Goal: Task Accomplishment & Management: Use online tool/utility

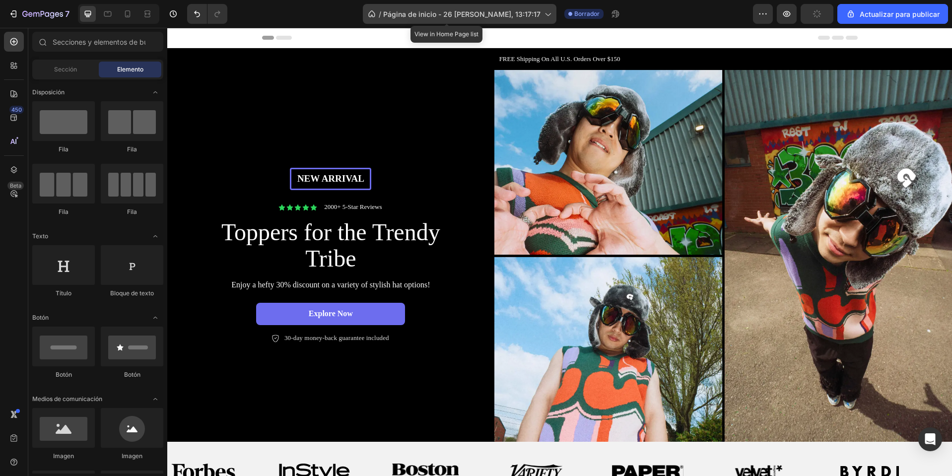
click at [542, 11] on icon at bounding box center [547, 14] width 10 height 10
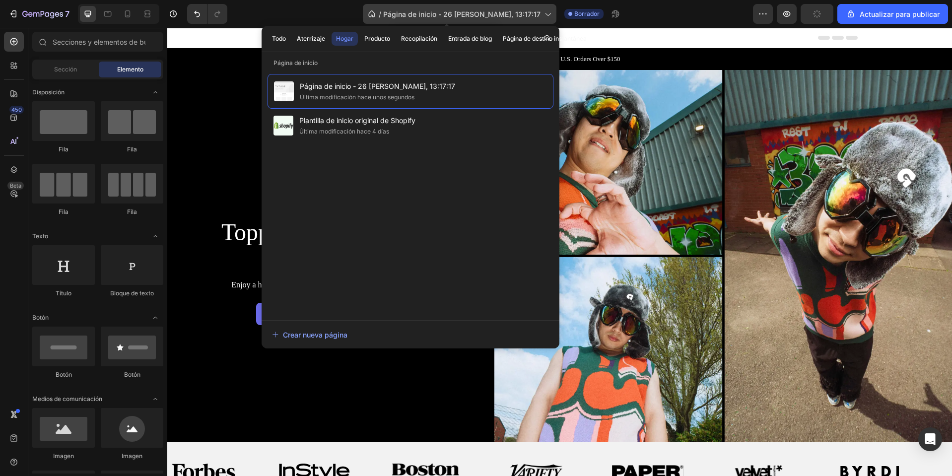
click at [542, 11] on icon at bounding box center [547, 14] width 10 height 10
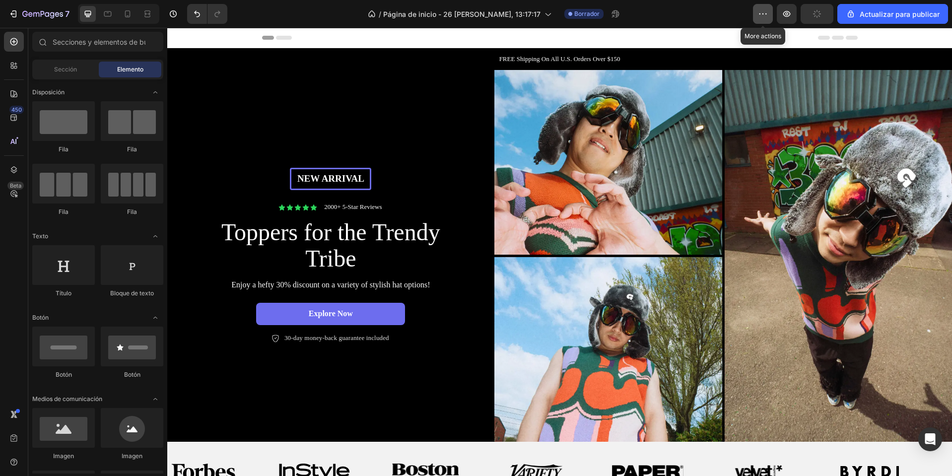
click at [765, 14] on icon "button" at bounding box center [765, 13] width 1 height 1
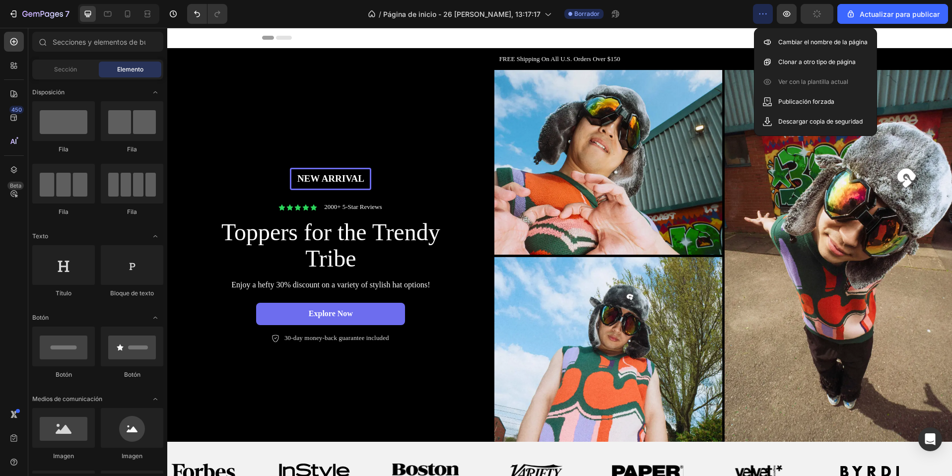
click at [765, 14] on icon "button" at bounding box center [765, 13] width 1 height 1
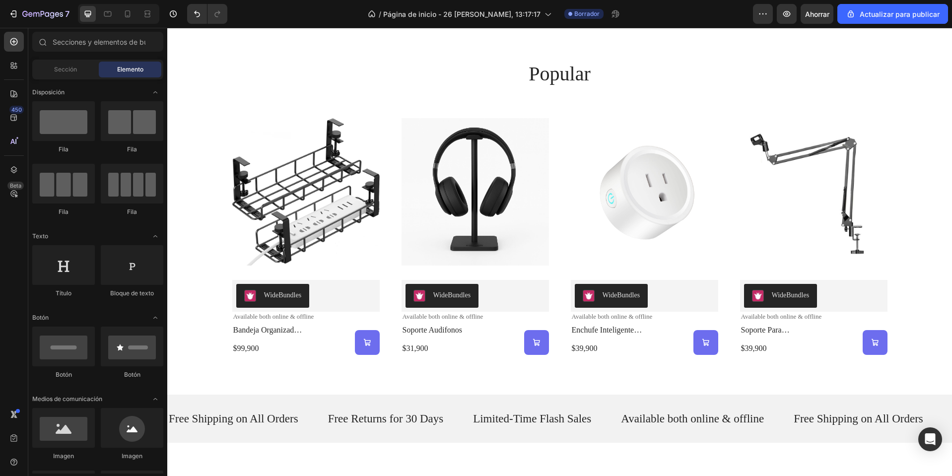
scroll to position [447, 0]
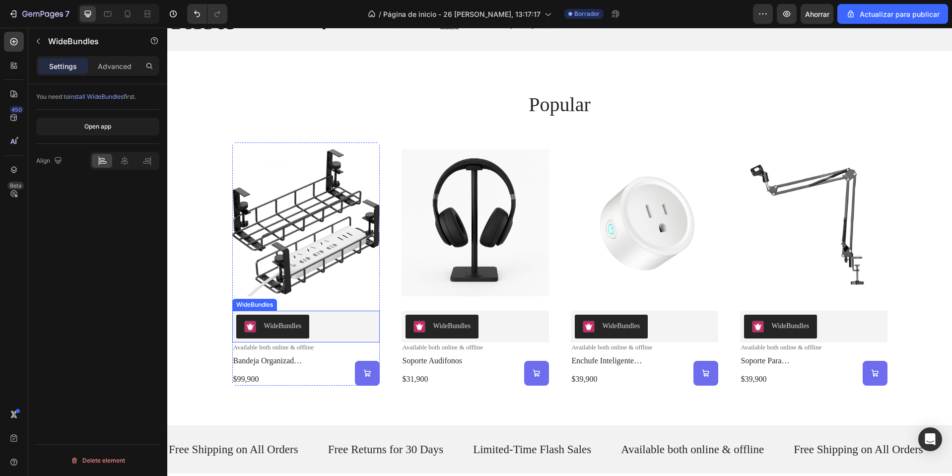
click at [268, 325] on div "WideBundles" at bounding box center [283, 326] width 38 height 10
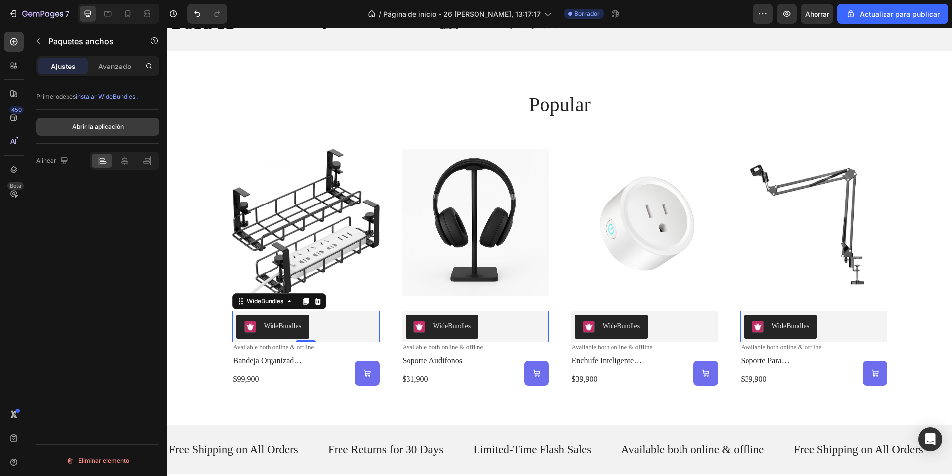
click at [126, 129] on button "Abrir la aplicación" at bounding box center [97, 127] width 123 height 18
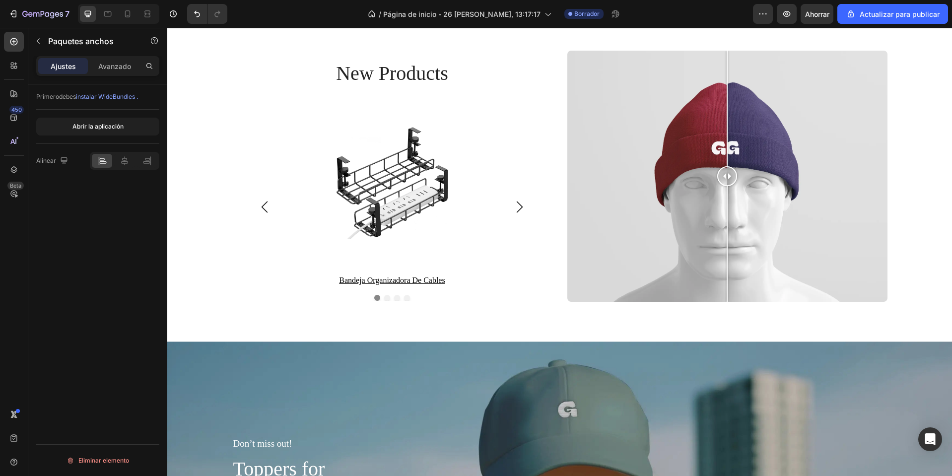
scroll to position [1638, 0]
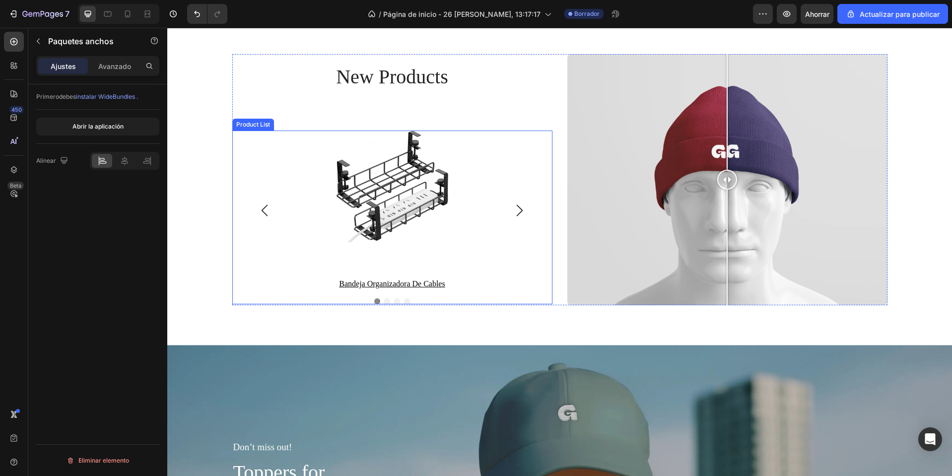
click at [513, 202] on div "Product Images bandeja organizadora de cables Product Title Row Product List Pr…" at bounding box center [392, 211] width 270 height 160
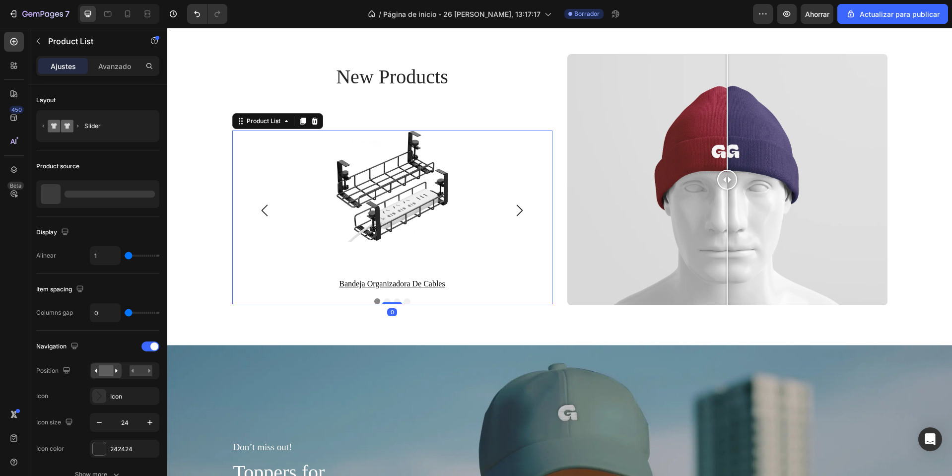
click at [514, 210] on icon "Carousel Next Arrow" at bounding box center [520, 210] width 12 height 12
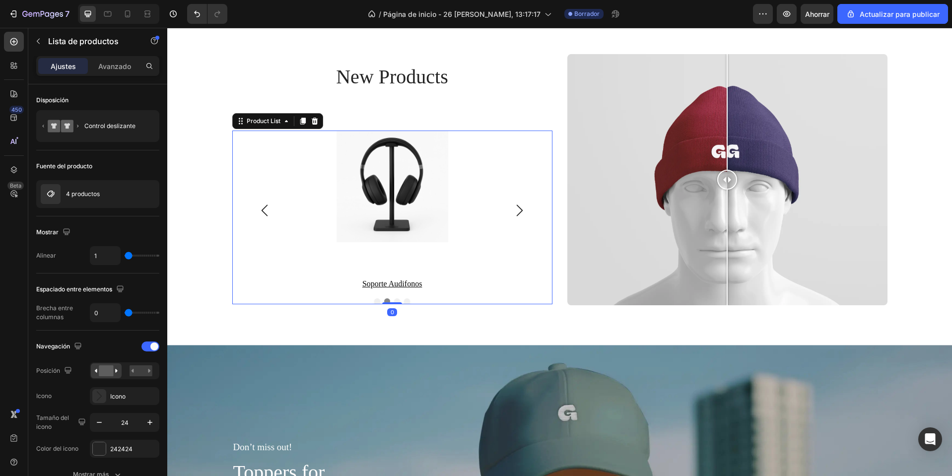
click at [514, 210] on icon "Carousel Next Arrow" at bounding box center [520, 210] width 12 height 12
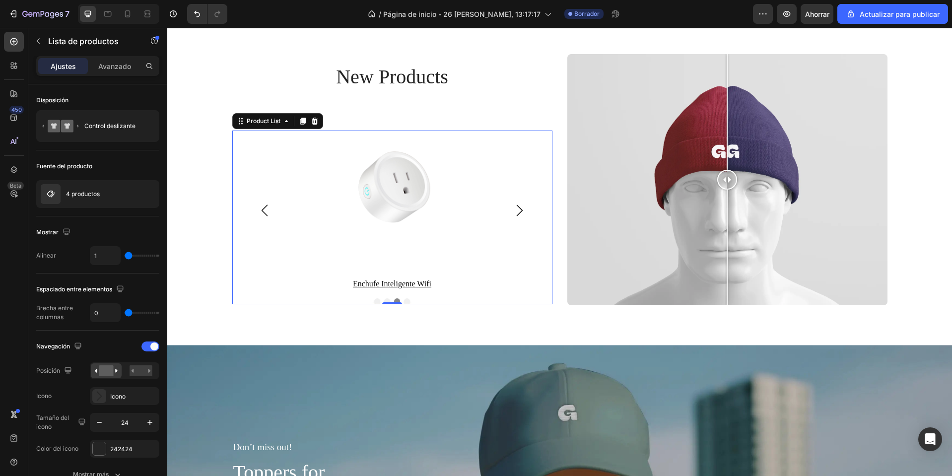
click at [514, 210] on icon "Carousel Next Arrow" at bounding box center [520, 210] width 12 height 12
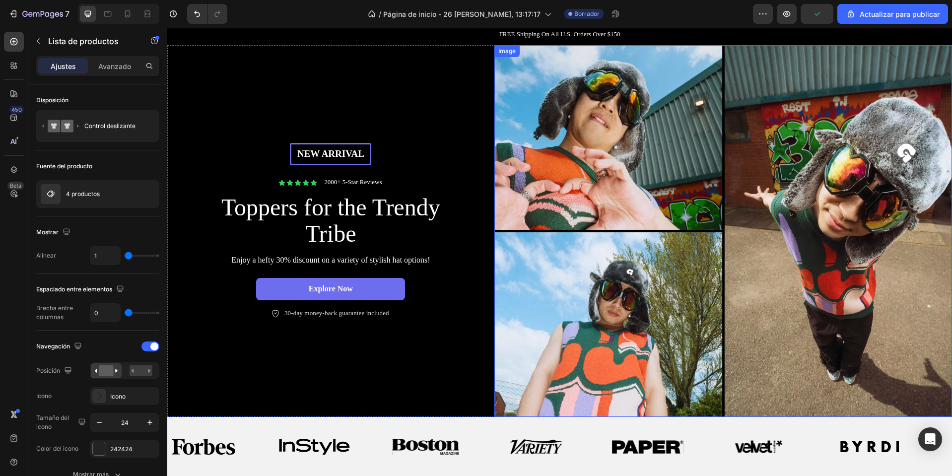
scroll to position [0, 0]
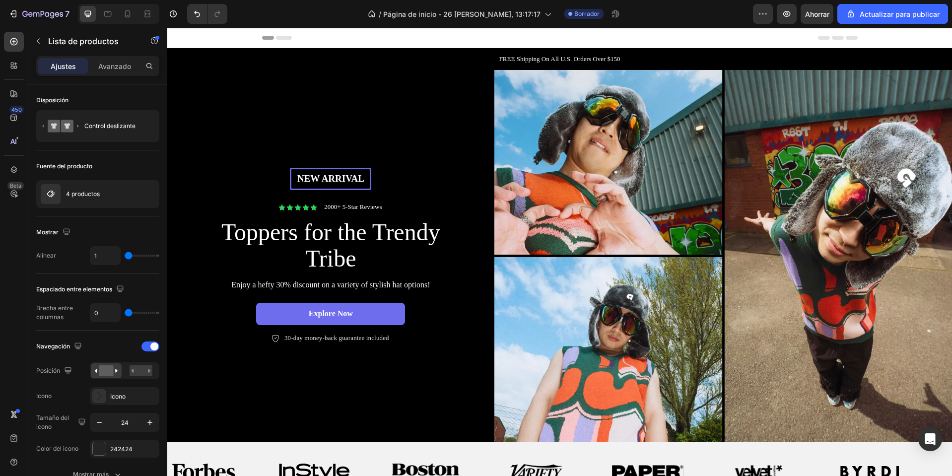
click at [270, 35] on div "Header" at bounding box center [560, 38] width 596 height 20
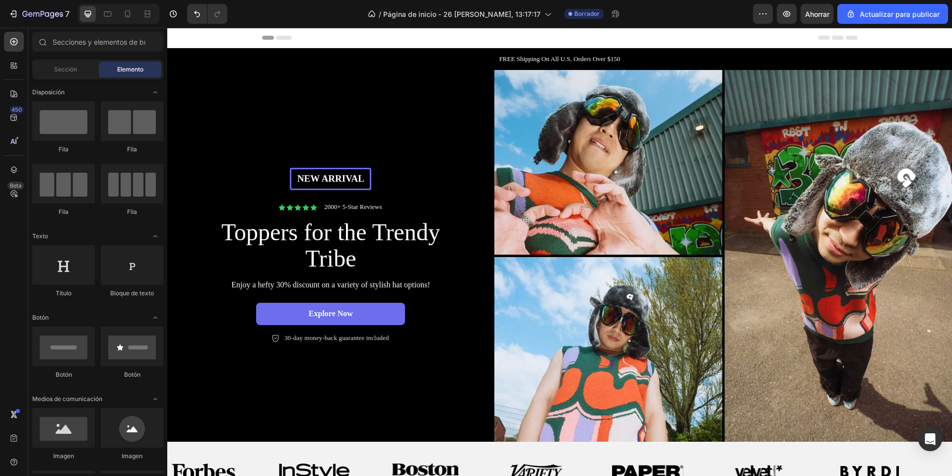
click at [270, 35] on div "Header" at bounding box center [560, 38] width 596 height 20
click at [193, 38] on span "Header" at bounding box center [197, 38] width 22 height 10
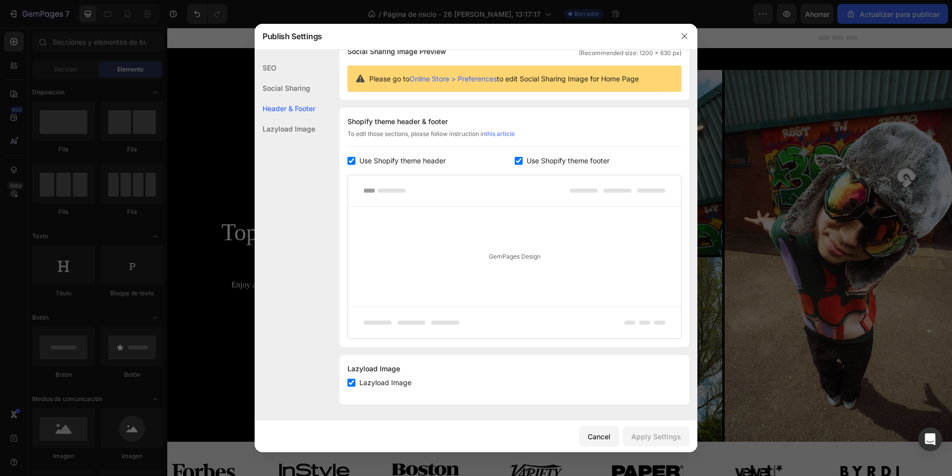
scroll to position [96, 0]
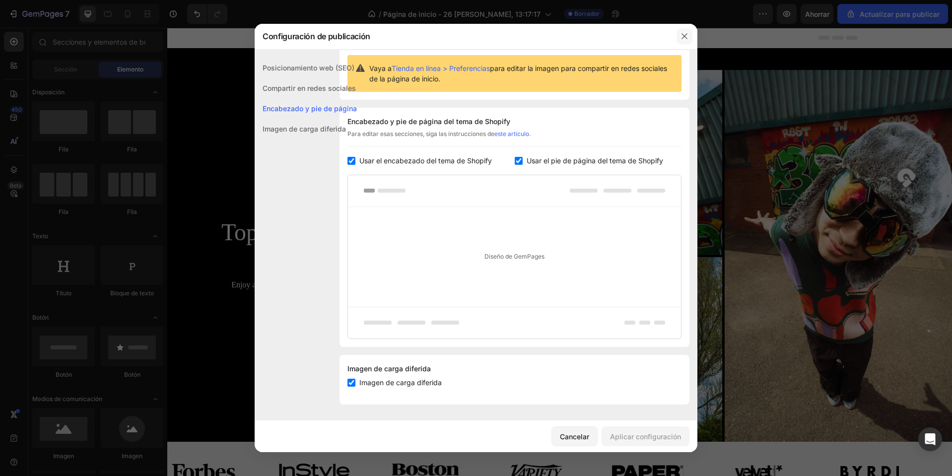
click at [687, 40] on icon "button" at bounding box center [684, 36] width 8 height 8
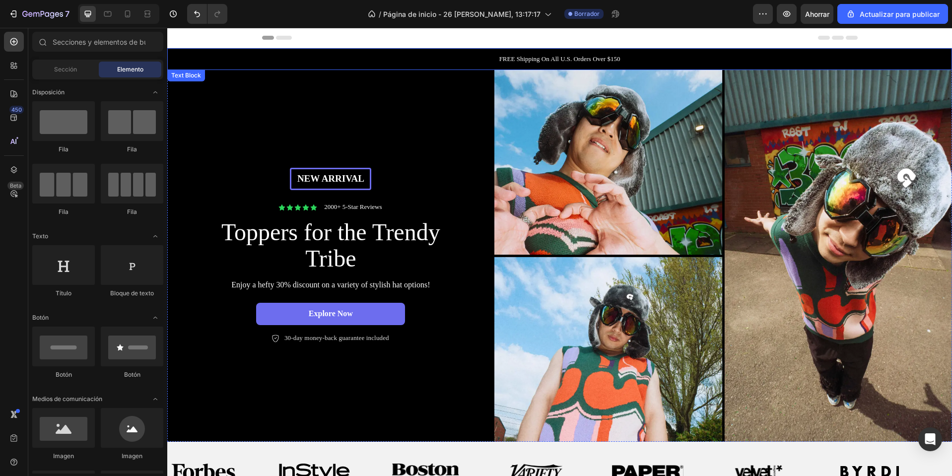
click at [532, 60] on p "FREE Shipping On All U.S. Orders Over $150" at bounding box center [559, 59] width 783 height 10
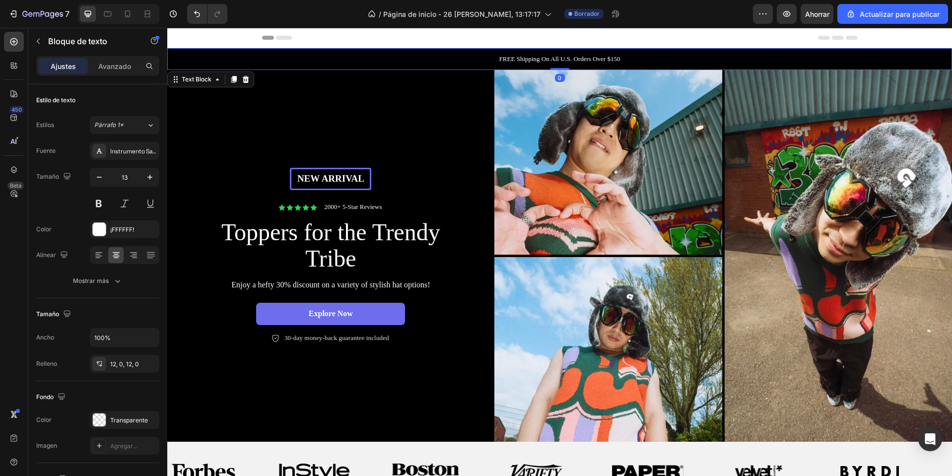
click at [532, 60] on p "FREE Shipping On All U.S. Orders Over $150" at bounding box center [559, 59] width 783 height 10
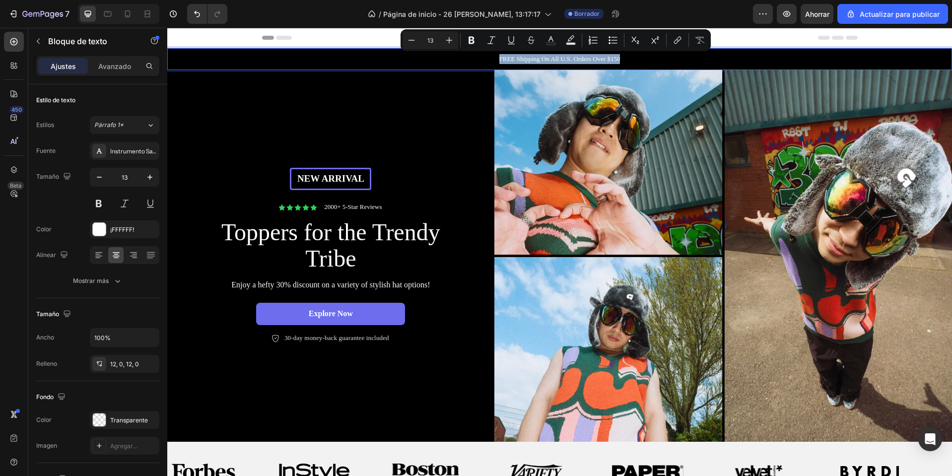
click at [346, 62] on p "FREE Shipping On All U.S. Orders Over $150" at bounding box center [559, 59] width 783 height 10
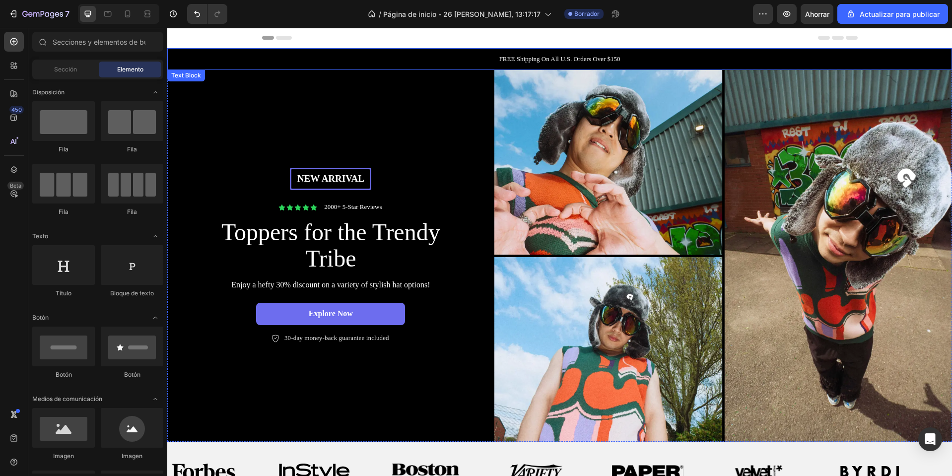
click at [564, 56] on p "FREE Shipping On All U.S. Orders Over $150" at bounding box center [559, 59] width 783 height 10
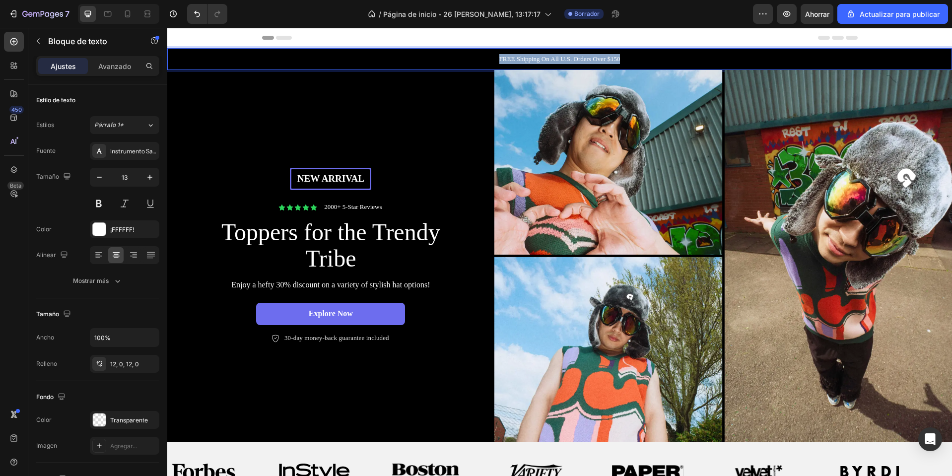
click at [564, 56] on p "FREE Shipping On All U.S. Orders Over $150" at bounding box center [559, 59] width 783 height 10
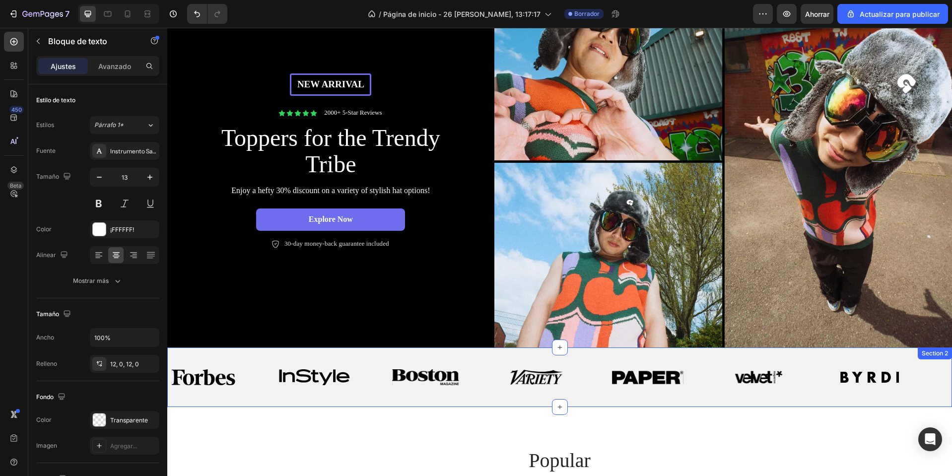
scroll to position [0, 0]
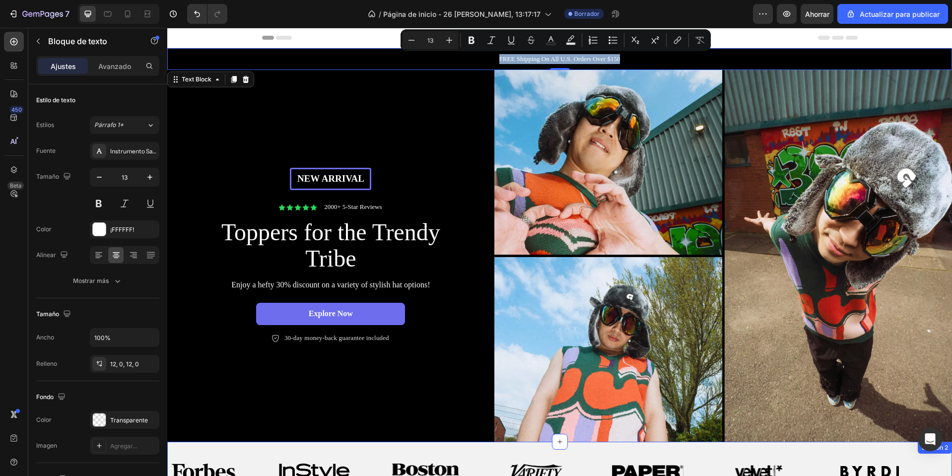
click at [563, 56] on p "FREE Shipping On All U.S. Orders Over $150" at bounding box center [559, 59] width 783 height 10
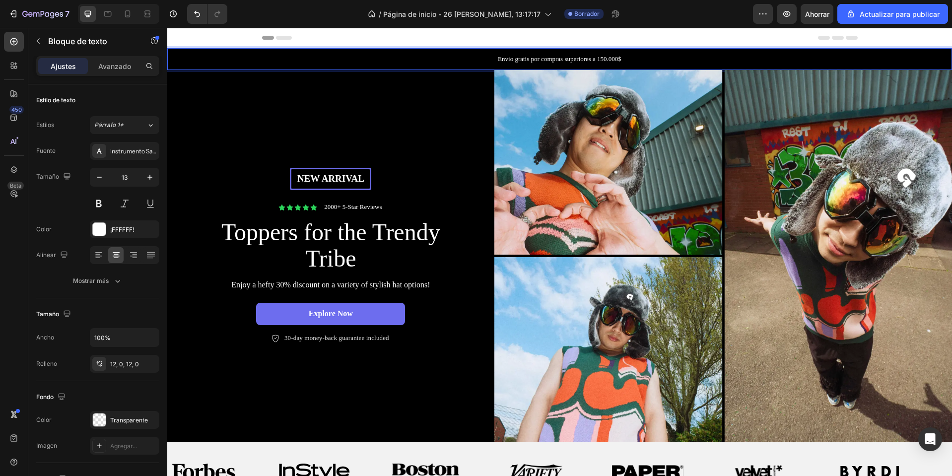
click at [351, 55] on p "Envio gratis por compras superiores a 150.000$" at bounding box center [559, 59] width 783 height 10
click at [555, 55] on p "Envio gratis por compras superiores a 150.000$" at bounding box center [559, 59] width 783 height 10
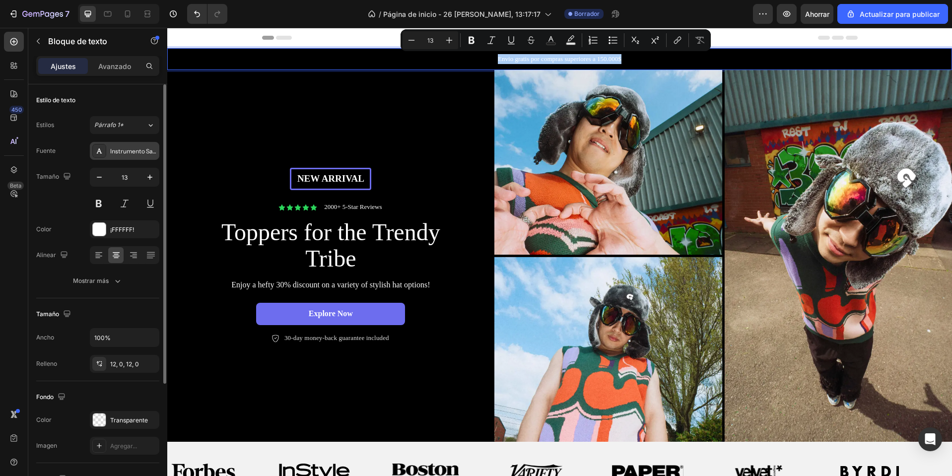
click at [114, 150] on font "Instrumento Sans" at bounding box center [134, 150] width 49 height 7
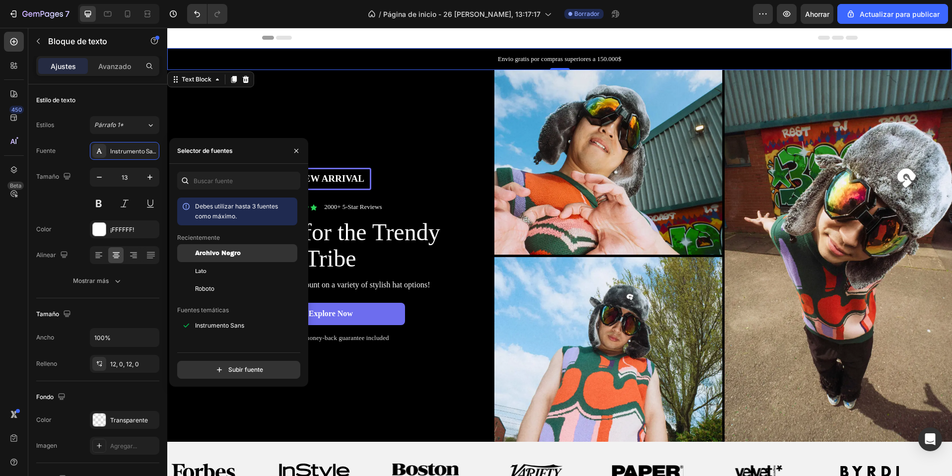
click at [217, 317] on div "Archivo Negro" at bounding box center [237, 326] width 120 height 18
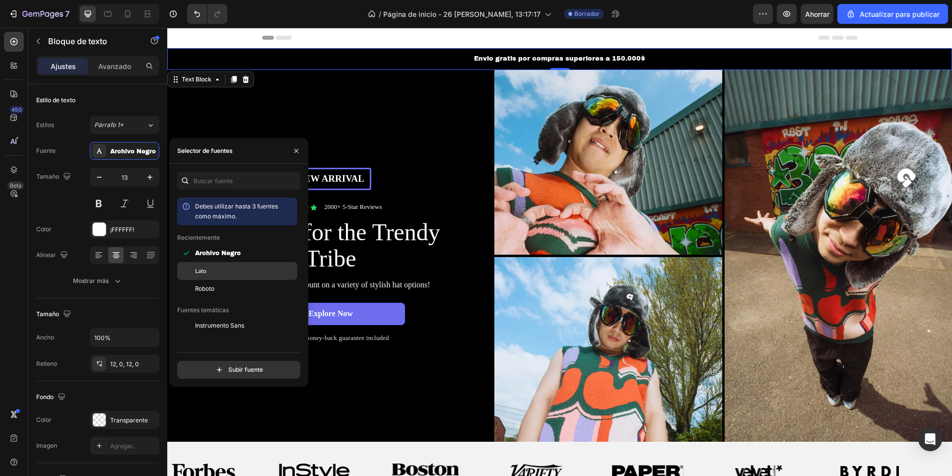
click at [210, 273] on div "Lato" at bounding box center [245, 271] width 100 height 9
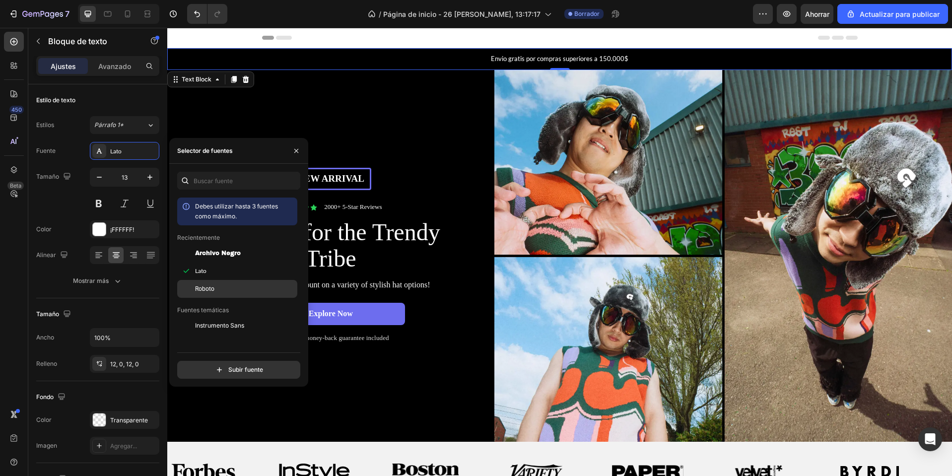
click at [207, 285] on font "Roboto" at bounding box center [204, 288] width 19 height 7
click at [57, 211] on div "Tamaño 13" at bounding box center [97, 190] width 123 height 45
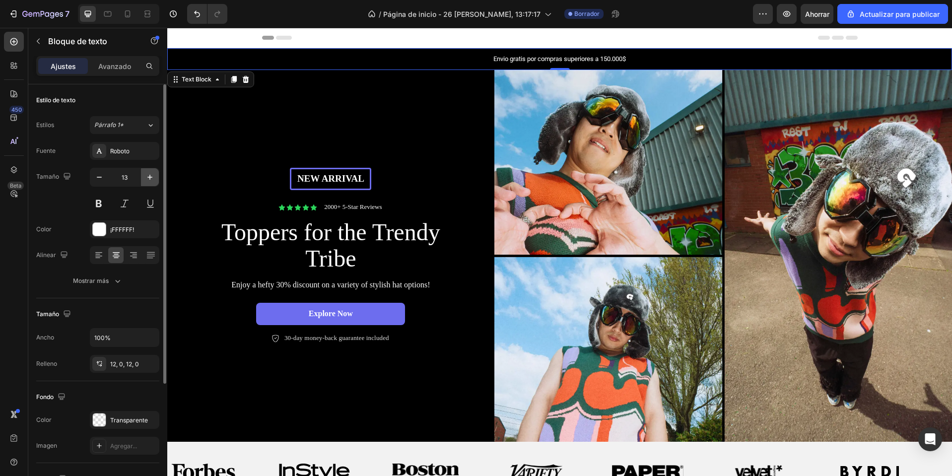
click at [143, 183] on button "button" at bounding box center [150, 177] width 18 height 18
type input "14"
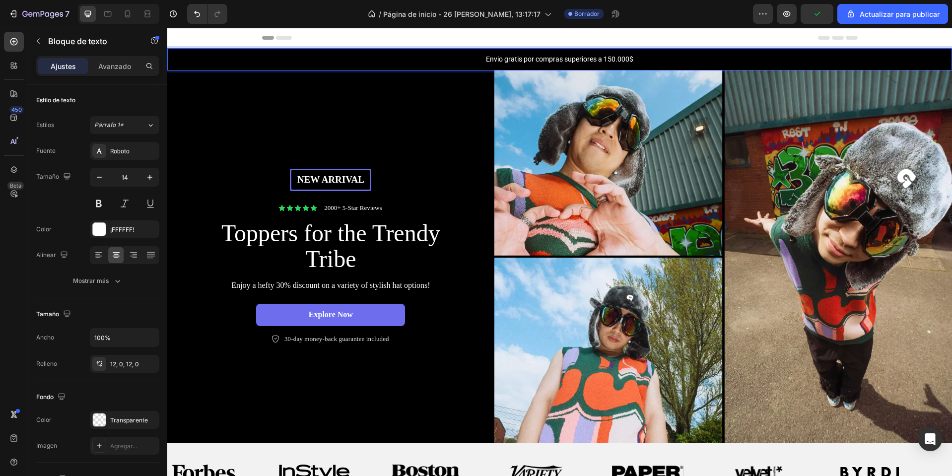
click at [259, 61] on p "Envio gratis por compras superiores a 150.000$" at bounding box center [559, 59] width 783 height 10
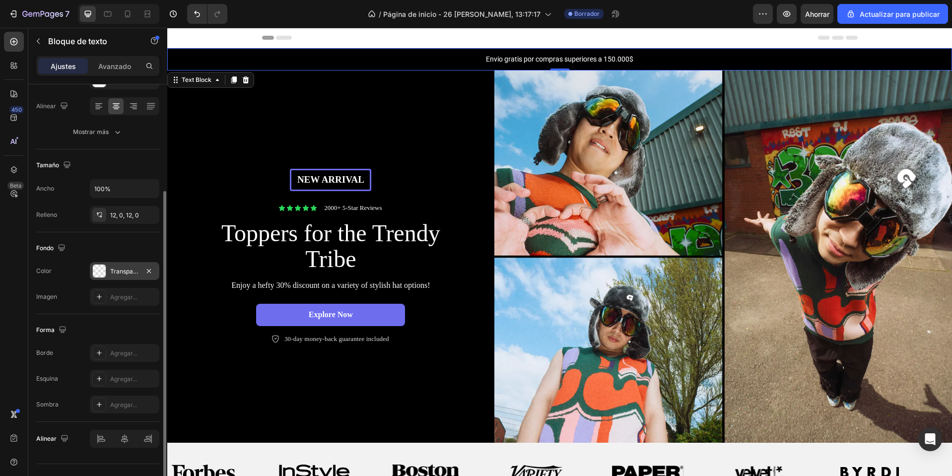
click at [123, 266] on div "Transparente" at bounding box center [124, 271] width 69 height 18
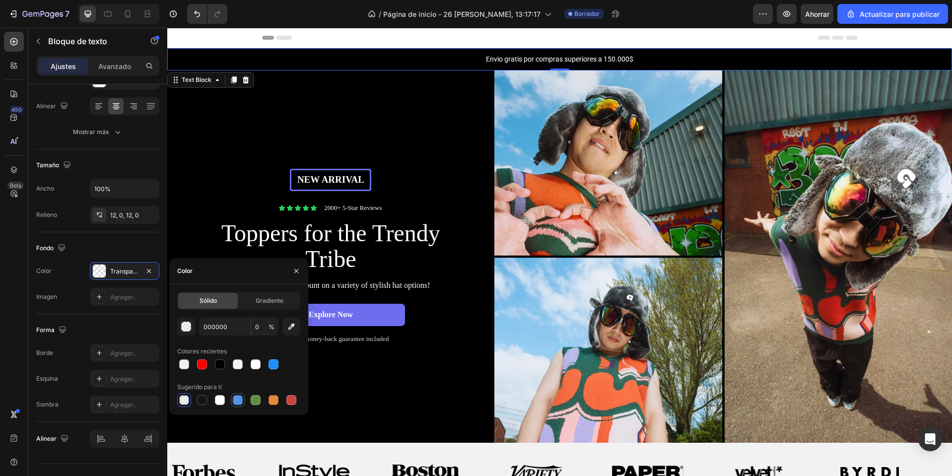
click at [242, 401] on div at bounding box center [238, 400] width 14 height 14
type input "5594E7"
type input "100"
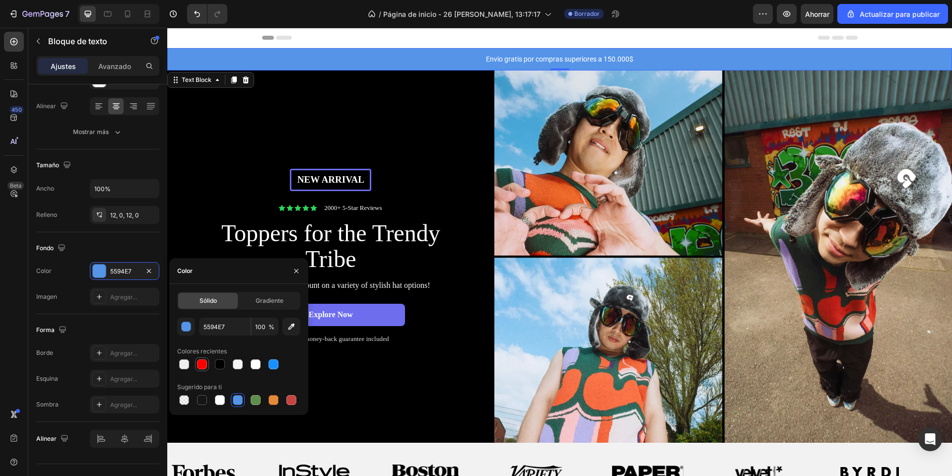
click at [197, 361] on div at bounding box center [202, 364] width 12 height 12
type input "FC0000"
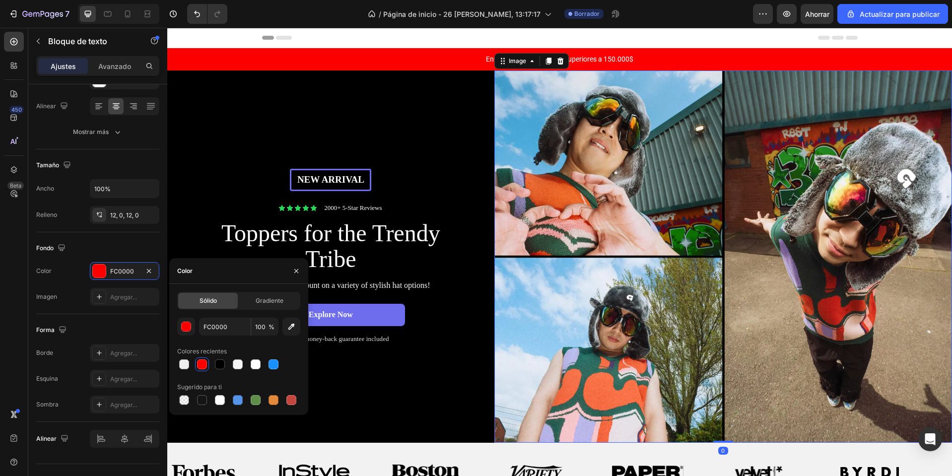
click at [600, 257] on img at bounding box center [723, 256] width 458 height 372
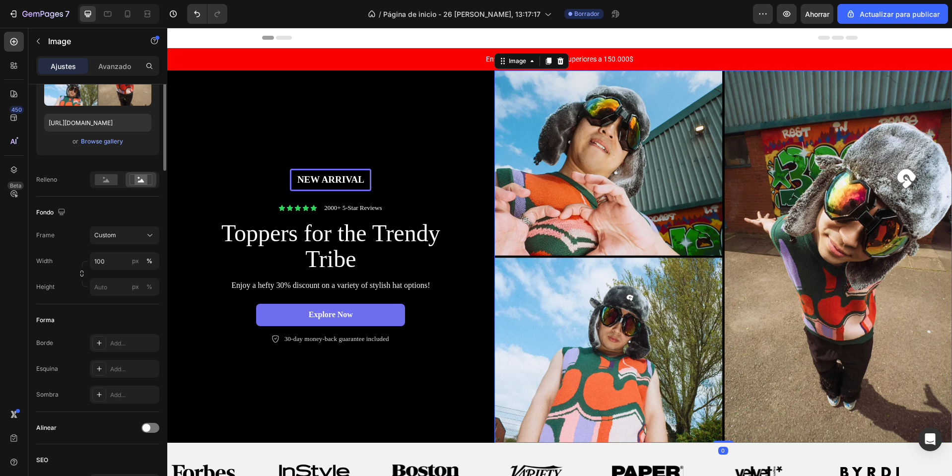
scroll to position [0, 0]
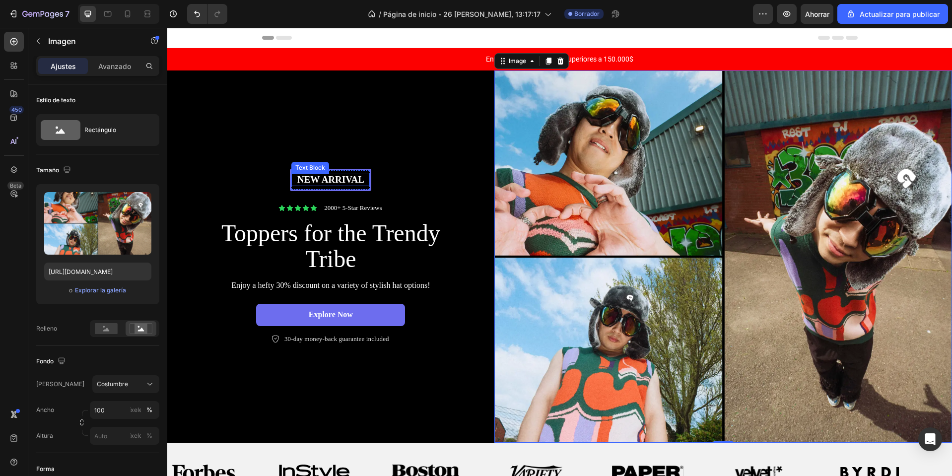
click at [318, 178] on p "New arrival" at bounding box center [330, 180] width 76 height 12
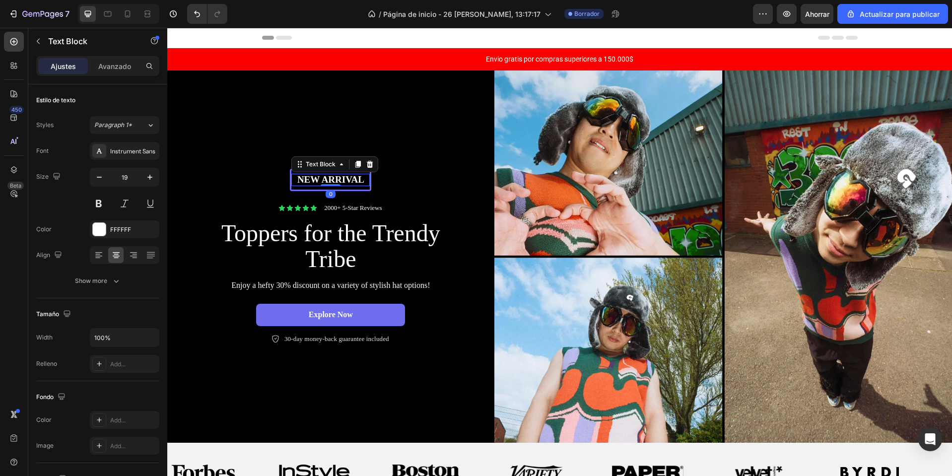
click at [318, 178] on p "New arrival" at bounding box center [330, 180] width 76 height 12
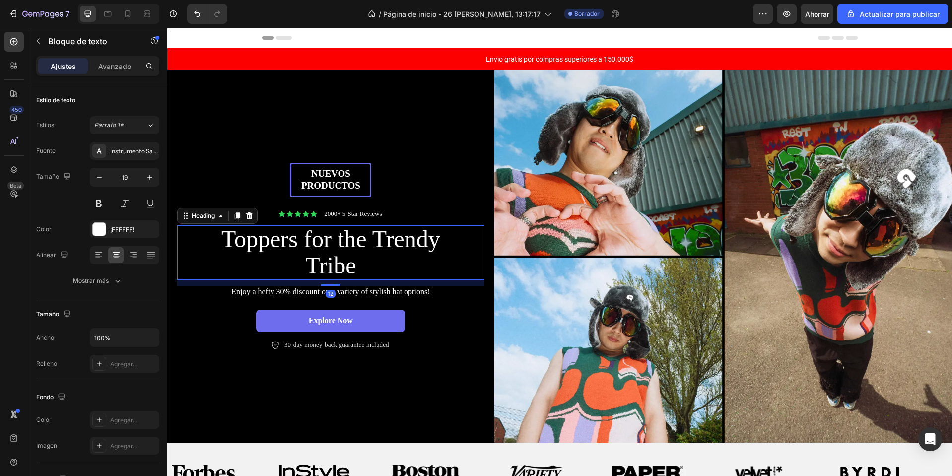
click at [303, 252] on h2 "Toppers for the Trendy Tribe" at bounding box center [330, 252] width 223 height 55
click at [346, 265] on h2 "Toppers for the Trendy Tribe" at bounding box center [330, 252] width 223 height 55
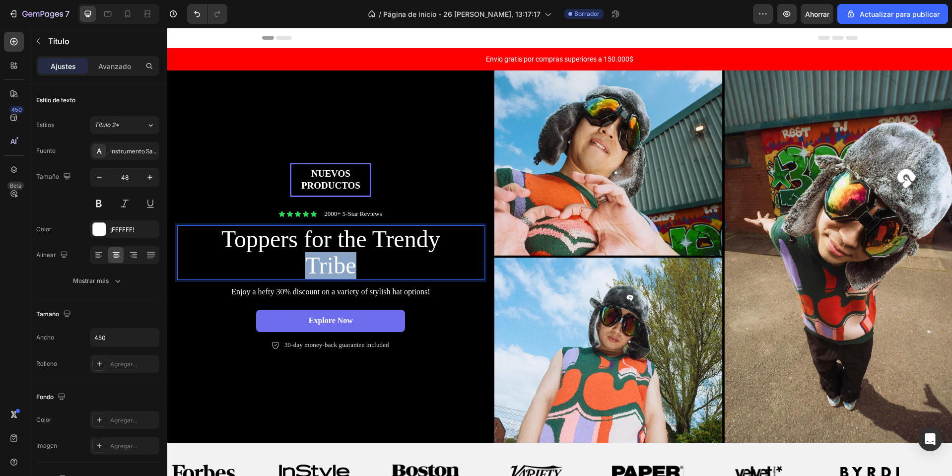
click at [346, 264] on p "Toppers for the Trendy Tribe" at bounding box center [330, 252] width 221 height 53
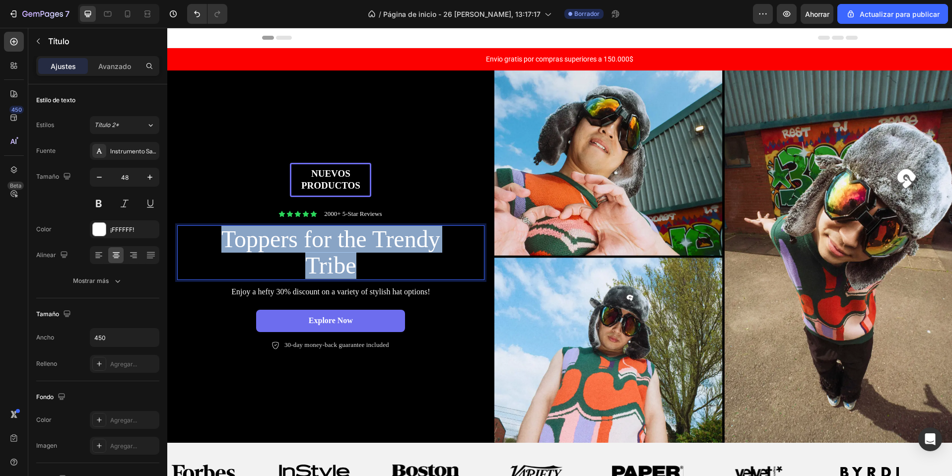
click at [346, 264] on p "Toppers for the Trendy Tribe" at bounding box center [330, 252] width 221 height 53
click at [342, 246] on p "Toppers for the Trendy Tribe" at bounding box center [330, 252] width 221 height 53
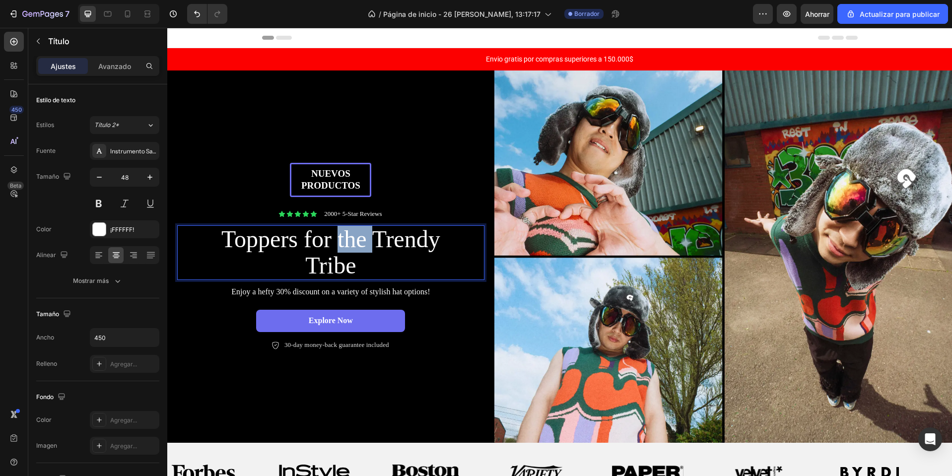
click at [342, 246] on p "Toppers for the Trendy Tribe" at bounding box center [330, 252] width 221 height 53
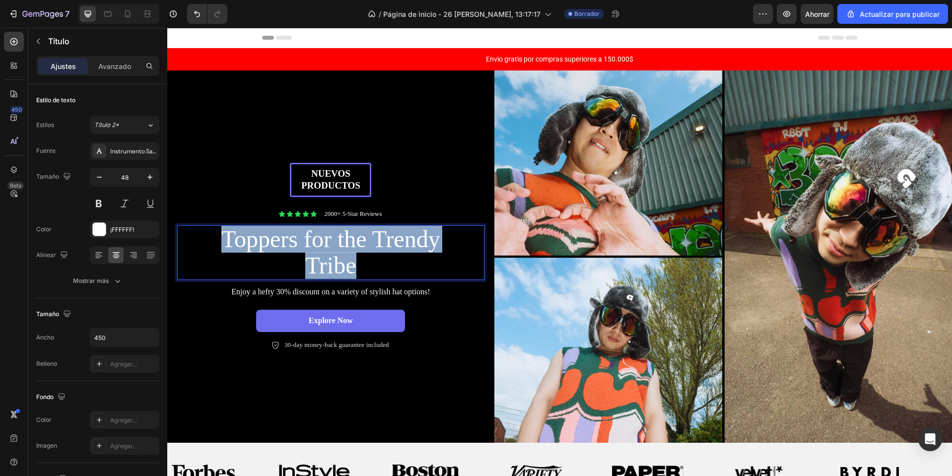
click at [342, 246] on p "Toppers for the Trendy Tribe" at bounding box center [330, 252] width 221 height 53
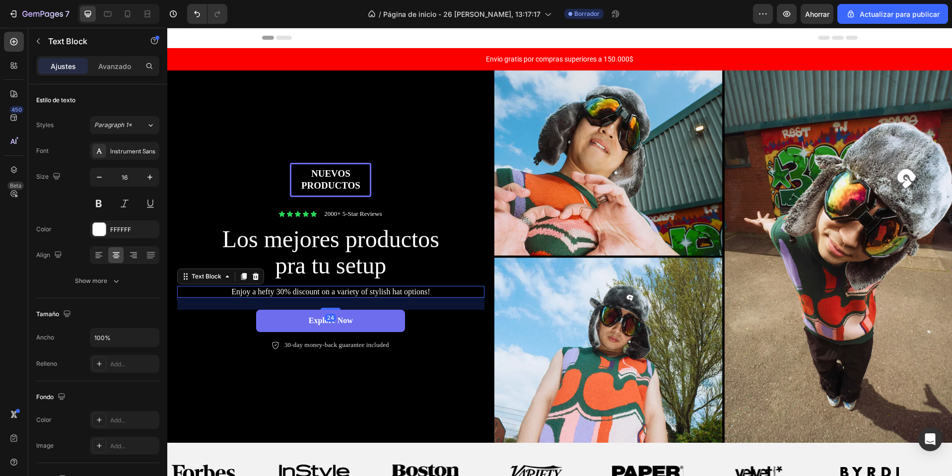
click at [326, 291] on p "Enjoy a hefty 30% discount on a variety of stylish hat options!" at bounding box center [330, 292] width 305 height 10
click at [363, 287] on p "Enjoy a hefty 30% discount on a variety of stylish hat options!" at bounding box center [330, 292] width 305 height 10
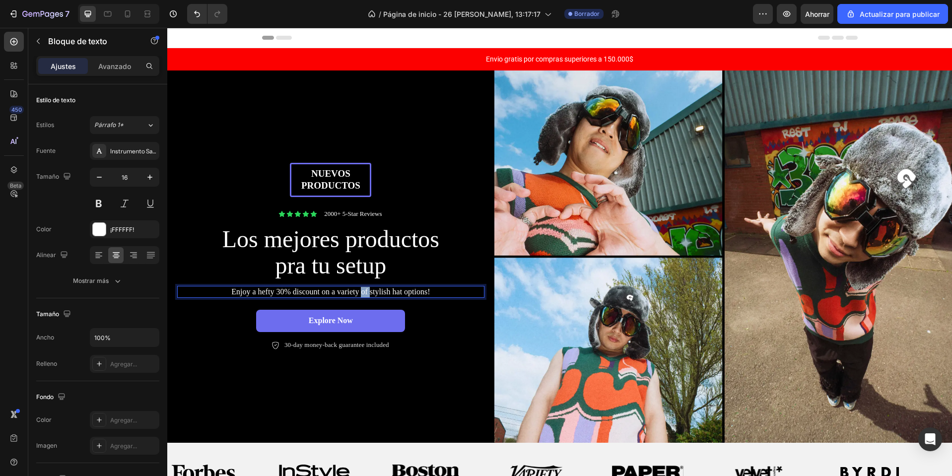
click at [363, 287] on p "Enjoy a hefty 30% discount on a variety of stylish hat options!" at bounding box center [330, 292] width 305 height 10
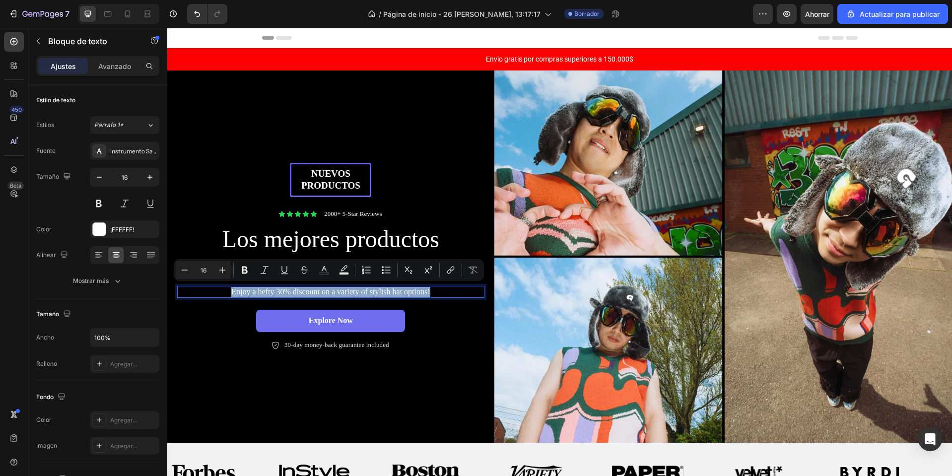
click at [209, 294] on p "Enjoy a hefty 30% discount on a variety of stylish hat options!" at bounding box center [330, 292] width 305 height 10
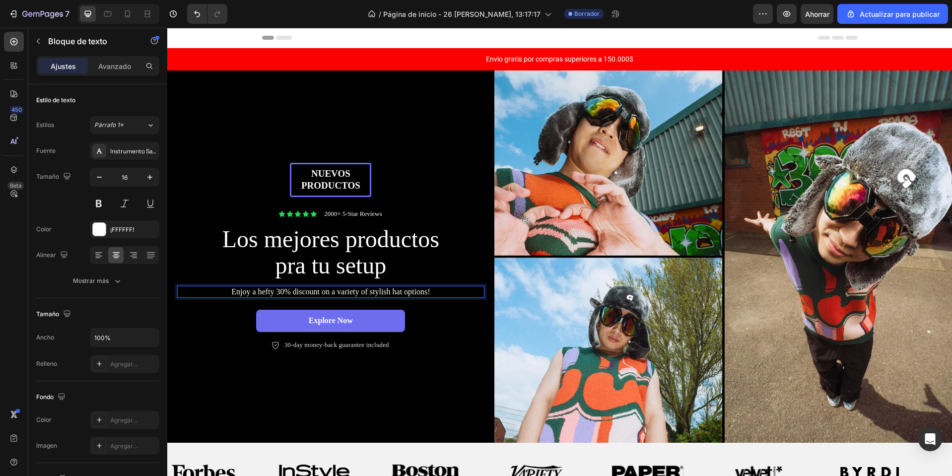
click at [204, 288] on p "Enjoy a hefty 30% discount on a variety of stylish hat options!" at bounding box center [330, 292] width 305 height 10
click at [188, 288] on p "Enjoy a hefty 30% discount on a variety of stylish hat options!" at bounding box center [330, 292] width 305 height 10
click at [469, 338] on div "Explore Now Button" at bounding box center [330, 325] width 307 height 30
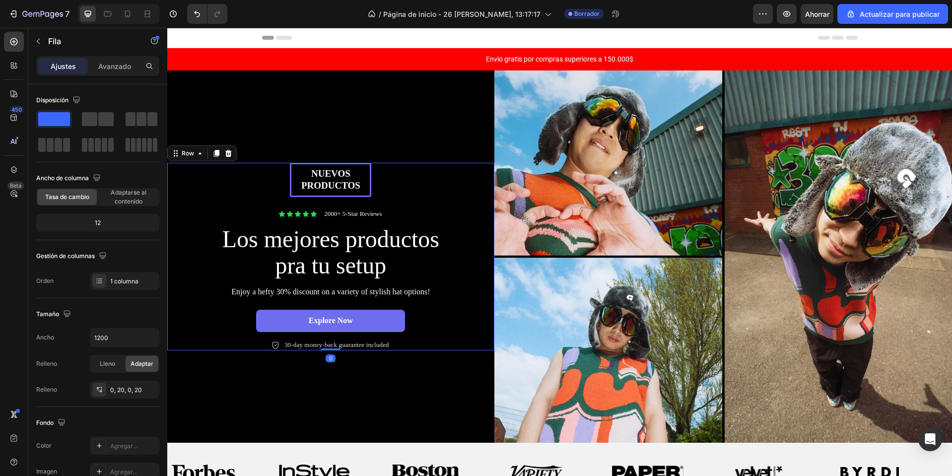
click at [242, 283] on div "Nuevos productos Text Block Row Icon Icon Icon Icon Icon Icon List 2000+ 5-Star…" at bounding box center [330, 257] width 307 height 188
click at [234, 287] on p "Enjoy a hefty 30% discount on a variety of stylish hat options!" at bounding box center [330, 292] width 305 height 10
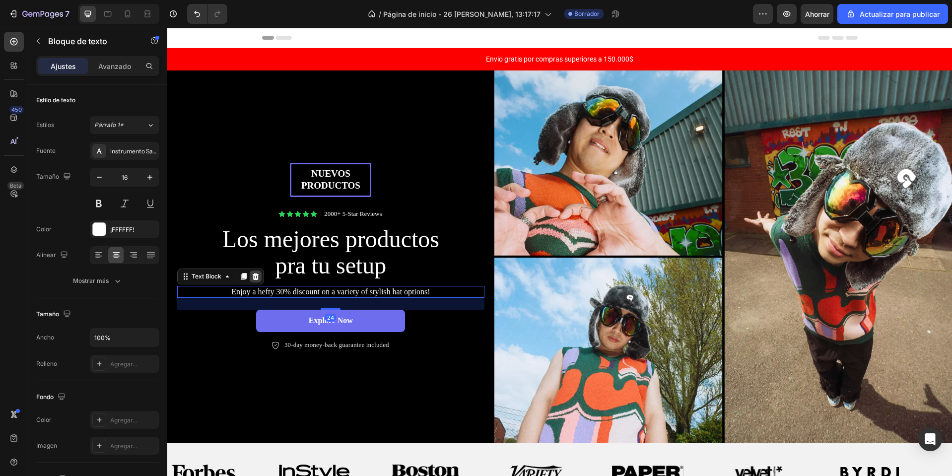
click at [257, 276] on icon at bounding box center [256, 276] width 8 height 8
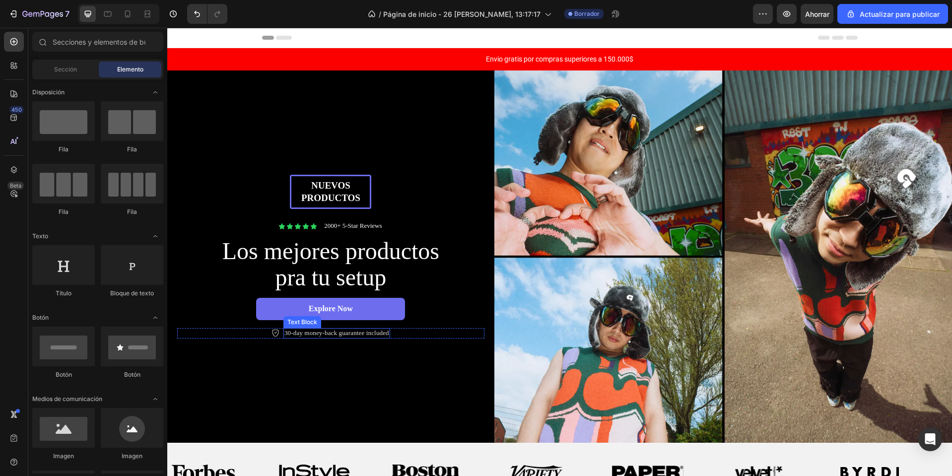
click at [330, 335] on div "30-day money-back guarantee included Text Block" at bounding box center [336, 333] width 107 height 10
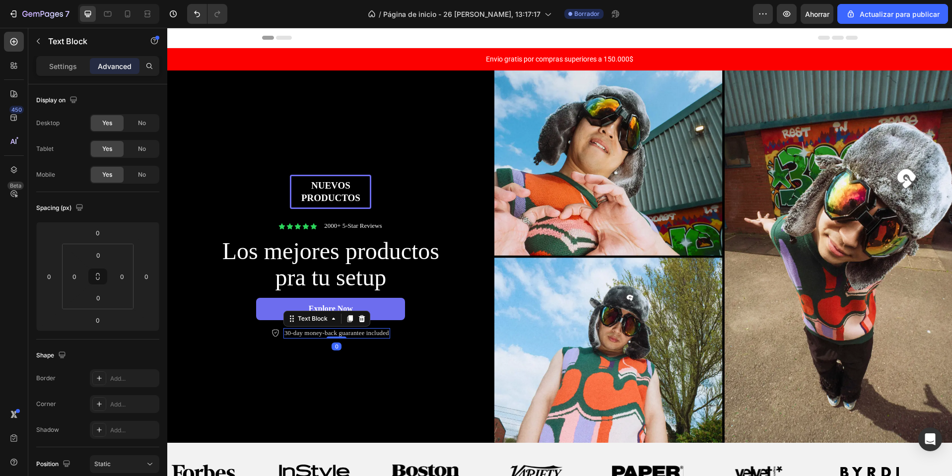
click at [330, 337] on div at bounding box center [337, 338] width 20 height 2
click at [327, 336] on div at bounding box center [337, 337] width 20 height 3
click at [325, 329] on p "30-day money-back guarantee included" at bounding box center [336, 333] width 105 height 8
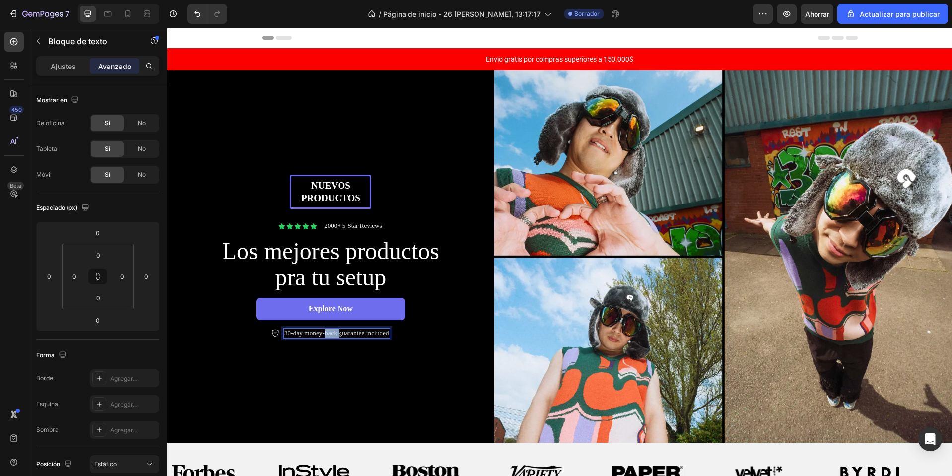
click at [325, 329] on p "30-day money-back guarantee included" at bounding box center [336, 333] width 105 height 8
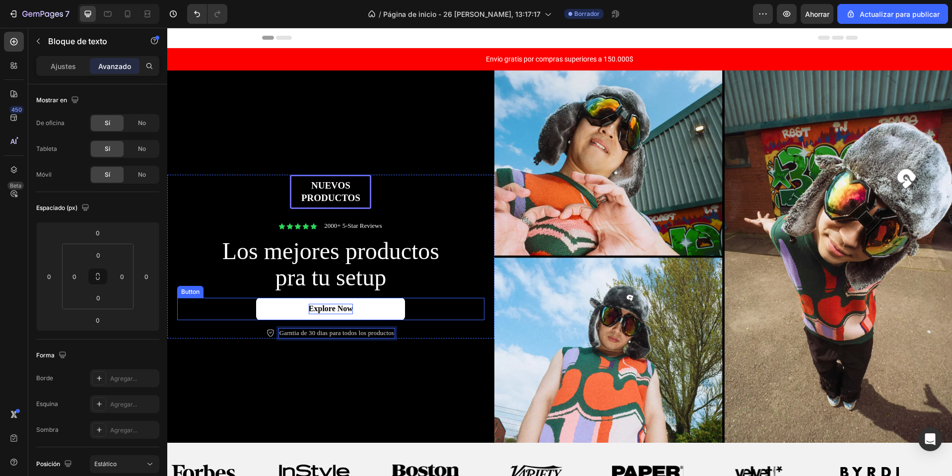
click at [324, 304] on p "Explore Now" at bounding box center [331, 309] width 44 height 10
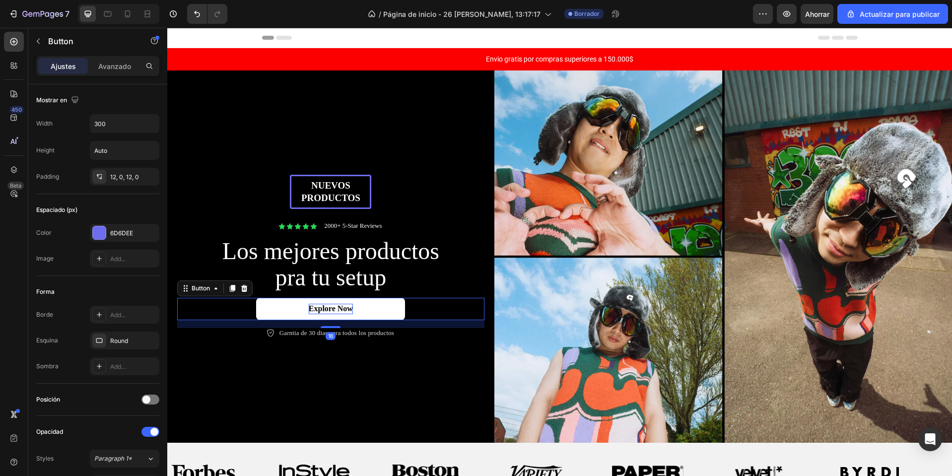
click at [324, 304] on p "Explore Now" at bounding box center [331, 309] width 44 height 10
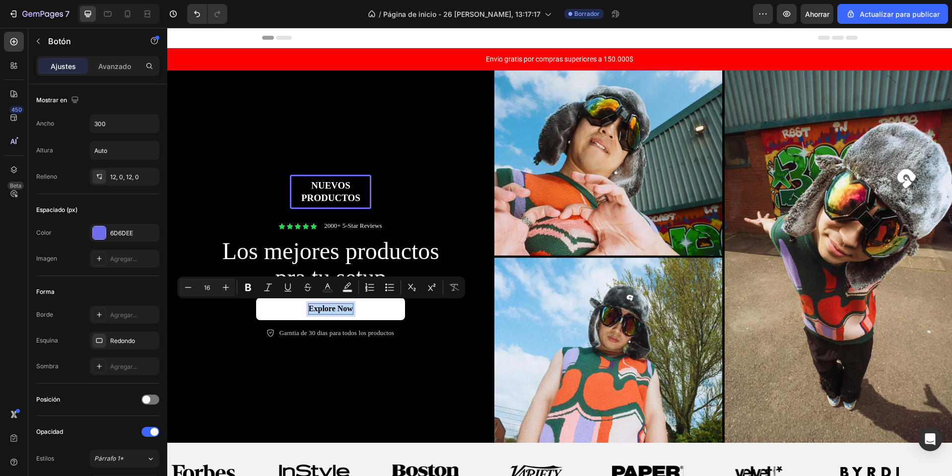
click at [324, 304] on p "Explore Now" at bounding box center [331, 309] width 44 height 10
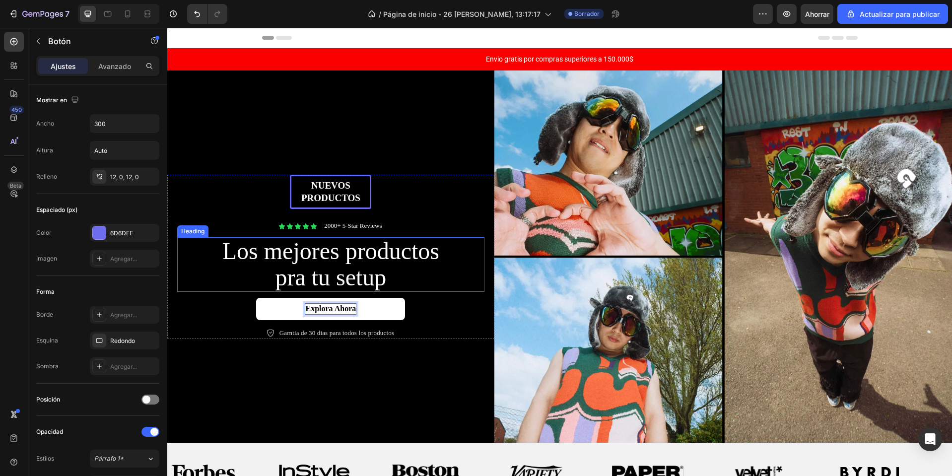
click at [334, 277] on p "Los mejores productos pra tu setup" at bounding box center [330, 264] width 221 height 53
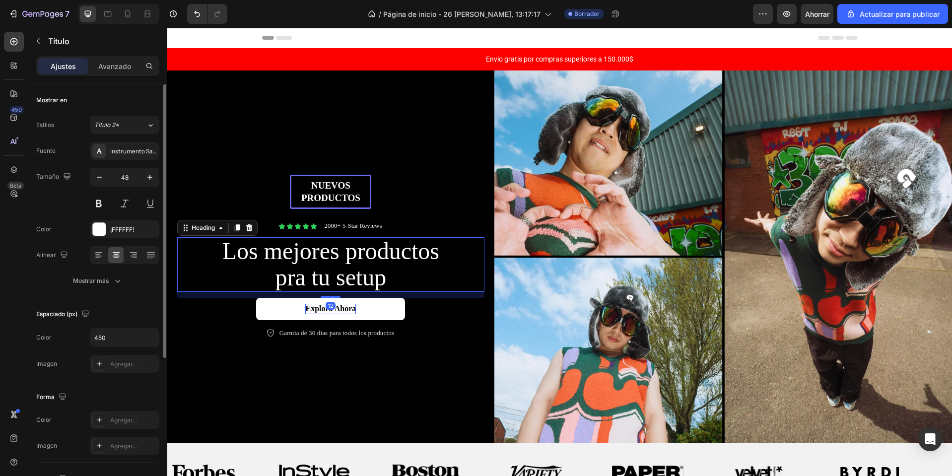
click at [118, 140] on div "Estilos Título 2* Fuente Instrumento Sans Tamaño 48 Color ¡FFFFFF! Alinear Most…" at bounding box center [97, 203] width 123 height 174
click at [117, 143] on div "Instrumento Sans" at bounding box center [124, 151] width 69 height 18
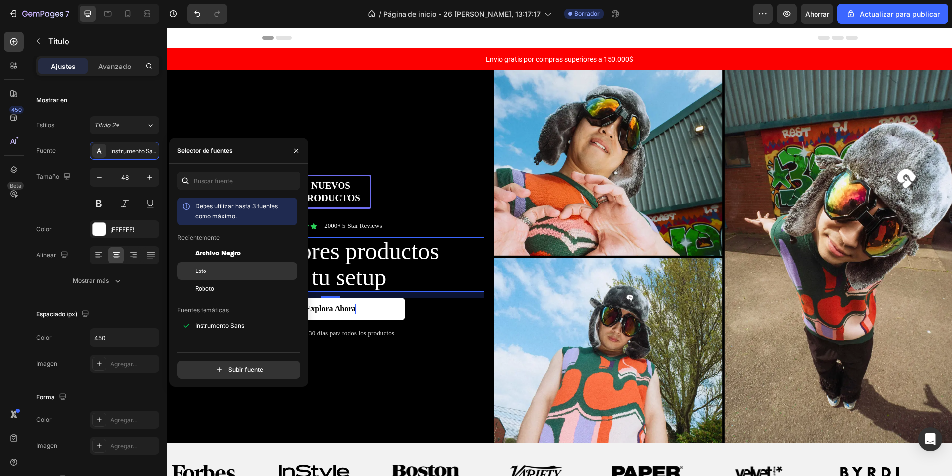
click at [231, 374] on div "Lato" at bounding box center [237, 383] width 120 height 18
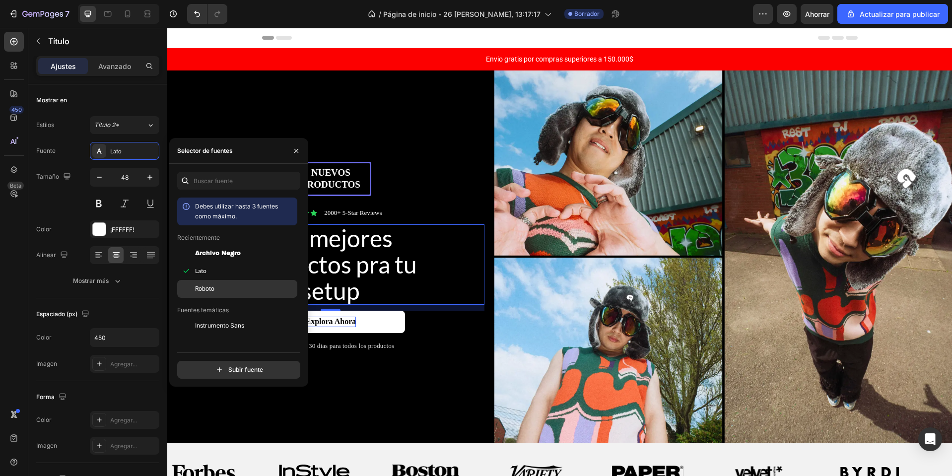
click at [222, 289] on div "Roboto" at bounding box center [245, 288] width 100 height 9
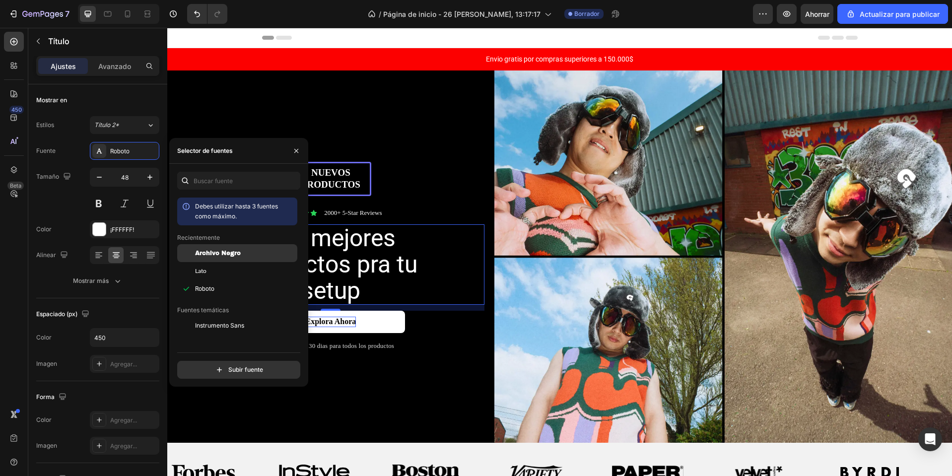
click at [230, 257] on font "Archivo Negro" at bounding box center [218, 253] width 46 height 7
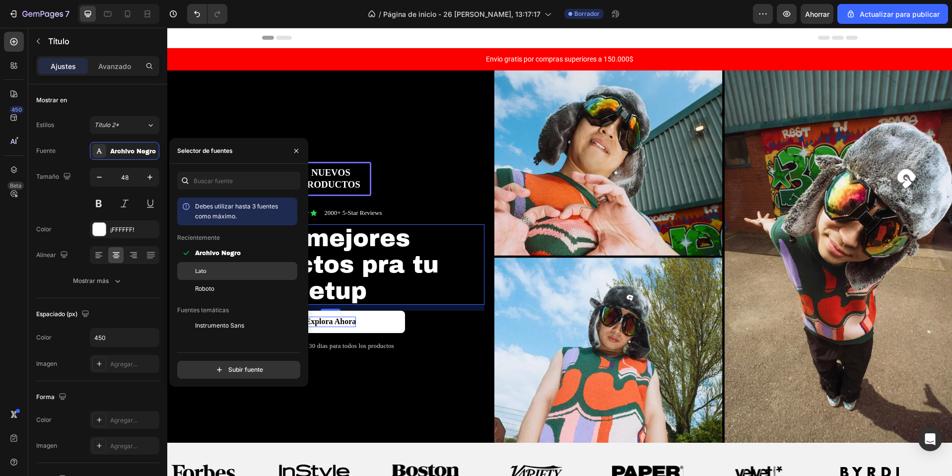
click at [229, 273] on div "Lato" at bounding box center [245, 271] width 100 height 9
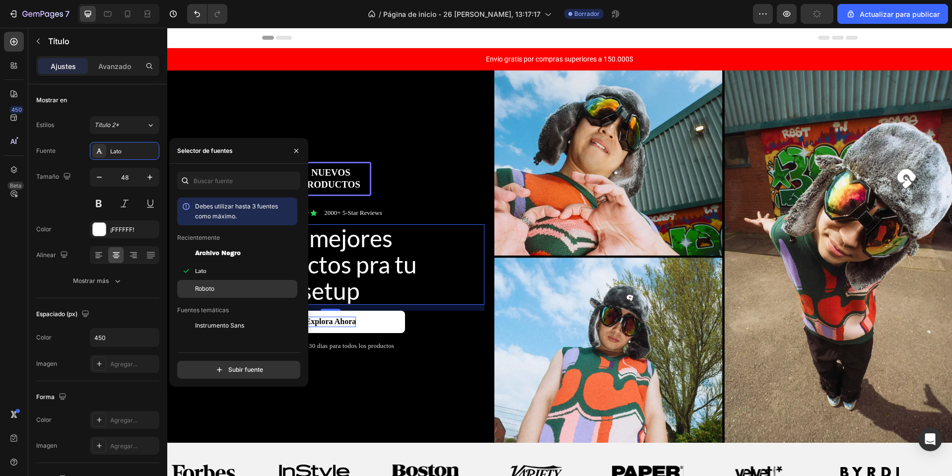
click at [217, 290] on div "Roboto" at bounding box center [245, 288] width 100 height 9
click at [359, 188] on p "Nuevos productos" at bounding box center [330, 179] width 76 height 24
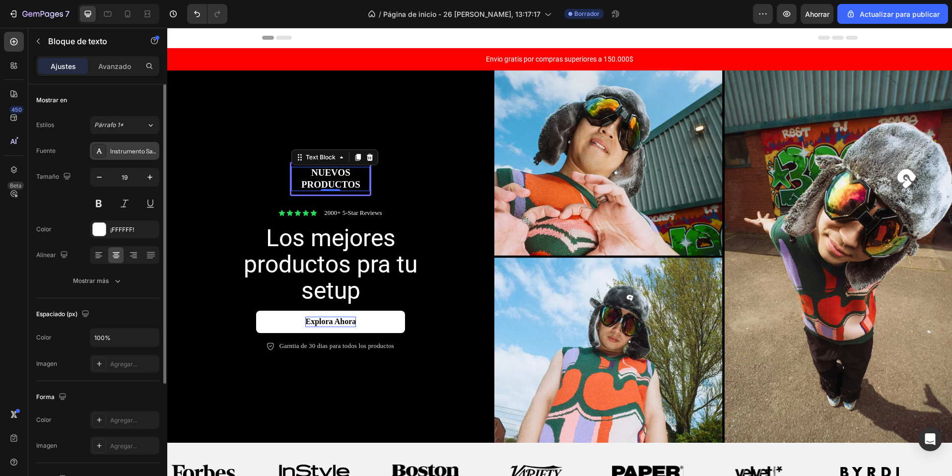
click at [139, 157] on div "Instrumento Sans" at bounding box center [124, 151] width 69 height 18
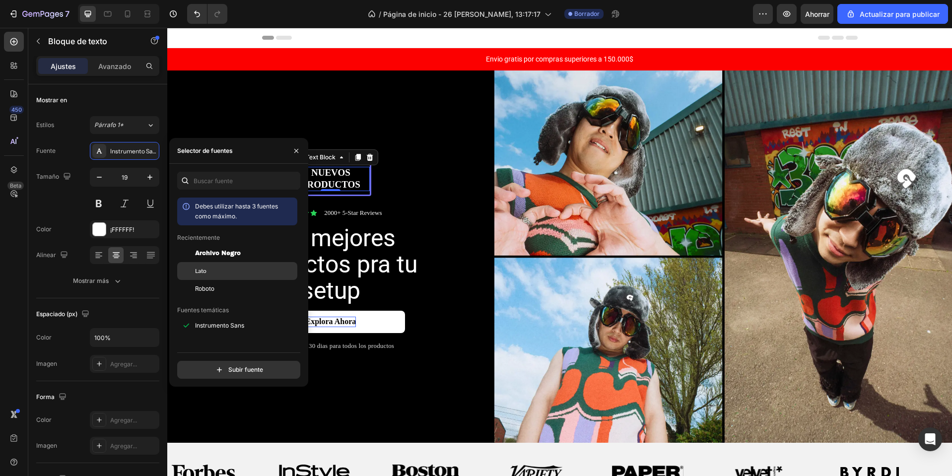
click at [212, 273] on div "Lato" at bounding box center [245, 271] width 100 height 9
click at [206, 285] on font "Roboto" at bounding box center [204, 288] width 19 height 7
click at [211, 374] on div "Lato" at bounding box center [237, 383] width 120 height 18
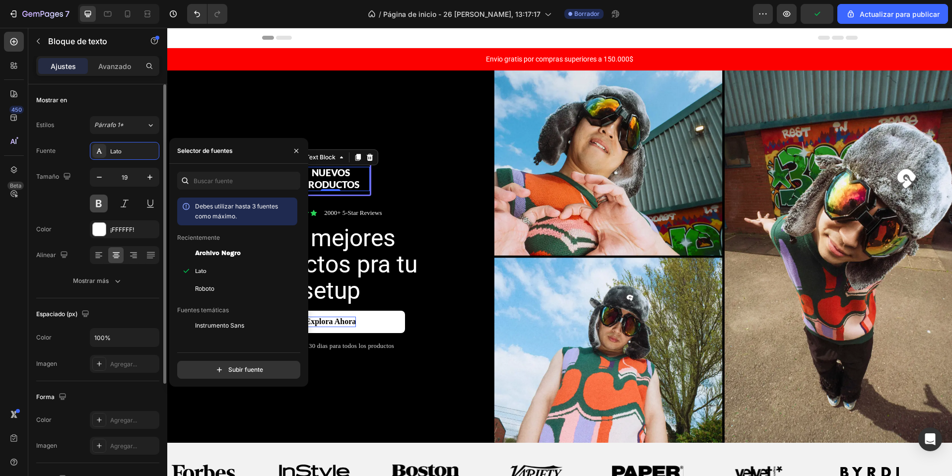
click at [99, 206] on button at bounding box center [99, 204] width 18 height 18
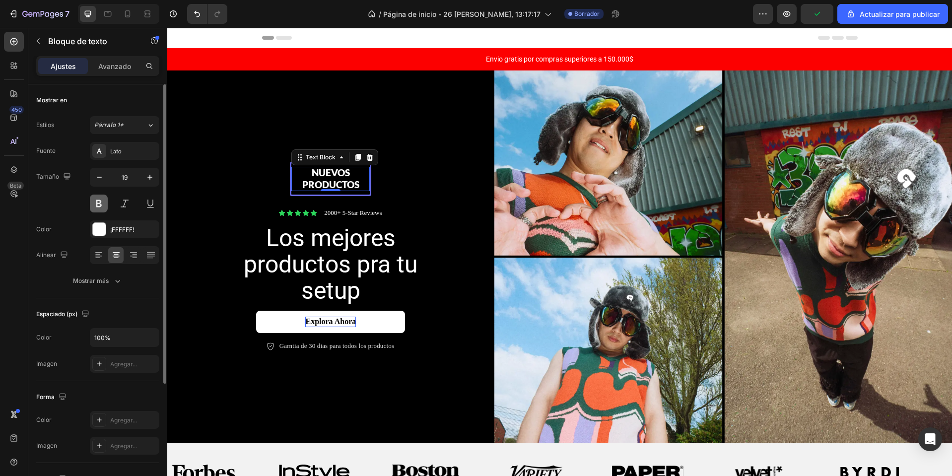
click at [99, 206] on button at bounding box center [99, 204] width 18 height 18
click at [339, 175] on p "Nuevos productos" at bounding box center [330, 179] width 76 height 24
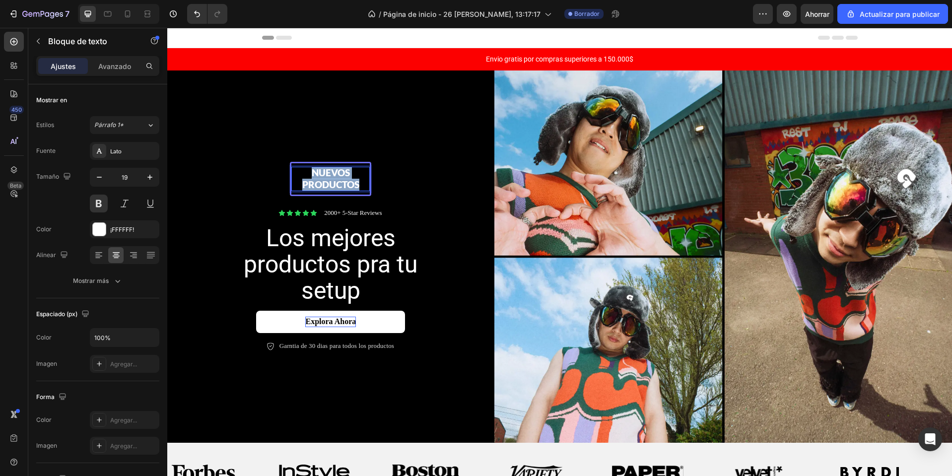
click at [339, 175] on p "Nuevos productos" at bounding box center [330, 179] width 76 height 24
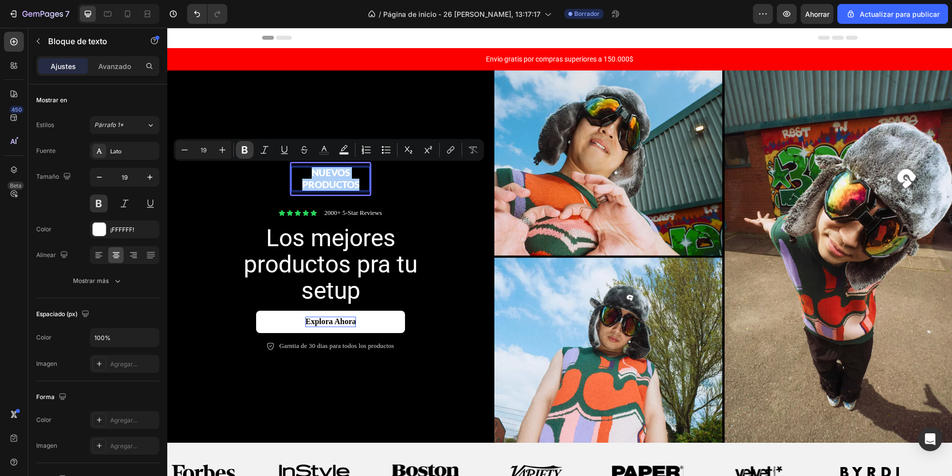
click at [239, 149] on button "Bold" at bounding box center [245, 150] width 18 height 18
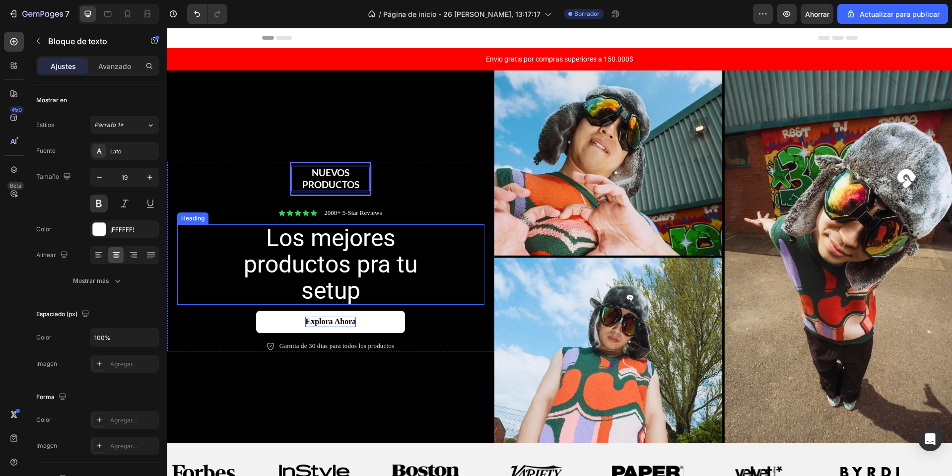
click at [349, 258] on p "Los mejores productos pra tu setup" at bounding box center [330, 264] width 221 height 78
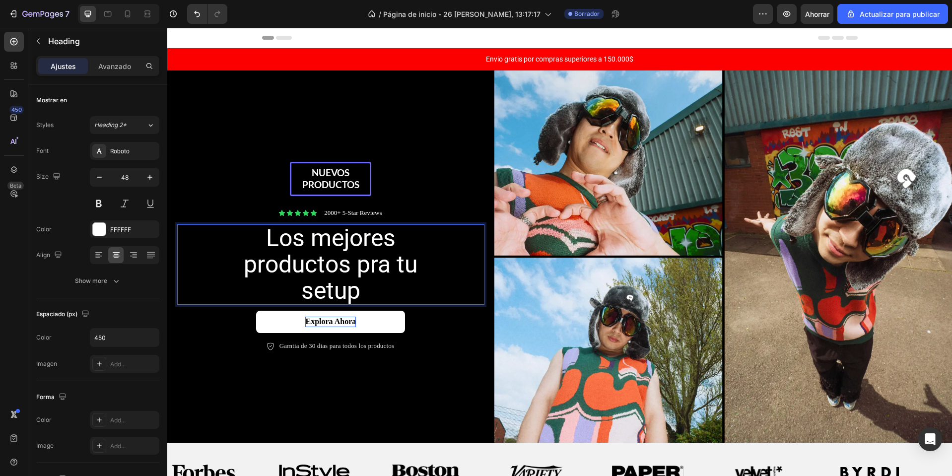
click at [349, 258] on p "Los mejores productos pra tu setup" at bounding box center [330, 264] width 221 height 78
click at [240, 206] on icon "Editor contextual toolbar" at bounding box center [245, 207] width 10 height 10
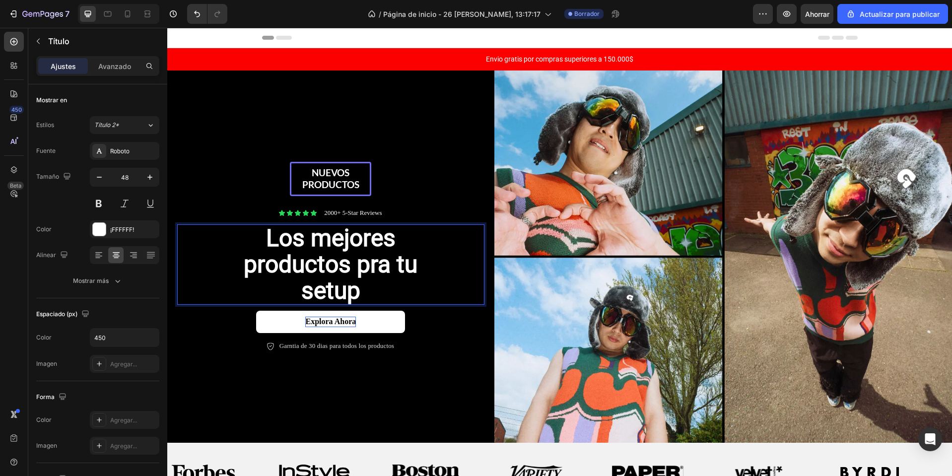
click at [326, 253] on strong "Los mejores productos pra tu setup" at bounding box center [331, 264] width 174 height 81
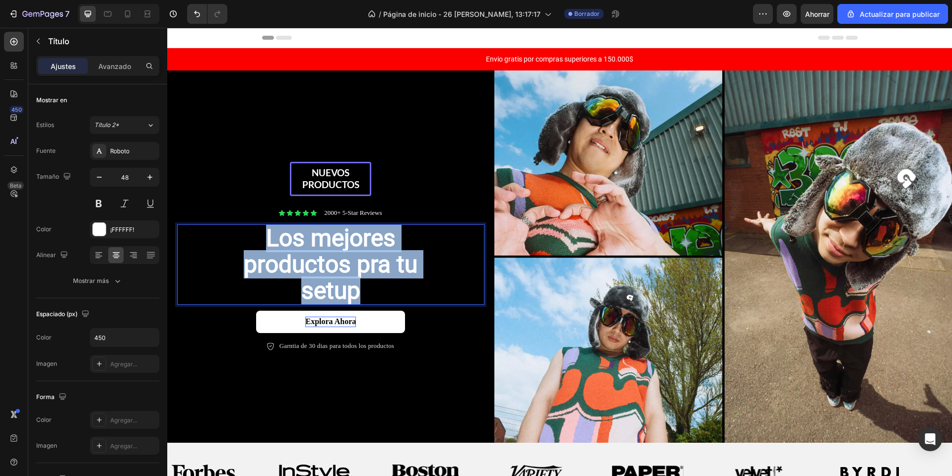
click at [326, 253] on strong "Los mejores productos pra tu setup" at bounding box center [331, 264] width 174 height 81
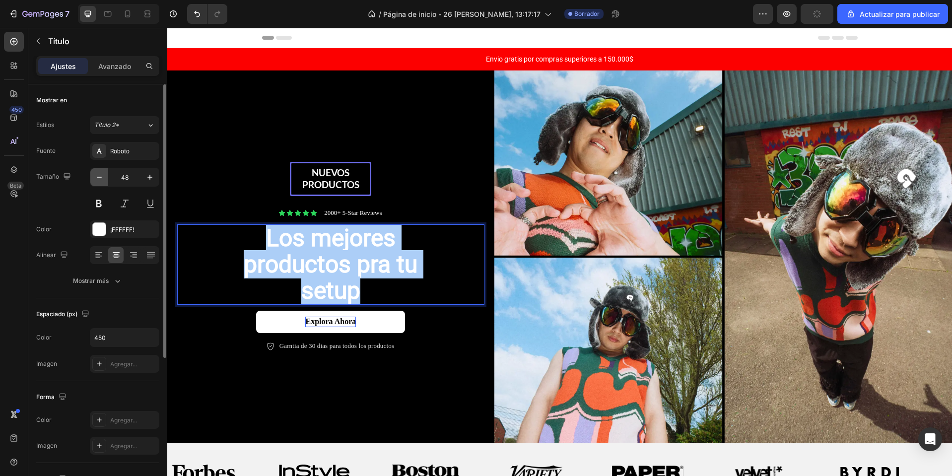
click at [101, 172] on button "button" at bounding box center [99, 177] width 18 height 18
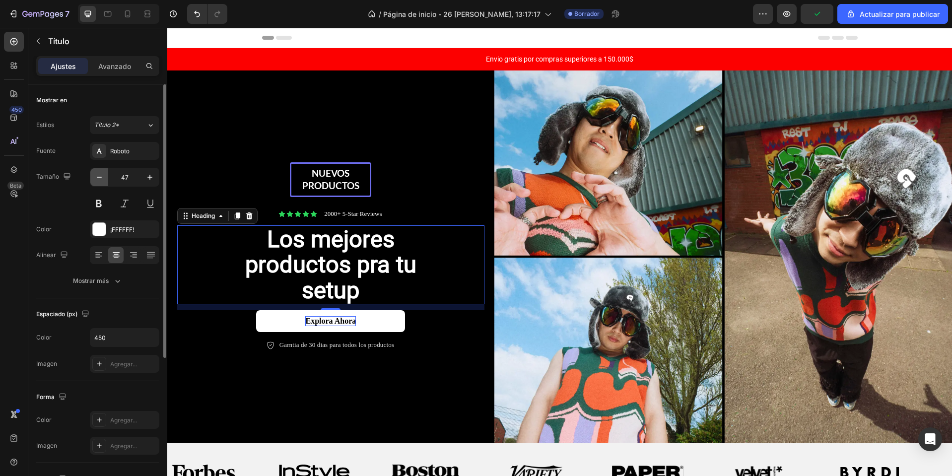
click at [101, 172] on button "button" at bounding box center [99, 177] width 18 height 18
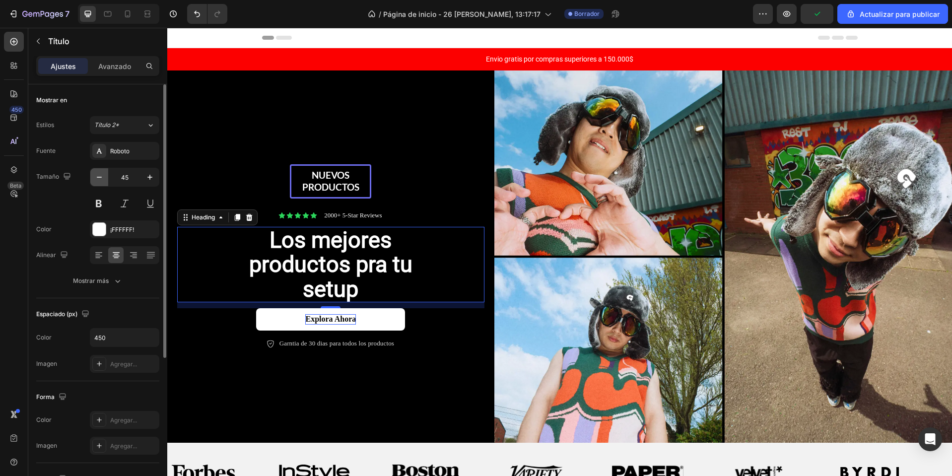
click at [101, 172] on button "button" at bounding box center [99, 177] width 18 height 18
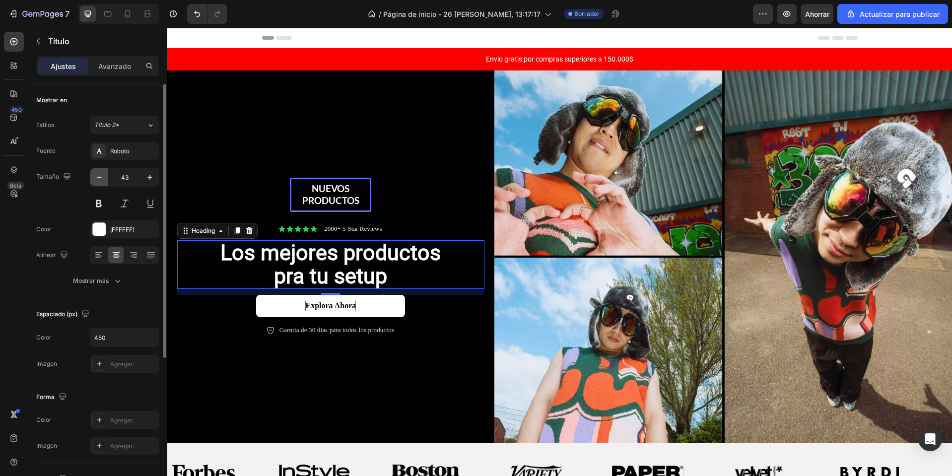
click at [101, 172] on button "button" at bounding box center [99, 177] width 18 height 18
type input "42"
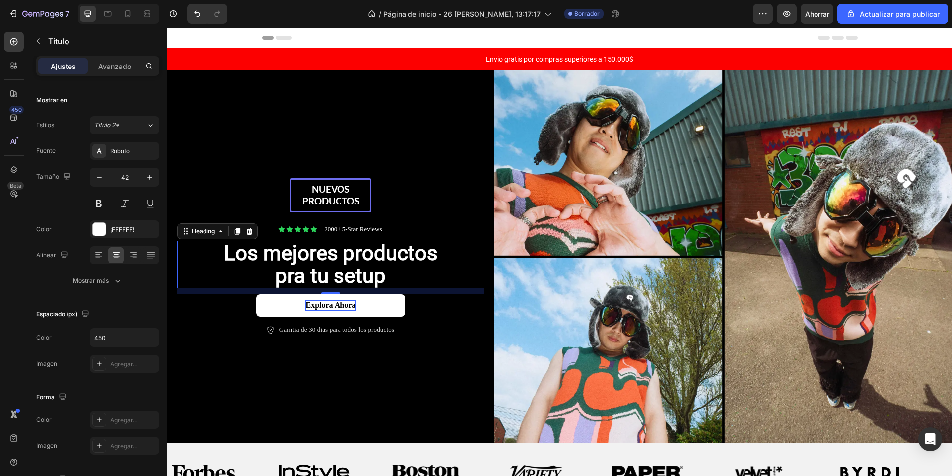
click at [285, 274] on strong "Los mejores productos pra tu setup" at bounding box center [331, 264] width 214 height 47
click at [373, 277] on strong "Los mejores productos para tu setup" at bounding box center [331, 264] width 214 height 47
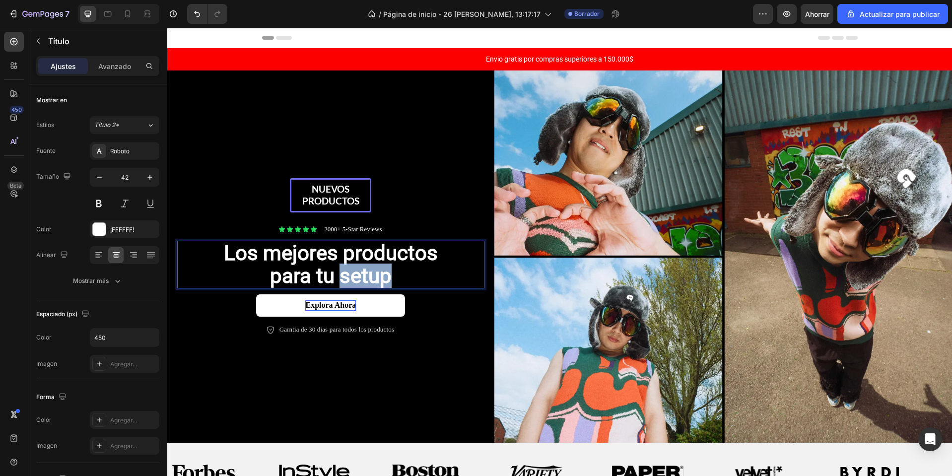
click at [373, 277] on strong "Los mejores productos para tu setup" at bounding box center [331, 264] width 214 height 47
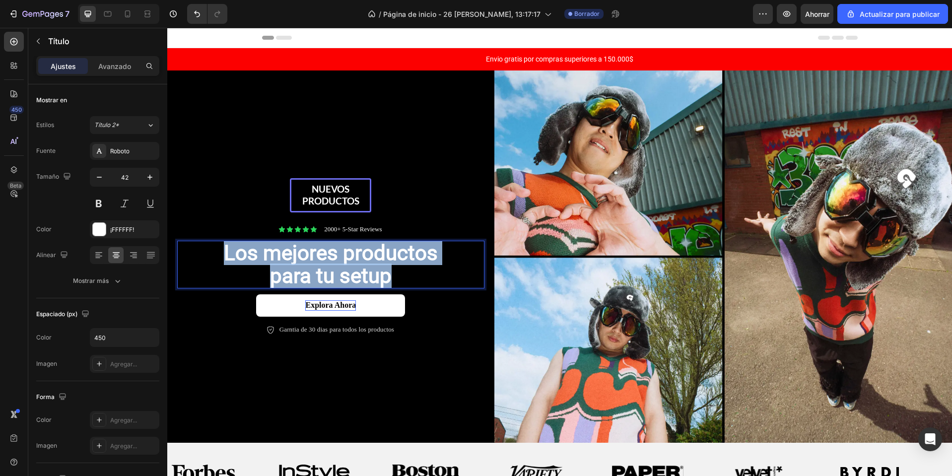
click at [373, 277] on strong "Los mejores productos para tu setup" at bounding box center [331, 264] width 214 height 47
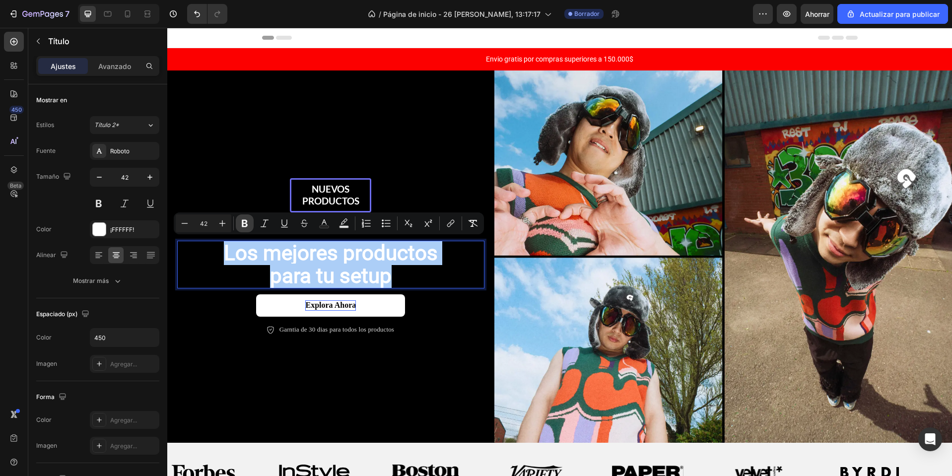
click at [246, 223] on icon "Editor contextual toolbar" at bounding box center [245, 223] width 6 height 7
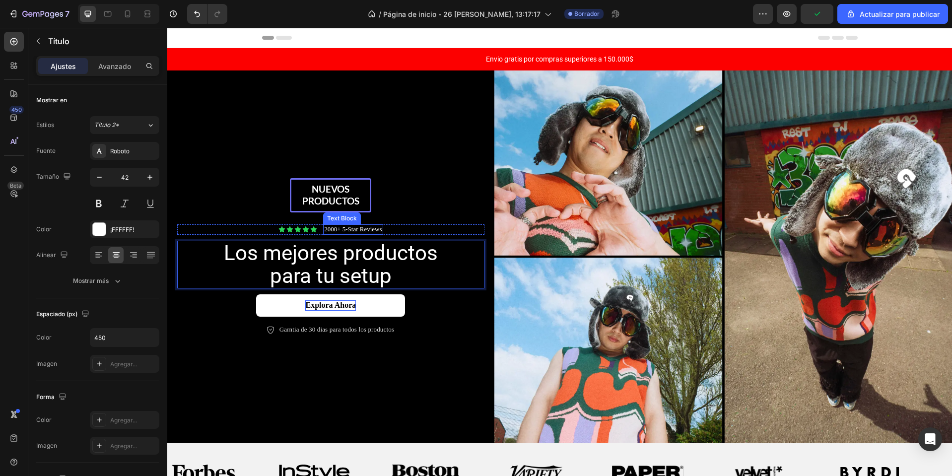
click at [350, 229] on p "2000+ 5-Star Reviews" at bounding box center [353, 229] width 58 height 8
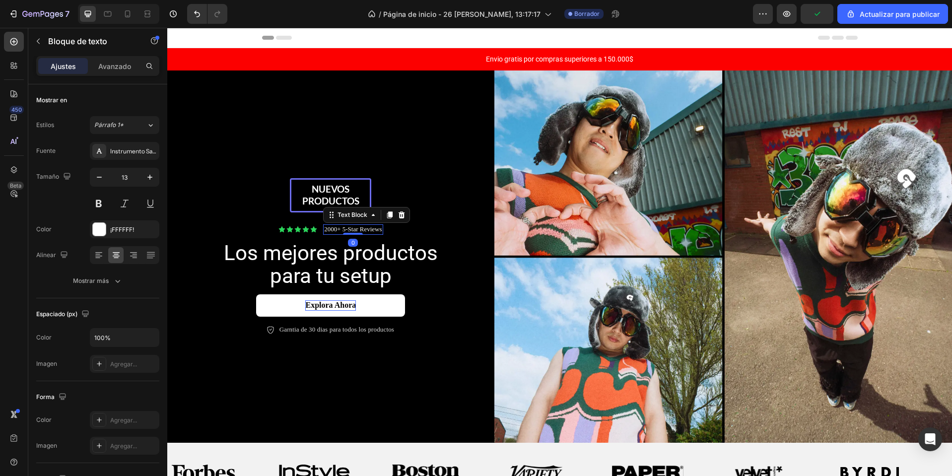
click at [350, 229] on p "2000+ 5-Star Reviews" at bounding box center [353, 229] width 58 height 8
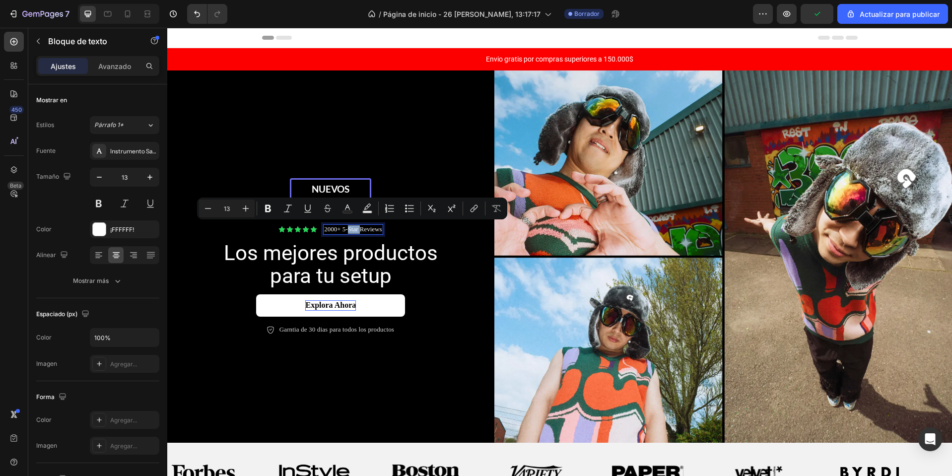
click at [350, 229] on p "2000+ 5-Star Reviews" at bounding box center [353, 229] width 58 height 8
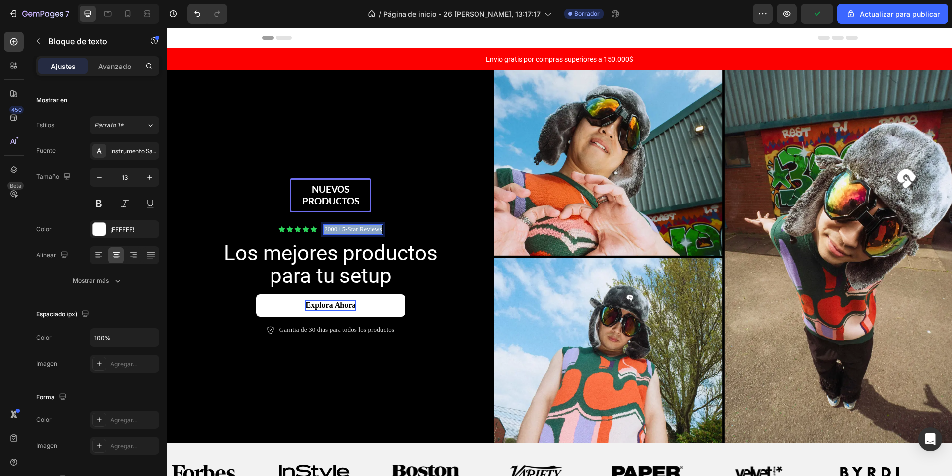
click at [350, 229] on p "2000+ 5-Star Reviews" at bounding box center [353, 229] width 58 height 8
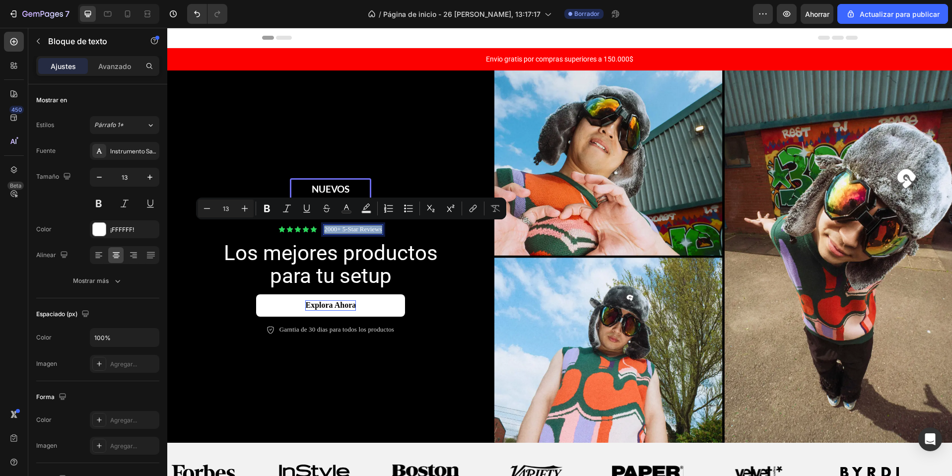
click at [350, 229] on p "2000+ 5-Star Reviews" at bounding box center [353, 229] width 58 height 8
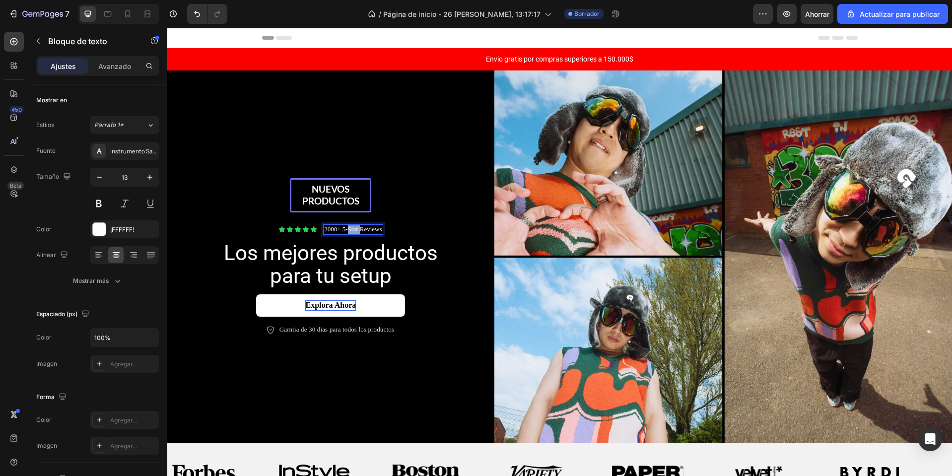
click at [350, 229] on p "2000+ 5-Star Reviews" at bounding box center [353, 229] width 58 height 8
click at [336, 230] on p "2000+ 5-Star Reviews" at bounding box center [353, 229] width 58 height 8
click at [357, 227] on p "500+ 5-Star Reviews" at bounding box center [353, 229] width 55 height 8
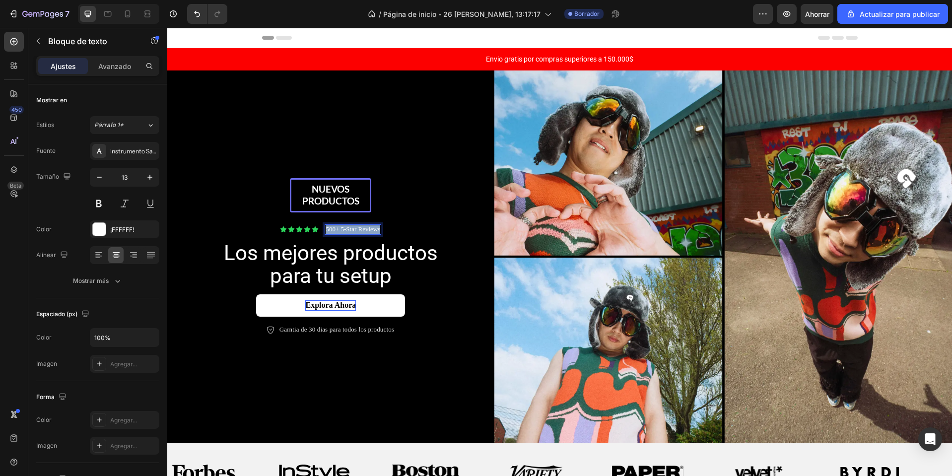
click at [357, 227] on p "500+ 5-Star Reviews" at bounding box center [353, 229] width 55 height 8
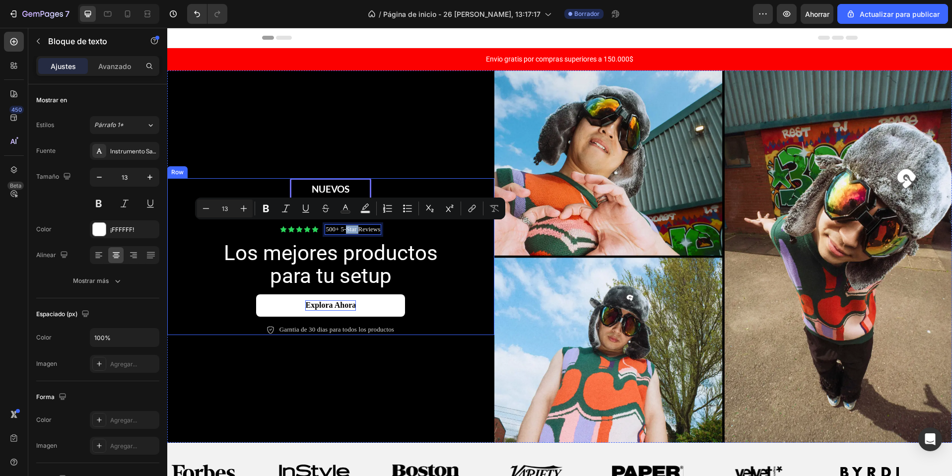
drag, startPoint x: 356, startPoint y: 229, endPoint x: 346, endPoint y: 234, distance: 11.1
click at [346, 234] on div "Nuevos productos Text Block Row Icon Icon Icon Icon Icon Icon List 500+ 5-Star …" at bounding box center [330, 256] width 307 height 157
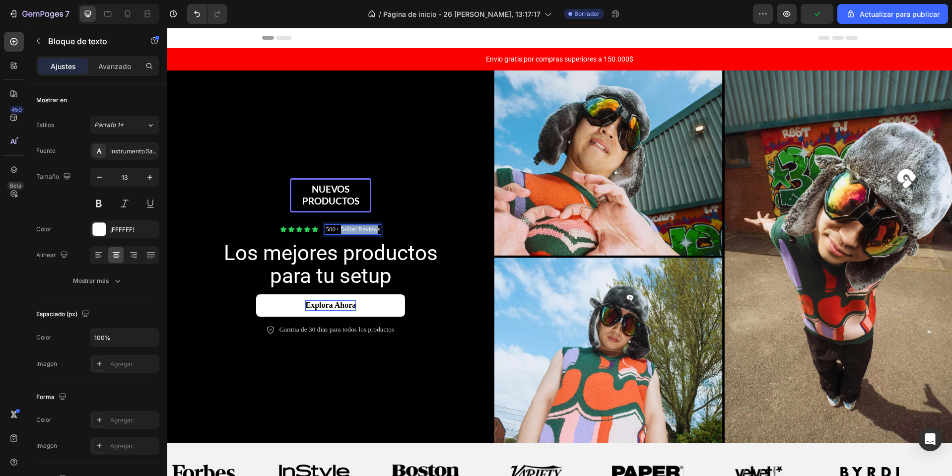
drag, startPoint x: 339, startPoint y: 227, endPoint x: 376, endPoint y: 229, distance: 37.3
click at [376, 228] on p "500+ 5-Star Reviews" at bounding box center [353, 229] width 55 height 8
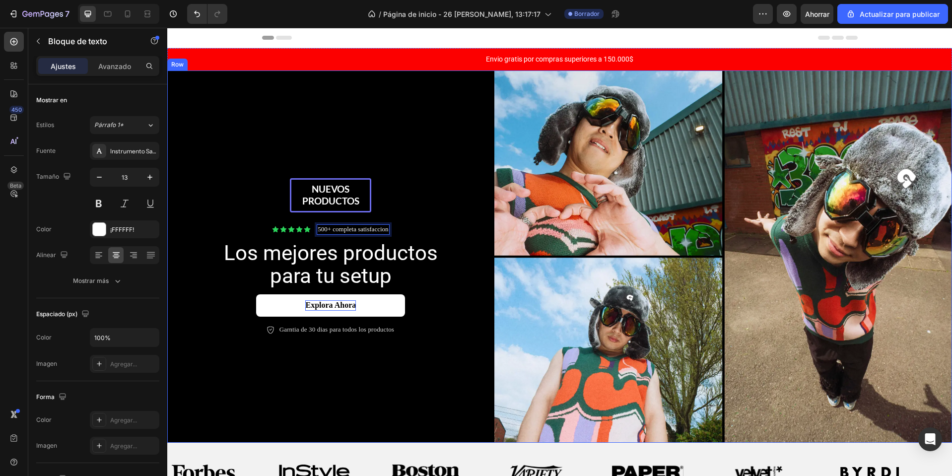
click at [338, 344] on div "Nuevos productos Text Block Row Icon Icon Icon Icon Icon Icon List 500+ complet…" at bounding box center [330, 256] width 327 height 372
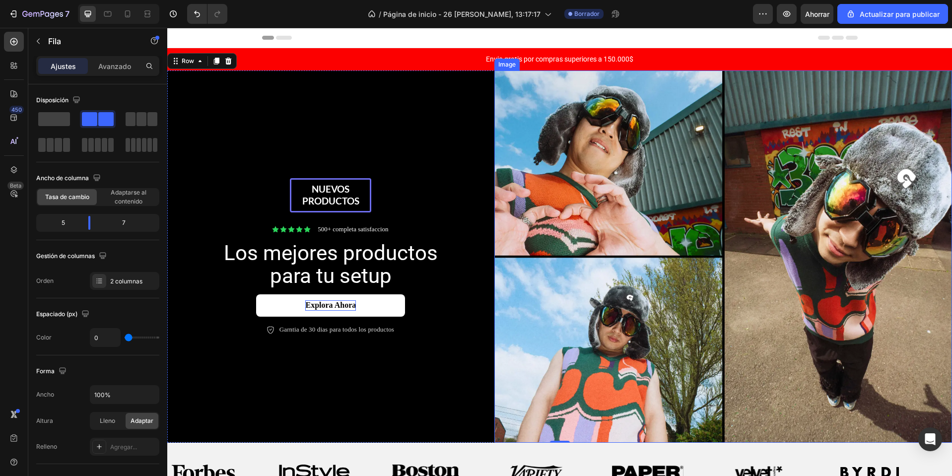
click at [764, 225] on img at bounding box center [723, 256] width 458 height 372
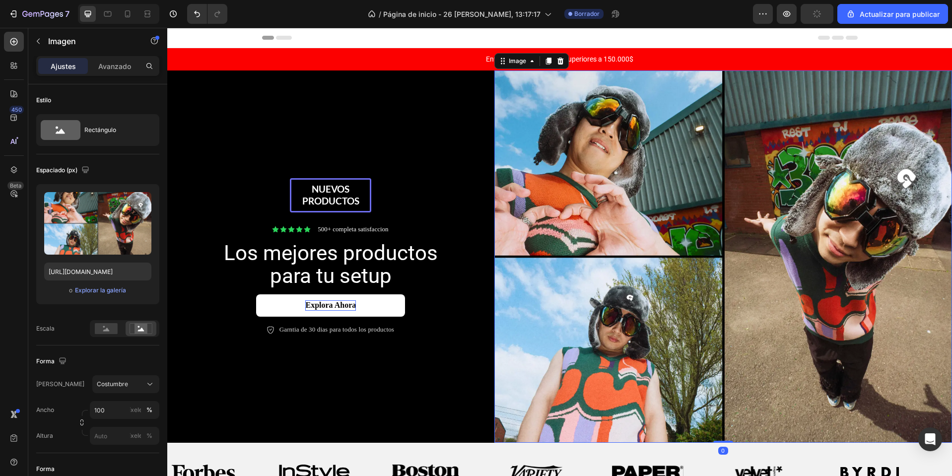
click at [421, 144] on div "Nuevos productos Text Block Row Icon Icon Icon Icon Icon Icon List 500+ complet…" at bounding box center [330, 256] width 327 height 372
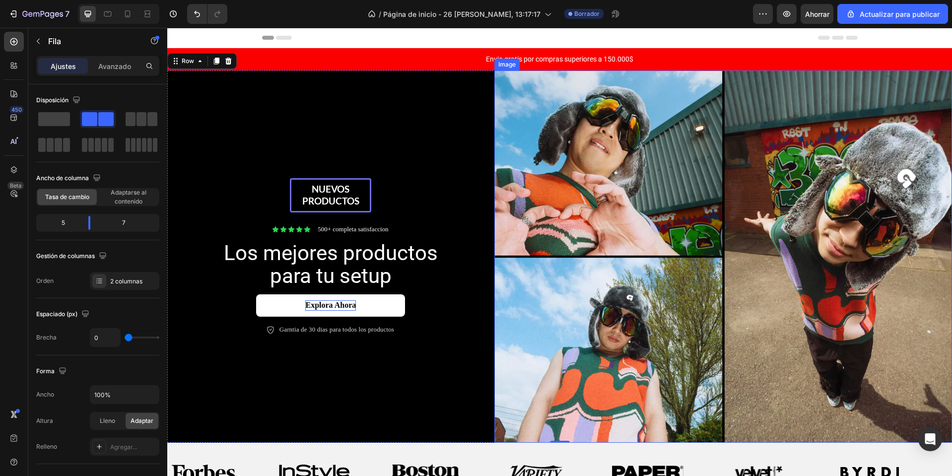
click at [663, 160] on img at bounding box center [723, 256] width 458 height 372
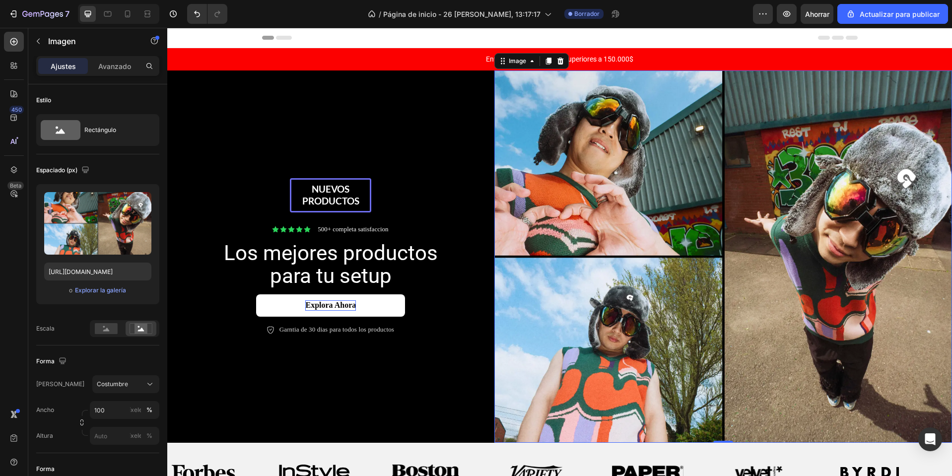
click at [653, 246] on img at bounding box center [723, 256] width 458 height 372
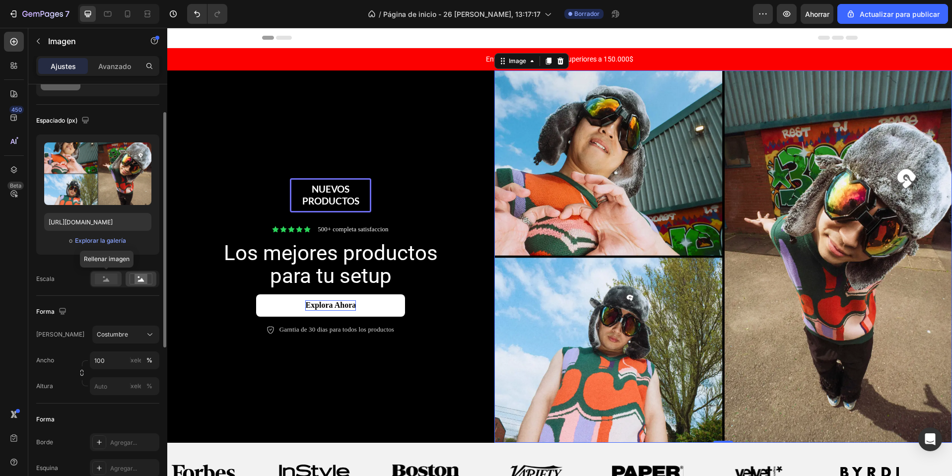
click at [101, 283] on rect at bounding box center [106, 278] width 23 height 11
click at [148, 277] on icon at bounding box center [141, 278] width 23 height 11
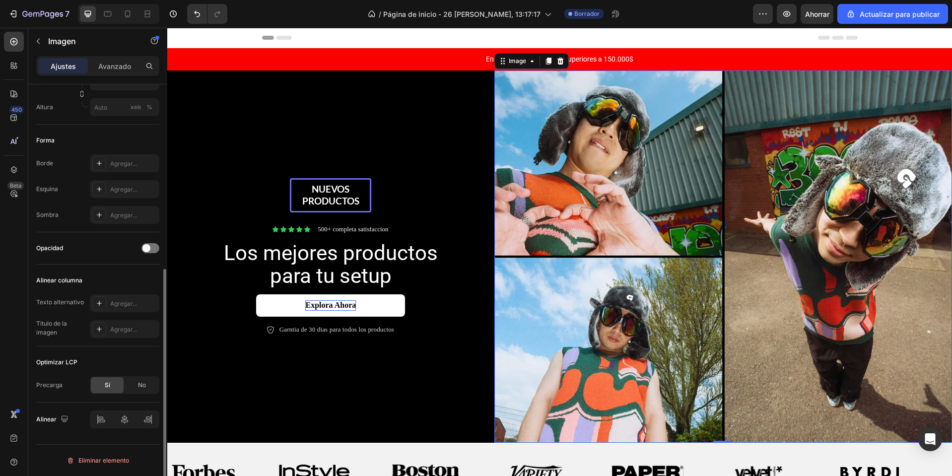
scroll to position [0, 0]
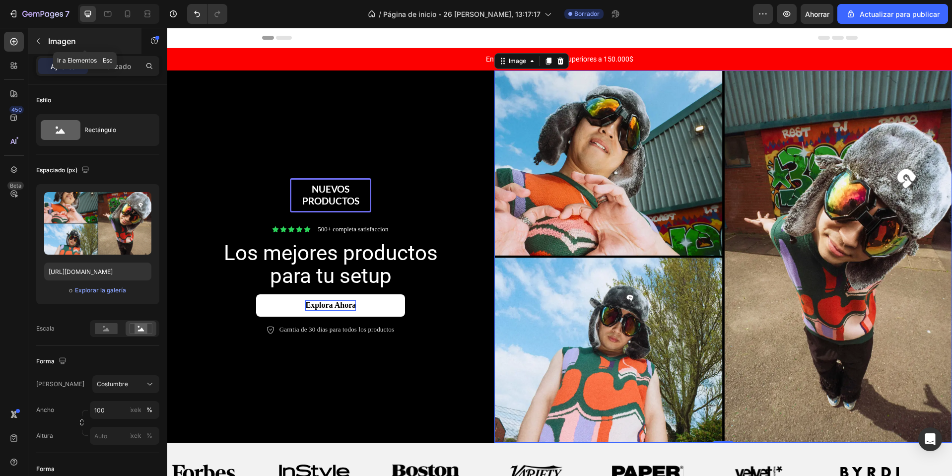
click at [37, 38] on icon "button" at bounding box center [38, 41] width 8 height 8
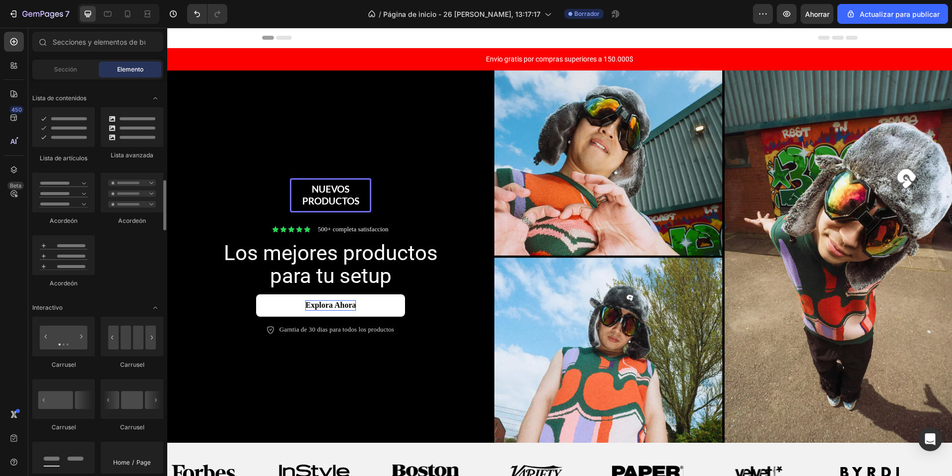
scroll to position [844, 0]
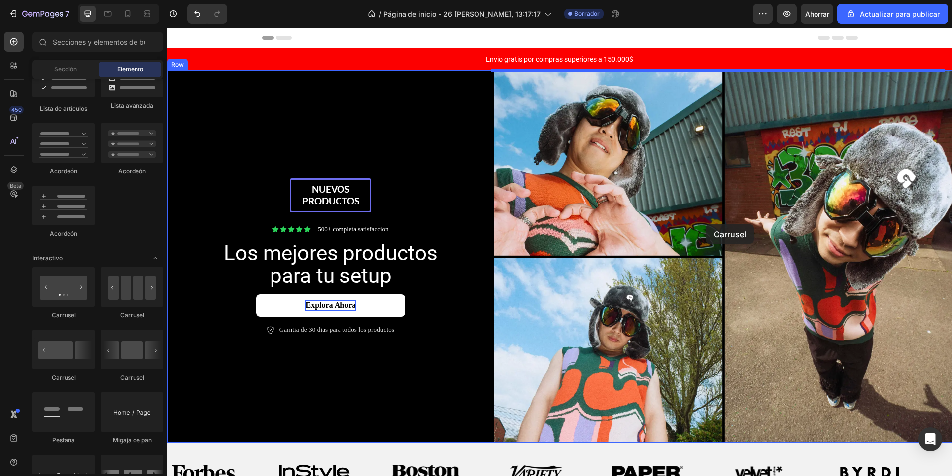
drag, startPoint x: 227, startPoint y: 381, endPoint x: 706, endPoint y: 224, distance: 503.5
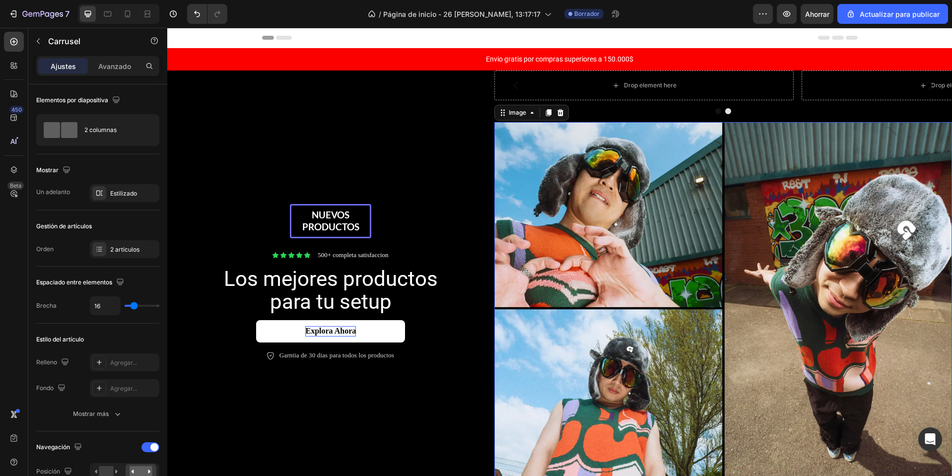
click at [706, 224] on img at bounding box center [723, 308] width 458 height 372
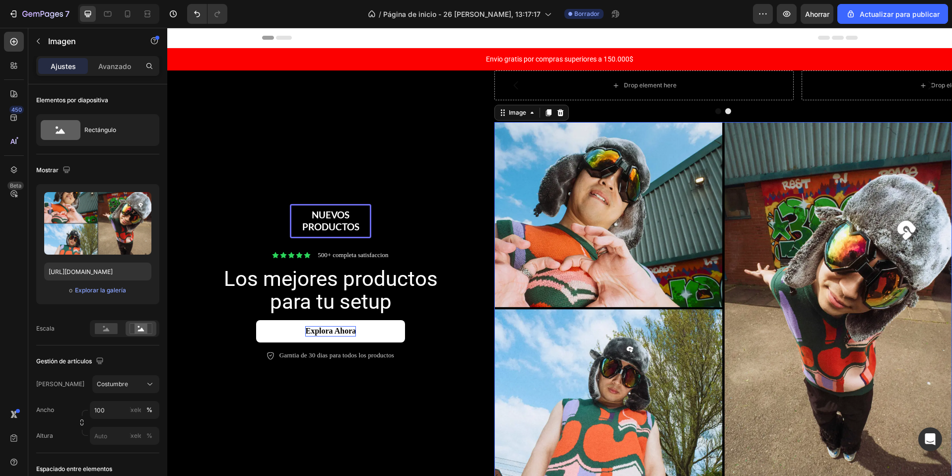
click at [613, 218] on img at bounding box center [723, 308] width 458 height 372
click at [557, 109] on icon at bounding box center [560, 113] width 8 height 8
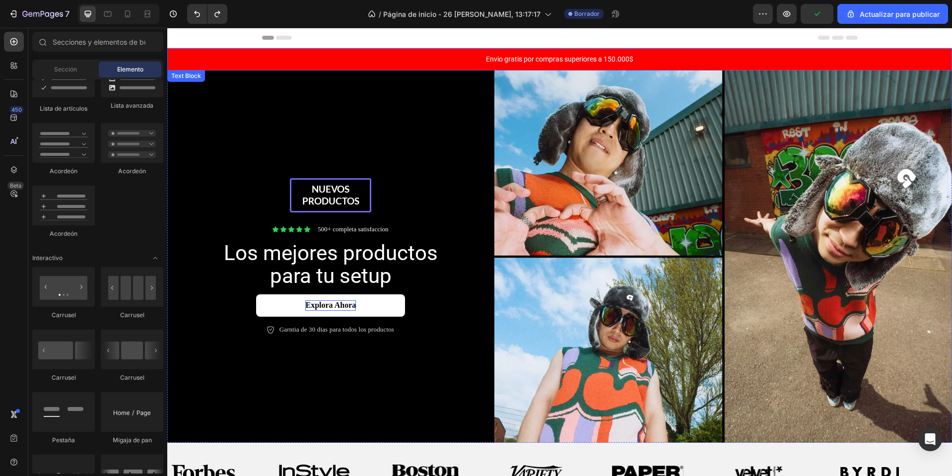
click at [505, 81] on img at bounding box center [723, 256] width 458 height 372
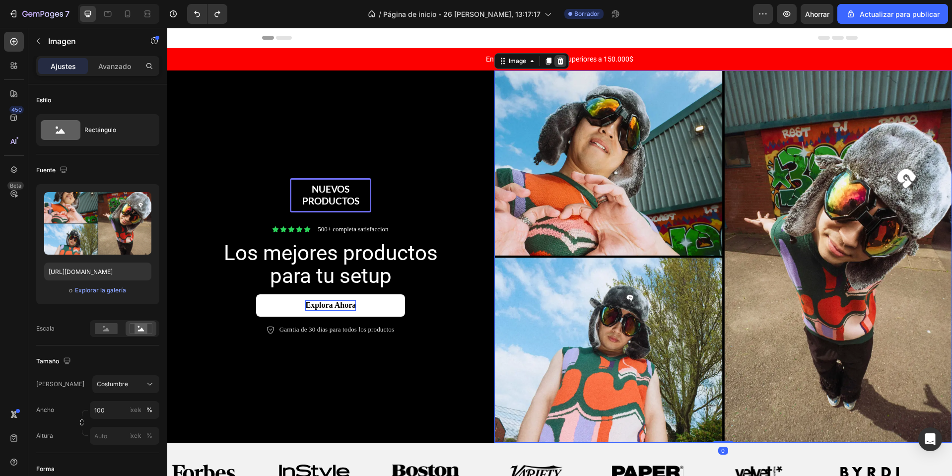
click at [557, 61] on icon at bounding box center [560, 61] width 6 height 7
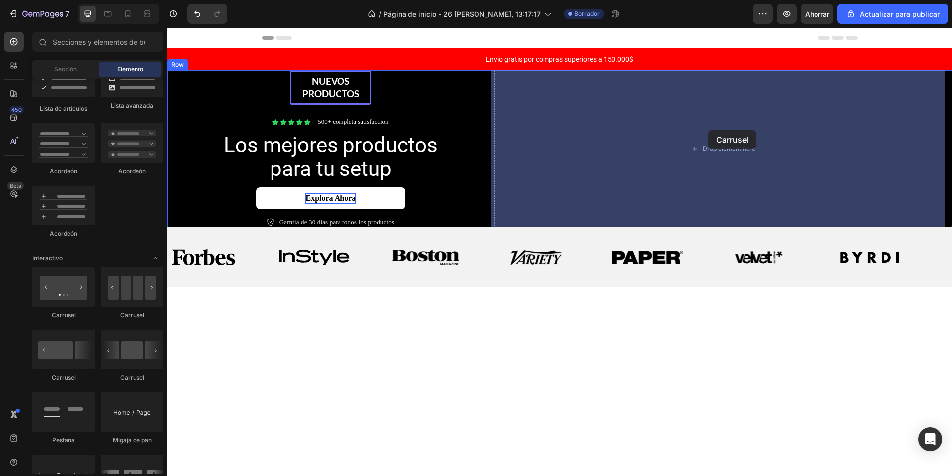
drag, startPoint x: 223, startPoint y: 324, endPoint x: 708, endPoint y: 130, distance: 522.8
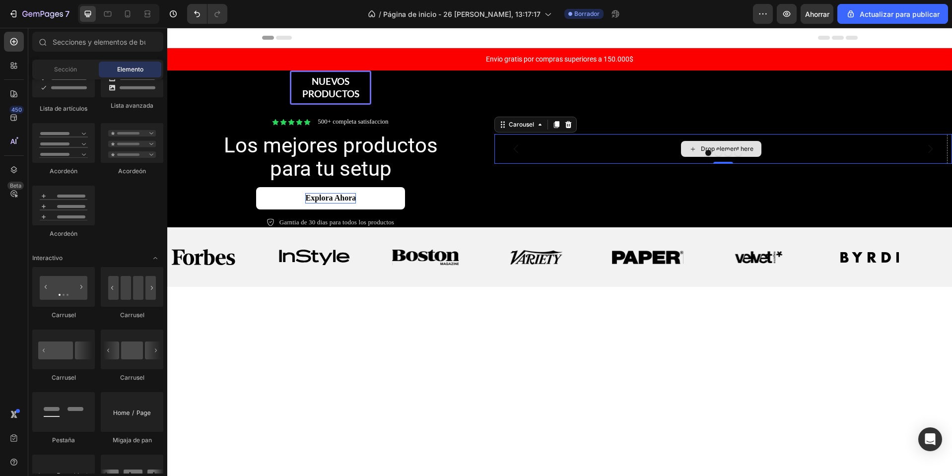
click at [697, 146] on div "Drop element here" at bounding box center [721, 149] width 80 height 16
click at [692, 150] on div at bounding box center [723, 153] width 458 height 6
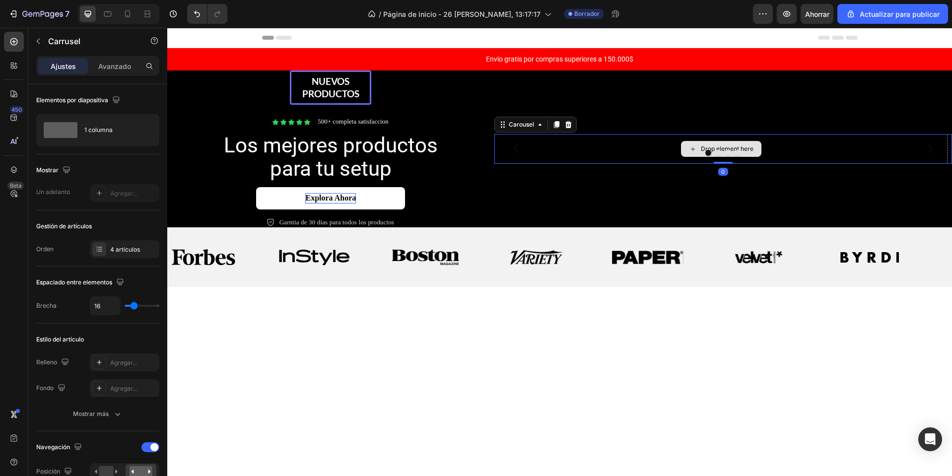
click at [546, 142] on div "Drop element here" at bounding box center [721, 149] width 454 height 30
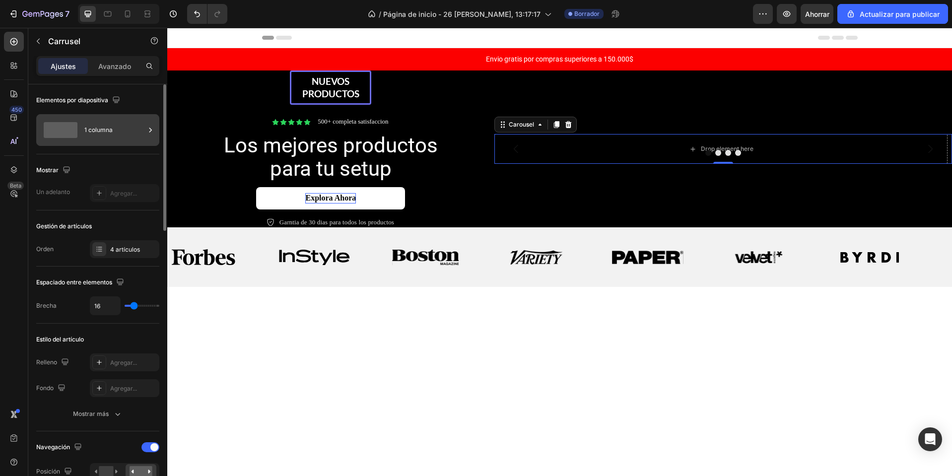
click at [88, 134] on font "1 columna" at bounding box center [98, 130] width 28 height 9
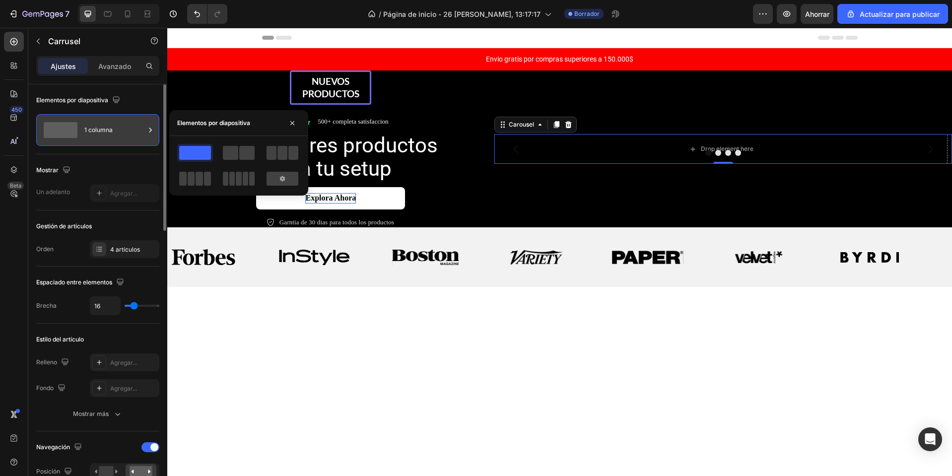
click at [88, 134] on font "1 columna" at bounding box center [98, 130] width 28 height 9
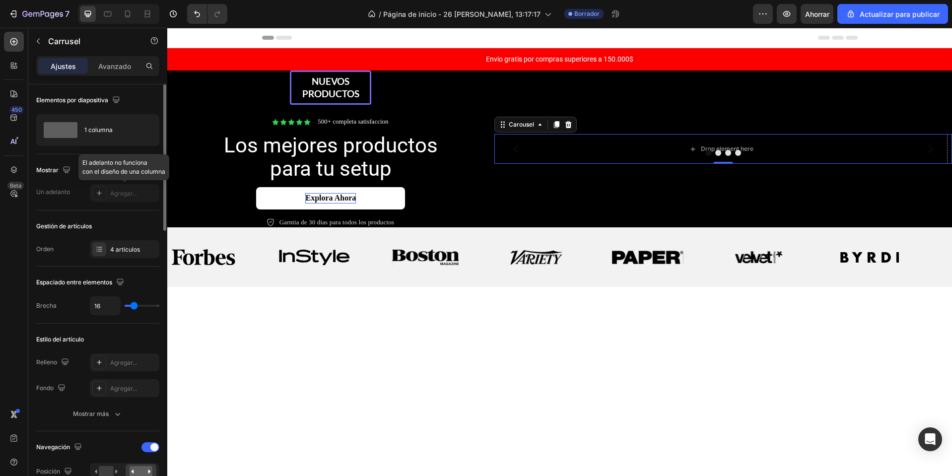
click at [103, 188] on div at bounding box center [124, 193] width 69 height 18
click at [96, 193] on div at bounding box center [124, 193] width 69 height 18
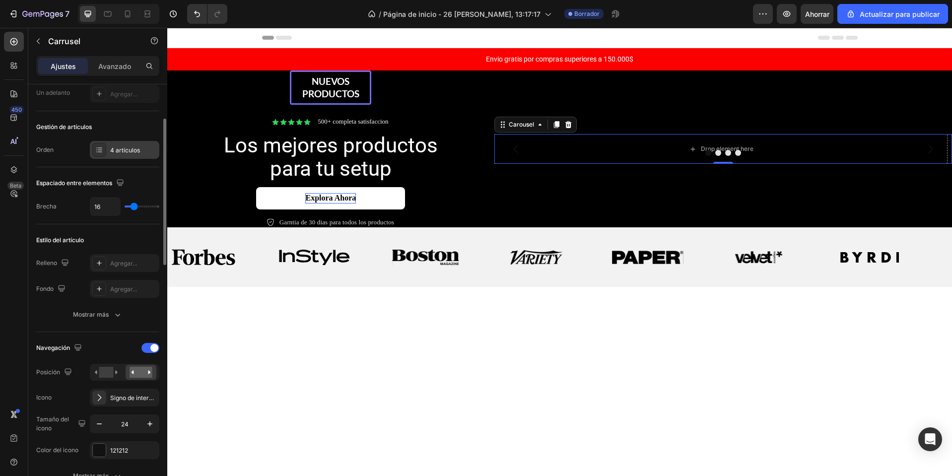
click at [113, 146] on font "4 artículos" at bounding box center [125, 149] width 30 height 7
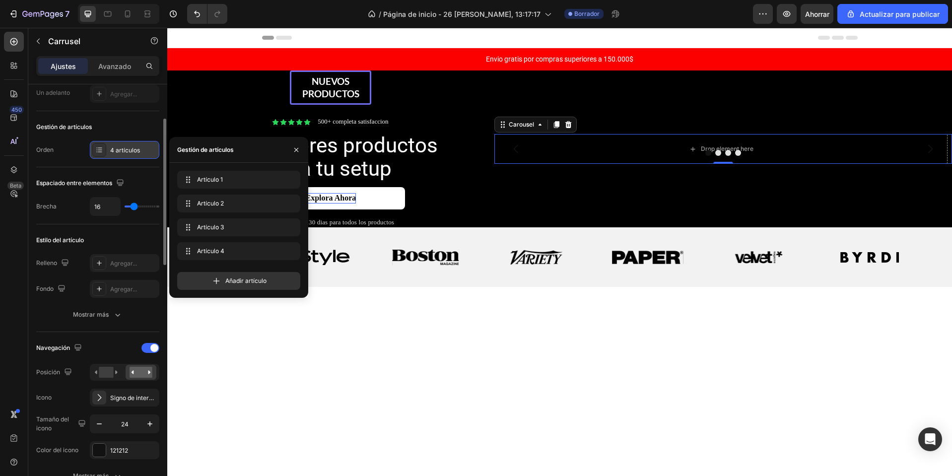
click at [113, 146] on font "4 artículos" at bounding box center [125, 149] width 30 height 7
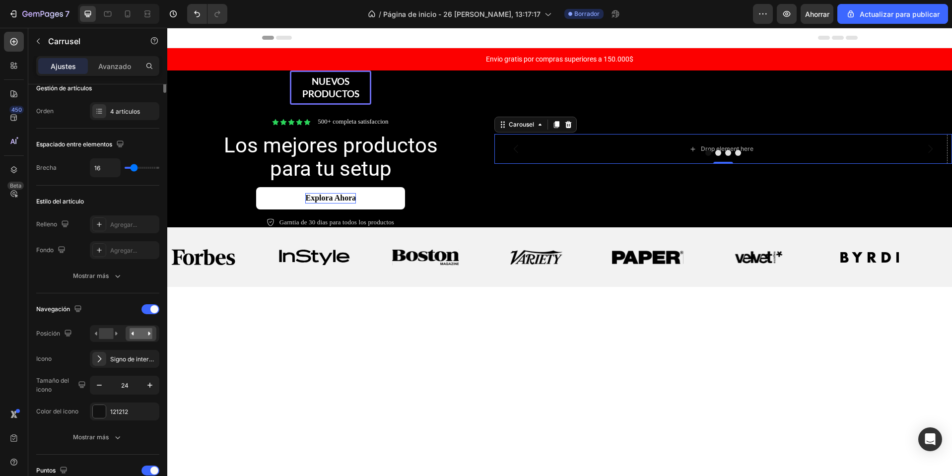
scroll to position [0, 0]
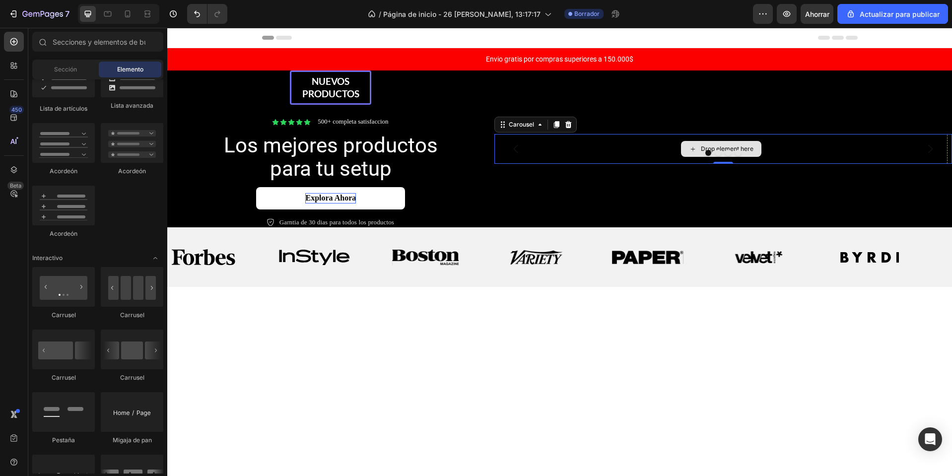
click at [721, 148] on div "Drop element here" at bounding box center [727, 149] width 53 height 8
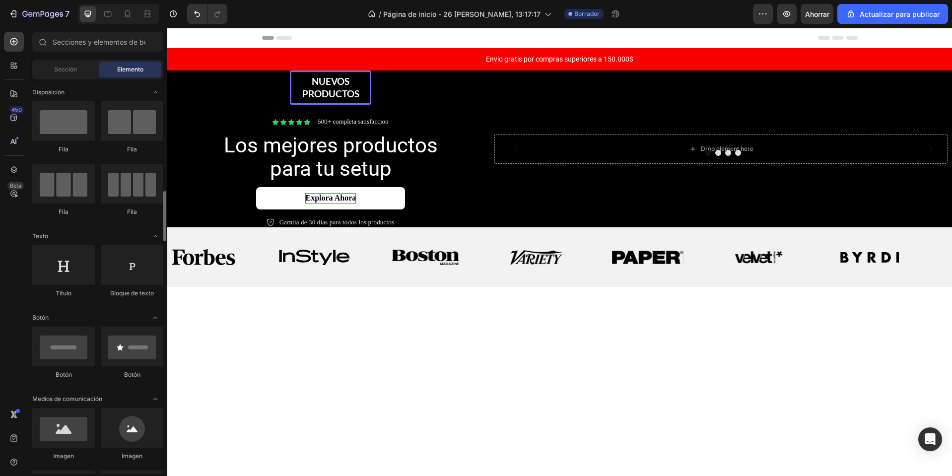
scroll to position [149, 0]
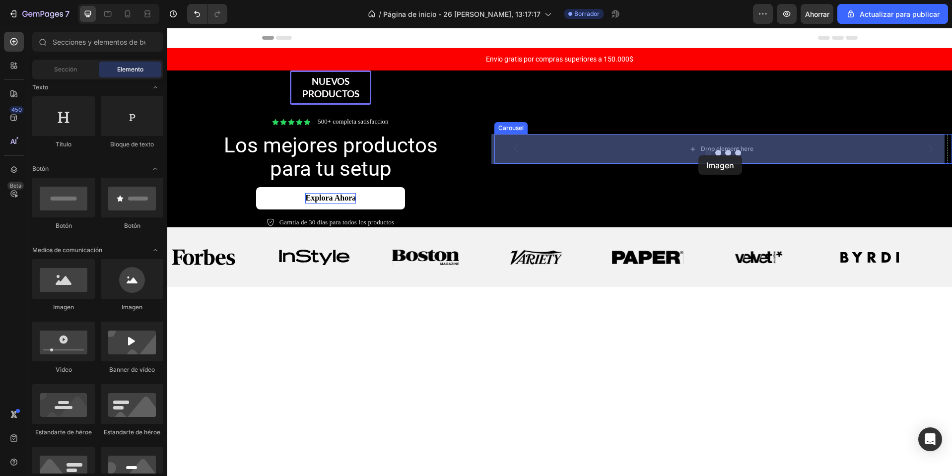
drag, startPoint x: 243, startPoint y: 313, endPoint x: 698, endPoint y: 155, distance: 481.7
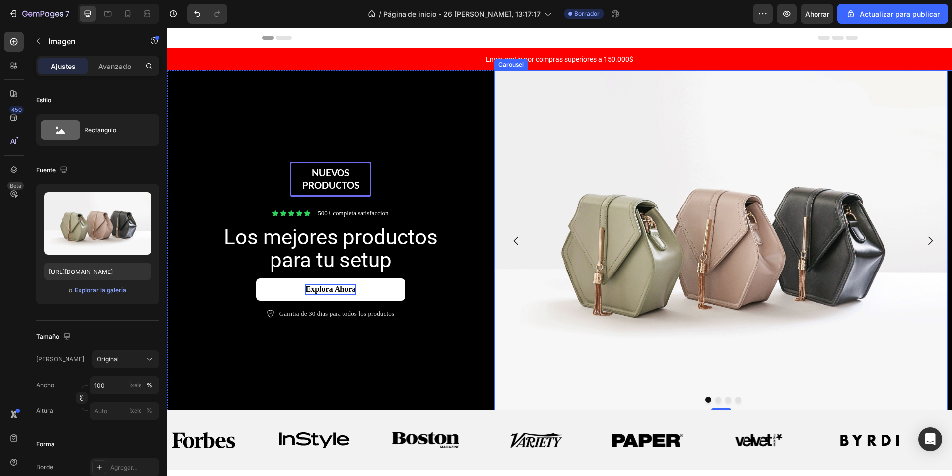
click at [715, 401] on button "Dot" at bounding box center [718, 400] width 6 height 6
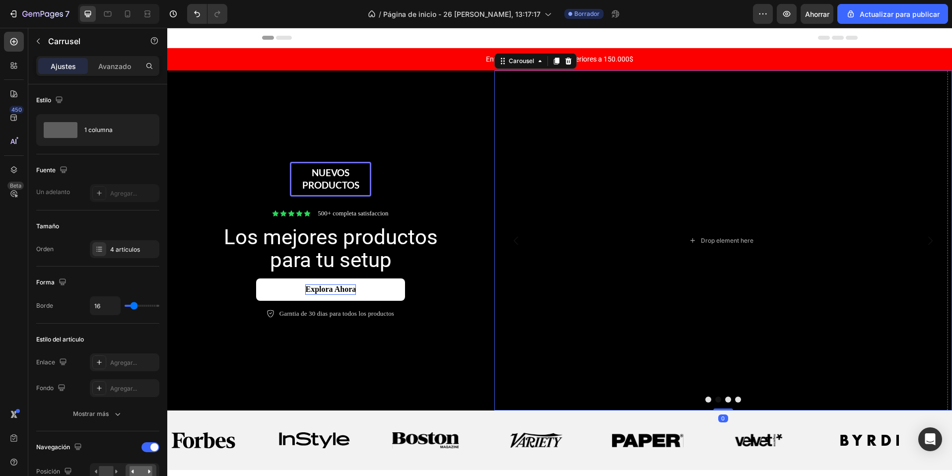
click at [705, 400] on button "Dot" at bounding box center [708, 400] width 6 height 6
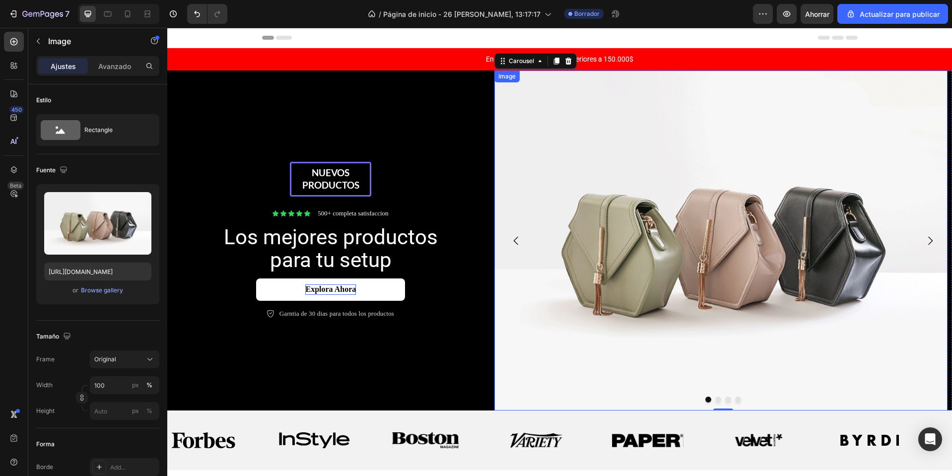
click at [595, 232] on img at bounding box center [721, 240] width 454 height 340
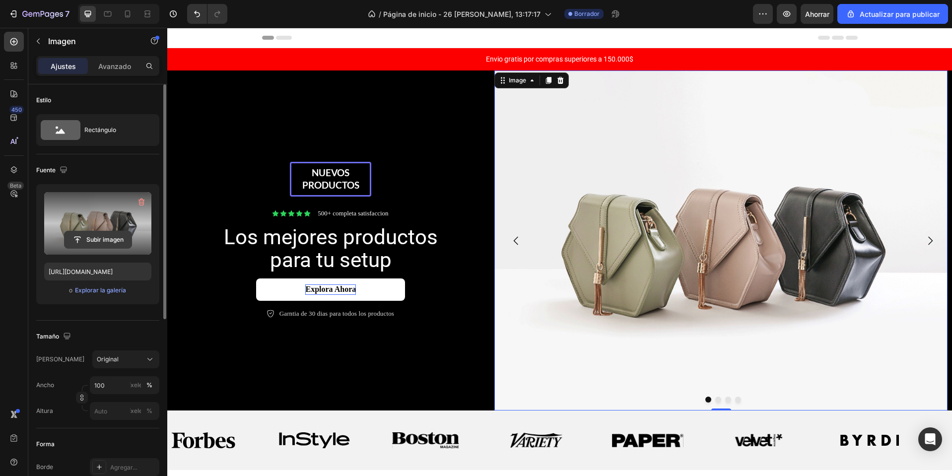
click at [105, 238] on input "file" at bounding box center [98, 239] width 67 height 17
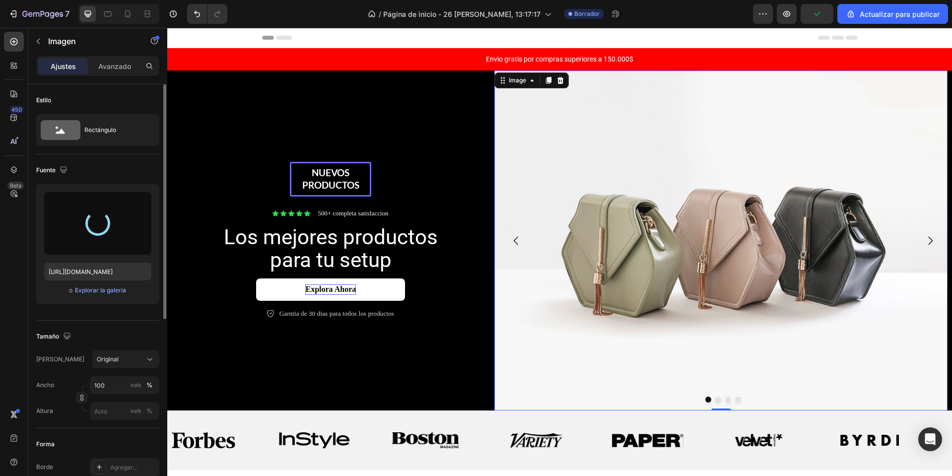
type input "https://cdn.shopify.com/s/files/1/0668/0317/1459/files/gempages_581068646118327…"
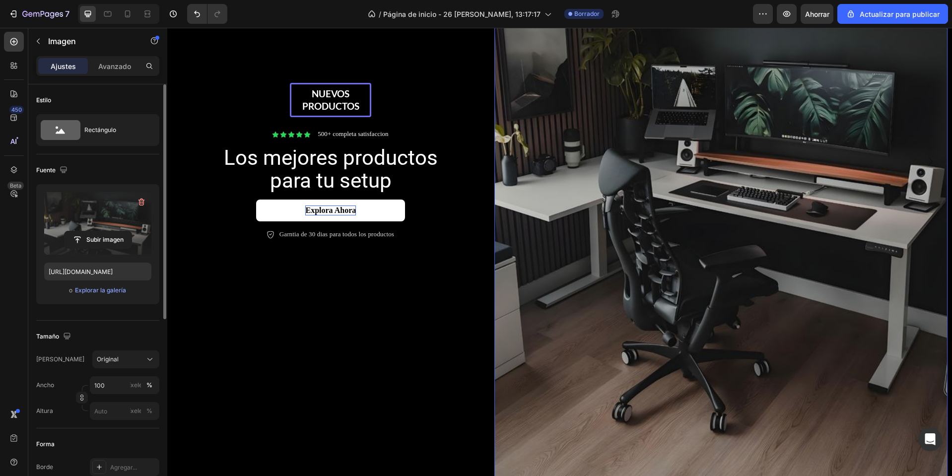
scroll to position [298, 0]
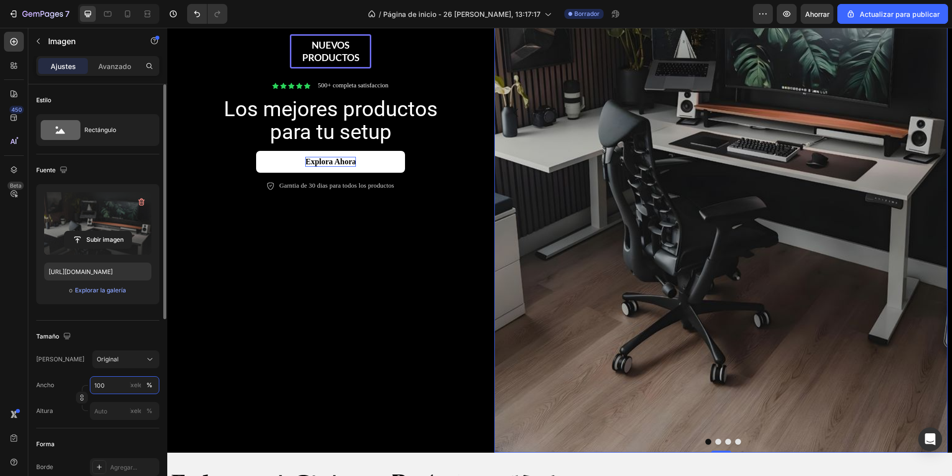
click at [103, 385] on input "100" at bounding box center [124, 385] width 69 height 18
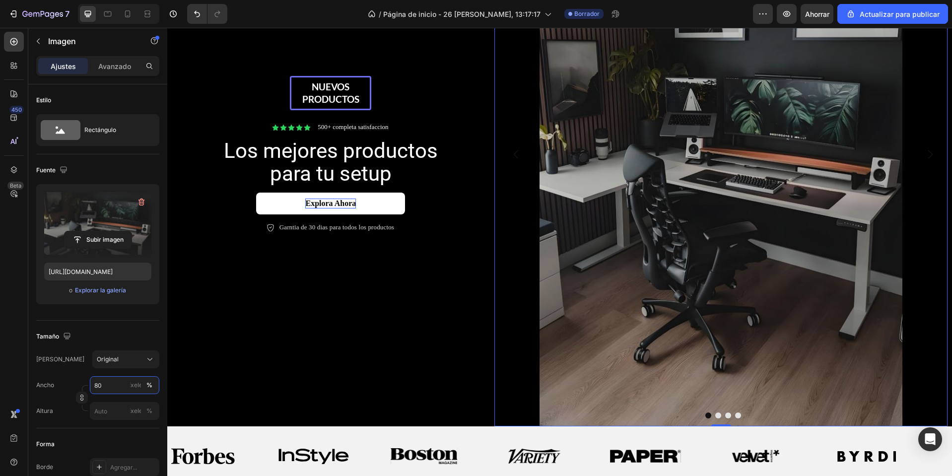
scroll to position [248, 0]
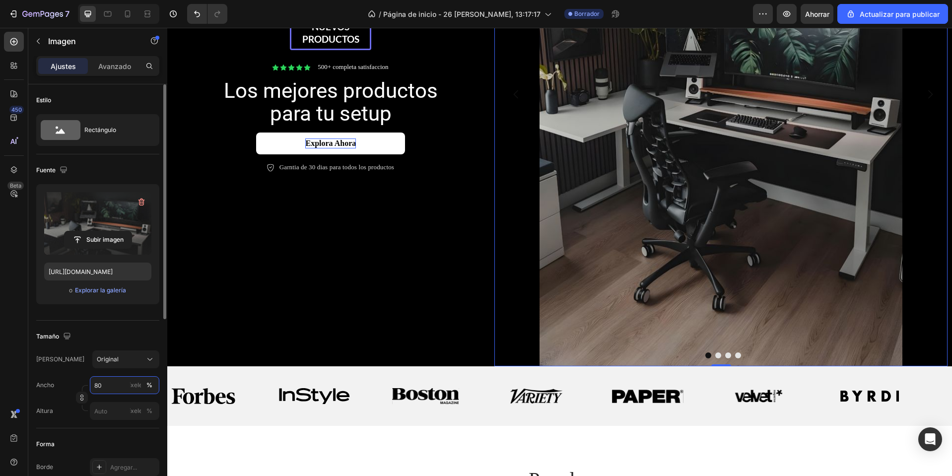
click at [118, 389] on input "80" at bounding box center [124, 385] width 69 height 18
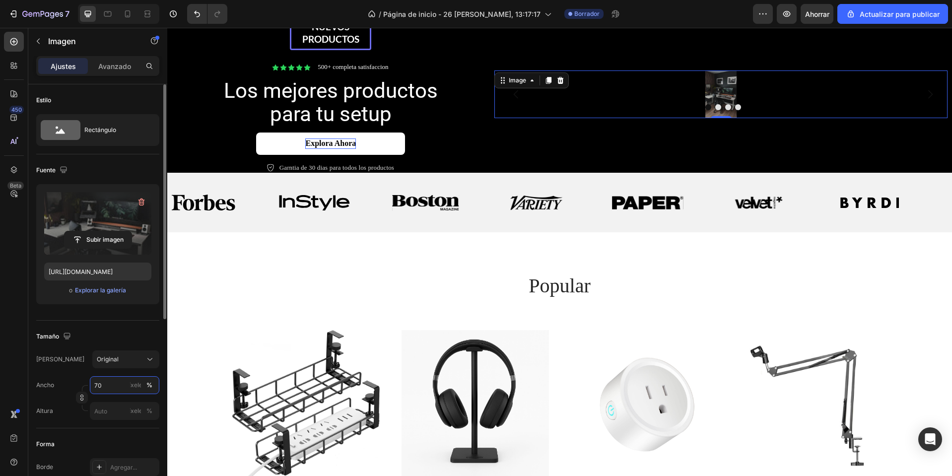
scroll to position [214, 0]
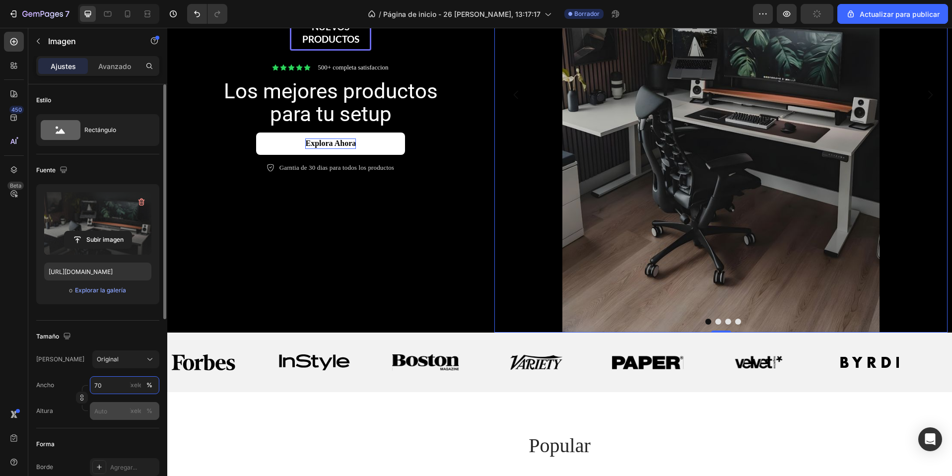
type input "70"
click at [101, 418] on input "píxeles %" at bounding box center [124, 411] width 69 height 18
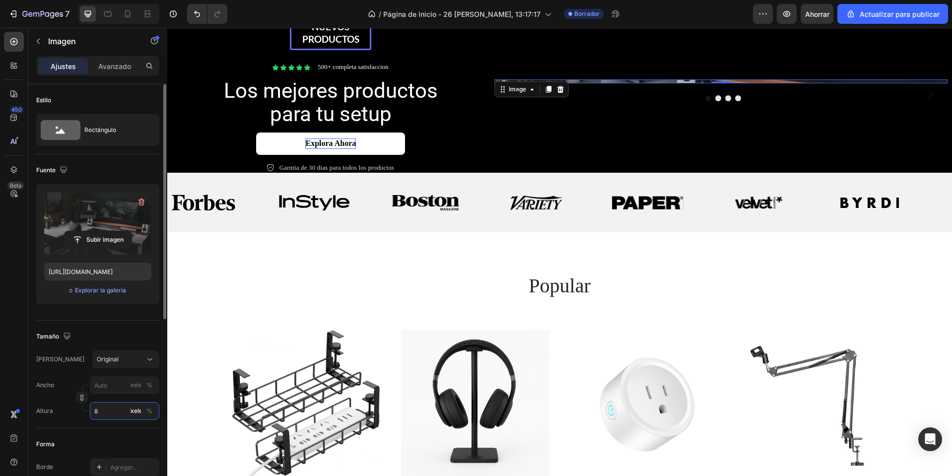
type input "80"
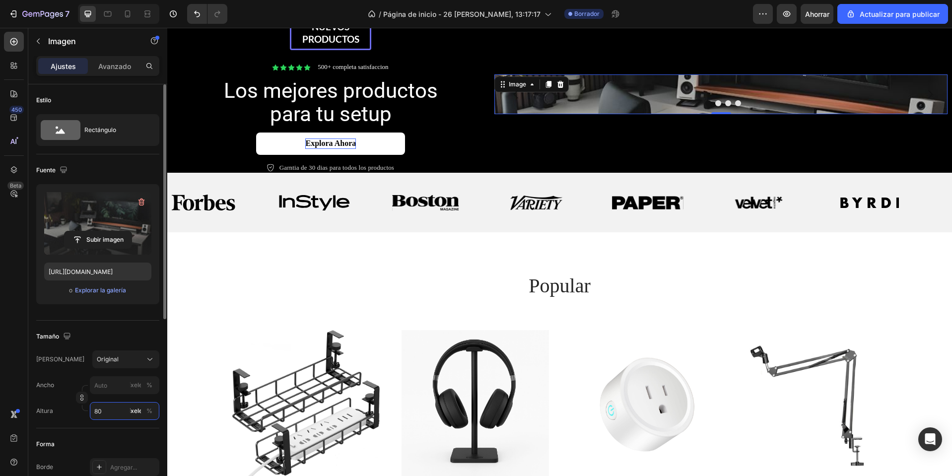
click at [102, 418] on input "80" at bounding box center [124, 411] width 69 height 18
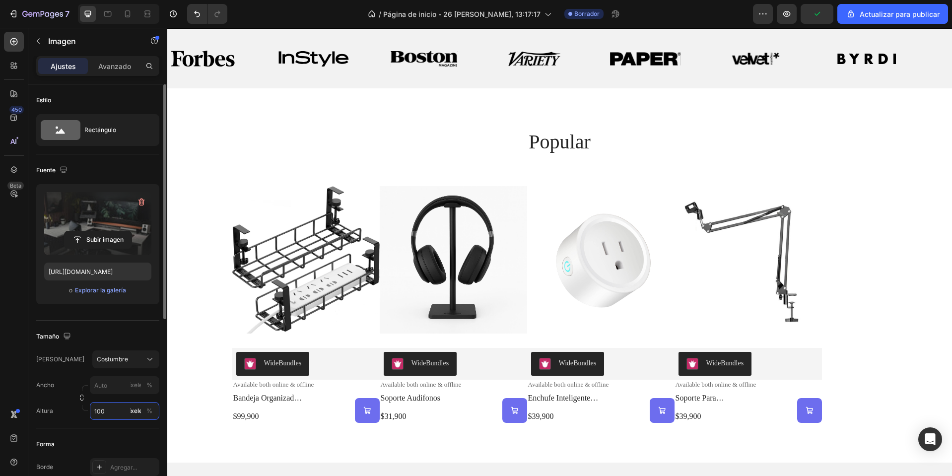
scroll to position [0, 0]
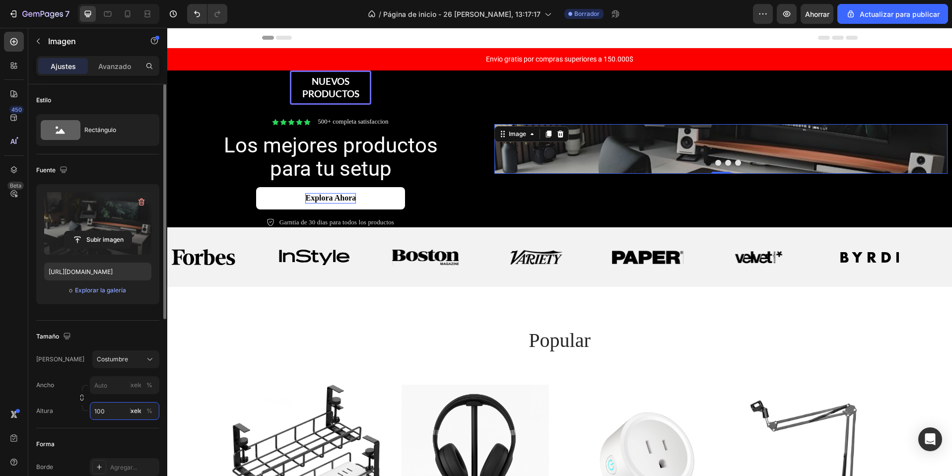
click at [120, 409] on input "100" at bounding box center [124, 411] width 69 height 18
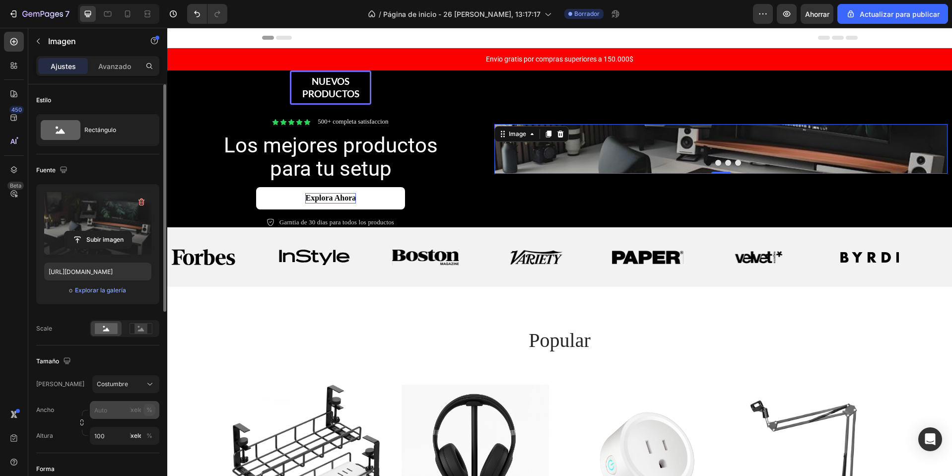
click at [144, 414] on div "Ancho píxeles % Altura 100 píxeles %" at bounding box center [97, 423] width 123 height 44
click at [81, 426] on button "button" at bounding box center [82, 422] width 12 height 12
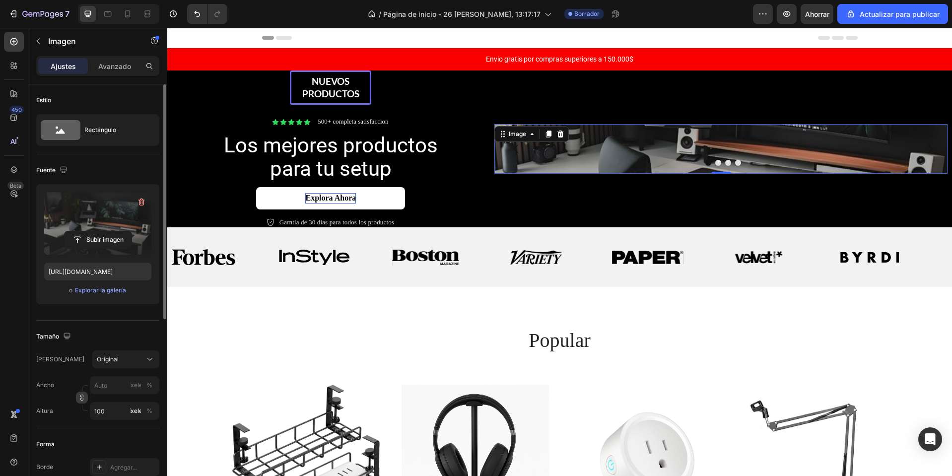
click at [83, 401] on icon "button" at bounding box center [81, 397] width 7 height 7
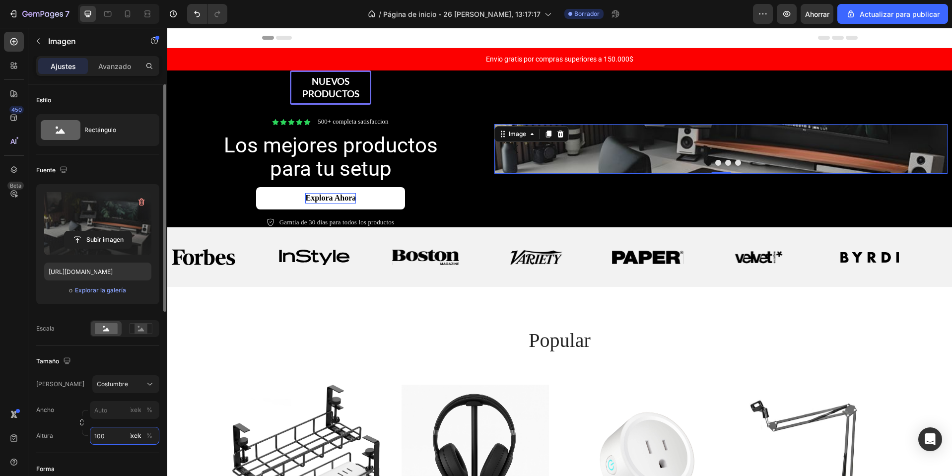
click at [109, 432] on input "100" at bounding box center [124, 436] width 69 height 18
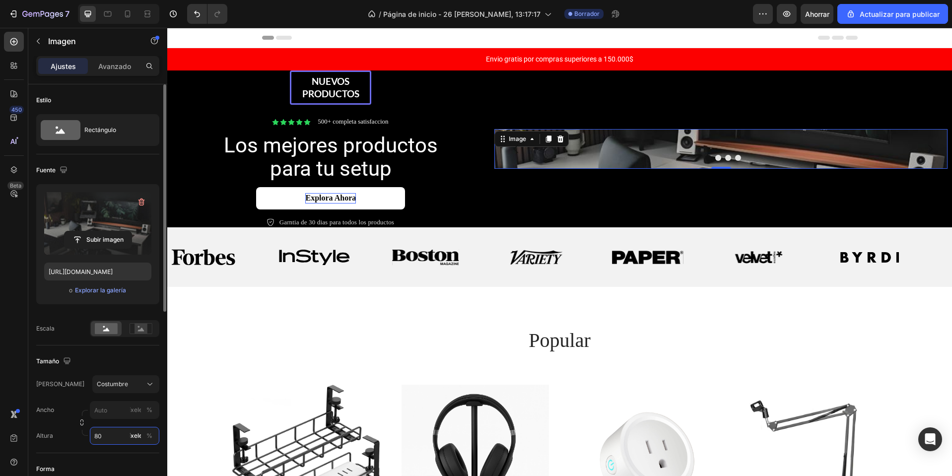
click at [109, 432] on input "80" at bounding box center [124, 436] width 69 height 18
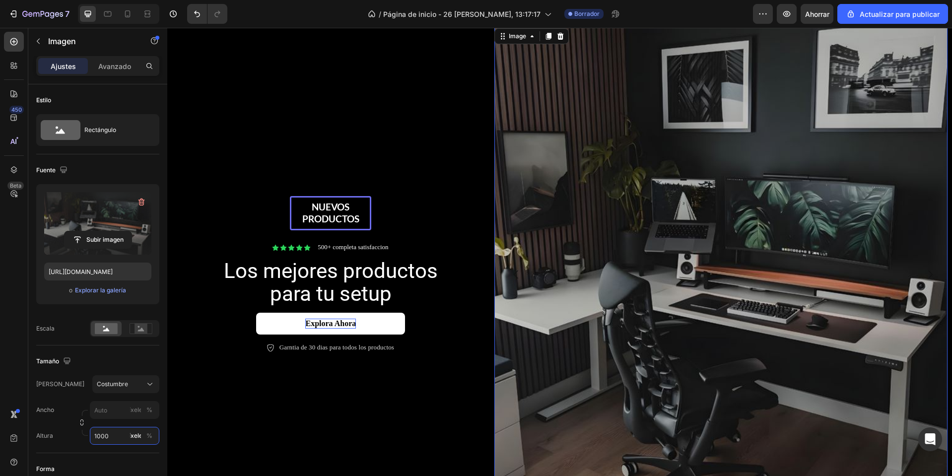
scroll to position [99, 0]
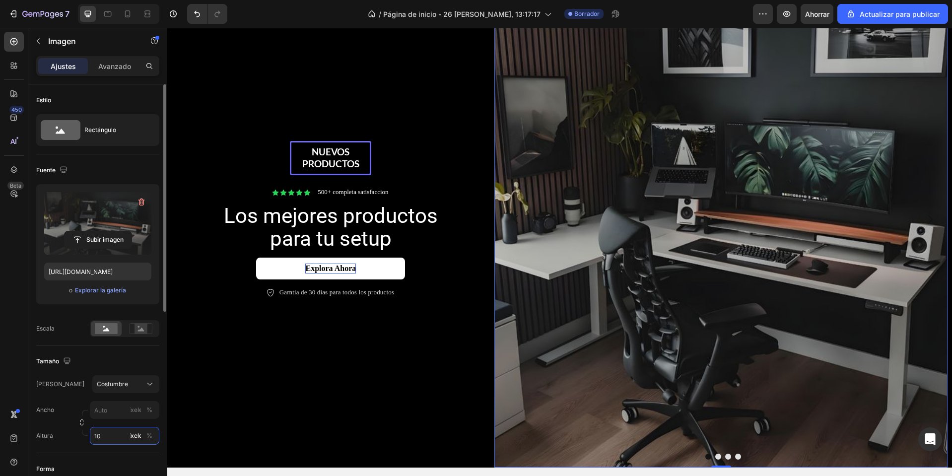
type input "1"
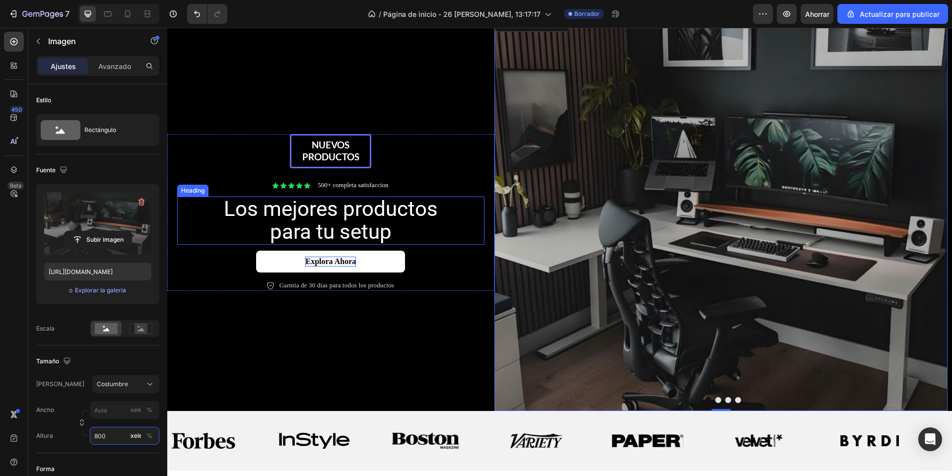
scroll to position [50, 0]
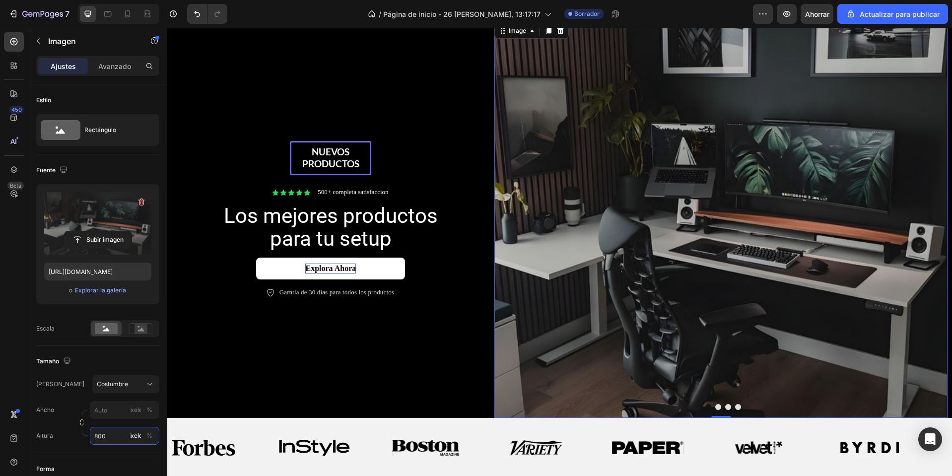
type input "800"
click at [759, 176] on img at bounding box center [721, 219] width 454 height 397
click at [445, 126] on div "Nuevos productos Text Block Row Icon Icon Icon Icon Icon Icon List 500+ complet…" at bounding box center [330, 219] width 327 height 397
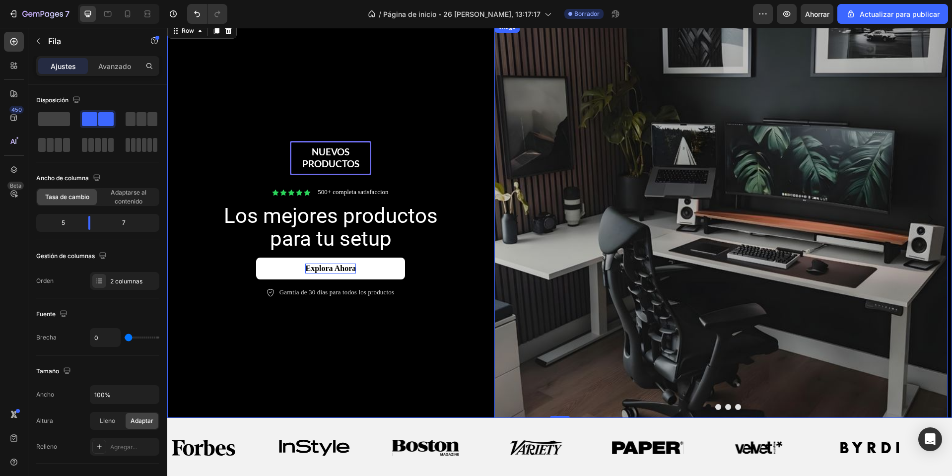
click at [715, 408] on button "Dot" at bounding box center [718, 407] width 6 height 6
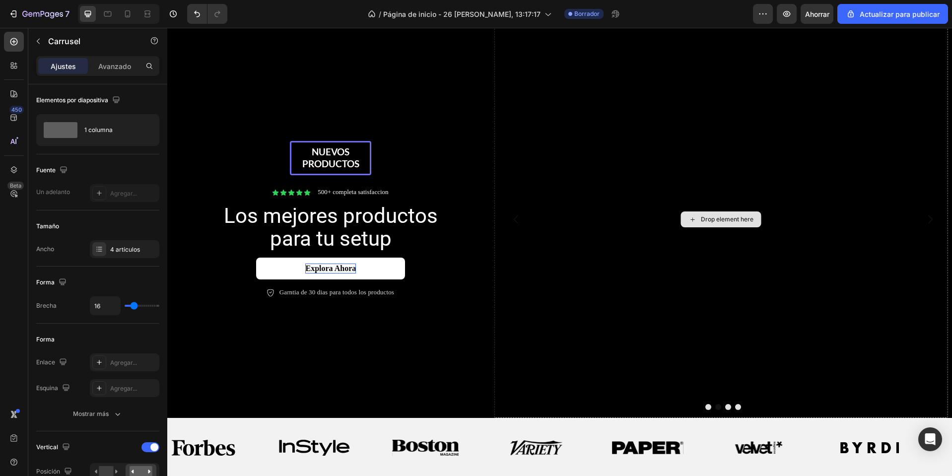
click at [737, 218] on div "Drop element here" at bounding box center [727, 219] width 53 height 8
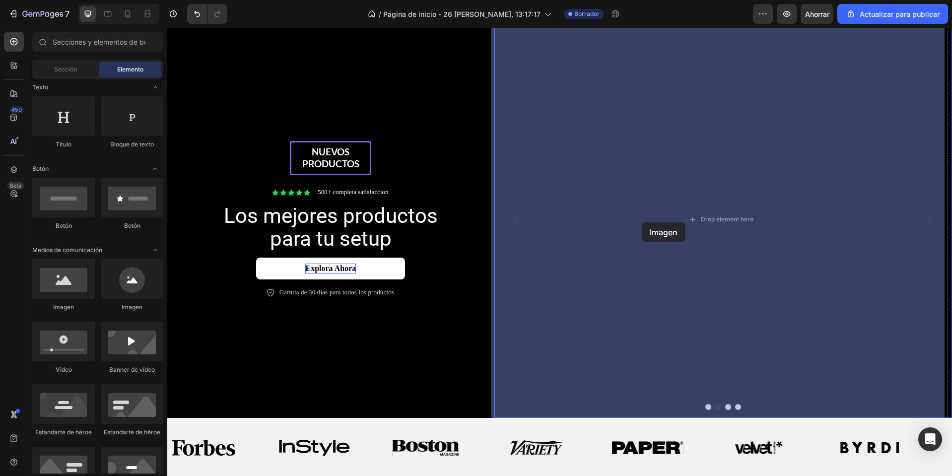
drag, startPoint x: 230, startPoint y: 312, endPoint x: 649, endPoint y: 217, distance: 429.5
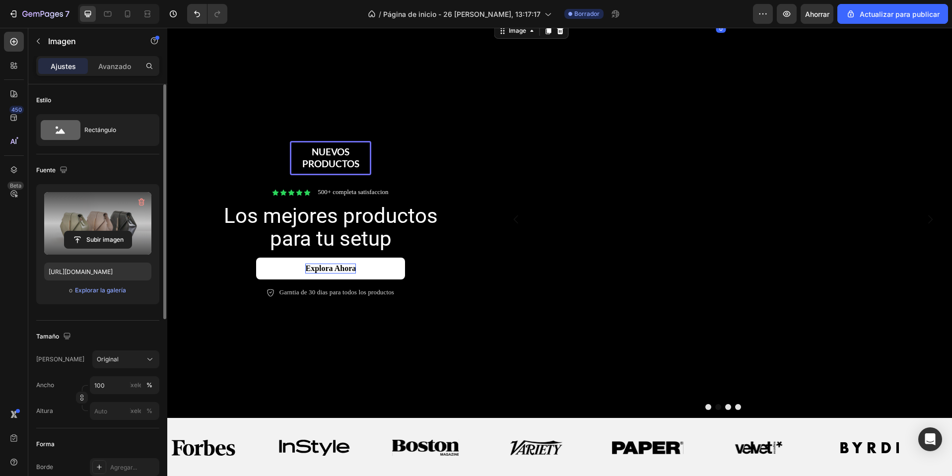
click at [75, 228] on label at bounding box center [97, 223] width 107 height 63
click at [75, 231] on input "file" at bounding box center [98, 239] width 67 height 17
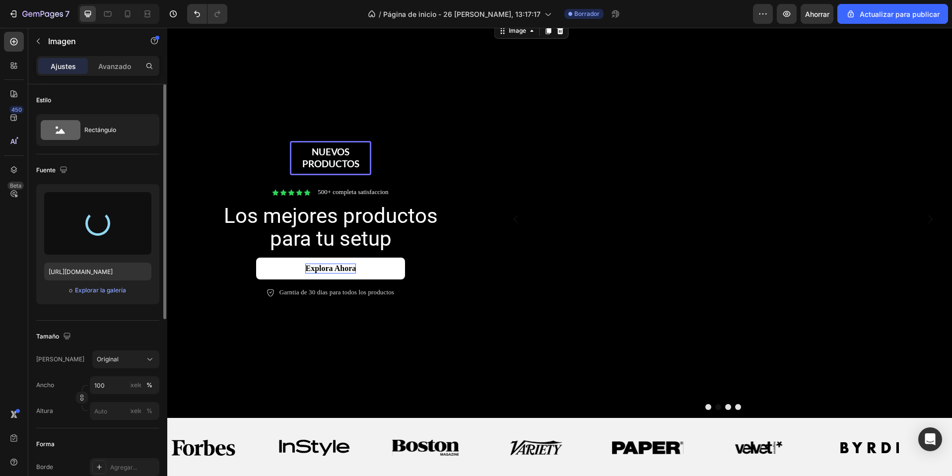
type input "https://cdn.shopify.com/s/files/1/0668/0317/1459/files/gempages_581068646118327…"
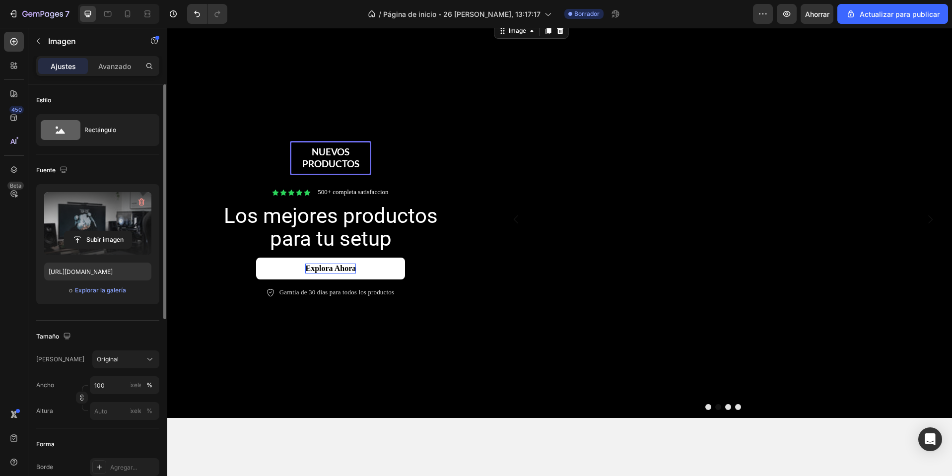
scroll to position [191, 0]
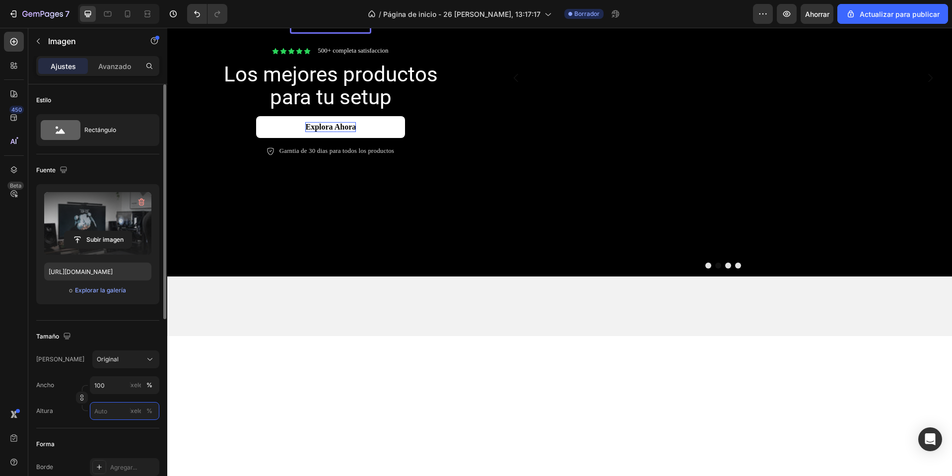
click at [105, 408] on input "píxeles %" at bounding box center [124, 411] width 69 height 18
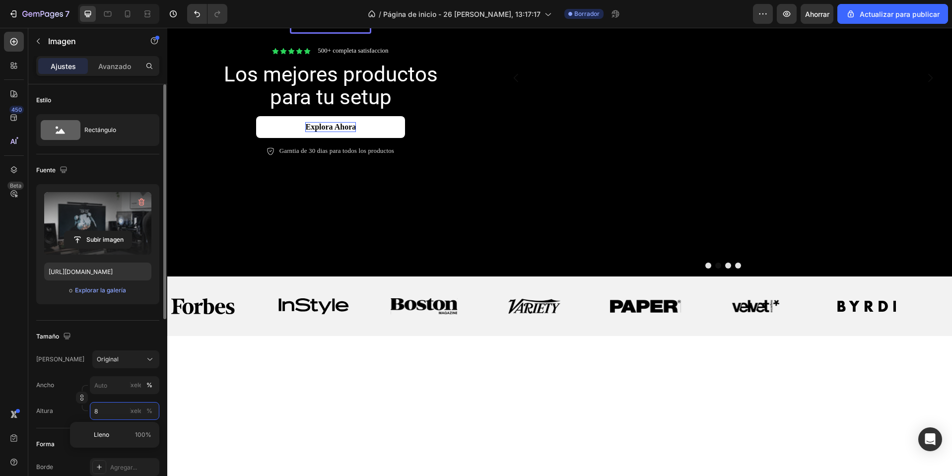
scroll to position [50, 0]
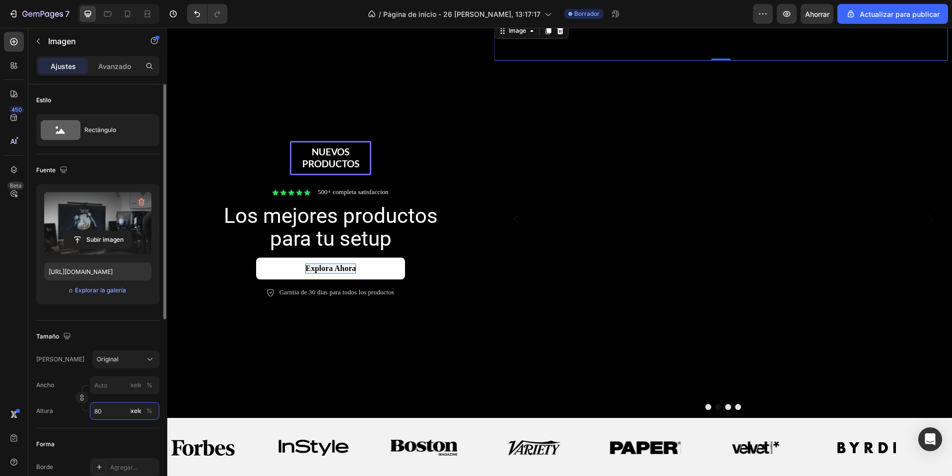
type input "800"
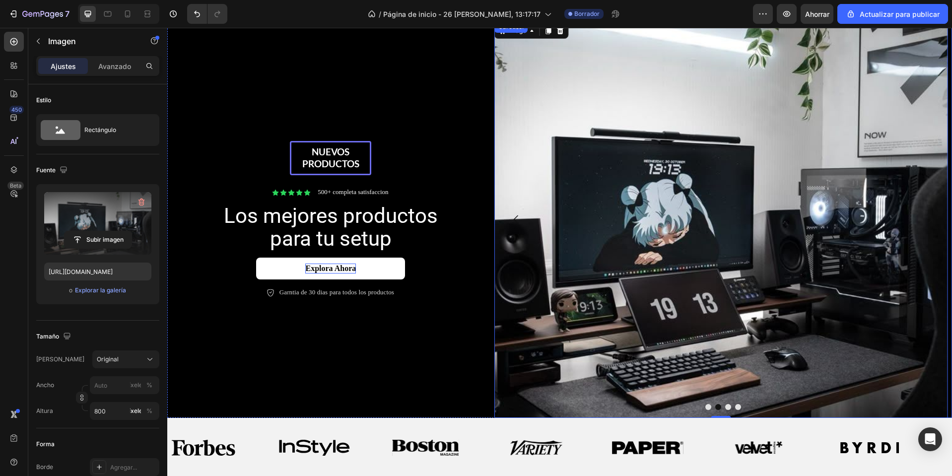
click at [705, 407] on button "Dot" at bounding box center [708, 407] width 6 height 6
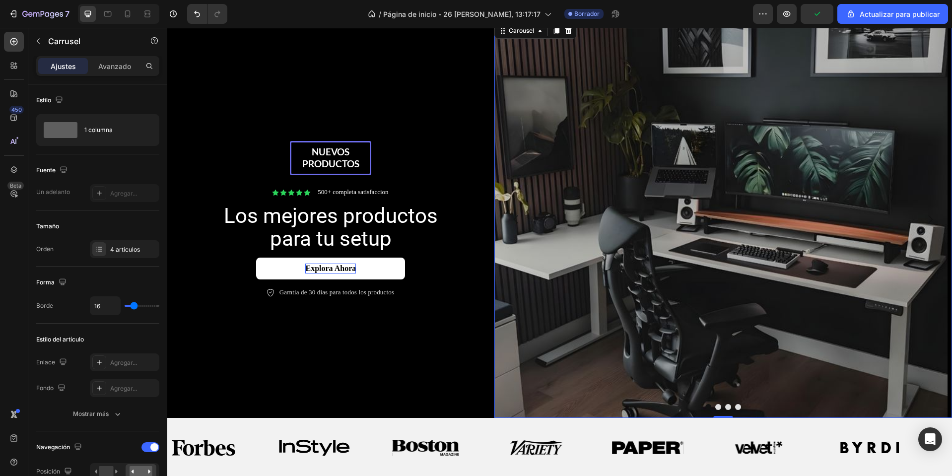
click at [725, 409] on button "Dot" at bounding box center [728, 407] width 6 height 6
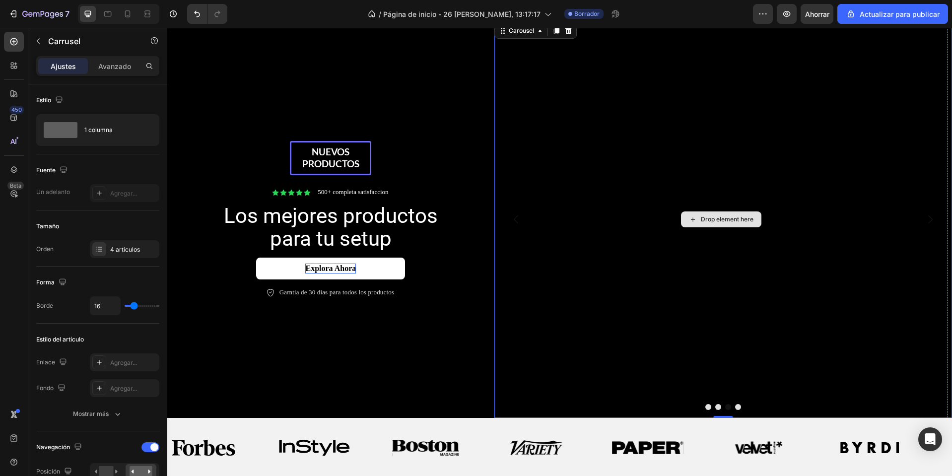
click at [712, 252] on div "Drop element here" at bounding box center [721, 219] width 454 height 397
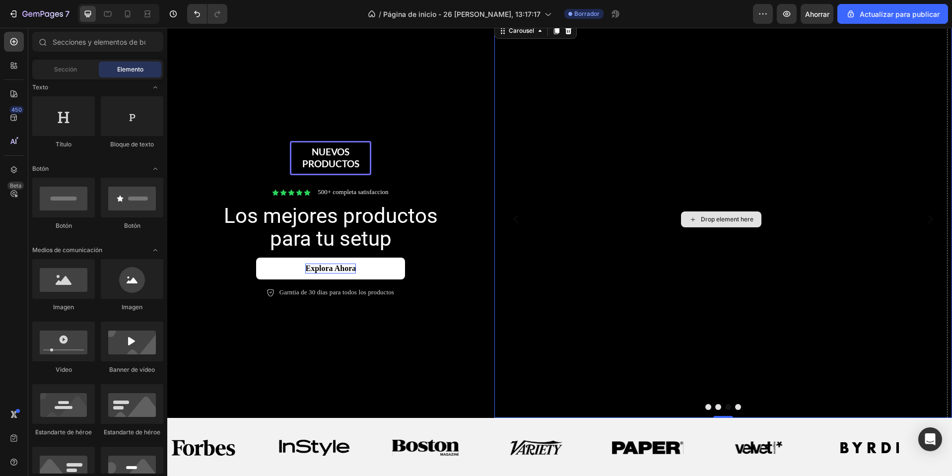
click at [692, 220] on icon at bounding box center [693, 219] width 8 height 8
click at [691, 220] on icon at bounding box center [693, 219] width 8 height 8
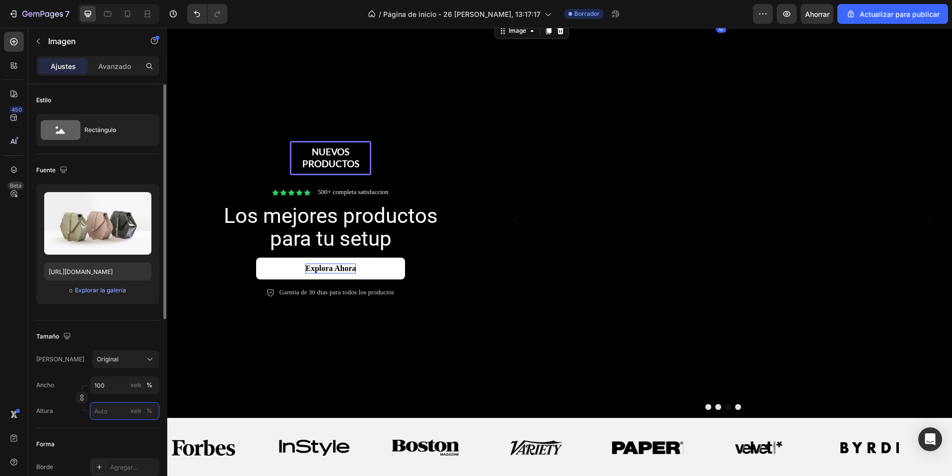
click at [98, 404] on input "píxeles %" at bounding box center [124, 411] width 69 height 18
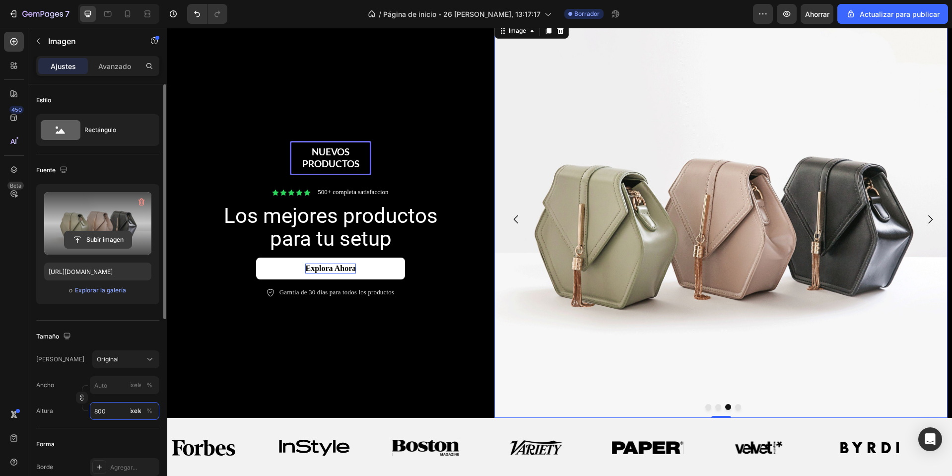
type input "800"
click at [101, 232] on input "file" at bounding box center [98, 239] width 67 height 17
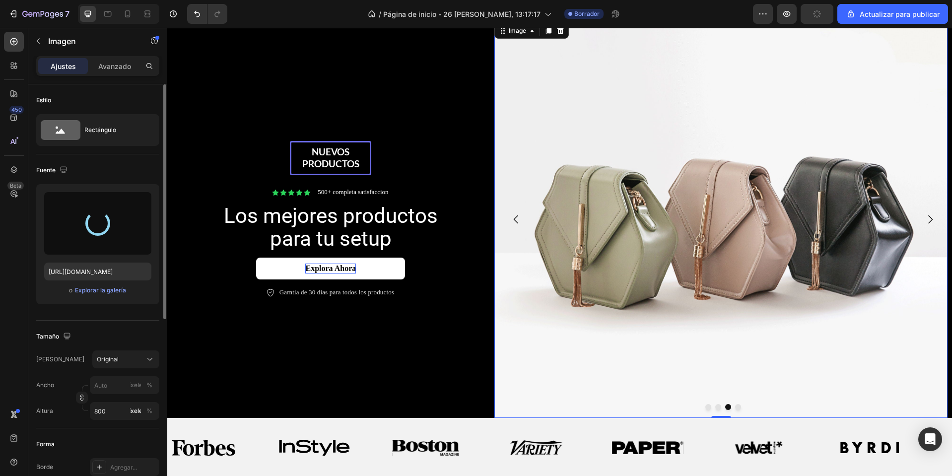
type input "https://cdn.shopify.com/s/files/1/0668/0317/1459/files/gempages_581068646118327…"
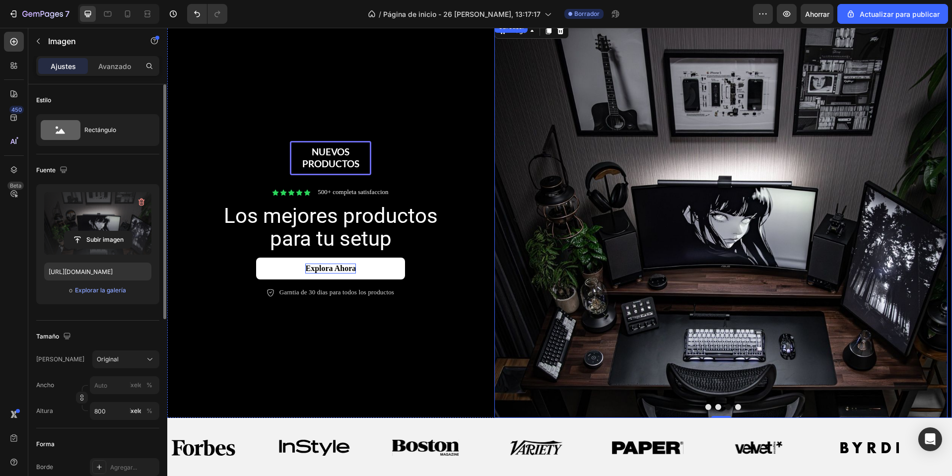
click at [730, 409] on div at bounding box center [723, 407] width 458 height 6
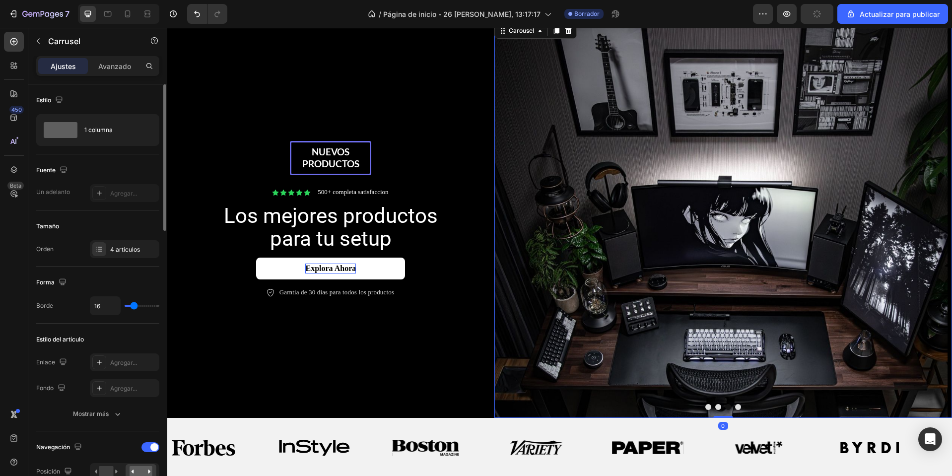
click at [735, 406] on button "Dot" at bounding box center [738, 407] width 6 height 6
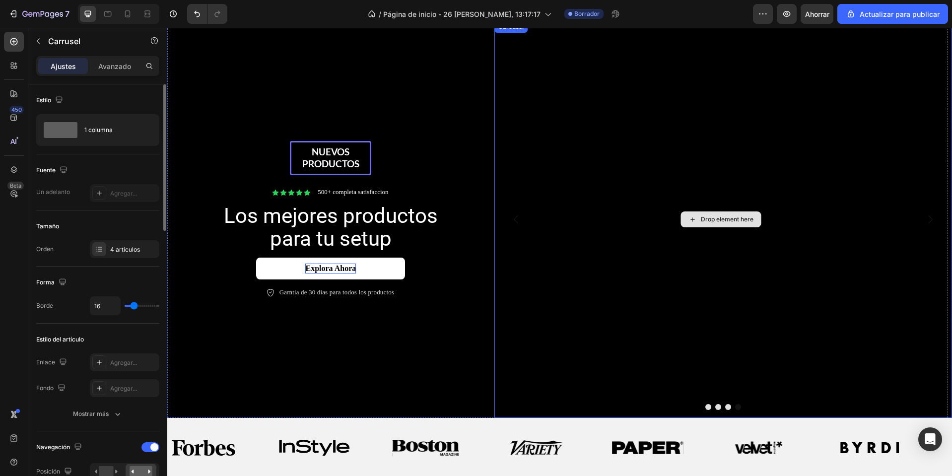
click at [732, 226] on div "Drop element here" at bounding box center [721, 219] width 80 height 16
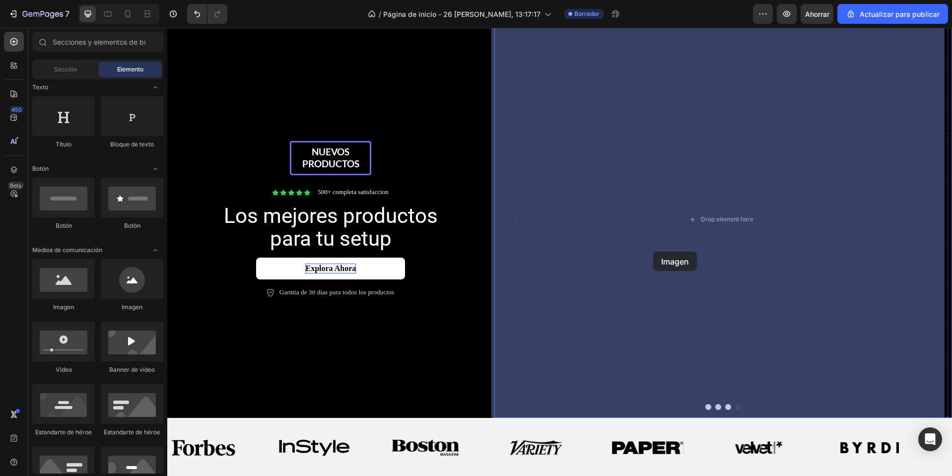
drag, startPoint x: 220, startPoint y: 324, endPoint x: 655, endPoint y: 247, distance: 442.0
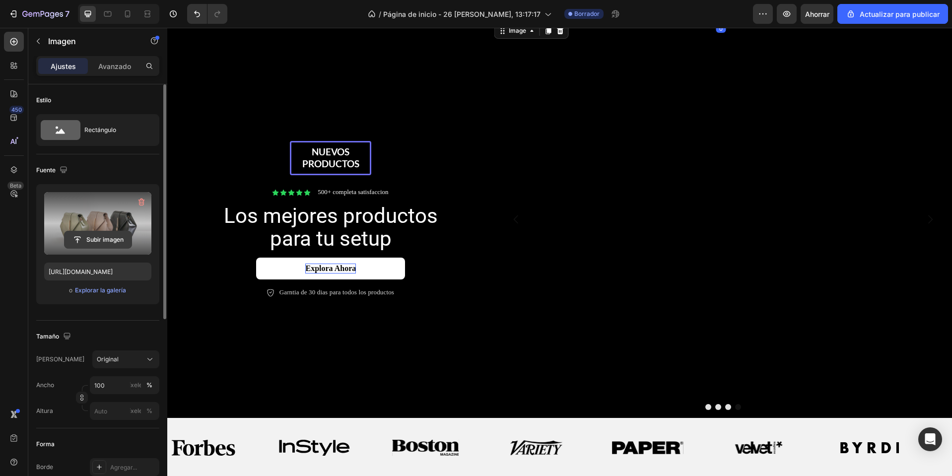
click at [107, 242] on input "file" at bounding box center [98, 239] width 67 height 17
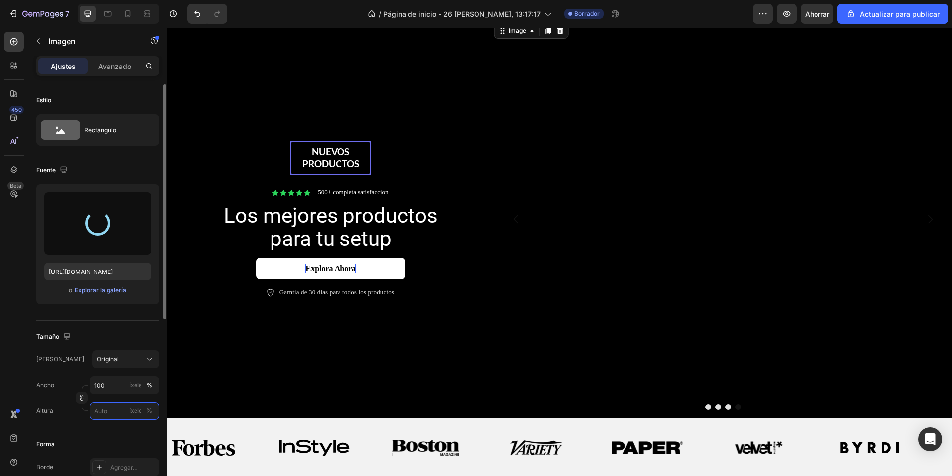
click at [105, 408] on input "píxeles %" at bounding box center [124, 411] width 69 height 18
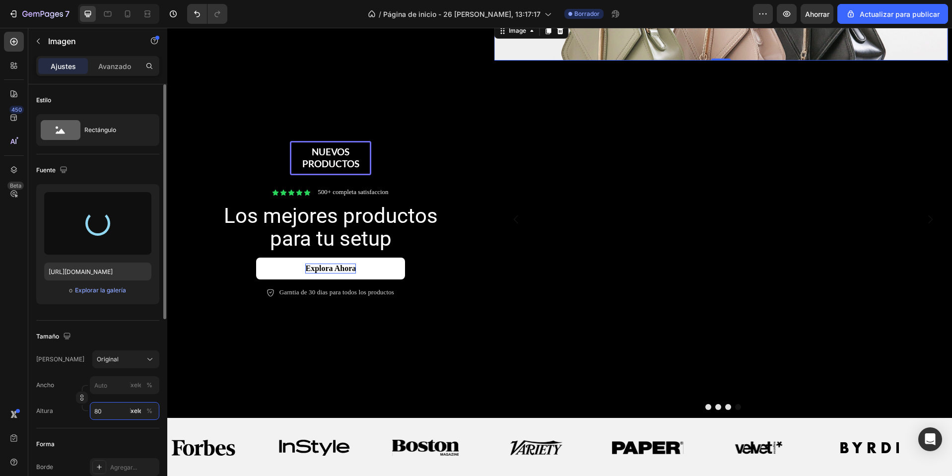
type input "800"
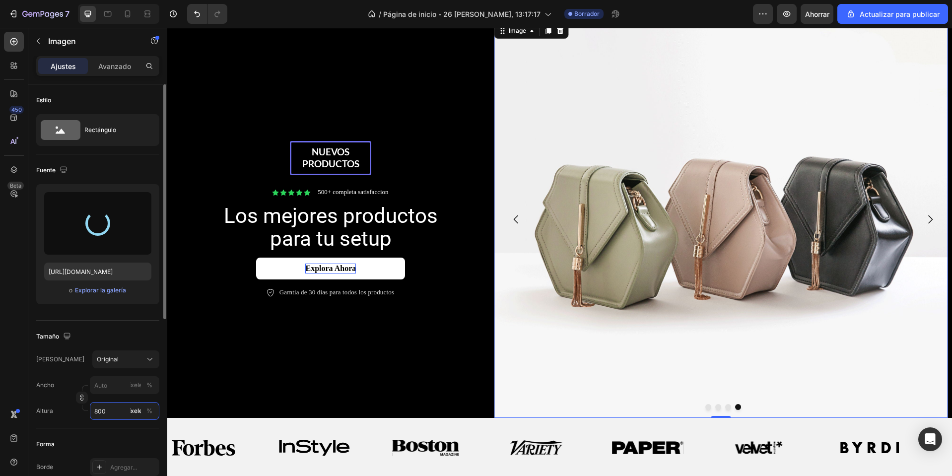
type input "https://cdn.shopify.com/s/files/1/0668/0317/1459/files/gempages_581068646118327…"
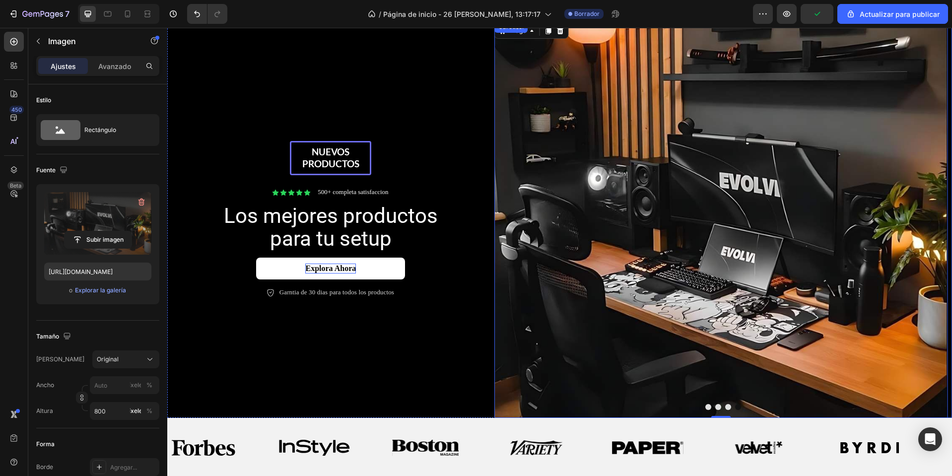
click at [705, 407] on button "Dot" at bounding box center [708, 407] width 6 height 6
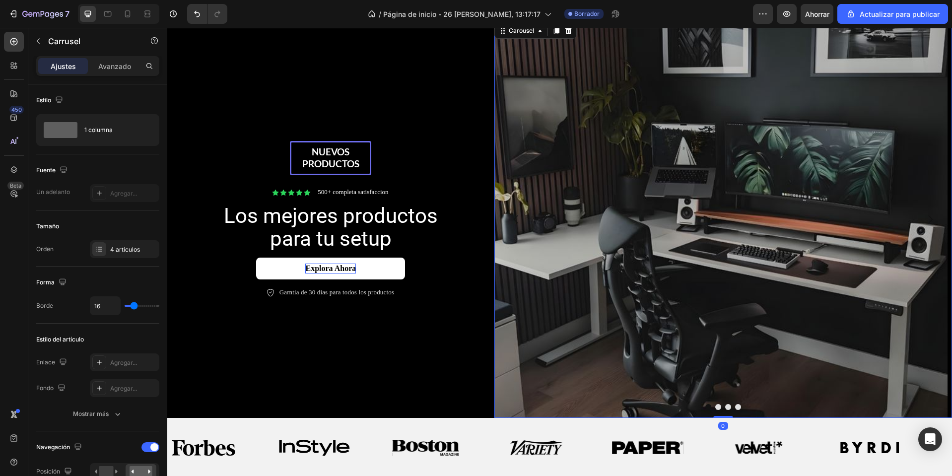
click at [715, 405] on button "Dot" at bounding box center [718, 407] width 6 height 6
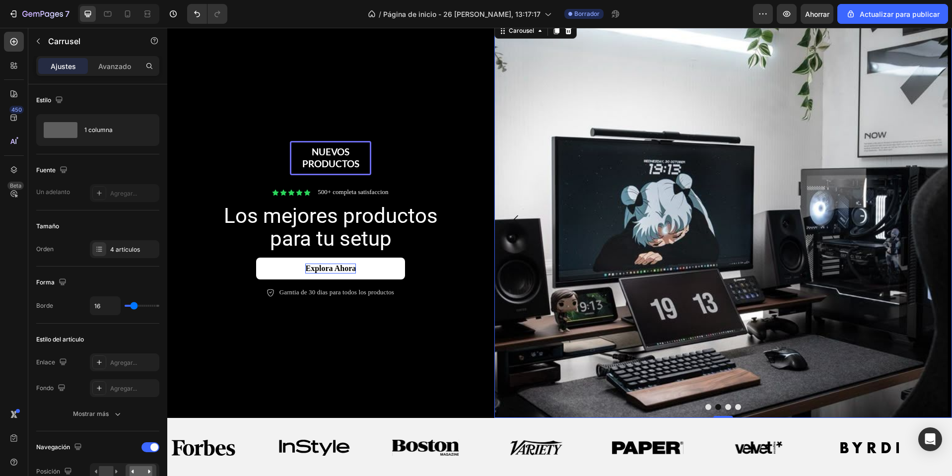
click at [725, 408] on button "Dot" at bounding box center [728, 407] width 6 height 6
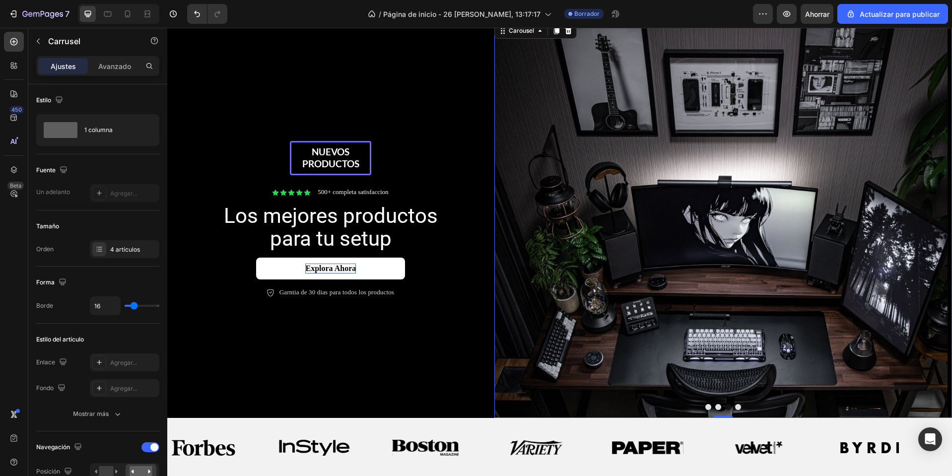
click at [735, 405] on button "Dot" at bounding box center [738, 407] width 6 height 6
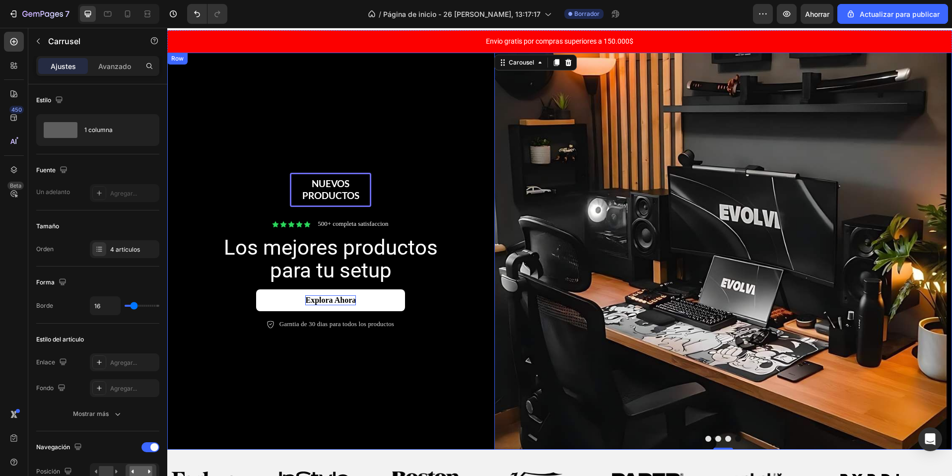
scroll to position [0, 0]
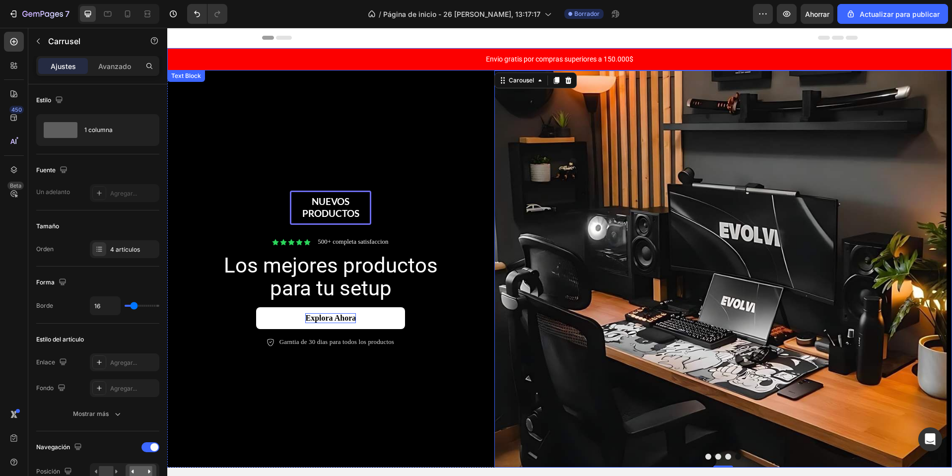
click at [401, 61] on p "Envio gratis por compras superiores a 150.000$" at bounding box center [559, 59] width 783 height 10
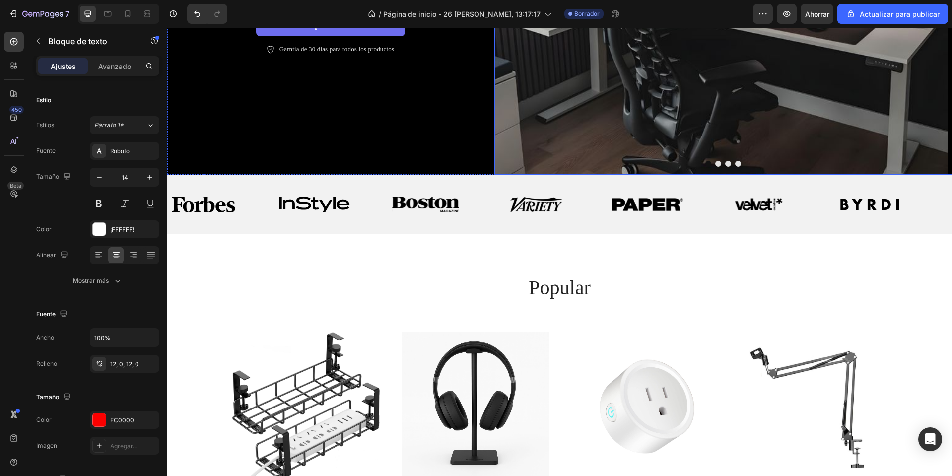
scroll to position [298, 0]
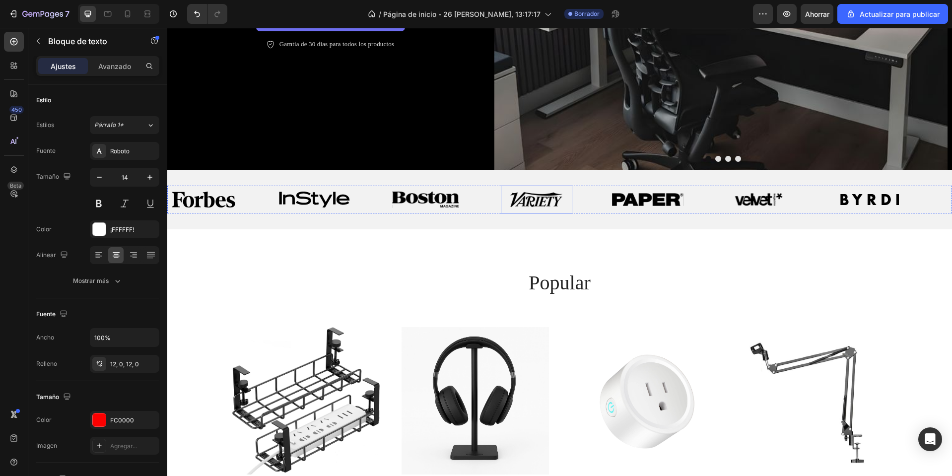
click at [538, 210] on div "Image" at bounding box center [536, 200] width 71 height 28
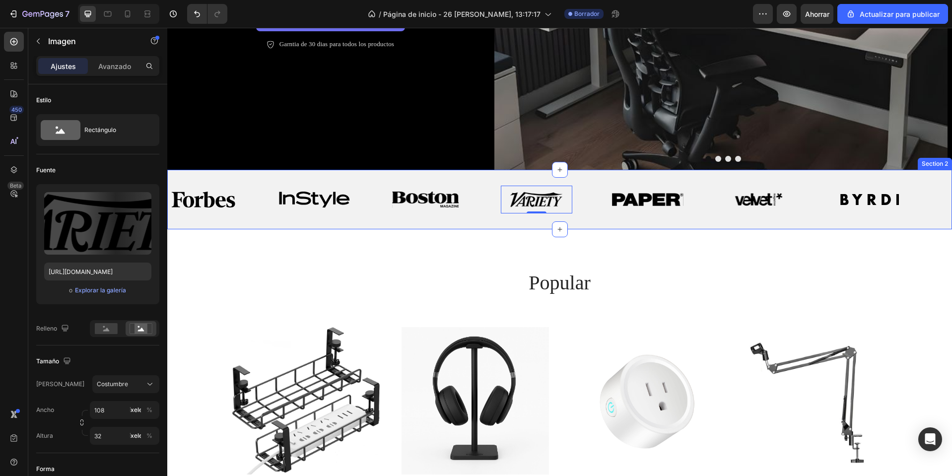
click at [430, 177] on div "Image Image Image Image 0 Image Image Image Image Image Image Image 0 Image Ima…" at bounding box center [559, 200] width 785 height 60
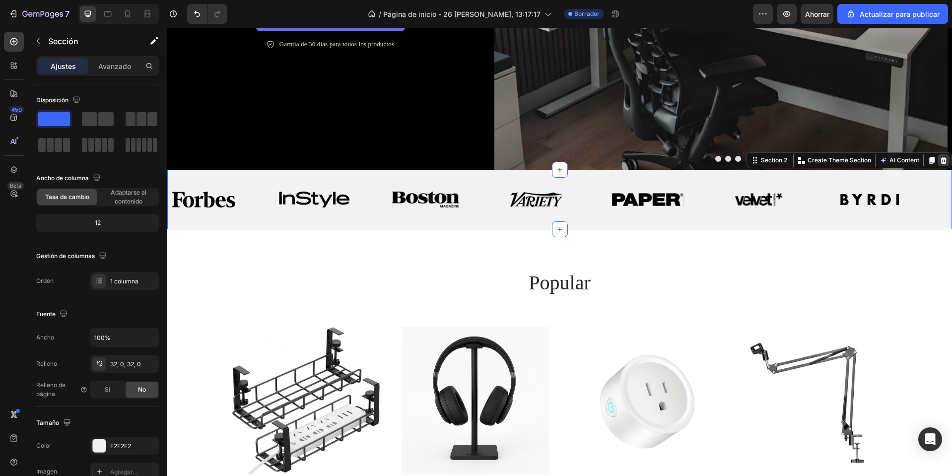
click at [941, 163] on icon at bounding box center [944, 160] width 6 height 7
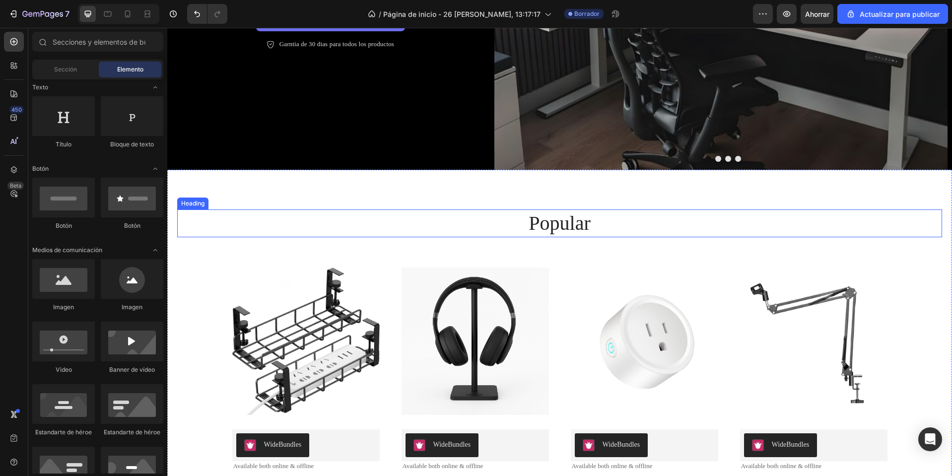
click at [550, 224] on h2 "popular" at bounding box center [560, 223] width 596 height 28
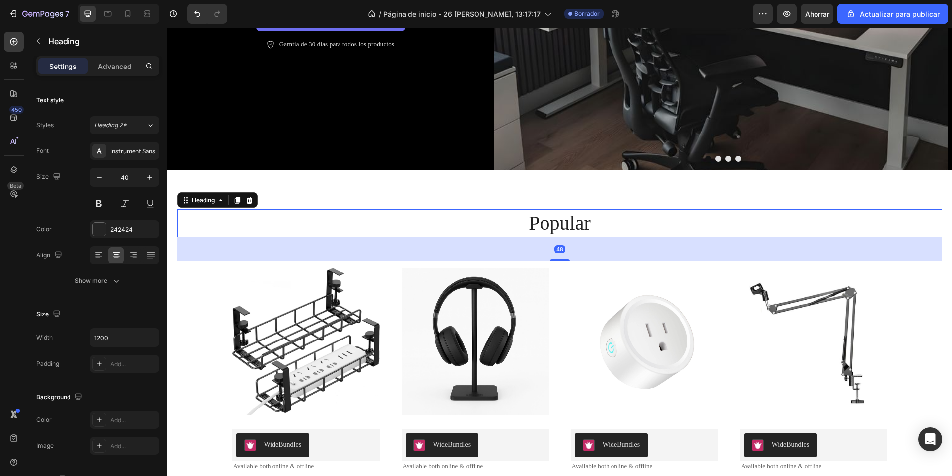
click at [550, 224] on h2 "popular" at bounding box center [560, 223] width 596 height 28
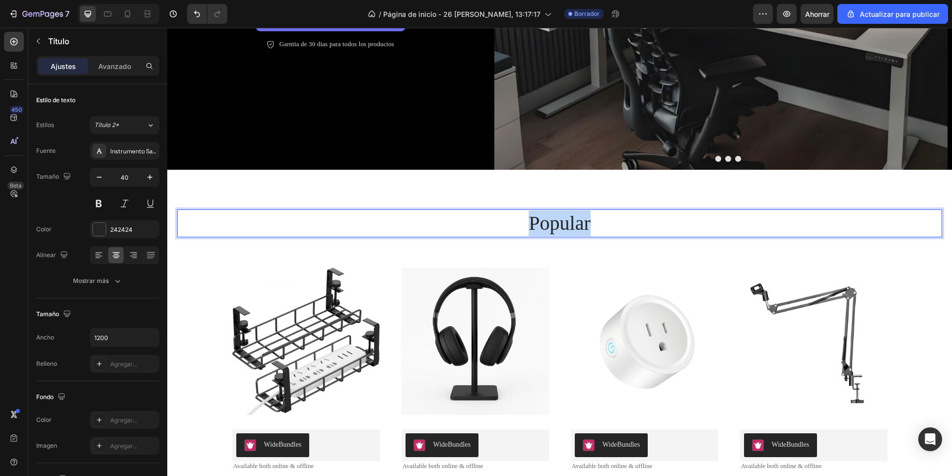
click at [550, 224] on p "popular" at bounding box center [560, 223] width 594 height 26
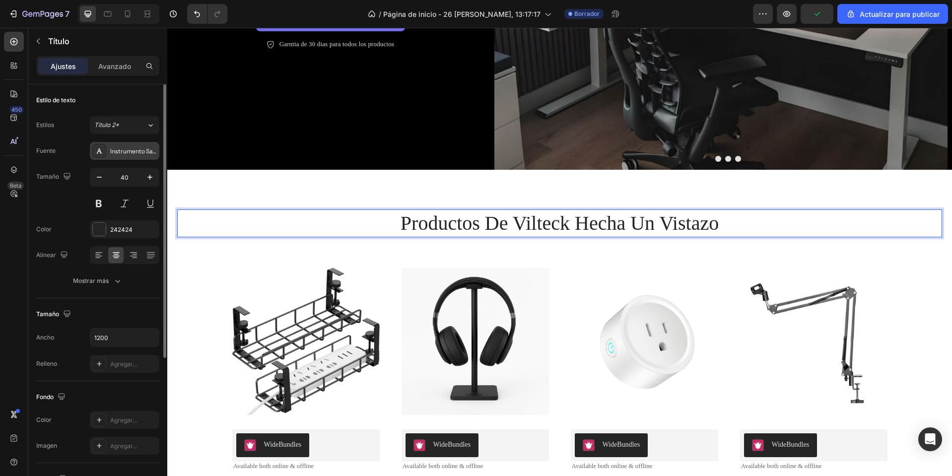
click at [136, 152] on font "Instrumento Sans" at bounding box center [134, 150] width 49 height 7
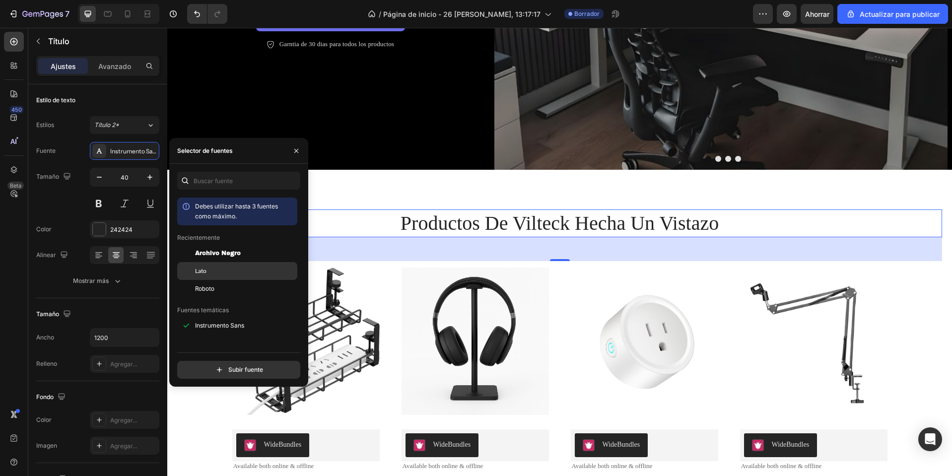
click at [214, 374] on div "Lato" at bounding box center [237, 383] width 120 height 18
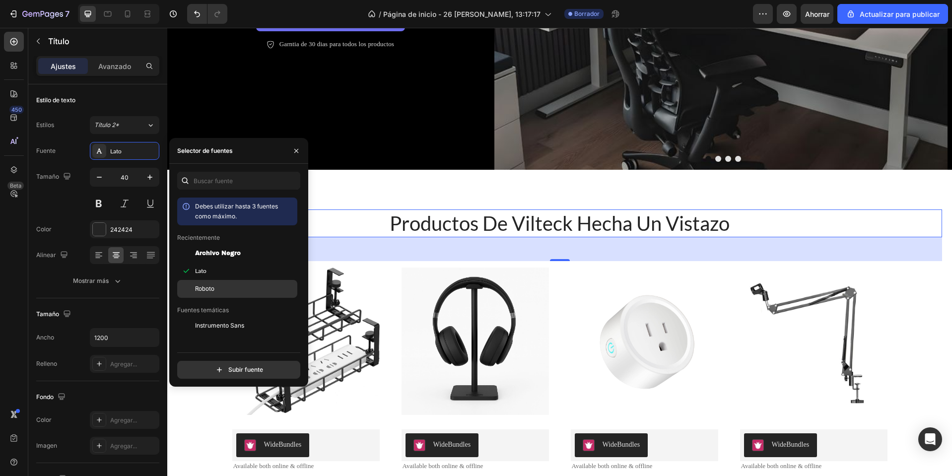
click at [210, 290] on font "Roboto" at bounding box center [204, 288] width 19 height 7
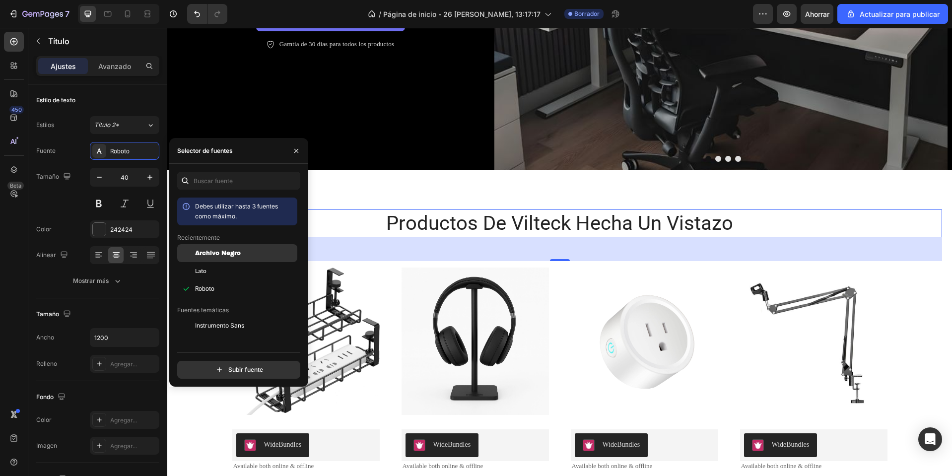
click at [238, 257] on font "Archivo Negro" at bounding box center [218, 253] width 46 height 7
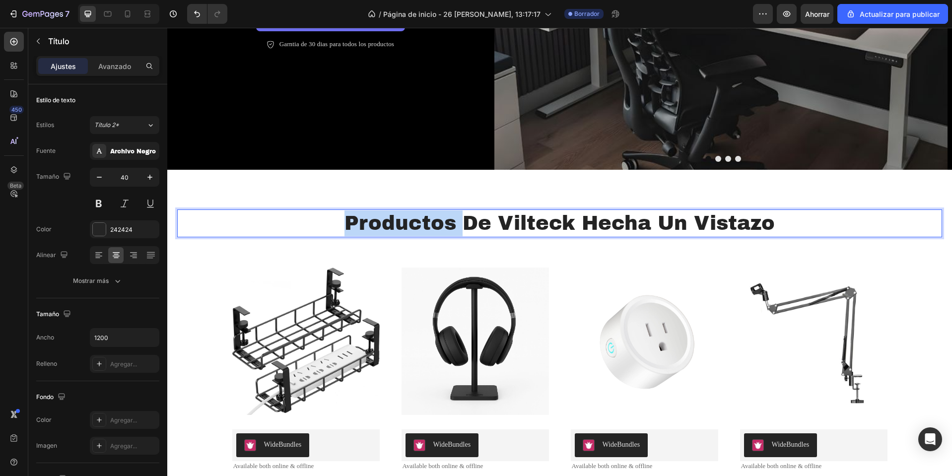
click at [442, 221] on p "Productos de vilteck hecha un vistazo" at bounding box center [560, 223] width 594 height 26
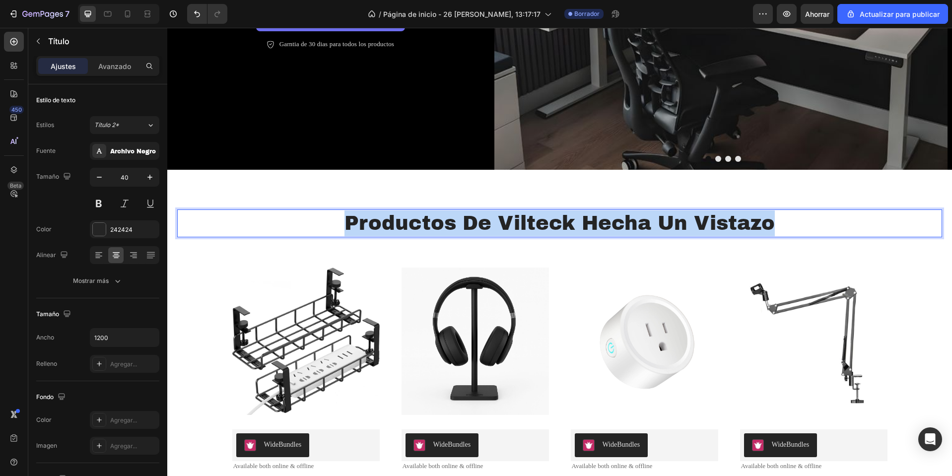
click at [442, 221] on p "Productos de vilteck hecha un vistazo" at bounding box center [560, 223] width 594 height 26
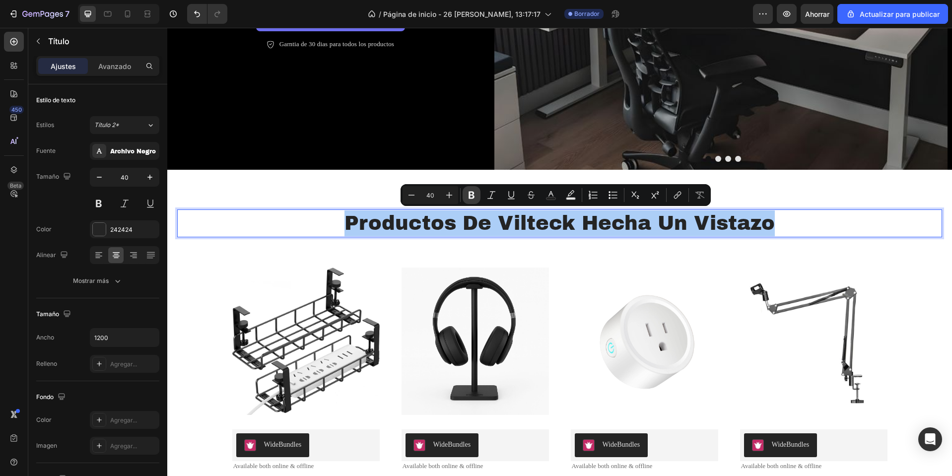
click at [473, 192] on icon "Editor contextual toolbar" at bounding box center [472, 195] width 6 height 7
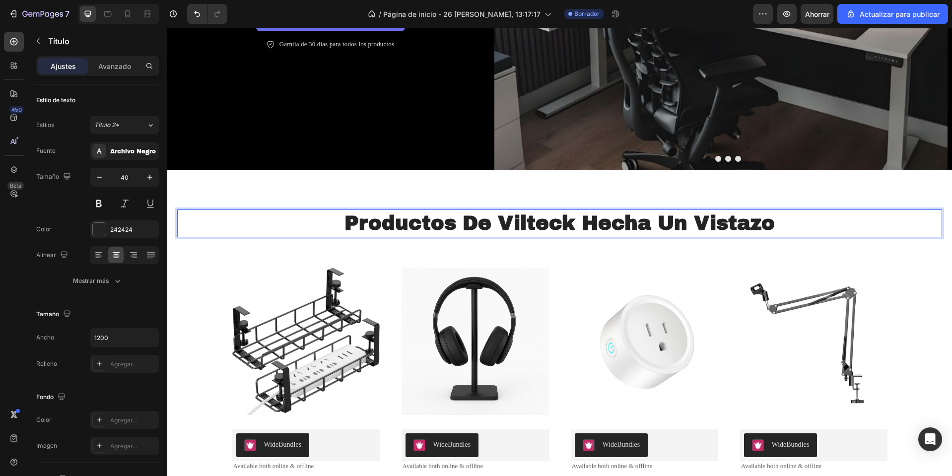
click at [447, 229] on strong "Productos de vilteck hecha un vistazo" at bounding box center [559, 222] width 430 height 21
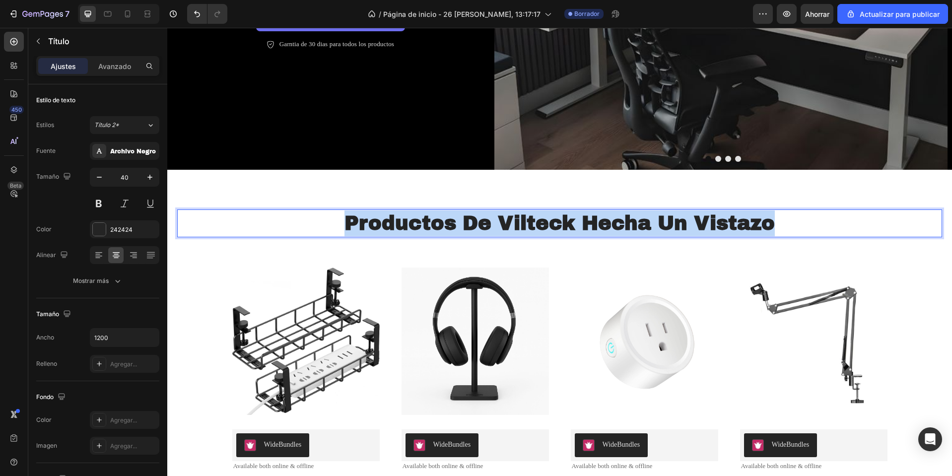
click at [447, 229] on strong "Productos de vilteck hecha un vistazo" at bounding box center [559, 222] width 430 height 21
click at [455, 213] on strong "Productos de vilteck hecha un vistazo" at bounding box center [559, 222] width 430 height 21
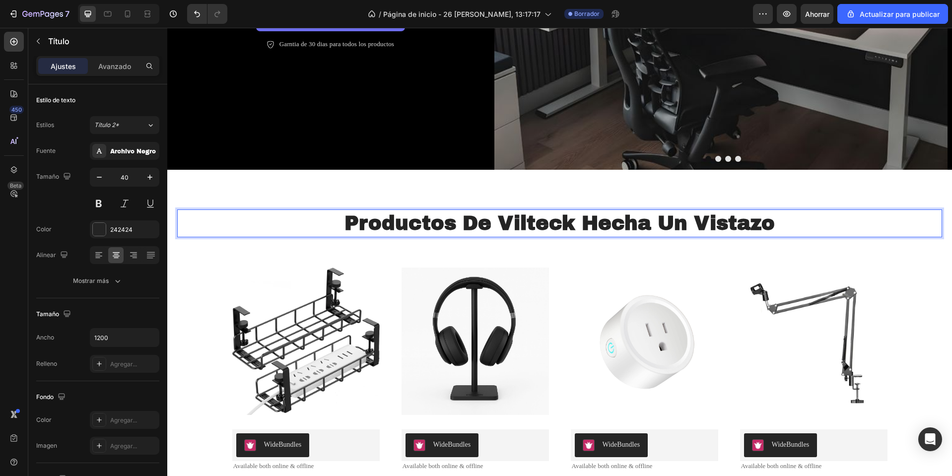
click at [438, 215] on strong "Productos de vilteck hecha un vistazo" at bounding box center [559, 222] width 430 height 21
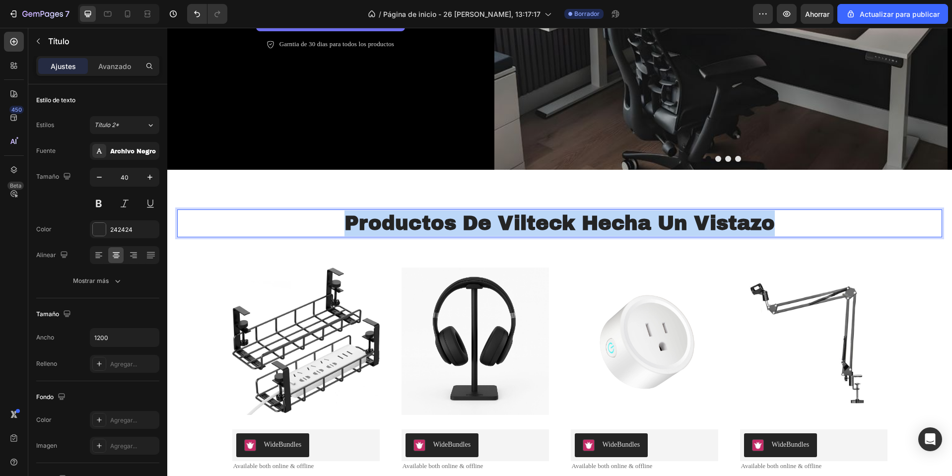
click at [438, 215] on strong "Productos de vilteck hecha un vistazo" at bounding box center [559, 222] width 430 height 21
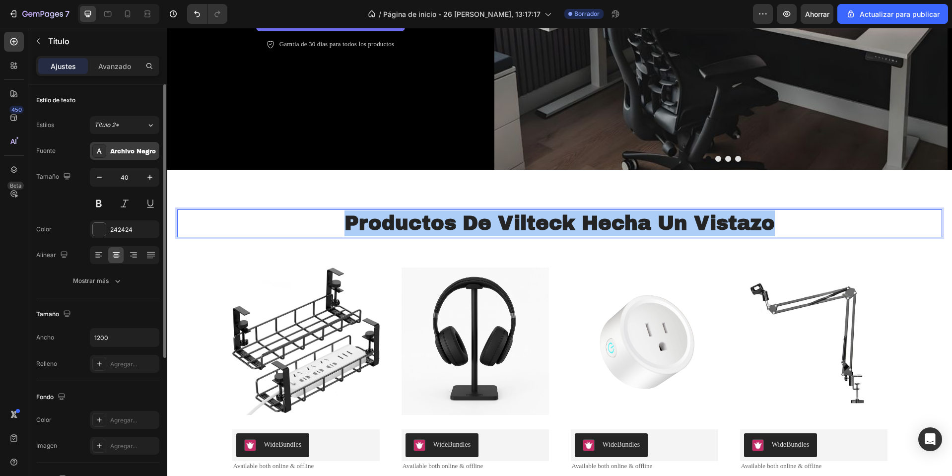
click at [137, 152] on font "Archivo Negro" at bounding box center [133, 151] width 46 height 7
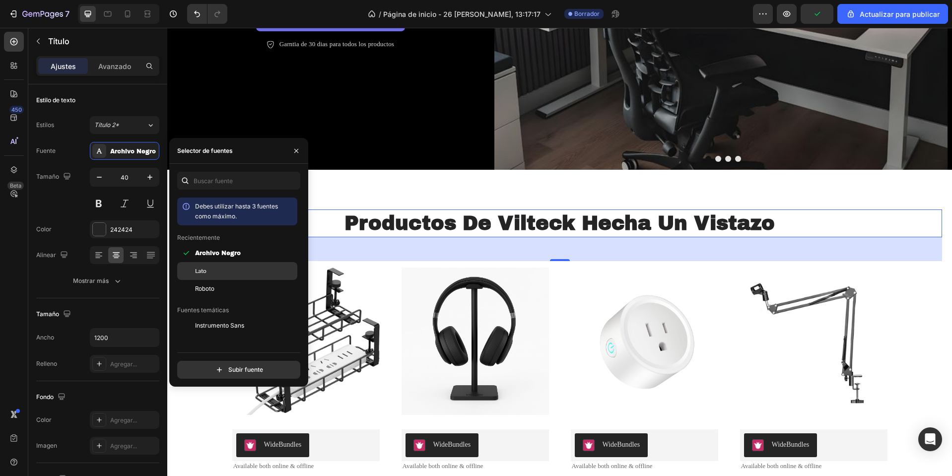
click at [216, 269] on div "Lato" at bounding box center [245, 271] width 100 height 9
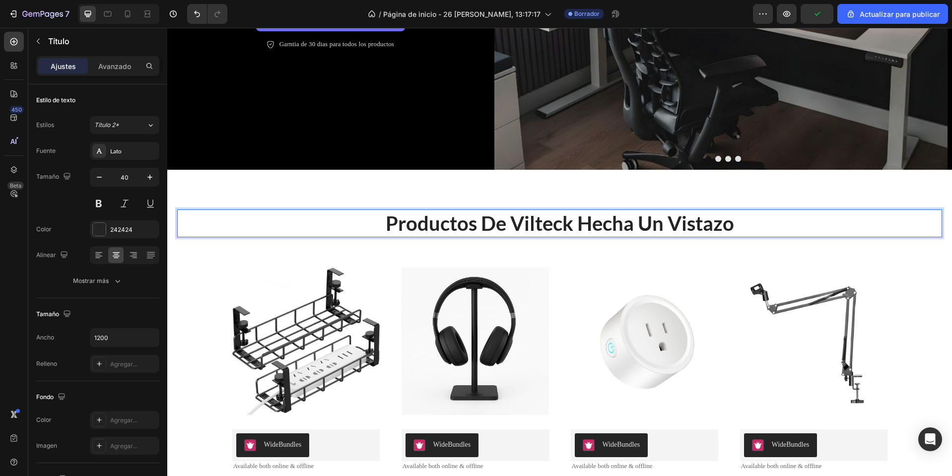
click at [497, 218] on strong "Productos de vilteck hecha un vistazo" at bounding box center [560, 223] width 348 height 24
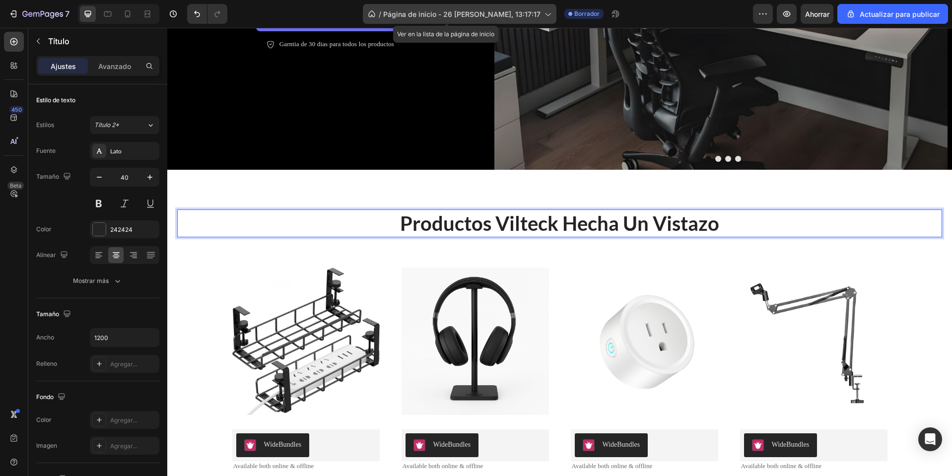
click at [483, 13] on font "Página de inicio - [DATE][PERSON_NAME] 13:17:17" at bounding box center [461, 14] width 157 height 8
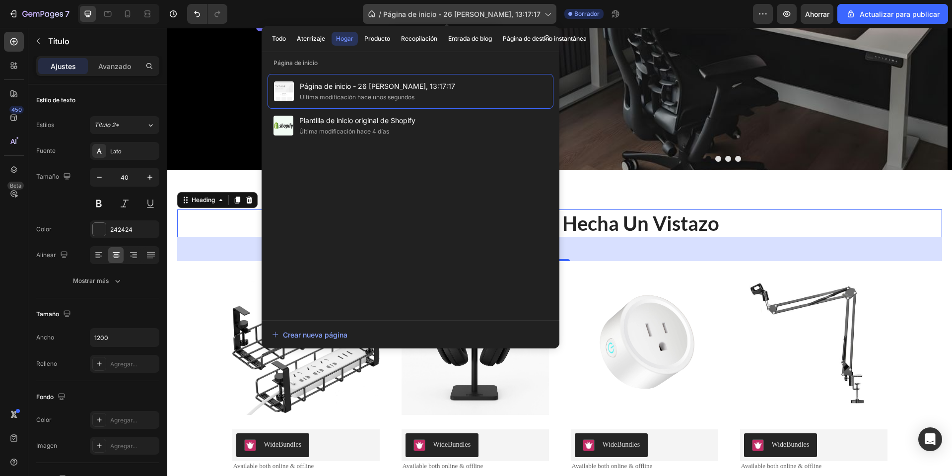
click at [483, 13] on font "Página de inicio - [DATE][PERSON_NAME] 13:17:17" at bounding box center [461, 14] width 157 height 8
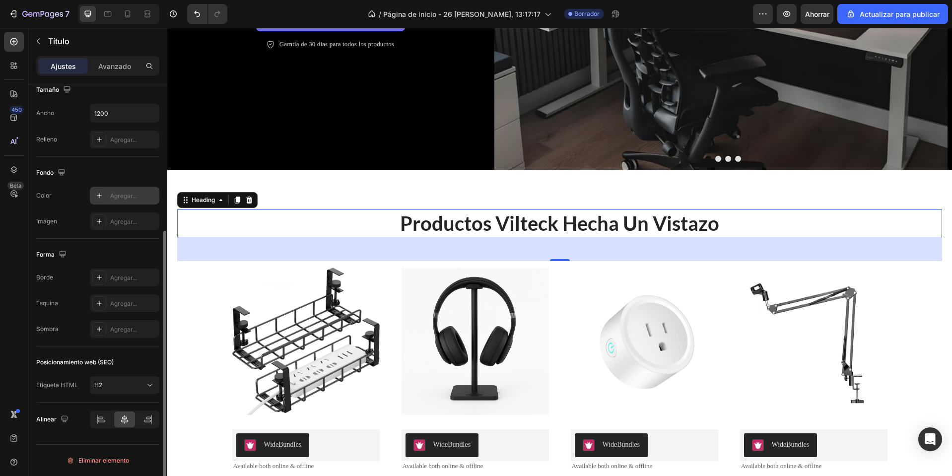
scroll to position [0, 0]
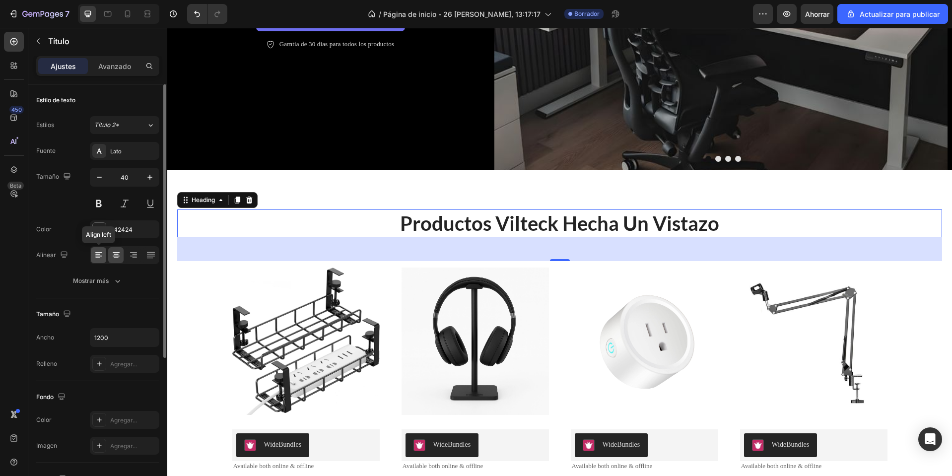
click at [94, 251] on icon at bounding box center [99, 255] width 10 height 10
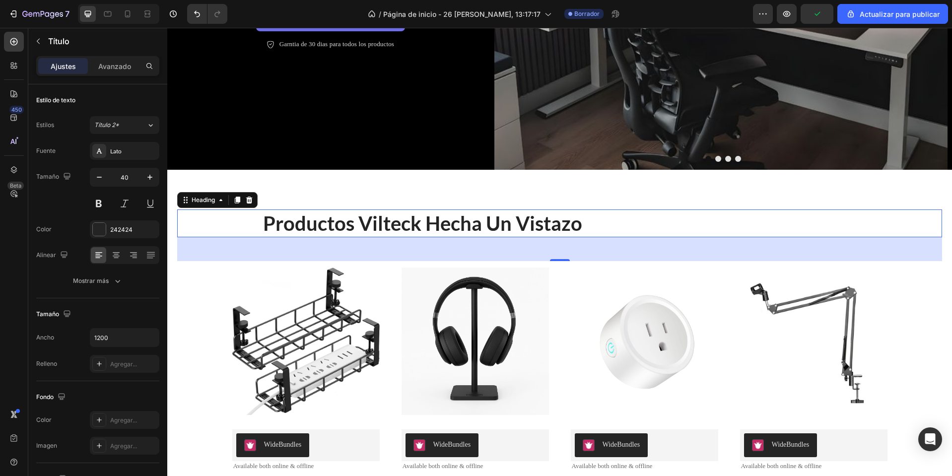
click at [375, 244] on div "48" at bounding box center [559, 249] width 765 height 24
click at [119, 61] on p "Avanzado" at bounding box center [114, 66] width 33 height 10
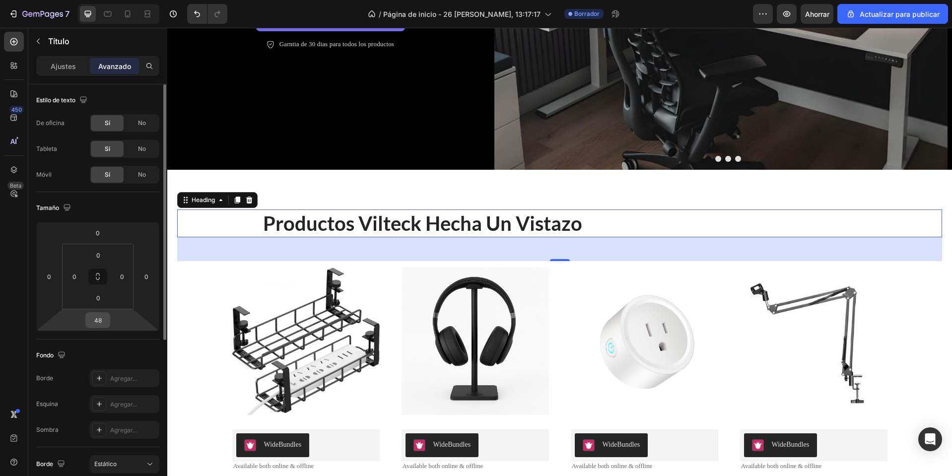
click at [97, 323] on input "48" at bounding box center [98, 320] width 20 height 15
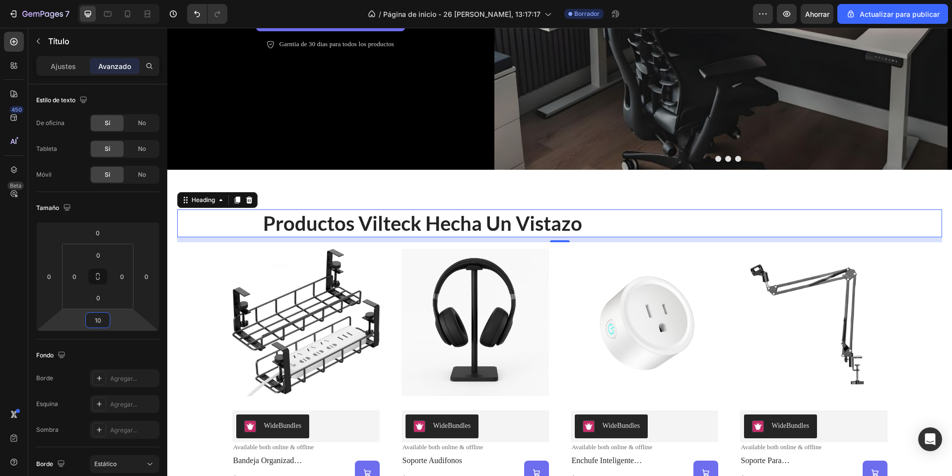
type input "10"
click at [573, 344] on img at bounding box center [644, 322] width 147 height 160
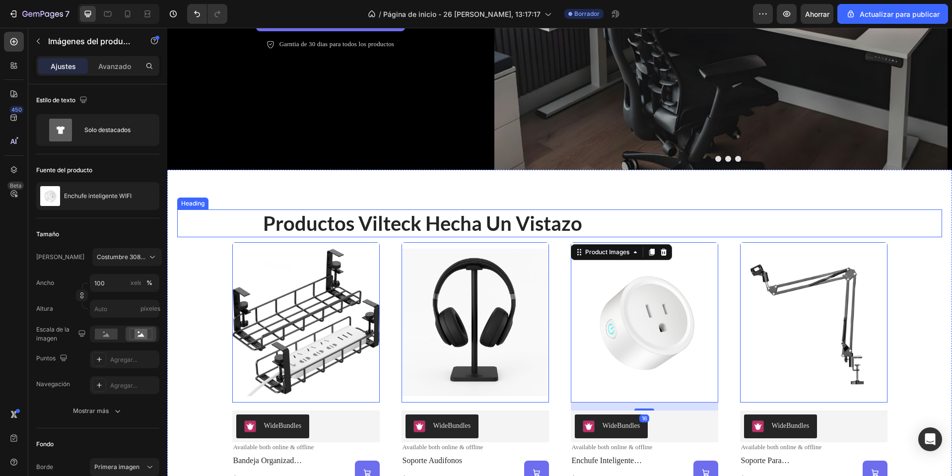
click at [890, 240] on div "⁠⁠⁠⁠⁠⁠⁠ Productos vilteck hecha un vistazo Heading Product Images 0 WideBundles…" at bounding box center [559, 347] width 765 height 276
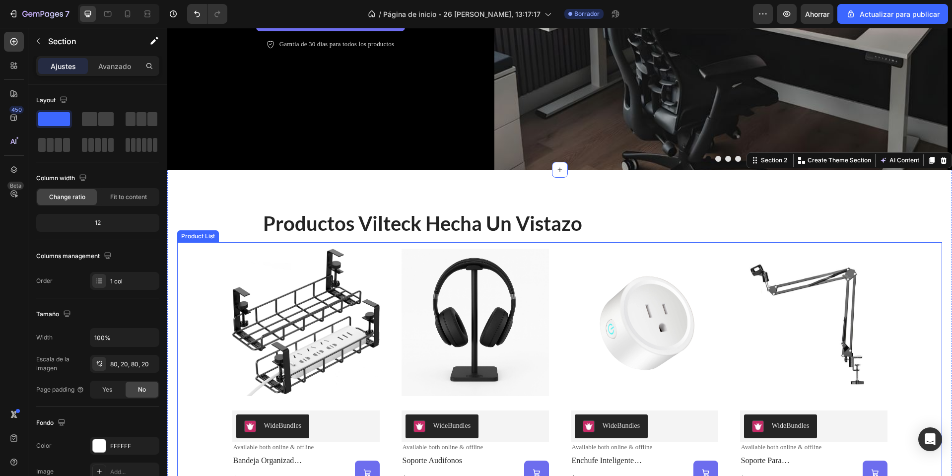
click at [908, 277] on div "Product Images WideBundles WideBundles Available both online & offline Text Blo…" at bounding box center [559, 363] width 765 height 243
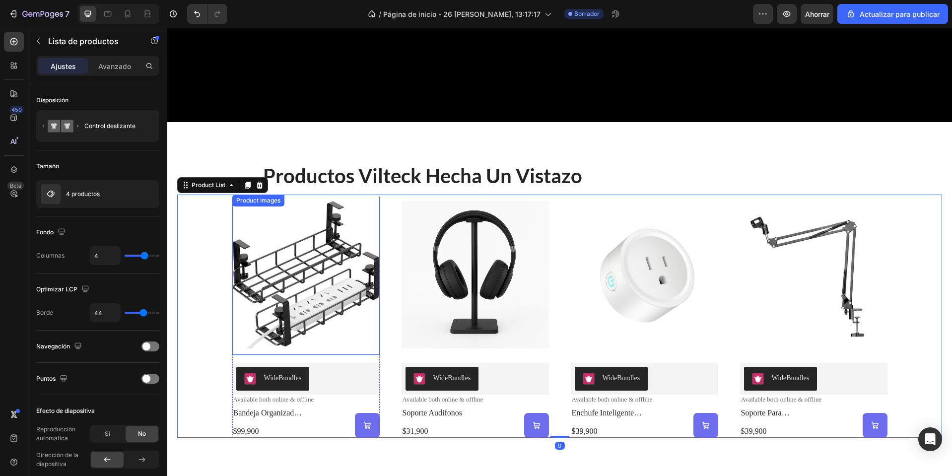
scroll to position [447, 0]
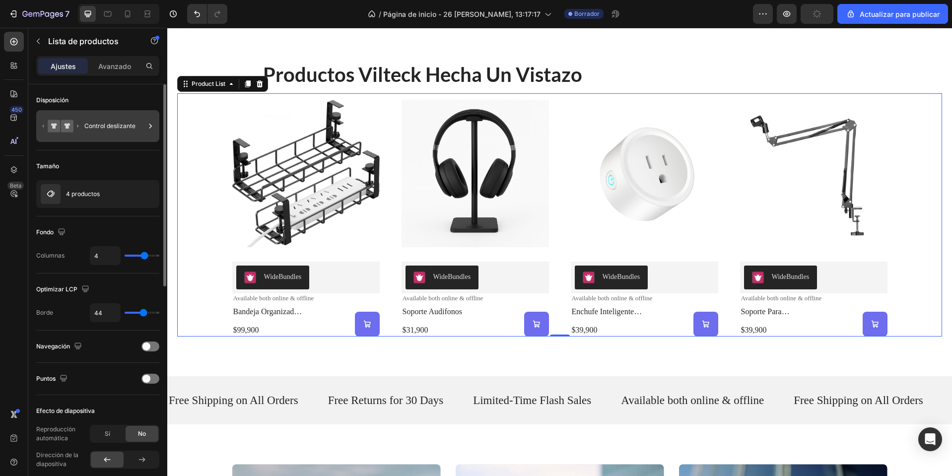
click at [92, 128] on font "Control deslizante" at bounding box center [109, 125] width 51 height 7
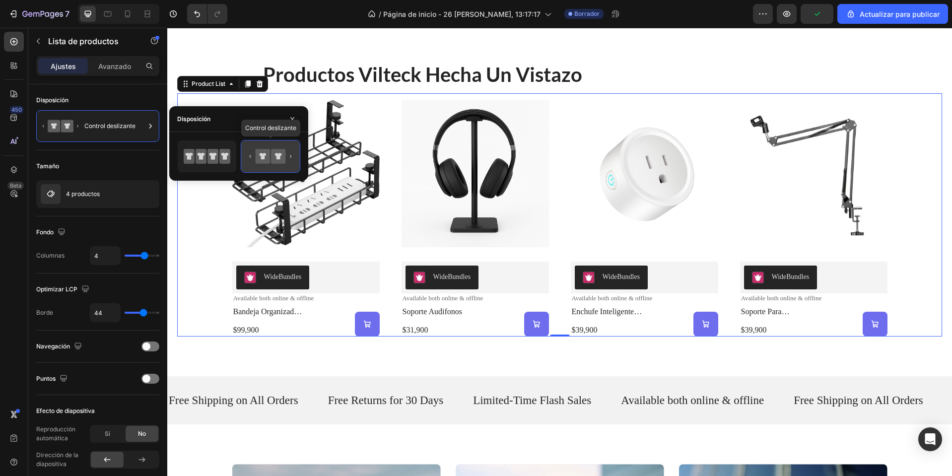
click at [252, 156] on icon at bounding box center [270, 156] width 47 height 20
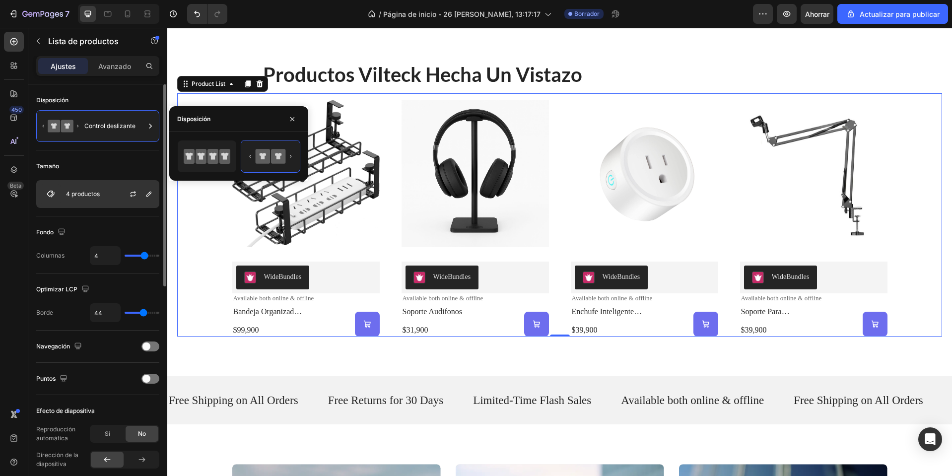
click at [96, 194] on font "4 productos" at bounding box center [83, 193] width 34 height 7
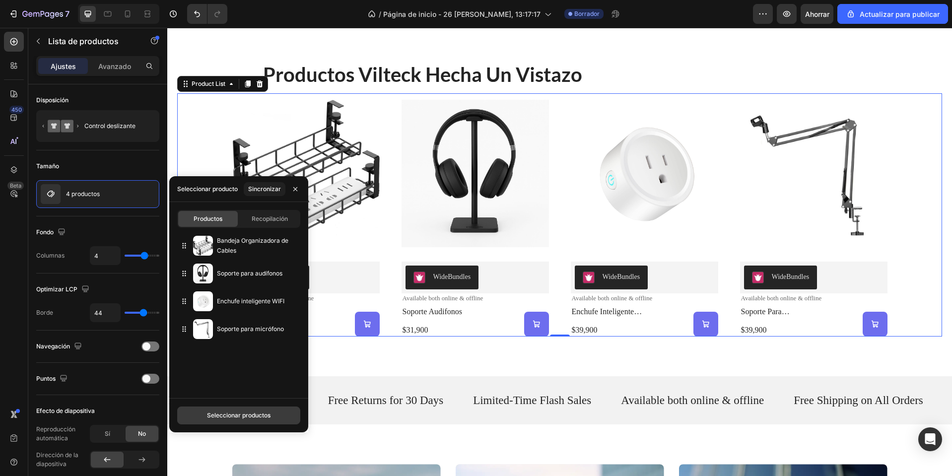
click at [222, 421] on button "Seleccionar productos" at bounding box center [238, 415] width 123 height 18
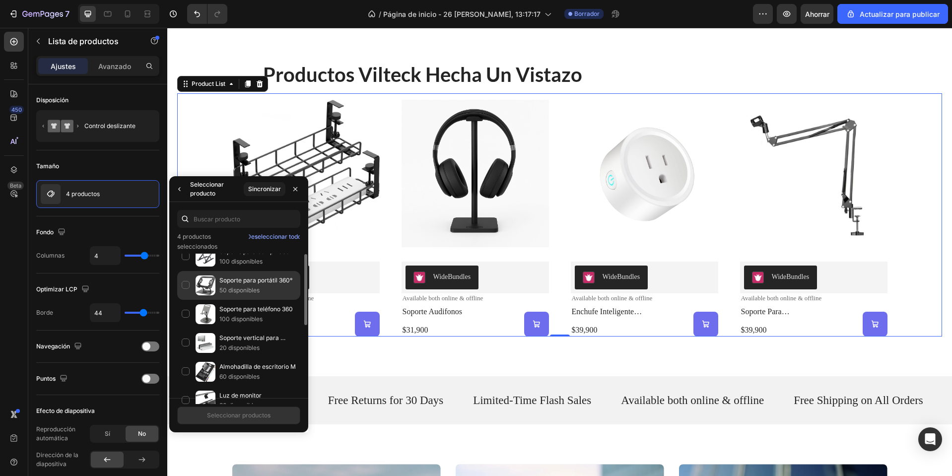
scroll to position [56, 0]
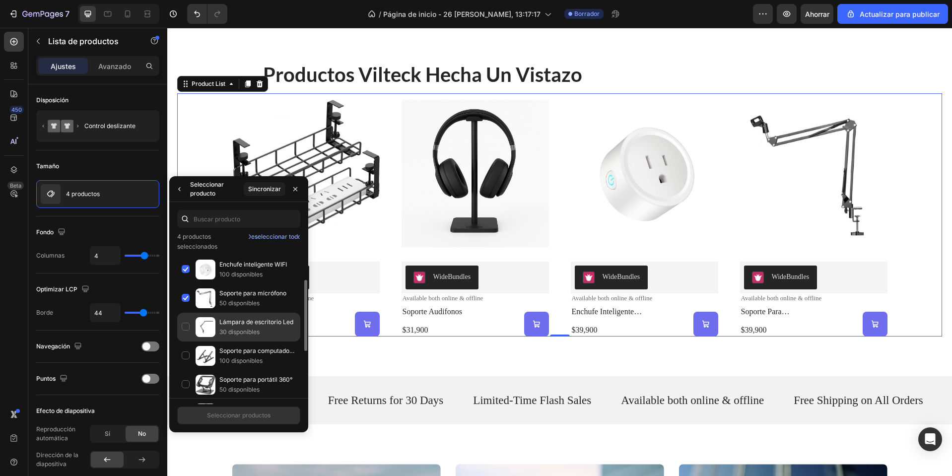
click at [188, 341] on div "Lámpara de escritorio Led 30 disponibles" at bounding box center [238, 355] width 123 height 29
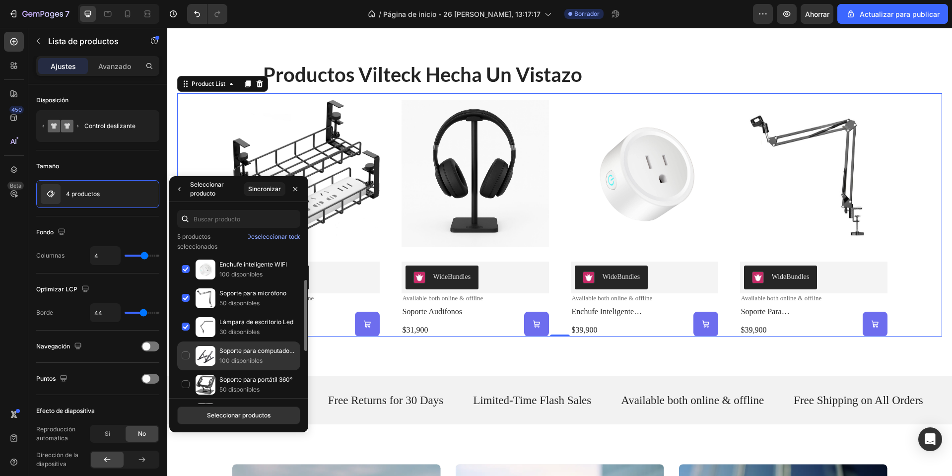
click at [189, 370] on div "Soporte para computadora portátil 100 disponibles" at bounding box center [238, 384] width 123 height 29
click at [188, 399] on div "Soporte para portátil 360° 50 disponibles" at bounding box center [238, 413] width 123 height 29
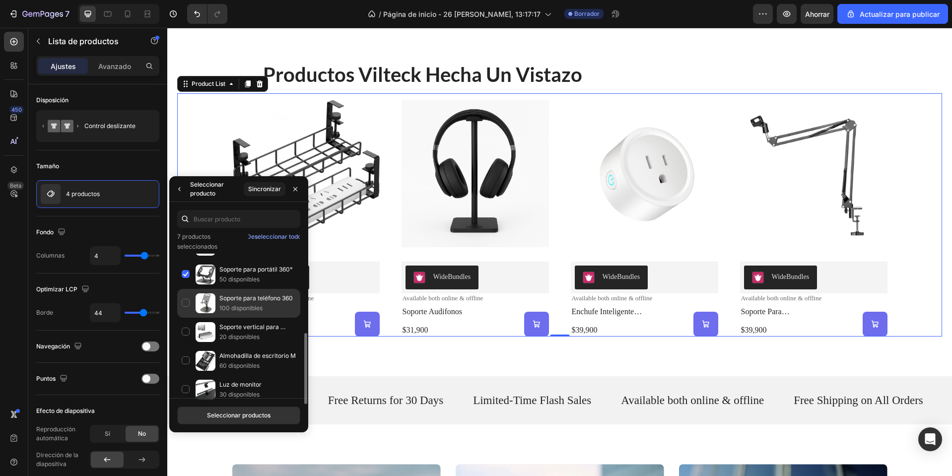
click at [179, 318] on div "Soporte para teléfono 360 100 disponibles" at bounding box center [238, 332] width 123 height 29
click at [252, 415] on font "Seleccionar productos" at bounding box center [239, 414] width 64 height 7
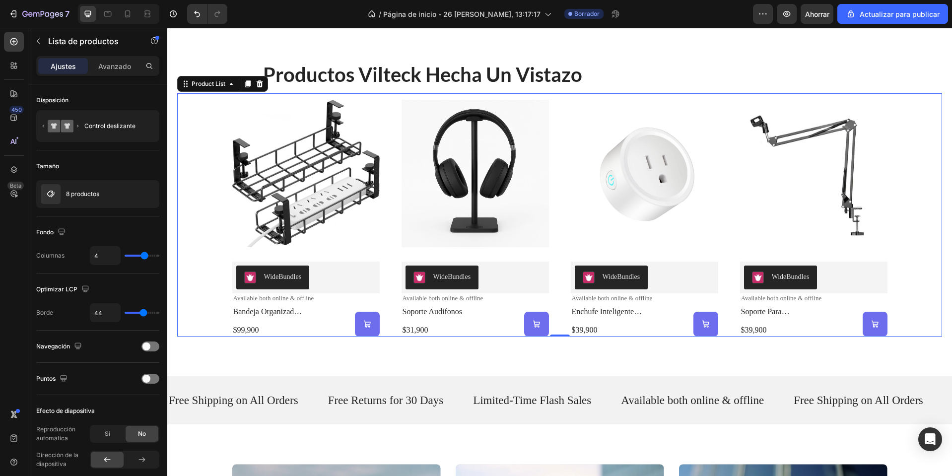
click at [930, 199] on div "Product Images WideBundles WideBundles Available both online & offline Text Blo…" at bounding box center [559, 214] width 765 height 243
click at [941, 203] on div "⁠⁠⁠⁠⁠⁠⁠ Productos vilteck hecha un vistazo Heading Product Images WideBundles W…" at bounding box center [559, 198] width 785 height 355
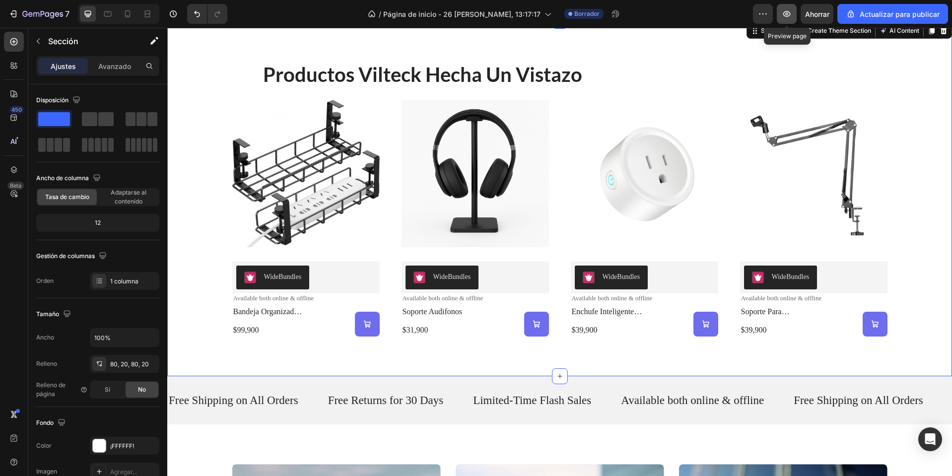
click at [782, 16] on button "button" at bounding box center [787, 14] width 20 height 20
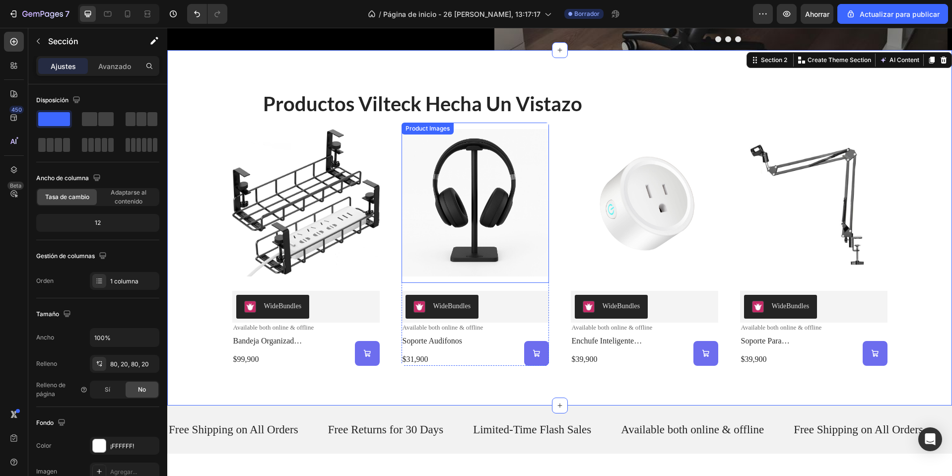
scroll to position [447, 0]
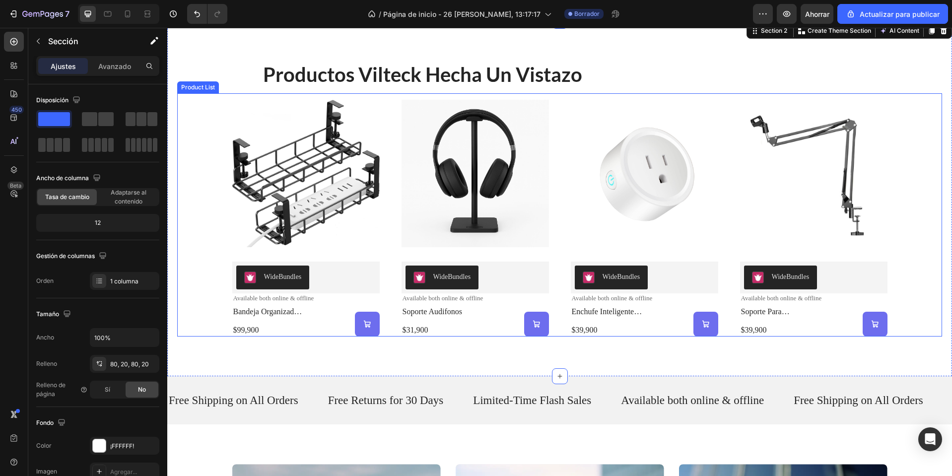
click at [216, 171] on div "Product Images WideBundles WideBundles Available both online & offline Text Blo…" at bounding box center [559, 214] width 765 height 243
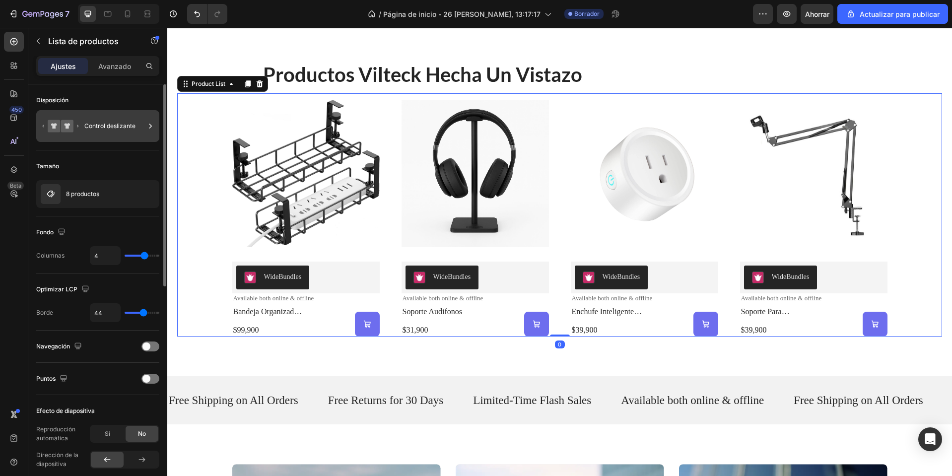
click at [112, 138] on div "Control deslizante" at bounding box center [97, 126] width 123 height 32
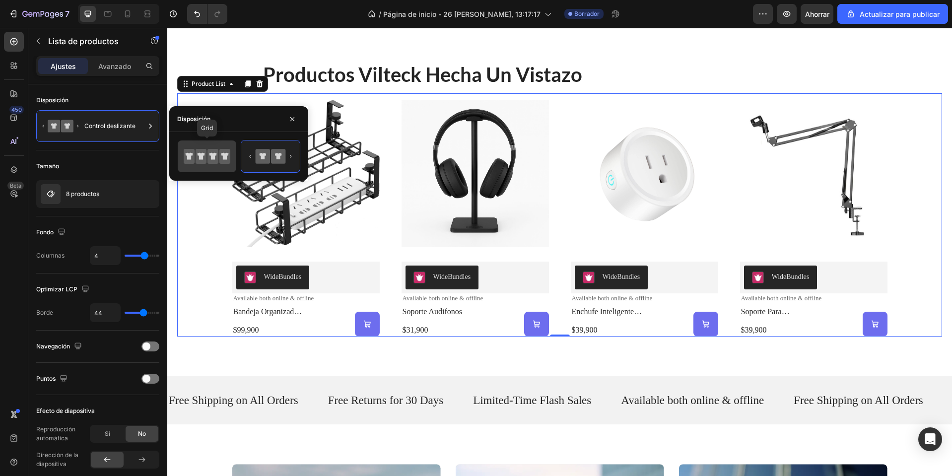
click at [201, 155] on icon at bounding box center [201, 156] width 7 height 7
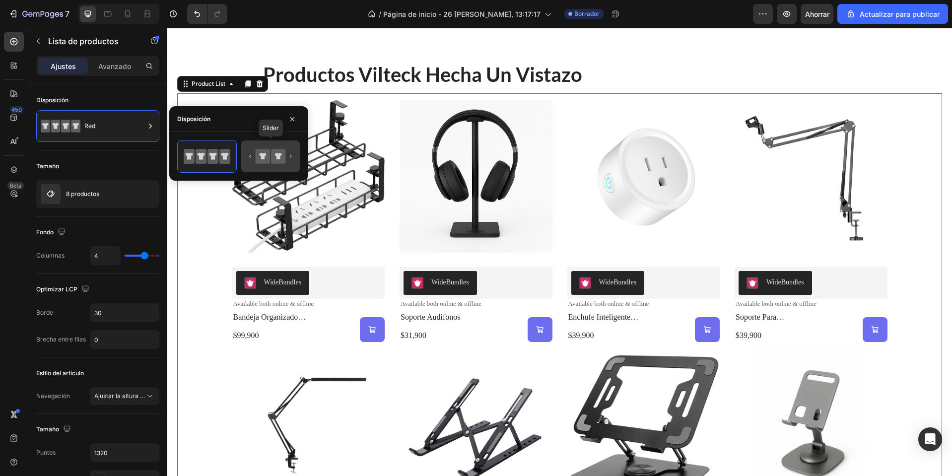
click at [284, 157] on icon at bounding box center [278, 156] width 14 height 14
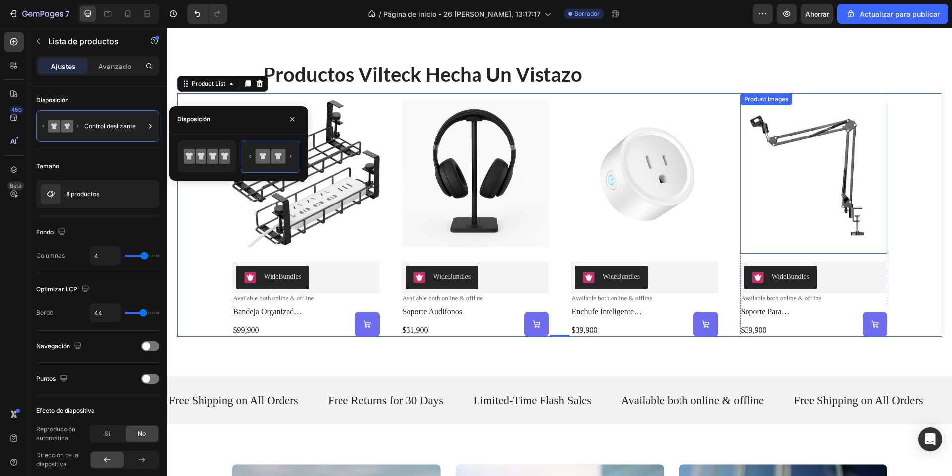
click at [878, 219] on img at bounding box center [813, 173] width 147 height 160
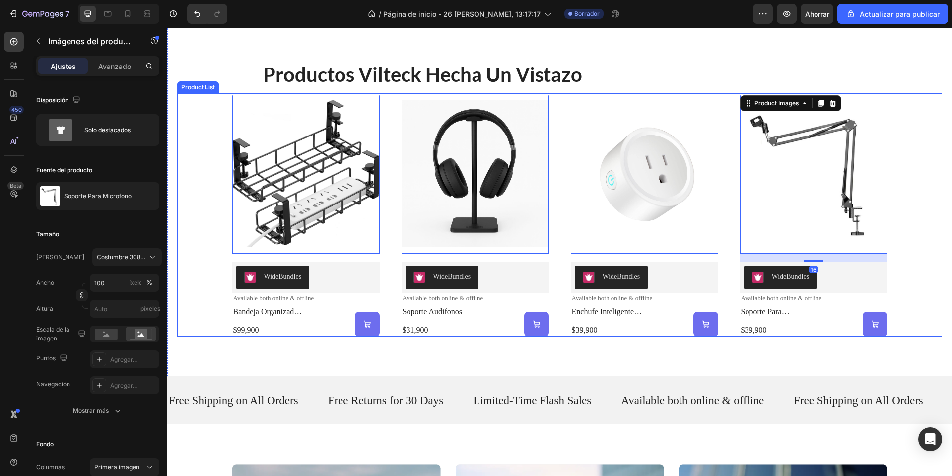
click at [927, 214] on div "Product Images 0 WideBundles WideBundles Available both online & offline Text B…" at bounding box center [559, 214] width 765 height 243
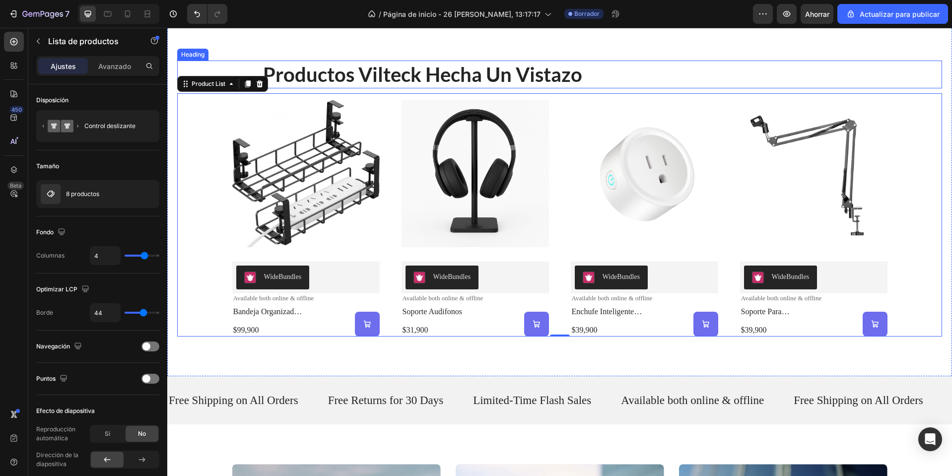
click at [324, 81] on strong "Productos vilteck hecha un vistazo" at bounding box center [422, 75] width 319 height 24
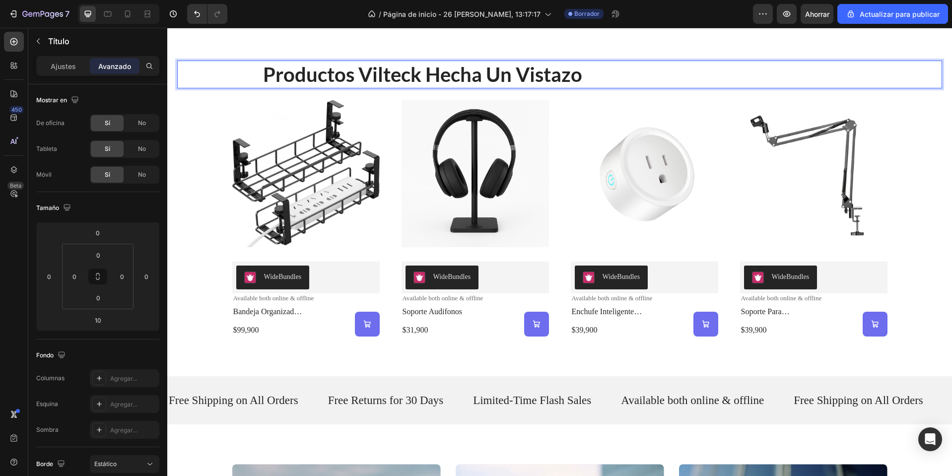
click at [324, 81] on strong "Productos vilteck hecha un vistazo" at bounding box center [422, 75] width 319 height 24
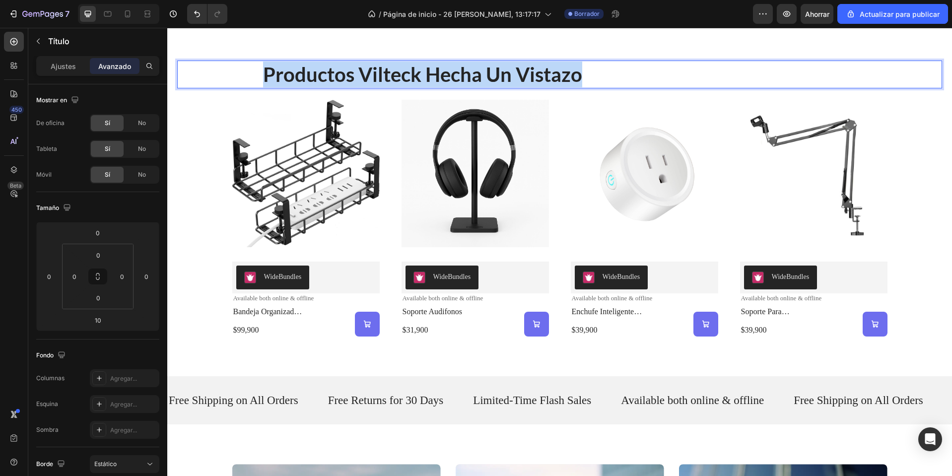
click at [324, 81] on strong "Productos vilteck hecha un vistazo" at bounding box center [422, 75] width 319 height 24
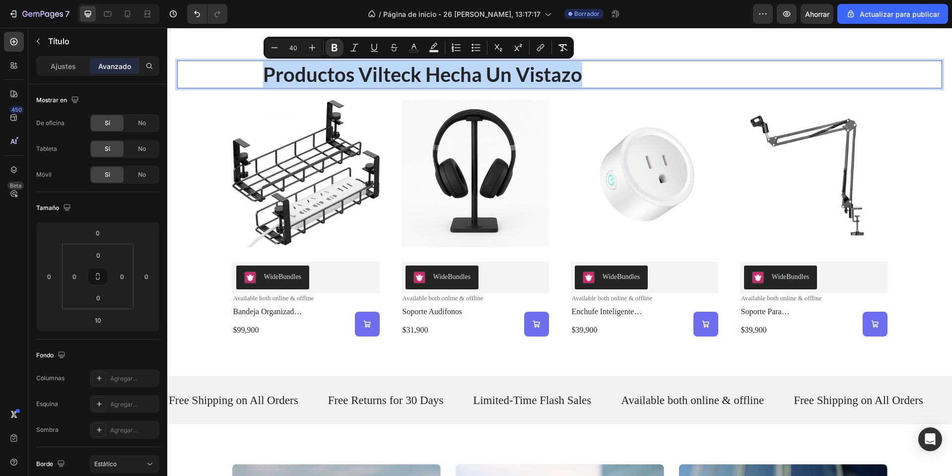
click at [214, 78] on div "Productos vilteck hecha un vistazo" at bounding box center [559, 75] width 765 height 28
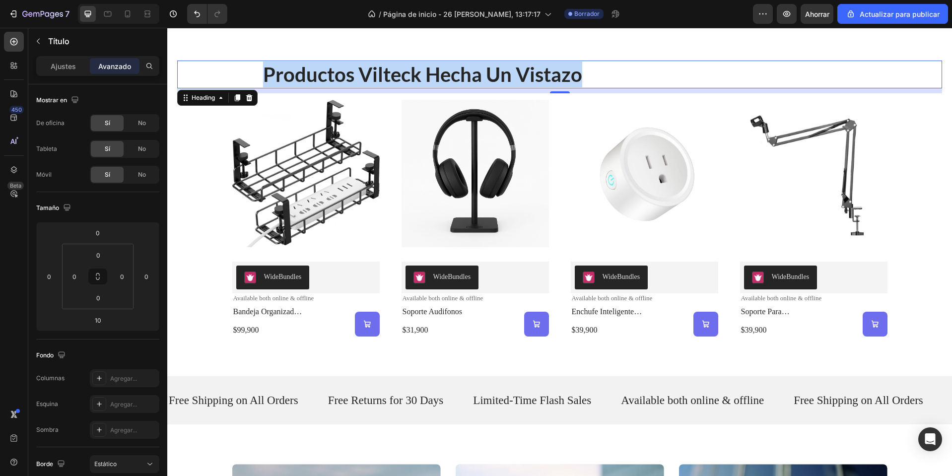
click at [206, 79] on div "Productos vilteck hecha un vistazo" at bounding box center [559, 75] width 765 height 28
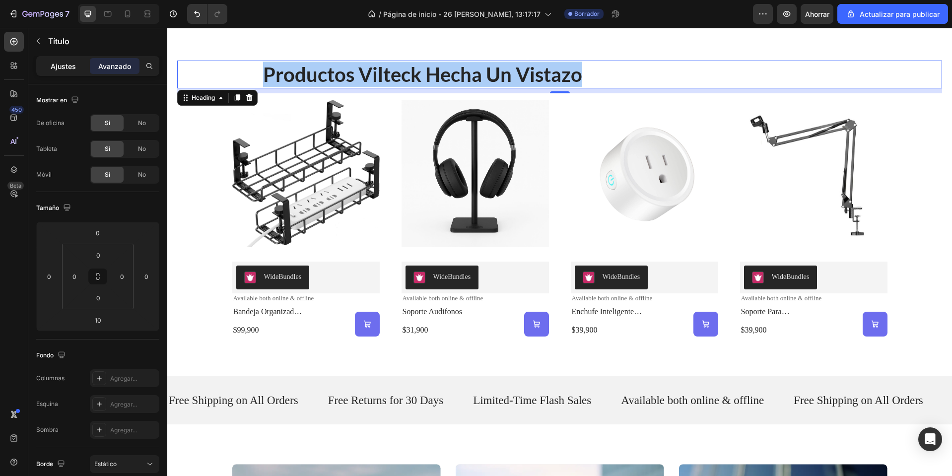
click at [73, 67] on font "Ajustes" at bounding box center [63, 66] width 25 height 8
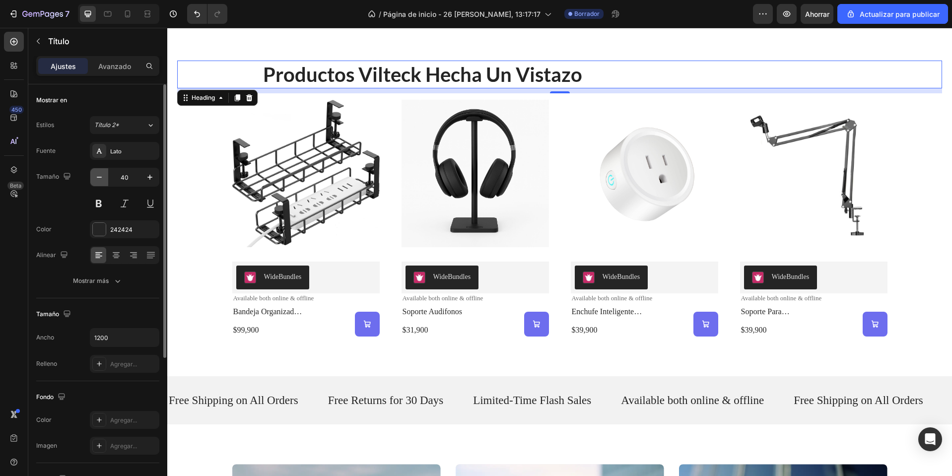
click at [95, 179] on icon "button" at bounding box center [99, 177] width 10 height 10
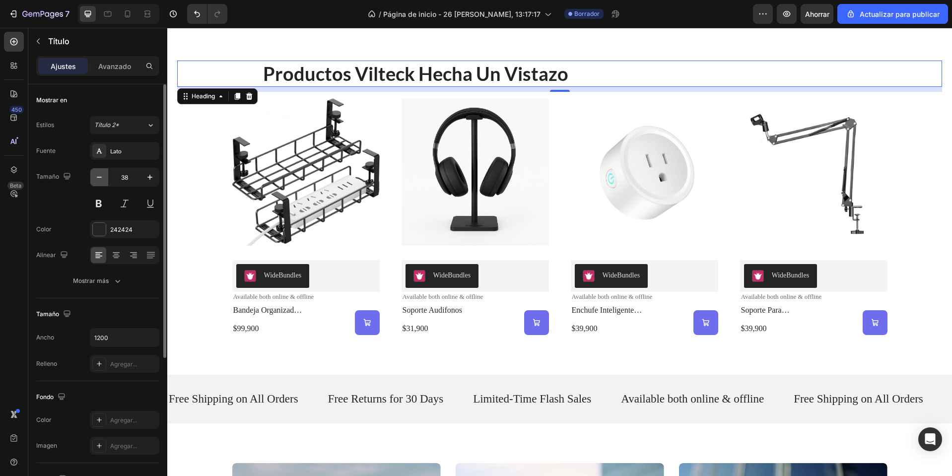
click at [95, 179] on icon "button" at bounding box center [99, 177] width 10 height 10
type input "36"
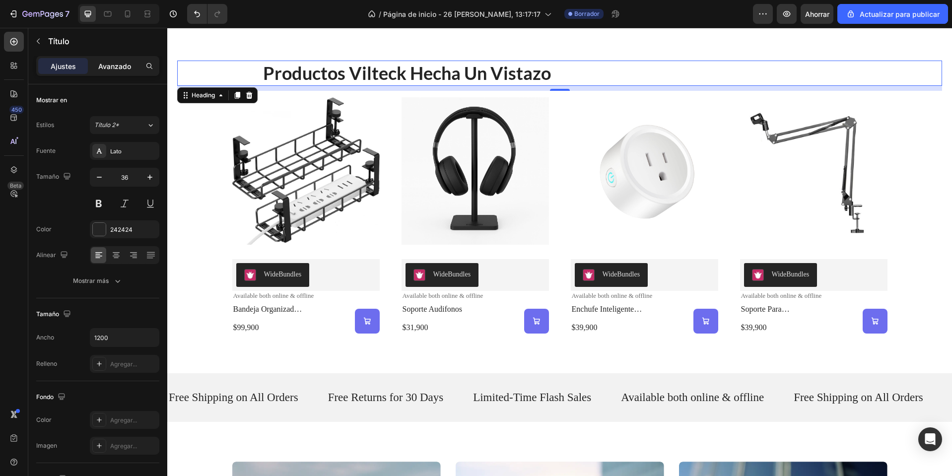
click at [100, 66] on font "Avanzado" at bounding box center [114, 66] width 33 height 8
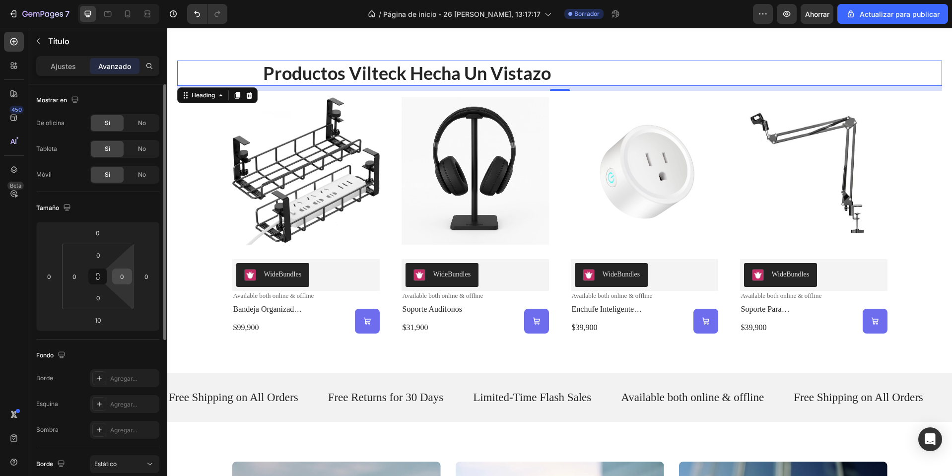
click at [121, 282] on input "0" at bounding box center [122, 276] width 15 height 15
type input "3"
type input "50"
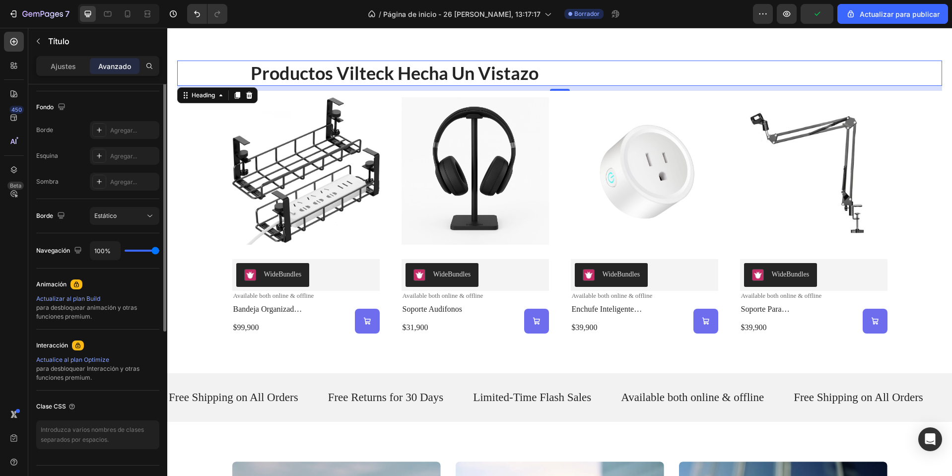
scroll to position [50, 0]
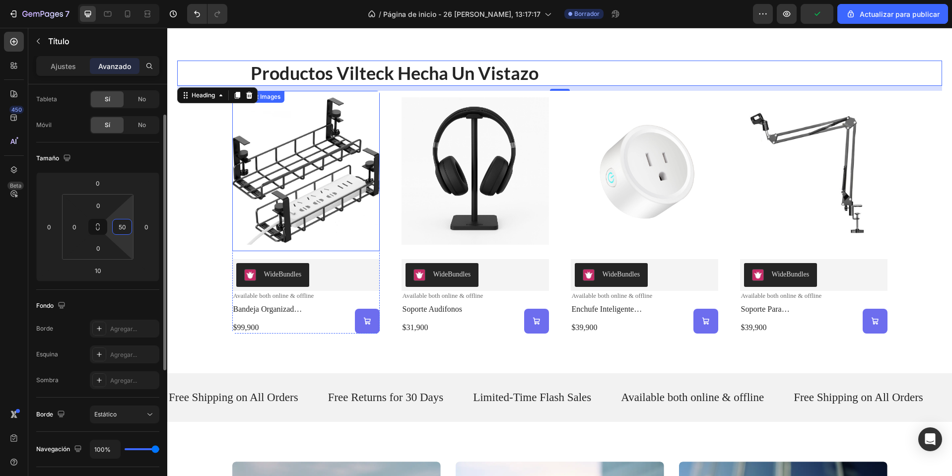
click at [294, 158] on img at bounding box center [305, 171] width 147 height 160
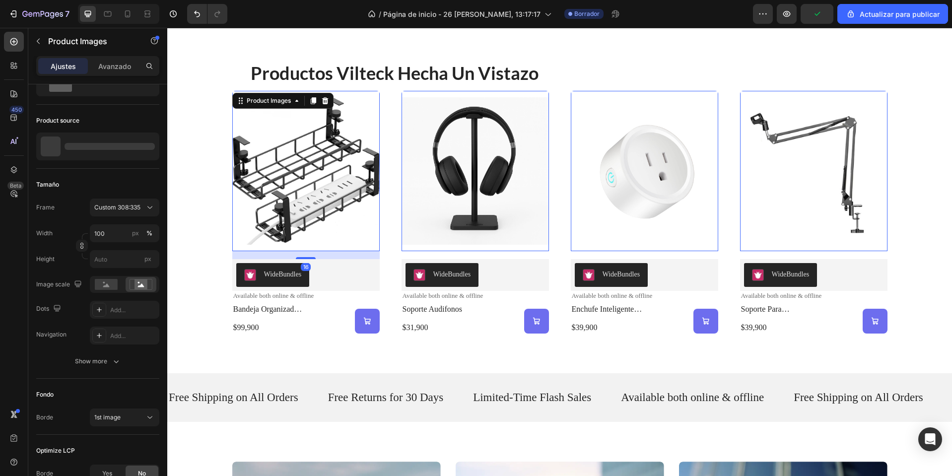
scroll to position [0, 0]
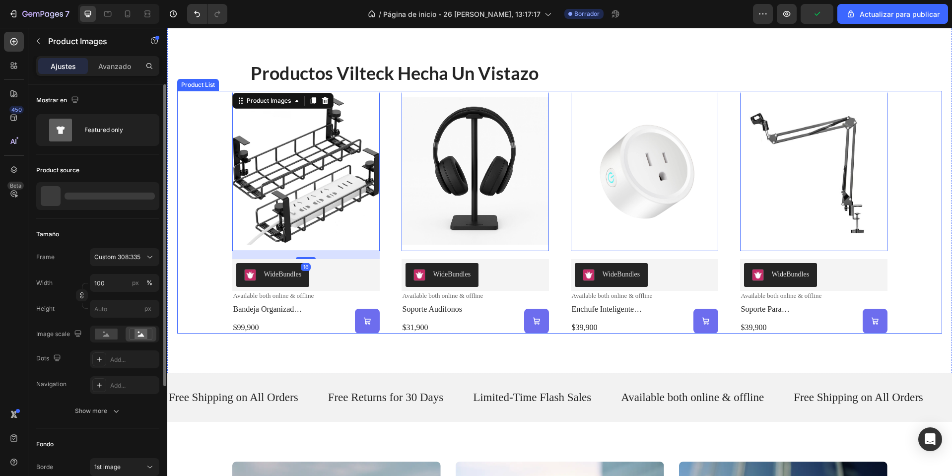
click at [206, 139] on div "Product Images 16 WideBundles WideBundles Available both online & offline Text …" at bounding box center [559, 212] width 765 height 243
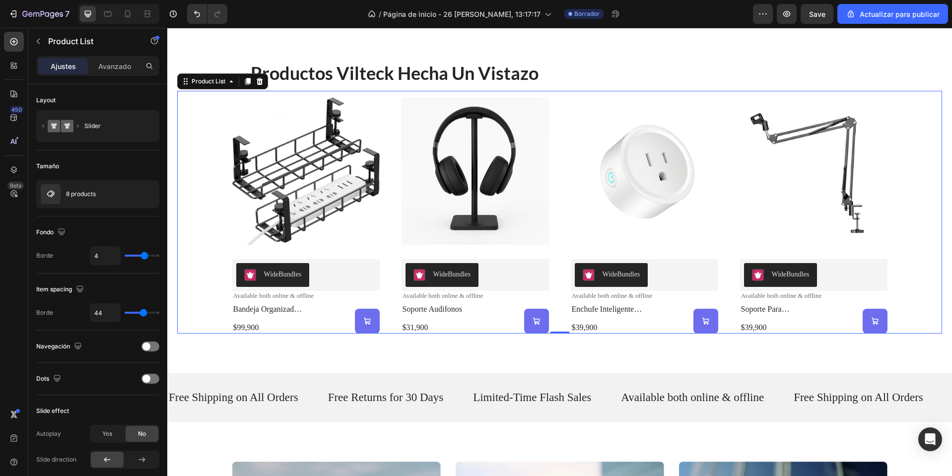
click at [1, 42] on div "450 Beta" at bounding box center [14, 252] width 28 height 448
click at [4, 39] on div at bounding box center [14, 42] width 20 height 20
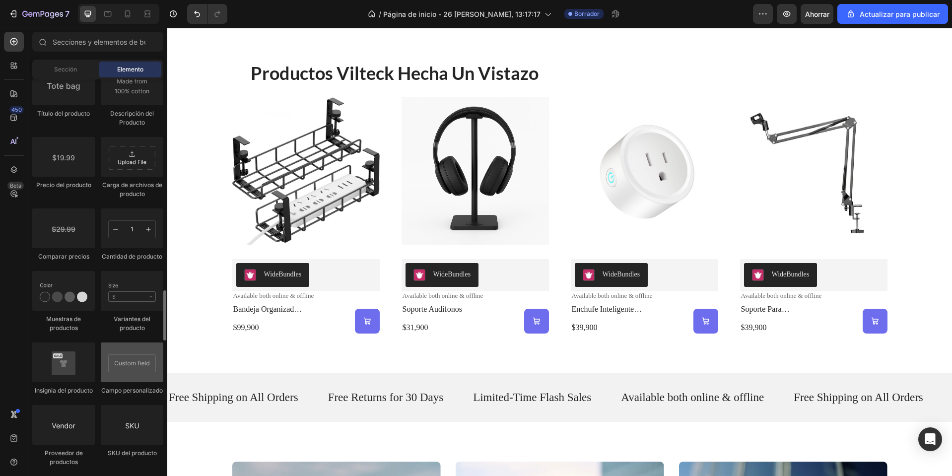
scroll to position [1756, 0]
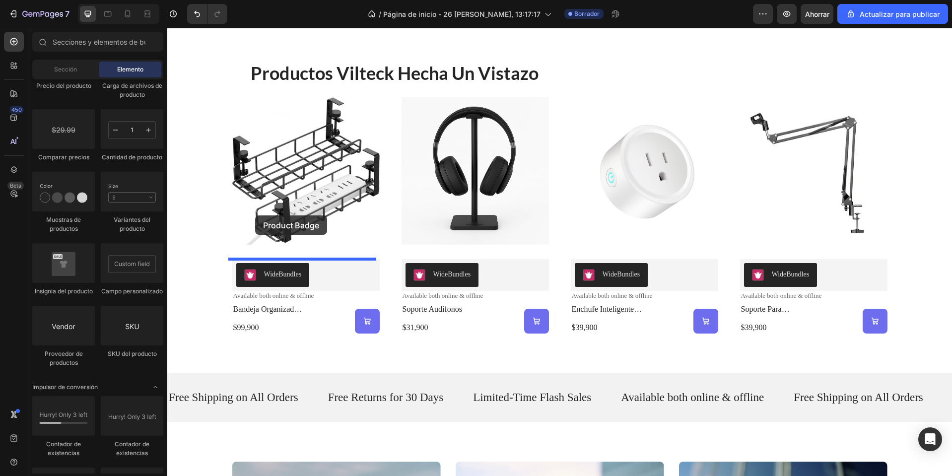
drag, startPoint x: 243, startPoint y: 305, endPoint x: 255, endPoint y: 215, distance: 90.6
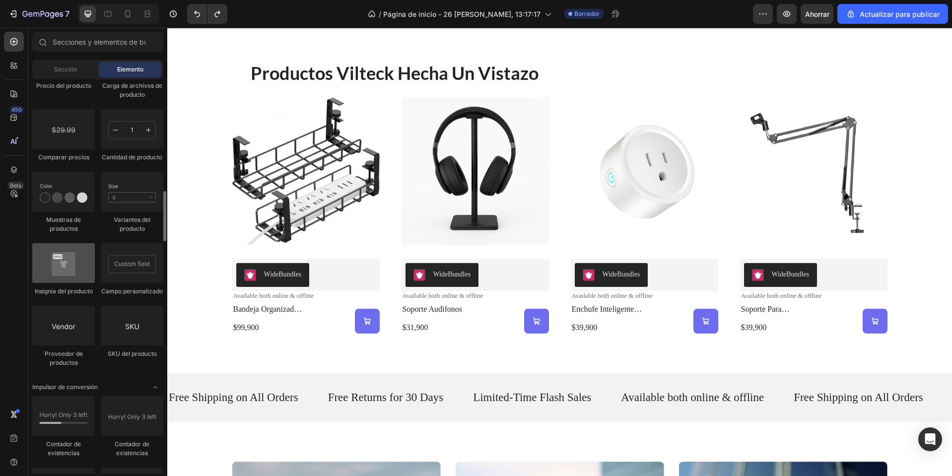
scroll to position [1607, 0]
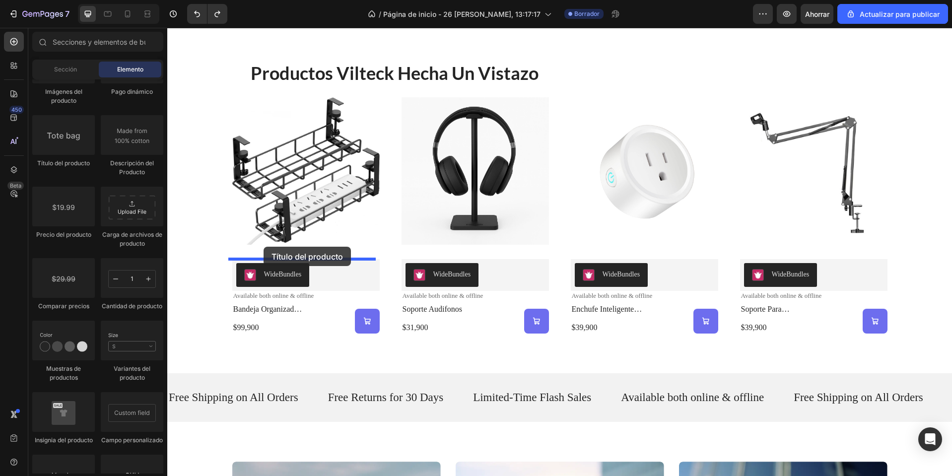
drag, startPoint x: 247, startPoint y: 188, endPoint x: 264, endPoint y: 247, distance: 60.9
drag, startPoint x: 280, startPoint y: 242, endPoint x: 245, endPoint y: 255, distance: 37.4
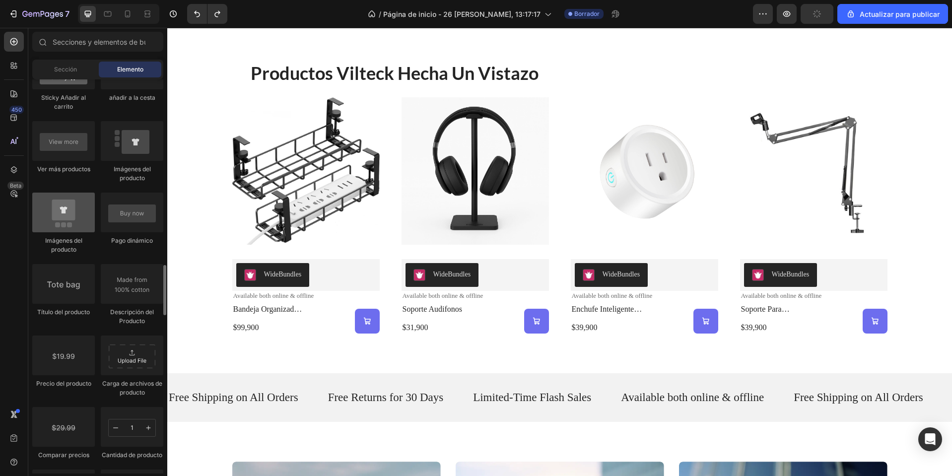
scroll to position [1409, 0]
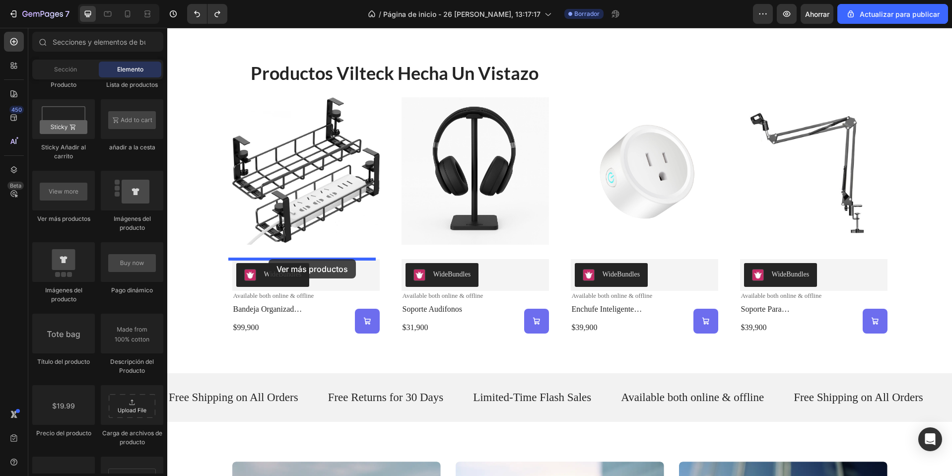
drag, startPoint x: 231, startPoint y: 230, endPoint x: 269, endPoint y: 259, distance: 47.4
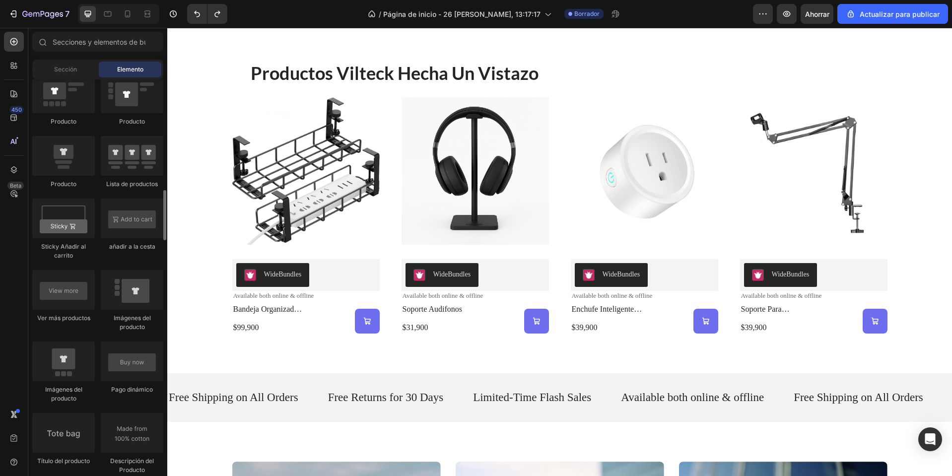
scroll to position [1260, 0]
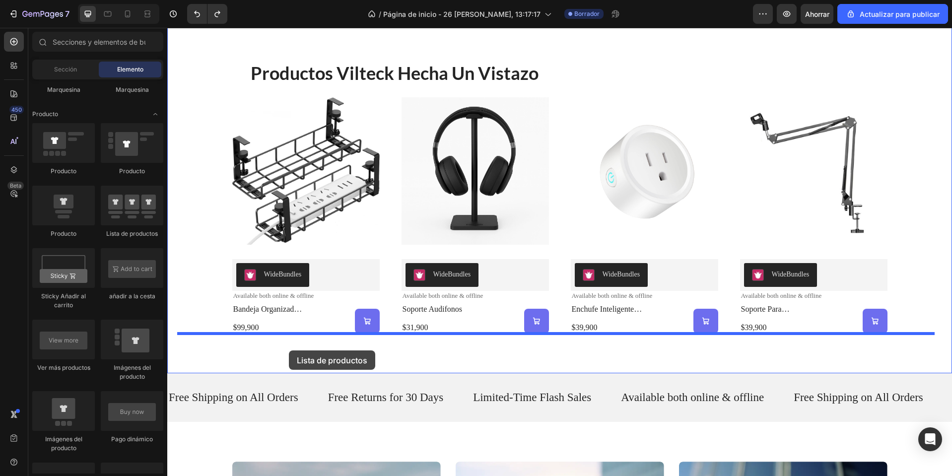
drag, startPoint x: 222, startPoint y: 285, endPoint x: 289, endPoint y: 350, distance: 93.7
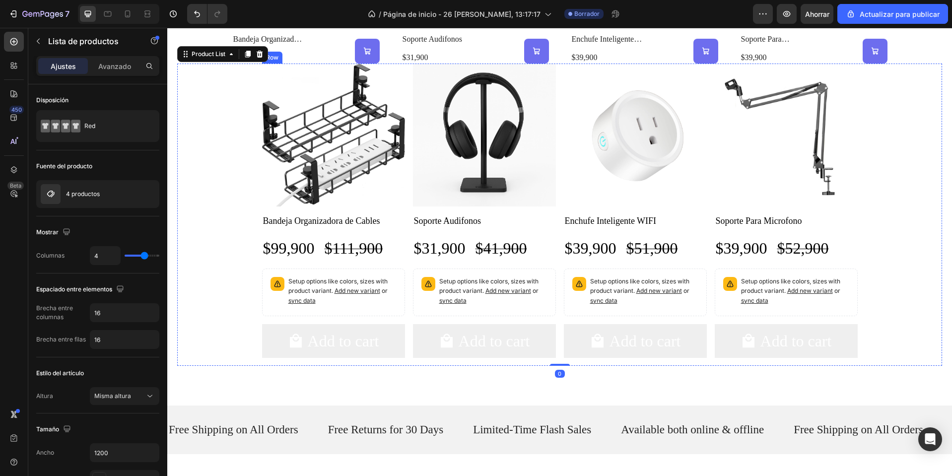
scroll to position [744, 0]
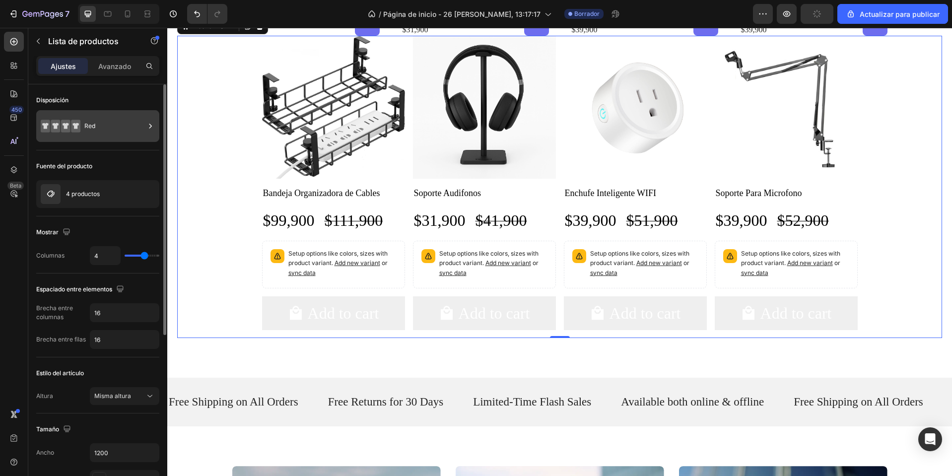
click at [94, 125] on font "Red" at bounding box center [89, 125] width 11 height 7
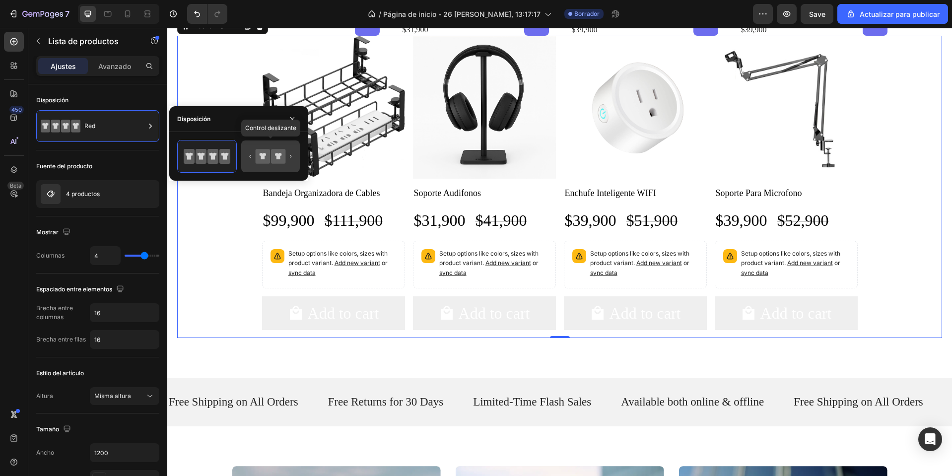
click at [289, 159] on icon at bounding box center [270, 156] width 47 height 20
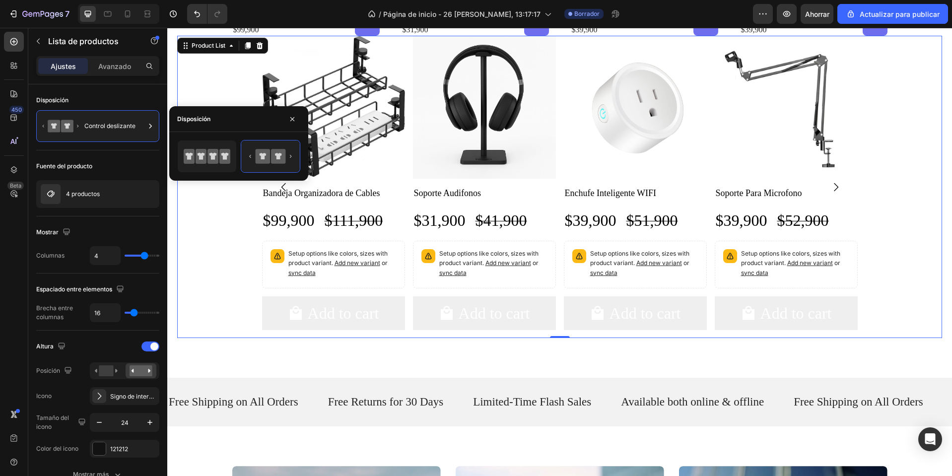
click at [283, 194] on button "Carousel Back Arrow" at bounding box center [284, 187] width 28 height 28
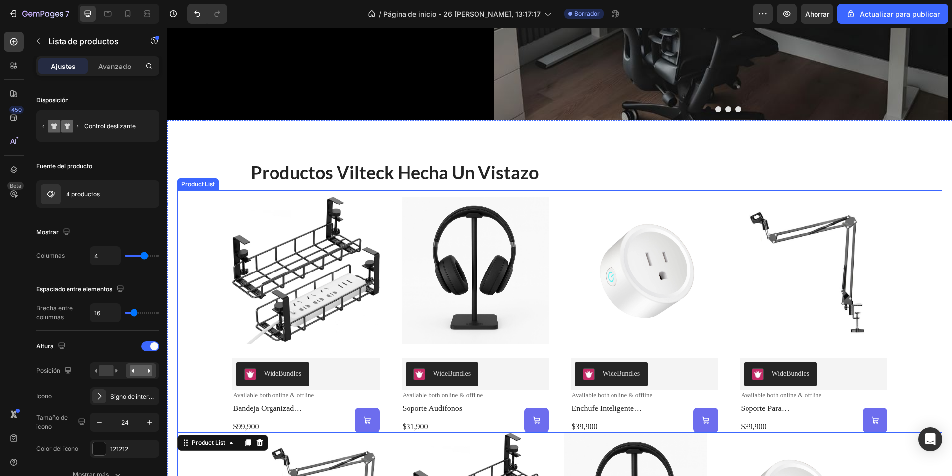
scroll to position [645, 0]
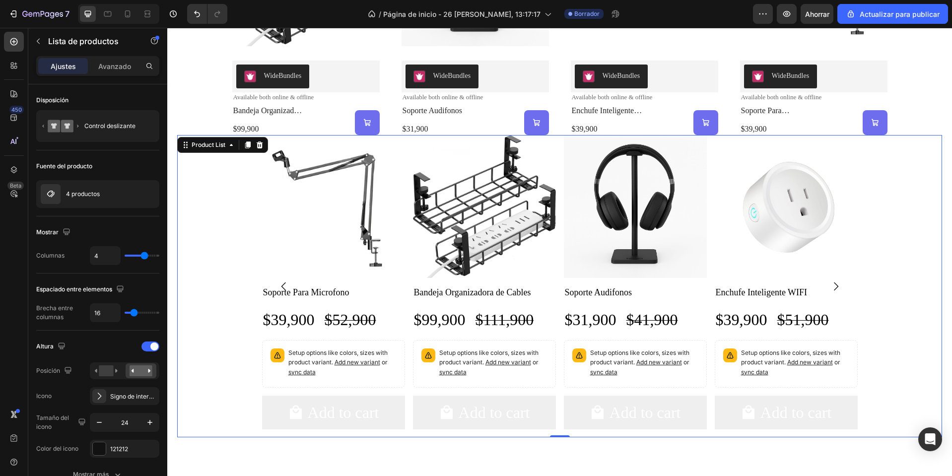
click at [281, 286] on icon "Carousel Back Arrow" at bounding box center [284, 286] width 12 height 12
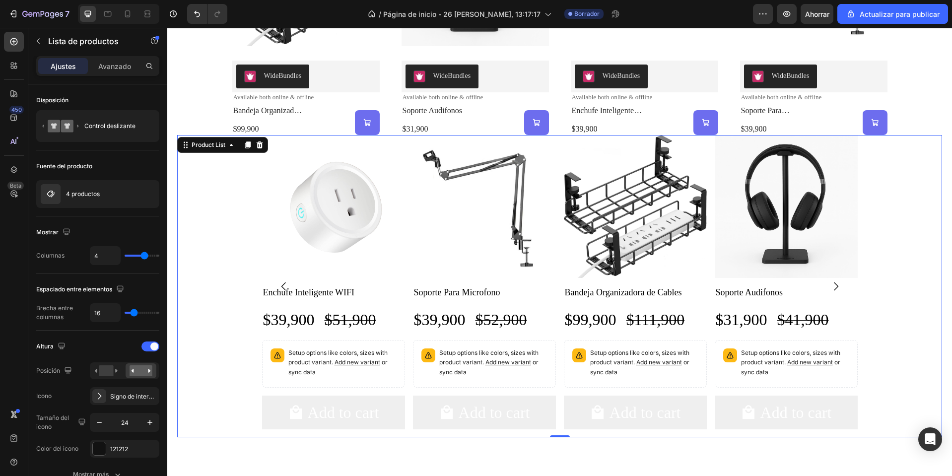
click at [281, 286] on icon "Carousel Back Arrow" at bounding box center [284, 286] width 12 height 12
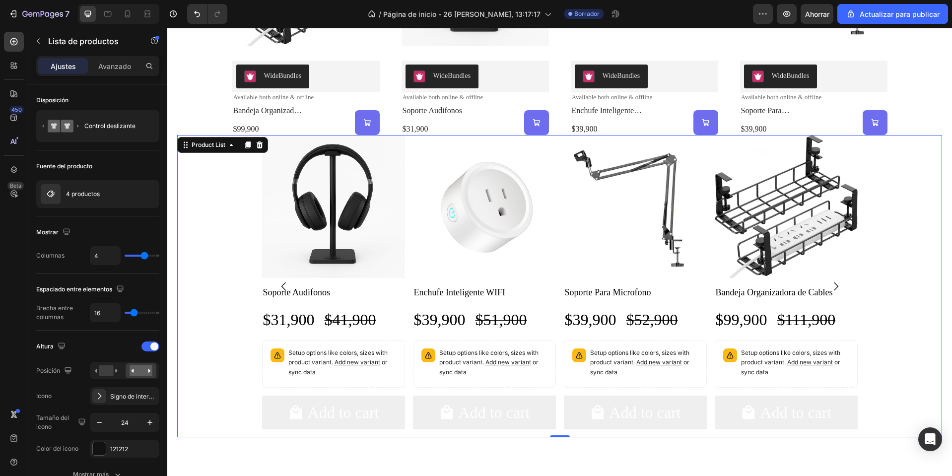
click at [281, 286] on icon "Carousel Back Arrow" at bounding box center [284, 286] width 12 height 12
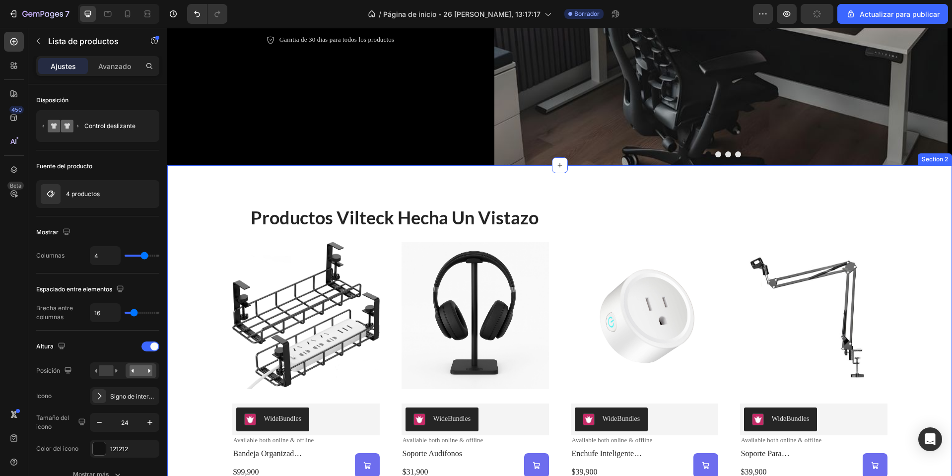
scroll to position [298, 0]
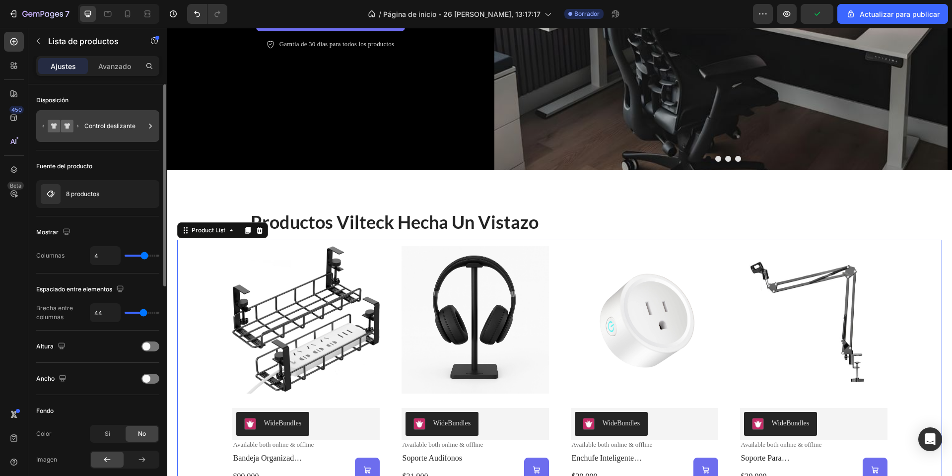
click at [107, 125] on font "Control deslizante" at bounding box center [109, 125] width 51 height 7
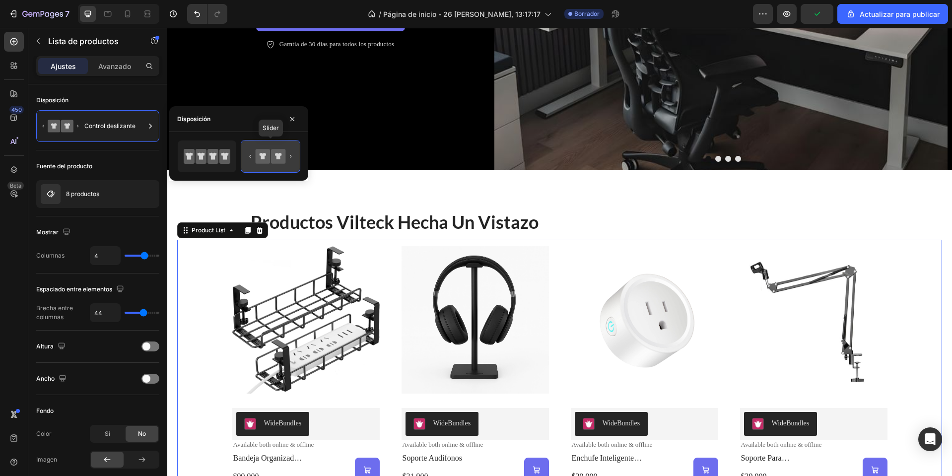
click at [292, 165] on icon at bounding box center [270, 156] width 47 height 20
click at [103, 227] on div "Mostrar" at bounding box center [97, 232] width 123 height 16
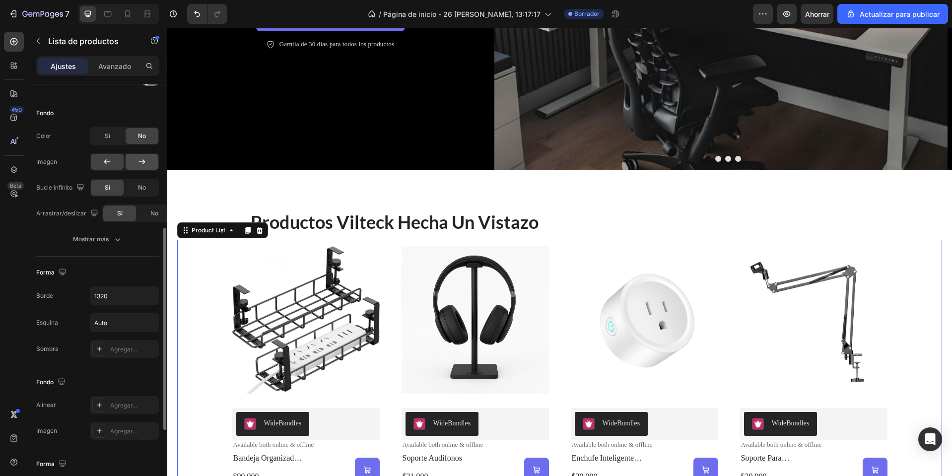
click at [140, 166] on icon at bounding box center [142, 162] width 10 height 10
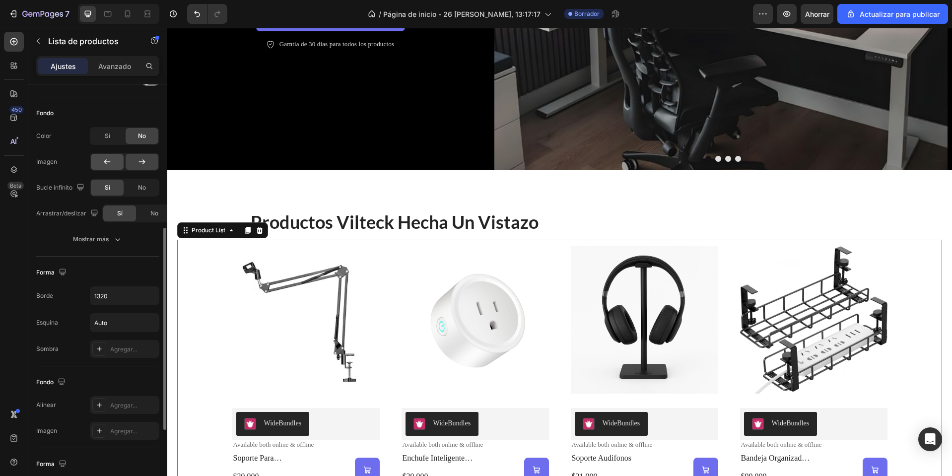
click at [106, 158] on icon at bounding box center [107, 162] width 10 height 10
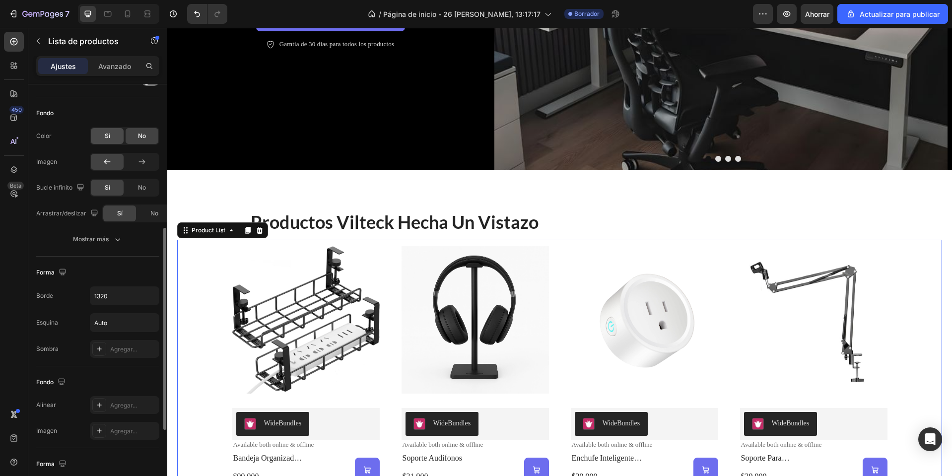
click at [97, 131] on div "Sí" at bounding box center [107, 136] width 33 height 16
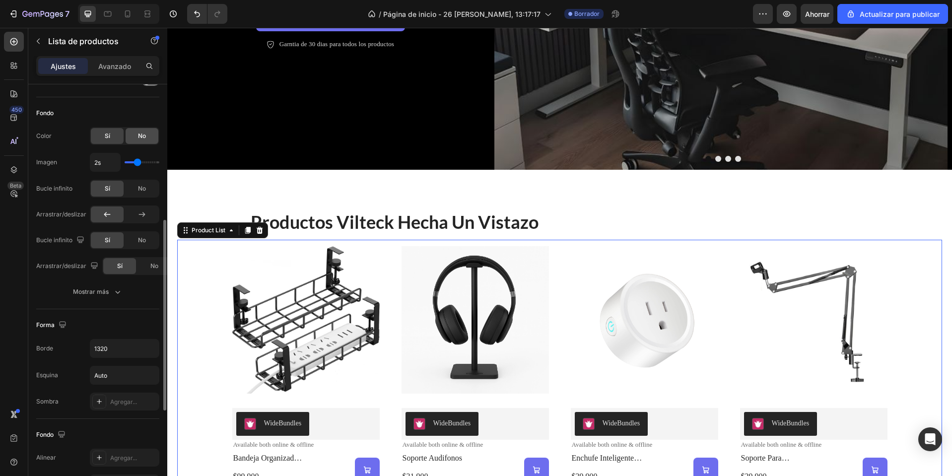
click at [155, 140] on div "No" at bounding box center [142, 136] width 33 height 16
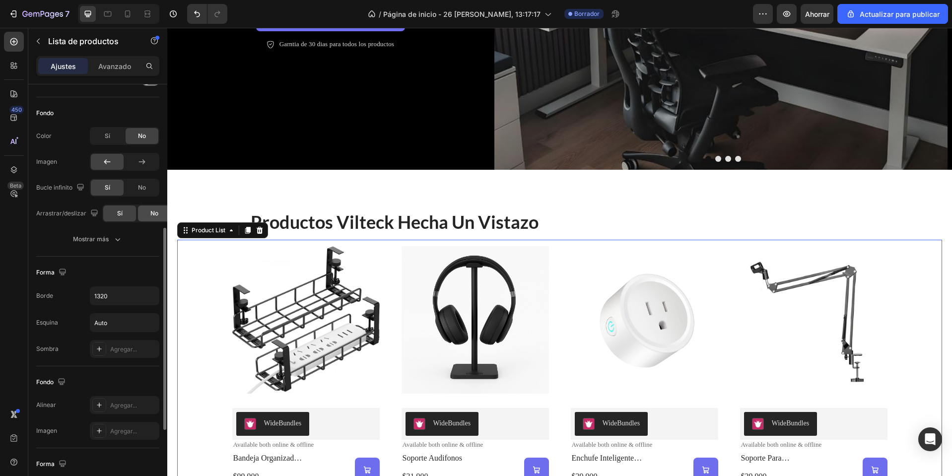
click at [152, 214] on font "No" at bounding box center [154, 212] width 8 height 7
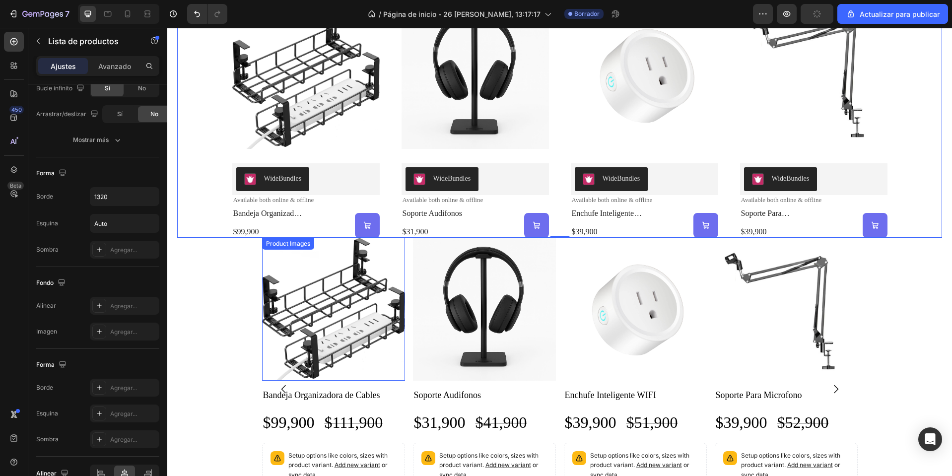
scroll to position [596, 0]
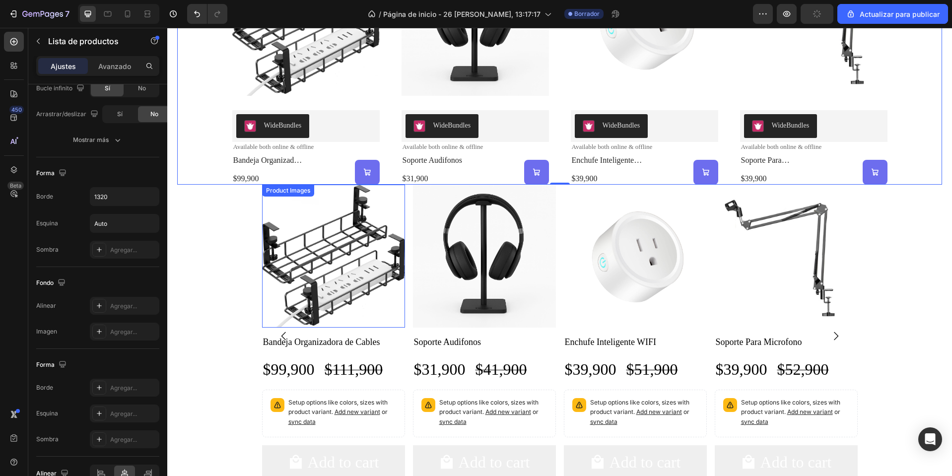
click at [262, 278] on img at bounding box center [333, 256] width 143 height 143
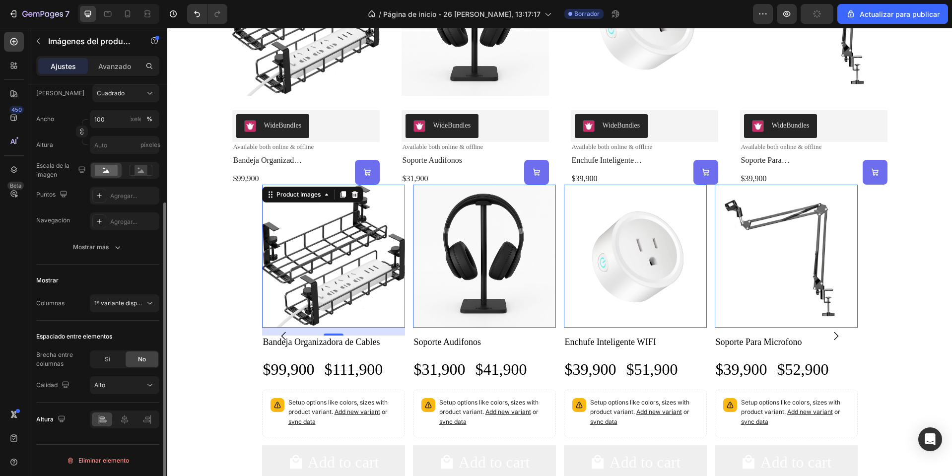
scroll to position [0, 0]
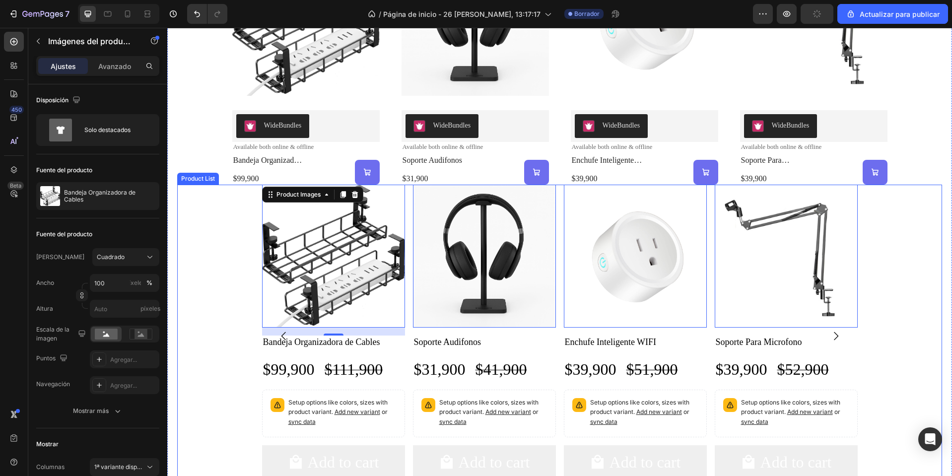
click at [249, 216] on div "Product Images 16 Bandeja Organizadora de Cables Product Title $99,900 Product …" at bounding box center [559, 336] width 765 height 302
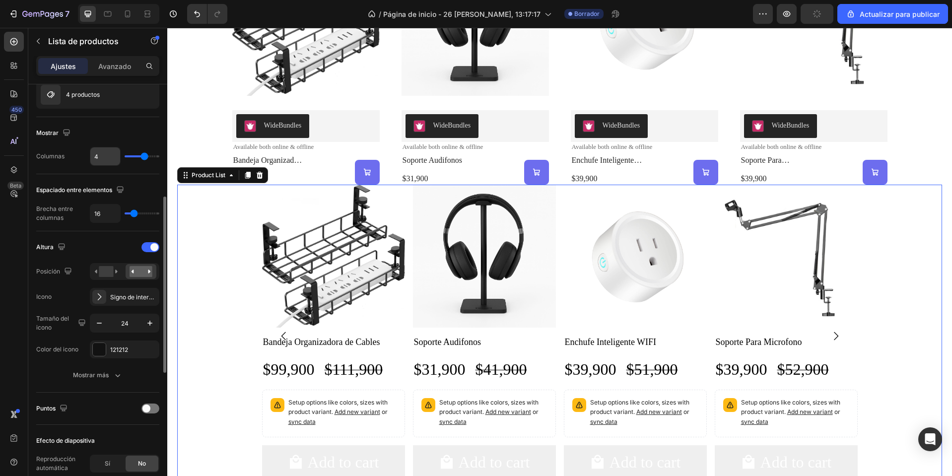
scroll to position [199, 0]
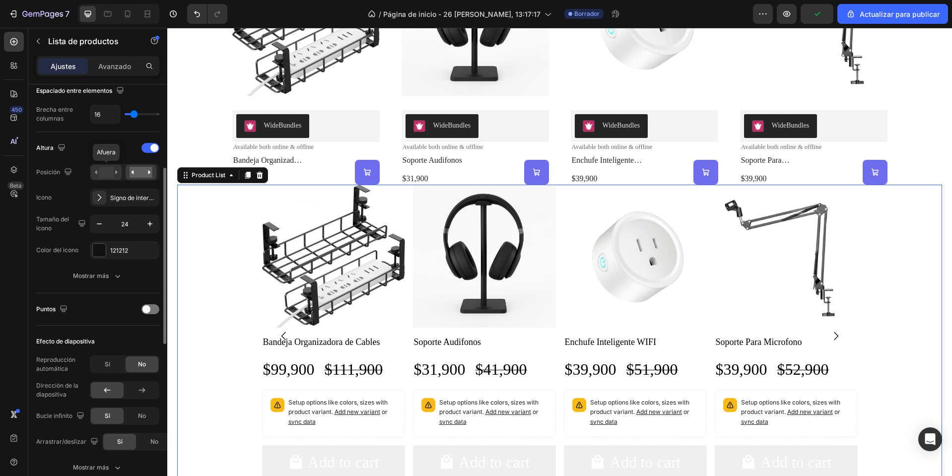
click at [113, 169] on rect at bounding box center [106, 172] width 14 height 11
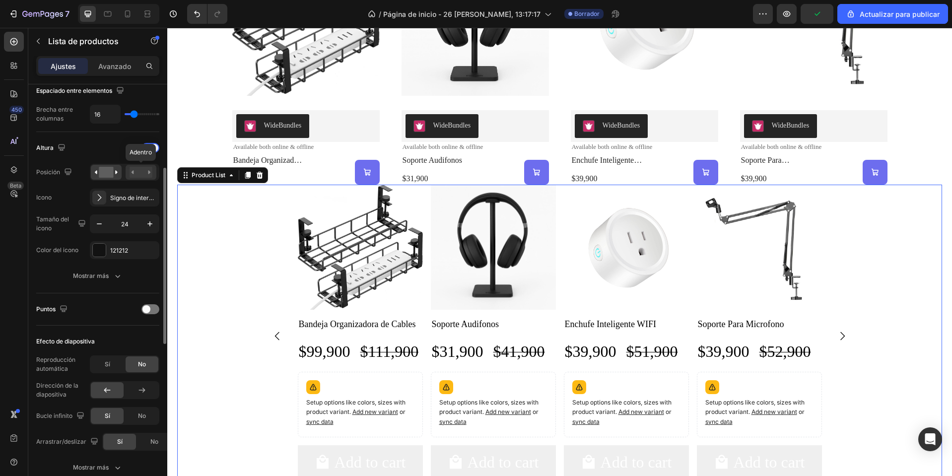
click at [141, 170] on rect at bounding box center [141, 172] width 23 height 11
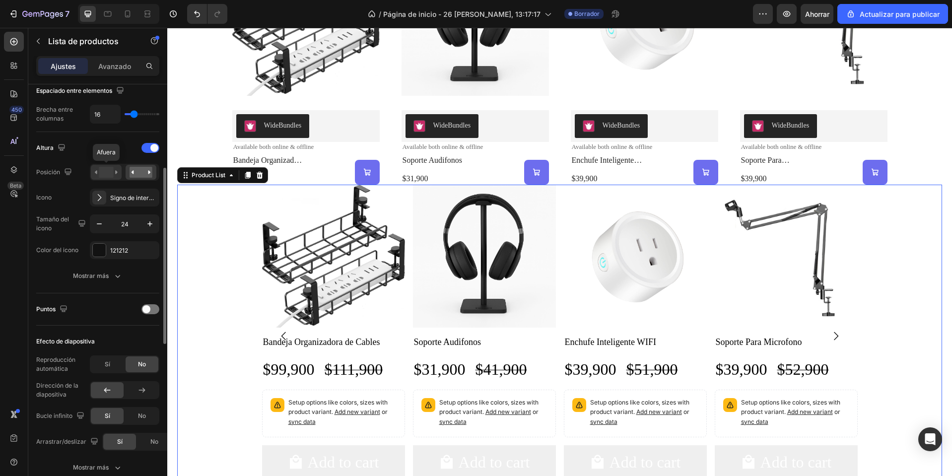
click at [106, 172] on rect at bounding box center [106, 172] width 14 height 11
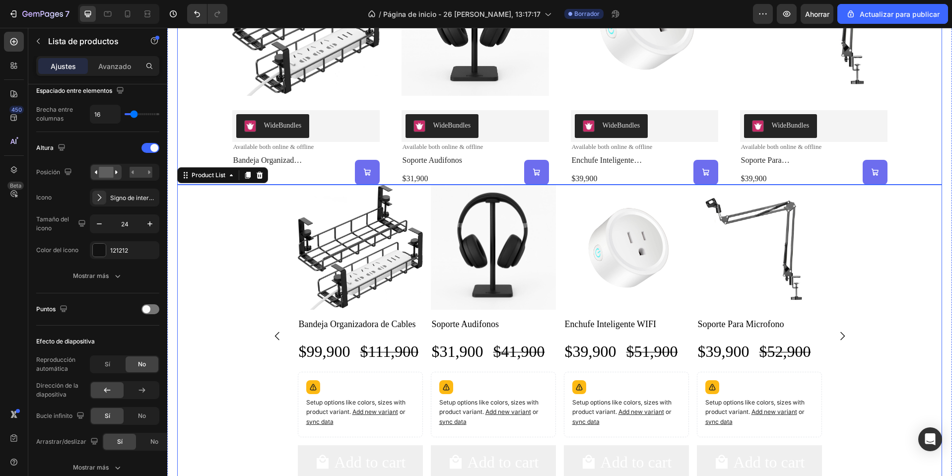
click at [199, 72] on div "Product Images WideBundles WideBundles Available both online & offline Text Blo…" at bounding box center [559, 63] width 765 height 243
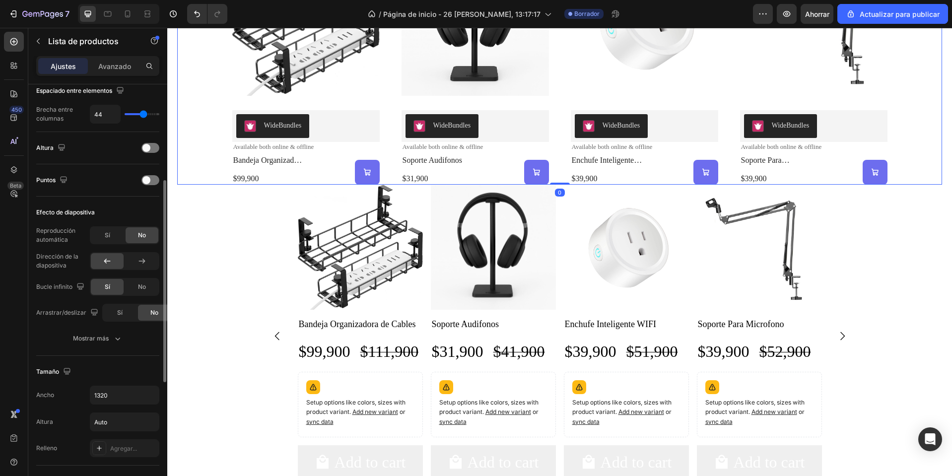
scroll to position [298, 0]
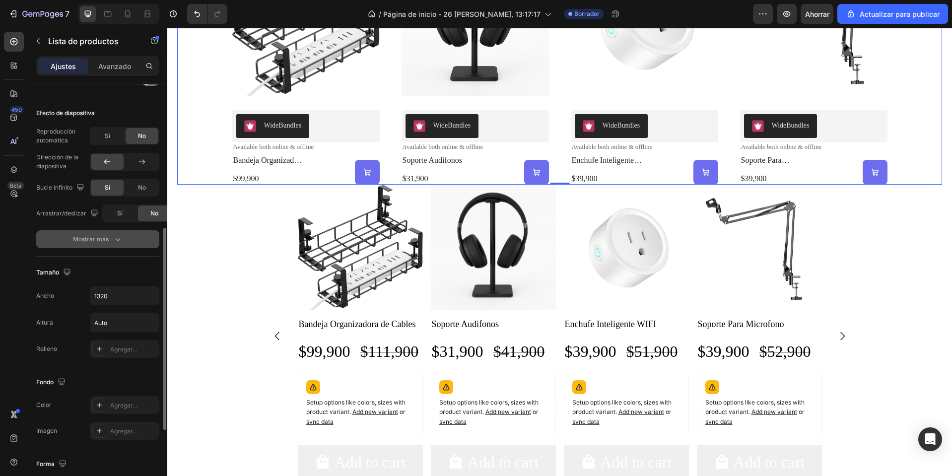
click at [102, 245] on button "Mostrar más" at bounding box center [97, 239] width 123 height 18
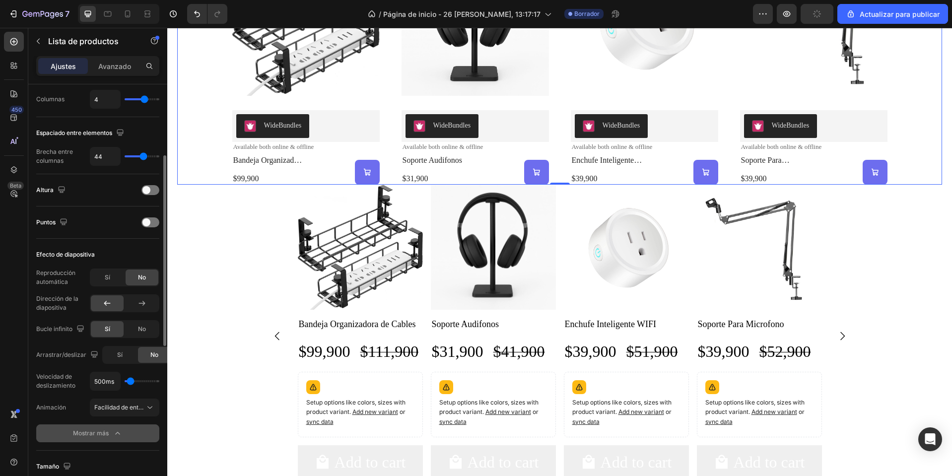
scroll to position [0, 0]
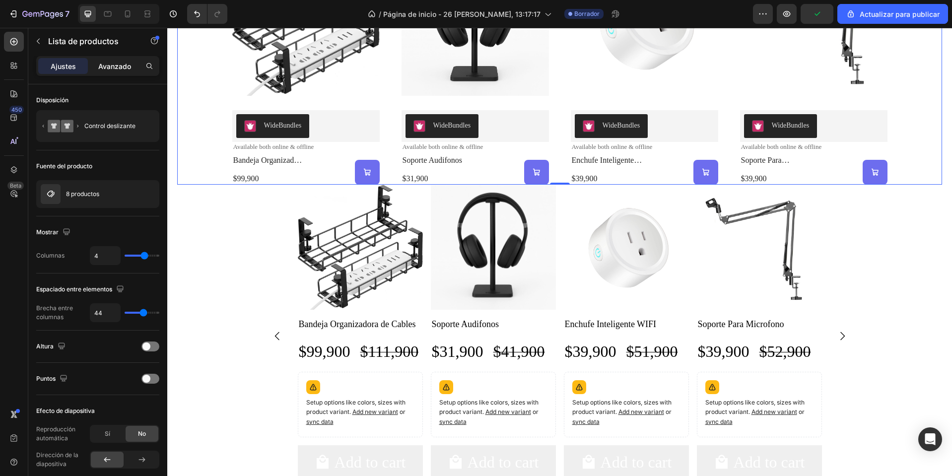
click at [114, 68] on font "Avanzado" at bounding box center [114, 66] width 33 height 8
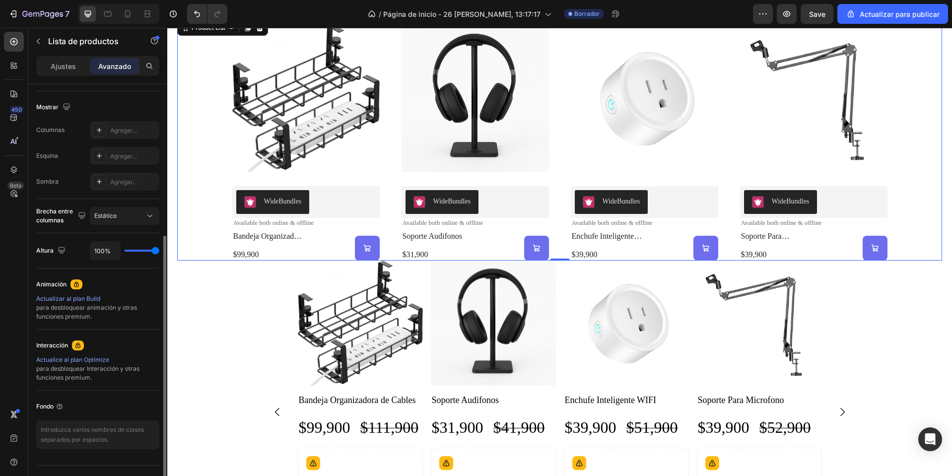
scroll to position [397, 0]
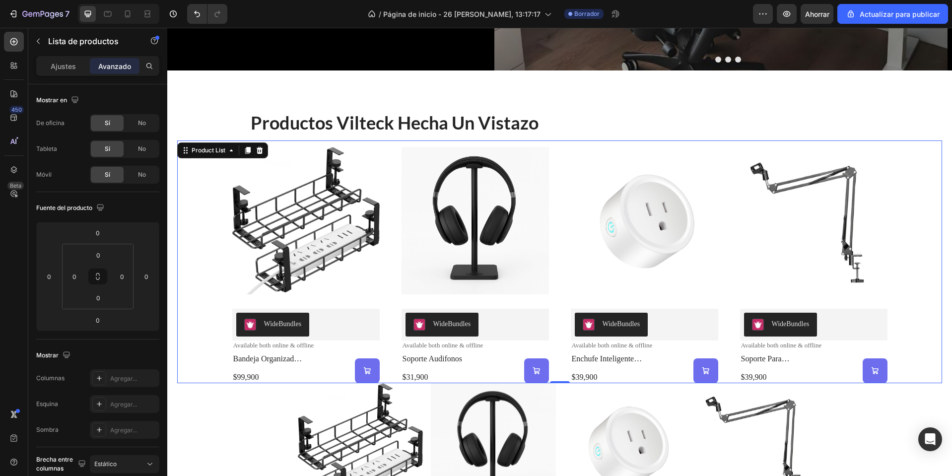
scroll to position [248, 0]
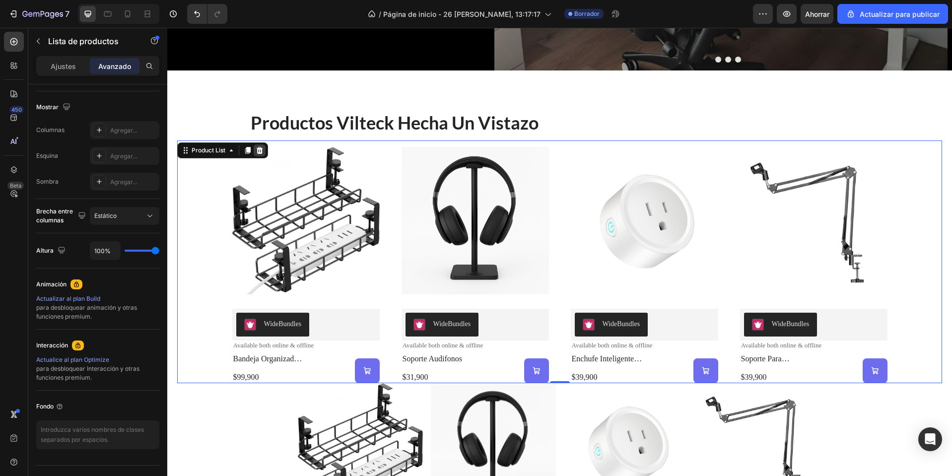
click at [256, 148] on icon at bounding box center [260, 150] width 8 height 8
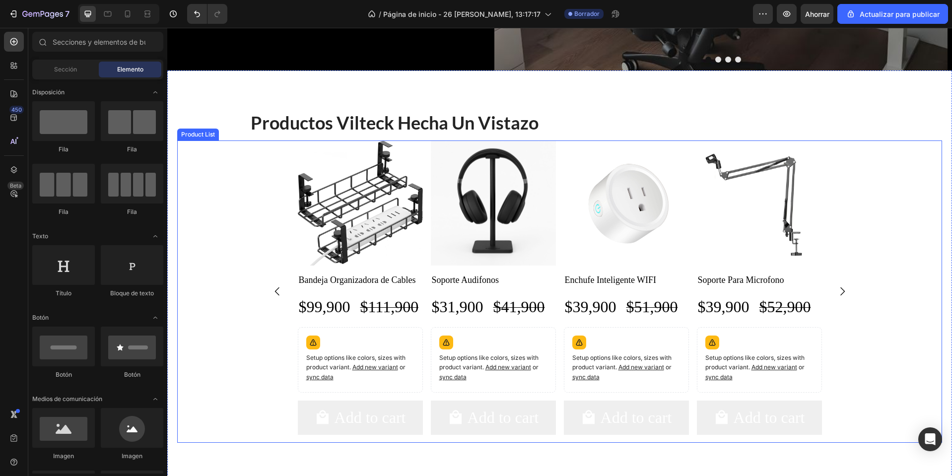
click at [217, 199] on div "Product Images Bandeja Organizadora de Cables Product Title $99,900 Product Pri…" at bounding box center [559, 291] width 765 height 302
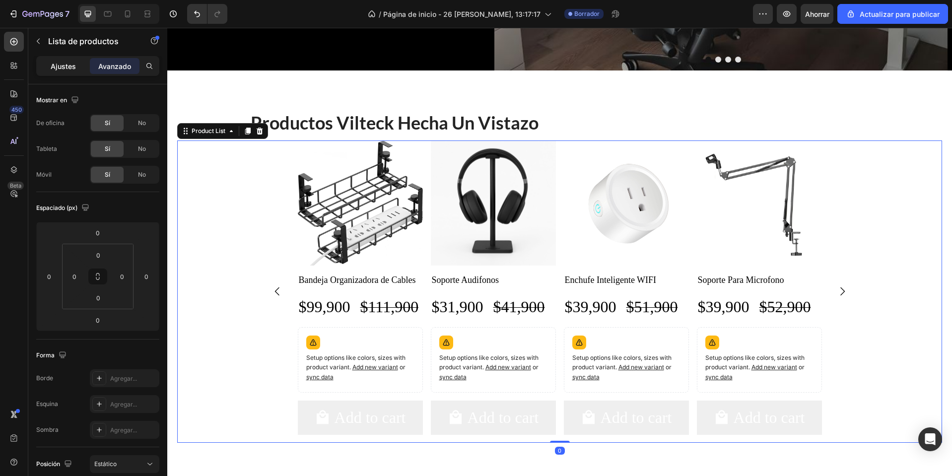
click at [68, 65] on font "Ajustes" at bounding box center [63, 66] width 25 height 8
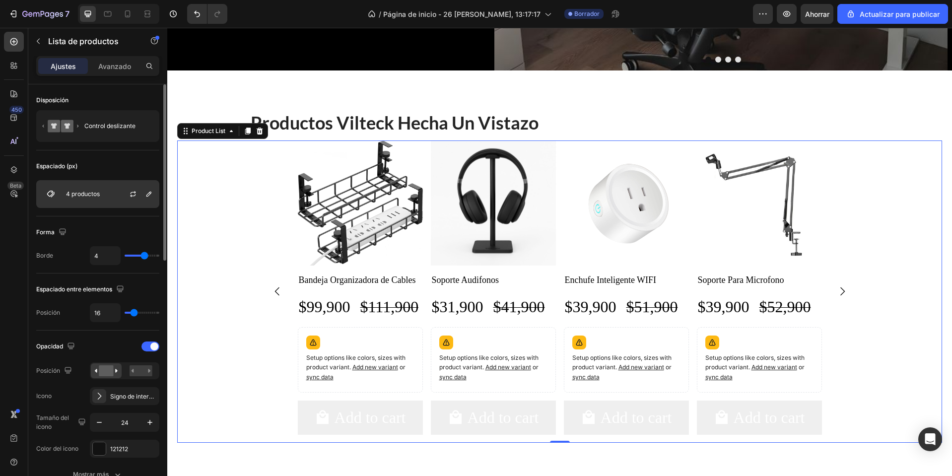
click at [95, 200] on div "4 productos" at bounding box center [97, 194] width 123 height 28
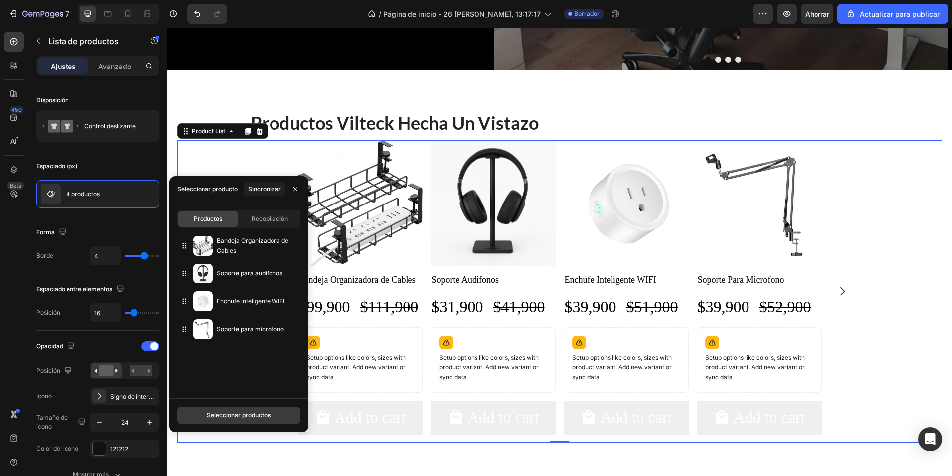
click at [235, 408] on button "Seleccionar productos" at bounding box center [238, 415] width 123 height 18
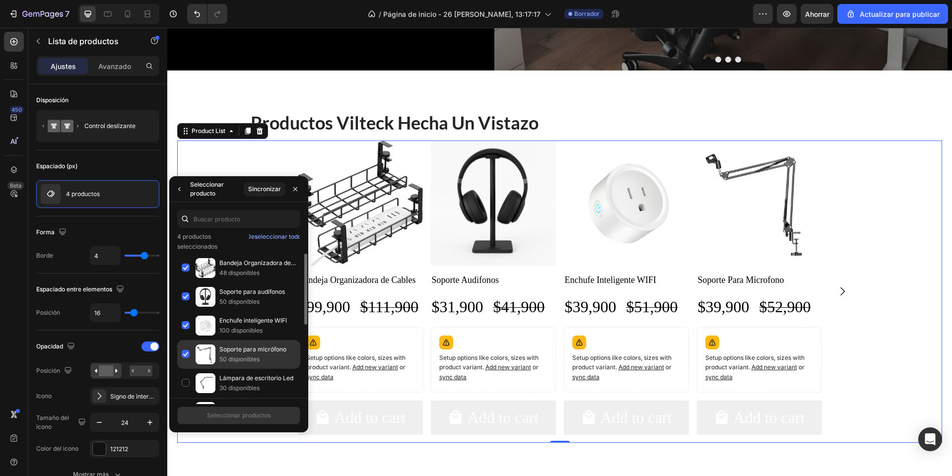
scroll to position [50, 0]
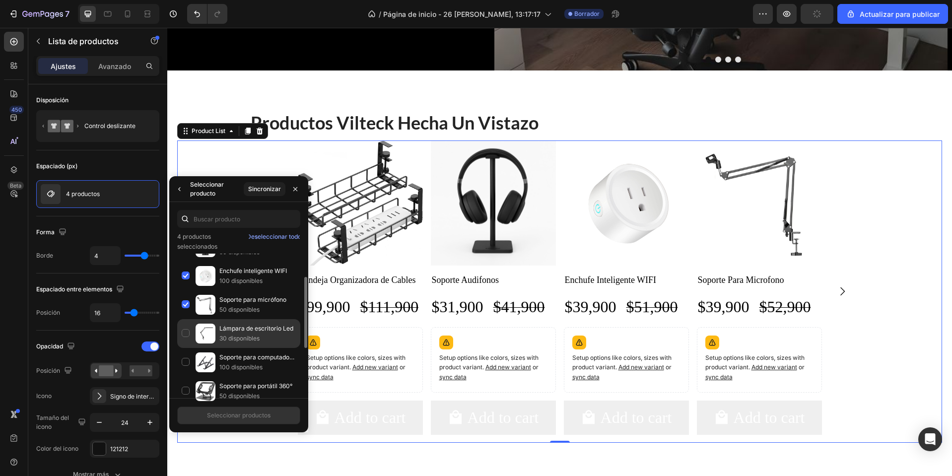
click at [188, 348] on div "Lámpara de escritorio Led 30 disponibles" at bounding box center [238, 362] width 123 height 29
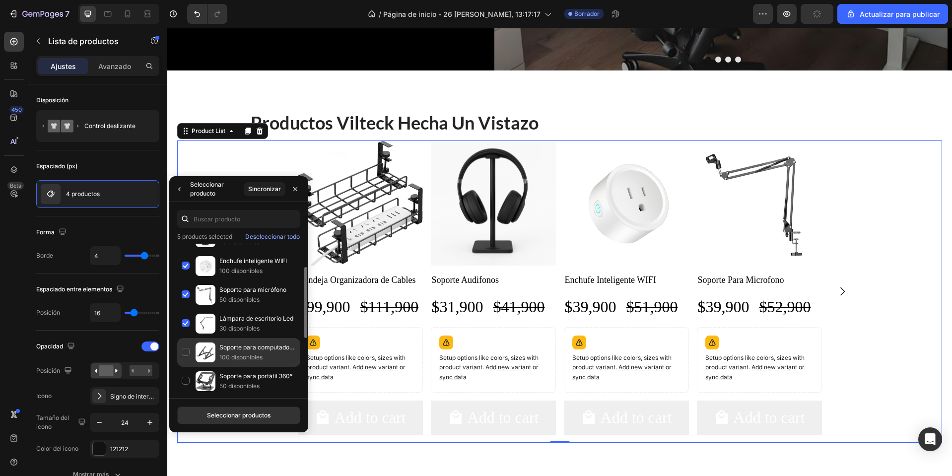
click at [184, 367] on div "Soporte para computadora portátil 100 disponibles" at bounding box center [238, 381] width 123 height 29
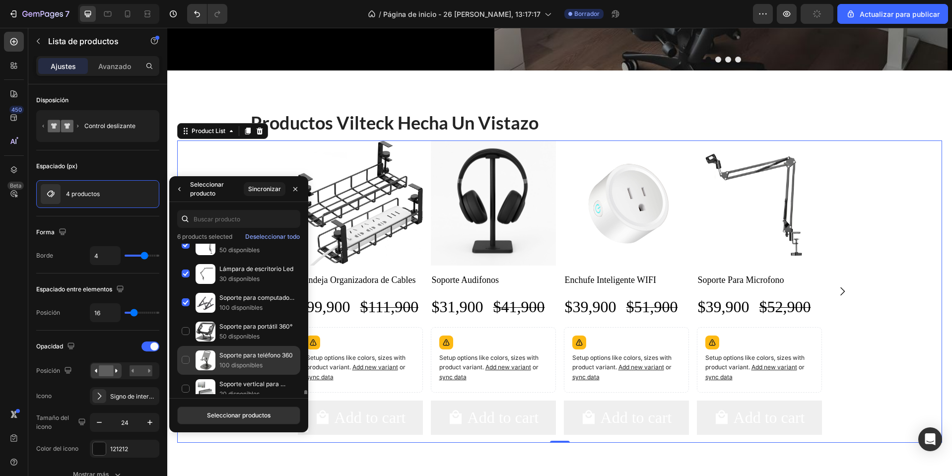
scroll to position [166, 0]
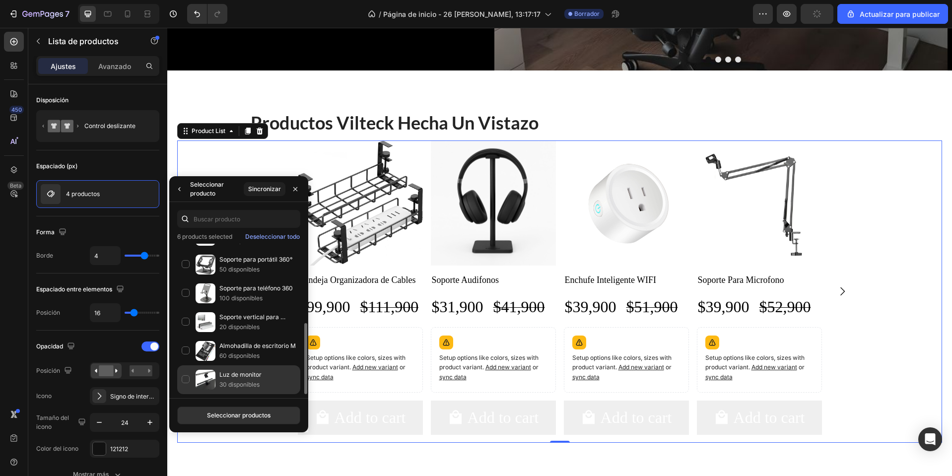
click at [187, 377] on div "Luz de monitor 30 disponibles" at bounding box center [238, 379] width 123 height 29
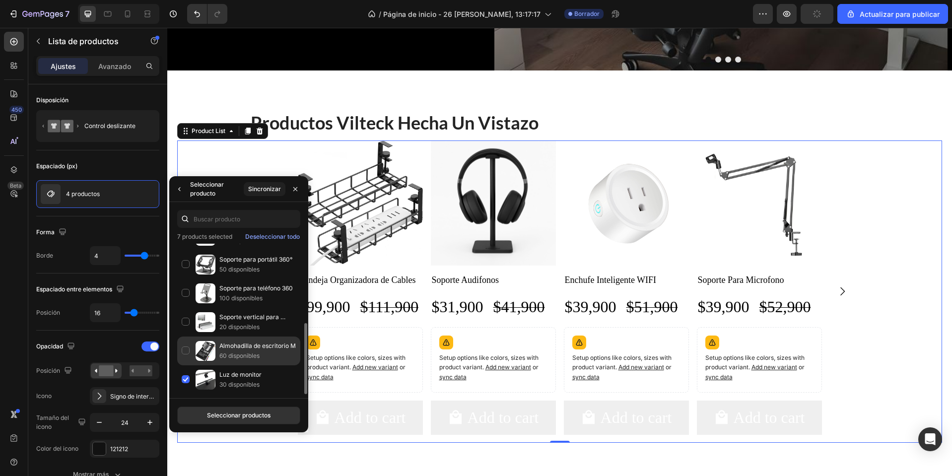
click at [191, 365] on div "Almohadilla de escritorio M 60 disponibles" at bounding box center [238, 379] width 123 height 29
click at [247, 422] on button "Seleccionar productos" at bounding box center [238, 415] width 123 height 18
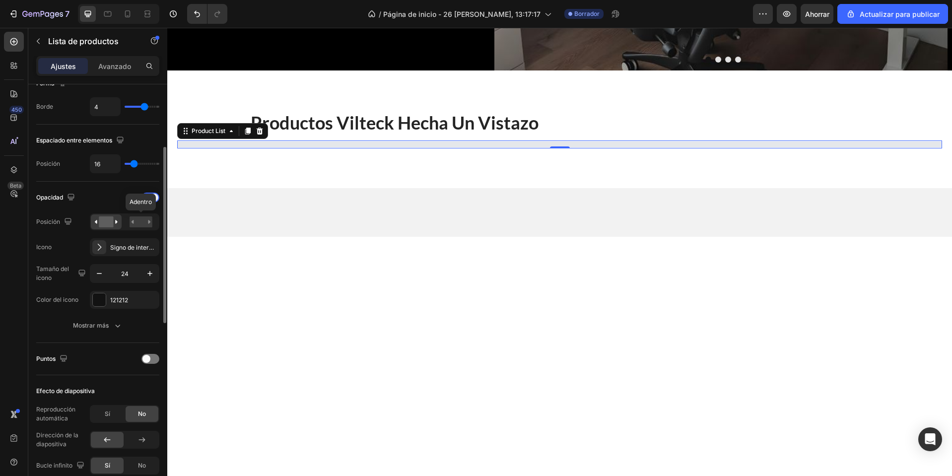
scroll to position [248, 0]
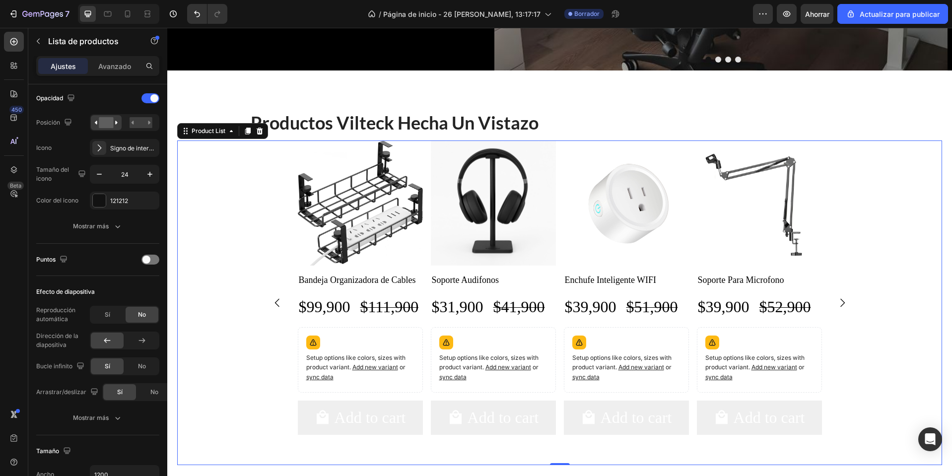
click at [276, 306] on icon "Carousel Back Arrow" at bounding box center [277, 303] width 12 height 12
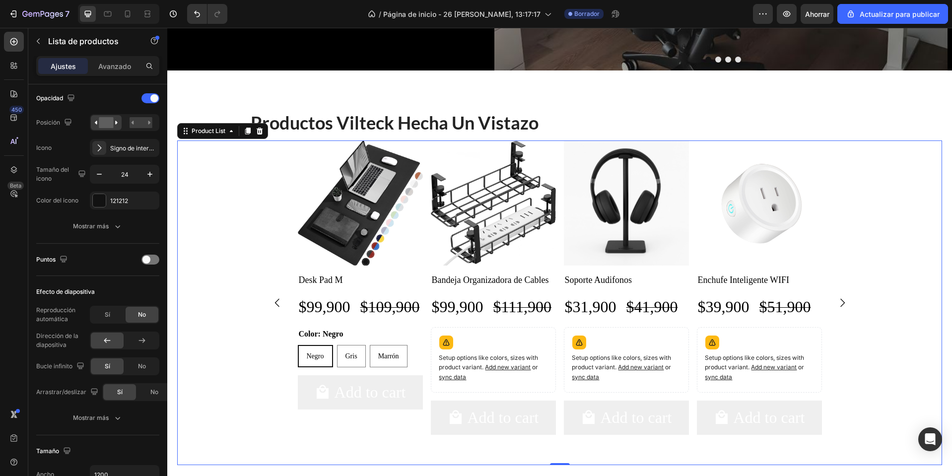
click at [274, 306] on icon "Carousel Back Arrow" at bounding box center [276, 302] width 4 height 8
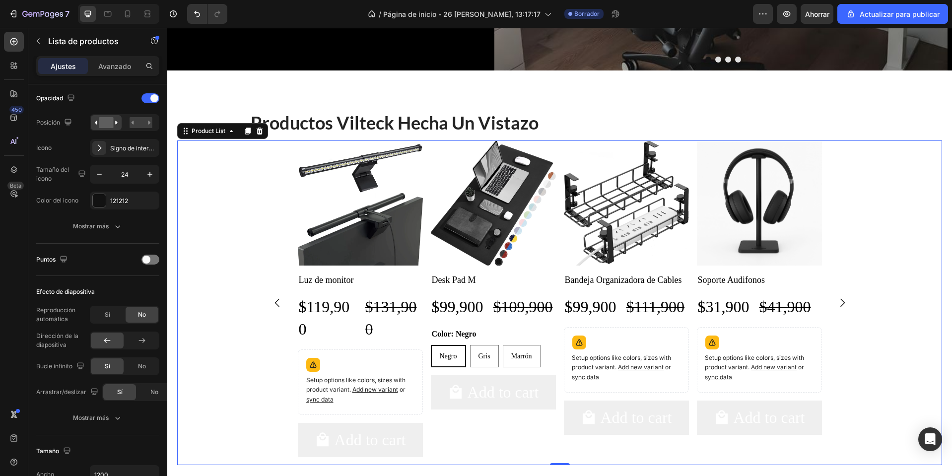
click at [274, 306] on icon "Carousel Back Arrow" at bounding box center [276, 302] width 4 height 8
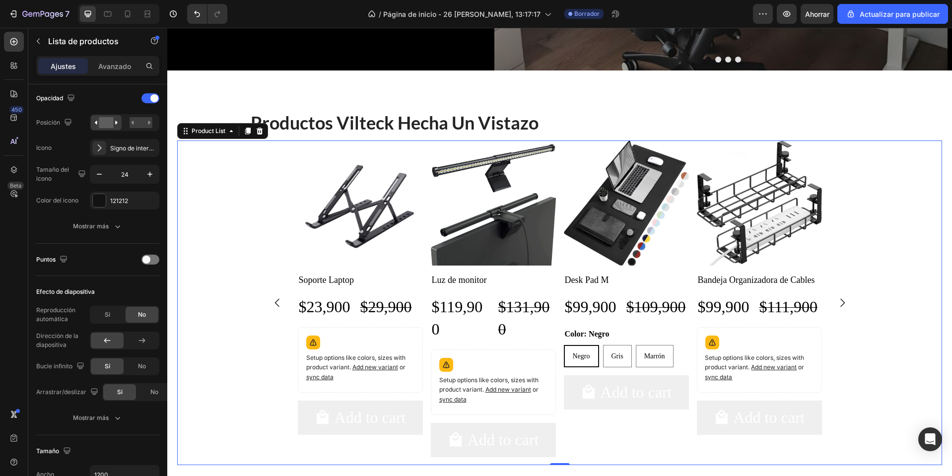
click at [274, 306] on icon "Carousel Back Arrow" at bounding box center [276, 302] width 4 height 8
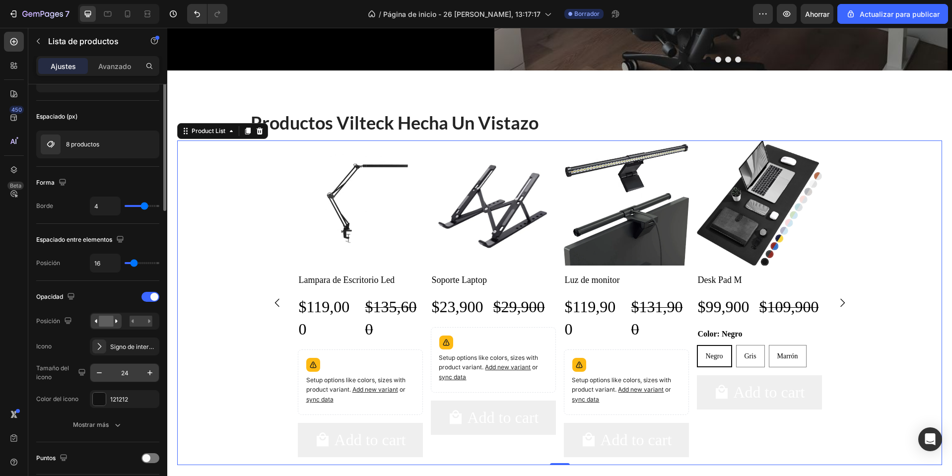
scroll to position [0, 0]
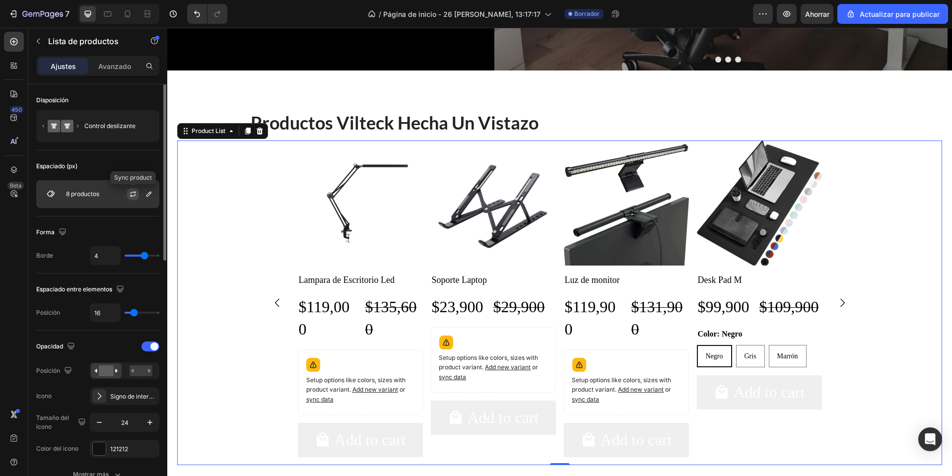
click at [129, 197] on icon "button" at bounding box center [133, 194] width 8 height 8
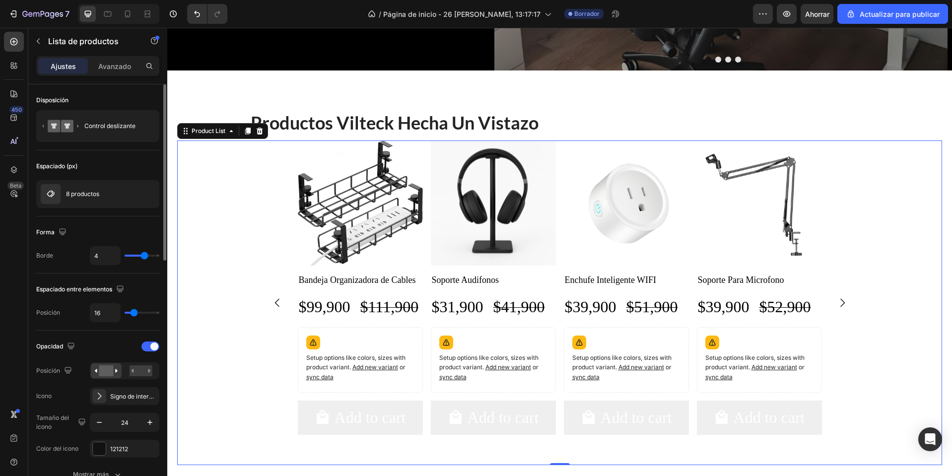
click at [132, 257] on div "4" at bounding box center [124, 255] width 69 height 19
type input "1"
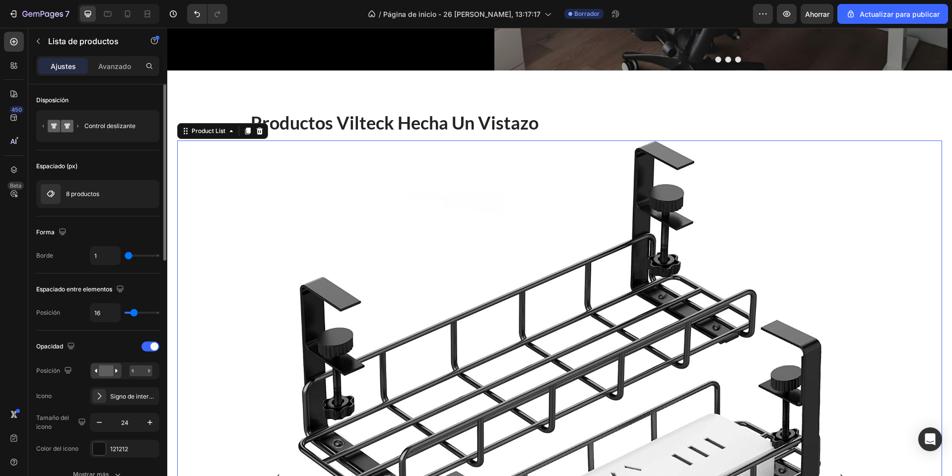
drag, startPoint x: 144, startPoint y: 252, endPoint x: 120, endPoint y: 258, distance: 24.9
type input "1"
click at [125, 257] on input "range" at bounding box center [142, 256] width 35 height 2
type input "2"
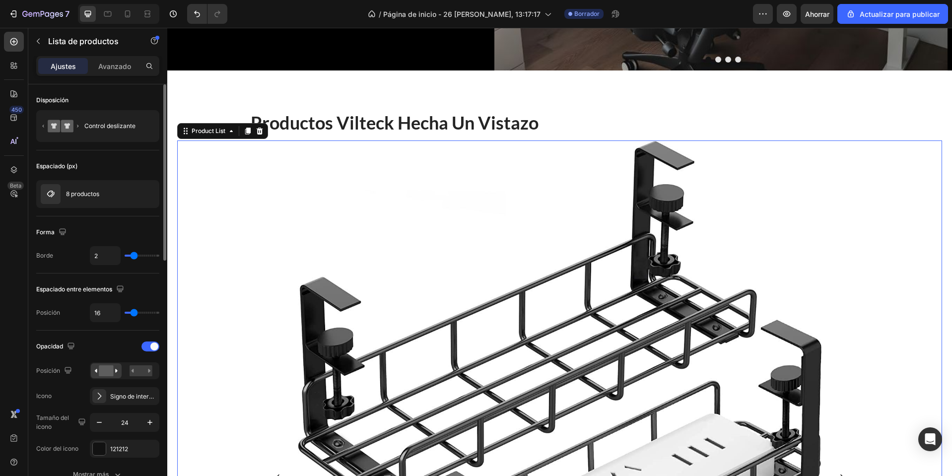
type input "3"
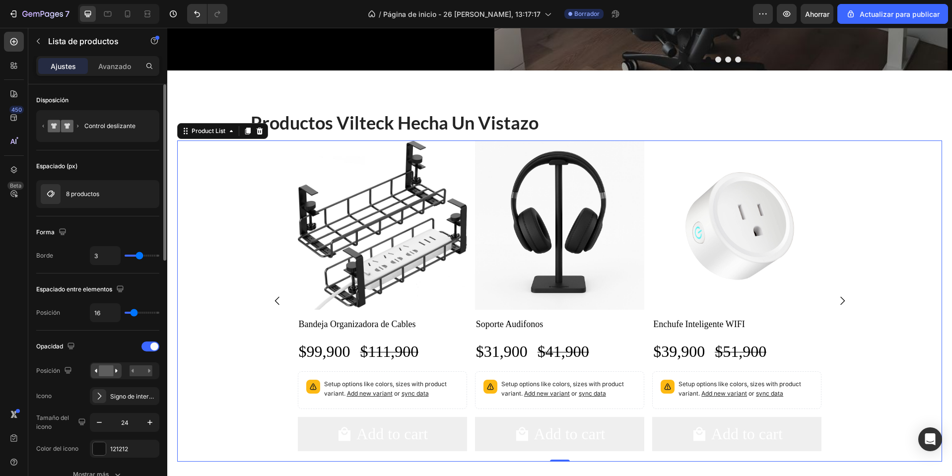
type input "4"
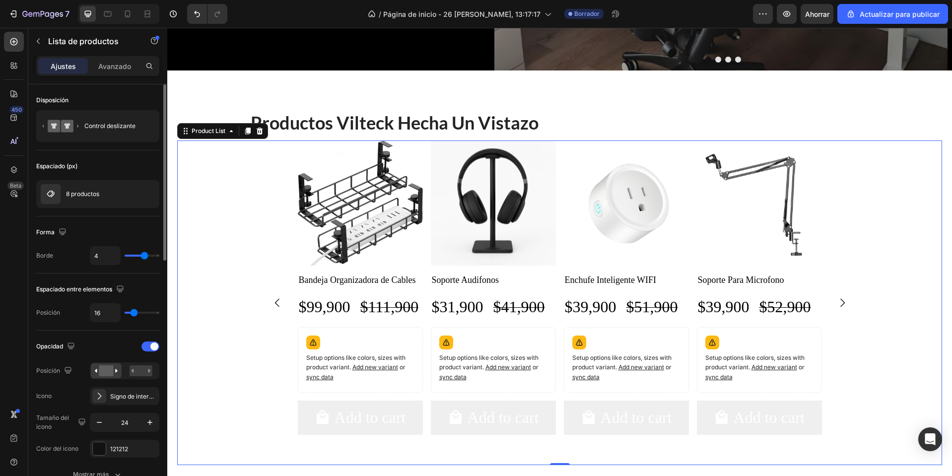
type input "5"
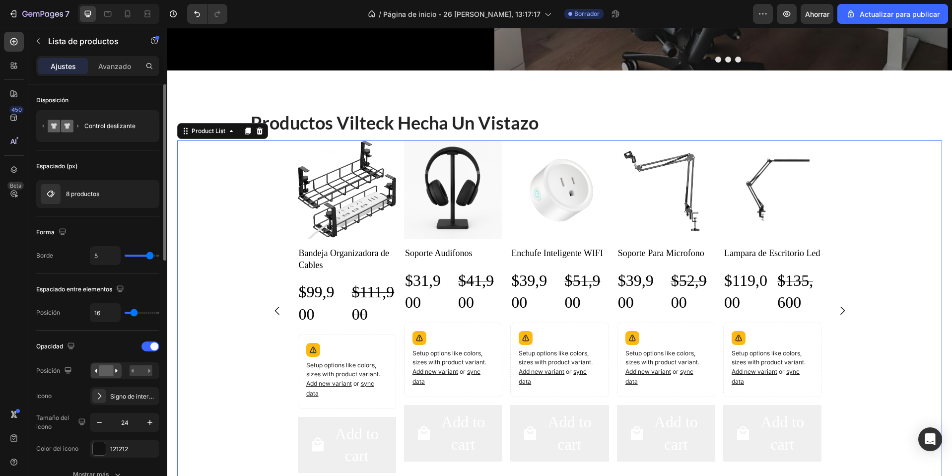
type input "4"
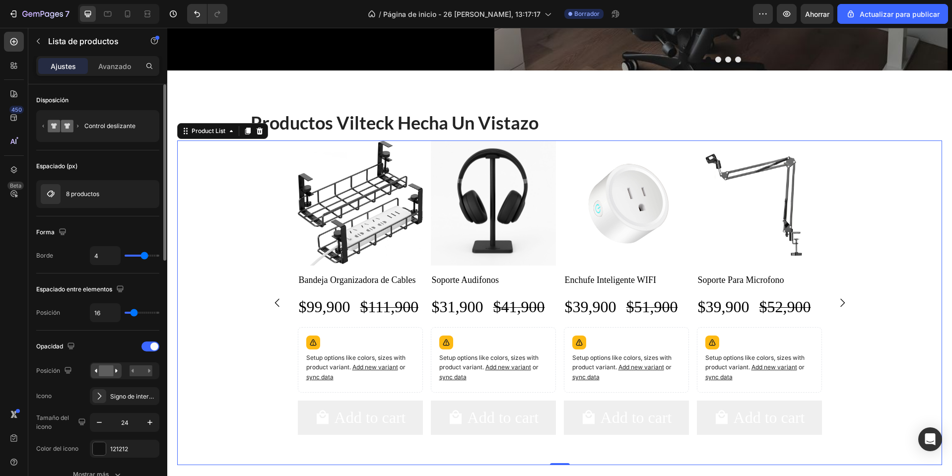
type input "3"
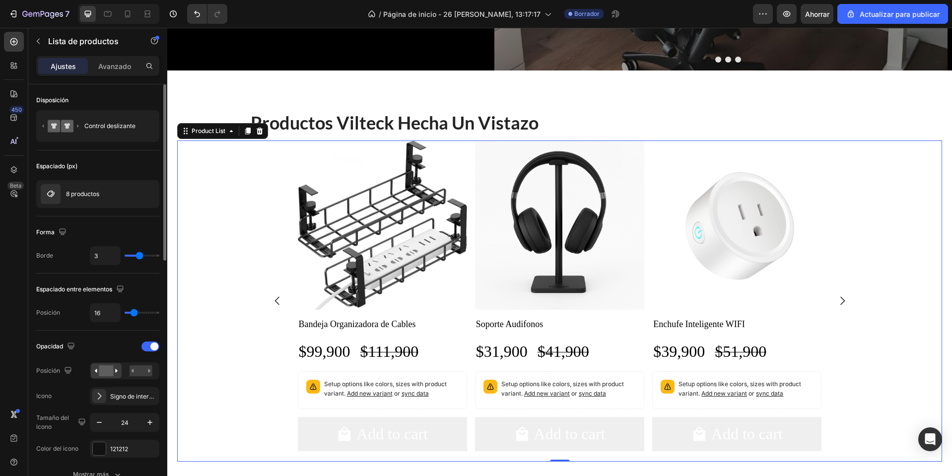
type input "4"
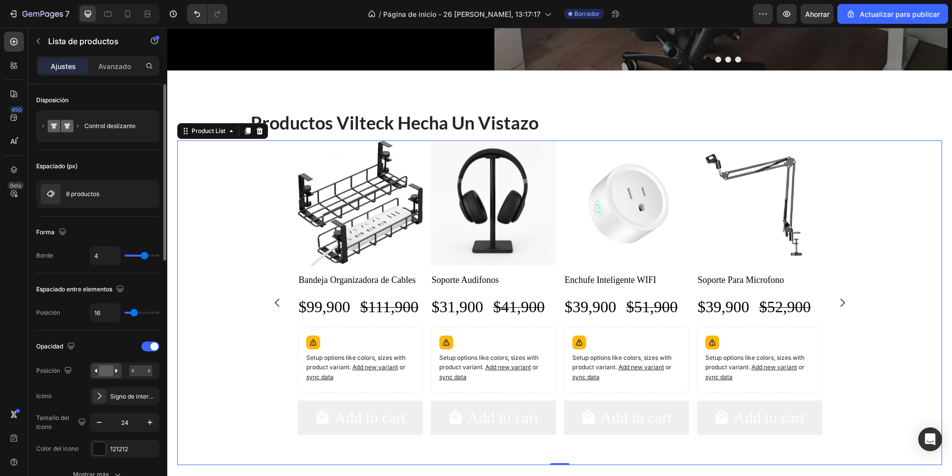
type input "5"
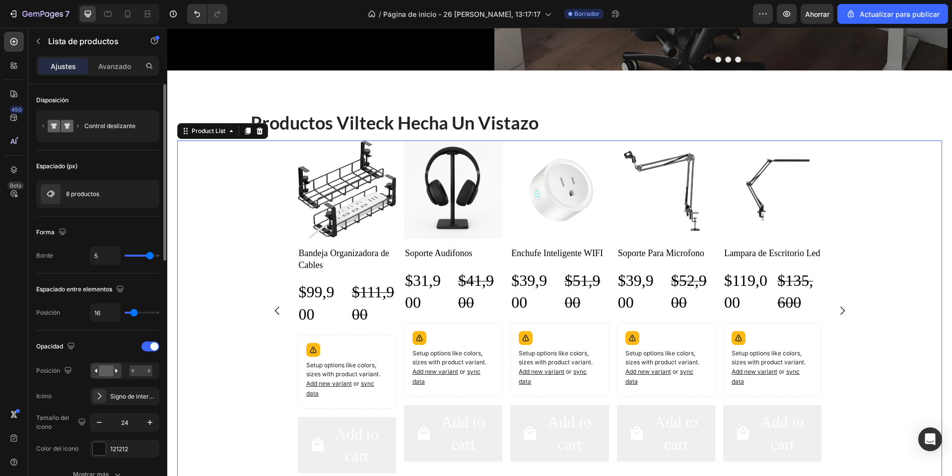
type input "4"
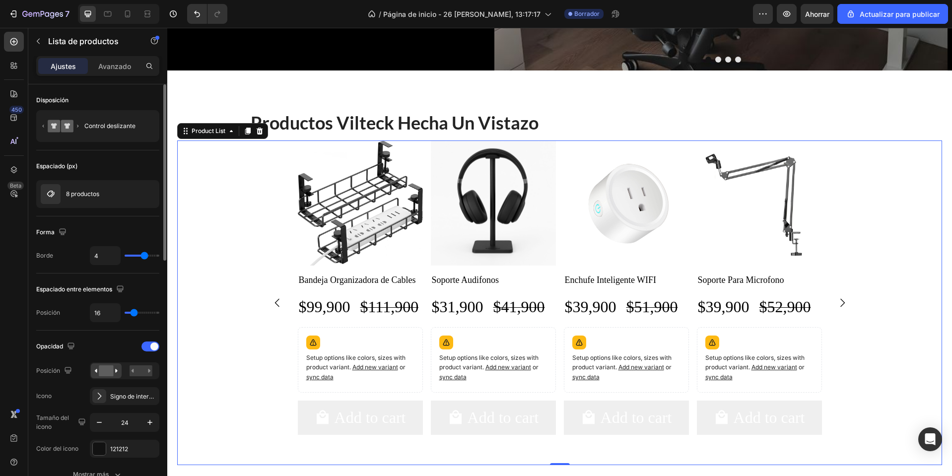
drag, startPoint x: 128, startPoint y: 258, endPoint x: 142, endPoint y: 274, distance: 21.8
type input "4"
click at [142, 257] on input "range" at bounding box center [142, 256] width 35 height 2
type input "18"
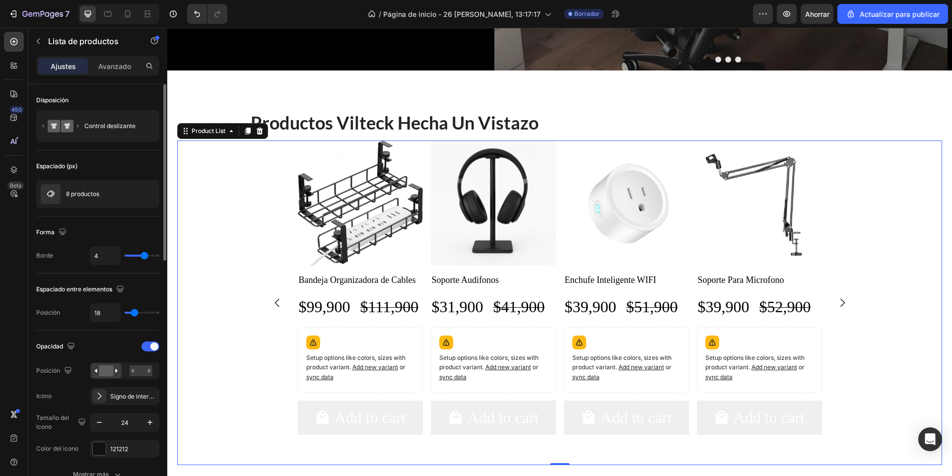
type input "37"
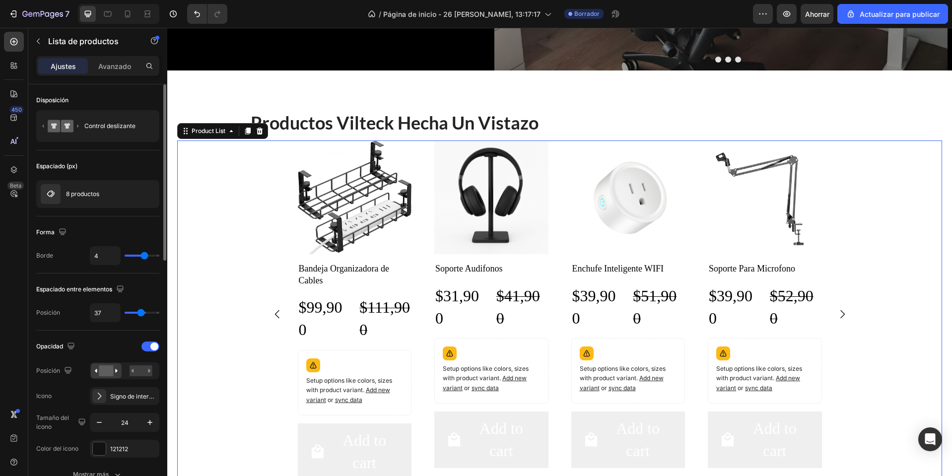
type input "46"
type input "52"
type input "61"
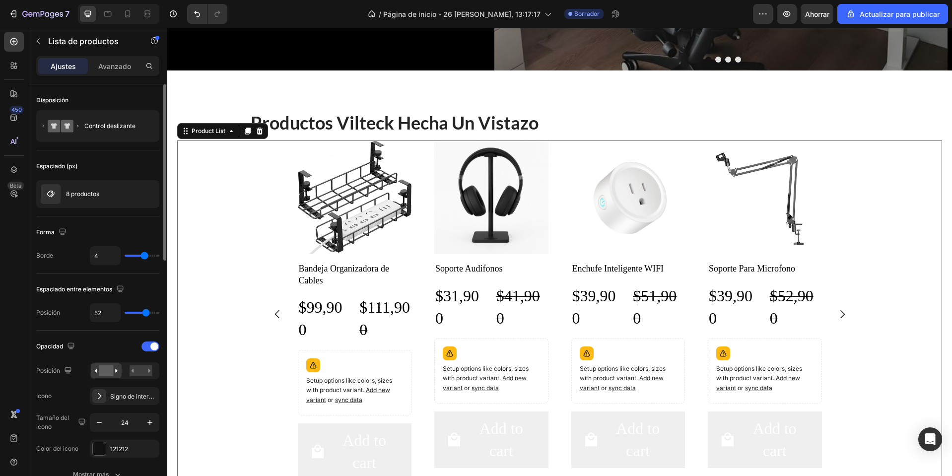
type input "61"
type input "62"
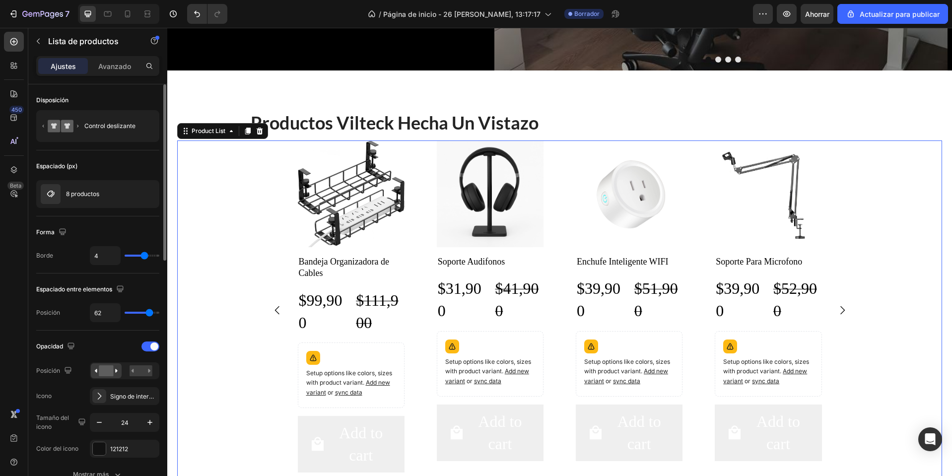
type input "65"
type input "58"
type input "55"
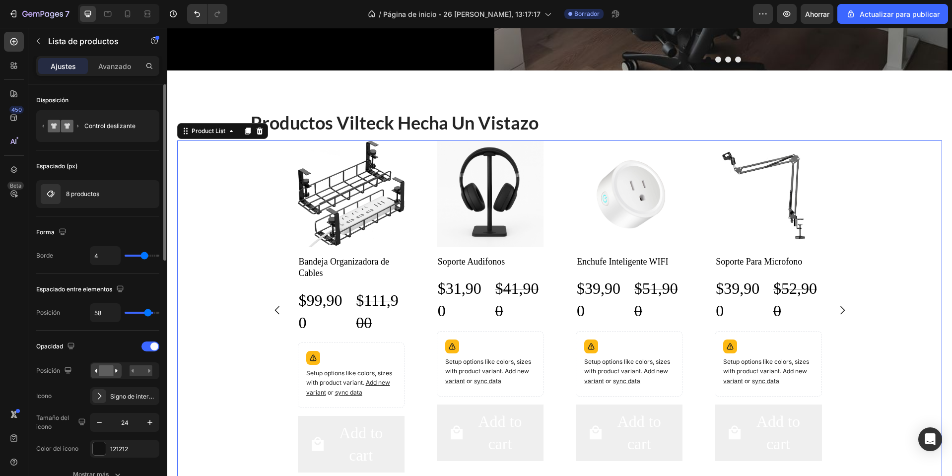
type input "55"
type input "43"
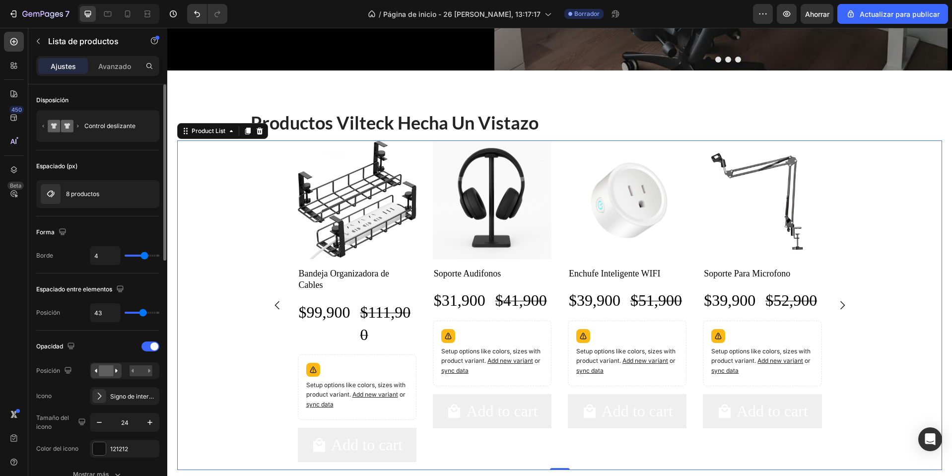
type input "33"
type input "31"
type input "25"
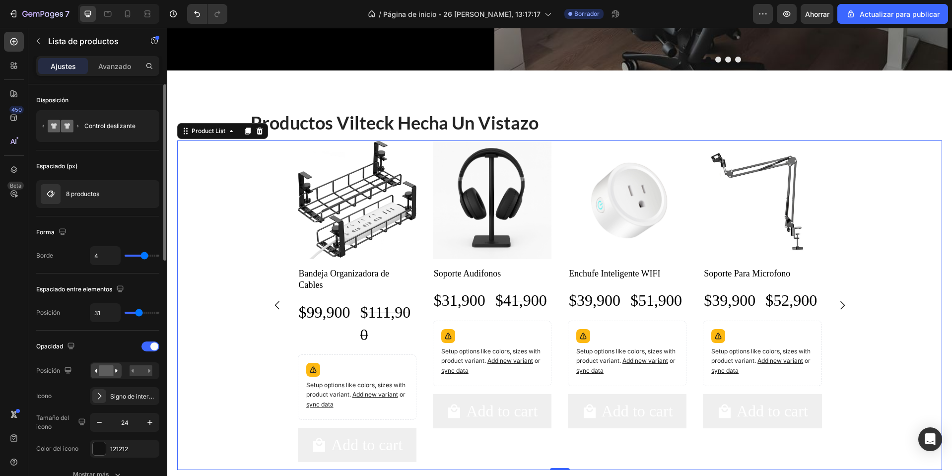
type input "25"
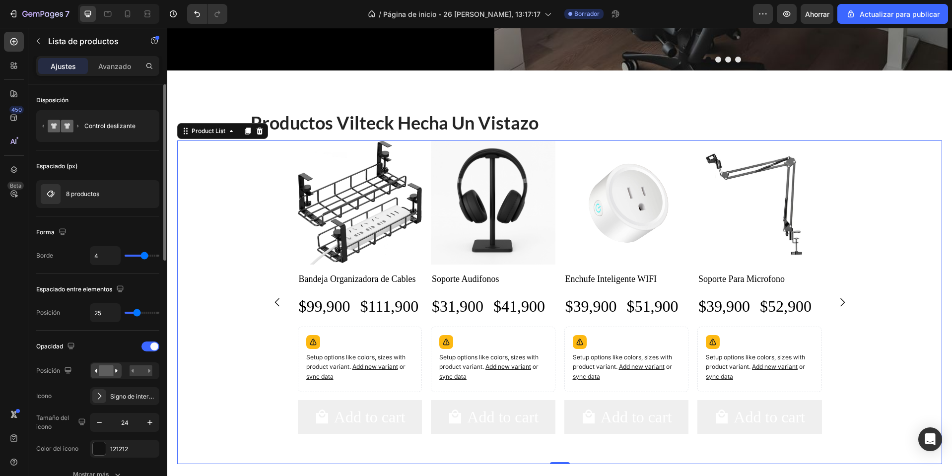
type input "18"
type input "10"
type input "4"
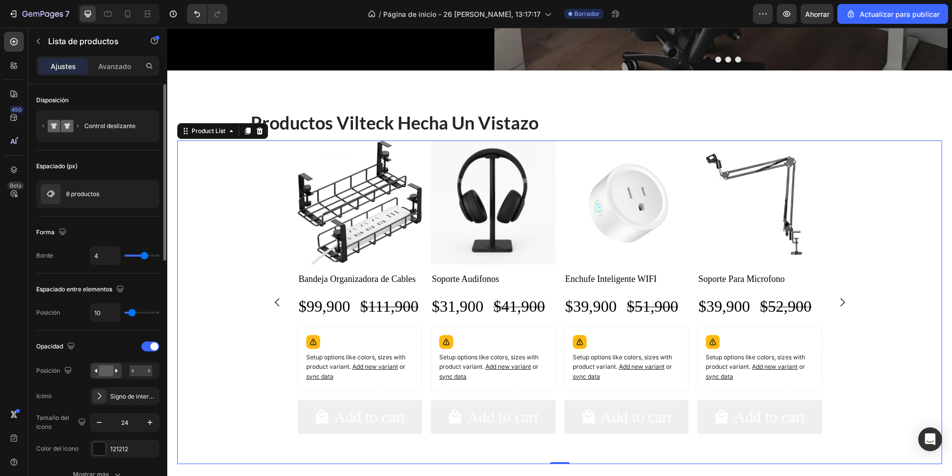
type input "4"
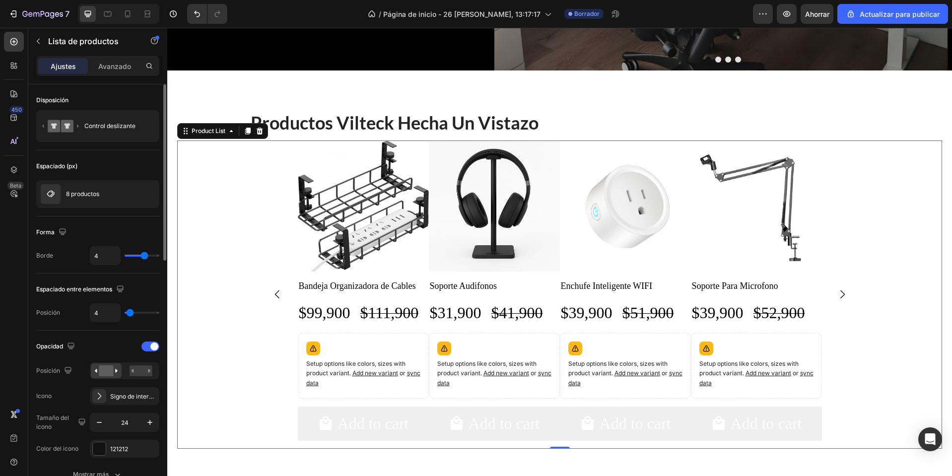
type input "0"
type input "7"
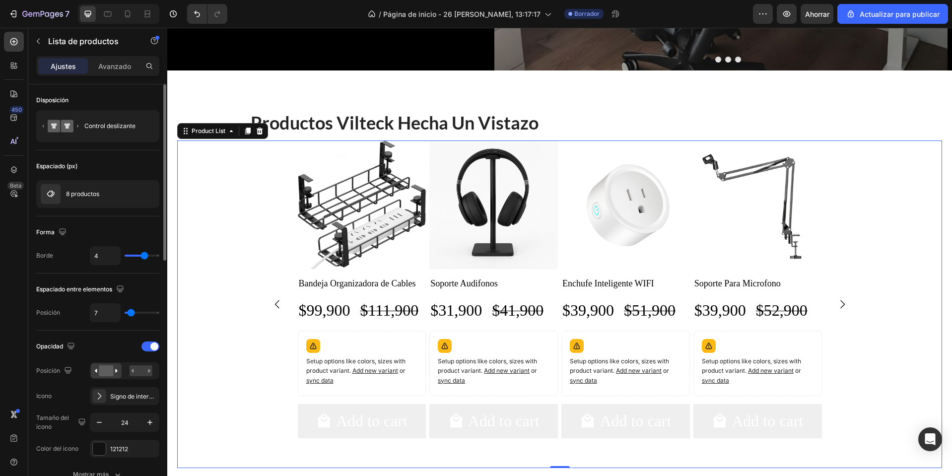
type input "10"
type input "12"
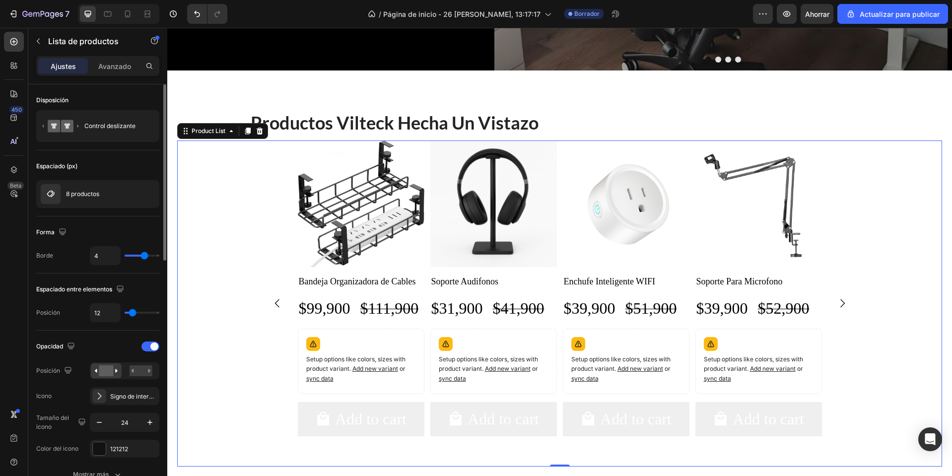
type input "6"
type input "4"
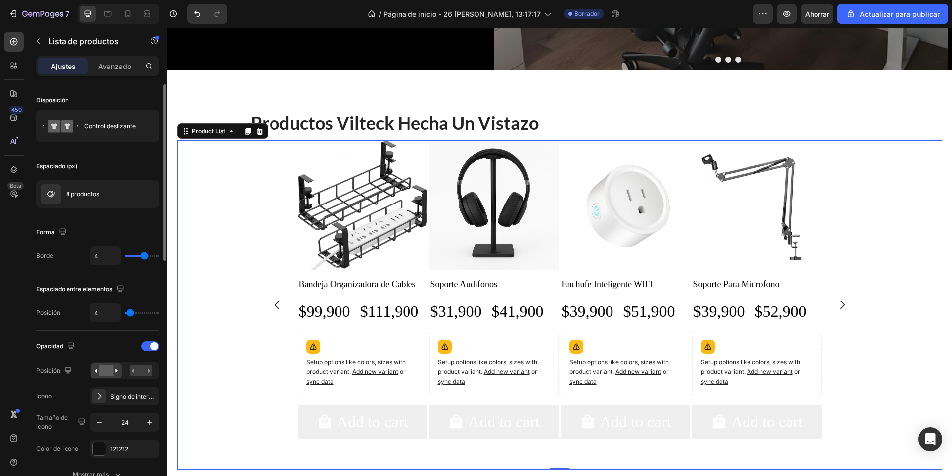
type input "9"
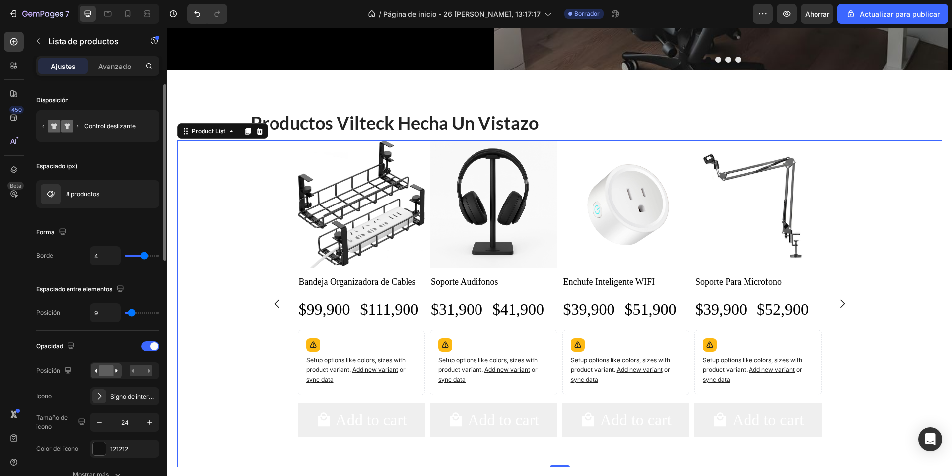
type input "10"
drag, startPoint x: 134, startPoint y: 313, endPoint x: 132, endPoint y: 318, distance: 5.3
type input "10"
click at [132, 314] on input "range" at bounding box center [142, 313] width 35 height 2
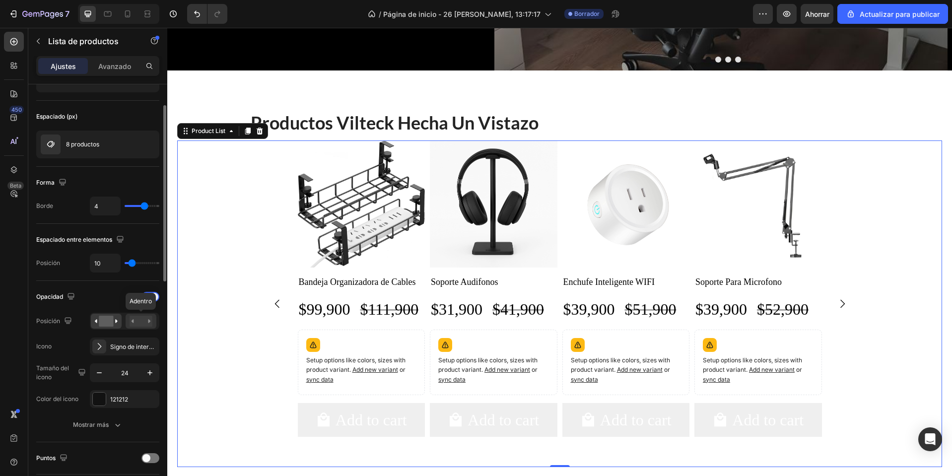
click at [136, 320] on rect at bounding box center [141, 321] width 23 height 11
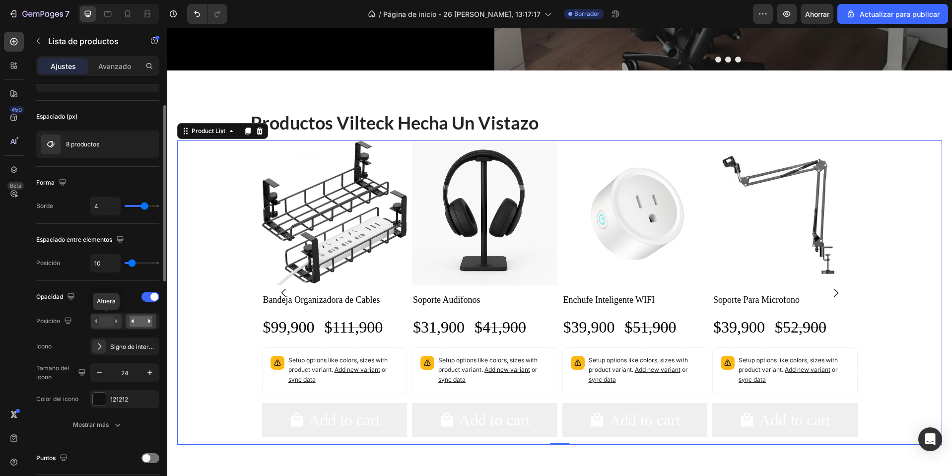
click at [111, 317] on rect at bounding box center [106, 321] width 14 height 11
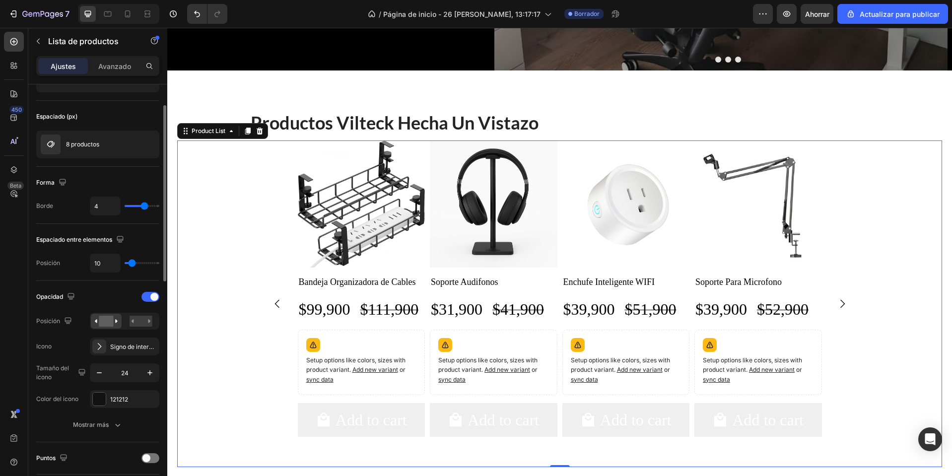
scroll to position [99, 0]
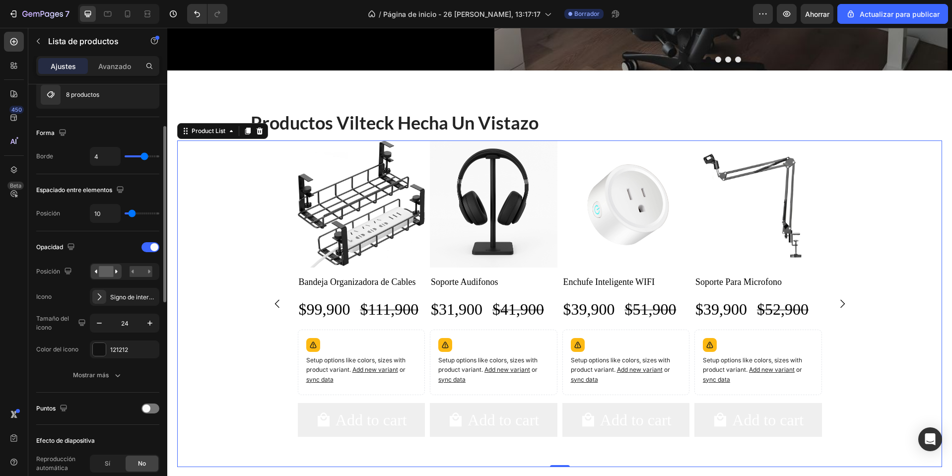
click at [116, 286] on div "Opacidad Posición Icono Signo de intercalación regular derecha Tamaño del icono…" at bounding box center [97, 298] width 123 height 119
click at [118, 289] on div "Signo de intercalación regular derecha" at bounding box center [124, 297] width 69 height 18
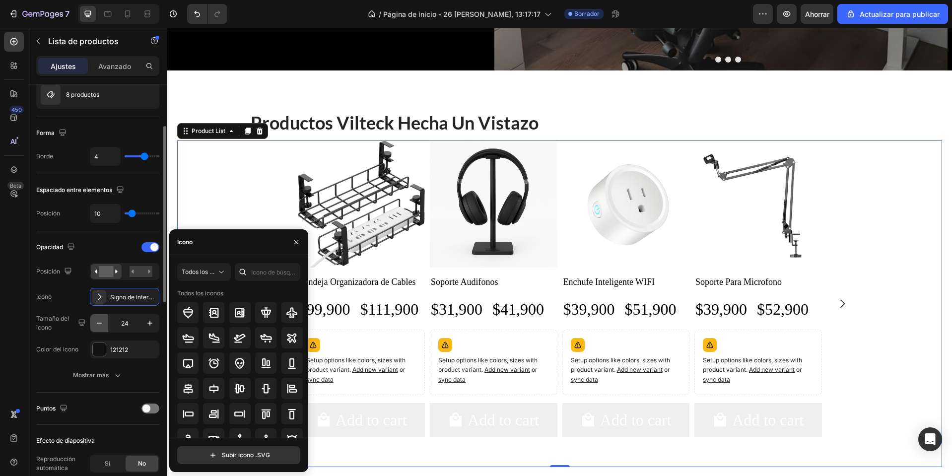
click at [95, 319] on icon "button" at bounding box center [99, 323] width 10 height 10
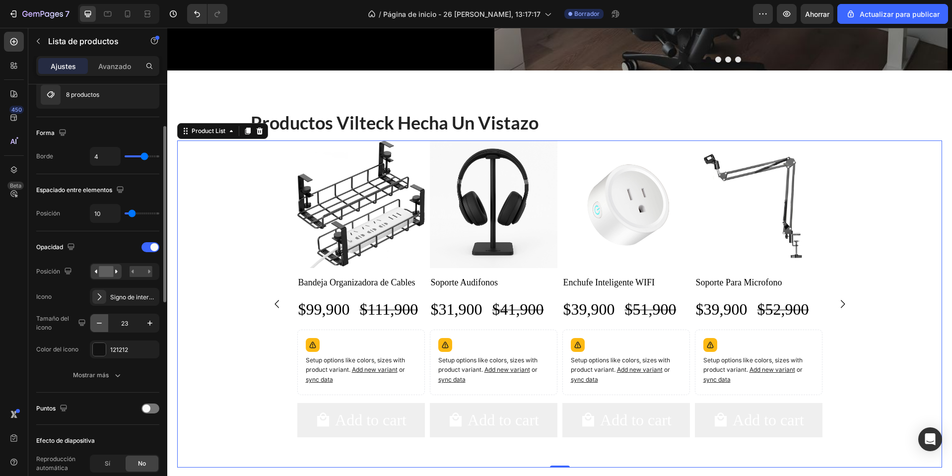
click at [95, 320] on icon "button" at bounding box center [99, 323] width 10 height 10
click at [156, 271] on div at bounding box center [141, 271] width 31 height 15
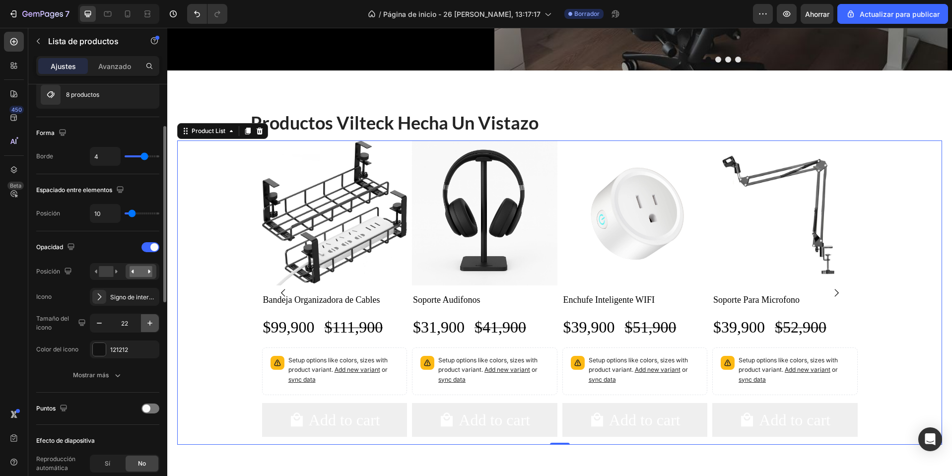
click at [149, 320] on icon "button" at bounding box center [150, 323] width 10 height 10
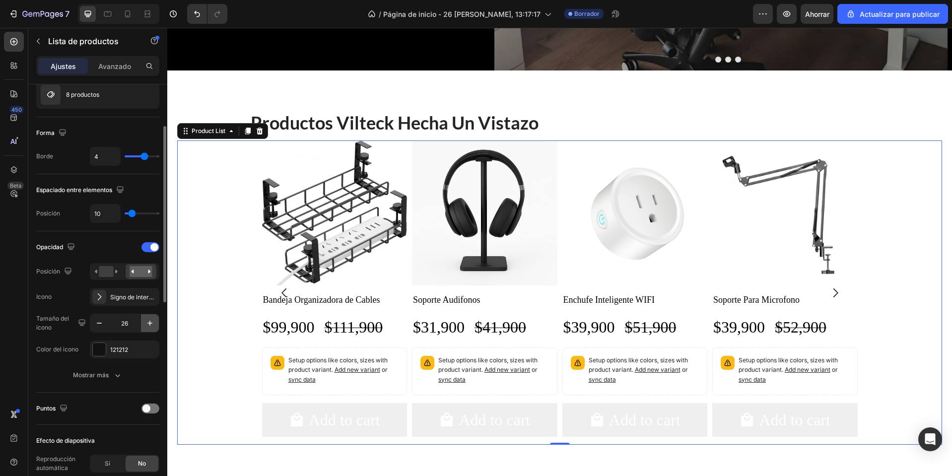
click at [148, 324] on icon "button" at bounding box center [150, 323] width 10 height 10
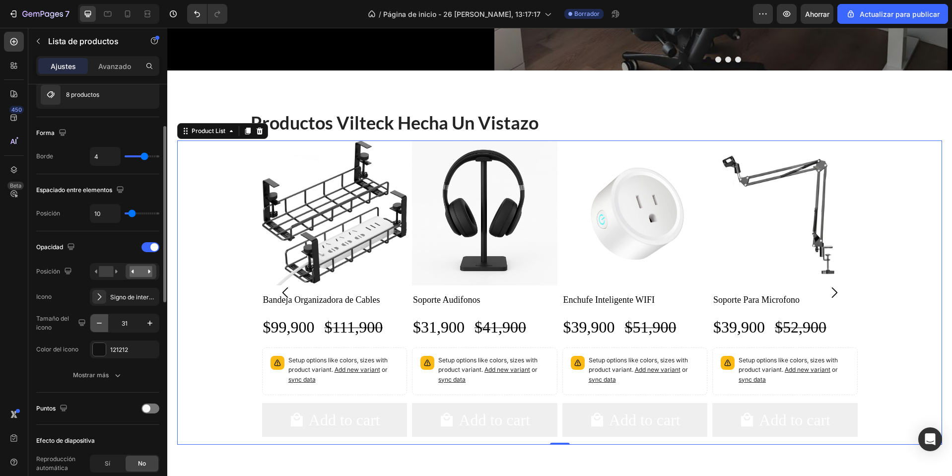
click at [102, 327] on icon "button" at bounding box center [99, 323] width 10 height 10
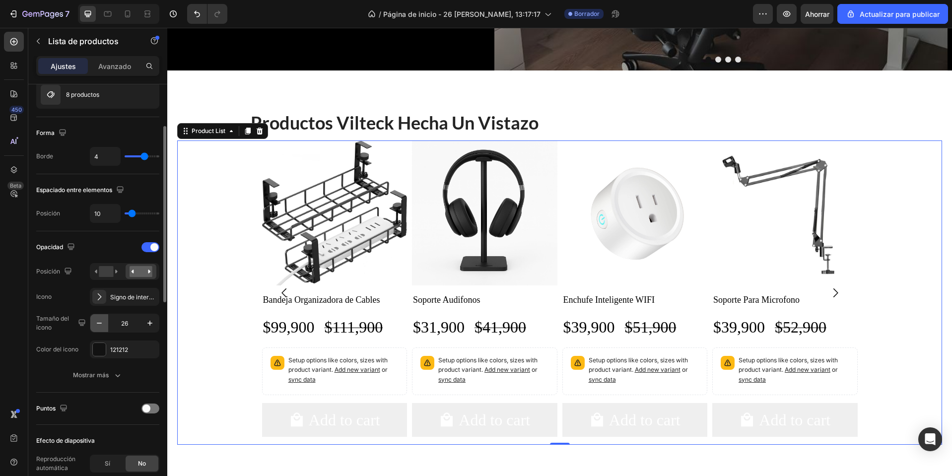
click at [102, 327] on icon "button" at bounding box center [99, 323] width 10 height 10
click at [146, 324] on icon "button" at bounding box center [150, 323] width 10 height 10
type input "25"
click at [279, 297] on icon "Carousel Back Arrow" at bounding box center [284, 292] width 12 height 12
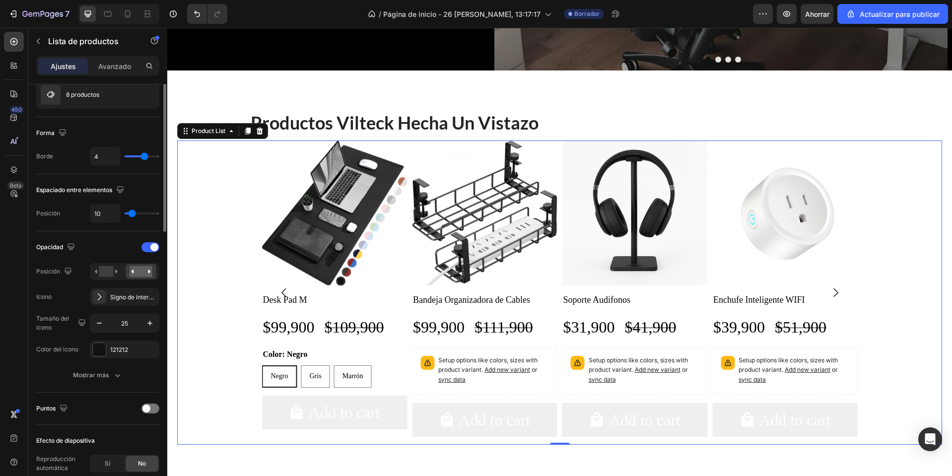
scroll to position [0, 0]
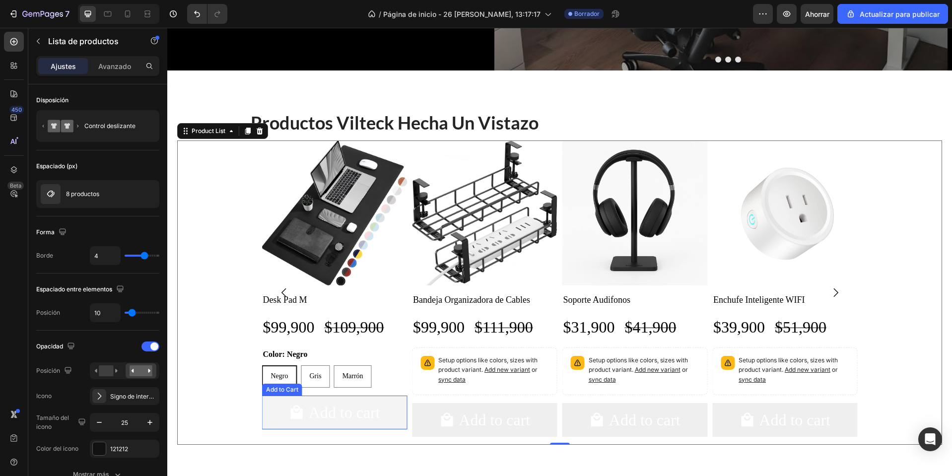
click at [412, 407] on button "Add to cart" at bounding box center [484, 420] width 145 height 34
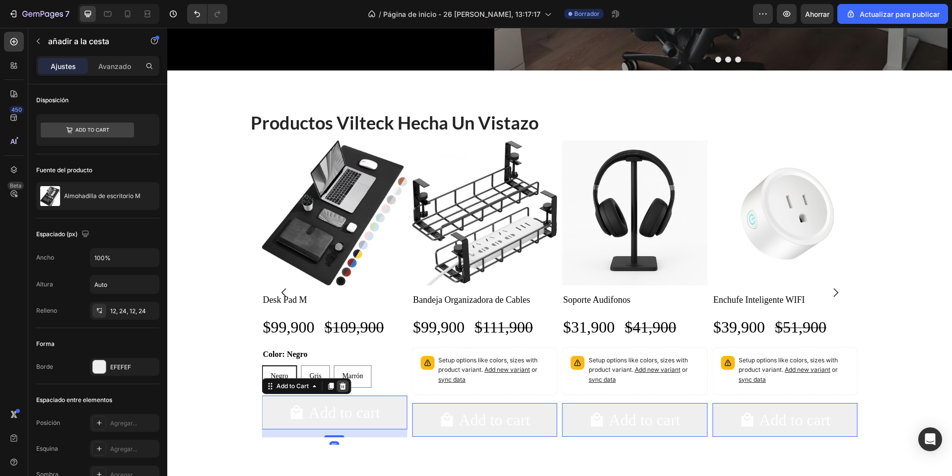
click at [167, 28] on icon at bounding box center [167, 28] width 0 height 0
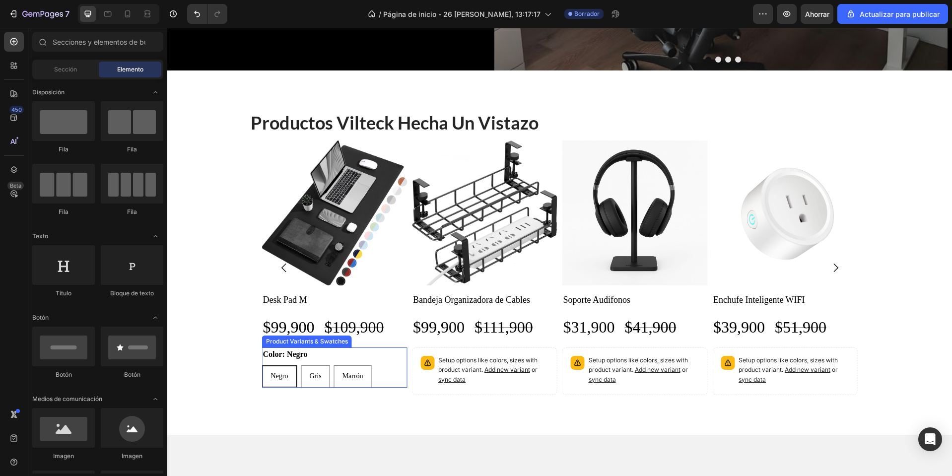
click at [335, 353] on div "Color: Negro Negro Negro Negro Gris Gris Gris Marrón Marrón Marrón" at bounding box center [334, 367] width 145 height 40
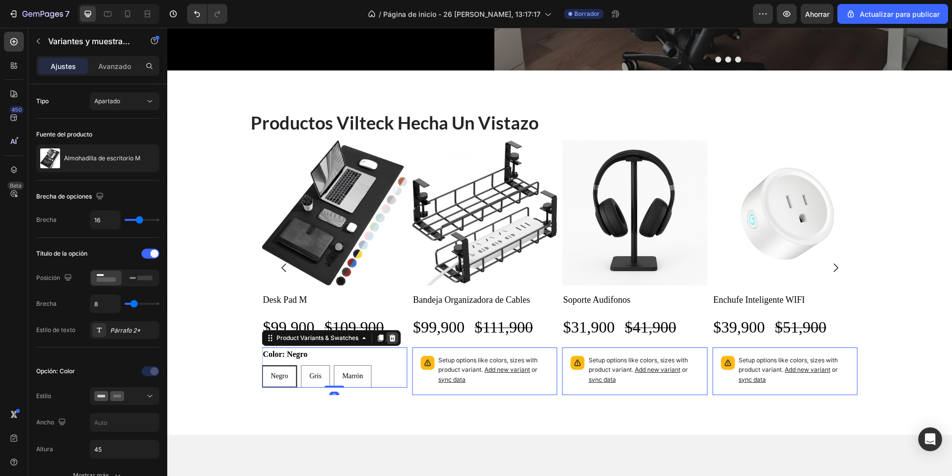
click at [167, 28] on icon at bounding box center [167, 28] width 0 height 0
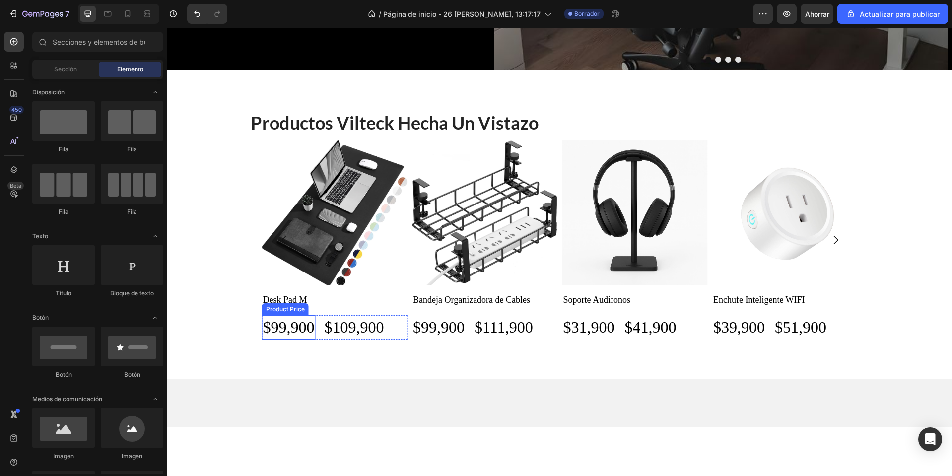
click at [412, 328] on div "$99,900" at bounding box center [439, 327] width 54 height 24
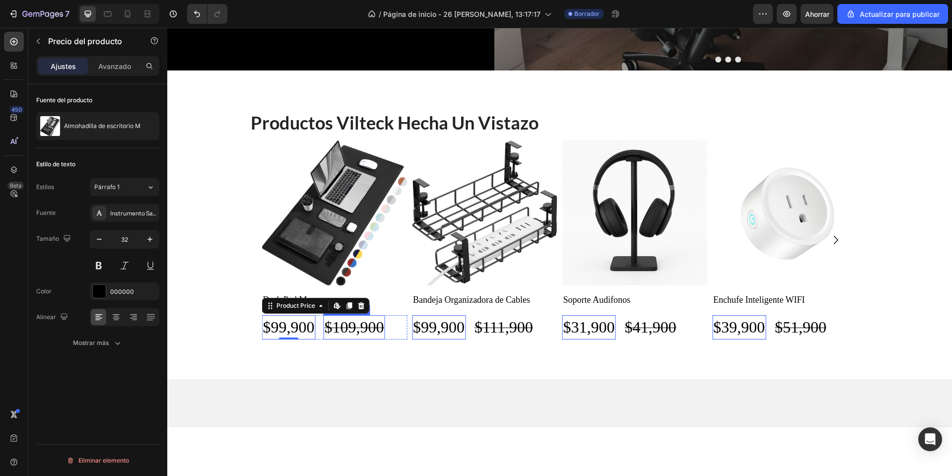
click at [473, 326] on div "$109,900" at bounding box center [503, 327] width 61 height 24
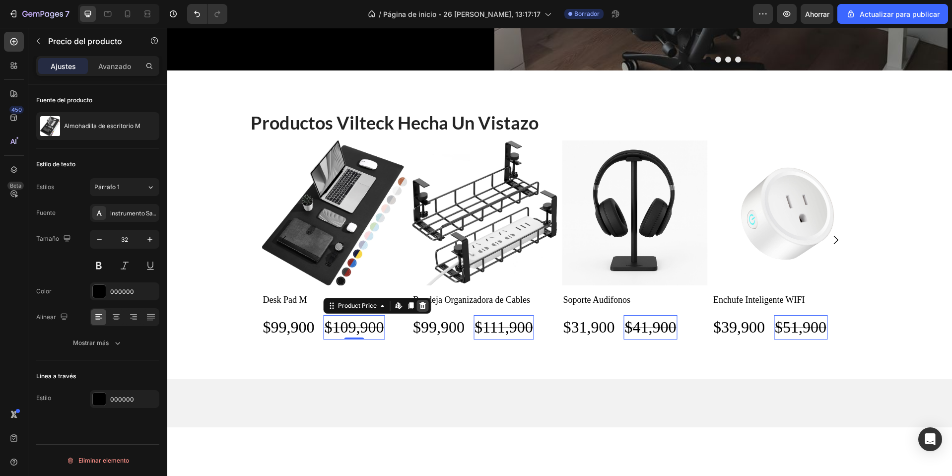
click at [167, 28] on icon at bounding box center [167, 28] width 0 height 0
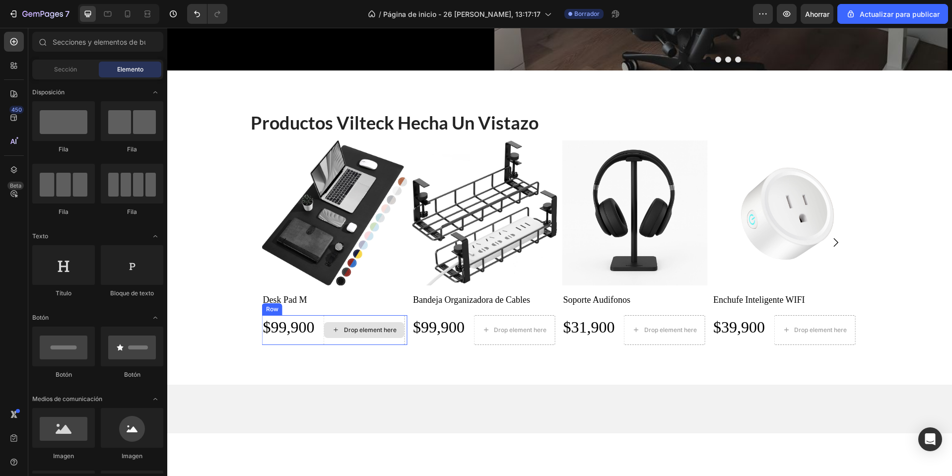
click at [371, 322] on div "Drop element here" at bounding box center [364, 330] width 80 height 16
click at [412, 314] on div "Product Images Desk Pad M Product Title $99,900 Product Price Product Price Dro…" at bounding box center [484, 242] width 145 height 204
click at [367, 323] on div "Drop element here" at bounding box center [364, 330] width 80 height 16
click at [371, 317] on div "Drop element here" at bounding box center [364, 330] width 81 height 30
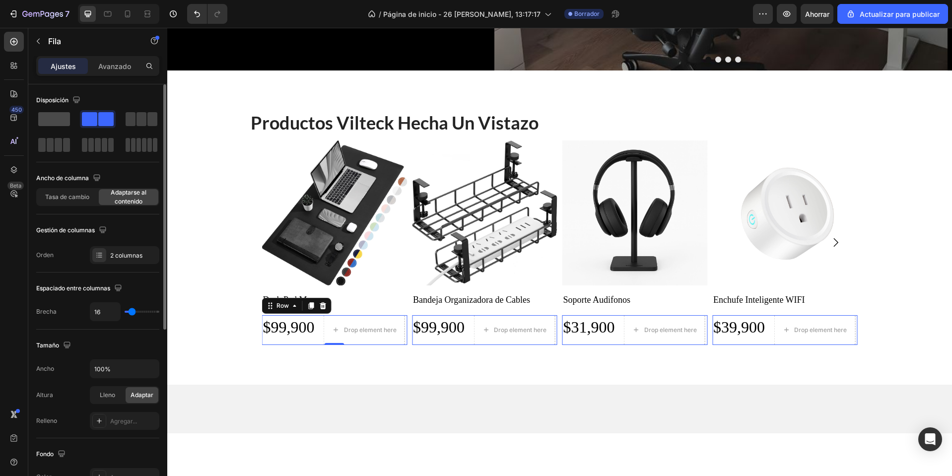
click at [65, 116] on span at bounding box center [54, 119] width 32 height 14
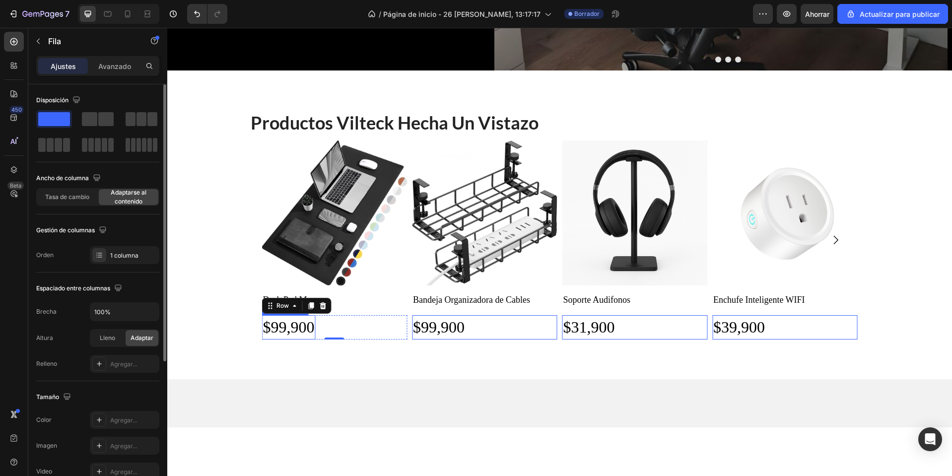
click at [412, 325] on div "$99,900" at bounding box center [439, 327] width 54 height 24
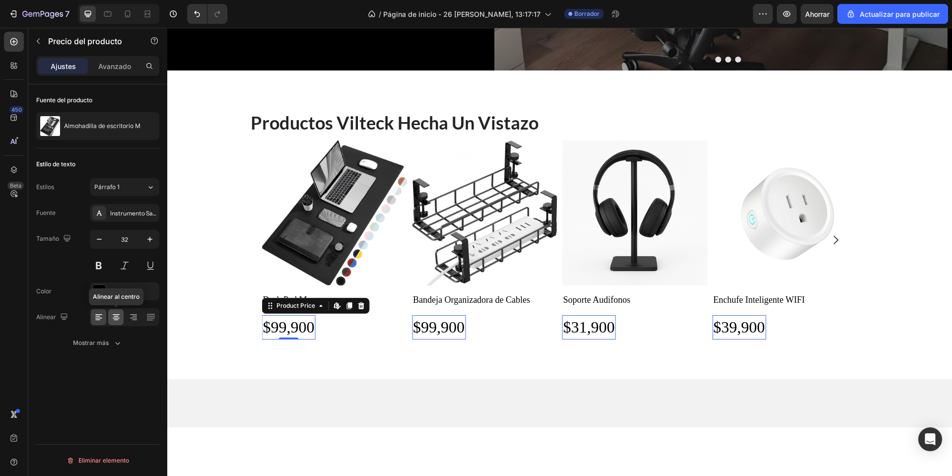
click at [120, 317] on icon at bounding box center [116, 317] width 10 height 10
click at [118, 319] on icon at bounding box center [116, 317] width 10 height 10
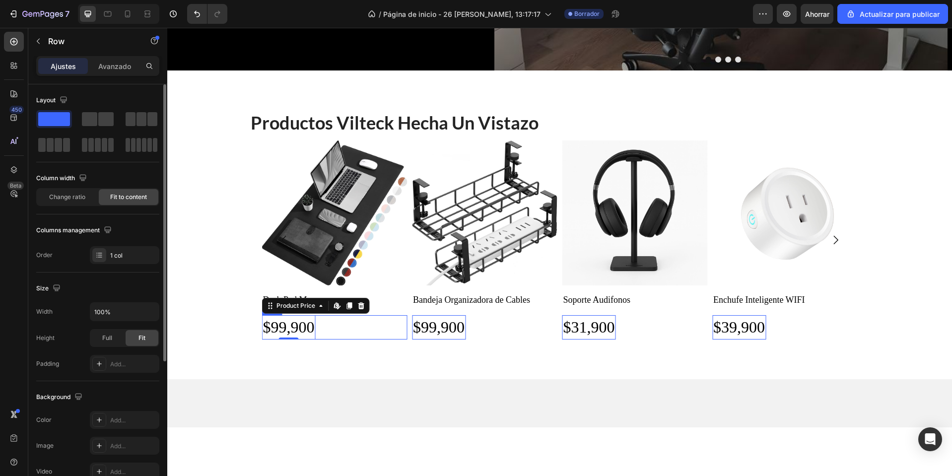
click at [412, 325] on div "$99,900 Product Price Edit content in Shopify 0 Product Price Edit content in S…" at bounding box center [484, 327] width 145 height 24
click at [78, 203] on div "Tasa de cambio" at bounding box center [67, 197] width 60 height 16
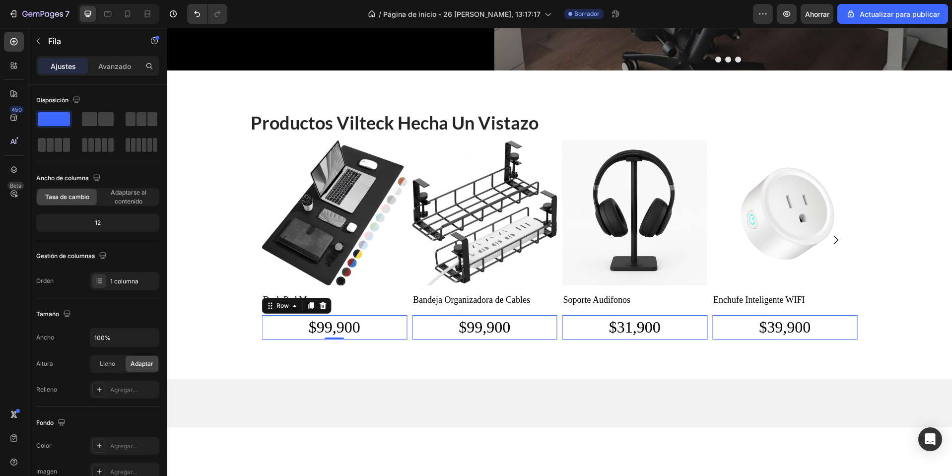
click at [418, 412] on div at bounding box center [559, 403] width 785 height 25
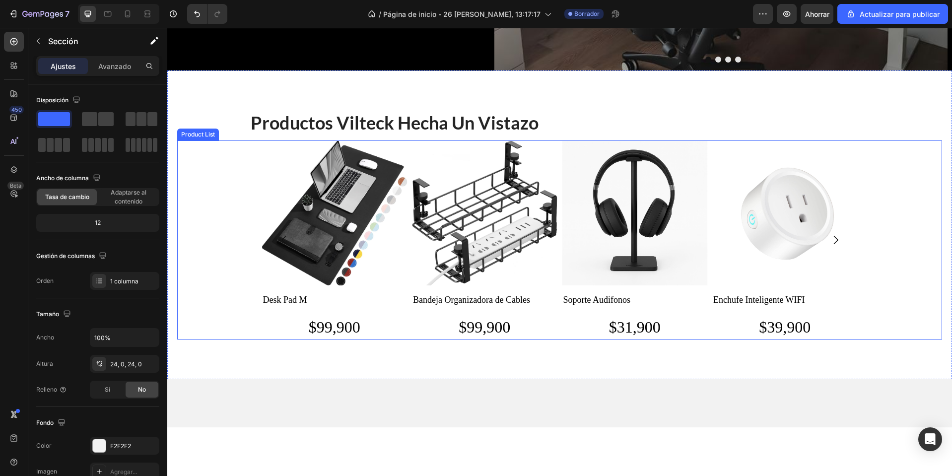
click at [246, 249] on div "Product Images Bandeja Organizadora de Cables Product Title $99,900 Product Pri…" at bounding box center [559, 239] width 765 height 199
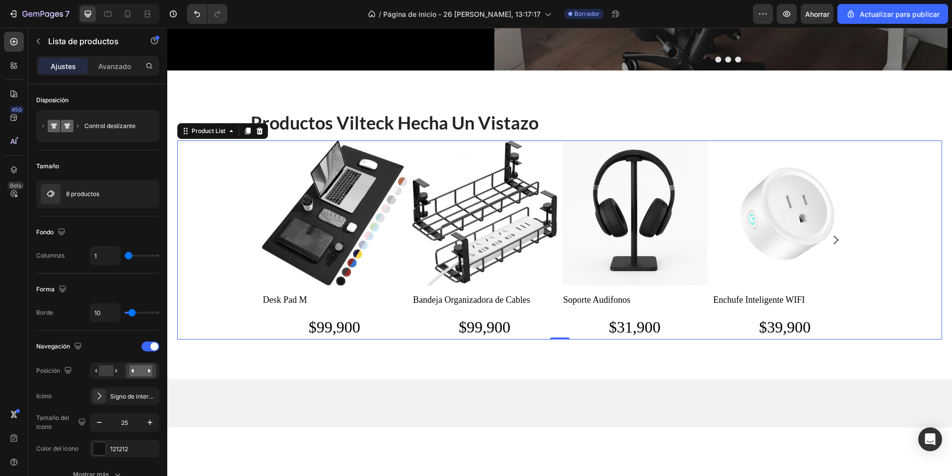
click at [837, 241] on icon "Carousel Next Arrow" at bounding box center [835, 240] width 12 height 12
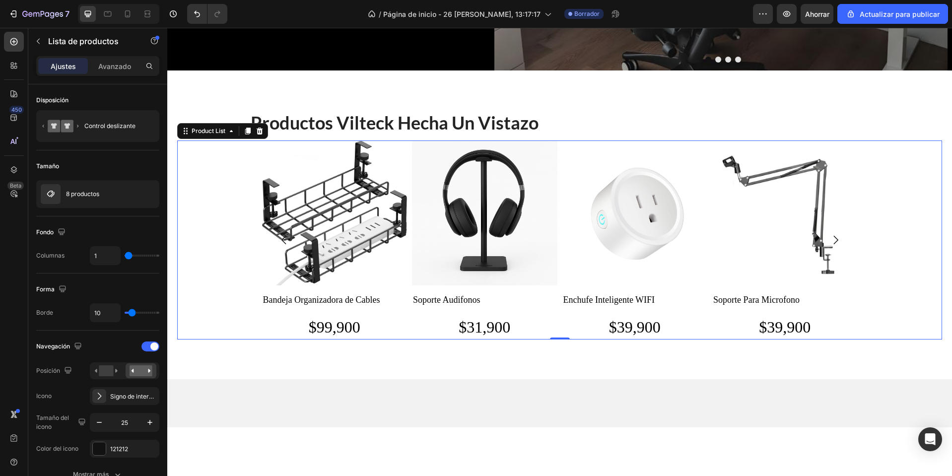
click at [837, 241] on icon "Carousel Next Arrow" at bounding box center [835, 240] width 12 height 12
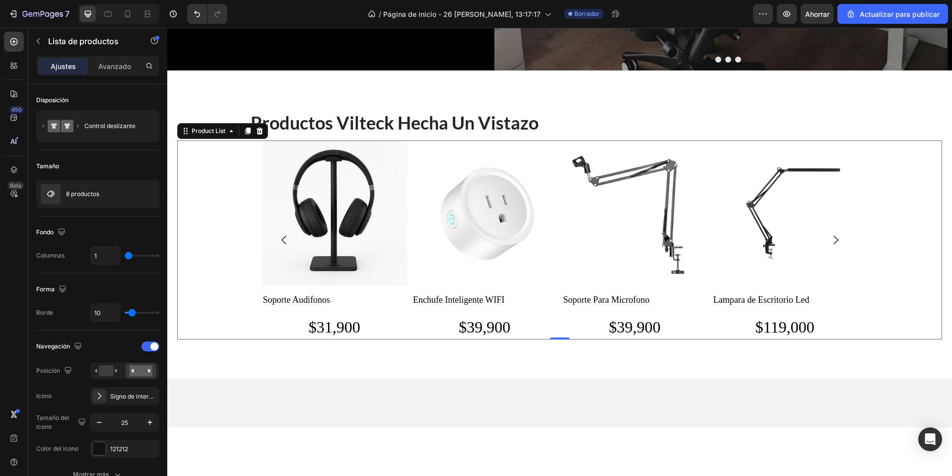
click at [837, 241] on icon "Carousel Next Arrow" at bounding box center [835, 240] width 12 height 12
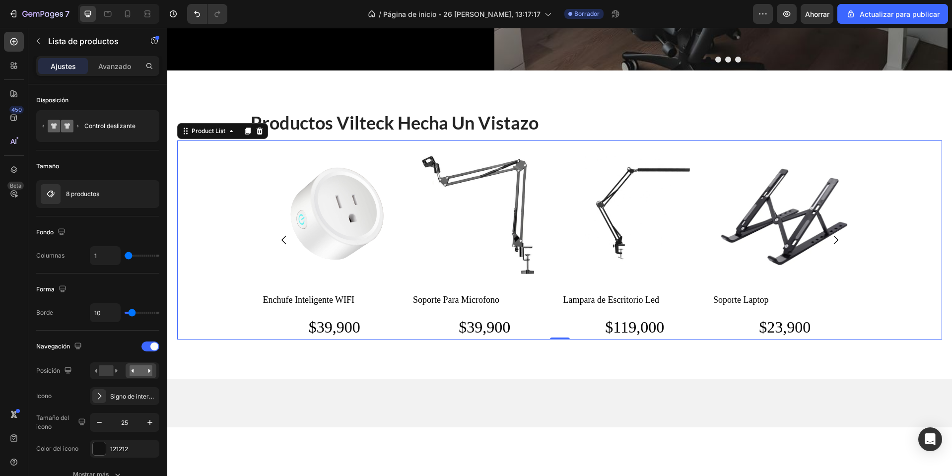
click at [837, 241] on icon "Carousel Next Arrow" at bounding box center [835, 240] width 12 height 12
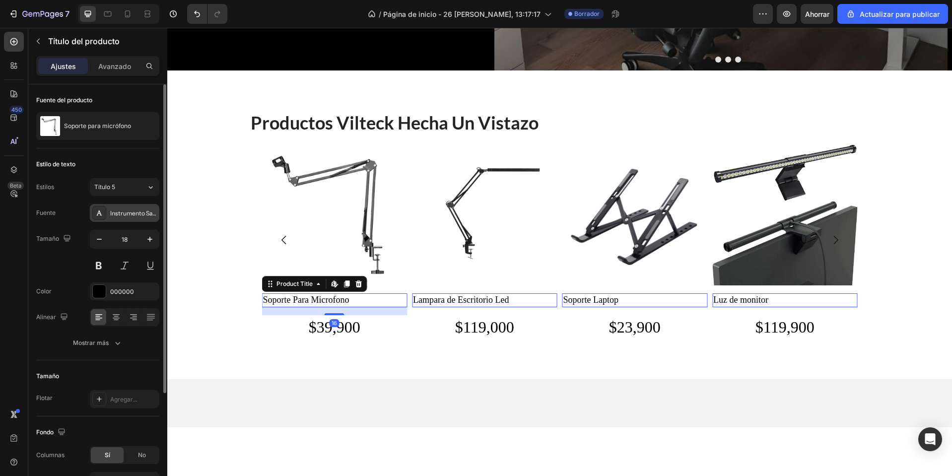
click at [119, 215] on font "Instrumento Sans" at bounding box center [134, 212] width 49 height 7
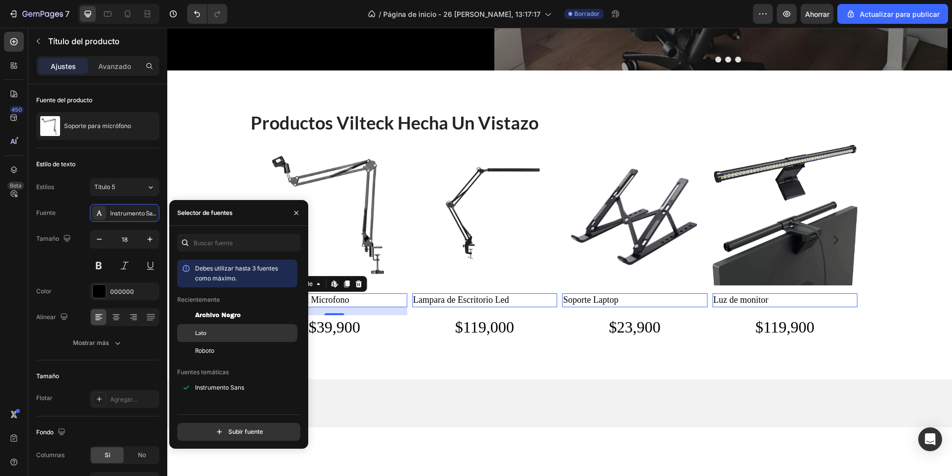
click at [231, 436] on div "Lato" at bounding box center [237, 445] width 120 height 18
click at [219, 314] on font "Archivo Negro" at bounding box center [218, 315] width 46 height 7
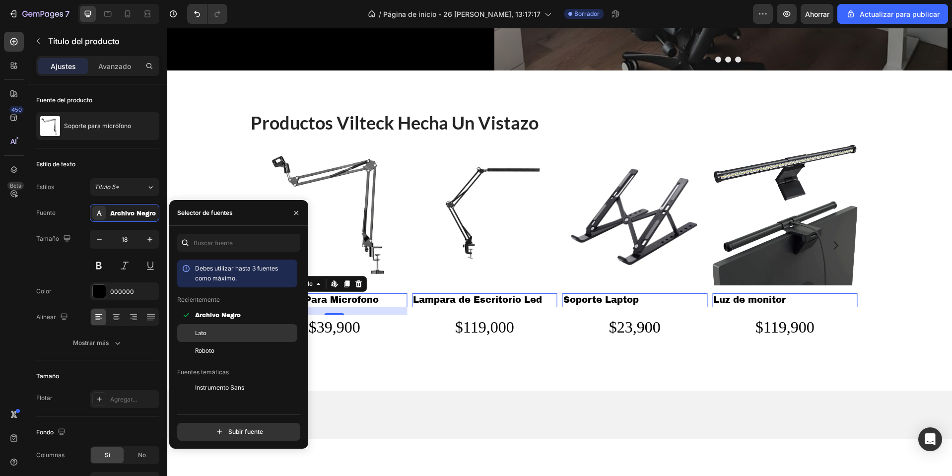
click at [220, 436] on div "Lato" at bounding box center [237, 445] width 120 height 18
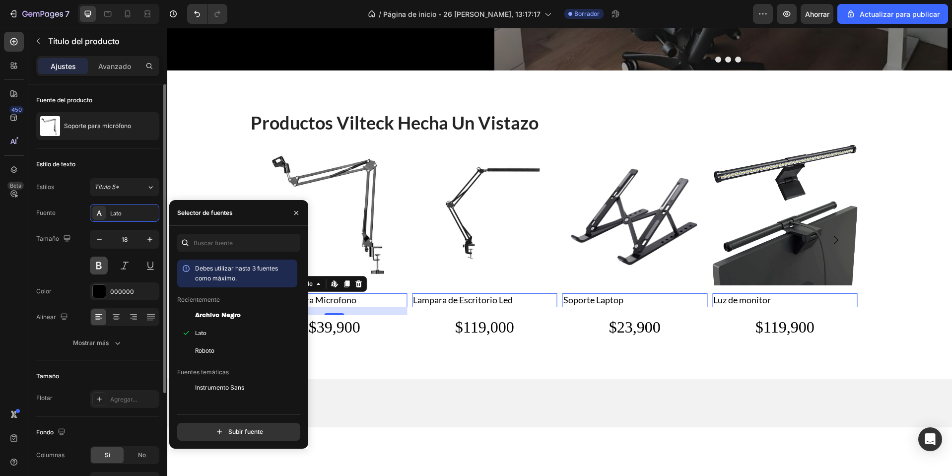
click at [102, 270] on button at bounding box center [99, 266] width 18 height 18
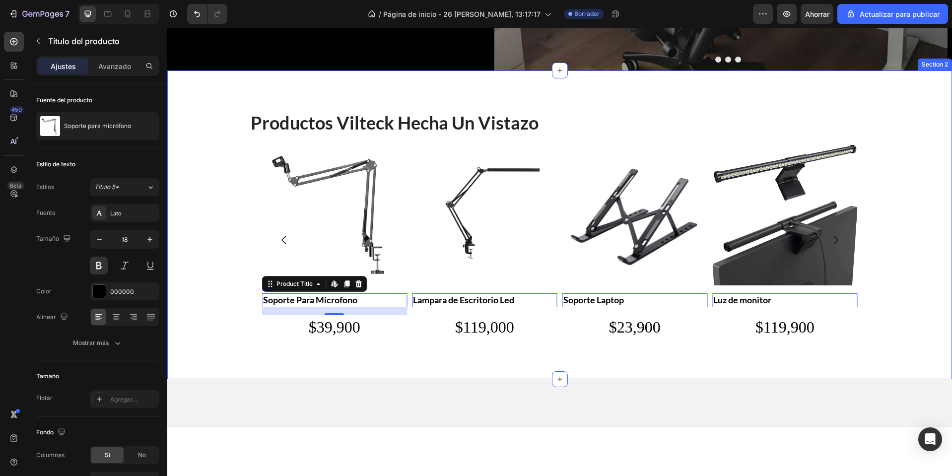
click at [344, 369] on div "⁠⁠⁠⁠⁠⁠⁠ Productos vilteck hecha un vistazo Heading Product Images Bandeja Organ…" at bounding box center [559, 224] width 785 height 309
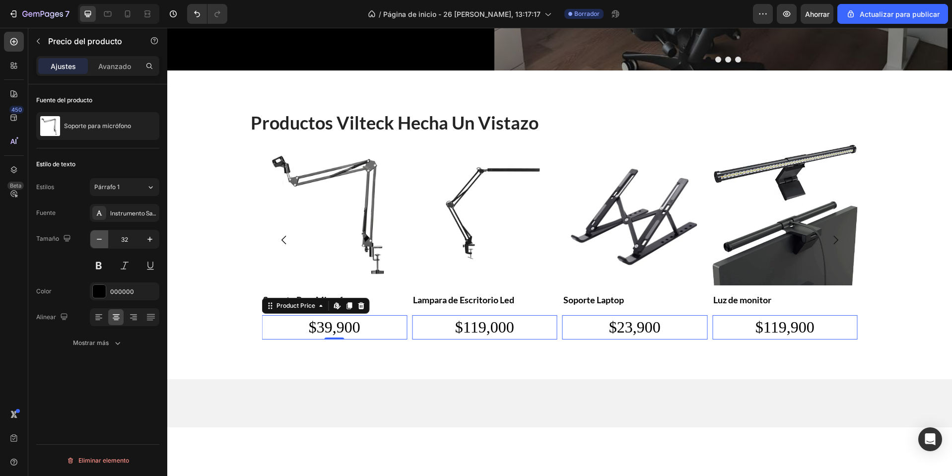
click at [98, 238] on icon "button" at bounding box center [99, 239] width 10 height 10
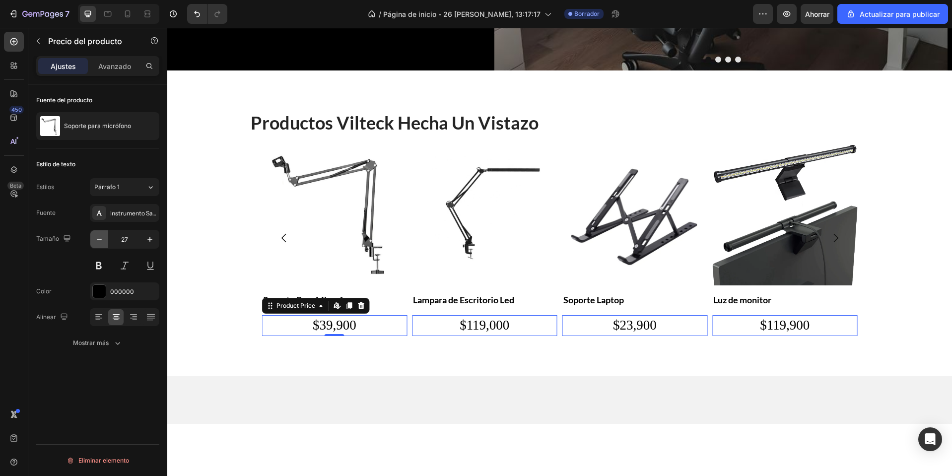
click at [98, 238] on icon "button" at bounding box center [99, 239] width 10 height 10
type input "24"
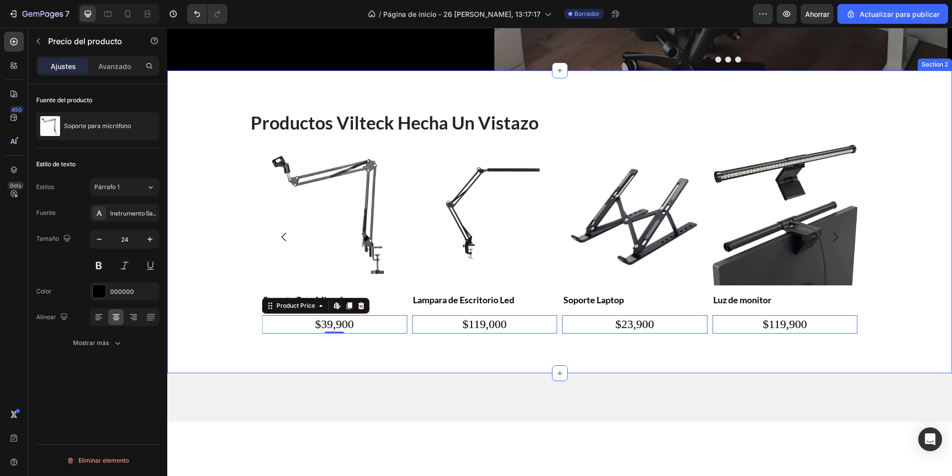
click at [276, 363] on div "⁠⁠⁠⁠⁠⁠⁠ Productos vilteck hecha un vistazo Heading Product Images Bandeja Organ…" at bounding box center [559, 221] width 785 height 303
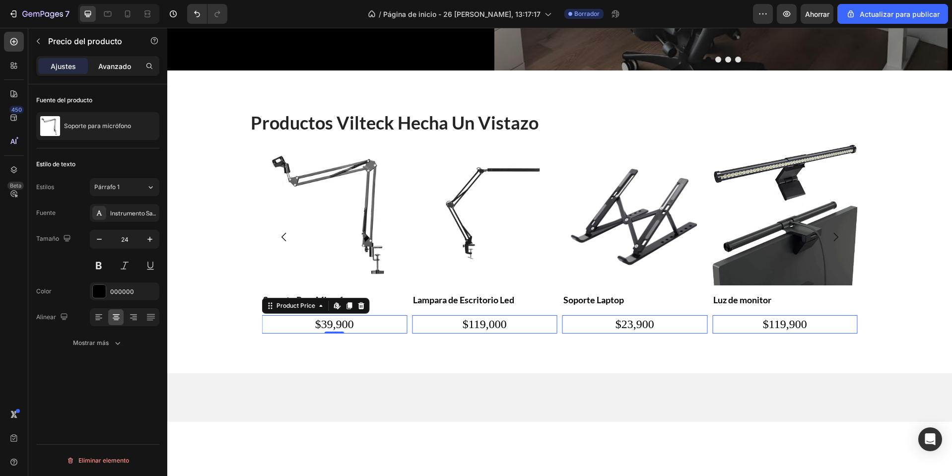
click at [110, 61] on p "Avanzado" at bounding box center [114, 66] width 33 height 10
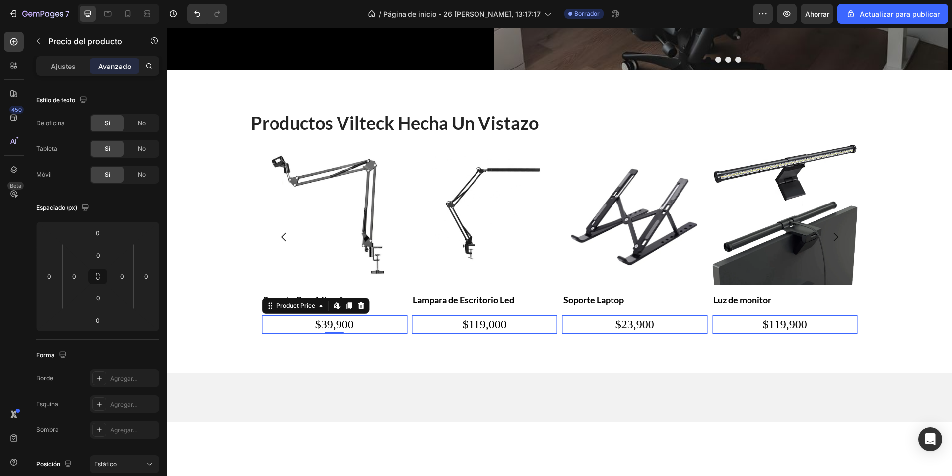
click at [71, 66] on font "Ajustes" at bounding box center [63, 66] width 25 height 8
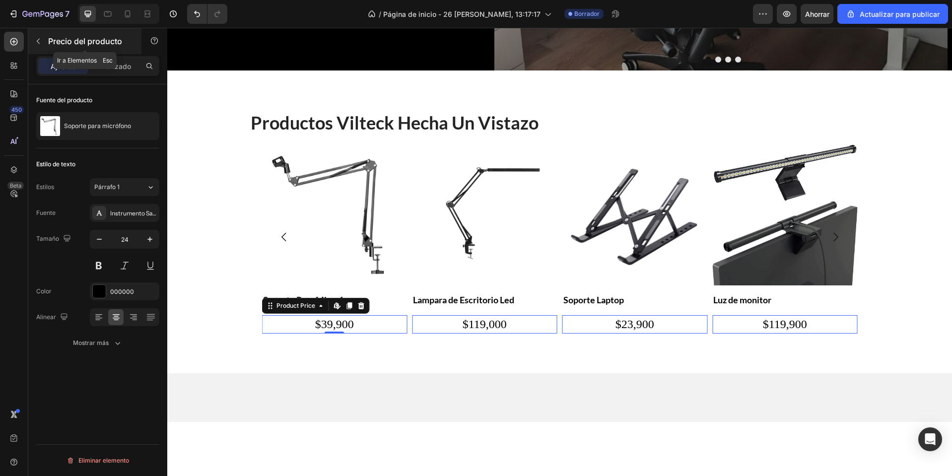
click at [39, 40] on icon "button" at bounding box center [38, 41] width 8 height 8
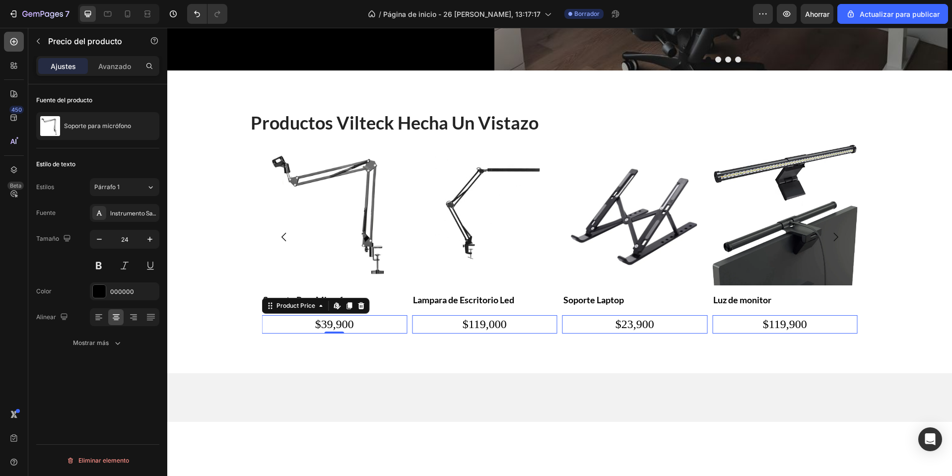
click at [16, 42] on icon at bounding box center [14, 42] width 10 height 10
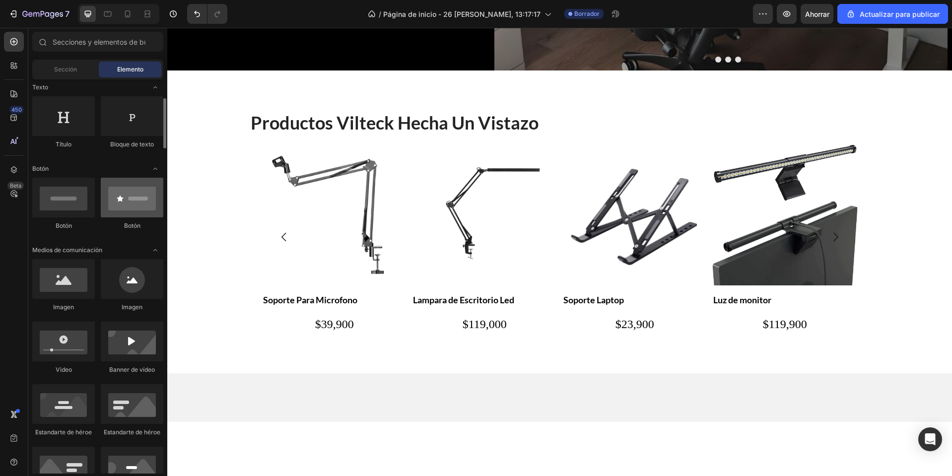
scroll to position [99, 0]
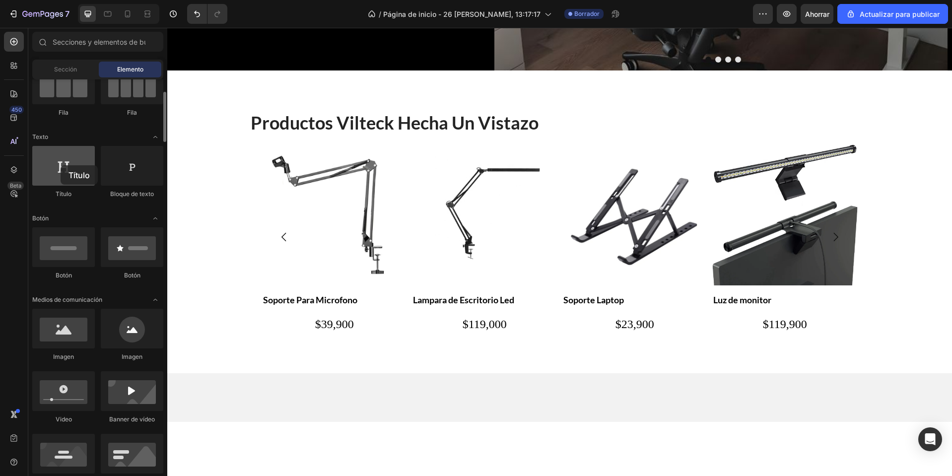
drag, startPoint x: 63, startPoint y: 183, endPoint x: 62, endPoint y: 164, distance: 18.4
click at [62, 164] on div at bounding box center [63, 166] width 63 height 40
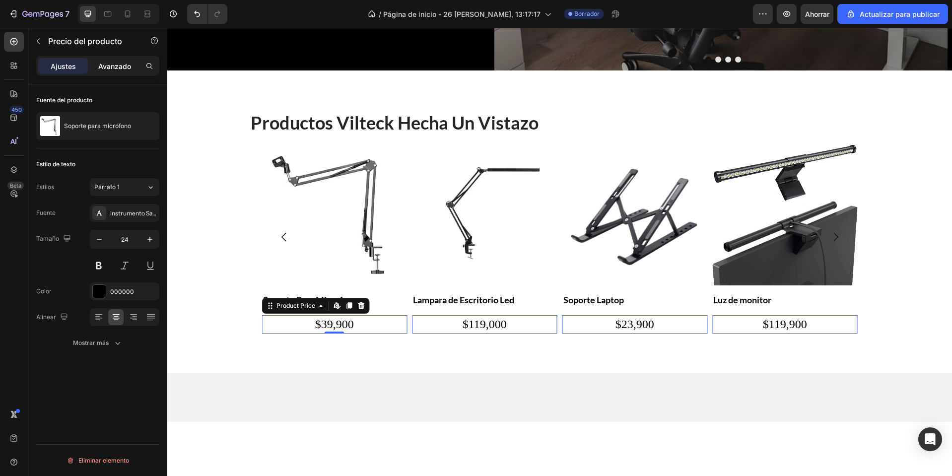
click at [111, 61] on p "Avanzado" at bounding box center [114, 66] width 33 height 10
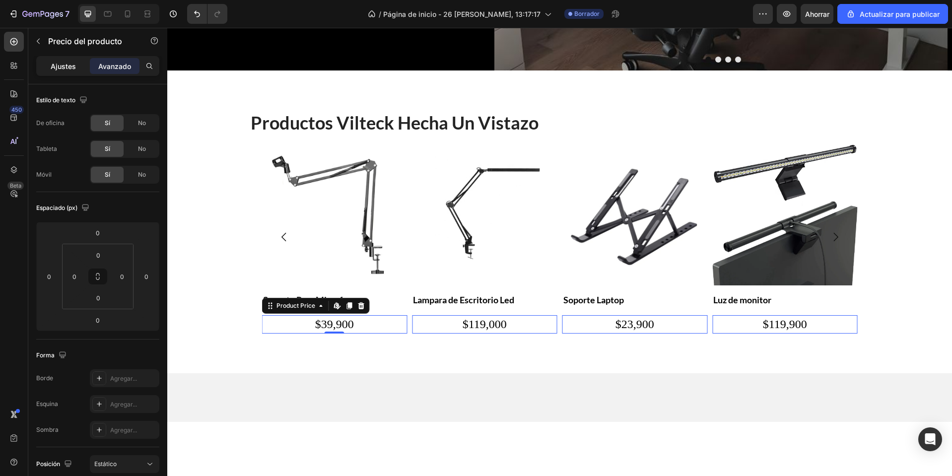
click at [60, 71] on div "Ajustes" at bounding box center [63, 66] width 50 height 16
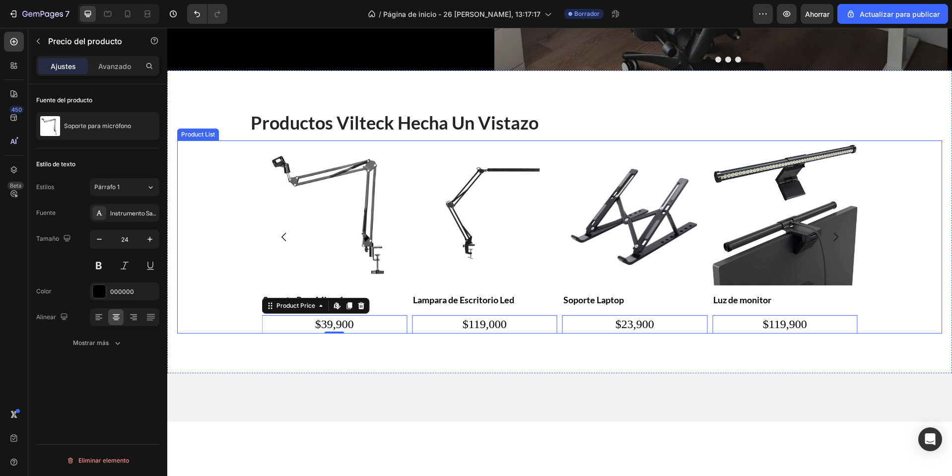
click at [256, 307] on div "Product Images Bandeja Organizadora de Cables Product Title $99,900 Product Pri…" at bounding box center [559, 237] width 765 height 194
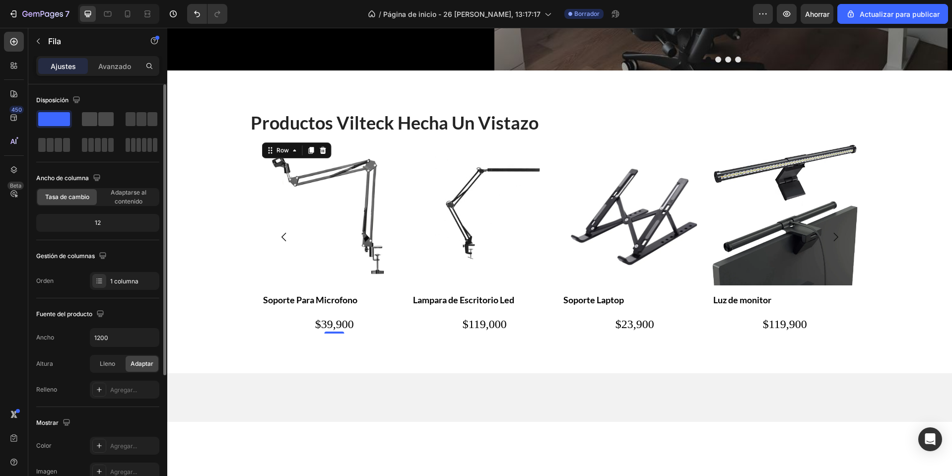
click at [104, 121] on span at bounding box center [105, 119] width 15 height 14
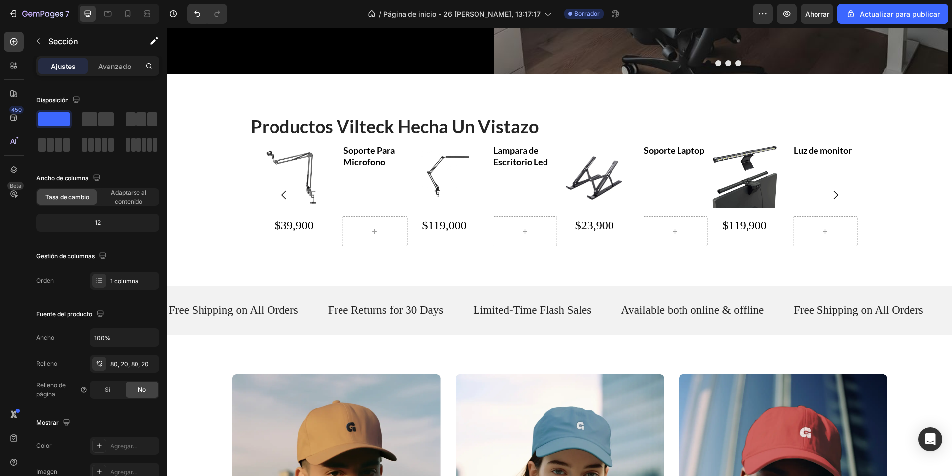
scroll to position [397, 0]
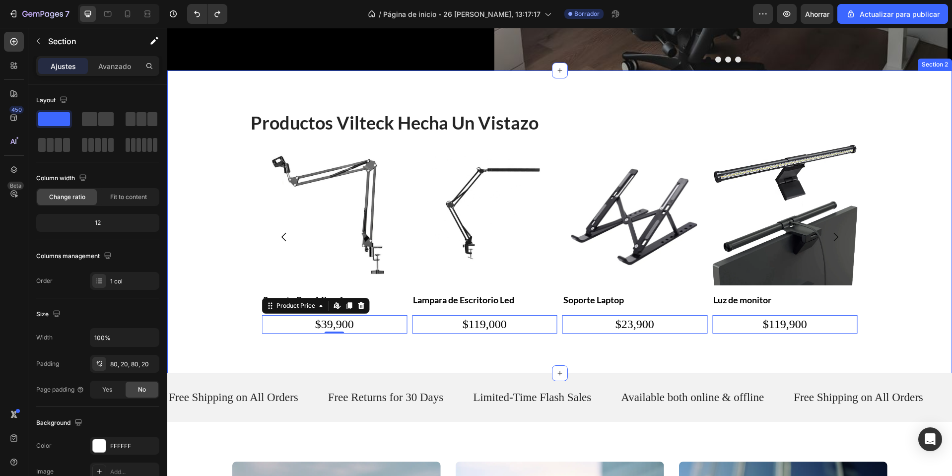
click at [312, 355] on div "⁠⁠⁠⁠⁠⁠⁠ Productos vilteck hecha un vistazo Heading Product Images Bandeja Organ…" at bounding box center [559, 221] width 785 height 303
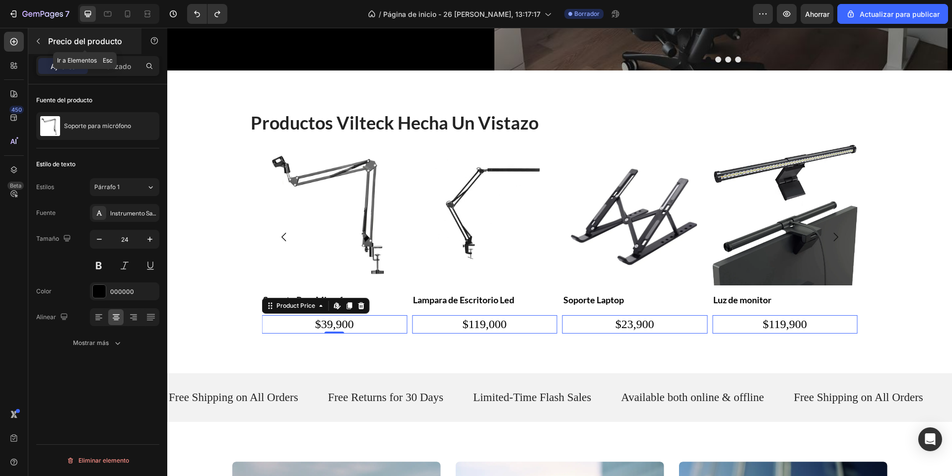
click at [31, 38] on button "button" at bounding box center [38, 41] width 16 height 16
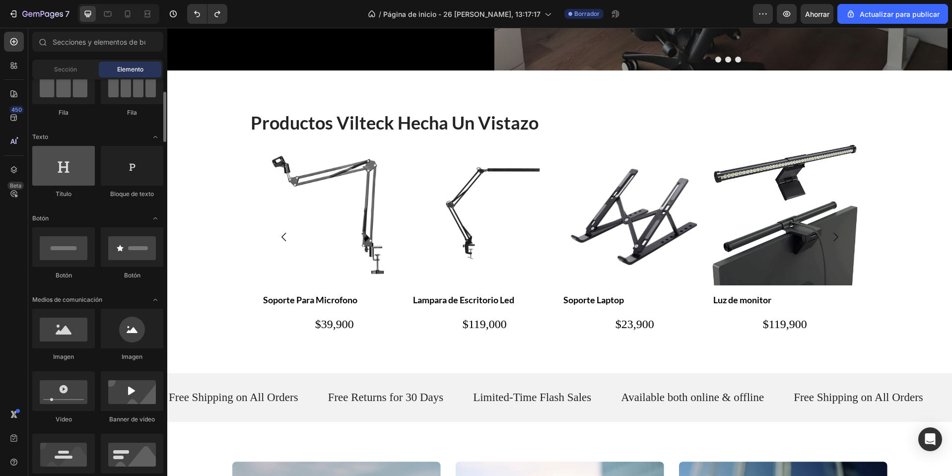
scroll to position [0, 0]
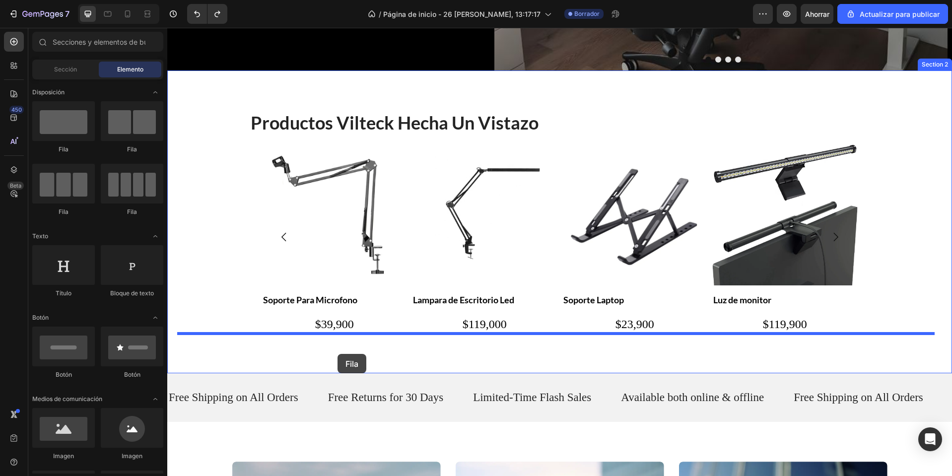
drag, startPoint x: 238, startPoint y: 163, endPoint x: 338, endPoint y: 354, distance: 215.1
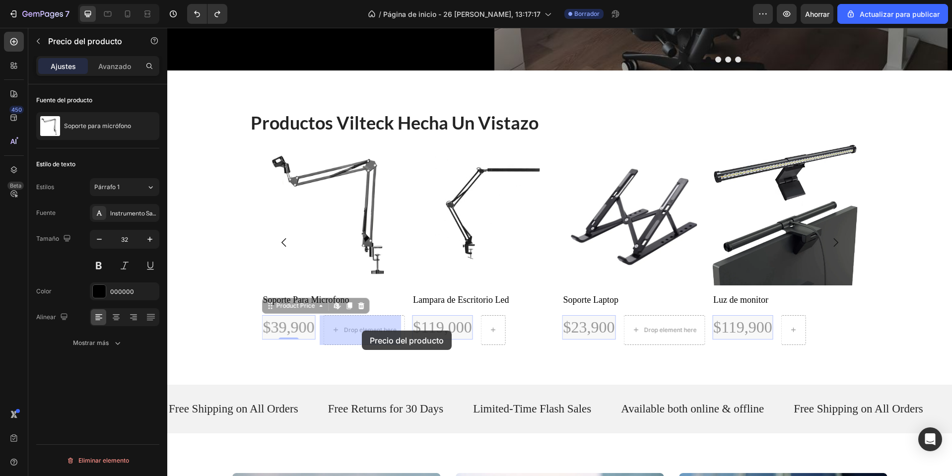
drag, startPoint x: 290, startPoint y: 330, endPoint x: 362, endPoint y: 331, distance: 72.0
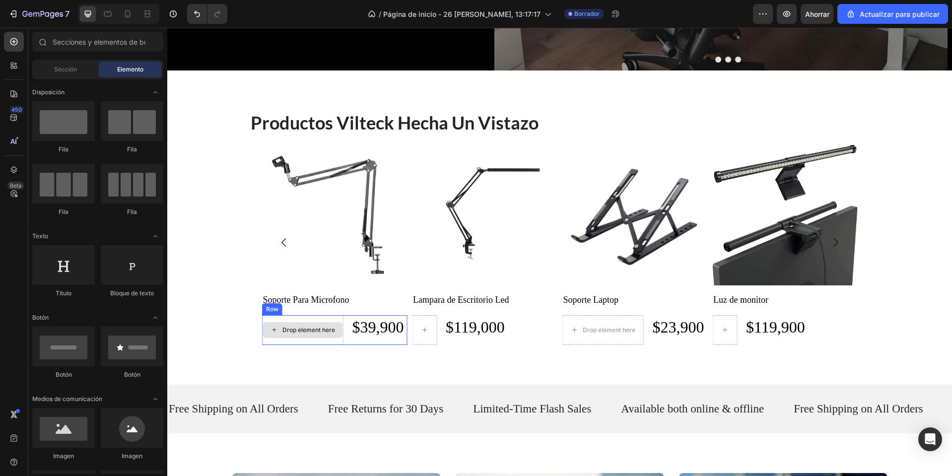
click at [292, 330] on div "Drop element here" at bounding box center [308, 330] width 53 height 8
drag, startPoint x: 220, startPoint y: 307, endPoint x: 287, endPoint y: 332, distance: 71.6
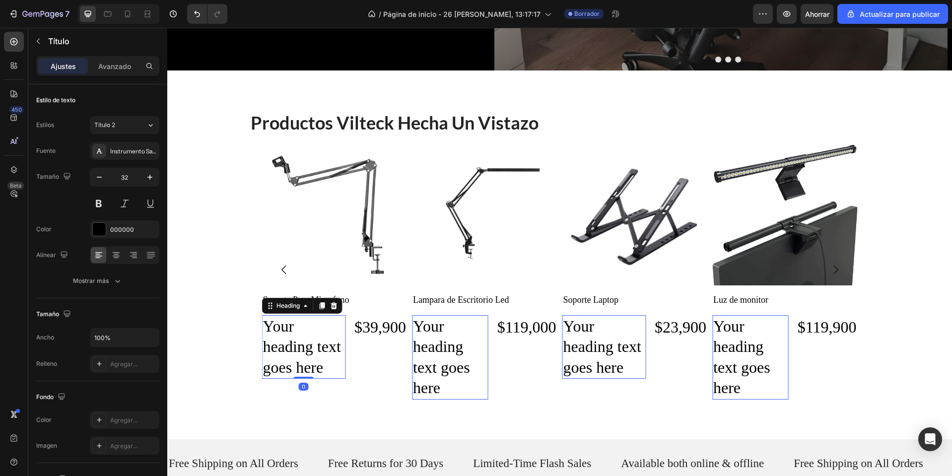
click at [287, 332] on p "Your heading text goes here" at bounding box center [304, 347] width 82 height 62
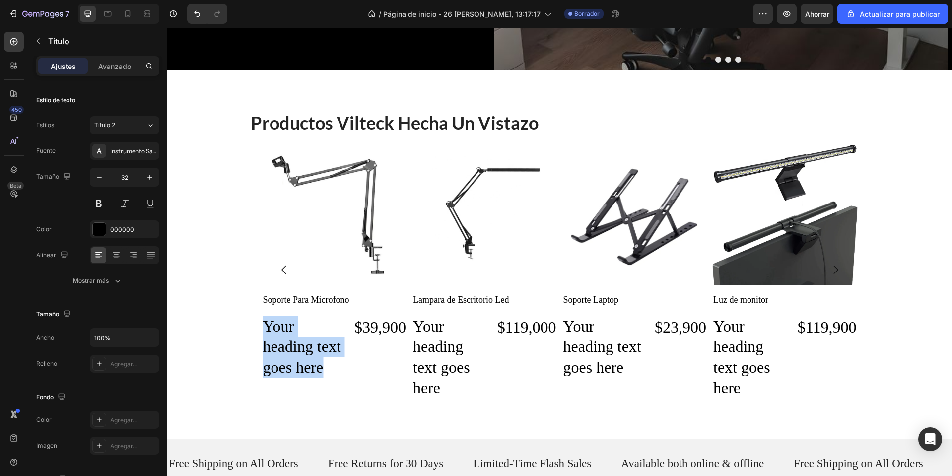
click at [287, 332] on p "Your heading text goes here" at bounding box center [304, 347] width 82 height 62
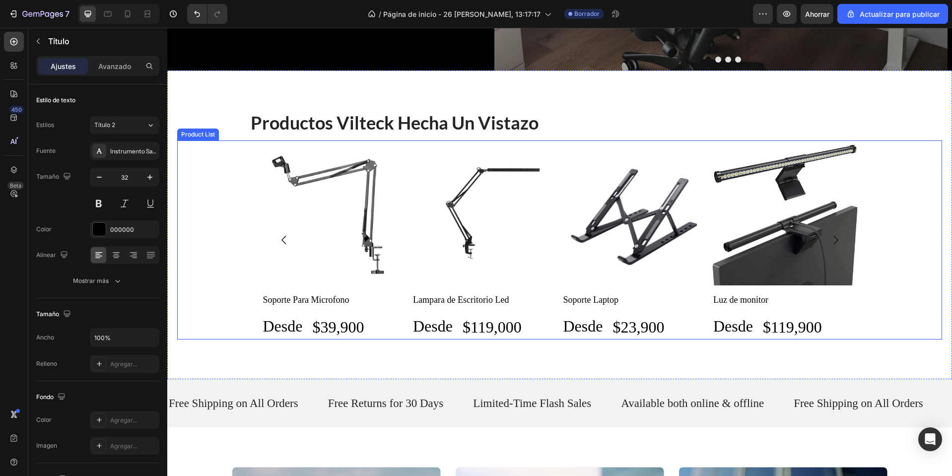
click at [218, 232] on div "Product Images Bandeja Organizadora de Cables Product Title Desde Heading 0 $99…" at bounding box center [559, 239] width 765 height 199
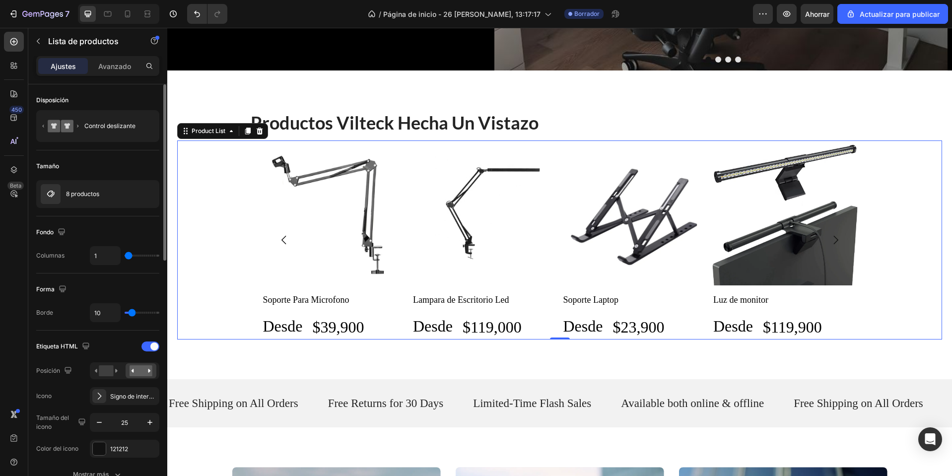
click at [147, 257] on div "1" at bounding box center [124, 255] width 69 height 19
type input "3"
type input "4"
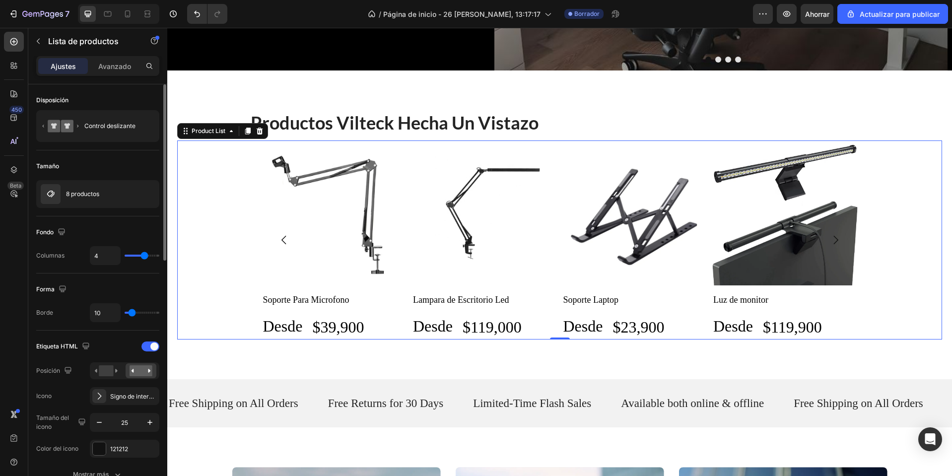
type input "3"
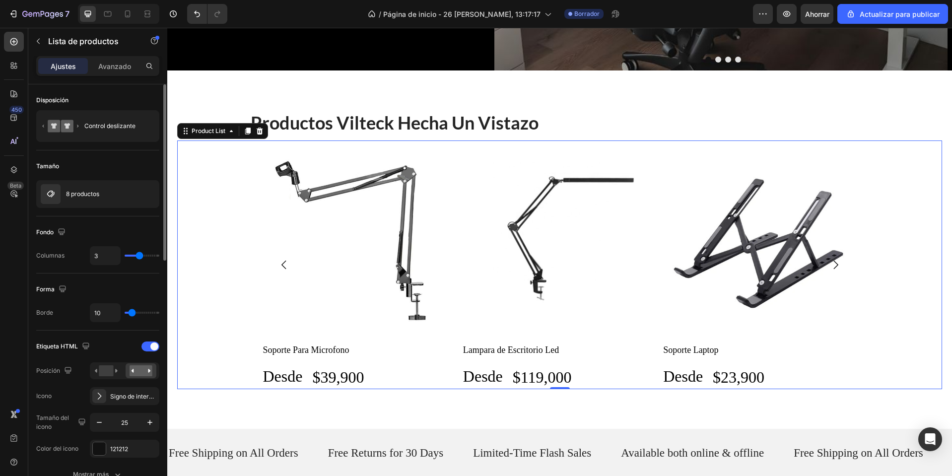
type input "2"
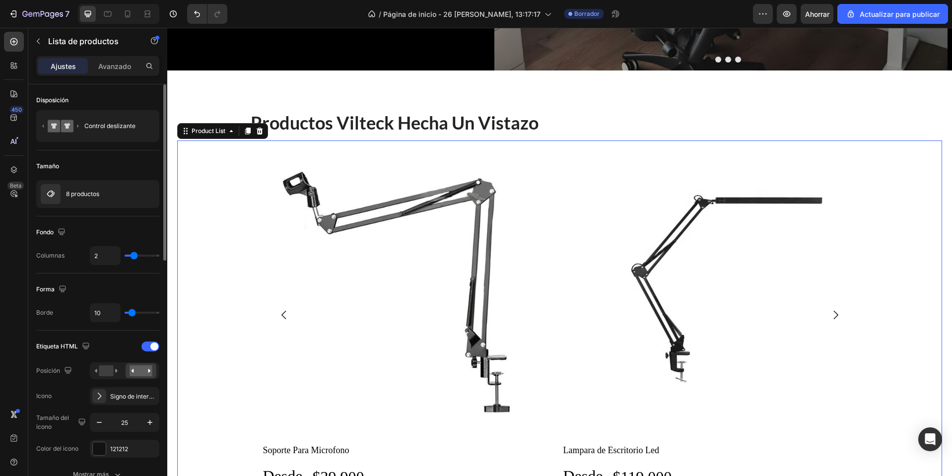
type input "1"
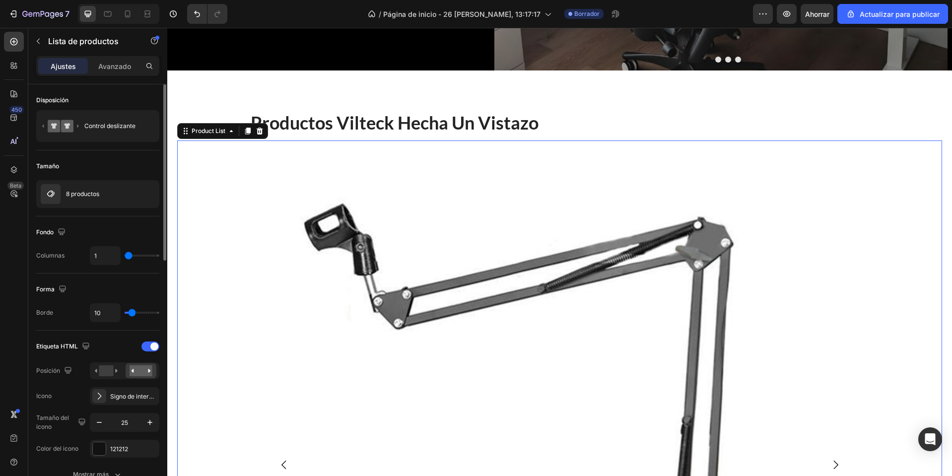
type input "2"
type input "3"
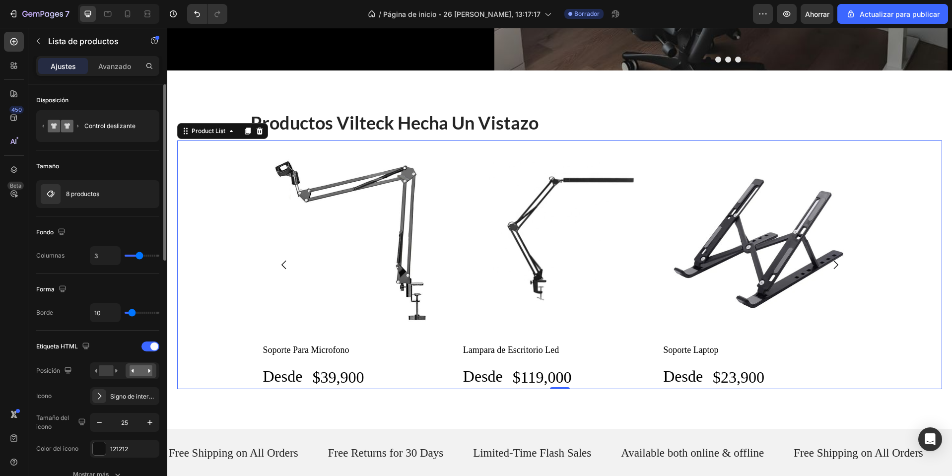
type input "4"
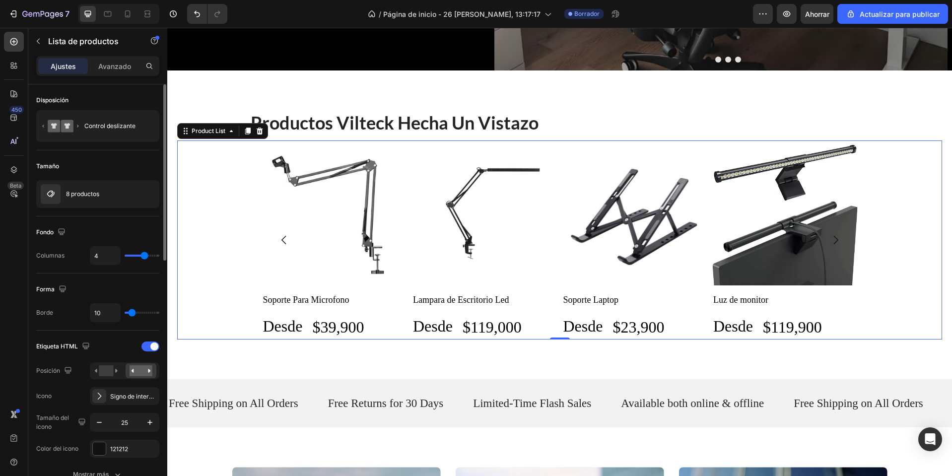
drag, startPoint x: 125, startPoint y: 256, endPoint x: 142, endPoint y: 270, distance: 22.6
type input "4"
click at [142, 257] on input "range" at bounding box center [142, 256] width 35 height 2
type input "24"
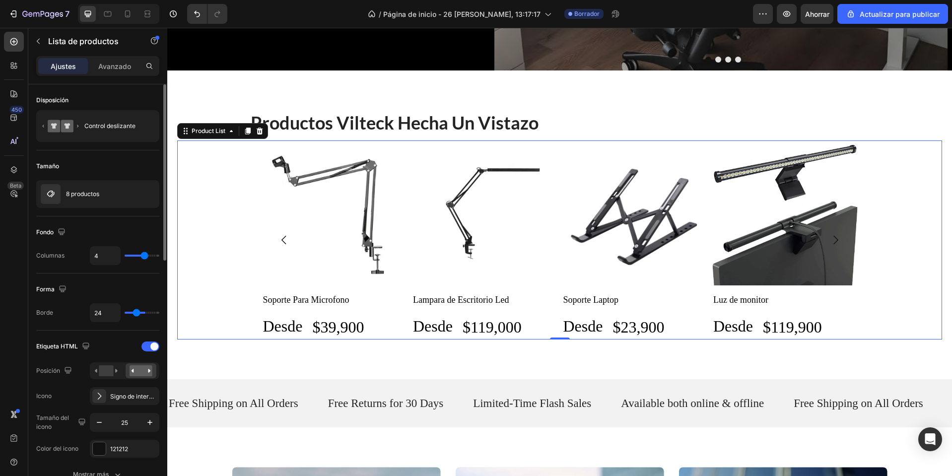
type input "44"
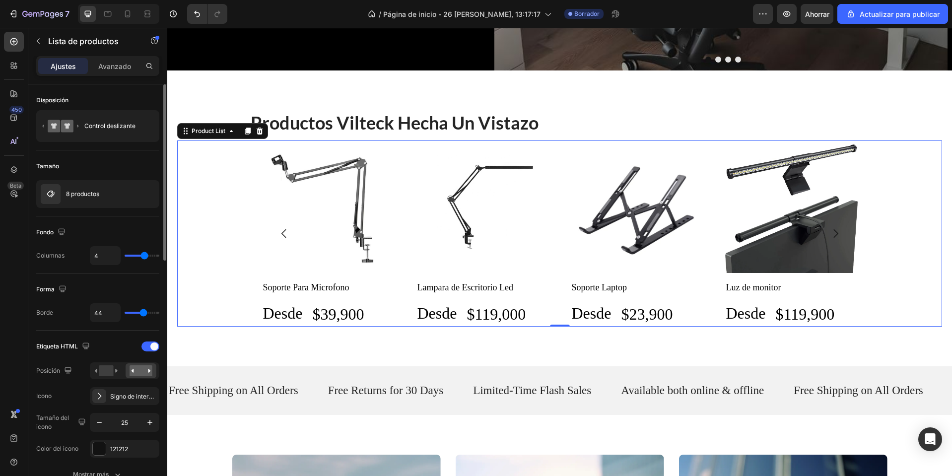
type input "52"
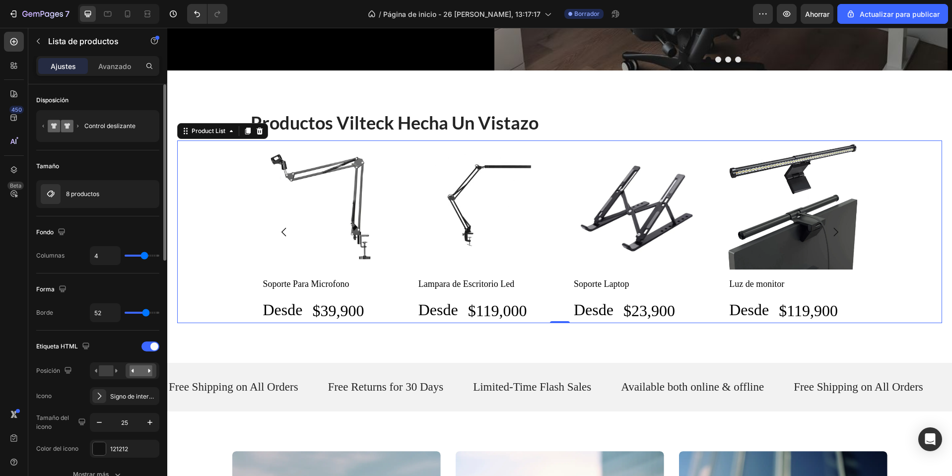
type input "53"
type input "55"
type input "56"
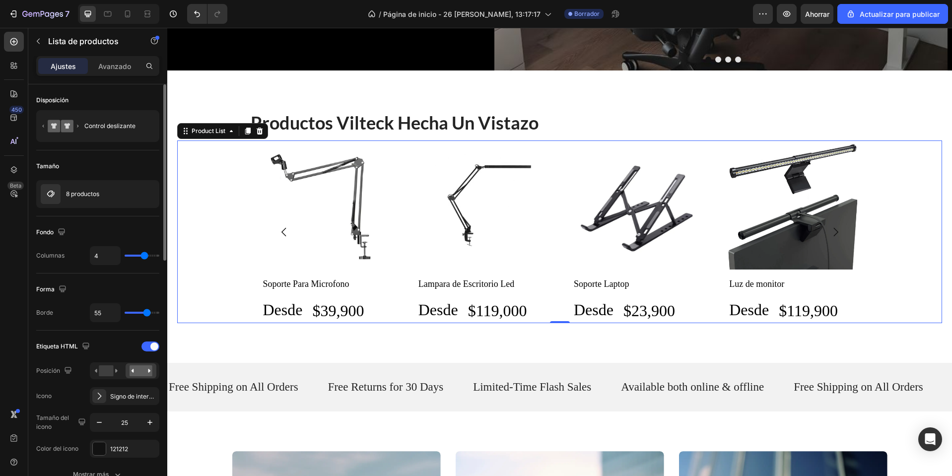
type input "56"
type input "53"
type input "49"
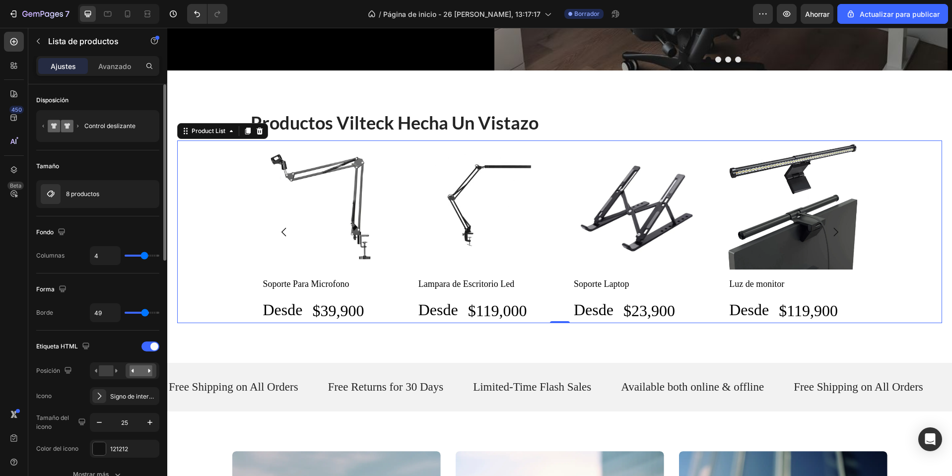
type input "40"
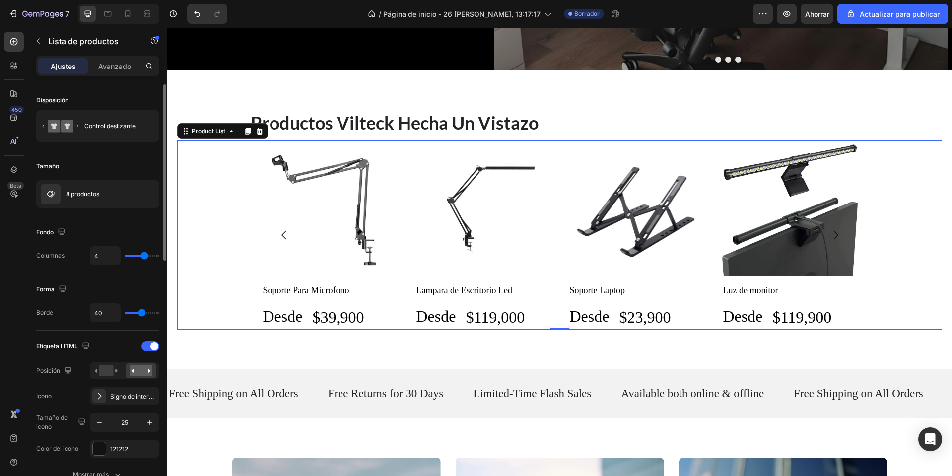
type input "36"
type input "40"
type input "56"
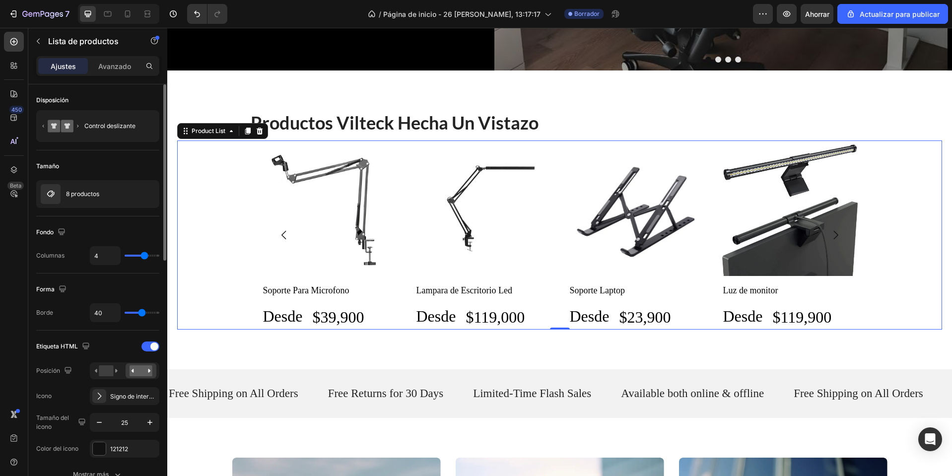
type input "56"
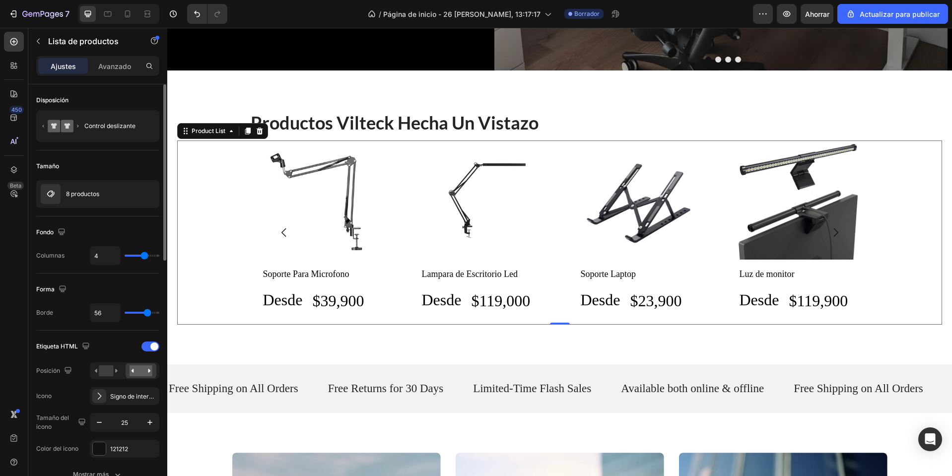
type input "80"
type input "36"
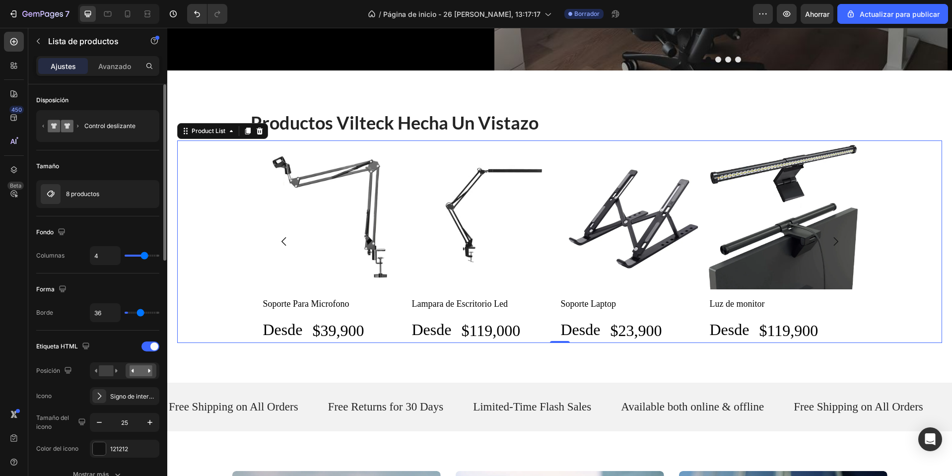
type input "0"
type input "80"
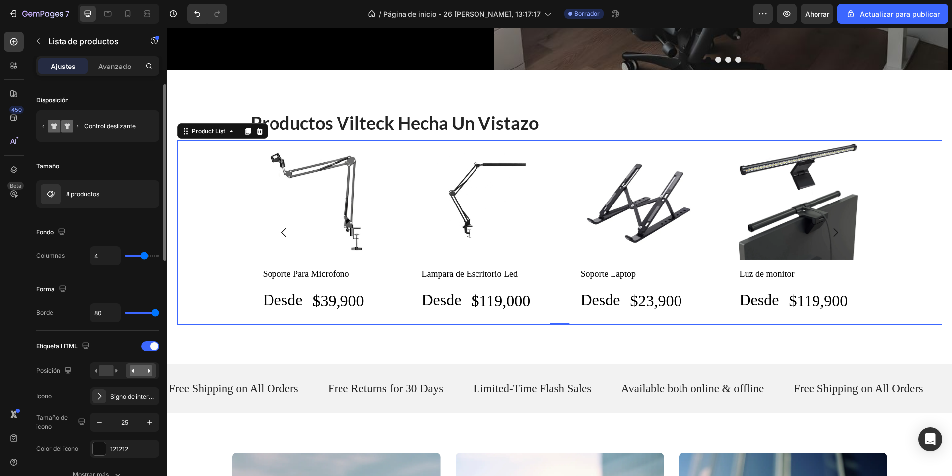
drag, startPoint x: 143, startPoint y: 315, endPoint x: 158, endPoint y: 312, distance: 14.7
type input "80"
click at [158, 312] on input "range" at bounding box center [142, 313] width 35 height 2
click at [274, 295] on p "Desde" at bounding box center [283, 300] width 40 height 21
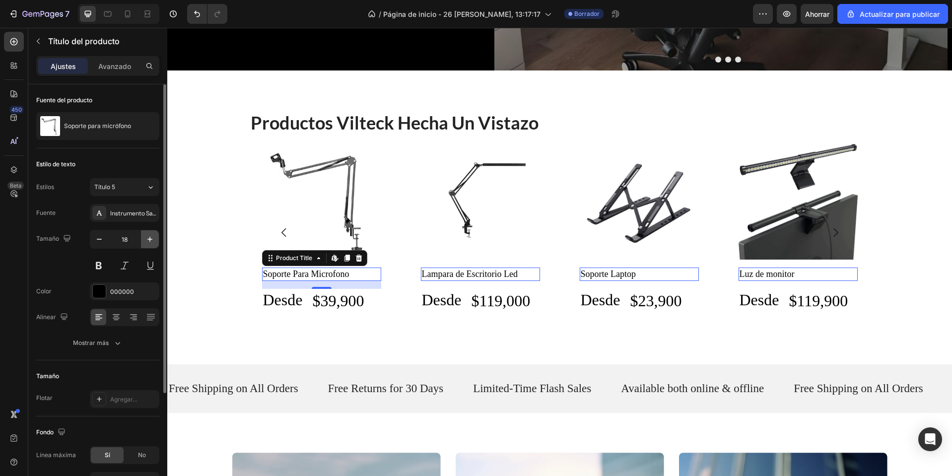
click at [148, 243] on icon "button" at bounding box center [150, 239] width 10 height 10
type input "19"
click at [135, 218] on div "Instrumento Sans" at bounding box center [124, 213] width 69 height 18
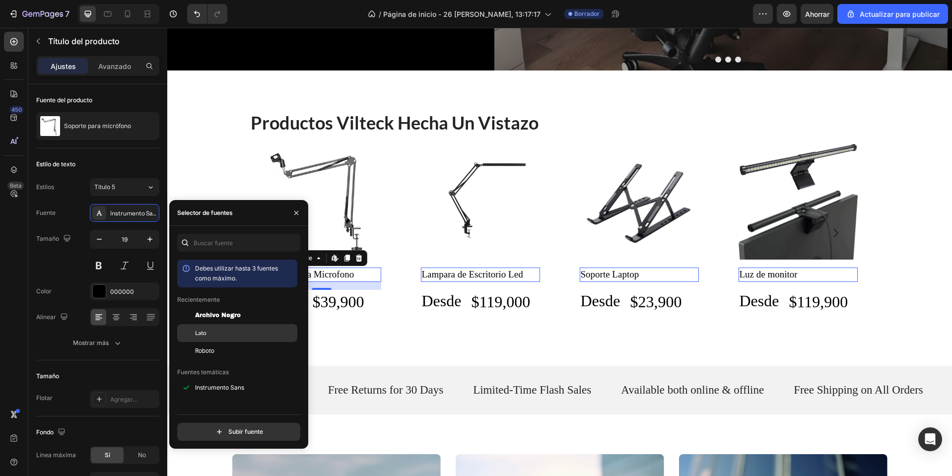
click at [189, 328] on div at bounding box center [186, 333] width 18 height 18
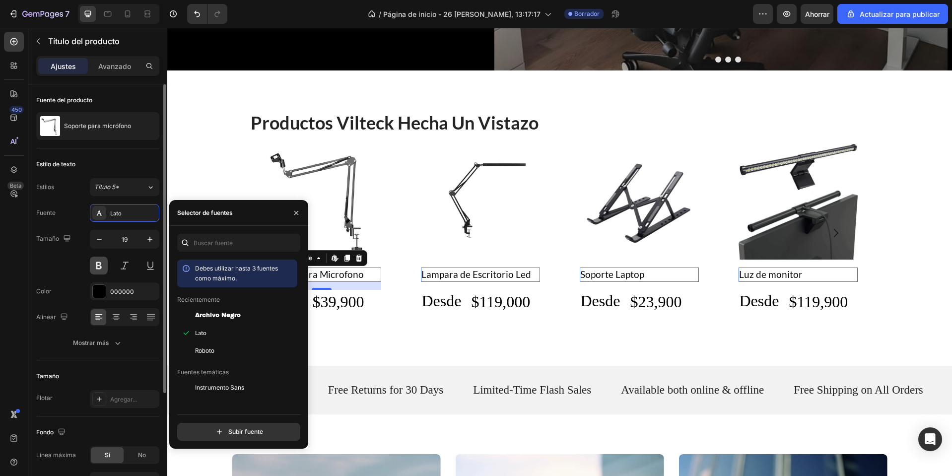
click at [100, 263] on button at bounding box center [99, 266] width 18 height 18
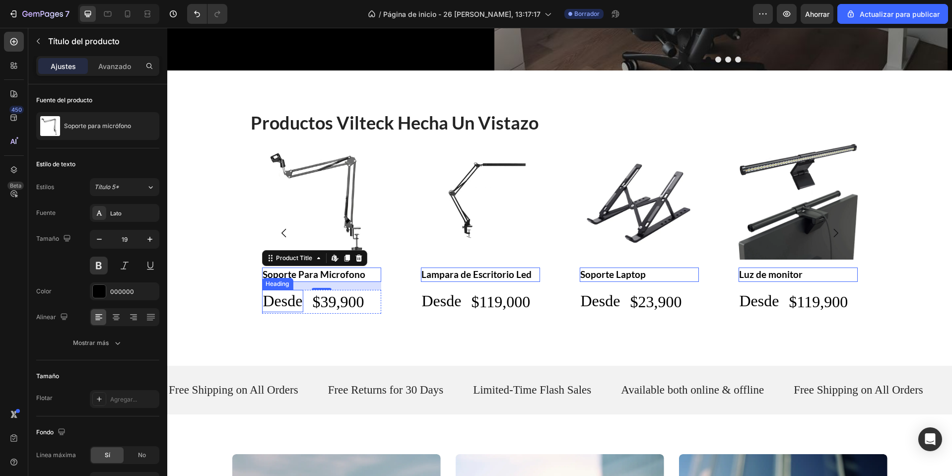
click at [277, 302] on p "Desde" at bounding box center [283, 301] width 40 height 21
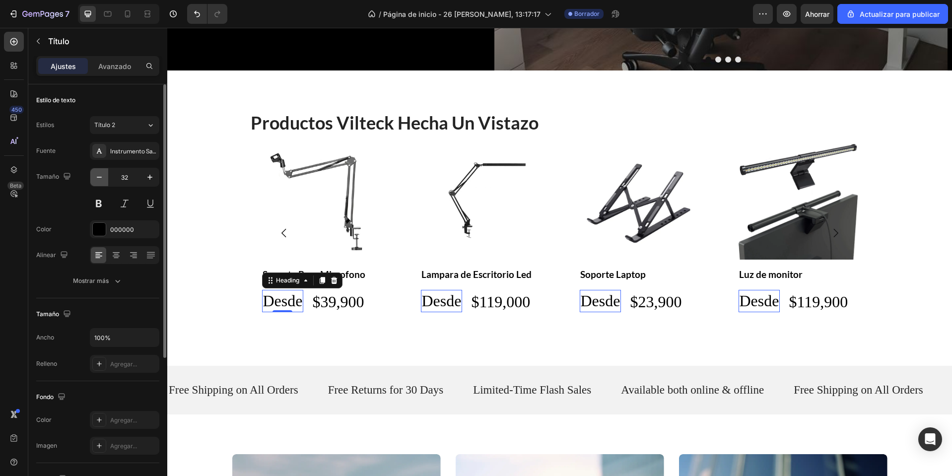
click at [101, 174] on icon "button" at bounding box center [99, 177] width 10 height 10
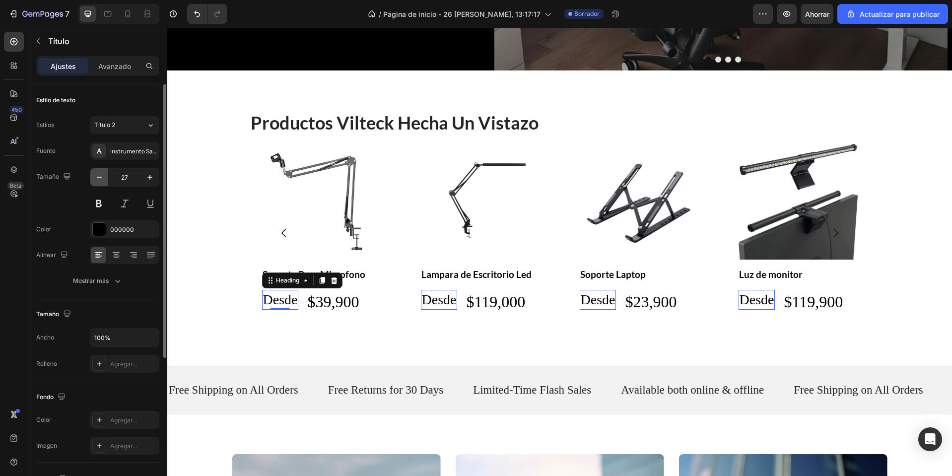
click at [101, 174] on icon "button" at bounding box center [99, 177] width 10 height 10
type input "25"
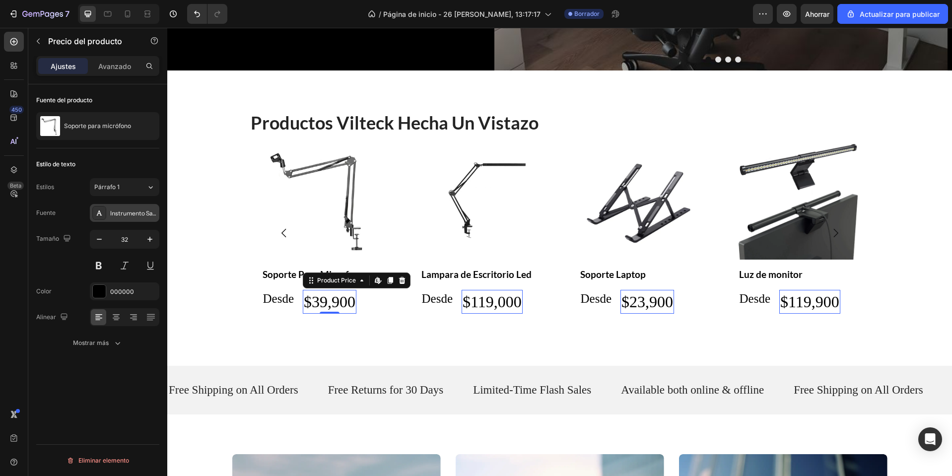
click at [136, 217] on div "Instrumento Sans" at bounding box center [133, 213] width 47 height 9
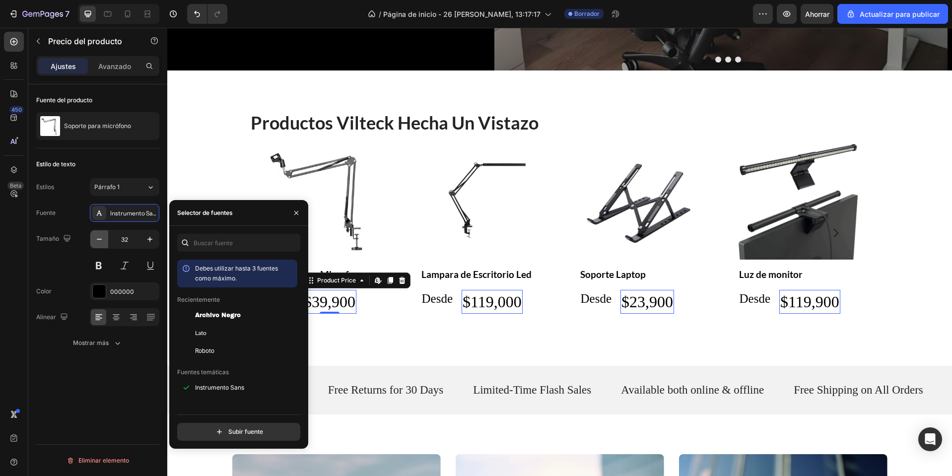
click at [98, 240] on icon "button" at bounding box center [99, 239] width 10 height 10
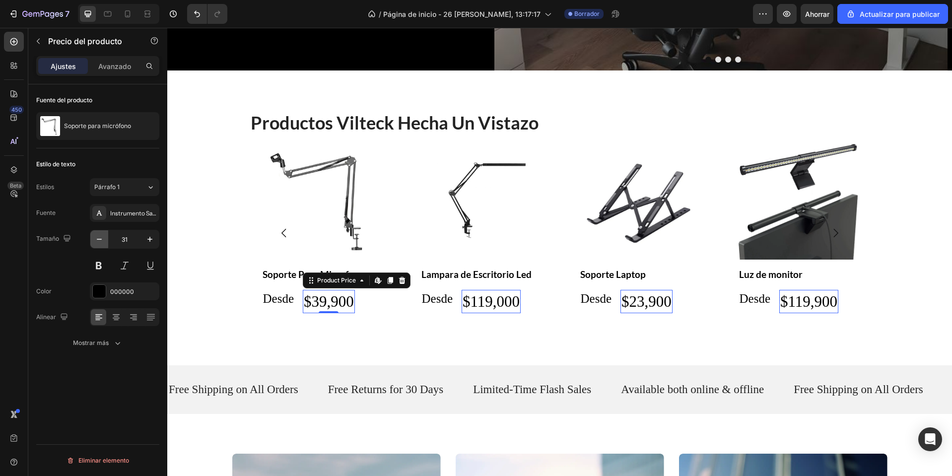
click at [98, 240] on icon "button" at bounding box center [99, 239] width 10 height 10
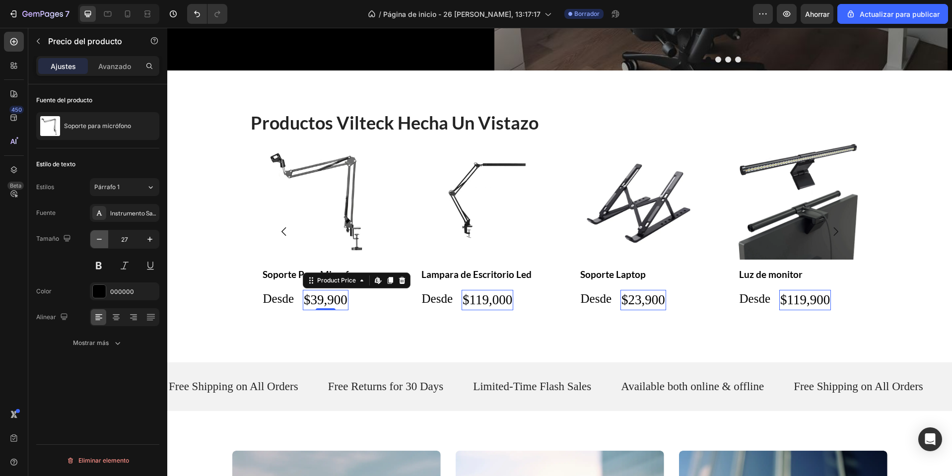
click at [98, 240] on icon "button" at bounding box center [99, 239] width 10 height 10
type input "25"
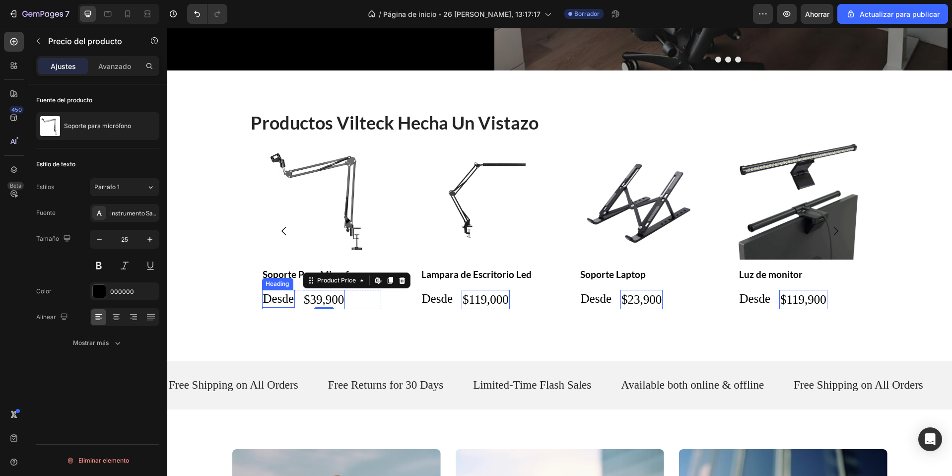
click at [270, 290] on h2 "Desde" at bounding box center [278, 299] width 33 height 18
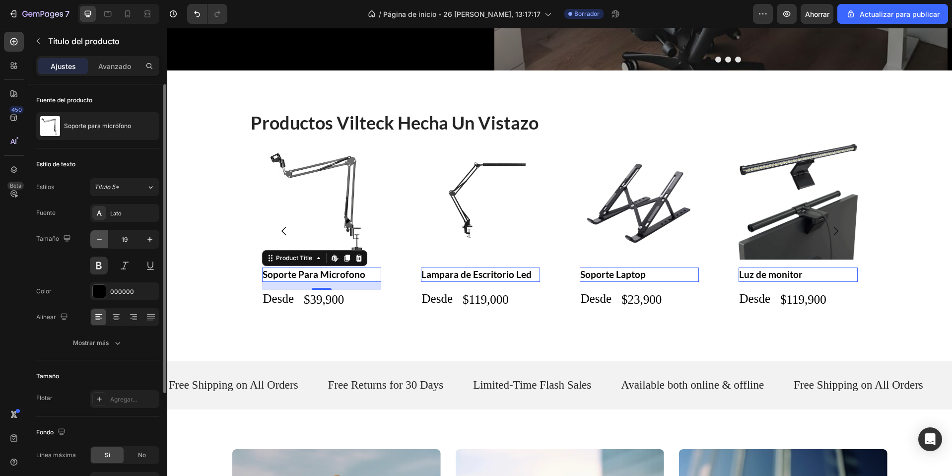
click at [99, 236] on icon "button" at bounding box center [99, 239] width 10 height 10
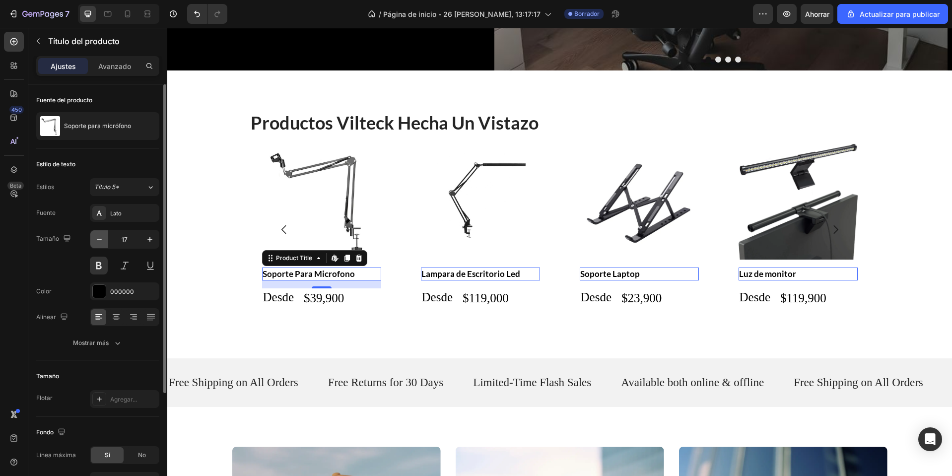
click at [99, 236] on icon "button" at bounding box center [99, 239] width 10 height 10
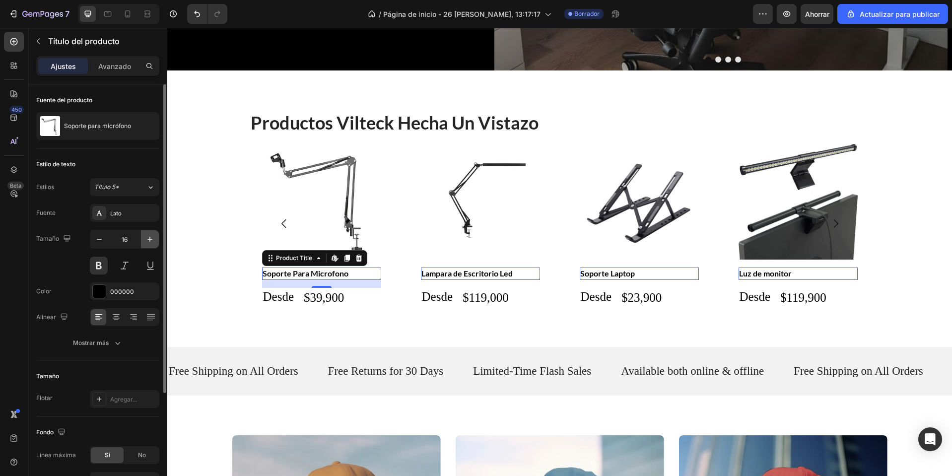
click at [157, 242] on button "button" at bounding box center [150, 239] width 18 height 18
type input "17"
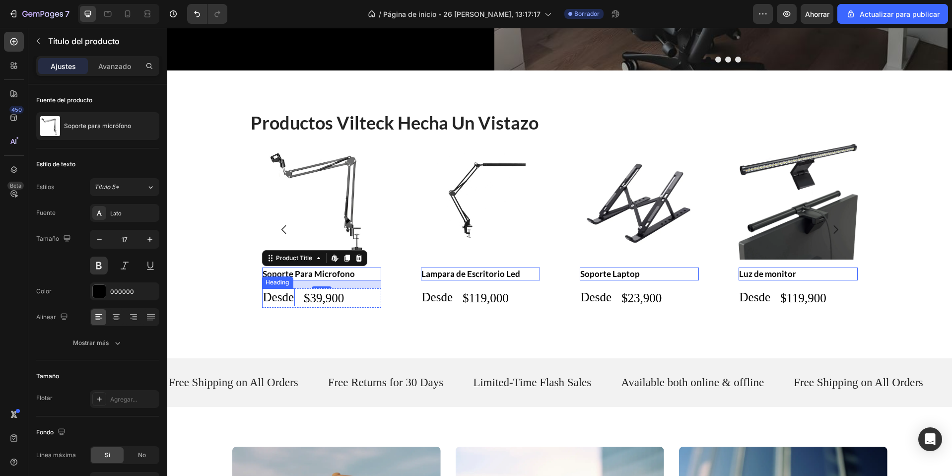
click at [274, 296] on p "Desde" at bounding box center [278, 297] width 31 height 16
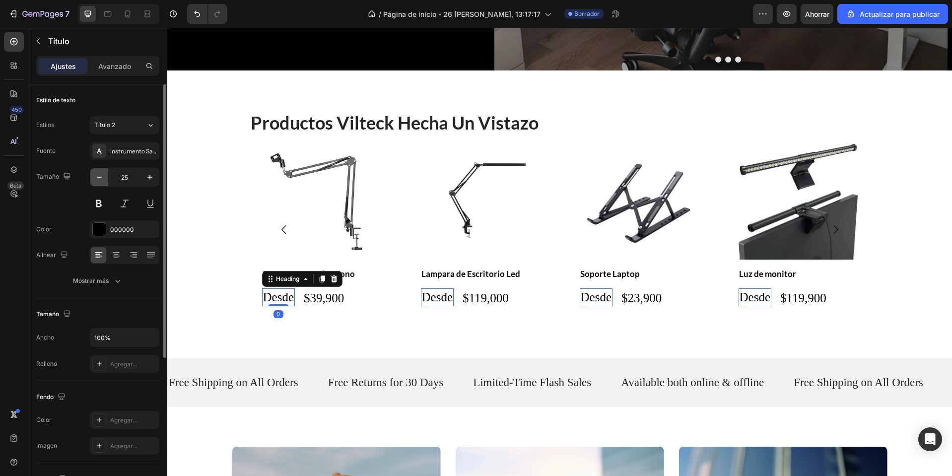
click at [92, 174] on button "button" at bounding box center [99, 177] width 18 height 18
click at [104, 177] on button "button" at bounding box center [99, 177] width 18 height 18
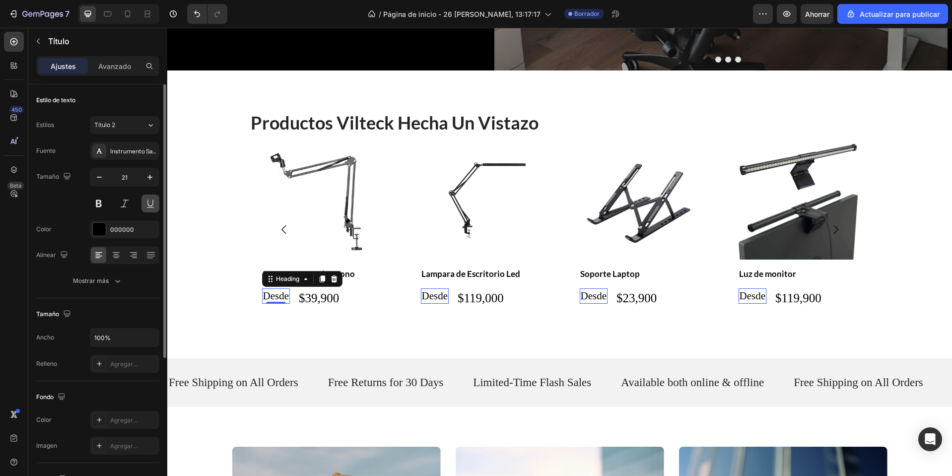
type input "20"
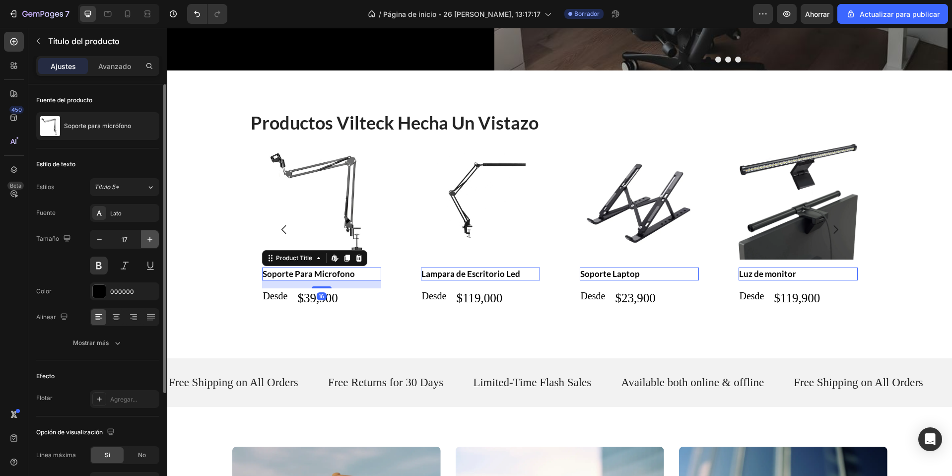
click at [150, 245] on button "button" at bounding box center [150, 239] width 18 height 18
type input "19"
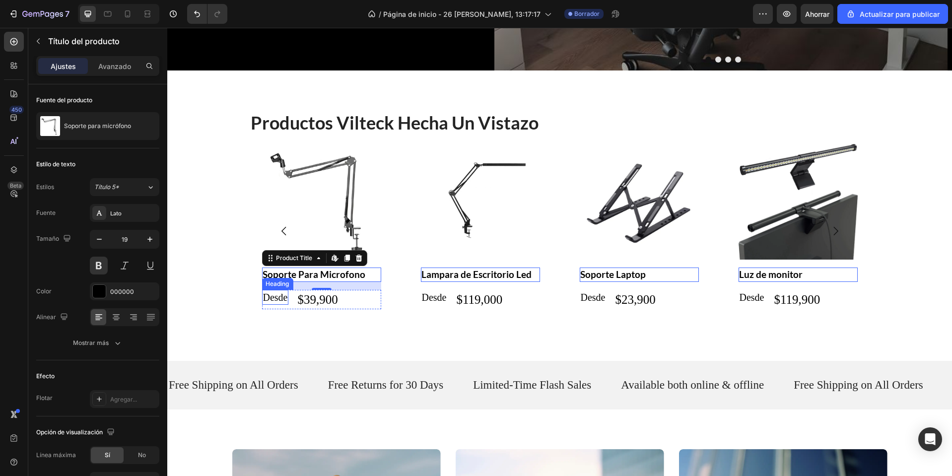
click at [269, 297] on p "Desde" at bounding box center [275, 297] width 25 height 13
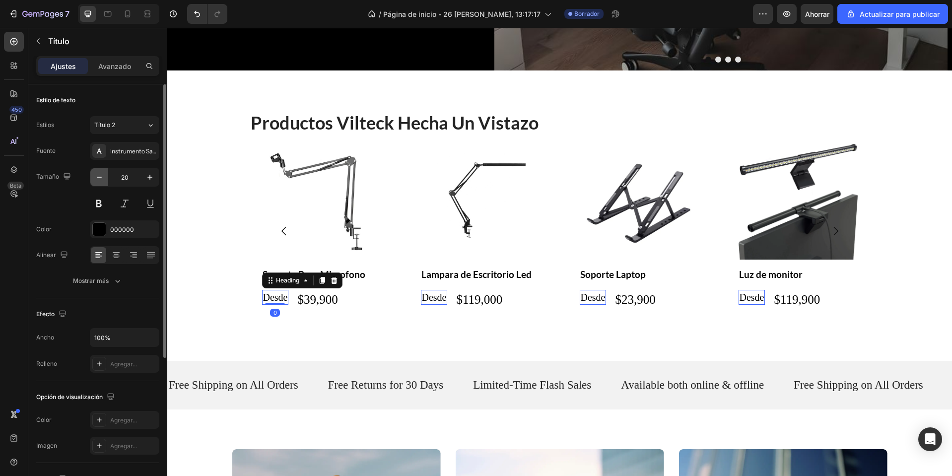
click at [102, 178] on icon "button" at bounding box center [99, 177] width 10 height 10
type input "18"
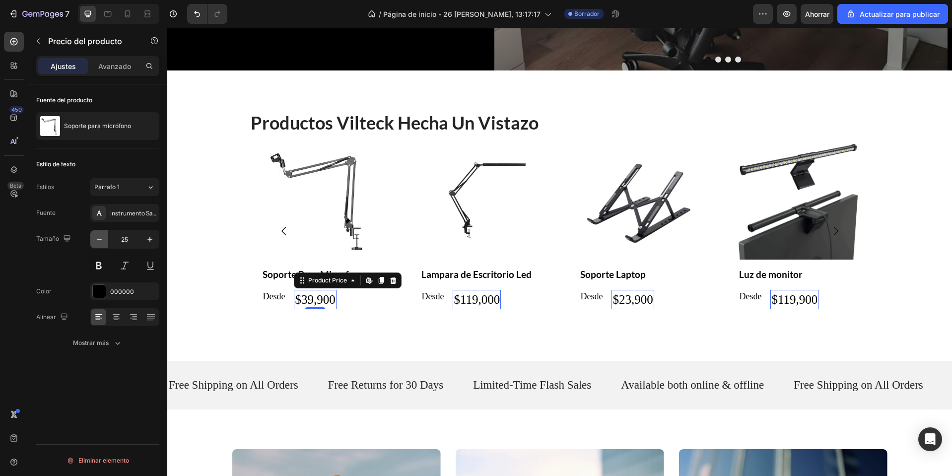
click at [104, 239] on icon "button" at bounding box center [99, 239] width 10 height 10
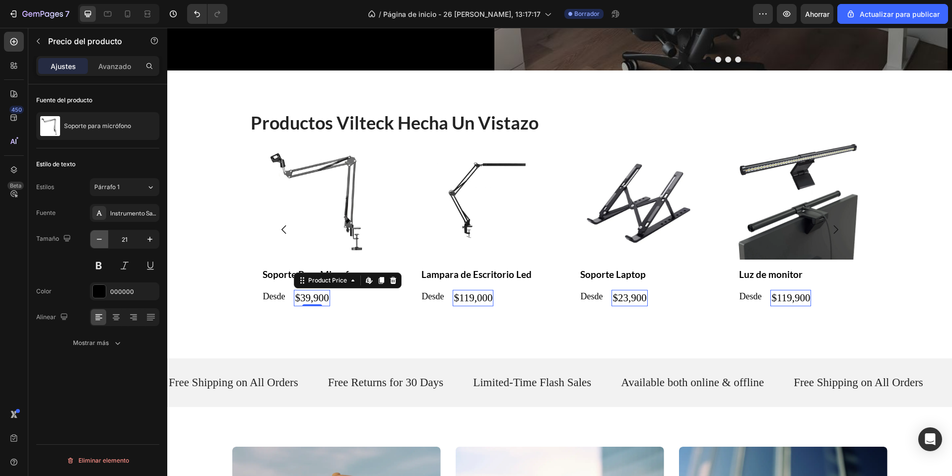
click at [104, 239] on icon "button" at bounding box center [99, 239] width 10 height 10
type input "18"
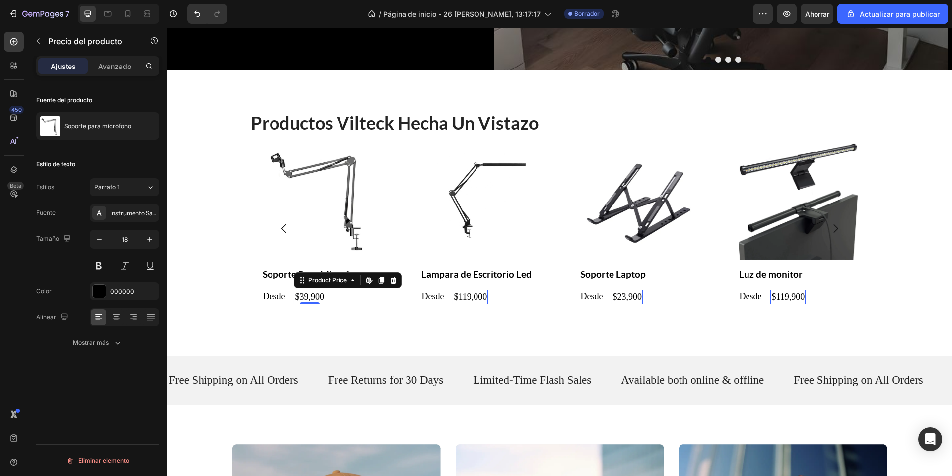
click at [266, 296] on p "Desde" at bounding box center [274, 296] width 22 height 11
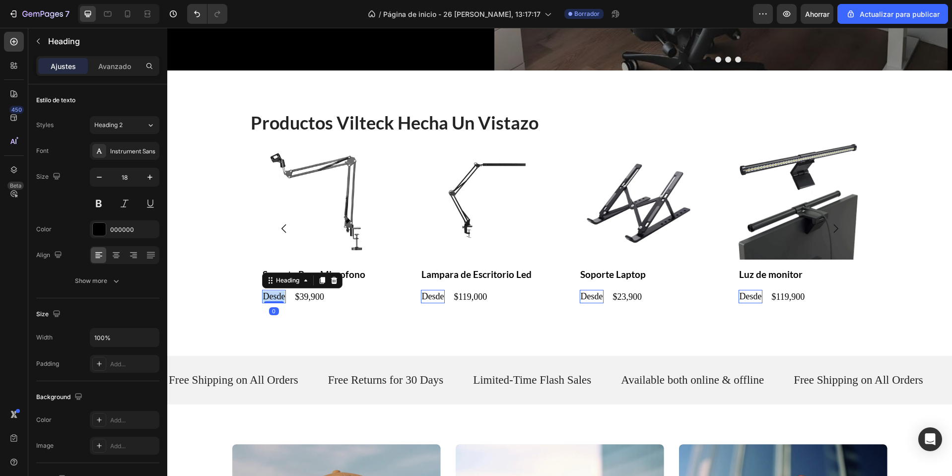
click at [266, 296] on p "Desde" at bounding box center [274, 296] width 22 height 11
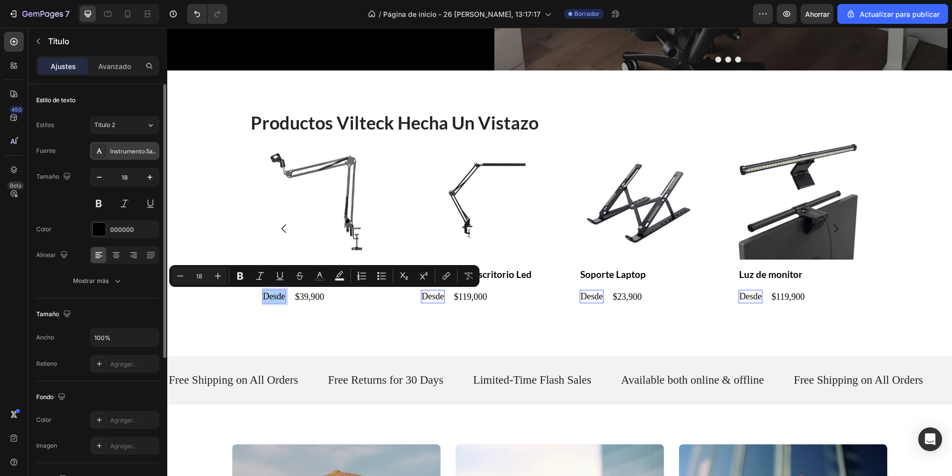
click at [134, 157] on div "Instrumento Sans" at bounding box center [124, 151] width 69 height 18
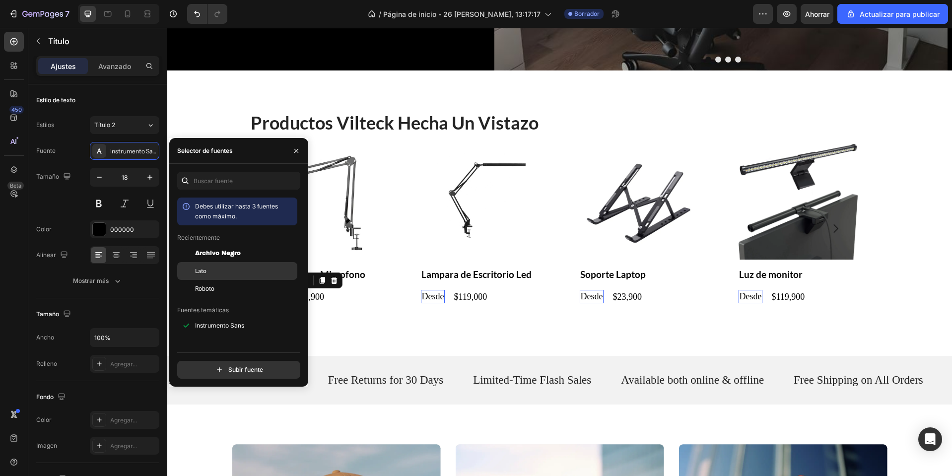
click at [242, 271] on div "Lato" at bounding box center [245, 271] width 100 height 9
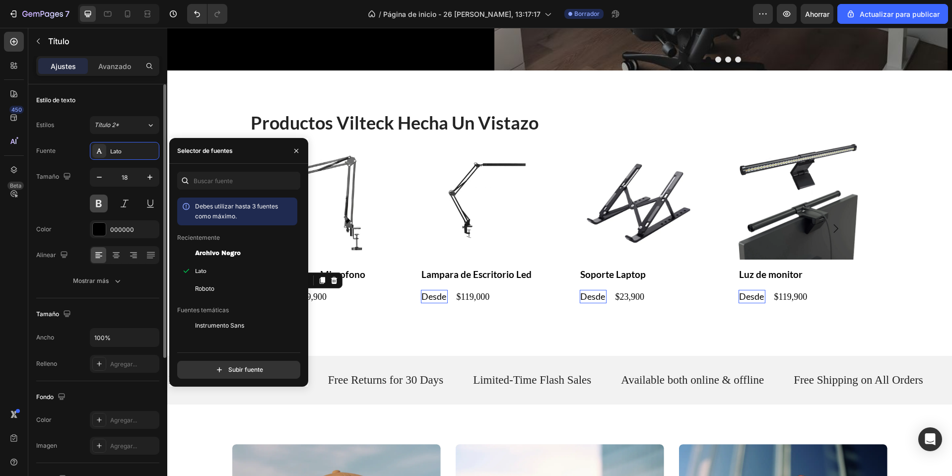
click at [102, 206] on button at bounding box center [99, 204] width 18 height 18
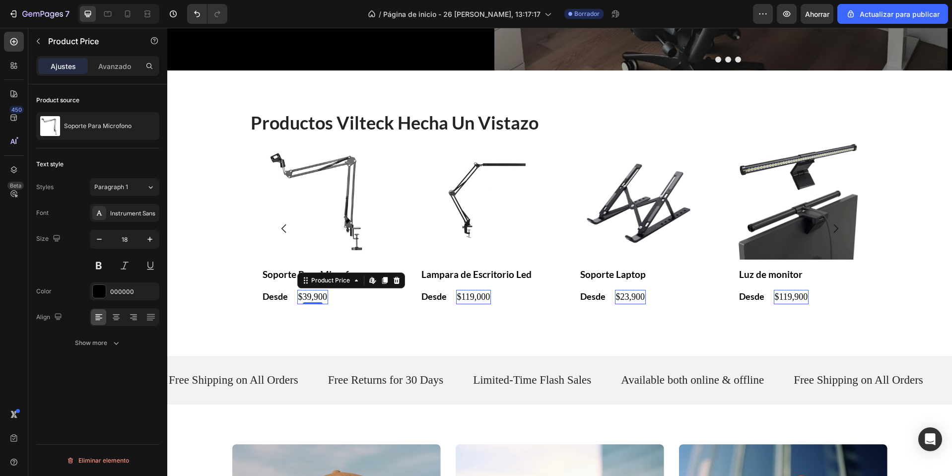
click at [107, 270] on button at bounding box center [99, 266] width 18 height 18
click at [101, 267] on button at bounding box center [99, 266] width 18 height 18
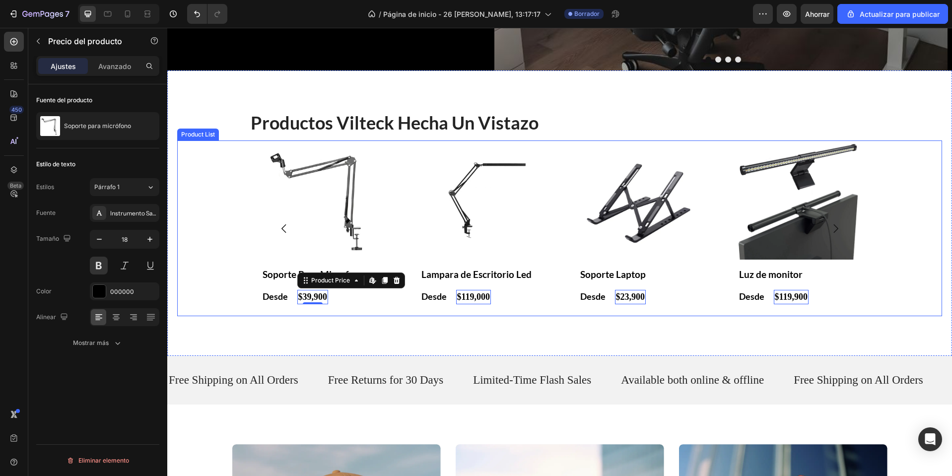
click at [881, 293] on div "Product Images Bandeja Organizadora de Cables Product Title Desde Heading $99,9…" at bounding box center [559, 228] width 765 height 176
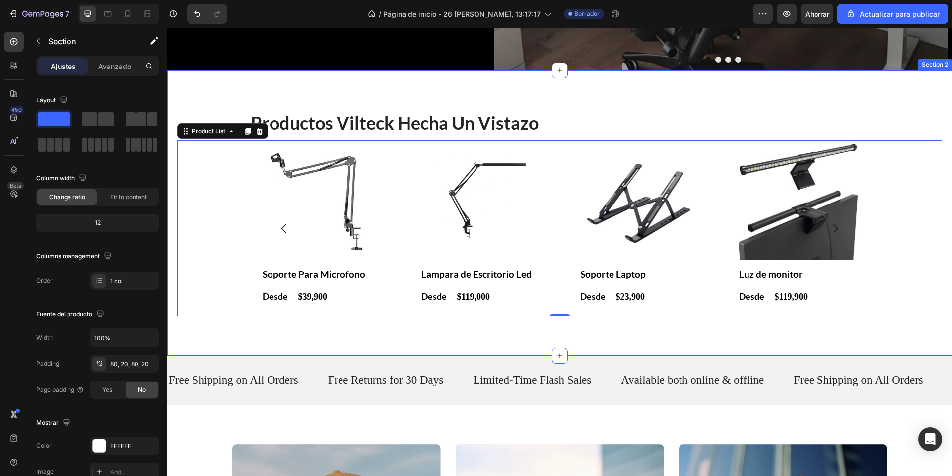
click at [908, 331] on div "⁠⁠⁠⁠⁠⁠⁠ Productos vilteck hecha un vistazo Heading Product Images Bandeja Organ…" at bounding box center [559, 212] width 785 height 285
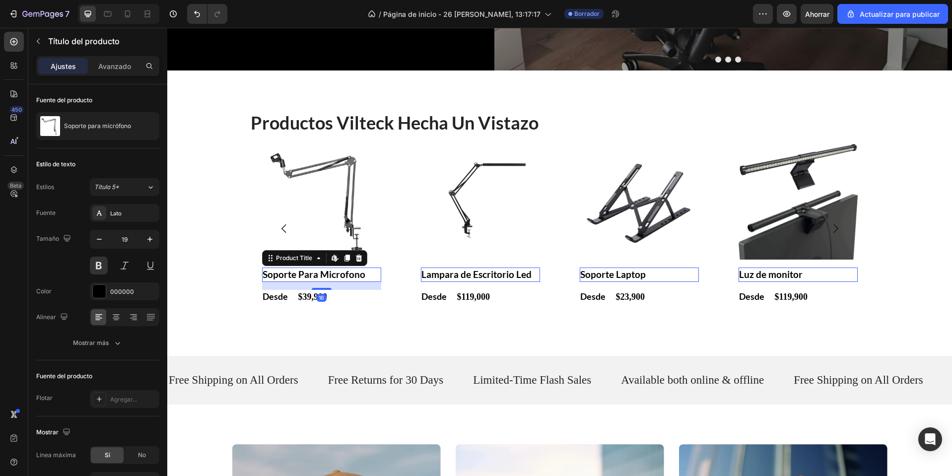
click at [167, 28] on div "16" at bounding box center [167, 28] width 0 height 0
click at [129, 71] on p "Avanzado" at bounding box center [114, 66] width 33 height 10
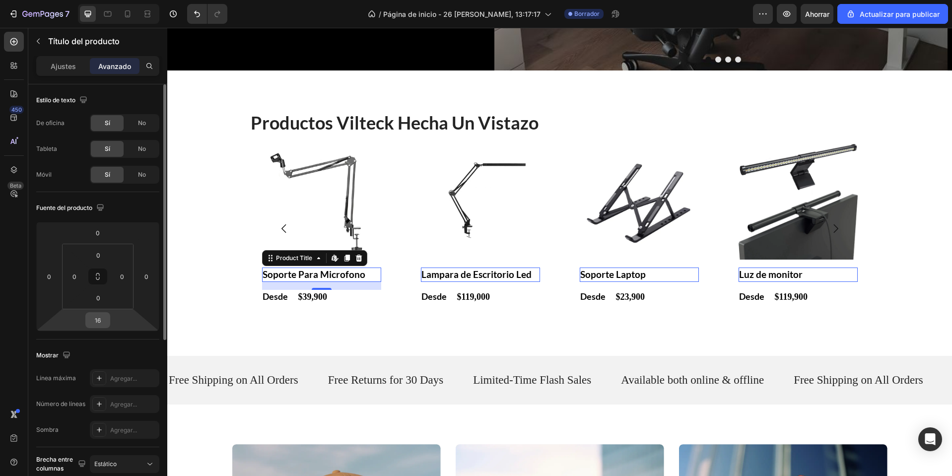
click at [97, 317] on input "16" at bounding box center [98, 320] width 20 height 15
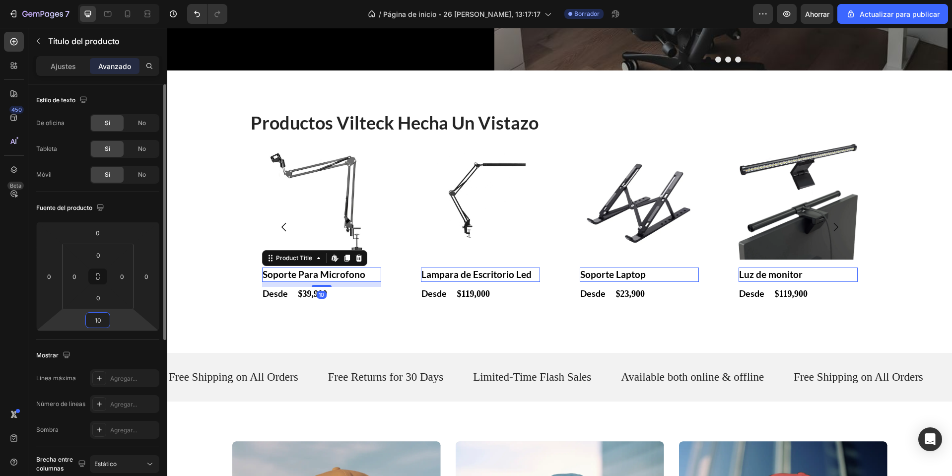
type input "1"
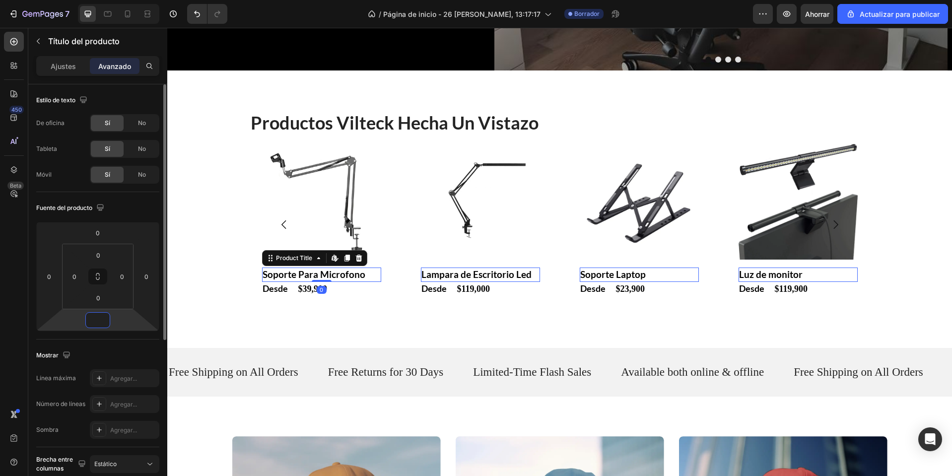
type input "5"
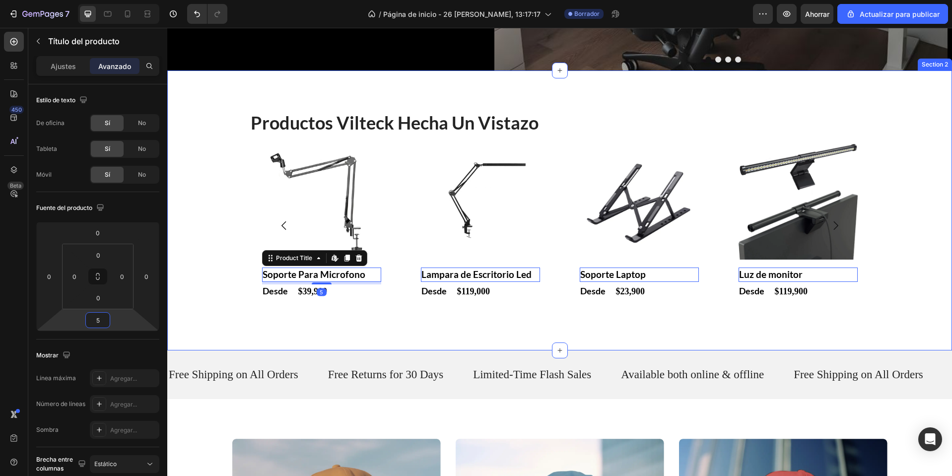
click at [334, 335] on div "⁠⁠⁠⁠⁠⁠⁠ Productos vilteck hecha un vistazo Heading Product Images Bandeja Organ…" at bounding box center [559, 210] width 785 height 280
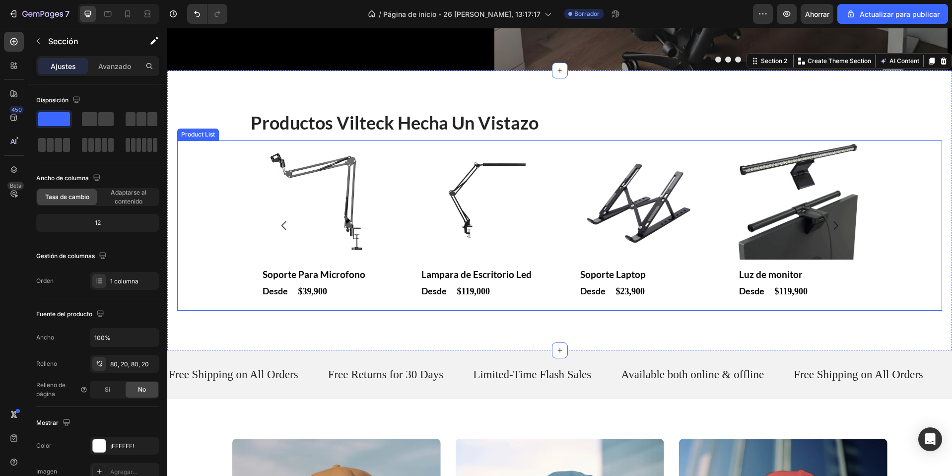
click at [240, 172] on div "Product Images Bandeja Organizadora de Cables Product Title Desde Heading $99,9…" at bounding box center [559, 225] width 765 height 171
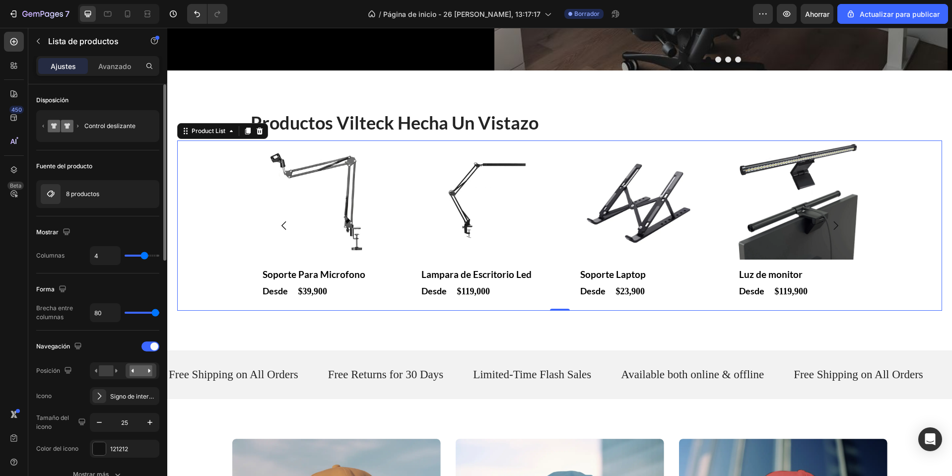
type input "50"
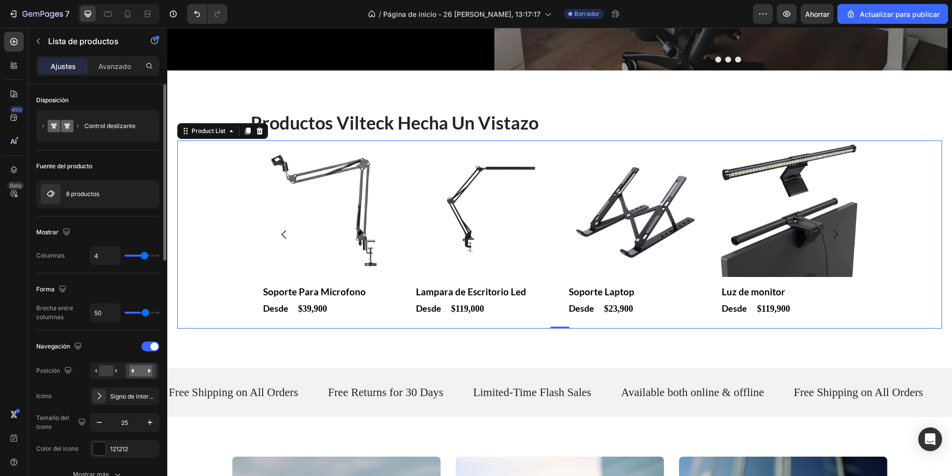
type input "33"
type input "24"
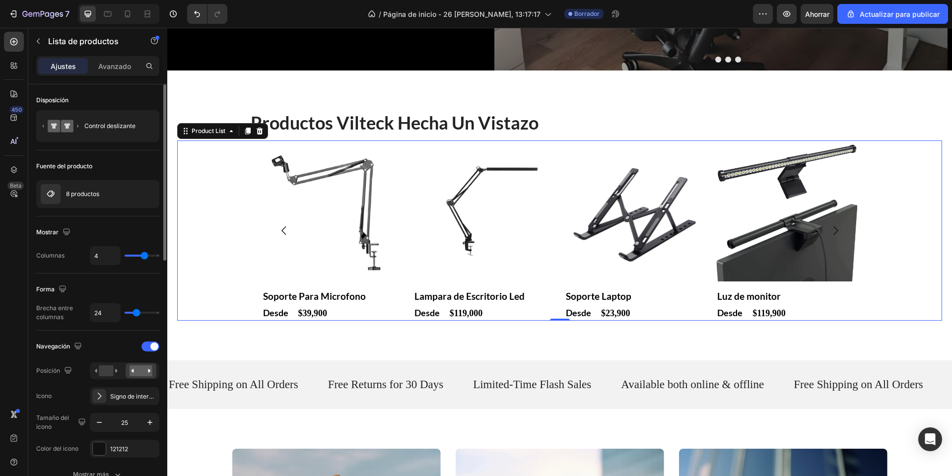
type input "21"
type input "19"
type input "49"
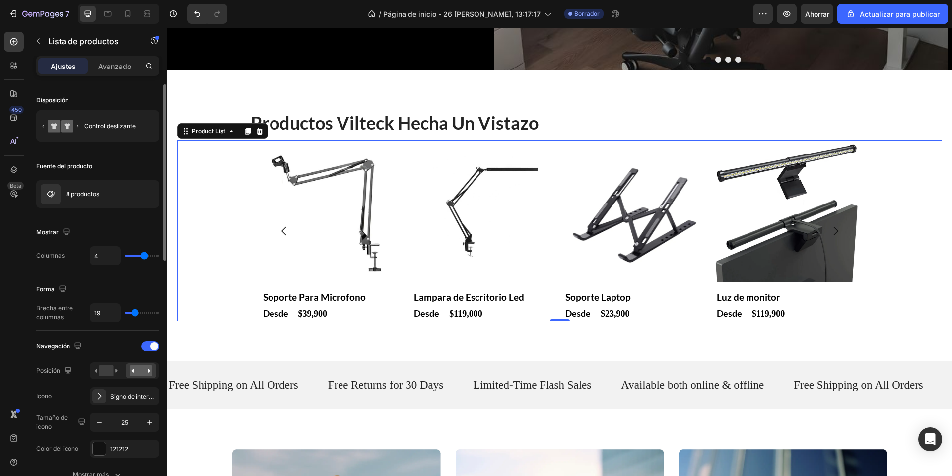
type input "49"
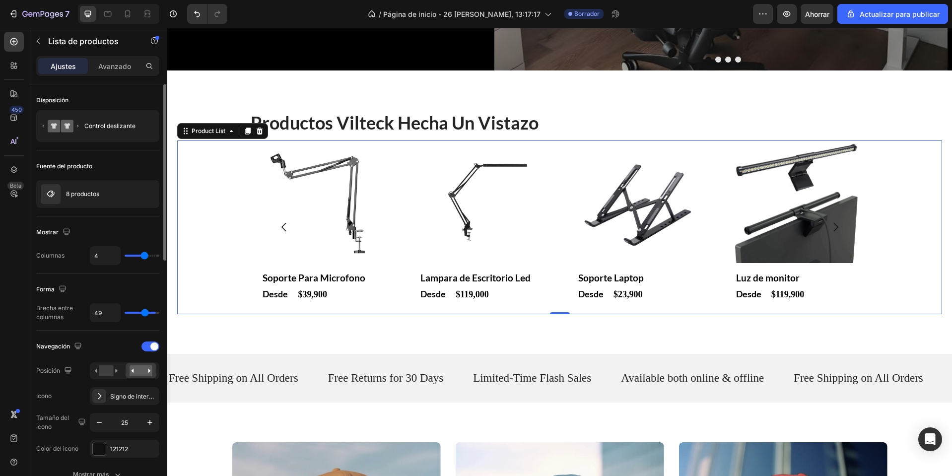
type input "71"
type input "80"
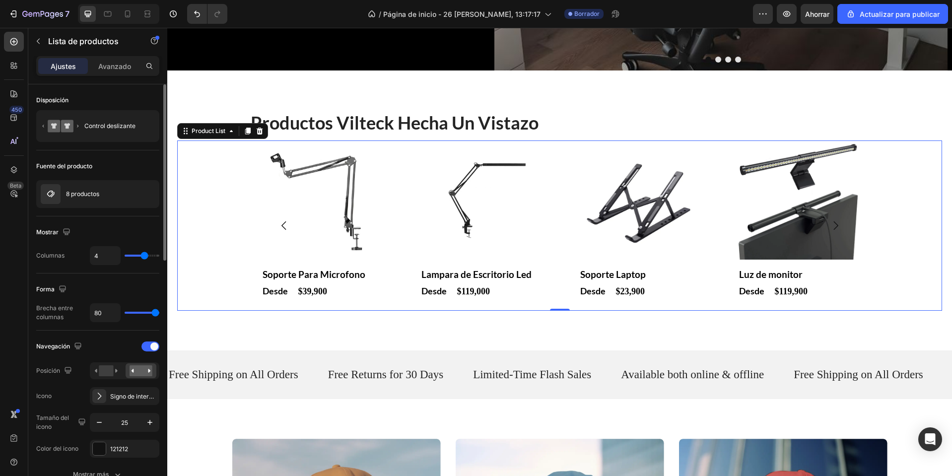
type input "70"
type input "61"
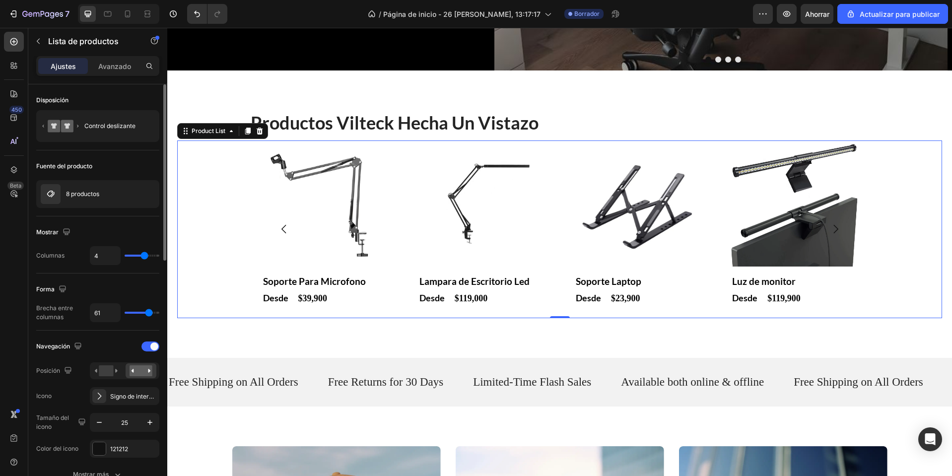
type input "41"
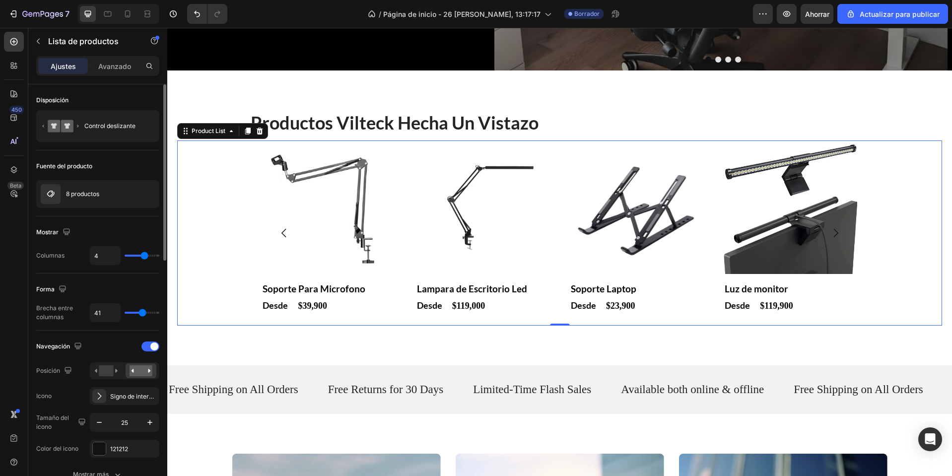
type input "36"
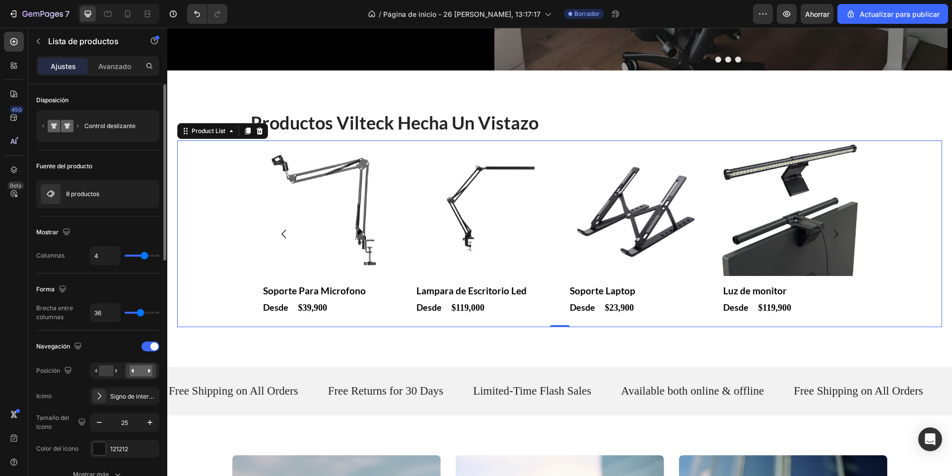
type input "22"
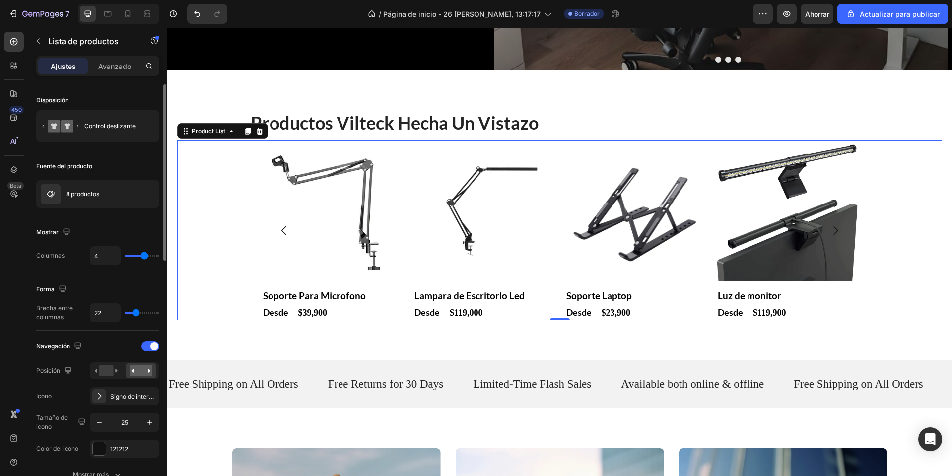
type input "31"
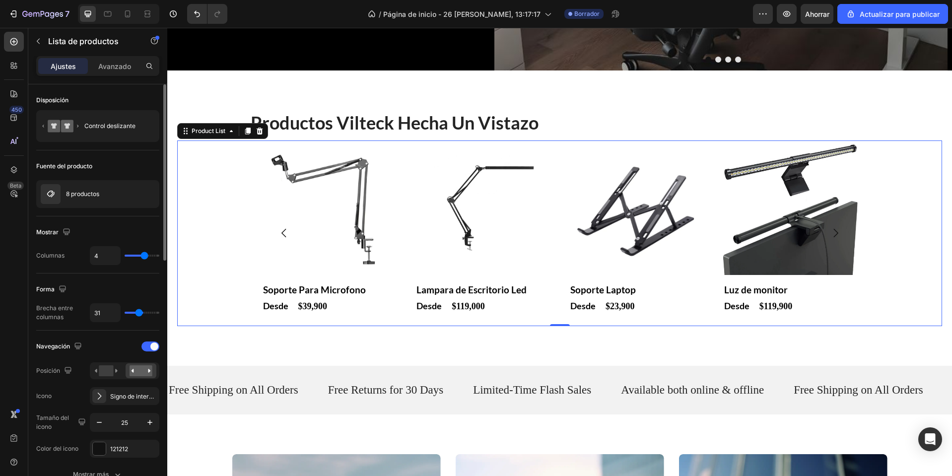
type input "39"
type input "43"
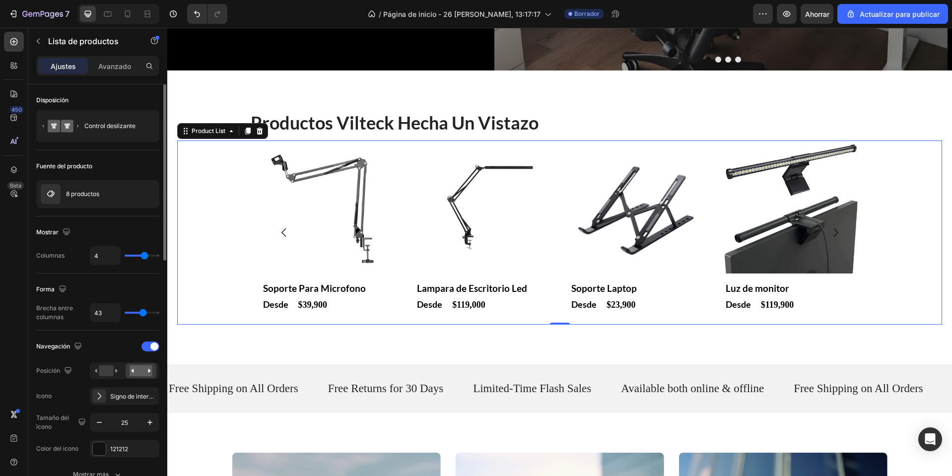
type input "44"
type input "49"
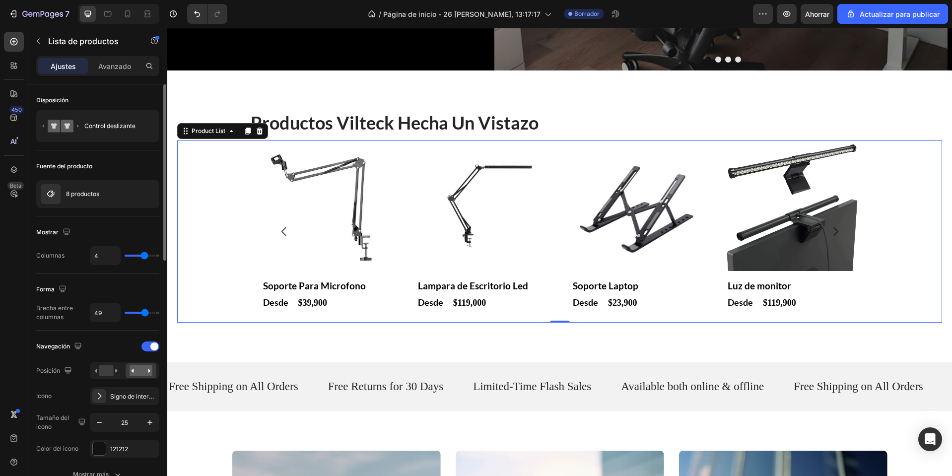
type input "43"
type input "33"
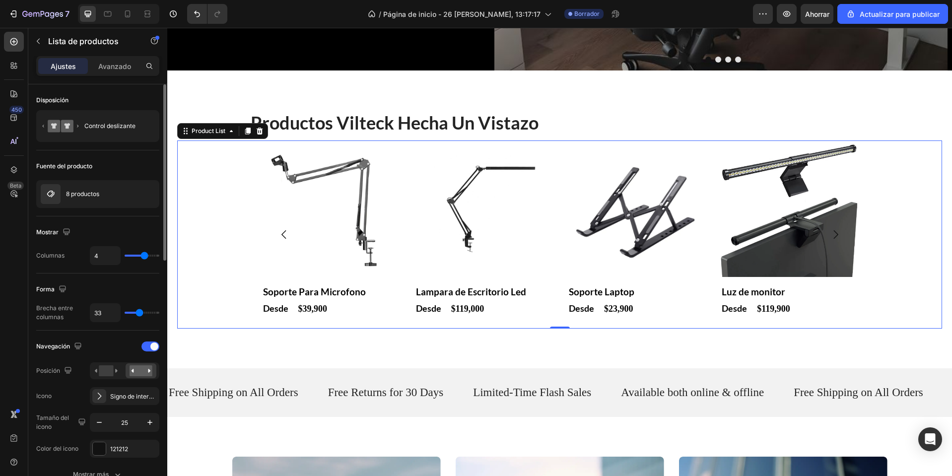
type input "31"
type input "9"
type input "0"
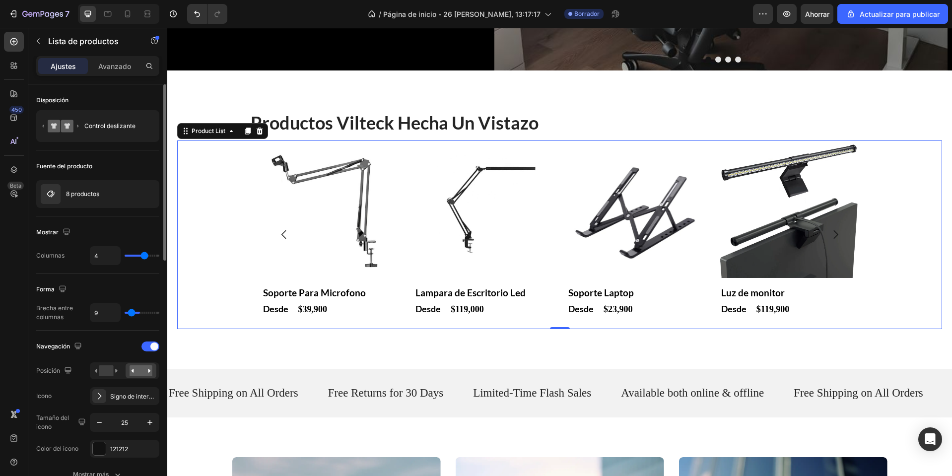
type input "0"
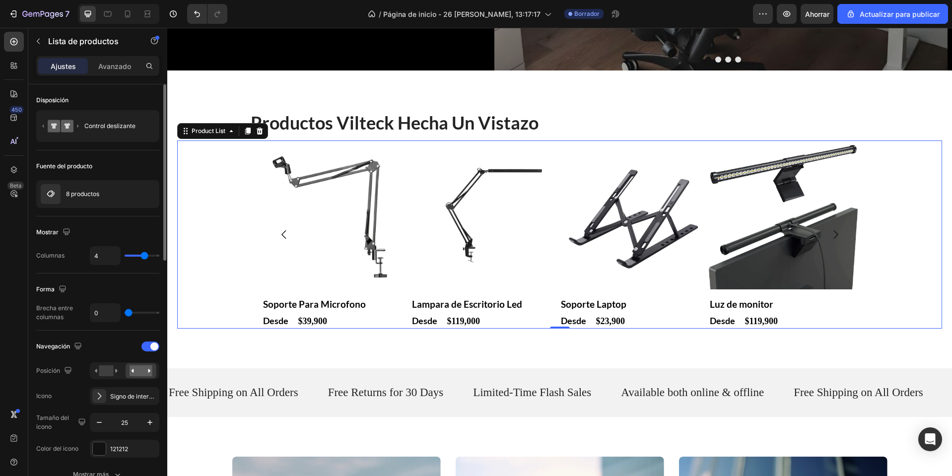
type input "9"
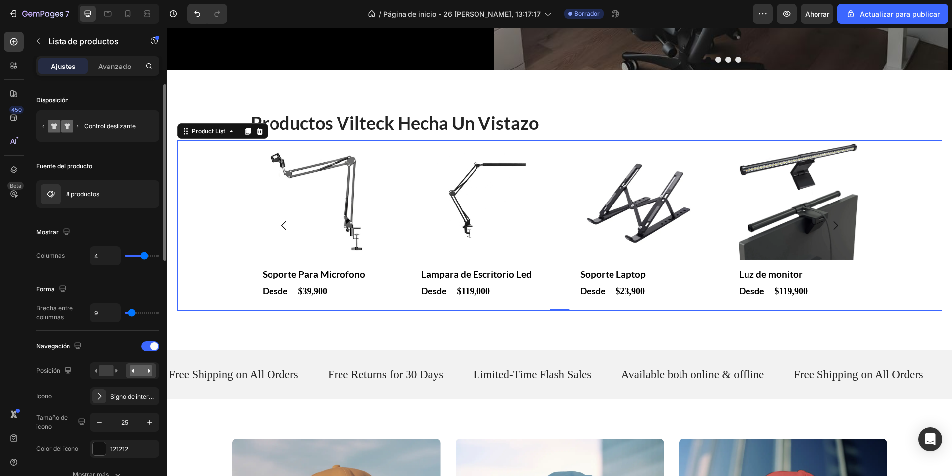
type input "80"
type input "31"
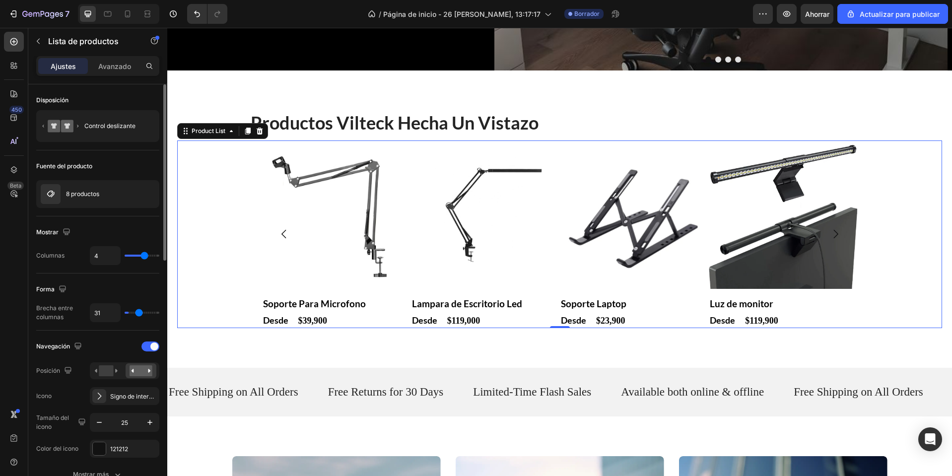
type input "1"
type input "30"
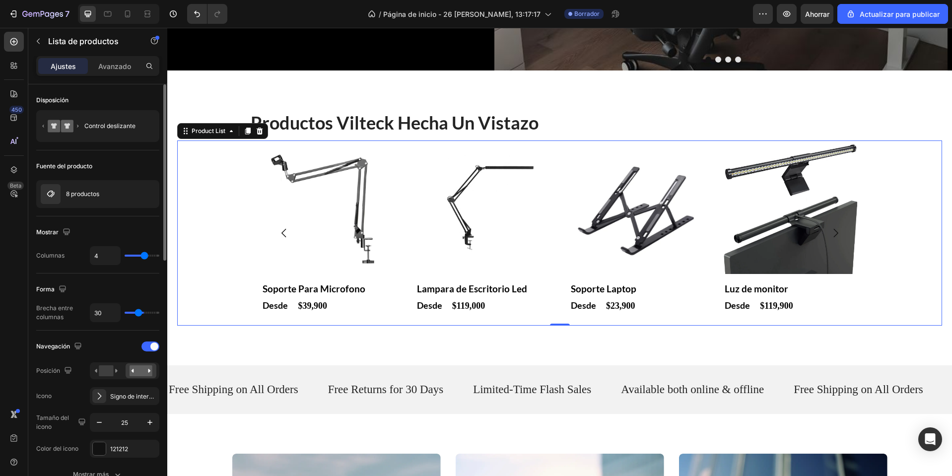
type input "41"
type input "40"
type input "39"
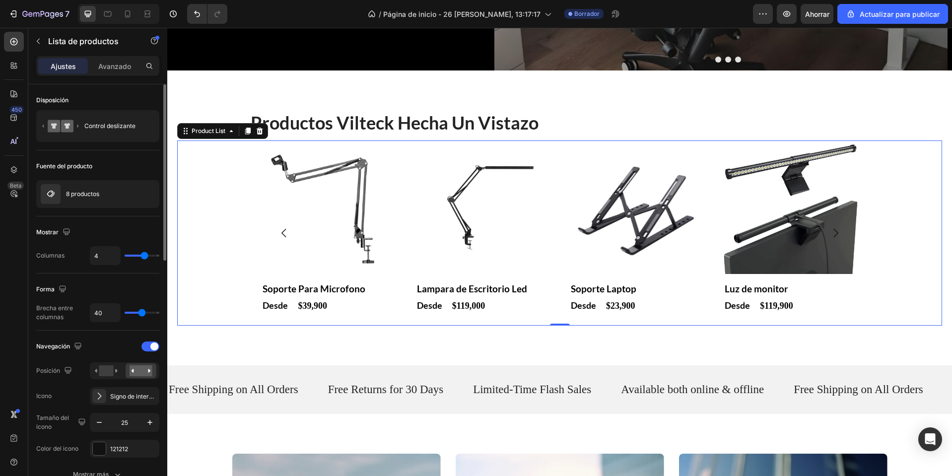
type input "39"
type input "40"
drag, startPoint x: 157, startPoint y: 312, endPoint x: 142, endPoint y: 362, distance: 51.8
type input "40"
click at [142, 314] on input "range" at bounding box center [142, 313] width 35 height 2
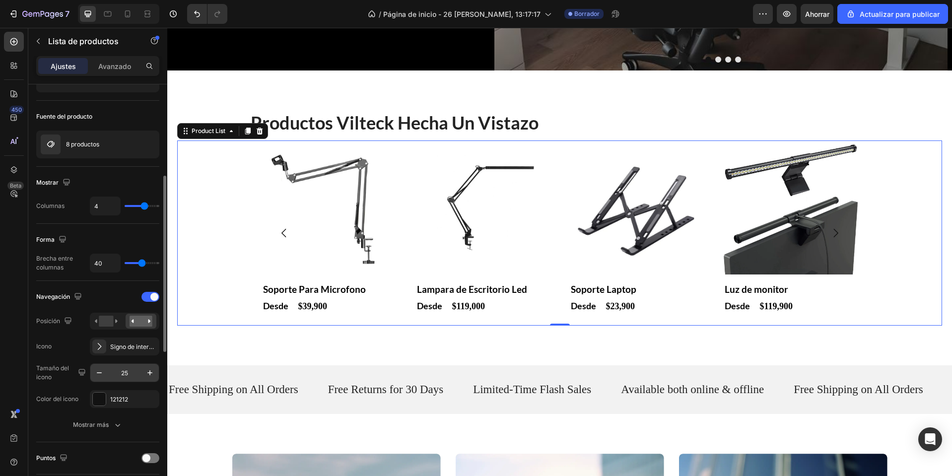
scroll to position [99, 0]
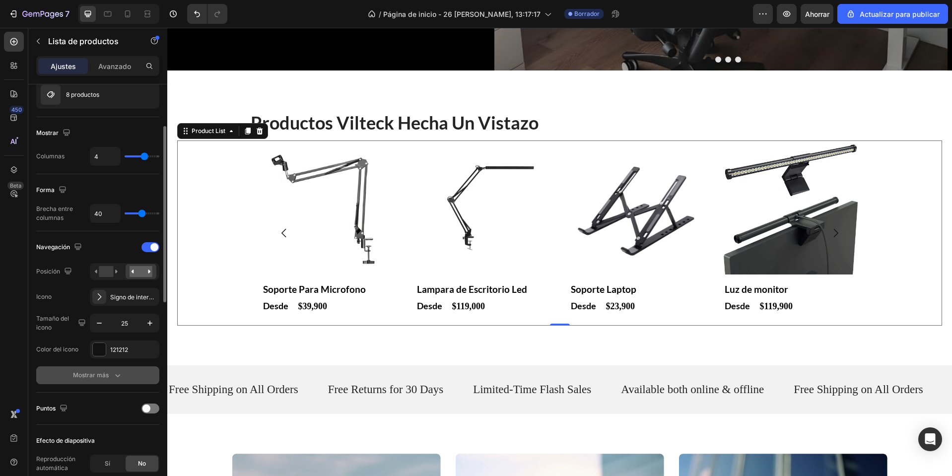
click at [109, 381] on button "Mostrar más" at bounding box center [97, 375] width 123 height 18
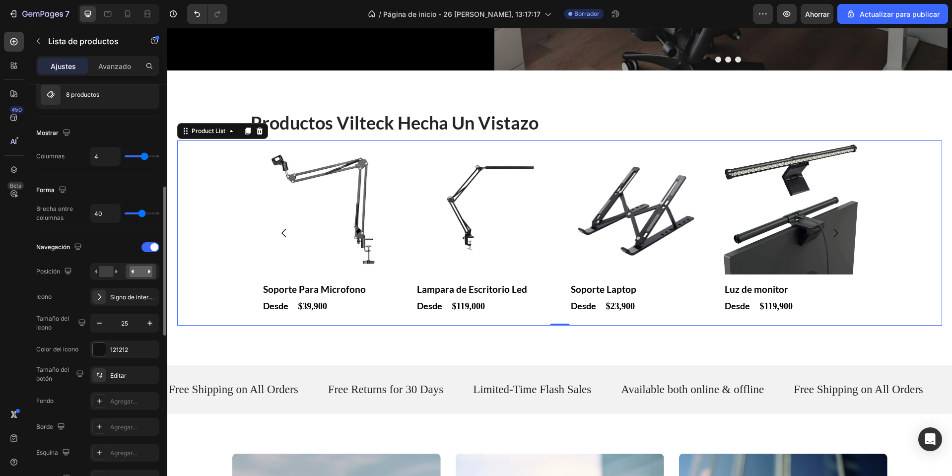
scroll to position [199, 0]
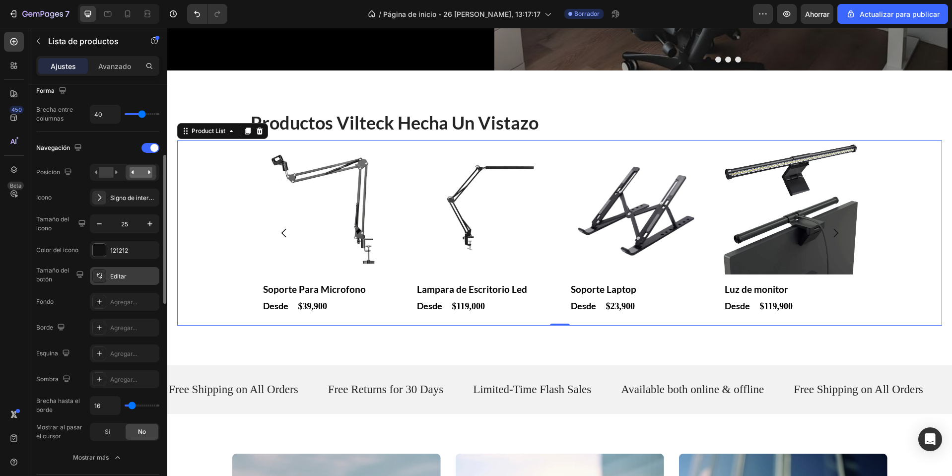
click at [120, 275] on font "Editar" at bounding box center [118, 275] width 16 height 7
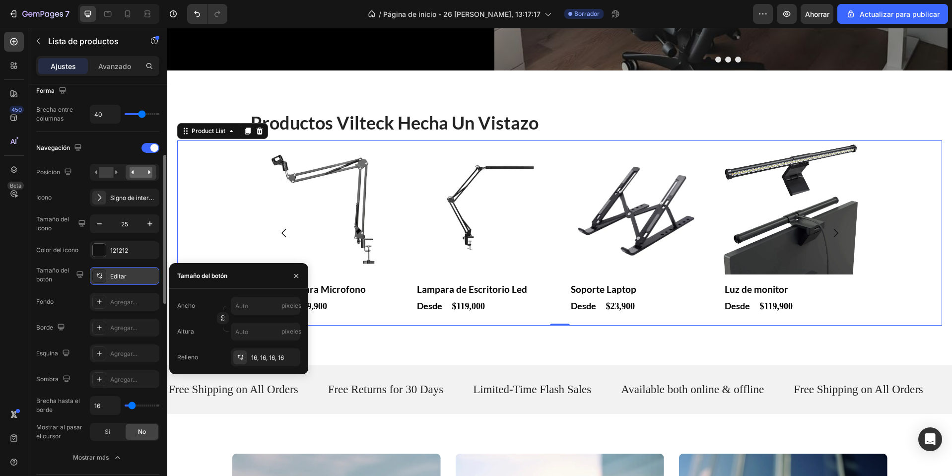
click at [120, 275] on font "Editar" at bounding box center [118, 275] width 16 height 7
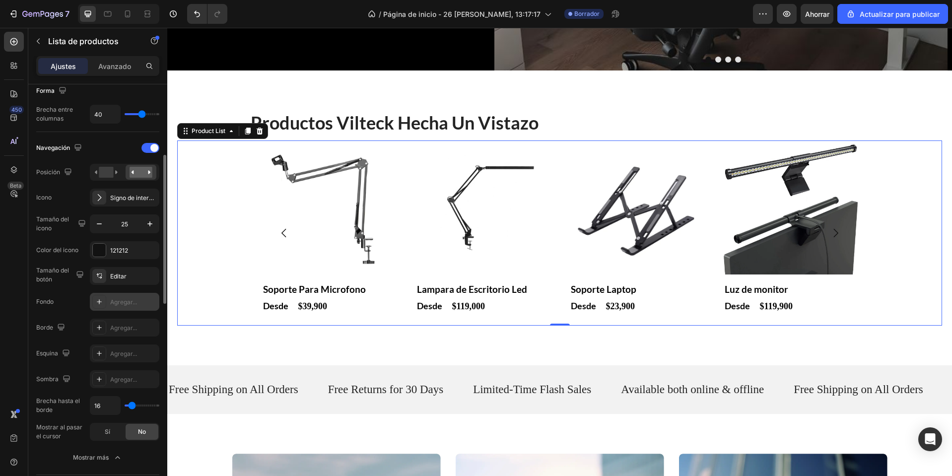
click at [120, 306] on div "Agregar..." at bounding box center [133, 302] width 47 height 9
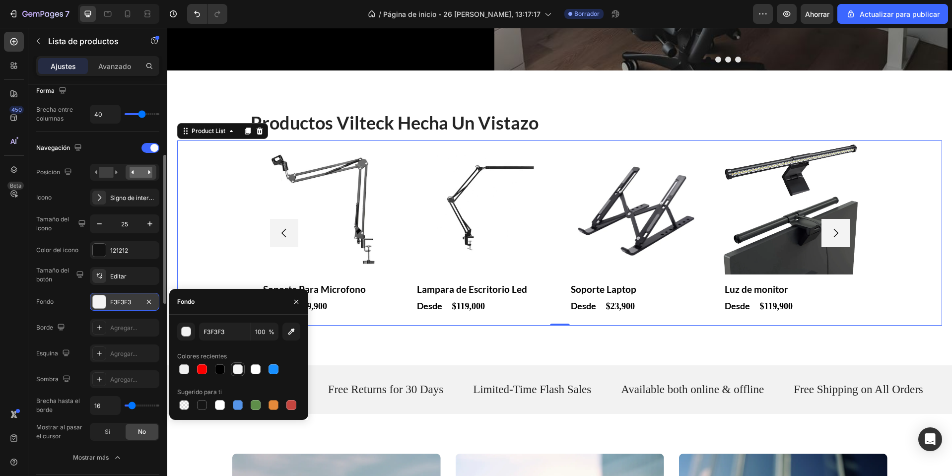
click at [242, 371] on div at bounding box center [238, 369] width 10 height 10
click at [221, 371] on div at bounding box center [220, 369] width 10 height 10
type input "FC0000"
click at [146, 304] on icon "button" at bounding box center [149, 302] width 8 height 8
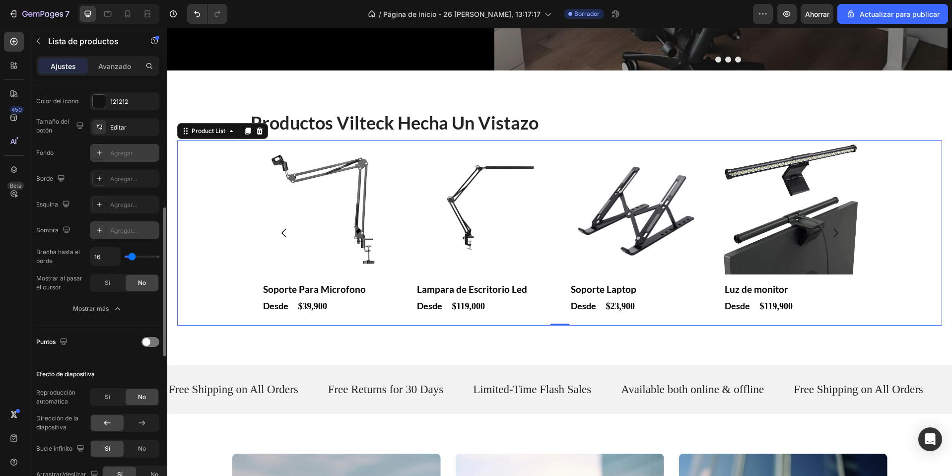
scroll to position [397, 0]
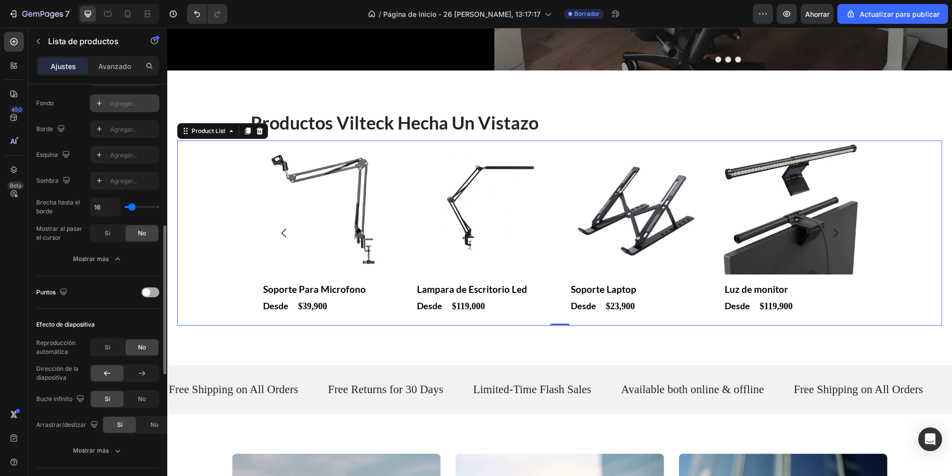
click at [149, 296] on div at bounding box center [150, 292] width 18 height 10
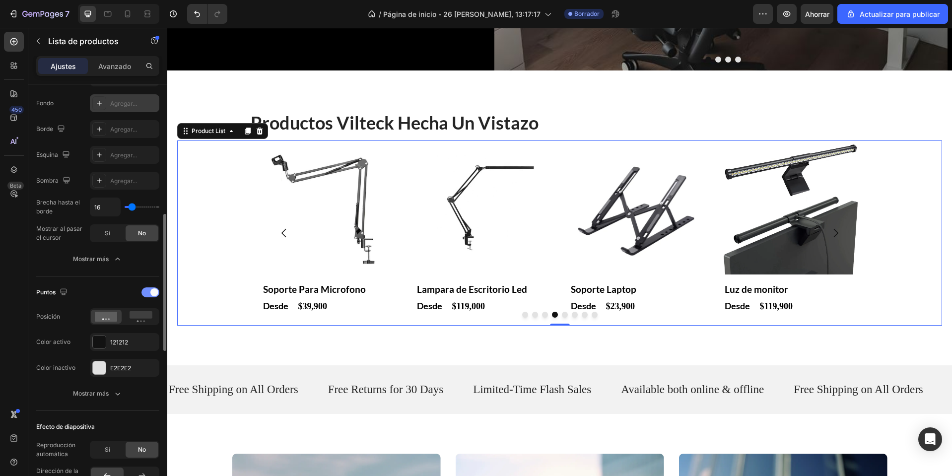
click at [149, 296] on div at bounding box center [150, 292] width 18 height 10
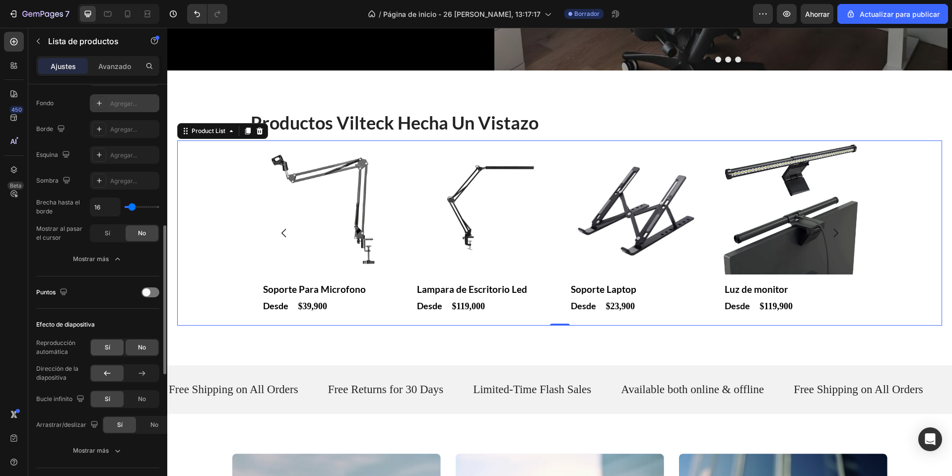
scroll to position [447, 0]
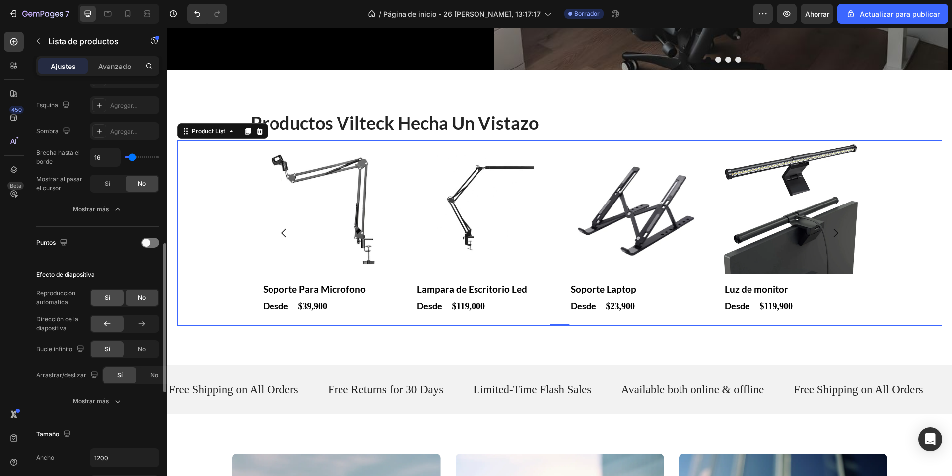
click at [100, 292] on div "Sí" at bounding box center [107, 298] width 33 height 16
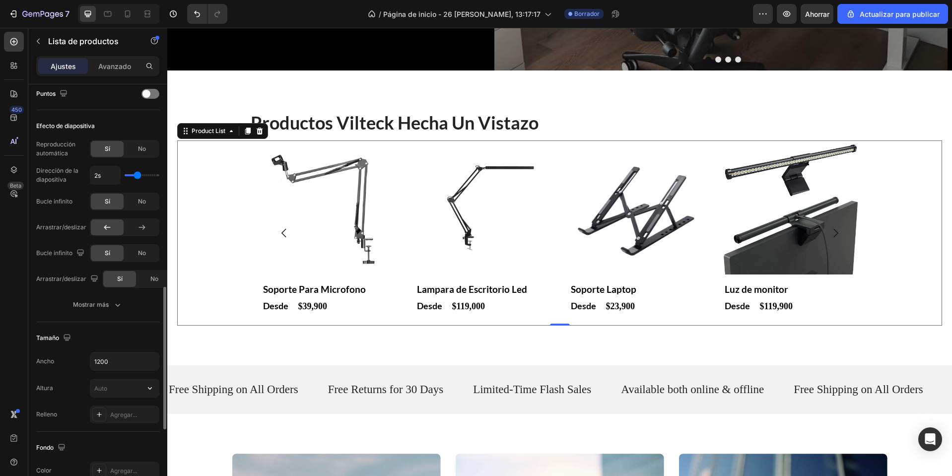
scroll to position [645, 0]
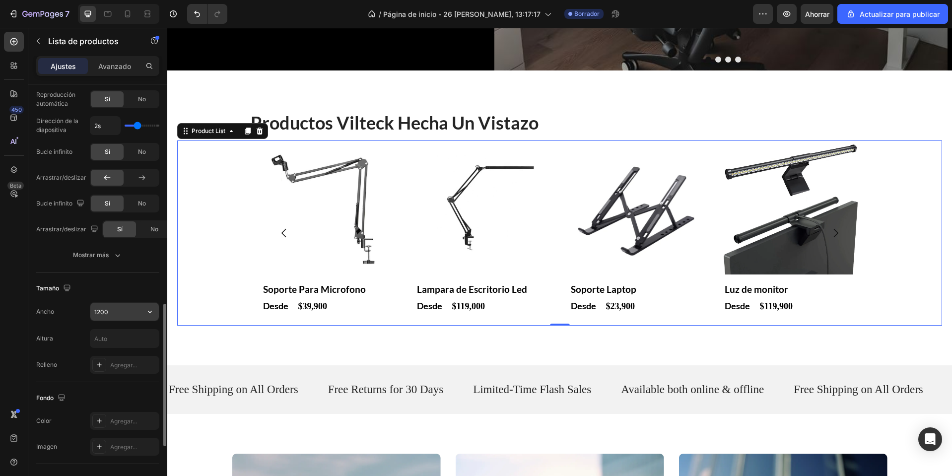
click at [121, 313] on input "1200" at bounding box center [124, 312] width 68 height 18
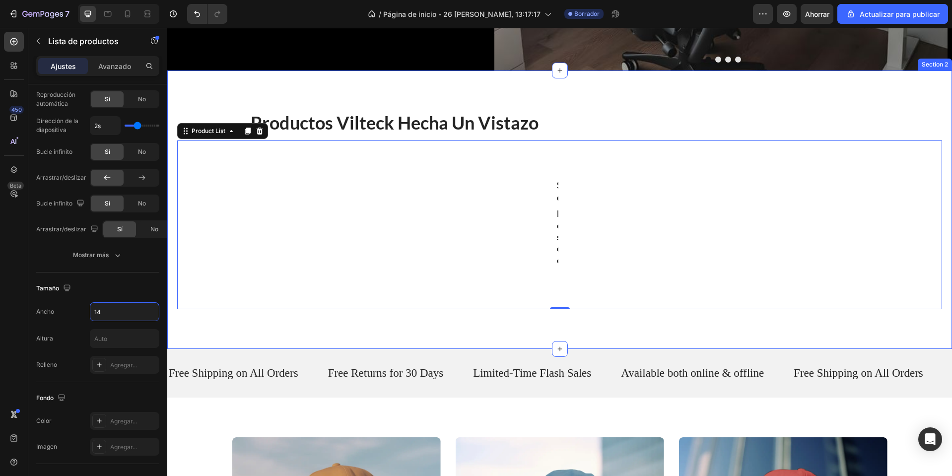
type input "1"
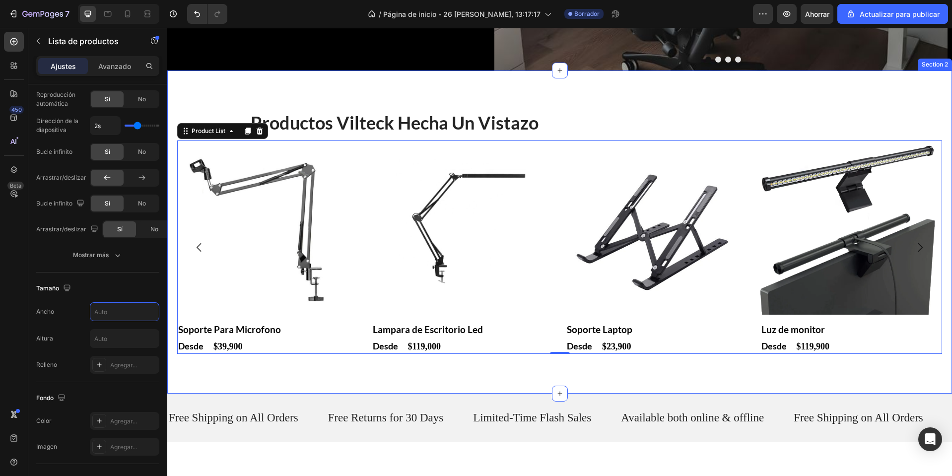
type input "1"
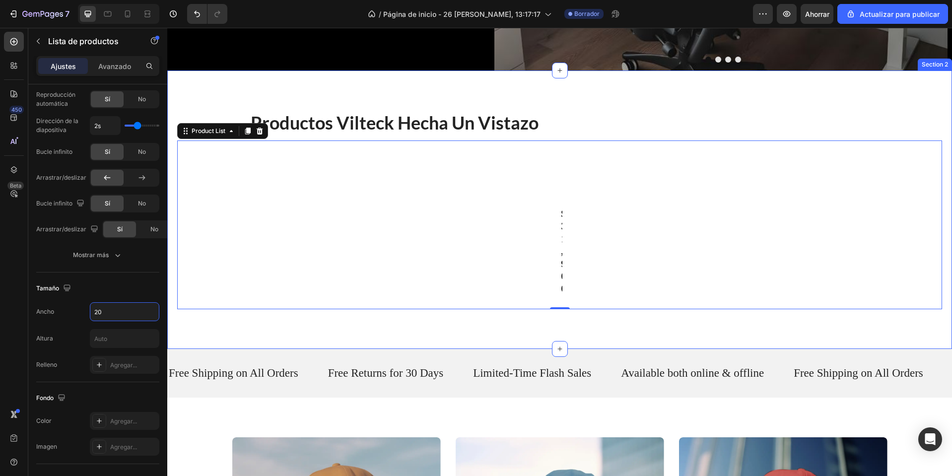
type input "2"
type input "1800"
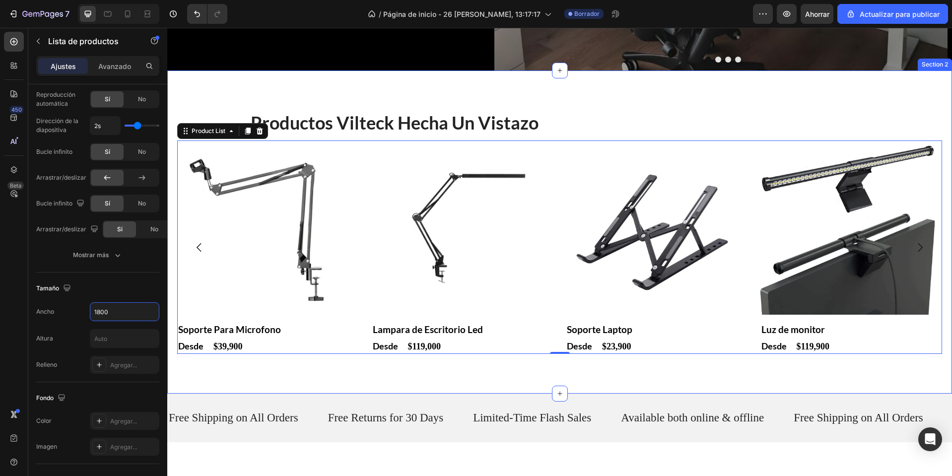
click at [459, 358] on div "⁠⁠⁠⁠⁠⁠⁠ Productos vilteck hecha un vistazo Heading Product Images Bandeja Organ…" at bounding box center [559, 231] width 785 height 323
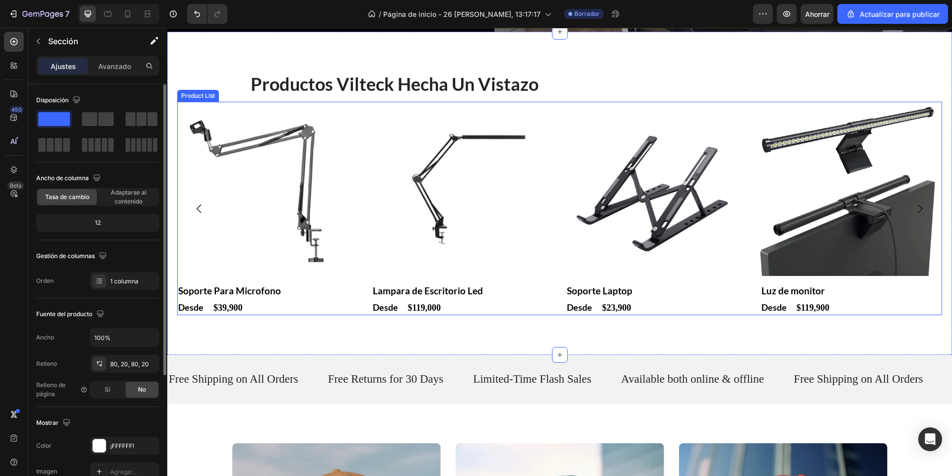
scroll to position [546, 0]
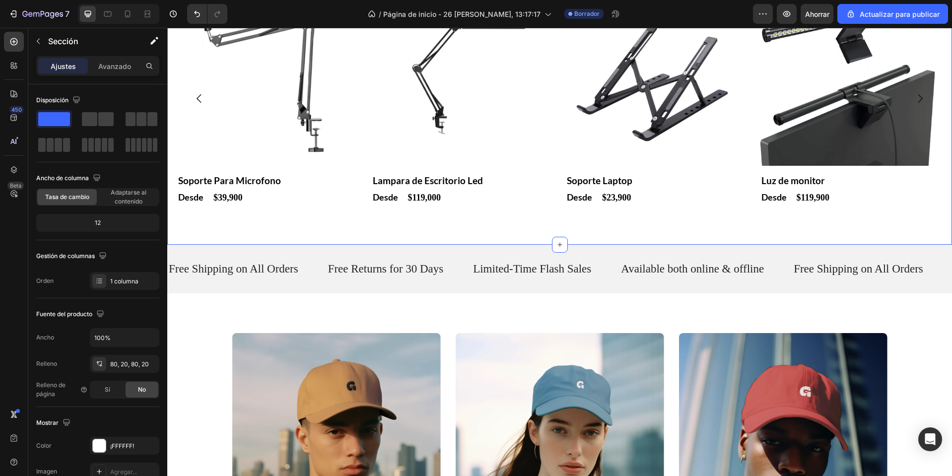
click at [490, 218] on div "⁠⁠⁠⁠⁠⁠⁠ Productos vilteck hecha un vistazo Heading Product Images Bandeja Organ…" at bounding box center [559, 83] width 785 height 323
click at [495, 208] on div "⁠⁠⁠⁠⁠⁠⁠ Productos vilteck hecha un vistazo Heading Product Images Bandeja Organ…" at bounding box center [559, 83] width 785 height 323
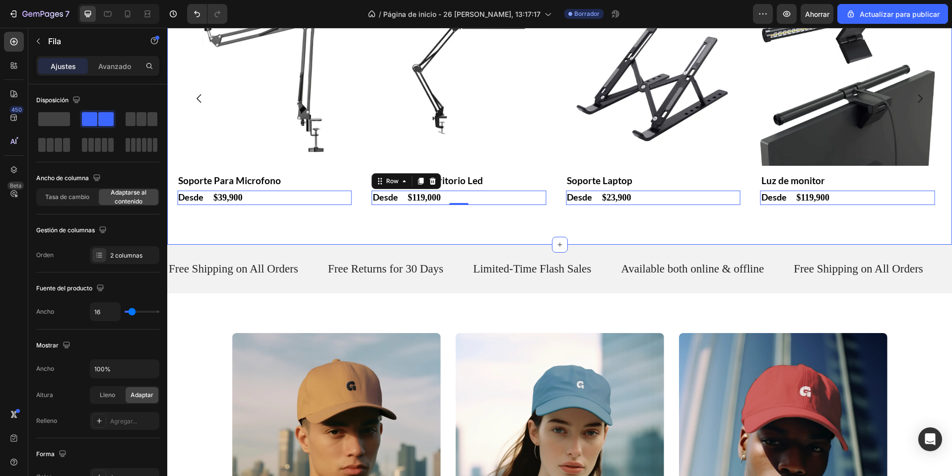
click at [477, 225] on div "⁠⁠⁠⁠⁠⁠⁠ Productos vilteck hecha un vistazo Heading Product Images Bandeja Organ…" at bounding box center [559, 83] width 785 height 323
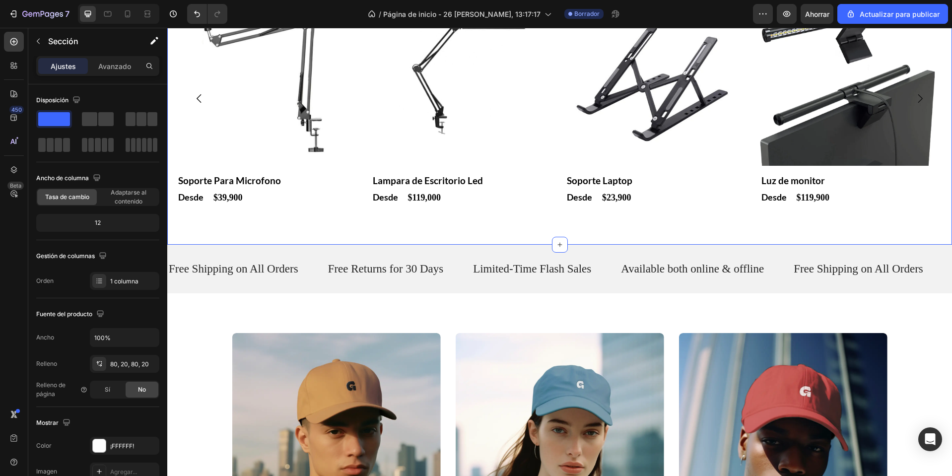
drag, startPoint x: 554, startPoint y: 241, endPoint x: 556, endPoint y: 221, distance: 20.4
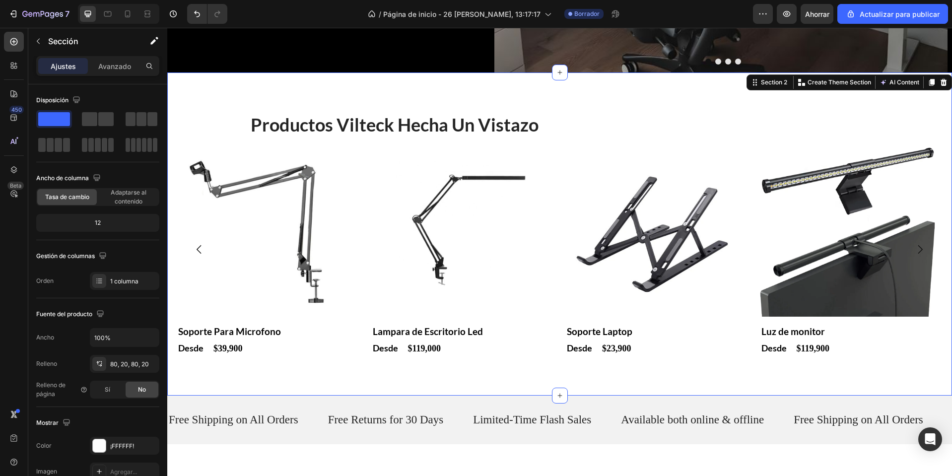
scroll to position [397, 0]
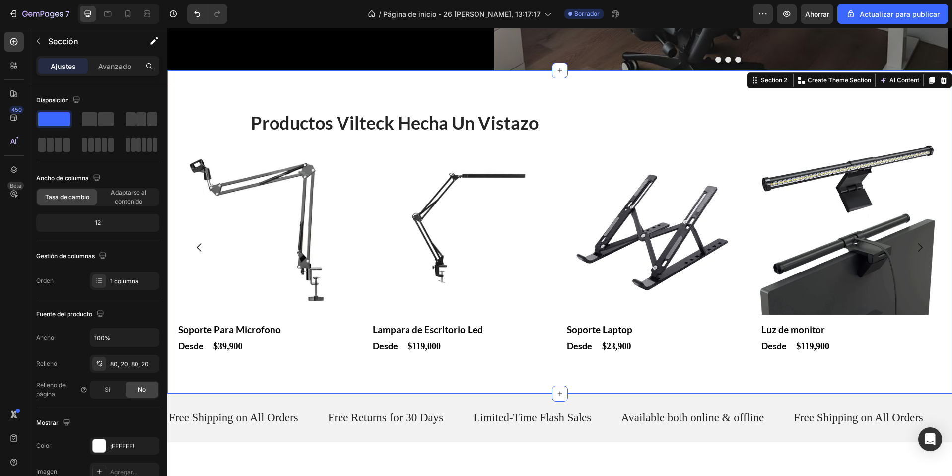
click at [620, 231] on img at bounding box center [653, 227] width 175 height 175
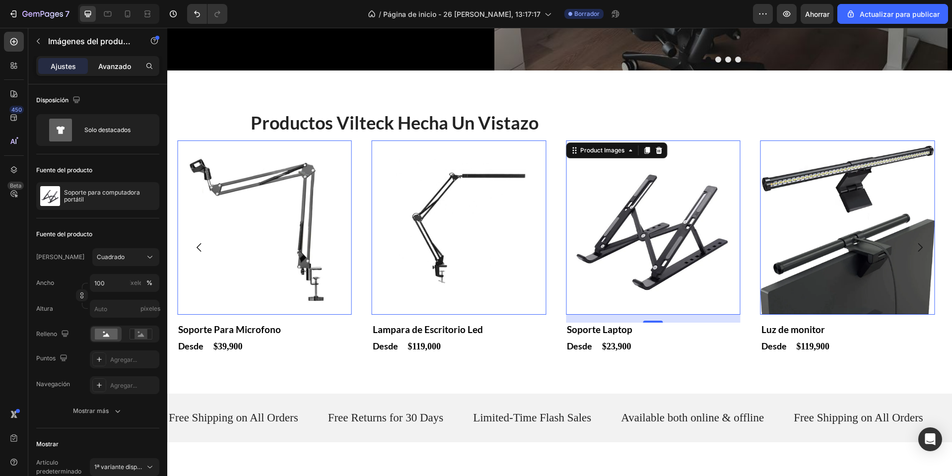
click at [96, 68] on div "Avanzado" at bounding box center [115, 66] width 50 height 16
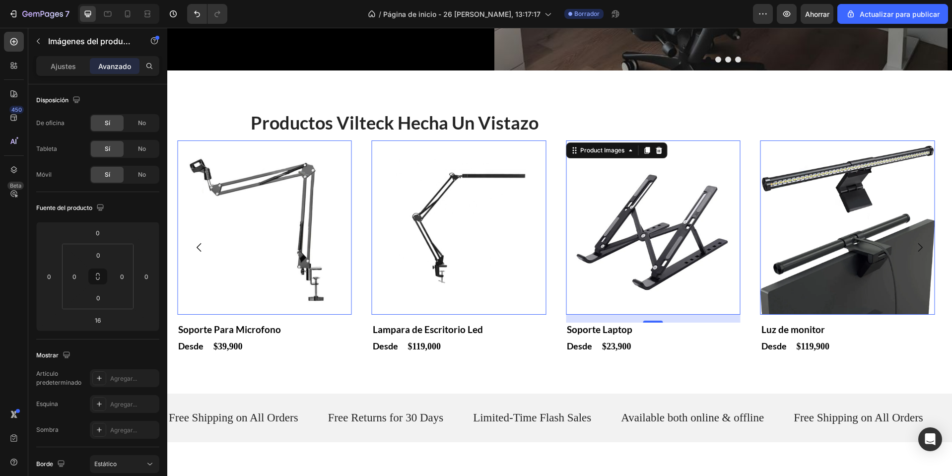
click at [54, 54] on div "Imágenes del producto" at bounding box center [84, 42] width 113 height 28
click at [53, 68] on font "Ajustes" at bounding box center [63, 66] width 25 height 8
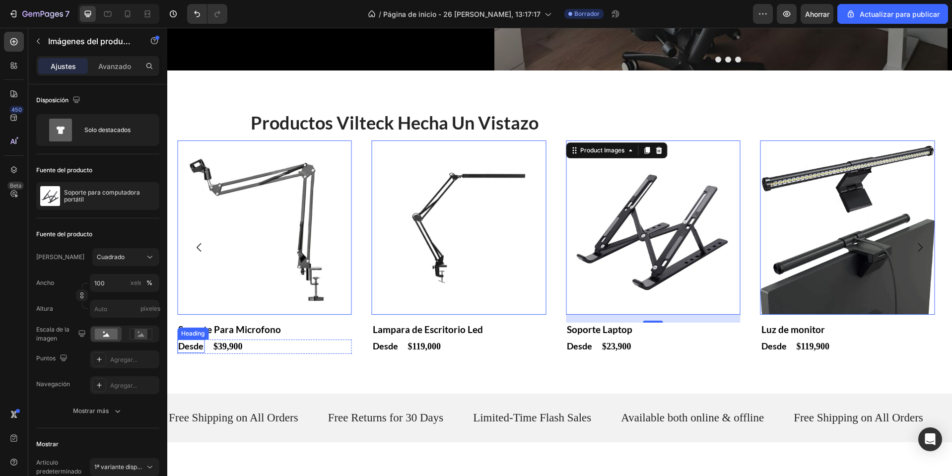
click at [194, 343] on p "Desde" at bounding box center [190, 345] width 25 height 11
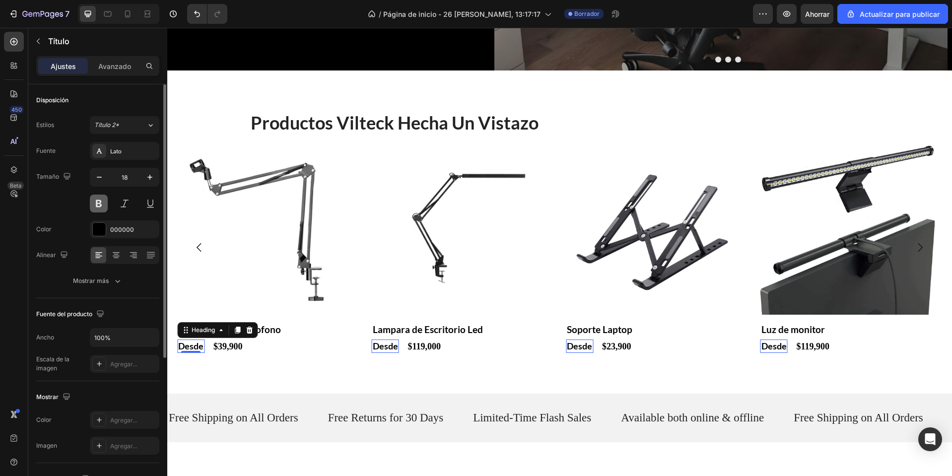
click at [104, 205] on button at bounding box center [99, 204] width 18 height 18
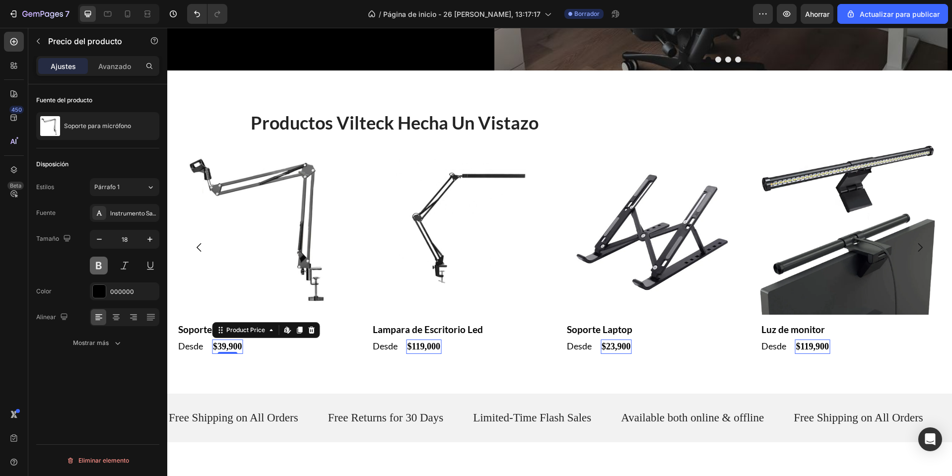
click at [94, 263] on button at bounding box center [99, 266] width 18 height 18
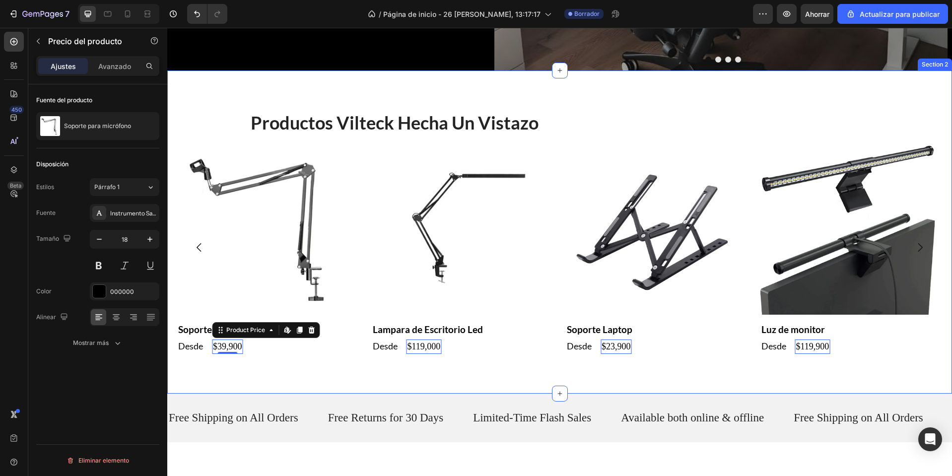
click at [382, 372] on div "⁠⁠⁠⁠⁠⁠⁠ Productos vilteck hecha un vistazo Heading Product Images Bandeja Organ…" at bounding box center [559, 231] width 785 height 323
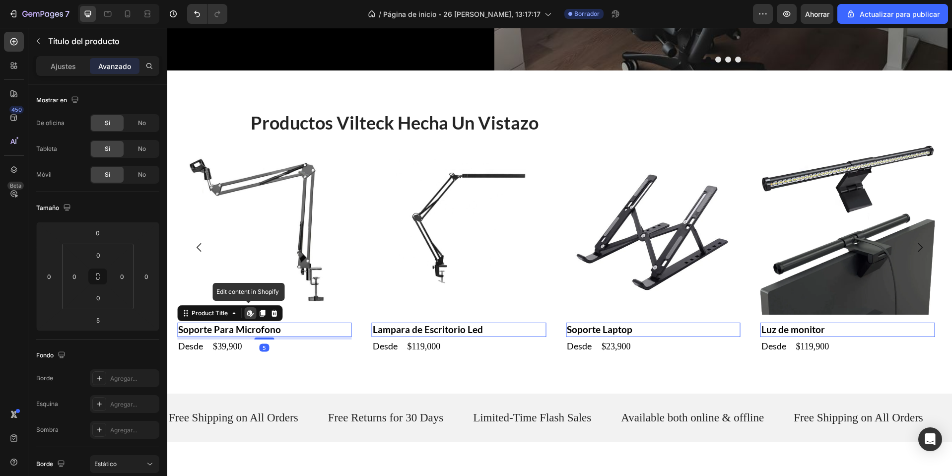
click at [51, 60] on div "Ajustes" at bounding box center [63, 66] width 50 height 16
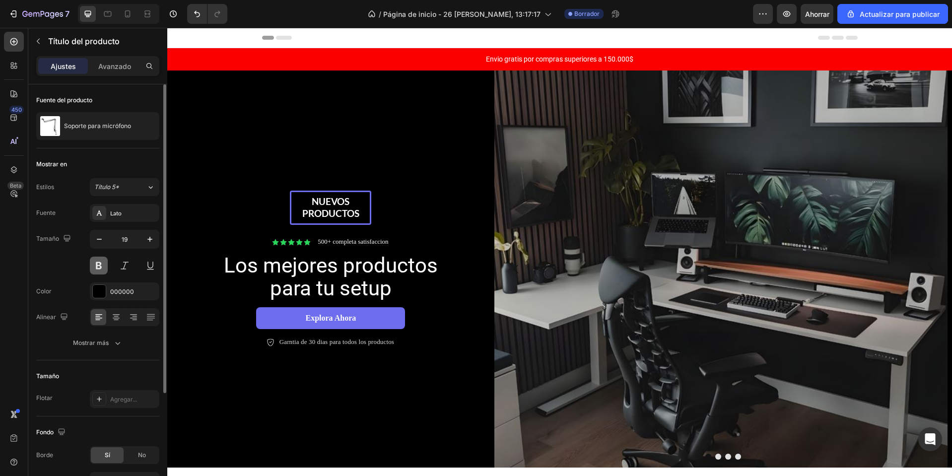
scroll to position [397, 0]
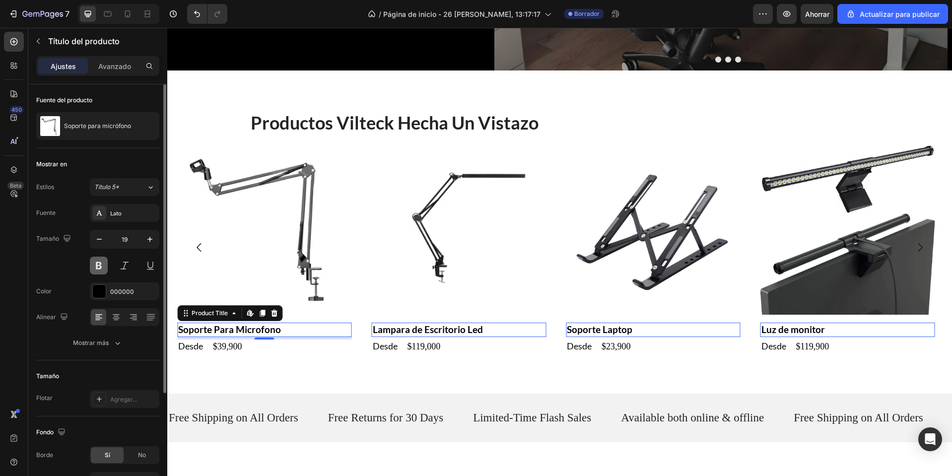
click at [102, 263] on button at bounding box center [99, 266] width 18 height 18
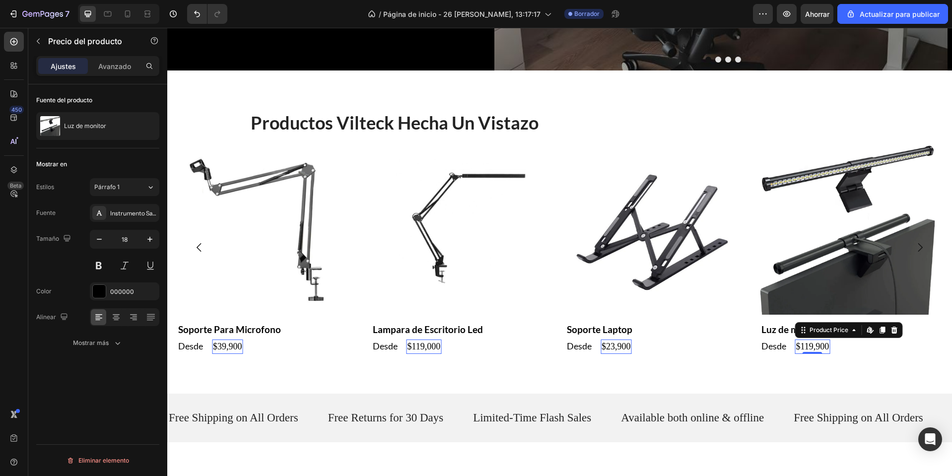
click at [753, 383] on div "⁠⁠⁠⁠⁠⁠⁠ Productos vilteck hecha un vistazo Heading Product Images Bandeja Organ…" at bounding box center [559, 231] width 785 height 323
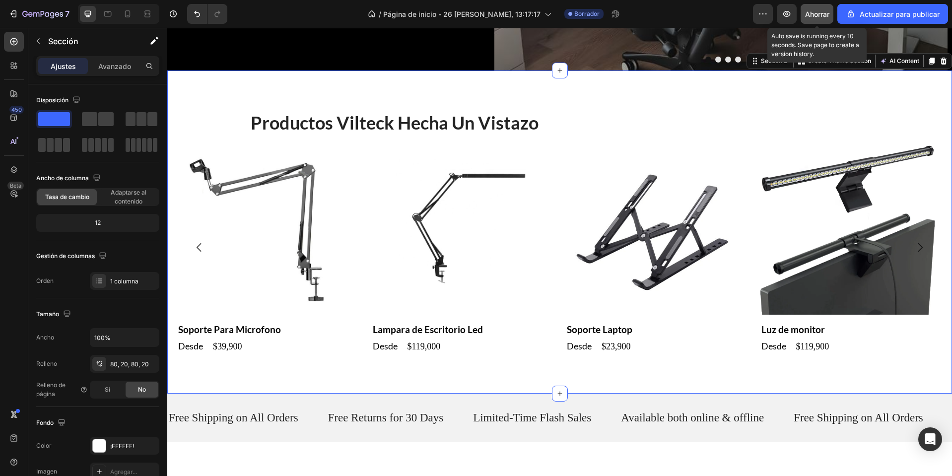
click at [833, 19] on button "Ahorrar" at bounding box center [817, 14] width 33 height 20
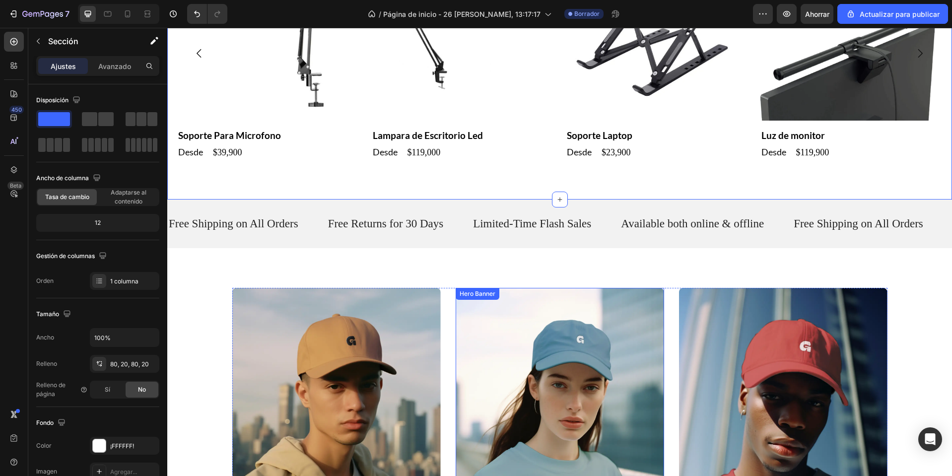
scroll to position [596, 0]
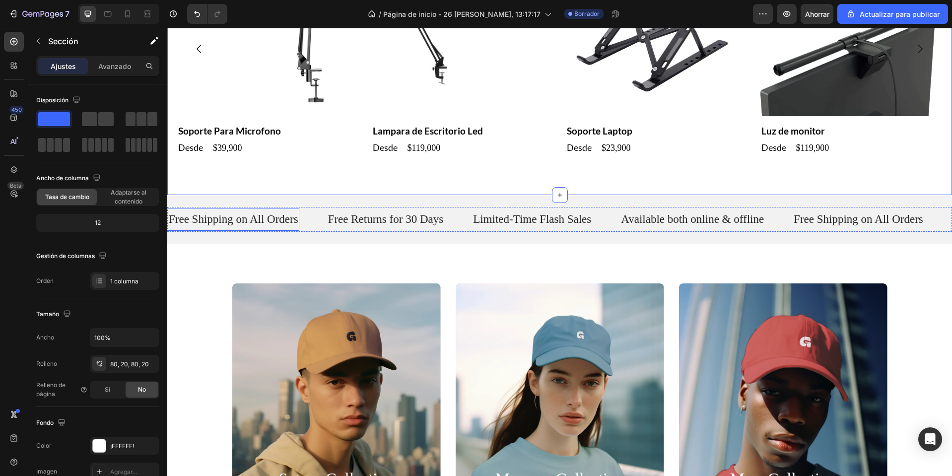
click at [256, 225] on p "Free Shipping on All Orders" at bounding box center [234, 219] width 130 height 15
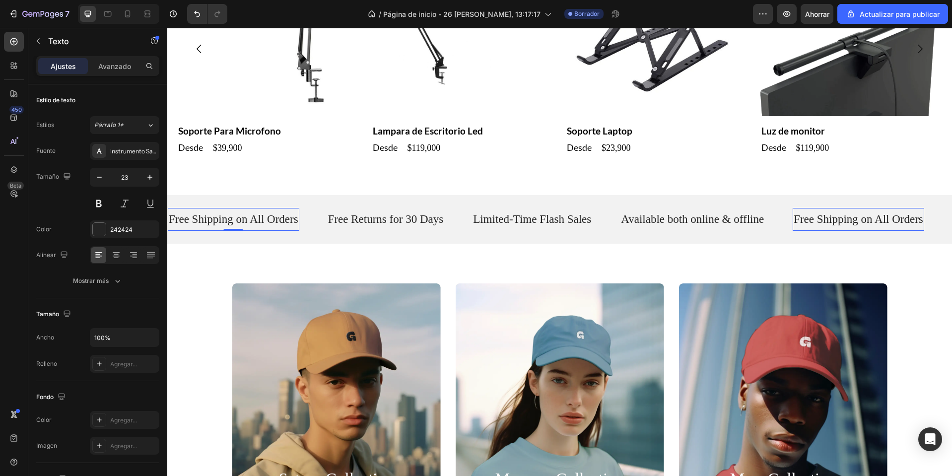
click at [875, 219] on p "Free Shipping on All Orders" at bounding box center [859, 219] width 130 height 15
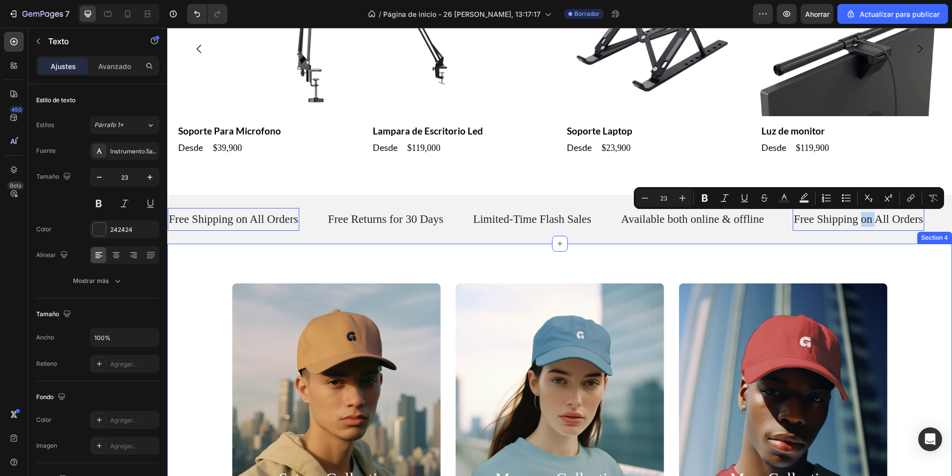
click at [623, 270] on div "saturn collection Heading Explore Now Button Hero Banner mercury collection Hea…" at bounding box center [559, 416] width 785 height 345
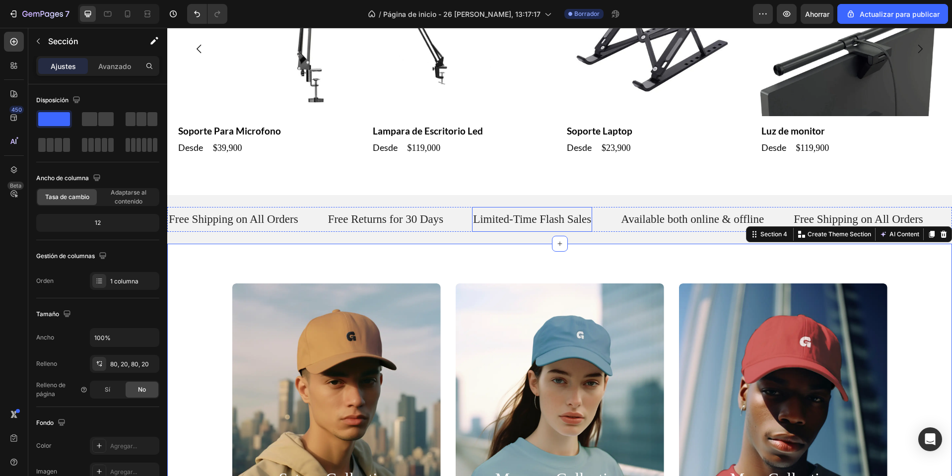
click at [591, 224] on p "Limited-Time Flash Sales" at bounding box center [532, 219] width 118 height 15
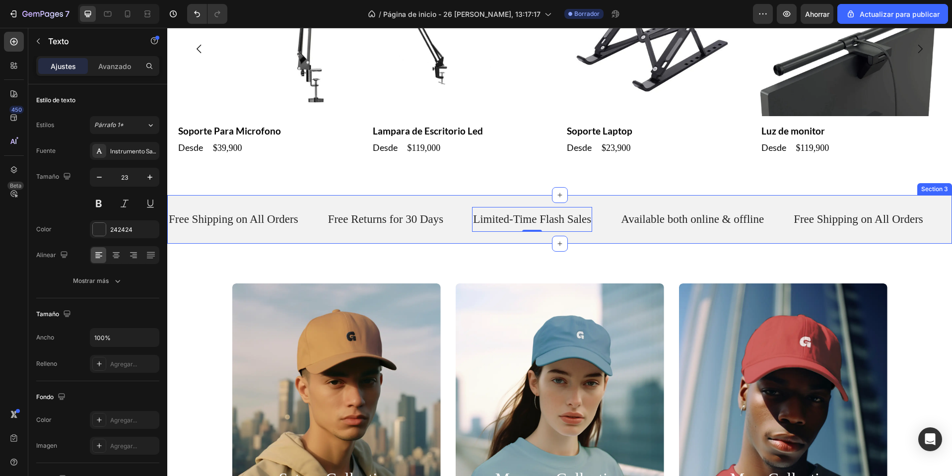
click at [599, 201] on div "Free Shipping on All Orders Text Free Returns for 30 Days Text Limited-Time Fla…" at bounding box center [559, 219] width 785 height 49
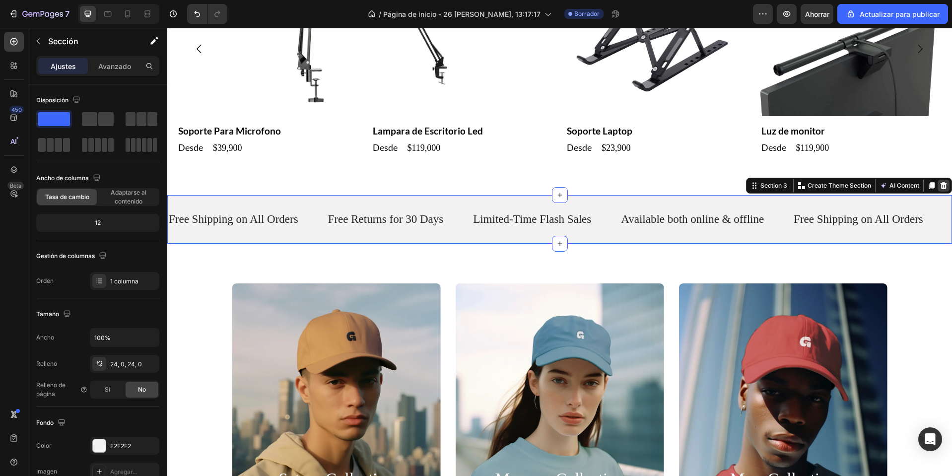
click at [940, 186] on div at bounding box center [944, 186] width 12 height 12
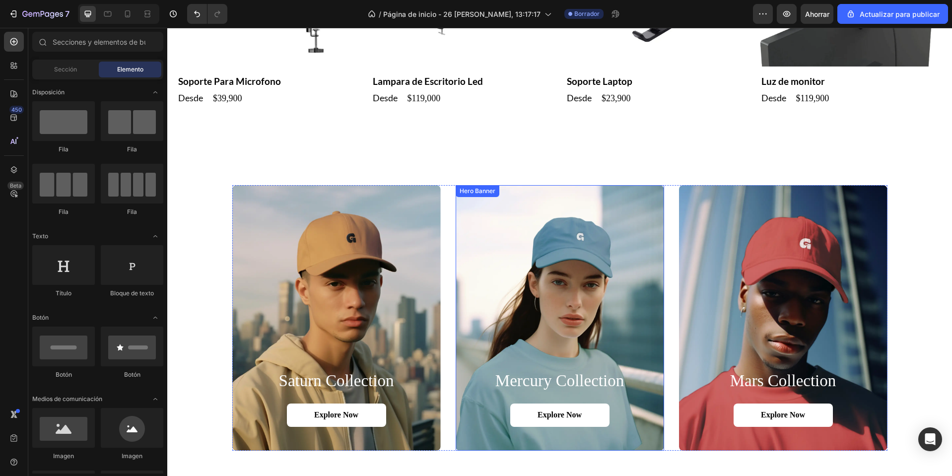
scroll to position [794, 0]
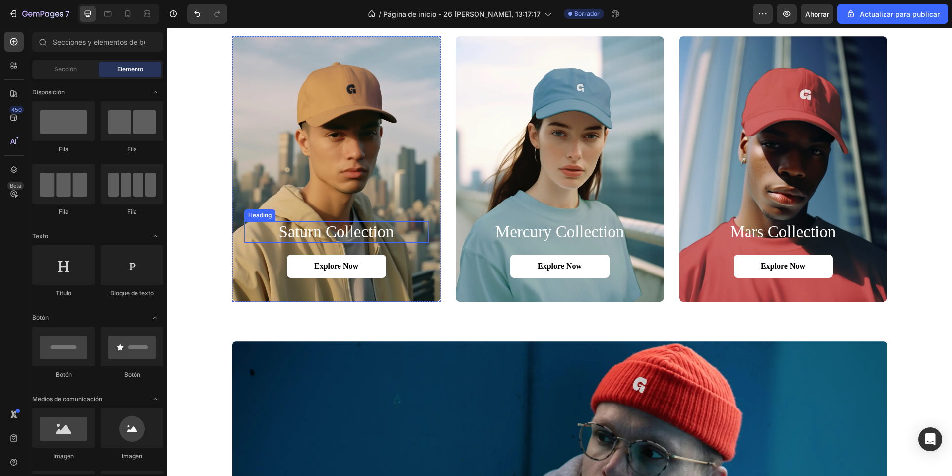
click at [333, 232] on h2 "saturn collection" at bounding box center [336, 232] width 185 height 22
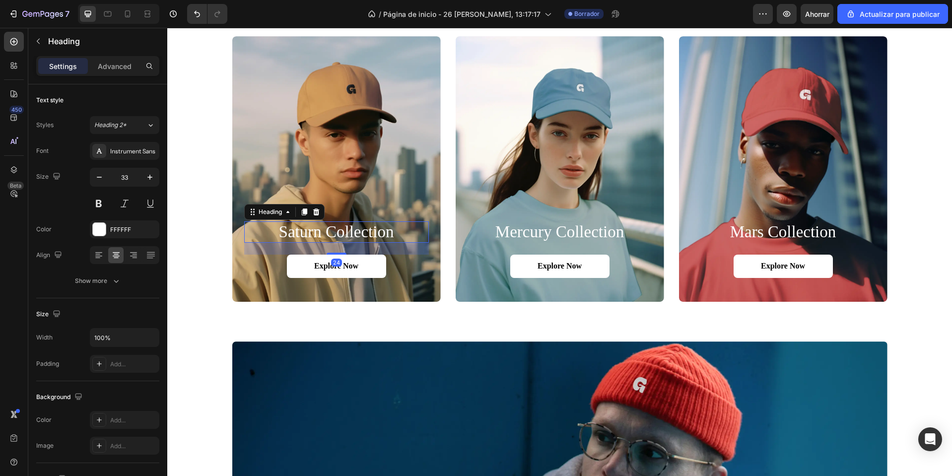
click at [333, 232] on h2 "saturn collection" at bounding box center [336, 232] width 185 height 22
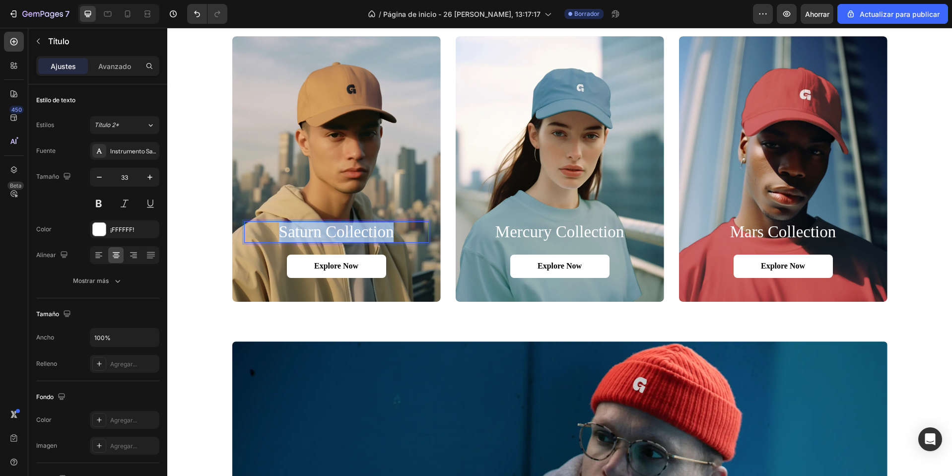
click at [333, 232] on p "saturn collection" at bounding box center [336, 232] width 183 height 20
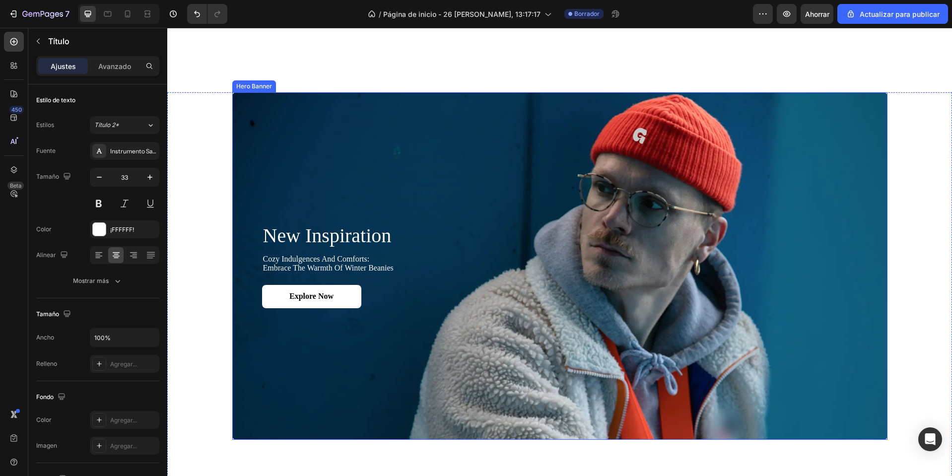
type input "16"
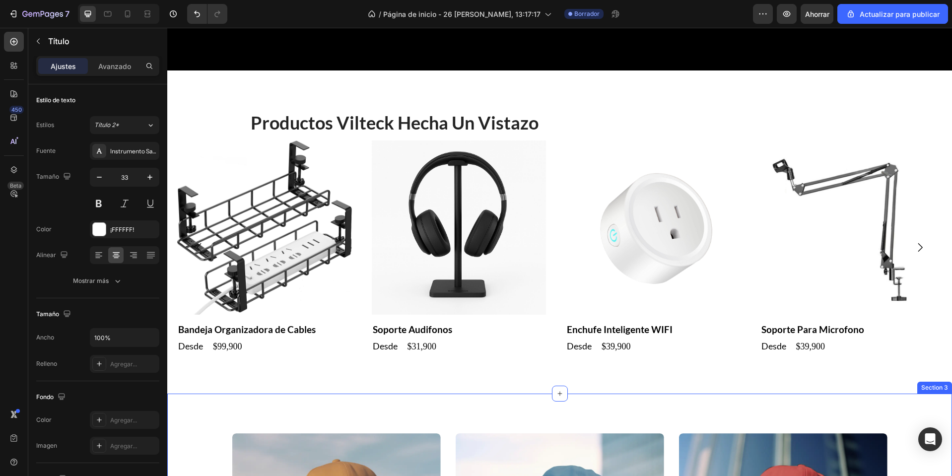
scroll to position [645, 0]
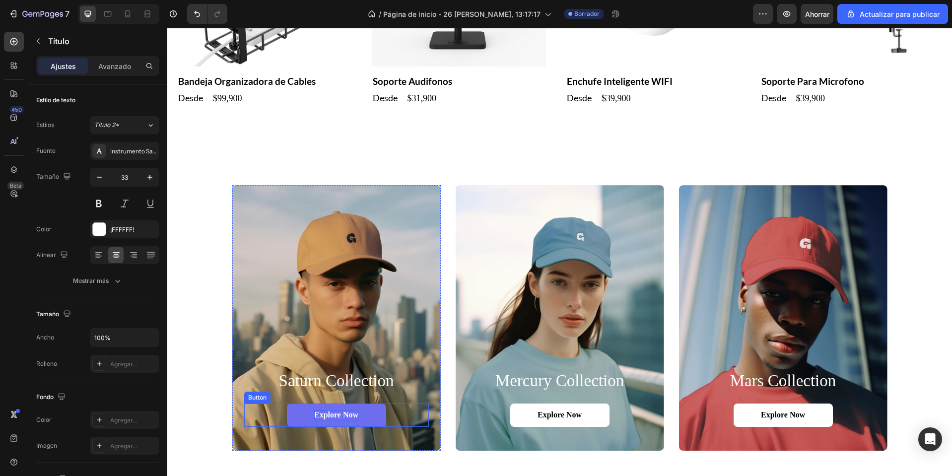
click at [344, 419] on p "Explore Now" at bounding box center [336, 415] width 44 height 10
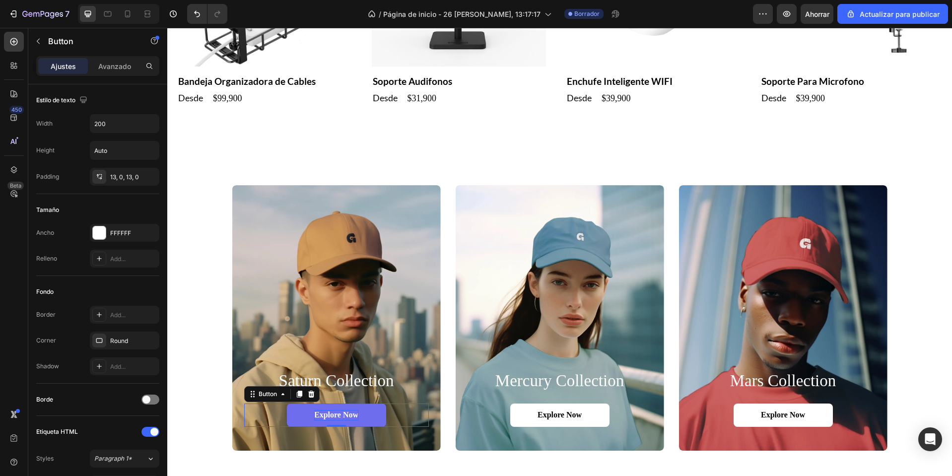
click at [344, 419] on p "Explore Now" at bounding box center [336, 415] width 44 height 10
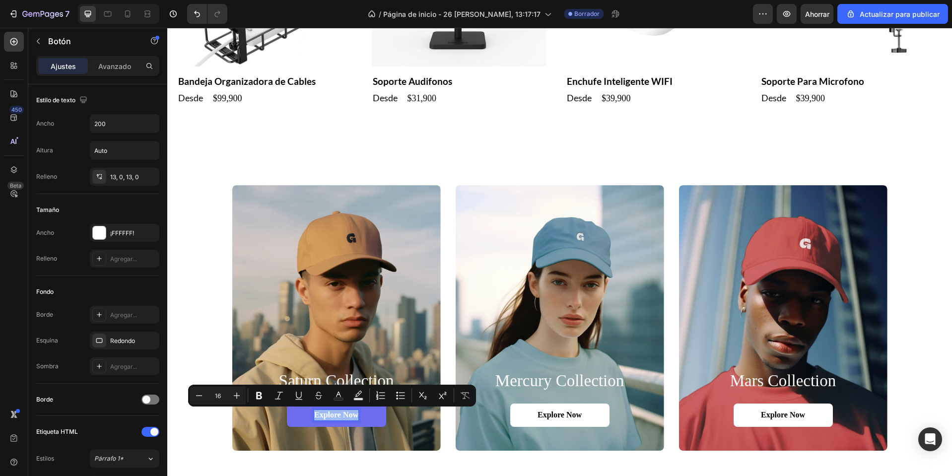
click at [300, 418] on link "Explore Now" at bounding box center [336, 415] width 99 height 23
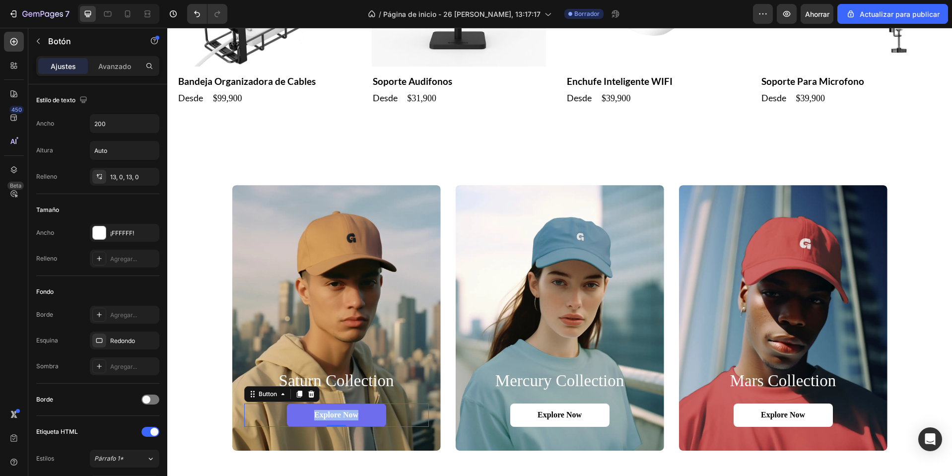
click at [300, 418] on link "Explore Now" at bounding box center [336, 415] width 99 height 23
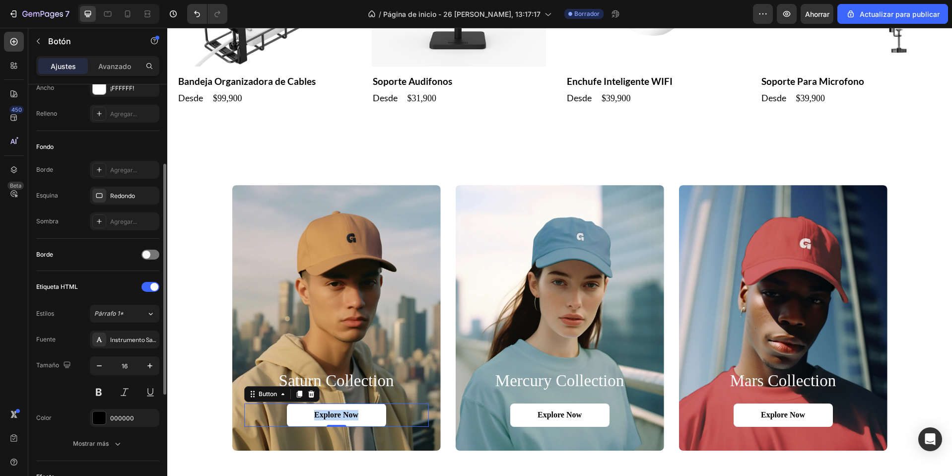
scroll to position [0, 0]
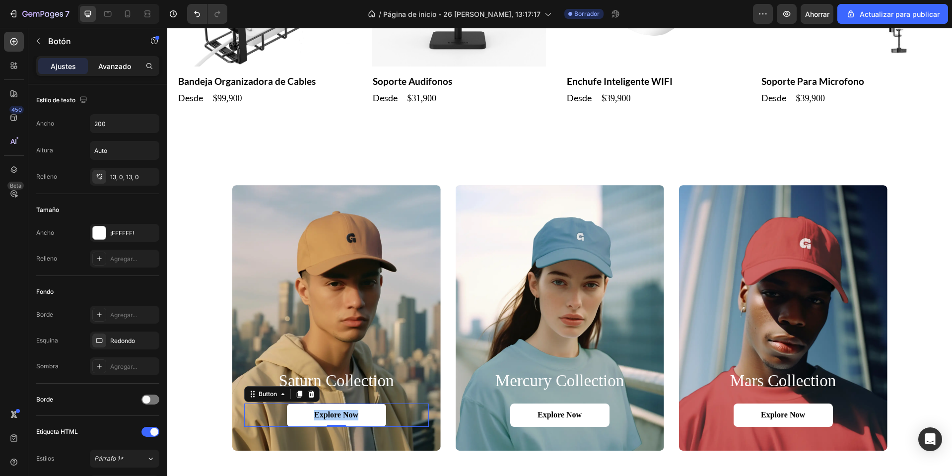
click at [124, 68] on font "Avanzado" at bounding box center [114, 66] width 33 height 8
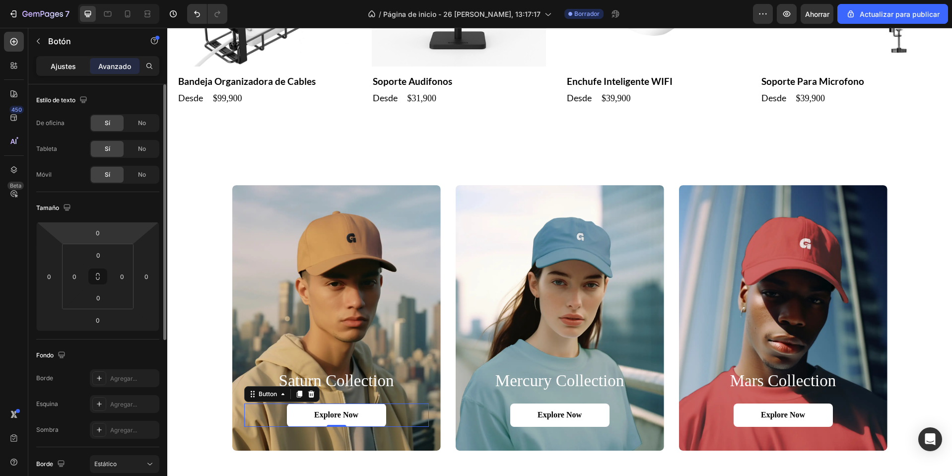
click at [75, 62] on div "Ajustes" at bounding box center [63, 66] width 50 height 16
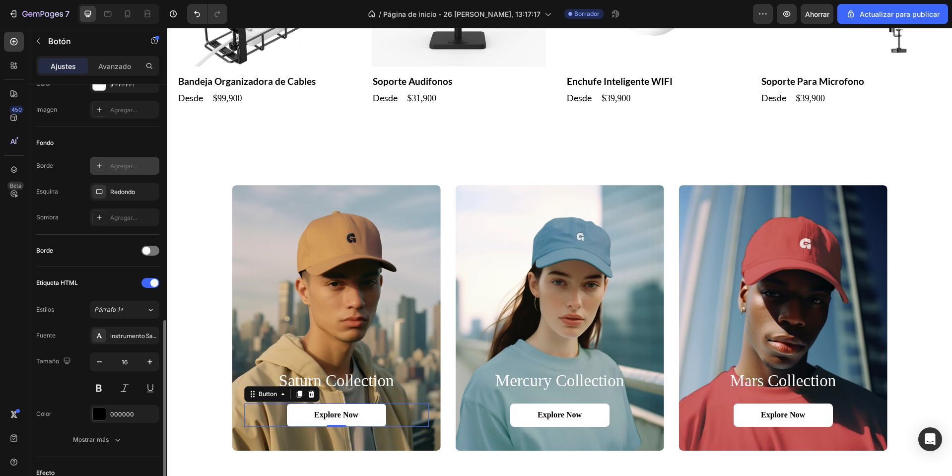
scroll to position [248, 0]
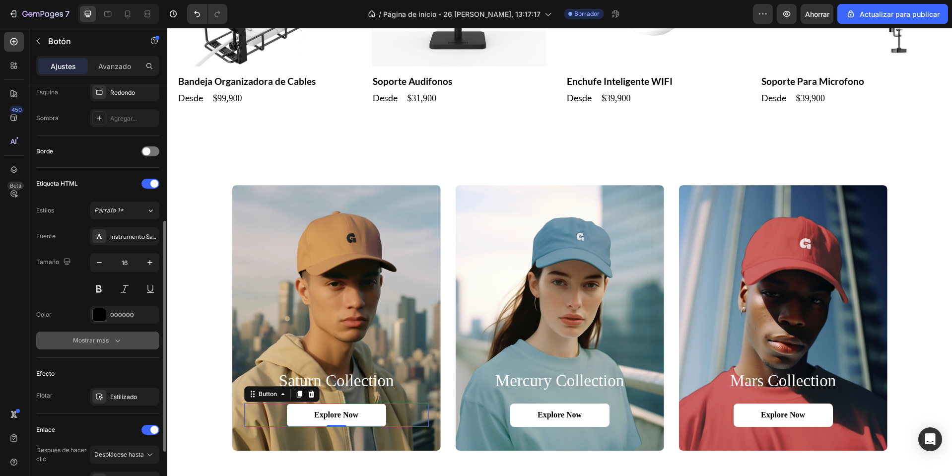
click at [93, 339] on font "Mostrar más" at bounding box center [91, 340] width 36 height 7
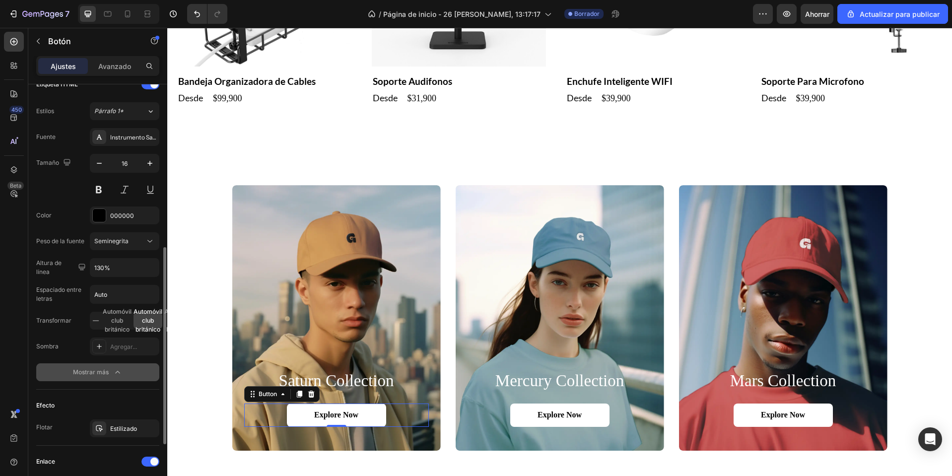
scroll to position [474, 0]
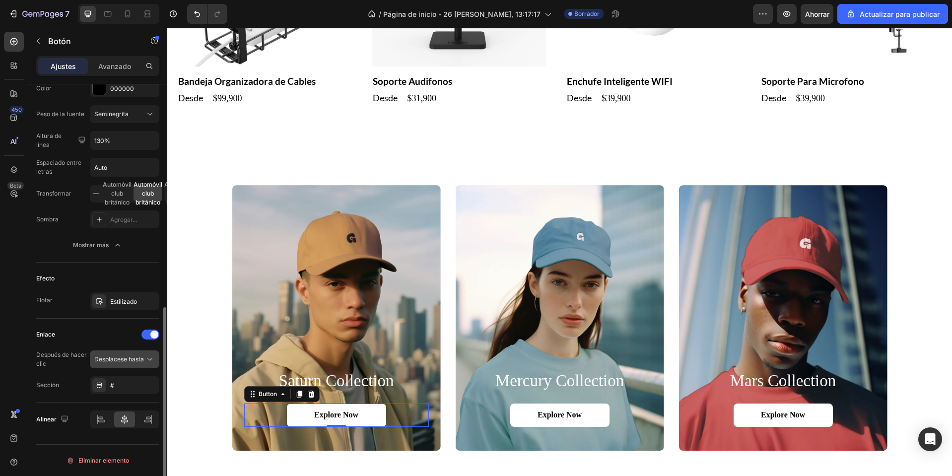
click at [134, 364] on div "Desplácese hasta" at bounding box center [124, 359] width 61 height 10
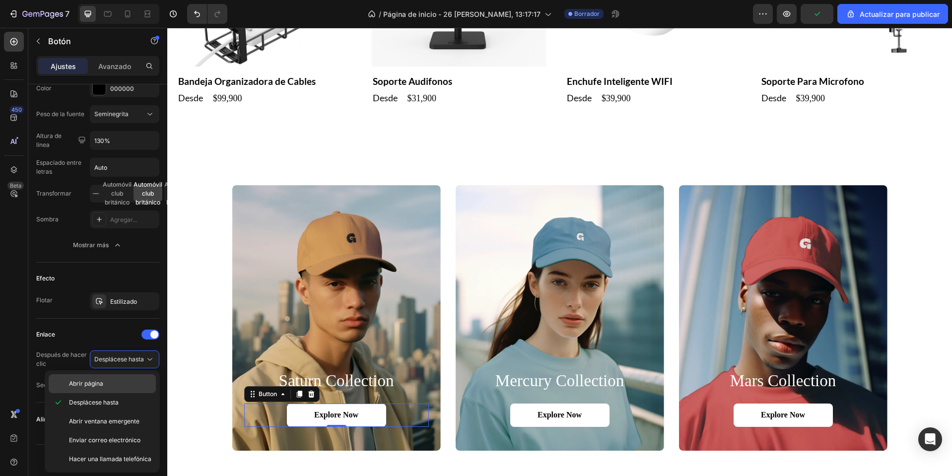
click at [112, 381] on p "Abrir página" at bounding box center [110, 383] width 82 height 9
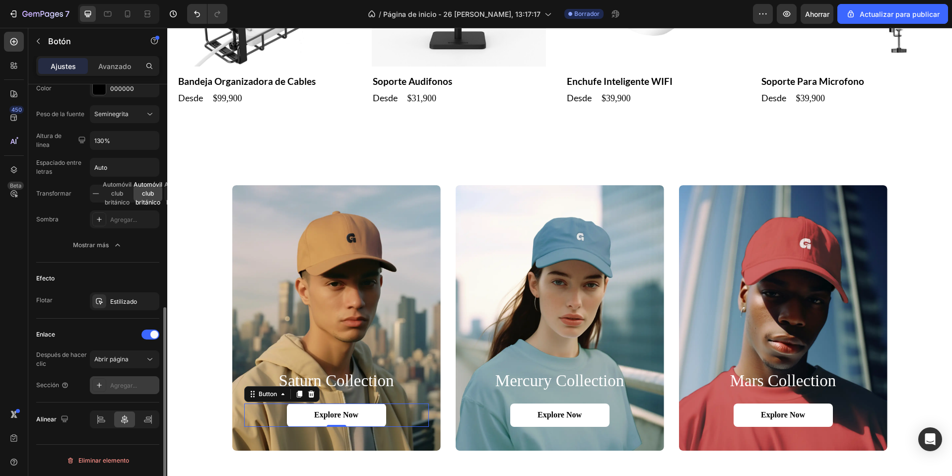
click at [114, 391] on div "Agregar..." at bounding box center [124, 385] width 69 height 18
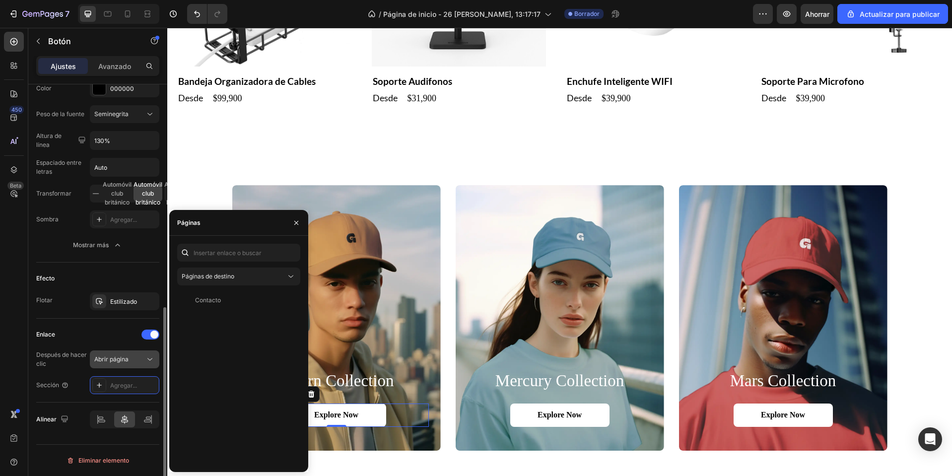
click at [112, 366] on button "Abrir página" at bounding box center [124, 359] width 69 height 18
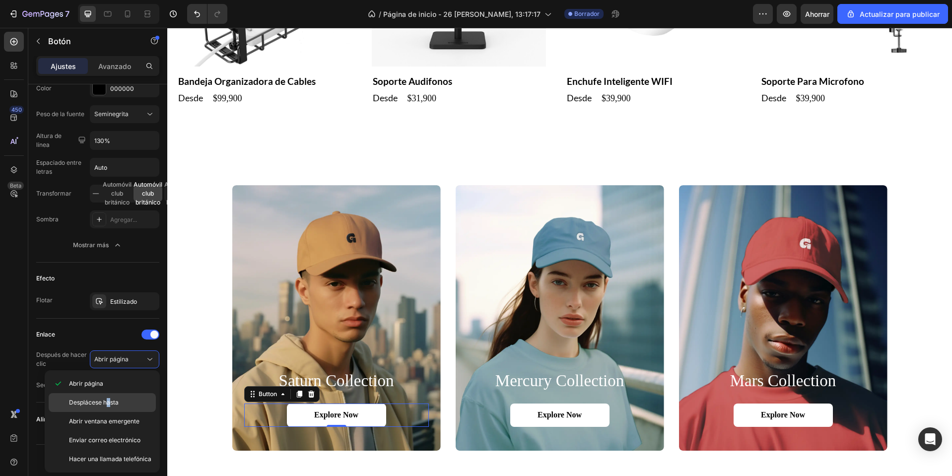
click at [109, 412] on div "Desplácese hasta" at bounding box center [102, 421] width 107 height 19
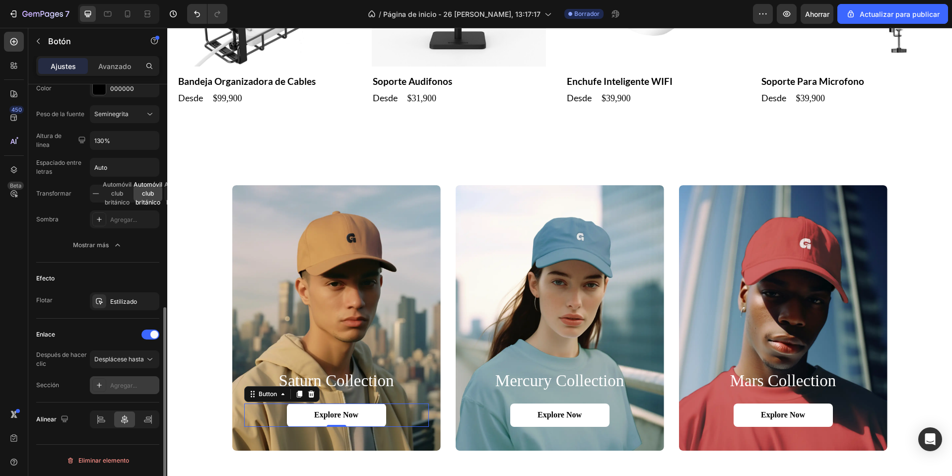
click at [121, 382] on font "Agregar..." at bounding box center [123, 385] width 27 height 7
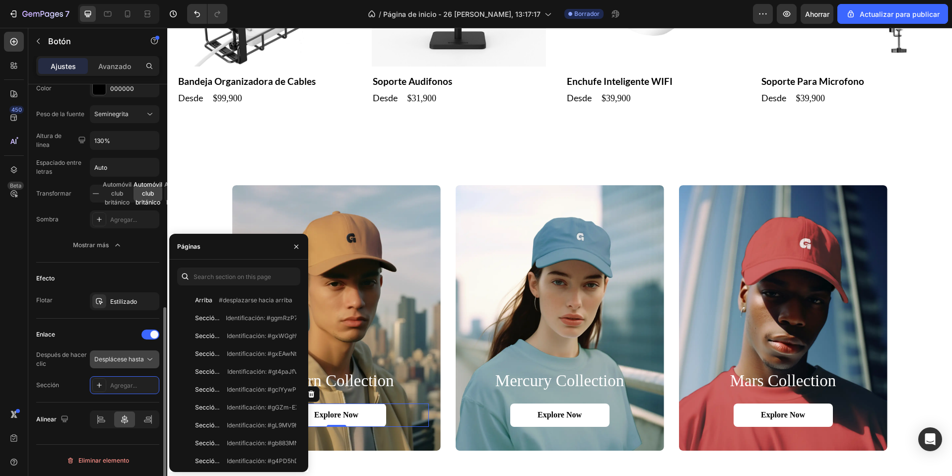
click at [129, 364] on button "Desplácese hasta" at bounding box center [124, 359] width 69 height 18
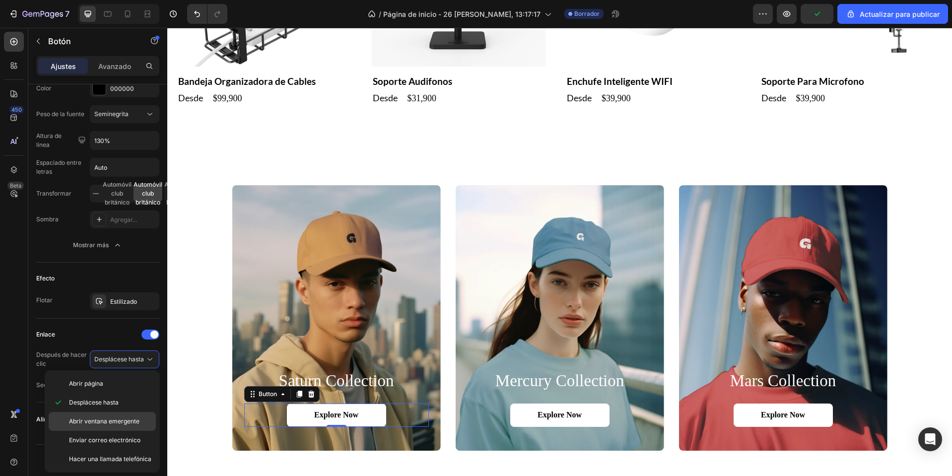
click at [115, 431] on div "Abrir ventana emergente" at bounding box center [102, 440] width 107 height 19
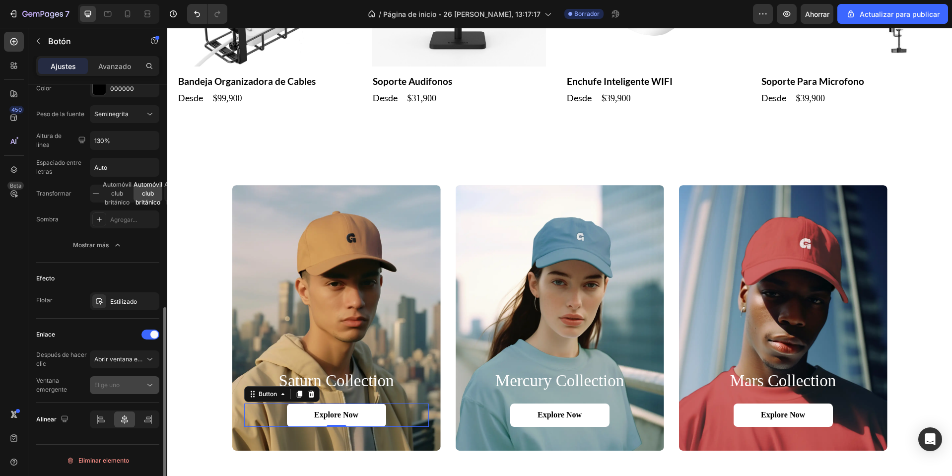
click at [134, 387] on div "Elige uno" at bounding box center [119, 385] width 51 height 9
click at [128, 360] on font "Abrir ventana emergente" at bounding box center [129, 358] width 70 height 7
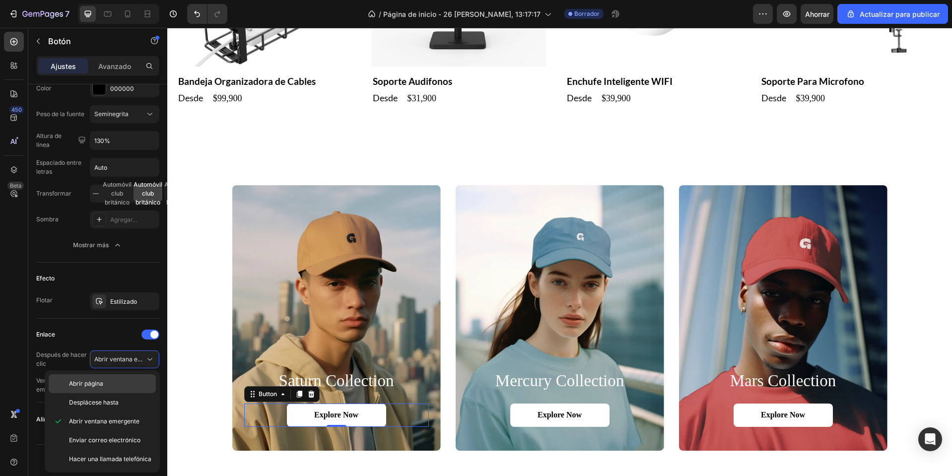
click at [129, 383] on p "Abrir página" at bounding box center [110, 383] width 82 height 9
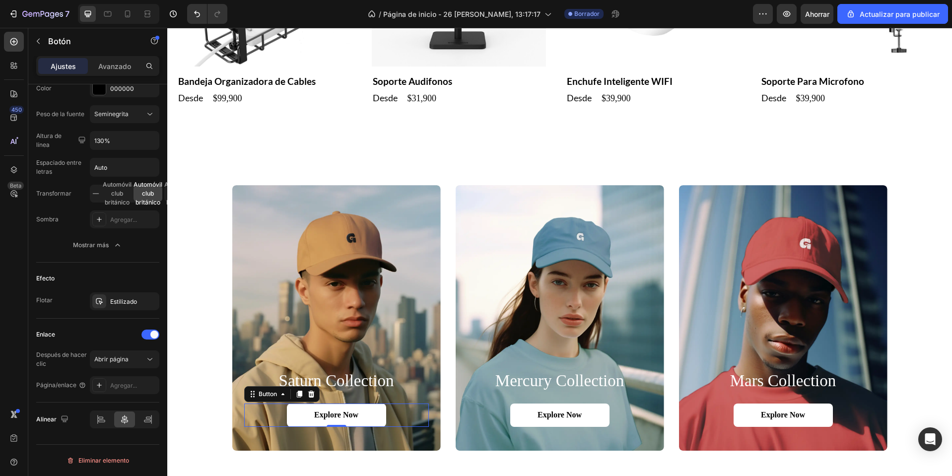
click at [129, 383] on font "Agregar..." at bounding box center [123, 385] width 27 height 7
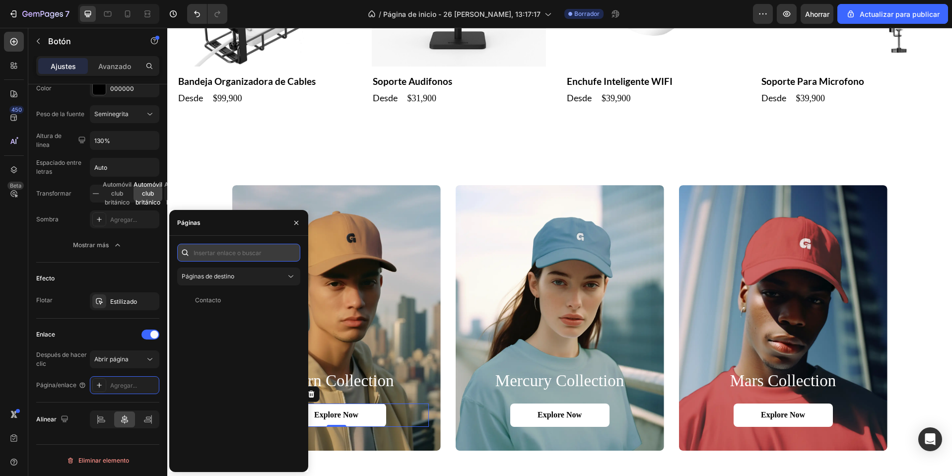
click at [273, 261] on input "text" at bounding box center [238, 253] width 123 height 18
type input "C"
type input "M"
type input "S"
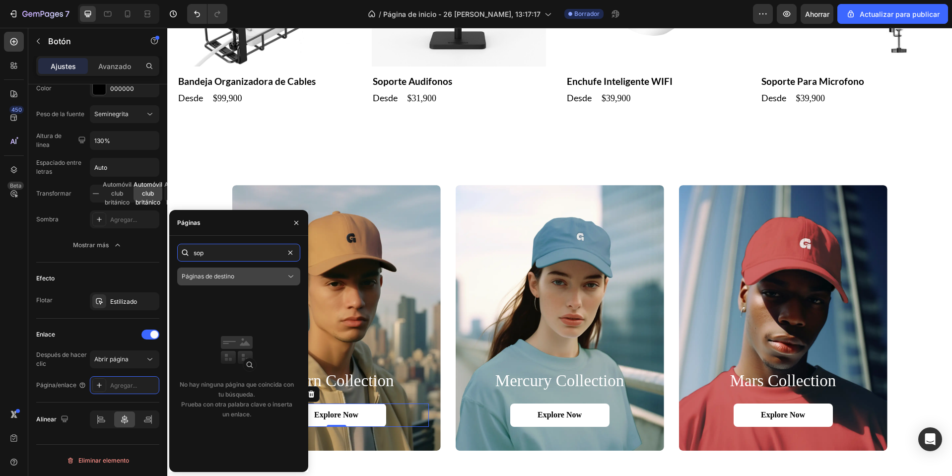
type input "sop"
click at [246, 276] on div "Páginas de destino" at bounding box center [234, 276] width 104 height 9
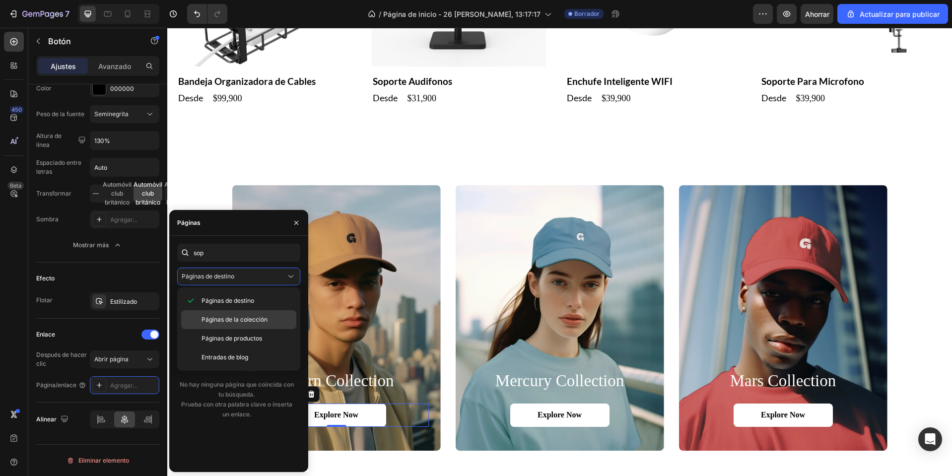
click at [240, 329] on div "Páginas de la colección" at bounding box center [238, 338] width 115 height 19
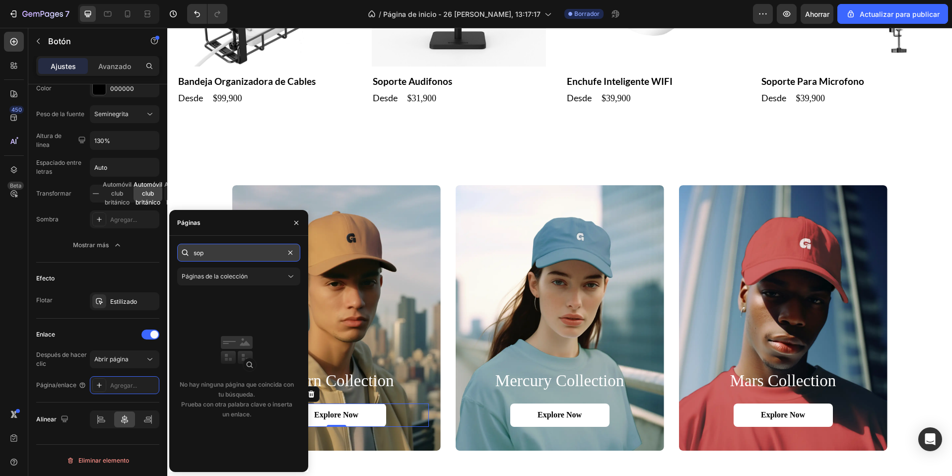
click at [215, 252] on input "sop" at bounding box center [238, 253] width 123 height 18
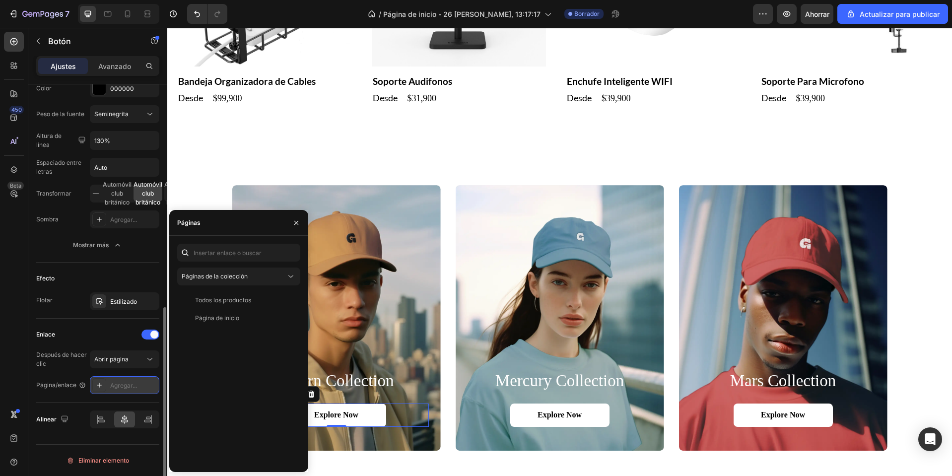
click at [109, 380] on div "Agregar..." at bounding box center [124, 385] width 69 height 18
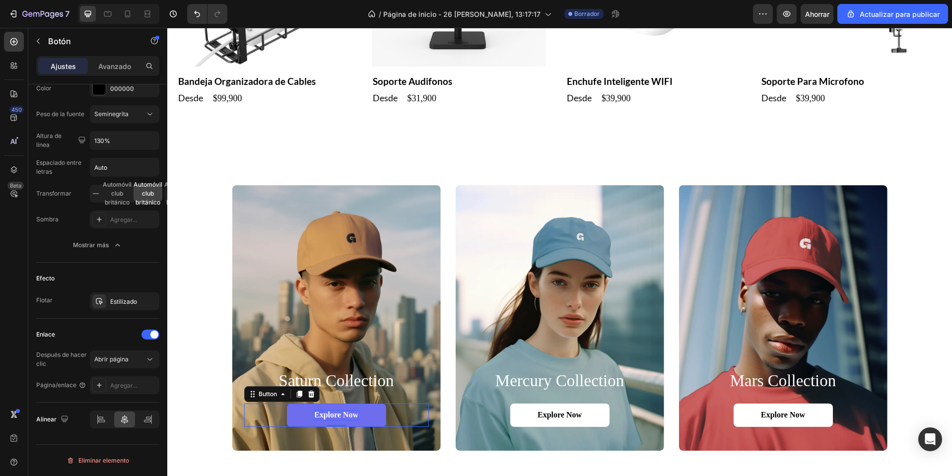
click at [322, 410] on p "Explore Now" at bounding box center [336, 415] width 44 height 10
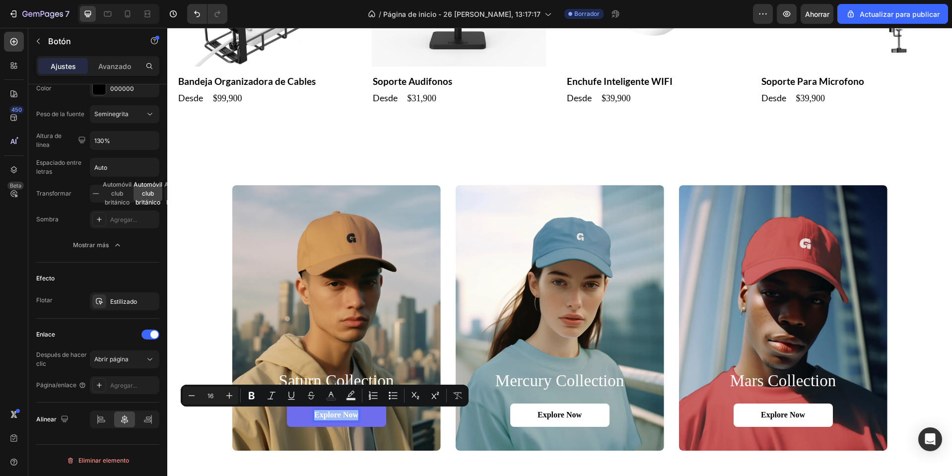
click at [322, 410] on p "Explore Now" at bounding box center [336, 415] width 44 height 10
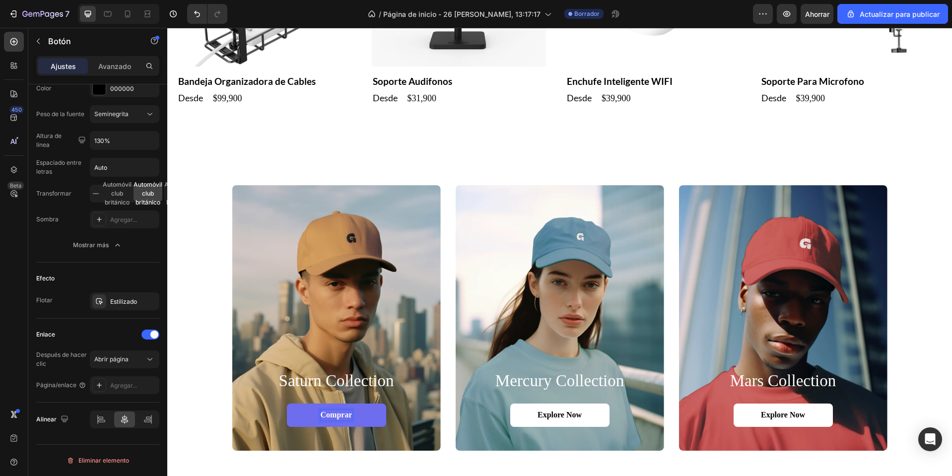
click at [287, 404] on button "Comprar" at bounding box center [336, 415] width 99 height 23
click at [560, 414] on p "Explore Now" at bounding box center [560, 415] width 44 height 10
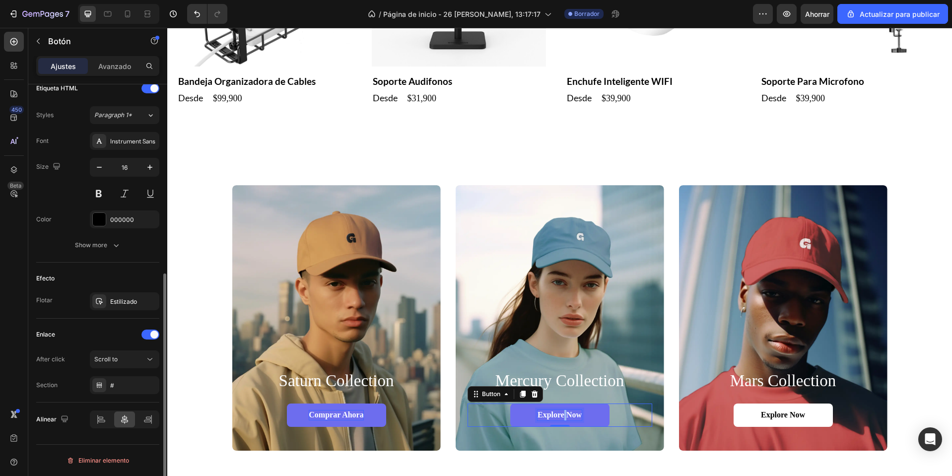
scroll to position [343, 0]
click at [560, 414] on p "Explore Now" at bounding box center [560, 415] width 44 height 10
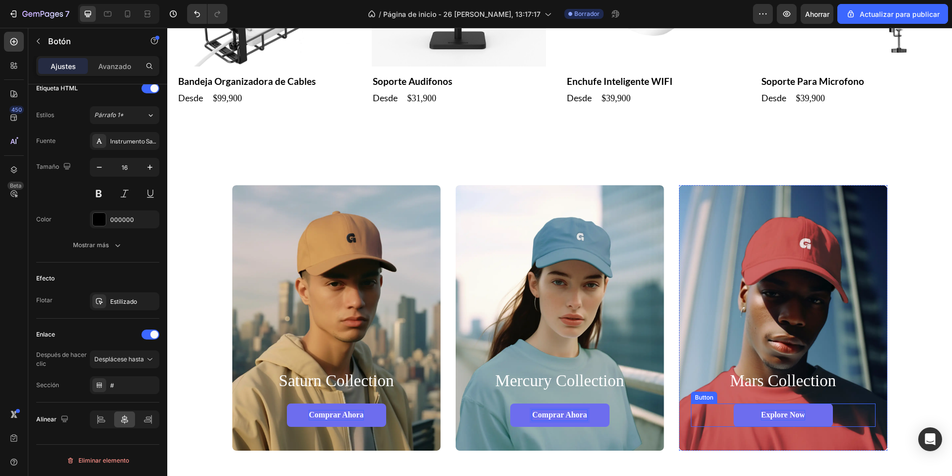
click at [789, 414] on p "Explore Now" at bounding box center [783, 415] width 44 height 10
click at [363, 382] on h2 "saturn collection" at bounding box center [336, 381] width 185 height 22
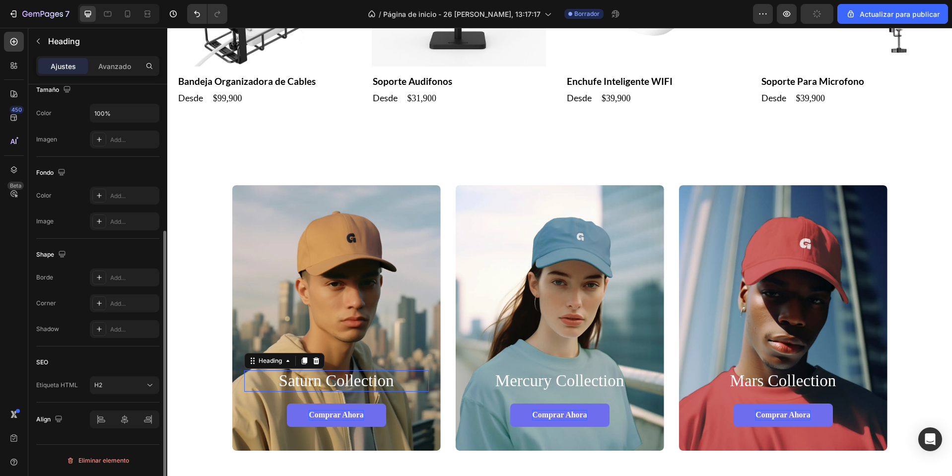
scroll to position [0, 0]
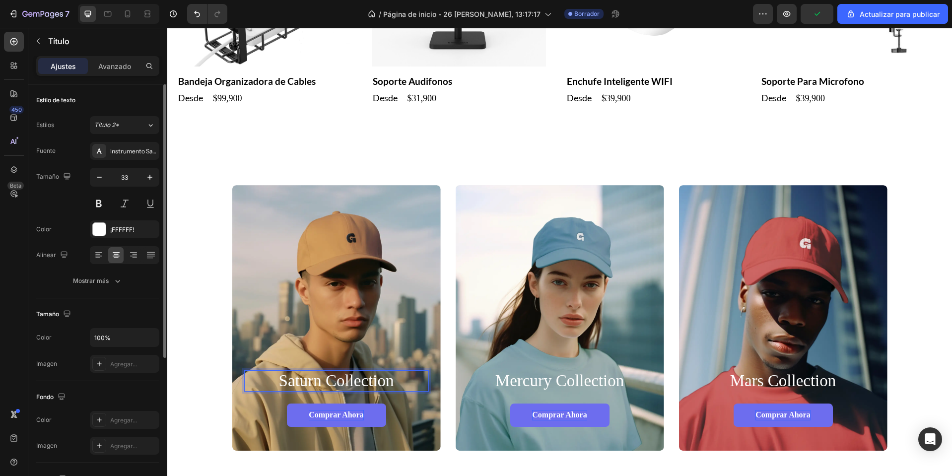
click at [363, 382] on h2 "saturn collection" at bounding box center [336, 381] width 185 height 22
click at [363, 382] on p "saturn collection" at bounding box center [336, 381] width 183 height 20
click at [570, 378] on h2 "mercury collection" at bounding box center [560, 381] width 185 height 22
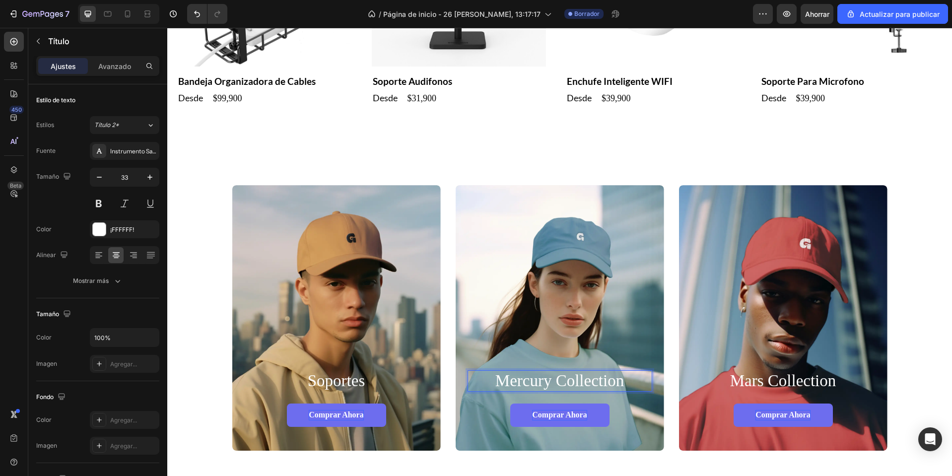
click at [569, 378] on h2 "mercury collection" at bounding box center [560, 381] width 185 height 22
click at [569, 378] on p "mercury collection" at bounding box center [560, 381] width 183 height 20
click at [795, 383] on h2 "mars collection" at bounding box center [783, 381] width 185 height 22
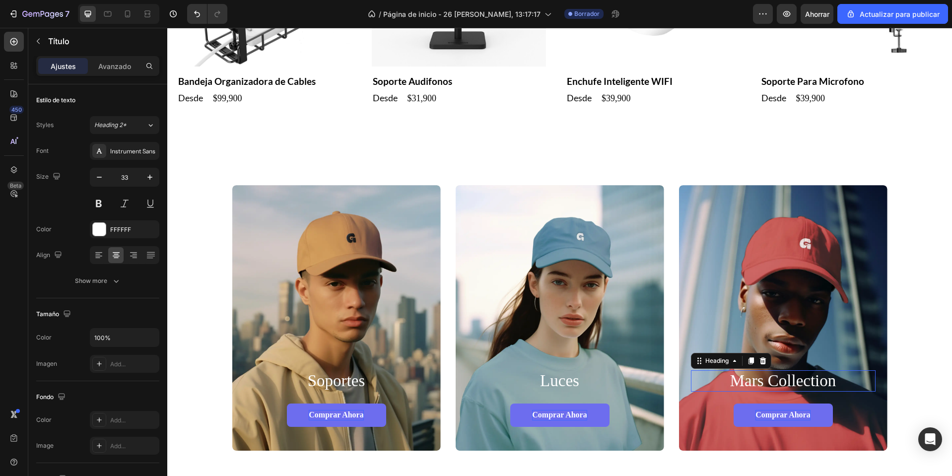
click at [795, 383] on h2 "mars collection" at bounding box center [783, 381] width 185 height 22
click at [795, 383] on p "mars collection" at bounding box center [783, 381] width 183 height 20
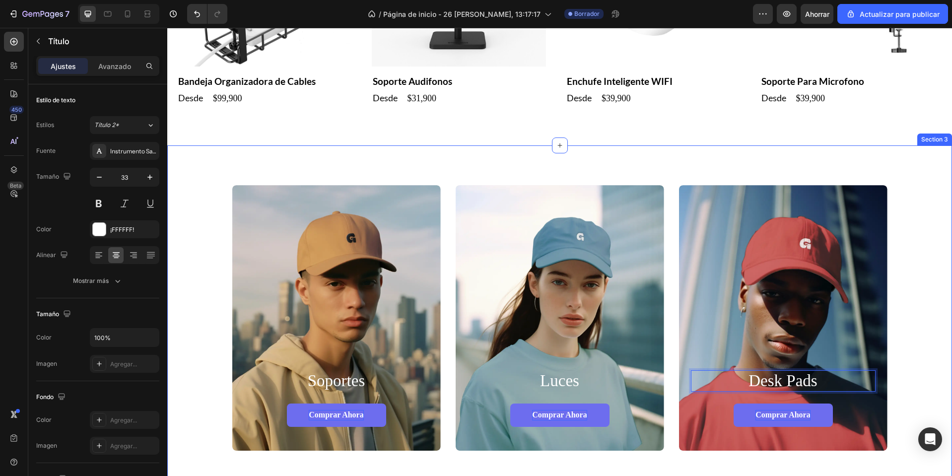
click at [910, 260] on div "Soportes Heading Comprar ahora Button Hero Banner Luces Heading Comprar ahora B…" at bounding box center [559, 318] width 765 height 266
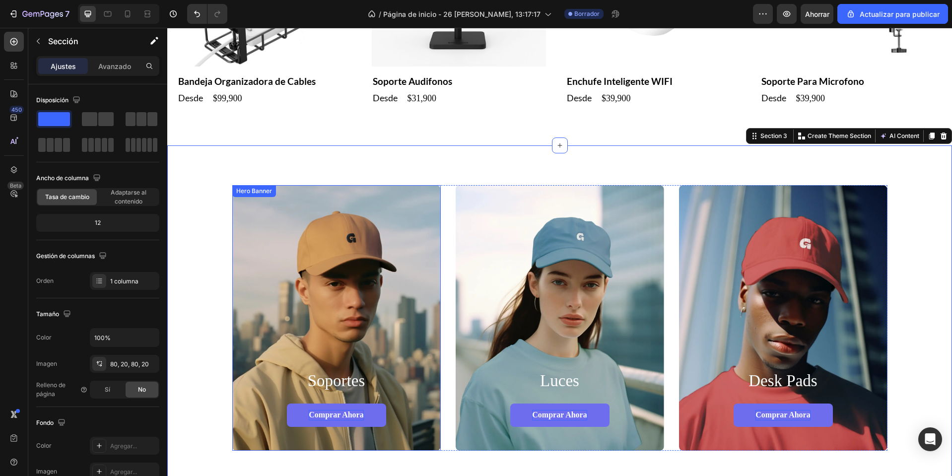
click at [354, 269] on div "Background Image" at bounding box center [336, 318] width 208 height 266
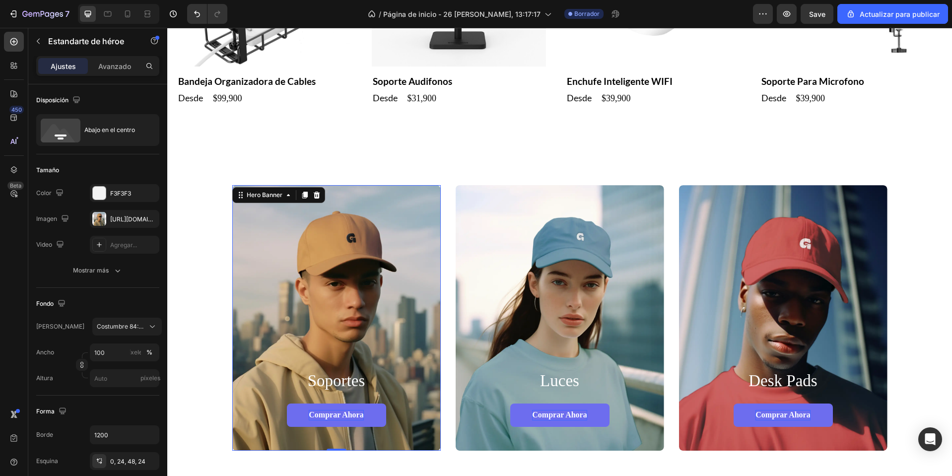
click at [311, 270] on div "Background Image" at bounding box center [336, 318] width 208 height 266
click at [99, 217] on div at bounding box center [99, 219] width 14 height 14
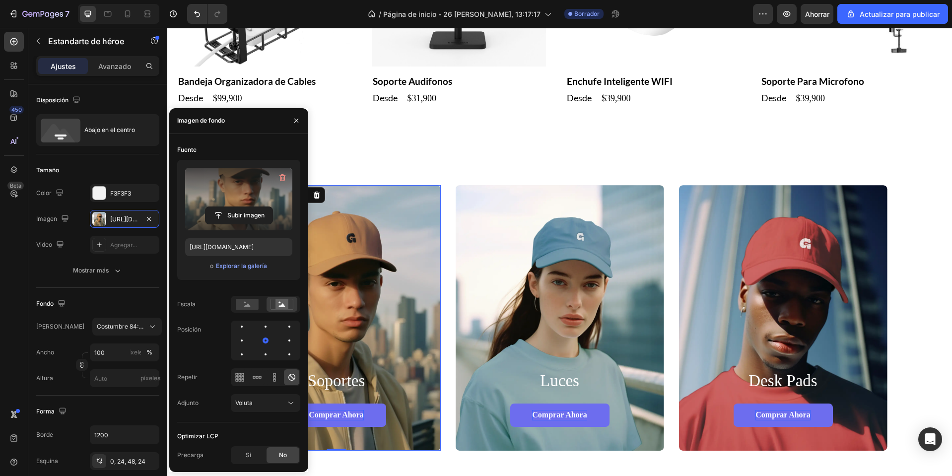
click at [238, 199] on label at bounding box center [238, 199] width 107 height 63
click at [238, 207] on input "file" at bounding box center [238, 215] width 67 height 17
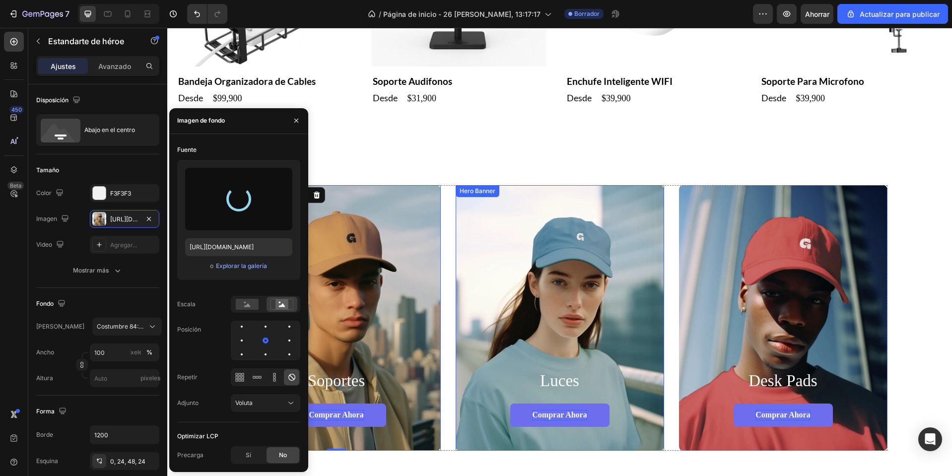
click at [538, 286] on div "Background Image" at bounding box center [560, 318] width 208 height 266
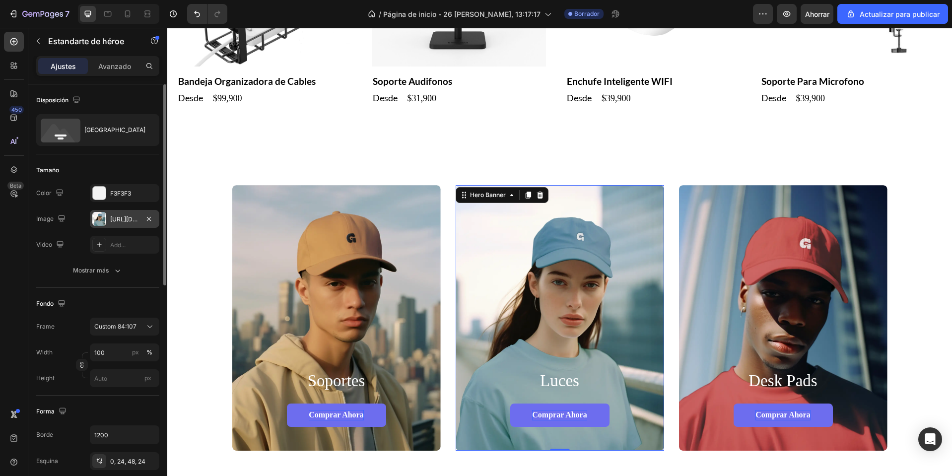
click at [107, 220] on div "https://cdn.shopify.com/s/files/1/0668/0317/1459/files/gempages_581068646118327…" at bounding box center [124, 219] width 69 height 18
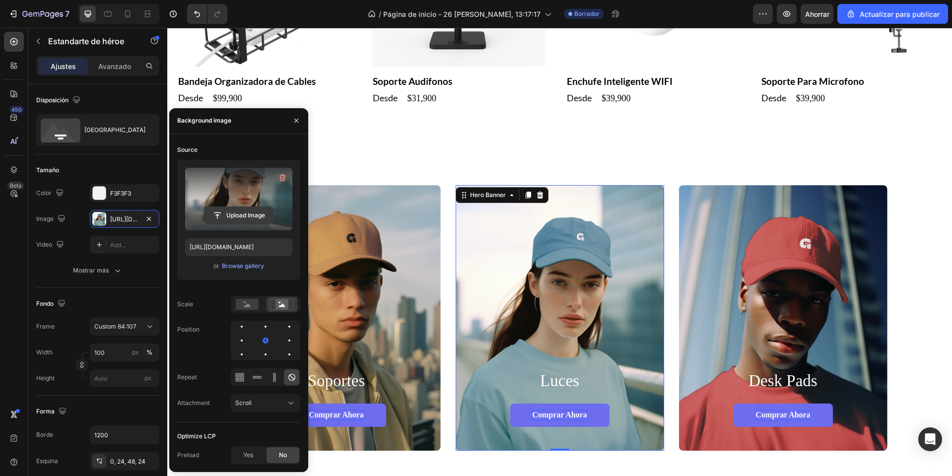
click at [235, 221] on input "file" at bounding box center [238, 215] width 68 height 17
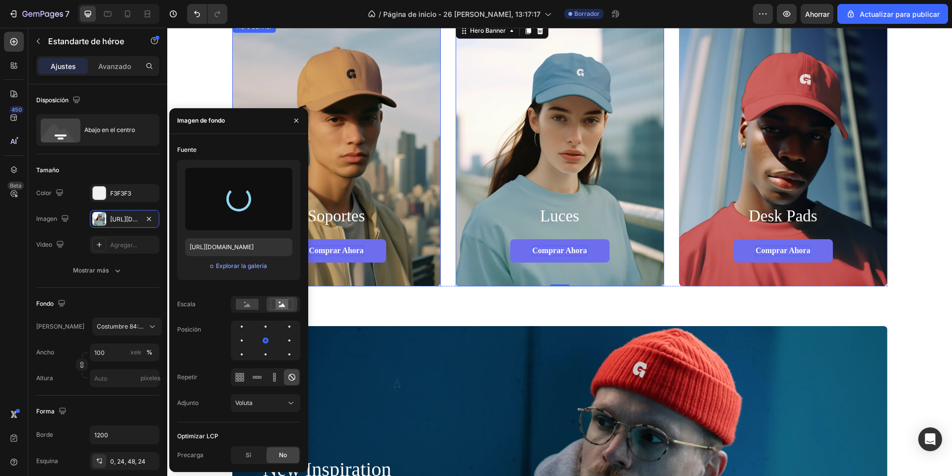
scroll to position [596, 0]
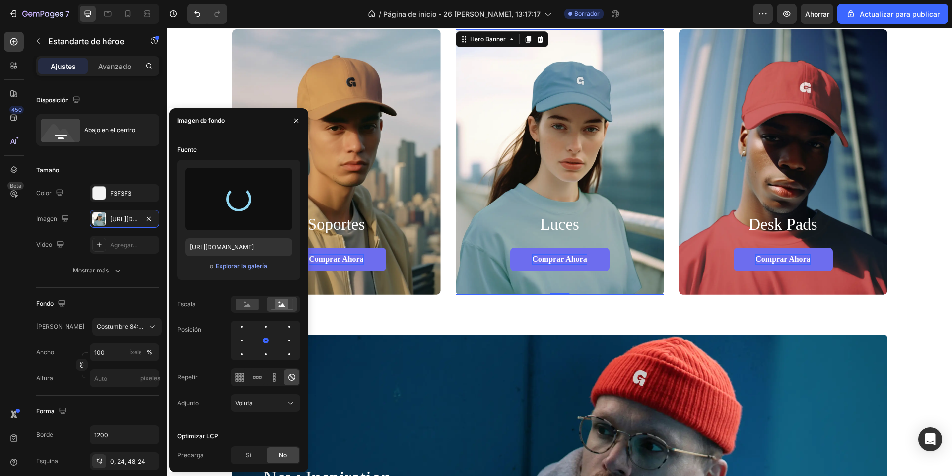
type input "https://cdn.shopify.com/s/files/1/0668/0317/1459/files/gempages_581068646118327…"
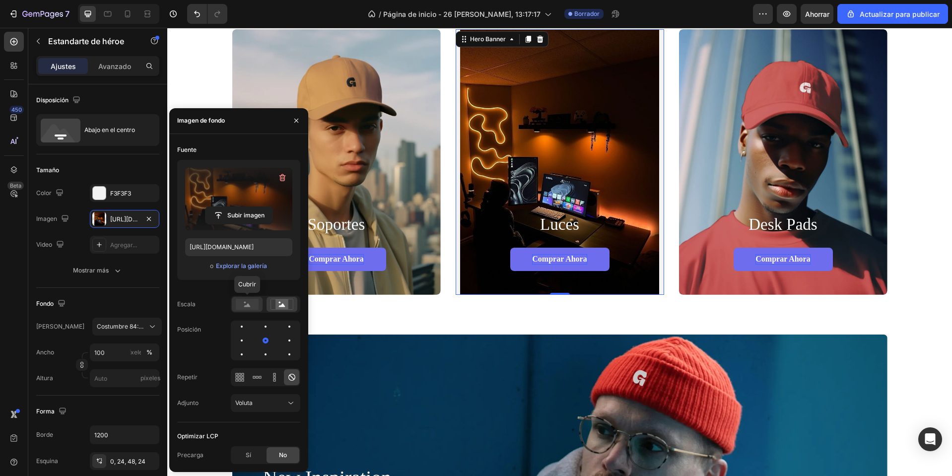
click at [243, 305] on rect at bounding box center [247, 304] width 23 height 11
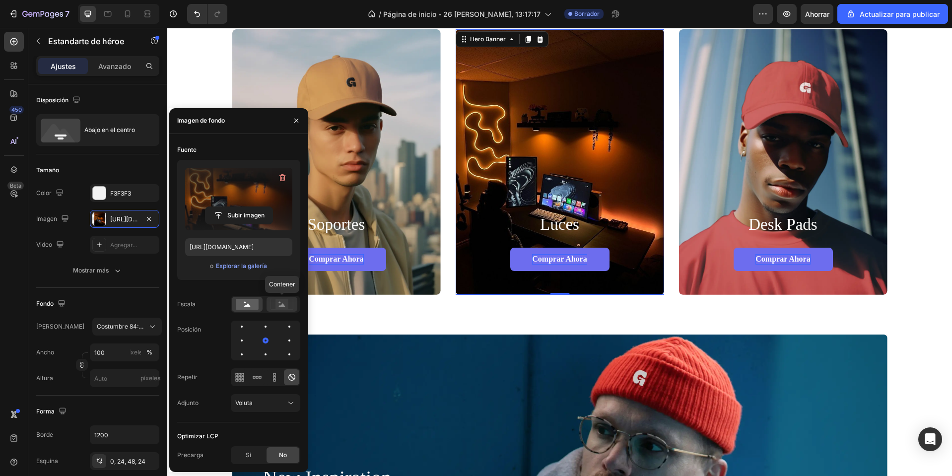
click at [292, 300] on icon at bounding box center [281, 304] width 23 height 11
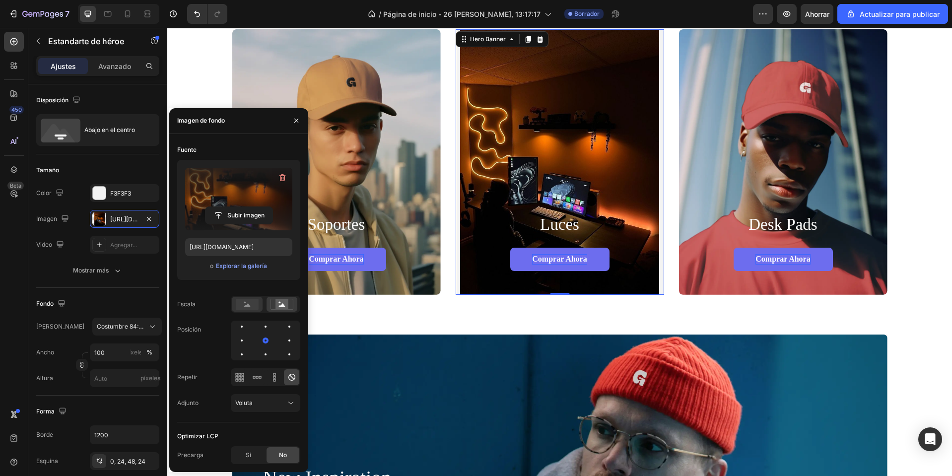
click at [253, 305] on rect at bounding box center [247, 304] width 23 height 11
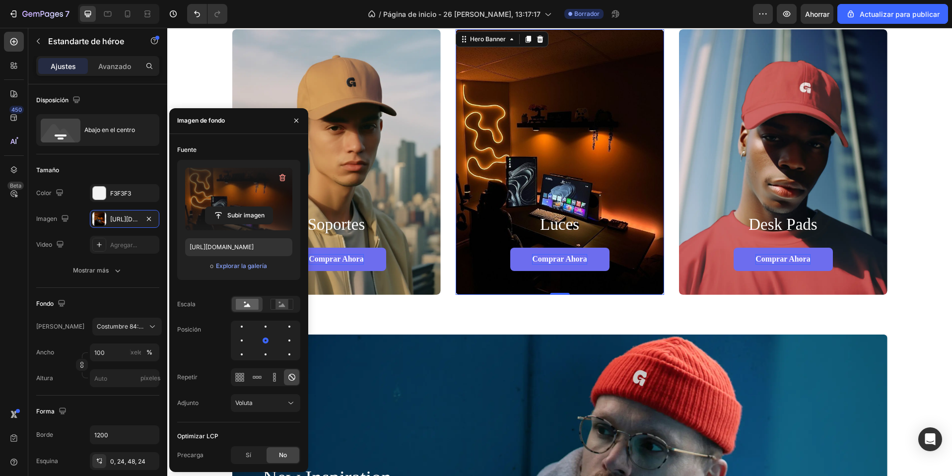
click at [235, 341] on div at bounding box center [265, 341] width 69 height 40
click at [260, 342] on div at bounding box center [266, 341] width 12 height 12
click at [283, 351] on div at bounding box center [289, 354] width 12 height 12
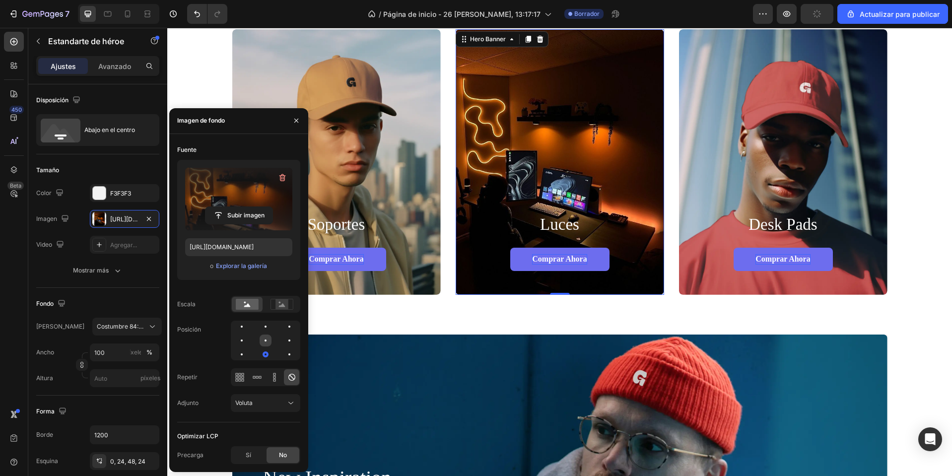
click at [283, 340] on div at bounding box center [289, 341] width 12 height 12
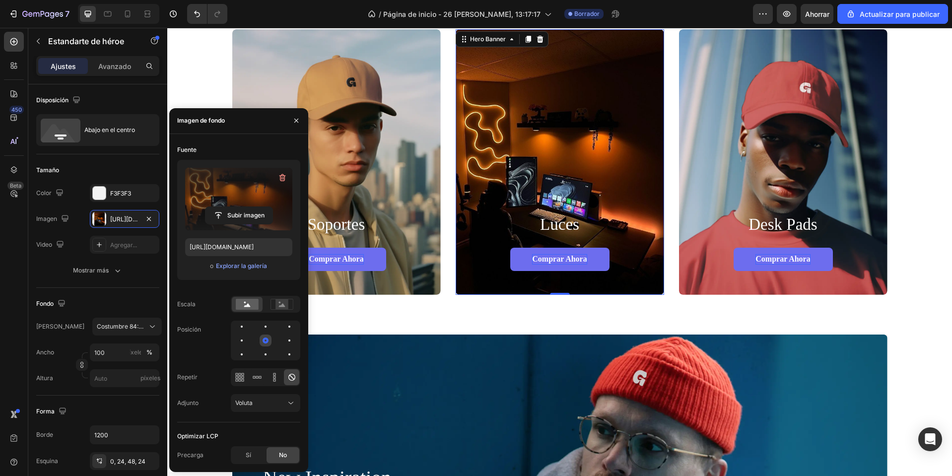
scroll to position [645, 0]
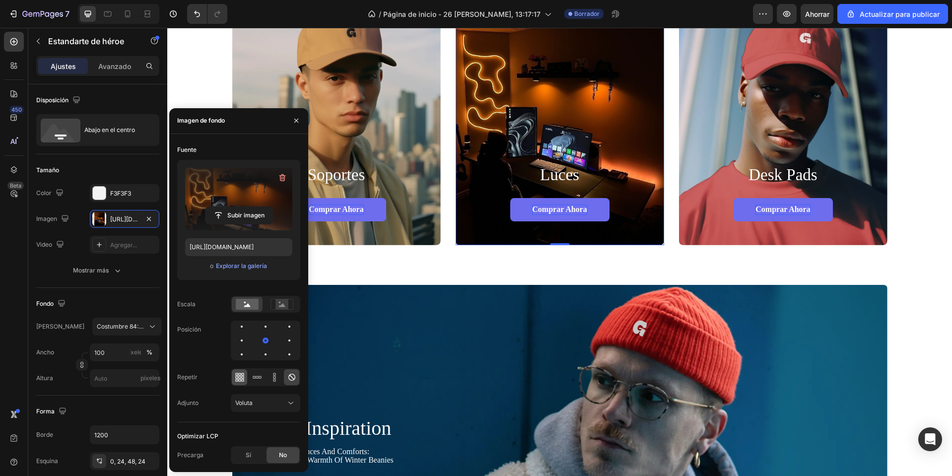
click at [238, 383] on div at bounding box center [239, 377] width 15 height 16
click at [242, 380] on icon at bounding box center [240, 377] width 10 height 10
click at [275, 377] on icon at bounding box center [274, 377] width 2 height 2
click at [291, 377] on icon at bounding box center [292, 377] width 10 height 10
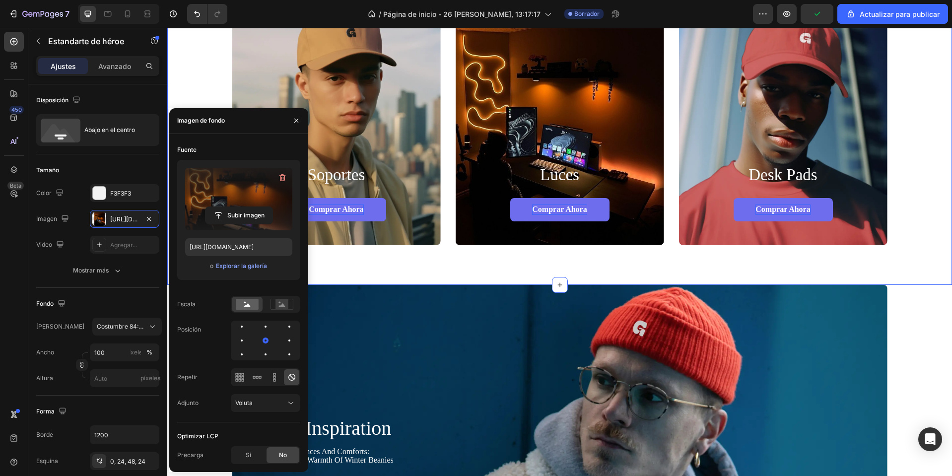
click at [398, 280] on div "Soportes Heading Comprar ahora Button Hero Banner Luces Heading Comprar ahora B…" at bounding box center [559, 112] width 785 height 345
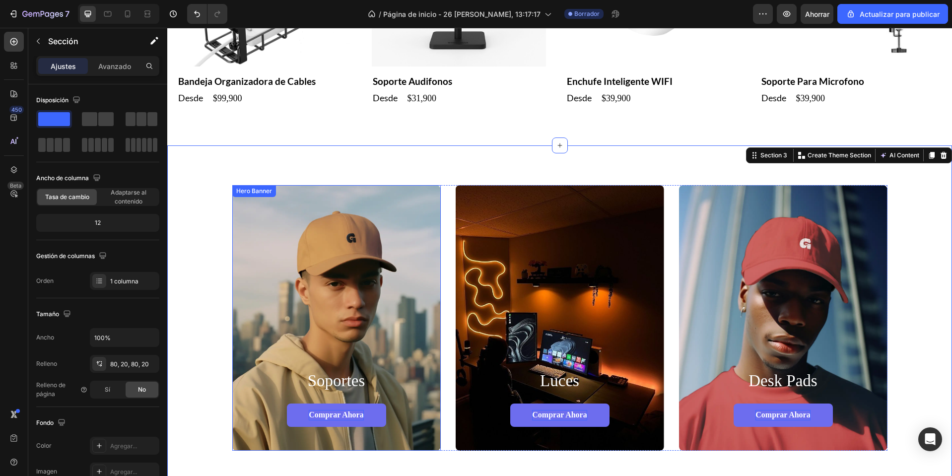
click at [338, 307] on div "Background Image" at bounding box center [336, 318] width 208 height 266
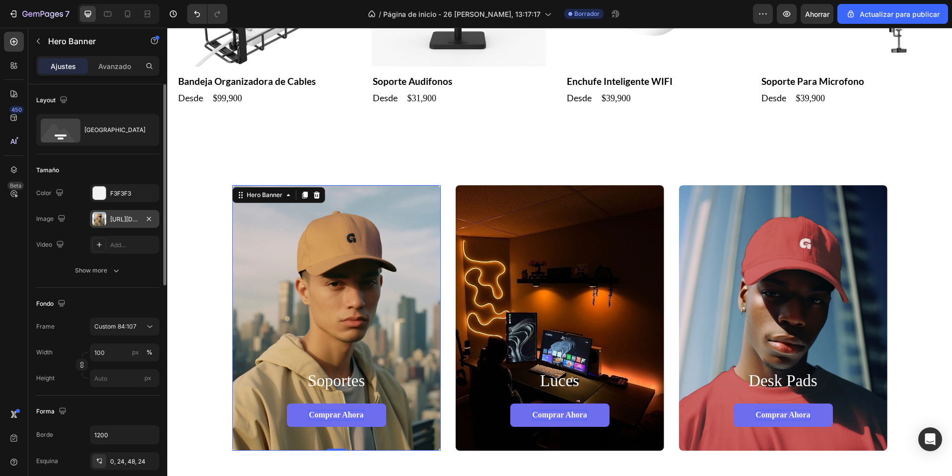
click at [126, 224] on div "https://cdn.shopify.com/s/files/1/0668/0317/1459/files/gempages_581068646118327…" at bounding box center [124, 219] width 69 height 18
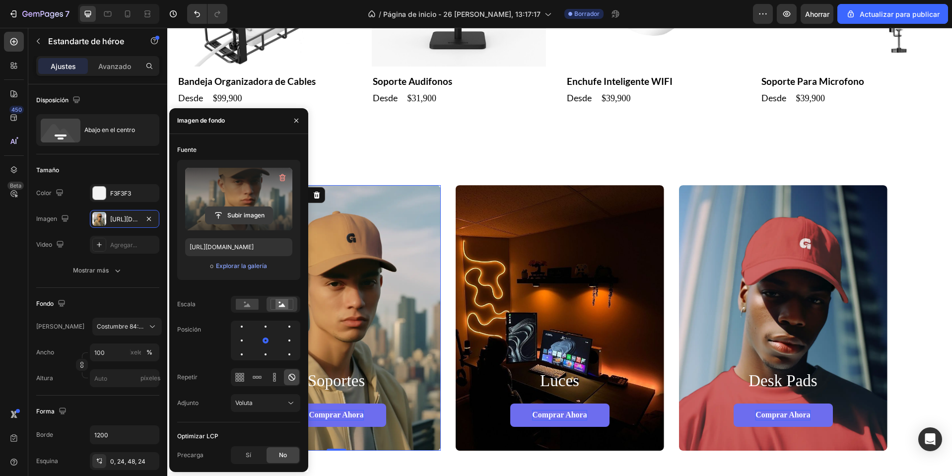
click at [217, 211] on input "file" at bounding box center [238, 215] width 67 height 17
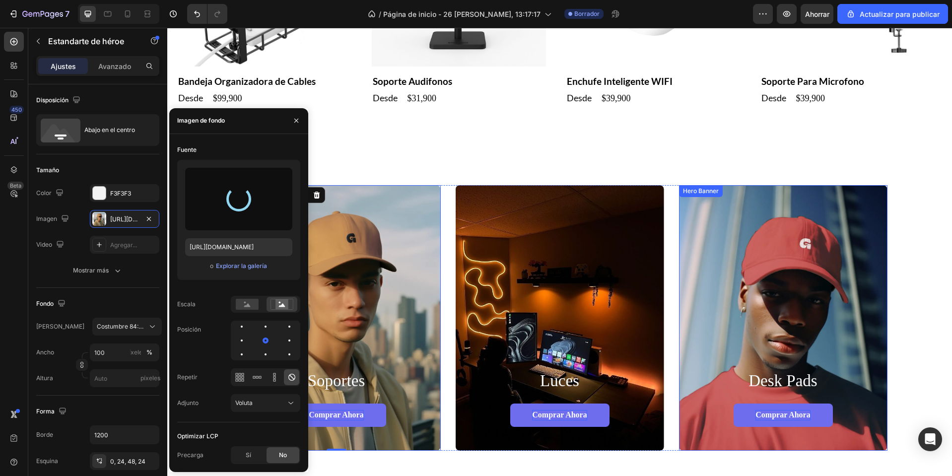
type input "https://cdn.shopify.com/s/files/1/0668/0317/1459/files/gempages_581068646118327…"
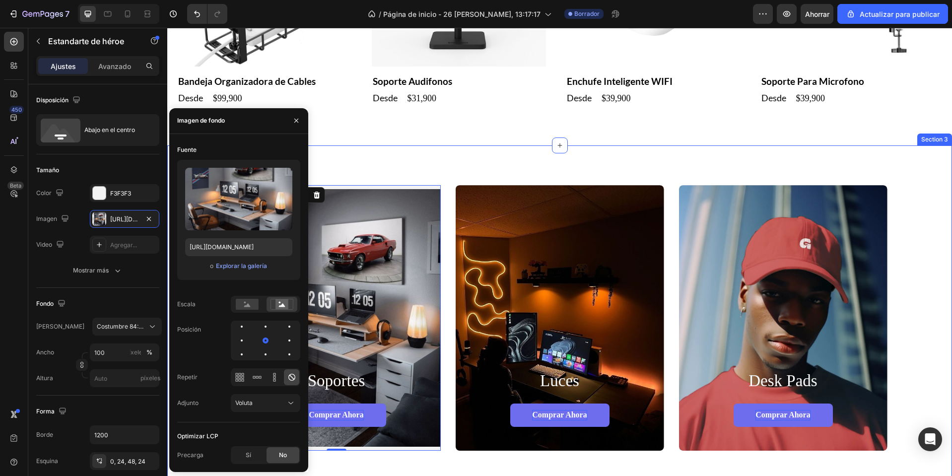
click at [522, 156] on div "Soportes Heading Comprar ahora Button Hero Banner 0 Luces Heading Comprar ahora…" at bounding box center [559, 317] width 785 height 345
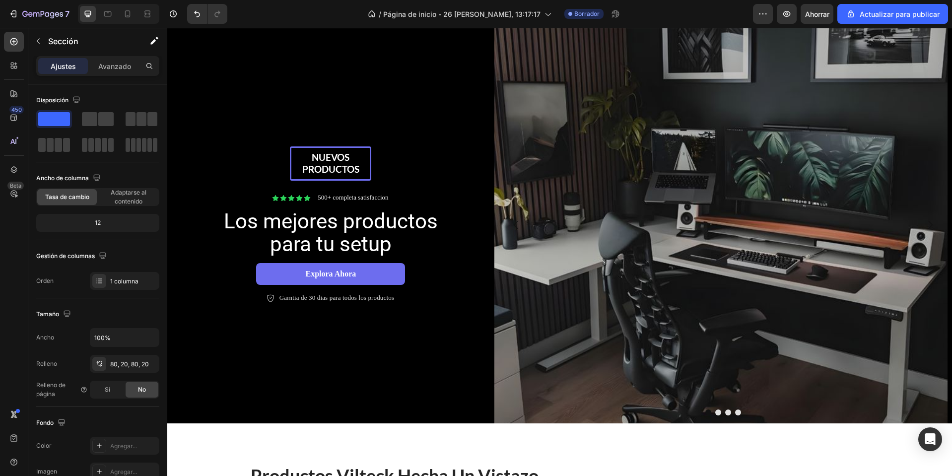
scroll to position [0, 0]
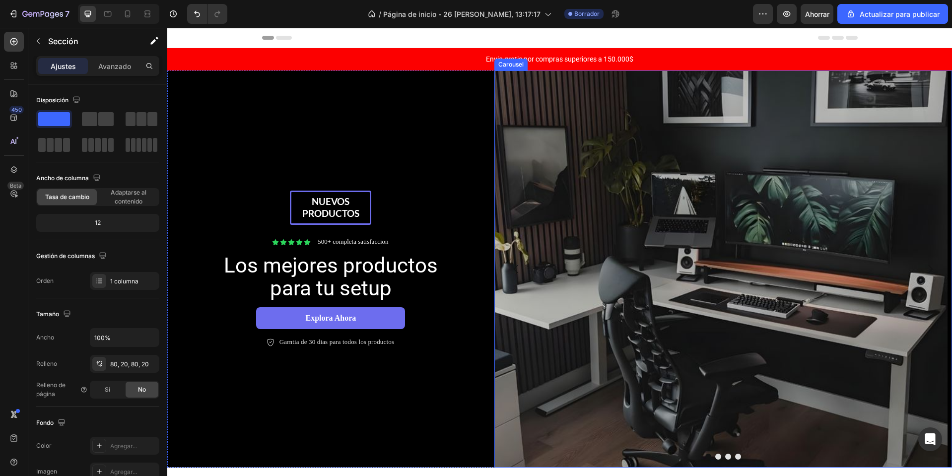
click at [725, 457] on button "Dot" at bounding box center [728, 457] width 6 height 6
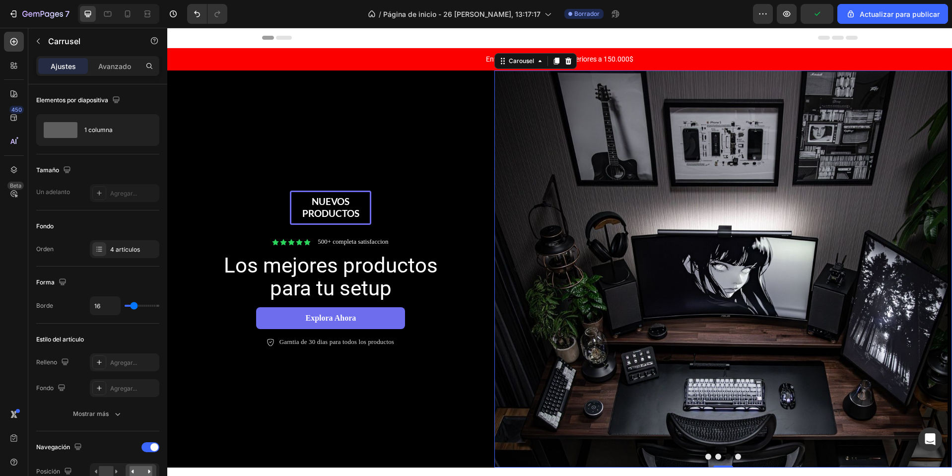
click at [735, 459] on button "Dot" at bounding box center [738, 457] width 6 height 6
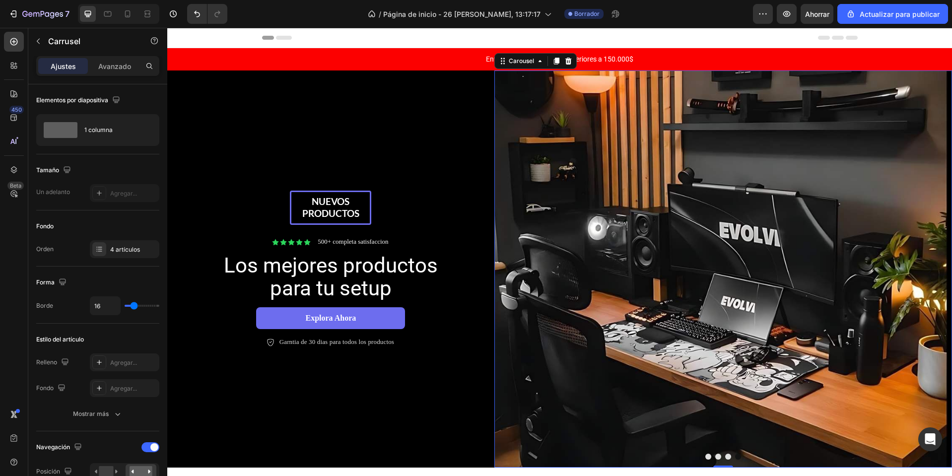
click at [705, 456] on button "Dot" at bounding box center [708, 457] width 6 height 6
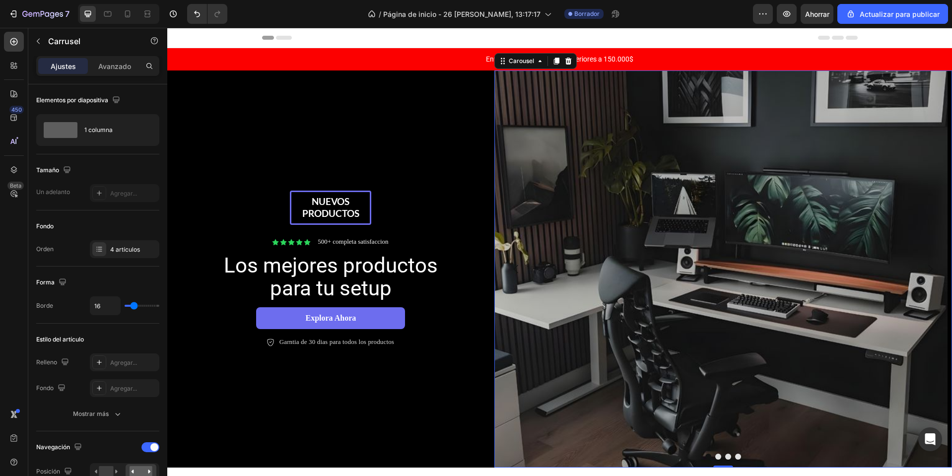
click at [715, 456] on button "Dot" at bounding box center [718, 457] width 6 height 6
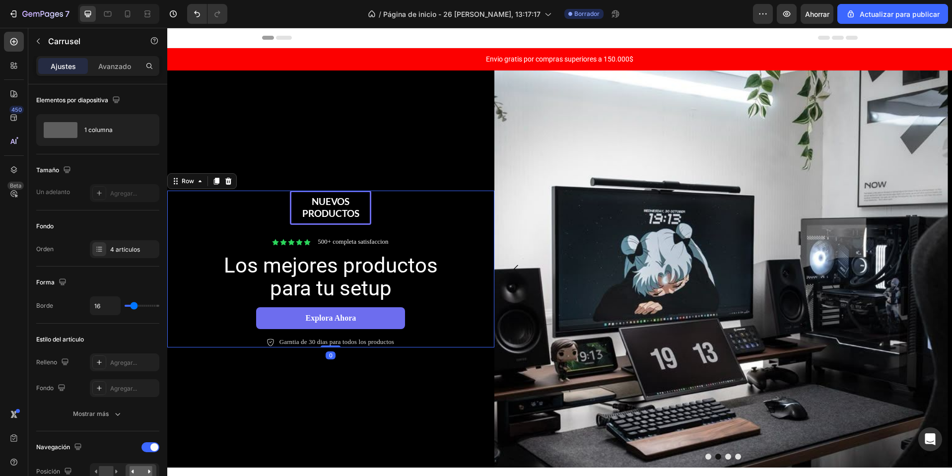
click at [403, 205] on div "Nuevos productos Text Block Row Icon Icon Icon Icon Icon Icon List 500+ complet…" at bounding box center [330, 269] width 307 height 157
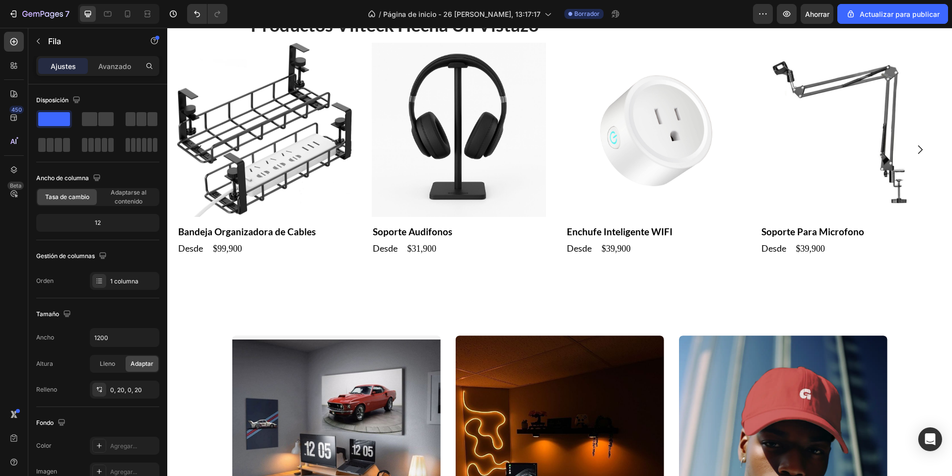
scroll to position [496, 0]
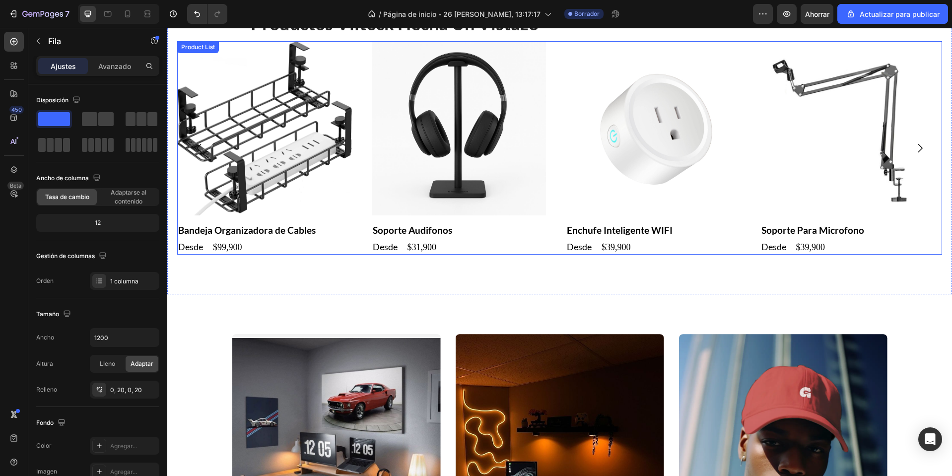
click at [914, 151] on icon "Carousel Next Arrow" at bounding box center [920, 148] width 12 height 12
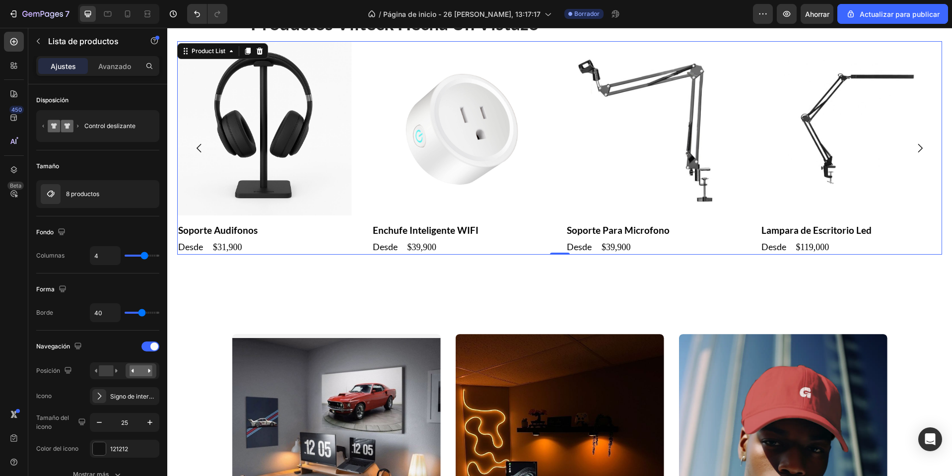
click at [914, 151] on icon "Carousel Next Arrow" at bounding box center [920, 148] width 12 height 12
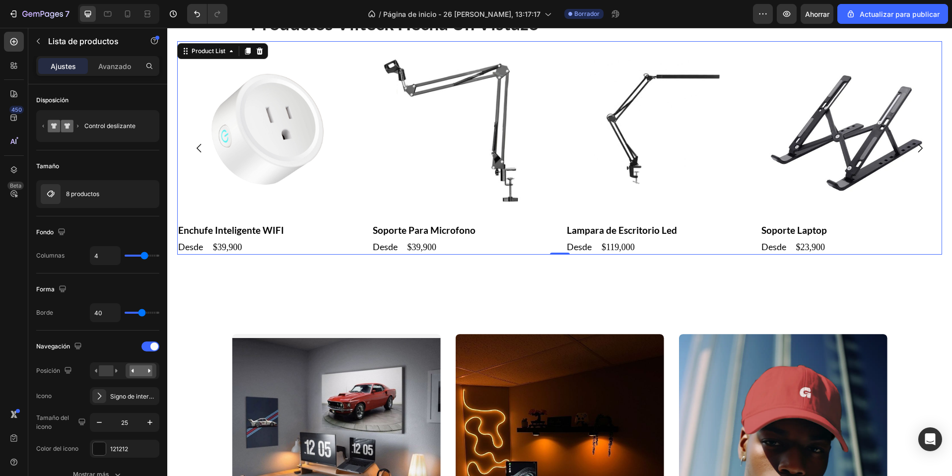
click at [914, 151] on icon "Carousel Next Arrow" at bounding box center [920, 148] width 12 height 12
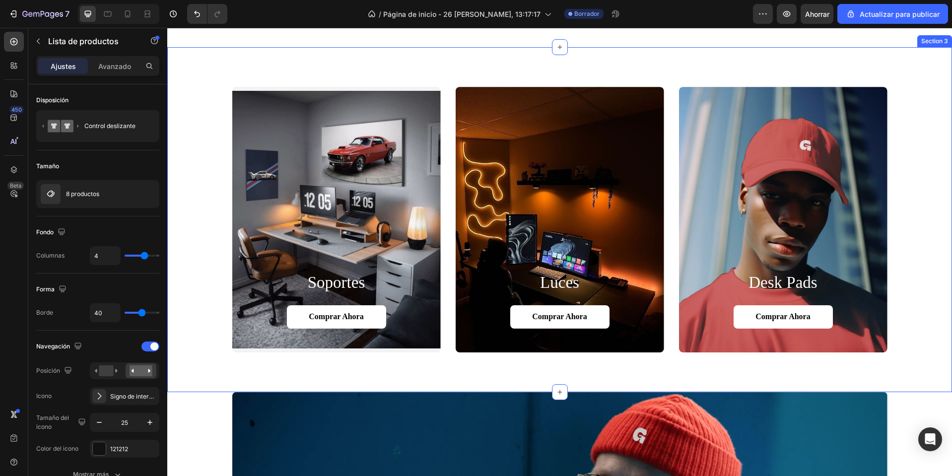
scroll to position [744, 0]
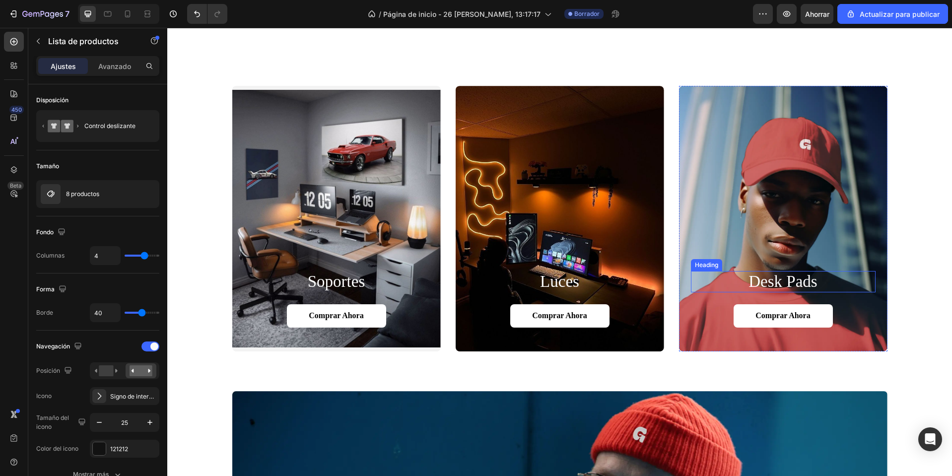
click at [781, 273] on h2 "desk pads" at bounding box center [783, 282] width 185 height 22
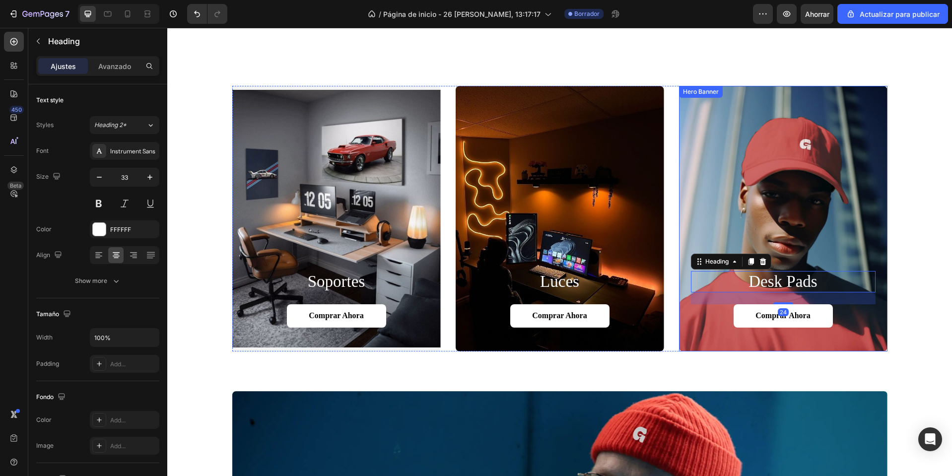
click at [794, 200] on div "Background Image" at bounding box center [783, 219] width 208 height 266
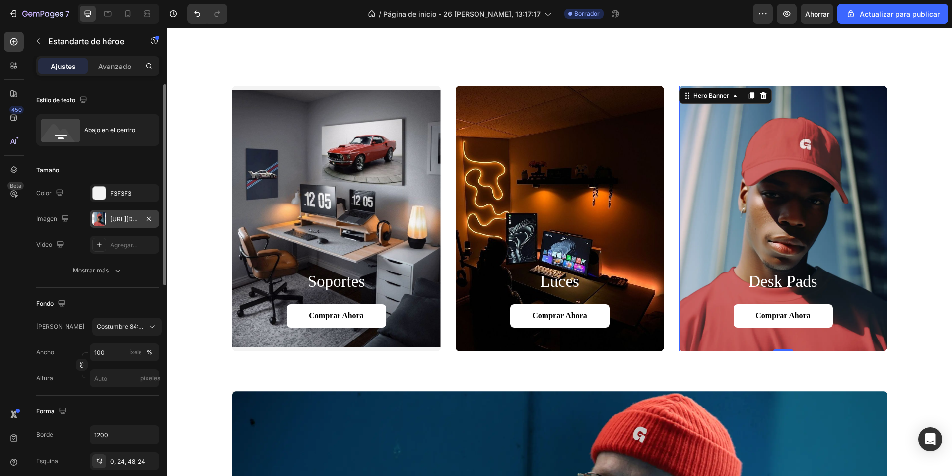
click at [105, 217] on div at bounding box center [99, 219] width 14 height 14
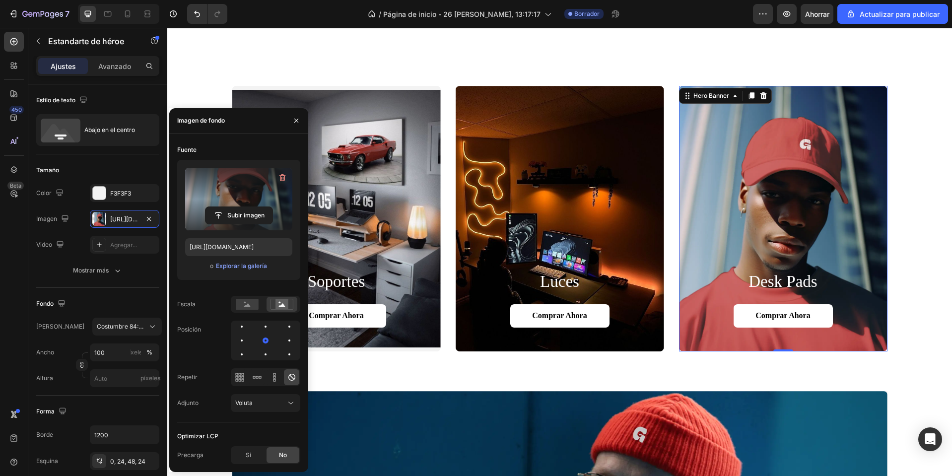
click at [246, 197] on label at bounding box center [238, 199] width 107 height 63
click at [246, 207] on input "file" at bounding box center [238, 215] width 67 height 17
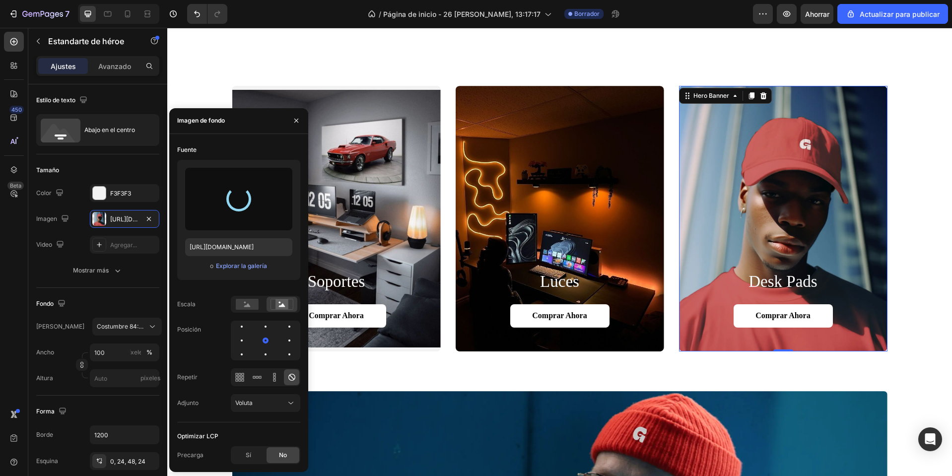
type input "https://cdn.shopify.com/s/files/1/0668/0317/1459/files/gempages_581068646118327…"
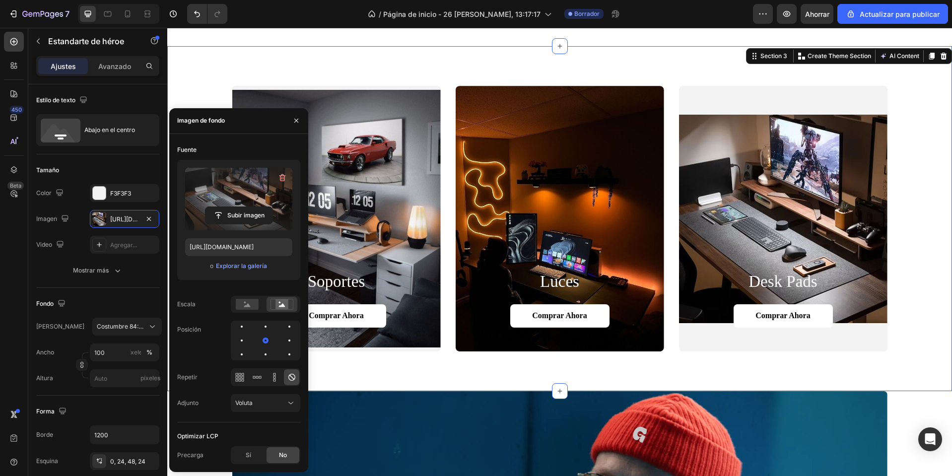
click at [914, 226] on div "soportes Heading Comprar ahora Button Hero Banner luces Heading Comprar ahora B…" at bounding box center [559, 219] width 765 height 266
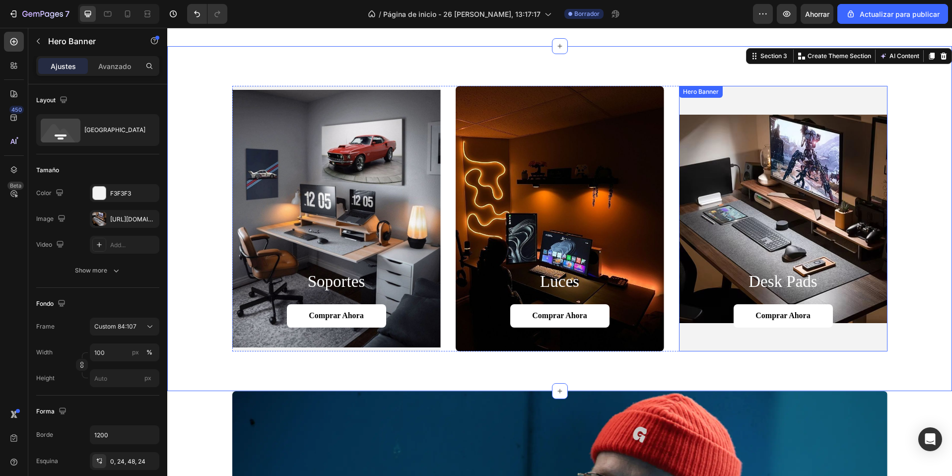
click at [821, 218] on div "Background Image" at bounding box center [783, 219] width 208 height 266
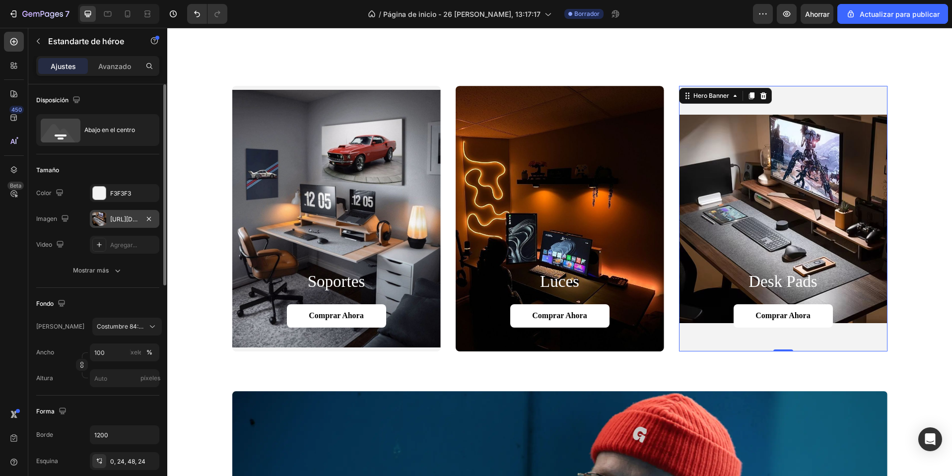
click at [119, 213] on div "https://cdn.shopify.com/s/files/1/0668/0317/1459/files/gempags_5810686461183272…" at bounding box center [124, 219] width 69 height 18
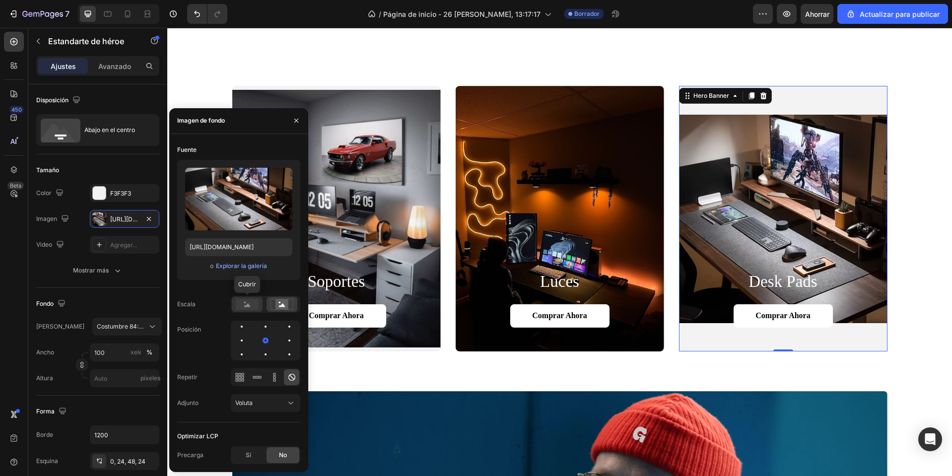
click at [245, 303] on circle at bounding box center [245, 302] width 2 height 2
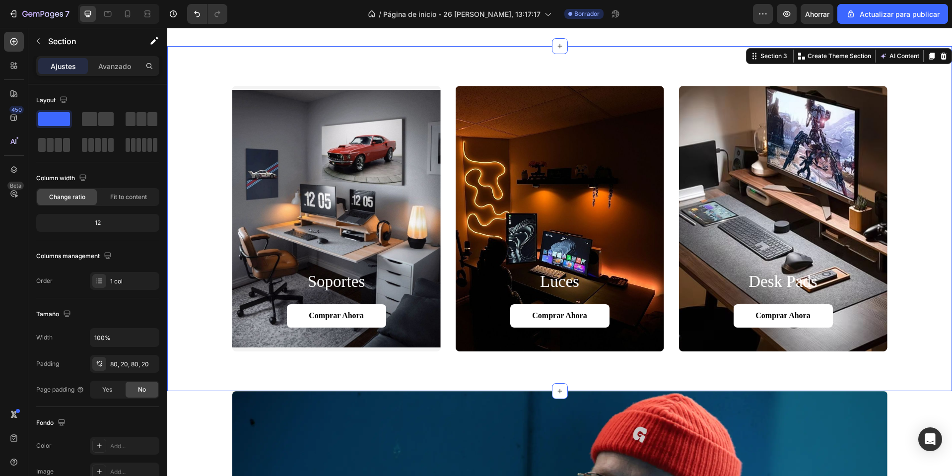
click at [924, 240] on div "soportes Heading Comprar ahora Button Hero Banner luces Heading Comprar ahora B…" at bounding box center [559, 219] width 765 height 266
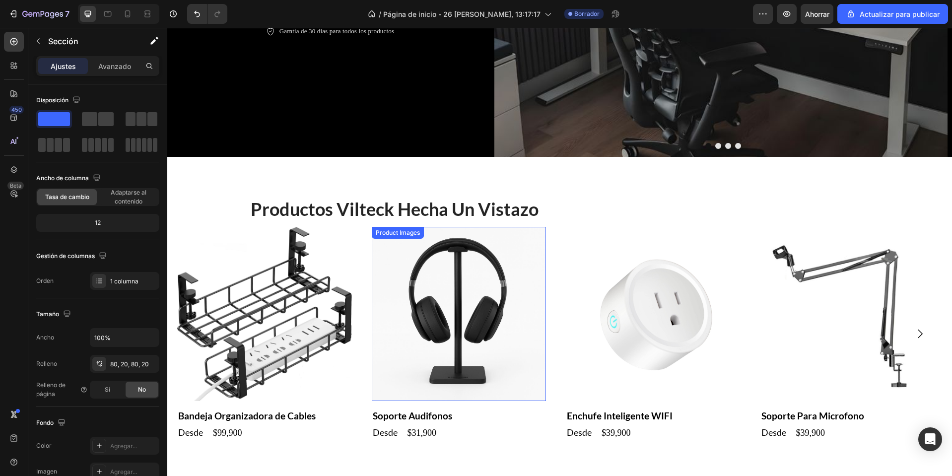
scroll to position [347, 0]
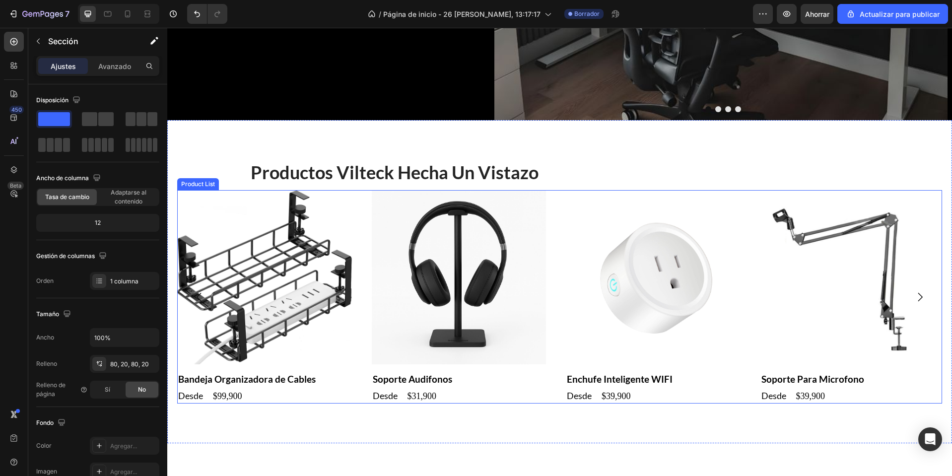
click at [914, 298] on icon "Carousel Next Arrow" at bounding box center [920, 297] width 12 height 12
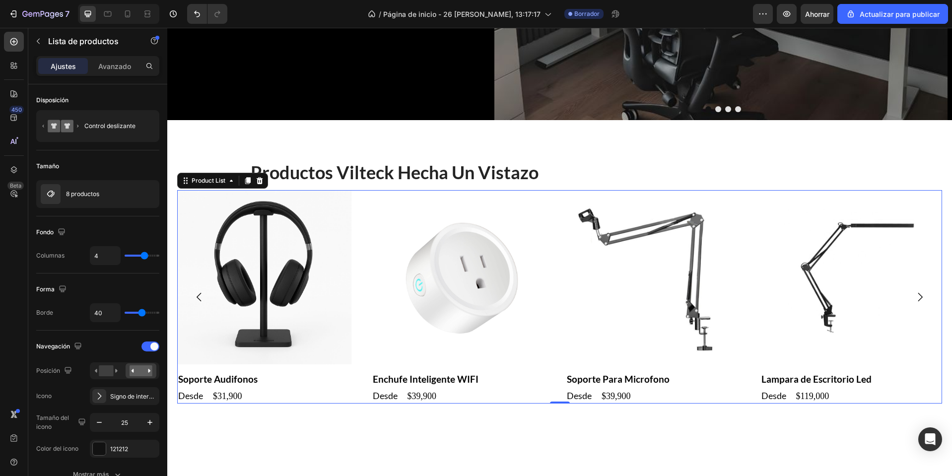
click at [914, 298] on icon "Carousel Next Arrow" at bounding box center [920, 297] width 12 height 12
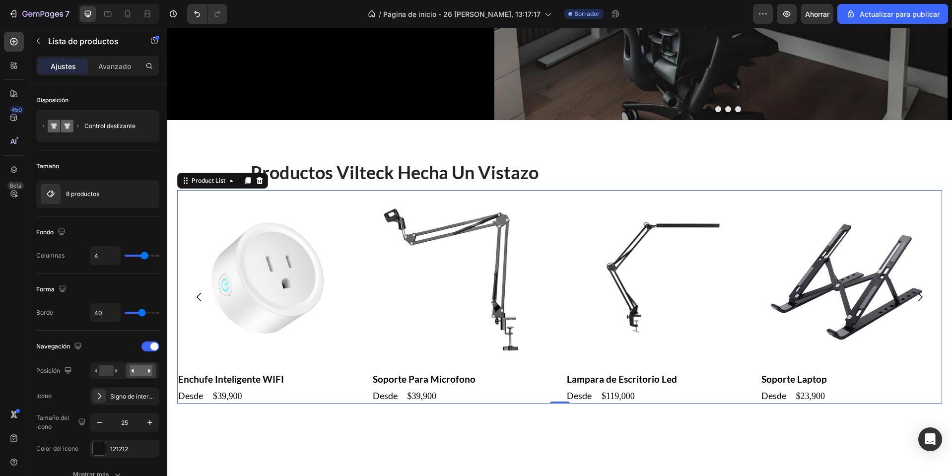
click at [914, 298] on icon "Carousel Next Arrow" at bounding box center [920, 297] width 12 height 12
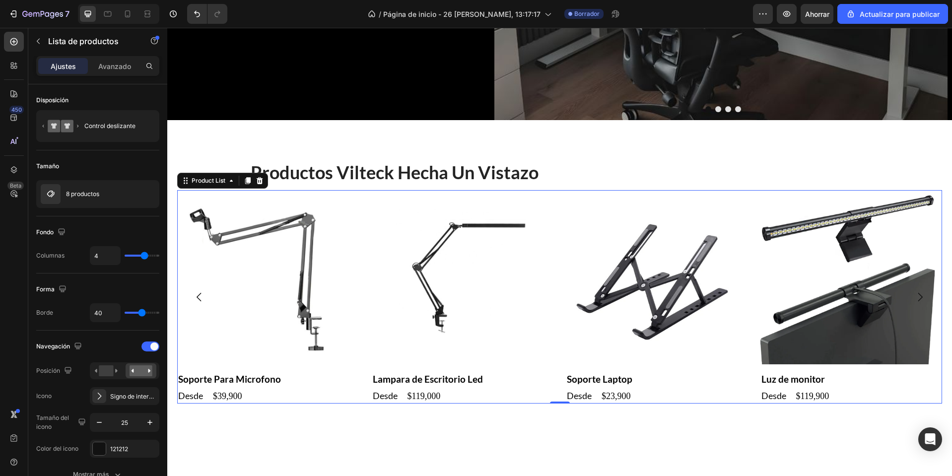
click at [914, 298] on icon "Carousel Next Arrow" at bounding box center [920, 297] width 12 height 12
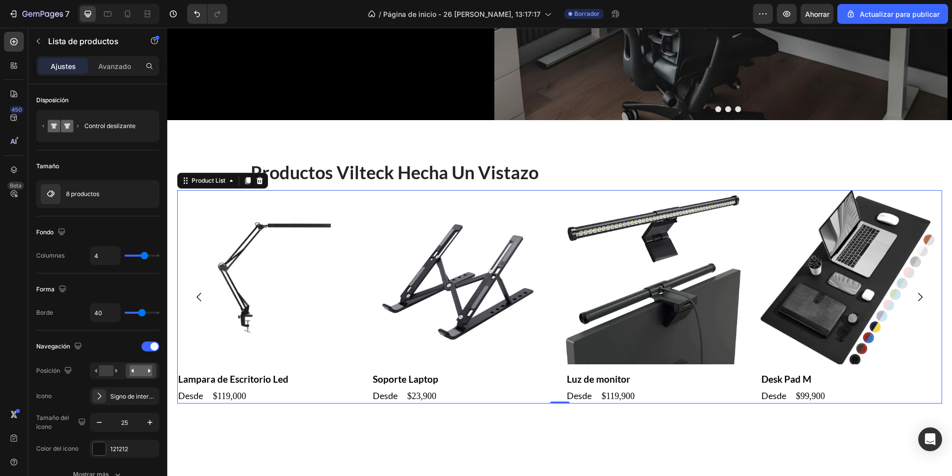
click at [914, 298] on icon "Carousel Next Arrow" at bounding box center [920, 297] width 12 height 12
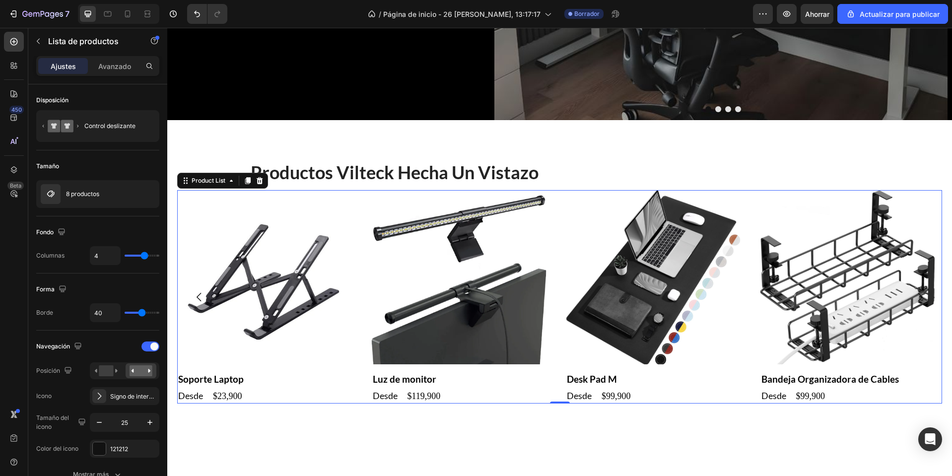
click at [914, 298] on icon "Carousel Next Arrow" at bounding box center [920, 297] width 12 height 12
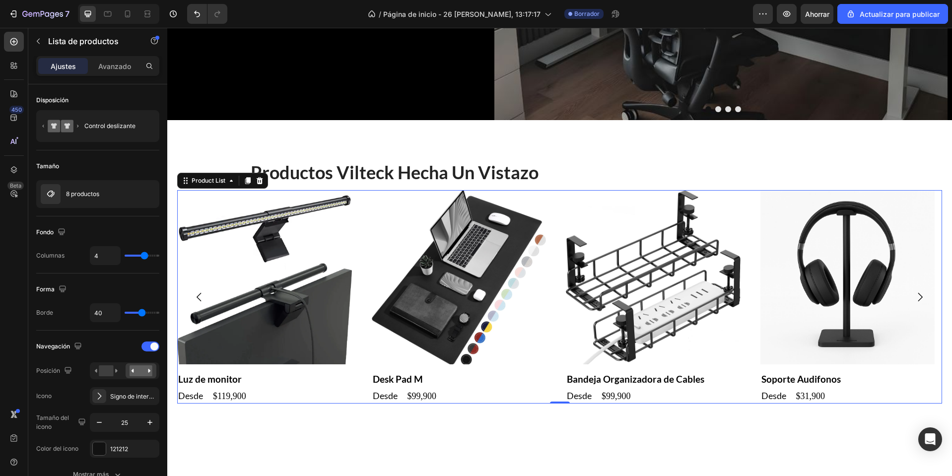
click at [914, 298] on icon "Carousel Next Arrow" at bounding box center [920, 297] width 12 height 12
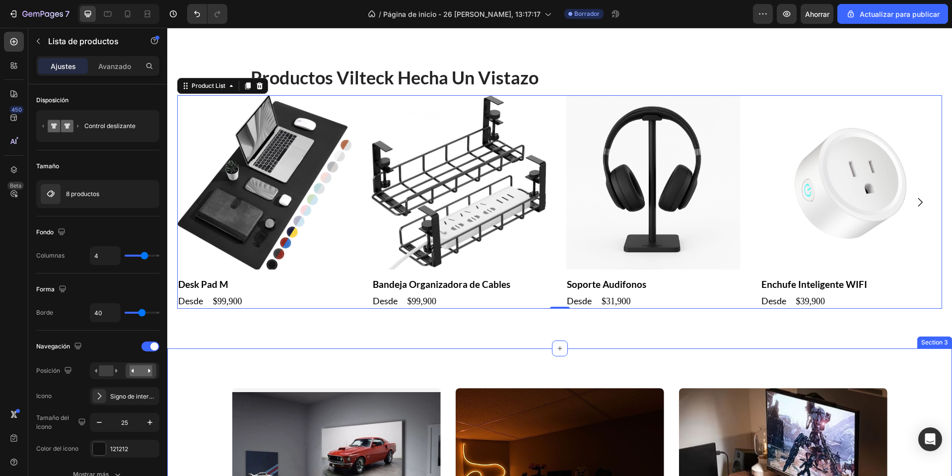
scroll to position [447, 0]
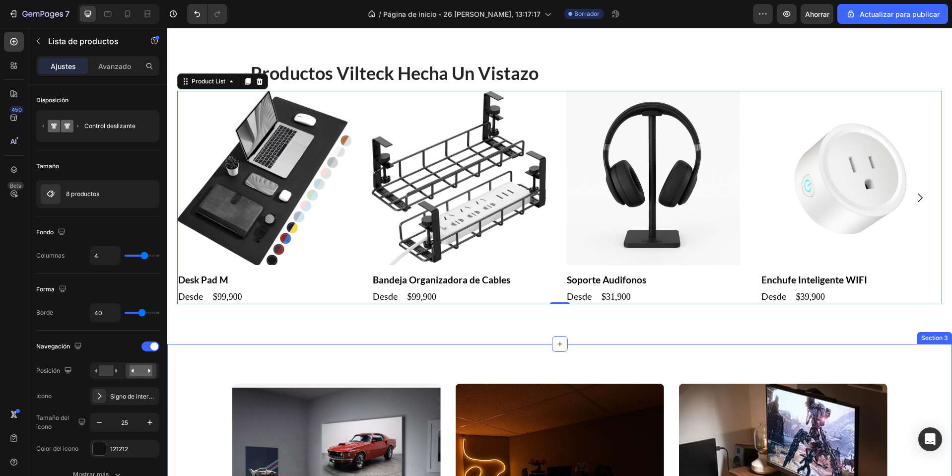
click at [504, 333] on div "productos vilteck hecha un vistazo Heading Product Images Bandeja Organizadora …" at bounding box center [559, 182] width 785 height 323
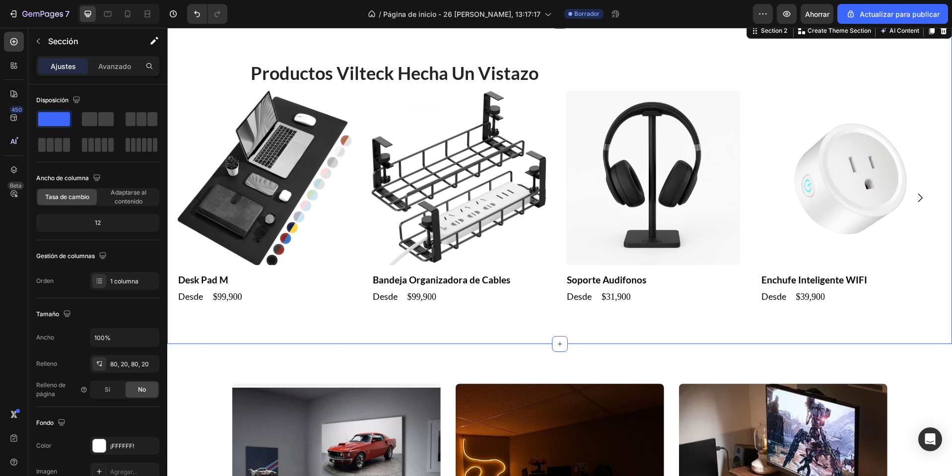
click at [553, 321] on div "productos vilteck hecha un vistazo Heading Product Images Bandeja Organizadora …" at bounding box center [559, 182] width 785 height 323
drag, startPoint x: 555, startPoint y: 342, endPoint x: 569, endPoint y: 334, distance: 15.8
click at [575, 306] on div "productos vilteck hecha un vistazo Heading Product Images Bandeja Organizadora …" at bounding box center [559, 182] width 785 height 323
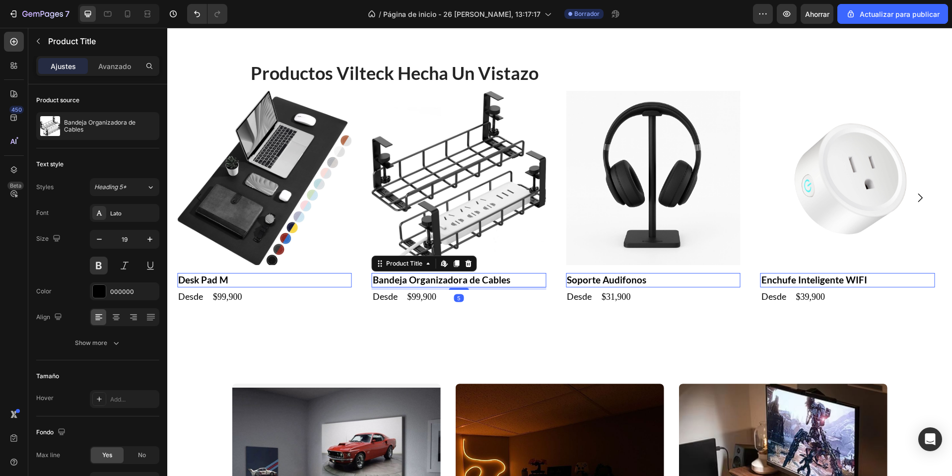
click at [451, 278] on h2 "Bandeja Organizadora de Cables" at bounding box center [459, 280] width 174 height 14
click at [407, 312] on div "productos vilteck hecha un vistazo Heading Product Images Bandeja Organizadora …" at bounding box center [559, 182] width 785 height 323
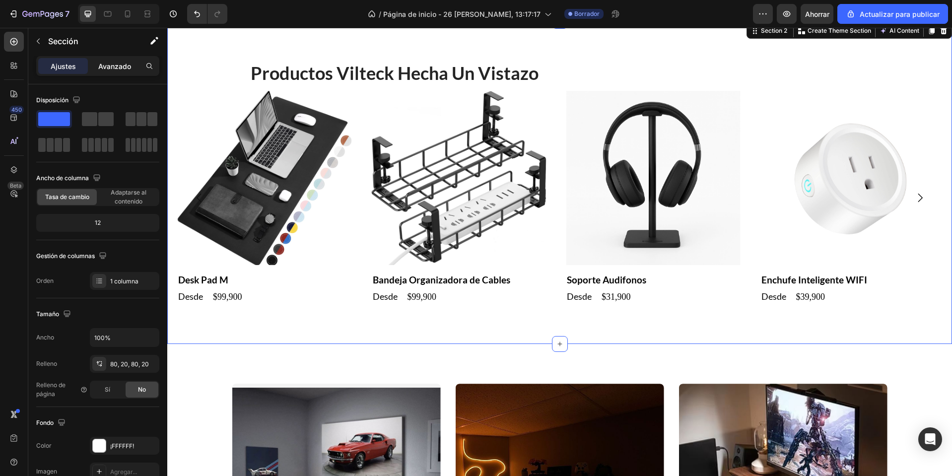
click at [114, 71] on div "Avanzado" at bounding box center [115, 66] width 50 height 16
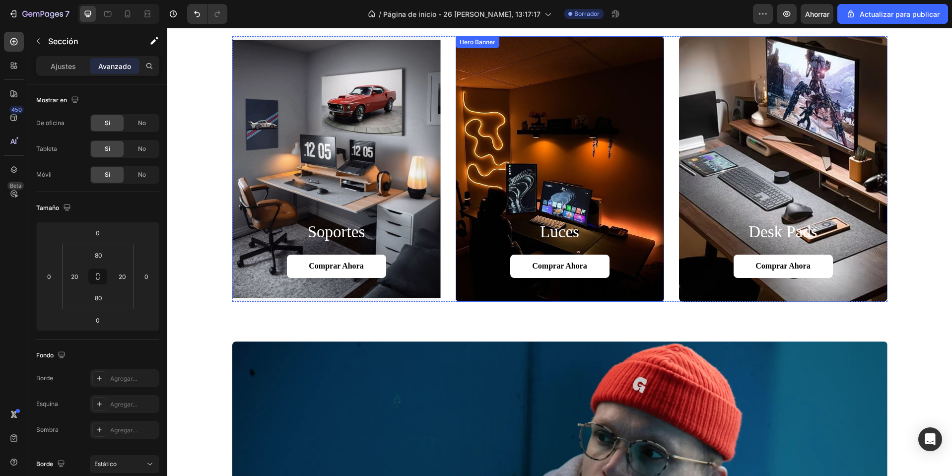
scroll to position [596, 0]
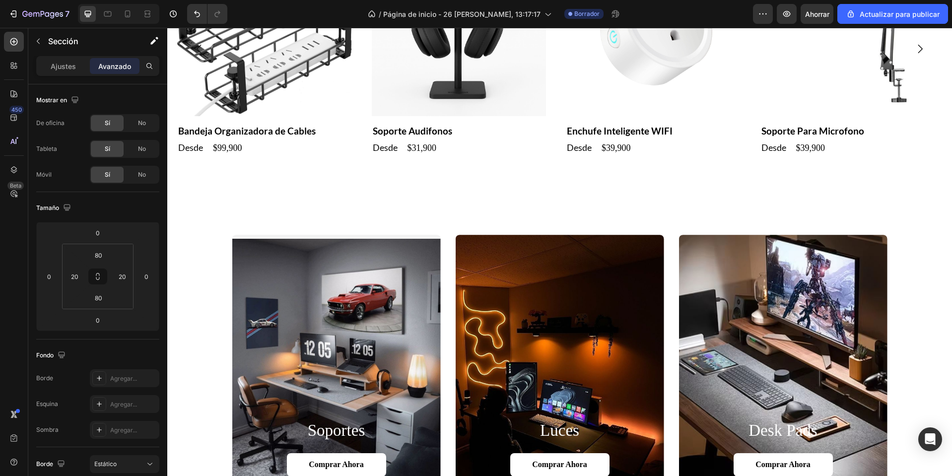
click at [481, 185] on div "productos vilteck hecha un vistazo Heading Product Images Bandeja Organizadora …" at bounding box center [559, 33] width 785 height 323
click at [296, 172] on div "productos vilteck hecha un vistazo Heading Product Images Bandeja Organizadora …" at bounding box center [559, 33] width 785 height 323
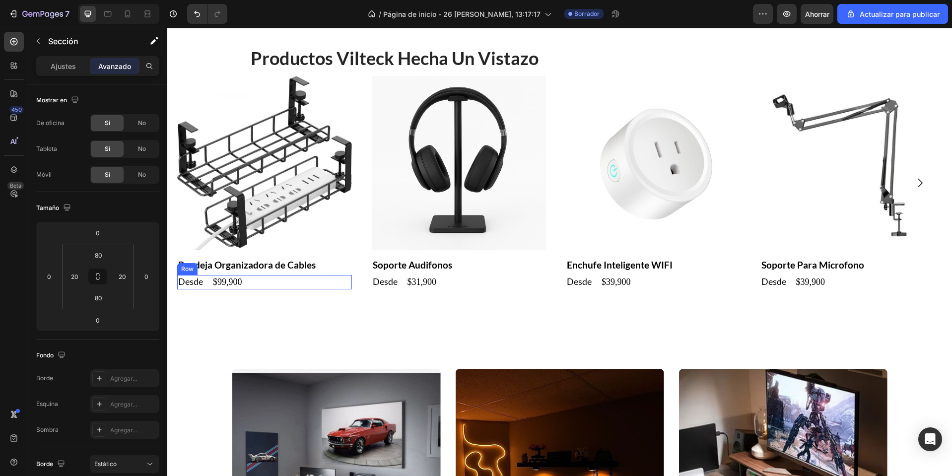
scroll to position [397, 0]
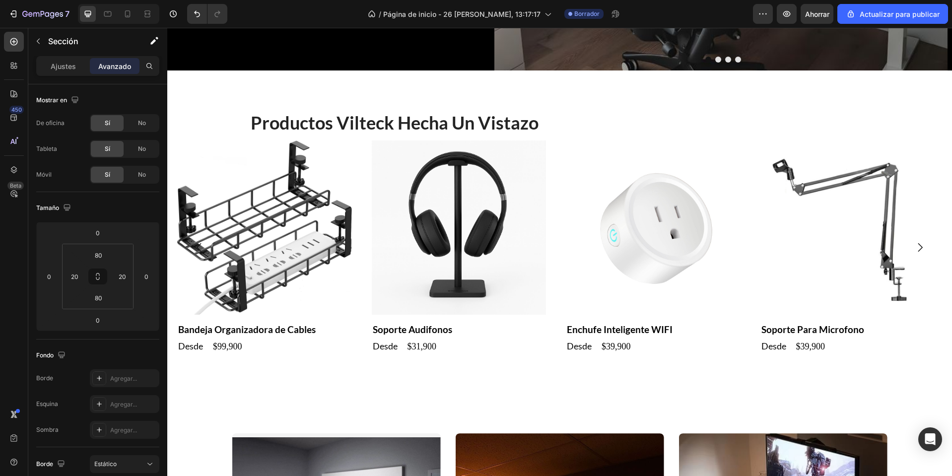
click at [245, 101] on div "productos vilteck hecha un vistazo Heading Product Images Bandeja Organizadora …" at bounding box center [559, 231] width 785 height 323
click at [473, 376] on div "productos vilteck hecha un vistazo Heading Product Images Bandeja Organizadora …" at bounding box center [559, 231] width 785 height 323
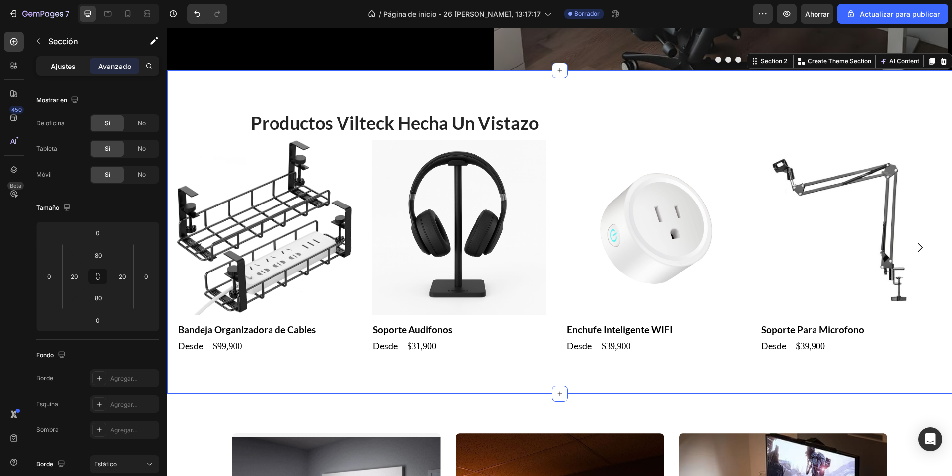
click at [60, 68] on font "Ajustes" at bounding box center [63, 66] width 25 height 8
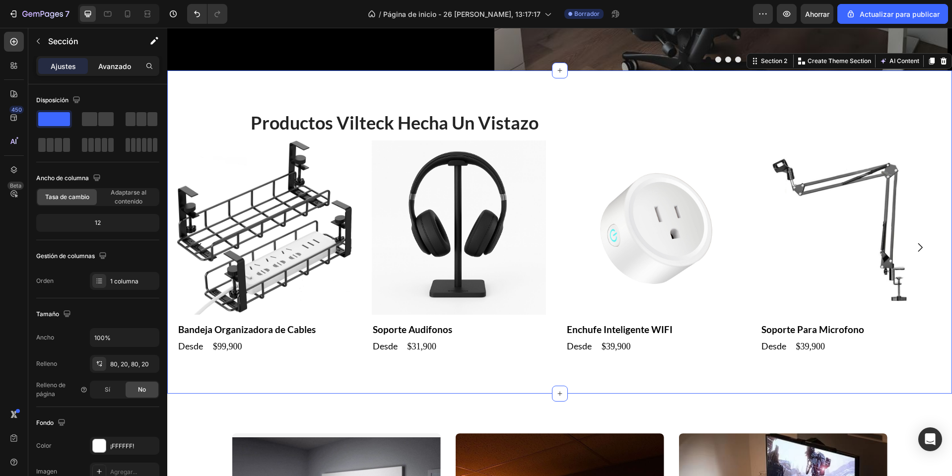
click at [109, 68] on font "Avanzado" at bounding box center [114, 66] width 33 height 8
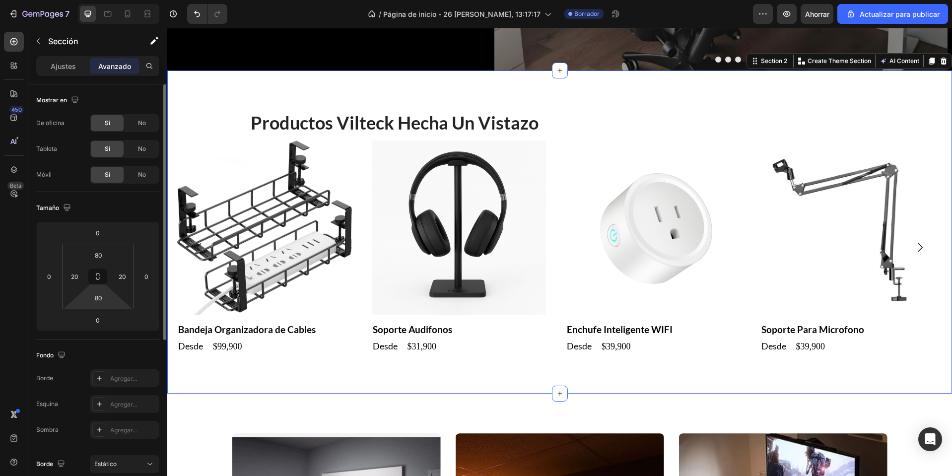
click at [96, 0] on html "7 / Página de inicio - 26 de agosto, 13:17:17 Borrador Avance Ahorrar Actualiza…" at bounding box center [476, 0] width 952 height 0
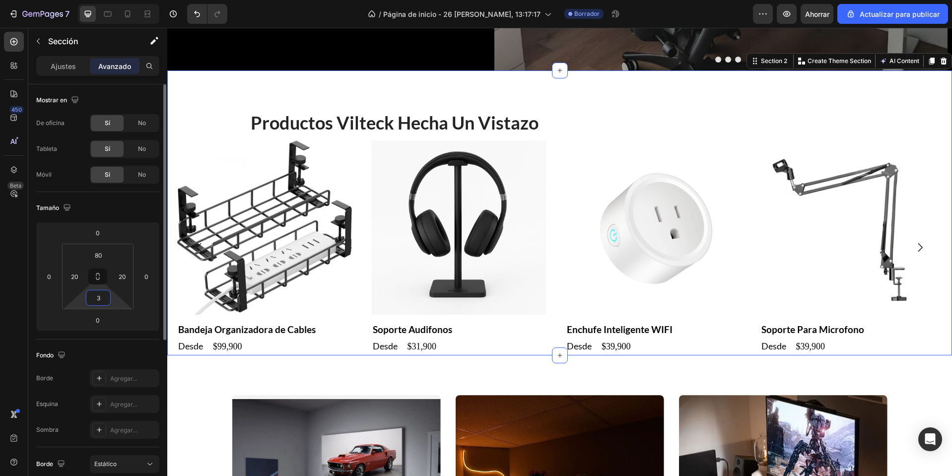
type input "30"
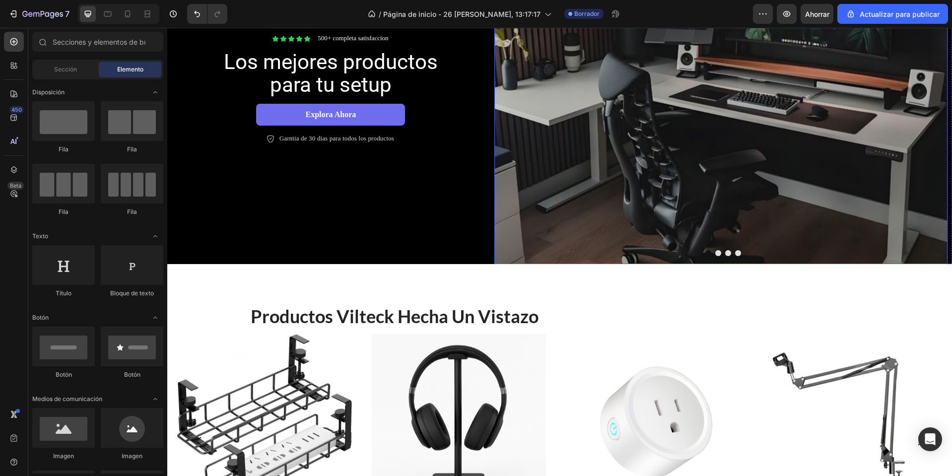
scroll to position [352, 0]
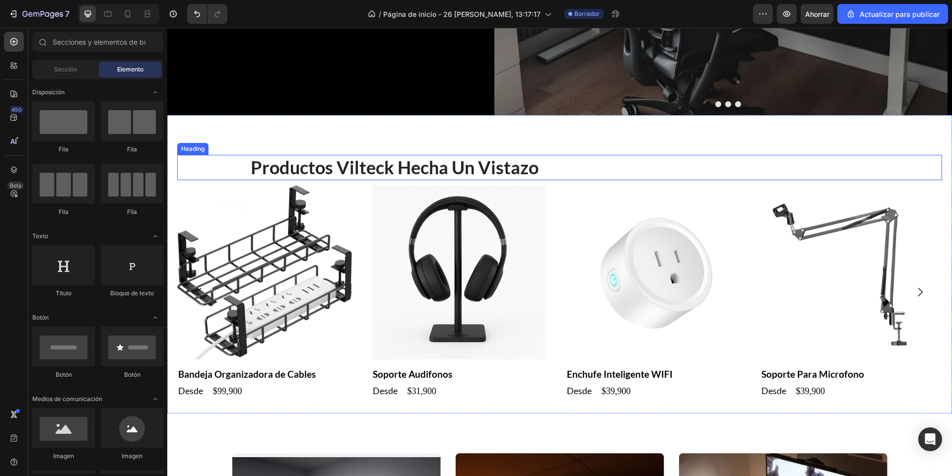
click at [327, 164] on strong "productos vilteck hecha un vistazo" at bounding box center [395, 167] width 288 height 22
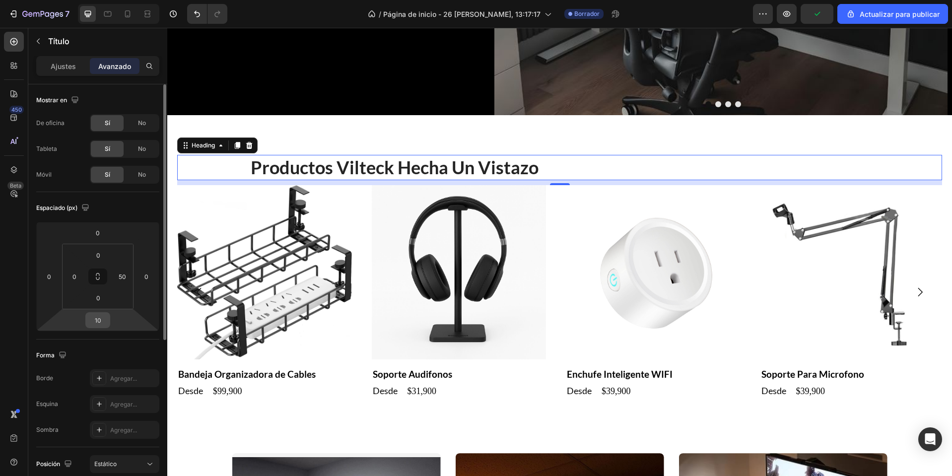
click at [101, 322] on input "10" at bounding box center [98, 320] width 20 height 15
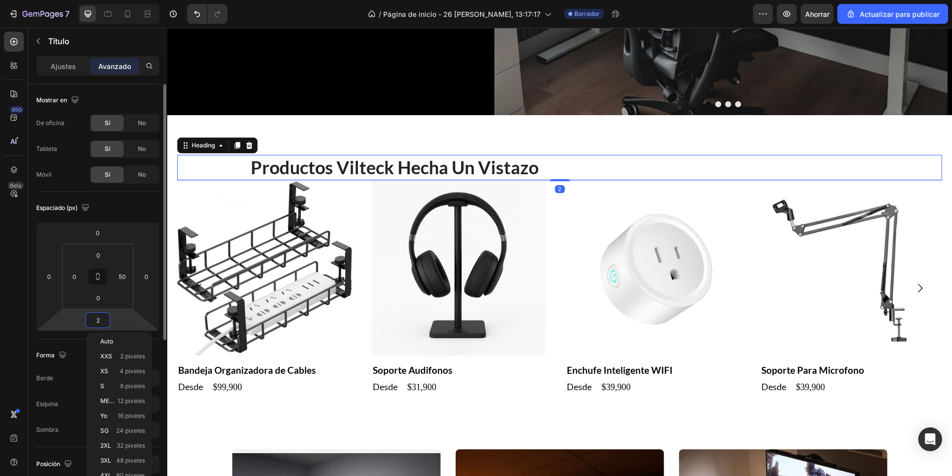
type input "20"
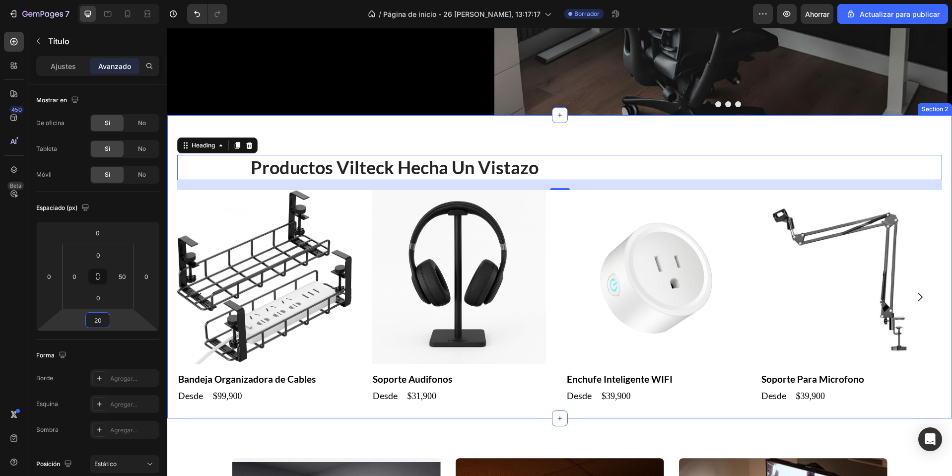
click at [388, 147] on div "productos vilteck hecha un vistazo Heading 20 Product Images Bandeja Organizado…" at bounding box center [559, 266] width 785 height 303
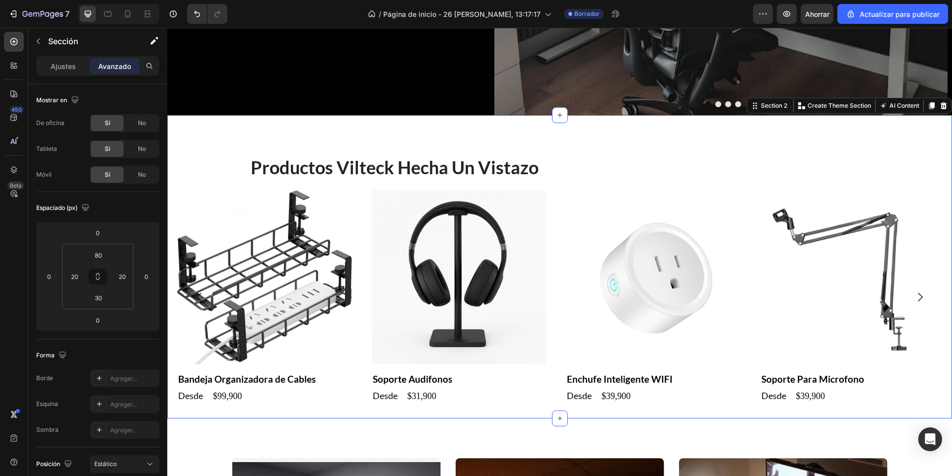
click at [390, 142] on div "productos vilteck hecha un vistazo Heading Product Images Bandeja Organizadora …" at bounding box center [559, 266] width 785 height 303
click at [103, 301] on input "30" at bounding box center [98, 297] width 20 height 15
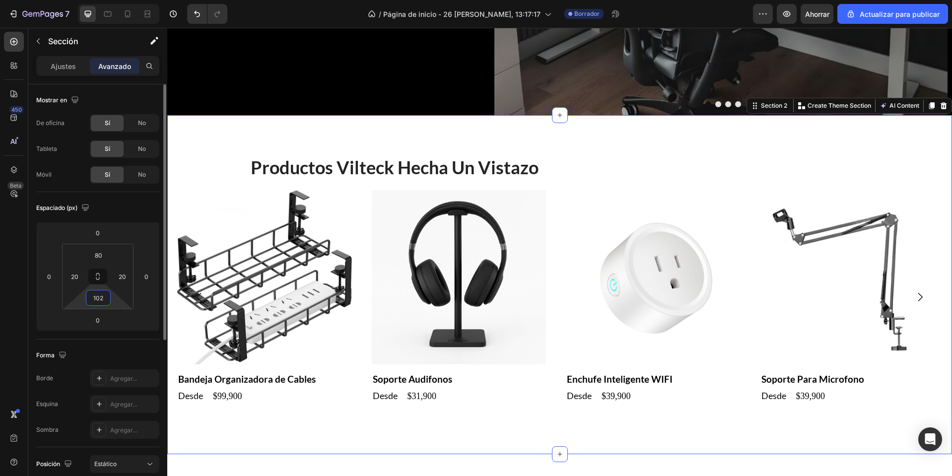
type input "10"
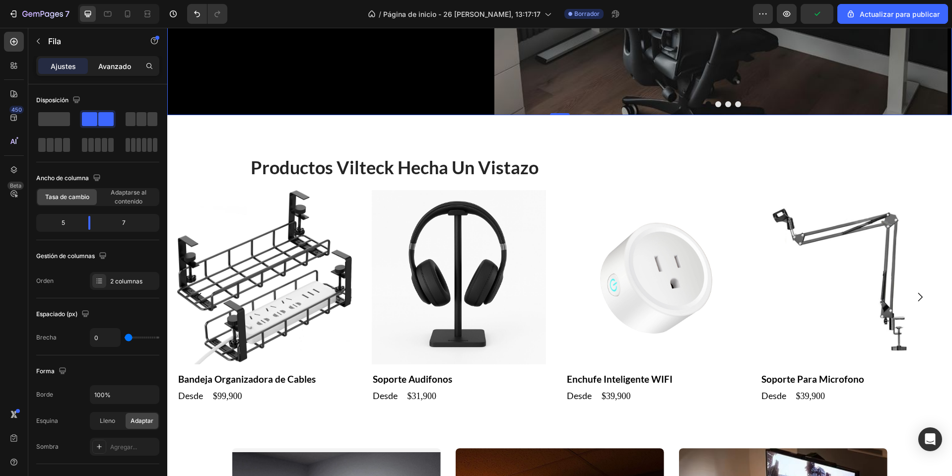
click at [120, 64] on font "Avanzado" at bounding box center [114, 66] width 33 height 8
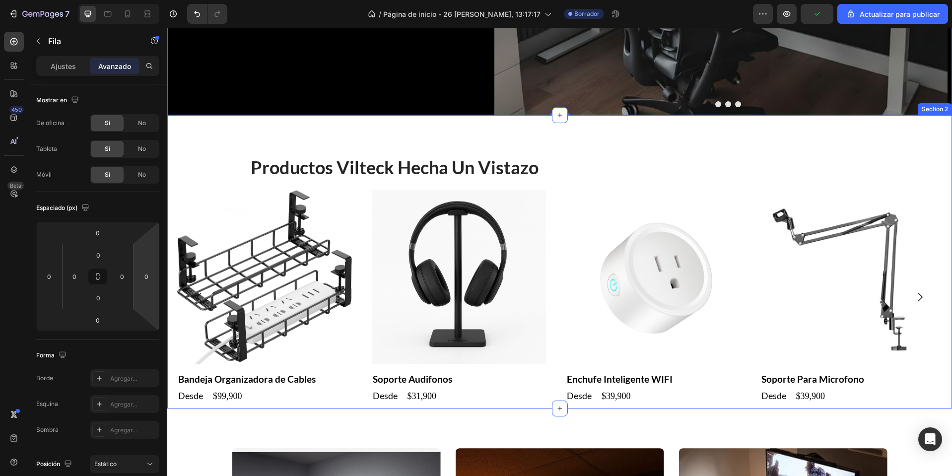
click at [290, 146] on div "productos vilteck hecha un vistazo Heading Product Images Bandeja Organizadora …" at bounding box center [559, 261] width 785 height 293
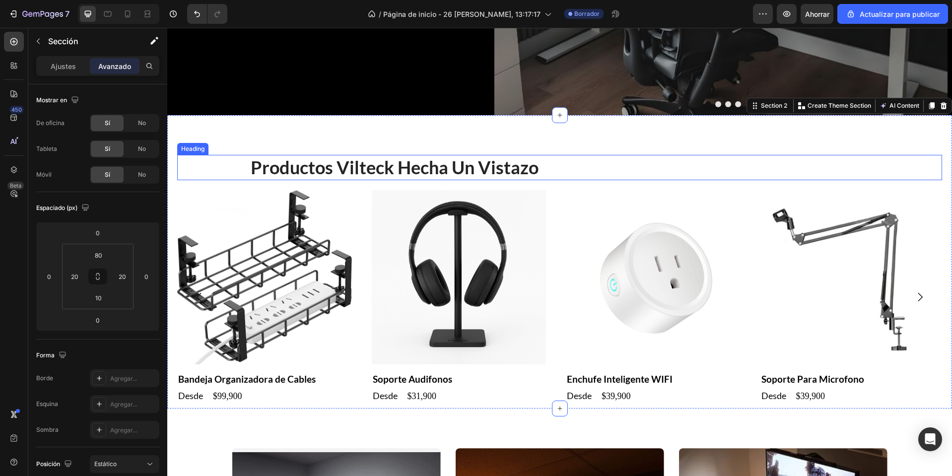
click at [203, 167] on div "productos vilteck hecha un vistazo" at bounding box center [547, 167] width 740 height 25
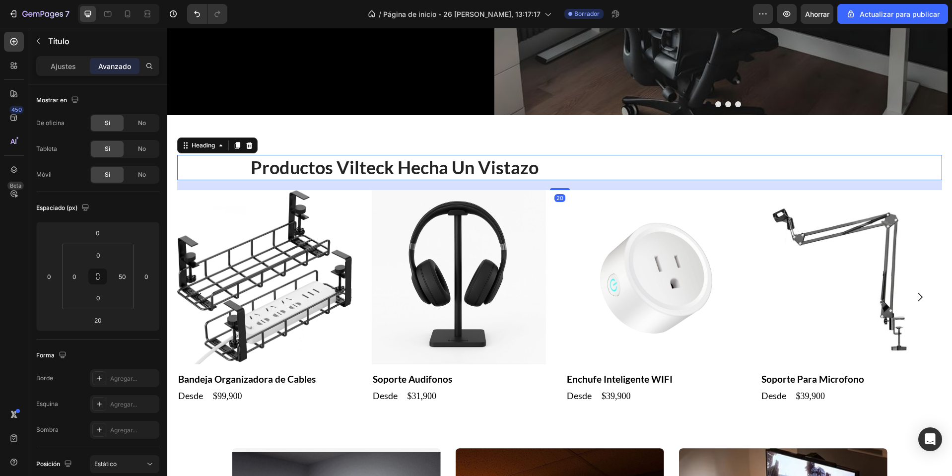
click at [185, 131] on div "productos vilteck hecha un vistazo Heading 20 Product Images Bandeja Organizado…" at bounding box center [559, 261] width 785 height 293
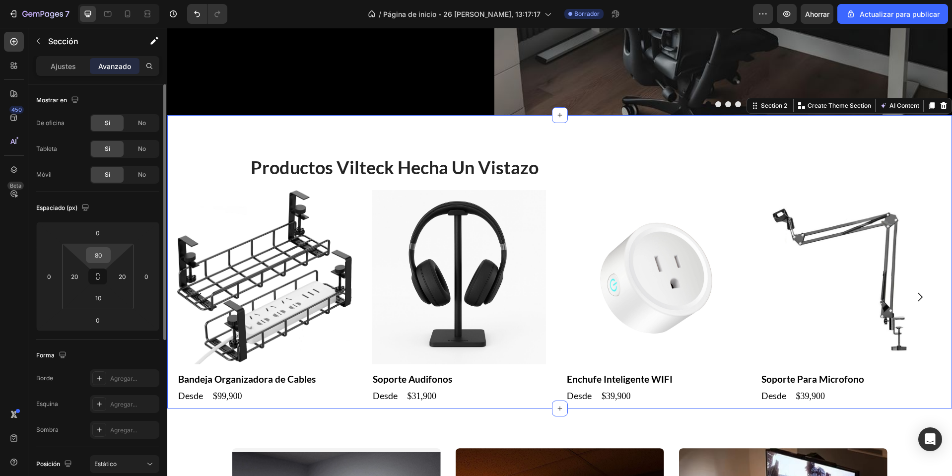
click at [100, 256] on input "80" at bounding box center [98, 255] width 20 height 15
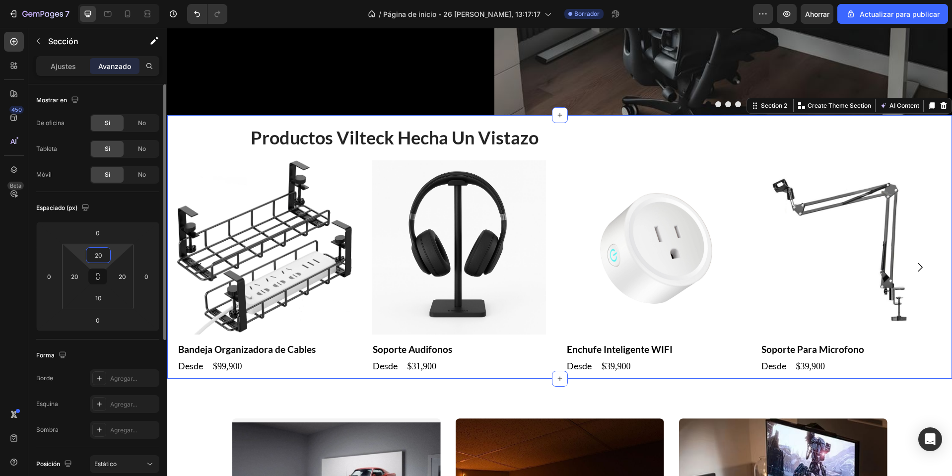
type input "2"
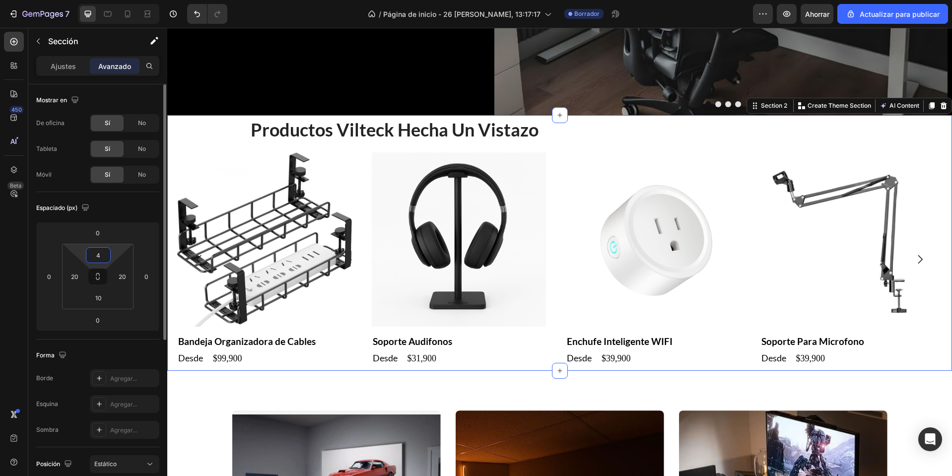
type input "40"
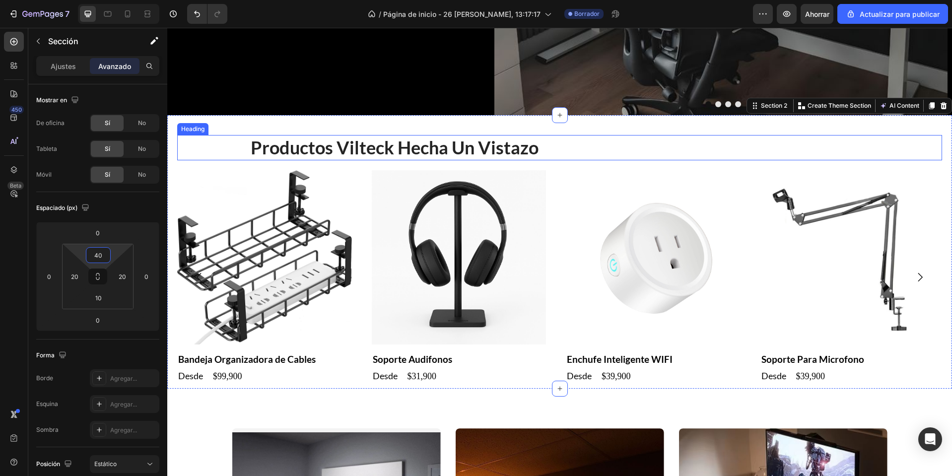
click at [374, 152] on strong "productos vilteck hecha un vistazo" at bounding box center [395, 147] width 288 height 22
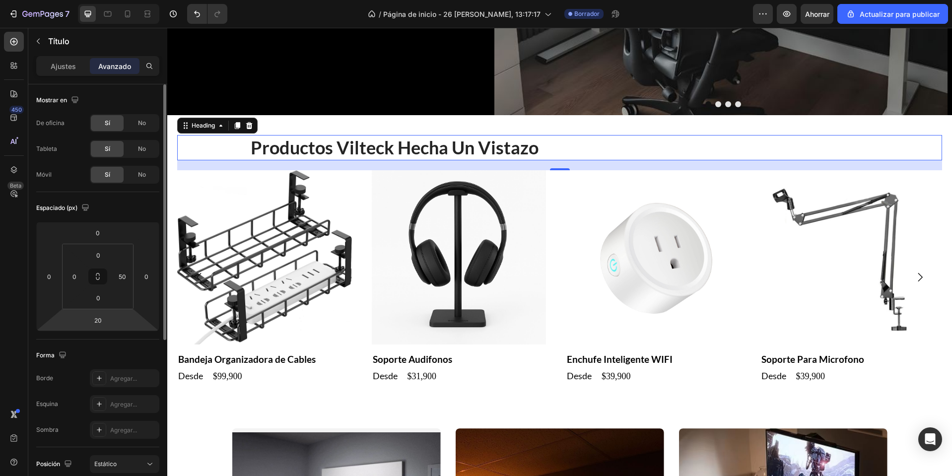
click at [100, 328] on div "0 0 20 0" at bounding box center [97, 276] width 123 height 109
type input "2"
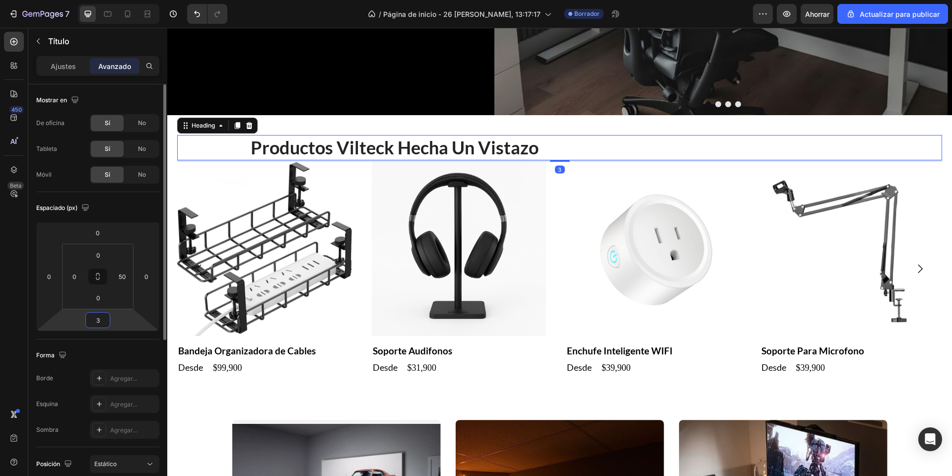
type input "30"
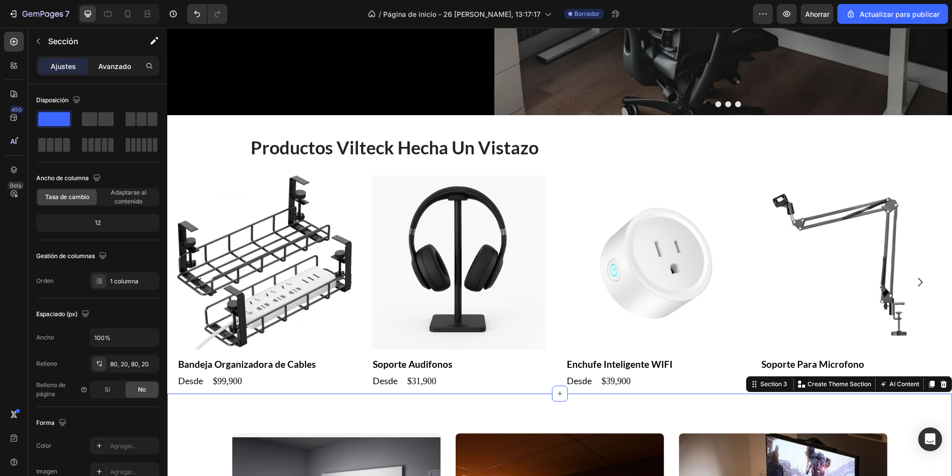
click at [120, 68] on font "Avanzado" at bounding box center [114, 66] width 33 height 8
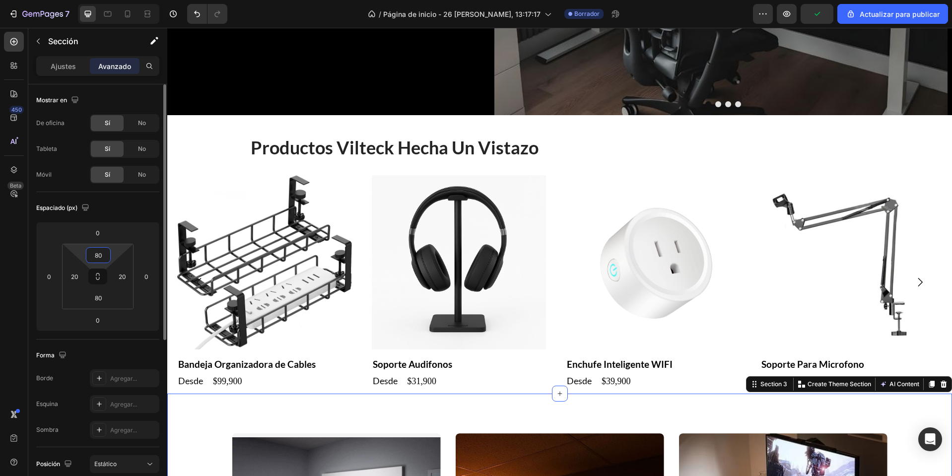
click at [102, 259] on input "80" at bounding box center [98, 255] width 20 height 15
type input "40"
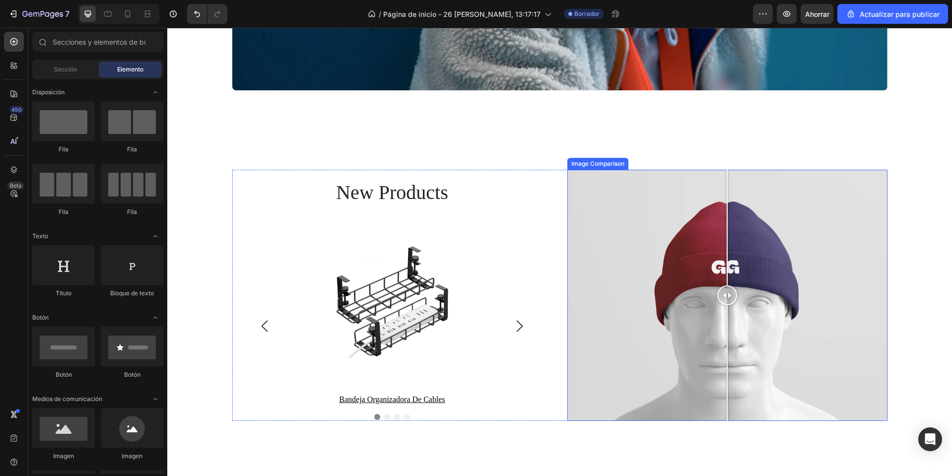
scroll to position [1241, 0]
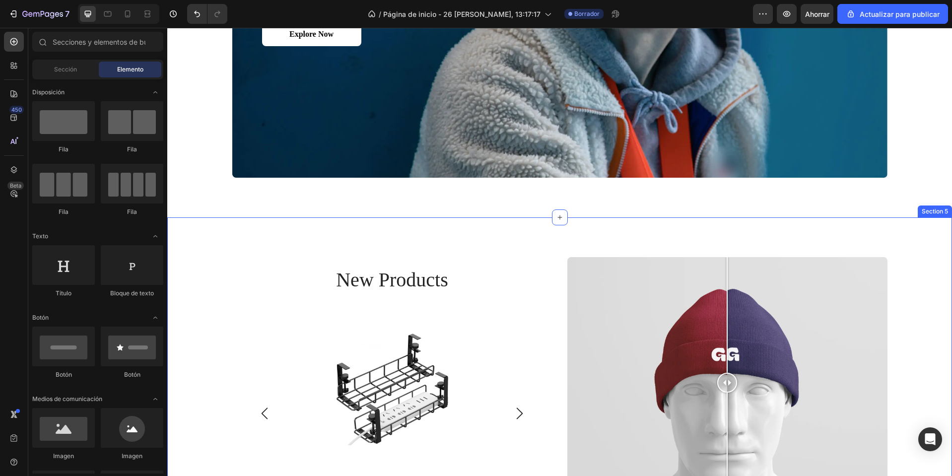
click at [658, 229] on div "new products Heading Product Images bandeja organizadora de cables Product Titl…" at bounding box center [559, 382] width 785 height 331
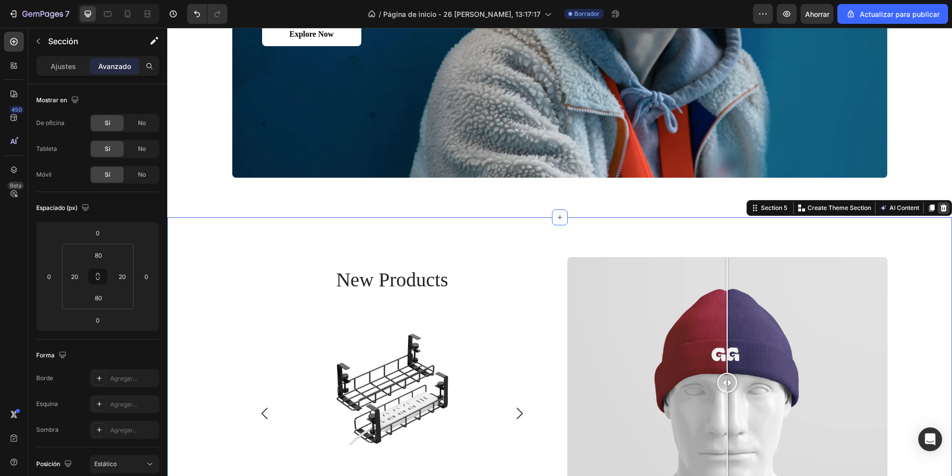
click at [940, 204] on icon at bounding box center [944, 208] width 8 height 8
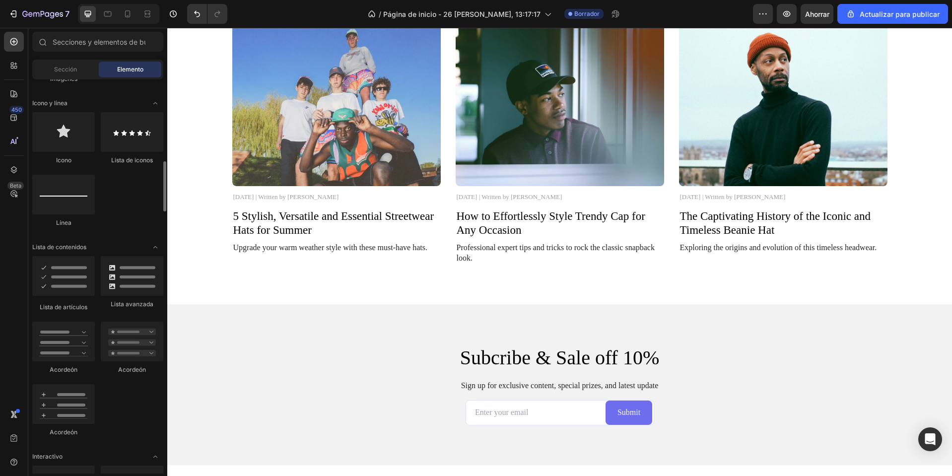
scroll to position [695, 0]
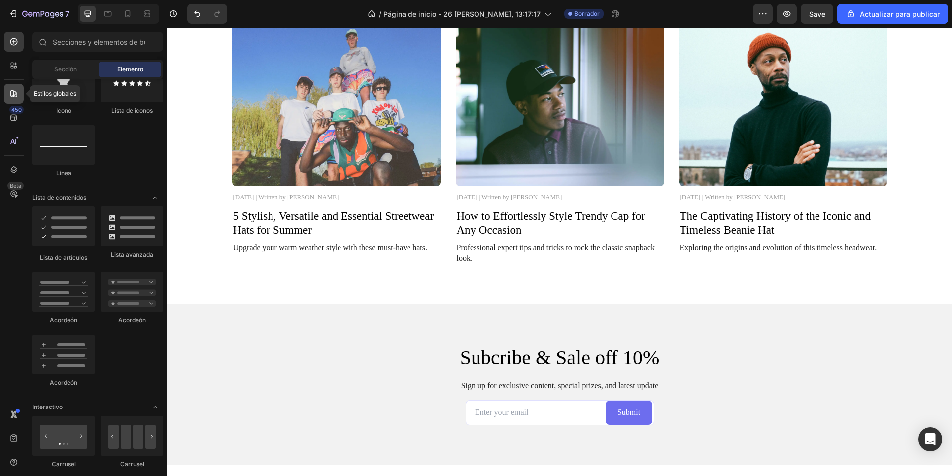
click at [15, 93] on icon at bounding box center [14, 94] width 10 height 10
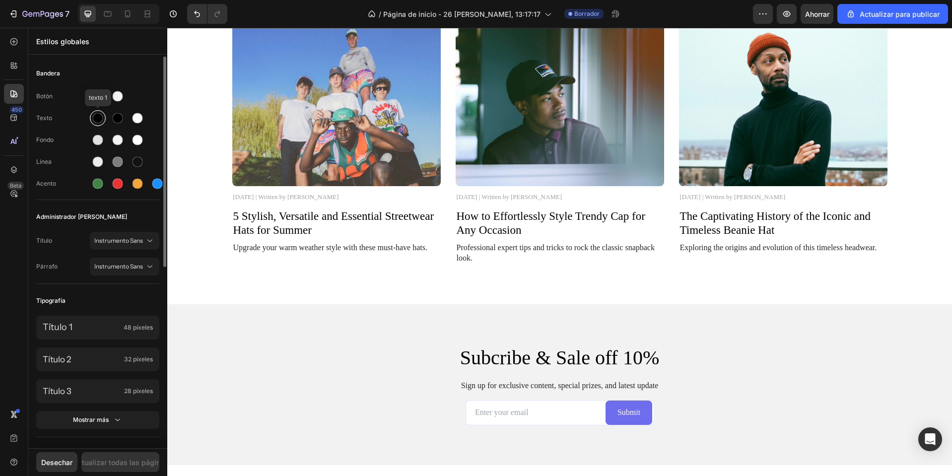
click at [102, 121] on div at bounding box center [98, 118] width 12 height 12
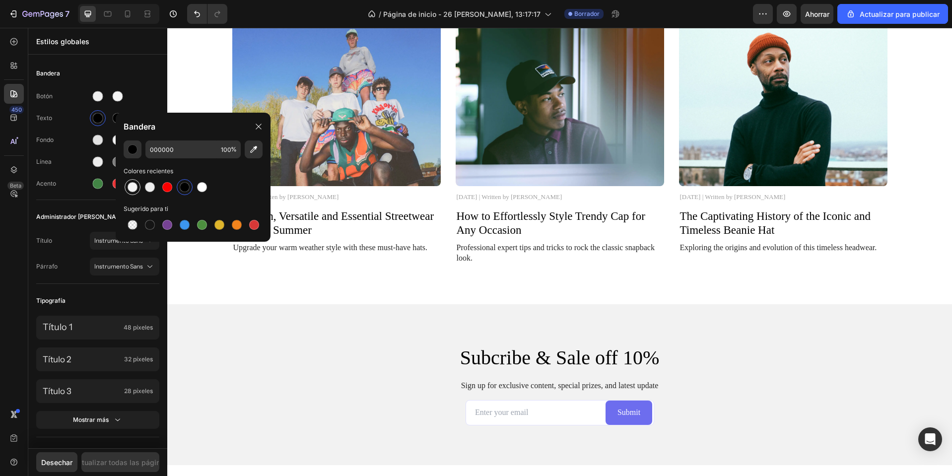
click at [130, 184] on div at bounding box center [133, 187] width 10 height 10
click at [189, 192] on div at bounding box center [185, 187] width 16 height 16
type input "000000"
click at [152, 99] on div "Botón" at bounding box center [97, 96] width 123 height 16
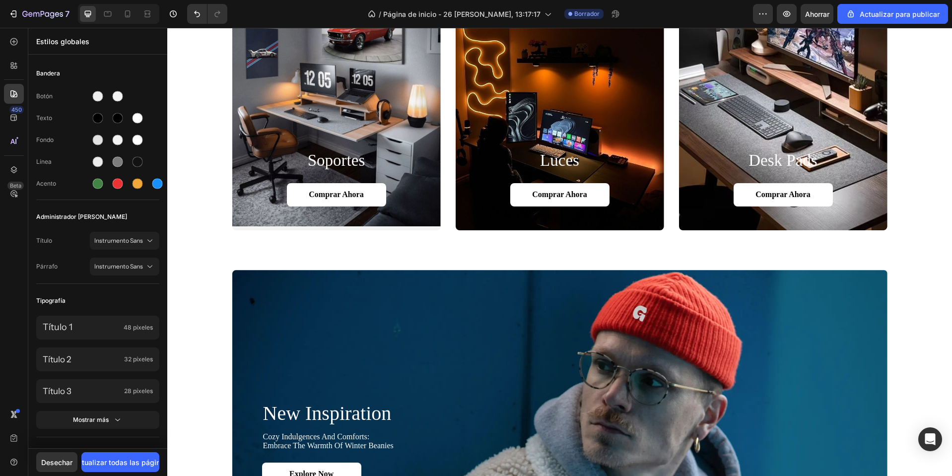
scroll to position [943, 0]
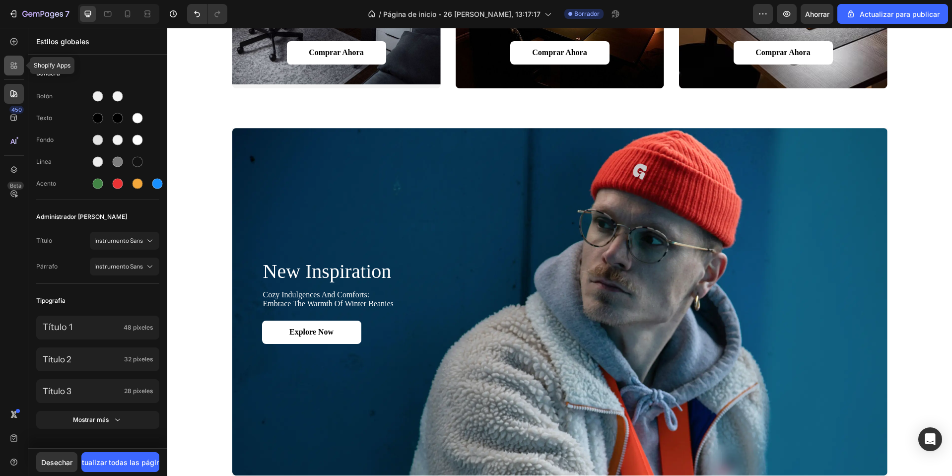
click at [18, 72] on div at bounding box center [14, 66] width 20 height 20
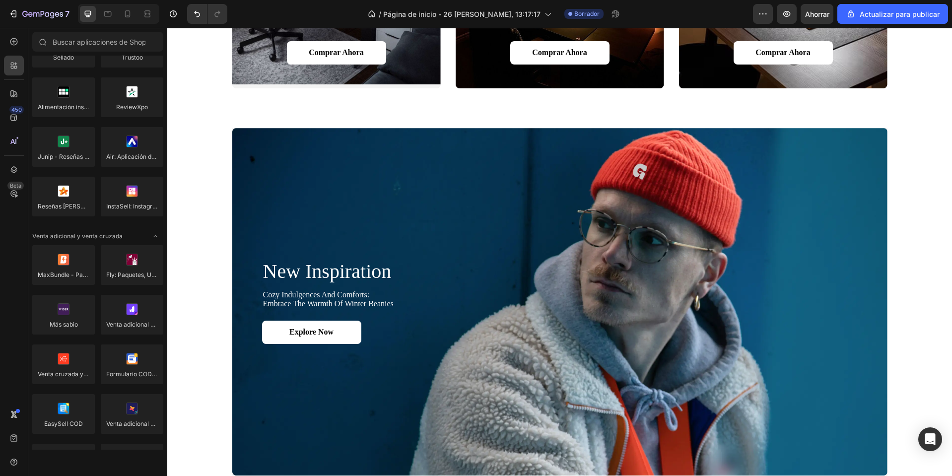
scroll to position [0, 0]
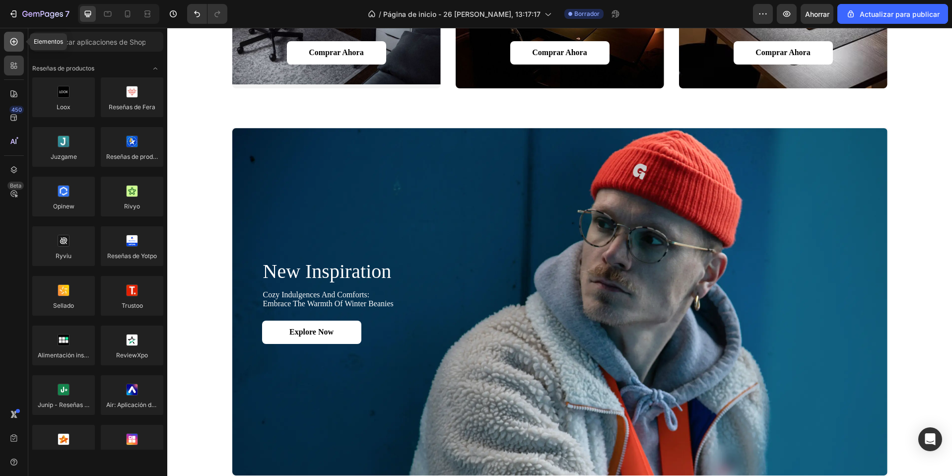
click at [13, 43] on icon at bounding box center [14, 42] width 10 height 10
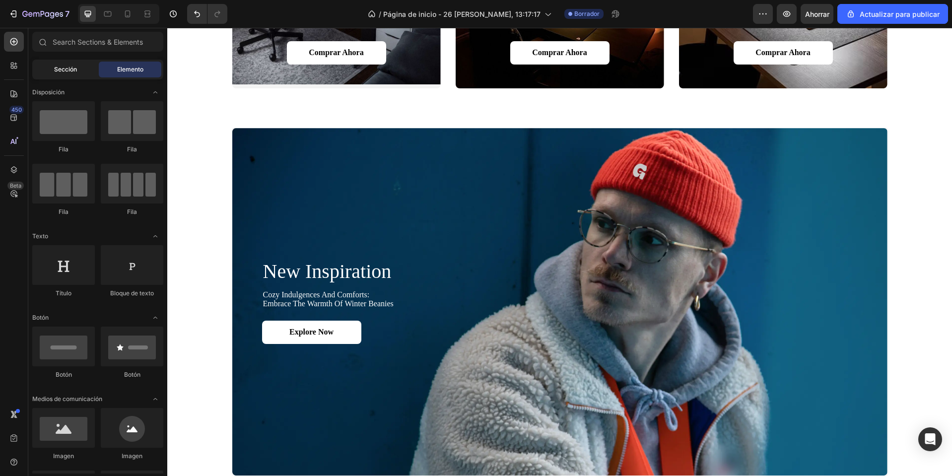
click at [88, 74] on div "Sección" at bounding box center [65, 70] width 63 height 16
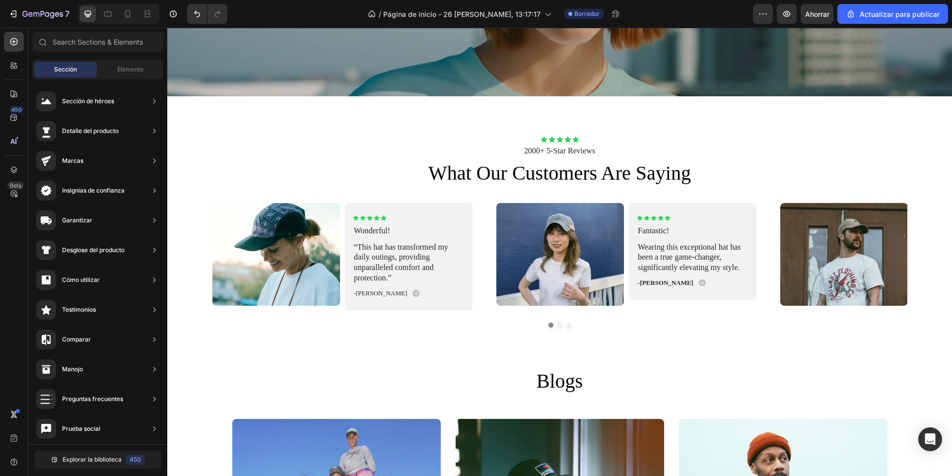
scroll to position [1688, 0]
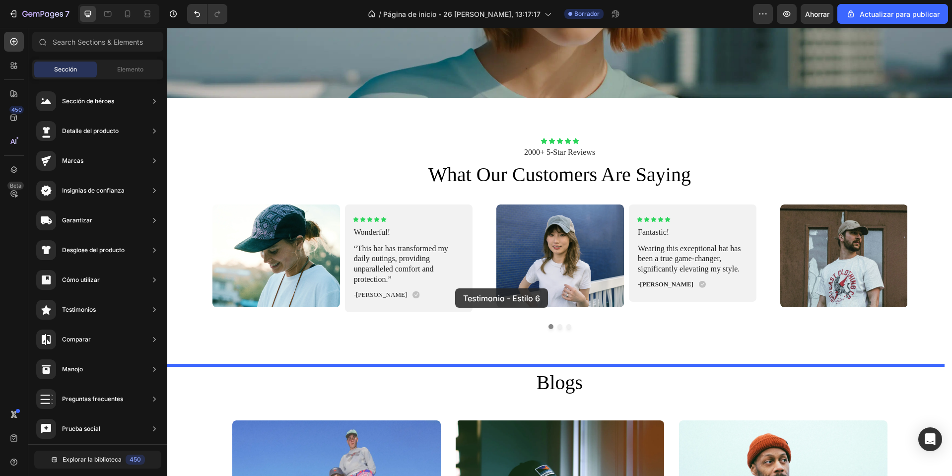
drag, startPoint x: 406, startPoint y: 279, endPoint x: 456, endPoint y: 291, distance: 50.9
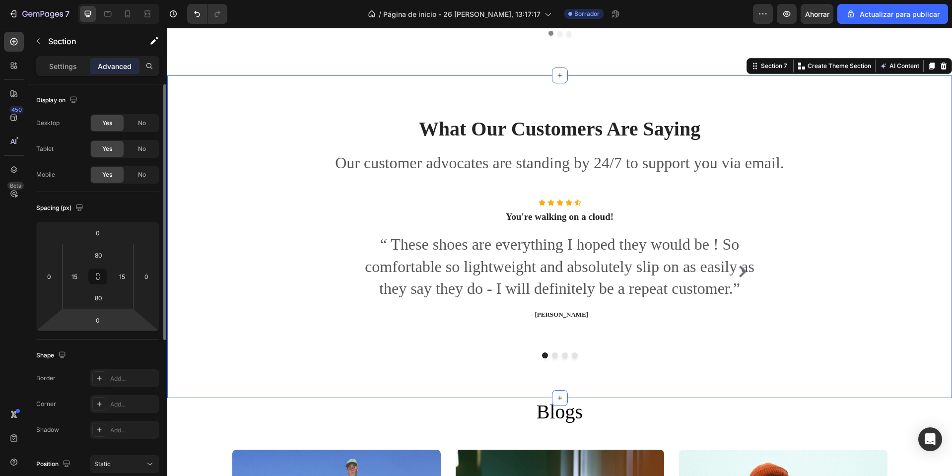
scroll to position [1990, 0]
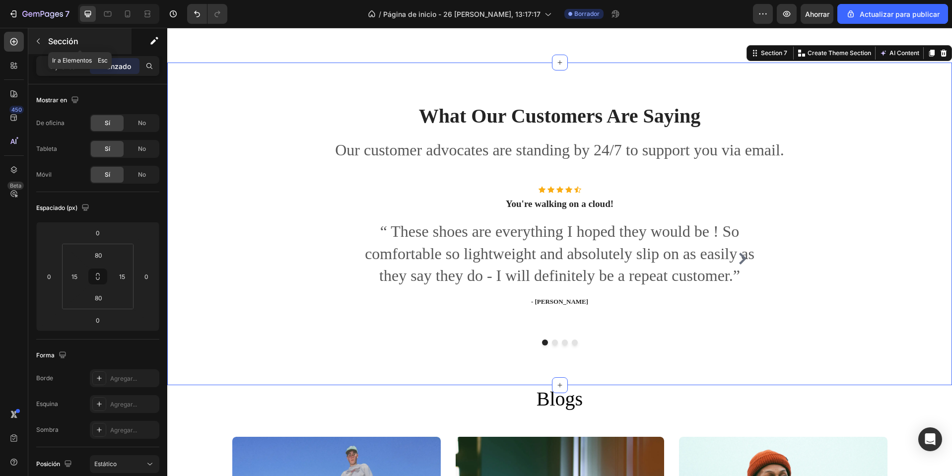
click at [37, 43] on icon "button" at bounding box center [38, 41] width 8 height 8
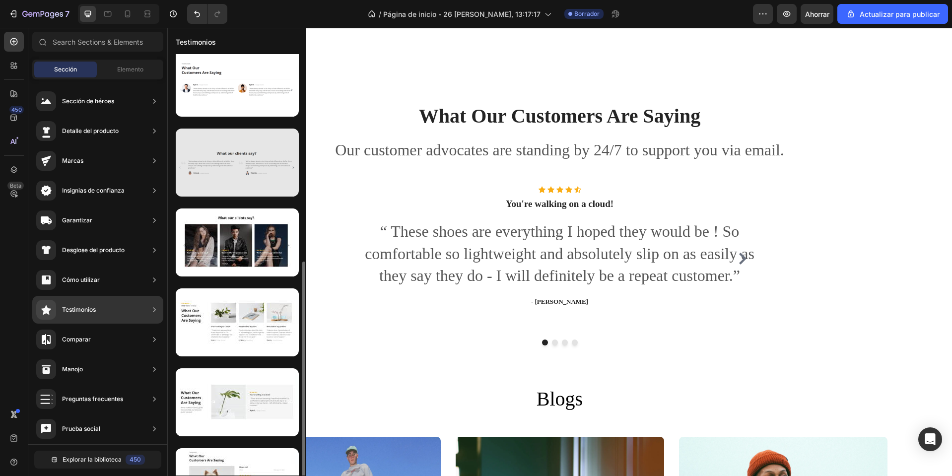
scroll to position [298, 0]
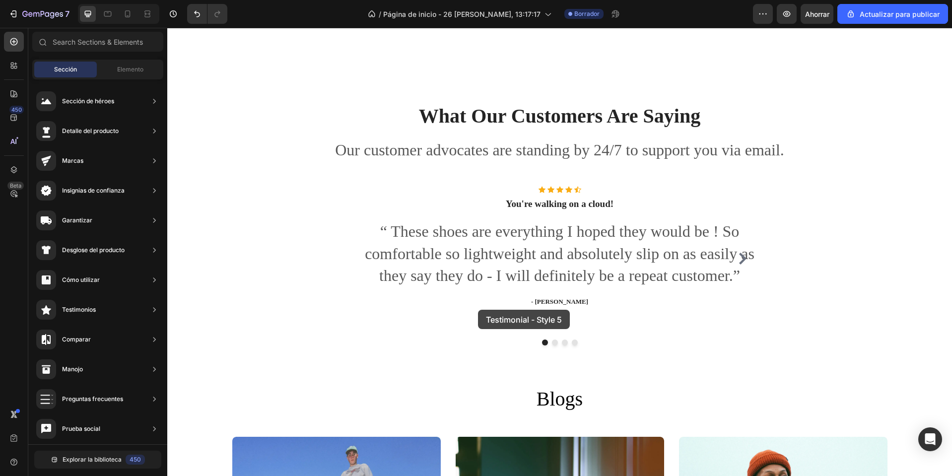
drag, startPoint x: 397, startPoint y: 283, endPoint x: 481, endPoint y: 310, distance: 88.5
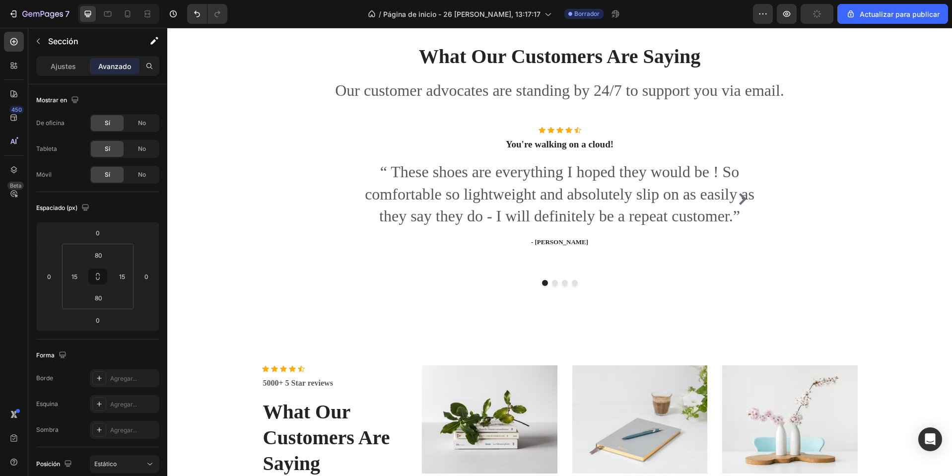
scroll to position [1910, 0]
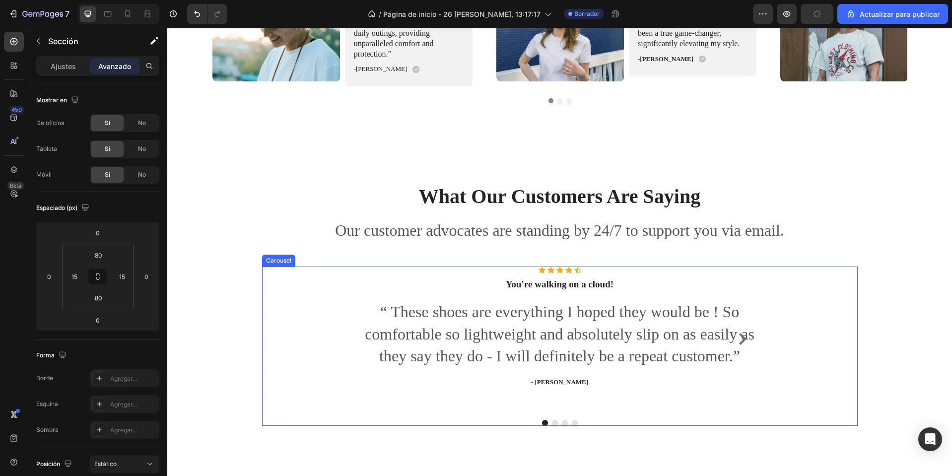
click at [581, 275] on div "Icon Icon Icon Icon Icon Icon List Hoz You're walking on a cloud! Heading “ The…" at bounding box center [559, 339] width 397 height 145
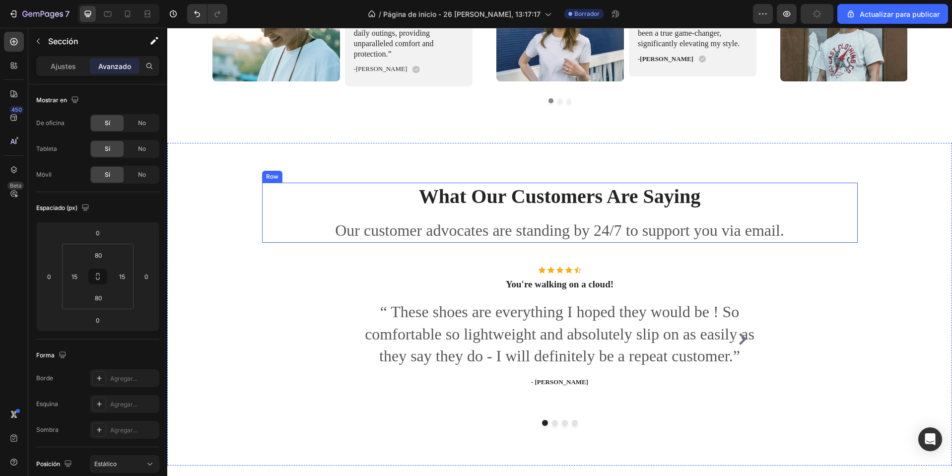
click at [630, 217] on div "What Our Customers Are Saying Heading Our customer advocates are standing by 24…" at bounding box center [560, 213] width 596 height 60
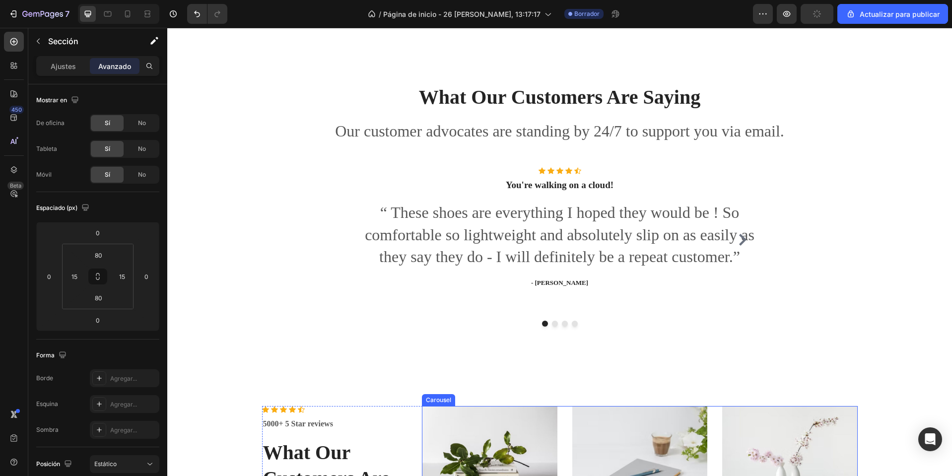
scroll to position [2307, 0]
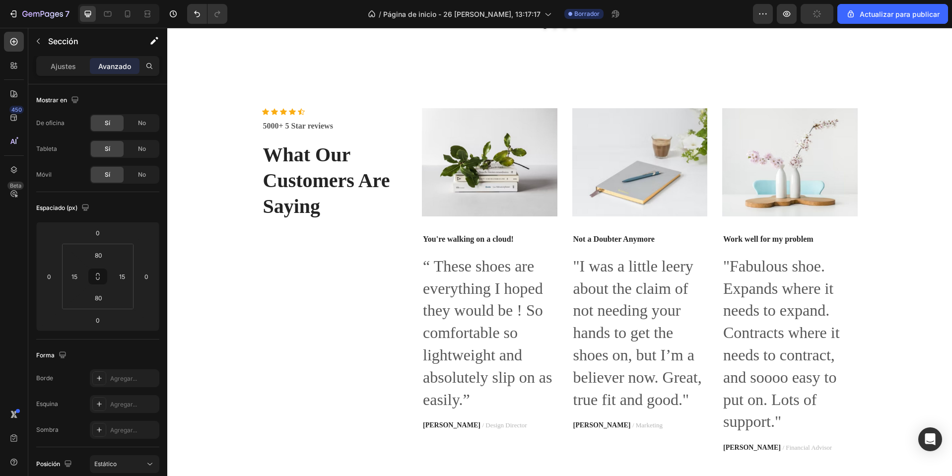
click at [873, 262] on div "Icon Icon Icon Icon Icon Icon List Hoz 5000+ 5 Star reviews Text block What Our…" at bounding box center [560, 280] width 770 height 345
click at [309, 169] on p "What Our Customers Are Saying" at bounding box center [334, 180] width 143 height 77
click at [270, 102] on div "Icon Icon Icon Icon Icon Icon List Hoz 5000+ 5 Star reviews Text block What Our…" at bounding box center [559, 280] width 785 height 425
click at [187, 129] on div "Icon Icon Icon Icon Icon Icon List Hoz 5000+ 5 Star reviews Text block What Our…" at bounding box center [560, 280] width 770 height 345
click at [311, 160] on p "What Our Customers Are Saying" at bounding box center [334, 180] width 143 height 77
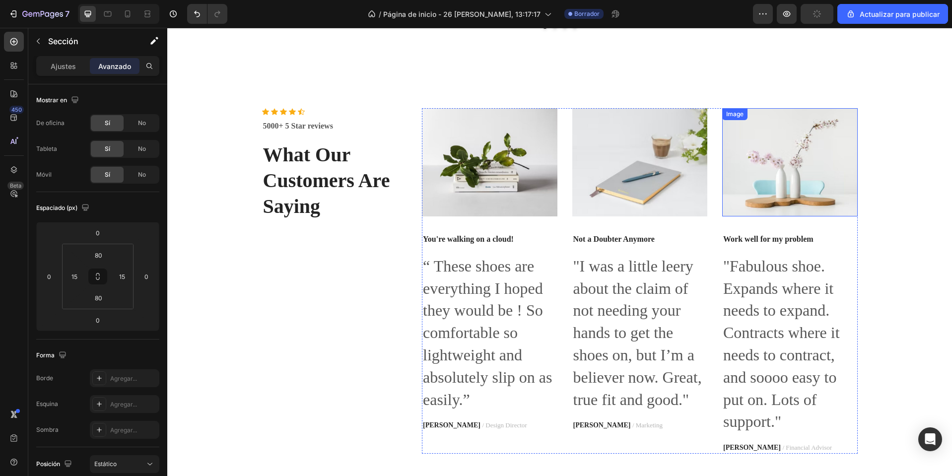
click at [822, 204] on img at bounding box center [789, 162] width 135 height 108
click at [783, 253] on div "Image Work well for my problem Text block "Fabulous shoe. Expands where it need…" at bounding box center [789, 280] width 135 height 345
click at [903, 237] on div "Icon Icon Icon Icon Icon Icon List Hoz 5000+ 5 Star reviews Text block What Our…" at bounding box center [560, 280] width 770 height 345
click at [38, 40] on icon "button" at bounding box center [38, 41] width 8 height 8
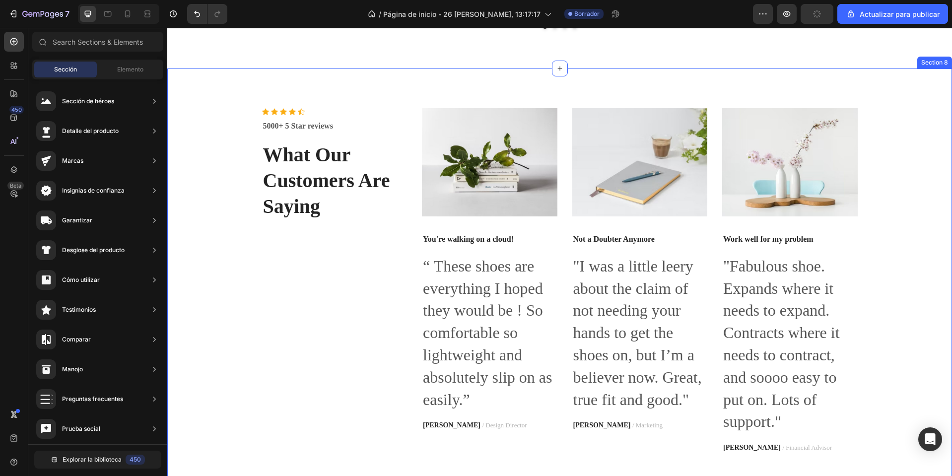
click at [242, 270] on div "Icon Icon Icon Icon Icon Icon List Hoz 5000+ 5 Star reviews Text block What Our…" at bounding box center [560, 280] width 770 height 345
click at [905, 74] on div "Icon Icon Icon Icon Icon Icon List Hoz 5000+ 5 Star reviews Text block What Our…" at bounding box center [559, 280] width 785 height 425
click at [926, 64] on div "Section 8" at bounding box center [934, 62] width 31 height 9
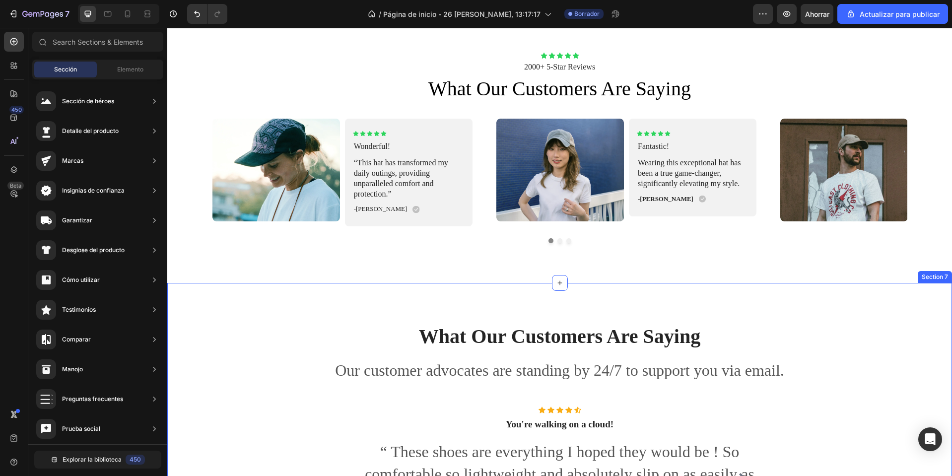
scroll to position [1860, 0]
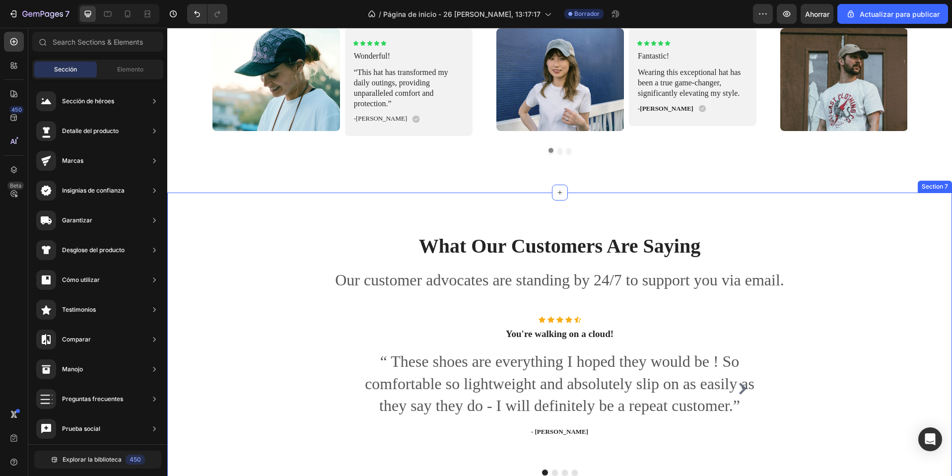
click at [715, 197] on div "What Our Customers Are Saying Heading Our customer advocates are standing by 24…" at bounding box center [559, 354] width 785 height 322
click at [622, 211] on div "What Our Customers Are Saying Heading Our customer advocates are standing by 24…" at bounding box center [559, 354] width 785 height 322
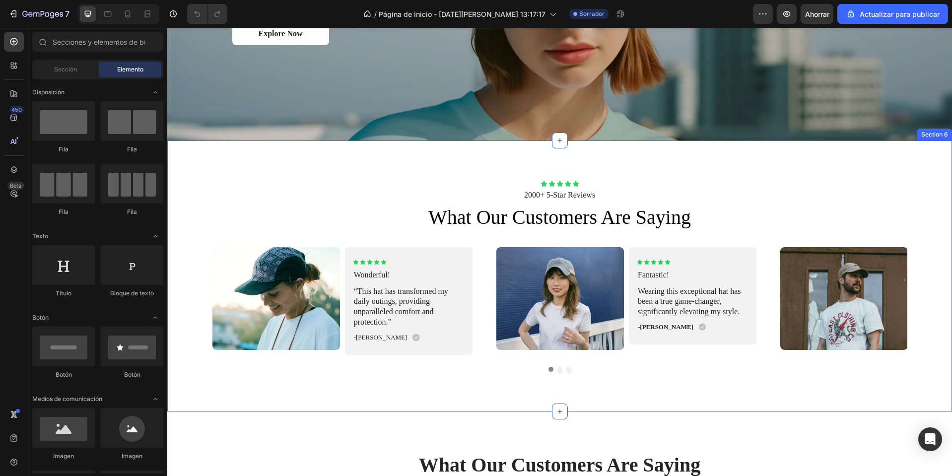
scroll to position [1638, 0]
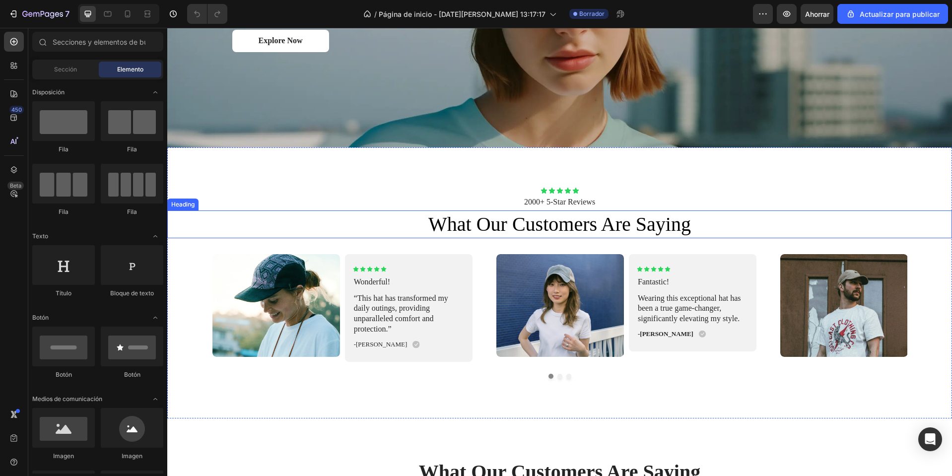
click at [812, 187] on div "Icon Icon Icon Icon Icon" at bounding box center [559, 190] width 785 height 7
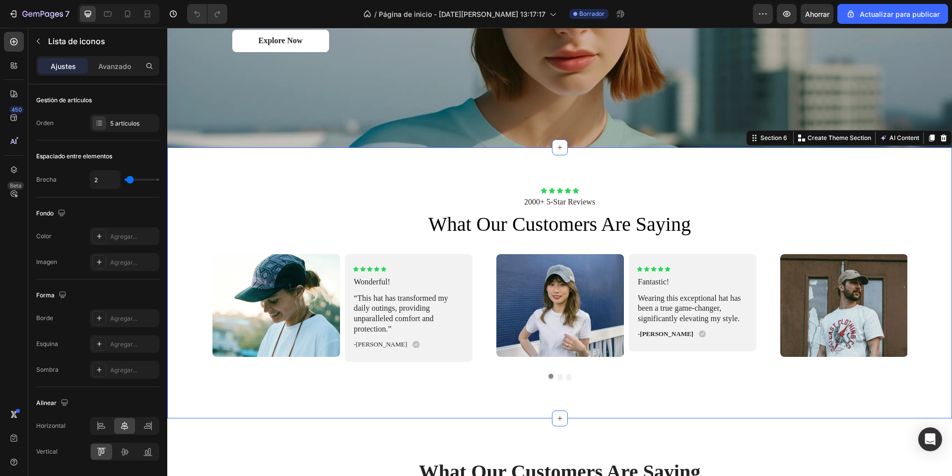
click at [791, 176] on div "Icon Icon Icon Icon Icon Icon List 2000+ 5-Star Reviews Text Block what our cus…" at bounding box center [559, 282] width 785 height 271
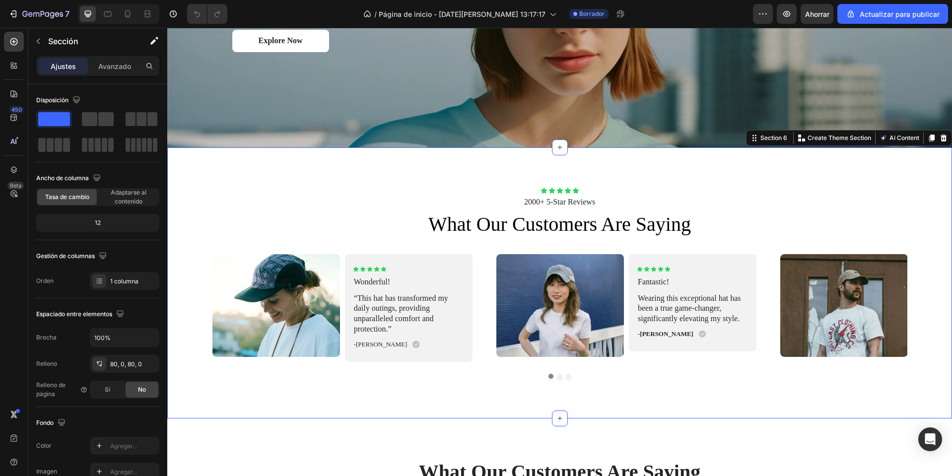
click at [941, 135] on icon at bounding box center [944, 138] width 6 height 7
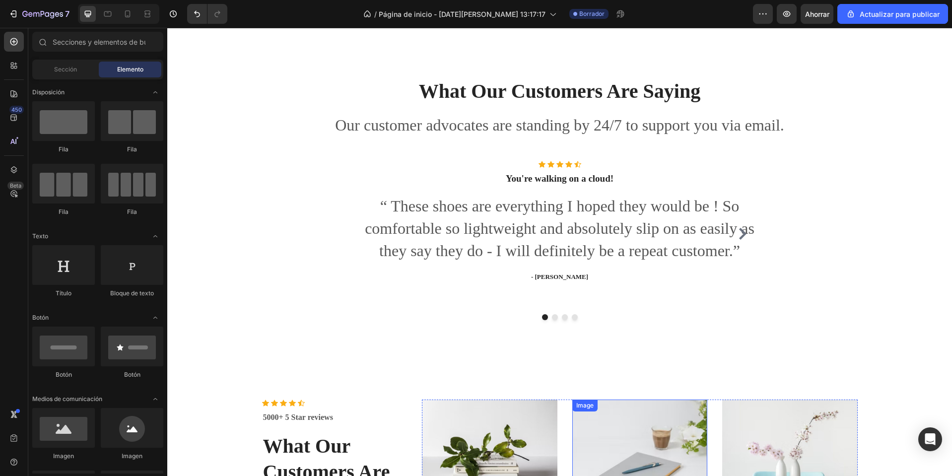
scroll to position [1886, 0]
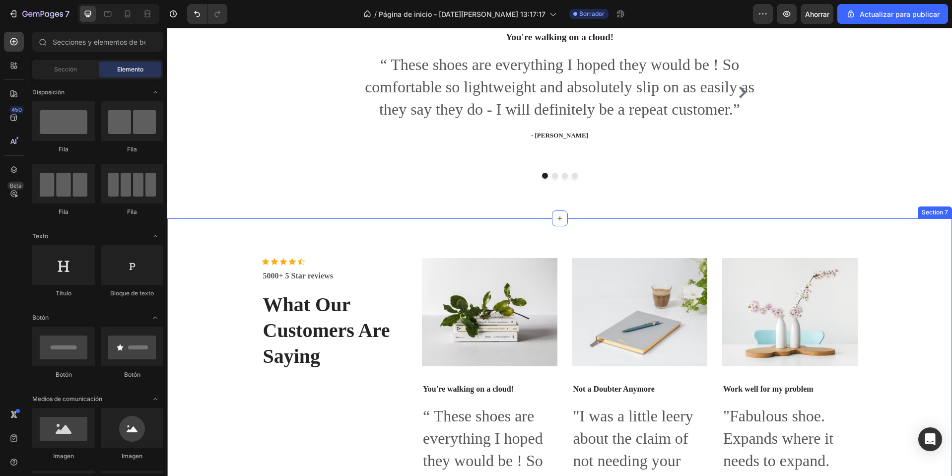
click at [541, 233] on div "Icon Icon Icon Icon Icon Icon List Hoz 5000+ 5 Star reviews Text block What Our…" at bounding box center [559, 430] width 785 height 425
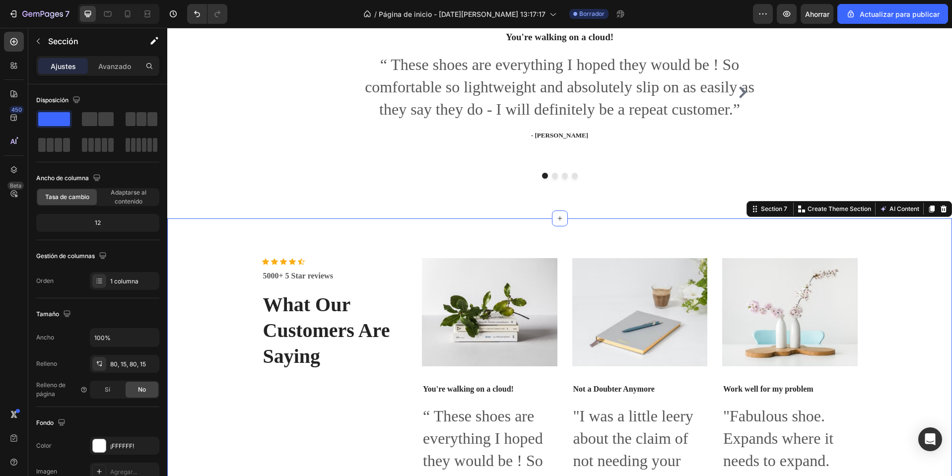
click at [940, 208] on div at bounding box center [944, 209] width 12 height 12
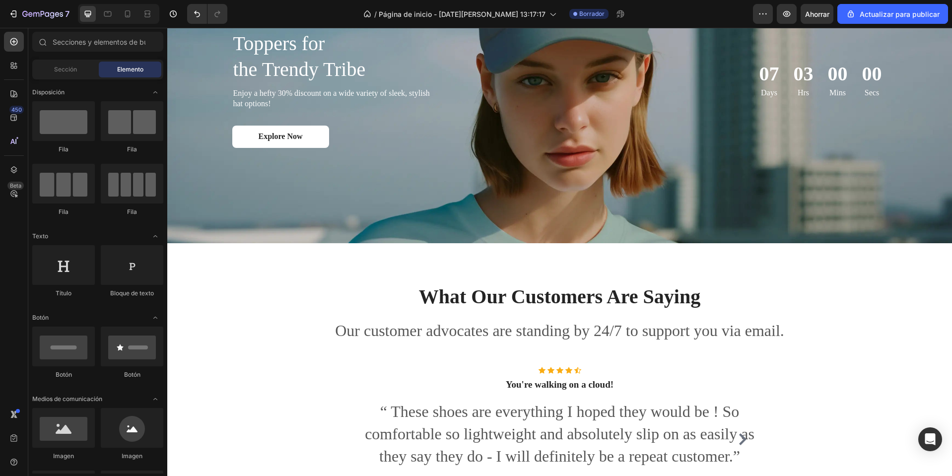
scroll to position [1691, 0]
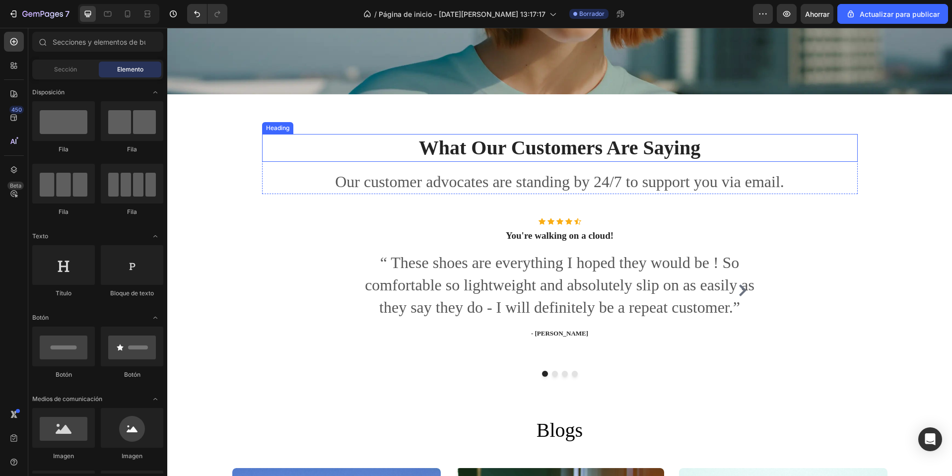
click at [590, 144] on p "What Our Customers Are Saying" at bounding box center [560, 148] width 594 height 26
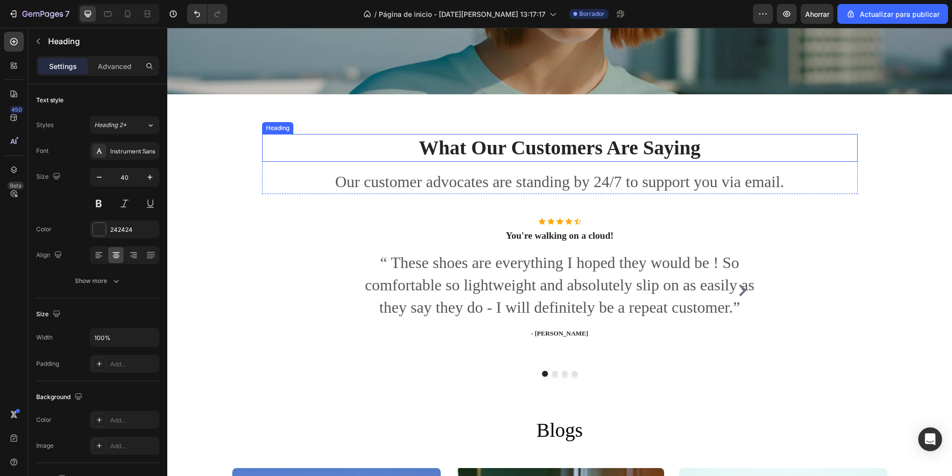
click at [590, 144] on p "What Our Customers Are Saying" at bounding box center [560, 148] width 594 height 26
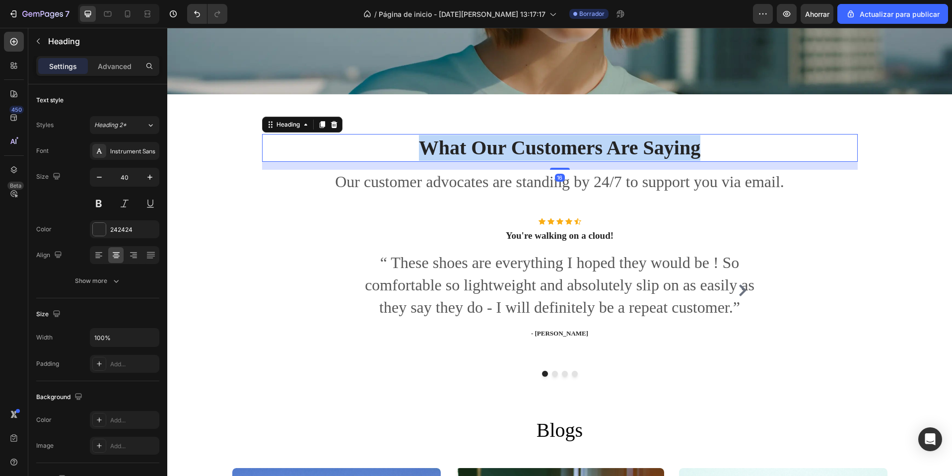
click at [590, 144] on p "What Our Customers Are Saying" at bounding box center [560, 148] width 594 height 26
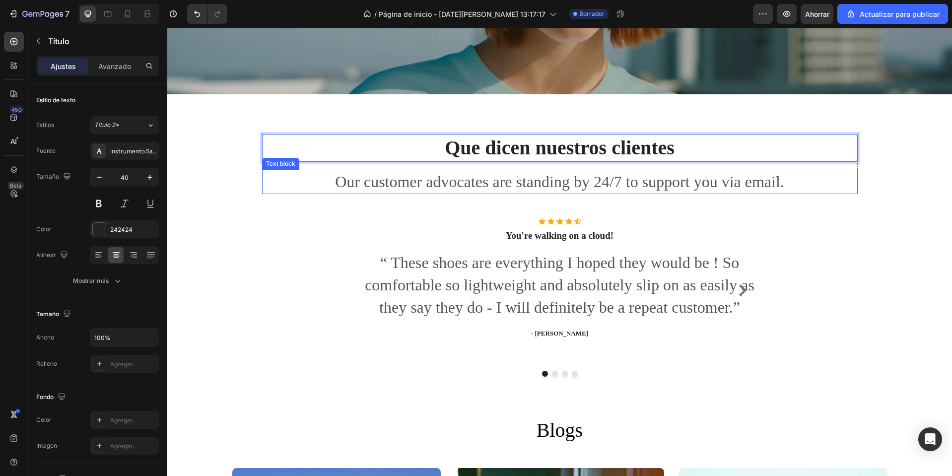
click at [541, 174] on p "Our customer advocates are standing by 24/7 to support you via email." at bounding box center [560, 182] width 594 height 22
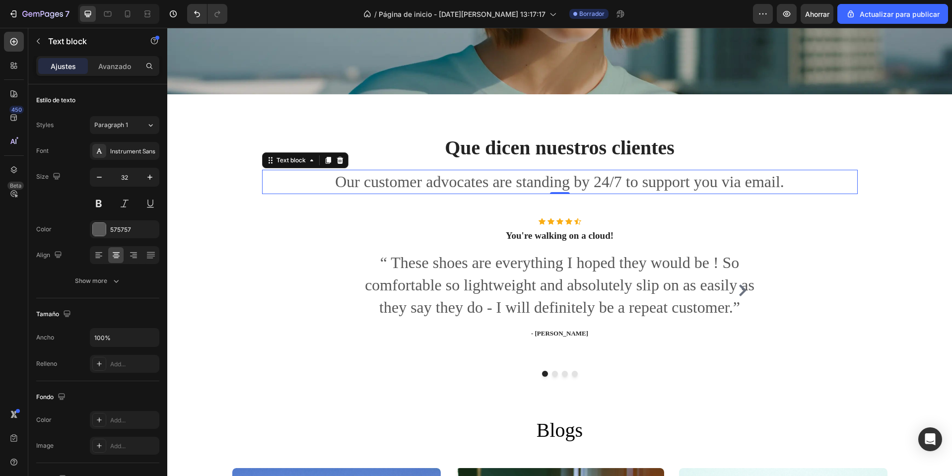
click at [541, 174] on p "Our customer advocates are standing by 24/7 to support you via email." at bounding box center [560, 182] width 594 height 22
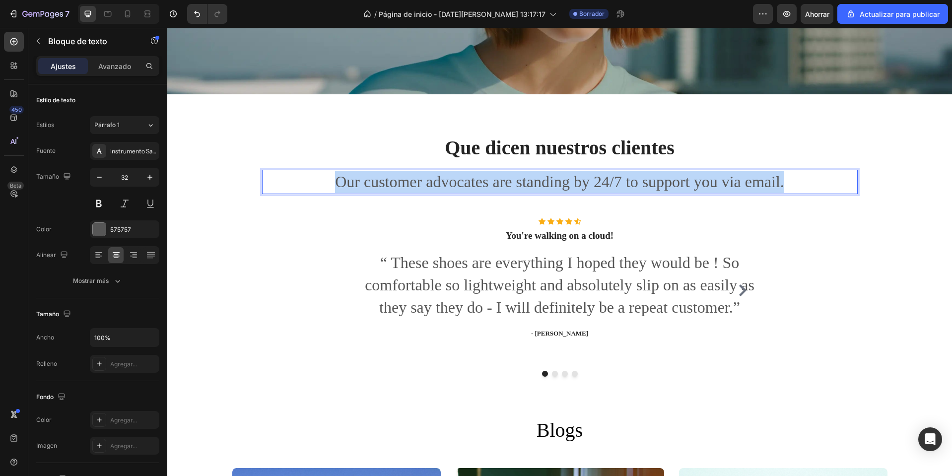
click at [541, 175] on p "Our customer advocates are standing by 24/7 to support you via email." at bounding box center [560, 182] width 594 height 22
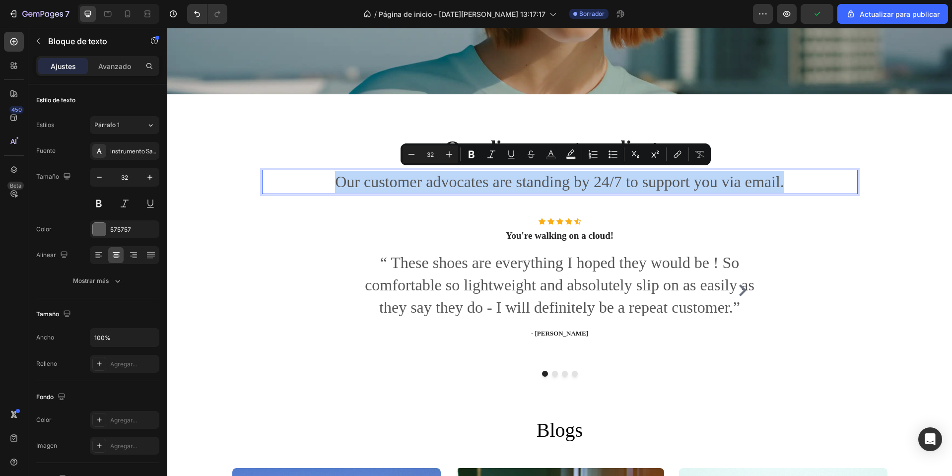
copy p "Our customer advocates are standing by 24/7 to support you via email."
click at [474, 182] on p "Our customer advocates are standing by 24/7 to support you via email." at bounding box center [560, 182] width 594 height 22
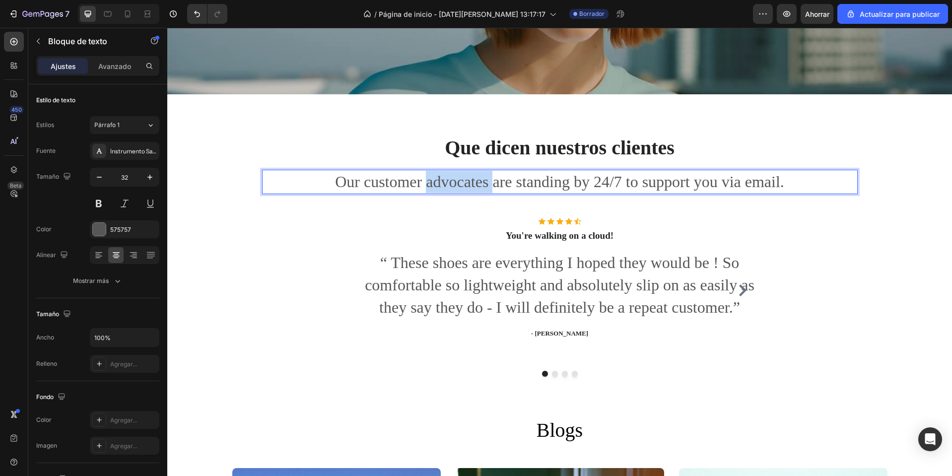
click at [474, 182] on p "Our customer advocates are standing by 24/7 to support you via email." at bounding box center [560, 182] width 594 height 22
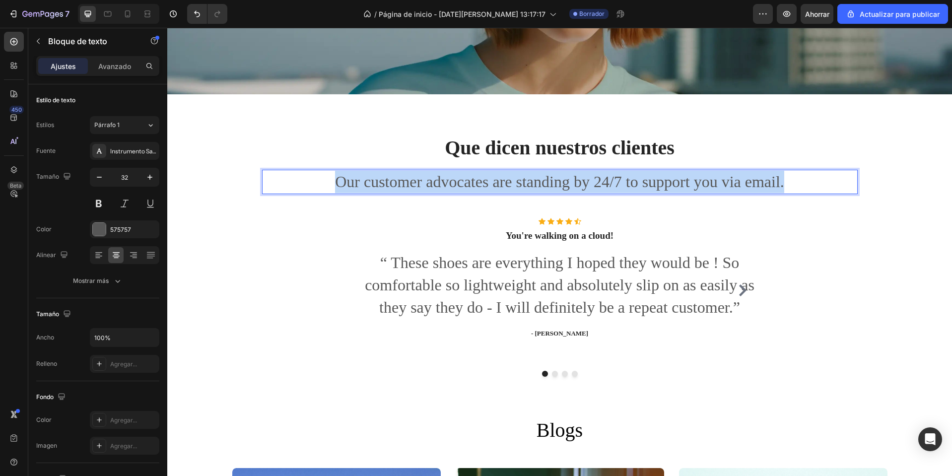
click at [474, 182] on p "Our customer advocates are standing by 24/7 to support you via email." at bounding box center [560, 182] width 594 height 22
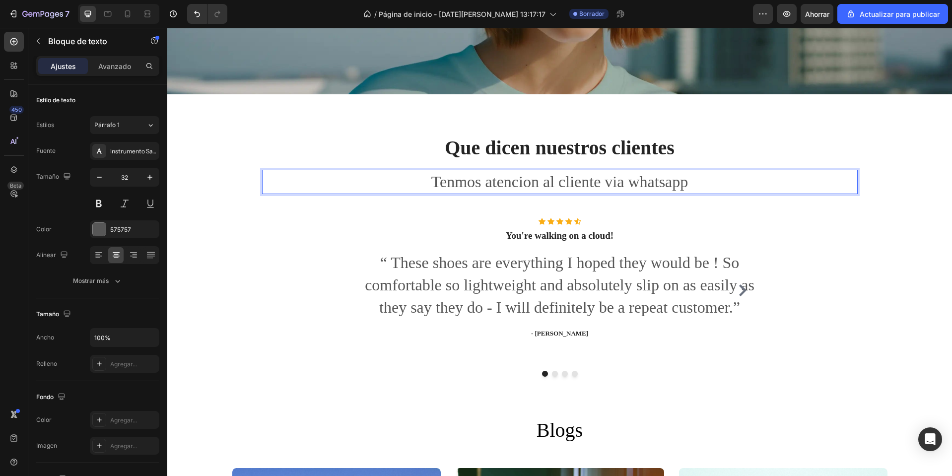
click at [451, 178] on p "Tenmos atencion al cliente via whatsapp" at bounding box center [560, 182] width 594 height 22
click at [715, 186] on p "Tenemos atencion al cliente via whatsapp" at bounding box center [560, 182] width 594 height 22
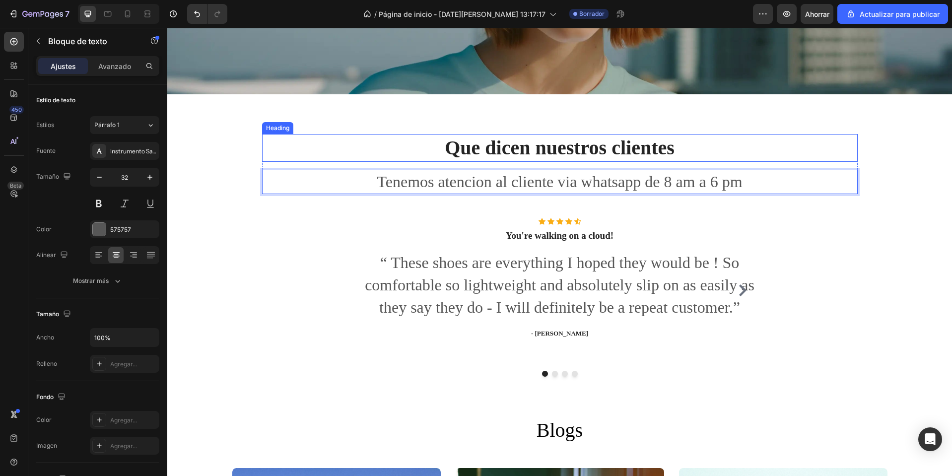
click at [476, 139] on p "Que dicen nuestros clientes" at bounding box center [560, 148] width 594 height 26
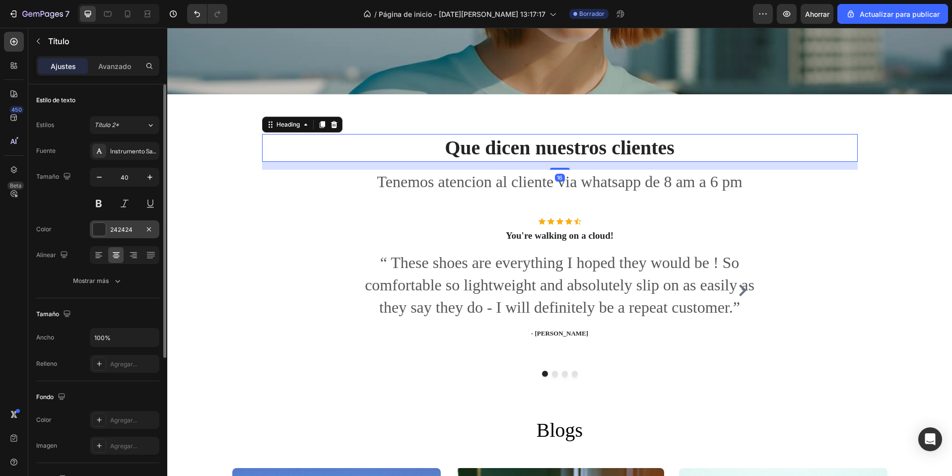
click at [112, 228] on font "242424" at bounding box center [121, 229] width 22 height 7
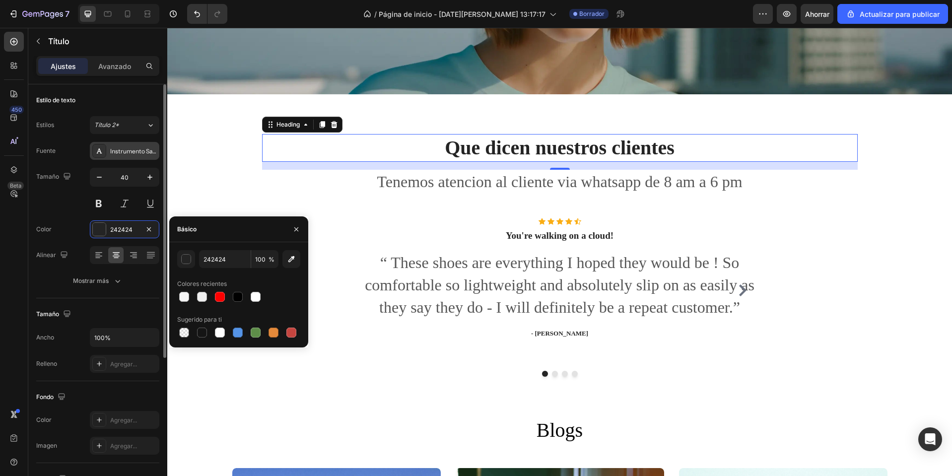
click at [123, 152] on font "Instrumento Sans" at bounding box center [134, 150] width 49 height 7
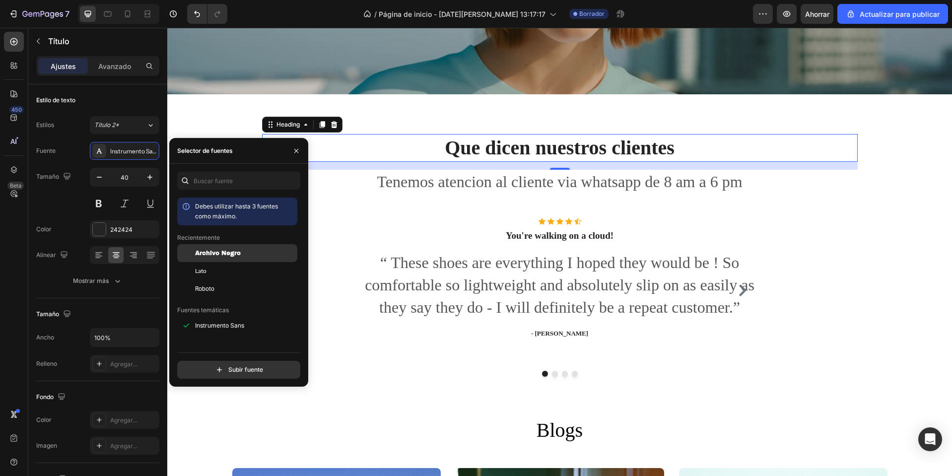
click at [211, 254] on font "Archivo Negro" at bounding box center [218, 253] width 46 height 7
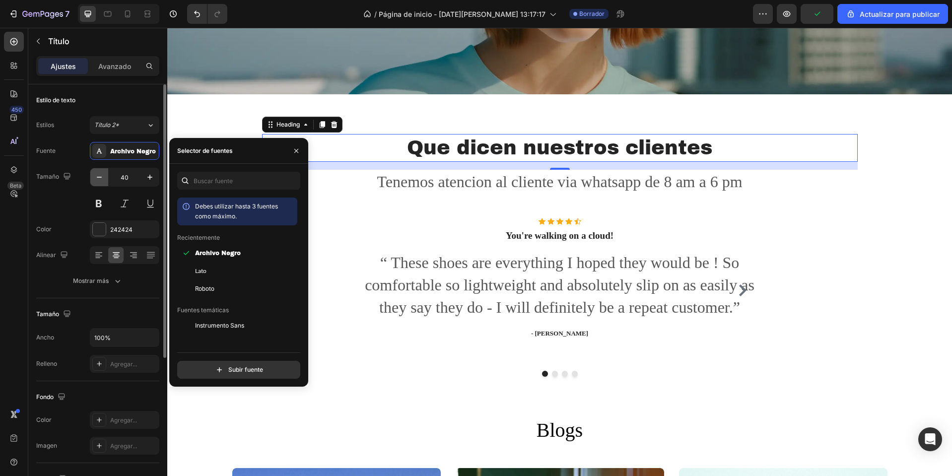
click at [102, 177] on icon "button" at bounding box center [99, 177] width 10 height 10
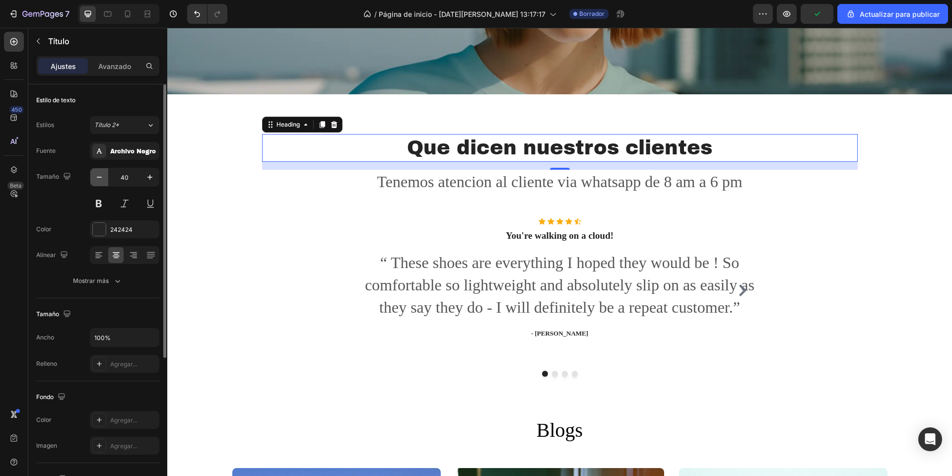
click at [102, 177] on icon "button" at bounding box center [99, 177] width 10 height 10
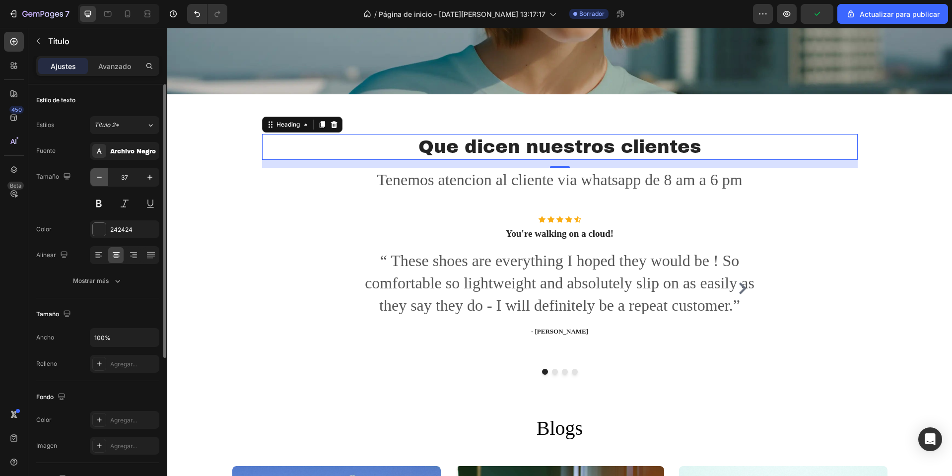
click at [102, 177] on icon "button" at bounding box center [99, 177] width 10 height 10
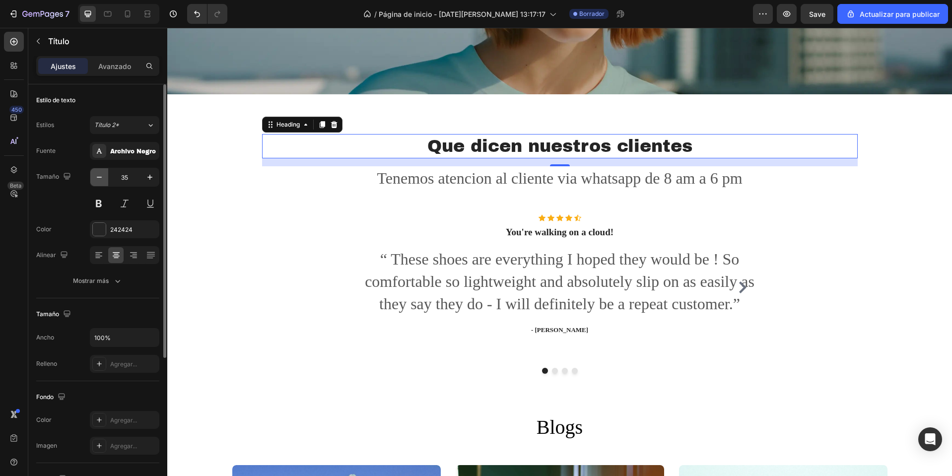
click at [102, 177] on icon "button" at bounding box center [99, 177] width 10 height 10
type input "34"
click at [377, 174] on p "Tenemos atencion al cliente via whatsapp de 8 am a 6 pm" at bounding box center [560, 178] width 594 height 22
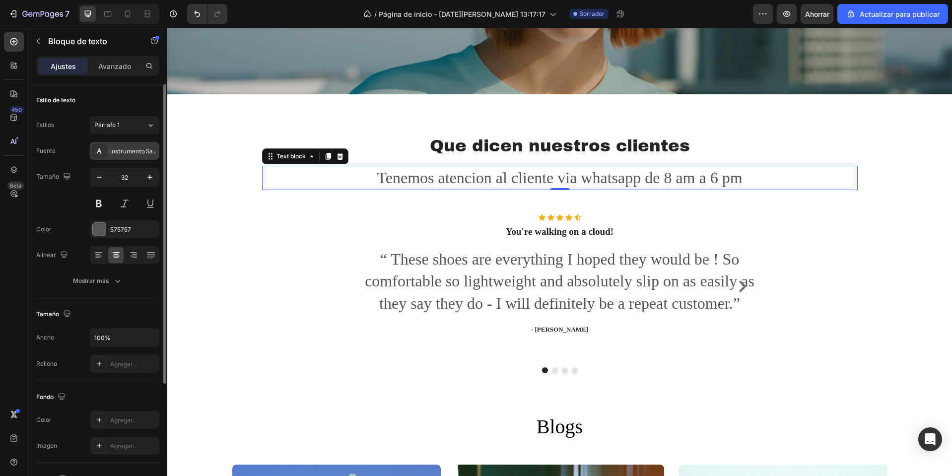
click at [126, 152] on font "Instrumento Sans" at bounding box center [134, 150] width 49 height 7
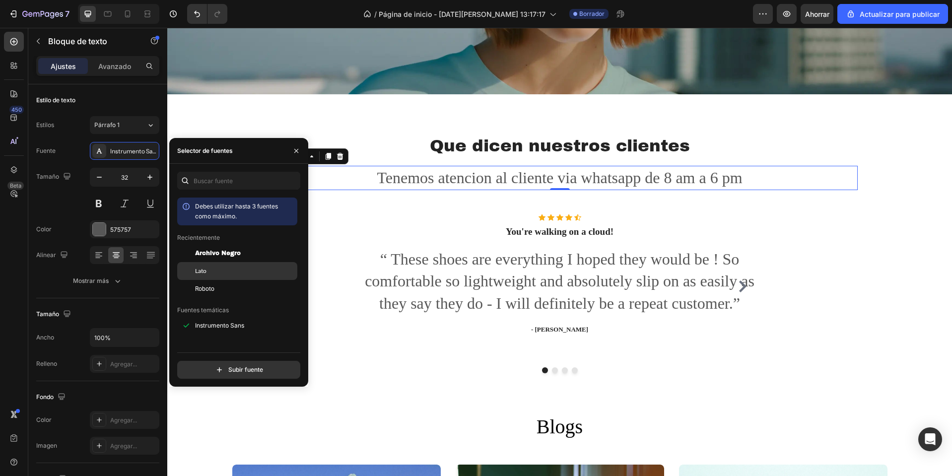
click at [224, 374] on div "Lato" at bounding box center [237, 383] width 120 height 18
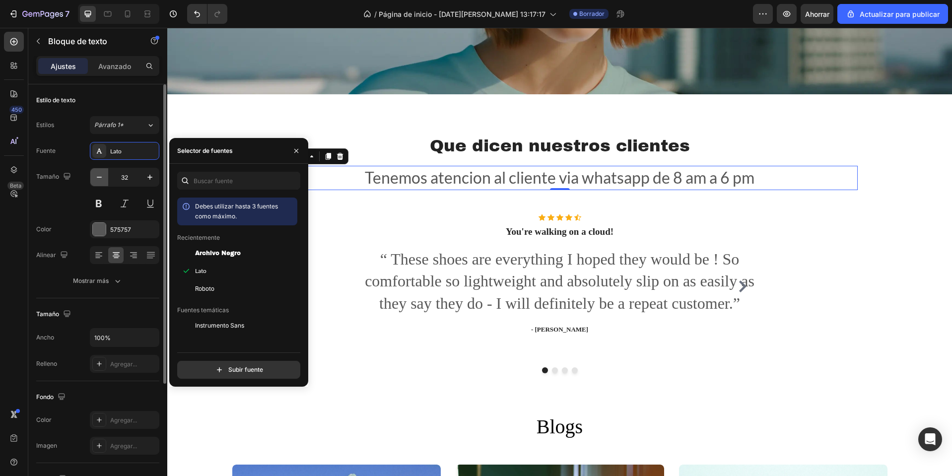
click at [103, 178] on icon "button" at bounding box center [99, 177] width 10 height 10
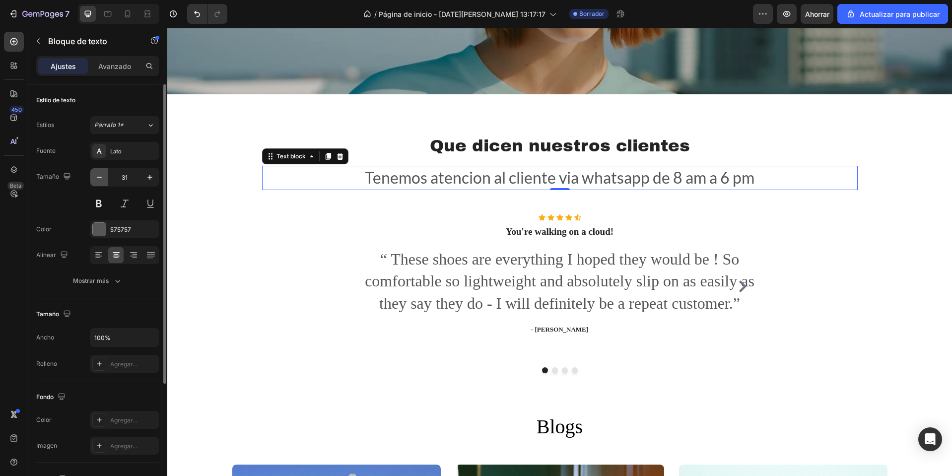
click at [103, 178] on icon "button" at bounding box center [99, 177] width 10 height 10
type input "28"
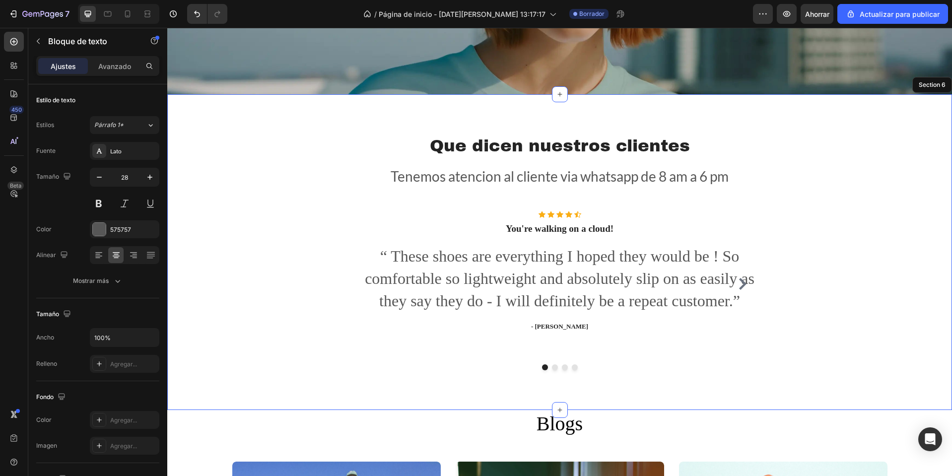
click at [910, 205] on div "Que dicen nuestros clientes Heading Tenemos atencion al cliente via whatsapp de…" at bounding box center [560, 252] width 770 height 236
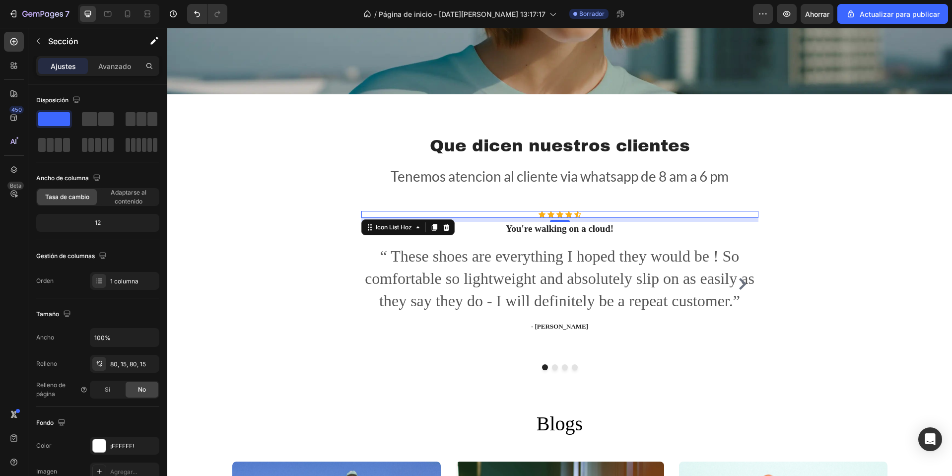
click at [559, 211] on div "Icon Icon Icon Icon Icon" at bounding box center [559, 214] width 397 height 7
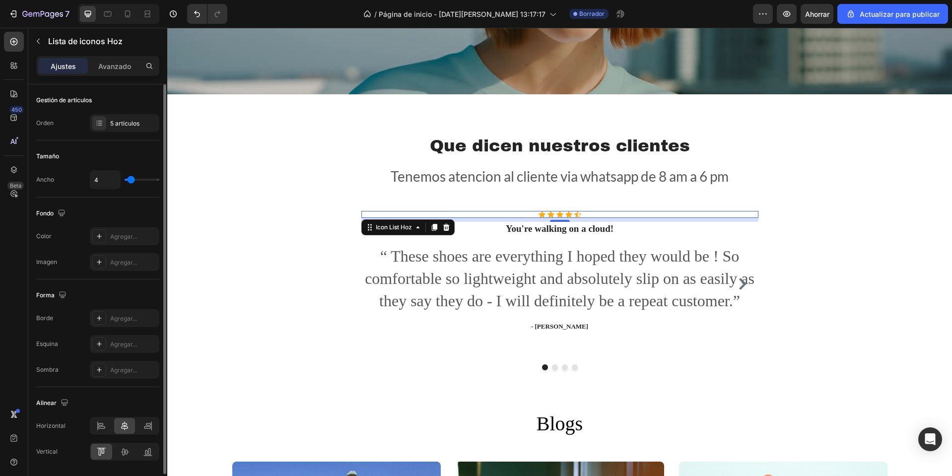
type input "2"
type input "7"
type input "8"
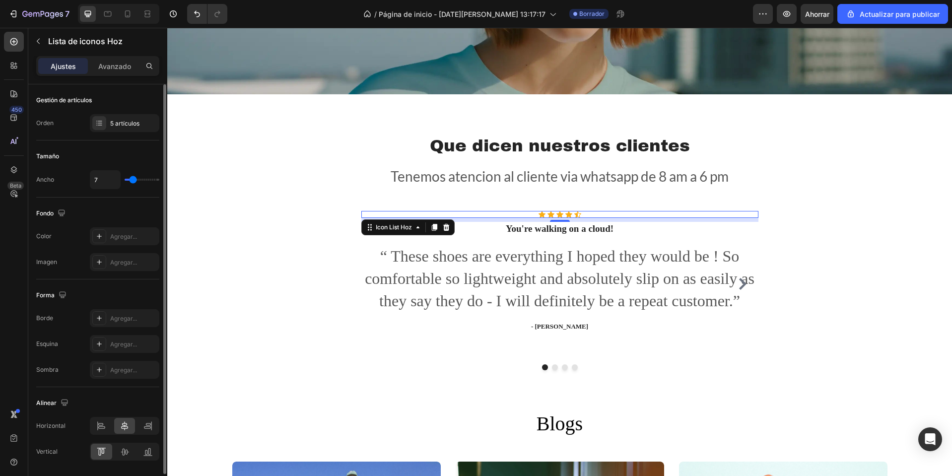
type input "8"
type input "10"
type input "13"
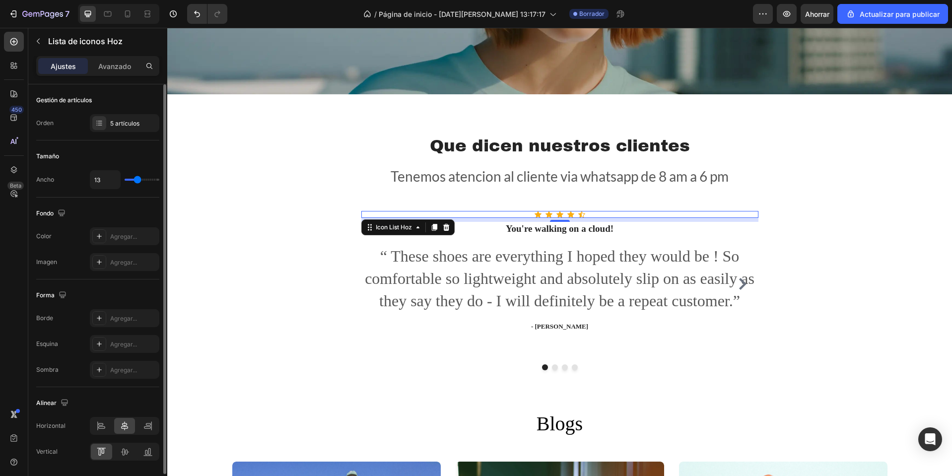
type input "15"
type input "14"
type input "13"
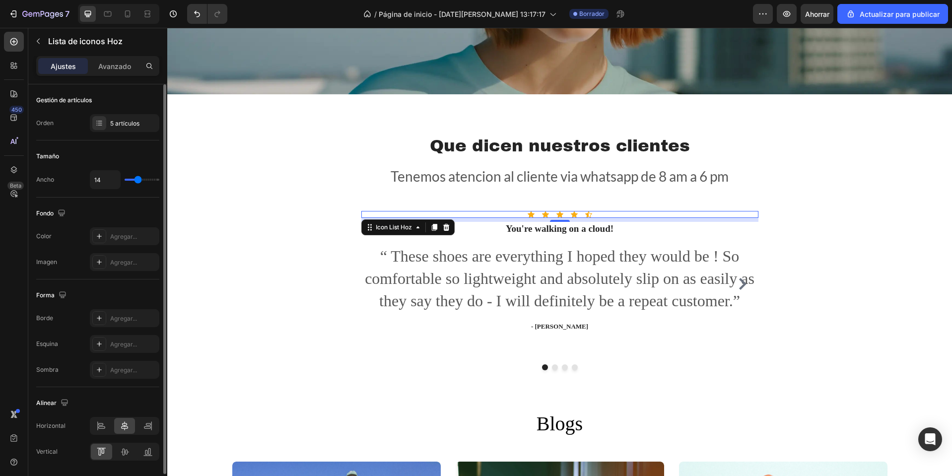
type input "13"
type input "12"
type input "9"
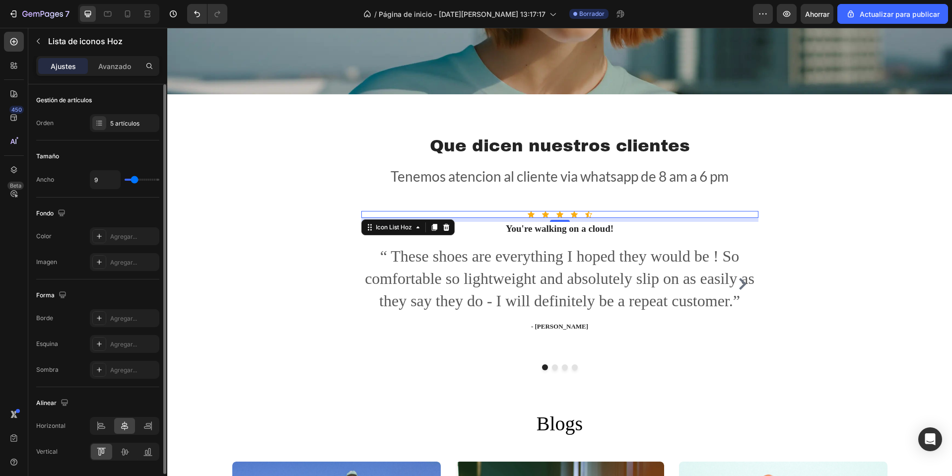
type input "8"
type input "7"
type input "9"
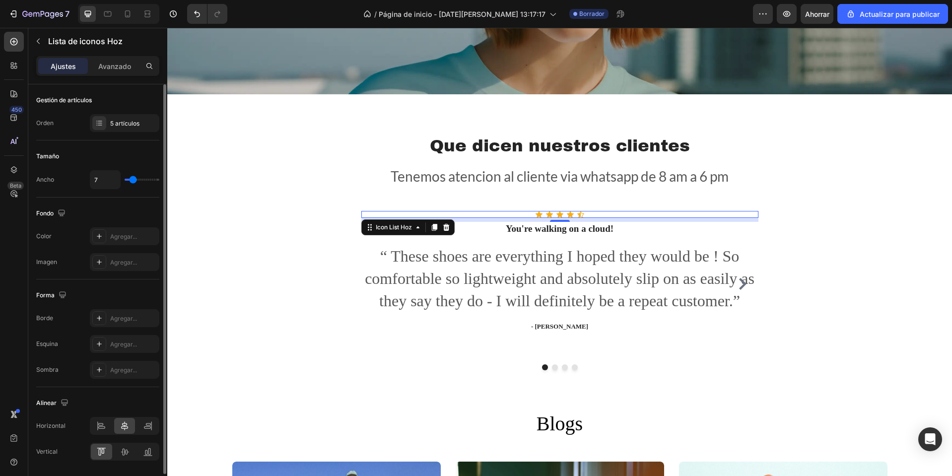
type input "9"
type input "13"
type input "16"
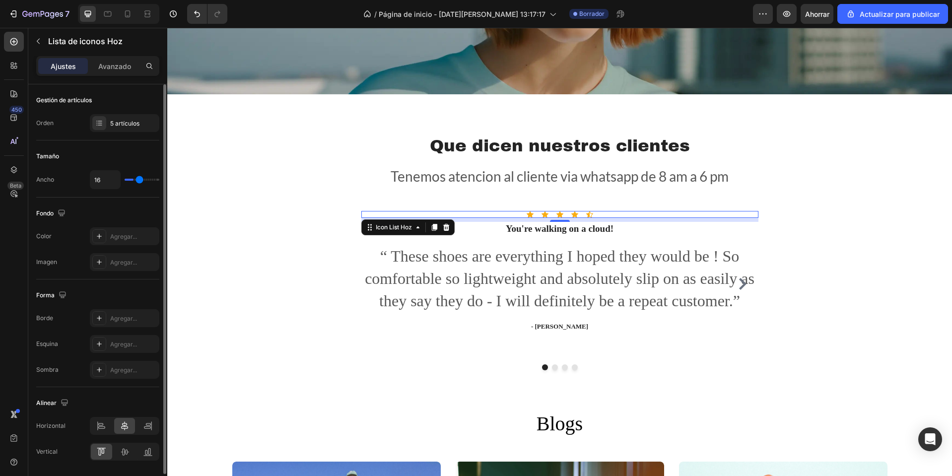
type input "17"
type input "19"
type input "18"
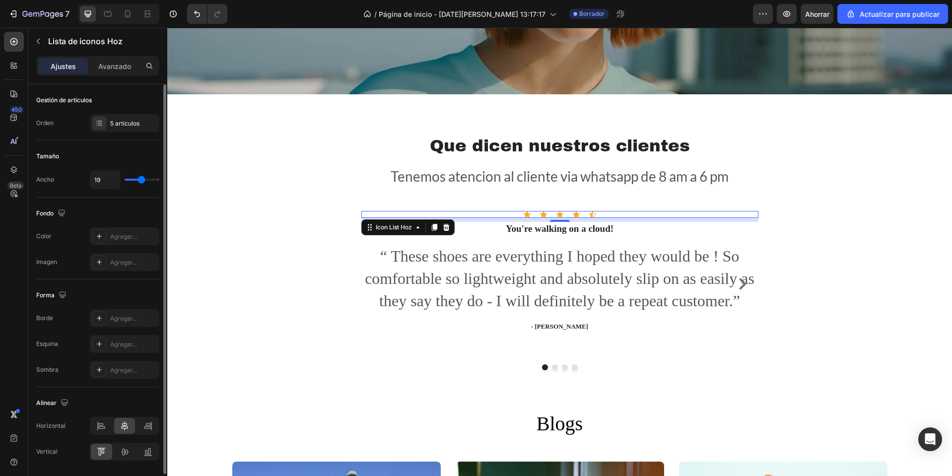
type input "18"
type input "17"
type input "18"
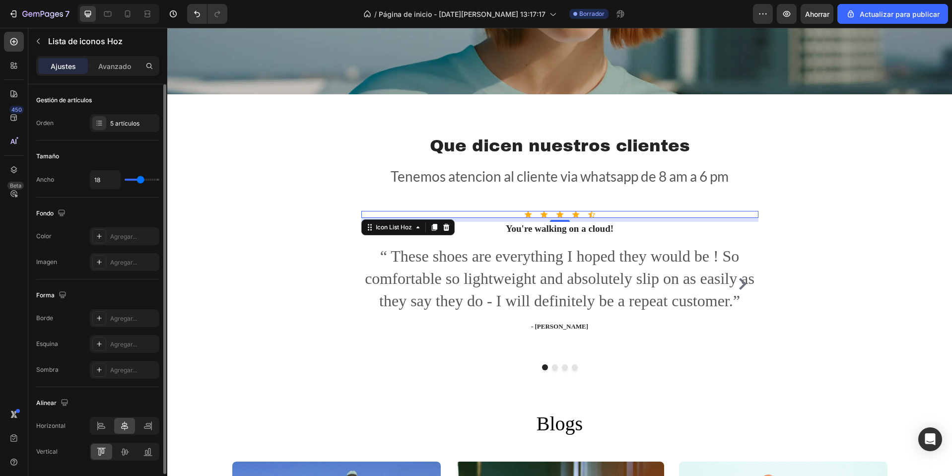
type input "19"
drag, startPoint x: 130, startPoint y: 181, endPoint x: 141, endPoint y: 188, distance: 13.1
type input "19"
click at [141, 181] on input "range" at bounding box center [142, 180] width 35 height 2
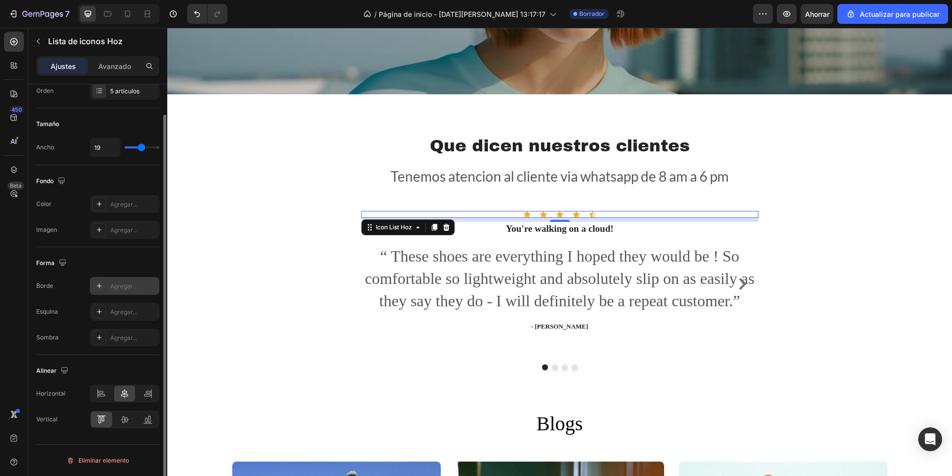
scroll to position [0, 0]
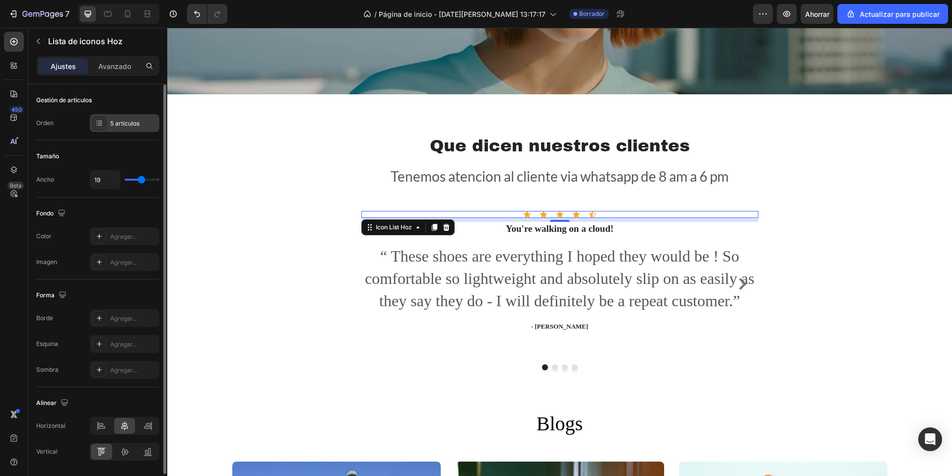
click at [130, 116] on div "5 artículos" at bounding box center [124, 123] width 69 height 18
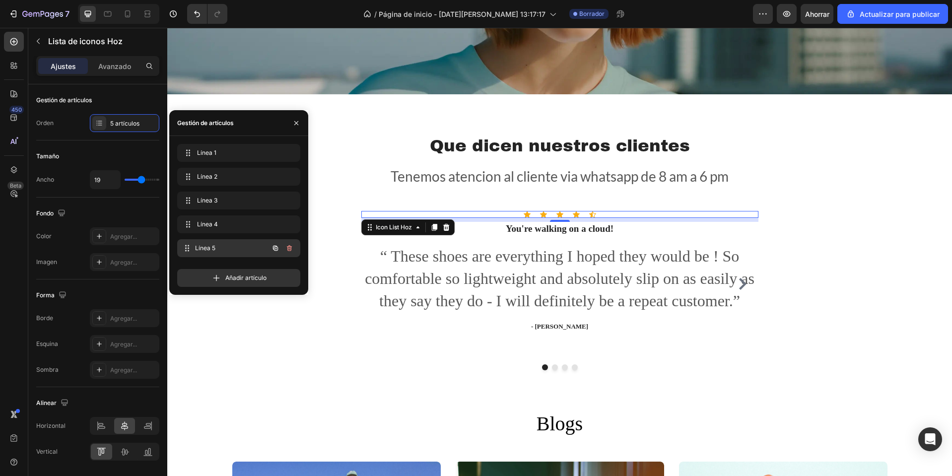
click at [216, 245] on span "Línea 5" at bounding box center [231, 248] width 73 height 9
click at [178, 244] on div "Línea 5 Line 5" at bounding box center [238, 248] width 123 height 18
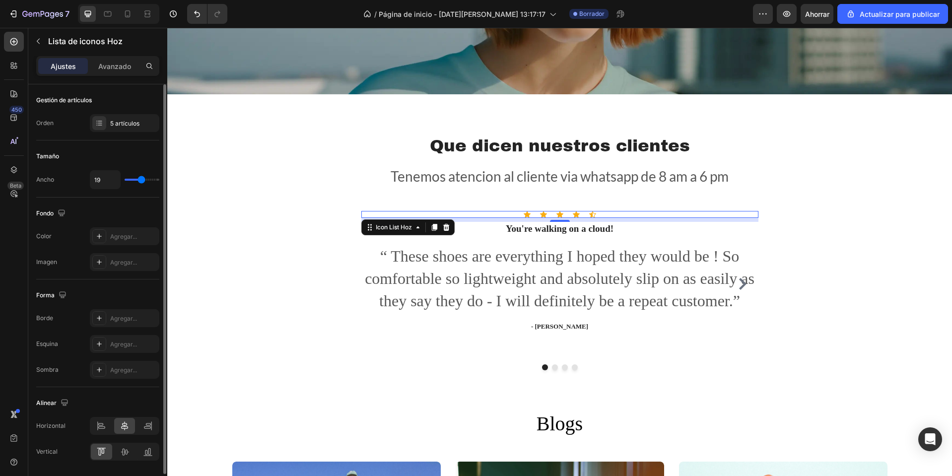
click at [146, 205] on div "Fondo" at bounding box center [97, 213] width 123 height 16
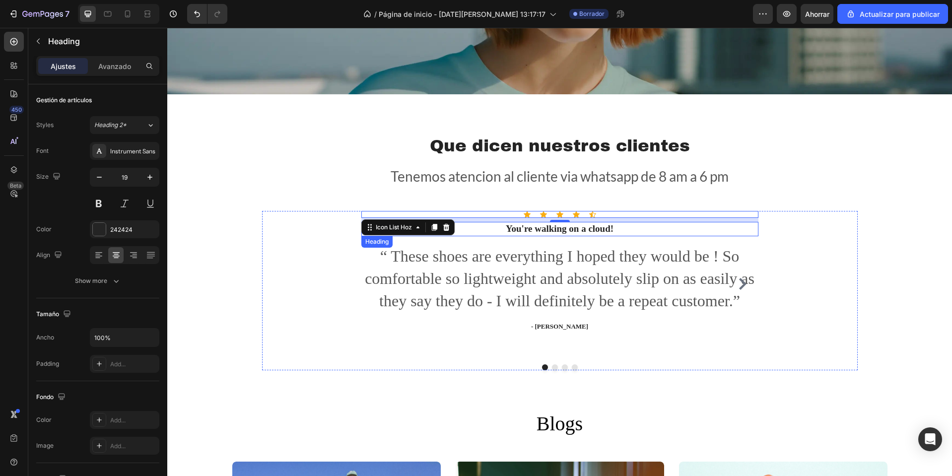
click at [583, 226] on p "You're walking on a cloud!" at bounding box center [559, 229] width 395 height 12
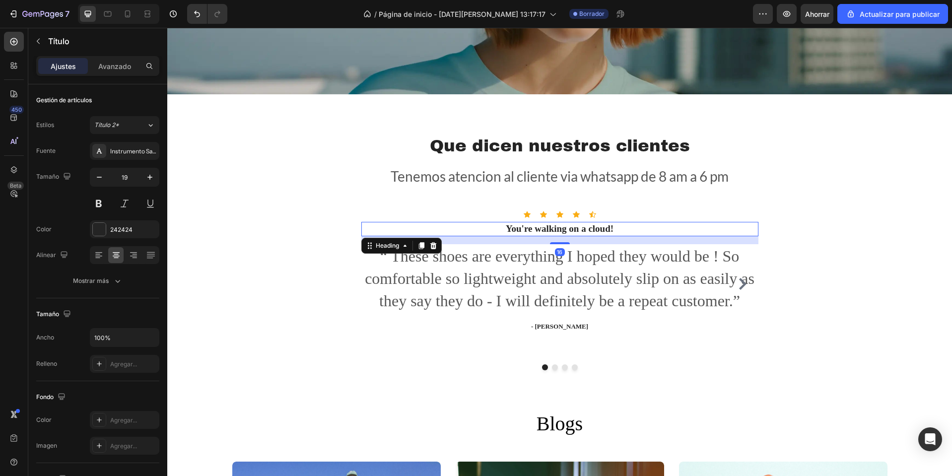
click at [583, 226] on p "You're walking on a cloud!" at bounding box center [559, 229] width 395 height 12
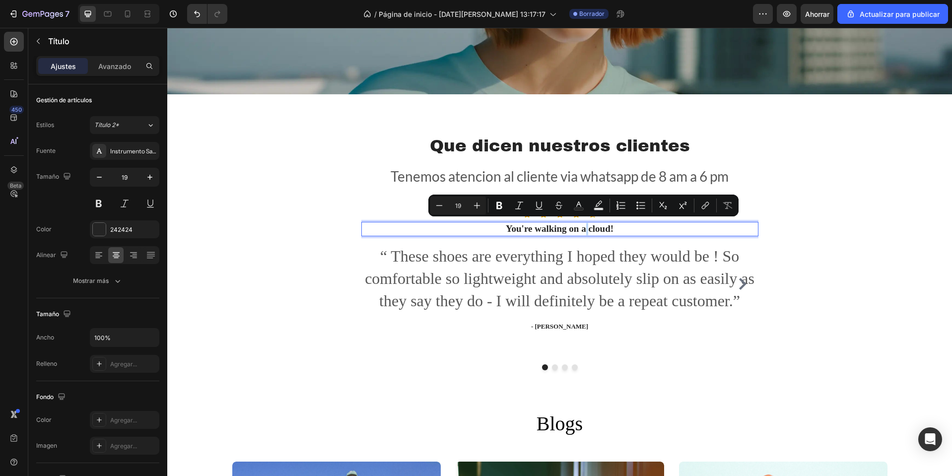
click at [583, 226] on p "You're walking on a cloud!" at bounding box center [559, 229] width 395 height 12
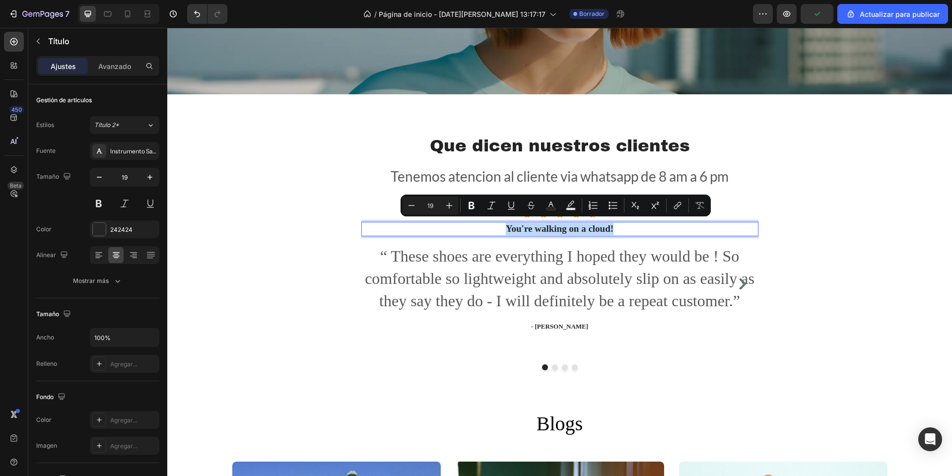
copy p "You're walking on a cloud!"
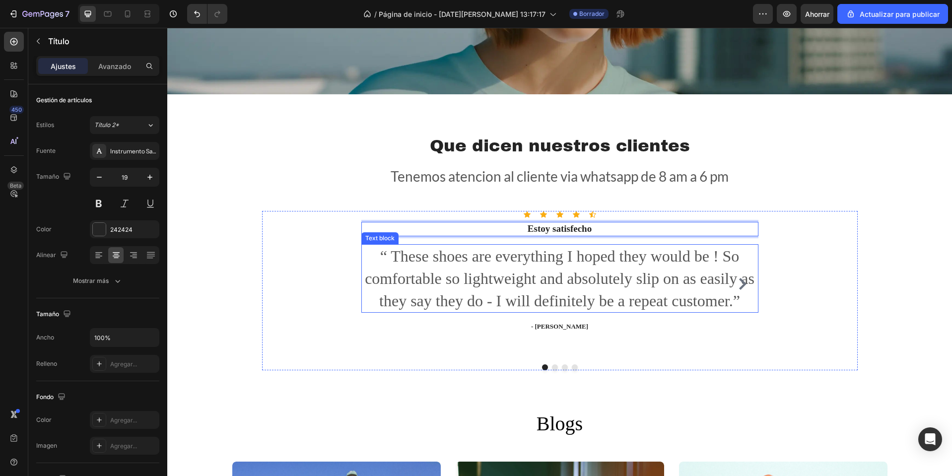
click at [591, 275] on p "“ These shoes are everything I hoped they would be ! So comfortable so lightwei…" at bounding box center [559, 278] width 395 height 67
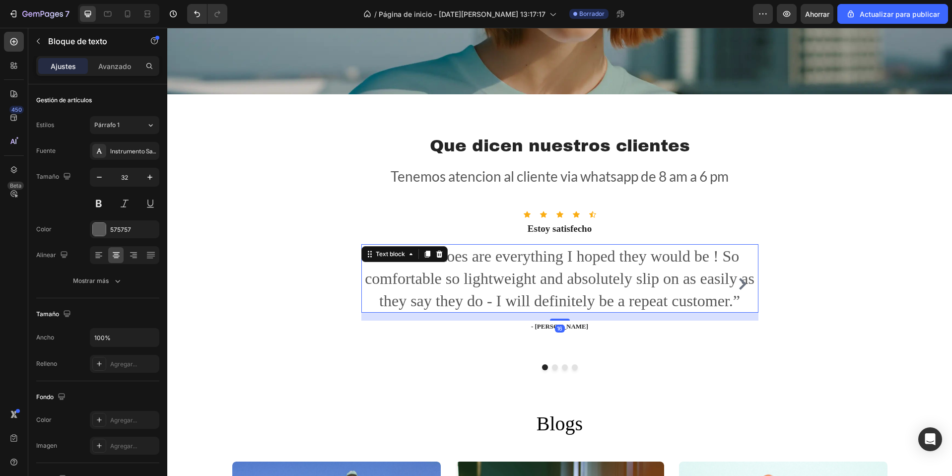
click at [470, 272] on p "“ These shoes are everything I hoped they would be ! So comfortable so lightwei…" at bounding box center [559, 278] width 395 height 67
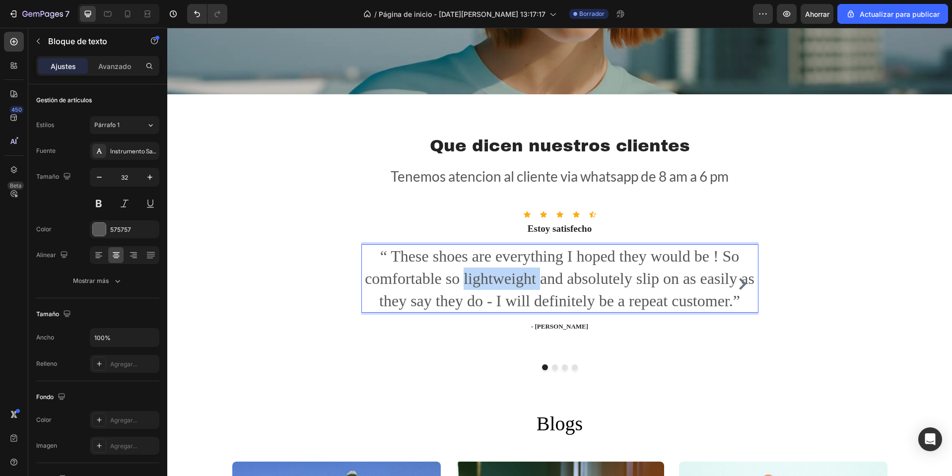
click at [470, 272] on p "“ These shoes are everything I hoped they would be ! So comfortable so lightwei…" at bounding box center [559, 278] width 395 height 67
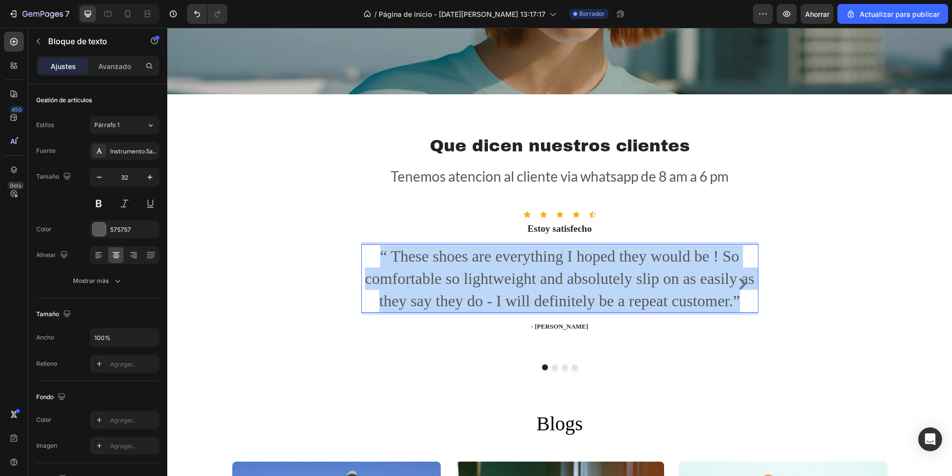
click at [470, 272] on p "“ These shoes are everything I hoped they would be ! So comfortable so lightwei…" at bounding box center [559, 278] width 395 height 67
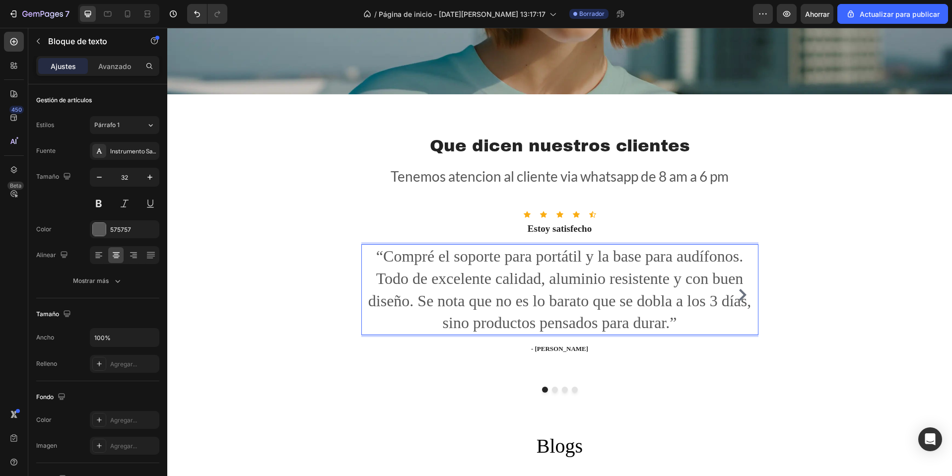
click at [464, 272] on p "“Compré el soporte para portátil y la base para audífonos. Todo de excelente ca…" at bounding box center [559, 289] width 395 height 89
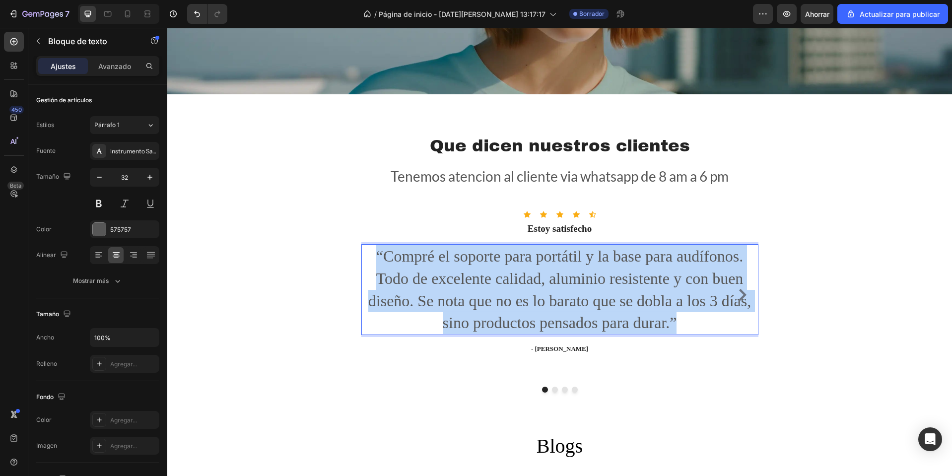
click at [464, 272] on p "“Compré el soporte para portátil y la base para audífonos. Todo de excelente ca…" at bounding box center [559, 289] width 395 height 89
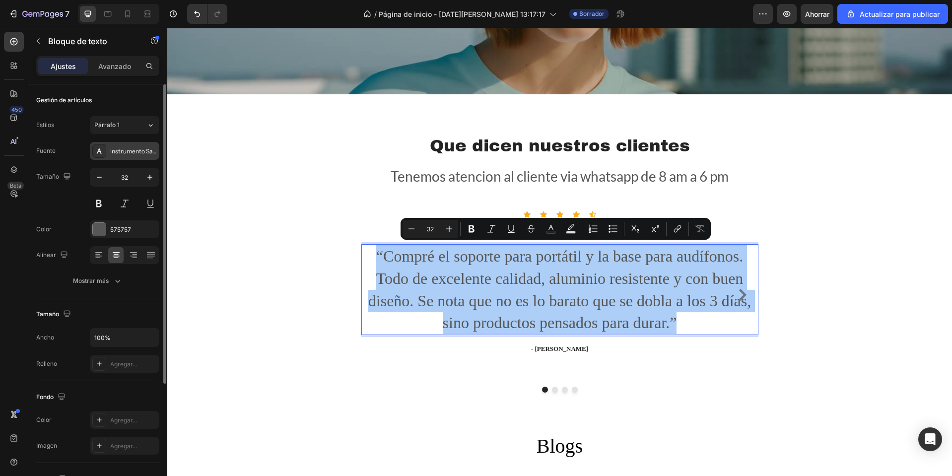
click at [125, 150] on font "Instrumento Sans" at bounding box center [134, 150] width 49 height 7
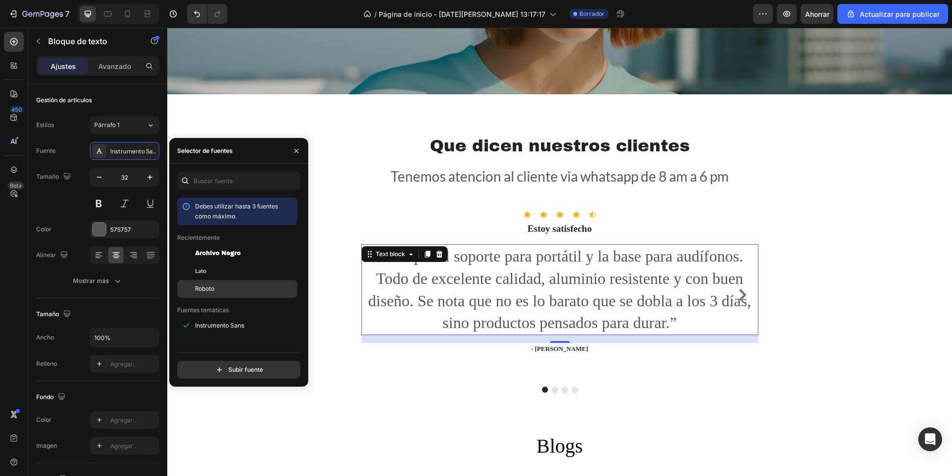
click at [226, 286] on div "Roboto" at bounding box center [245, 288] width 100 height 9
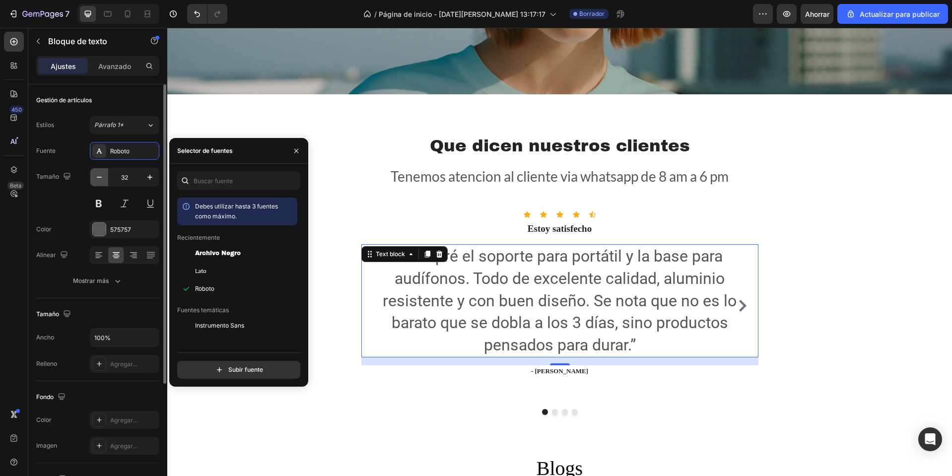
click at [98, 178] on icon "button" at bounding box center [99, 177] width 10 height 10
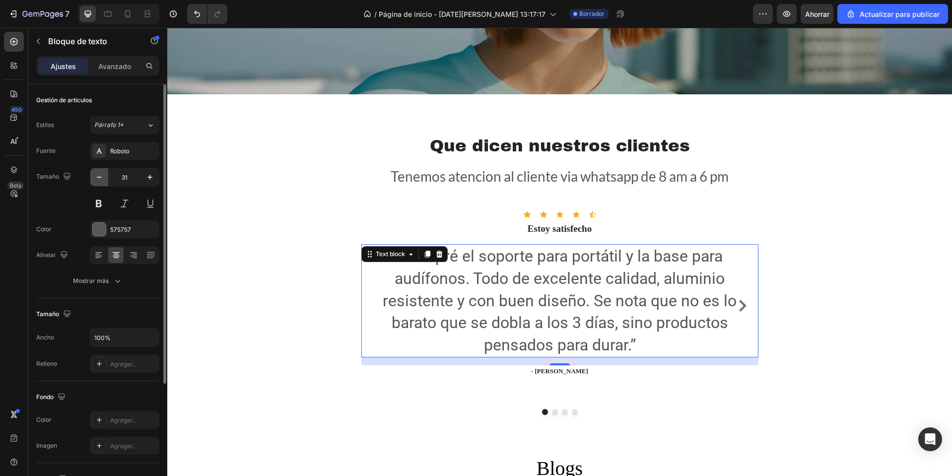
click at [98, 178] on icon "button" at bounding box center [99, 177] width 10 height 10
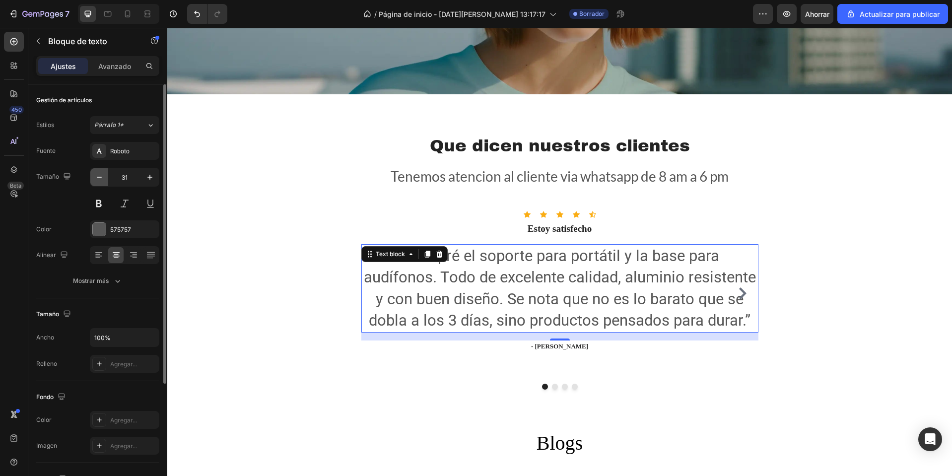
click at [98, 178] on icon "button" at bounding box center [99, 177] width 10 height 10
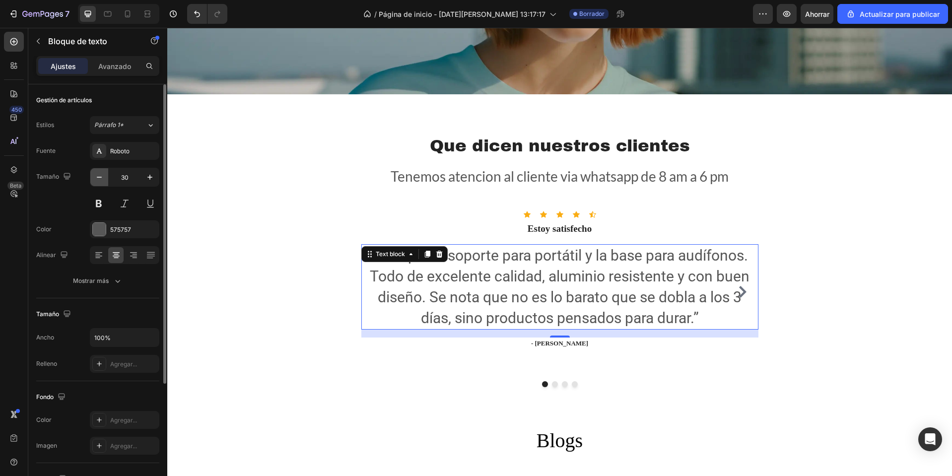
click at [98, 178] on icon "button" at bounding box center [99, 177] width 10 height 10
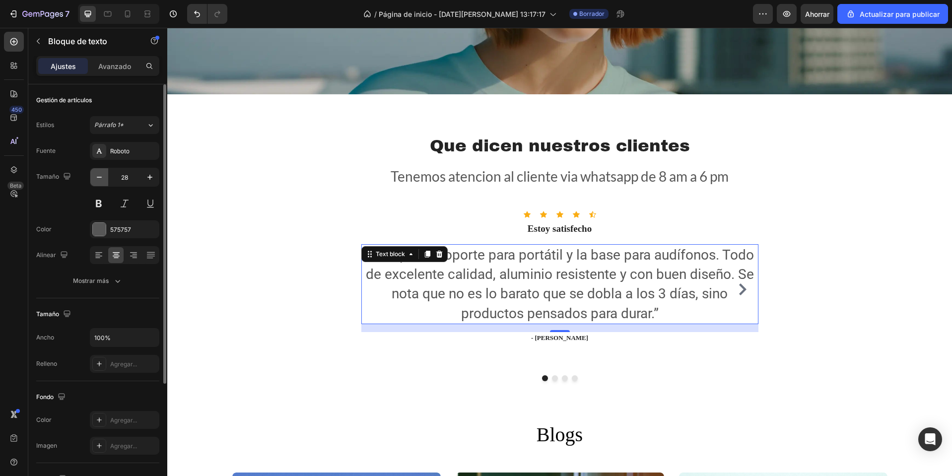
click at [98, 178] on icon "button" at bounding box center [99, 177] width 10 height 10
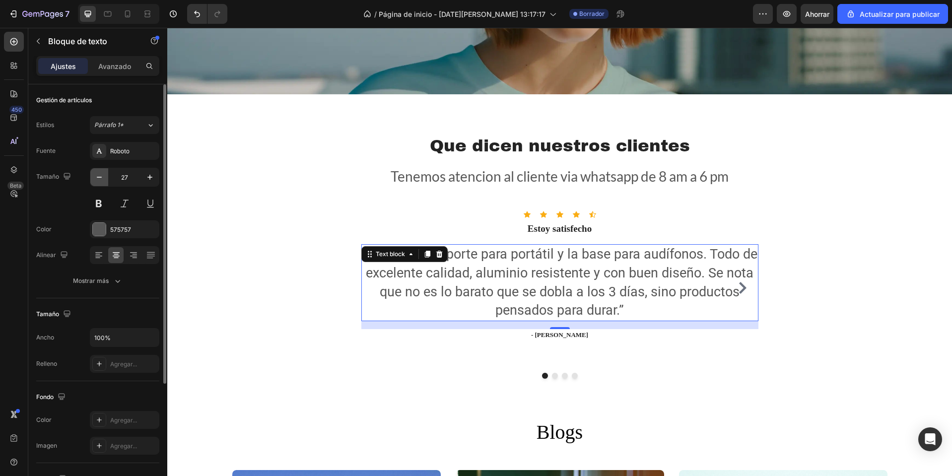
click at [98, 178] on icon "button" at bounding box center [99, 177] width 10 height 10
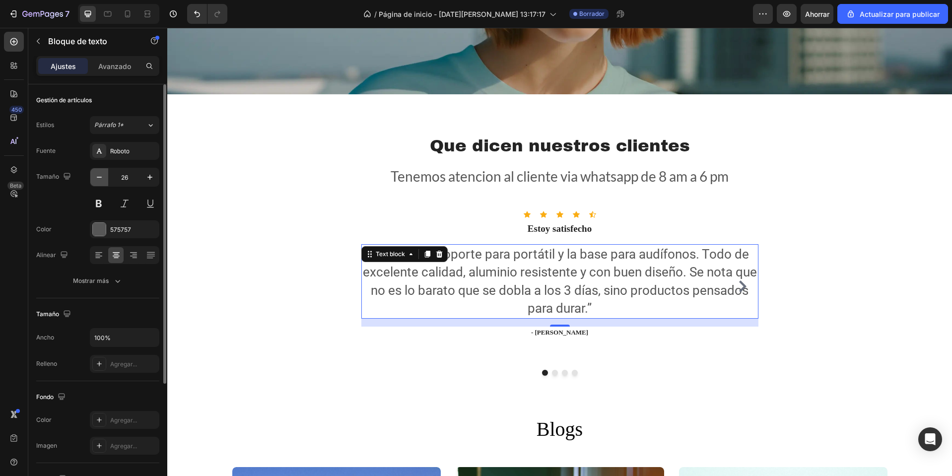
type input "25"
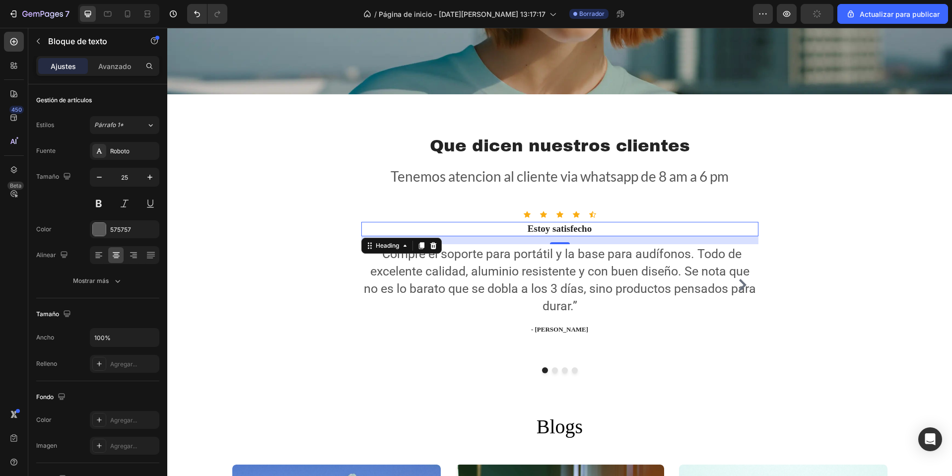
click at [562, 231] on p "Estoy satisfecho" at bounding box center [559, 229] width 395 height 12
click at [132, 150] on font "Instrumento Sans" at bounding box center [134, 150] width 49 height 7
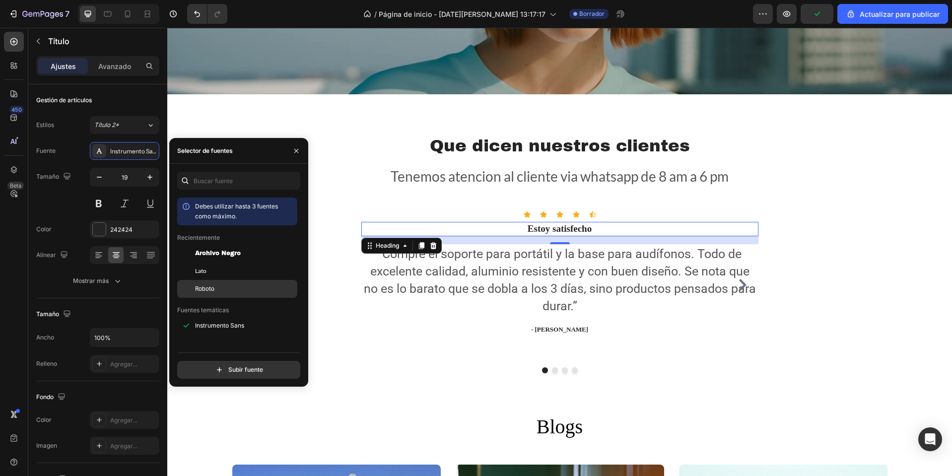
click at [225, 285] on div "Roboto" at bounding box center [245, 288] width 100 height 9
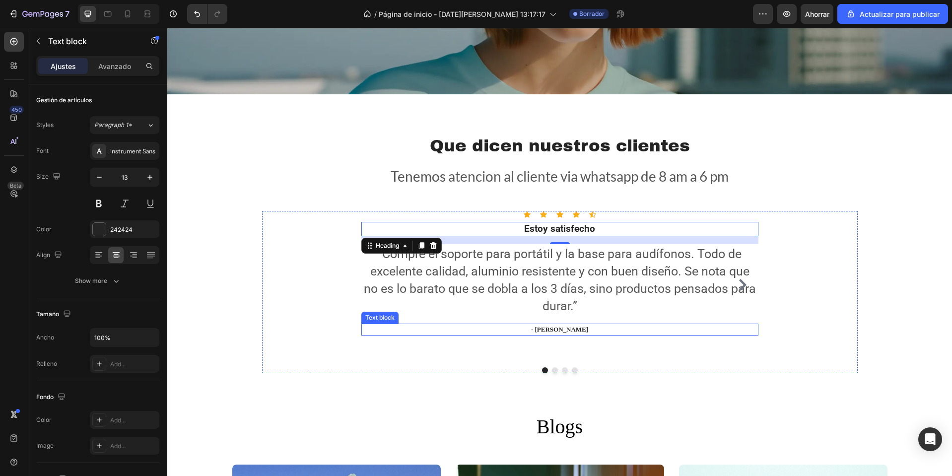
click at [551, 325] on p "- [PERSON_NAME]" at bounding box center [559, 330] width 395 height 10
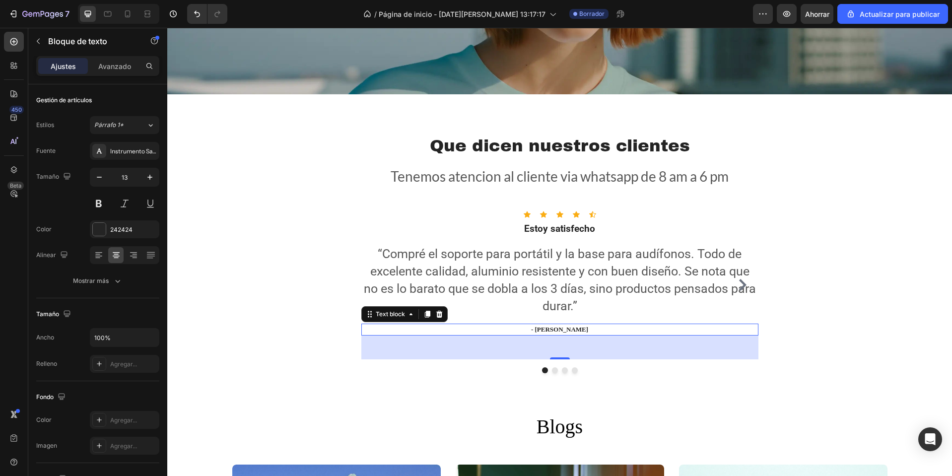
click at [550, 329] on p "- [PERSON_NAME]" at bounding box center [559, 330] width 395 height 10
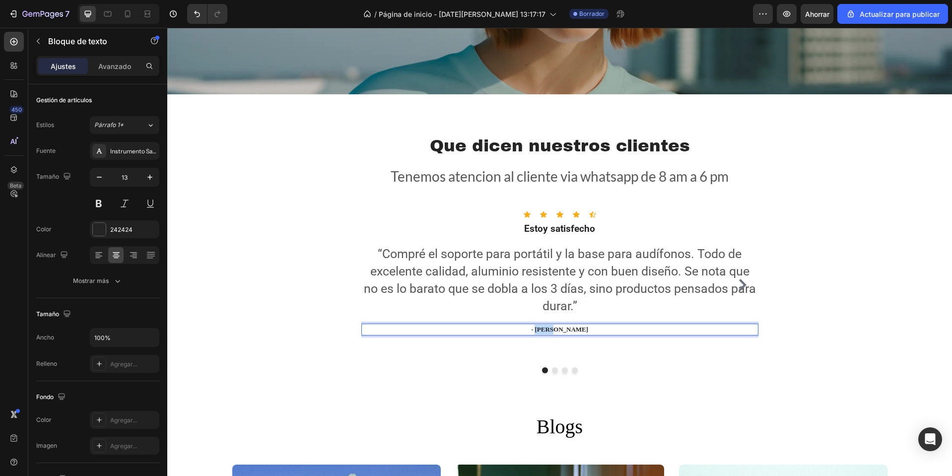
click at [550, 329] on p "- [PERSON_NAME]" at bounding box center [559, 330] width 395 height 10
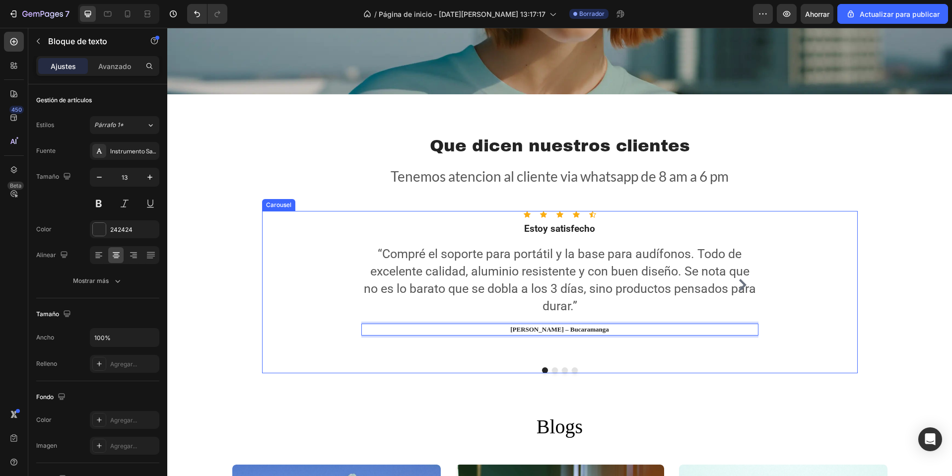
click at [737, 279] on icon "Carousel Next Arrow" at bounding box center [743, 285] width 12 height 12
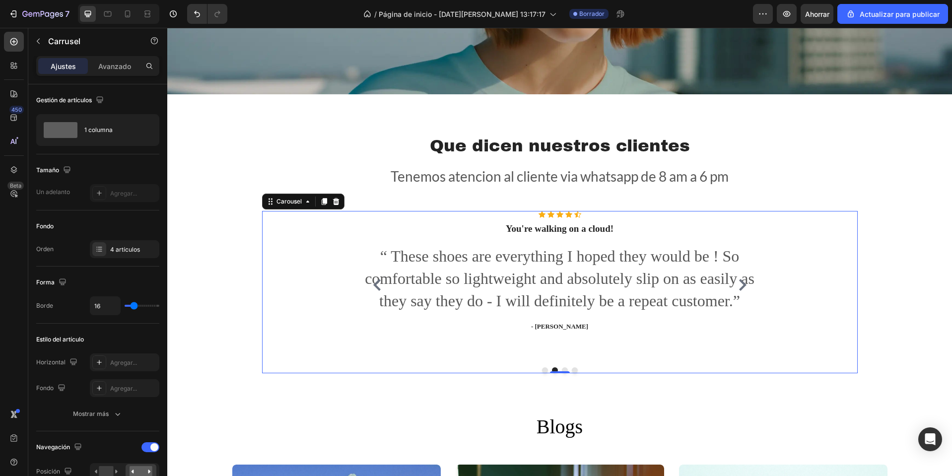
click at [371, 279] on icon "Carousel Back Arrow" at bounding box center [377, 285] width 12 height 12
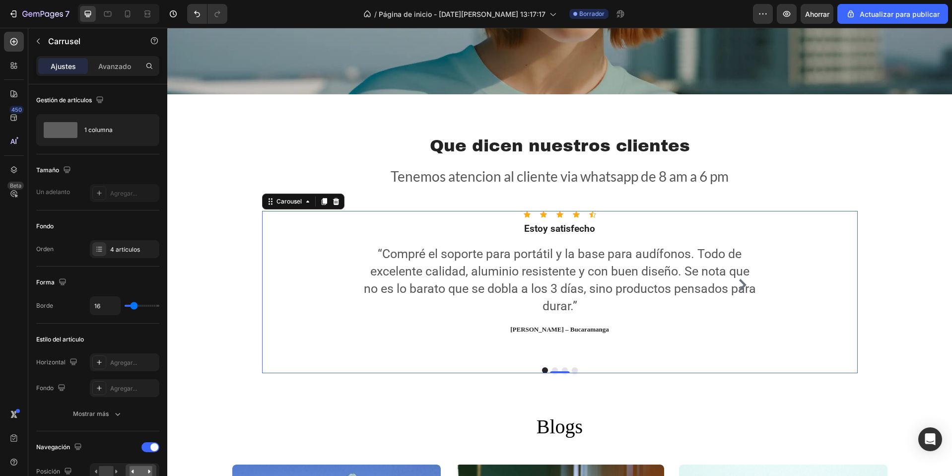
click at [738, 282] on icon "Carousel Next Arrow" at bounding box center [743, 285] width 12 height 12
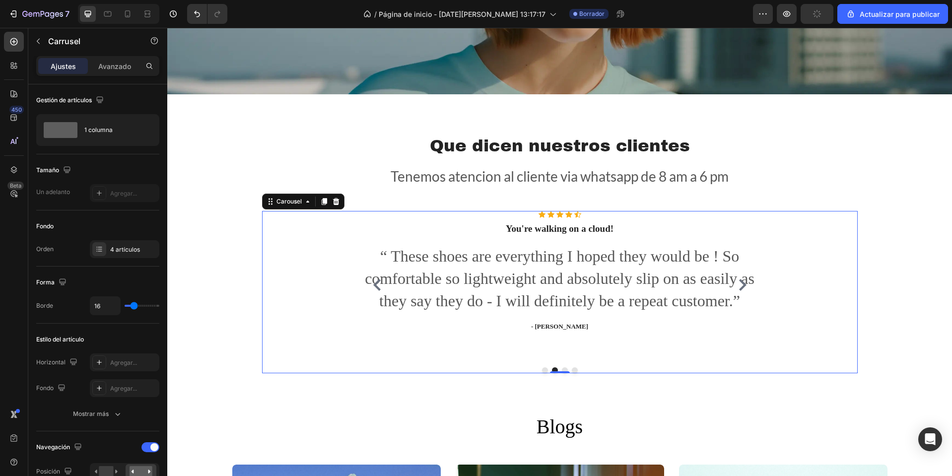
click at [373, 282] on icon "Carousel Back Arrow" at bounding box center [377, 285] width 12 height 12
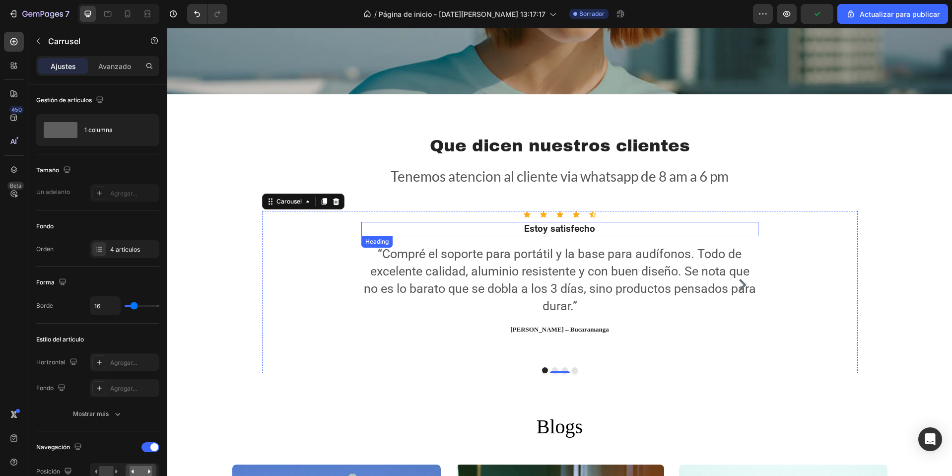
click at [558, 230] on p "Estoy satisfecho" at bounding box center [559, 229] width 395 height 12
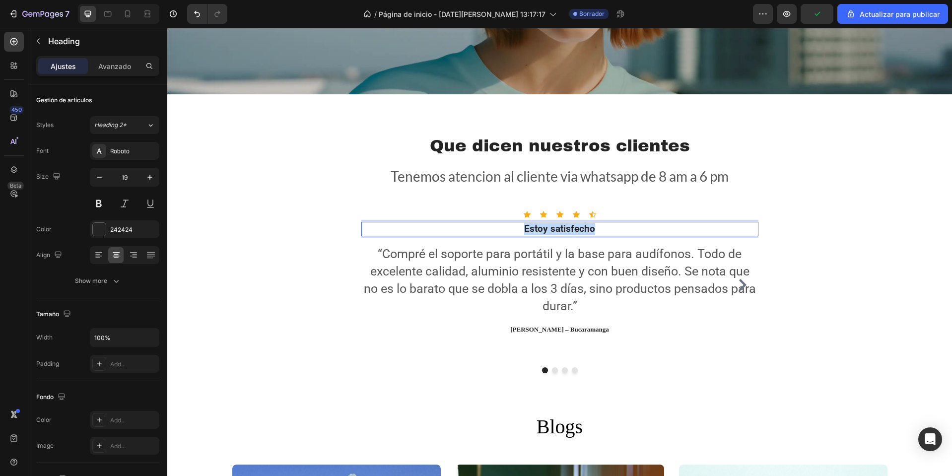
click at [558, 230] on p "Estoy satisfecho" at bounding box center [559, 229] width 395 height 12
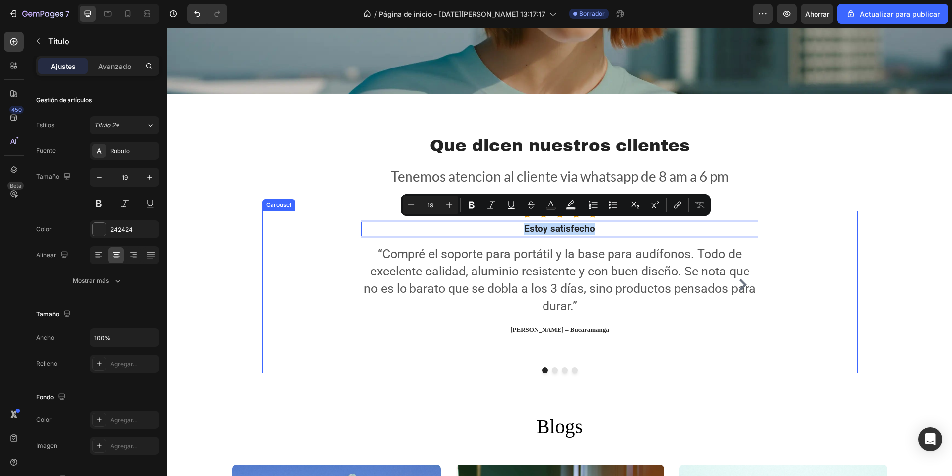
click at [742, 279] on icon "Carousel Next Arrow" at bounding box center [743, 285] width 12 height 12
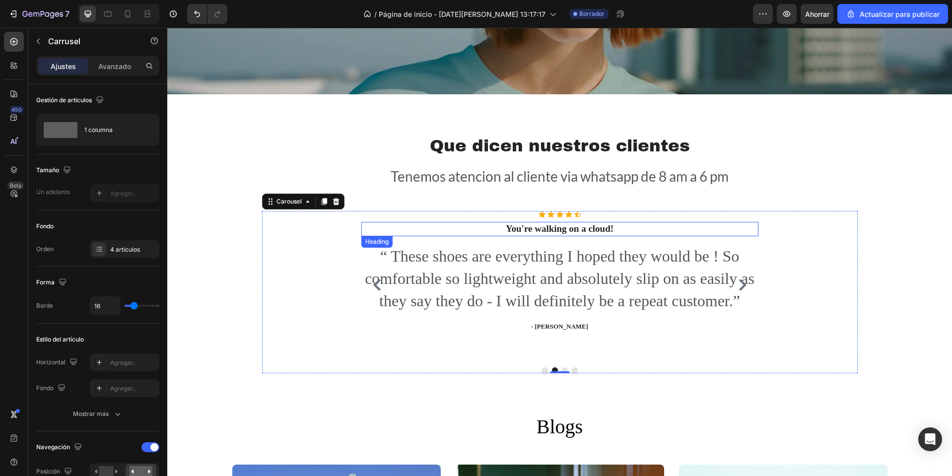
click at [558, 227] on p "You're walking on a cloud!" at bounding box center [559, 229] width 395 height 12
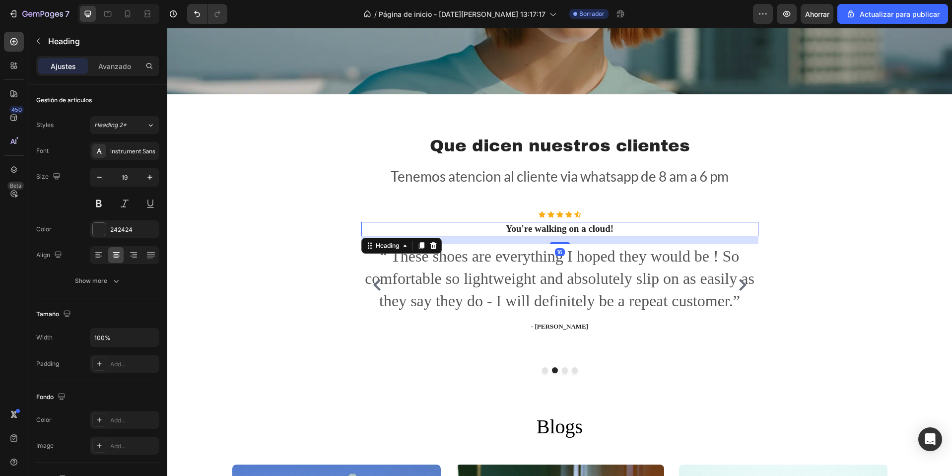
click at [558, 227] on p "You're walking on a cloud!" at bounding box center [559, 229] width 395 height 12
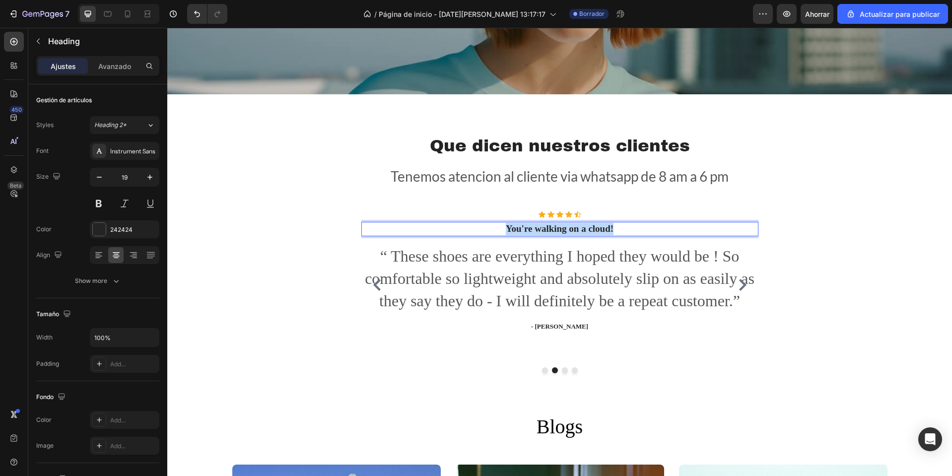
click at [558, 227] on p "You're walking on a cloud!" at bounding box center [559, 229] width 395 height 12
click at [575, 212] on icon at bounding box center [577, 214] width 7 height 7
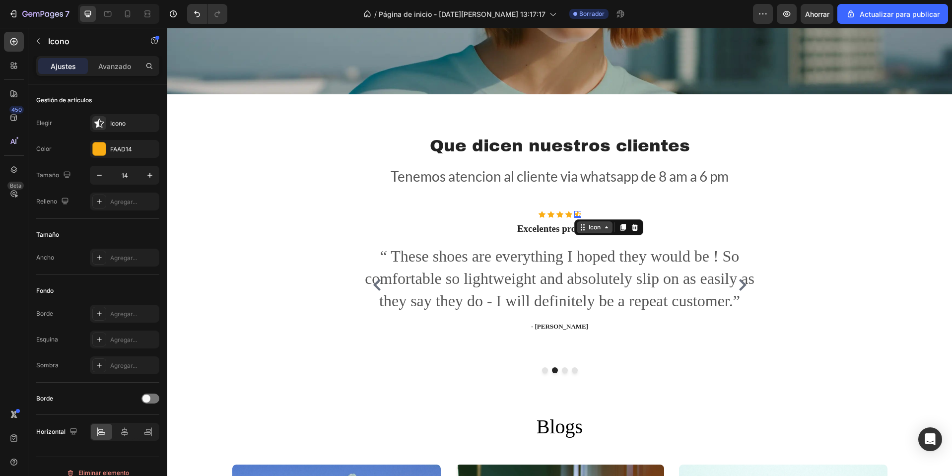
click at [603, 226] on icon at bounding box center [607, 227] width 8 height 8
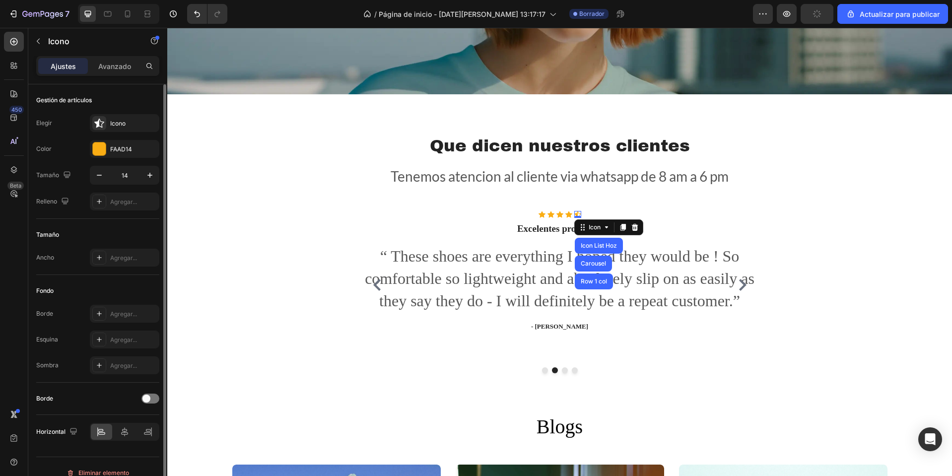
click at [111, 275] on div "Gestión de artículos Elegir Icono Color FAAD14 Tamaño 14 Relleno Agregar..." at bounding box center [97, 329] width 123 height 108
click at [109, 115] on div "Icono" at bounding box center [124, 123] width 69 height 18
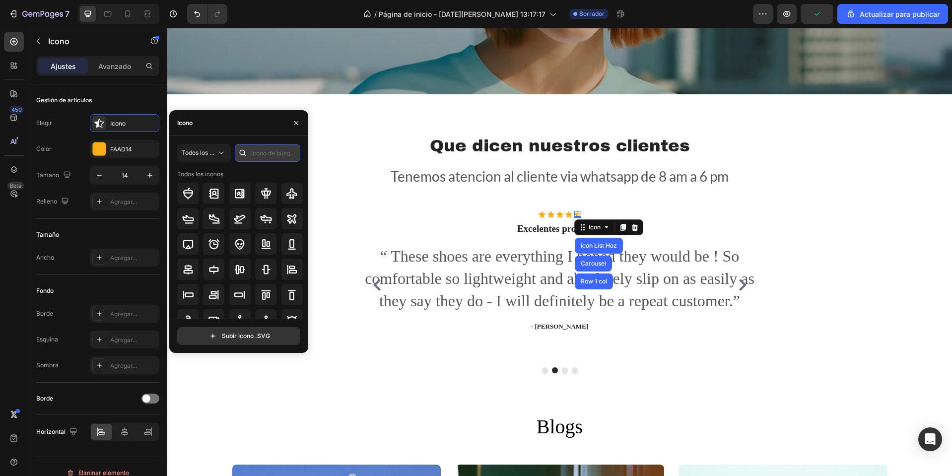
click at [254, 154] on input "text" at bounding box center [268, 153] width 66 height 18
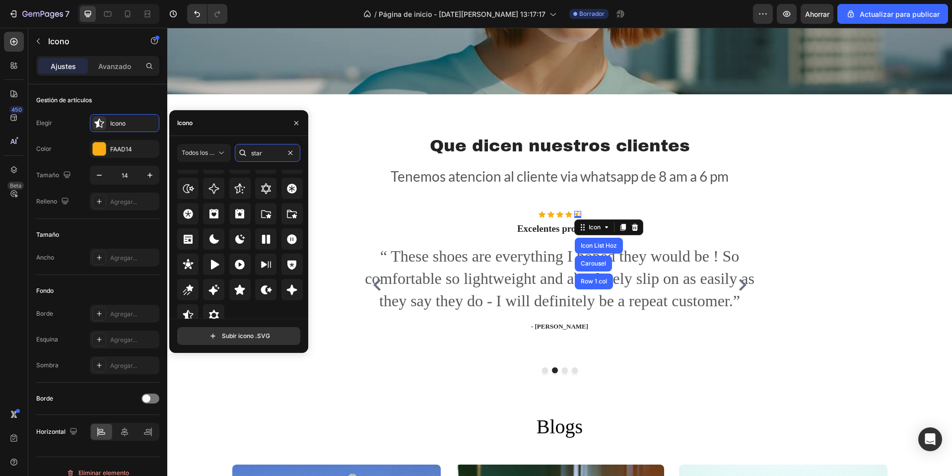
scroll to position [301, 0]
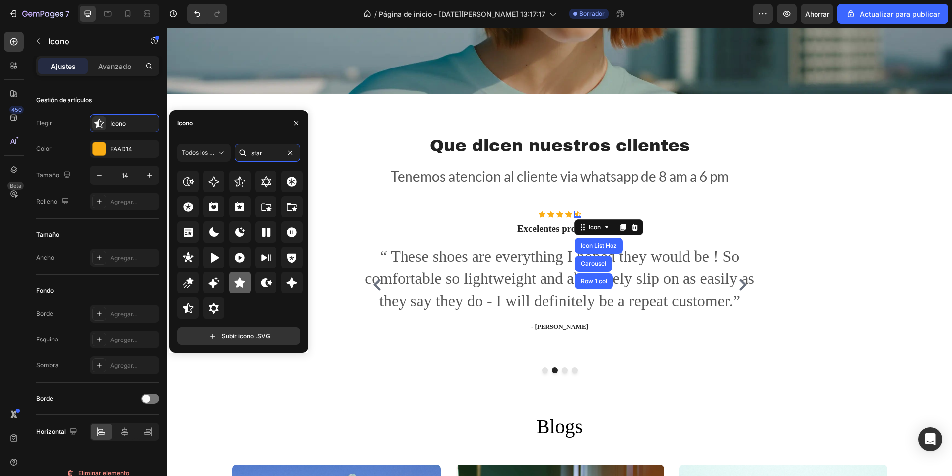
type input "star"
click at [245, 284] on div at bounding box center [239, 282] width 21 height 21
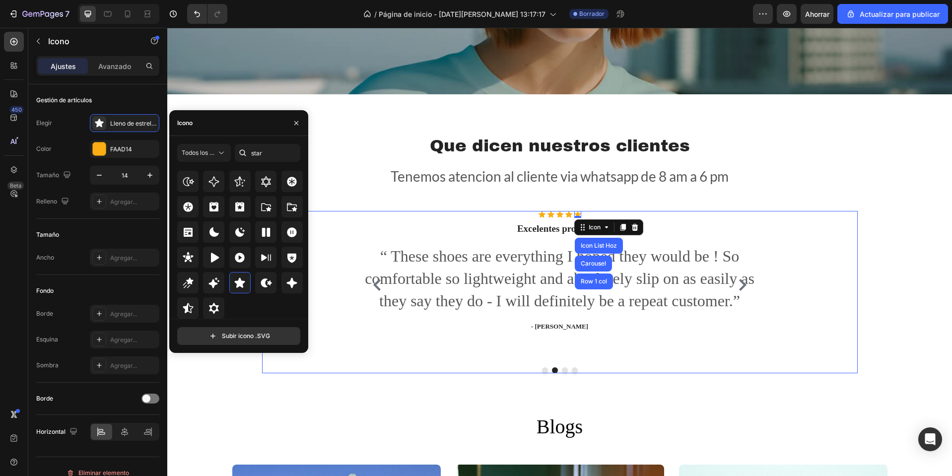
click at [811, 355] on div "Icon Icon Icon Icon Icon Icon List Hoz Estoy satisfecho Heading “Compré el sopo…" at bounding box center [560, 292] width 596 height 162
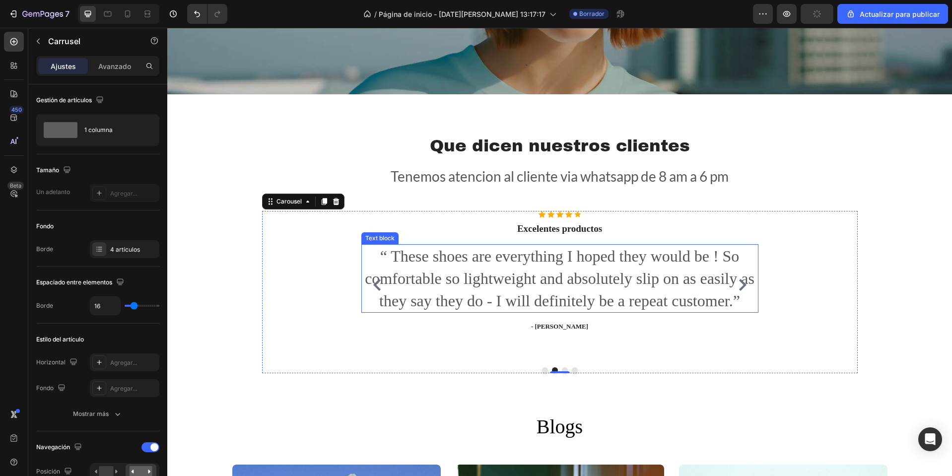
click at [498, 277] on p "“ These shoes are everything I hoped they would be ! So comfortable so lightwei…" at bounding box center [559, 278] width 395 height 67
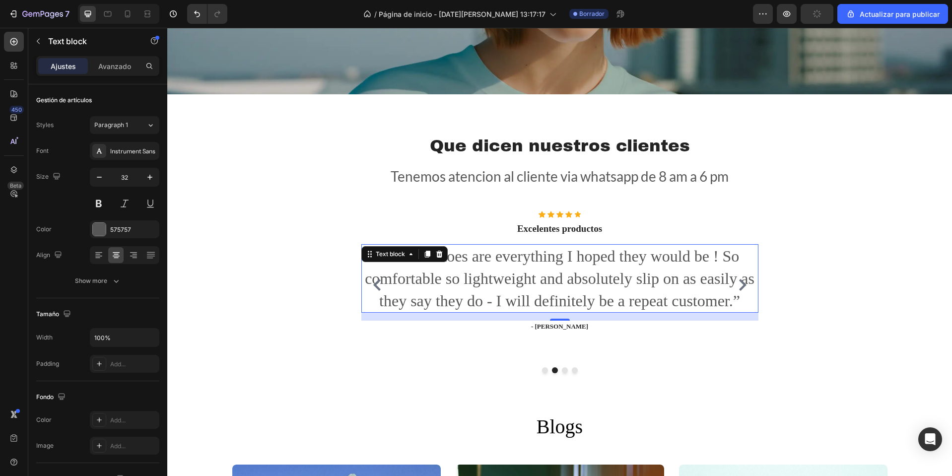
click at [498, 277] on p "“ These shoes are everything I hoped they would be ! So comfortable so lightwei…" at bounding box center [559, 278] width 395 height 67
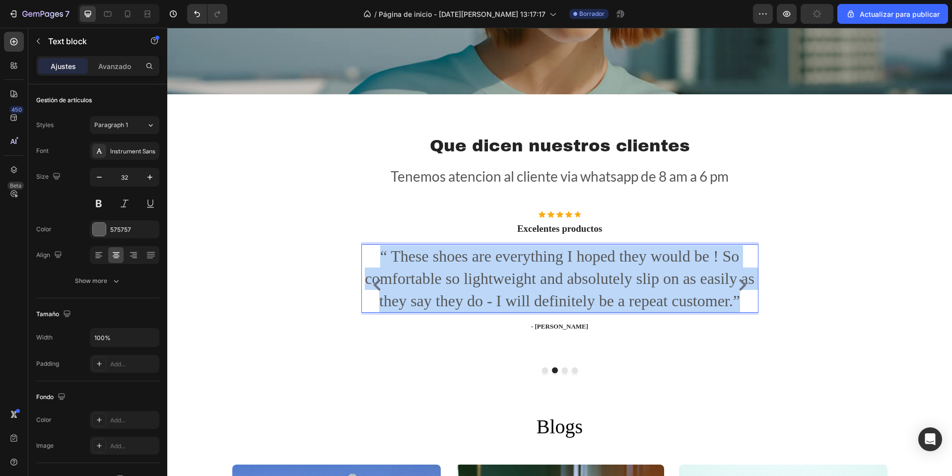
click at [498, 277] on p "“ These shoes are everything I hoped they would be ! So comfortable so lightwei…" at bounding box center [559, 278] width 395 height 67
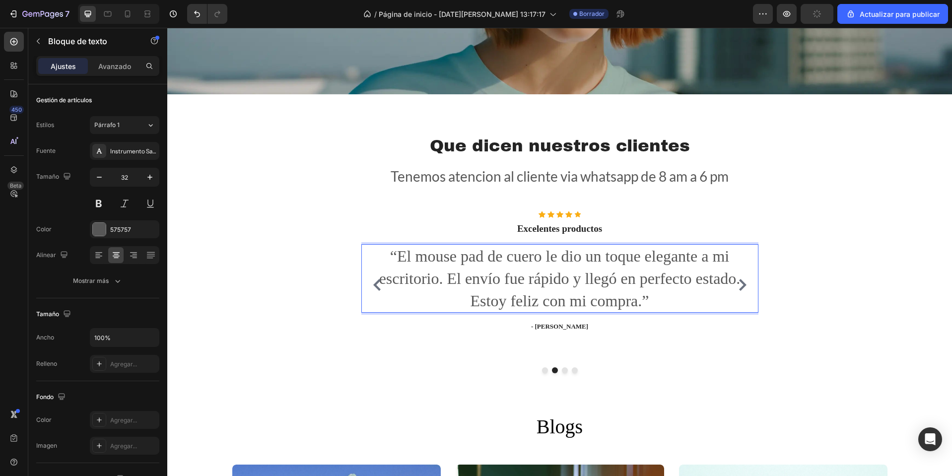
click at [564, 279] on p "“El mouse pad de cuero le dio un toque elegante a mi escritorio. El envío fue r…" at bounding box center [559, 278] width 395 height 67
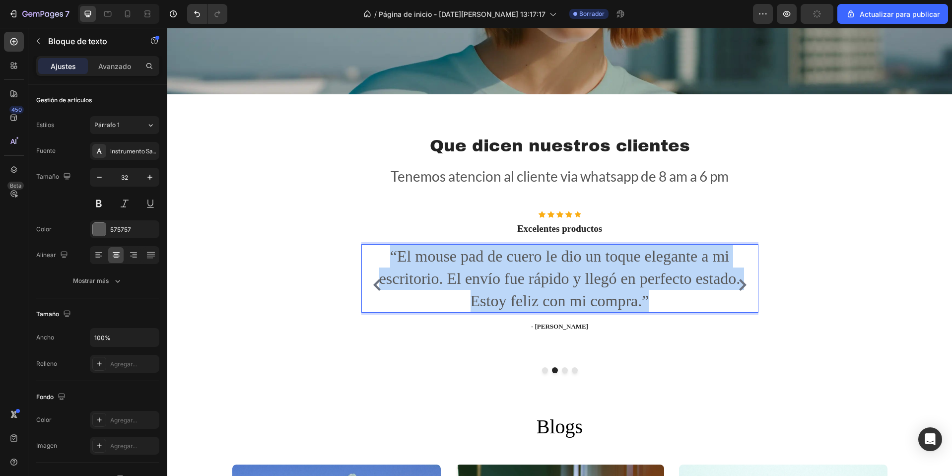
click at [564, 279] on p "“El mouse pad de cuero le dio un toque elegante a mi escritorio. El envío fue r…" at bounding box center [559, 278] width 395 height 67
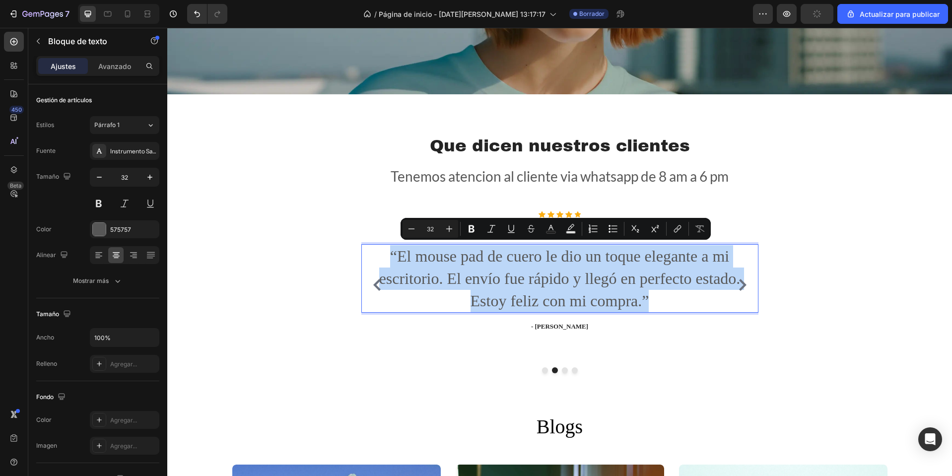
click at [564, 279] on p "“El mouse pad de cuero le dio un toque elegante a mi escritorio. El envío fue r…" at bounding box center [559, 278] width 395 height 67
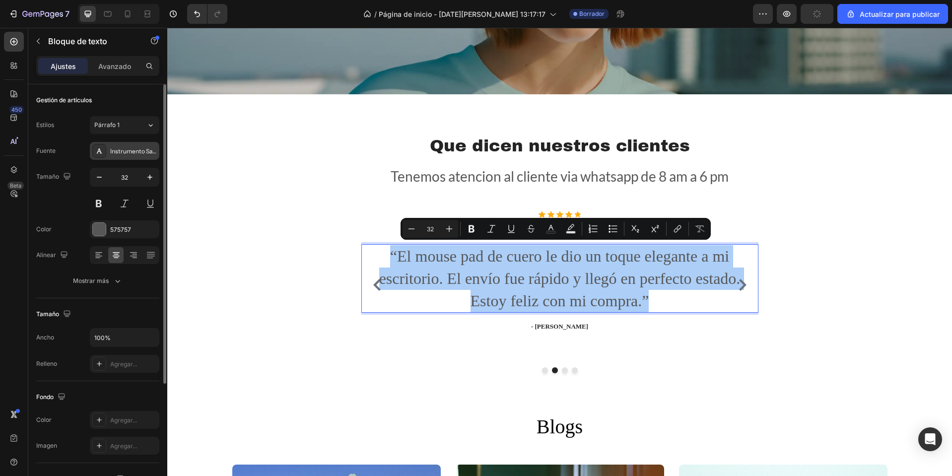
click at [119, 150] on font "Instrumento Sans" at bounding box center [134, 150] width 49 height 7
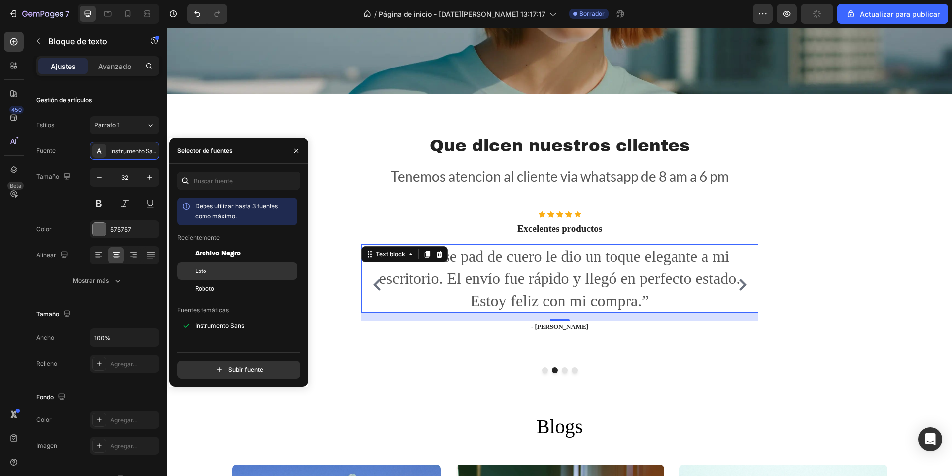
click at [241, 374] on div "Lato" at bounding box center [237, 383] width 120 height 18
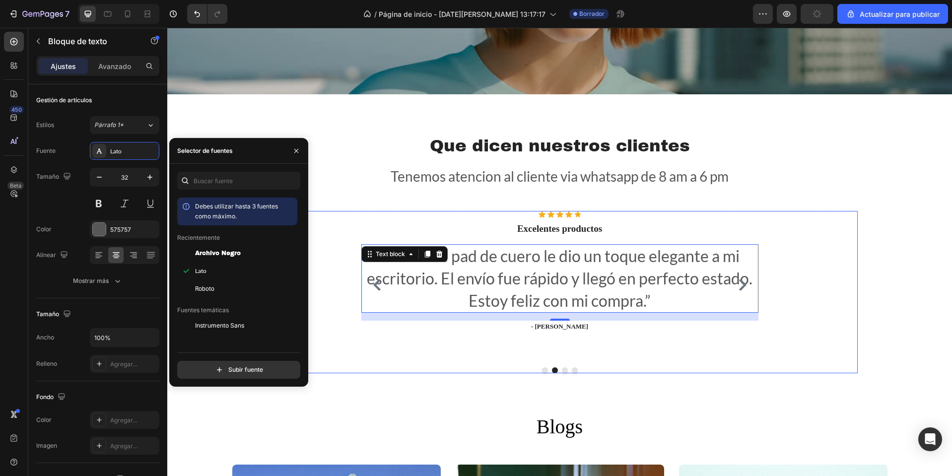
click at [371, 280] on icon "Carousel Back Arrow" at bounding box center [377, 285] width 12 height 12
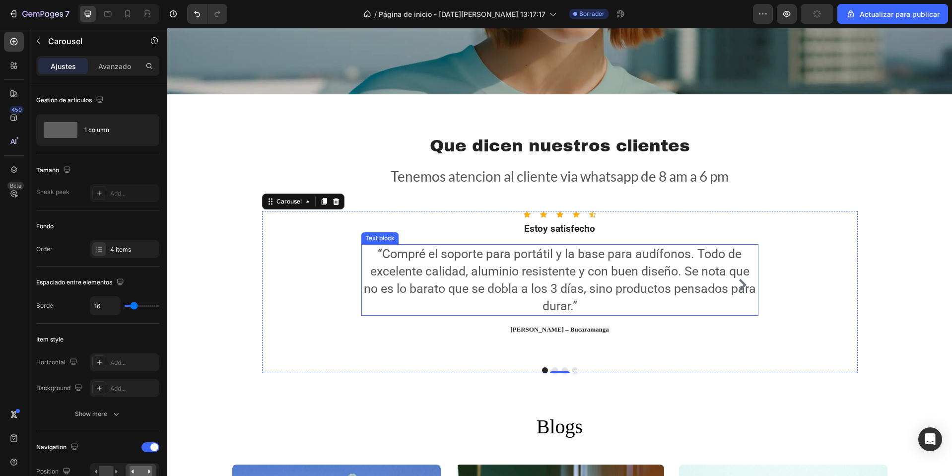
click at [539, 280] on p "“Compré el soporte para portátil y la base para audífonos. Todo de excelente ca…" at bounding box center [559, 279] width 395 height 69
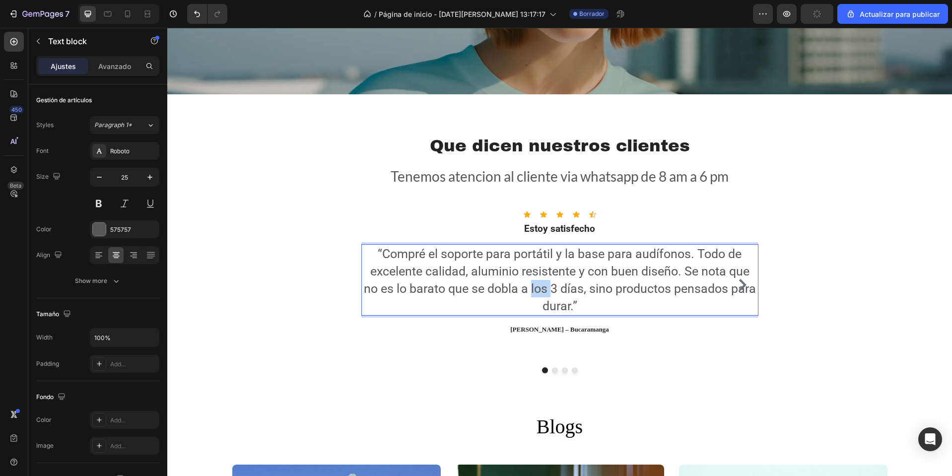
click at [539, 280] on p "“Compré el soporte para portátil y la base para audífonos. Todo de excelente ca…" at bounding box center [559, 279] width 395 height 69
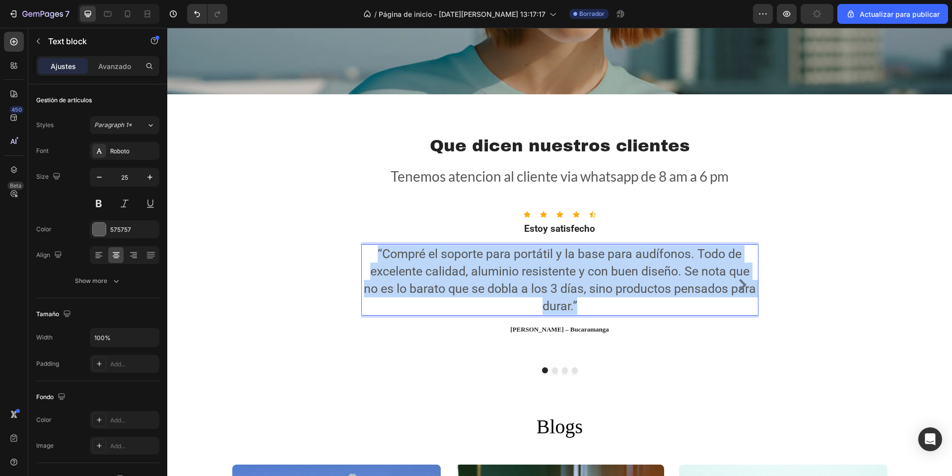
click at [539, 280] on p "“Compré el soporte para portátil y la base para audífonos. Todo de excelente ca…" at bounding box center [559, 279] width 395 height 69
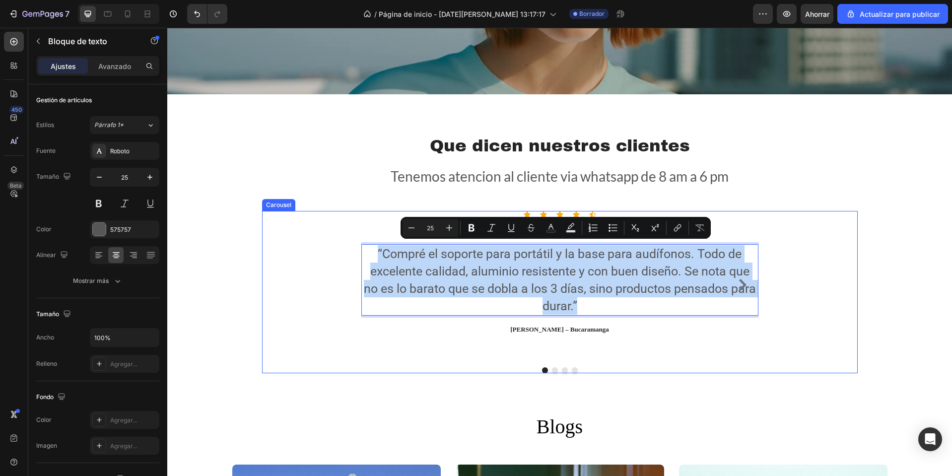
click at [741, 284] on icon "Carousel Next Arrow" at bounding box center [743, 285] width 12 height 12
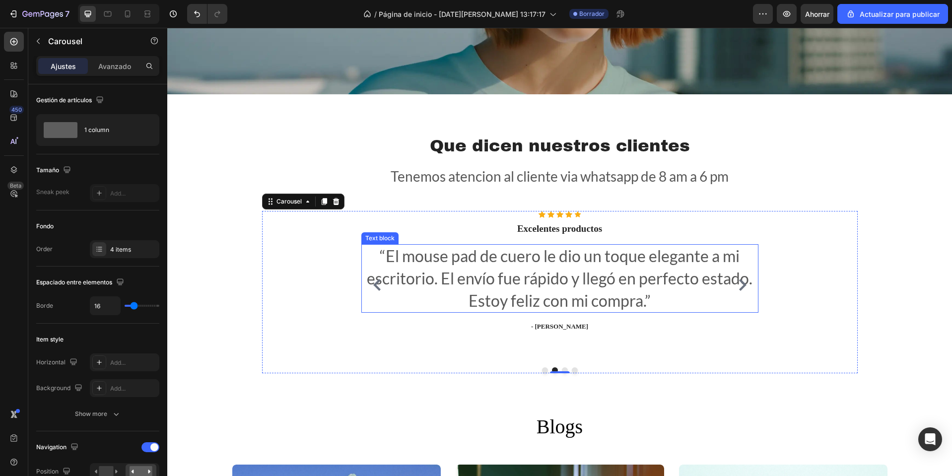
click at [547, 272] on p "“El mouse pad de cuero le dio un toque elegante a mi escritorio. El envío fue r…" at bounding box center [559, 278] width 395 height 67
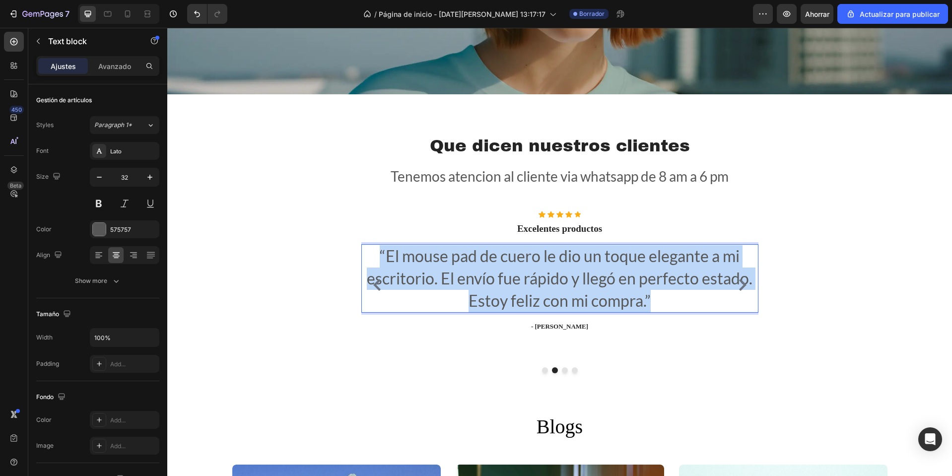
click at [547, 272] on p "“El mouse pad de cuero le dio un toque elegante a mi escritorio. El envío fue r…" at bounding box center [559, 278] width 395 height 67
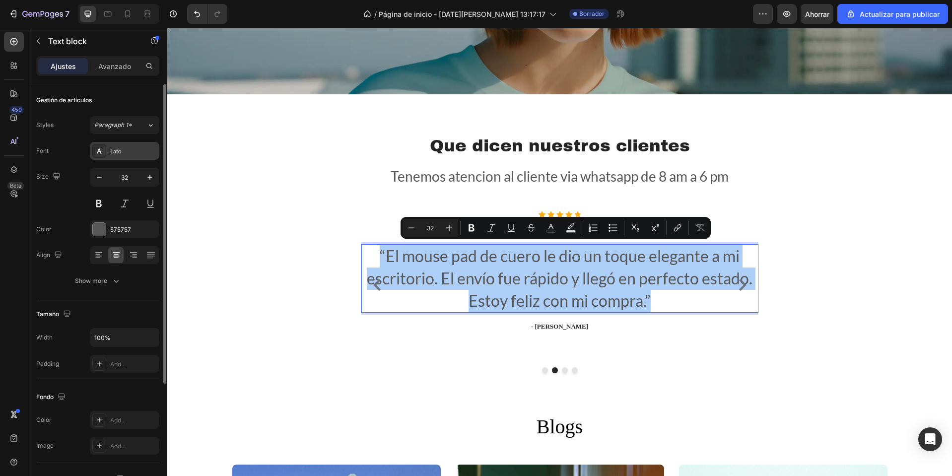
click at [112, 151] on div "Lato" at bounding box center [133, 151] width 47 height 9
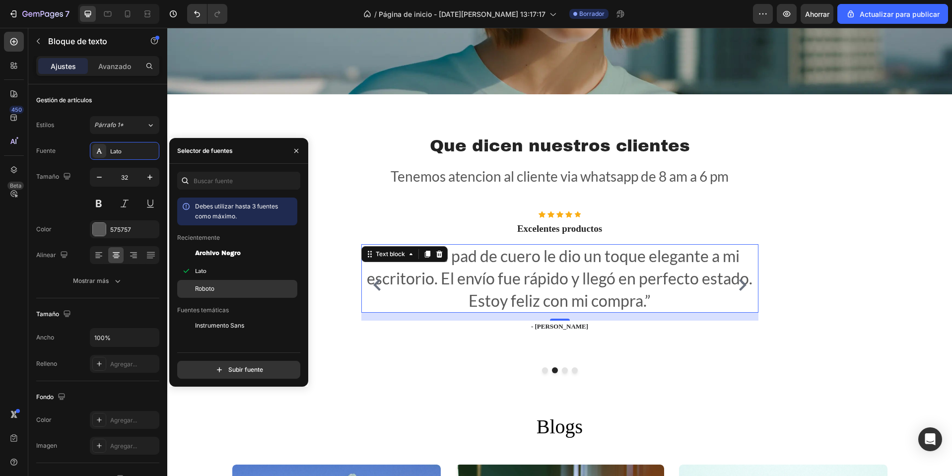
click at [209, 428] on div "Roboto" at bounding box center [237, 437] width 120 height 18
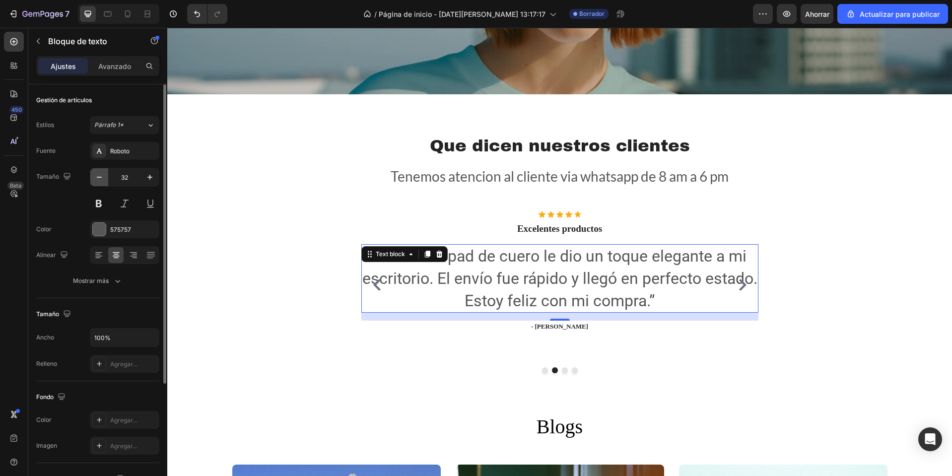
click at [103, 183] on button "button" at bounding box center [99, 177] width 18 height 18
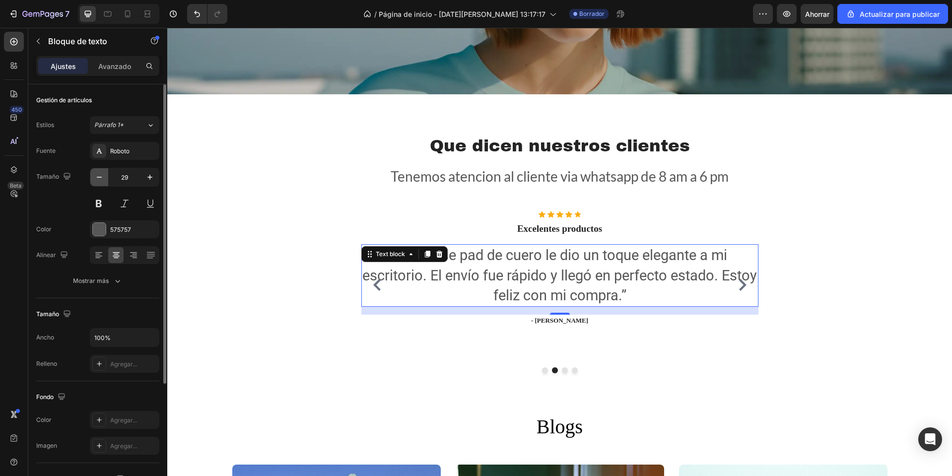
click at [103, 183] on button "button" at bounding box center [99, 177] width 18 height 18
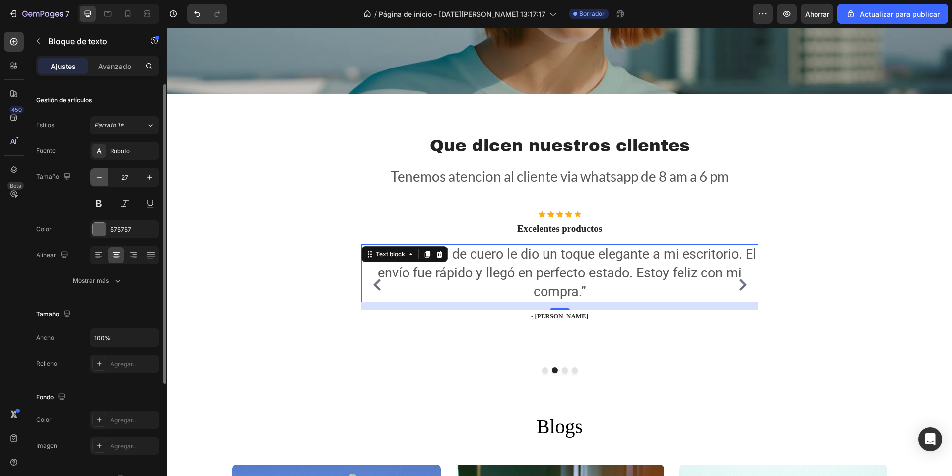
click at [103, 183] on button "button" at bounding box center [99, 177] width 18 height 18
type input "25"
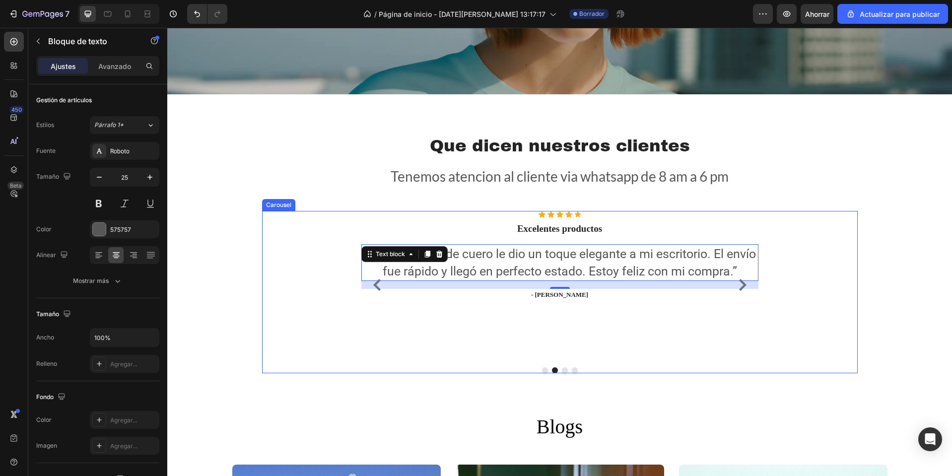
click at [373, 281] on icon "Carousel Back Arrow" at bounding box center [377, 285] width 12 height 12
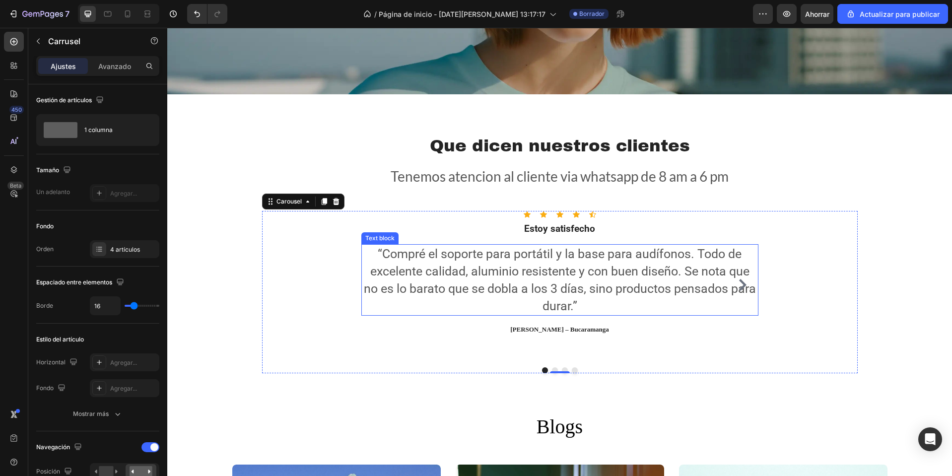
click at [631, 273] on p "“Compré el soporte para portátil y la base para audífonos. Todo de excelente ca…" at bounding box center [559, 279] width 395 height 69
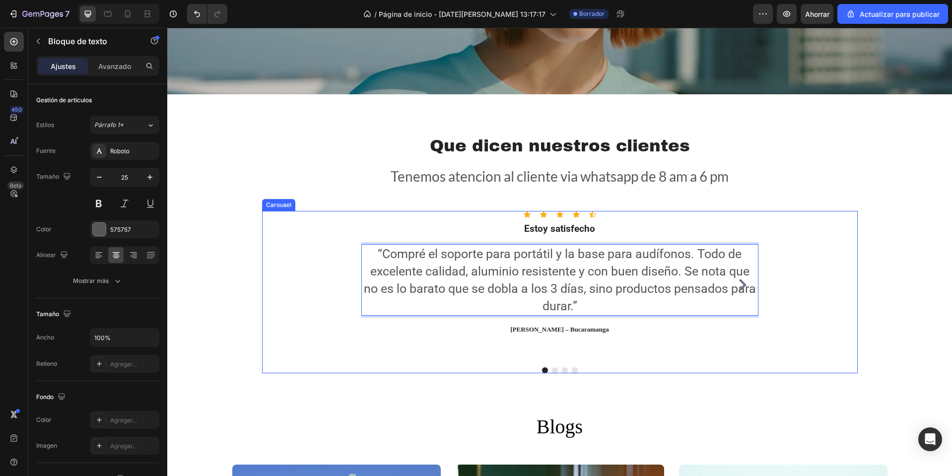
click at [739, 280] on icon "Carousel Next Arrow" at bounding box center [742, 285] width 7 height 12
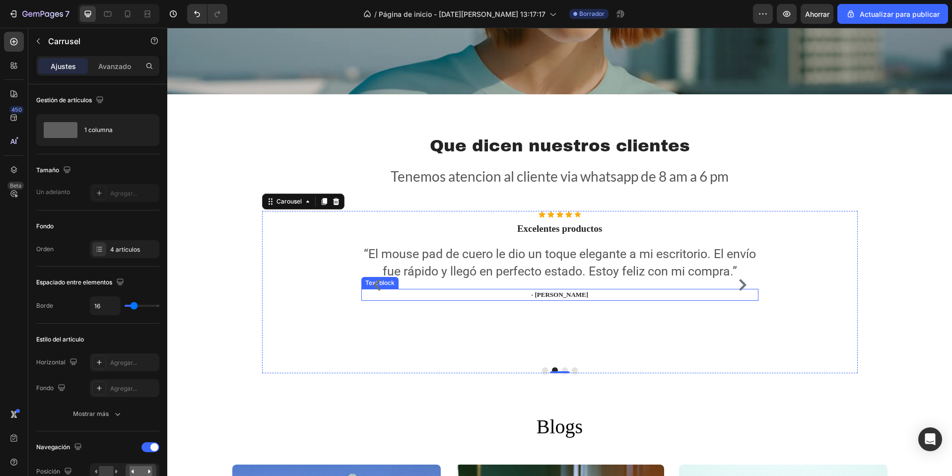
click at [555, 290] on p "- [PERSON_NAME]" at bounding box center [559, 295] width 395 height 10
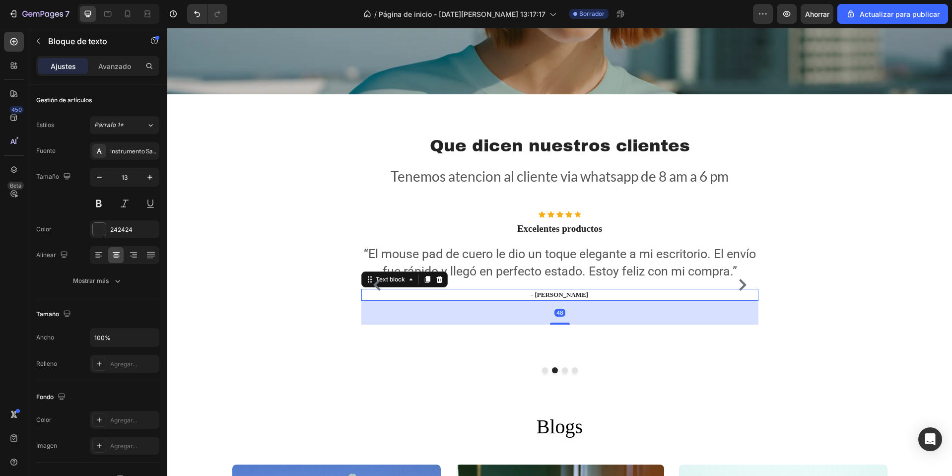
click at [555, 290] on p "- [PERSON_NAME]" at bounding box center [559, 295] width 395 height 10
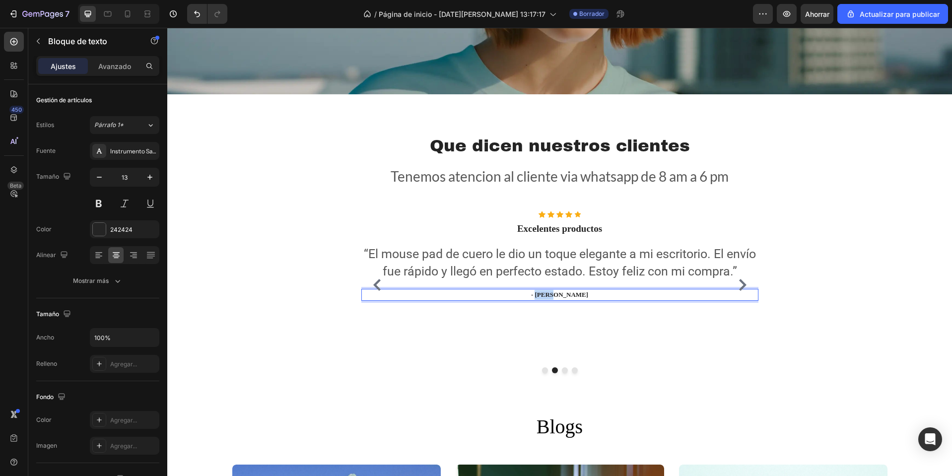
click at [555, 290] on p "- [PERSON_NAME]" at bounding box center [559, 295] width 395 height 10
click at [576, 295] on p "- [PERSON_NAME]" at bounding box center [559, 295] width 395 height 10
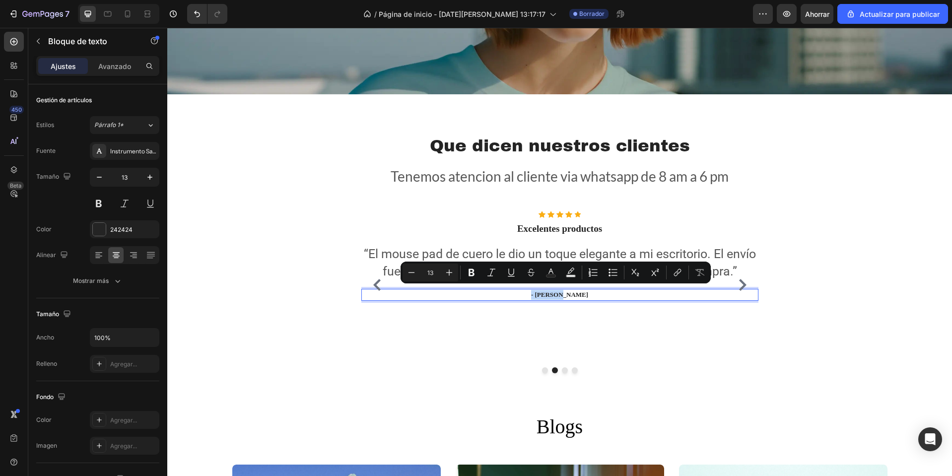
copy p "- [PERSON_NAME]"
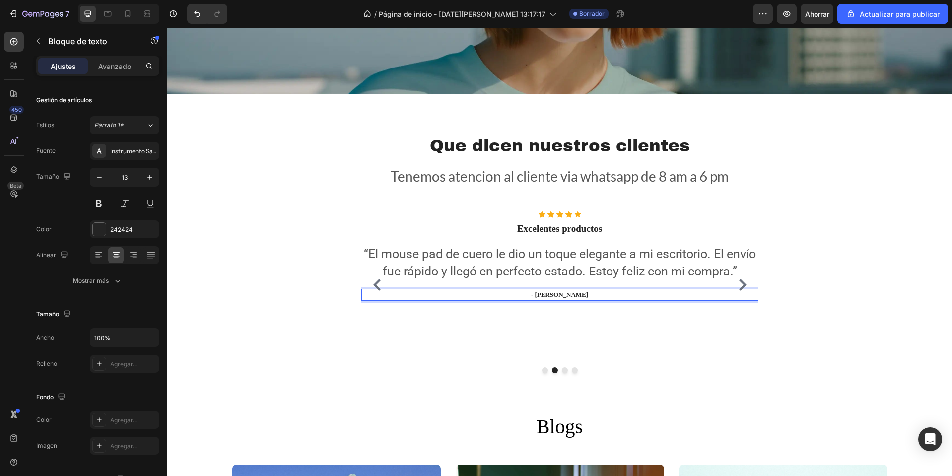
click at [565, 294] on p "- [PERSON_NAME]" at bounding box center [559, 295] width 395 height 10
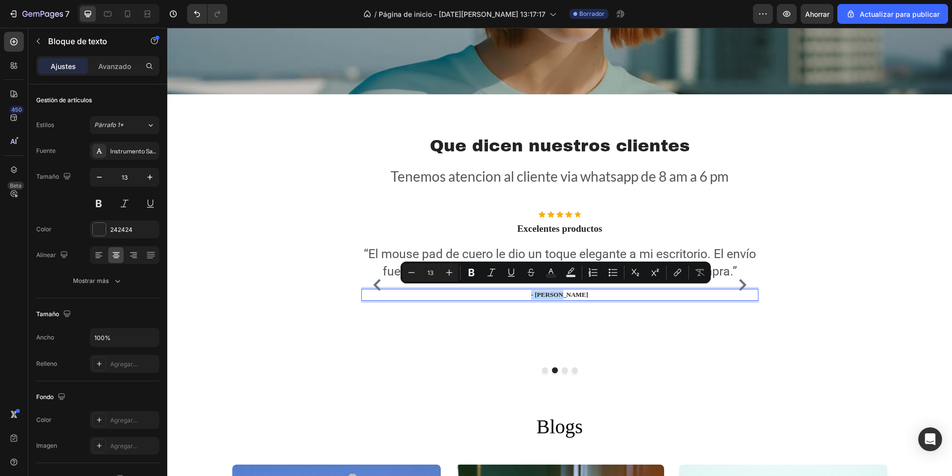
click at [551, 292] on p "- [PERSON_NAME]" at bounding box center [559, 295] width 395 height 10
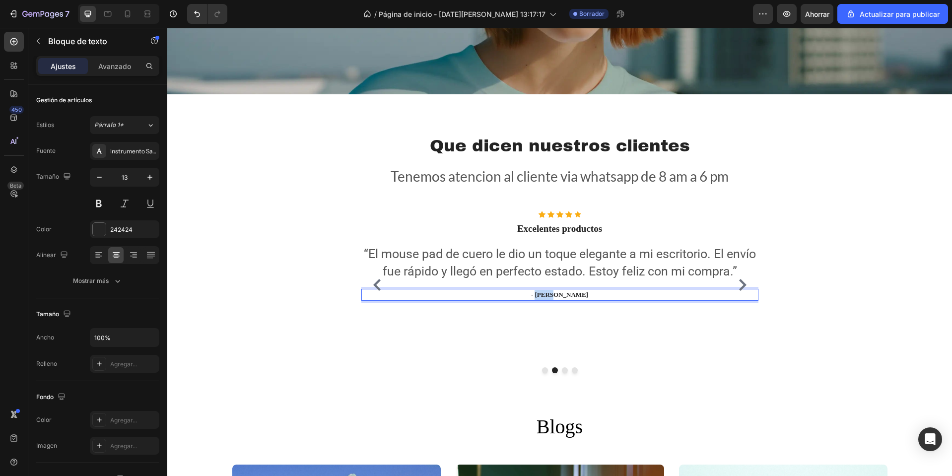
click at [551, 292] on p "- [PERSON_NAME]" at bounding box center [559, 295] width 395 height 10
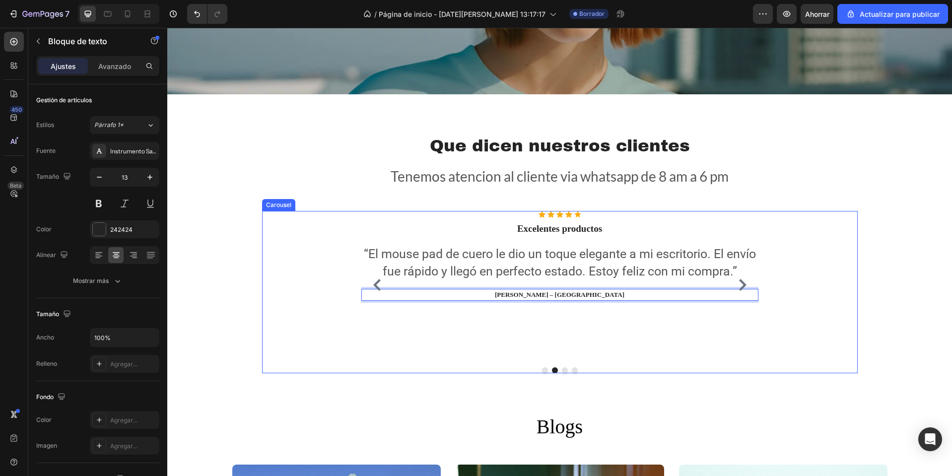
click at [374, 279] on icon "Carousel Back Arrow" at bounding box center [376, 285] width 7 height 12
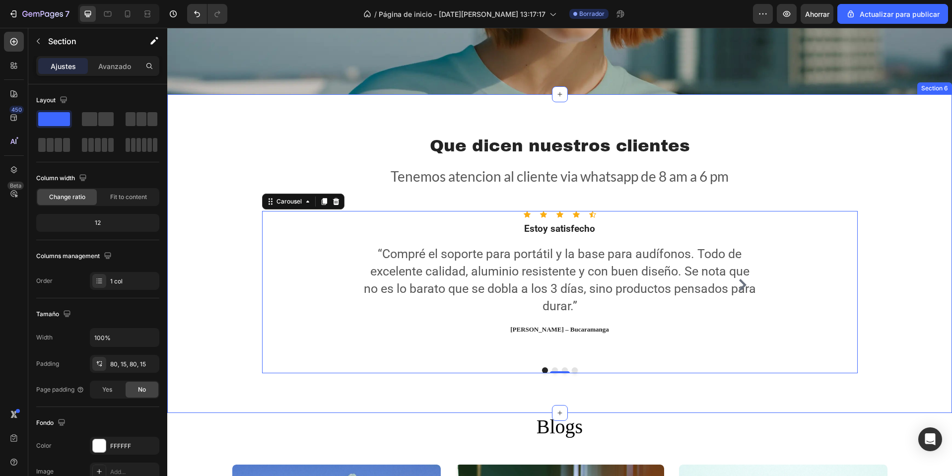
click at [932, 210] on div "Que dicen nuestros clientes Heading Tenemos atencion al cliente via whatsapp de…" at bounding box center [560, 253] width 770 height 239
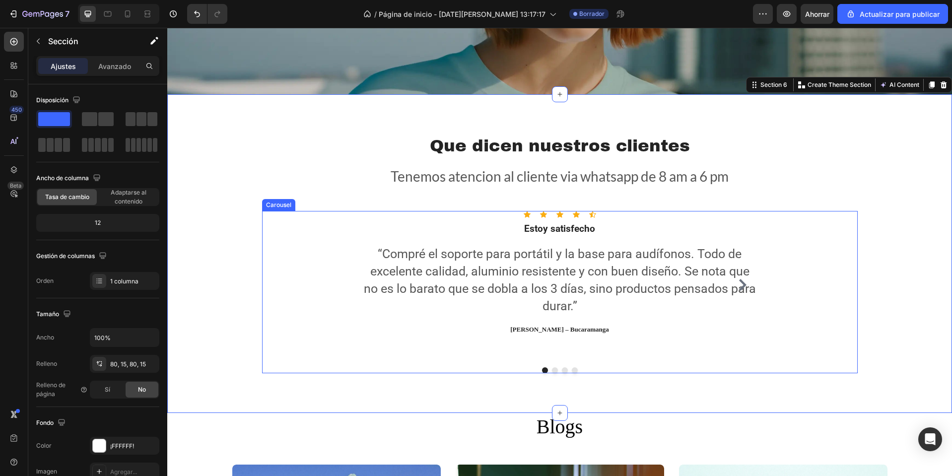
click at [741, 288] on button "Carousel Next Arrow" at bounding box center [743, 285] width 16 height 16
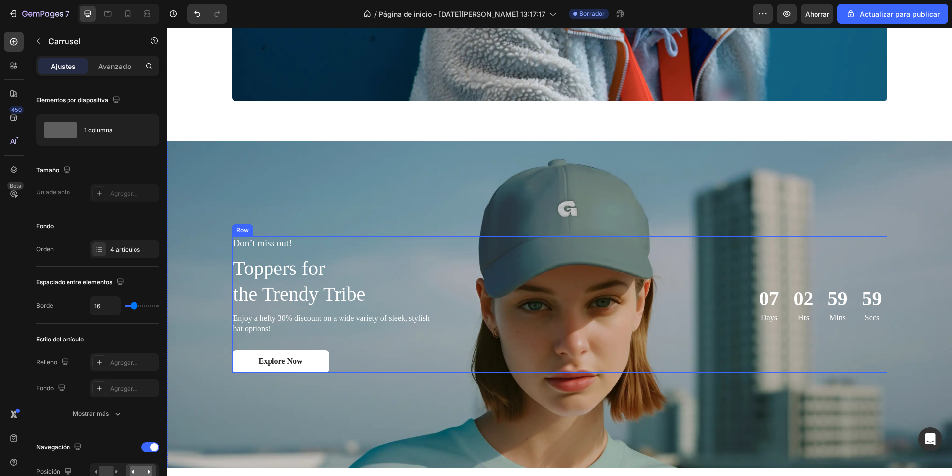
scroll to position [1344, 0]
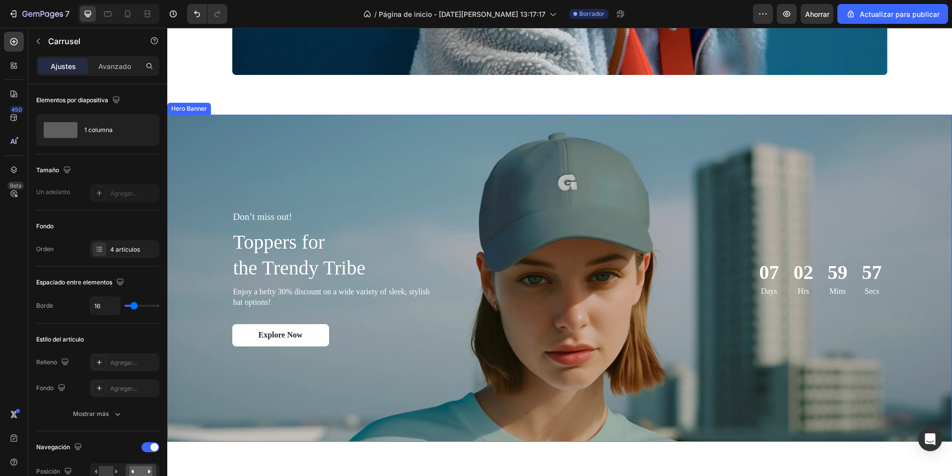
click at [854, 149] on div "Background Image" at bounding box center [559, 278] width 785 height 327
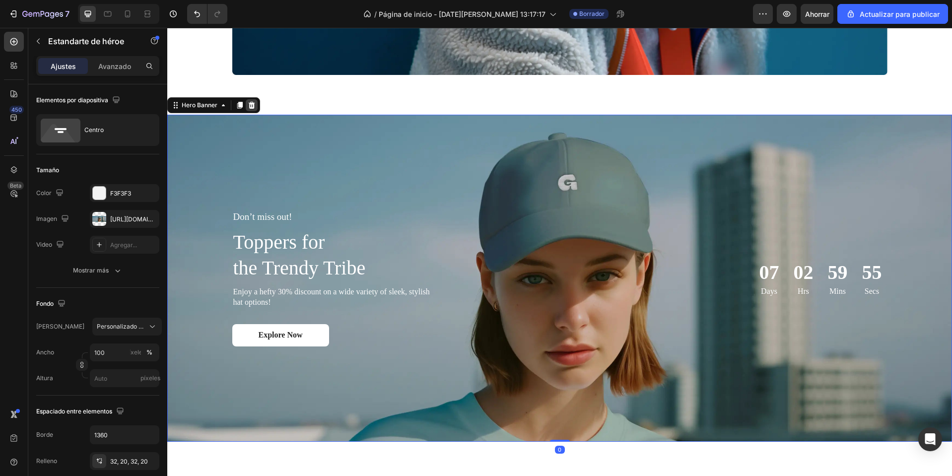
click at [256, 107] on div at bounding box center [252, 105] width 12 height 12
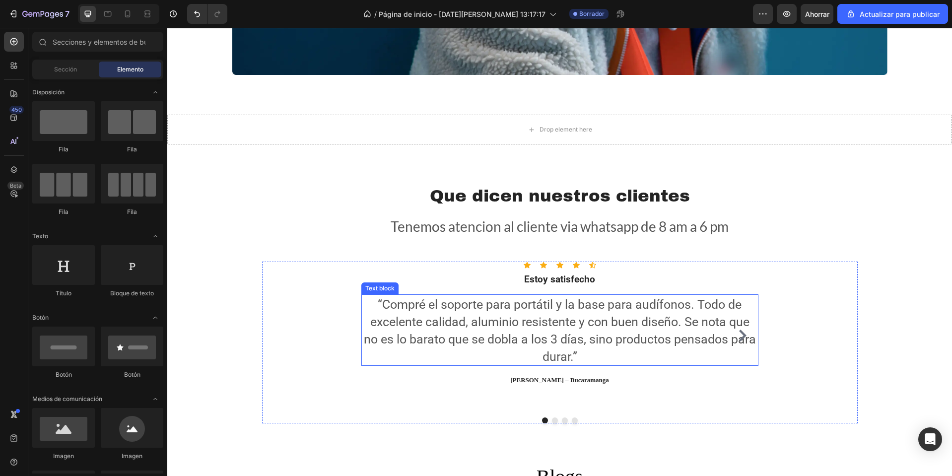
scroll to position [1095, 0]
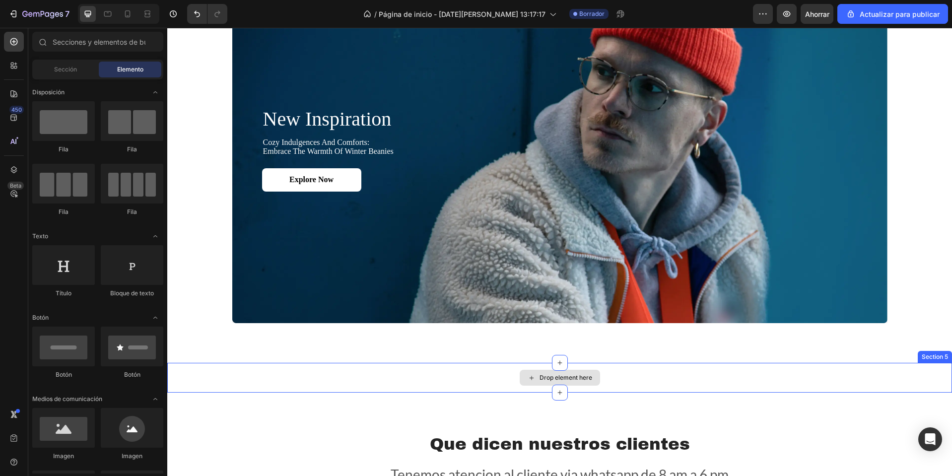
click at [919, 361] on div "Section 5" at bounding box center [935, 357] width 34 height 12
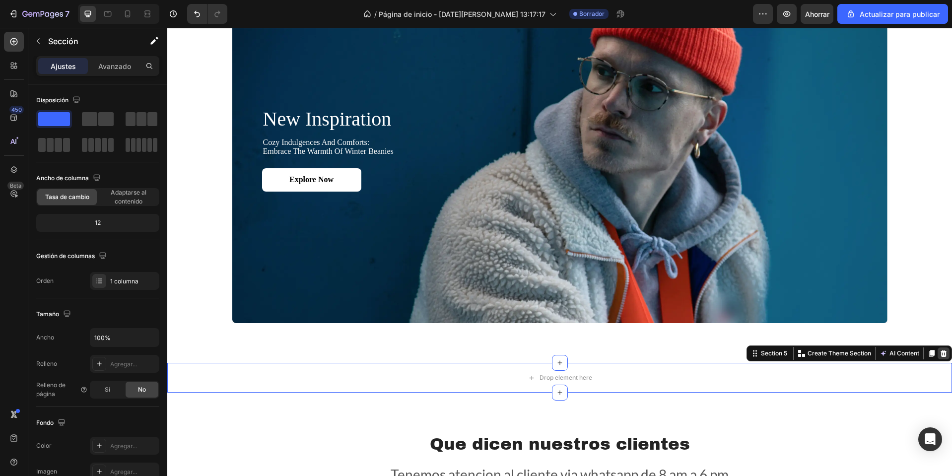
click at [941, 352] on icon at bounding box center [944, 353] width 6 height 7
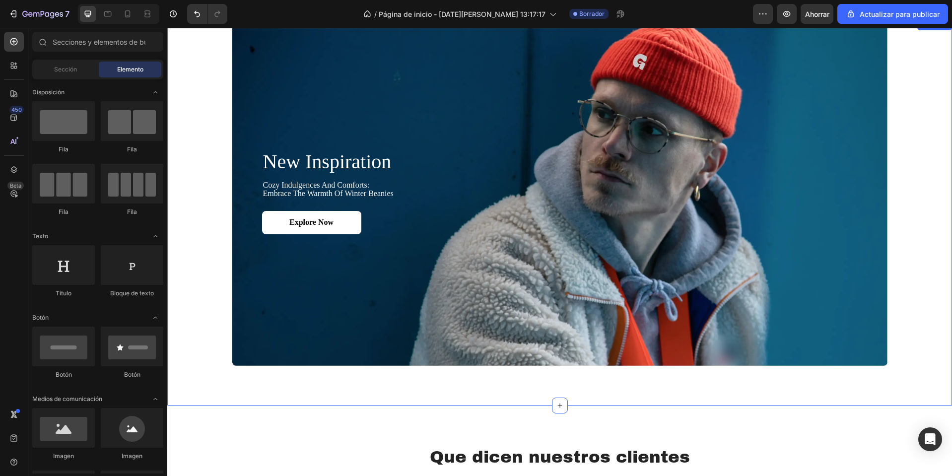
click at [895, 153] on div "new inspiration Heading cozy indulgences and comforts: embrace the warmth of wi…" at bounding box center [559, 191] width 765 height 347
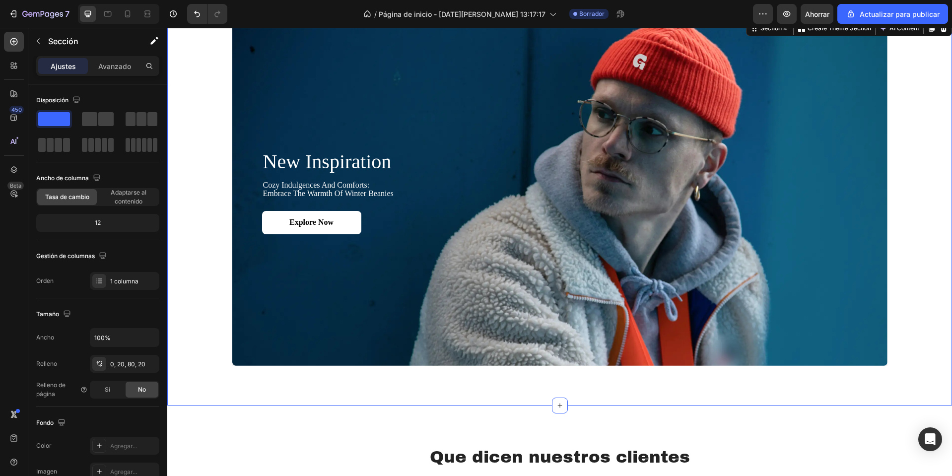
scroll to position [748, 0]
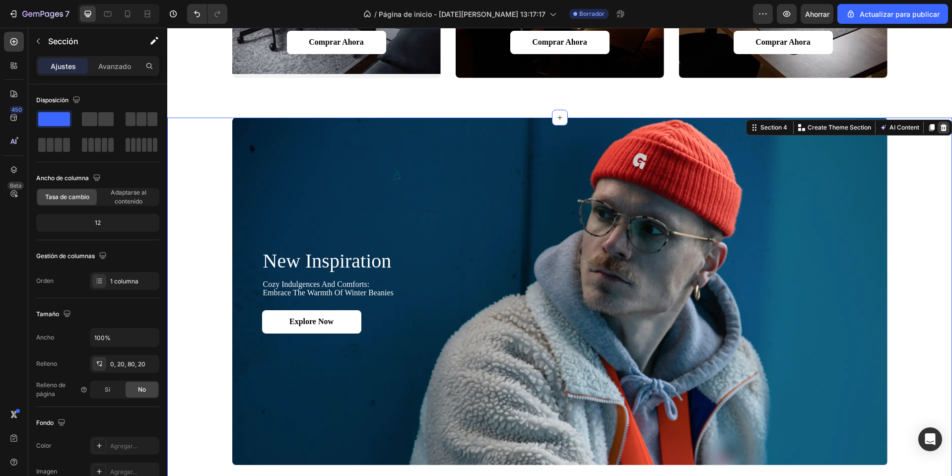
click at [940, 131] on icon at bounding box center [944, 128] width 8 height 8
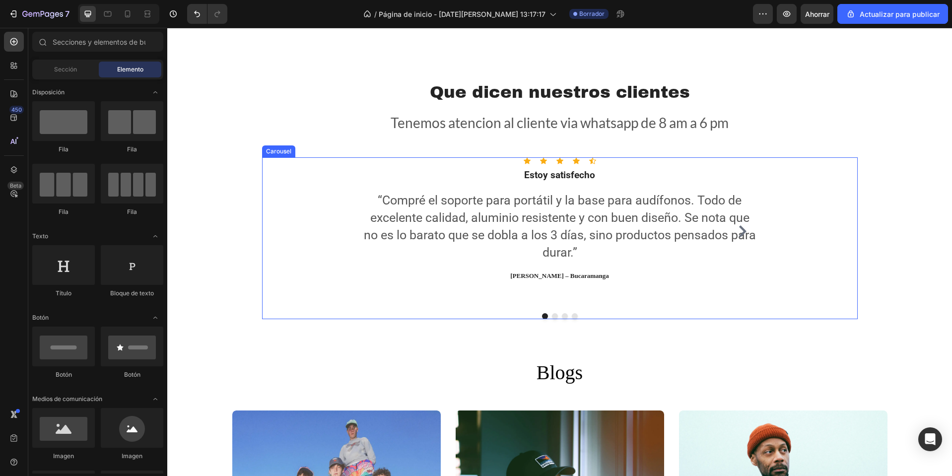
scroll to position [897, 0]
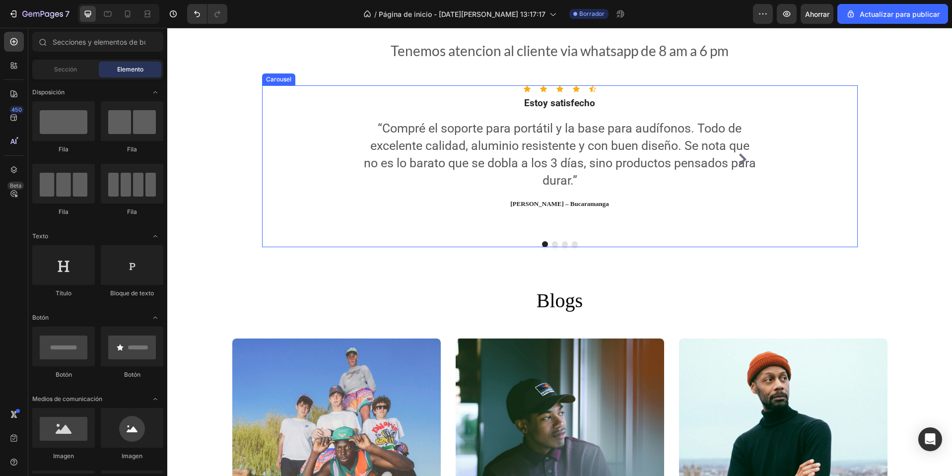
click at [737, 160] on icon "Carousel Next Arrow" at bounding box center [743, 159] width 12 height 12
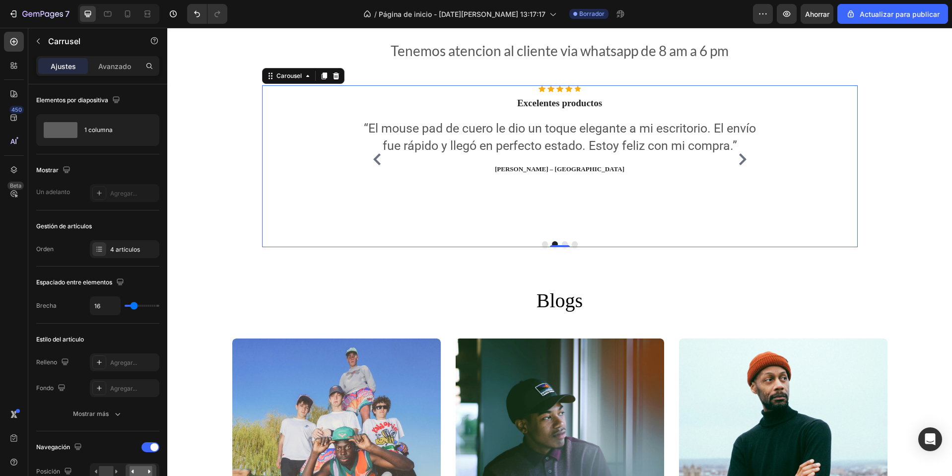
click at [737, 159] on icon "Carousel Next Arrow" at bounding box center [743, 159] width 12 height 12
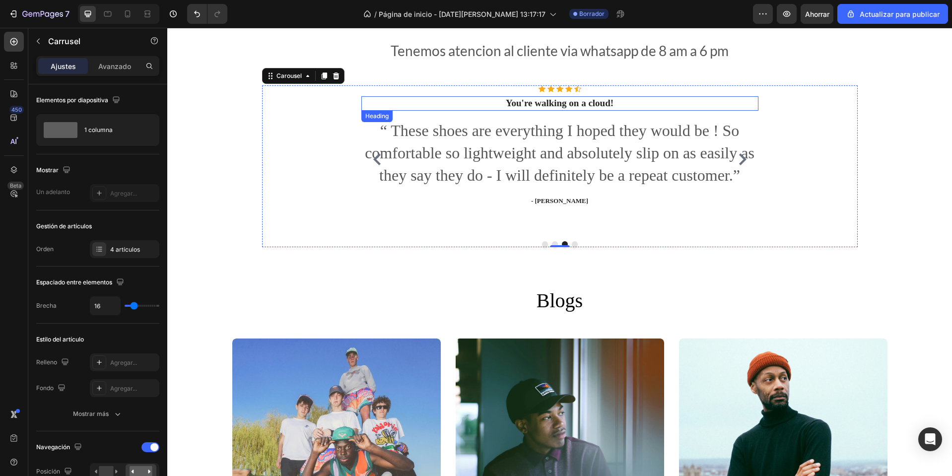
click at [564, 106] on p "You're walking on a cloud!" at bounding box center [559, 103] width 395 height 12
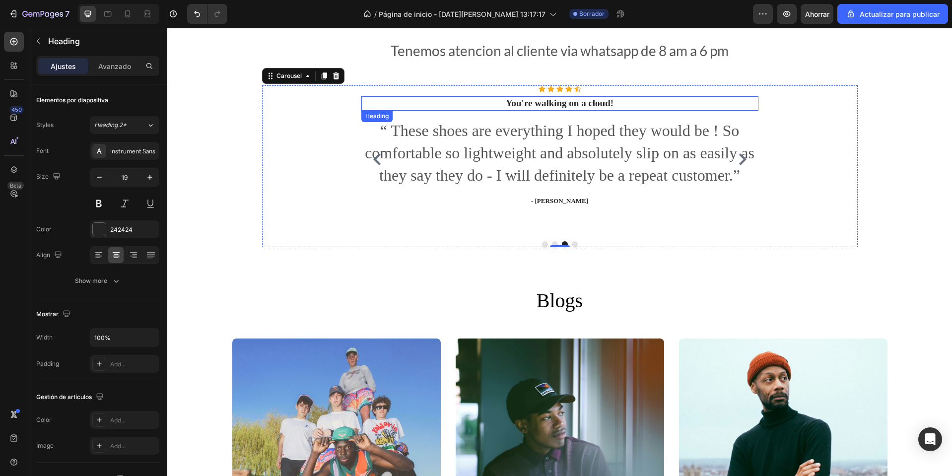
click at [564, 106] on p "You're walking on a cloud!" at bounding box center [559, 103] width 395 height 12
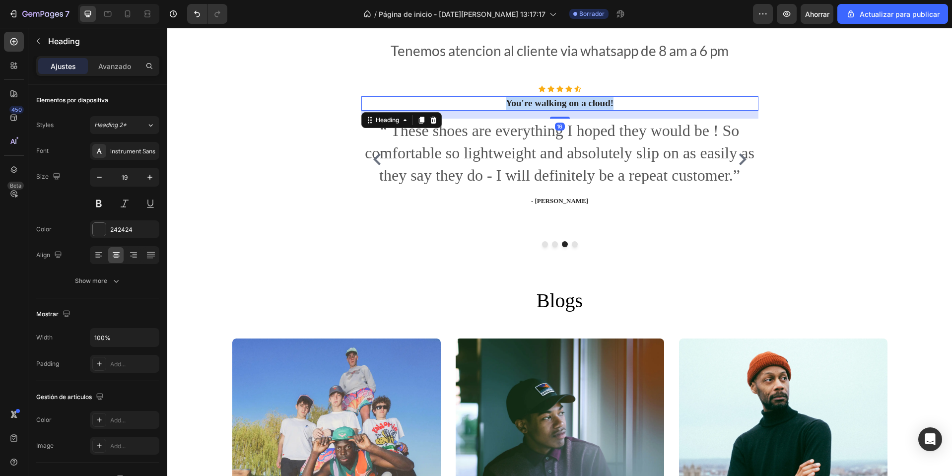
click at [564, 106] on p "You're walking on a cloud!" at bounding box center [559, 103] width 395 height 12
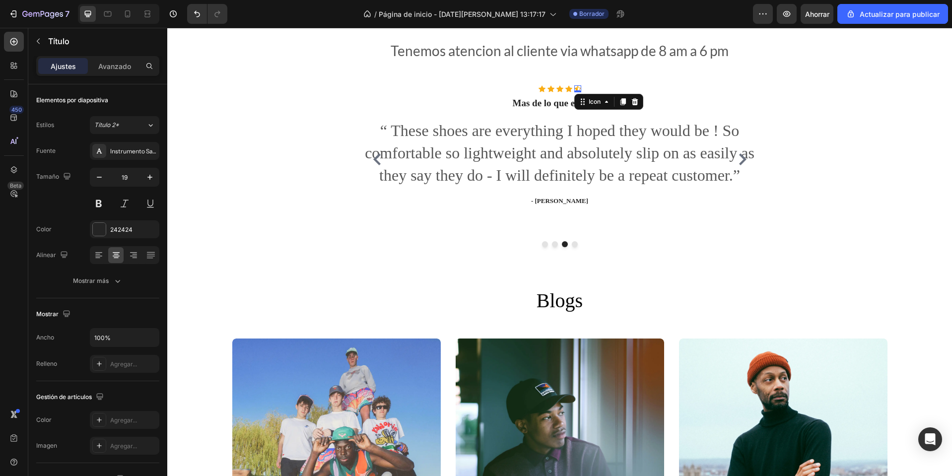
click at [574, 88] on div "Icon 0" at bounding box center [577, 88] width 7 height 7
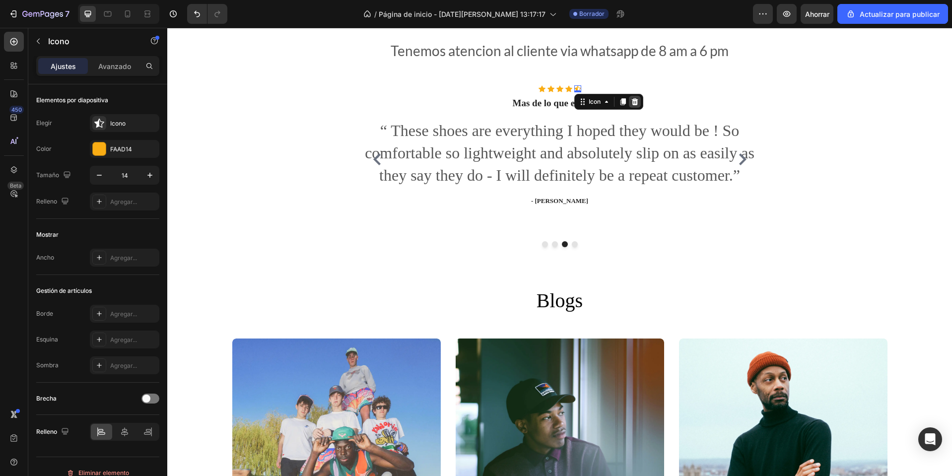
click at [631, 103] on icon at bounding box center [634, 101] width 6 height 7
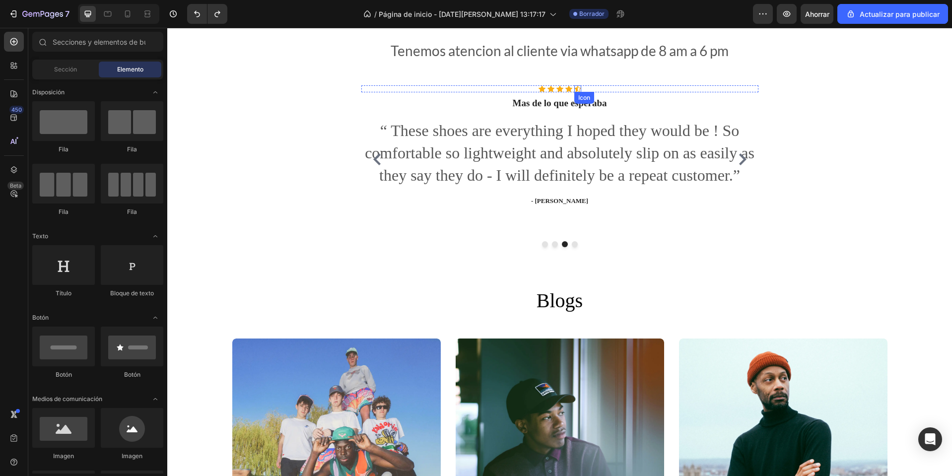
click at [575, 91] on div "Icon" at bounding box center [577, 88] width 7 height 7
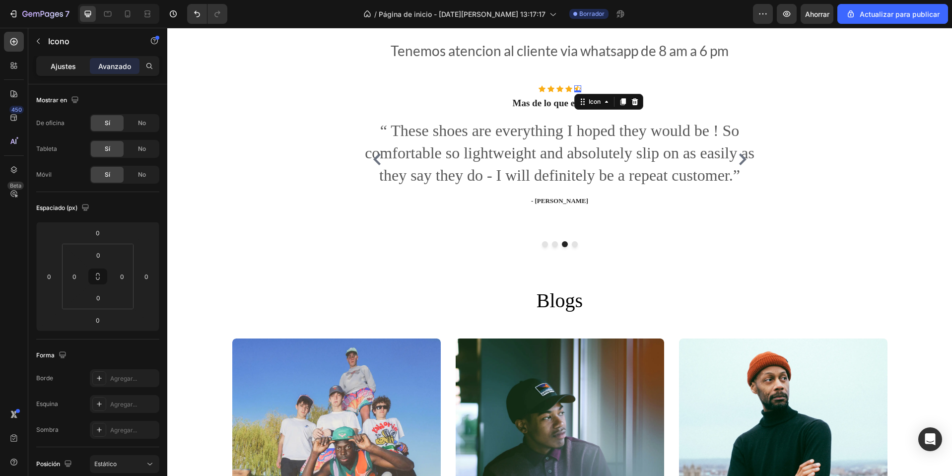
click at [47, 64] on div "Ajustes" at bounding box center [63, 66] width 50 height 16
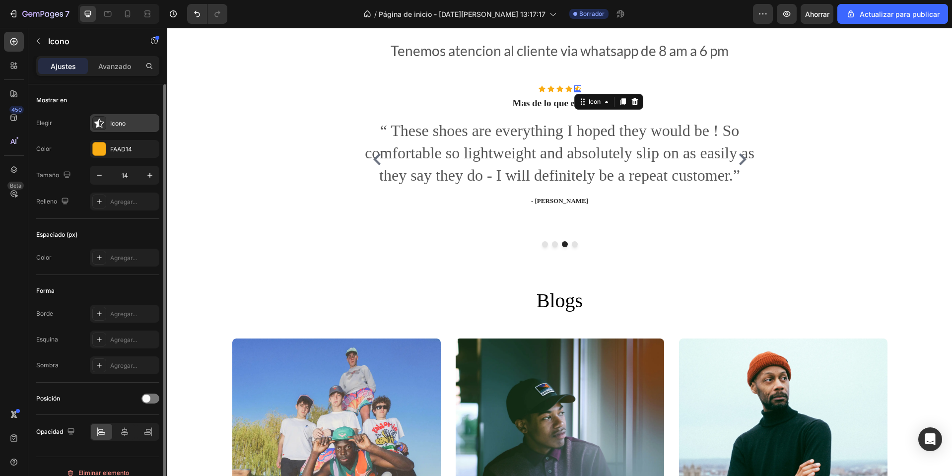
click at [120, 126] on font "Icono" at bounding box center [117, 123] width 15 height 7
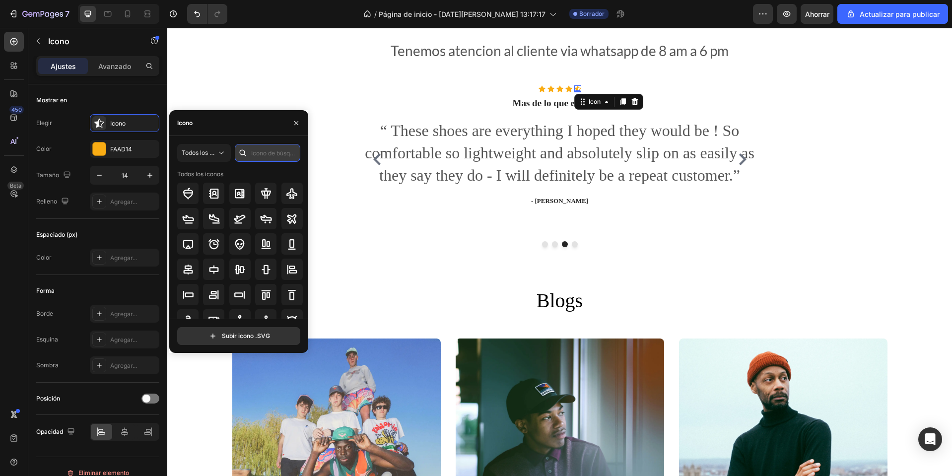
click at [275, 151] on input "text" at bounding box center [268, 153] width 66 height 18
type input "star"
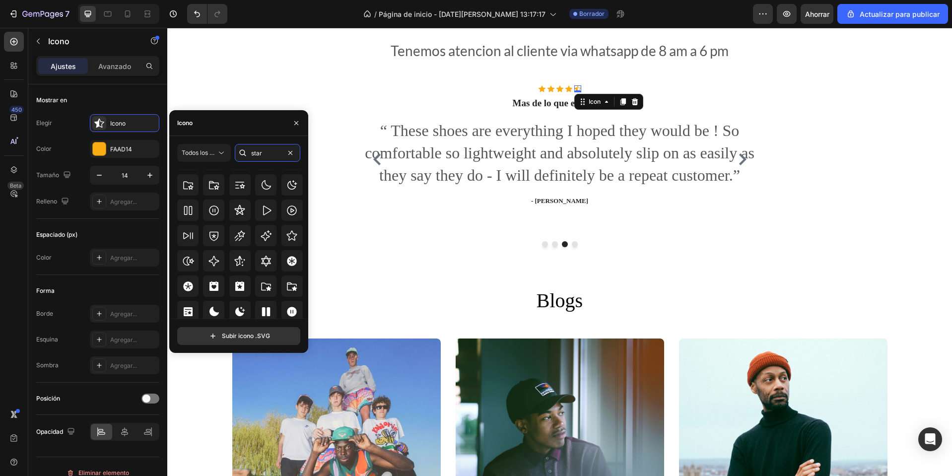
scroll to position [291, 0]
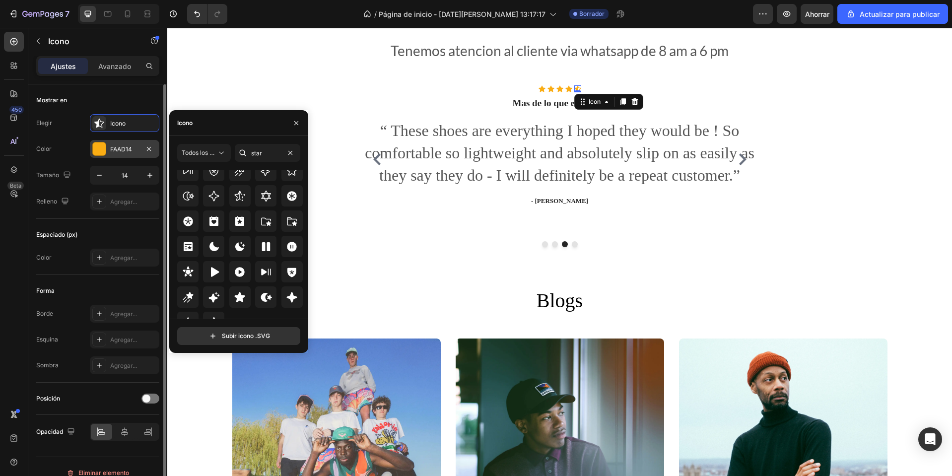
click at [125, 147] on font "FAAD14" at bounding box center [121, 148] width 22 height 7
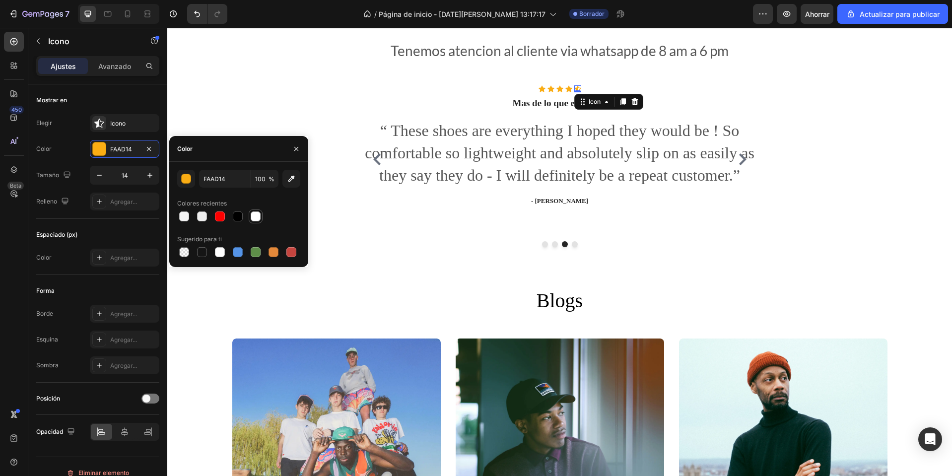
click at [258, 220] on div at bounding box center [256, 216] width 10 height 10
click at [217, 218] on div at bounding box center [220, 216] width 10 height 10
type input "FC0000"
click at [407, 267] on div "Que dicen nuestros clientes Heading Tenemos atencion al cliente via whatsapp de…" at bounding box center [559, 128] width 785 height 319
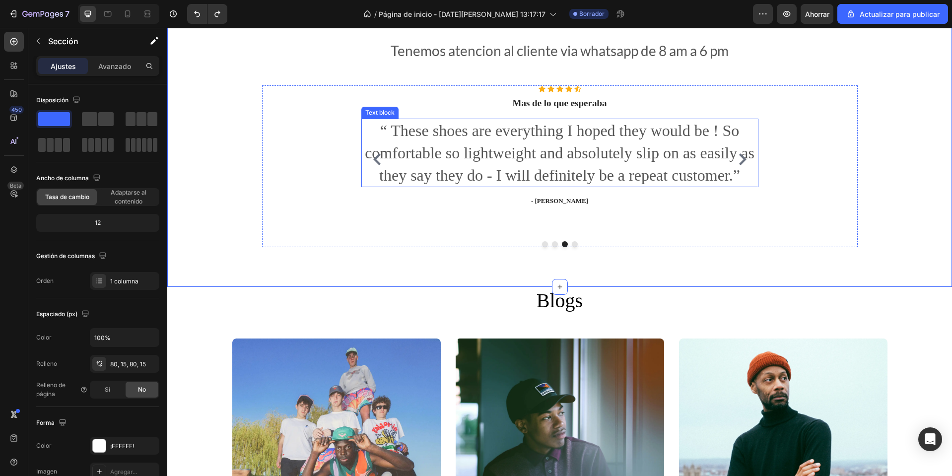
click at [552, 146] on p "“ These shoes are everything I hoped they would be ! So comfortable so lightwei…" at bounding box center [559, 153] width 395 height 67
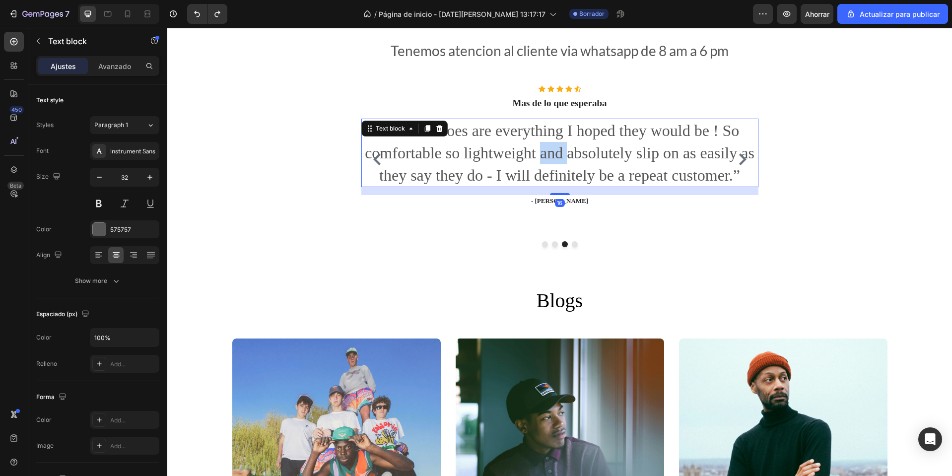
click at [552, 146] on p "“ These shoes are everything I hoped they would be ! So comfortable so lightwei…" at bounding box center [559, 153] width 395 height 67
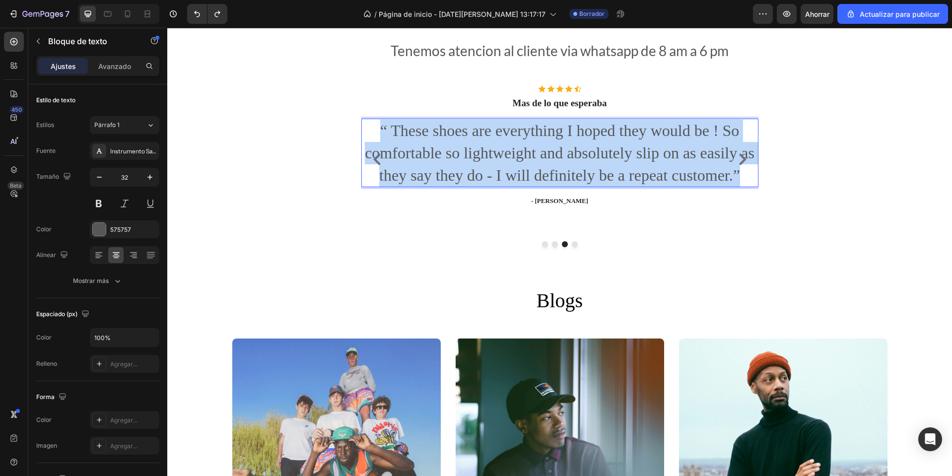
click at [552, 146] on p "“ These shoes are everything I hoped they would be ! So comfortable so lightwei…" at bounding box center [559, 153] width 395 height 67
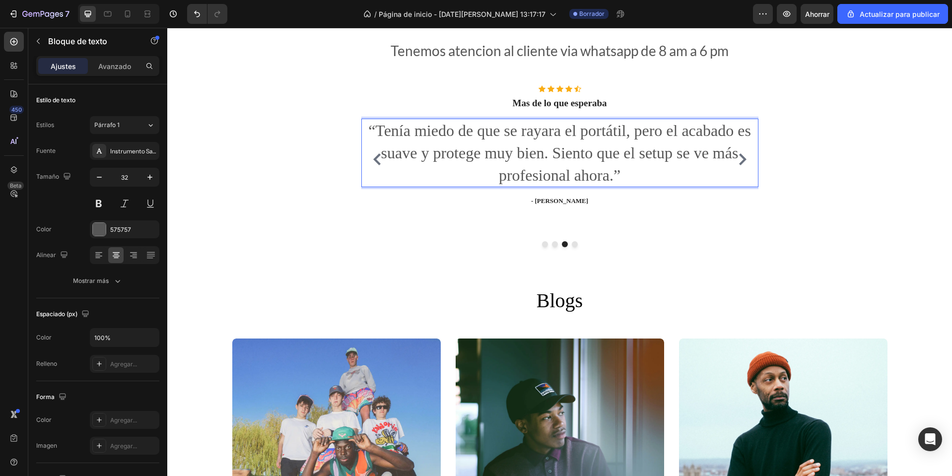
click at [552, 146] on p "“Tenía miedo de que se rayara el portátil, pero el acabado es suave y protege m…" at bounding box center [559, 153] width 395 height 67
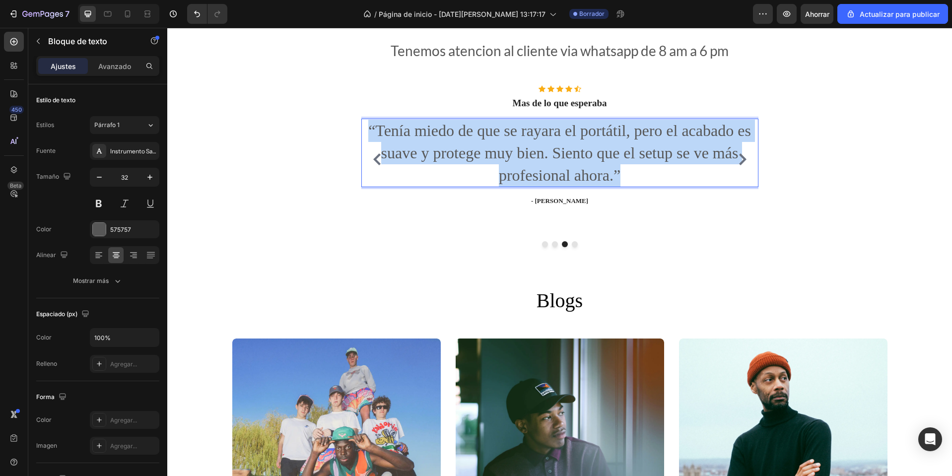
click at [552, 146] on p "“Tenía miedo de que se rayara el portátil, pero el acabado es suave y protege m…" at bounding box center [559, 153] width 395 height 67
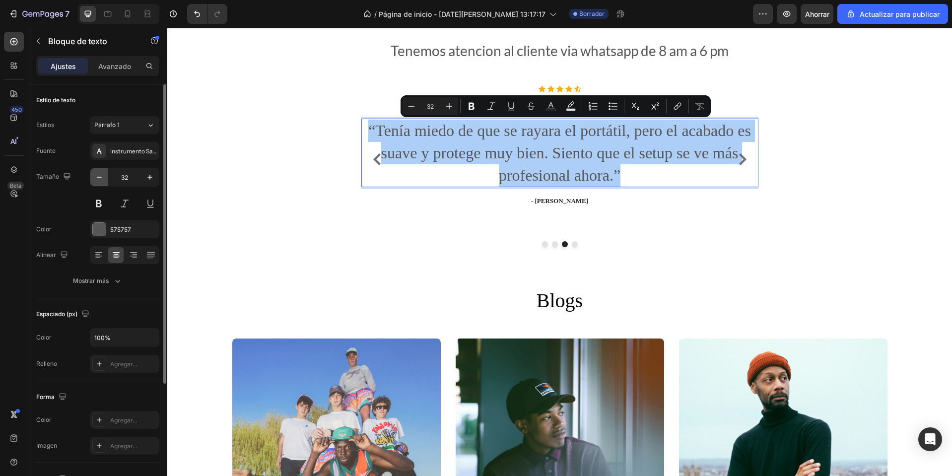
click at [97, 179] on icon "button" at bounding box center [99, 177] width 10 height 10
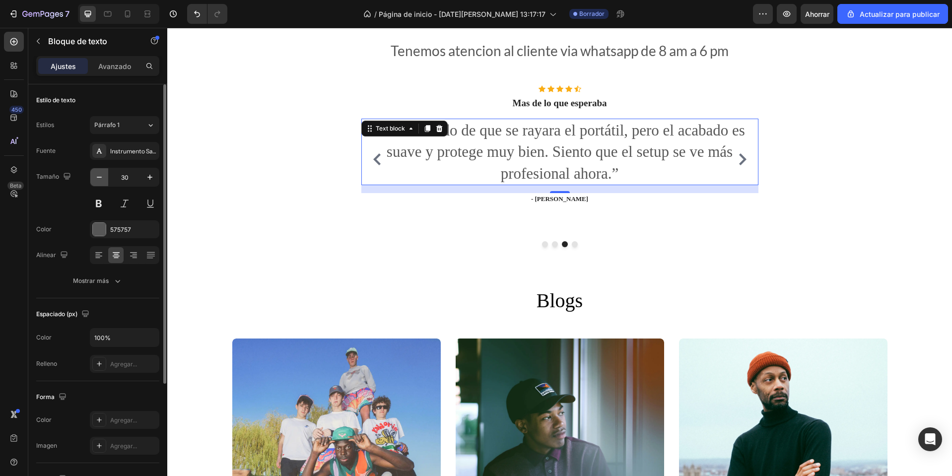
click at [97, 179] on icon "button" at bounding box center [99, 177] width 10 height 10
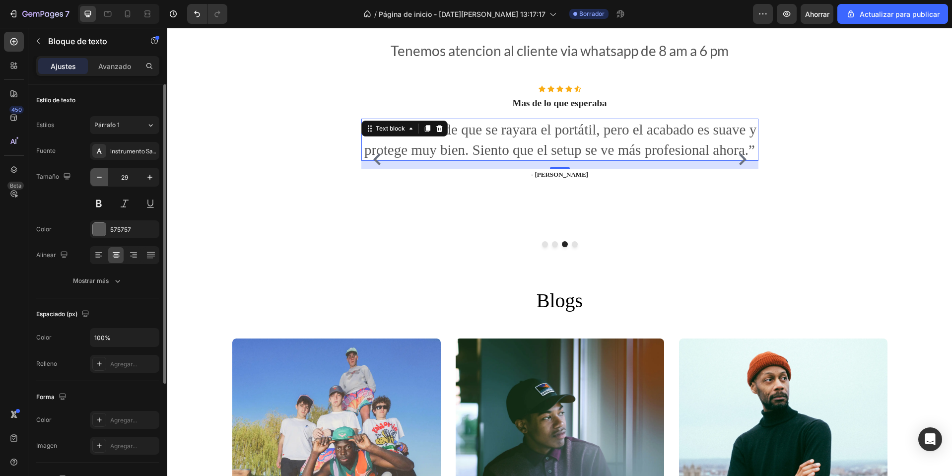
click at [97, 179] on icon "button" at bounding box center [99, 177] width 10 height 10
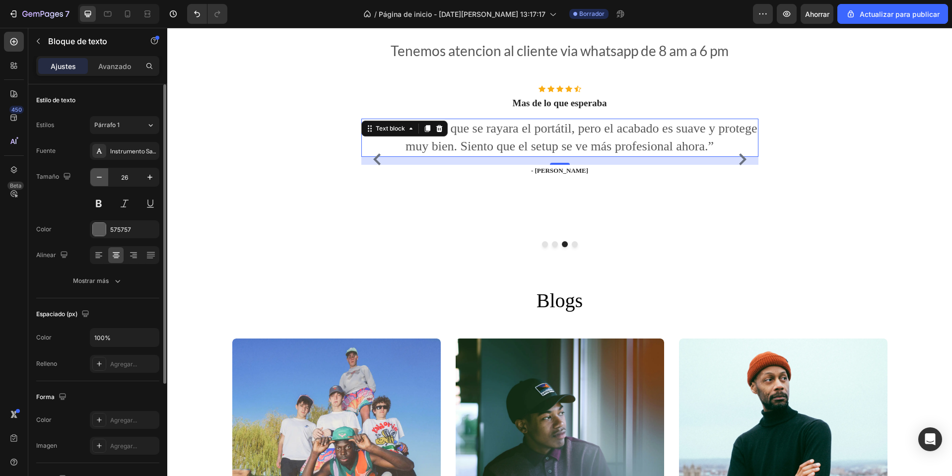
click at [97, 179] on icon "button" at bounding box center [99, 177] width 10 height 10
type input "25"
click at [142, 144] on div "Instrumento Sans" at bounding box center [124, 151] width 69 height 18
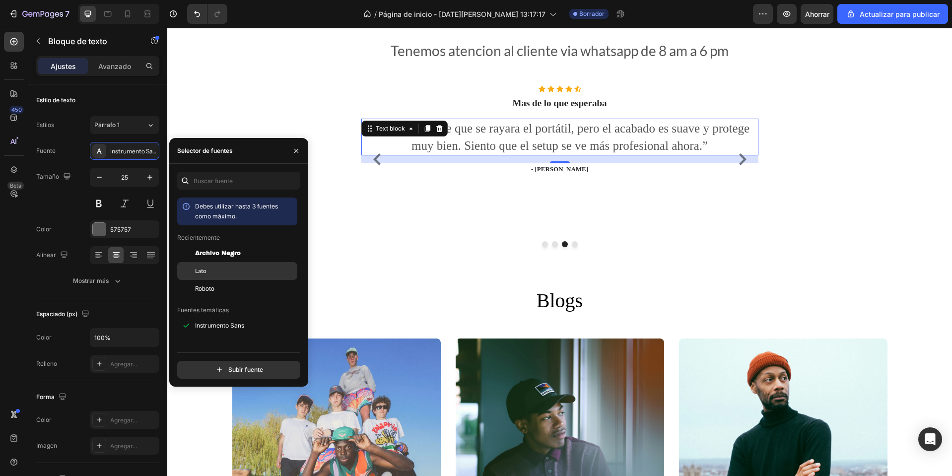
click at [225, 374] on div "Lato" at bounding box center [237, 383] width 120 height 18
click at [607, 158] on div "16" at bounding box center [559, 159] width 397 height 8
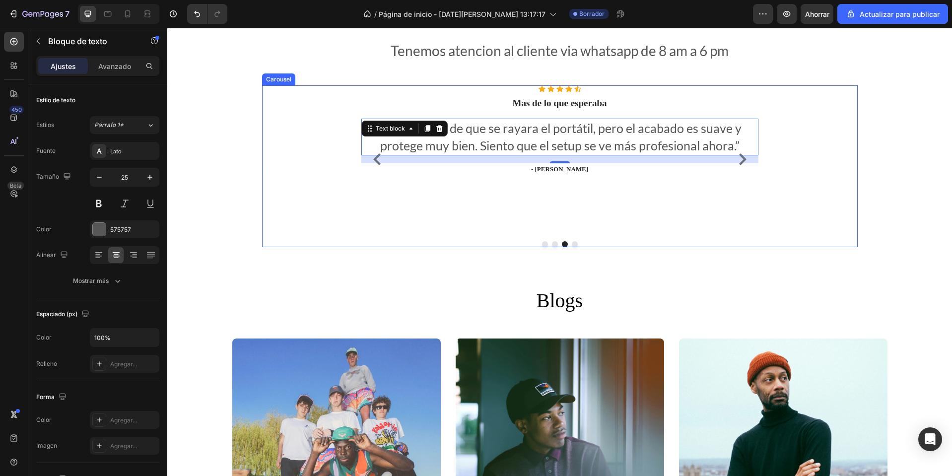
click at [582, 197] on div "Icon Icon Icon Icon Icon Icon List Hoz Mas de lo que esperaba Heading “Tenía mi…" at bounding box center [559, 159] width 397 height 148
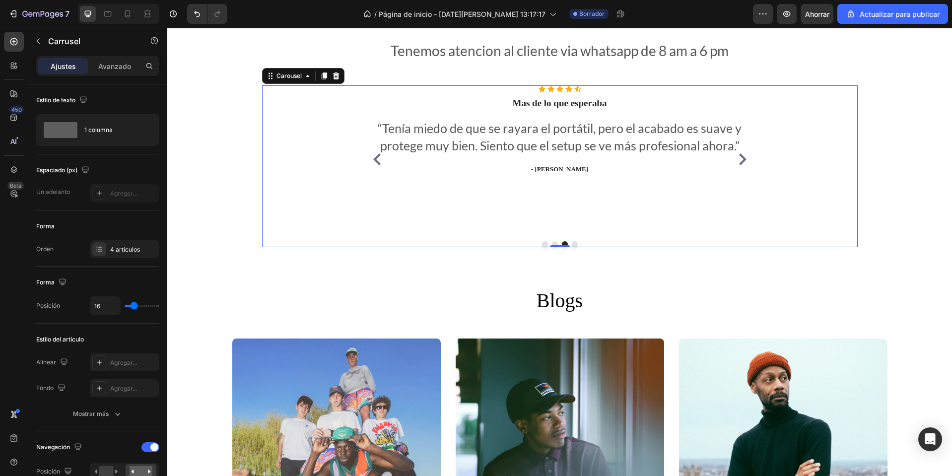
click at [374, 164] on icon "Carousel Back Arrow" at bounding box center [377, 159] width 12 height 12
click at [374, 164] on icon "Carousel Back Arrow" at bounding box center [376, 159] width 7 height 12
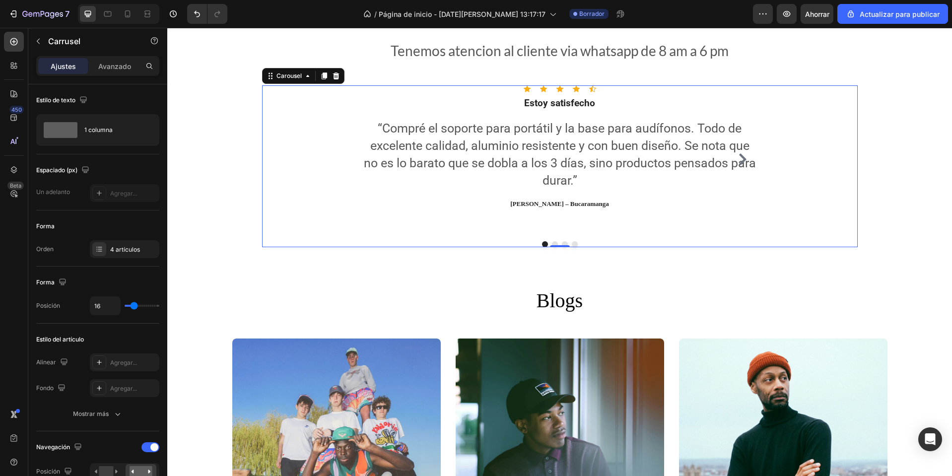
click at [737, 164] on icon "Carousel Next Arrow" at bounding box center [743, 159] width 12 height 12
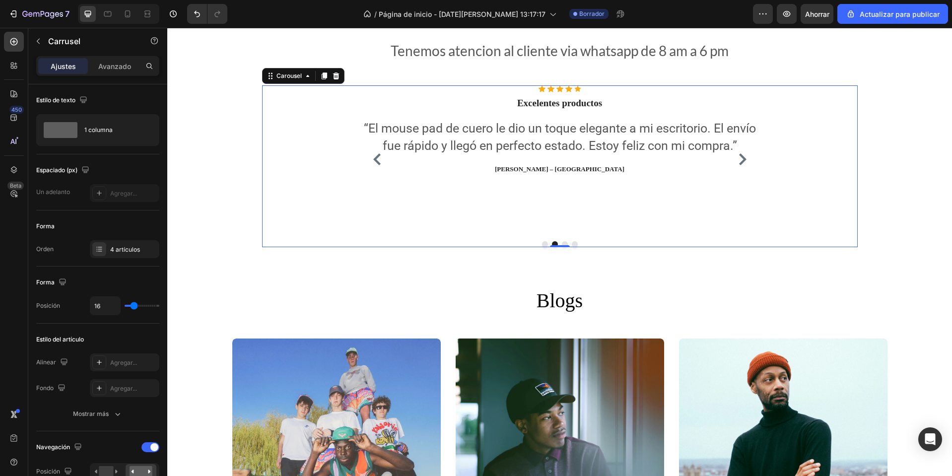
click at [737, 164] on icon "Carousel Next Arrow" at bounding box center [743, 159] width 12 height 12
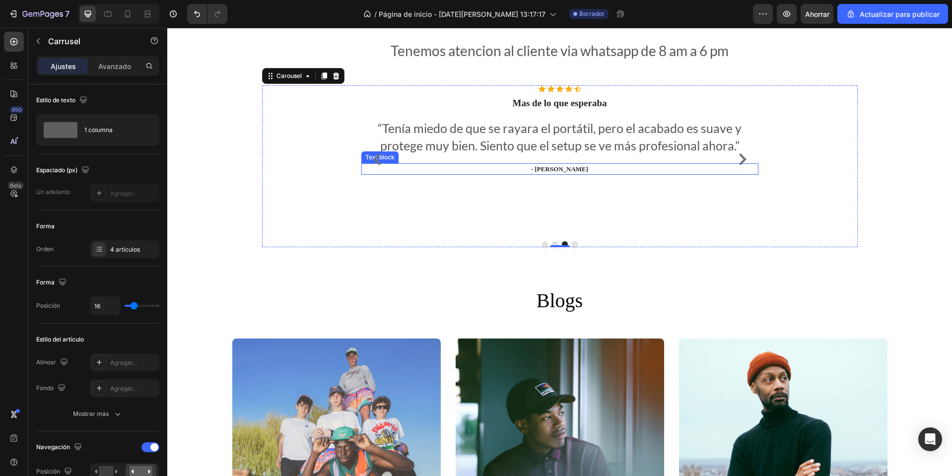
click at [542, 164] on p "- [PERSON_NAME]" at bounding box center [559, 169] width 395 height 10
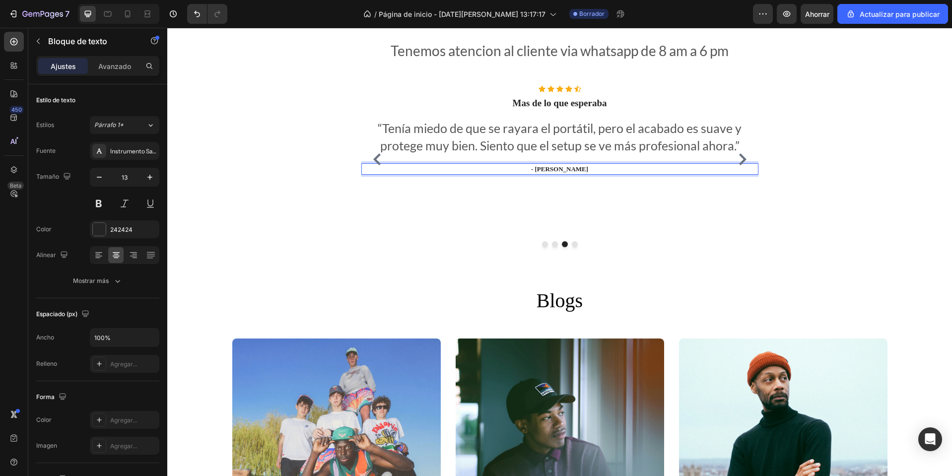
click at [555, 165] on p "- [PERSON_NAME]" at bounding box center [559, 169] width 395 height 10
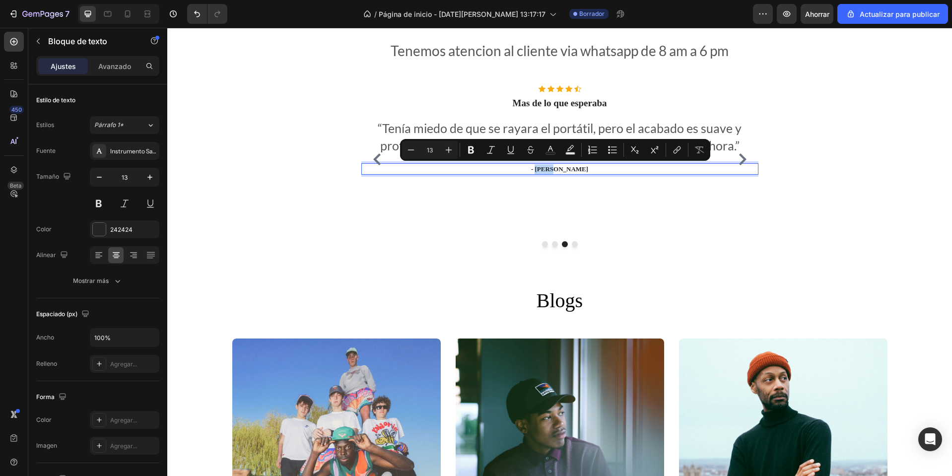
click at [555, 165] on p "- [PERSON_NAME]" at bounding box center [559, 169] width 395 height 10
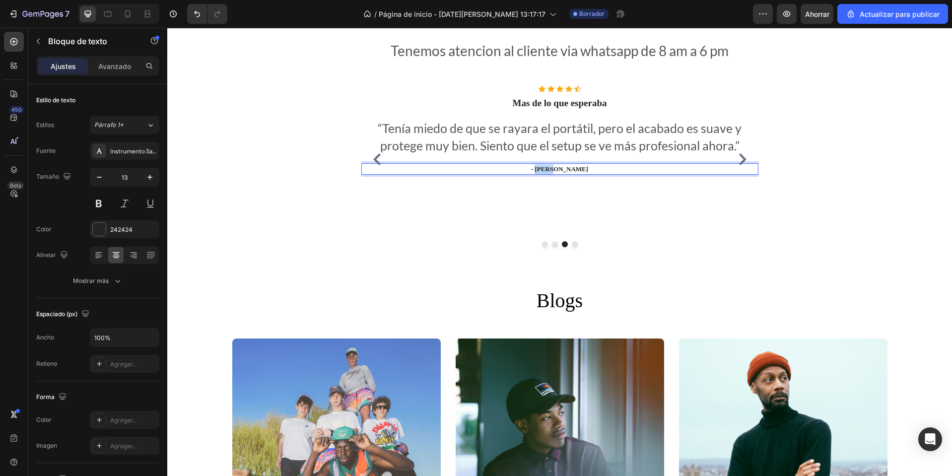
click at [555, 165] on p "- [PERSON_NAME]" at bounding box center [559, 169] width 395 height 10
click at [737, 162] on icon "Carousel Next Arrow" at bounding box center [743, 159] width 12 height 12
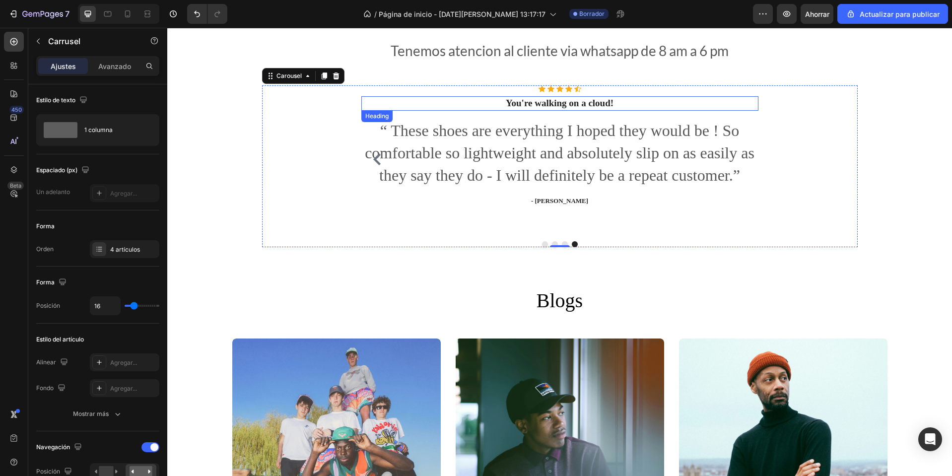
click at [583, 102] on p "You're walking on a cloud!" at bounding box center [559, 103] width 395 height 12
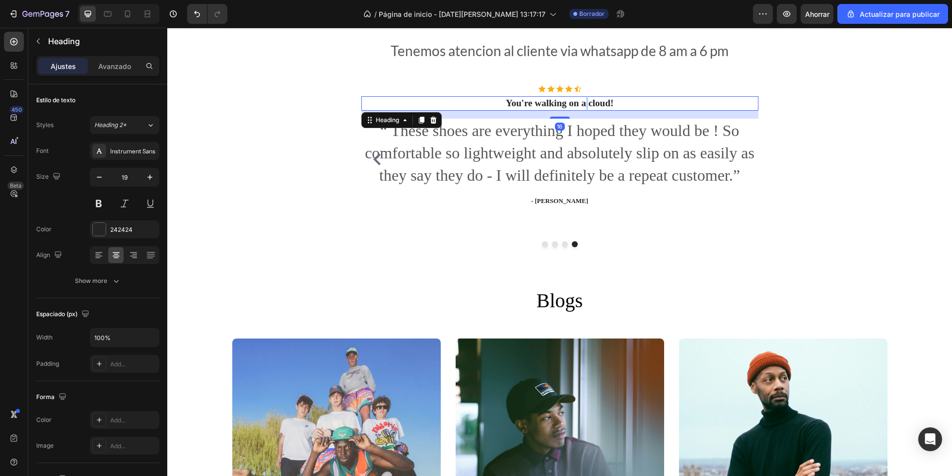
click at [583, 102] on p "You're walking on a cloud!" at bounding box center [559, 103] width 395 height 12
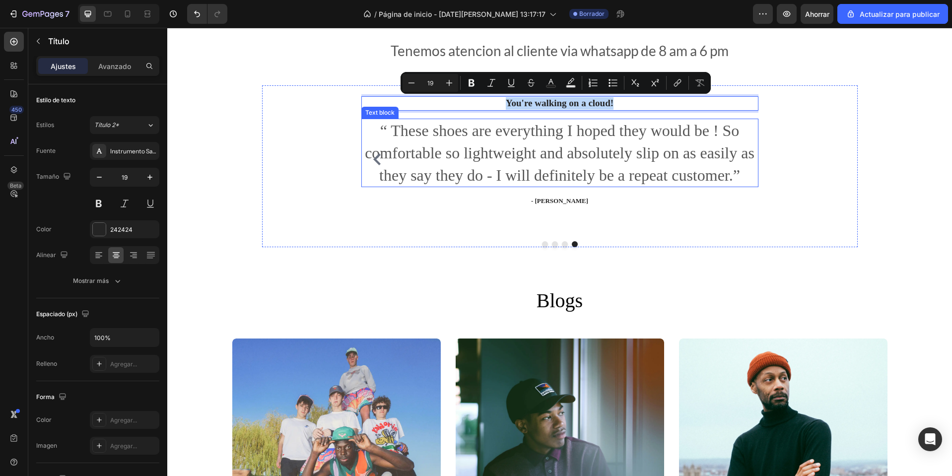
click at [553, 120] on p "“ These shoes are everything I hoped they would be ! So comfortable so lightwei…" at bounding box center [559, 153] width 395 height 67
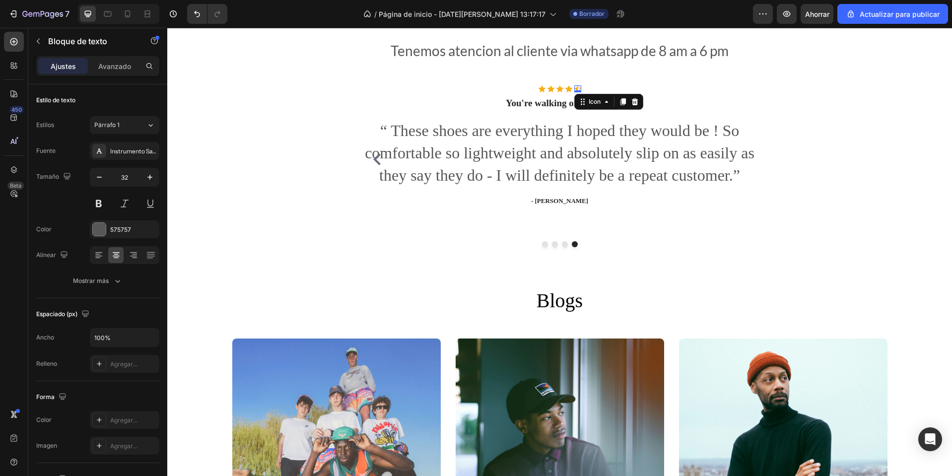
click at [574, 87] on icon at bounding box center [577, 89] width 7 height 6
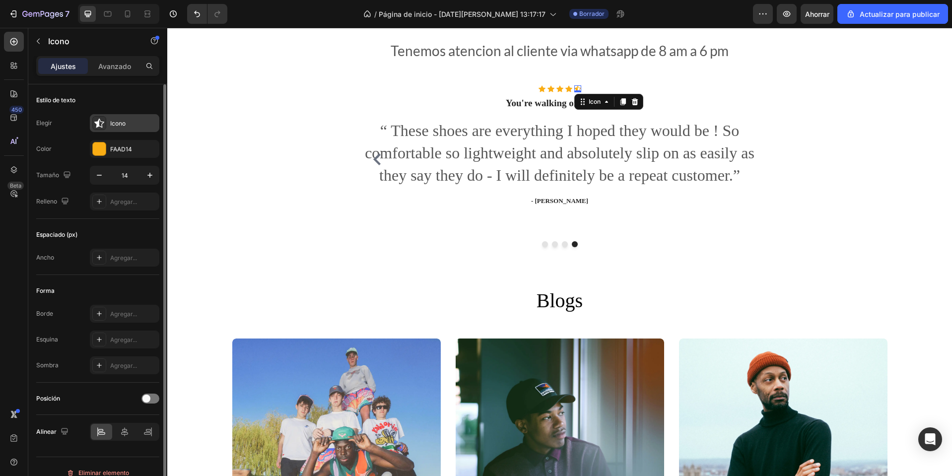
click at [103, 121] on icon at bounding box center [99, 123] width 10 height 10
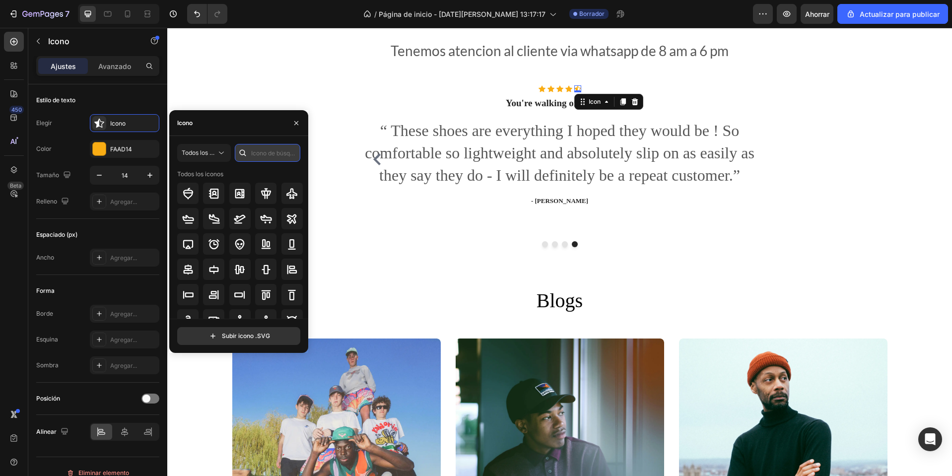
click at [271, 154] on input "text" at bounding box center [268, 153] width 66 height 18
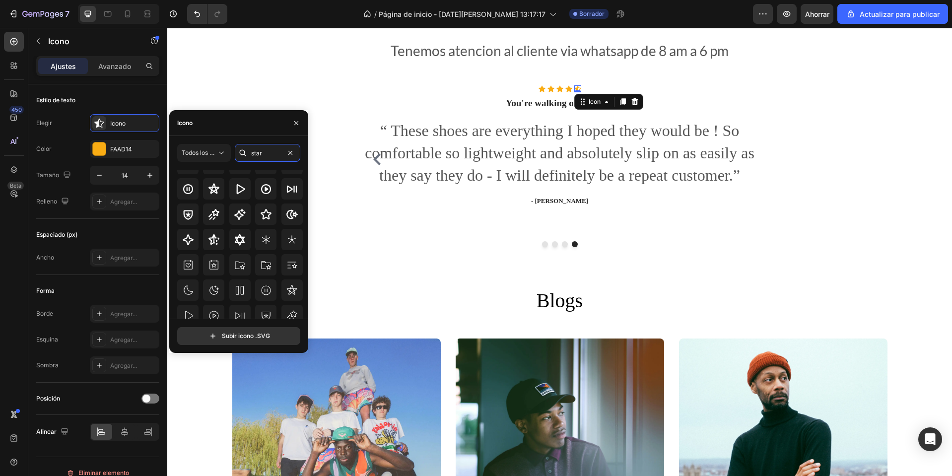
scroll to position [31, 0]
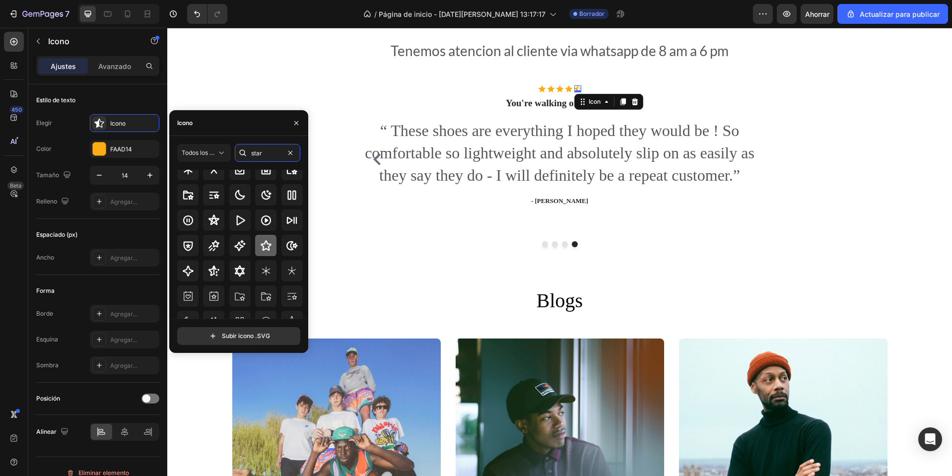
type input "star"
click at [270, 247] on icon at bounding box center [266, 246] width 12 height 12
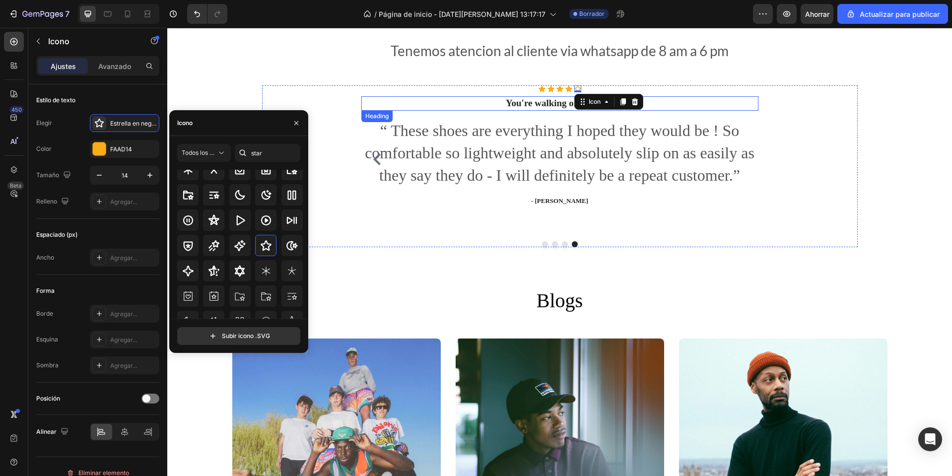
click at [560, 104] on p "You're walking on a cloud!" at bounding box center [559, 103] width 395 height 12
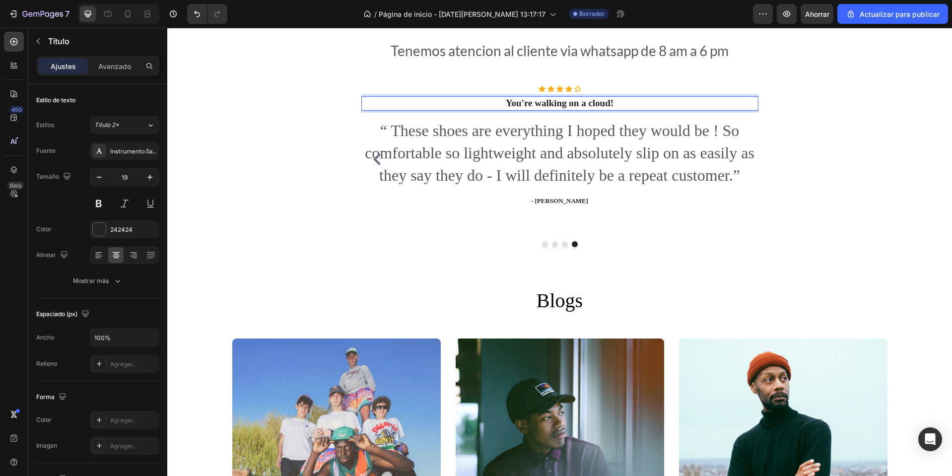
click at [560, 104] on p "You're walking on a cloud!" at bounding box center [559, 103] width 395 height 12
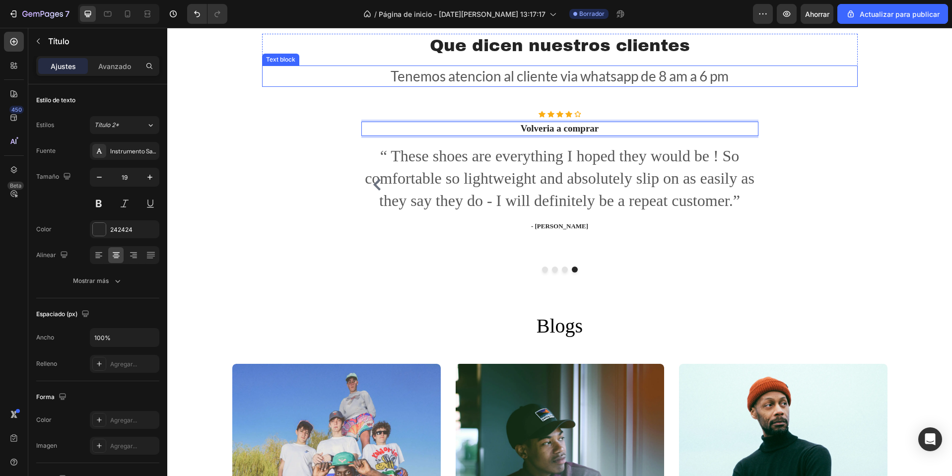
scroll to position [847, 0]
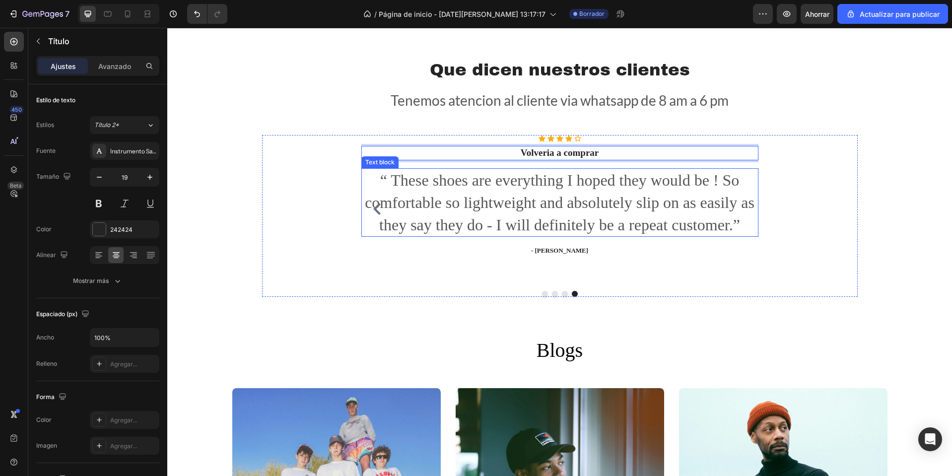
click at [520, 207] on p "“ These shoes are everything I hoped they would be ! So comfortable so lightwei…" at bounding box center [559, 202] width 395 height 67
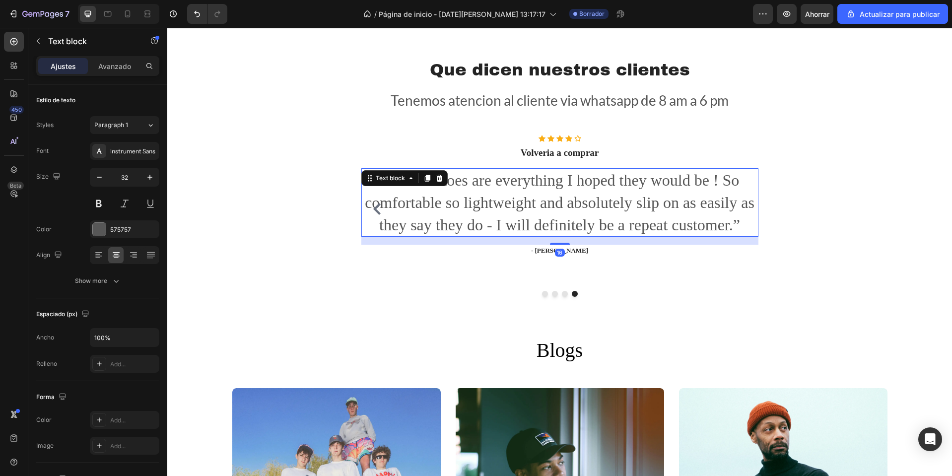
click at [520, 207] on p "“ These shoes are everything I hoped they would be ! So comfortable so lightwei…" at bounding box center [559, 202] width 395 height 67
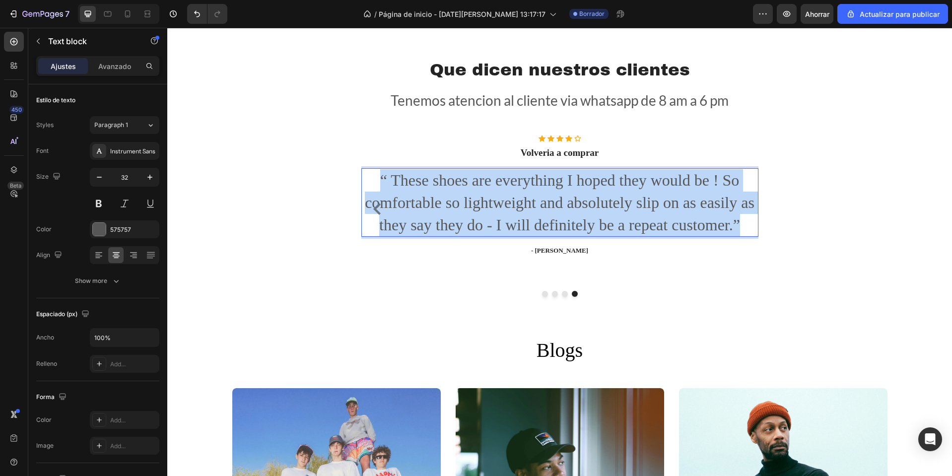
click at [520, 207] on p "“ These shoes are everything I hoped they would be ! So comfortable so lightwei…" at bounding box center [559, 202] width 395 height 67
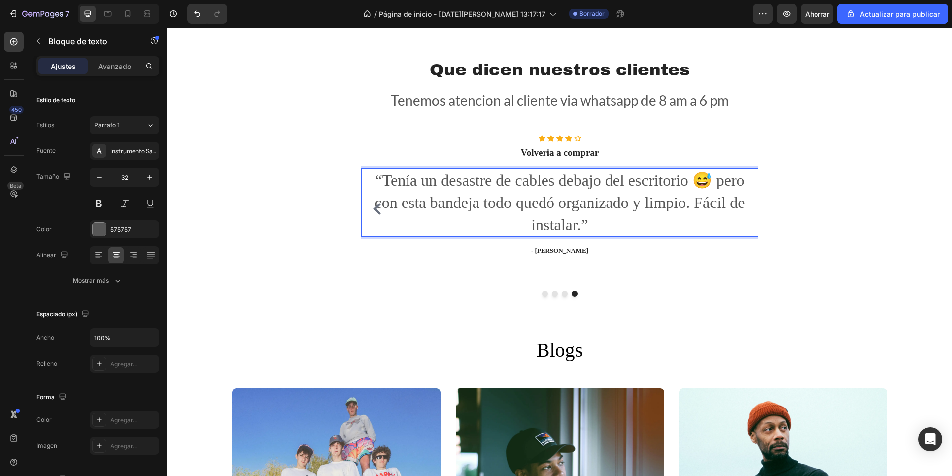
click at [704, 180] on p "“Tenía un desastre de cables debajo del escritorio 😅 pero con esta bandeja todo…" at bounding box center [559, 202] width 395 height 67
click at [97, 157] on div at bounding box center [99, 151] width 14 height 14
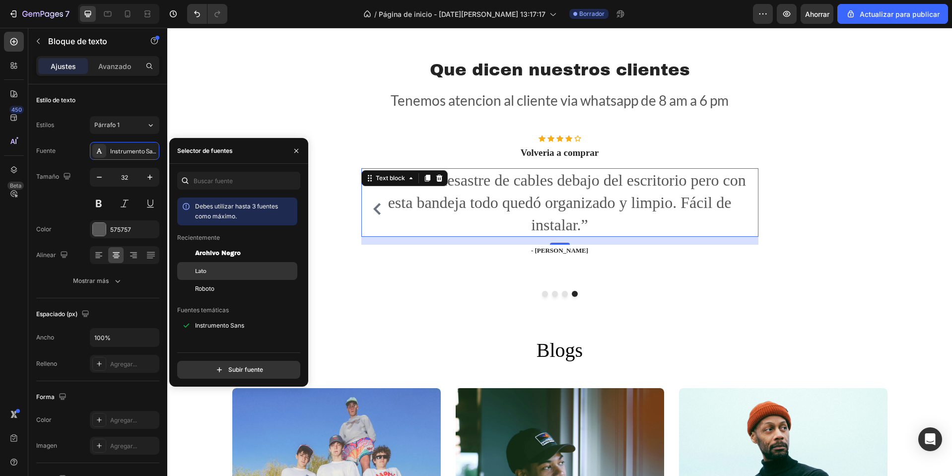
click at [207, 374] on div "Lato" at bounding box center [237, 383] width 120 height 18
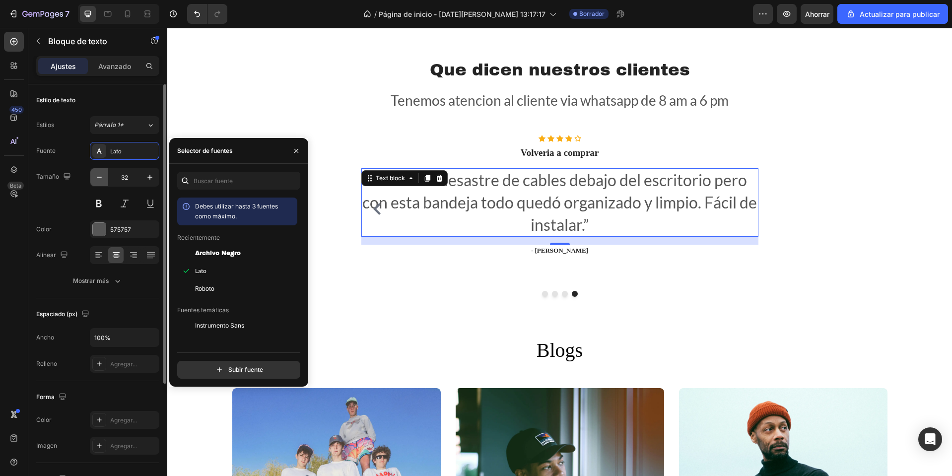
click at [93, 171] on button "button" at bounding box center [99, 177] width 18 height 18
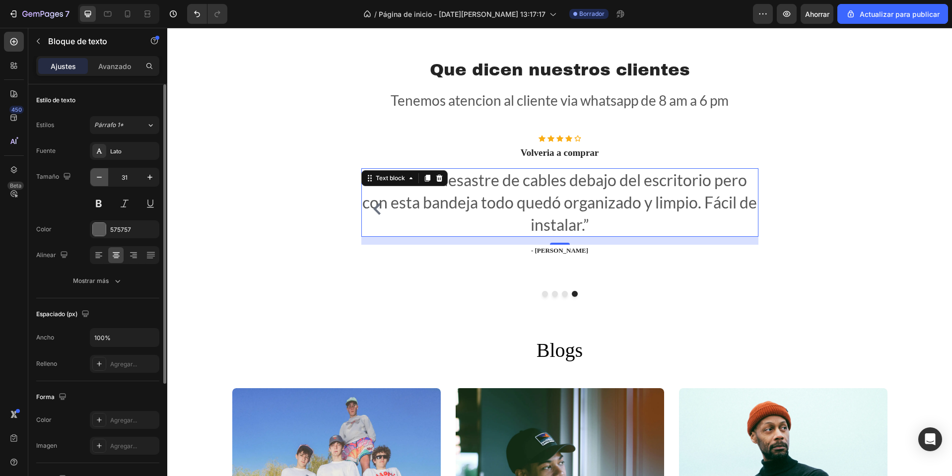
click at [93, 171] on button "button" at bounding box center [99, 177] width 18 height 18
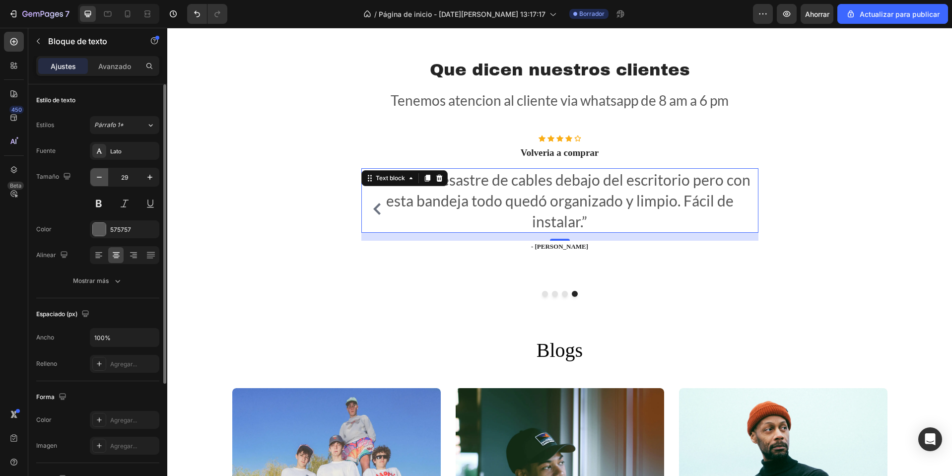
click at [93, 171] on button "button" at bounding box center [99, 177] width 18 height 18
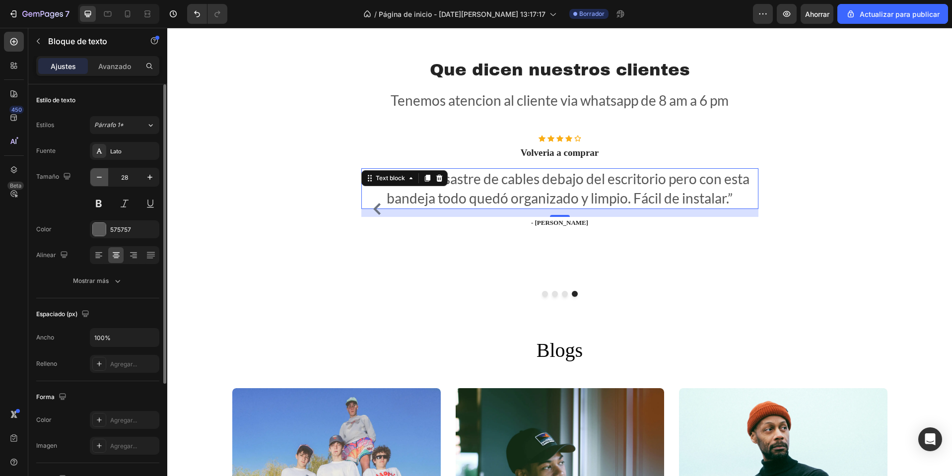
click at [93, 171] on button "button" at bounding box center [99, 177] width 18 height 18
type input "25"
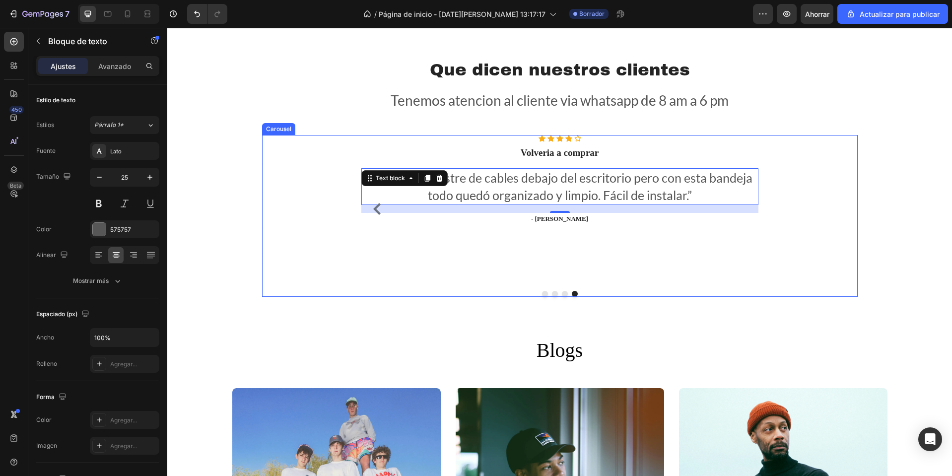
click at [562, 238] on div "Icon Icon Icon Icon Icon Icon List Hoz Volveria a comprar Heading “Tenía un des…" at bounding box center [559, 209] width 397 height 148
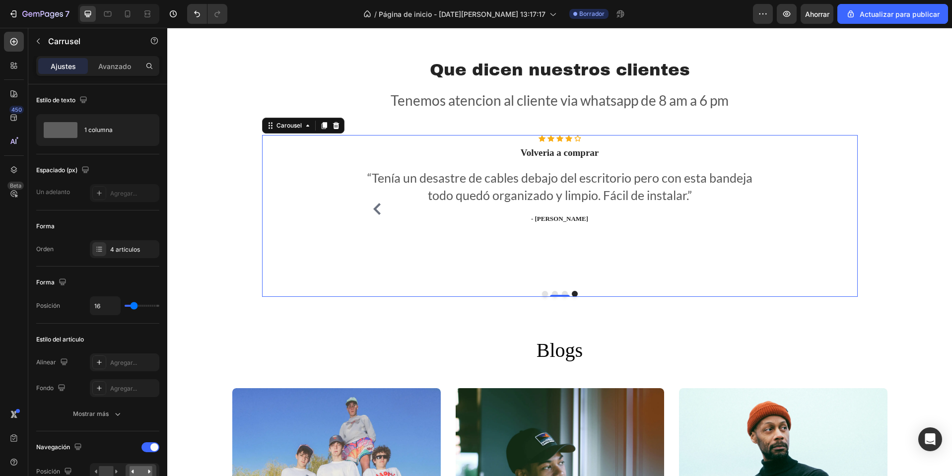
click at [548, 255] on div "Icon Icon Icon Icon Icon Icon List Hoz Volveria a comprar Heading “Tenía un des…" at bounding box center [559, 209] width 397 height 148
click at [559, 216] on p "- [PERSON_NAME]" at bounding box center [559, 219] width 395 height 10
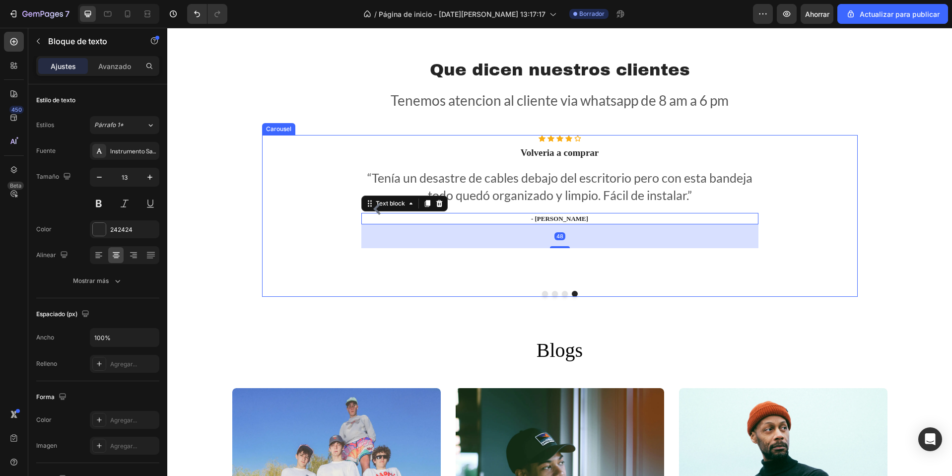
click at [551, 282] on div "Icon Icon Icon Icon Icon Icon List Hoz Volveria a comprar Heading “Tenía un des…" at bounding box center [559, 209] width 397 height 148
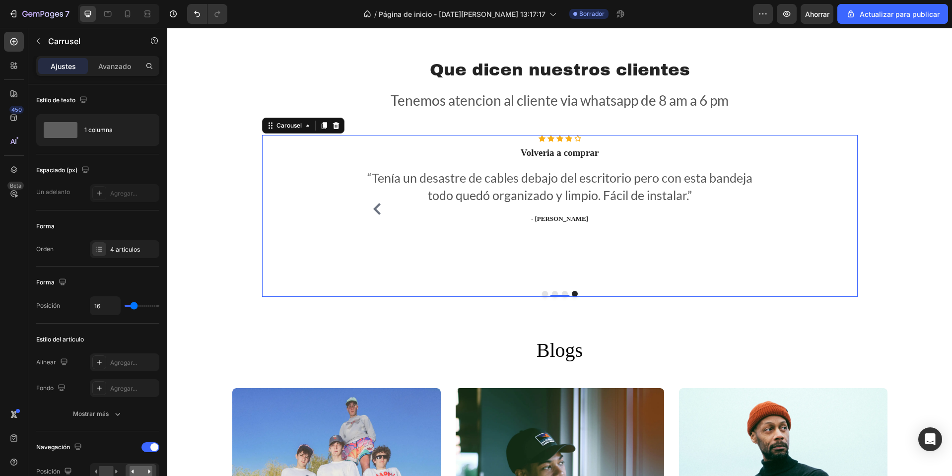
click at [553, 277] on div "Icon Icon Icon Icon Icon Icon List Hoz Volveria a comprar Heading “Tenía un des…" at bounding box center [559, 209] width 397 height 148
click at [560, 237] on div "Icon Icon Icon Icon Icon Icon List Hoz Volveria a comprar Heading “Tenía un des…" at bounding box center [559, 209] width 397 height 148
click at [565, 222] on p "- [PERSON_NAME]" at bounding box center [559, 219] width 395 height 10
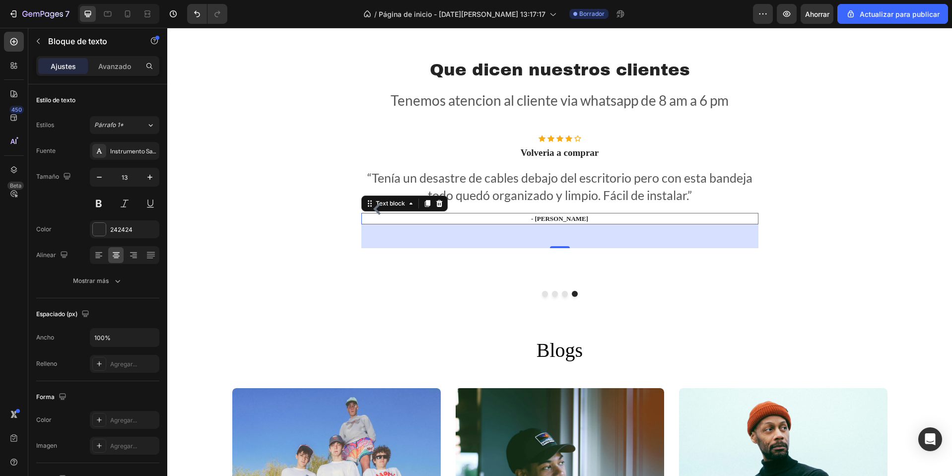
click at [549, 223] on p "- [PERSON_NAME]" at bounding box center [559, 219] width 395 height 10
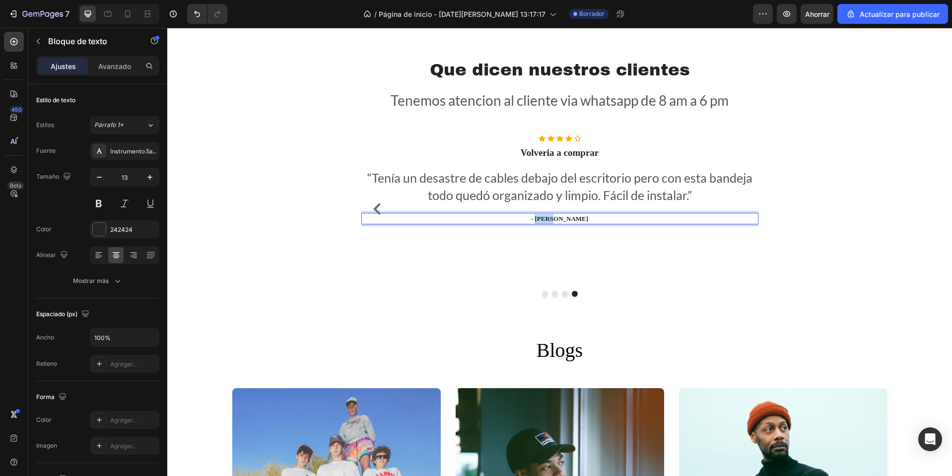
click at [549, 223] on p "- [PERSON_NAME]" at bounding box center [559, 219] width 395 height 10
click at [378, 206] on icon "Carousel Back Arrow" at bounding box center [377, 209] width 12 height 12
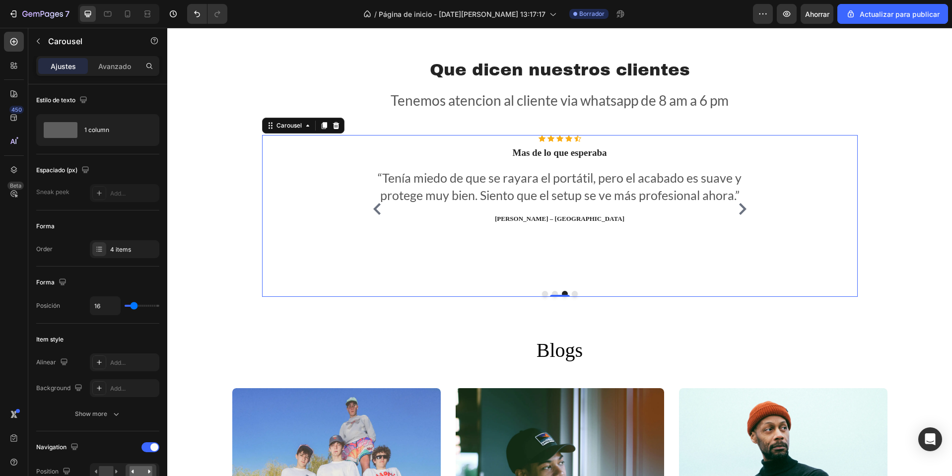
click at [378, 206] on icon "Carousel Back Arrow" at bounding box center [377, 209] width 12 height 12
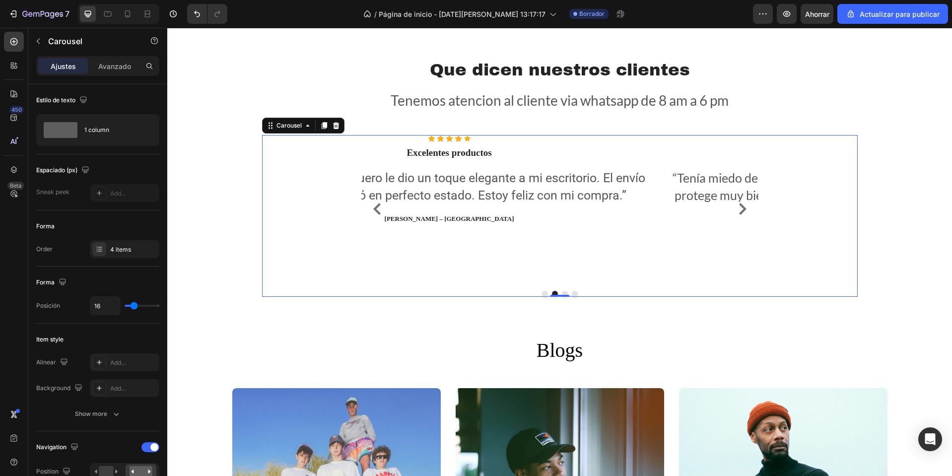
click at [378, 206] on icon "Carousel Back Arrow" at bounding box center [377, 209] width 12 height 12
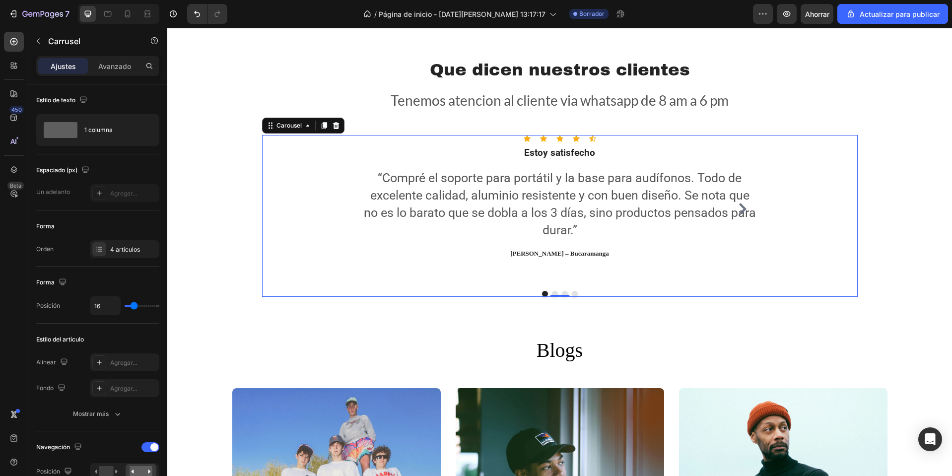
click at [560, 273] on div "Icon Icon Icon Icon Icon Icon List Hoz Estoy satisfecho Heading “Compré el sopo…" at bounding box center [559, 209] width 397 height 148
click at [554, 268] on div "Icon Icon Icon Icon Icon Icon List Hoz Estoy satisfecho Heading “Compré el sopo…" at bounding box center [559, 209] width 397 height 148
click at [545, 264] on div "Icon Icon Icon Icon Icon Icon List Hoz Estoy satisfecho Heading “Compré el sopo…" at bounding box center [559, 209] width 397 height 148
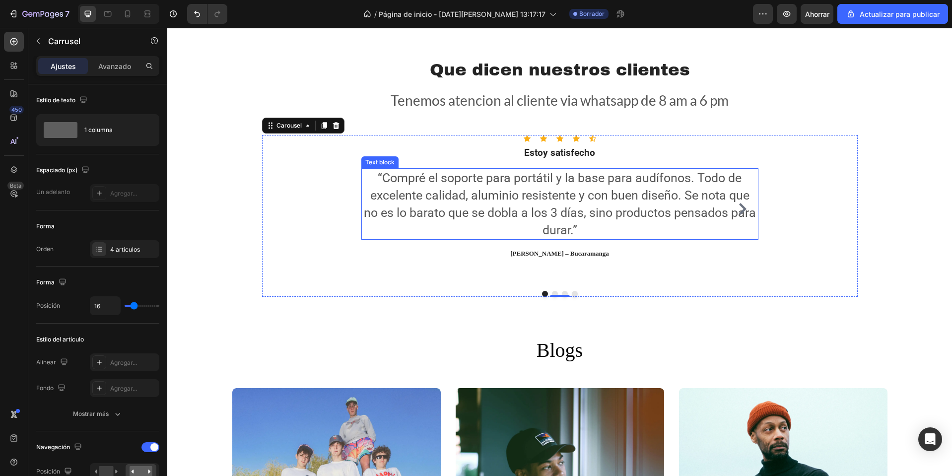
click at [579, 237] on p "“Compré el soporte para portátil y la base para audífonos. Todo de excelente ca…" at bounding box center [559, 203] width 395 height 69
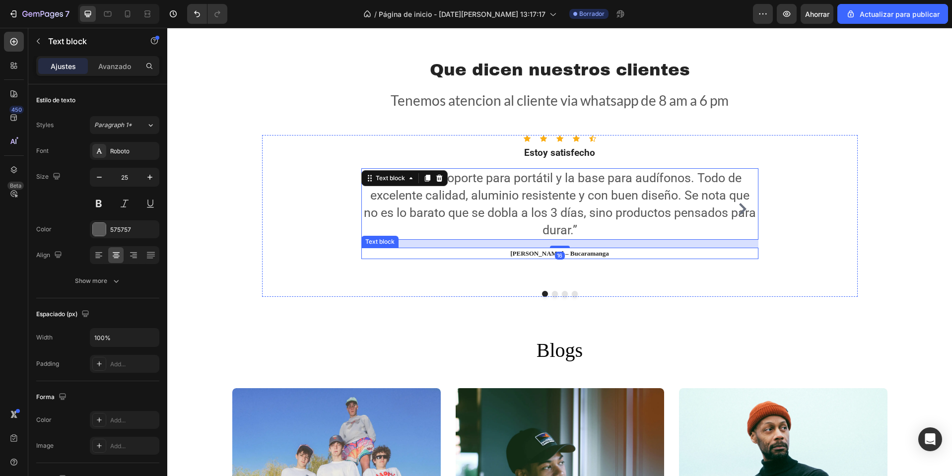
click at [626, 259] on div "[PERSON_NAME] – Bucaramanga" at bounding box center [559, 254] width 397 height 12
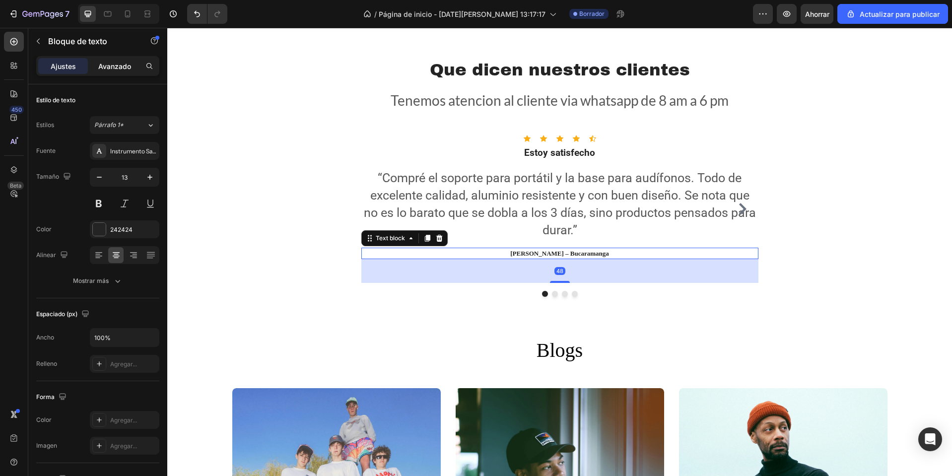
click at [114, 66] on font "Avanzado" at bounding box center [114, 66] width 33 height 8
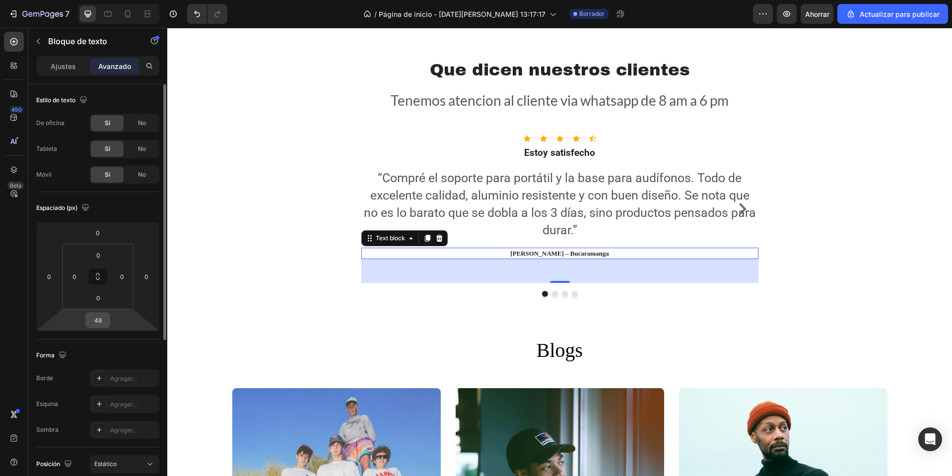
click at [98, 319] on input "48" at bounding box center [98, 320] width 20 height 15
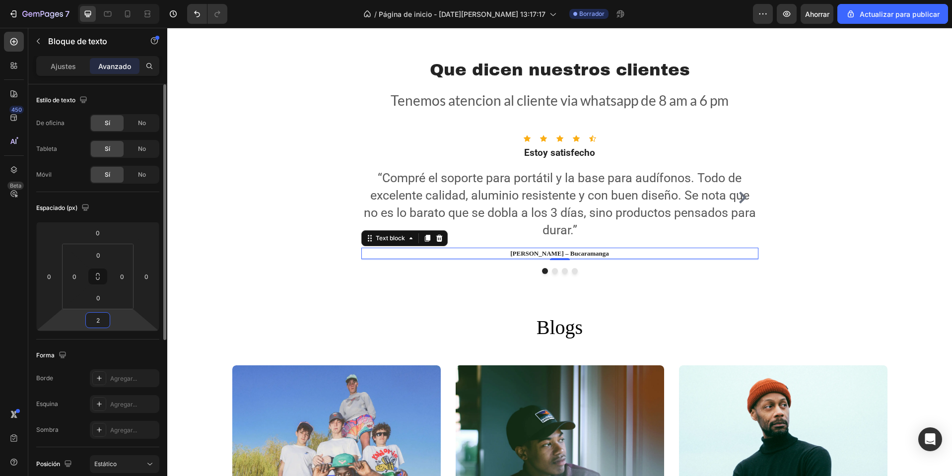
type input "20"
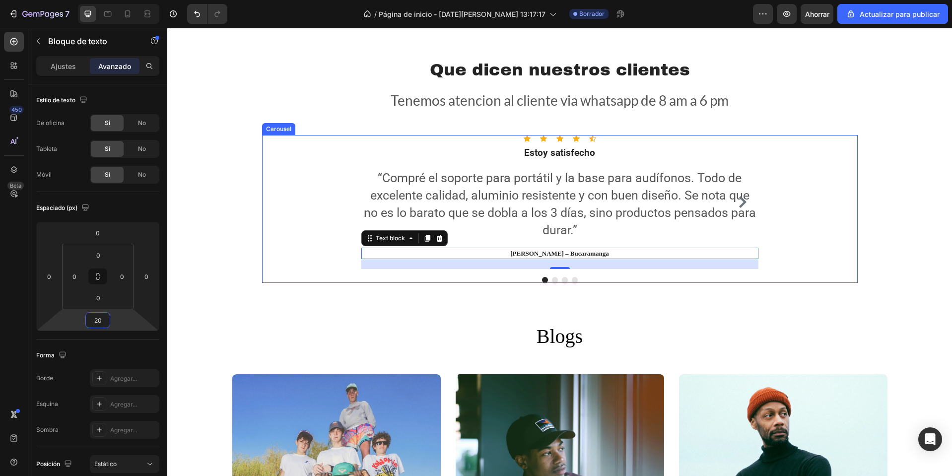
click at [732, 211] on p "“Compré el soporte para portátil y la base para audífonos. Todo de excelente ca…" at bounding box center [559, 203] width 395 height 69
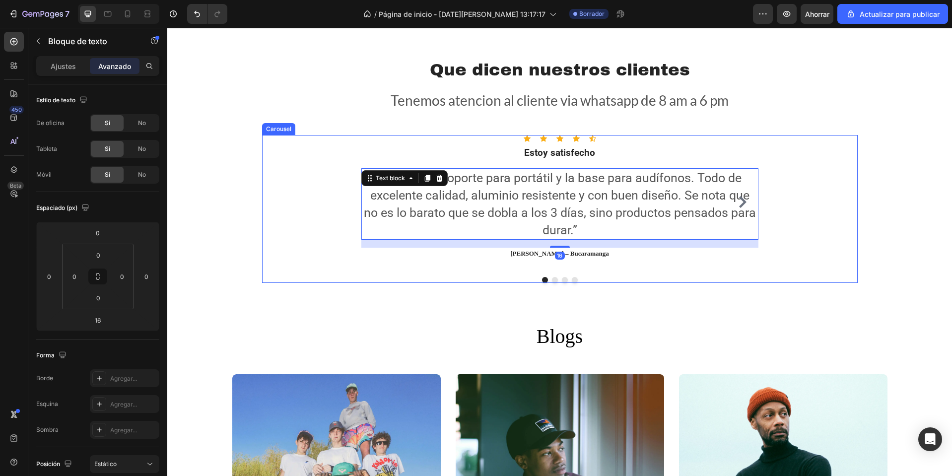
click at [742, 203] on icon "Carousel Next Arrow" at bounding box center [742, 202] width 7 height 12
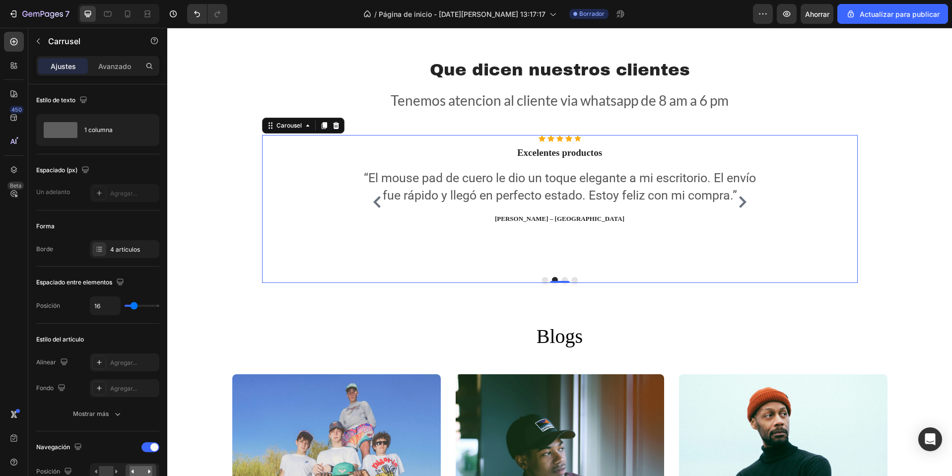
click at [742, 203] on icon "Carousel Next Arrow" at bounding box center [742, 202] width 7 height 12
click at [536, 183] on p "“Tenía miedo de que se rayara el portátil, pero el acabado es suave y protege m…" at bounding box center [559, 186] width 395 height 35
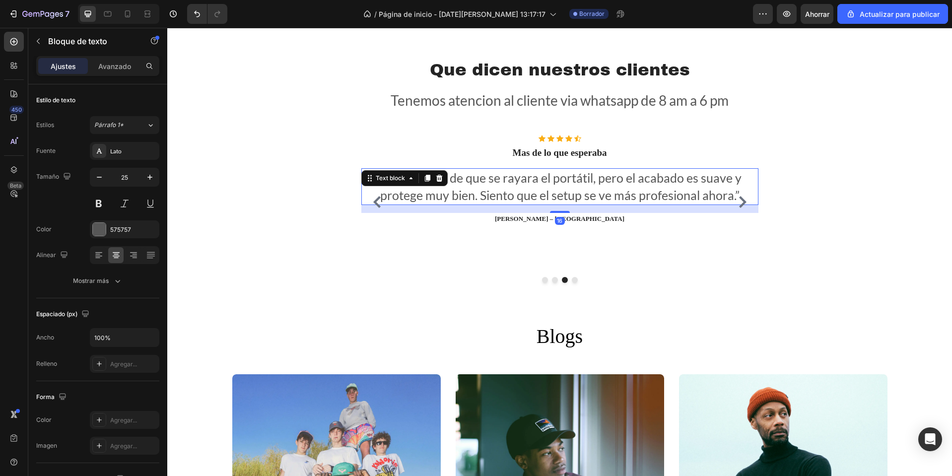
click at [525, 234] on div "Icon Icon Icon Icon Icon Icon List Hoz Mas de lo que esperaba Heading “Tenía mi…" at bounding box center [559, 202] width 397 height 134
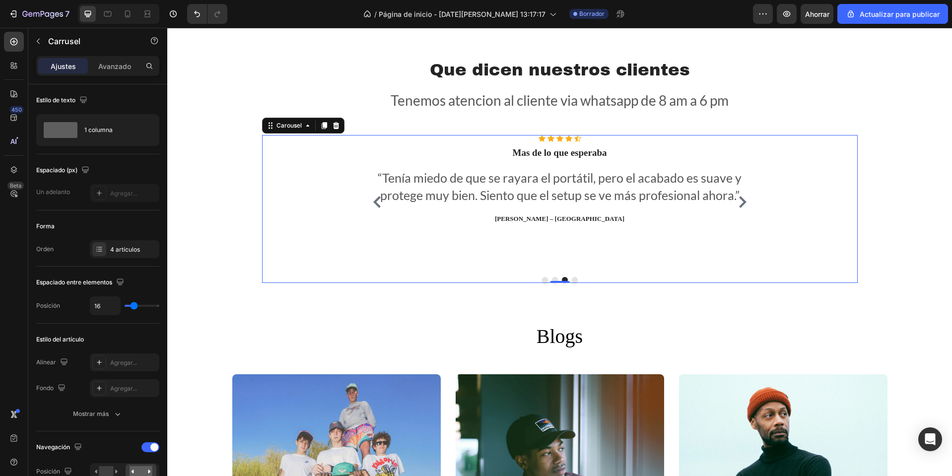
click at [548, 244] on div "Icon Icon Icon Icon Icon Icon List Hoz Mas de lo que esperaba Heading “Tenía mi…" at bounding box center [559, 202] width 397 height 134
click at [557, 227] on div "Icon Icon Icon Icon Icon Icon List Hoz Mas de lo que esperaba Heading “Tenía mi…" at bounding box center [559, 202] width 397 height 134
click at [561, 221] on p "[PERSON_NAME] – [GEOGRAPHIC_DATA]" at bounding box center [559, 219] width 395 height 10
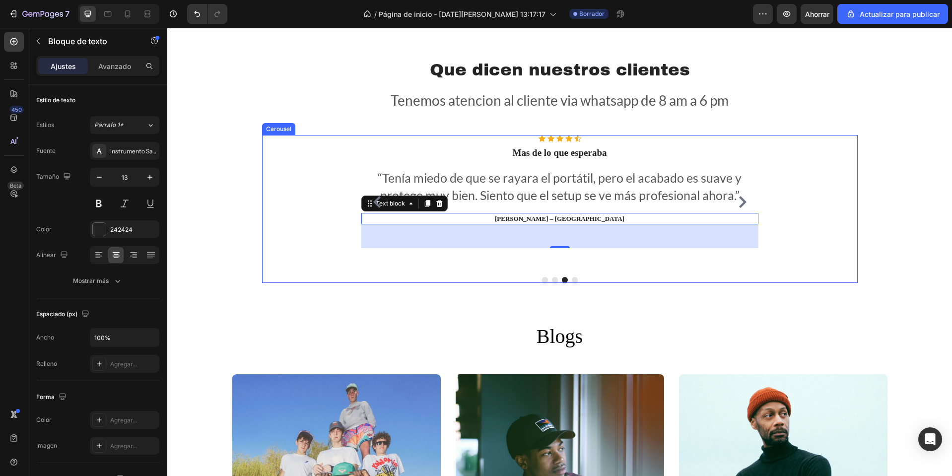
click at [373, 201] on icon "Carousel Back Arrow" at bounding box center [376, 202] width 7 height 12
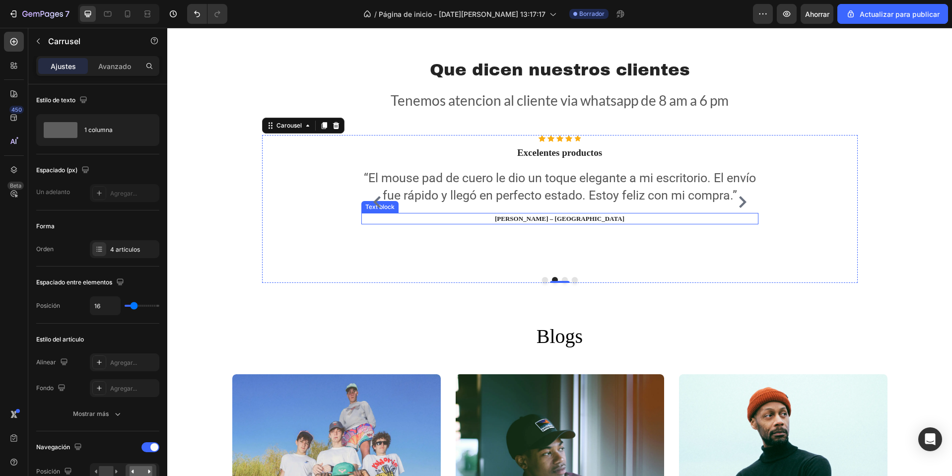
click at [546, 221] on p "[PERSON_NAME] – [GEOGRAPHIC_DATA]" at bounding box center [559, 219] width 395 height 10
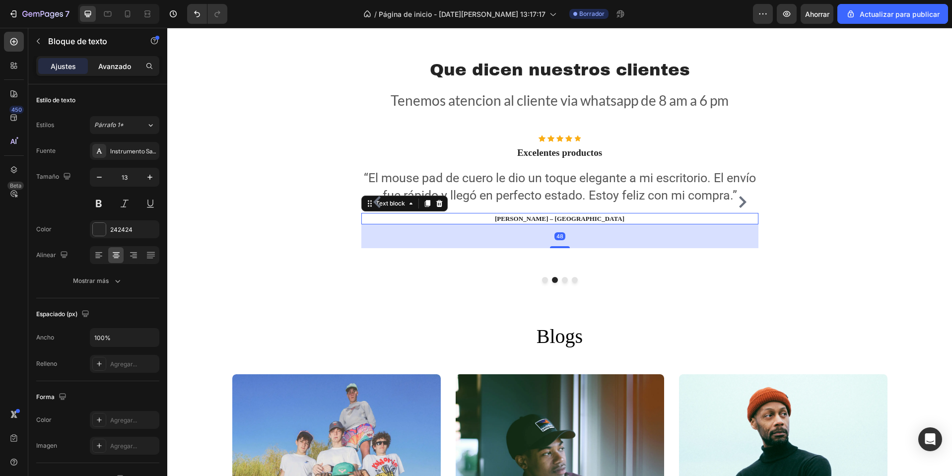
click at [118, 72] on div "Avanzado" at bounding box center [115, 66] width 50 height 16
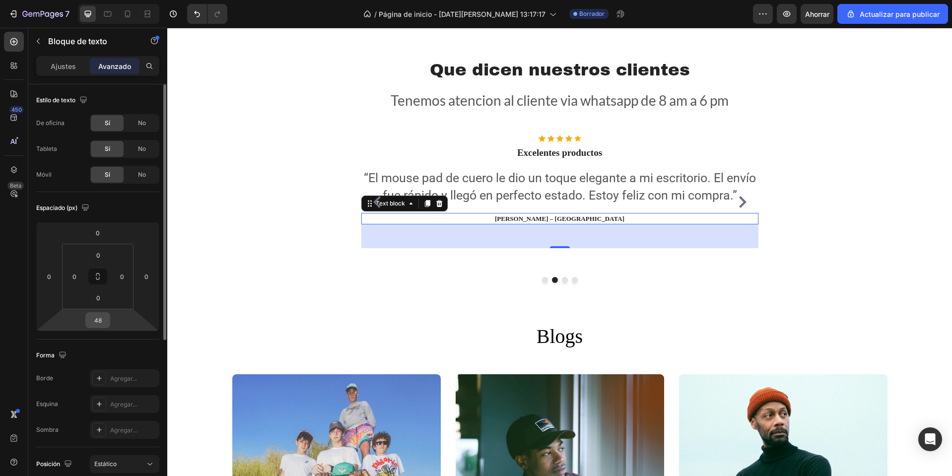
click at [104, 321] on input "48" at bounding box center [98, 320] width 20 height 15
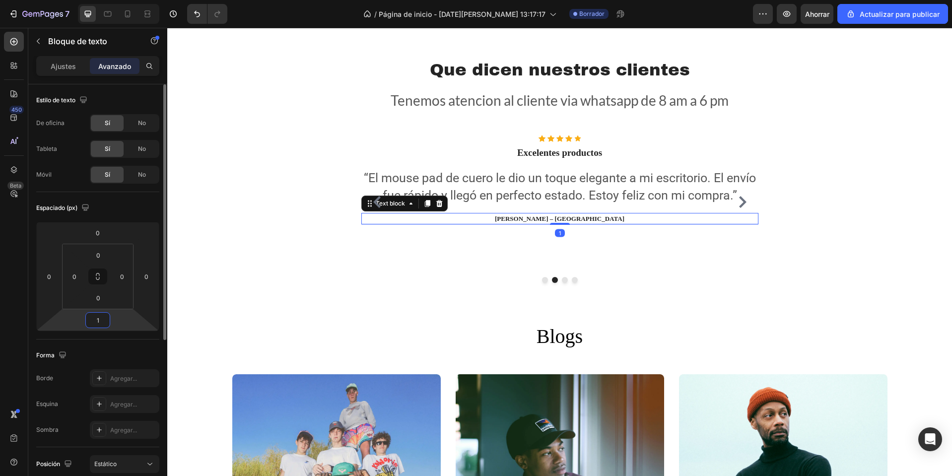
type input "10"
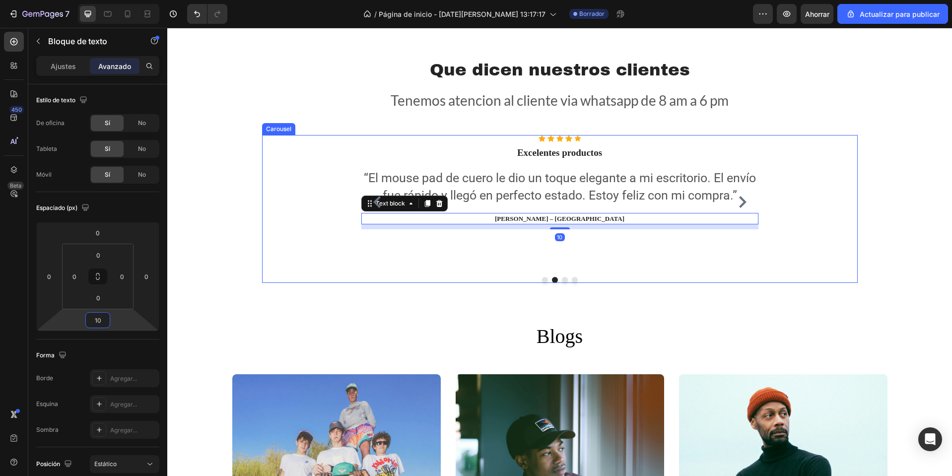
click at [676, 266] on div "Icon Icon Icon Icon Icon Icon List Hoz Excelentes productos Heading “El mouse p…" at bounding box center [559, 202] width 397 height 134
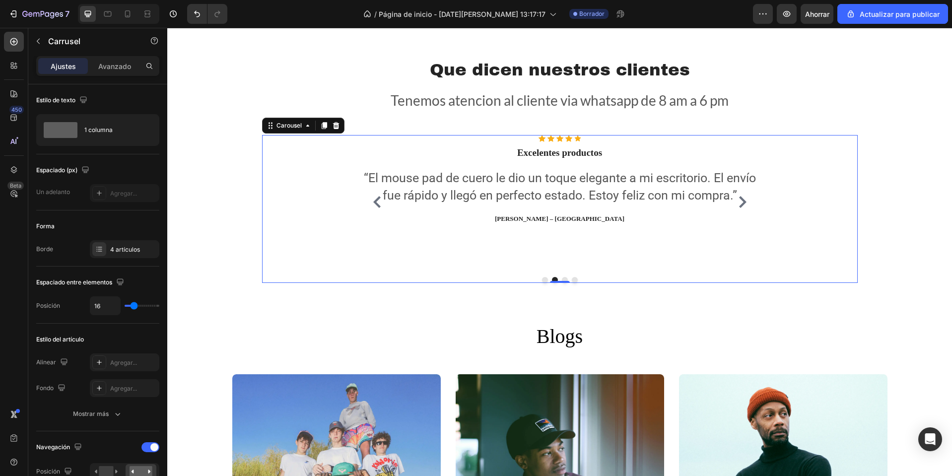
click at [739, 206] on icon "Carousel Next Arrow" at bounding box center [742, 202] width 7 height 12
click at [316, 182] on div "Icon Icon Icon Icon Icon Icon List Hoz Estoy satisfecho Heading “Compré el sopo…" at bounding box center [560, 209] width 596 height 148
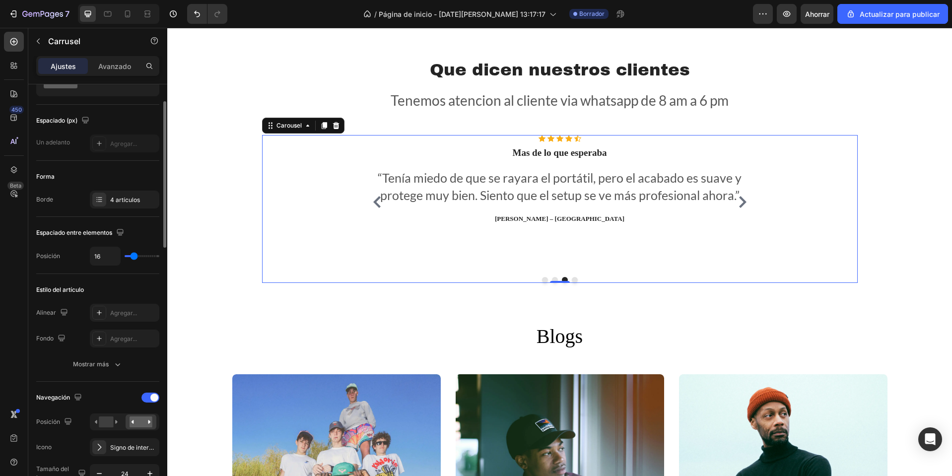
type input "15"
type input "4"
type input "3"
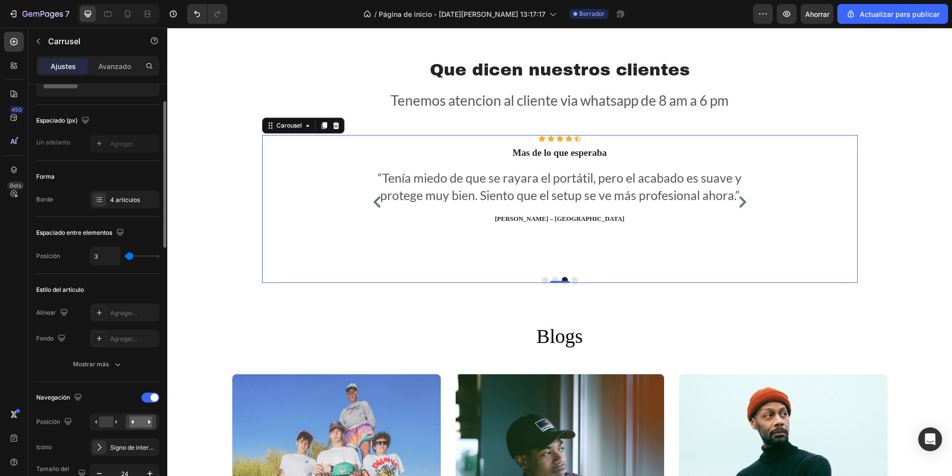
drag, startPoint x: 135, startPoint y: 256, endPoint x: 130, endPoint y: 260, distance: 7.2
type input "3"
click at [130, 257] on input "range" at bounding box center [142, 256] width 35 height 2
drag, startPoint x: 130, startPoint y: 260, endPoint x: 146, endPoint y: 254, distance: 18.1
click at [146, 254] on div "3" at bounding box center [124, 256] width 69 height 19
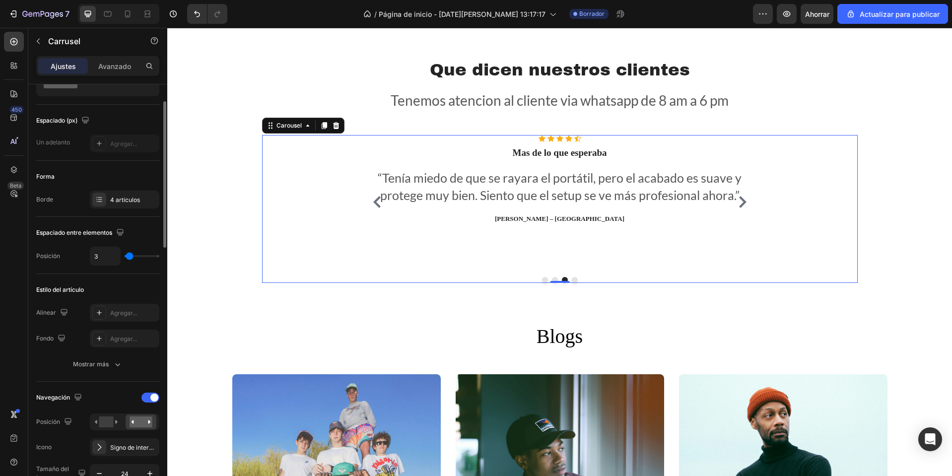
type input "46"
type input "56"
type input "46"
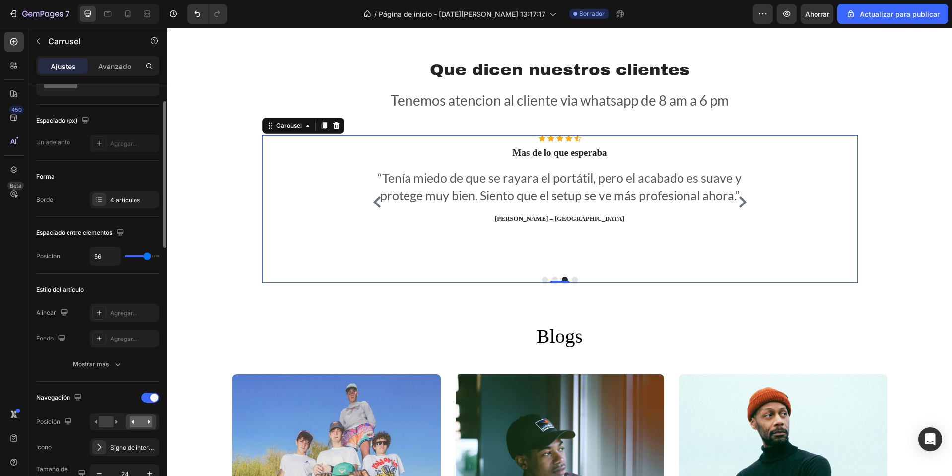
type input "46"
type input "37"
type input "31"
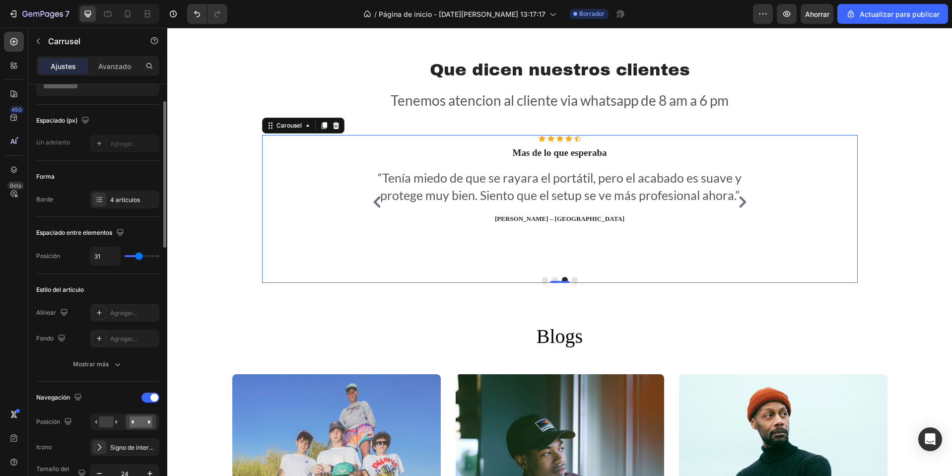
type input "27"
type input "18"
type input "9"
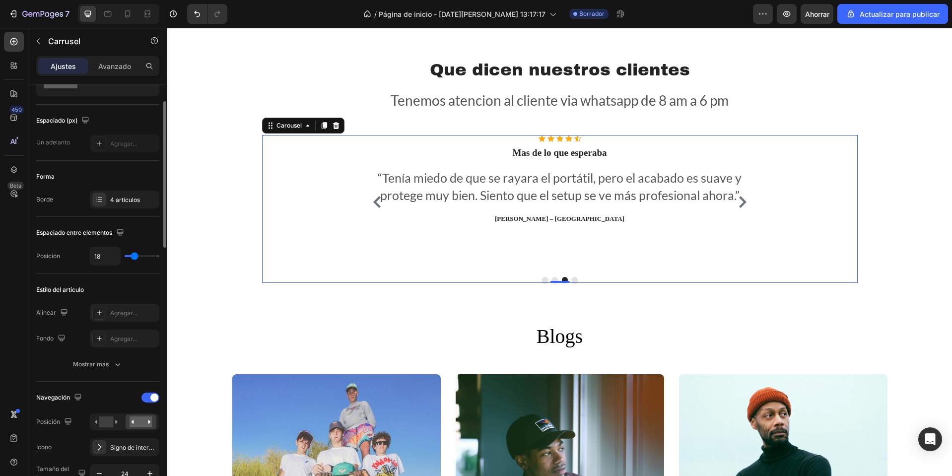
type input "9"
type input "15"
type input "16"
drag, startPoint x: 147, startPoint y: 261, endPoint x: 134, endPoint y: 269, distance: 15.6
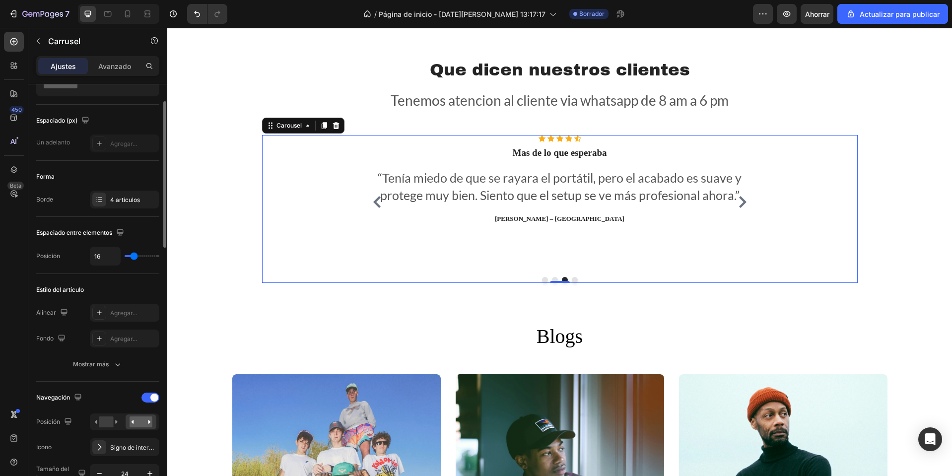
type input "16"
click at [134, 257] on input "range" at bounding box center [142, 256] width 35 height 2
click at [134, 269] on div "Espaciado entre elementos Posición 16" at bounding box center [97, 245] width 123 height 57
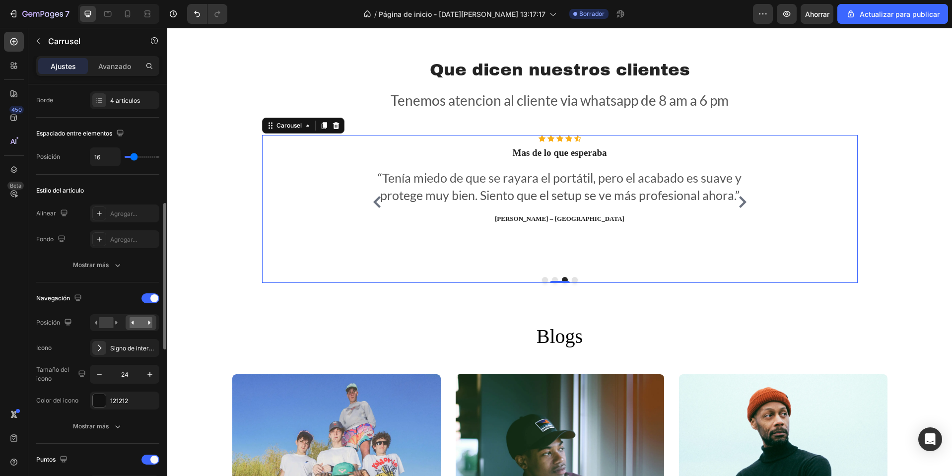
scroll to position [199, 0]
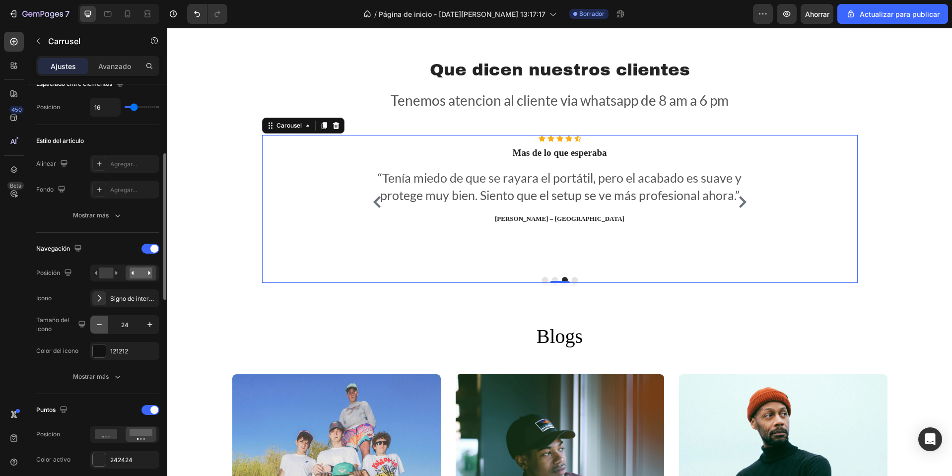
click at [104, 323] on button "button" at bounding box center [99, 325] width 18 height 18
type input "23"
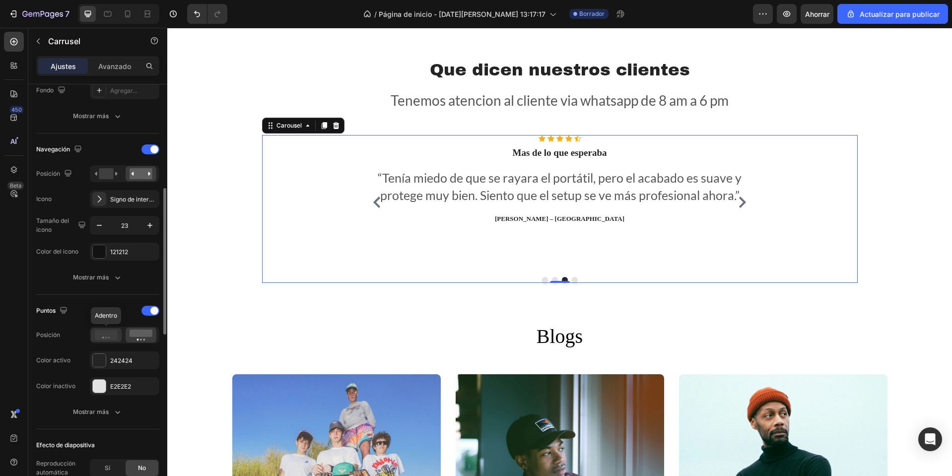
click at [109, 339] on icon at bounding box center [106, 335] width 23 height 10
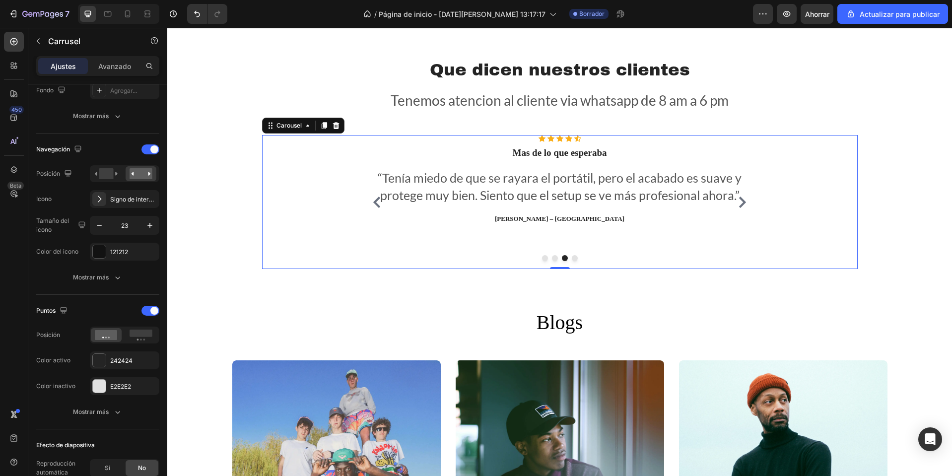
click at [371, 197] on icon "Carousel Back Arrow" at bounding box center [376, 202] width 11 height 11
click at [369, 197] on button "Carousel Back Arrow" at bounding box center [377, 202] width 16 height 16
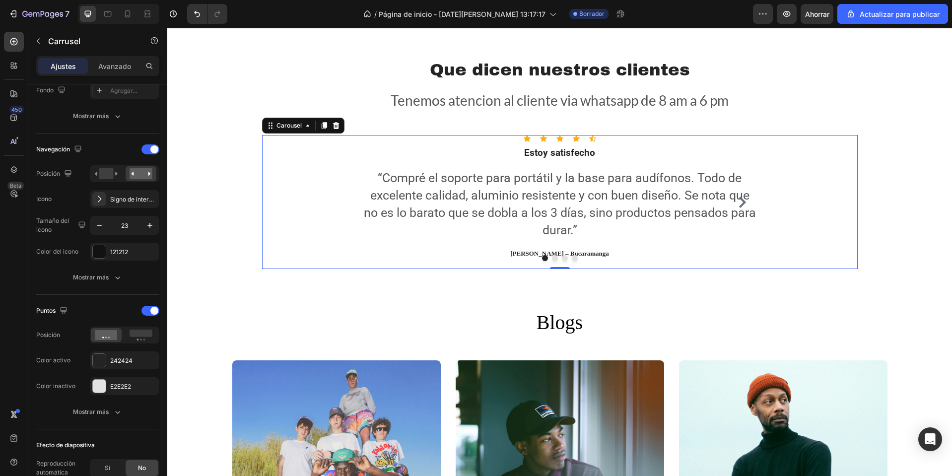
click at [740, 200] on icon "Carousel Next Arrow" at bounding box center [742, 202] width 11 height 11
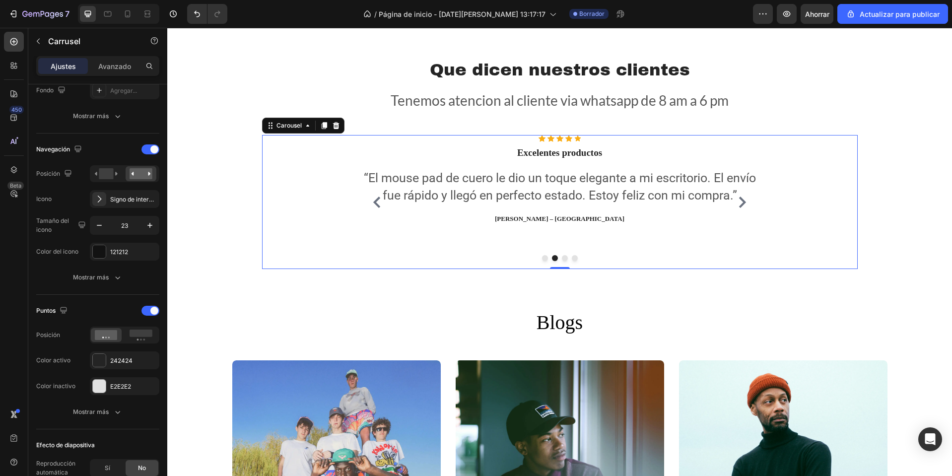
click at [740, 200] on icon "Carousel Next Arrow" at bounding box center [742, 202] width 11 height 11
click at [376, 205] on icon "Carousel Back Arrow" at bounding box center [376, 202] width 11 height 11
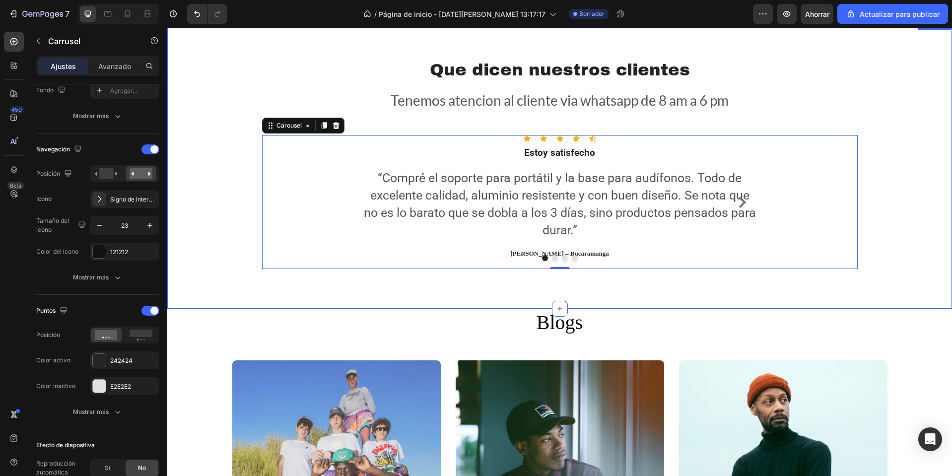
click at [790, 309] on h2 "Blogs" at bounding box center [560, 323] width 596 height 28
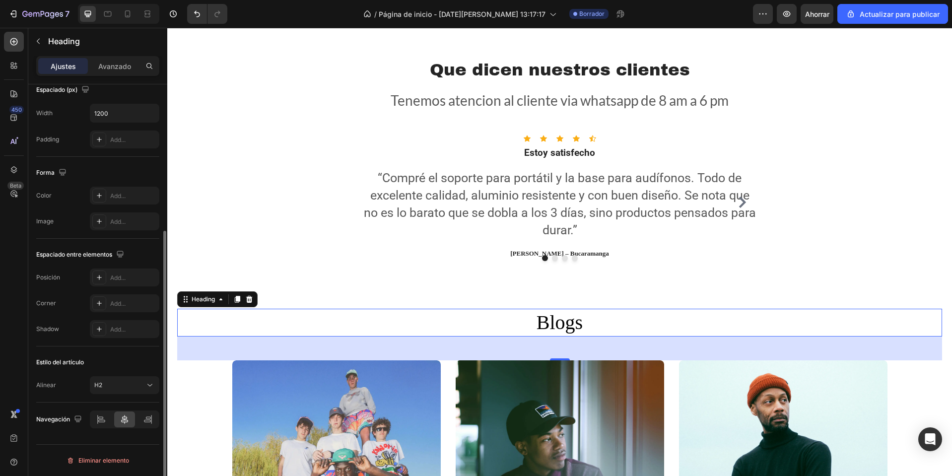
scroll to position [0, 0]
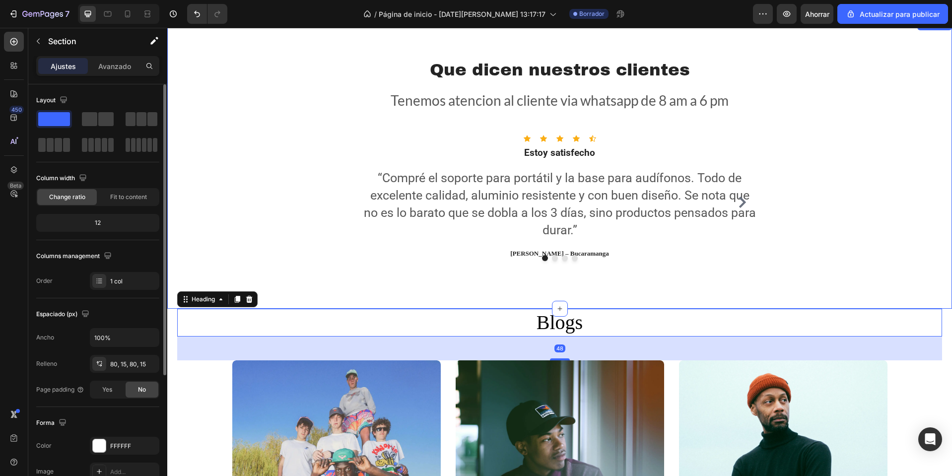
click at [919, 269] on div "Que dicen nuestros clientes Heading Tenemos atencion al cliente via whatsapp de…" at bounding box center [560, 163] width 770 height 211
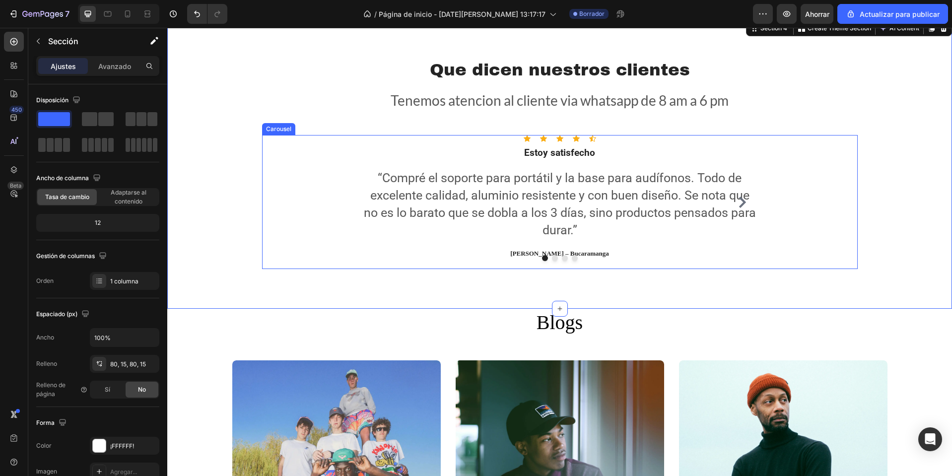
click at [615, 241] on div "Icon Icon Icon Icon Icon Icon List Hoz Estoy satisfecho Heading “Compré el sopo…" at bounding box center [559, 202] width 397 height 134
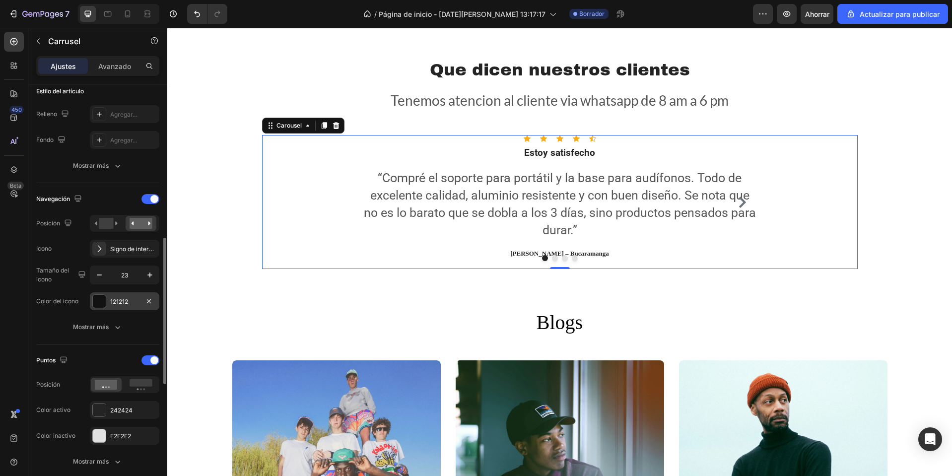
scroll to position [347, 0]
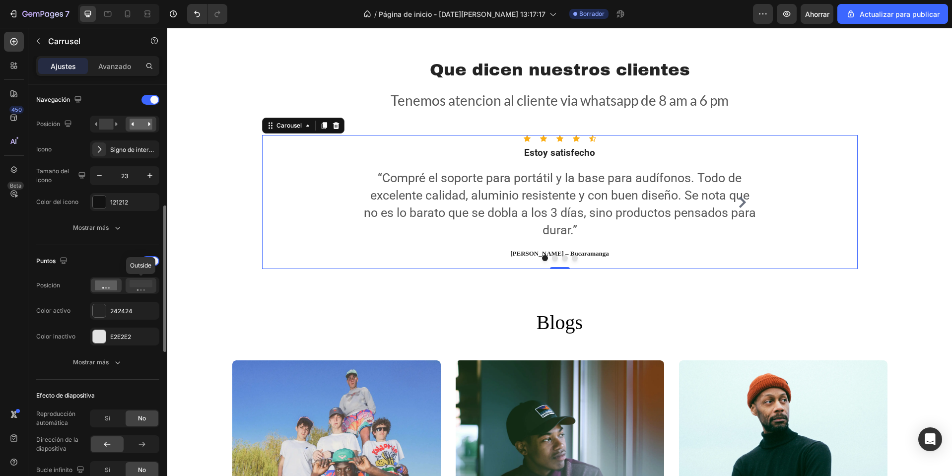
click at [140, 284] on rect at bounding box center [141, 283] width 23 height 7
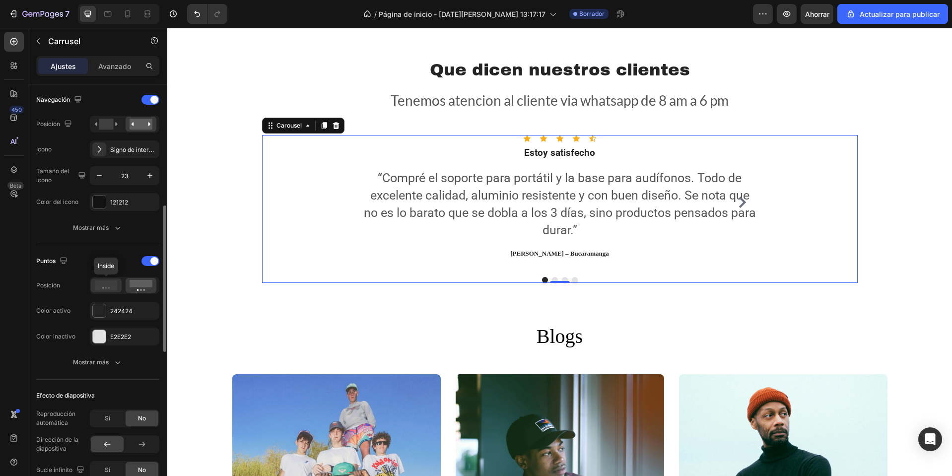
click at [109, 291] on div at bounding box center [106, 285] width 31 height 14
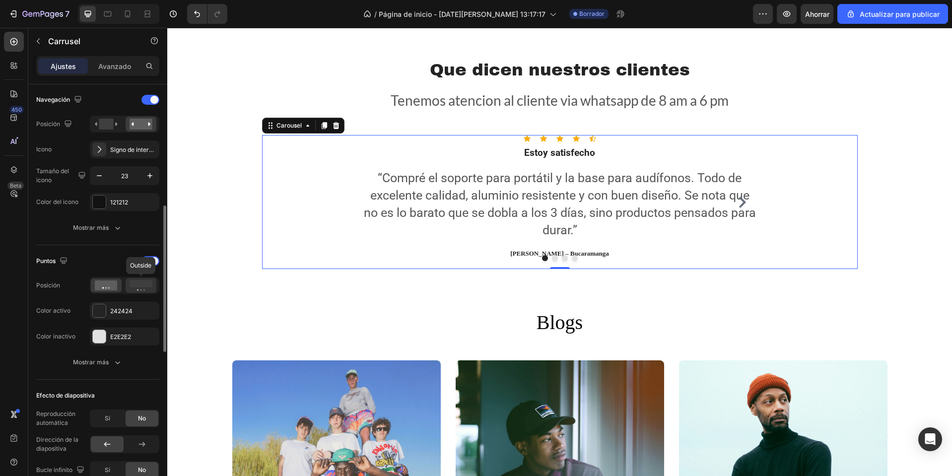
click at [130, 288] on icon at bounding box center [141, 285] width 23 height 11
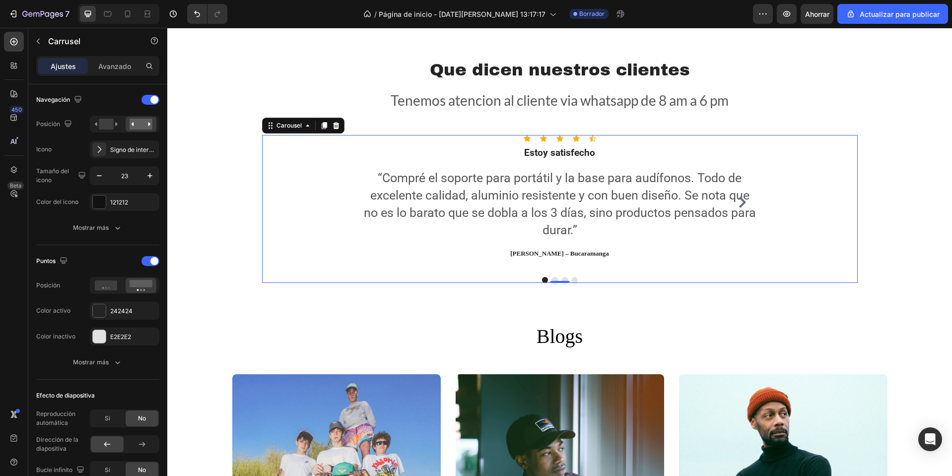
click at [743, 203] on icon "Carousel Next Arrow" at bounding box center [742, 202] width 11 height 11
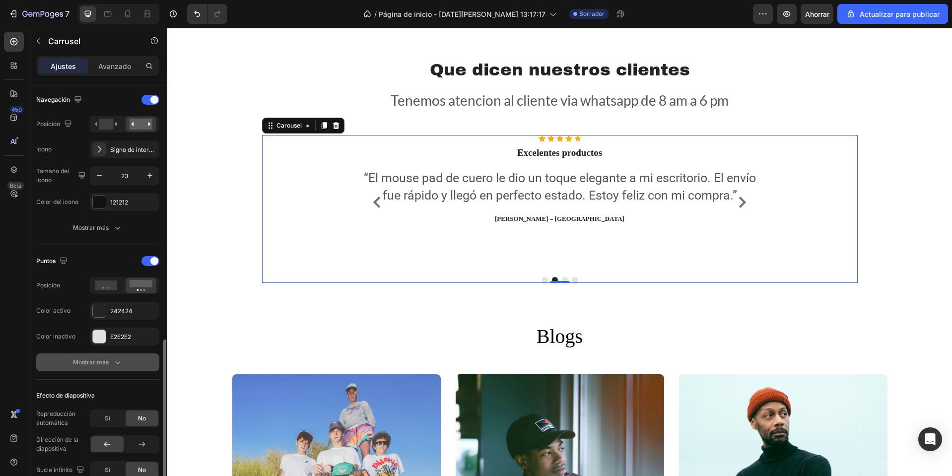
scroll to position [496, 0]
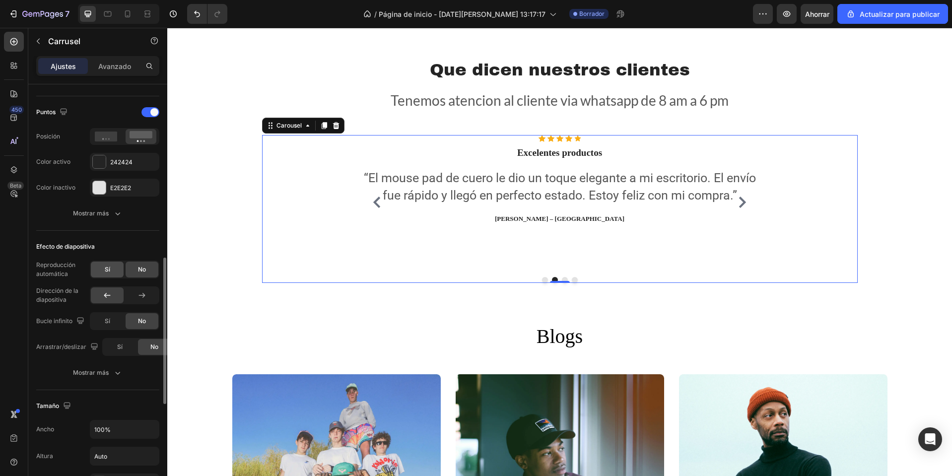
click at [114, 265] on div "Sí" at bounding box center [107, 270] width 33 height 16
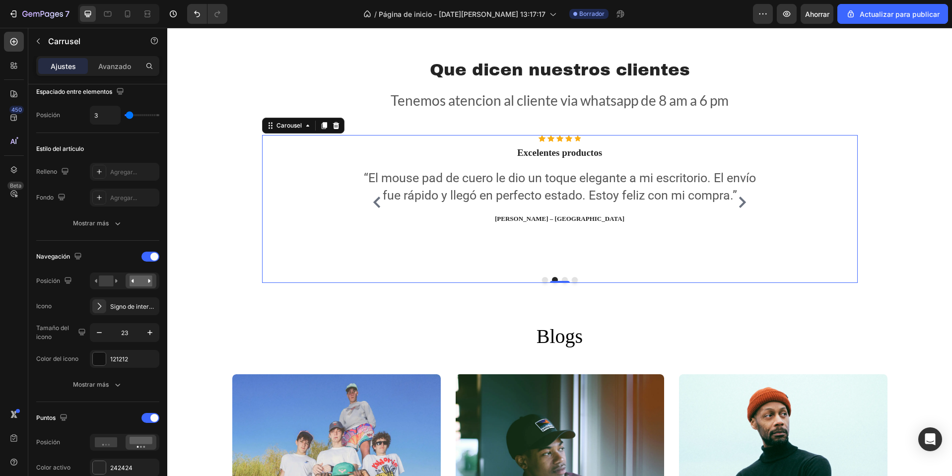
scroll to position [0, 0]
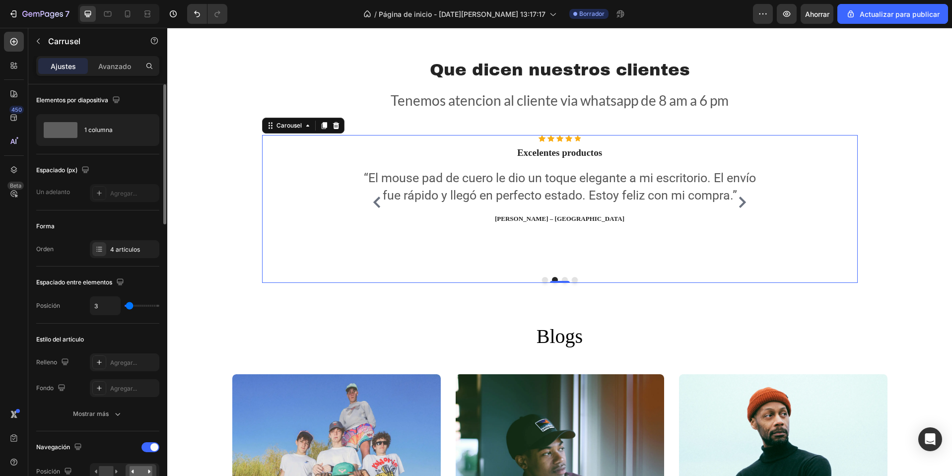
type input "9"
click at [132, 307] on input "range" at bounding box center [142, 306] width 35 height 2
type input "10"
click at [132, 307] on input "range" at bounding box center [142, 306] width 35 height 2
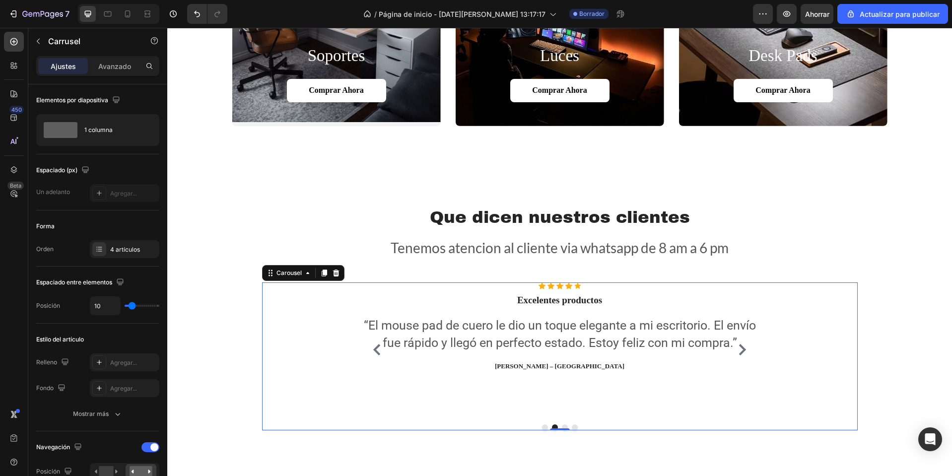
scroll to position [698, 0]
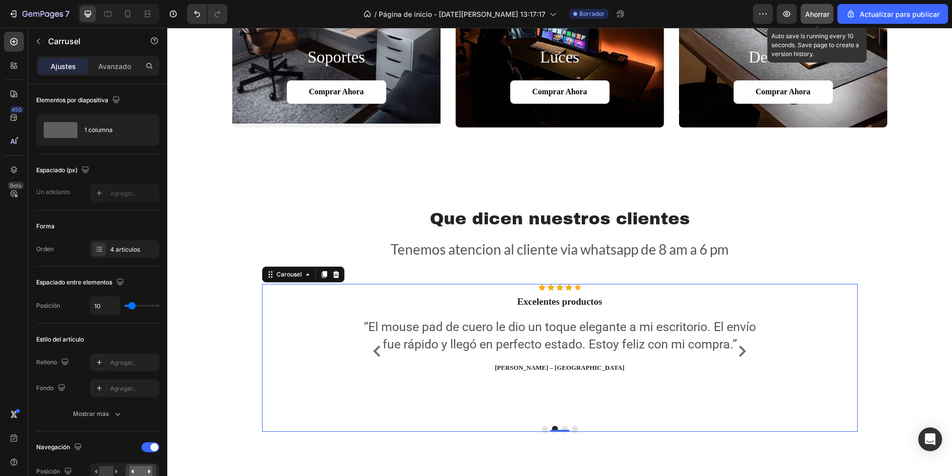
click at [822, 21] on button "Ahorrar" at bounding box center [817, 14] width 33 height 20
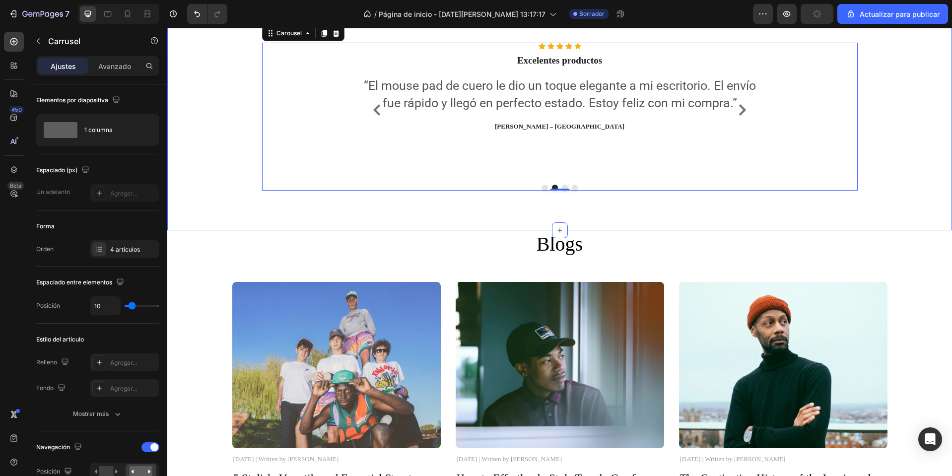
scroll to position [946, 0]
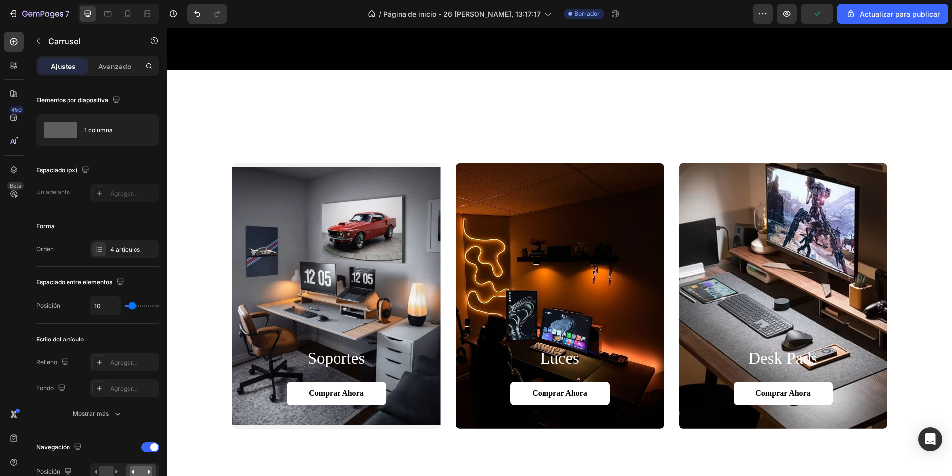
scroll to position [645, 0]
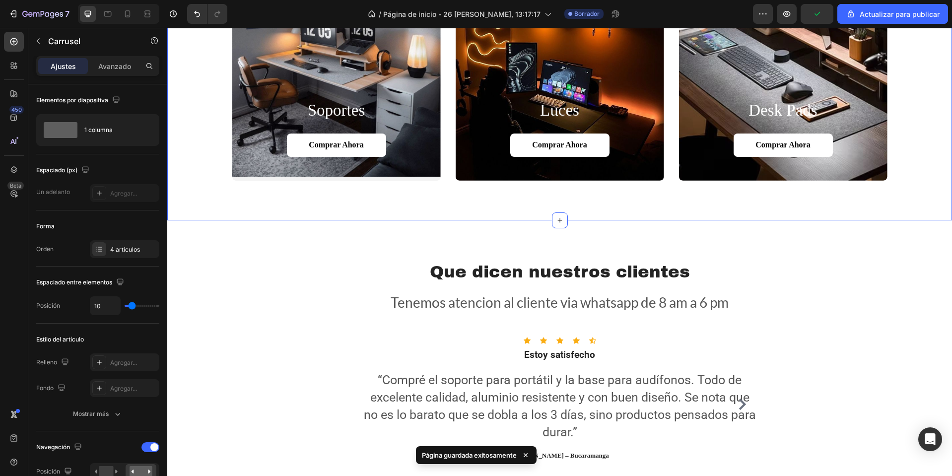
click at [474, 196] on div "soportes Heading Comprar ahora Button Hero Banner luces Heading Comprar ahora B…" at bounding box center [559, 57] width 785 height 325
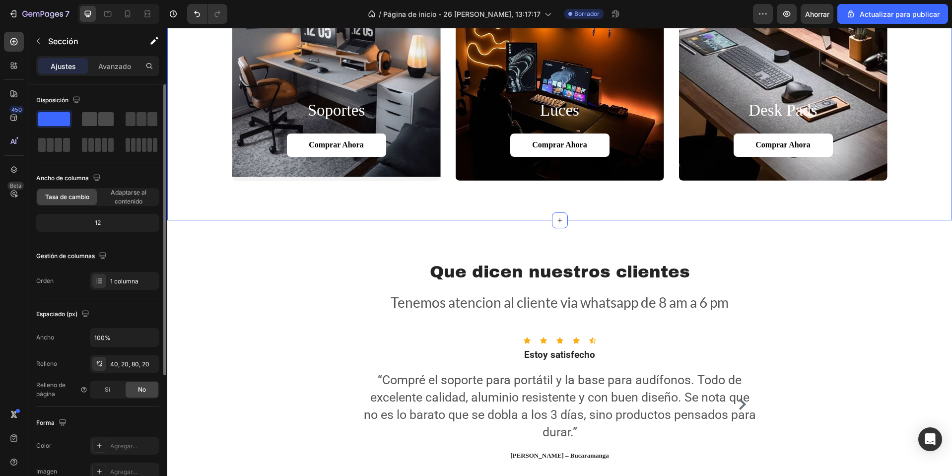
click at [95, 114] on span at bounding box center [89, 119] width 15 height 14
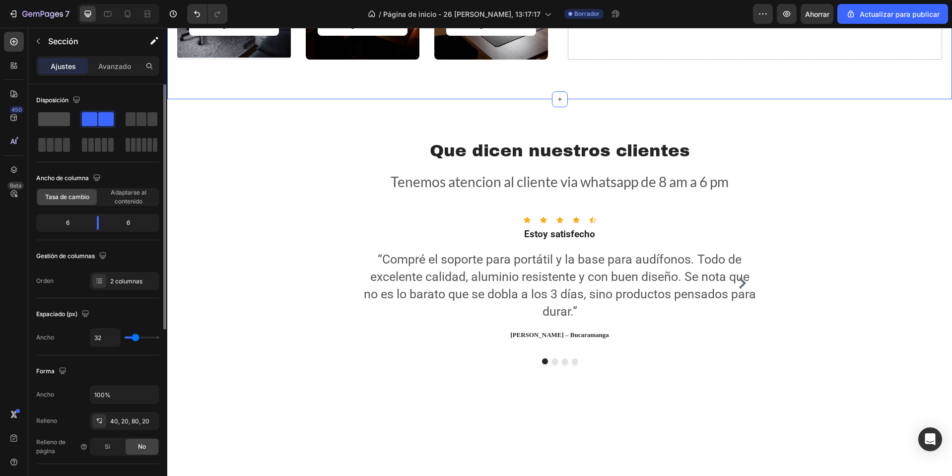
click at [52, 123] on span at bounding box center [54, 119] width 32 height 14
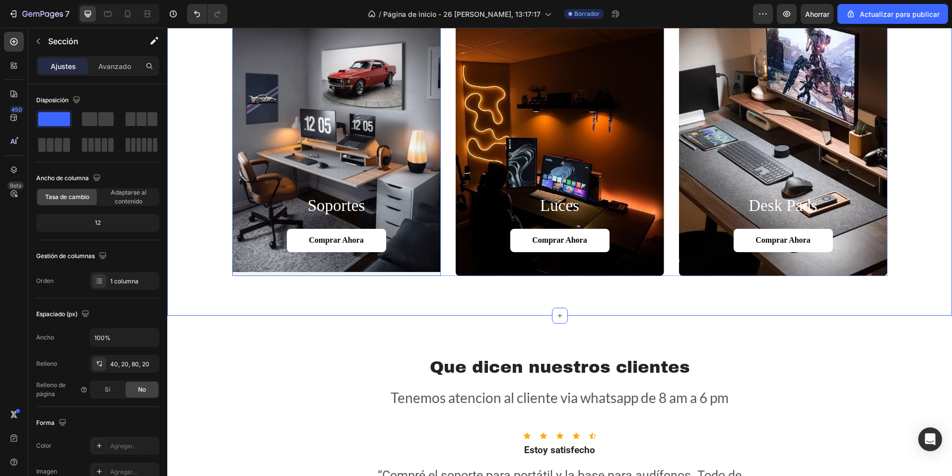
scroll to position [546, 0]
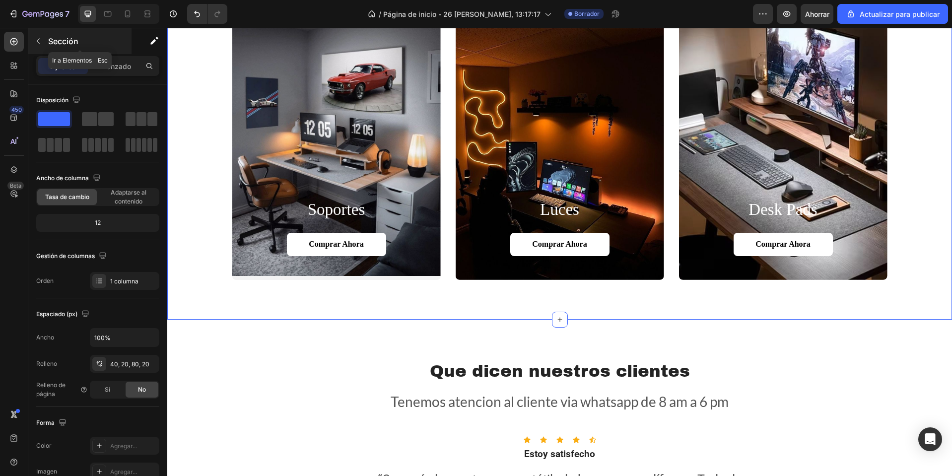
click at [40, 43] on icon "button" at bounding box center [38, 41] width 8 height 8
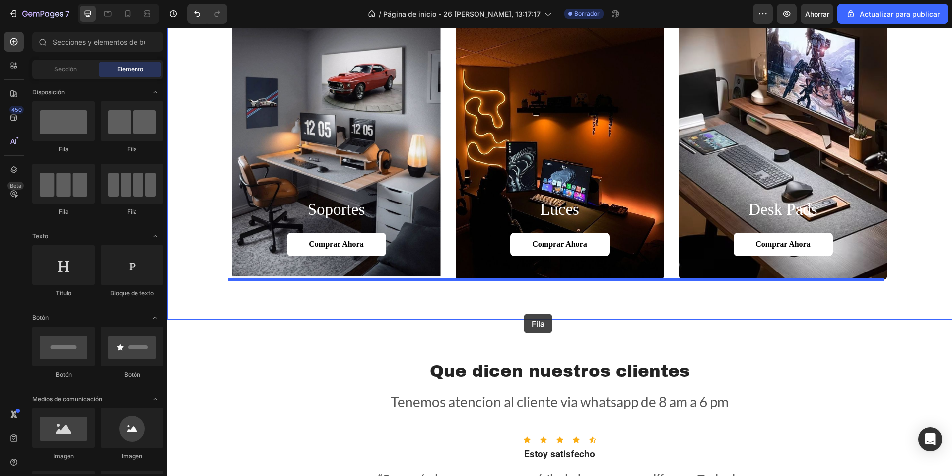
drag, startPoint x: 232, startPoint y: 144, endPoint x: 524, endPoint y: 314, distance: 336.9
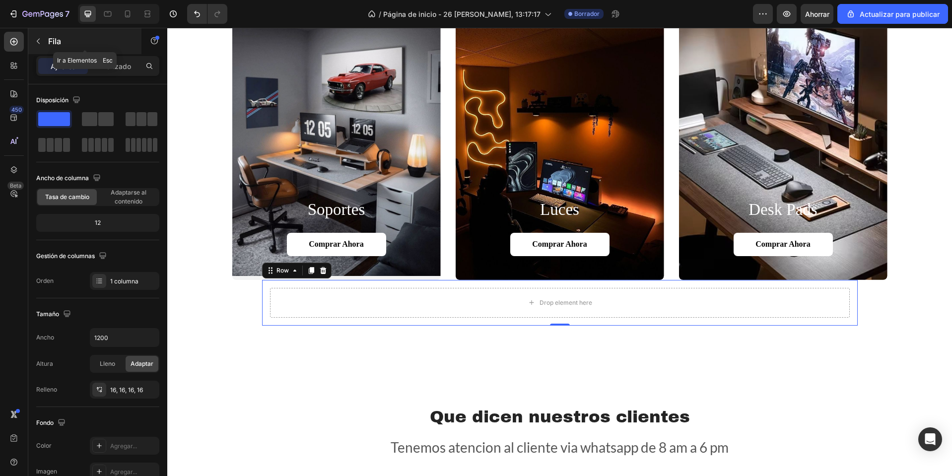
click at [37, 40] on icon "button" at bounding box center [38, 41] width 8 height 8
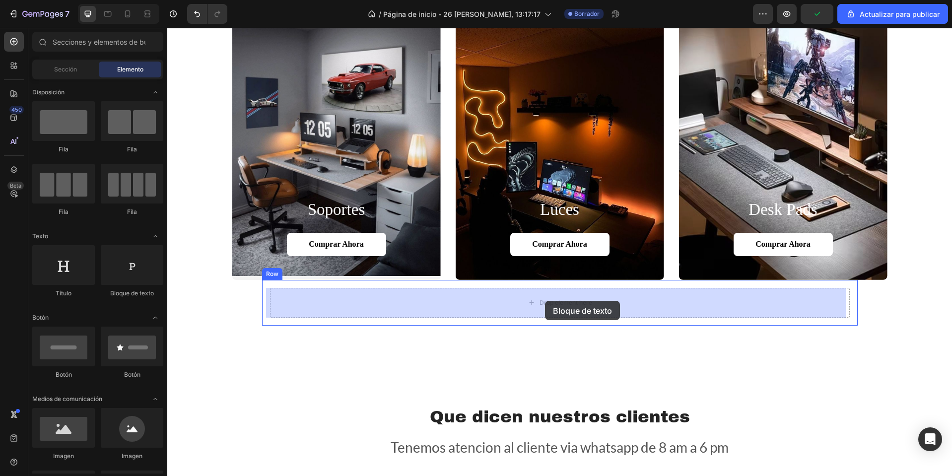
drag, startPoint x: 280, startPoint y: 304, endPoint x: 598, endPoint y: 291, distance: 317.9
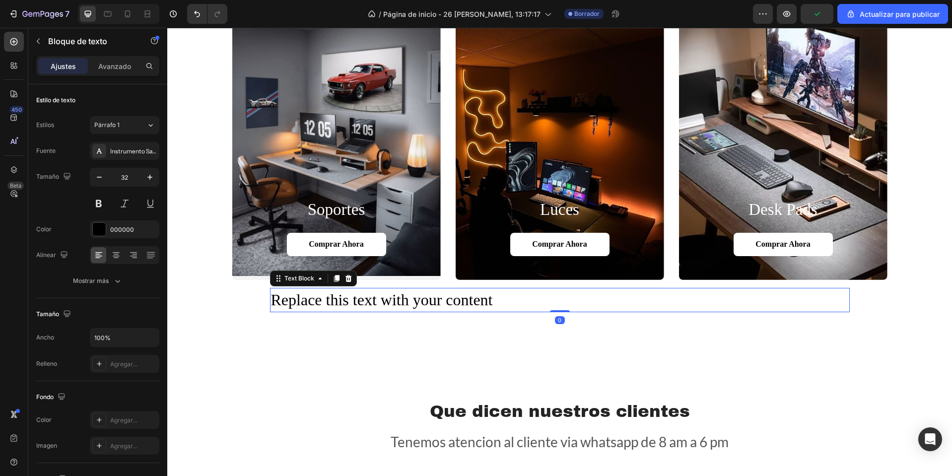
click at [543, 301] on div "Replace this text with your content" at bounding box center [560, 300] width 580 height 24
click at [543, 301] on p "Replace this text with your content" at bounding box center [560, 300] width 578 height 22
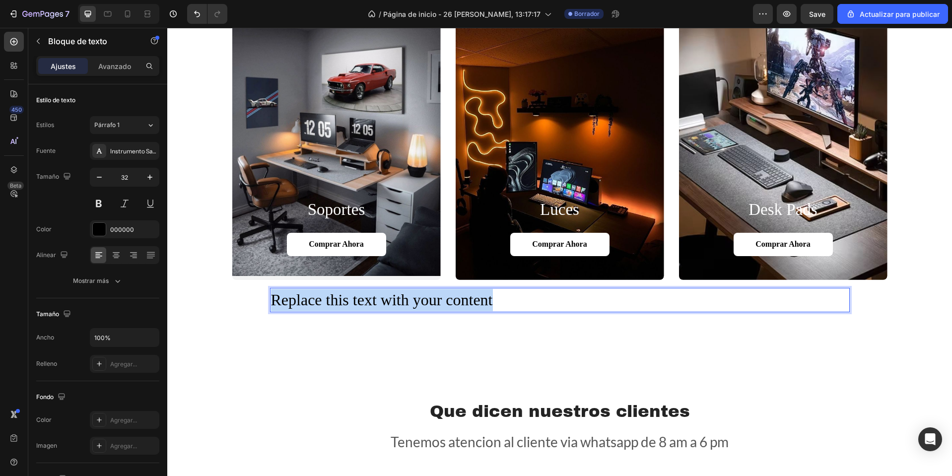
click at [543, 301] on p "Replace this text with your content" at bounding box center [560, 300] width 578 height 22
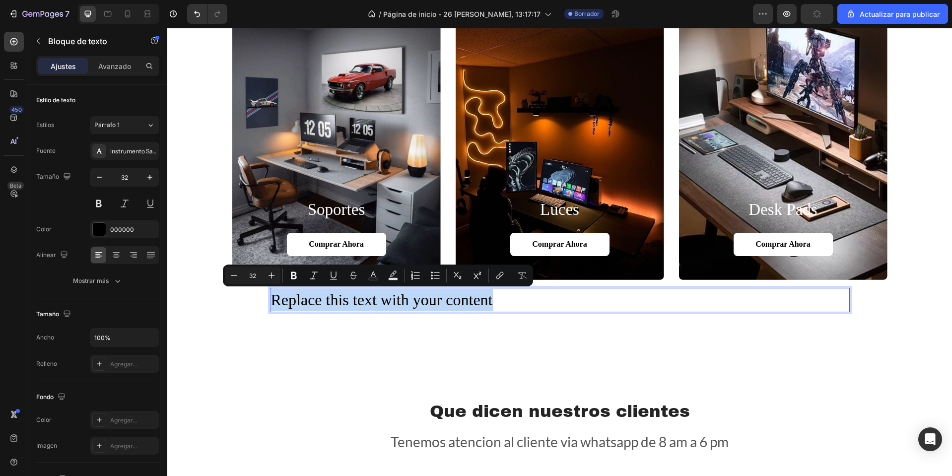
type input "18"
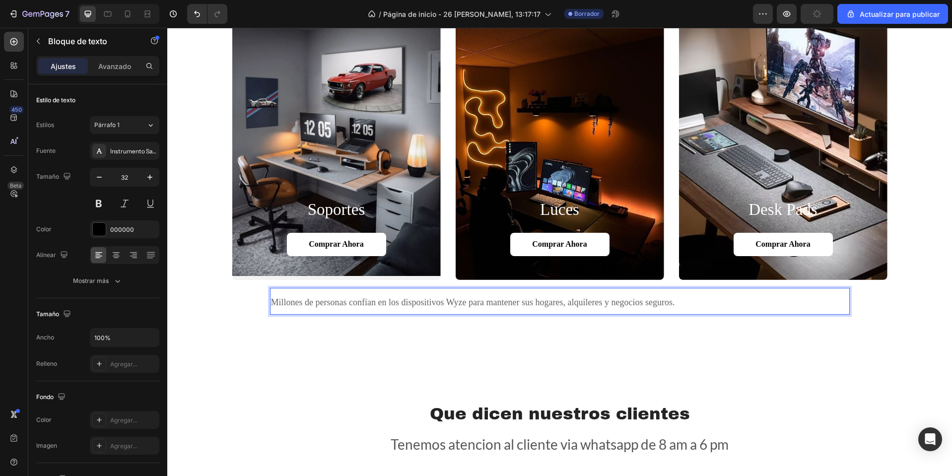
click at [469, 308] on p "Millones de personas confían en los dispositivos Wyze para mantener sus hogares…" at bounding box center [560, 301] width 578 height 25
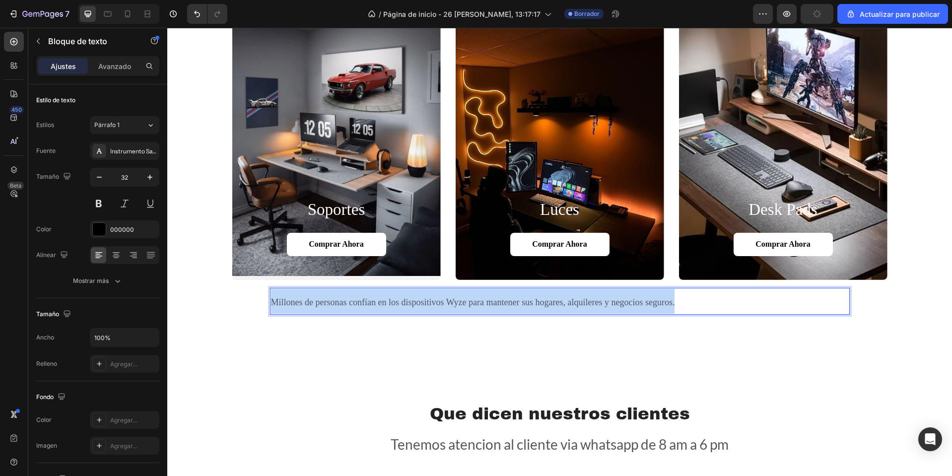
click at [469, 308] on p "Millones de personas confían en los dispositivos Wyze para mantener sus hogares…" at bounding box center [560, 301] width 578 height 25
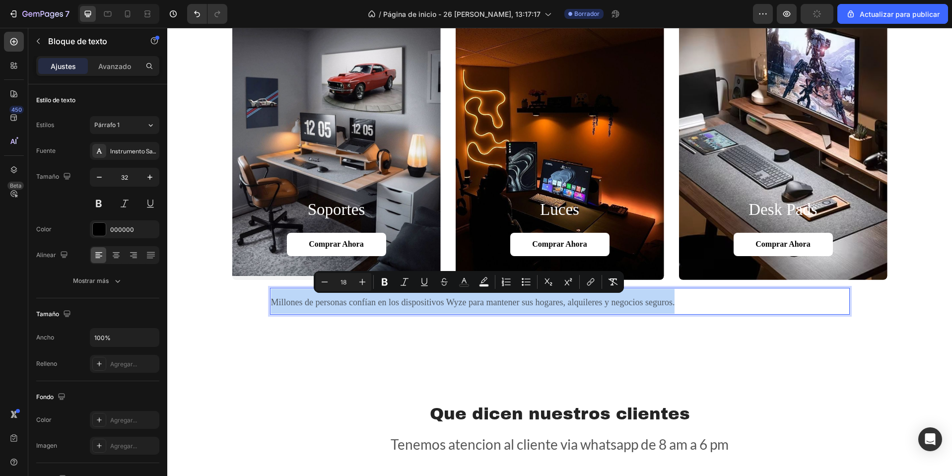
click at [469, 308] on p "Millones de personas confían en los dispositivos Wyze para mantener sus hogares…" at bounding box center [560, 301] width 578 height 25
click at [295, 303] on span "Millones de personas confían en los dispositivos Wyze para mantener sus hogares…" at bounding box center [473, 302] width 404 height 10
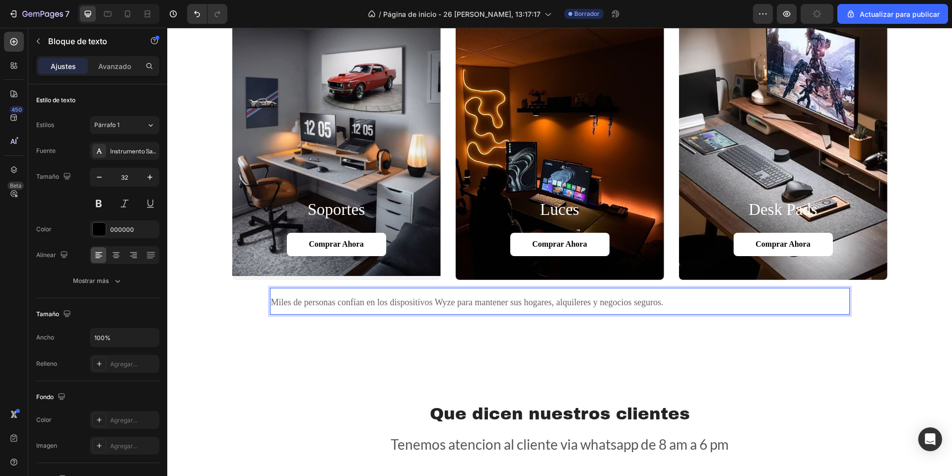
click at [450, 307] on p "Miles de personas confían en los dispositivos Wyze para mantener sus hogares, a…" at bounding box center [560, 301] width 578 height 25
click at [544, 299] on span "Miles de personas confían en los Productos viltecks para mantener sus hogares, …" at bounding box center [467, 302] width 393 height 10
drag, startPoint x: 745, startPoint y: 298, endPoint x: 591, endPoint y: 303, distance: 154.5
click at [591, 303] on p "Miles de personas confían en los Productos viltecks para tener el mejor espacio…" at bounding box center [560, 301] width 578 height 25
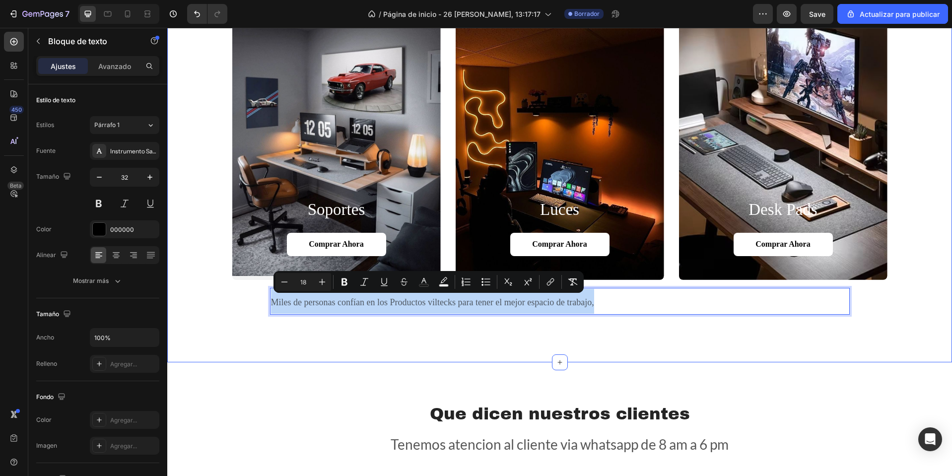
drag, startPoint x: 601, startPoint y: 309, endPoint x: 207, endPoint y: 273, distance: 395.2
click at [207, 273] on div "soportes Heading Comprar ahora Button Hero Banner luces Heading Comprar ahora B…" at bounding box center [559, 168] width 765 height 308
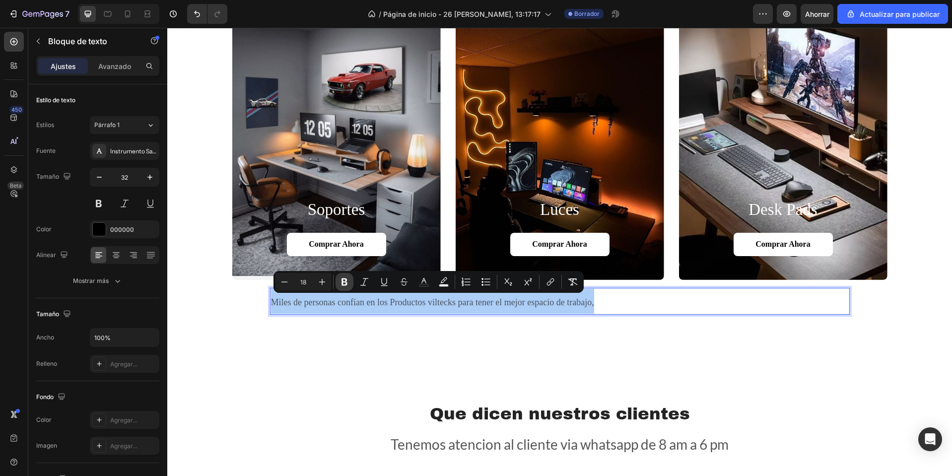
click at [340, 281] on icon "Barra de herramientas contextual del editor" at bounding box center [344, 282] width 10 height 10
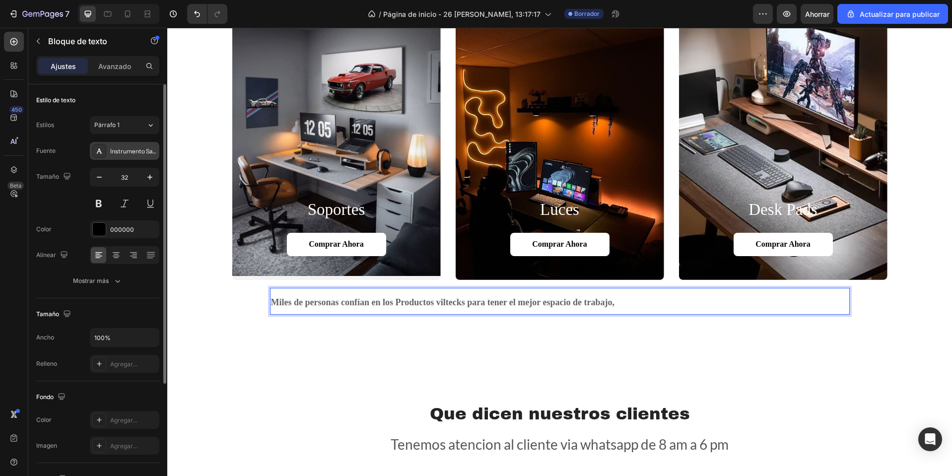
click at [138, 149] on font "Instrumento Sans" at bounding box center [134, 150] width 49 height 7
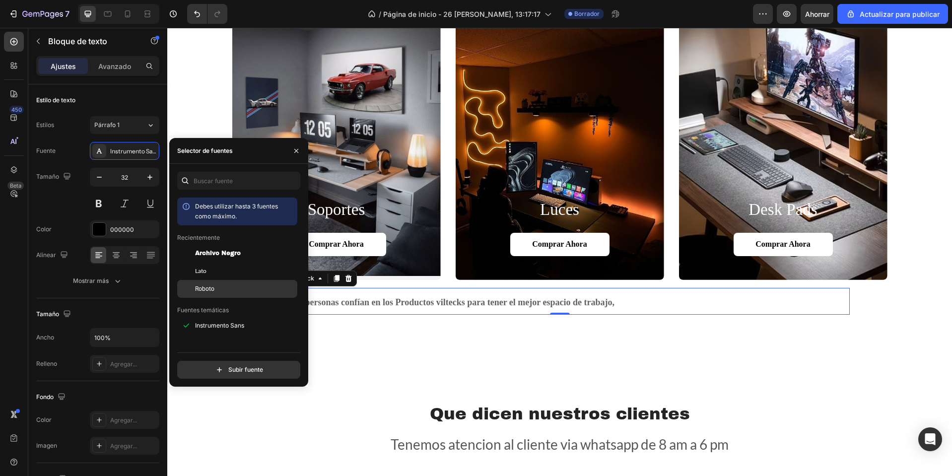
click at [230, 288] on div "Roboto" at bounding box center [245, 288] width 100 height 9
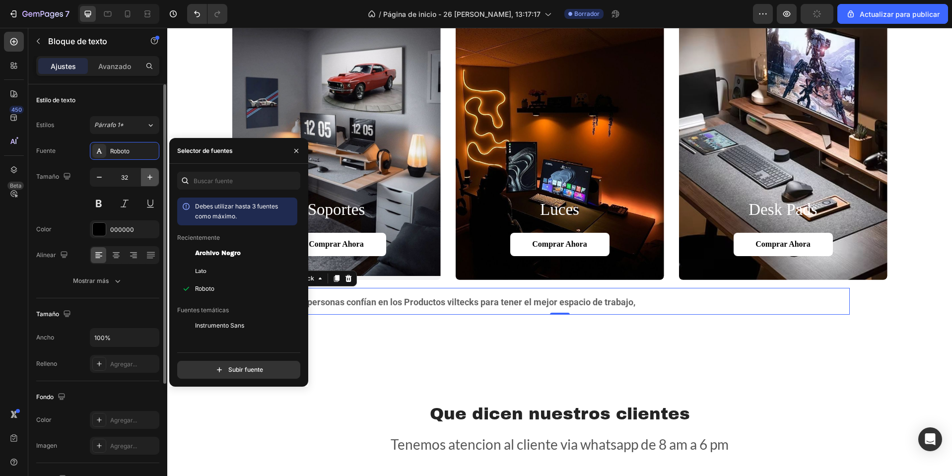
click at [152, 180] on icon "button" at bounding box center [150, 177] width 10 height 10
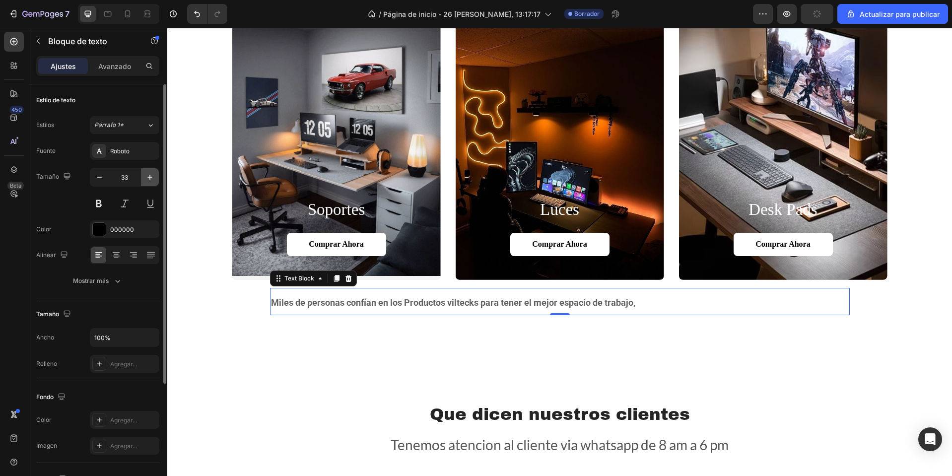
click at [152, 180] on icon "button" at bounding box center [150, 177] width 10 height 10
type input "35"
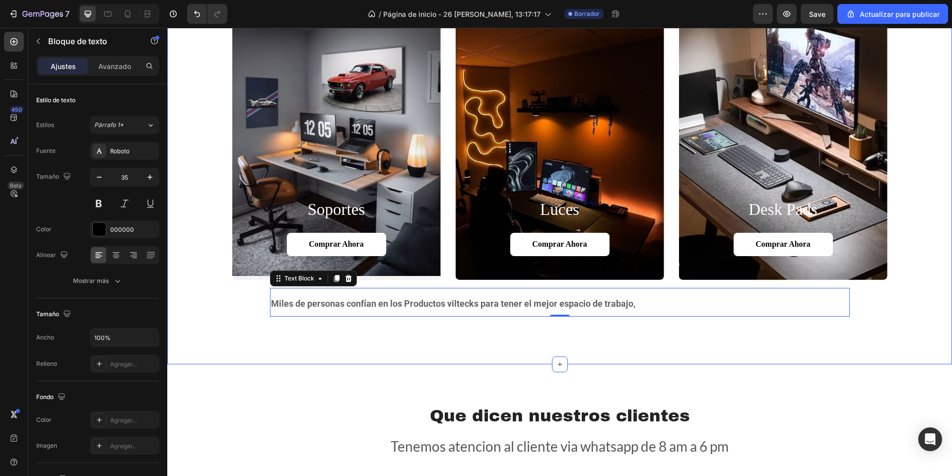
click at [564, 327] on div "soportes Heading Comprar ahora Button Hero Banner luces Heading Comprar ahora B…" at bounding box center [559, 180] width 785 height 370
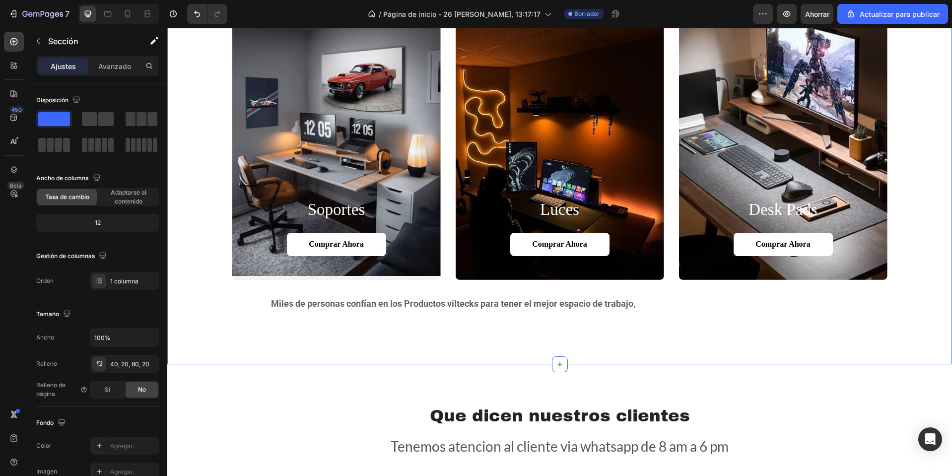
click at [495, 339] on div "soportes Heading Comprar ahora Button Hero Banner luces Heading Comprar ahora B…" at bounding box center [559, 180] width 785 height 370
click at [474, 314] on p "Miles de personas confían en los Productos viltecks para tener el mejor espacio…" at bounding box center [560, 302] width 578 height 27
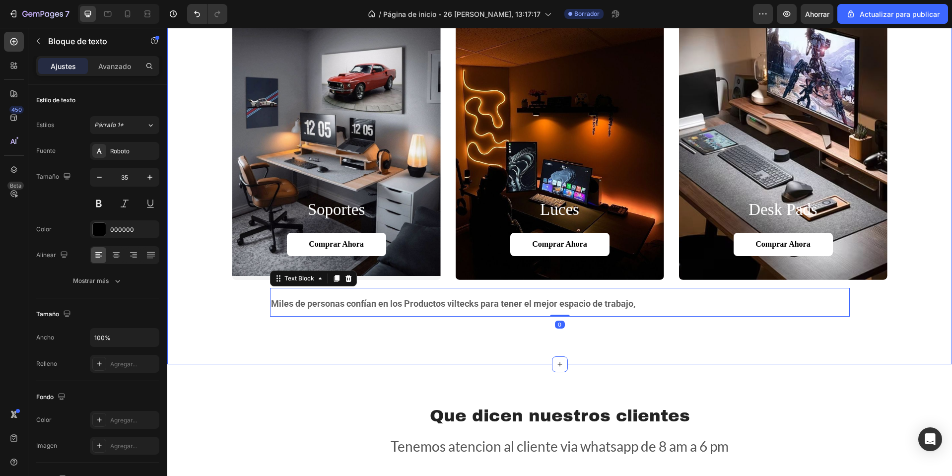
click at [487, 333] on div "soportes Heading Comprar ahora Button Hero Banner luces Heading Comprar ahora B…" at bounding box center [559, 180] width 785 height 370
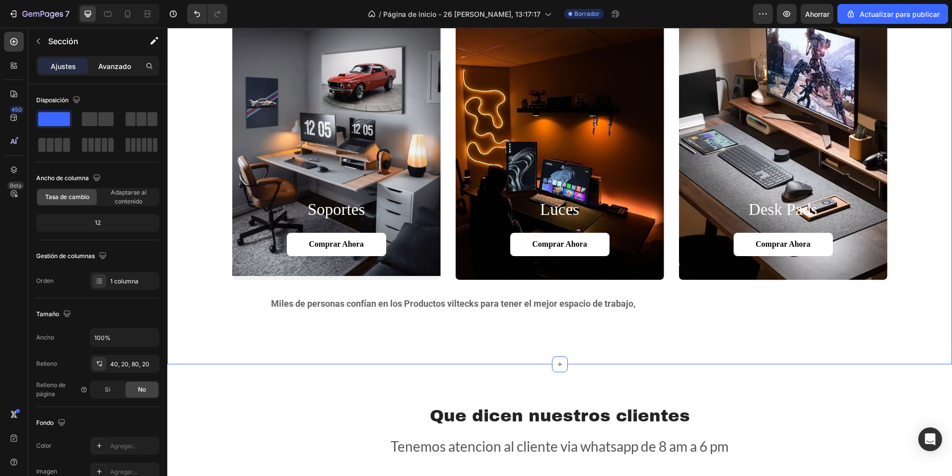
click at [125, 73] on div "Avanzado" at bounding box center [115, 66] width 50 height 16
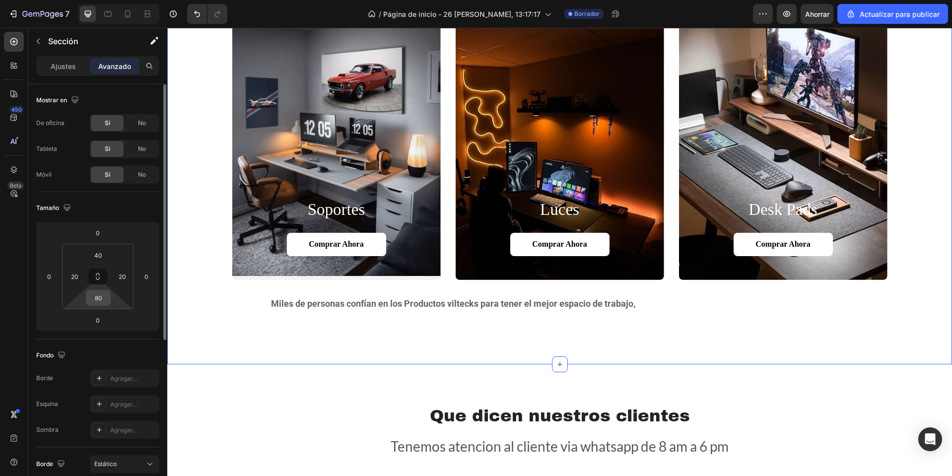
click at [94, 292] on input "80" at bounding box center [98, 297] width 20 height 15
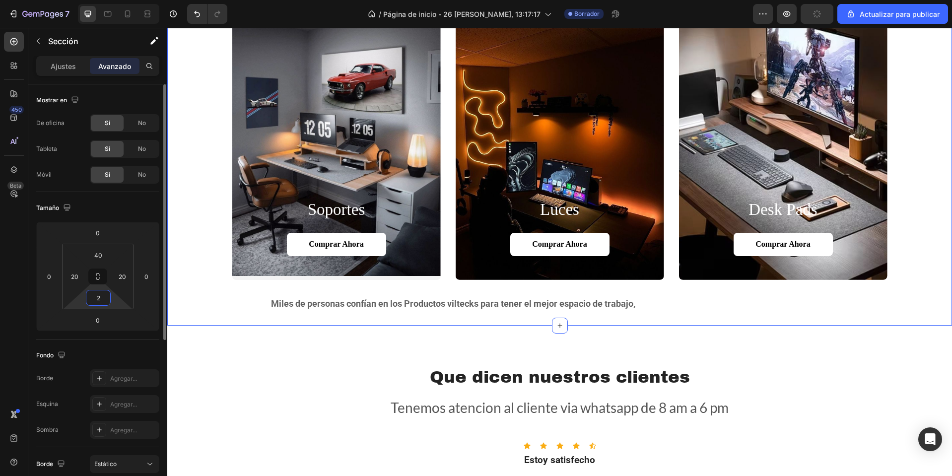
type input "20"
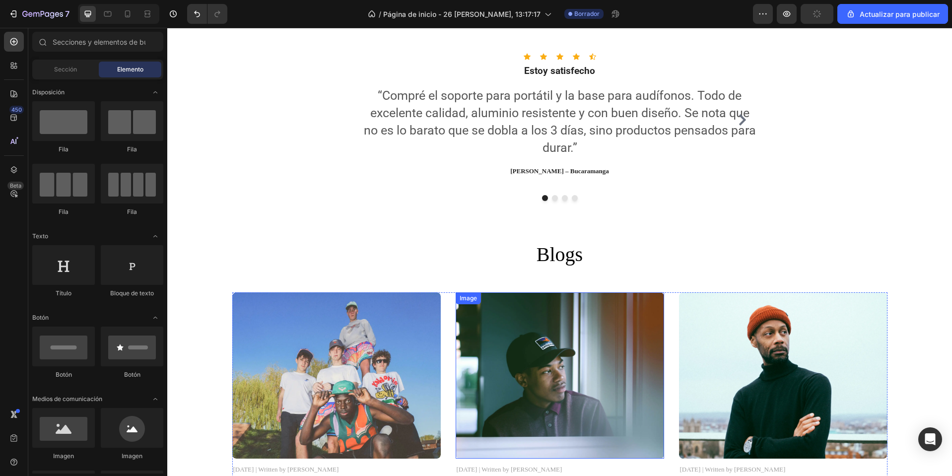
scroll to position [1142, 0]
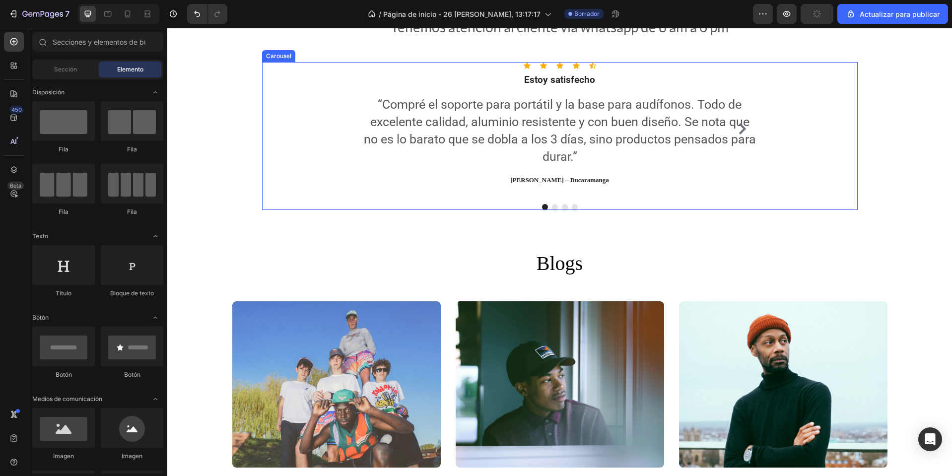
click at [548, 204] on div at bounding box center [559, 207] width 397 height 6
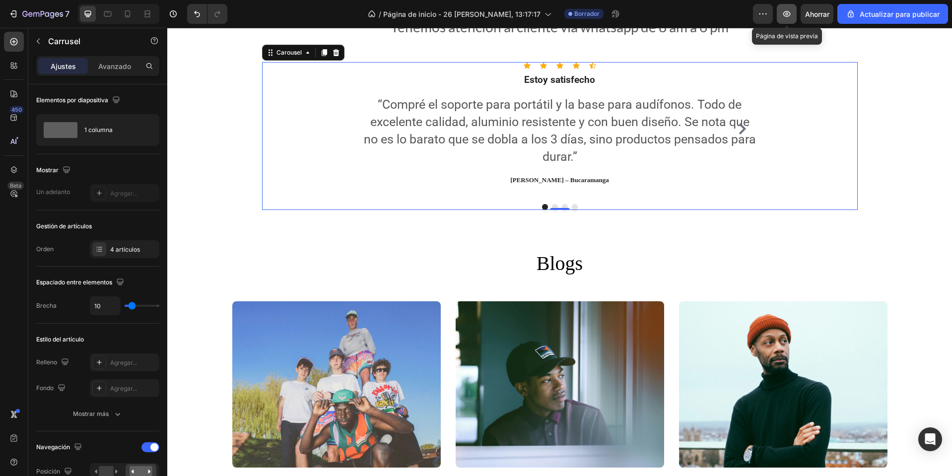
click at [782, 18] on button "button" at bounding box center [787, 14] width 20 height 20
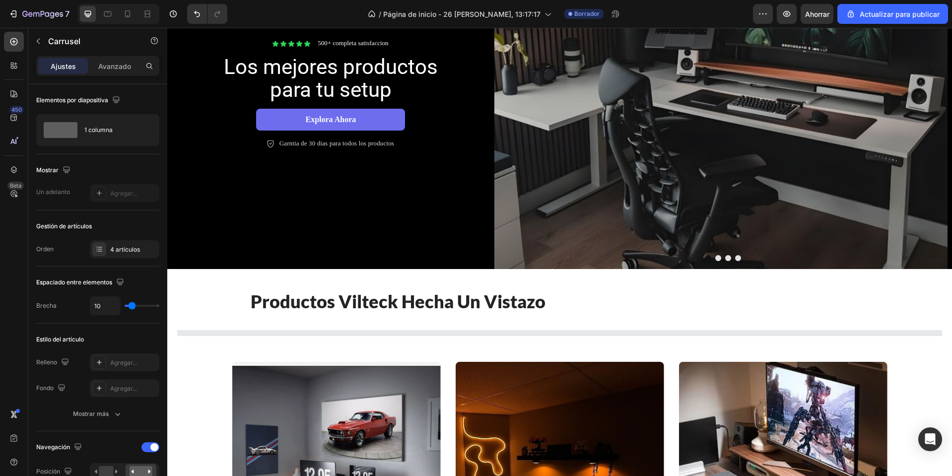
scroll to position [0, 0]
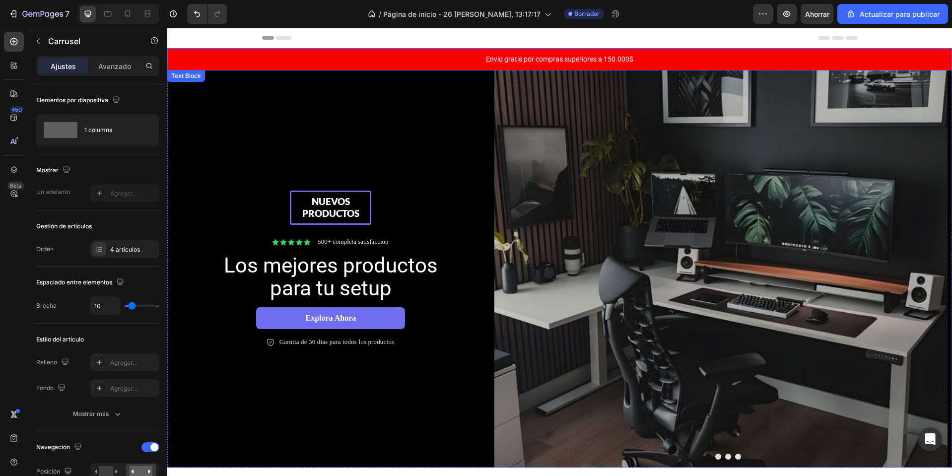
click at [553, 59] on p "Envio gratis por compras superiores a 150.000$" at bounding box center [559, 59] width 783 height 10
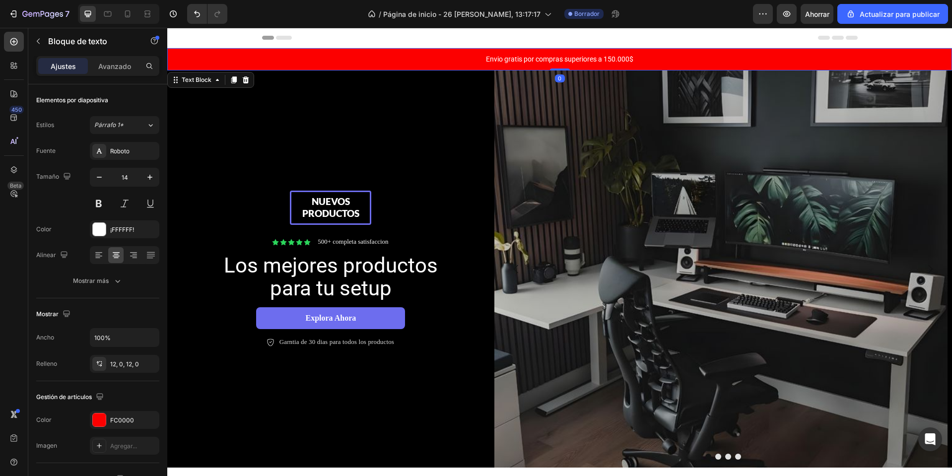
click at [553, 59] on p "Envio gratis por compras superiores a 150.000$" at bounding box center [559, 59] width 783 height 10
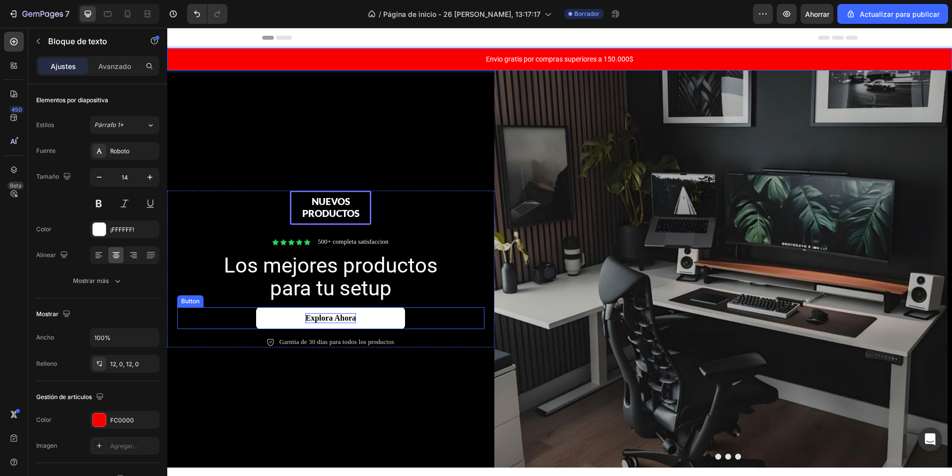
click at [334, 318] on p "Explora ahora" at bounding box center [330, 318] width 51 height 10
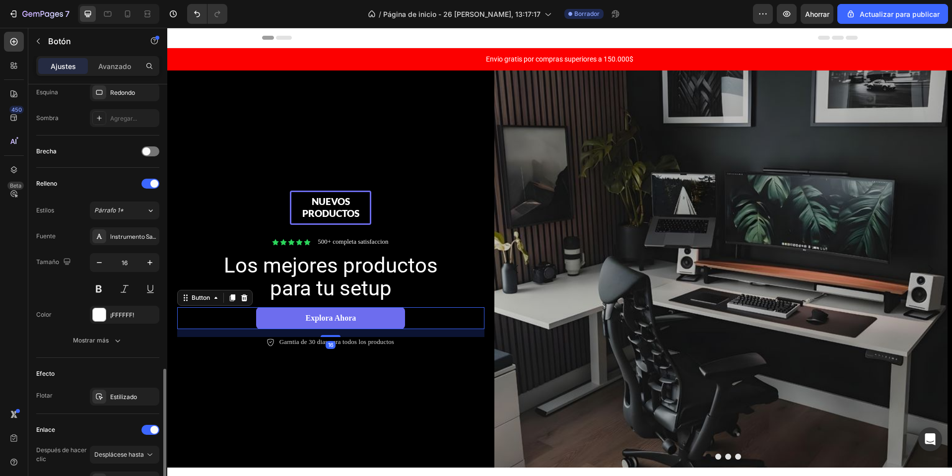
scroll to position [343, 0]
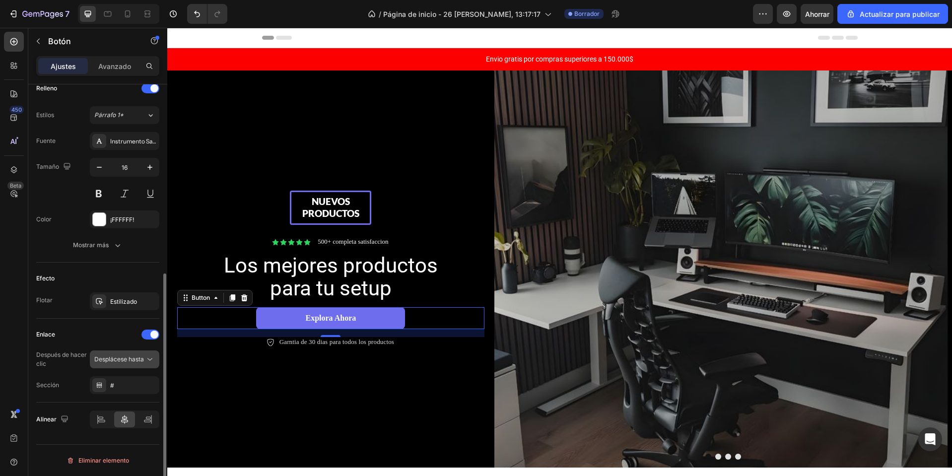
click at [109, 351] on button "Desplácese hasta" at bounding box center [124, 359] width 69 height 18
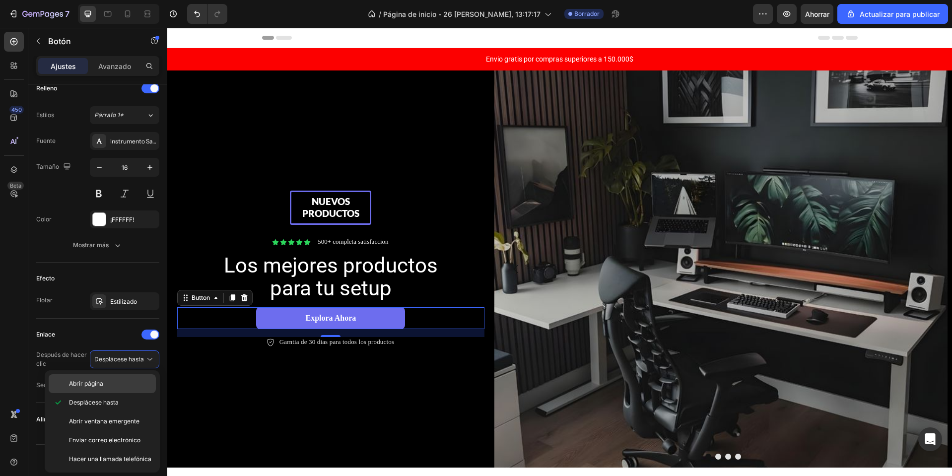
click at [99, 375] on div "Abrir página" at bounding box center [102, 383] width 107 height 19
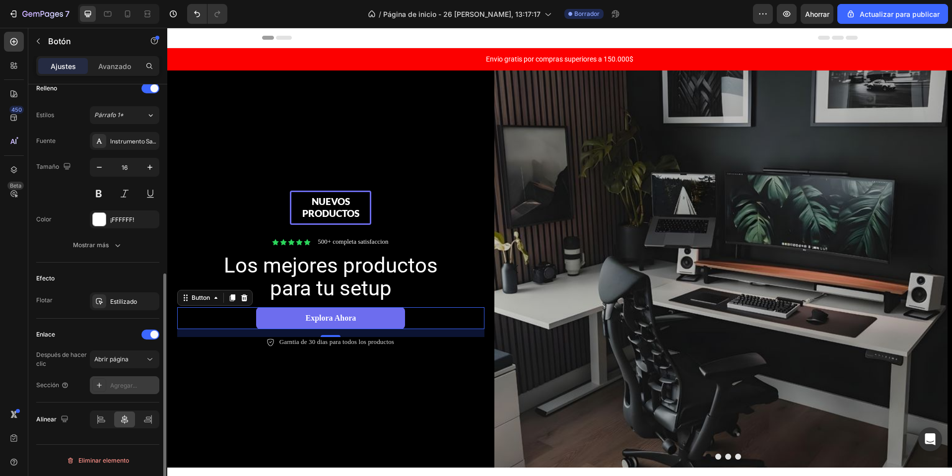
click at [109, 384] on div "Agregar..." at bounding box center [124, 385] width 69 height 18
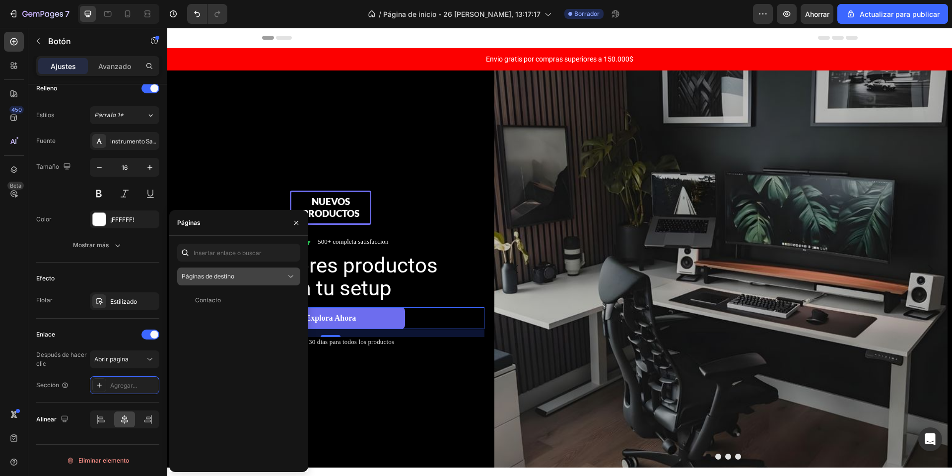
click at [257, 278] on div "Páginas de destino" at bounding box center [234, 276] width 104 height 9
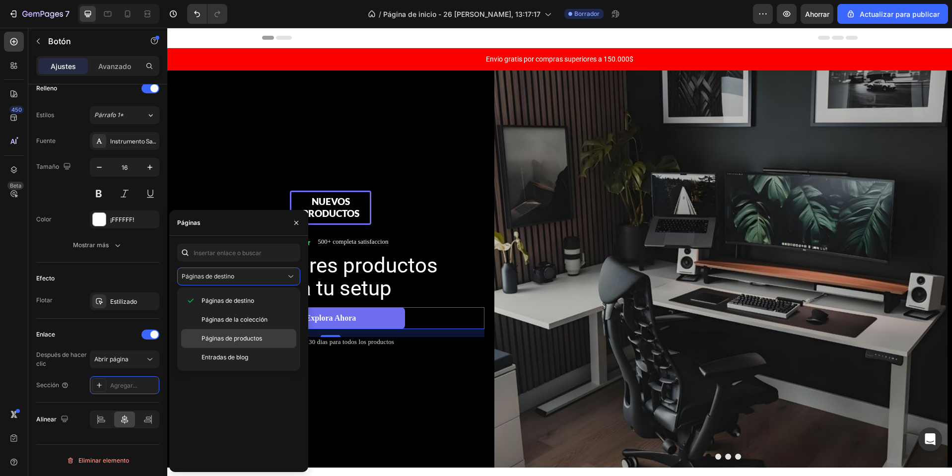
click at [234, 339] on font "Páginas de productos" at bounding box center [232, 338] width 61 height 7
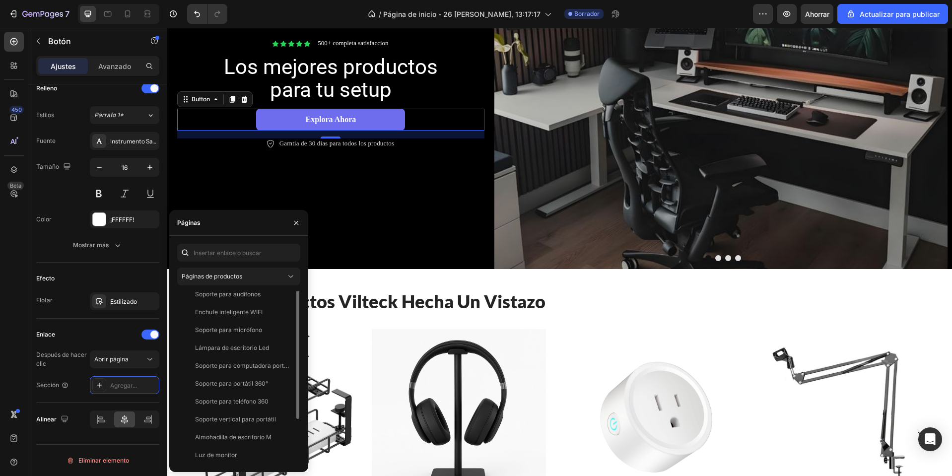
scroll to position [0, 0]
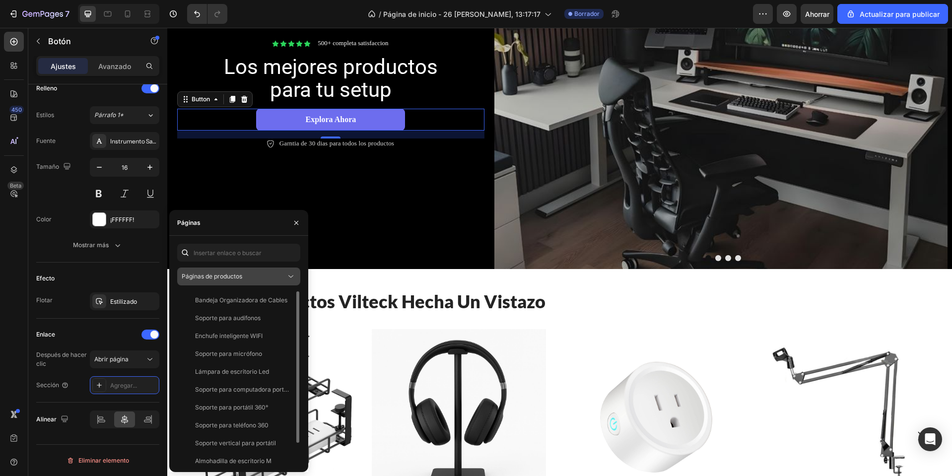
click at [232, 280] on span "Páginas de productos" at bounding box center [212, 276] width 61 height 9
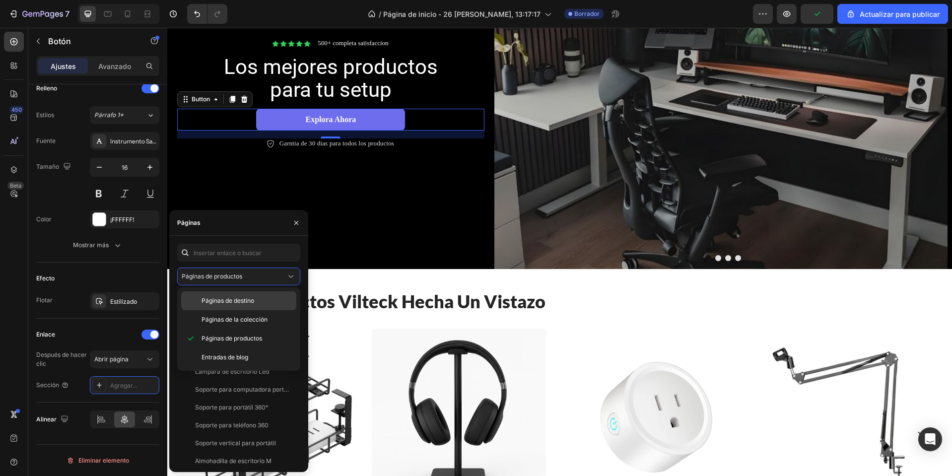
click at [227, 299] on font "Páginas de destino" at bounding box center [228, 300] width 53 height 7
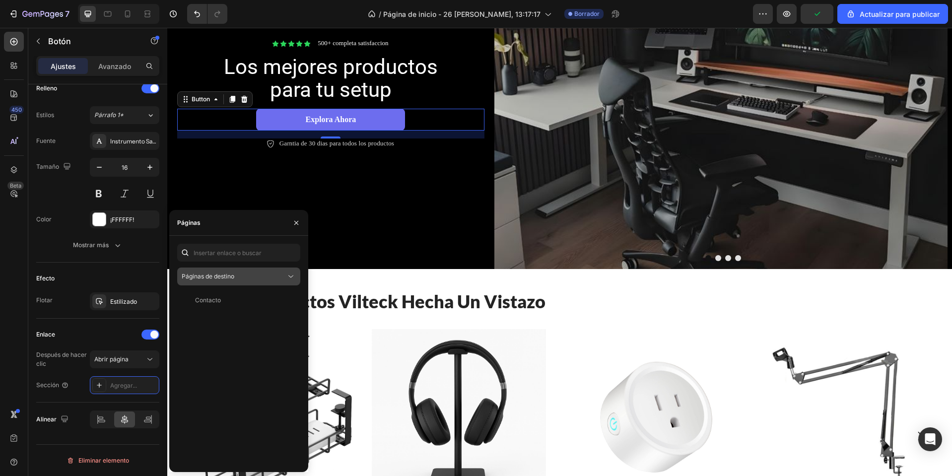
click at [236, 274] on div "Páginas de destino" at bounding box center [234, 276] width 104 height 9
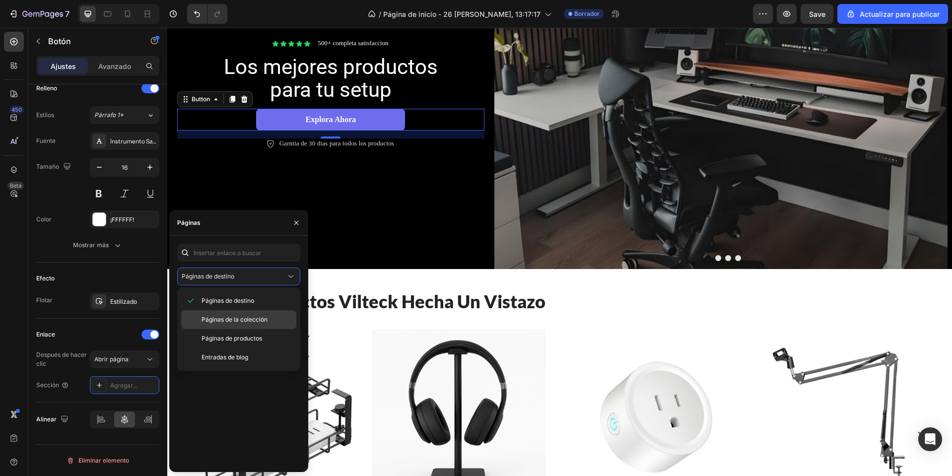
click at [215, 329] on div "Páginas de la colección" at bounding box center [238, 338] width 115 height 19
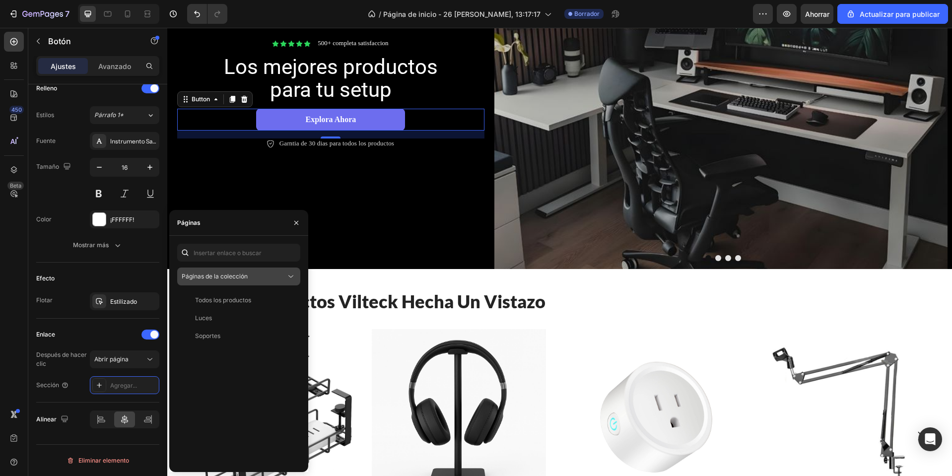
click at [222, 268] on button "Páginas de la colección" at bounding box center [238, 277] width 123 height 18
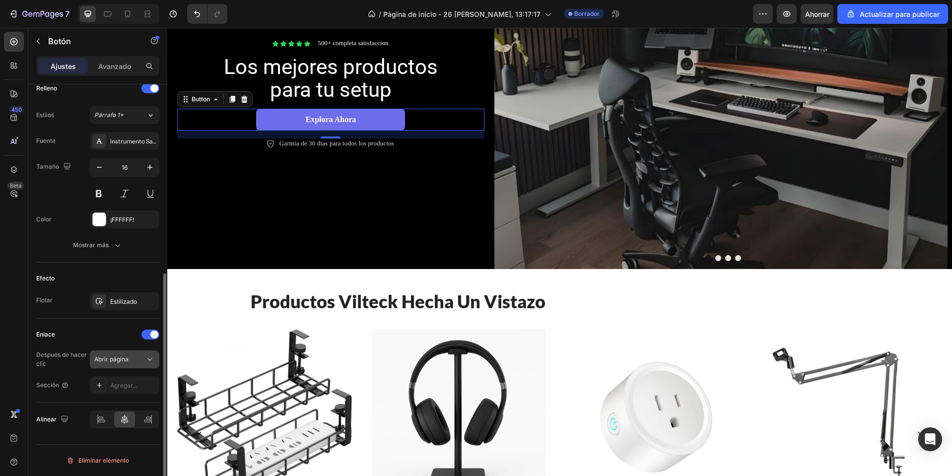
click at [153, 368] on button "Abrir página" at bounding box center [124, 359] width 69 height 18
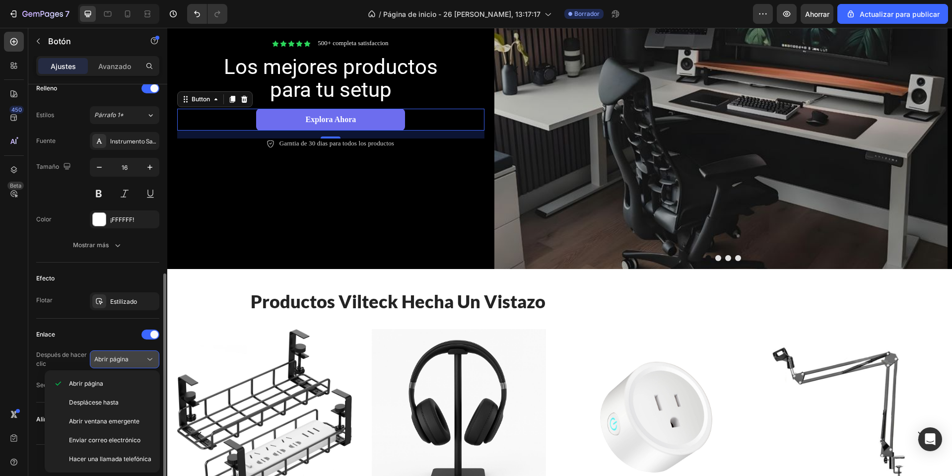
click at [153, 368] on button "Abrir página" at bounding box center [124, 359] width 69 height 18
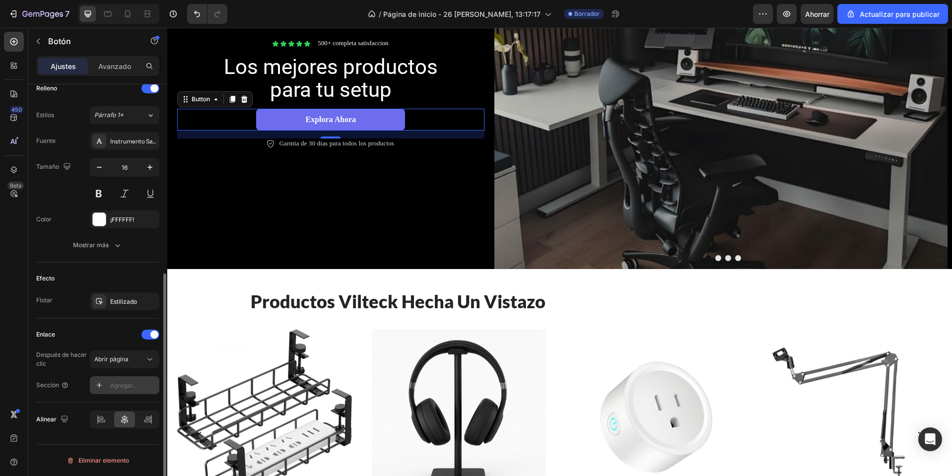
click at [136, 383] on font "Agregar..." at bounding box center [123, 385] width 27 height 7
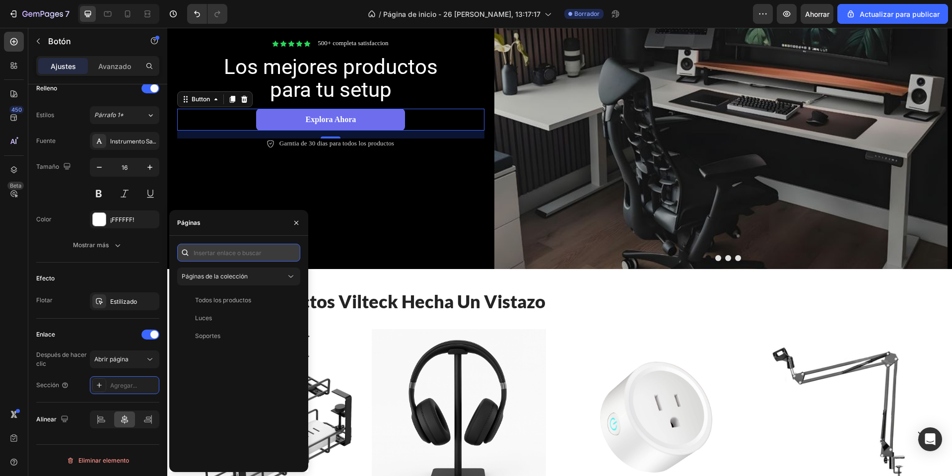
click at [249, 259] on input "text" at bounding box center [238, 253] width 123 height 18
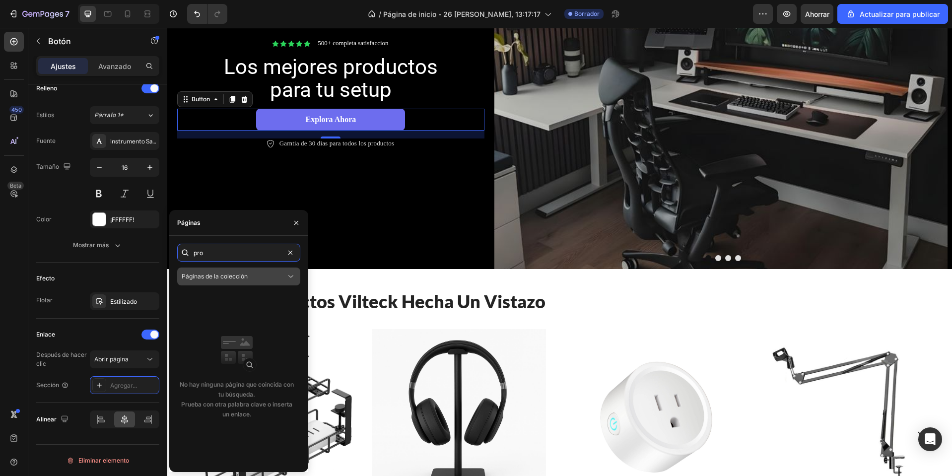
type input "pro"
click at [240, 280] on button "Páginas de la colección" at bounding box center [238, 277] width 123 height 18
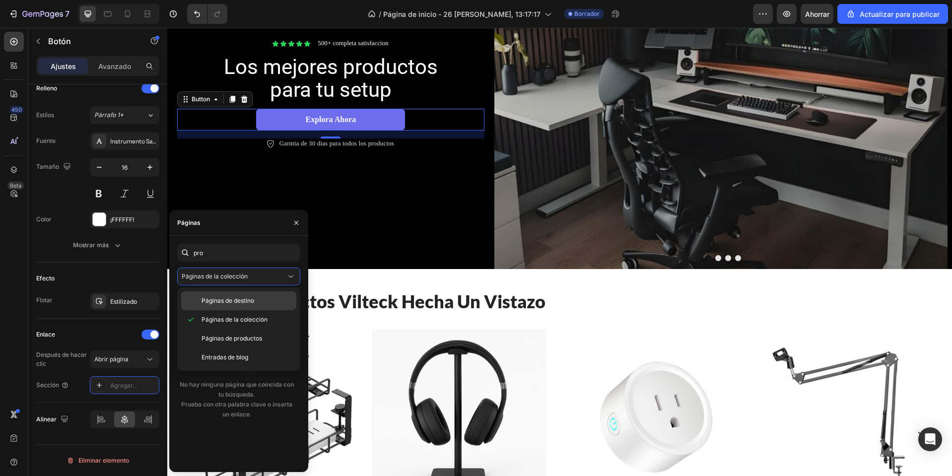
click at [237, 296] on div "Páginas de destino" at bounding box center [238, 300] width 115 height 19
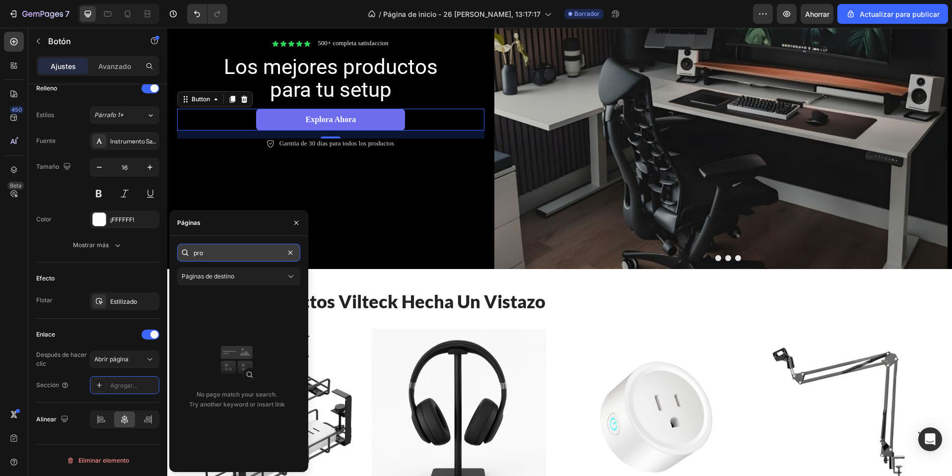
click at [246, 250] on input "pro" at bounding box center [238, 253] width 123 height 18
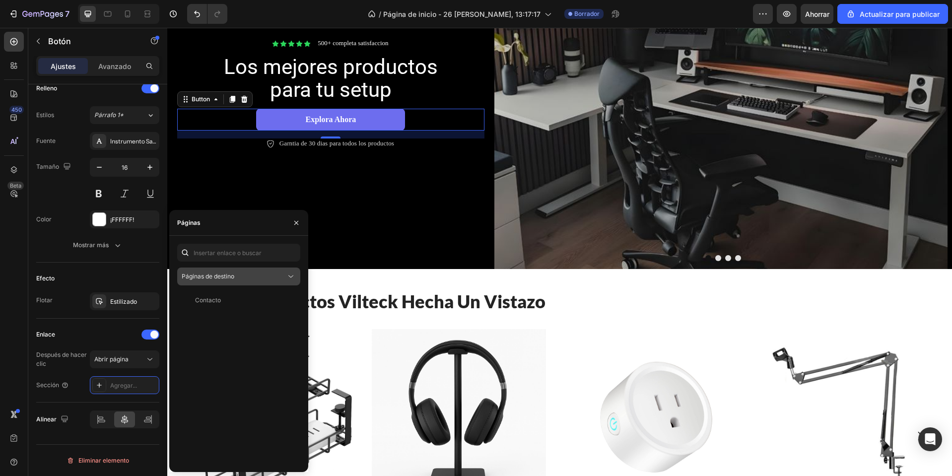
click at [231, 276] on font "Páginas de destino" at bounding box center [208, 275] width 53 height 7
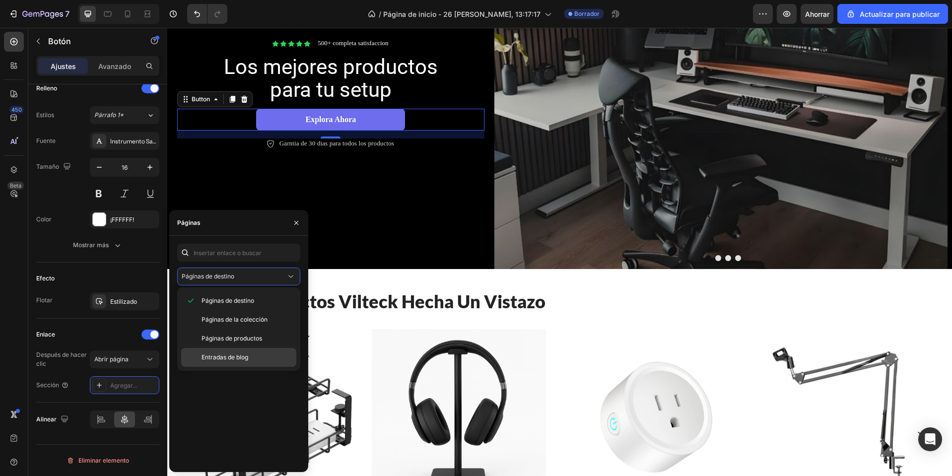
click at [230, 349] on div "Entradas de blog" at bounding box center [238, 357] width 115 height 19
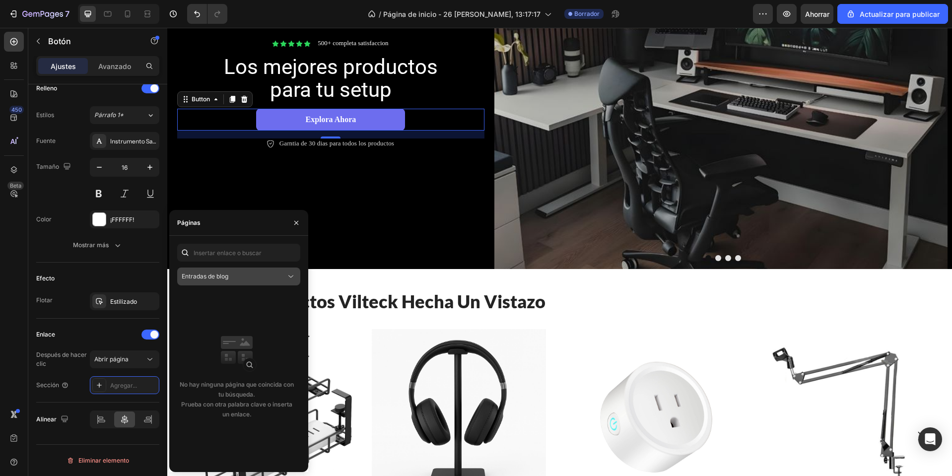
click at [229, 278] on div "Entradas de blog" at bounding box center [234, 276] width 104 height 9
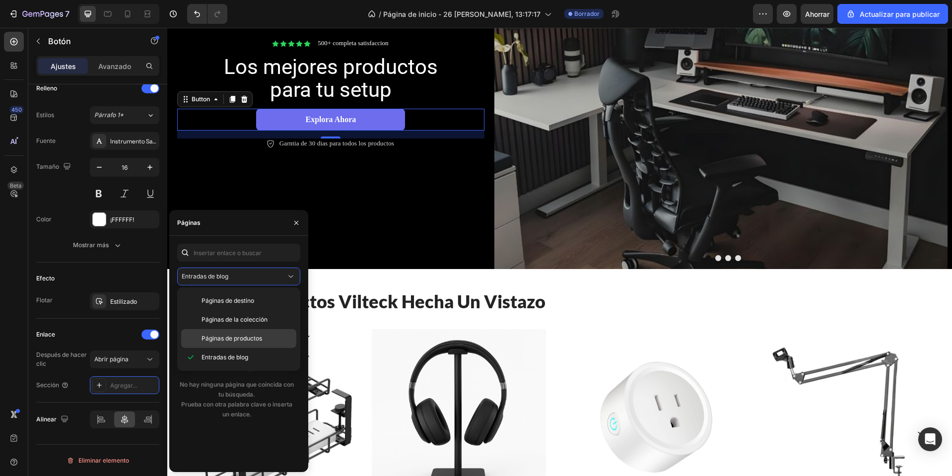
click at [228, 337] on font "Páginas de productos" at bounding box center [232, 338] width 61 height 7
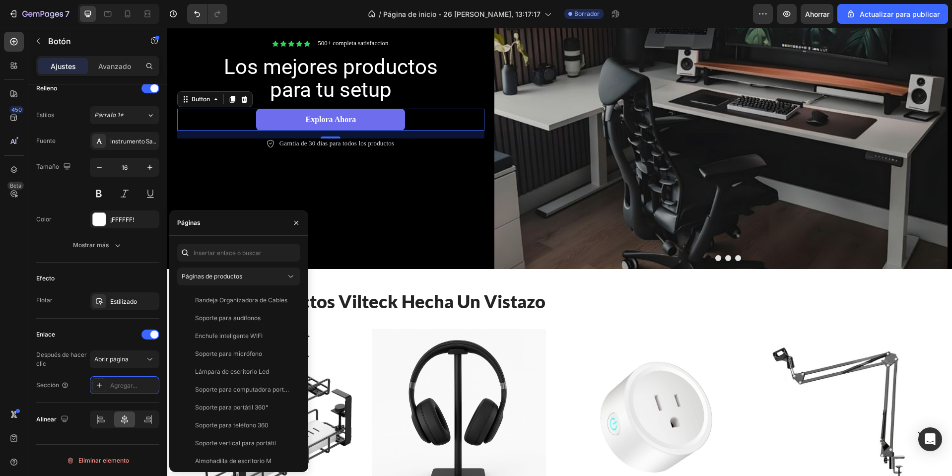
click at [248, 227] on div "Páginas" at bounding box center [238, 223] width 139 height 26
click at [299, 226] on icon "button" at bounding box center [296, 223] width 8 height 8
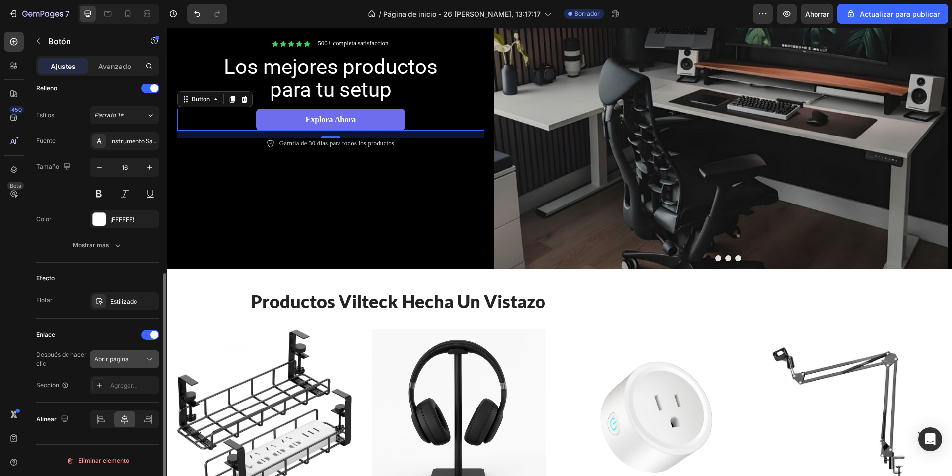
click at [135, 359] on div "Abrir página" at bounding box center [119, 359] width 51 height 9
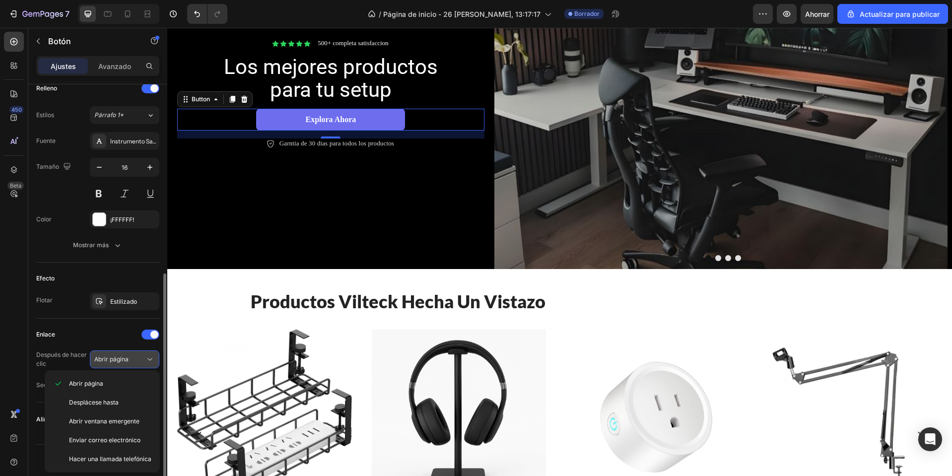
click at [135, 359] on div "Abrir página" at bounding box center [119, 359] width 51 height 9
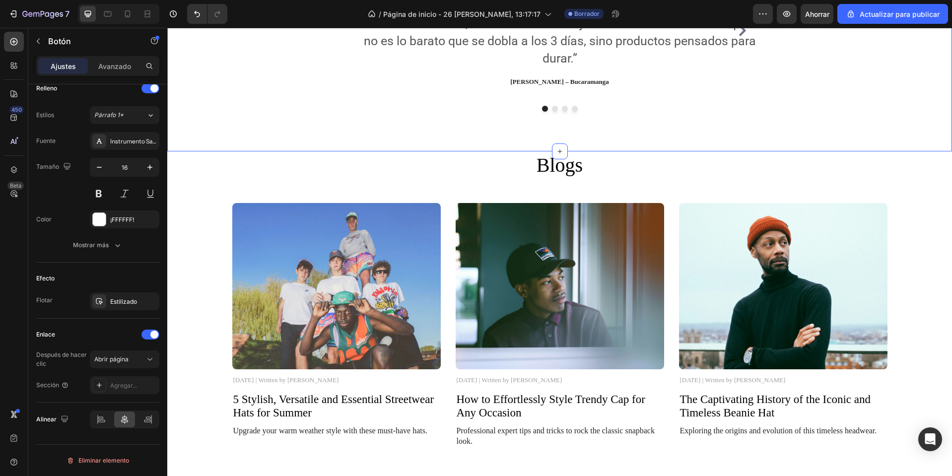
scroll to position [1142, 0]
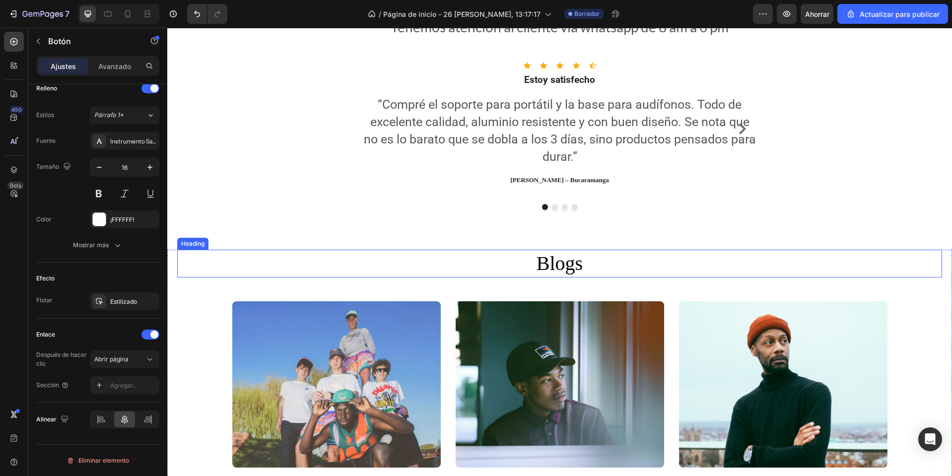
click at [836, 265] on h2 "Blogs" at bounding box center [560, 264] width 596 height 28
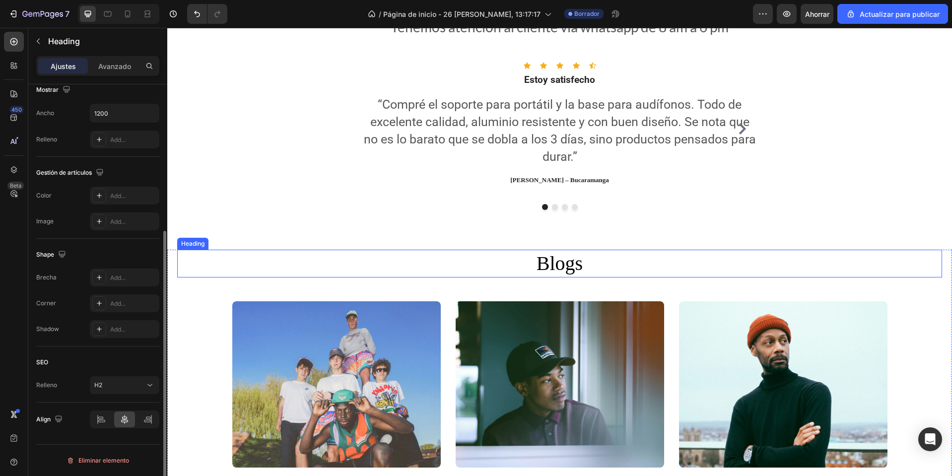
scroll to position [0, 0]
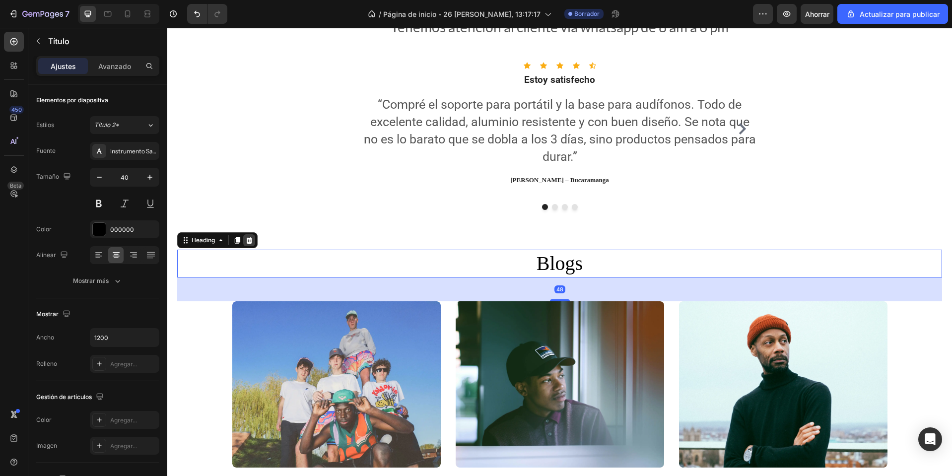
click at [248, 243] on icon at bounding box center [249, 240] width 6 height 7
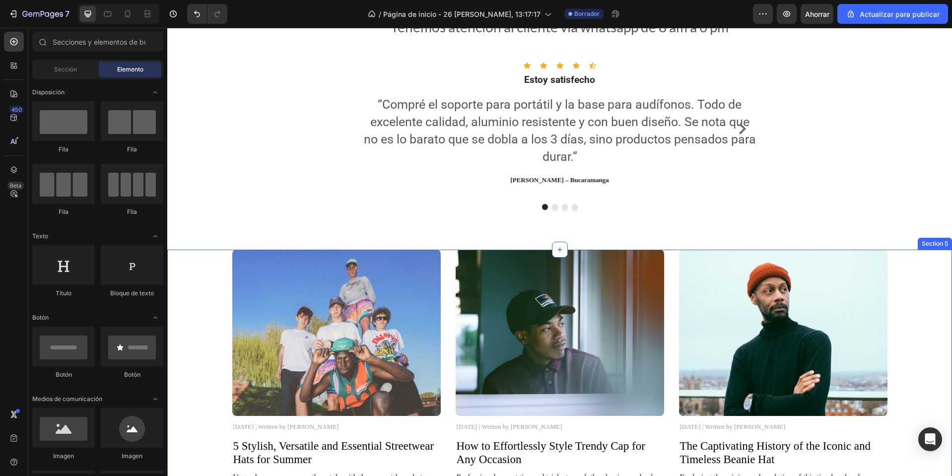
click at [220, 270] on div "Image November 3, 2024 | Written by Stella Hendriks Text Block 5 Stylish, Versa…" at bounding box center [559, 372] width 765 height 245
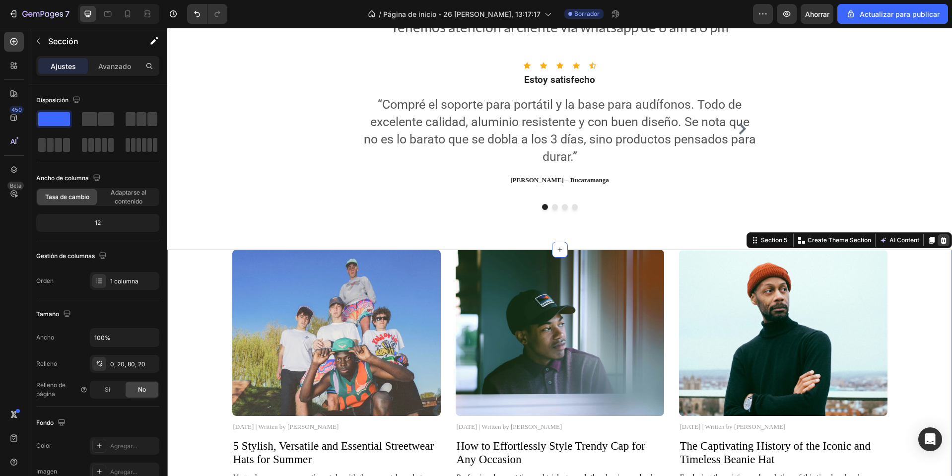
click at [940, 241] on icon at bounding box center [944, 240] width 8 height 8
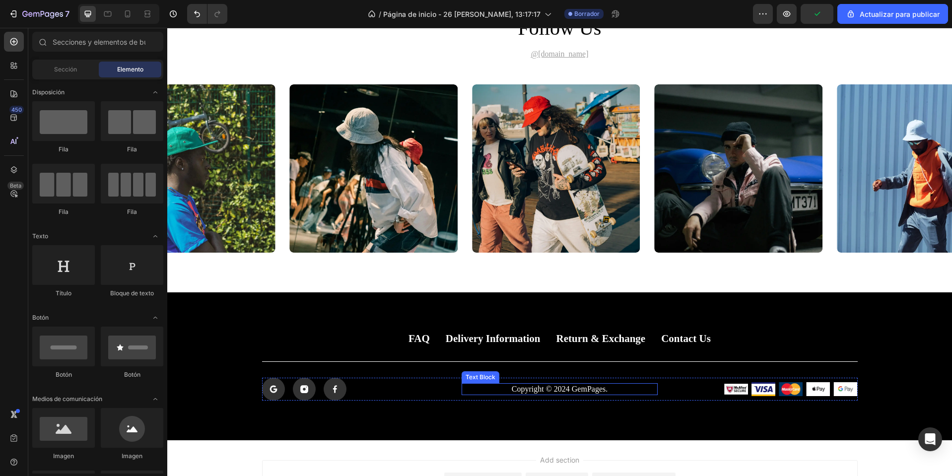
scroll to position [1386, 0]
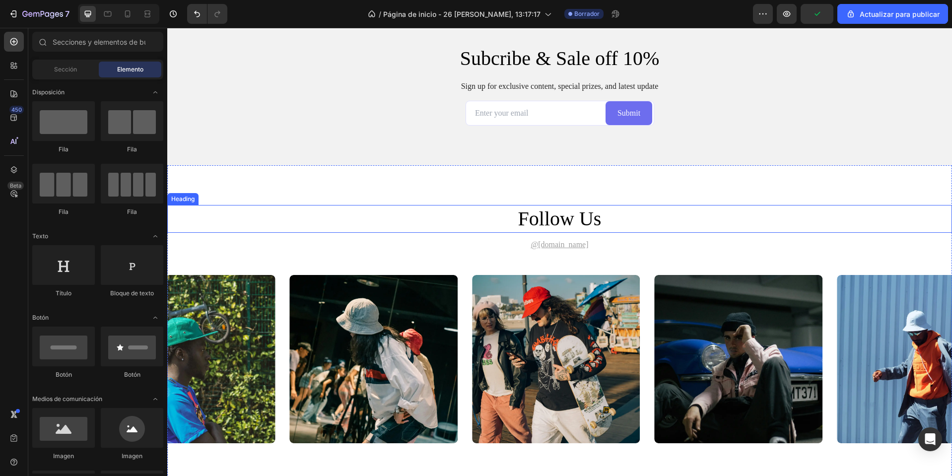
click at [546, 221] on h2 "follow us" at bounding box center [560, 219] width 596 height 28
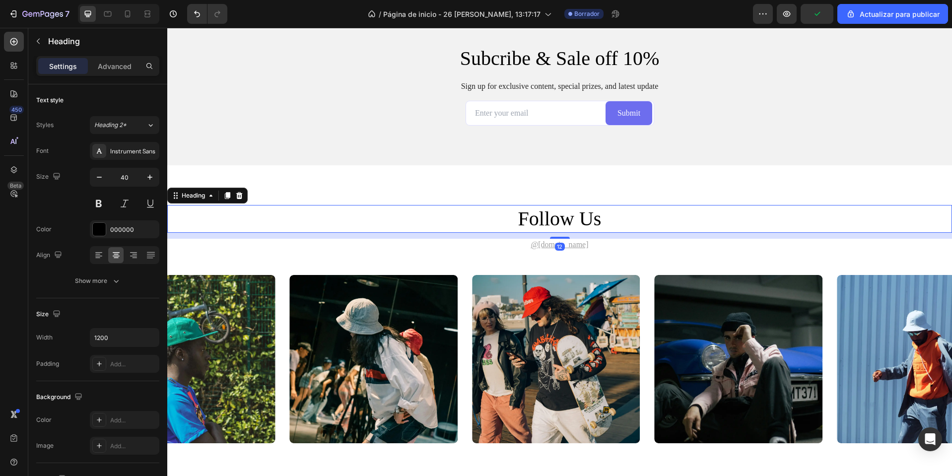
click at [546, 221] on h2 "follow us" at bounding box center [560, 219] width 596 height 28
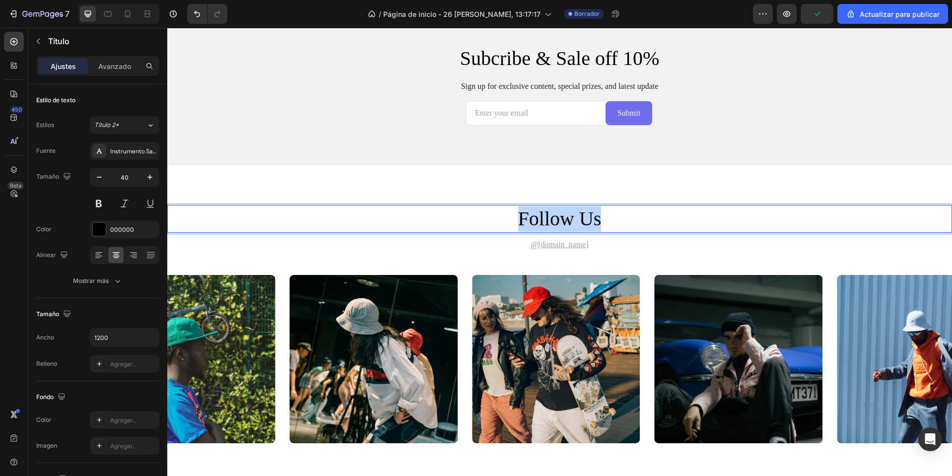
click at [546, 221] on p "follow us" at bounding box center [560, 219] width 594 height 26
click at [615, 205] on h2 "Siguenos" at bounding box center [560, 219] width 596 height 28
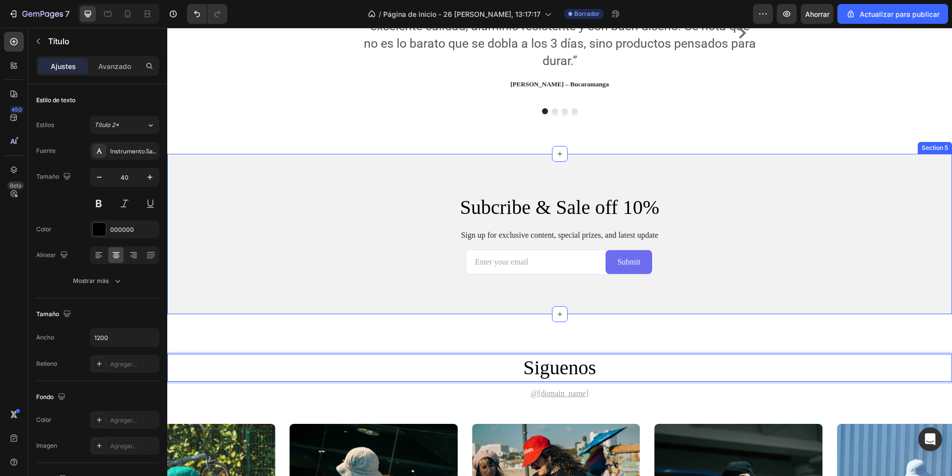
scroll to position [1188, 0]
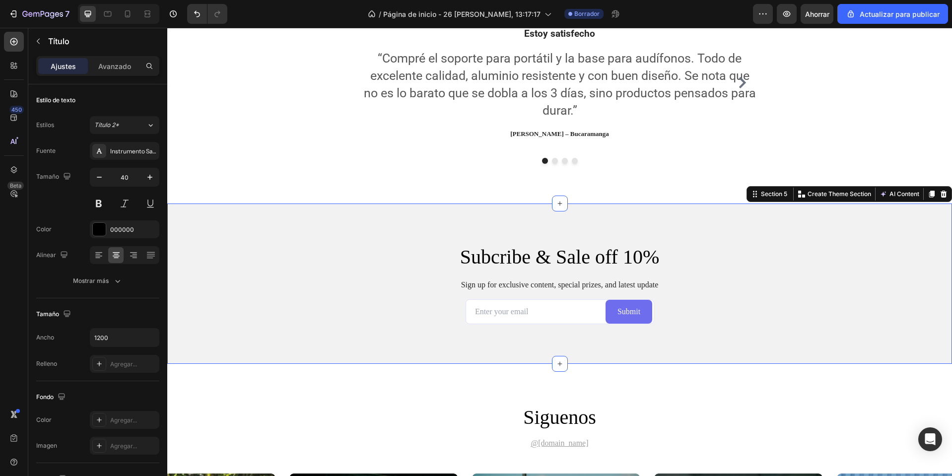
click at [750, 230] on div "Subcribe & Sale off 10% Heading Sign up for exclusive content, special prizes, …" at bounding box center [559, 283] width 785 height 161
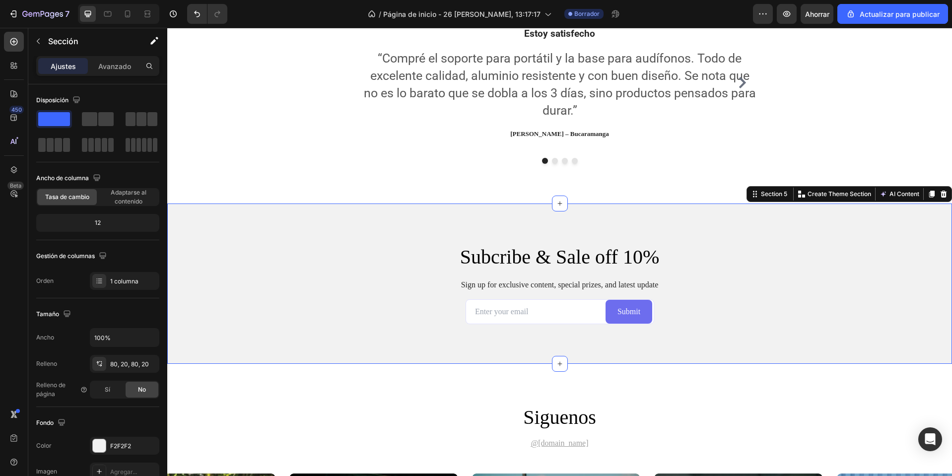
click at [941, 195] on div at bounding box center [944, 194] width 12 height 12
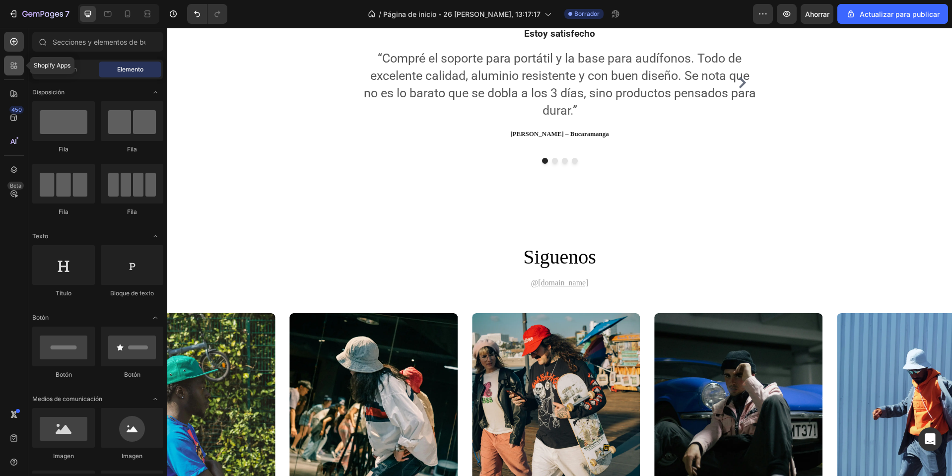
click at [18, 68] on icon at bounding box center [14, 66] width 10 height 10
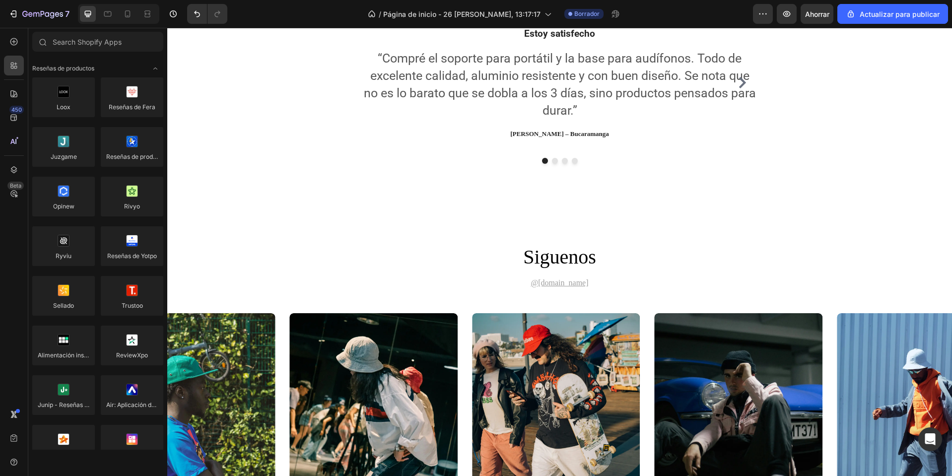
click at [24, 43] on div "450 Beta" at bounding box center [14, 252] width 28 height 448
click at [18, 46] on icon at bounding box center [14, 42] width 10 height 10
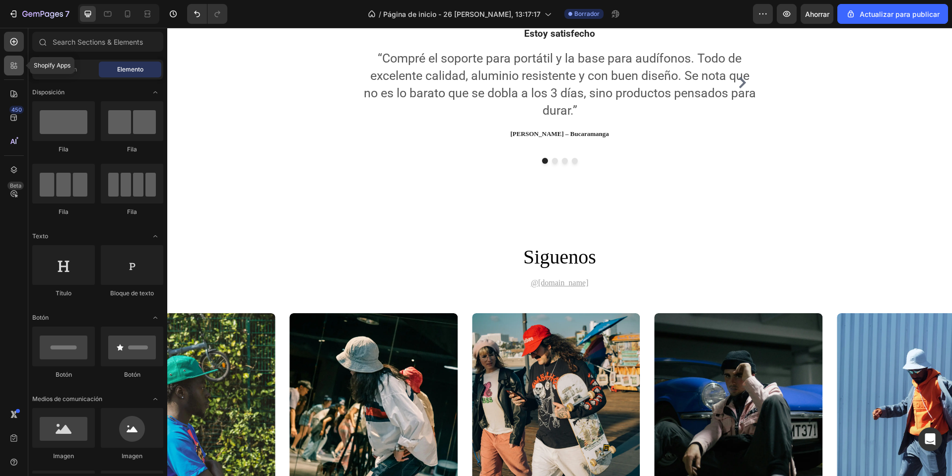
click at [15, 66] on icon at bounding box center [15, 67] width 3 height 3
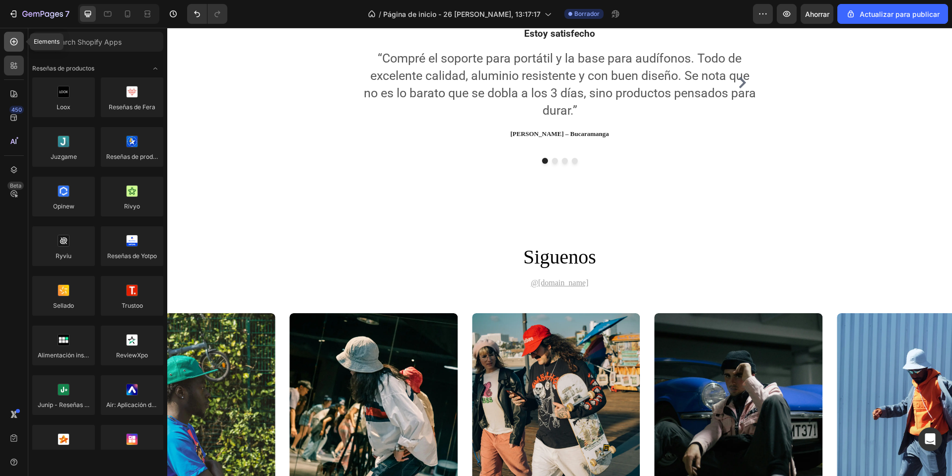
click at [16, 45] on icon at bounding box center [14, 42] width 10 height 10
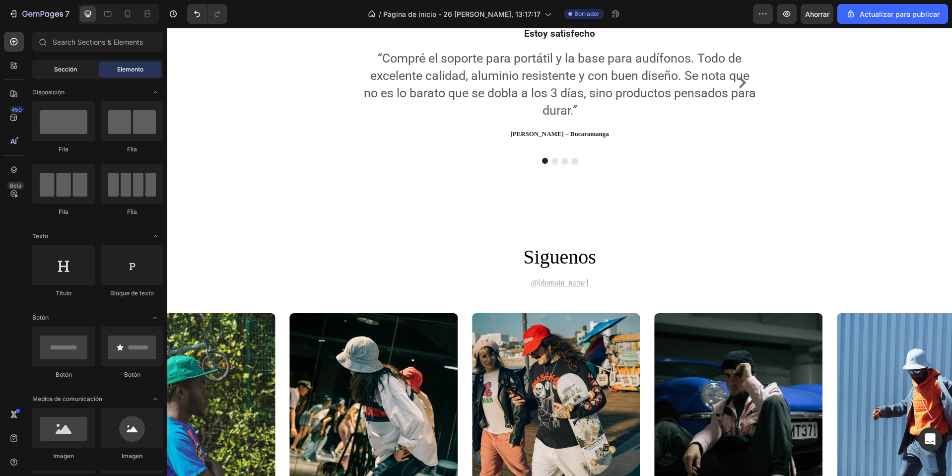
click at [59, 66] on font "Sección" at bounding box center [65, 69] width 23 height 7
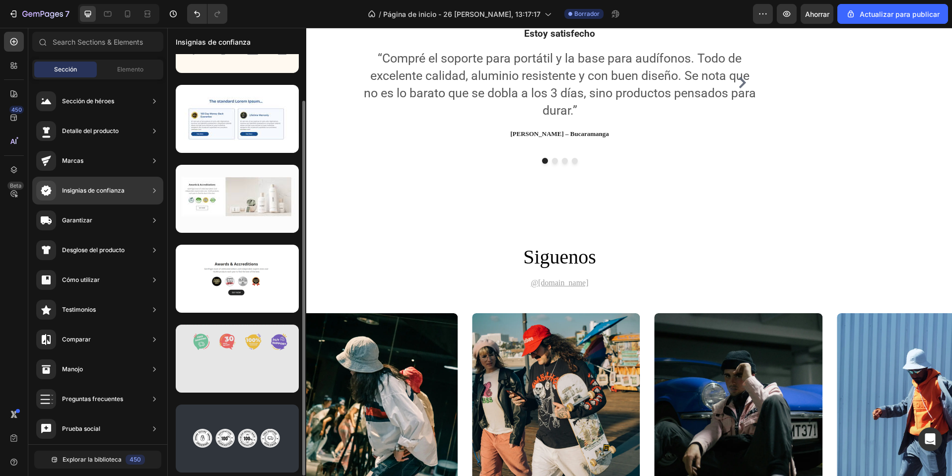
scroll to position [0, 0]
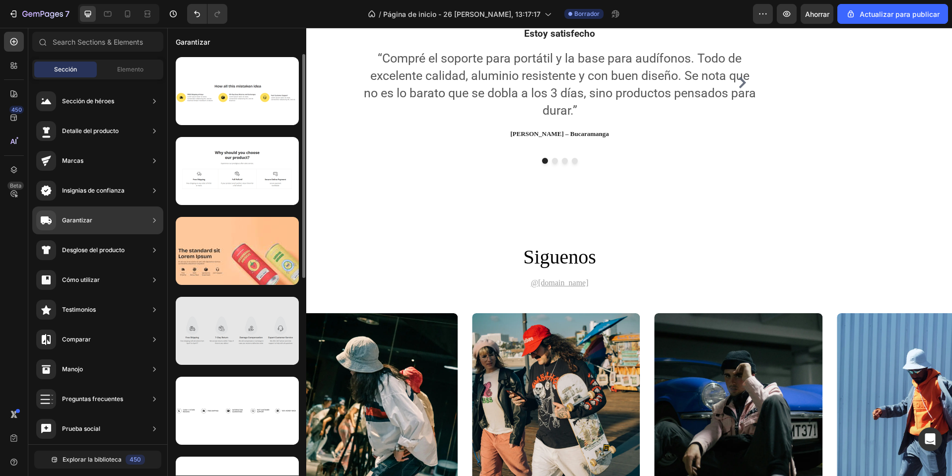
click at [255, 349] on div at bounding box center [237, 331] width 123 height 68
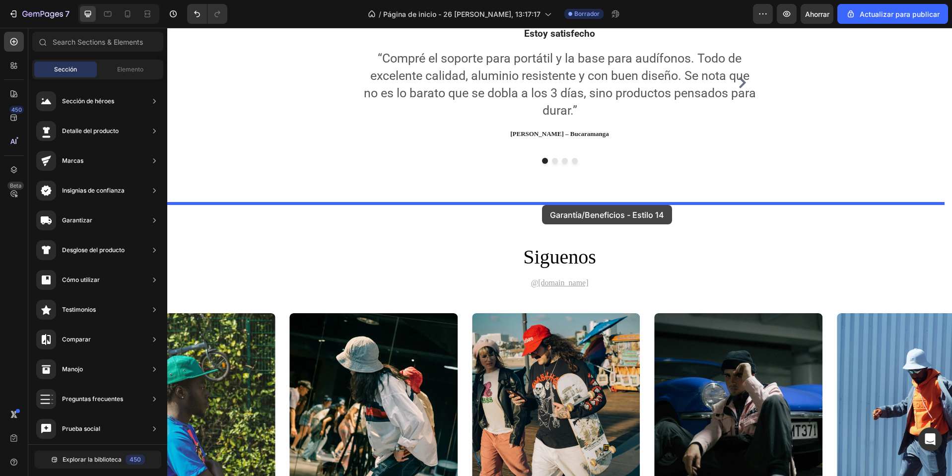
drag, startPoint x: 393, startPoint y: 363, endPoint x: 542, endPoint y: 205, distance: 217.3
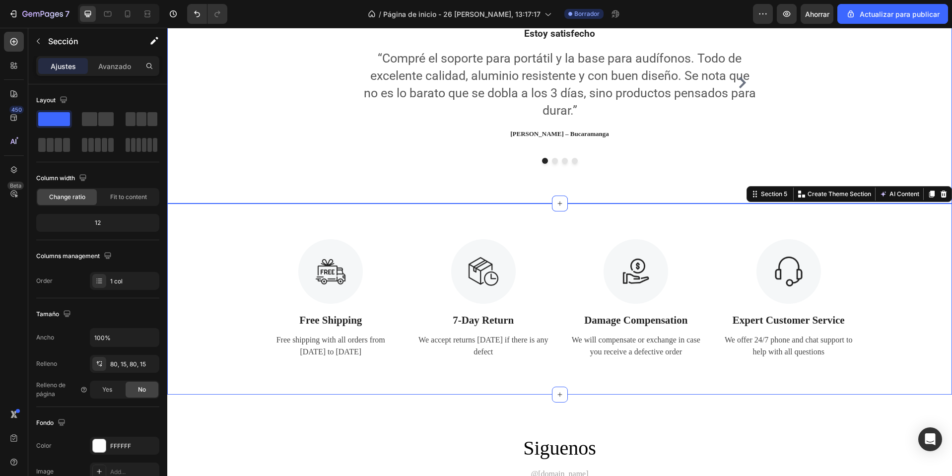
click at [718, 187] on div "Que dicen nuestros clientes Heading Tenemos atencion al cliente via whatsapp de…" at bounding box center [559, 51] width 785 height 305
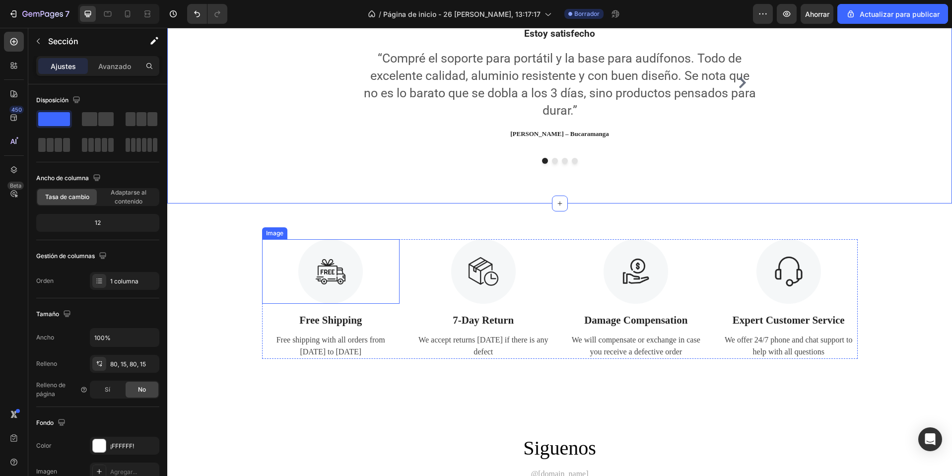
click at [327, 274] on img at bounding box center [330, 271] width 65 height 65
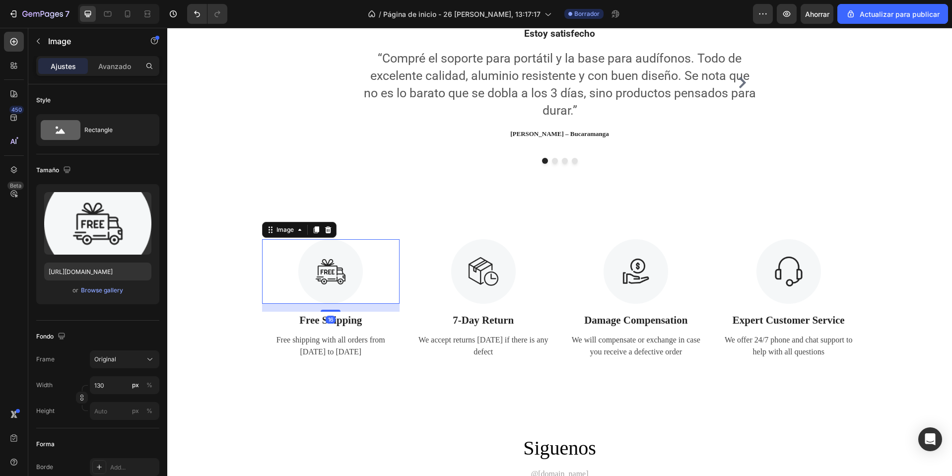
click at [327, 274] on img at bounding box center [330, 271] width 65 height 65
click at [362, 325] on p "Free Shipping" at bounding box center [331, 321] width 136 height 16
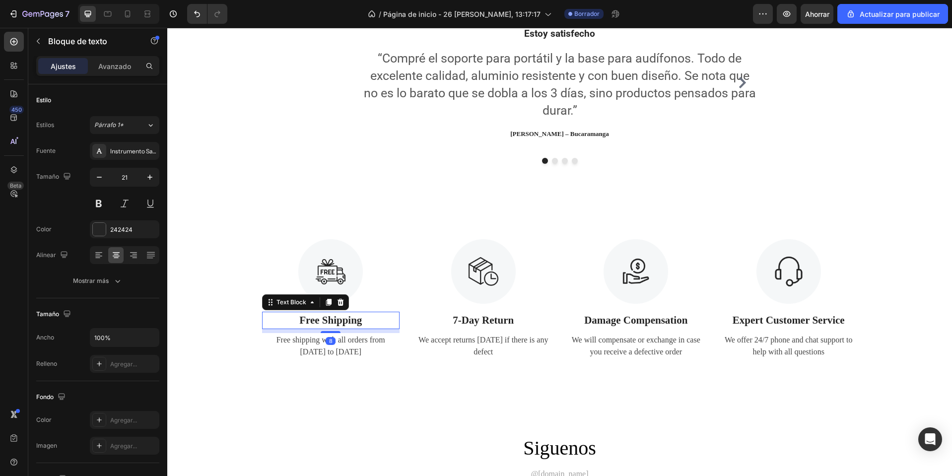
click at [362, 325] on p "Free Shipping" at bounding box center [331, 321] width 136 height 16
click at [331, 264] on img at bounding box center [330, 271] width 65 height 65
click at [349, 325] on p "Envio gratis" at bounding box center [331, 321] width 136 height 16
click at [346, 343] on div "Free shipping with all orders from April 1 to April 17" at bounding box center [331, 346] width 138 height 26
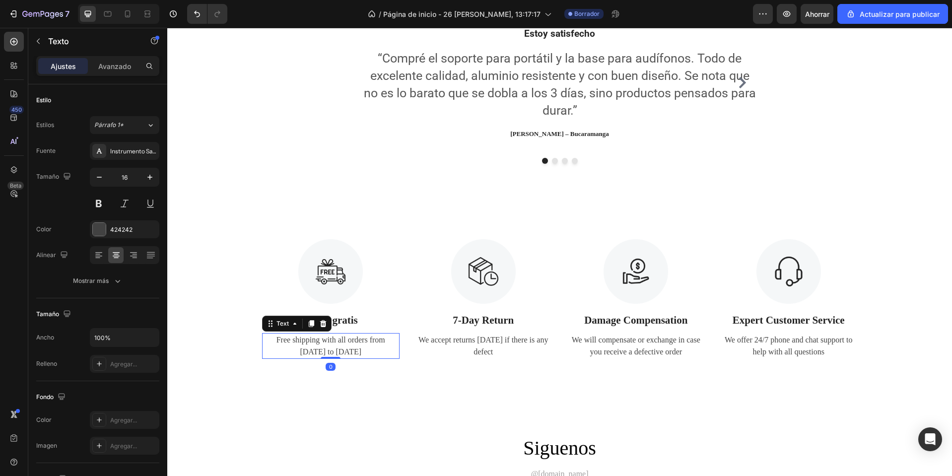
click at [346, 343] on div "Free shipping with all orders from April 1 to April 17" at bounding box center [331, 346] width 138 height 26
click at [346, 343] on p "Free shipping with all orders from April 1 to April 17" at bounding box center [331, 346] width 136 height 24
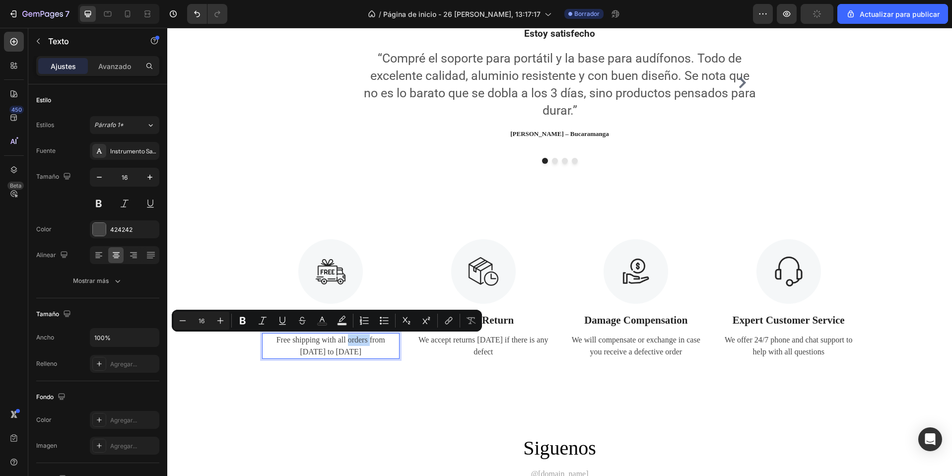
drag, startPoint x: 346, startPoint y: 343, endPoint x: 293, endPoint y: 351, distance: 53.7
click at [293, 351] on p "Free shipping with all orders from April 1 to April 17" at bounding box center [331, 346] width 136 height 24
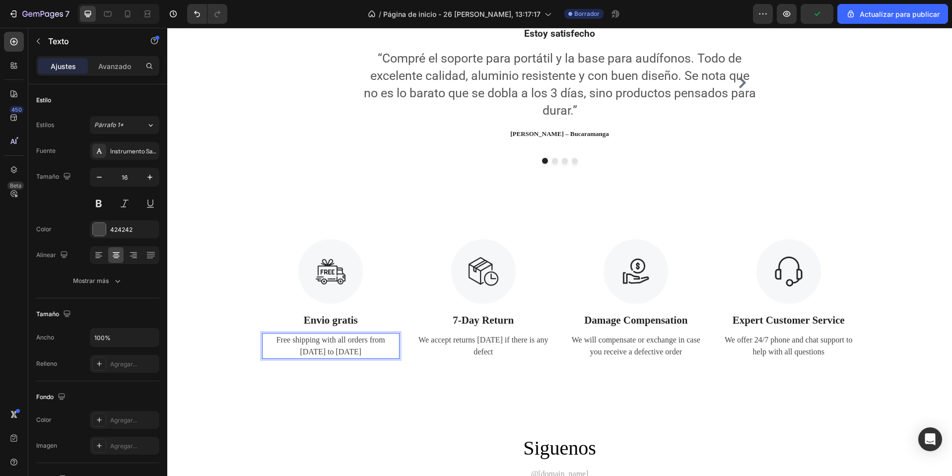
click at [308, 341] on p "Free shipping with all orders from April 1 to April 17" at bounding box center [331, 346] width 136 height 24
click at [473, 323] on p "7-Day Return" at bounding box center [483, 321] width 136 height 16
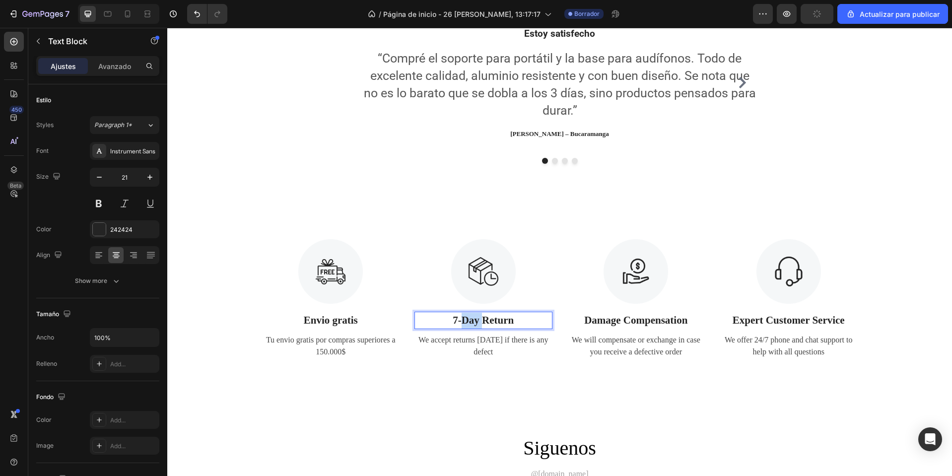
click at [473, 323] on p "7-Day Return" at bounding box center [483, 321] width 136 height 16
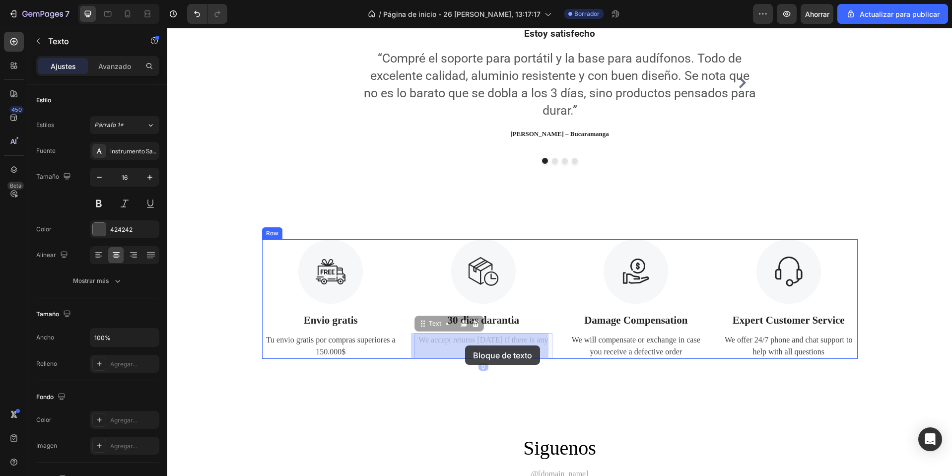
drag, startPoint x: 499, startPoint y: 353, endPoint x: 465, endPoint y: 345, distance: 35.0
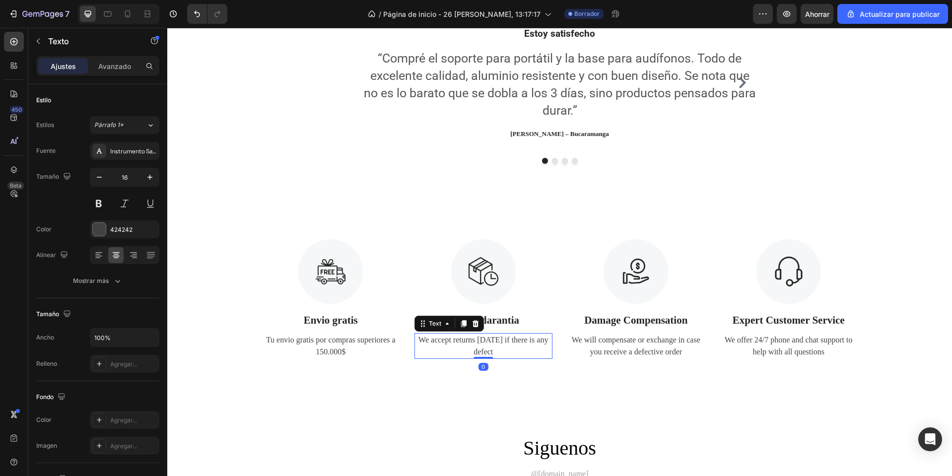
click at [431, 338] on div "We accept returns within 7 days if there is any defect" at bounding box center [483, 346] width 138 height 26
click at [431, 338] on p "We accept returns within 7 days if there is any defect" at bounding box center [483, 346] width 136 height 24
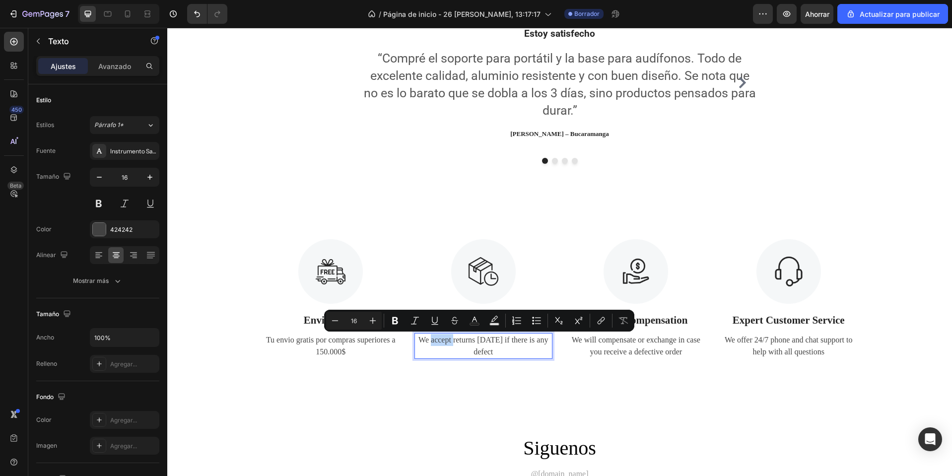
copy p "We accept returns within 7 days if there is any defect"
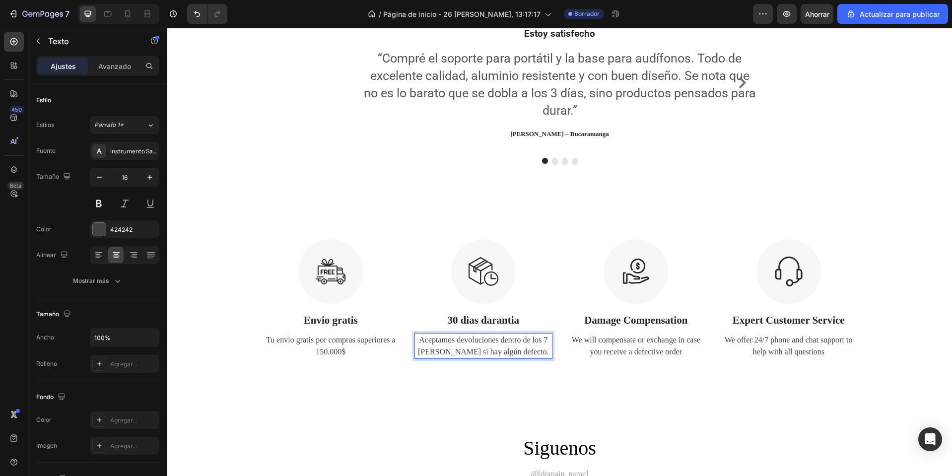
click at [543, 342] on p "Aceptamos devoluciones dentro de los 7 días si hay algún defecto." at bounding box center [483, 346] width 136 height 24
click at [658, 321] on p "Damage Compensation" at bounding box center [636, 321] width 136 height 16
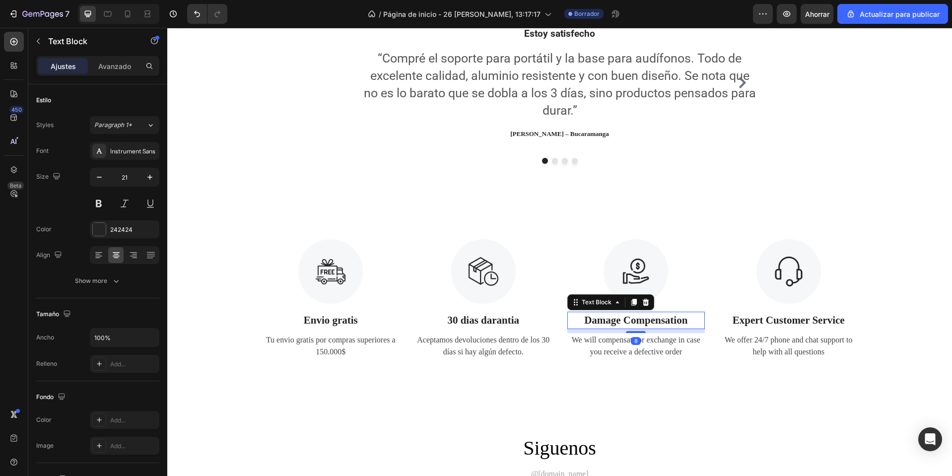
click at [658, 321] on p "Damage Compensation" at bounding box center [636, 321] width 136 height 16
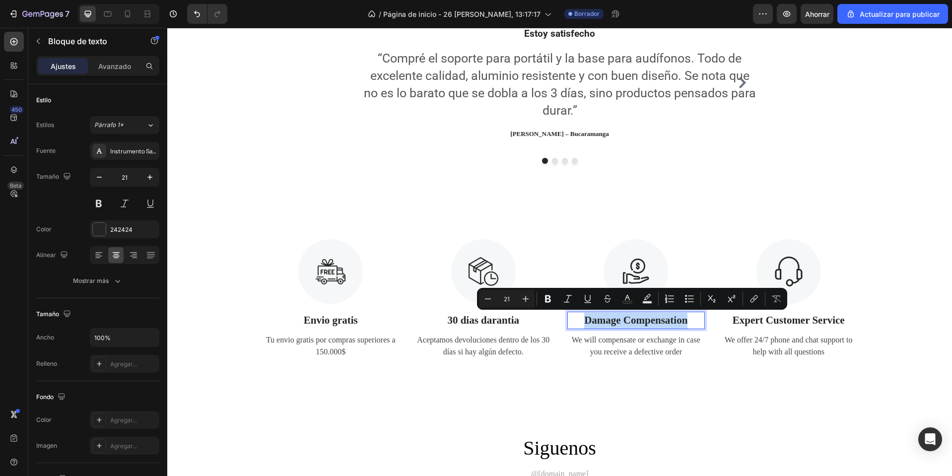
copy p "Damage Compensation"
click at [627, 257] on img at bounding box center [636, 271] width 65 height 65
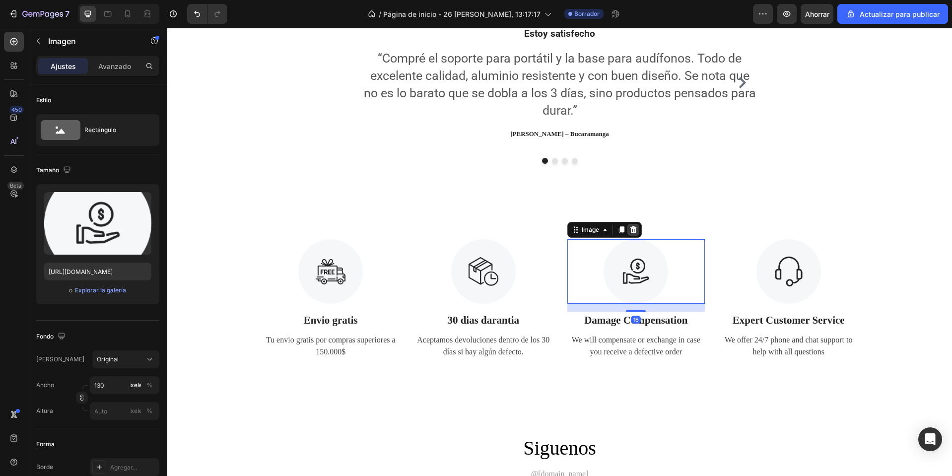
click at [630, 228] on icon at bounding box center [633, 229] width 6 height 7
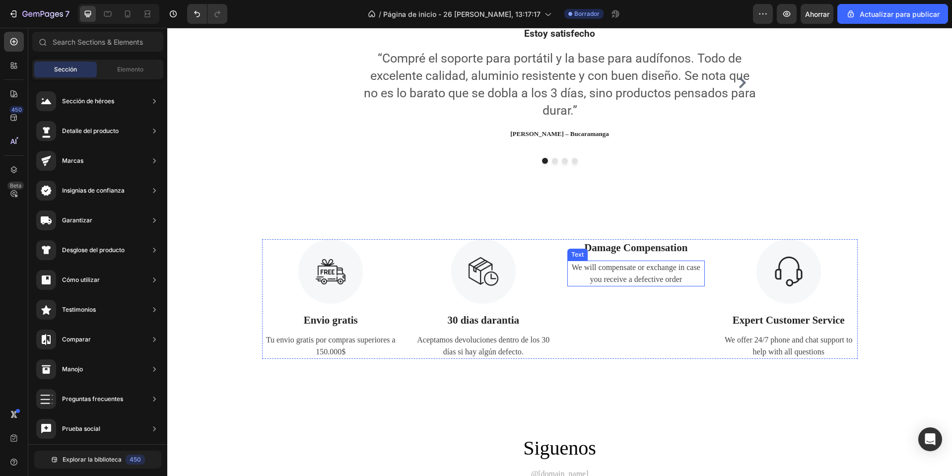
click at [625, 270] on div "We will compensate or exchange in case you receive a defective order" at bounding box center [636, 274] width 138 height 26
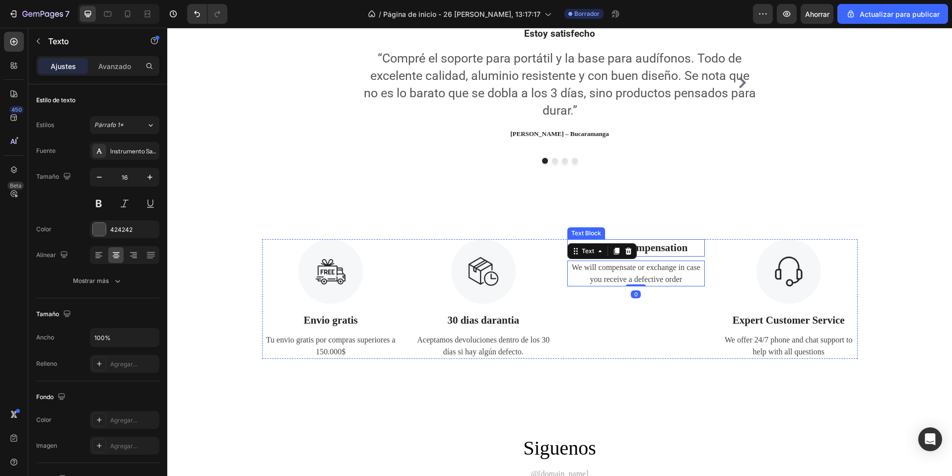
click at [636, 254] on p "Damage Compensation" at bounding box center [636, 248] width 136 height 16
click at [642, 228] on icon at bounding box center [645, 229] width 6 height 7
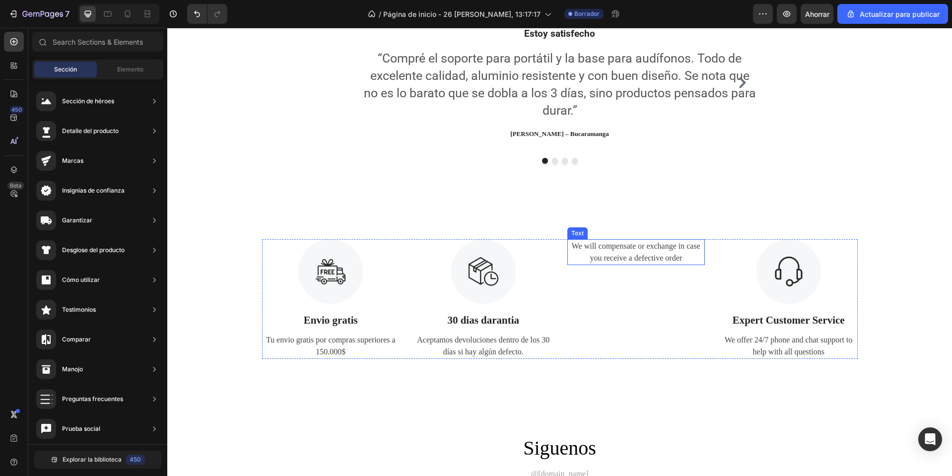
click at [635, 252] on div "We will compensate or exchange in case you receive a defective order" at bounding box center [636, 252] width 138 height 26
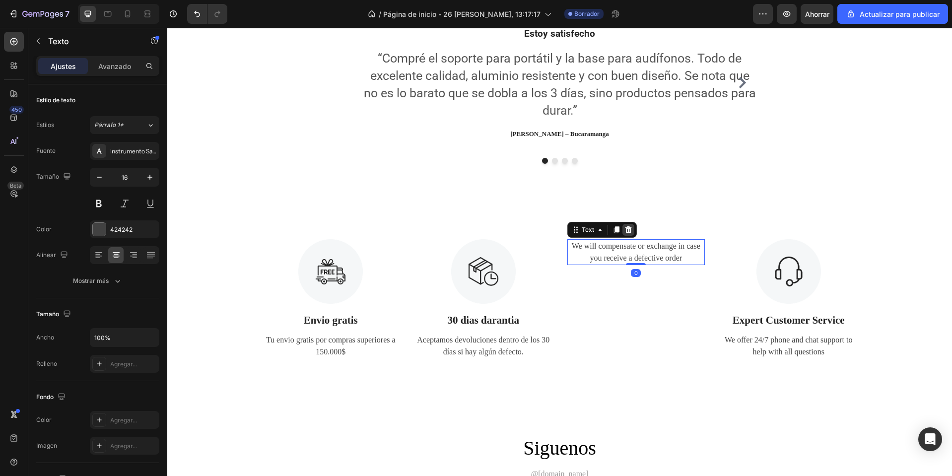
click at [627, 230] on icon at bounding box center [628, 230] width 8 height 8
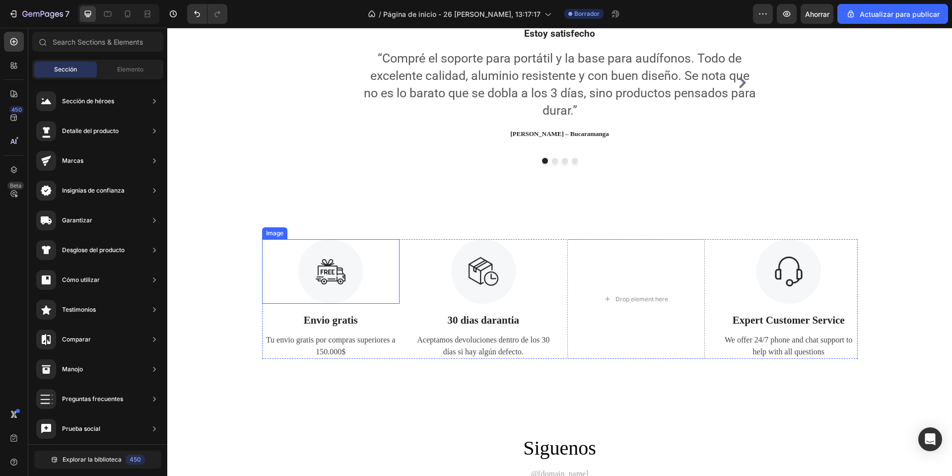
click at [262, 253] on div at bounding box center [331, 271] width 138 height 65
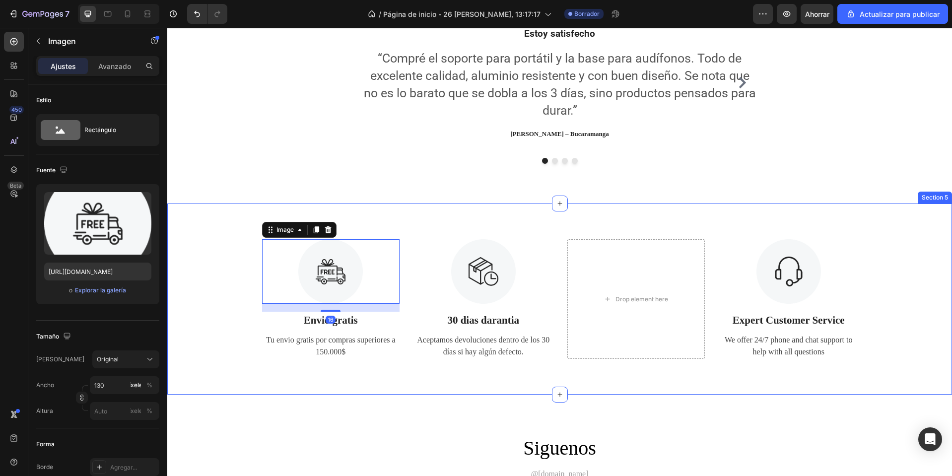
click at [211, 254] on div "Image 16 Envio gratis Text Block Tu envio gratis por compras superiores a 150.0…" at bounding box center [560, 299] width 770 height 120
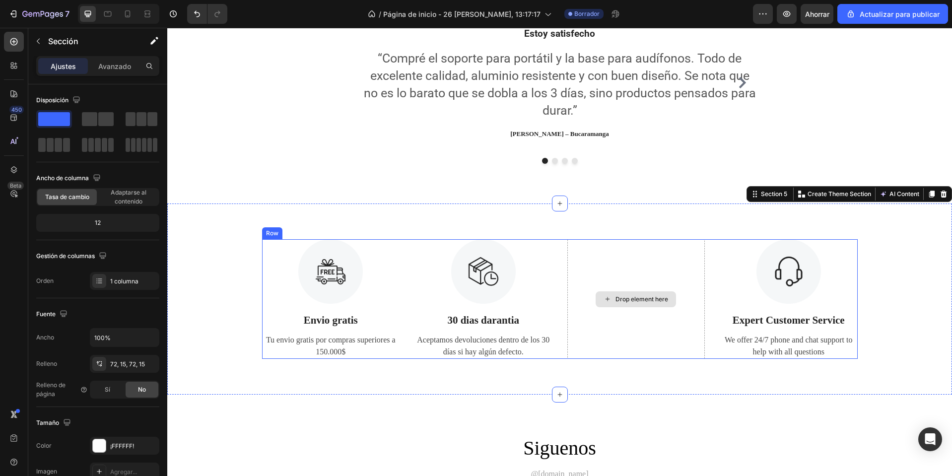
click at [652, 269] on div "Drop element here" at bounding box center [636, 299] width 138 height 120
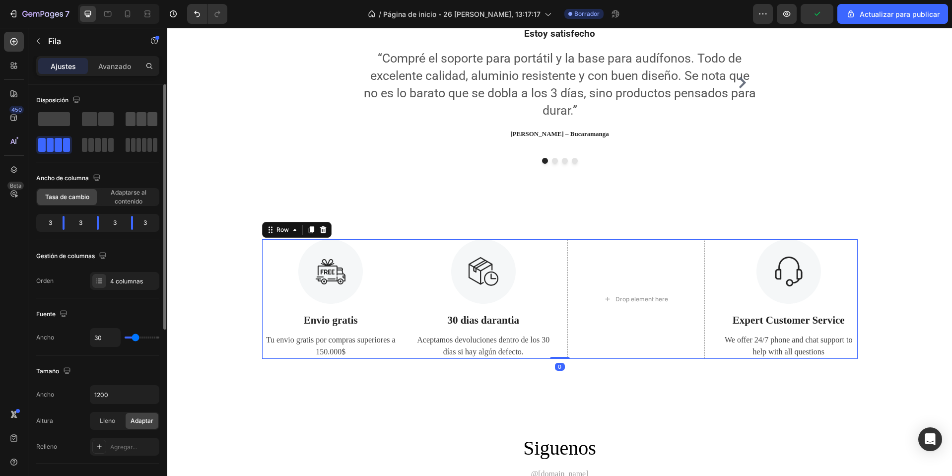
click at [145, 121] on span at bounding box center [141, 119] width 10 height 14
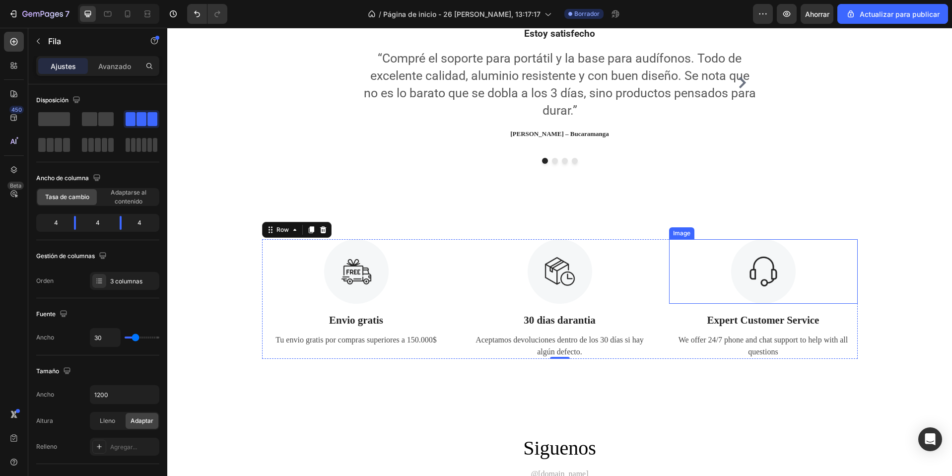
click at [754, 285] on img at bounding box center [763, 271] width 65 height 65
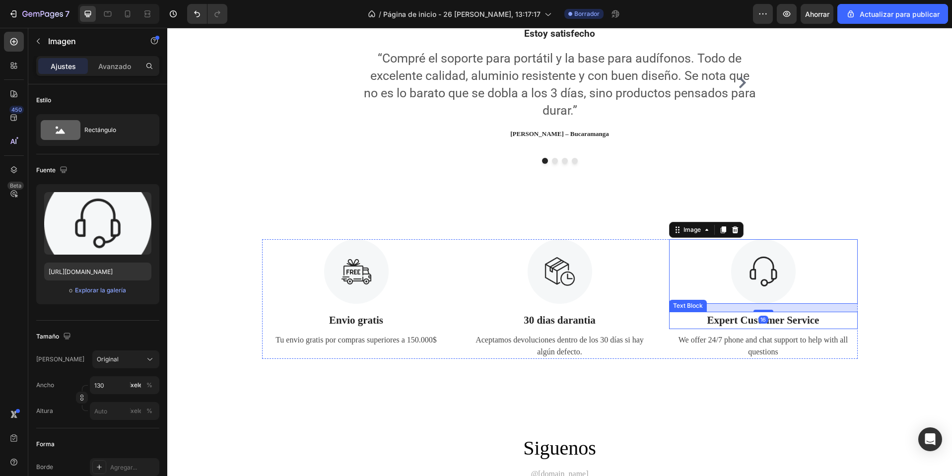
click at [740, 325] on p "Expert Customer Service" at bounding box center [763, 321] width 187 height 16
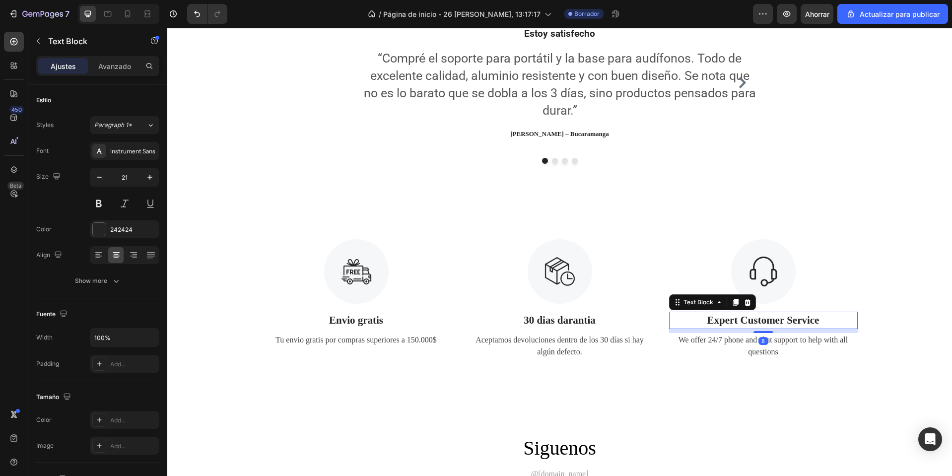
click at [740, 325] on p "Expert Customer Service" at bounding box center [763, 321] width 187 height 16
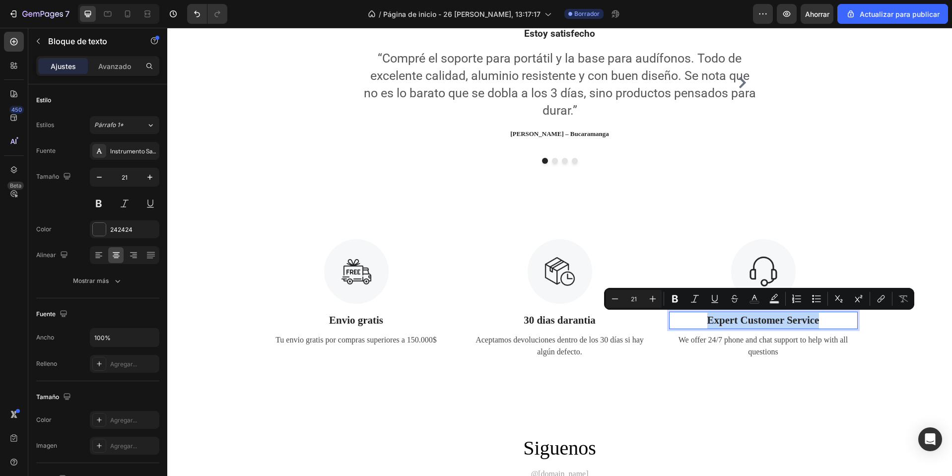
copy p "Expert Customer Service"
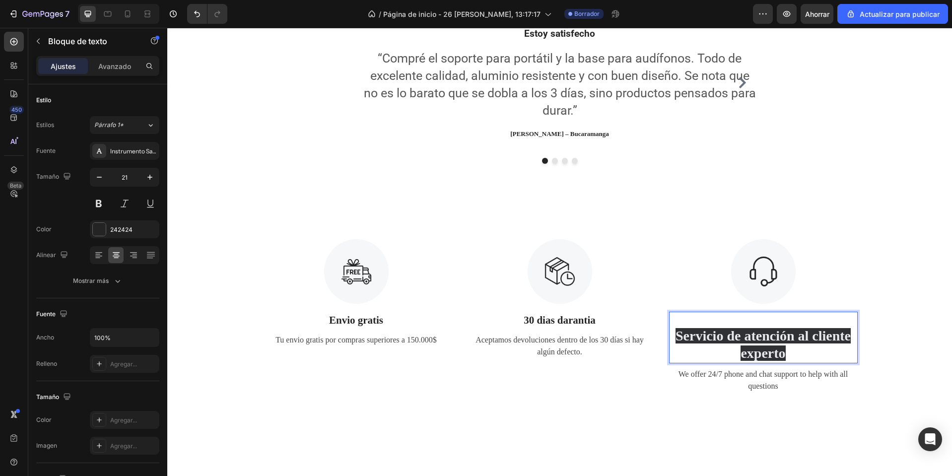
click at [803, 360] on p "Servicio de atención al cliente experto" at bounding box center [763, 338] width 187 height 50
click at [797, 354] on p "Servicio de atención al cliente experto" at bounding box center [763, 338] width 187 height 50
click at [686, 377] on div "We offer 24/7 phone and chat support to help with all questions" at bounding box center [763, 380] width 189 height 26
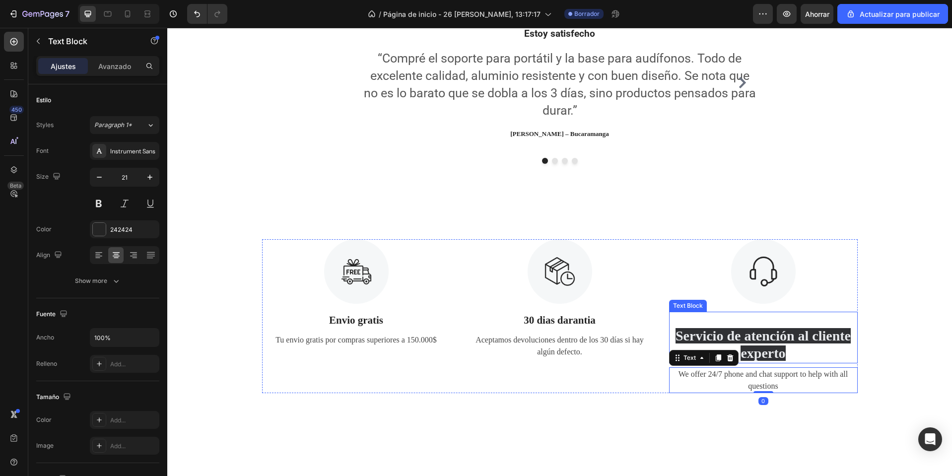
click at [799, 360] on p "Servicio de atención al cliente experto" at bounding box center [763, 338] width 187 height 50
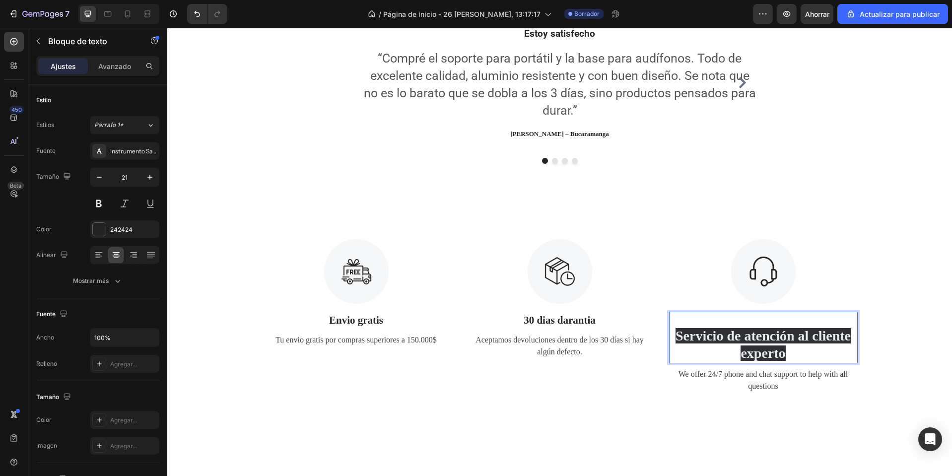
click at [795, 354] on p "Servicio de atención al cliente experto" at bounding box center [763, 338] width 187 height 50
click at [801, 356] on p "Servicio de atención al cliente experto" at bounding box center [763, 338] width 187 height 50
click at [736, 392] on div "We offer 24/7 phone and chat support to help with all questions" at bounding box center [763, 380] width 189 height 26
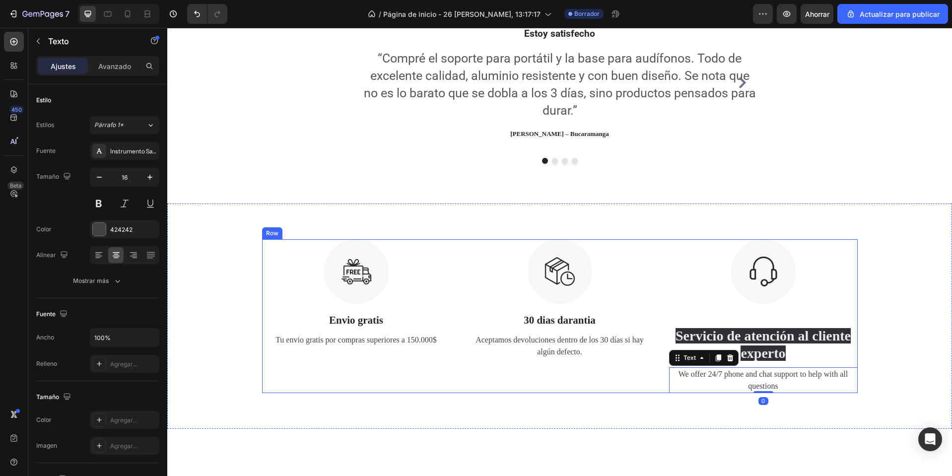
click at [811, 335] on span "Servicio de atención al cliente experto" at bounding box center [763, 344] width 175 height 33
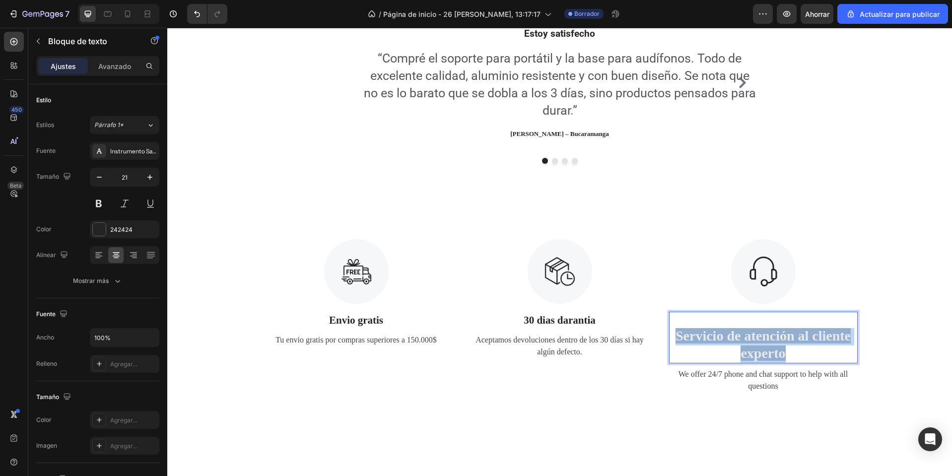
click at [811, 335] on span "Servicio de atención al cliente experto" at bounding box center [763, 344] width 175 height 33
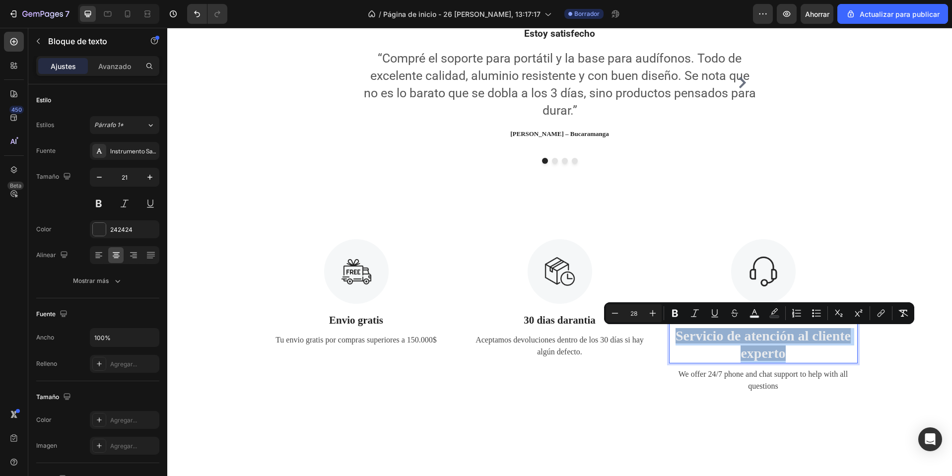
click at [794, 346] on p "Servicio de atención al cliente experto" at bounding box center [763, 338] width 187 height 50
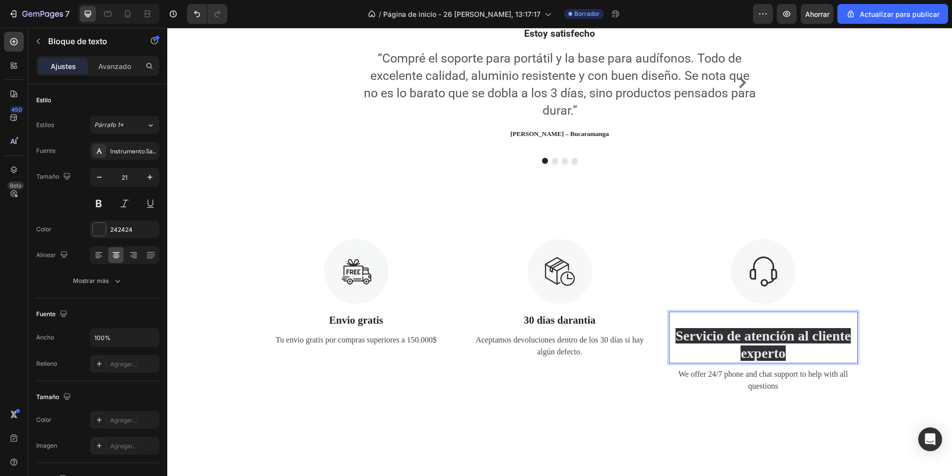
click at [779, 322] on p "Servicio de atención al cliente experto" at bounding box center [763, 338] width 187 height 50
click at [780, 358] on span "Servicio de atención al cliente experto" at bounding box center [763, 344] width 175 height 33
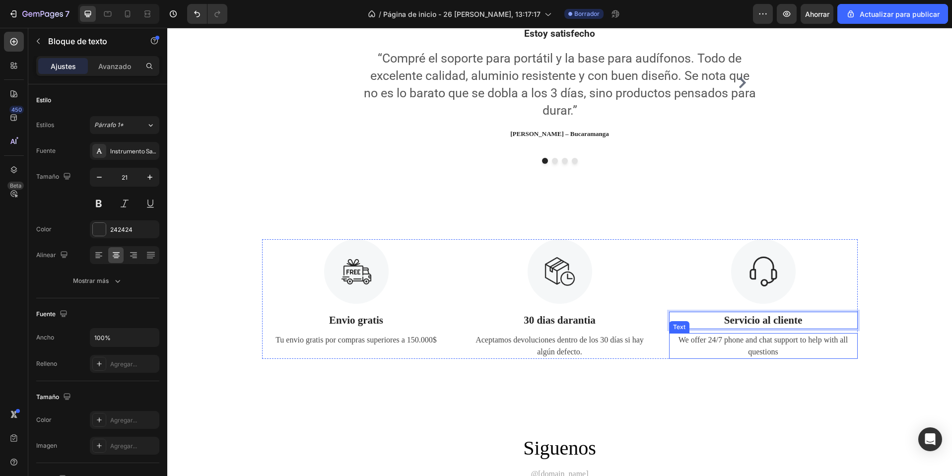
click at [754, 347] on div "We offer 24/7 phone and chat support to help with all questions" at bounding box center [763, 346] width 189 height 26
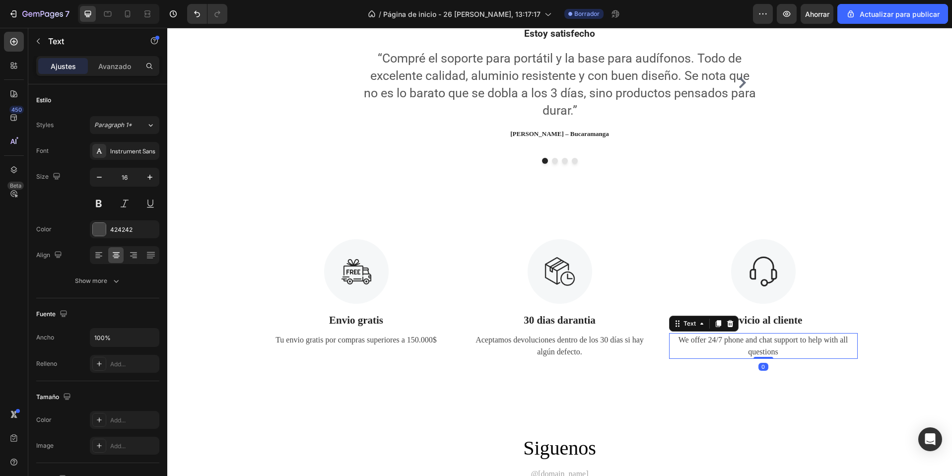
click at [754, 347] on div "We offer 24/7 phone and chat support to help with all questions" at bounding box center [763, 346] width 189 height 26
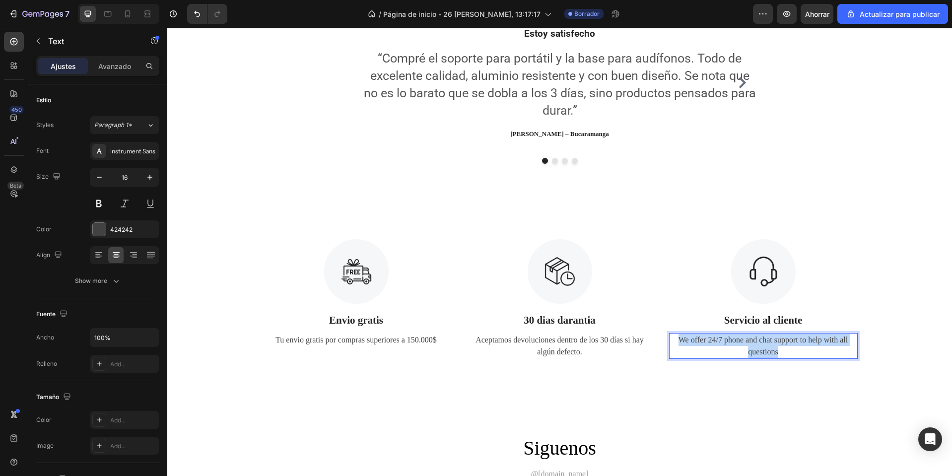
click at [754, 347] on p "We offer 24/7 phone and chat support to help with all questions" at bounding box center [763, 346] width 187 height 24
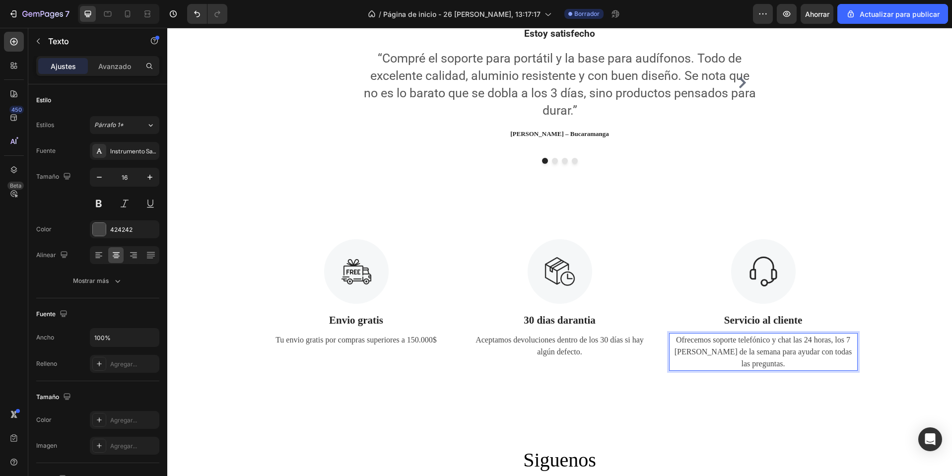
click at [817, 350] on p "Ofrecemos soporte telefónico y chat las 24 horas, los 7 días de la semana para …" at bounding box center [763, 352] width 187 height 36
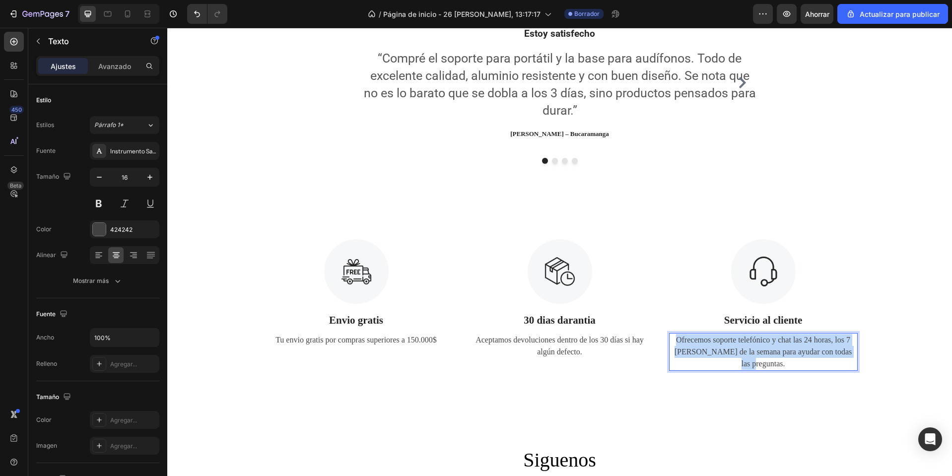
click at [817, 350] on p "Ofrecemos soporte telefónico y chat las 24 horas, los 7 días de la semana para …" at bounding box center [763, 352] width 187 height 36
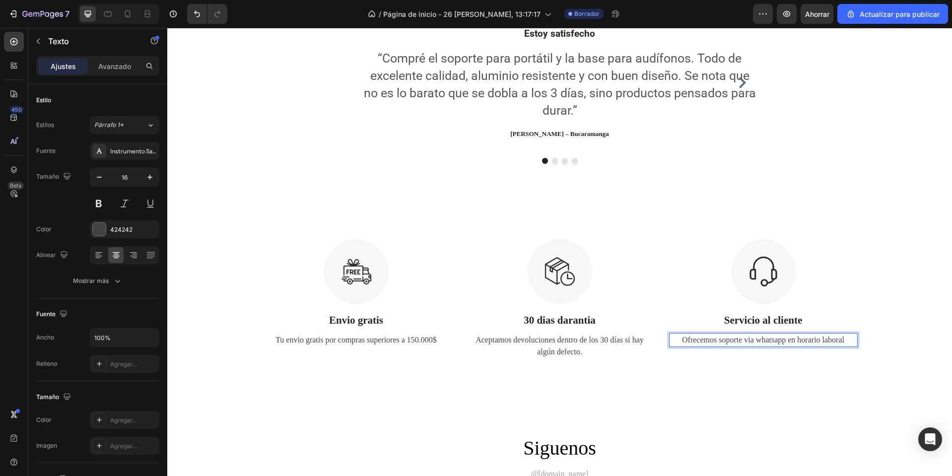
click at [782, 341] on p "Ofrecemos soporte via whatsapp en horario laboral" at bounding box center [763, 340] width 187 height 12
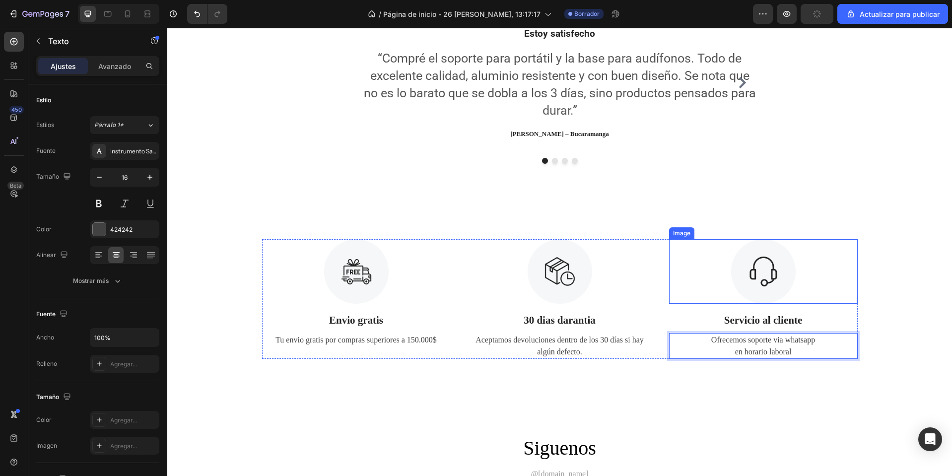
click at [763, 289] on img at bounding box center [763, 271] width 65 height 65
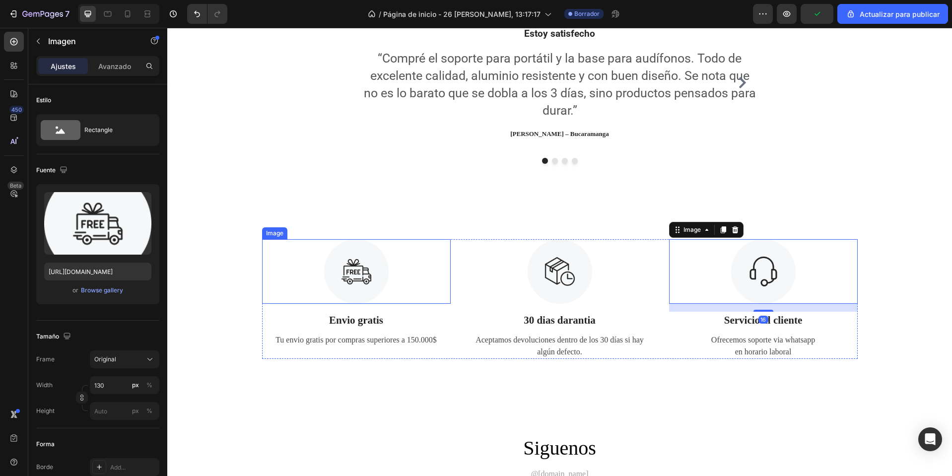
click at [346, 270] on img at bounding box center [356, 271] width 65 height 65
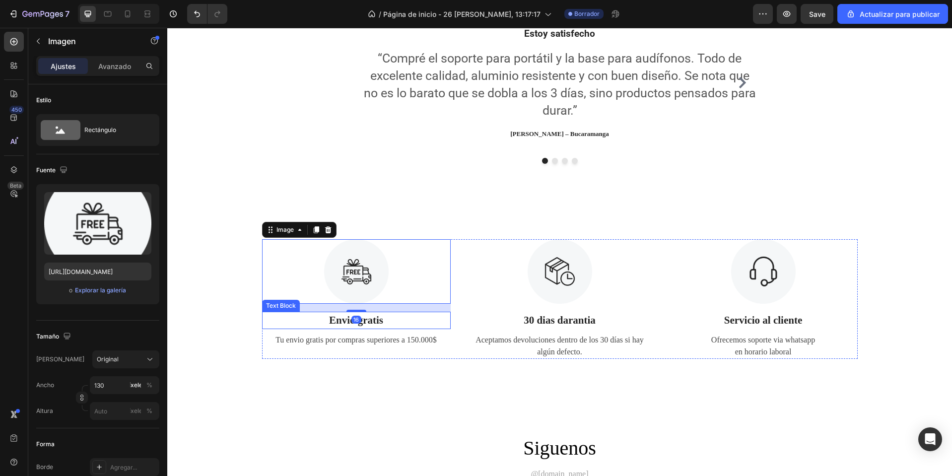
click at [364, 319] on p "Envio gratis" at bounding box center [356, 321] width 187 height 16
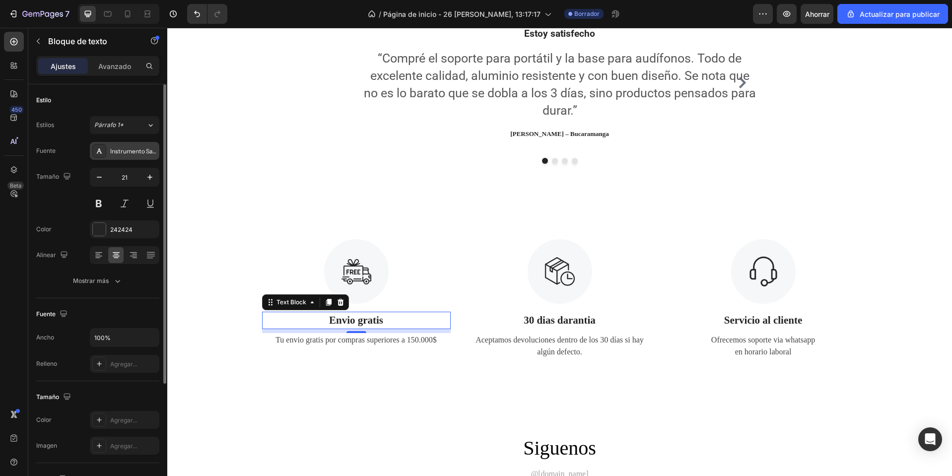
click at [126, 158] on div "Instrumento Sans" at bounding box center [124, 151] width 69 height 18
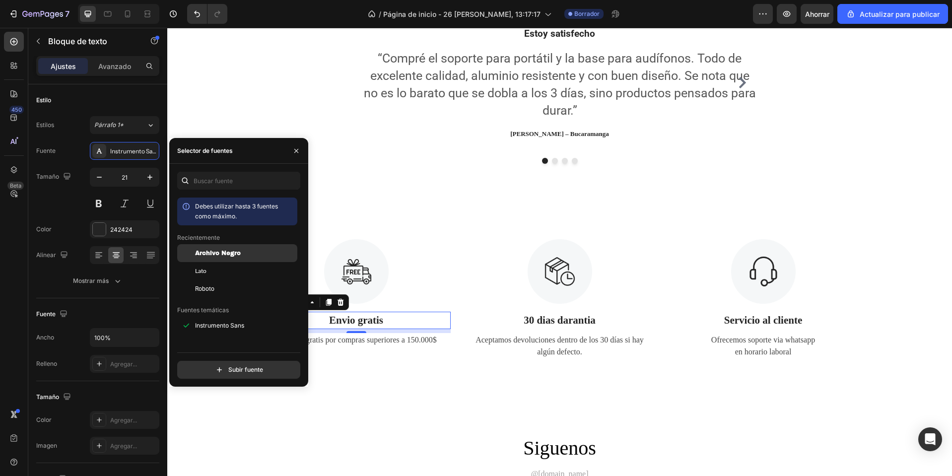
click at [252, 257] on div "Archivo Negro" at bounding box center [245, 253] width 100 height 9
click at [552, 324] on p "30 dias darantia" at bounding box center [560, 321] width 187 height 16
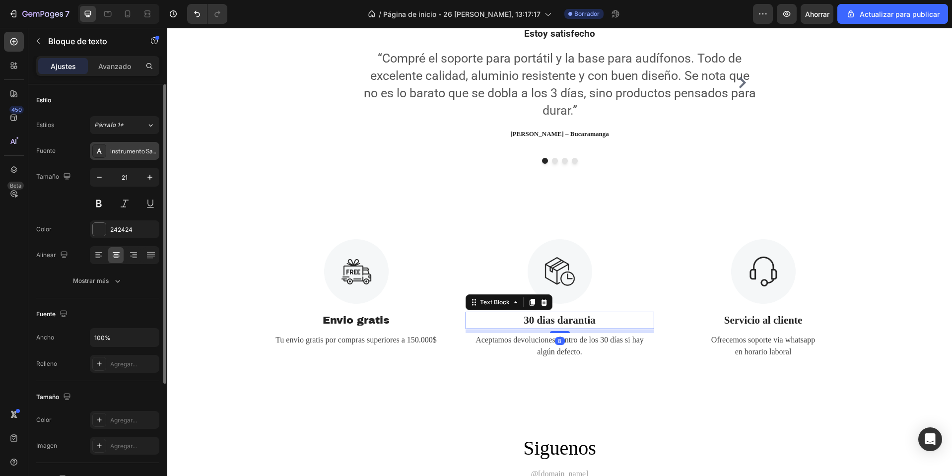
click at [132, 159] on div "Fuente Instrumento Sans Tamaño 21 Color 242424 Alinear Mostrar más" at bounding box center [97, 216] width 123 height 148
drag, startPoint x: 132, startPoint y: 158, endPoint x: 158, endPoint y: 204, distance: 53.6
click at [132, 157] on div "Instrumento Sans" at bounding box center [124, 151] width 69 height 18
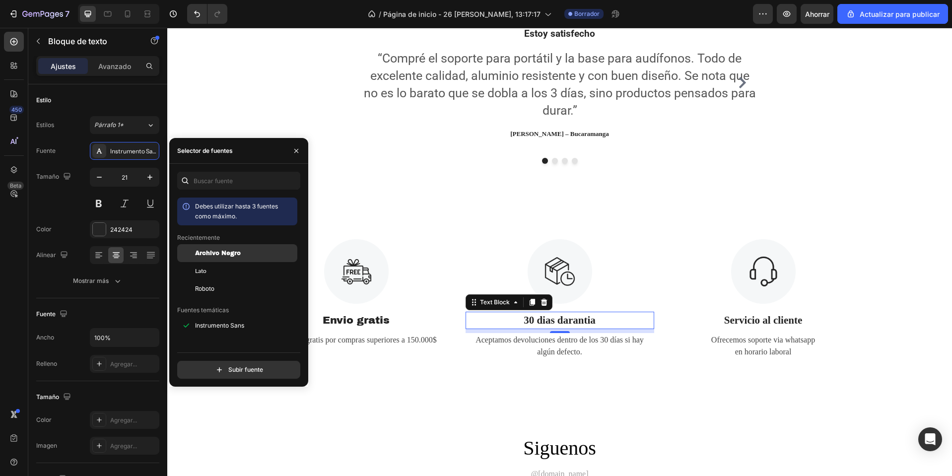
click at [220, 251] on font "Archivo Negro" at bounding box center [218, 253] width 46 height 7
click at [781, 321] on p "Servicio al cliente" at bounding box center [763, 321] width 187 height 16
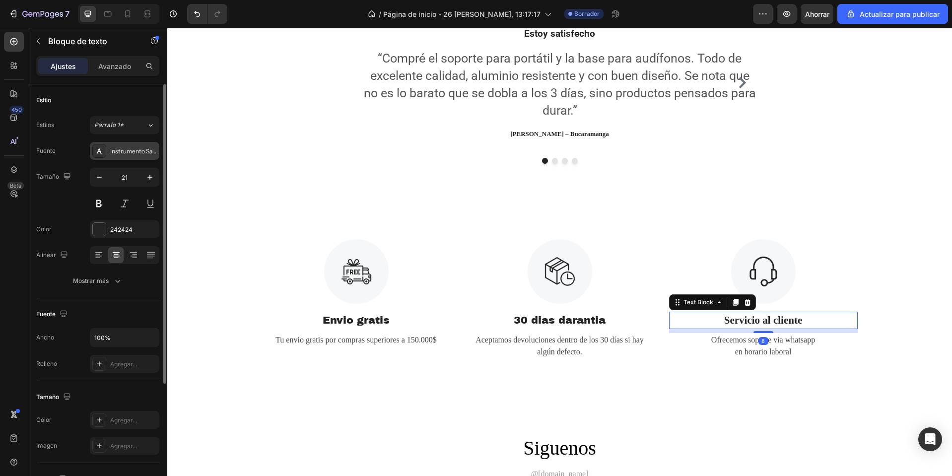
click at [143, 151] on font "Instrumento Sans" at bounding box center [134, 150] width 49 height 7
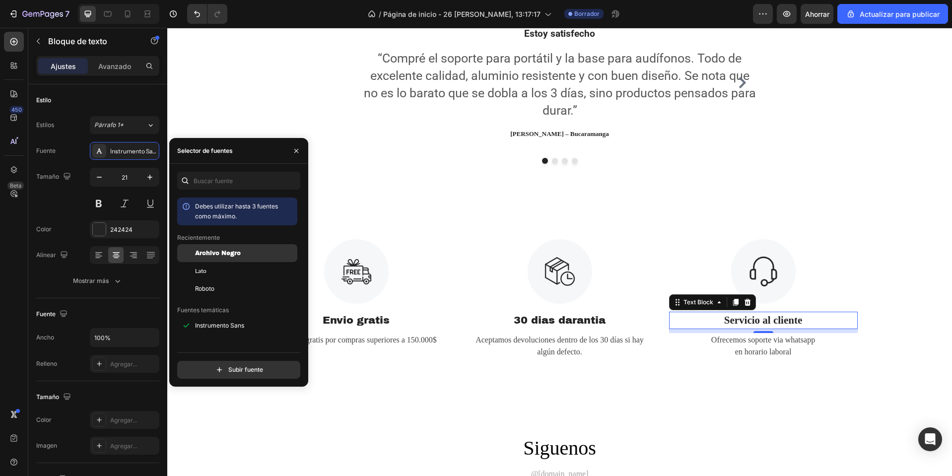
click at [222, 252] on font "Archivo Negro" at bounding box center [218, 253] width 46 height 7
click at [354, 337] on p "Tu envio gratis por compras superiores a 150.000$" at bounding box center [356, 340] width 187 height 12
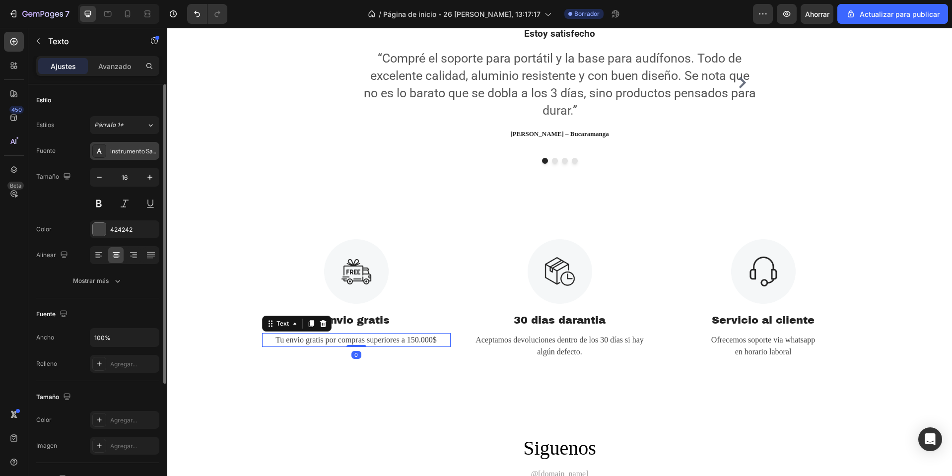
click at [129, 153] on font "Instrumento Sans" at bounding box center [134, 150] width 49 height 7
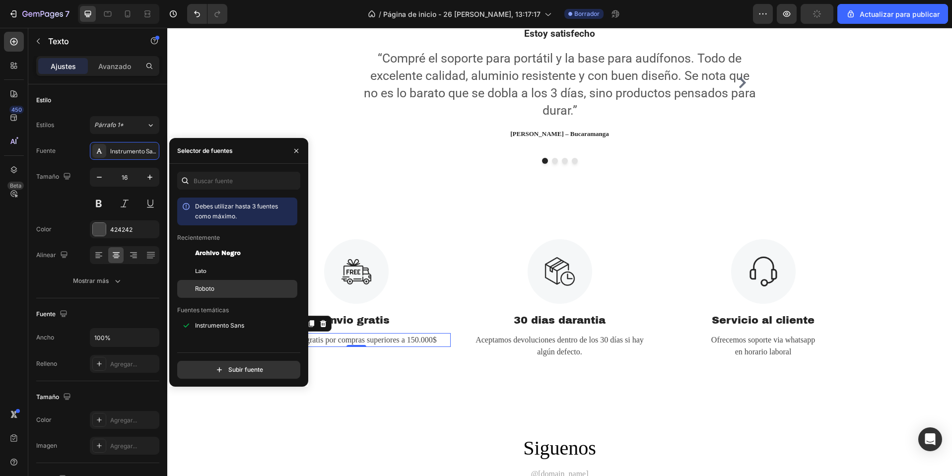
click at [223, 428] on div "Roboto" at bounding box center [237, 437] width 120 height 18
click at [546, 350] on p "Aceptamos devoluciones dentro de los 30 días si hay algún defecto." at bounding box center [560, 346] width 187 height 24
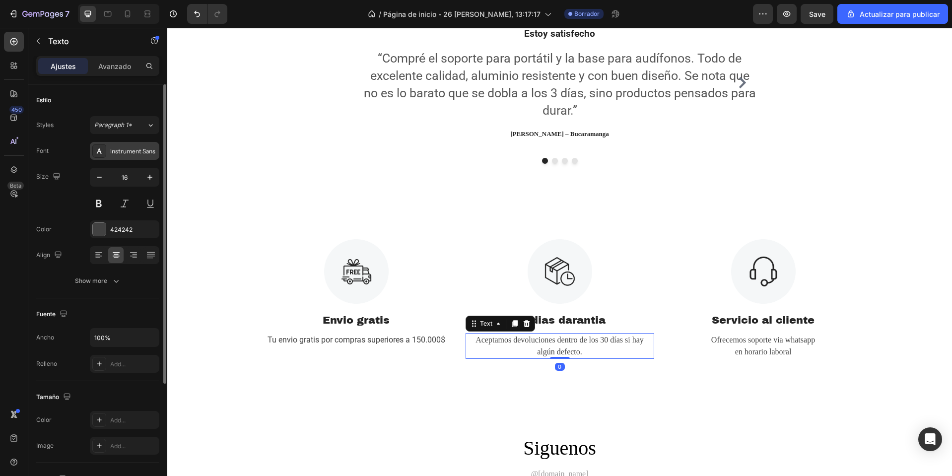
click at [106, 142] on div "Instrument Sans" at bounding box center [124, 151] width 69 height 18
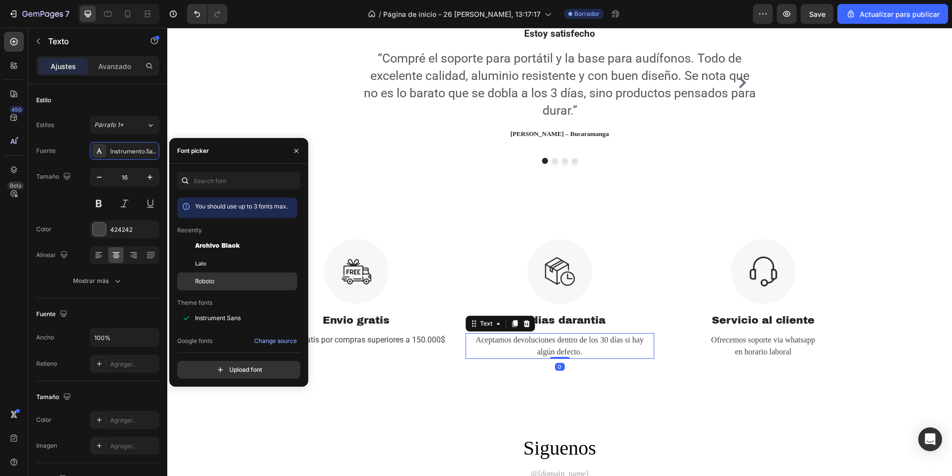
click at [214, 420] on div "Roboto" at bounding box center [237, 429] width 120 height 18
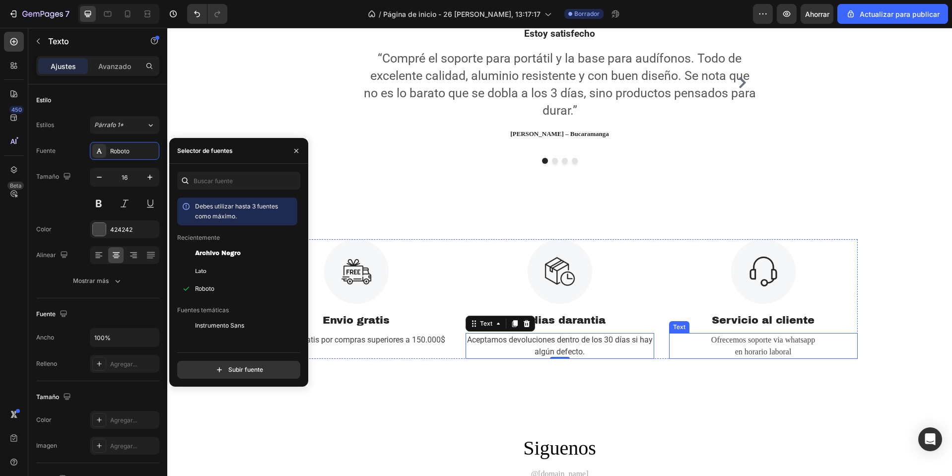
click at [763, 349] on p "en horario laboral" at bounding box center [763, 352] width 187 height 12
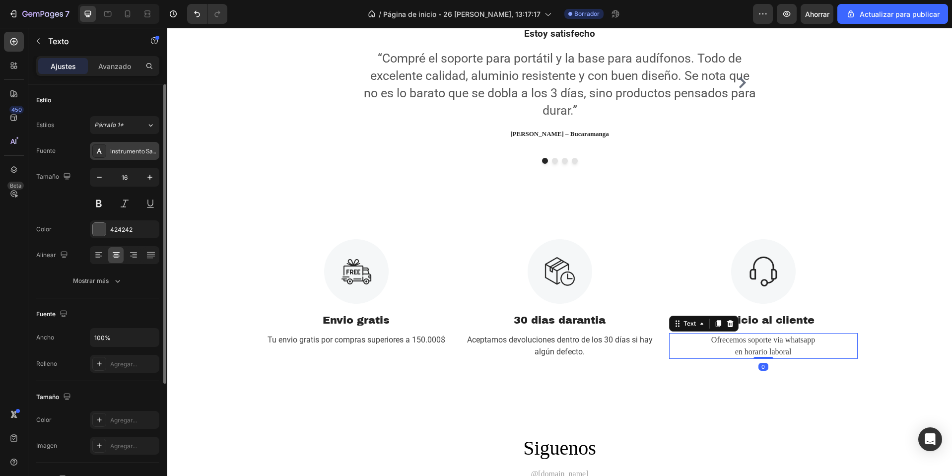
click at [145, 157] on div "Instrumento Sans" at bounding box center [124, 151] width 69 height 18
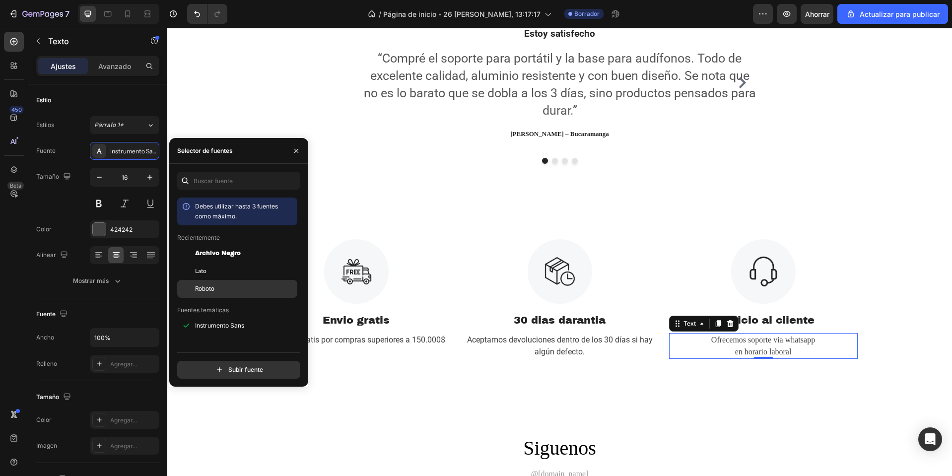
click at [220, 284] on div "Roboto" at bounding box center [245, 288] width 100 height 9
click at [371, 341] on p "Tu envio gratis por compras superiores a 150.000$" at bounding box center [356, 340] width 187 height 12
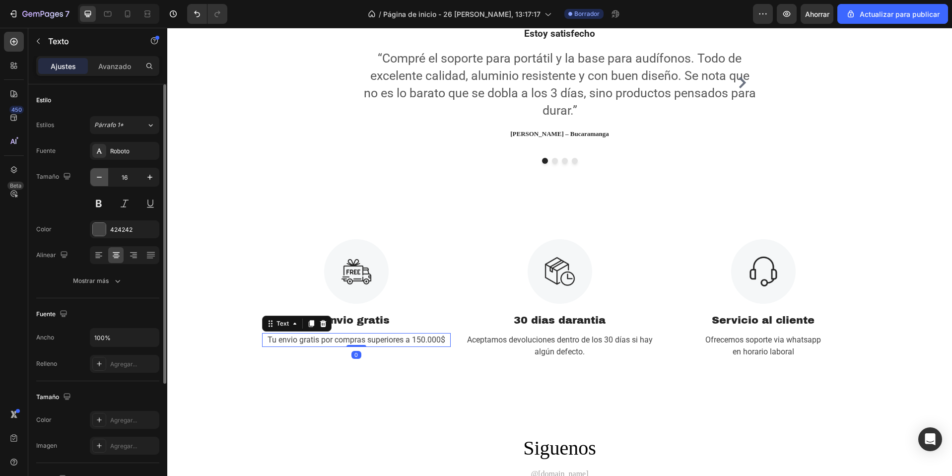
click at [90, 174] on button "button" at bounding box center [99, 177] width 18 height 18
type input "14"
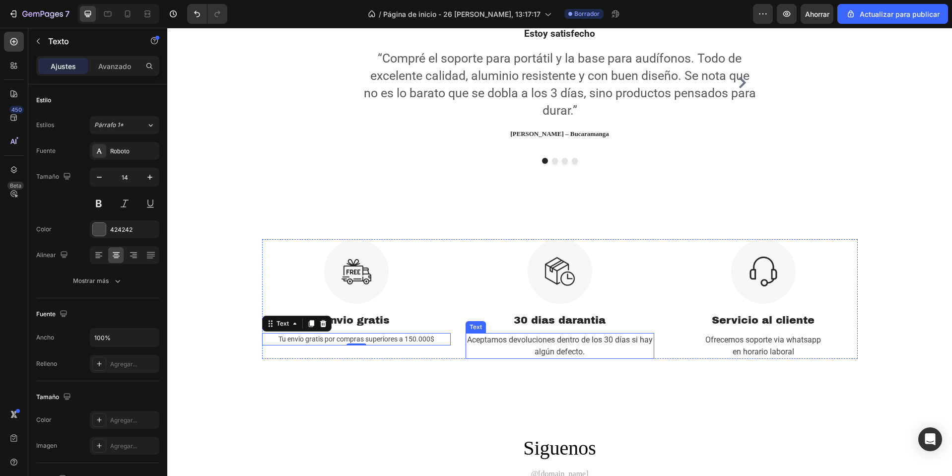
click at [521, 345] on p "Aceptamos devoluciones dentro de los 30 días si hay algún defecto." at bounding box center [560, 346] width 187 height 24
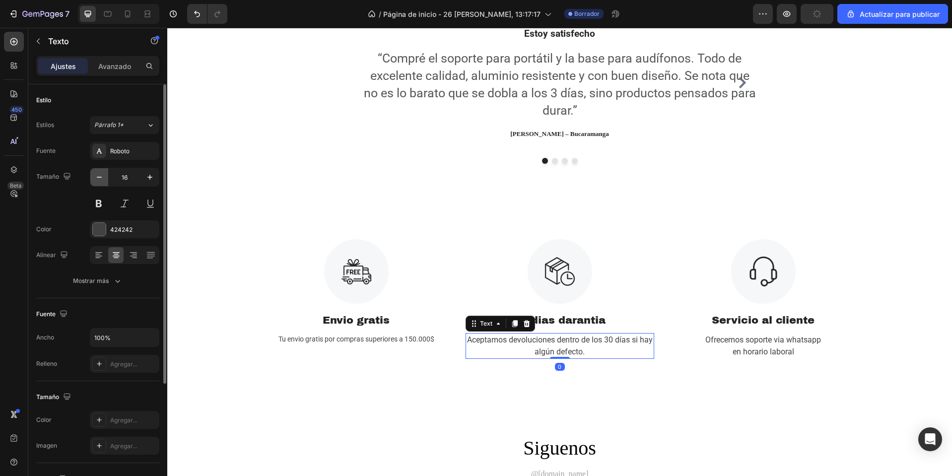
click at [105, 172] on button "button" at bounding box center [99, 177] width 18 height 18
type input "14"
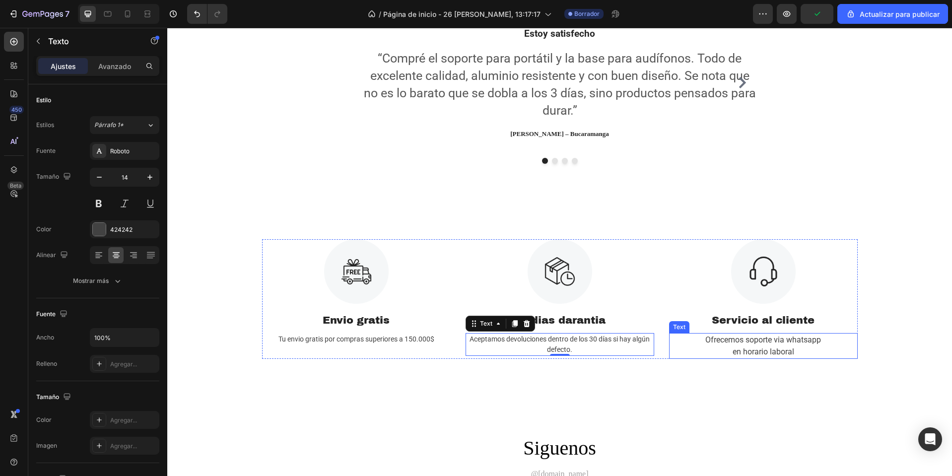
click at [752, 342] on p "Ofrecemos soporte via whatsapp" at bounding box center [763, 340] width 187 height 12
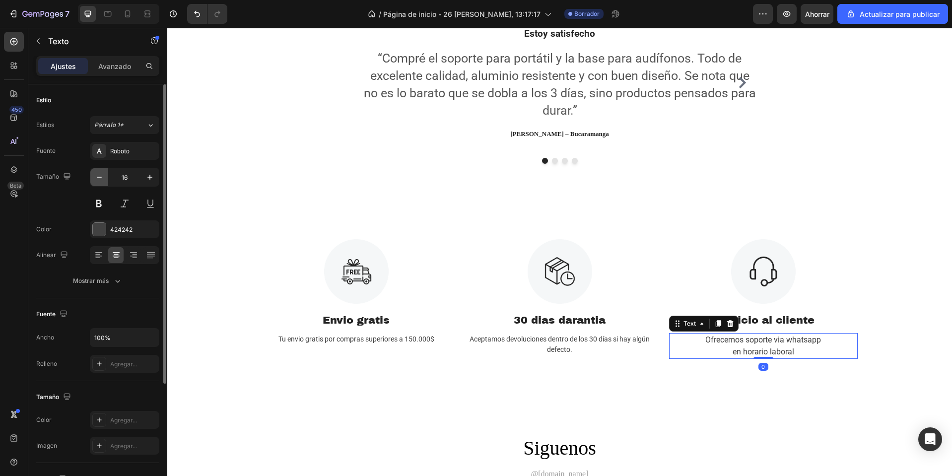
click at [100, 172] on button "button" at bounding box center [99, 177] width 18 height 18
type input "14"
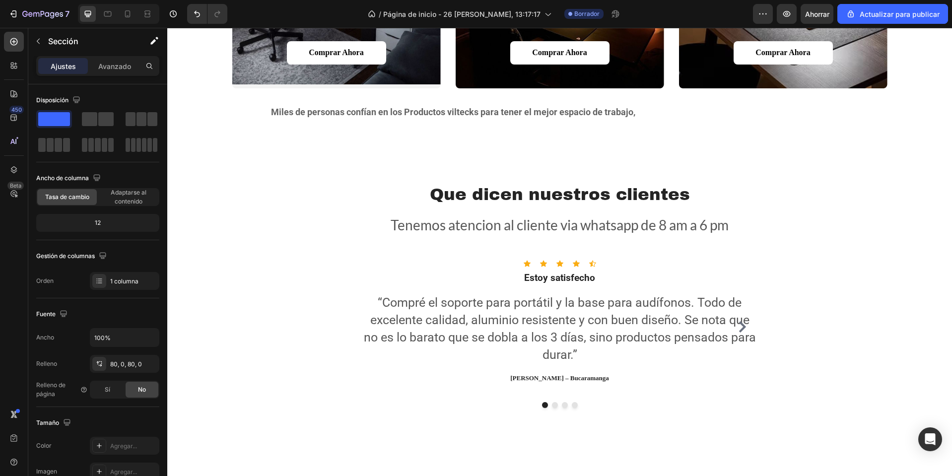
scroll to position [1191, 0]
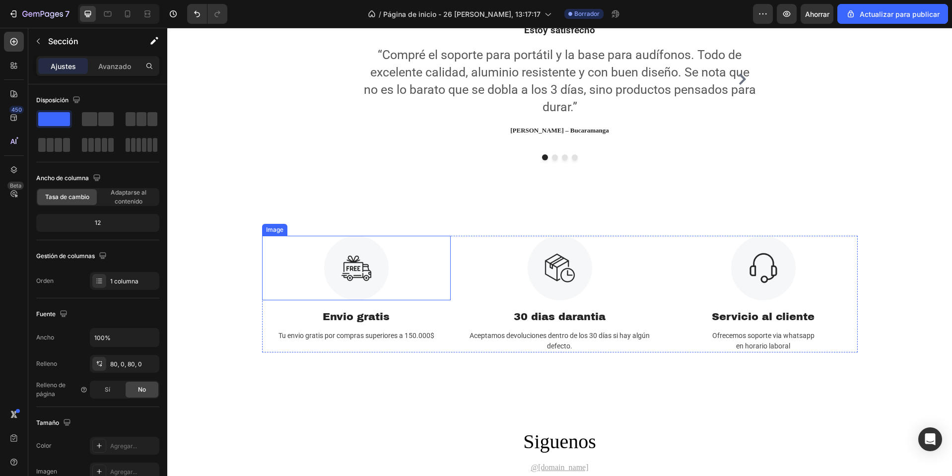
click at [353, 268] on img at bounding box center [356, 268] width 65 height 65
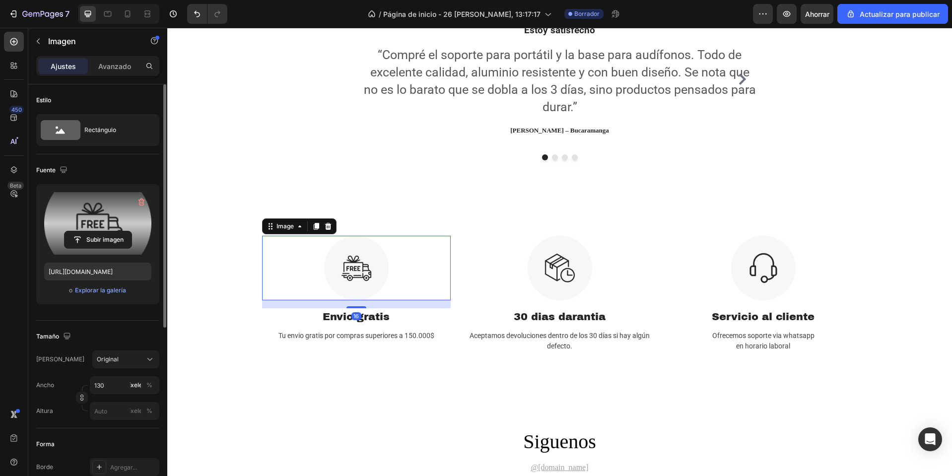
click at [73, 219] on label at bounding box center [97, 223] width 107 height 63
click at [73, 231] on input "file" at bounding box center [98, 239] width 67 height 17
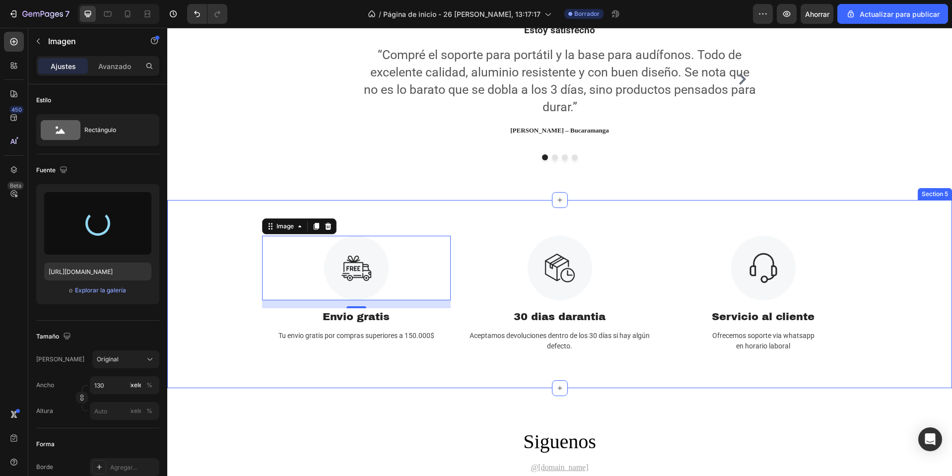
type input "https://cdn.shopify.com/s/files/1/0668/0317/1459/files/gempages_581068646118327…"
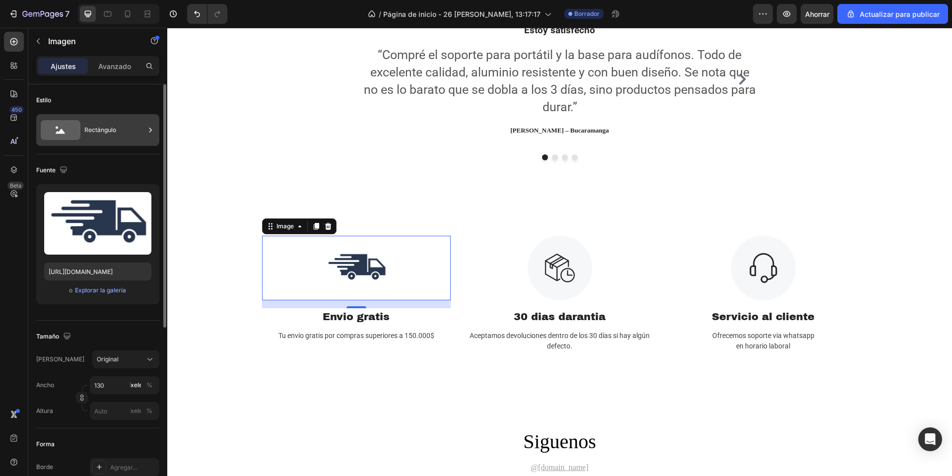
click at [107, 118] on div "Rectángulo" at bounding box center [97, 130] width 123 height 32
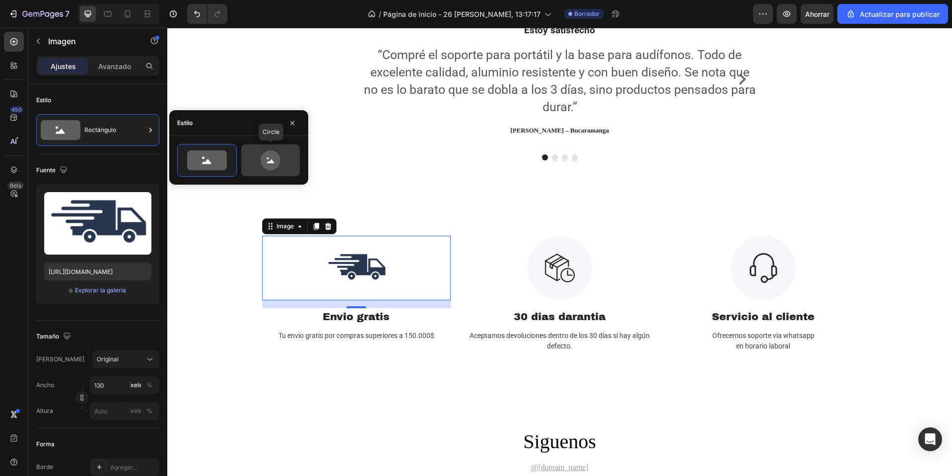
click at [257, 155] on icon at bounding box center [270, 160] width 47 height 20
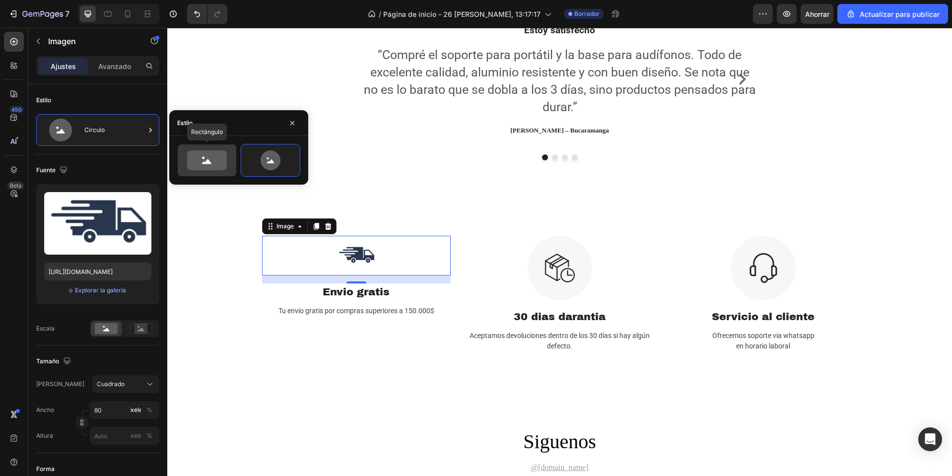
click at [213, 167] on icon at bounding box center [207, 160] width 40 height 20
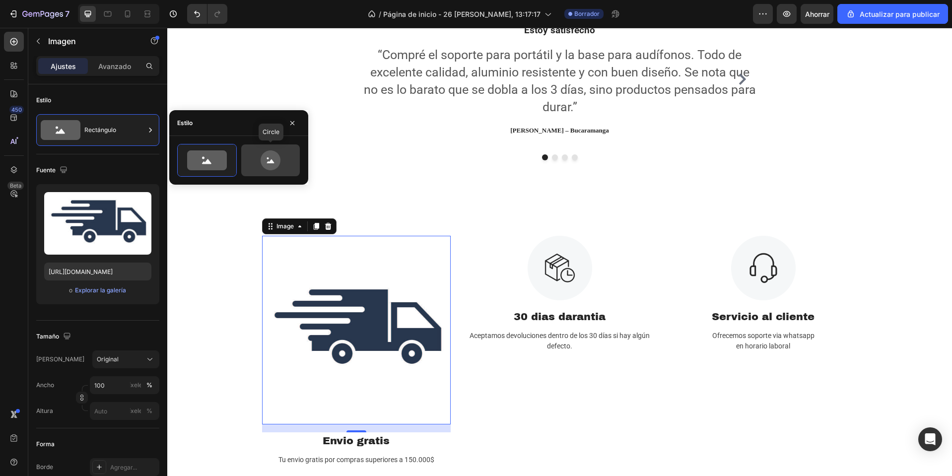
click at [273, 164] on icon at bounding box center [271, 160] width 20 height 20
type input "80"
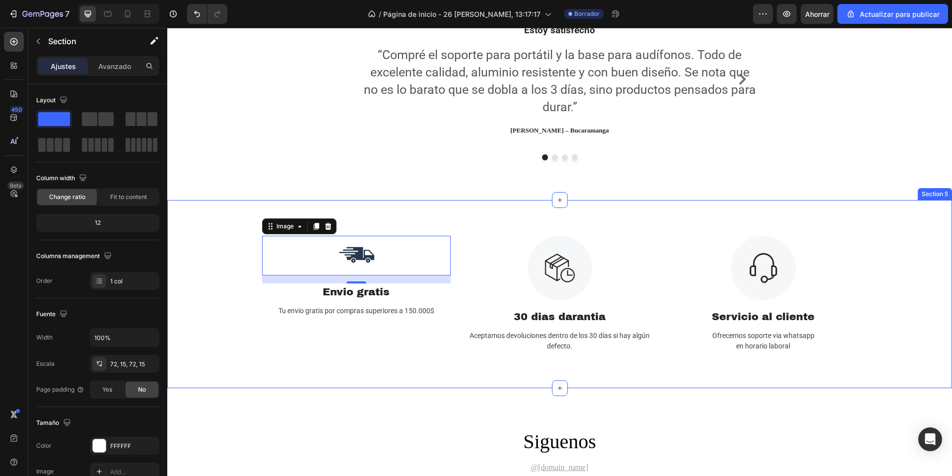
click at [209, 276] on div "Image 16 Envio gratis Text Block Tu envio gratis por compras superiores a 150.0…" at bounding box center [560, 294] width 770 height 117
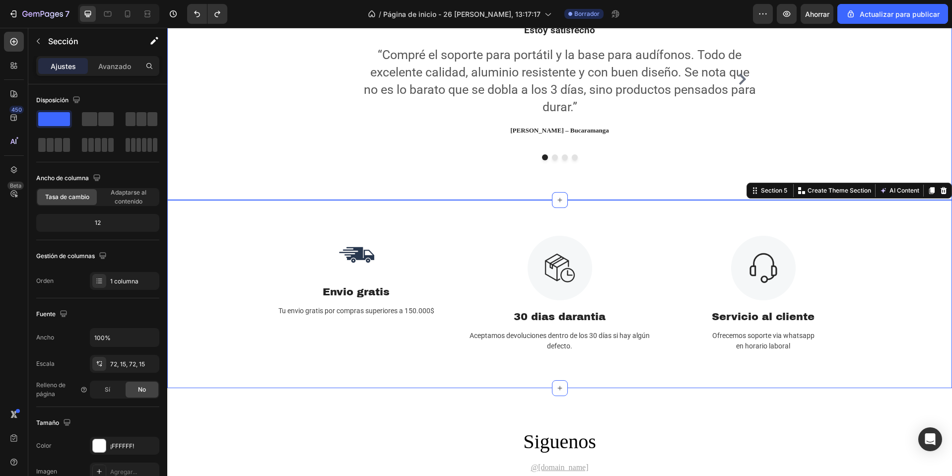
click at [458, 161] on div "Que dicen nuestros clientes Heading Tenemos atencion al cliente via whatsapp de…" at bounding box center [559, 47] width 785 height 305
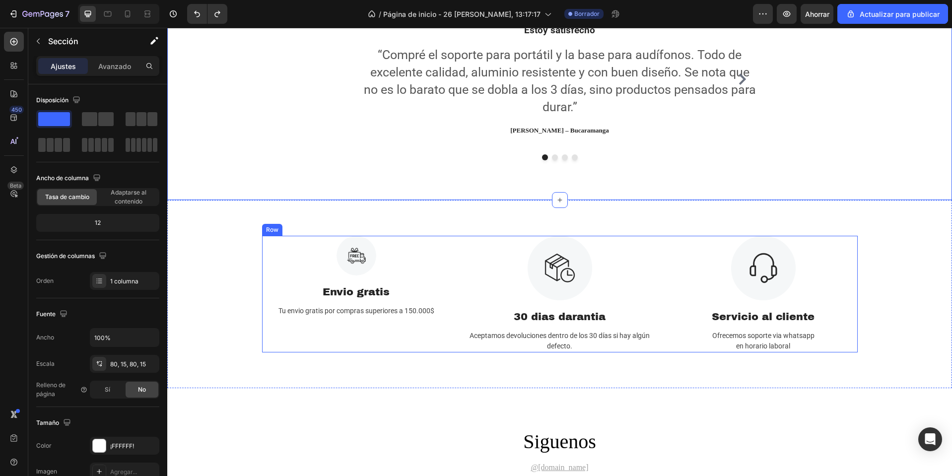
click at [351, 258] on img at bounding box center [357, 256] width 40 height 40
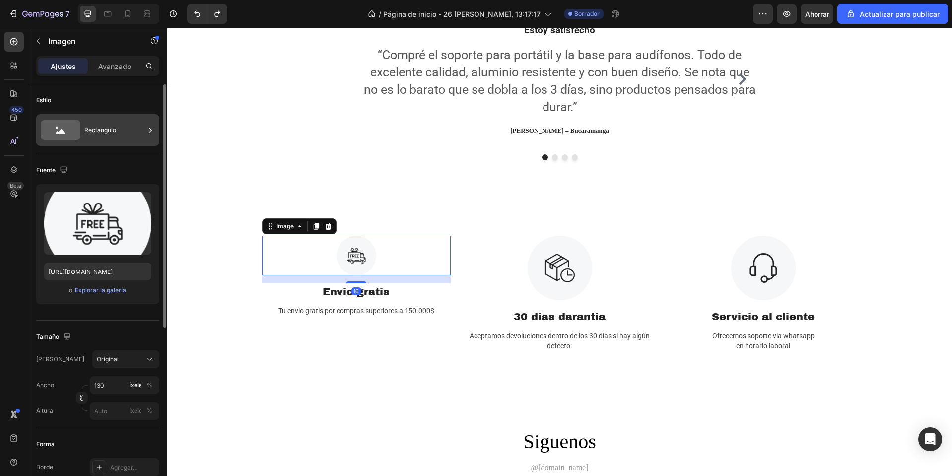
click at [116, 133] on font "Rectángulo" at bounding box center [100, 129] width 32 height 7
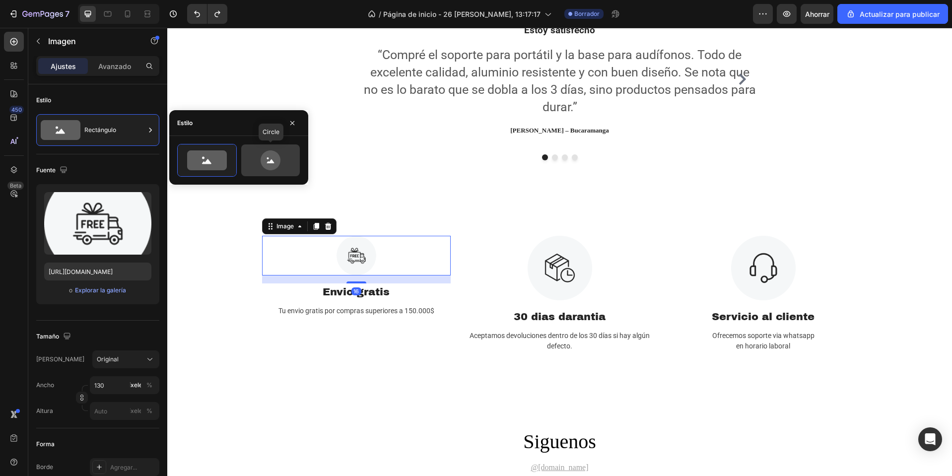
click at [249, 159] on icon at bounding box center [270, 160] width 47 height 20
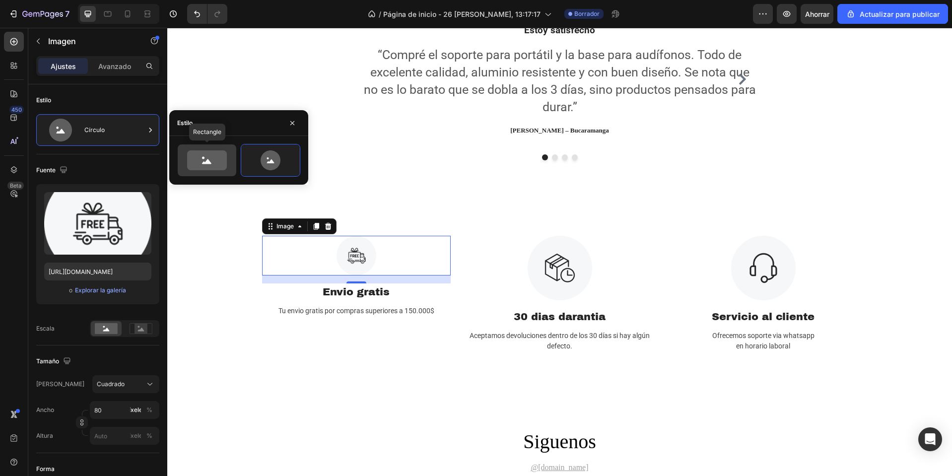
click at [205, 162] on icon at bounding box center [206, 161] width 9 height 5
type input "100"
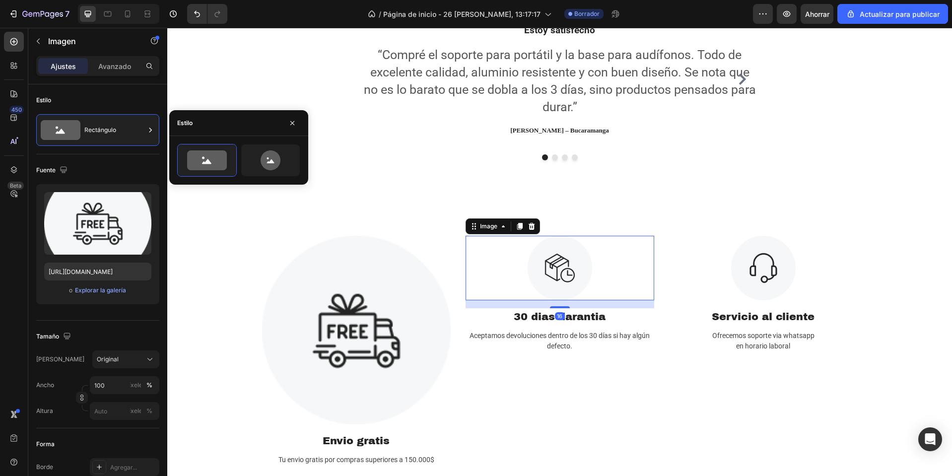
click at [557, 265] on img at bounding box center [560, 268] width 65 height 65
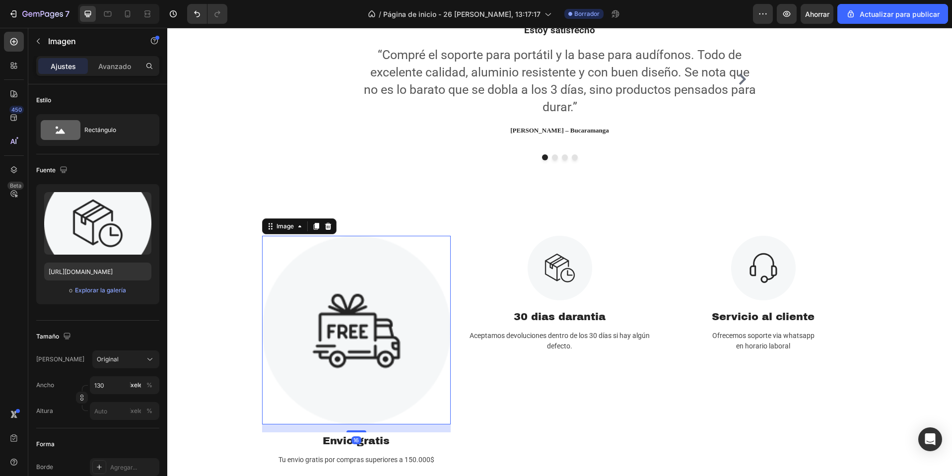
click at [380, 318] on img at bounding box center [356, 330] width 189 height 189
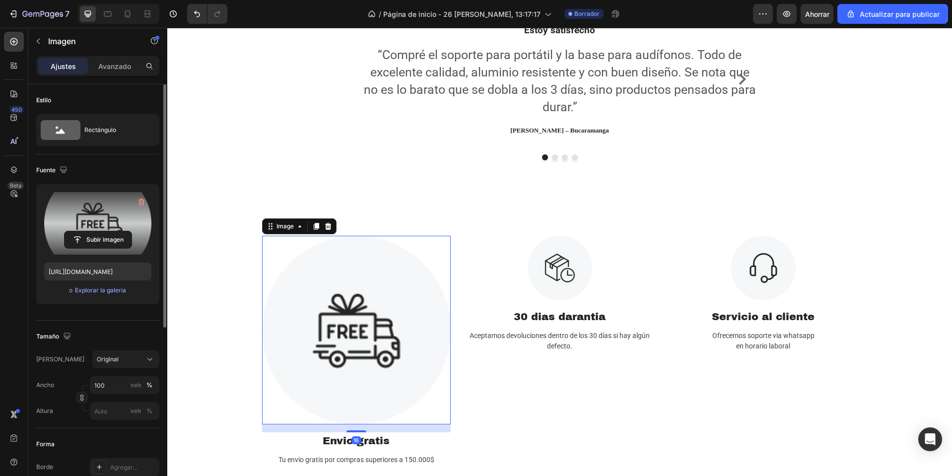
click at [105, 230] on label at bounding box center [97, 223] width 107 height 63
click at [105, 231] on input "file" at bounding box center [98, 239] width 67 height 17
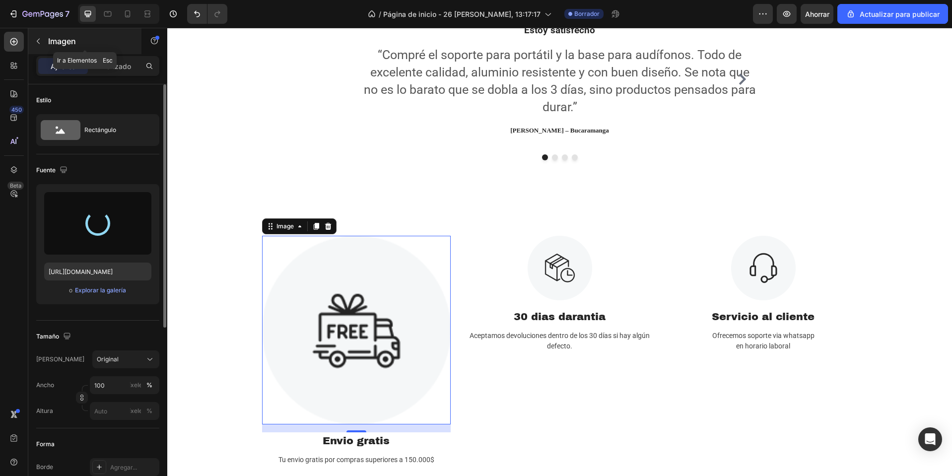
type input "https://cdn.shopify.com/s/files/1/0668/0317/1459/files/gempages_581068646118327…"
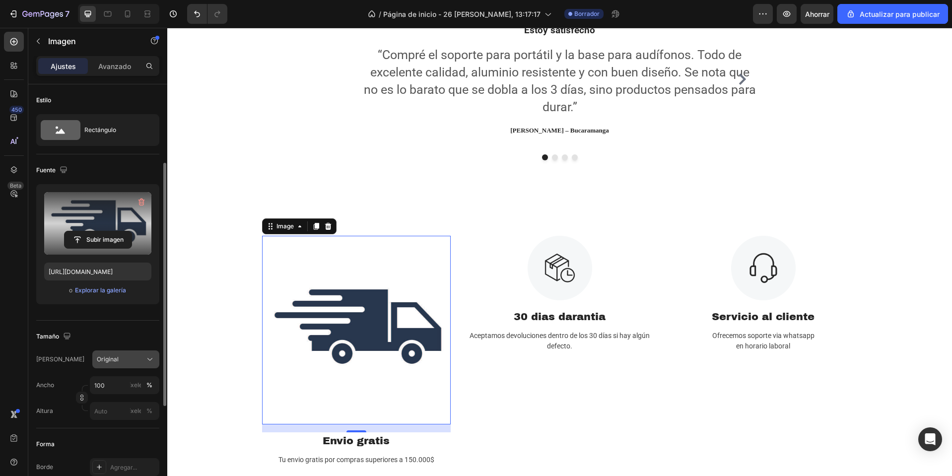
scroll to position [99, 0]
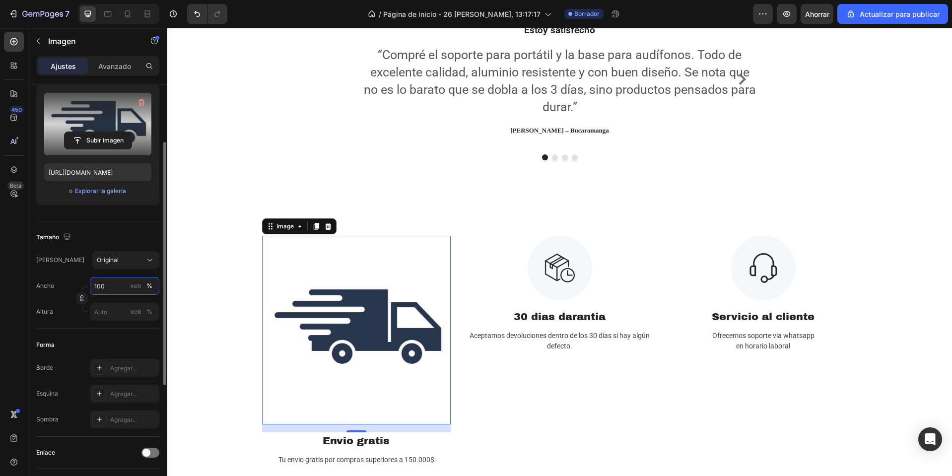
click at [112, 291] on input "100" at bounding box center [124, 286] width 69 height 18
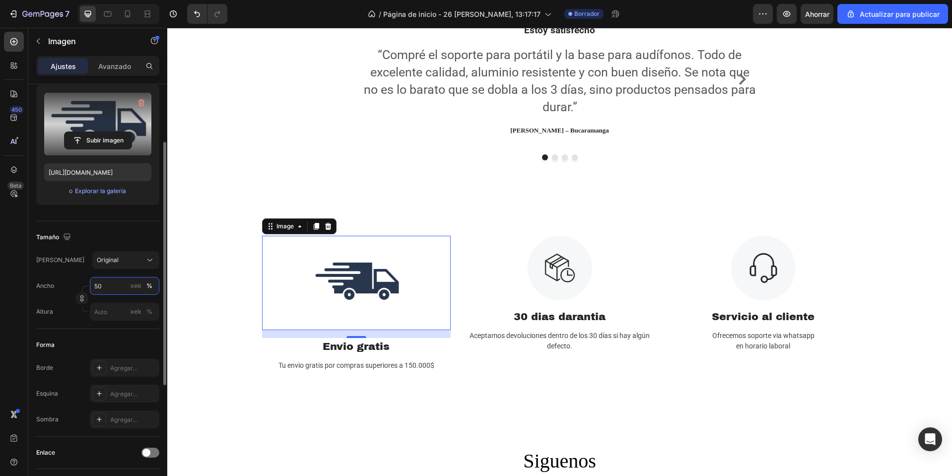
type input "5"
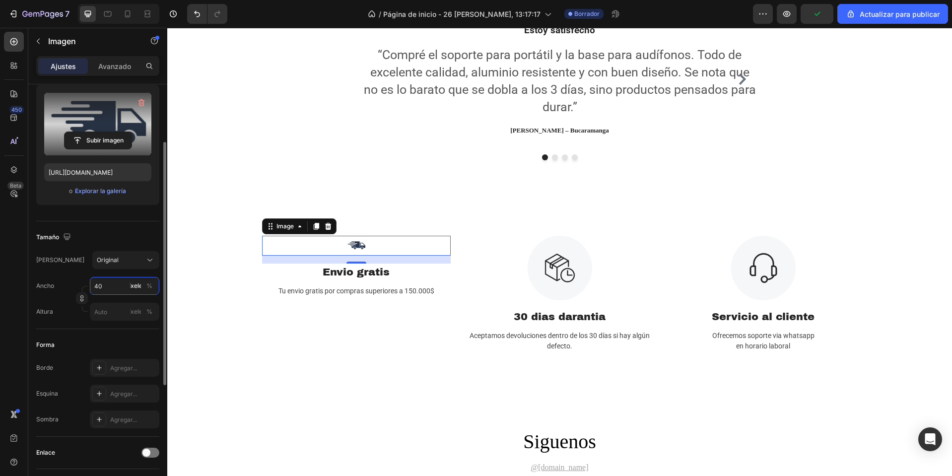
type input "4"
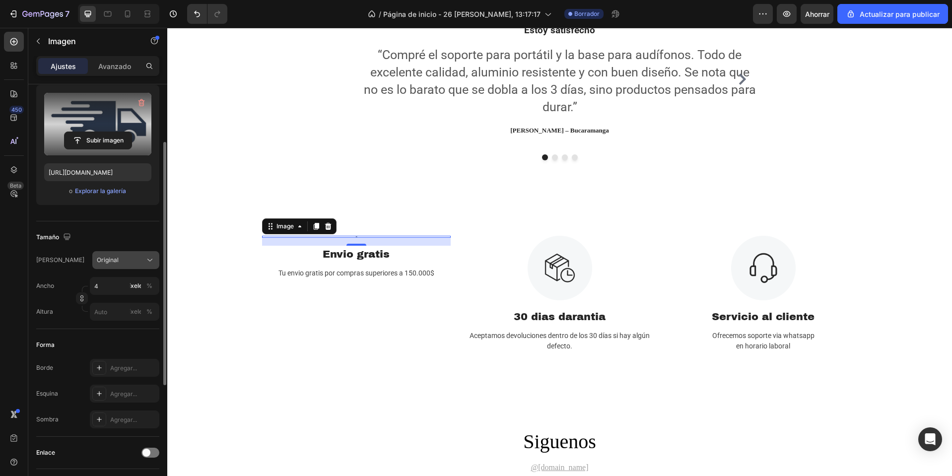
drag, startPoint x: 150, startPoint y: 286, endPoint x: 146, endPoint y: 254, distance: 33.0
click at [146, 254] on div "Marco Original Ancho 4 píxeles % Altura píxeles %" at bounding box center [97, 285] width 123 height 69
click at [110, 282] on input "4" at bounding box center [124, 286] width 69 height 18
click at [107, 284] on input "4" at bounding box center [124, 286] width 69 height 18
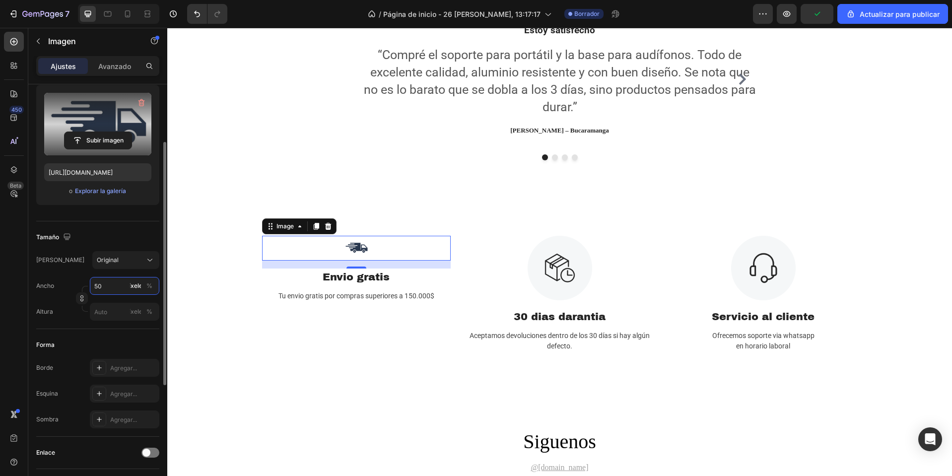
type input "5"
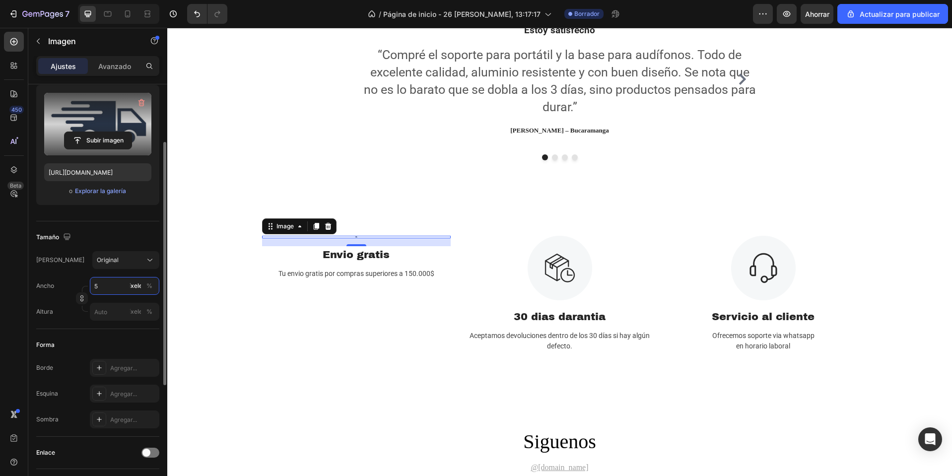
click at [107, 284] on input "5" at bounding box center [124, 286] width 69 height 18
type input "140"
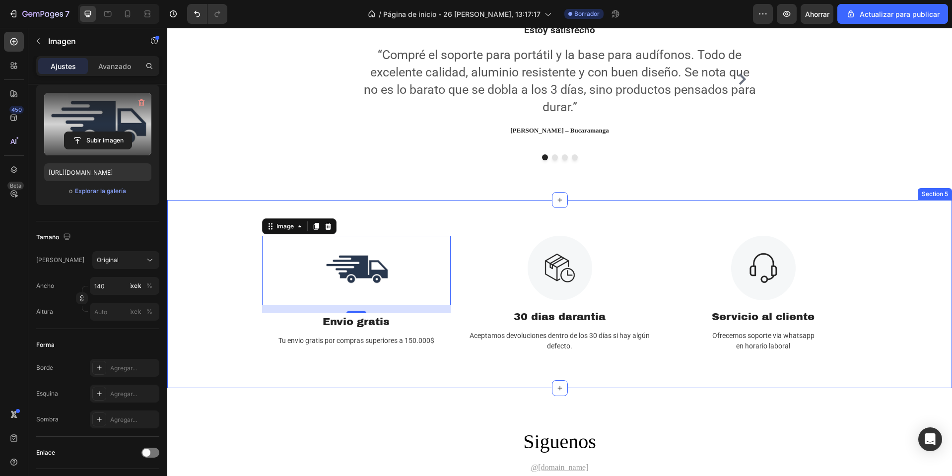
click at [317, 370] on div "Image 16 Envio gratis Text Block Tu envio gratis por compras superiores a 150.0…" at bounding box center [559, 294] width 785 height 189
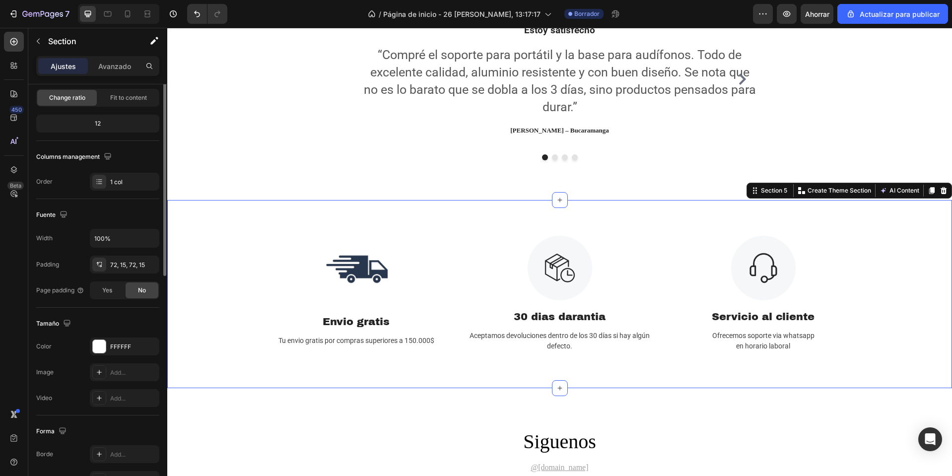
scroll to position [0, 0]
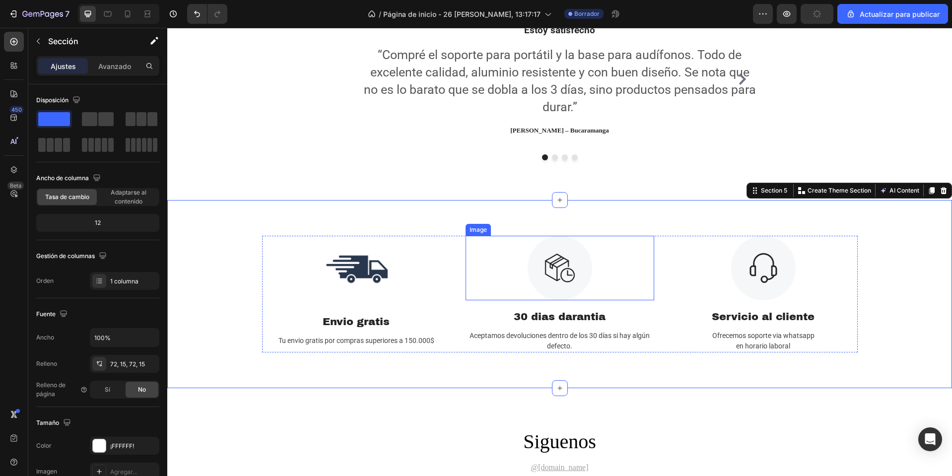
click at [552, 276] on img at bounding box center [560, 268] width 65 height 65
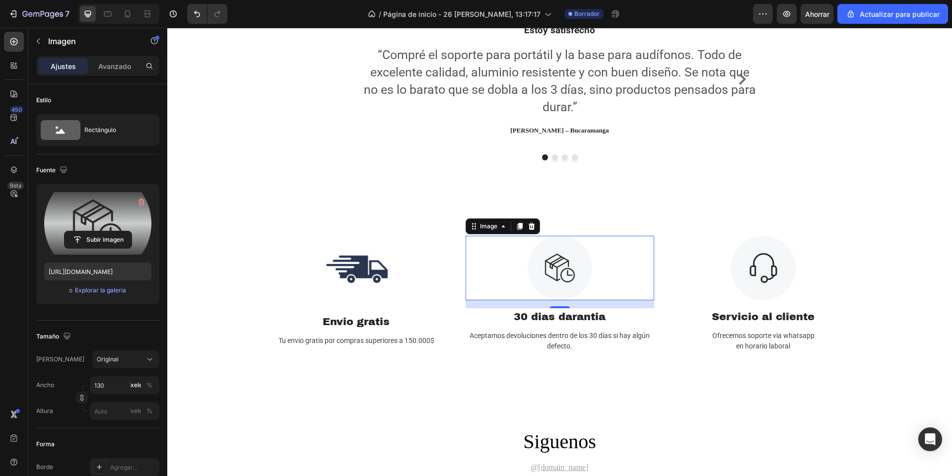
click at [101, 213] on label at bounding box center [97, 223] width 107 height 63
click at [101, 231] on input "file" at bounding box center [98, 239] width 67 height 17
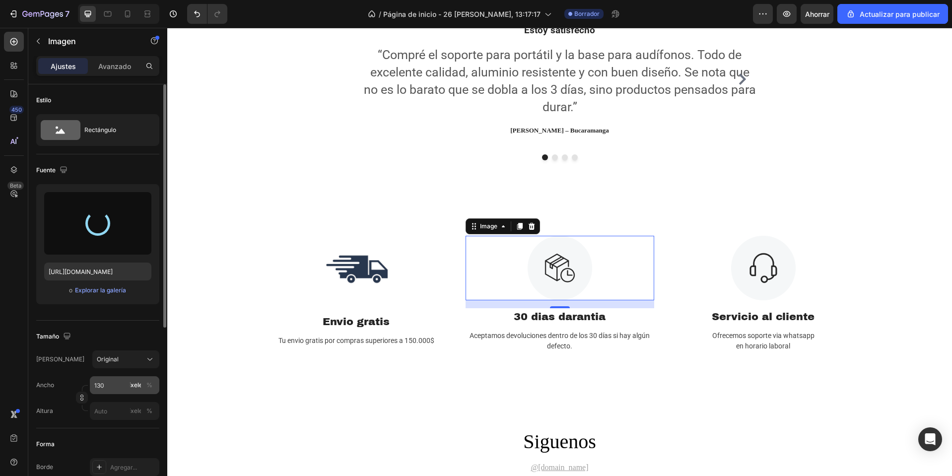
type input "https://cdn.shopify.com/s/files/1/0668/0317/1459/files/gempages_581068646118327…"
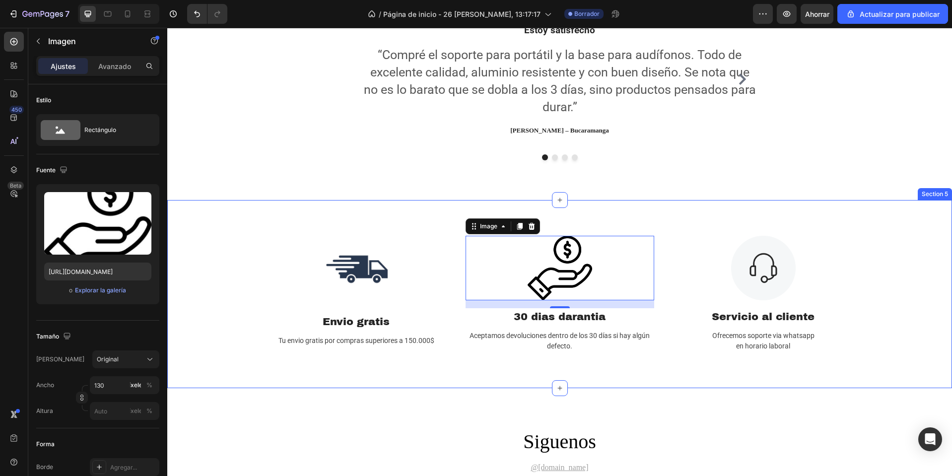
click at [439, 375] on div "Image Envio gratis Text Block Tu envio gratis por compras superiores a 150.000$…" at bounding box center [559, 294] width 785 height 189
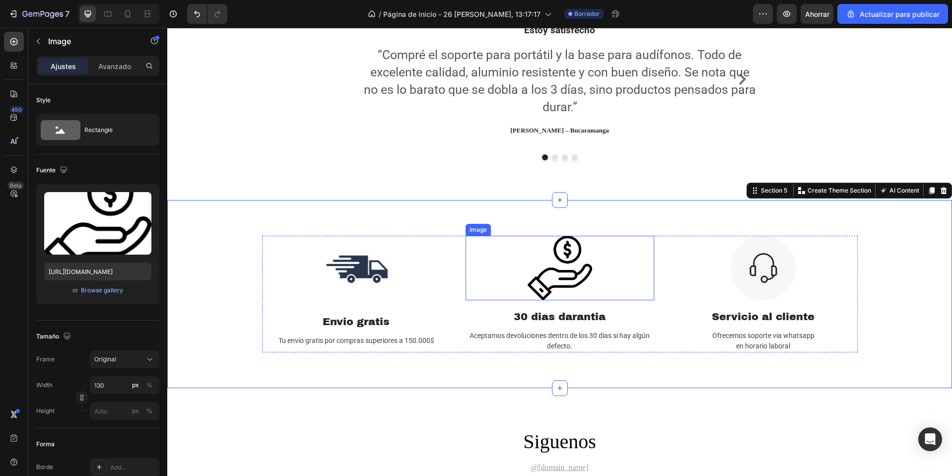
click at [579, 254] on img at bounding box center [560, 268] width 65 height 65
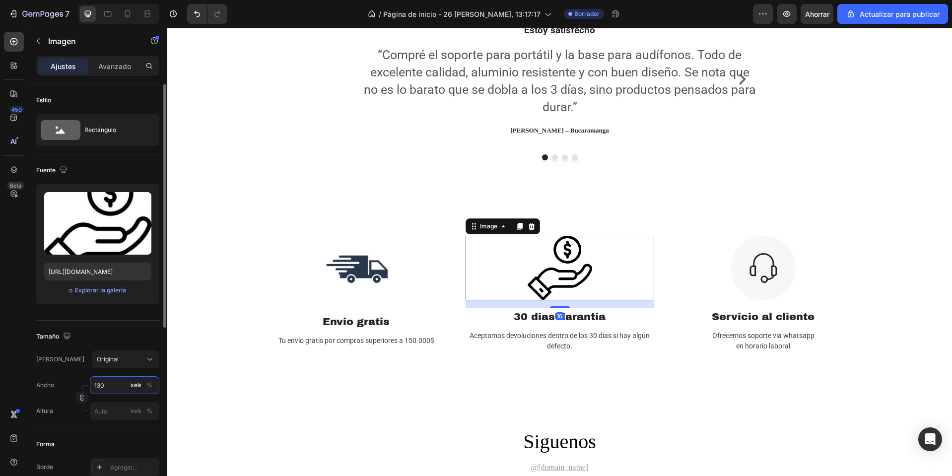
click at [110, 386] on input "130" at bounding box center [124, 385] width 69 height 18
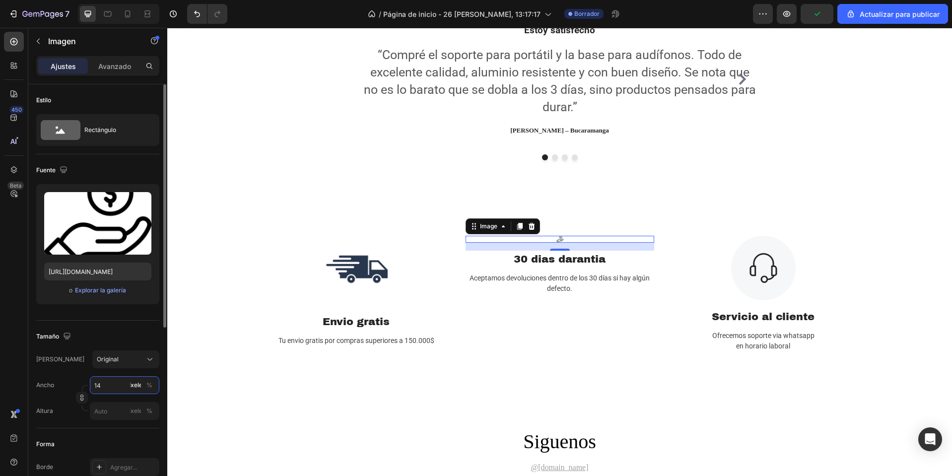
type input "140"
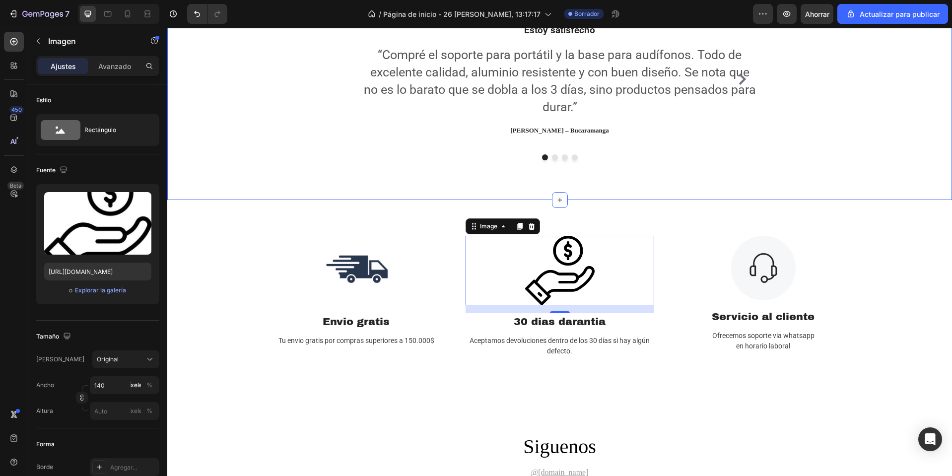
click at [876, 175] on div "Que dicen nuestros clientes Heading Tenemos atencion al cliente via whatsapp de…" at bounding box center [559, 47] width 785 height 305
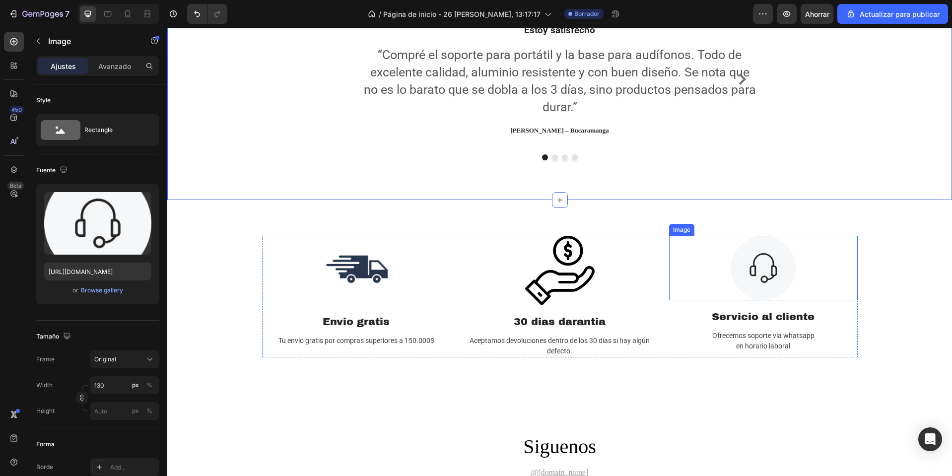
click at [753, 284] on img at bounding box center [763, 268] width 65 height 65
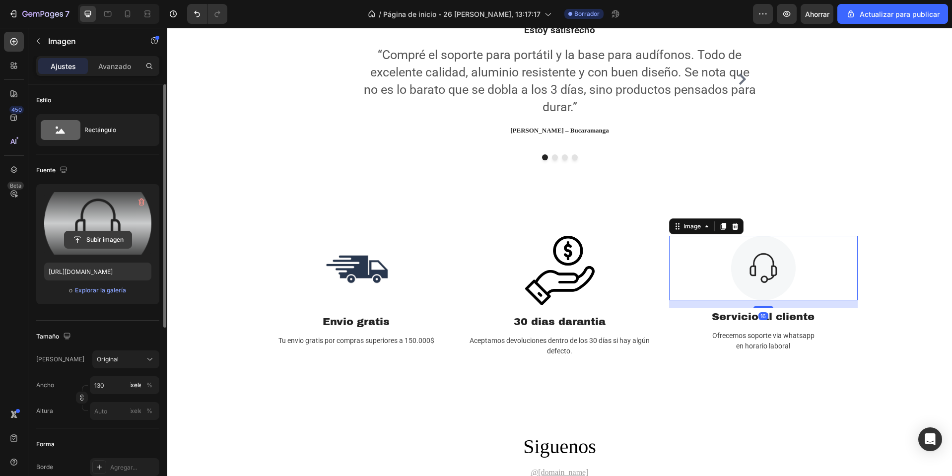
click at [80, 234] on input "file" at bounding box center [98, 239] width 67 height 17
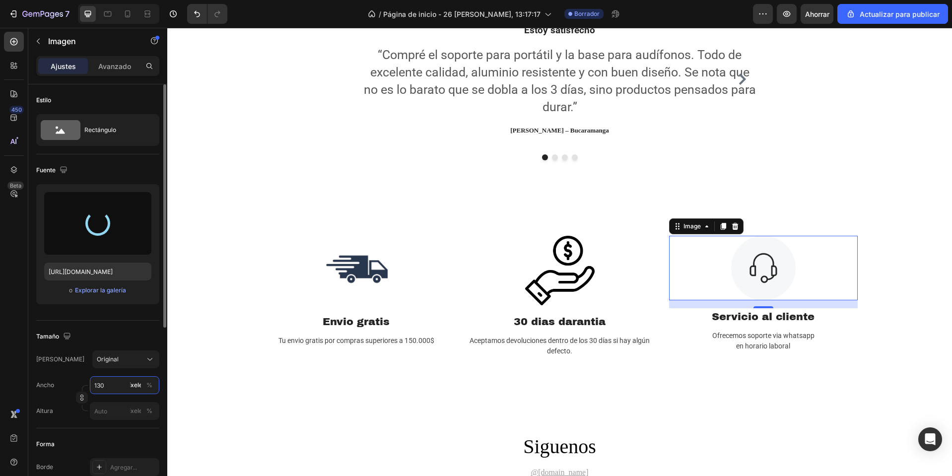
click at [96, 392] on input "130" at bounding box center [124, 385] width 69 height 18
type input "1"
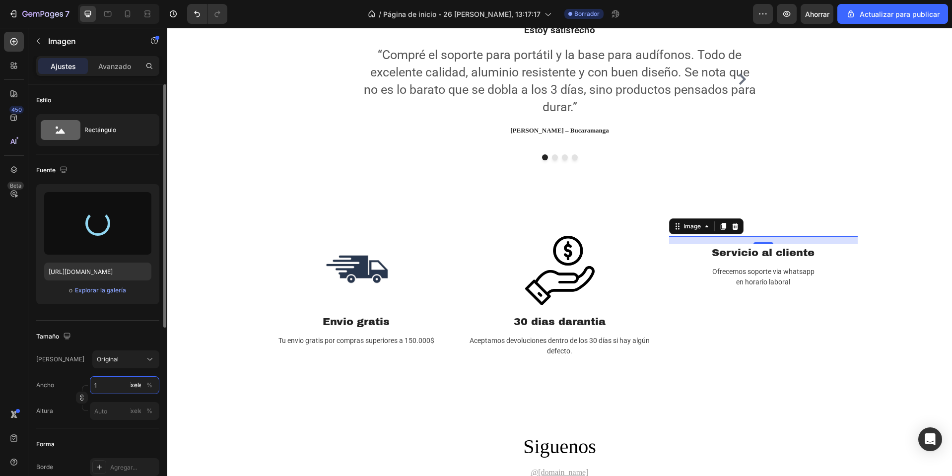
type input "https://cdn.shopify.com/s/files/1/0668/0317/1459/files/gempages_581068646118327…"
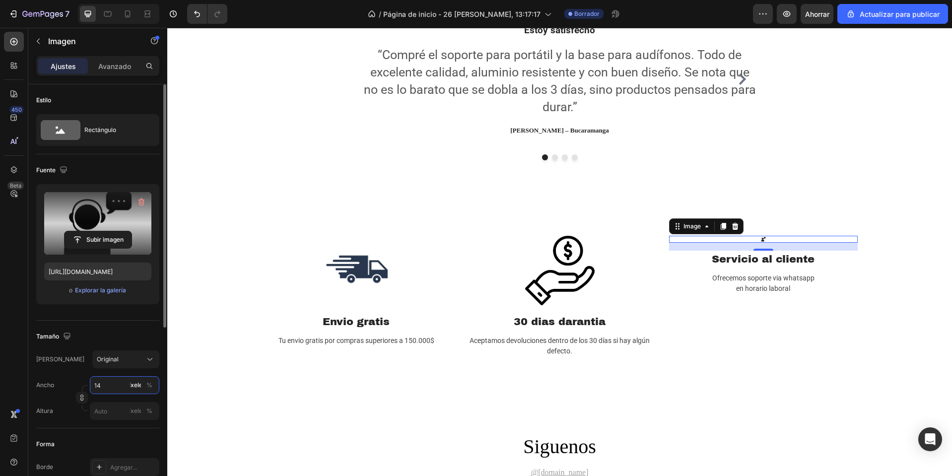
type input "140"
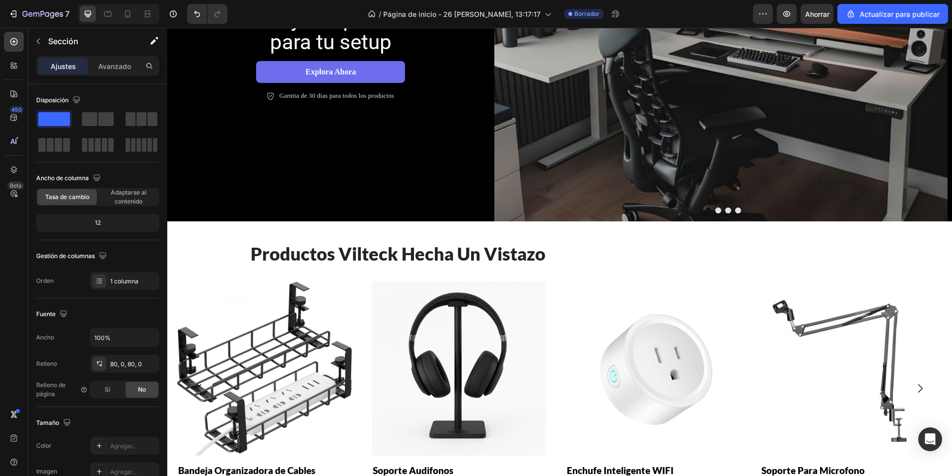
scroll to position [248, 0]
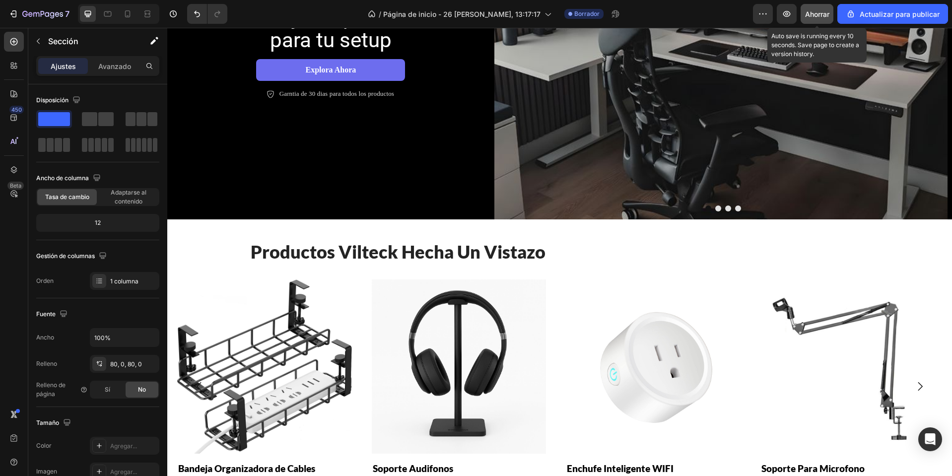
click at [822, 9] on div "Ahorrar" at bounding box center [817, 14] width 24 height 10
click at [130, 13] on icon at bounding box center [127, 13] width 5 height 7
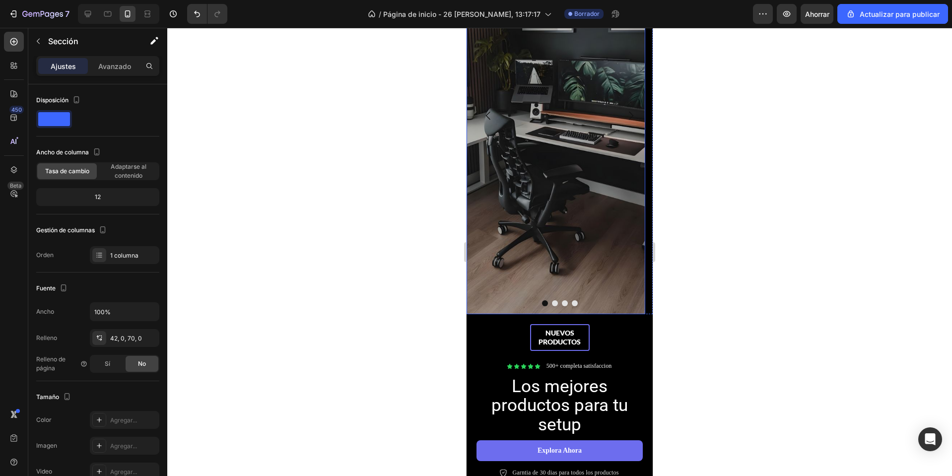
scroll to position [248, 0]
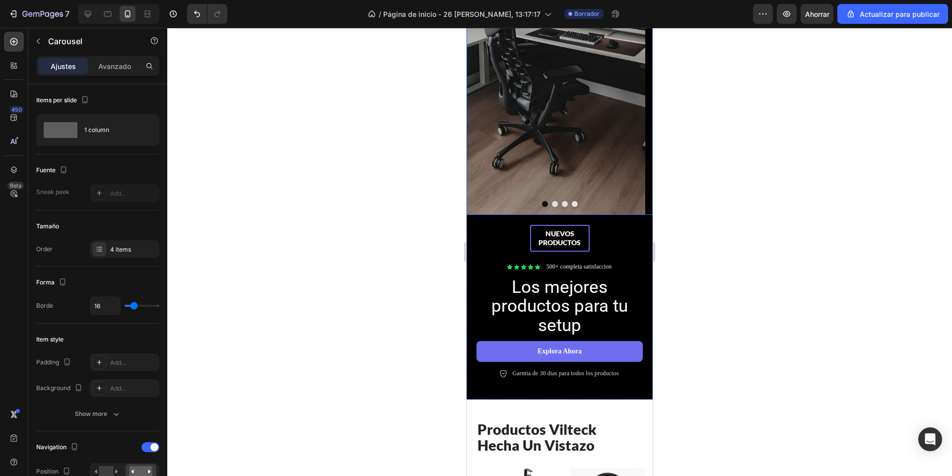
click at [552, 203] on button "Dot" at bounding box center [555, 204] width 6 height 6
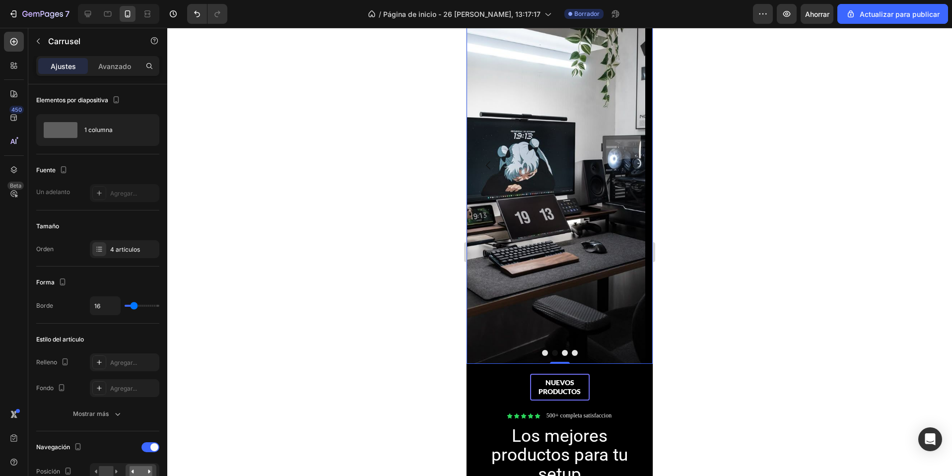
scroll to position [0, 0]
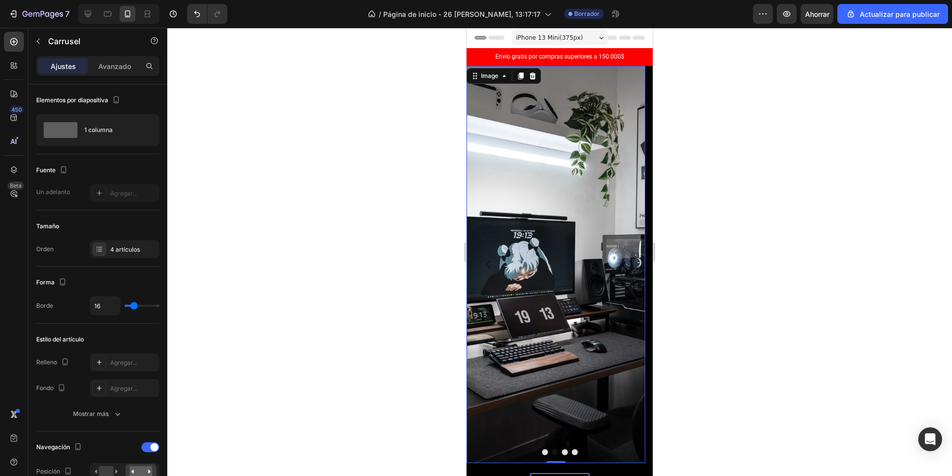
click at [552, 203] on img at bounding box center [556, 264] width 179 height 397
click at [542, 451] on button "Dot" at bounding box center [545, 452] width 6 height 6
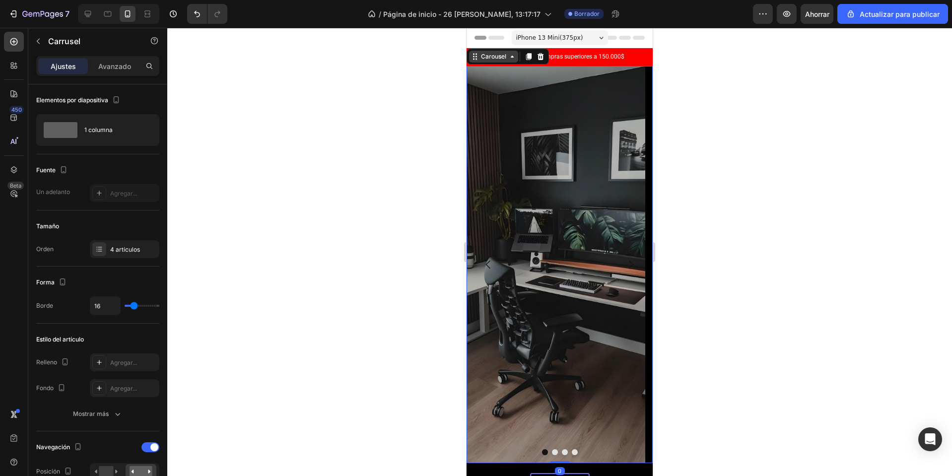
click at [474, 54] on icon at bounding box center [473, 53] width 1 height 1
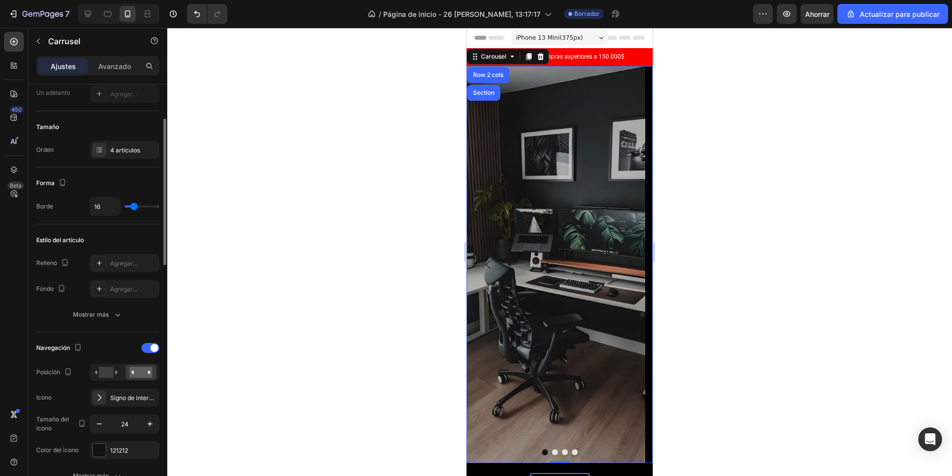
scroll to position [199, 0]
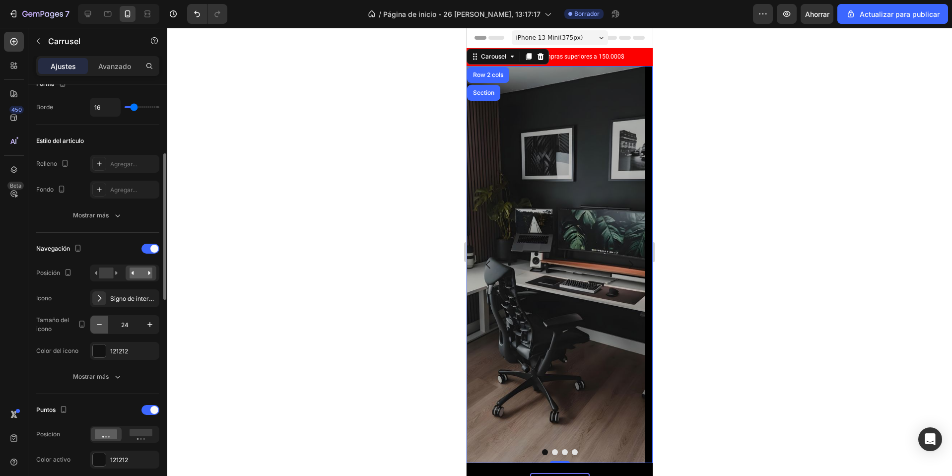
click at [101, 323] on icon "button" at bounding box center [99, 325] width 10 height 10
click at [147, 325] on icon "button" at bounding box center [150, 325] width 10 height 10
type input "24"
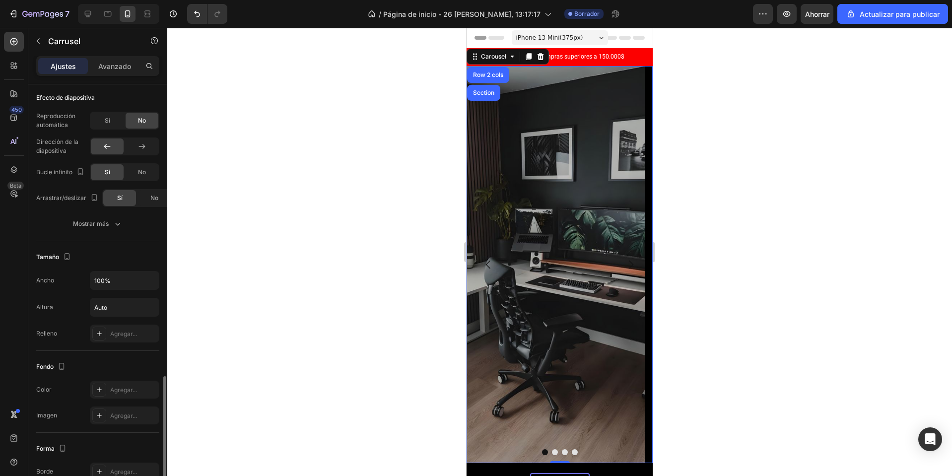
scroll to position [695, 0]
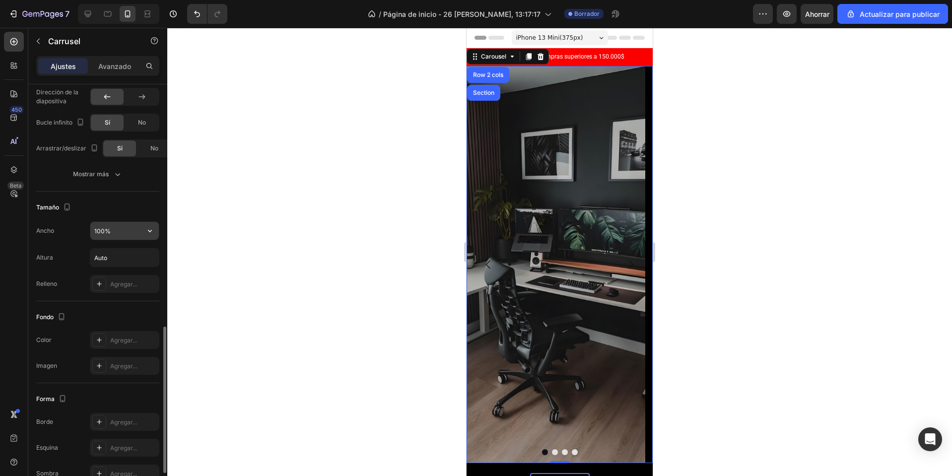
click at [99, 235] on input "100%" at bounding box center [124, 231] width 68 height 18
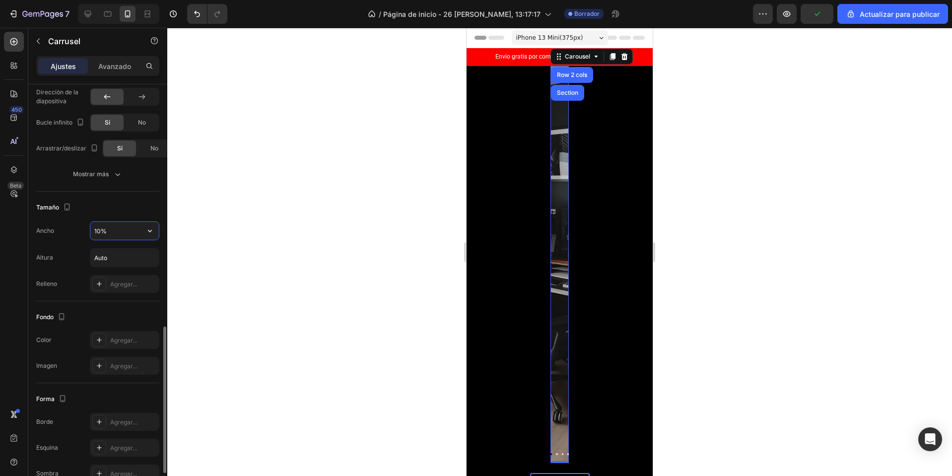
type input "100%"
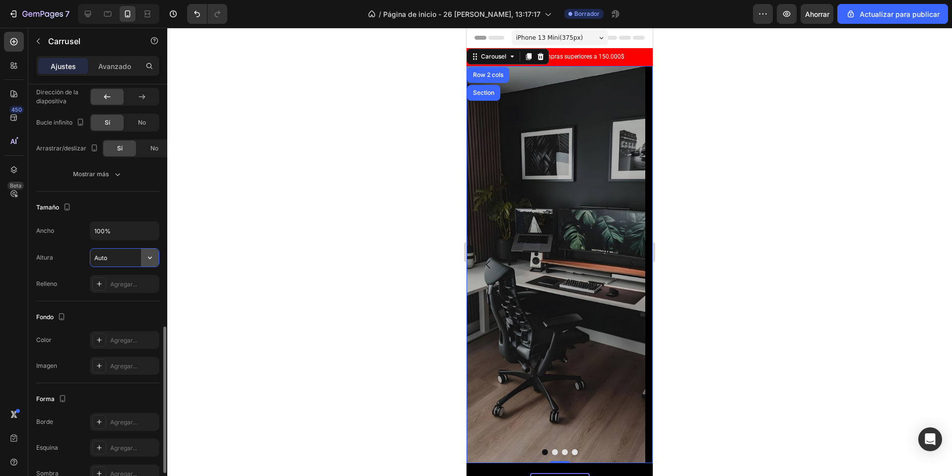
click at [154, 263] on icon "button" at bounding box center [150, 258] width 10 height 10
click at [102, 278] on div "Contenido ajustado Auto" at bounding box center [109, 282] width 92 height 19
click at [104, 260] on input "Auto" at bounding box center [124, 258] width 68 height 18
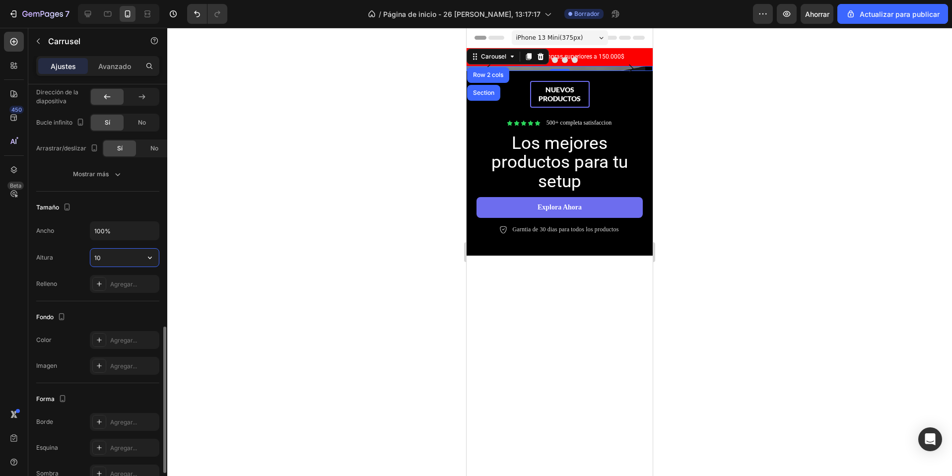
type input "1"
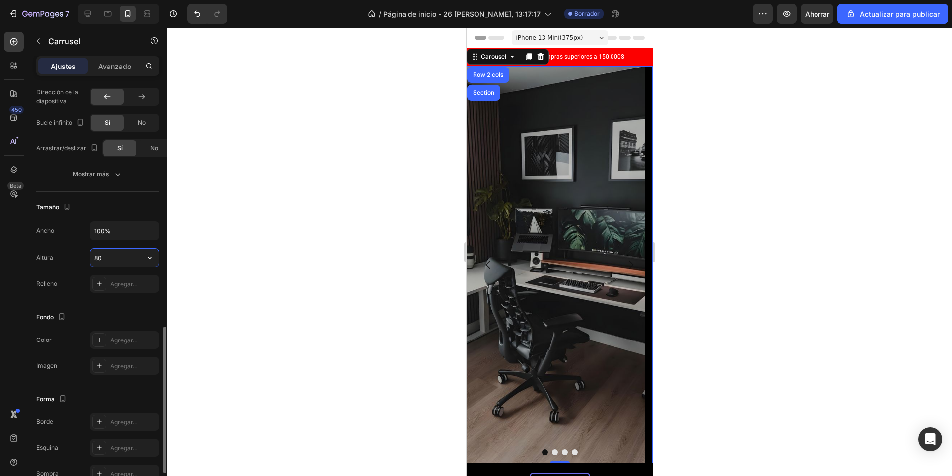
type input "8"
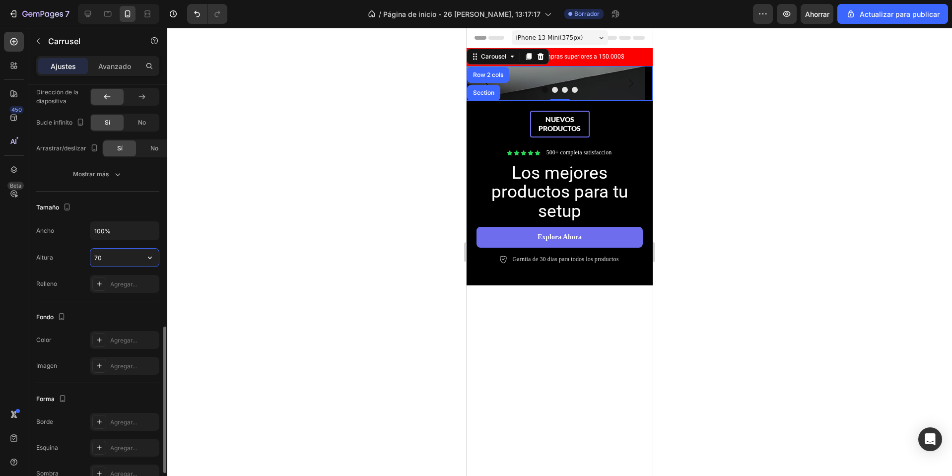
type input "700"
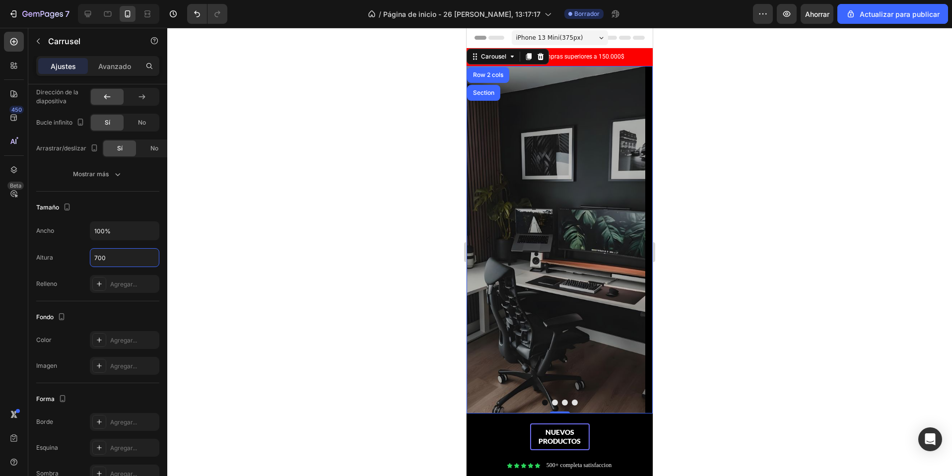
click at [733, 201] on div at bounding box center [559, 252] width 785 height 448
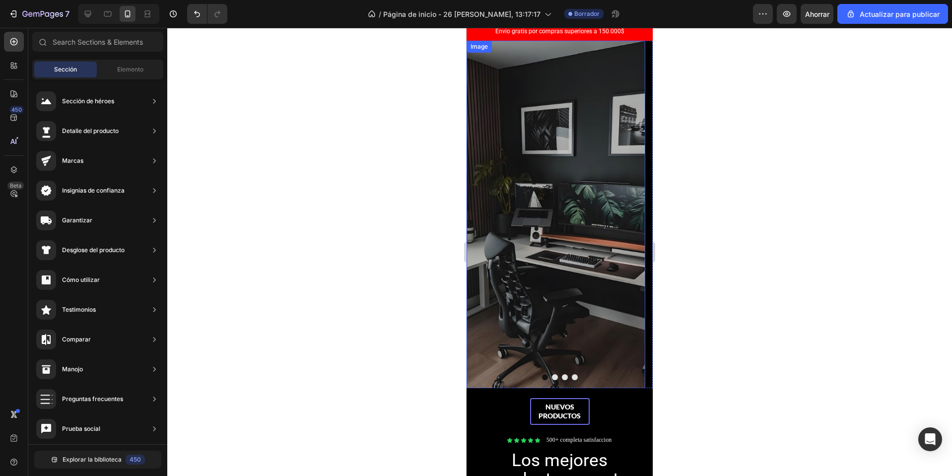
scroll to position [99, 0]
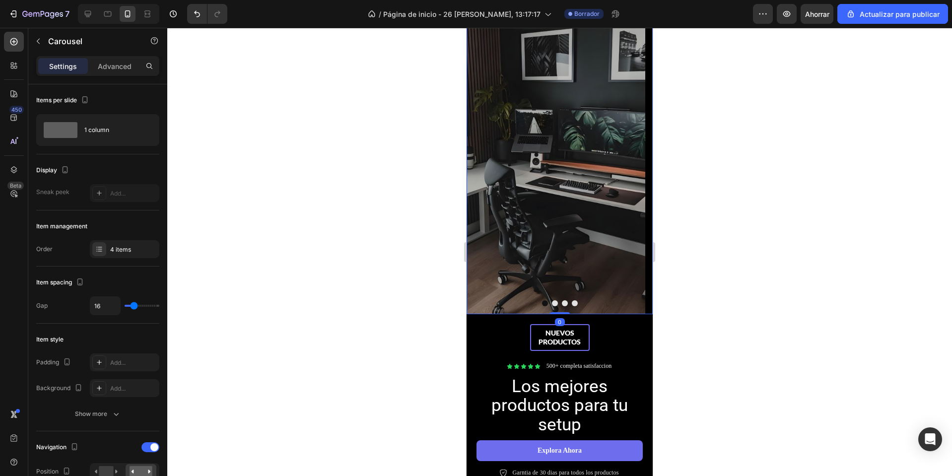
click at [552, 300] on button "Dot" at bounding box center [555, 303] width 6 height 6
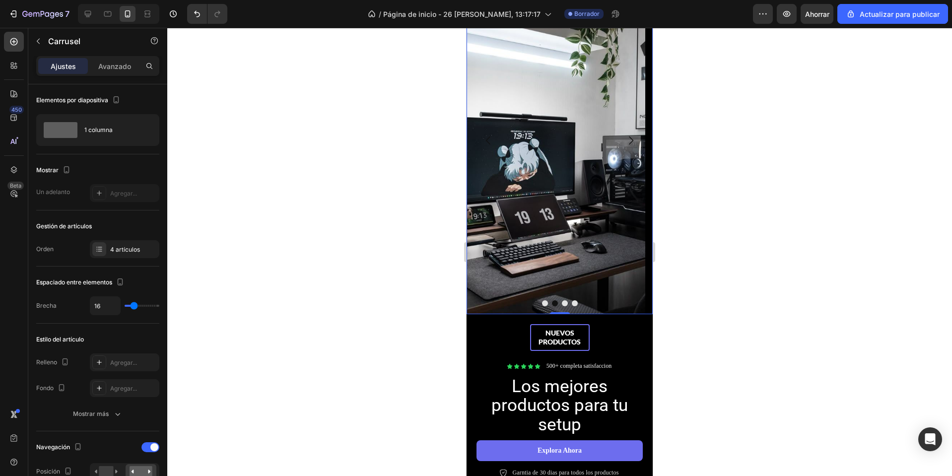
click at [562, 302] on button "Dot" at bounding box center [565, 303] width 6 height 6
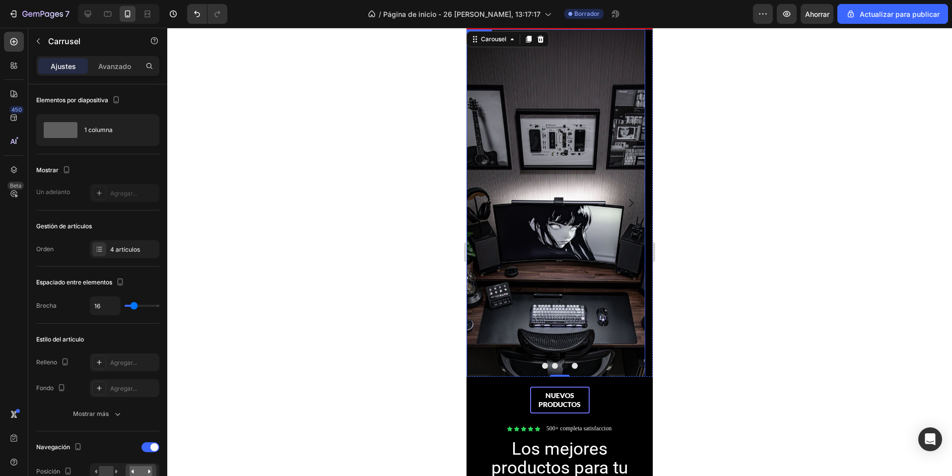
scroll to position [0, 0]
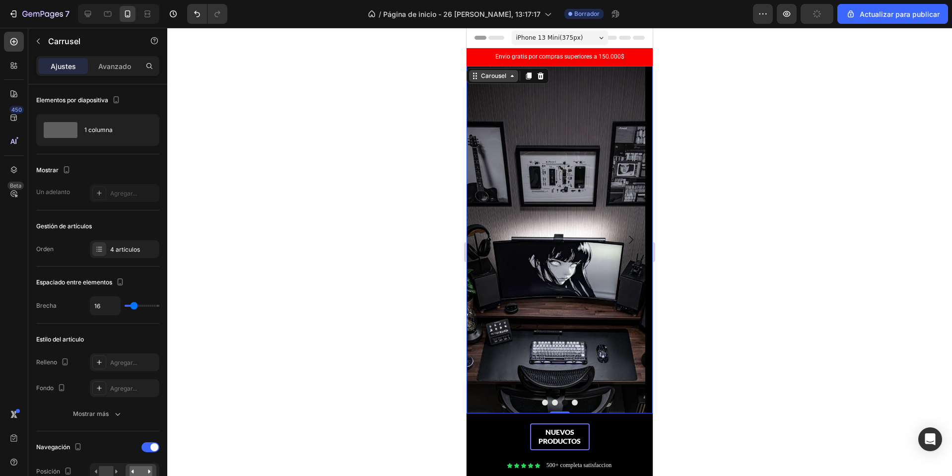
click at [496, 74] on div "Carousel" at bounding box center [493, 75] width 29 height 9
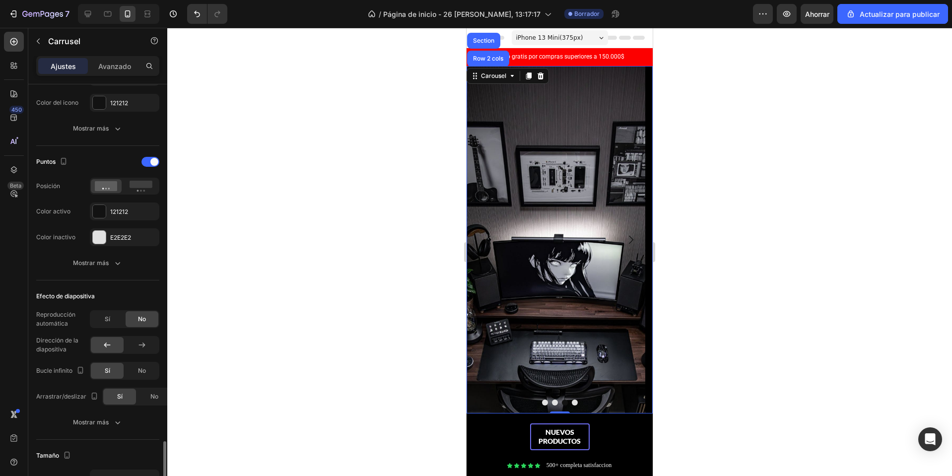
scroll to position [596, 0]
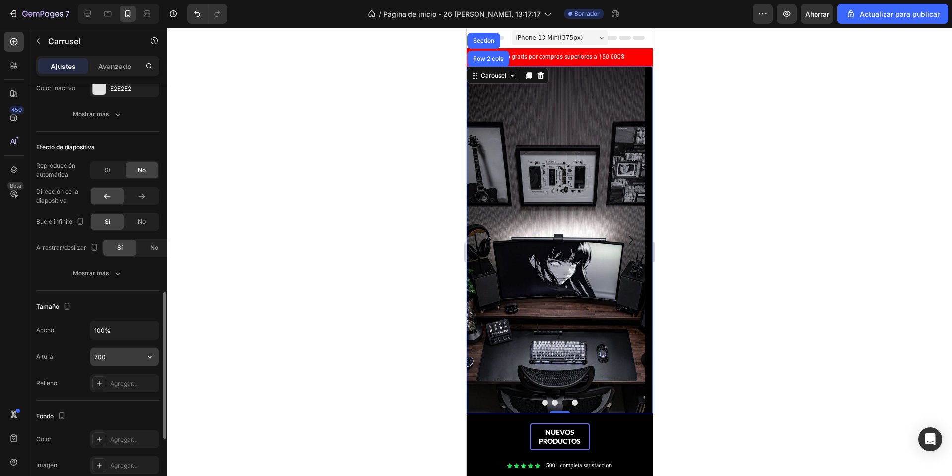
click at [99, 358] on input "700" at bounding box center [124, 357] width 68 height 18
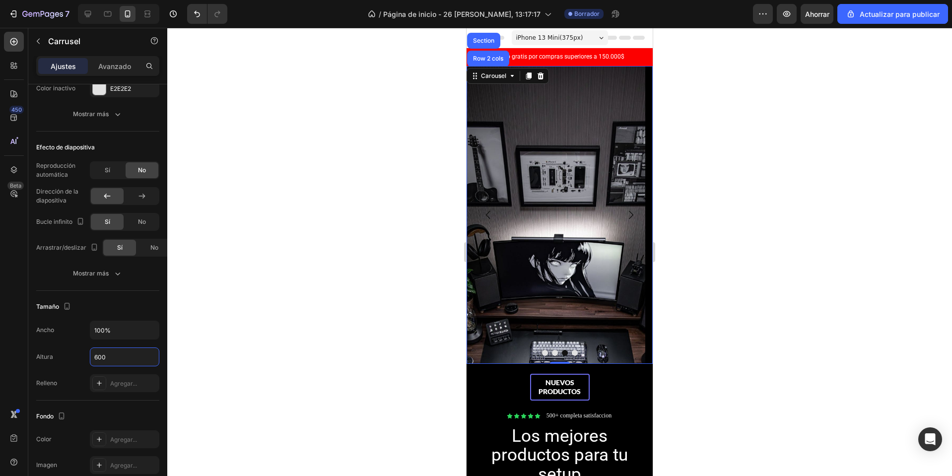
type input "600"
click at [573, 350] on div at bounding box center [560, 353] width 186 height 6
click at [572, 353] on button "Dot" at bounding box center [575, 353] width 6 height 6
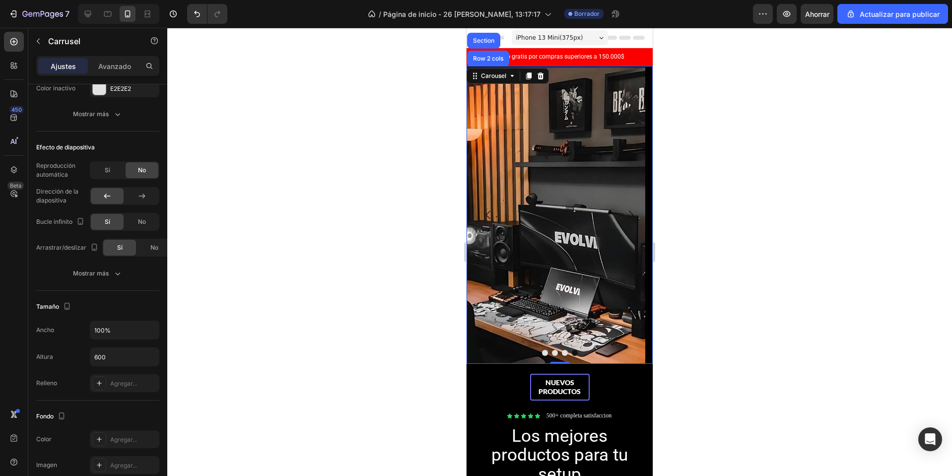
click at [562, 353] on button "Dot" at bounding box center [565, 353] width 6 height 6
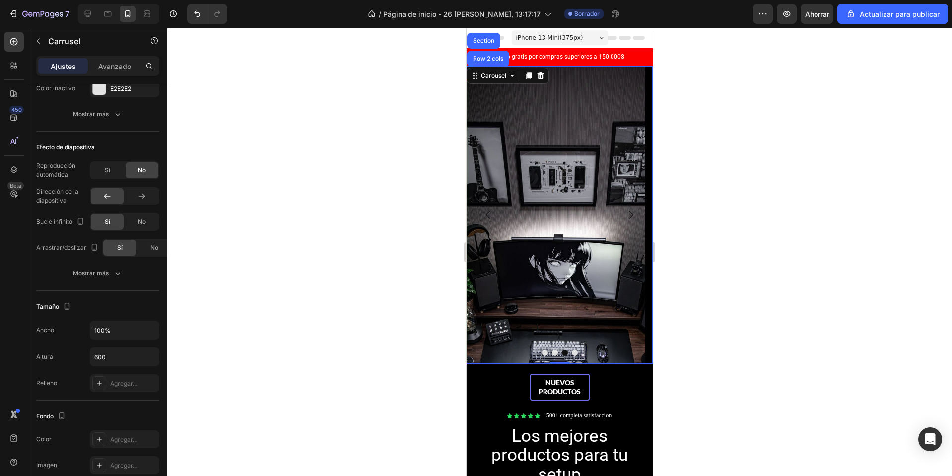
click at [552, 350] on div at bounding box center [560, 353] width 186 height 6
click at [552, 354] on button "Dot" at bounding box center [555, 353] width 6 height 6
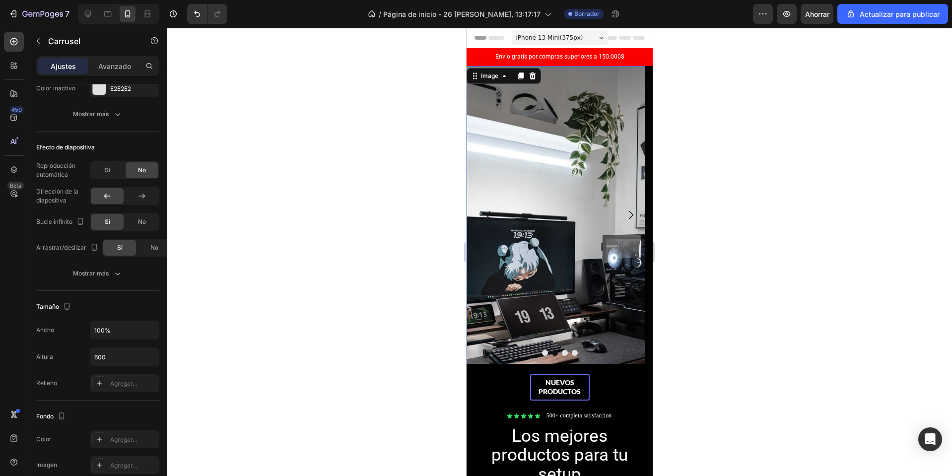
scroll to position [330, 0]
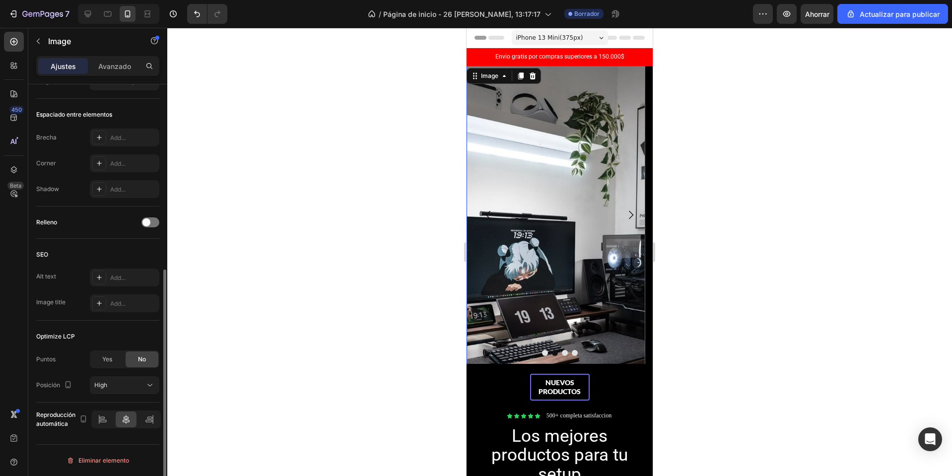
click at [540, 347] on img at bounding box center [556, 264] width 179 height 397
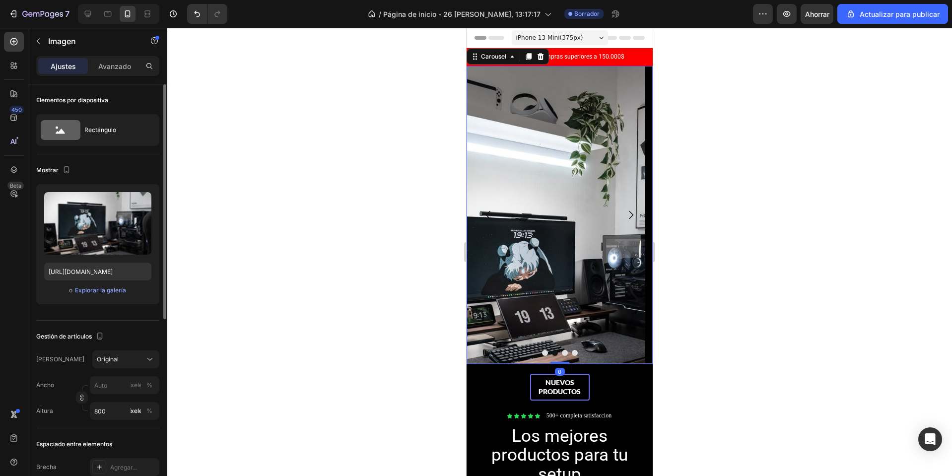
click at [542, 351] on button "Dot" at bounding box center [545, 353] width 6 height 6
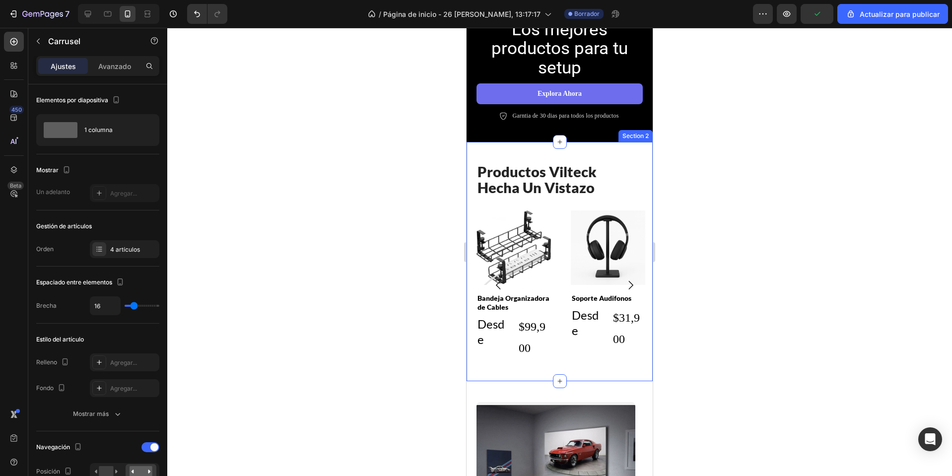
scroll to position [447, 0]
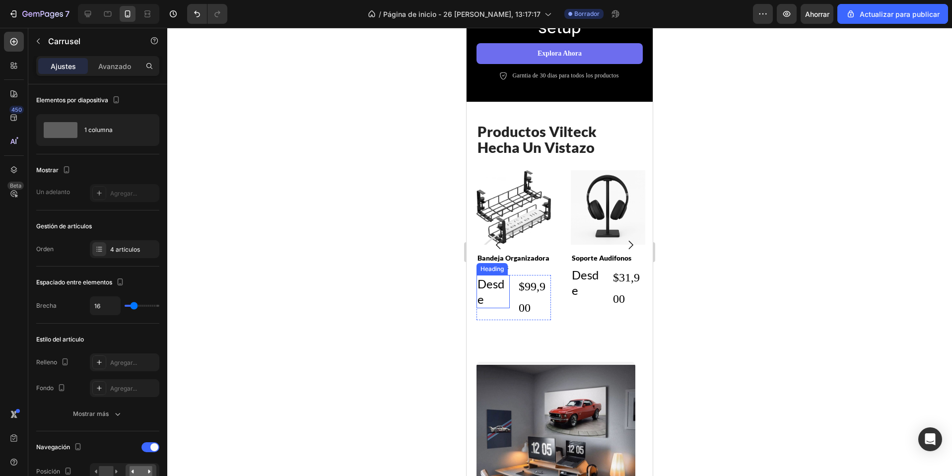
click at [489, 281] on h2 "Desde" at bounding box center [492, 291] width 33 height 33
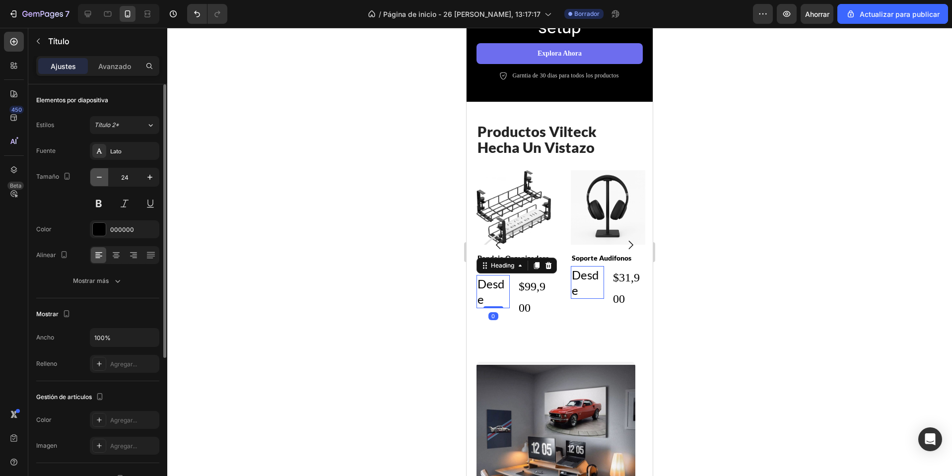
click at [101, 178] on icon "button" at bounding box center [99, 177] width 10 height 10
type input "20"
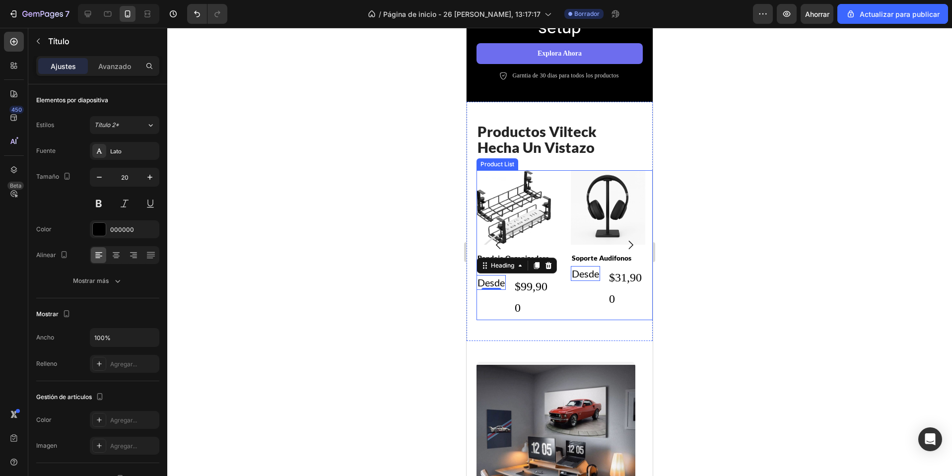
click at [501, 257] on button "Carousel Back Arrow" at bounding box center [498, 245] width 28 height 28
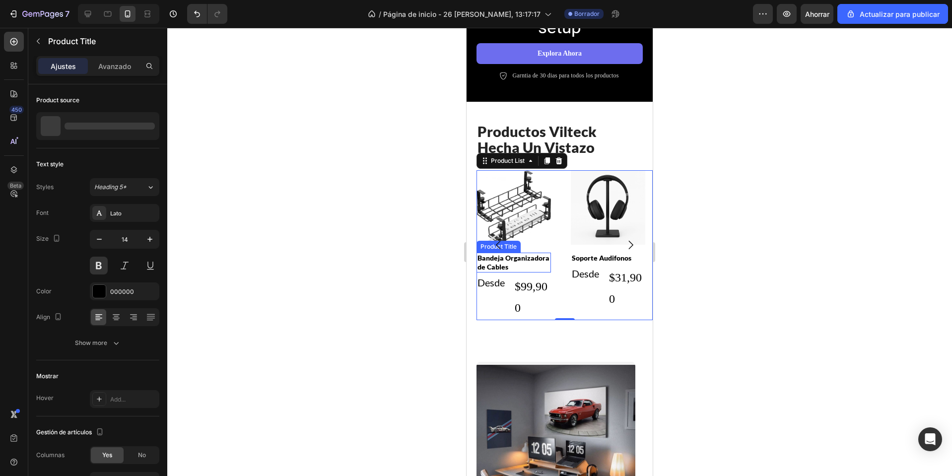
click at [517, 268] on h2 "Bandeja Organizadora de Cables" at bounding box center [513, 263] width 74 height 20
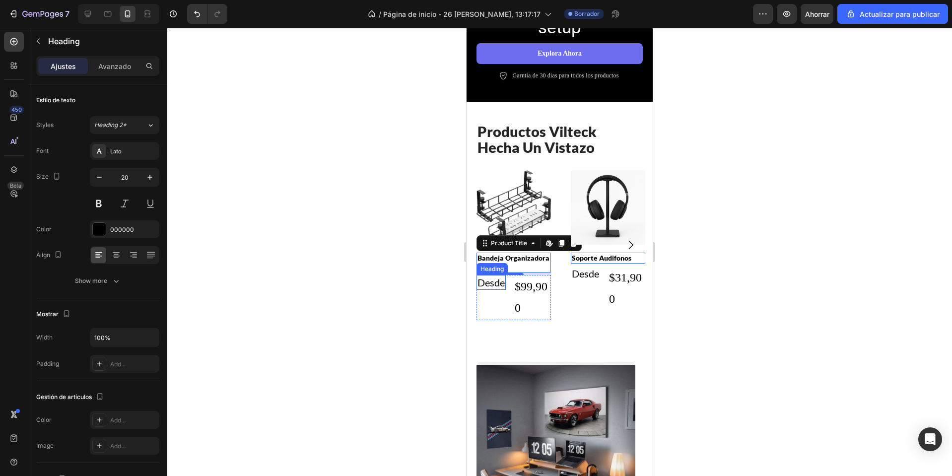
click at [496, 281] on h2 "Desde" at bounding box center [490, 282] width 29 height 15
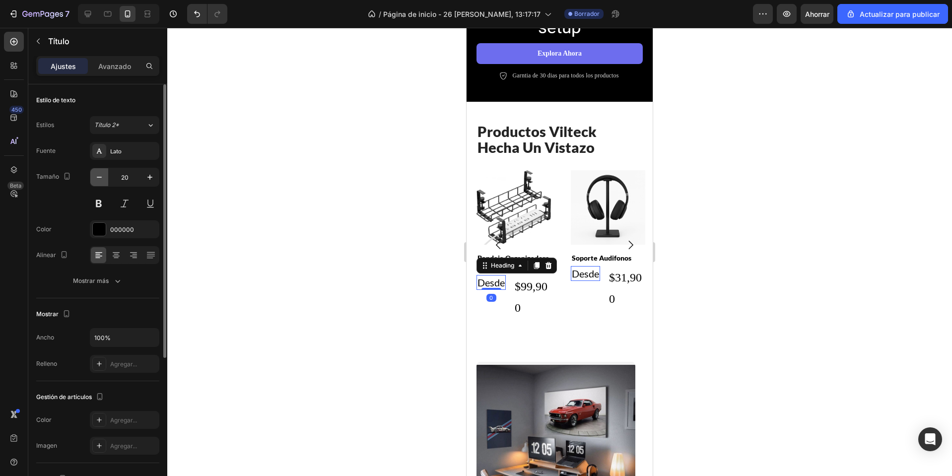
click at [101, 180] on icon "button" at bounding box center [99, 177] width 10 height 10
click at [102, 180] on icon "button" at bounding box center [99, 177] width 10 height 10
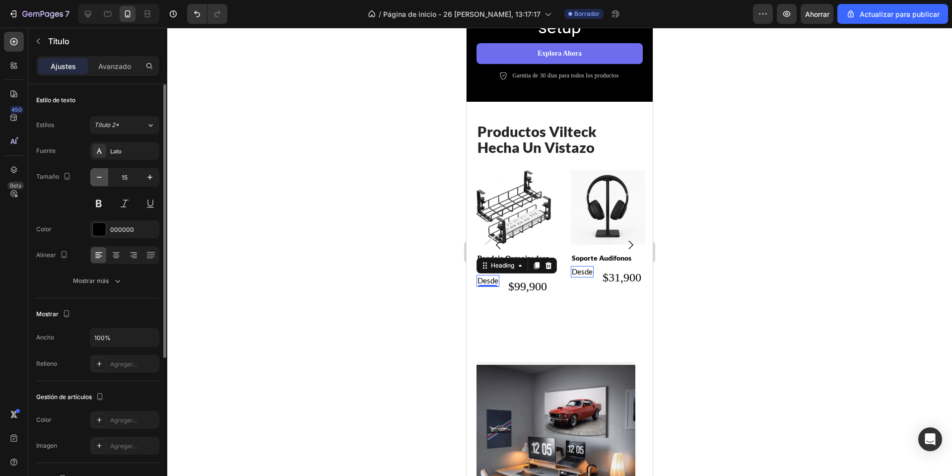
click at [102, 180] on icon "button" at bounding box center [99, 177] width 10 height 10
type input "13"
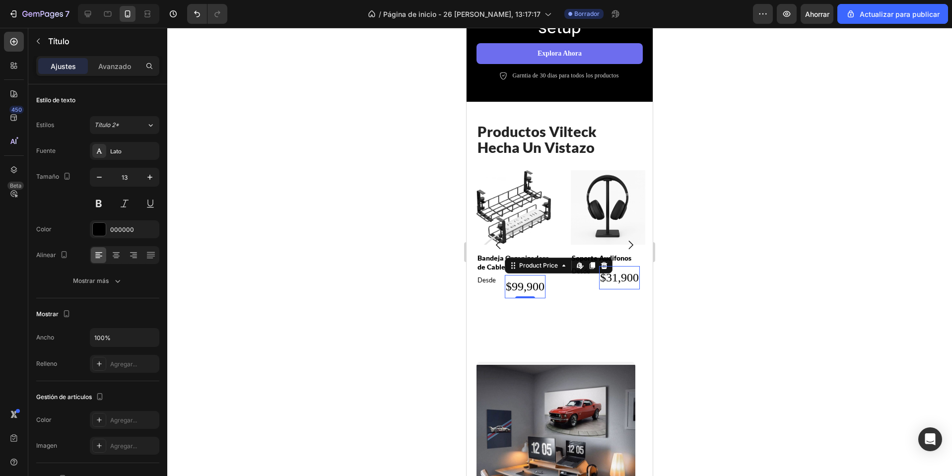
click at [534, 288] on div "$99,900" at bounding box center [525, 286] width 41 height 23
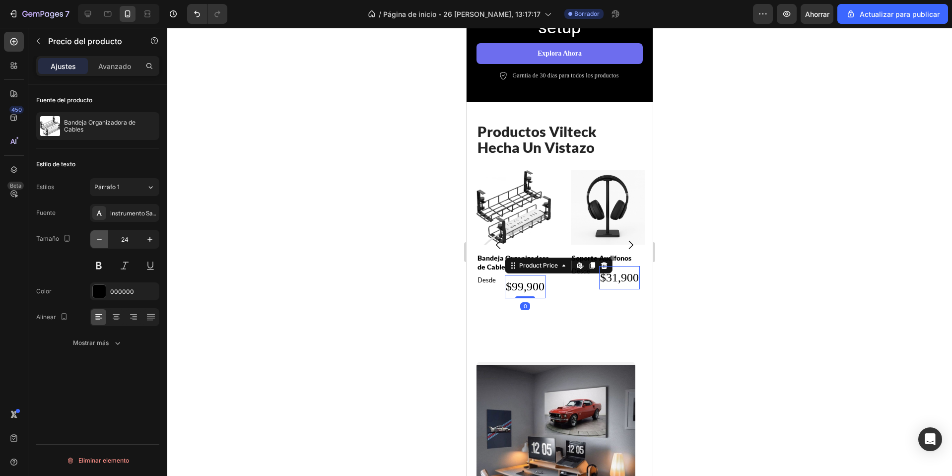
click at [105, 243] on button "button" at bounding box center [99, 239] width 18 height 18
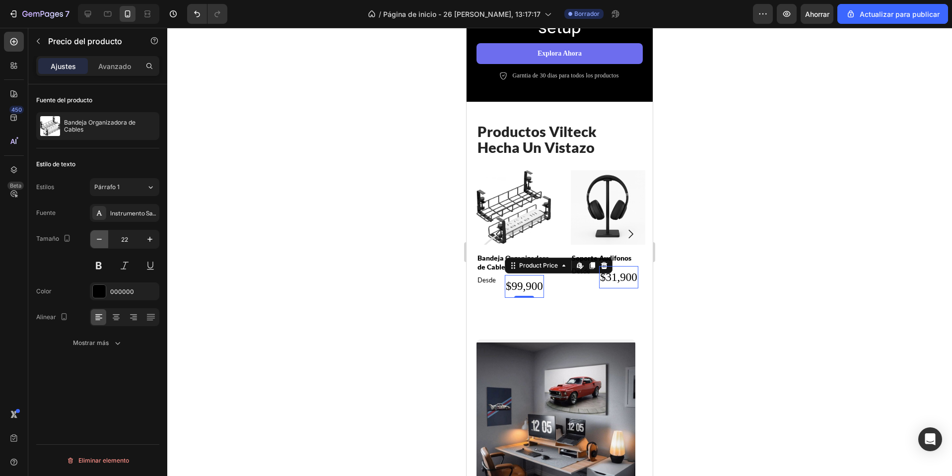
click at [105, 243] on button "button" at bounding box center [99, 239] width 18 height 18
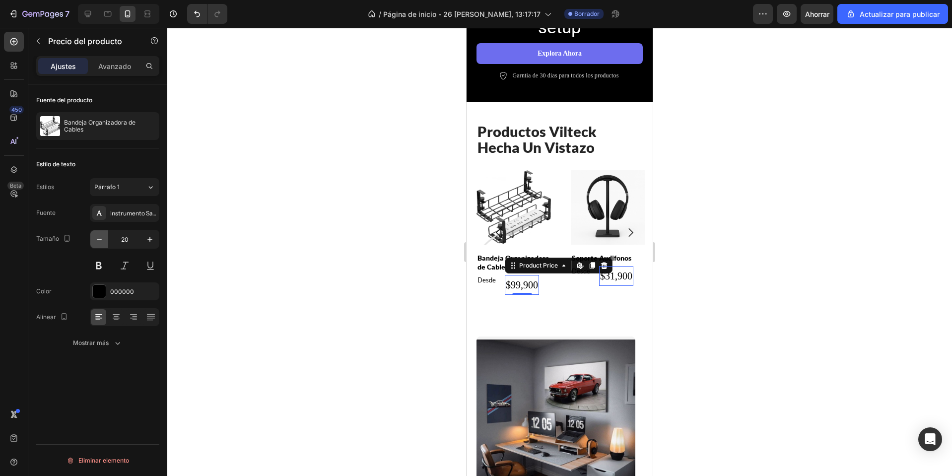
click at [105, 243] on button "button" at bounding box center [99, 239] width 18 height 18
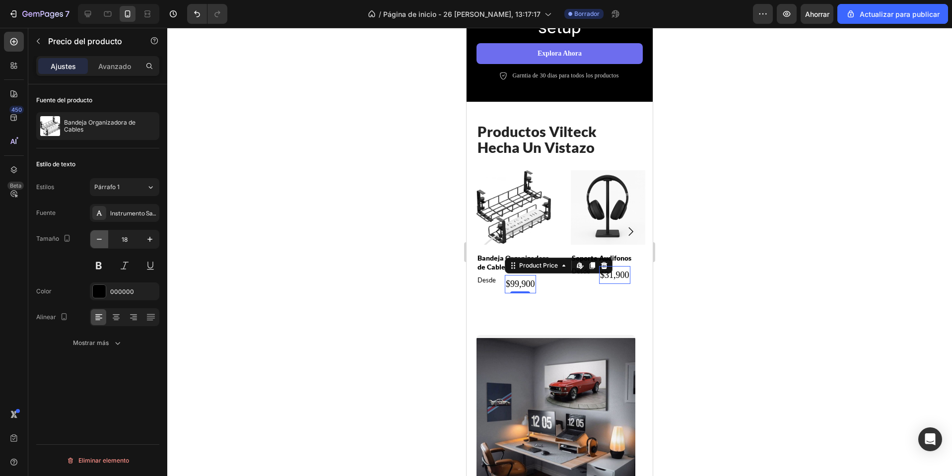
click at [105, 243] on button "button" at bounding box center [99, 239] width 18 height 18
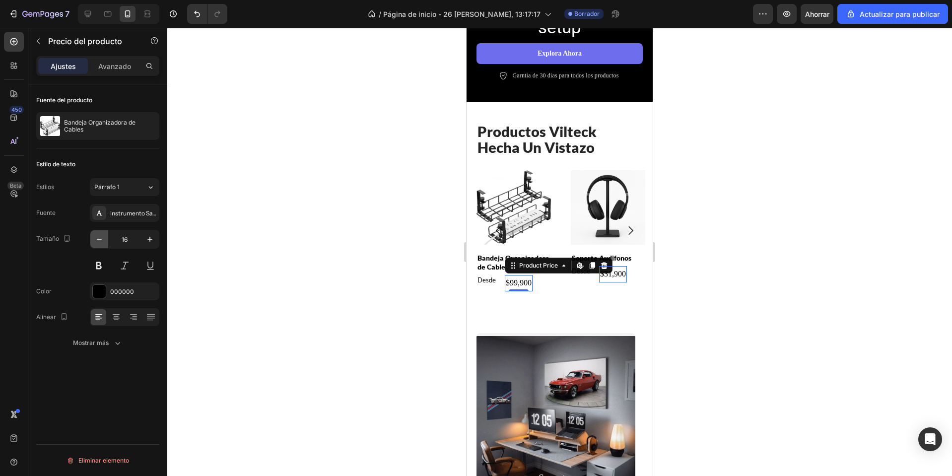
click at [105, 243] on button "button" at bounding box center [99, 239] width 18 height 18
type input "15"
click at [115, 214] on font "Instrumento Sans" at bounding box center [134, 212] width 49 height 7
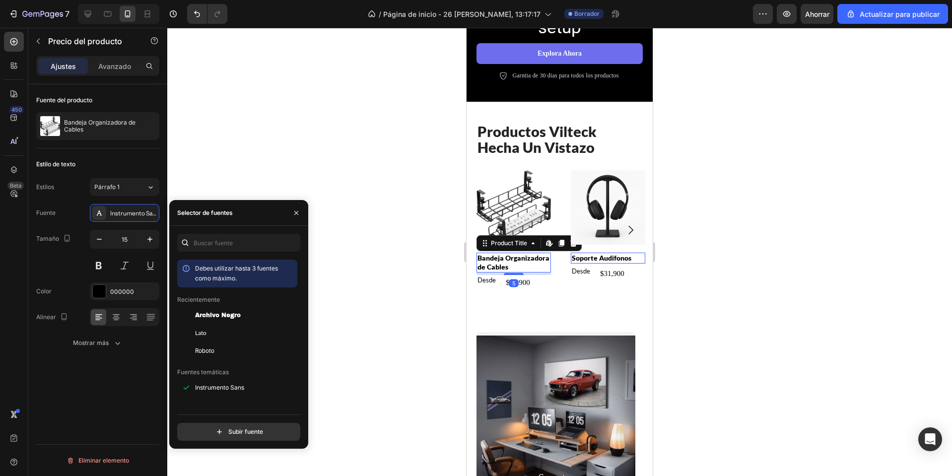
click at [492, 262] on h2 "Bandeja Organizadora de Cables" at bounding box center [513, 263] width 74 height 20
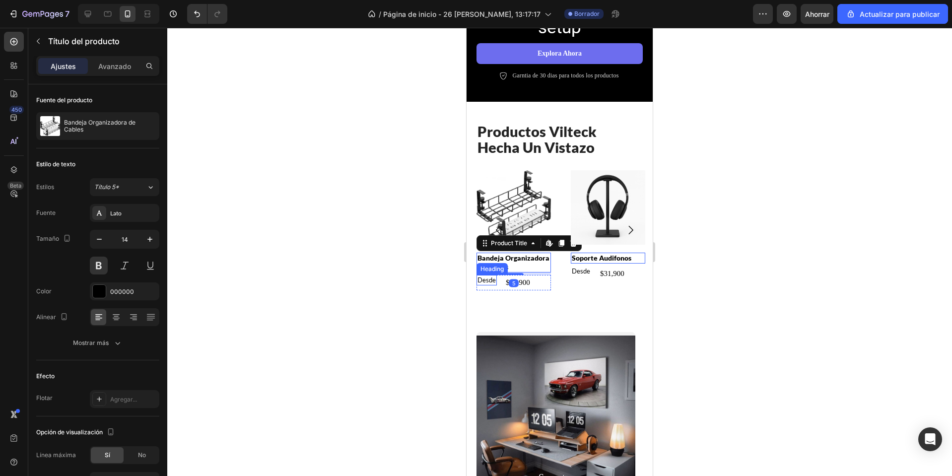
click at [477, 282] on h2 "Desde" at bounding box center [486, 280] width 20 height 10
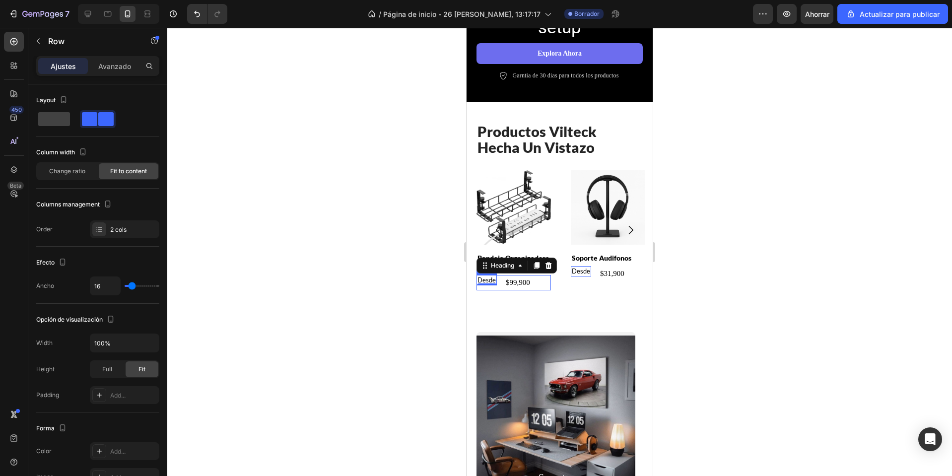
click at [535, 280] on div "Desde Heading 0 $99,900 Product Price Product Price Row" at bounding box center [513, 282] width 74 height 15
click at [517, 284] on div "$99,900" at bounding box center [518, 282] width 26 height 15
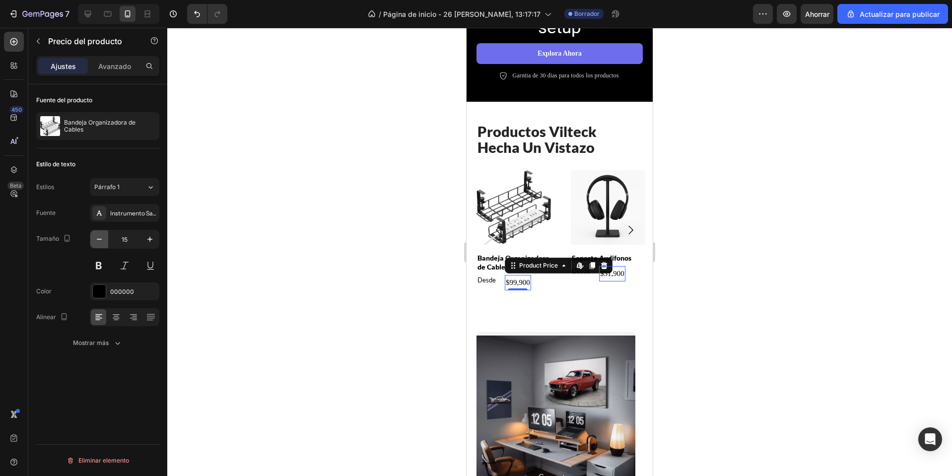
click at [103, 243] on icon "button" at bounding box center [99, 239] width 10 height 10
type input "13"
click at [730, 284] on div at bounding box center [559, 252] width 785 height 448
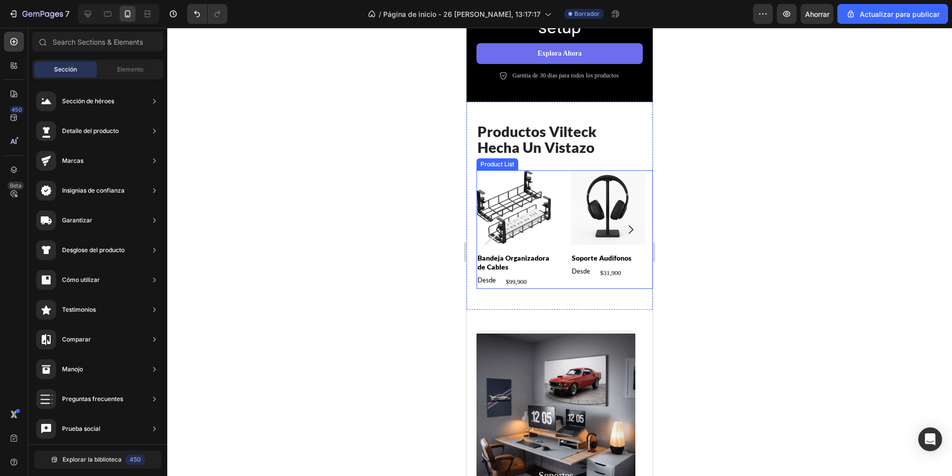
click at [624, 232] on icon "Carousel Next Arrow" at bounding box center [630, 229] width 12 height 12
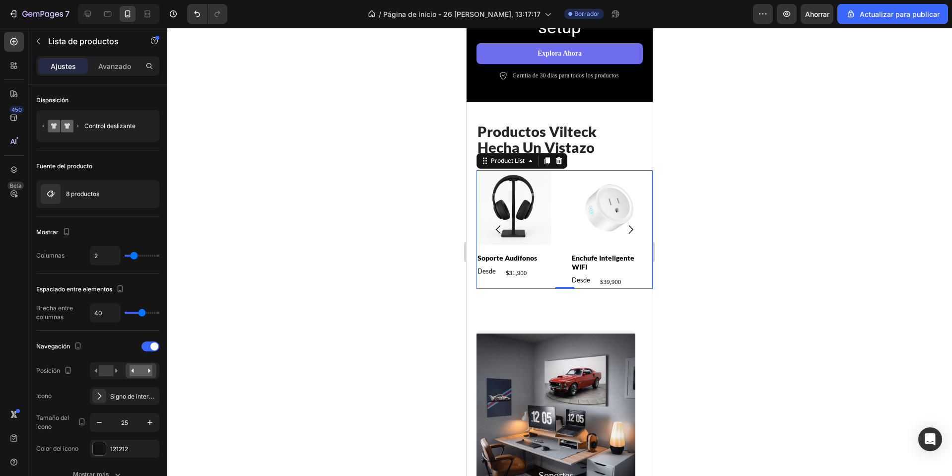
click at [624, 232] on icon "Carousel Next Arrow" at bounding box center [630, 229] width 12 height 12
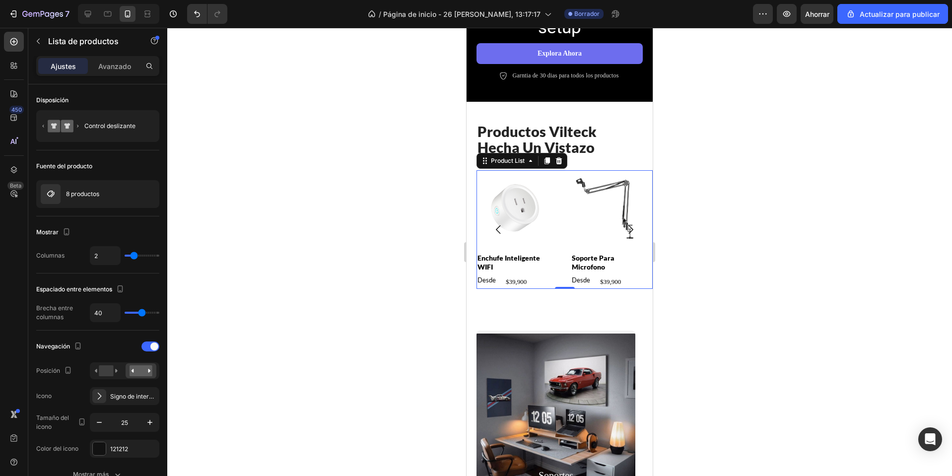
click at [495, 235] on icon "Carousel Back Arrow" at bounding box center [498, 229] width 12 height 12
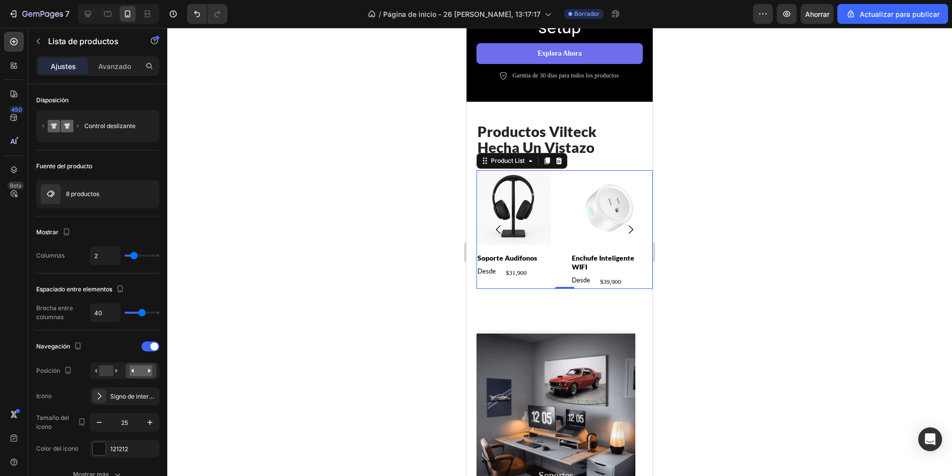
click at [495, 235] on icon "Carousel Back Arrow" at bounding box center [498, 229] width 12 height 12
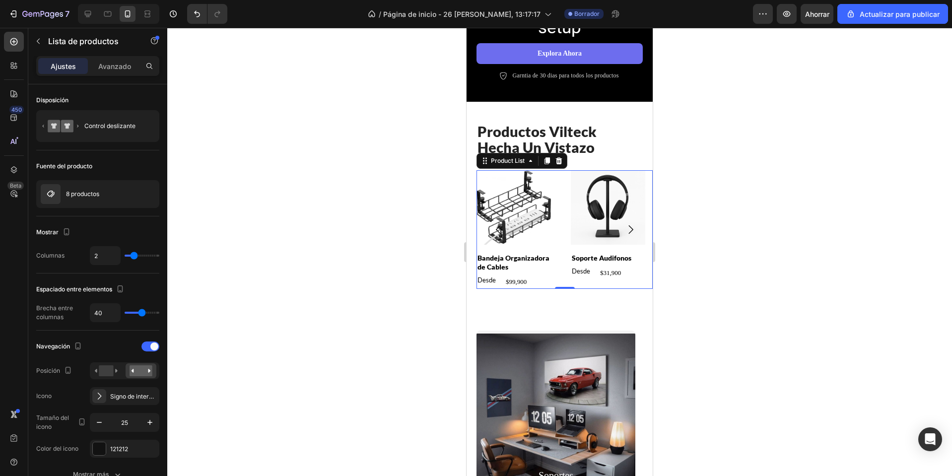
click at [495, 235] on icon "Carousel Back Arrow" at bounding box center [498, 229] width 12 height 12
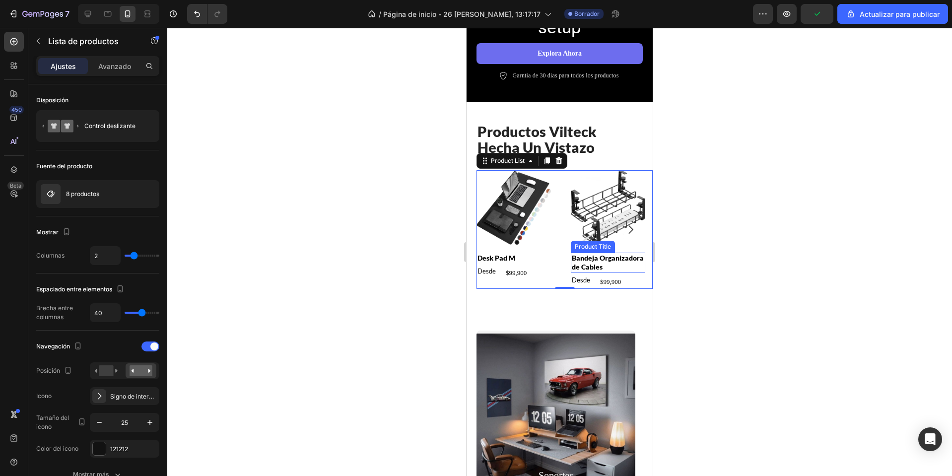
click at [593, 268] on h2 "Bandeja Organizadora de Cables" at bounding box center [608, 263] width 74 height 20
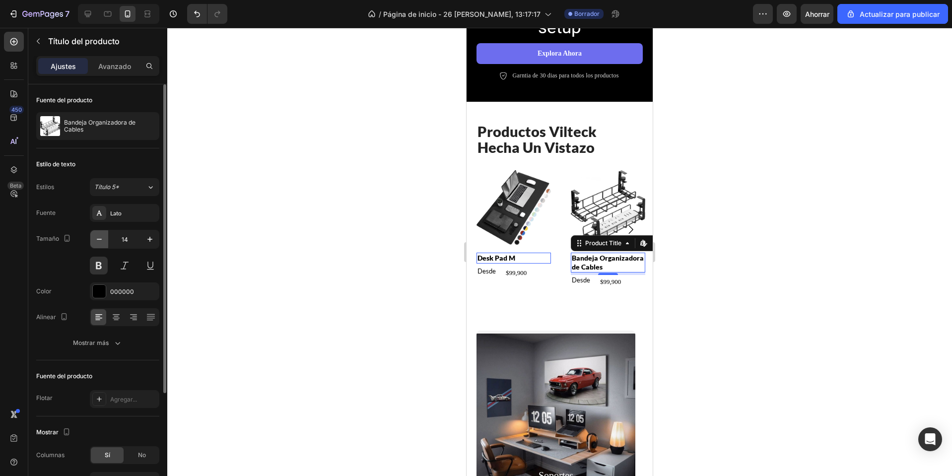
click at [100, 238] on icon "button" at bounding box center [99, 239] width 10 height 10
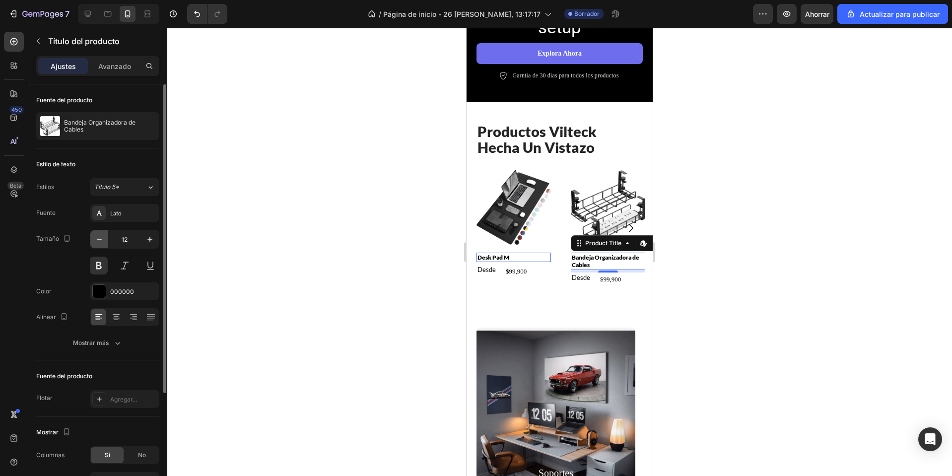
click at [100, 238] on icon "button" at bounding box center [99, 239] width 10 height 10
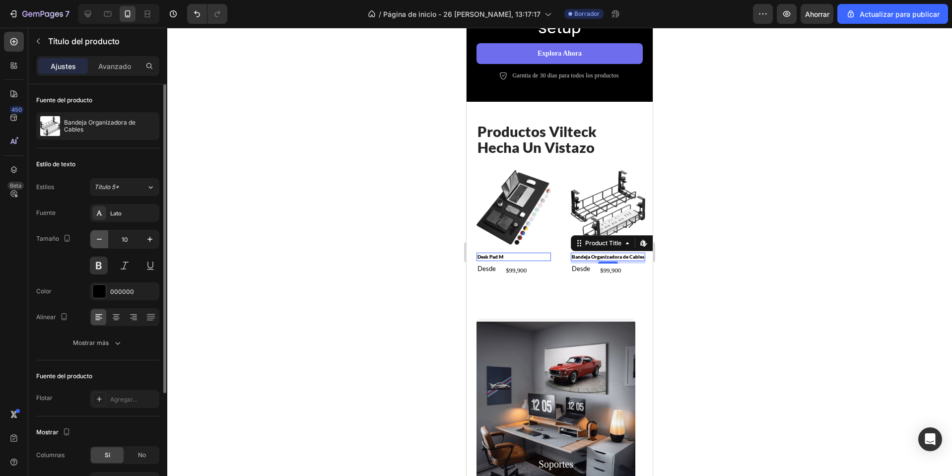
click at [100, 238] on icon "button" at bounding box center [99, 239] width 10 height 10
type input "8"
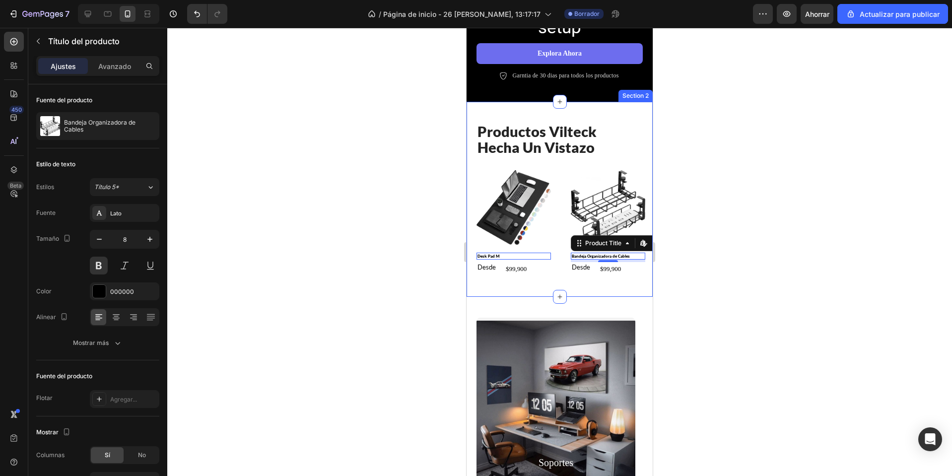
click at [616, 278] on div "productos vilteck hecha un vistazo Heading Product Images Bandeja Organizadora …" at bounding box center [560, 199] width 186 height 195
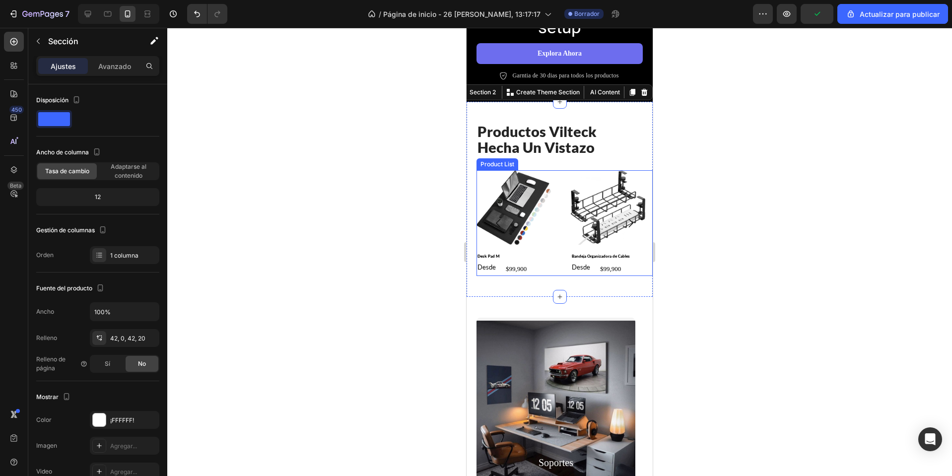
click at [634, 222] on button "Carousel Next Arrow" at bounding box center [630, 223] width 28 height 28
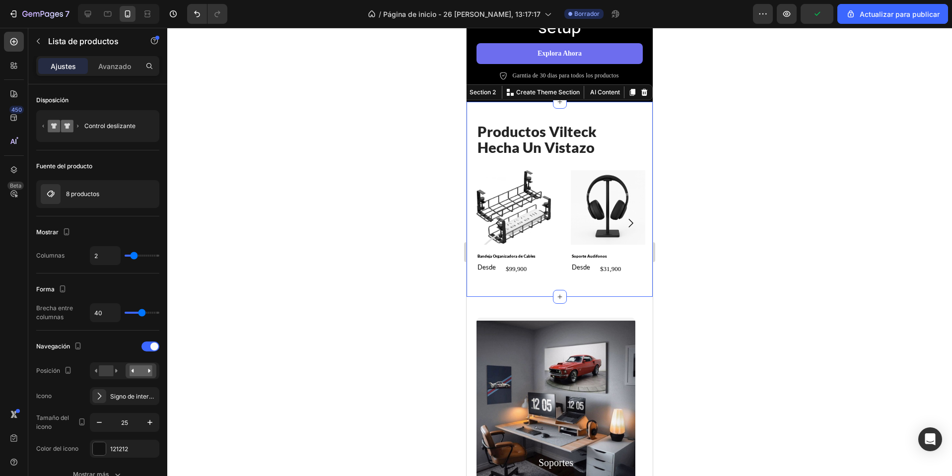
click at [543, 293] on div "productos vilteck hecha un vistazo Heading Product Images Bandeja Organizadora …" at bounding box center [560, 199] width 186 height 195
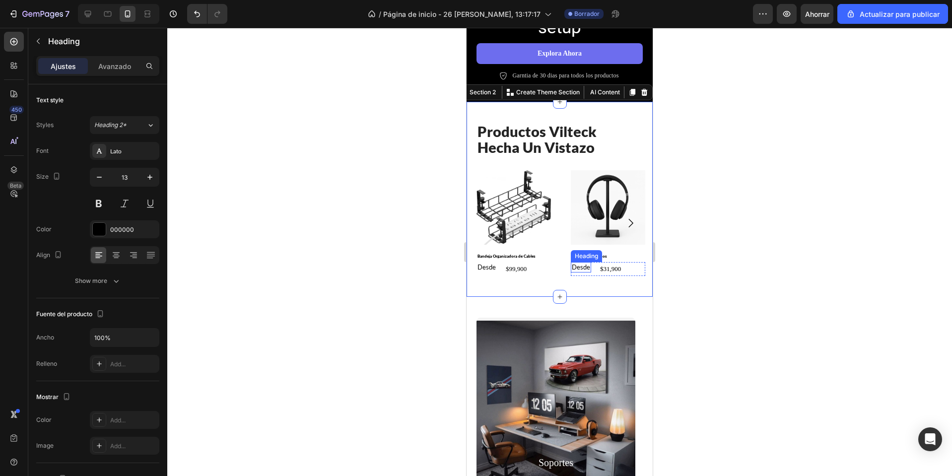
click at [497, 269] on h2 "Desde" at bounding box center [486, 267] width 20 height 10
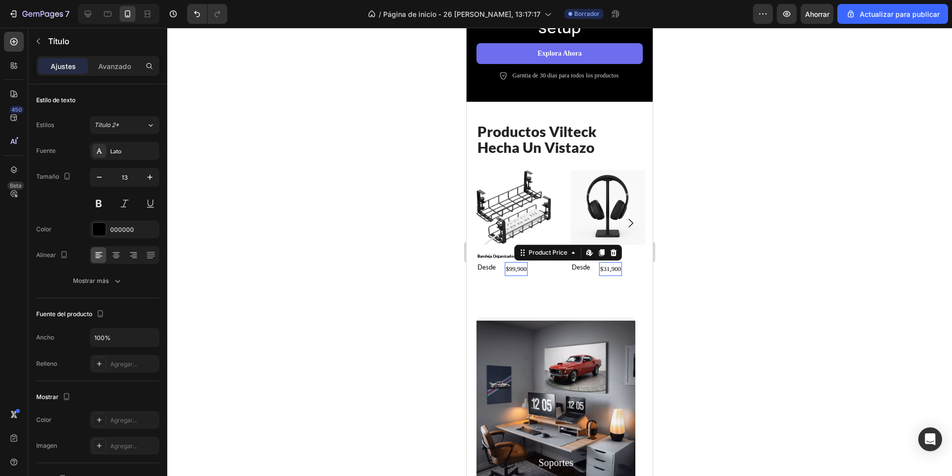
click at [528, 270] on div "$31,900" at bounding box center [516, 268] width 23 height 13
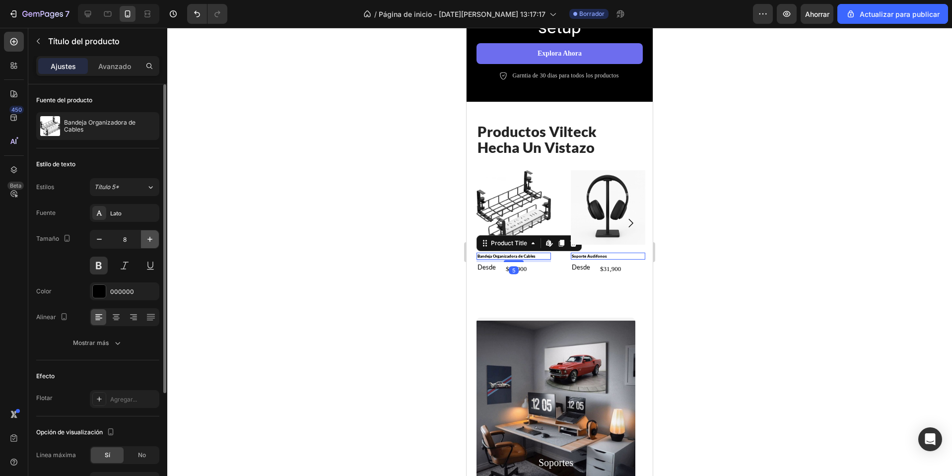
click at [148, 234] on icon "button" at bounding box center [150, 239] width 10 height 10
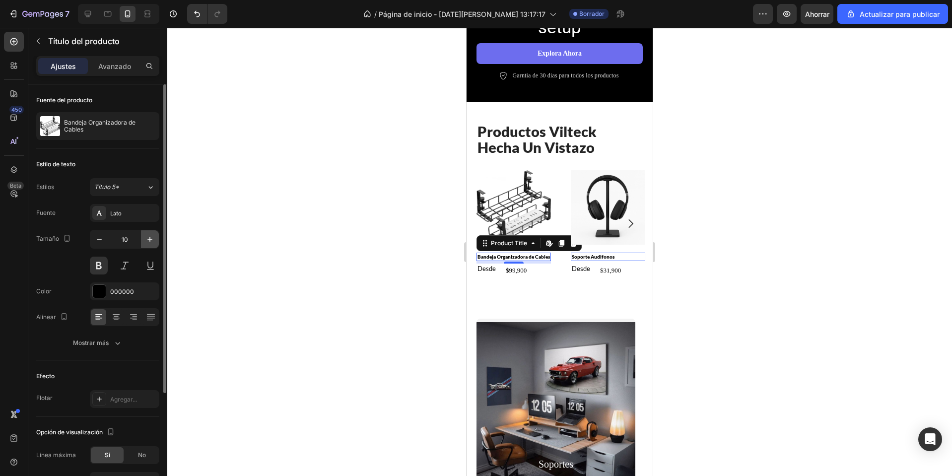
click at [148, 234] on icon "button" at bounding box center [150, 239] width 10 height 10
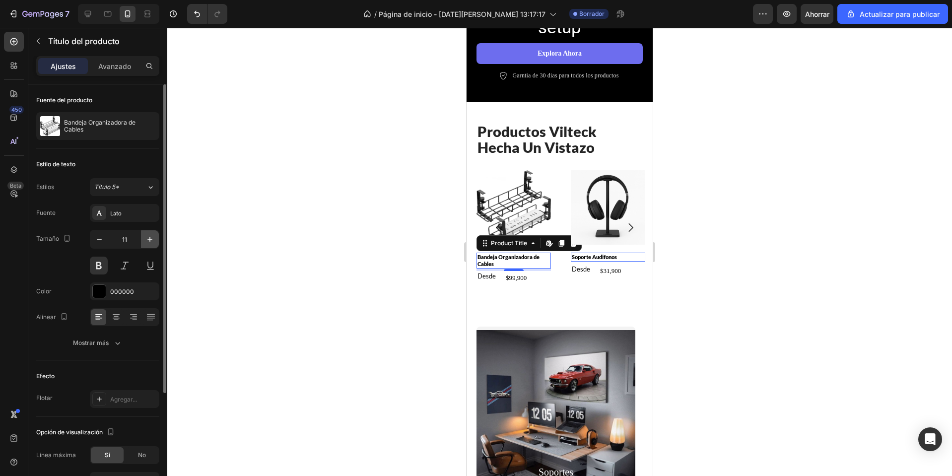
click at [148, 234] on icon "button" at bounding box center [150, 239] width 10 height 10
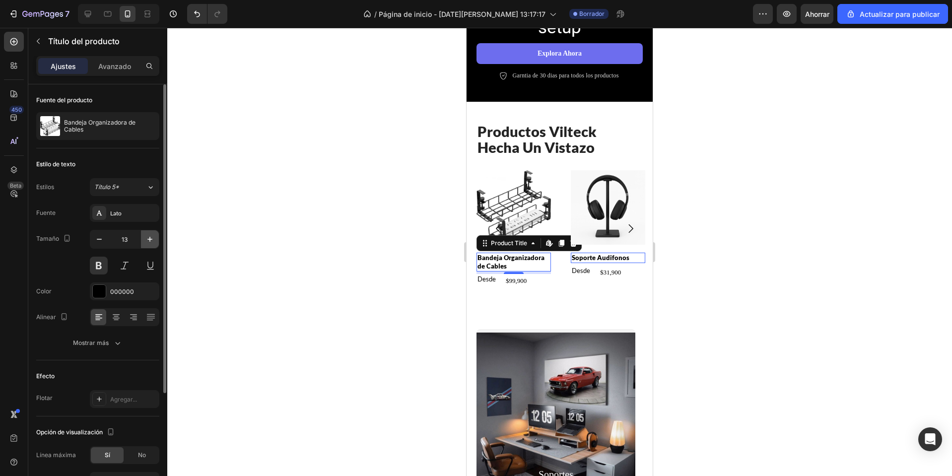
click at [148, 234] on icon "button" at bounding box center [150, 239] width 10 height 10
type input "14"
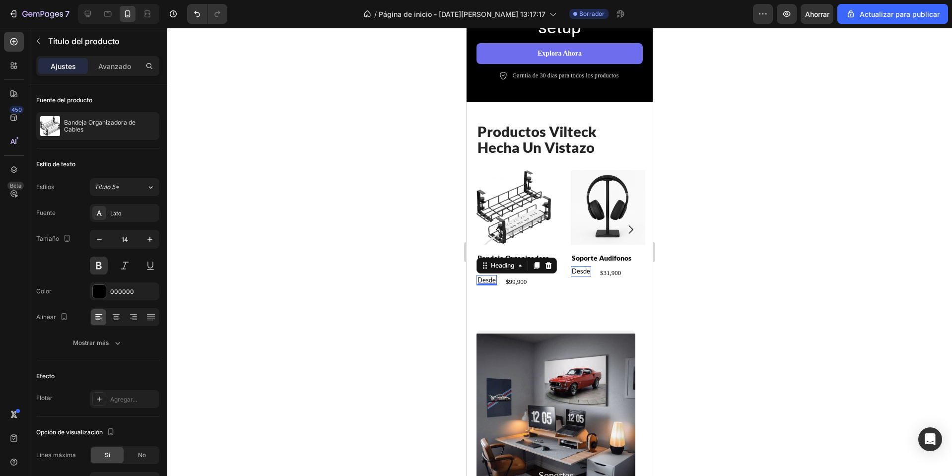
click at [489, 283] on div "Desde Heading 0" at bounding box center [486, 280] width 20 height 10
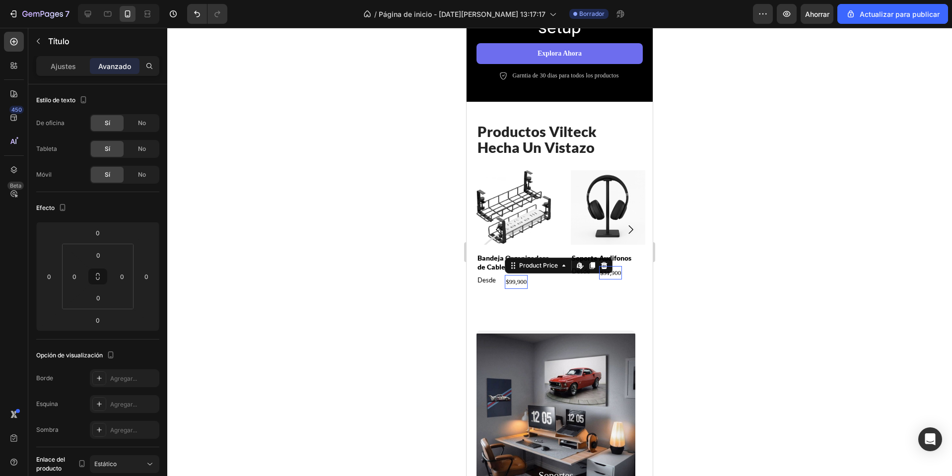
click at [519, 286] on div "$99,900" at bounding box center [516, 281] width 23 height 13
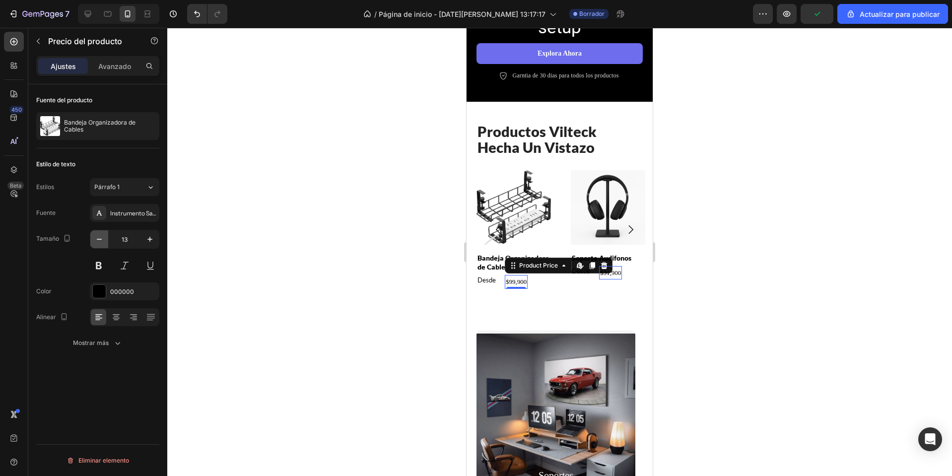
click at [100, 242] on icon "button" at bounding box center [99, 239] width 10 height 10
type input "12"
click at [488, 283] on h2 "Desde" at bounding box center [486, 280] width 20 height 10
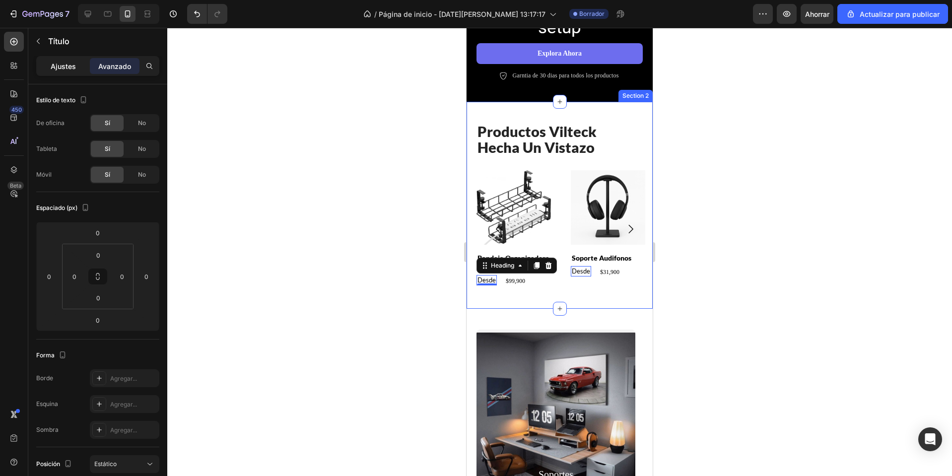
click at [67, 69] on font "Ajustes" at bounding box center [63, 66] width 25 height 8
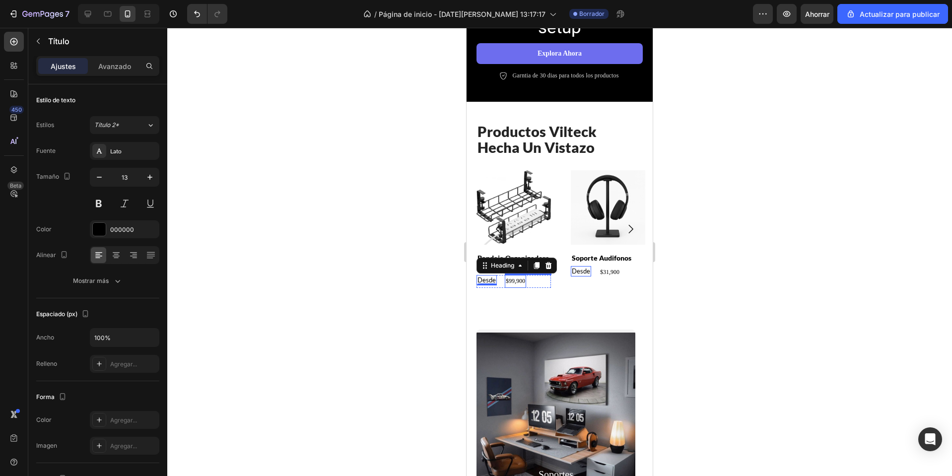
click at [509, 286] on div "$99,900 Product Price Product Price" at bounding box center [515, 281] width 21 height 13
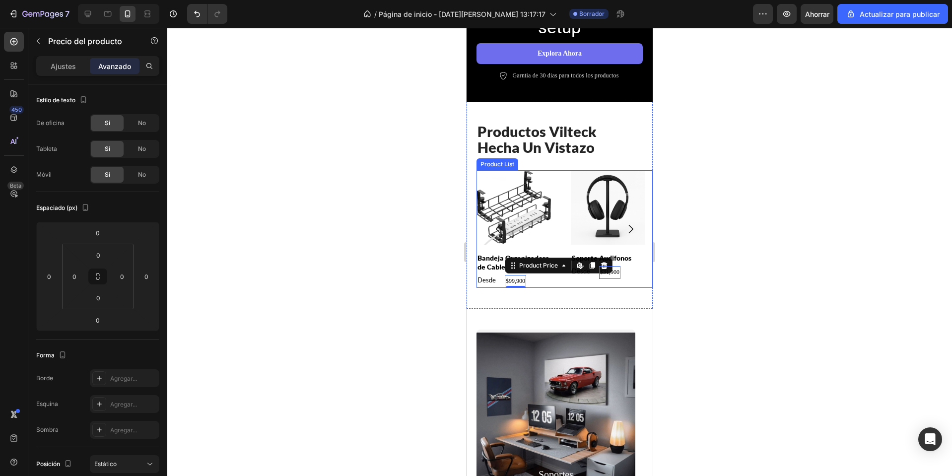
click at [624, 232] on icon "Carousel Next Arrow" at bounding box center [630, 229] width 12 height 12
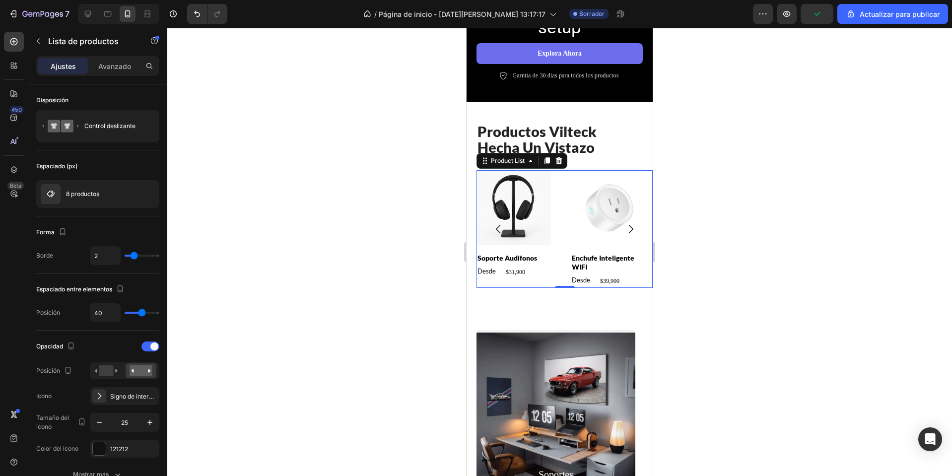
click at [624, 233] on icon "Carousel Next Arrow" at bounding box center [630, 229] width 12 height 12
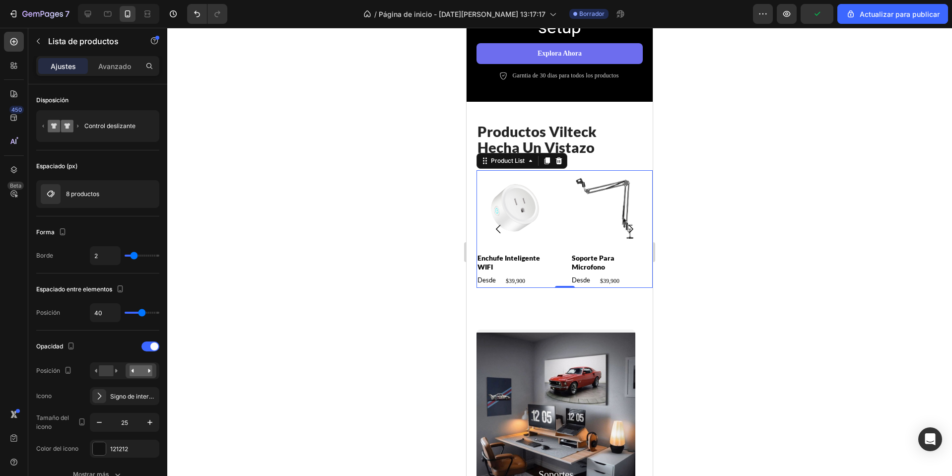
click at [624, 233] on icon "Carousel Next Arrow" at bounding box center [630, 229] width 12 height 12
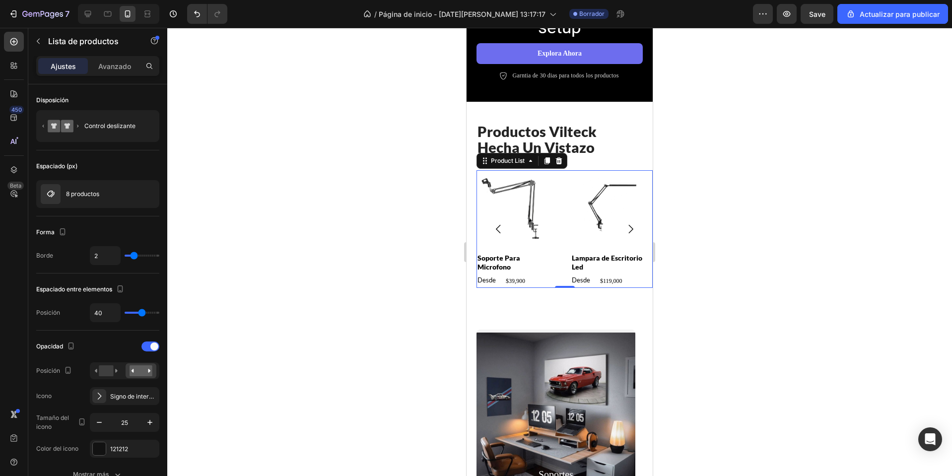
click at [624, 233] on icon "Carousel Next Arrow" at bounding box center [630, 229] width 12 height 12
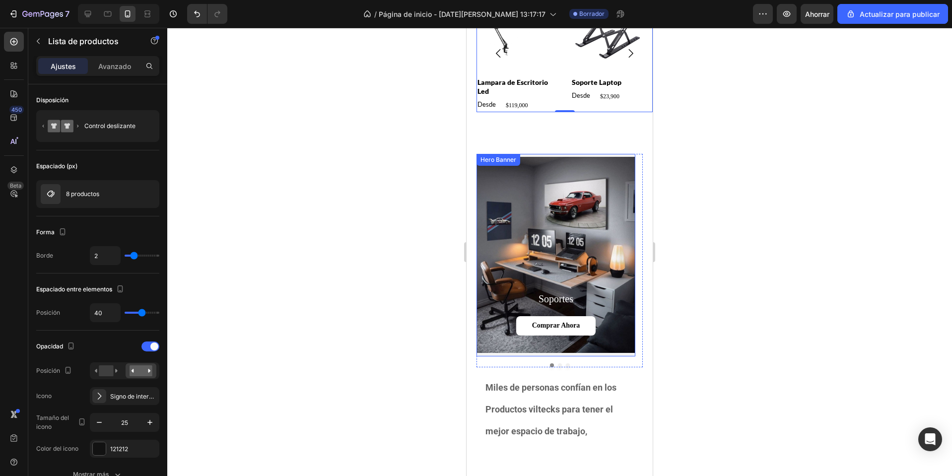
scroll to position [645, 0]
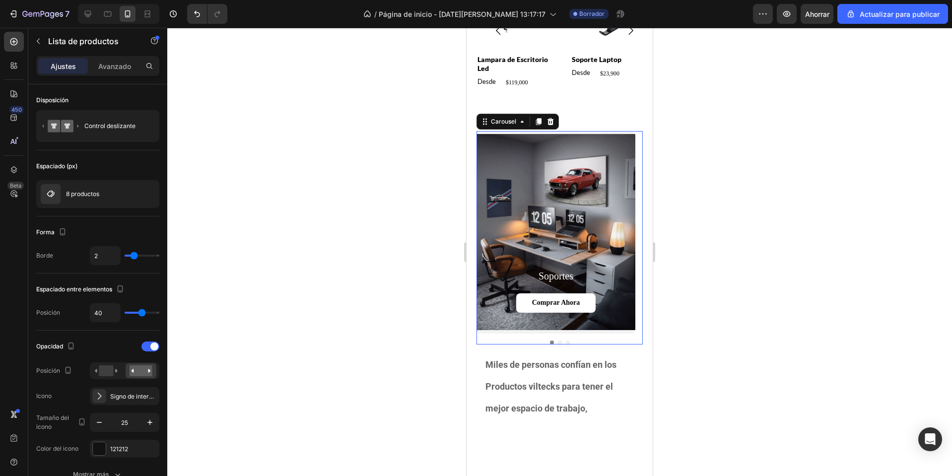
click at [554, 343] on div "soportes Heading Comprar ahora Button Hero Banner luces Heading Comprar ahora B…" at bounding box center [559, 237] width 166 height 213
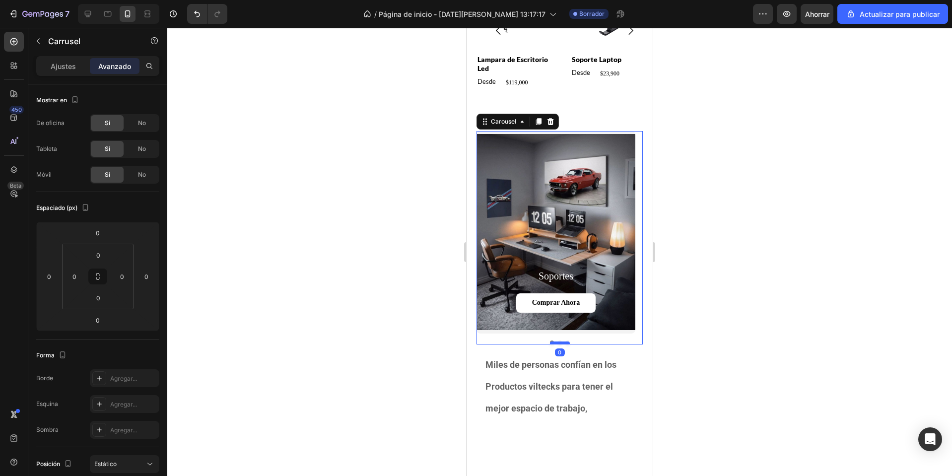
click at [558, 341] on div at bounding box center [560, 342] width 20 height 3
click at [554, 340] on div at bounding box center [559, 342] width 166 height 4
click at [553, 341] on div at bounding box center [559, 342] width 166 height 4
click at [566, 340] on button "Dot" at bounding box center [568, 342] width 4 height 4
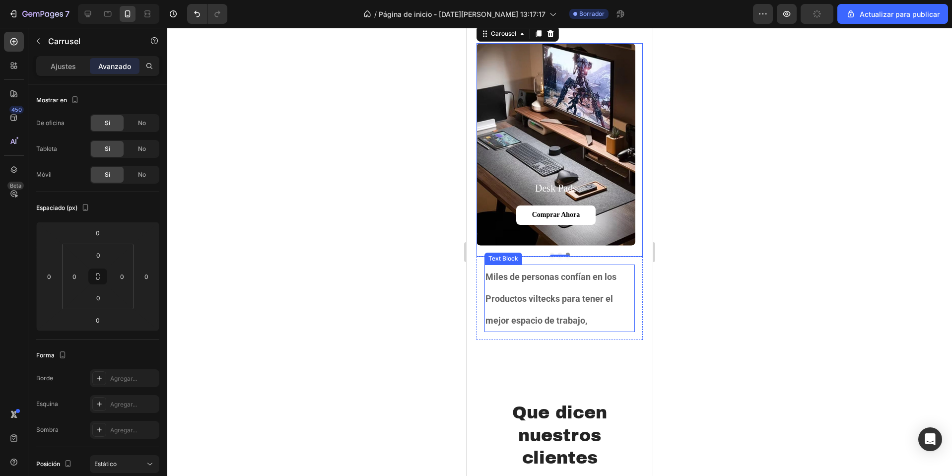
scroll to position [744, 0]
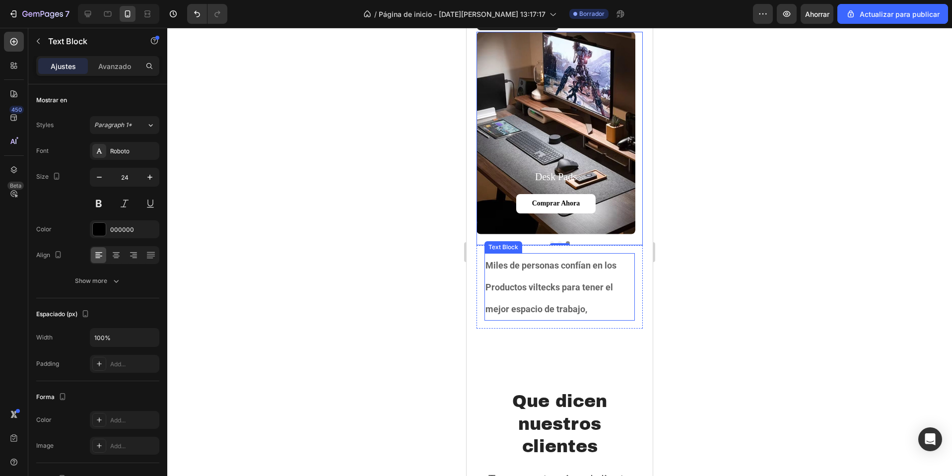
click at [585, 314] on strong "Miles de personas confían en los Productos viltecks para tener el mejor espacio…" at bounding box center [550, 287] width 131 height 54
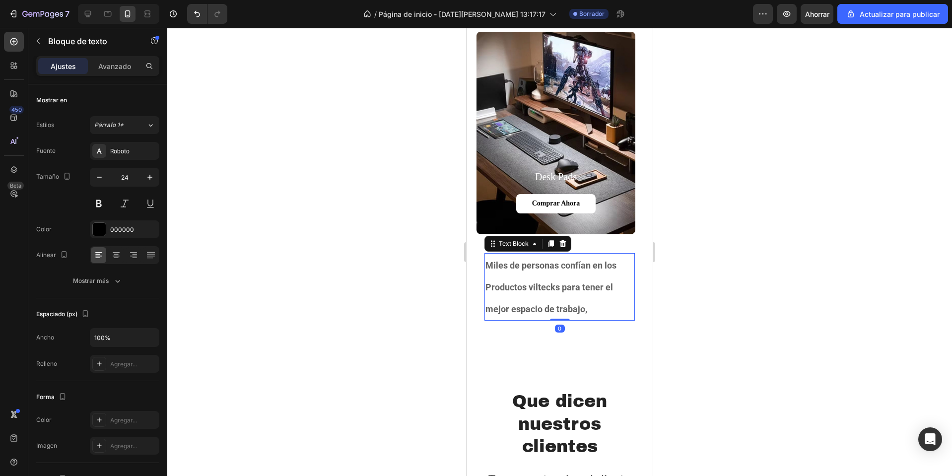
click at [585, 314] on strong "Miles de personas confían en los Productos viltecks para tener el mejor espacio…" at bounding box center [550, 287] width 131 height 54
click at [603, 315] on p "Miles de personas confían en los Productos viltecks para tener el mejor espacio…" at bounding box center [559, 287] width 148 height 66
click at [89, 17] on icon at bounding box center [88, 14] width 6 height 6
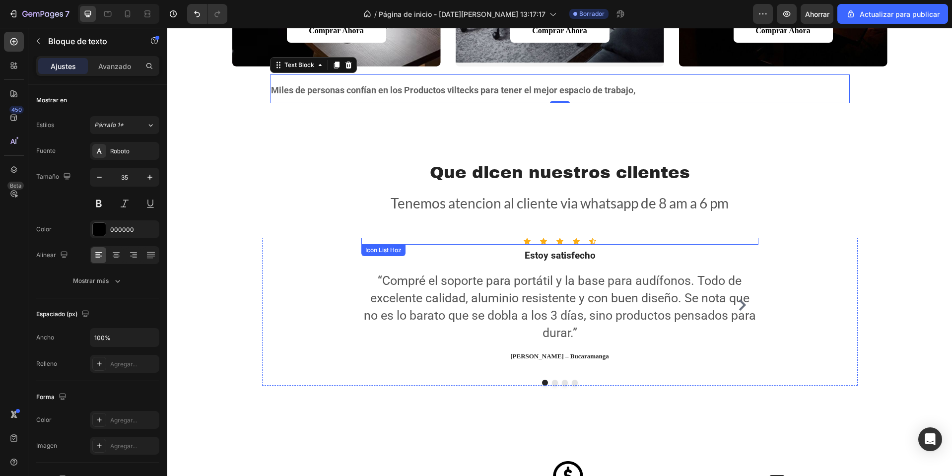
scroll to position [969, 0]
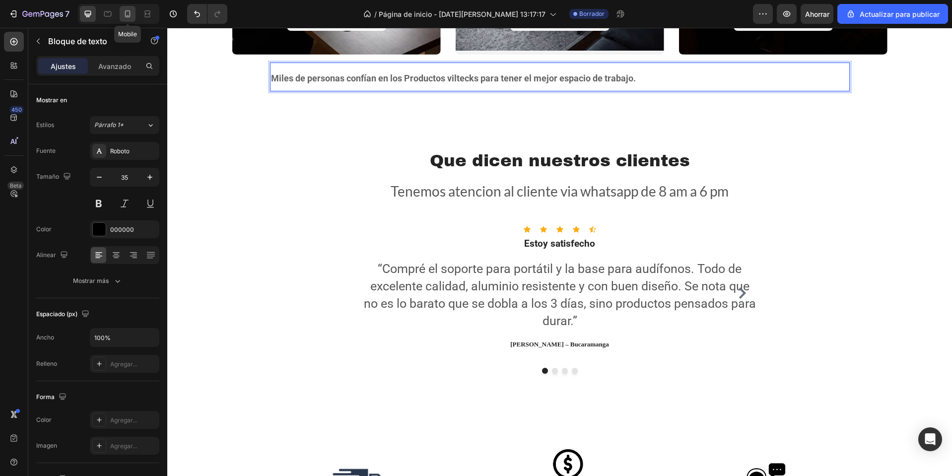
click at [123, 10] on icon at bounding box center [128, 14] width 10 height 10
type input "24"
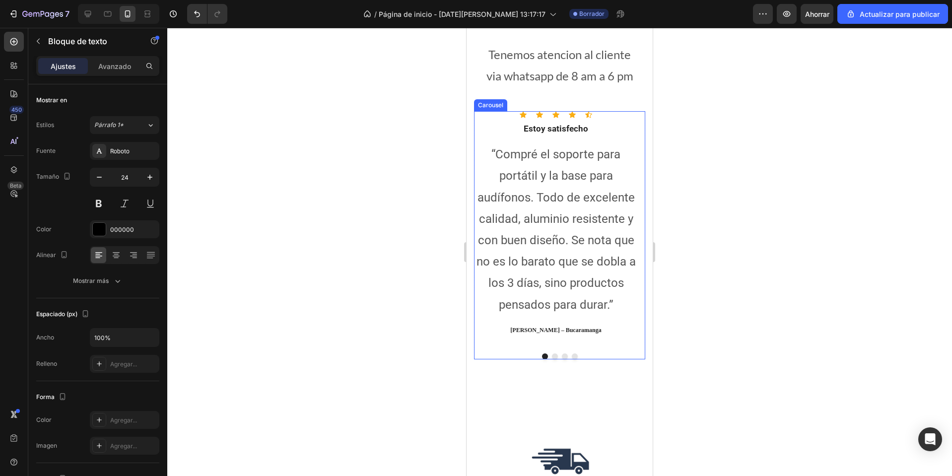
scroll to position [1172, 0]
click at [558, 224] on p "“Compré el soporte para portátil y la base para audífonos. Todo de excelente ca…" at bounding box center [556, 229] width 162 height 172
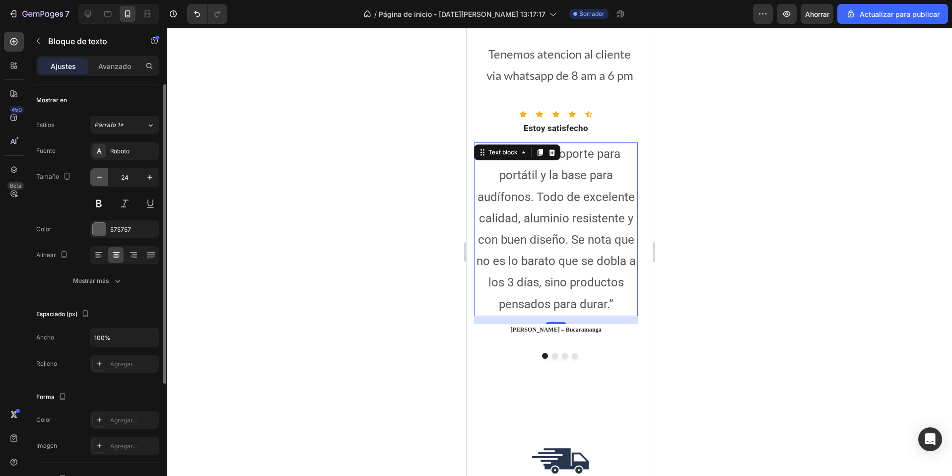
click at [99, 179] on icon "button" at bounding box center [99, 177] width 10 height 10
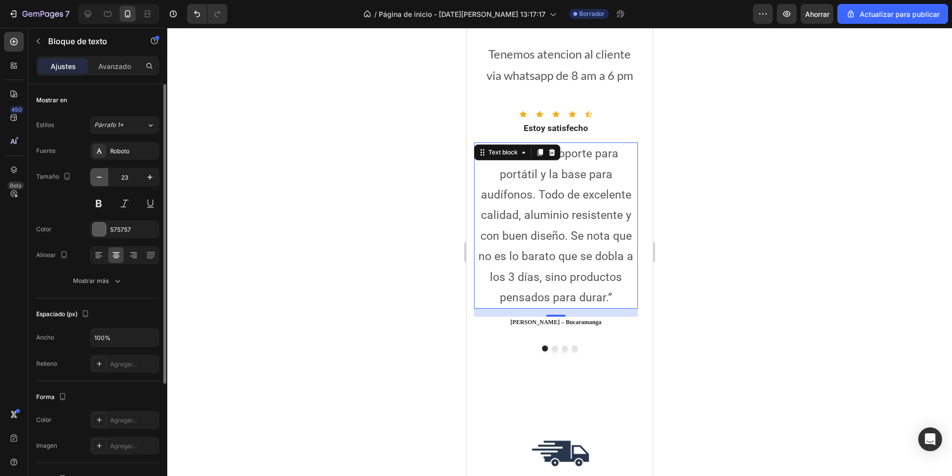
click at [99, 179] on icon "button" at bounding box center [99, 177] width 10 height 10
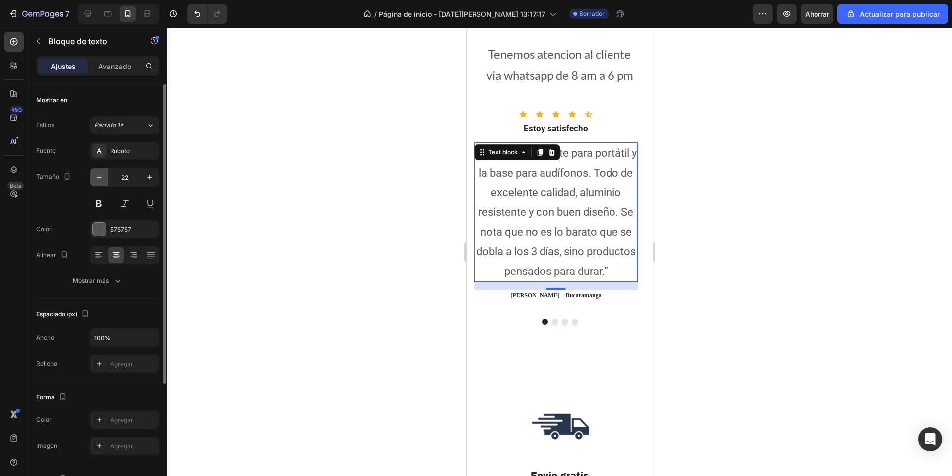
click at [98, 179] on icon "button" at bounding box center [99, 177] width 10 height 10
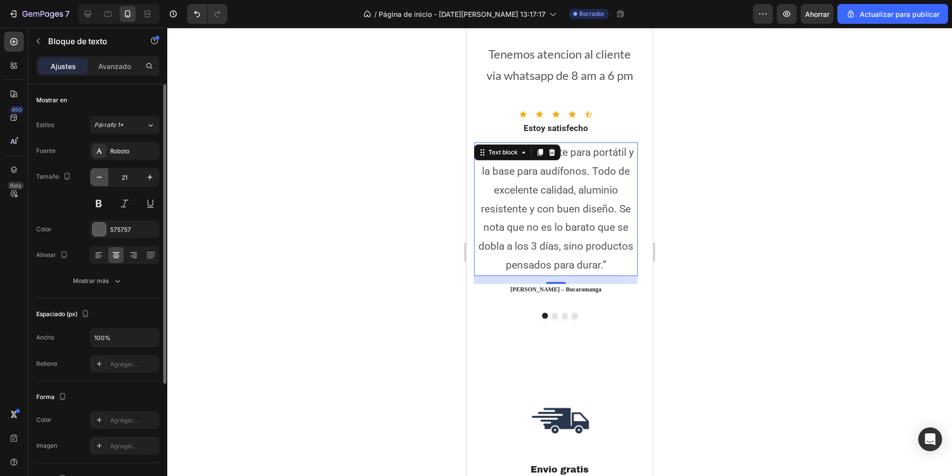
click at [98, 179] on icon "button" at bounding box center [99, 177] width 10 height 10
type input "20"
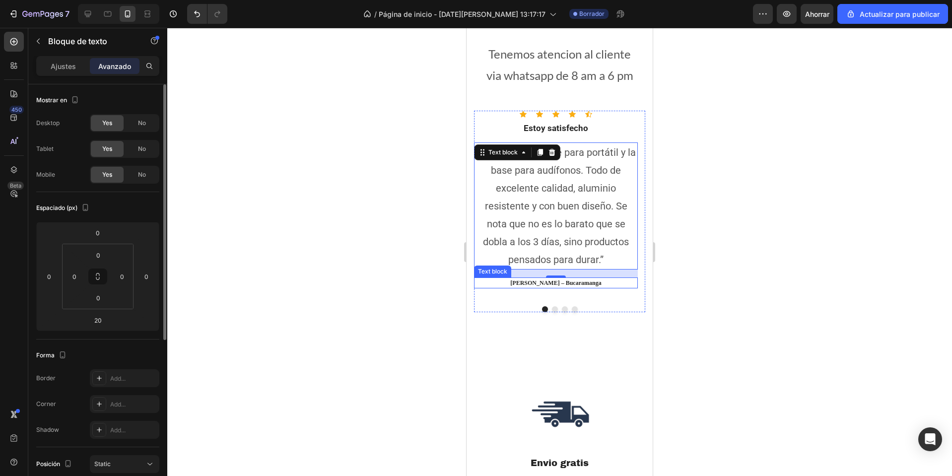
click at [568, 283] on p "[PERSON_NAME] – Bucaramanga" at bounding box center [556, 282] width 162 height 9
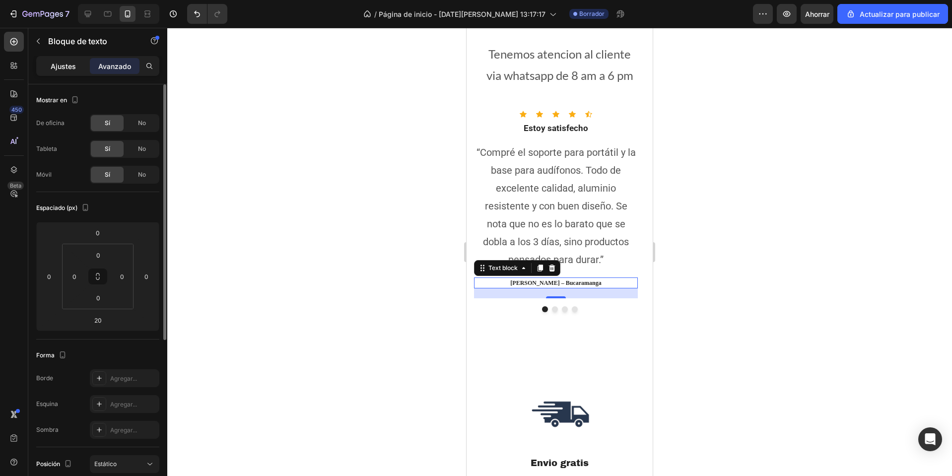
click at [72, 66] on font "Ajustes" at bounding box center [63, 66] width 25 height 8
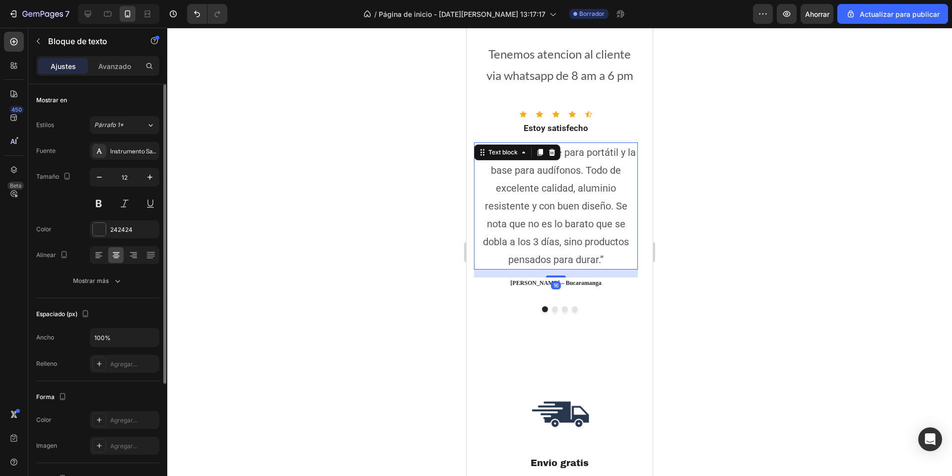
click at [616, 215] on p "“Compré el soporte para portátil y la base para audífonos. Todo de excelente ca…" at bounding box center [556, 205] width 162 height 125
click at [550, 311] on div "Icon Icon Icon Icon Icon Icon List Hoz Estoy satisfecho Heading “Compré el sopo…" at bounding box center [559, 212] width 171 height 202
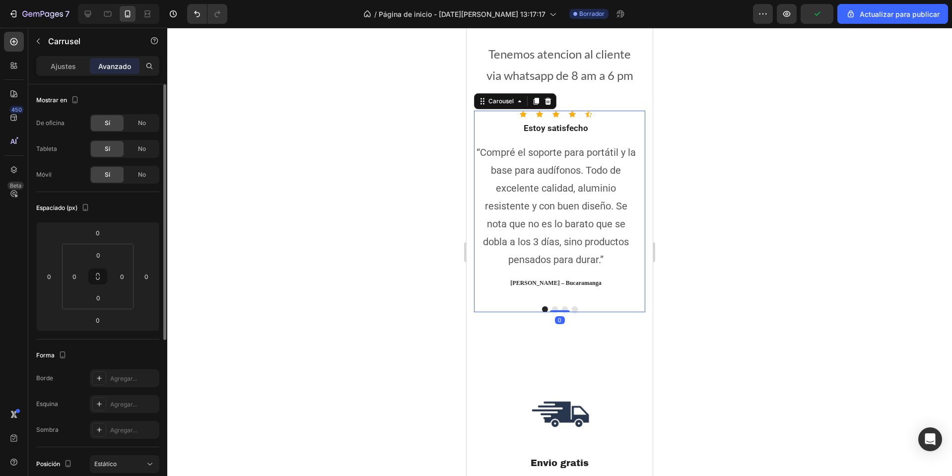
click at [547, 308] on div at bounding box center [559, 309] width 171 height 6
click at [552, 307] on button "Dot" at bounding box center [555, 309] width 6 height 6
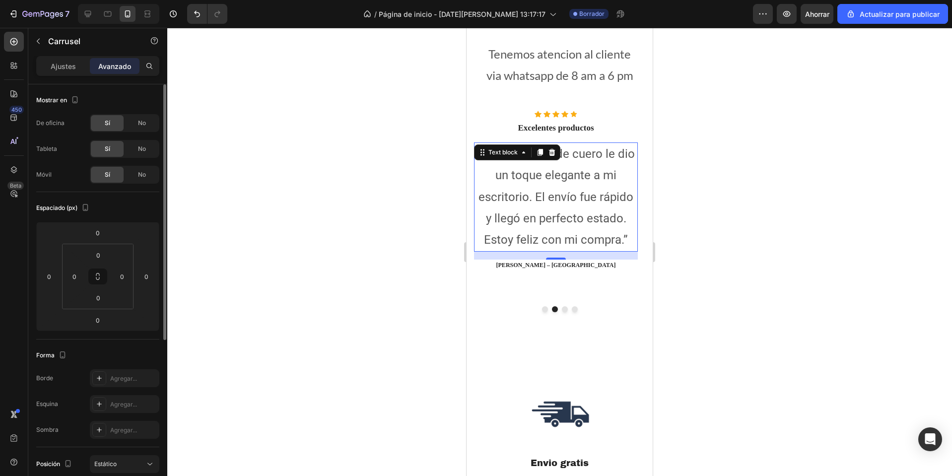
click at [583, 195] on p "“El mouse pad de cuero le dio un toque elegante a mi escritorio. El envío fue r…" at bounding box center [556, 196] width 162 height 107
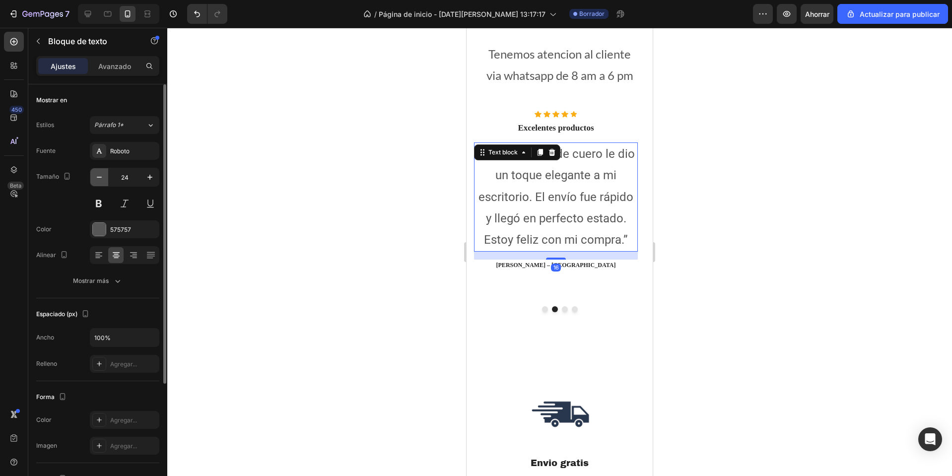
click at [101, 182] on button "button" at bounding box center [99, 177] width 18 height 18
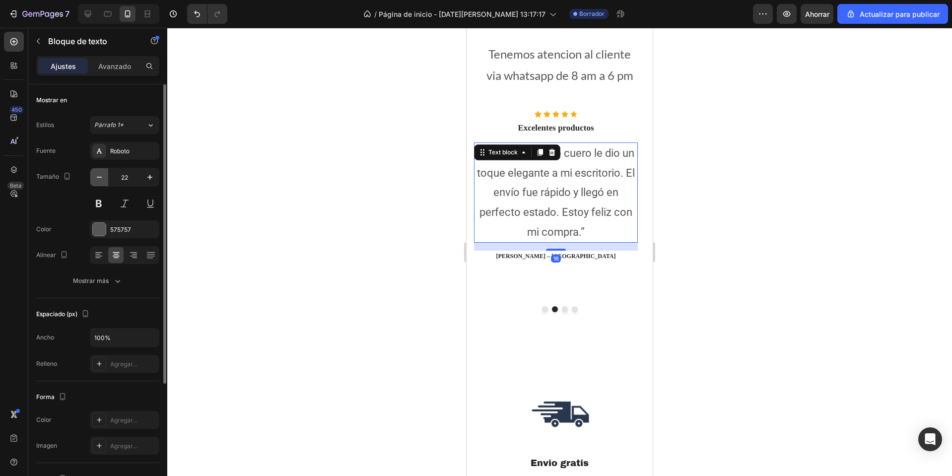
click at [101, 182] on button "button" at bounding box center [99, 177] width 18 height 18
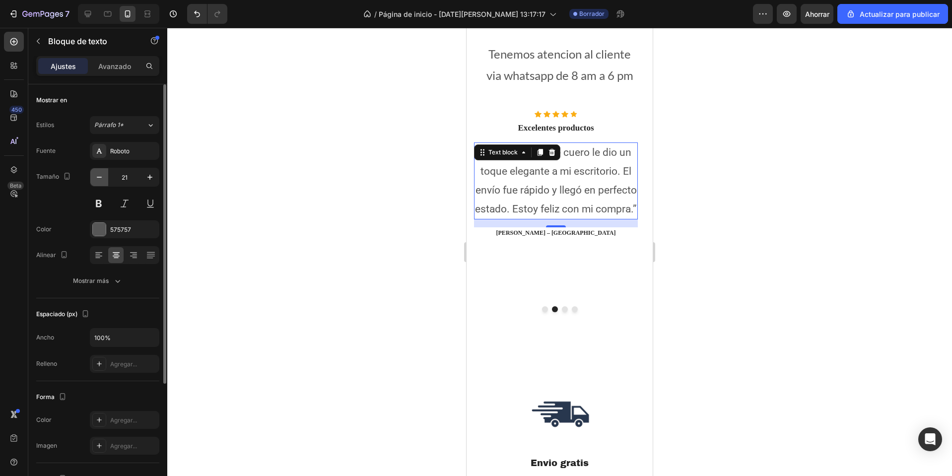
click at [101, 182] on button "button" at bounding box center [99, 177] width 18 height 18
type input "20"
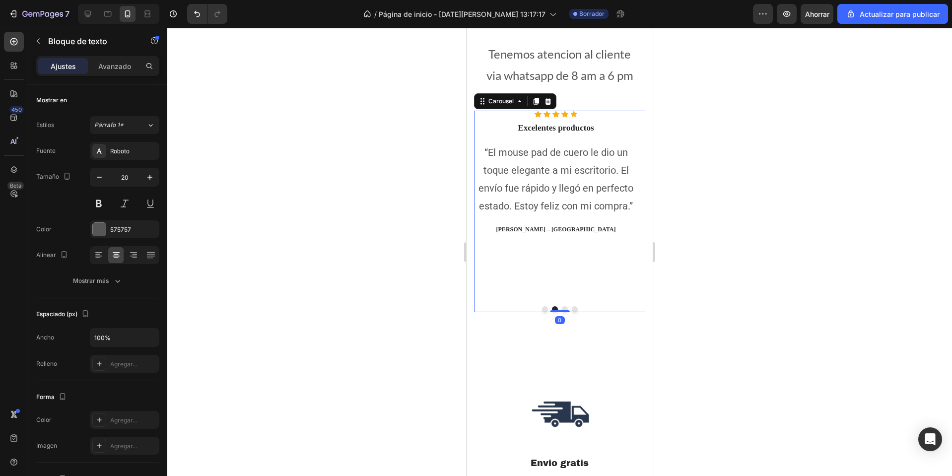
click at [562, 307] on button "Dot" at bounding box center [565, 309] width 6 height 6
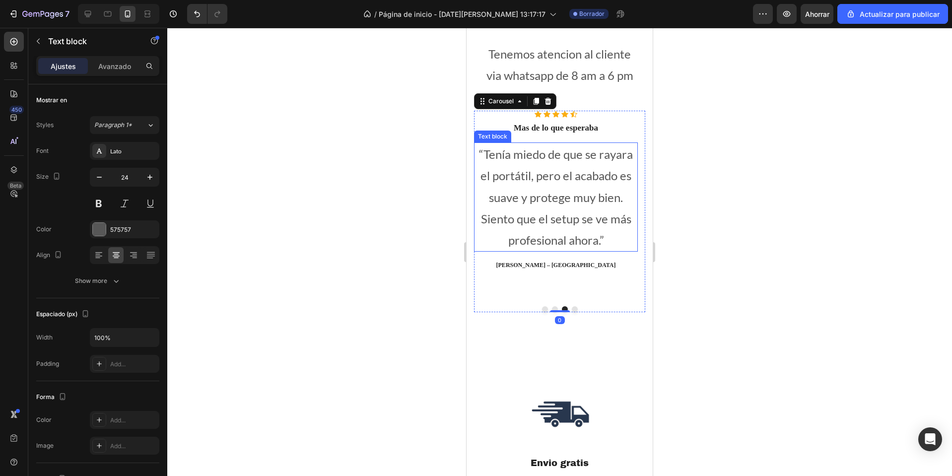
click at [552, 233] on p "“Tenía miedo de que se rayara el portátil, pero el acabado es suave y protege m…" at bounding box center [556, 196] width 162 height 107
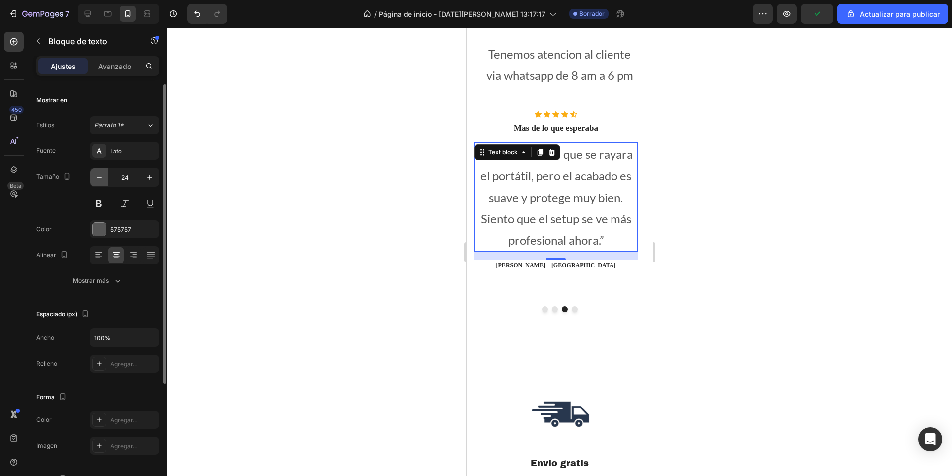
click at [105, 178] on button "button" at bounding box center [99, 177] width 18 height 18
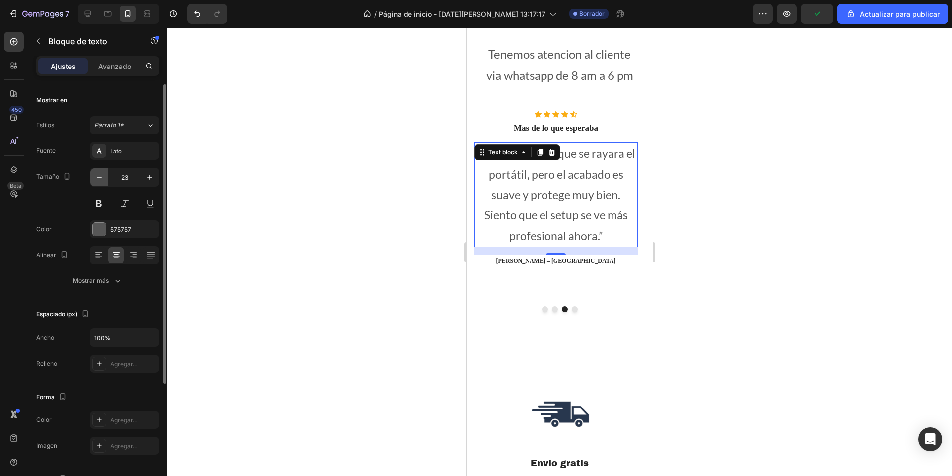
click at [105, 178] on button "button" at bounding box center [99, 177] width 18 height 18
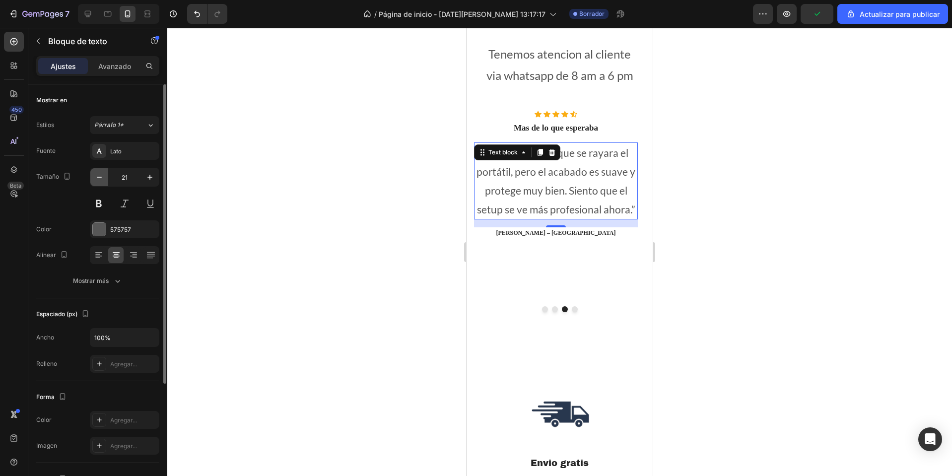
click at [105, 178] on button "button" at bounding box center [99, 177] width 18 height 18
type input "20"
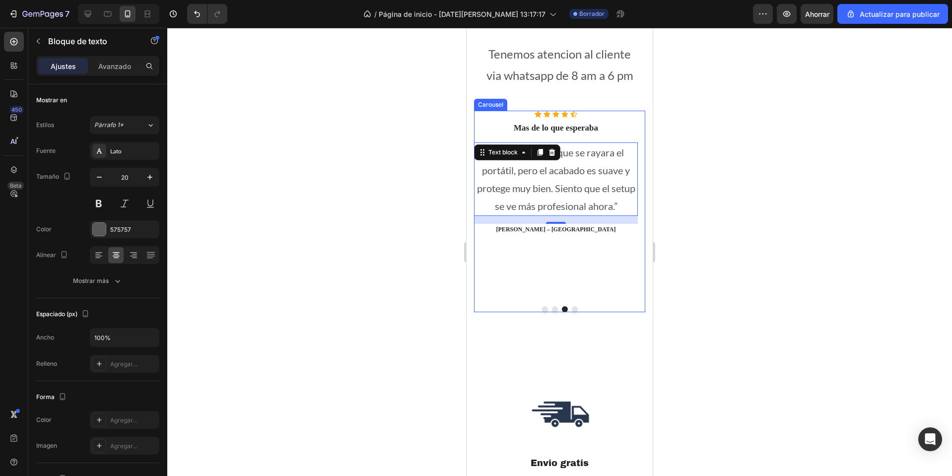
click at [572, 309] on button "Dot" at bounding box center [575, 309] width 6 height 6
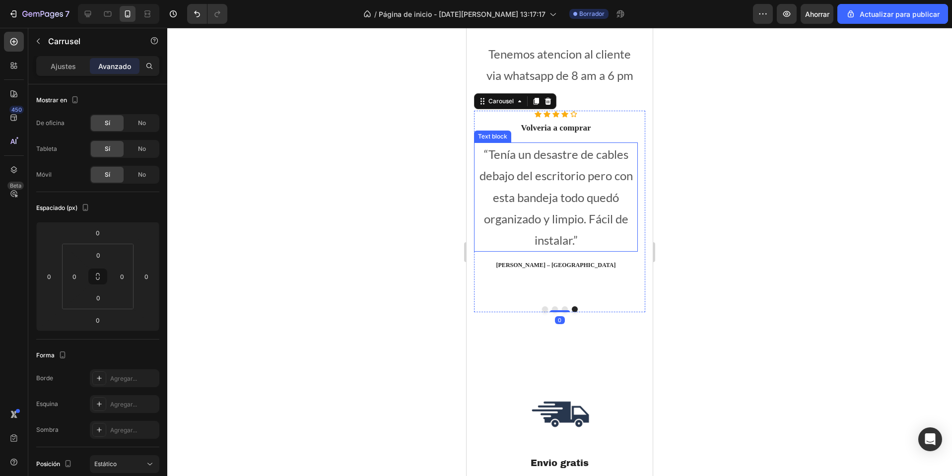
click at [534, 211] on p "“Tenía un desastre de cables debajo del escritorio pero con esta bandeja todo q…" at bounding box center [556, 196] width 162 height 107
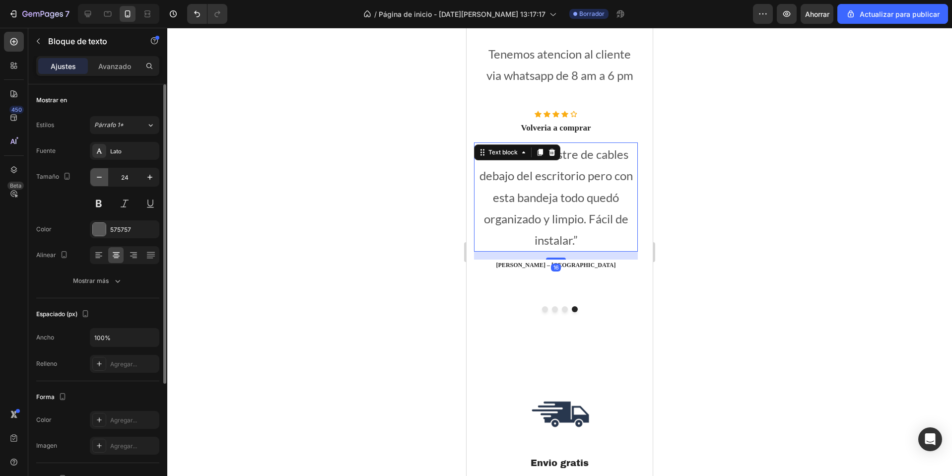
click at [103, 181] on icon "button" at bounding box center [99, 177] width 10 height 10
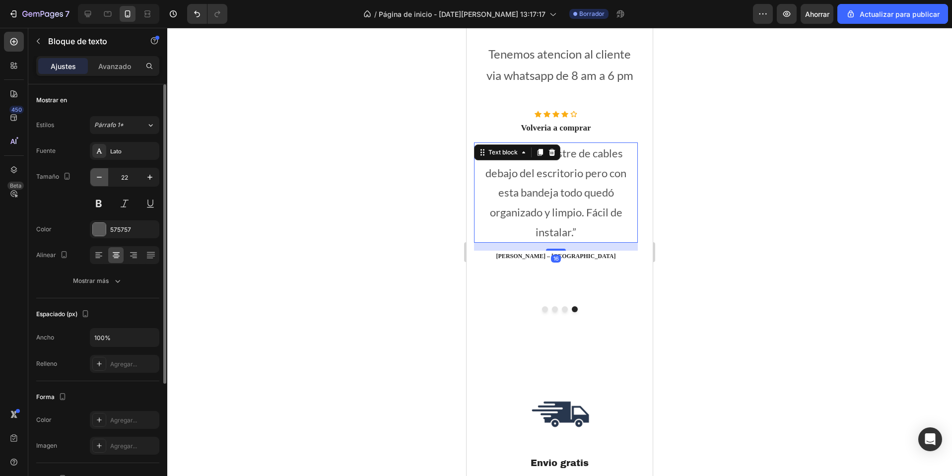
click at [103, 181] on icon "button" at bounding box center [99, 177] width 10 height 10
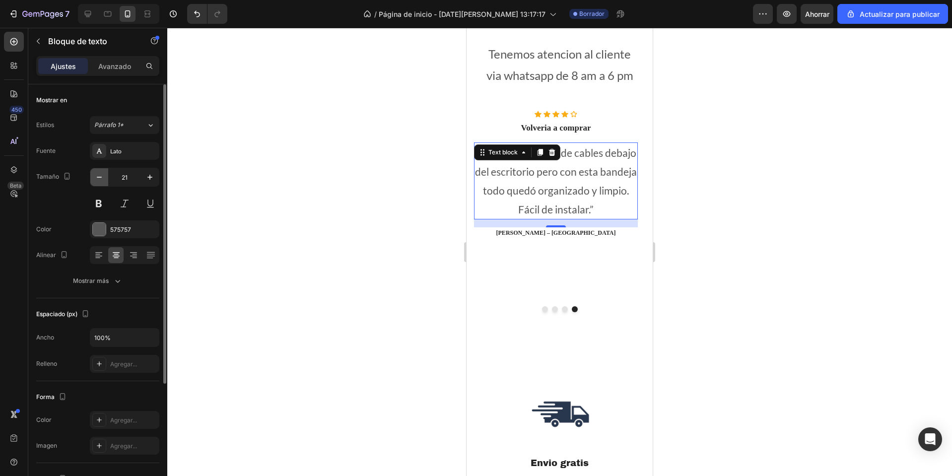
click at [103, 181] on icon "button" at bounding box center [99, 177] width 10 height 10
type input "20"
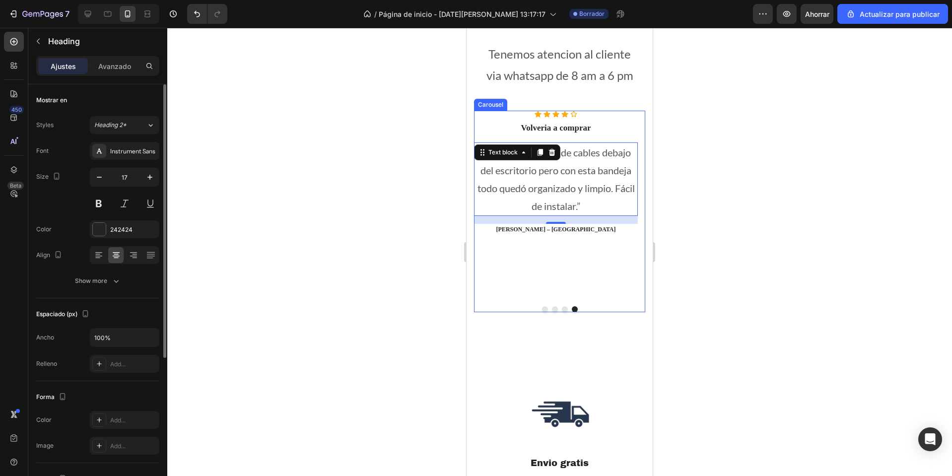
click at [488, 135] on div "Volveria a comprar Heading" at bounding box center [556, 128] width 164 height 13
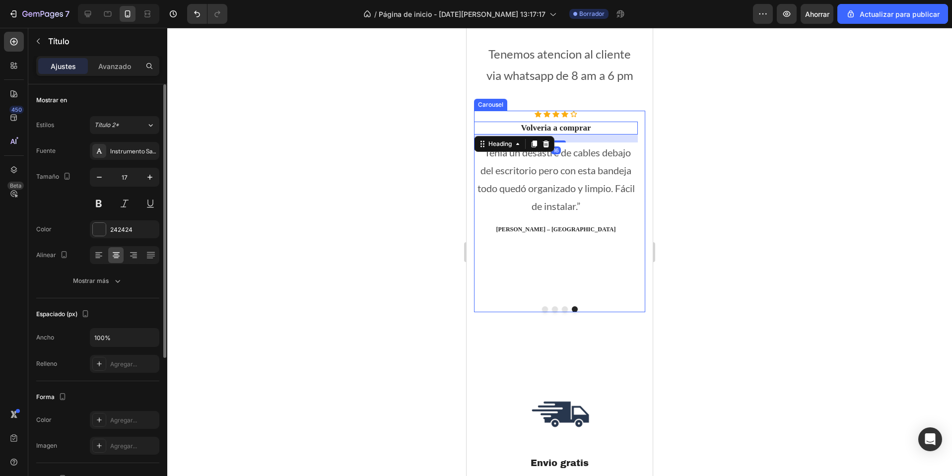
click at [527, 282] on div "Icon Icon Icon Icon Icon Icon List Hoz Volveria a comprar Heading 16 “Tenía un …" at bounding box center [556, 205] width 164 height 188
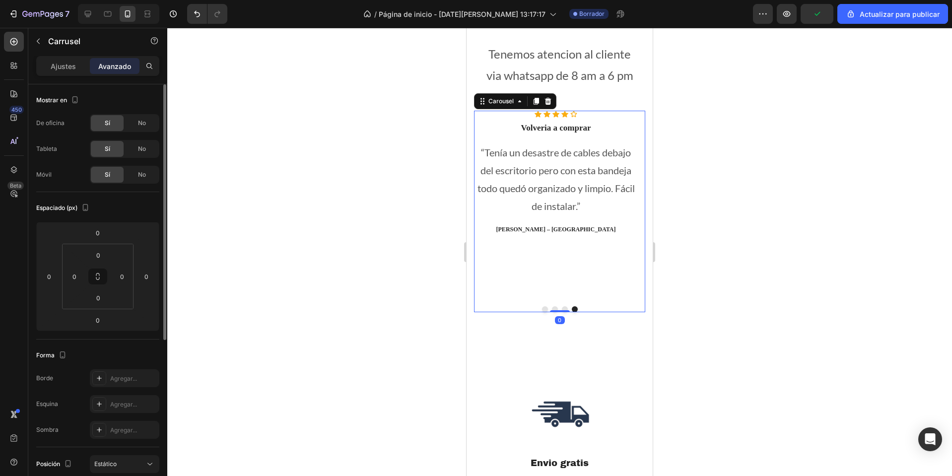
click at [566, 310] on div at bounding box center [559, 309] width 171 height 6
click at [60, 65] on font "Ajustes" at bounding box center [63, 66] width 25 height 8
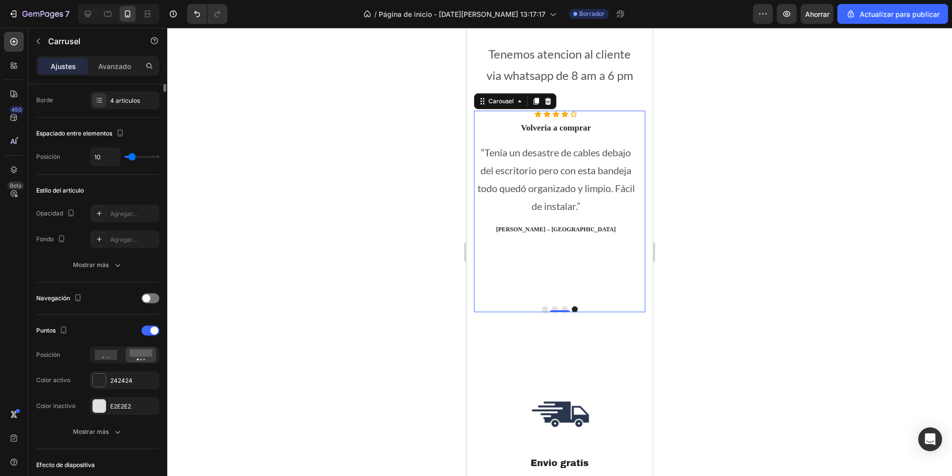
scroll to position [199, 0]
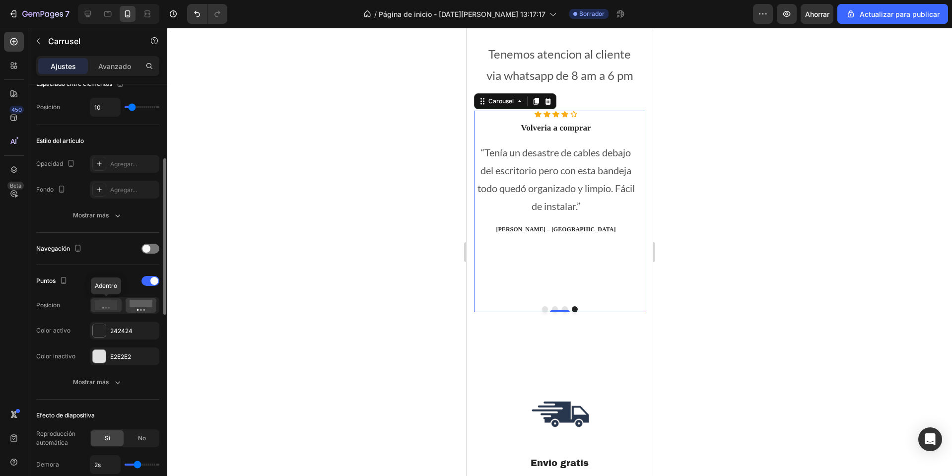
click at [106, 304] on icon at bounding box center [106, 305] width 23 height 10
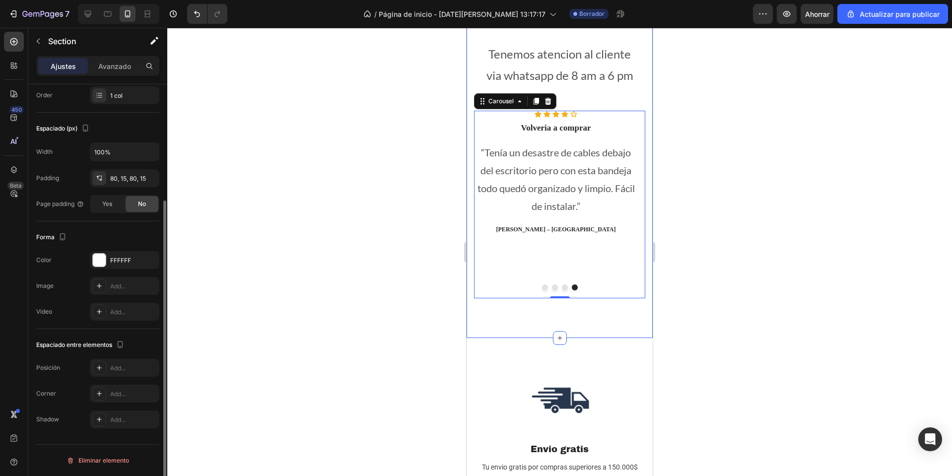
scroll to position [0, 0]
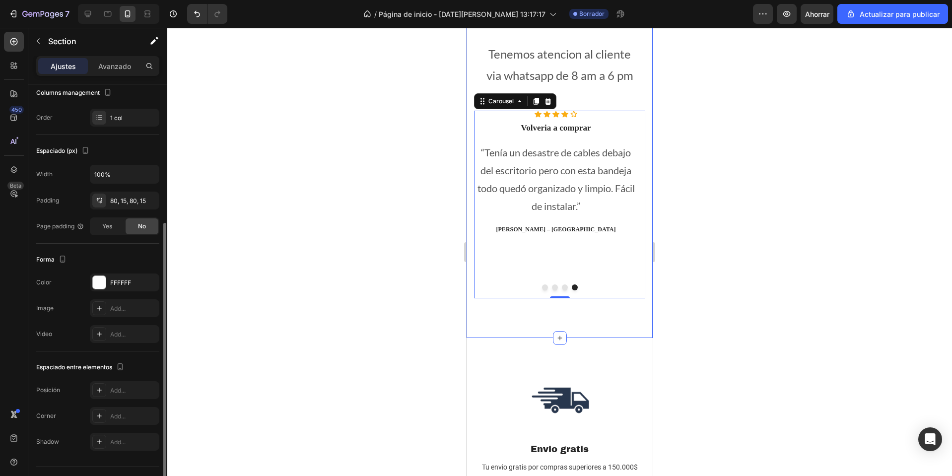
click at [641, 192] on div "Que dicen nuestros clientes Heading Tenemos atencion al cliente via whatsapp de…" at bounding box center [560, 131] width 186 height 413
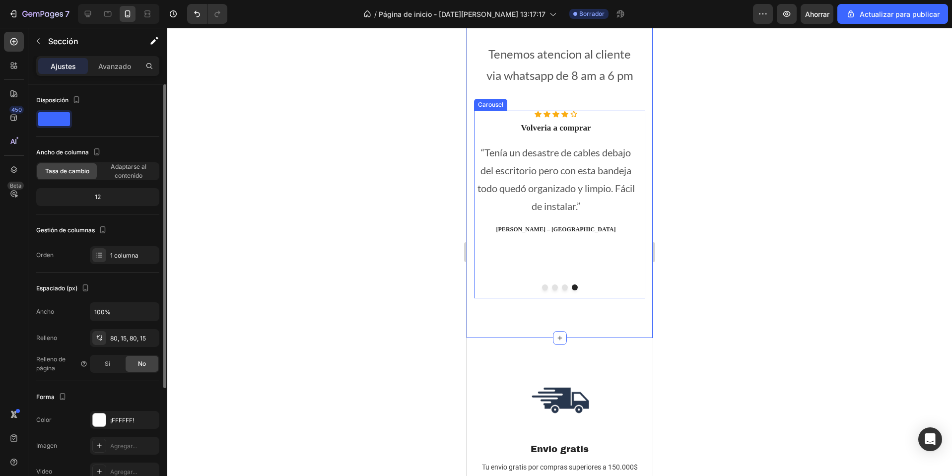
click at [562, 290] on button "Dot" at bounding box center [565, 287] width 6 height 6
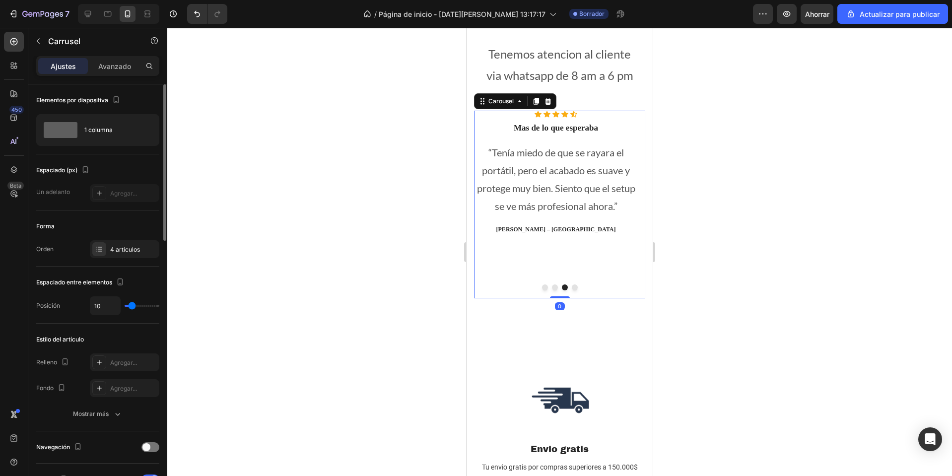
click at [546, 287] on div at bounding box center [559, 287] width 171 height 6
click at [552, 288] on button "Dot" at bounding box center [555, 287] width 6 height 6
click at [543, 287] on div at bounding box center [559, 287] width 171 height 6
click at [542, 287] on button "Dot" at bounding box center [545, 287] width 6 height 6
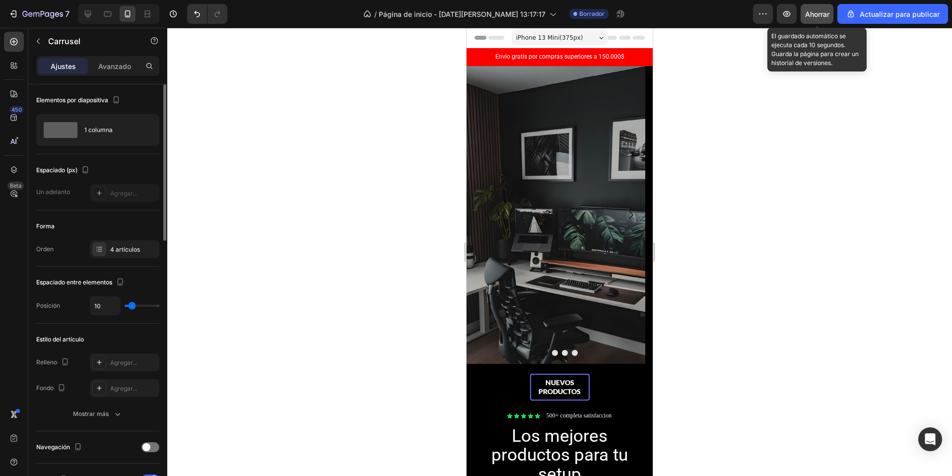
click at [823, 19] on button "Ahorrar" at bounding box center [817, 14] width 33 height 20
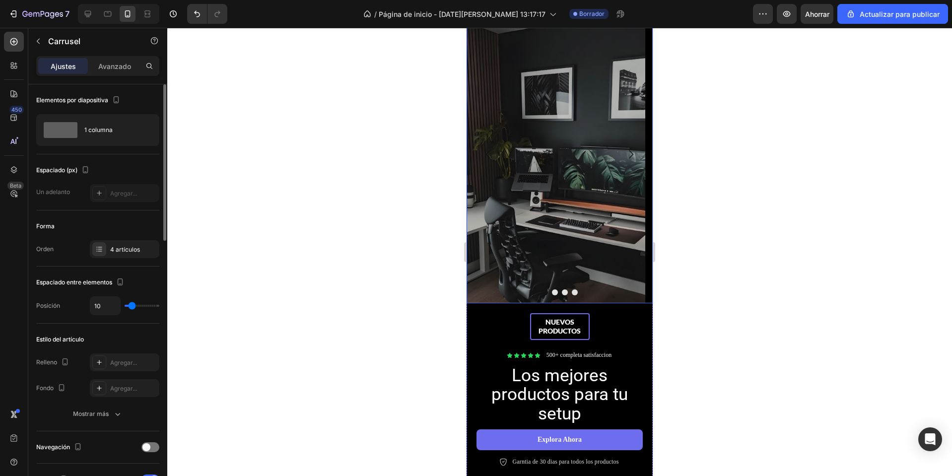
scroll to position [149, 0]
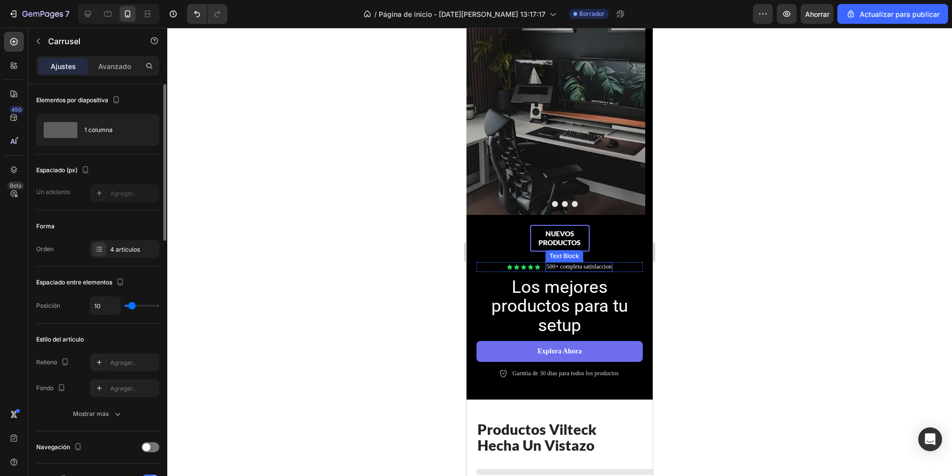
click at [547, 266] on p "500+ completa satisfaccion" at bounding box center [578, 267] width 65 height 8
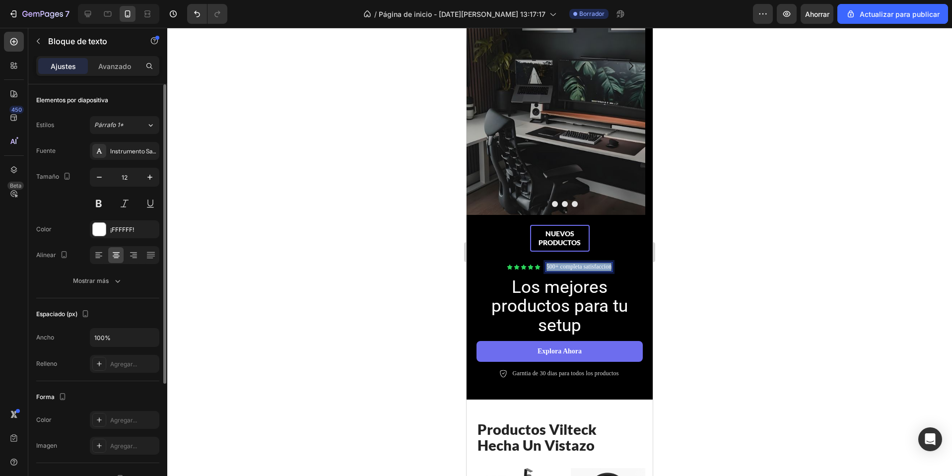
click at [547, 266] on p "500+ completa satisfaccion" at bounding box center [578, 267] width 65 height 8
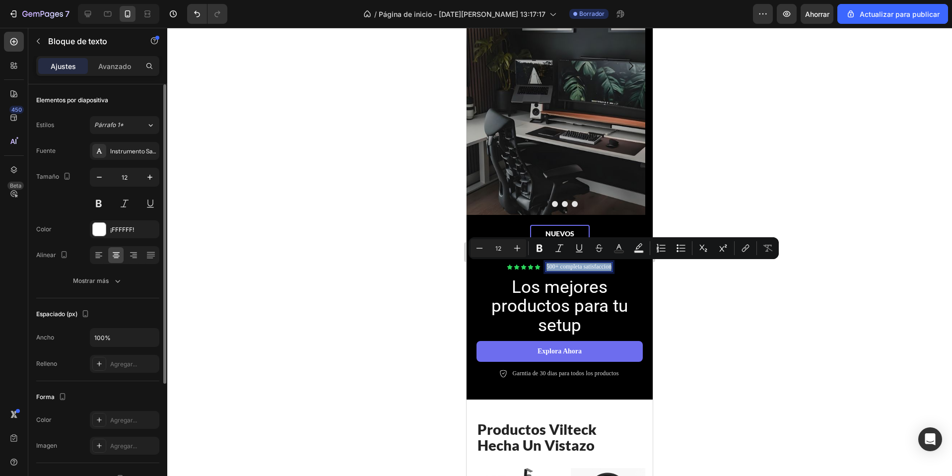
click at [547, 266] on p "500+ completa satisfaccion" at bounding box center [578, 267] width 65 height 8
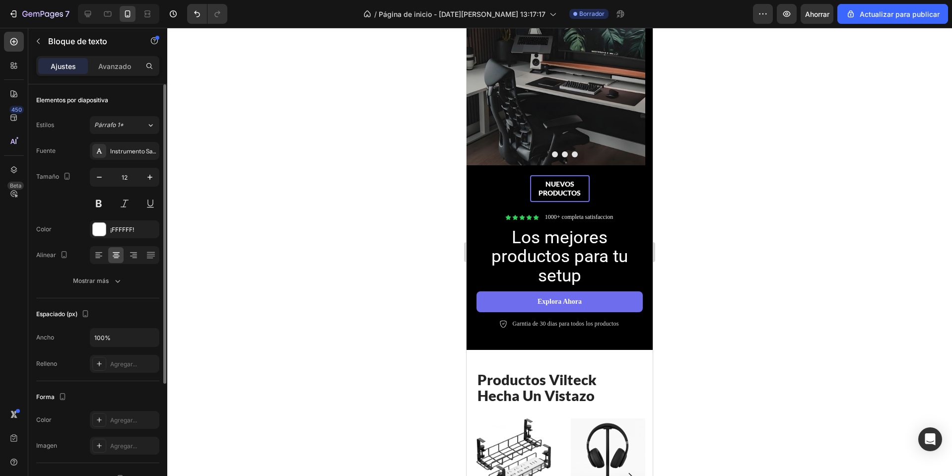
scroll to position [0, 0]
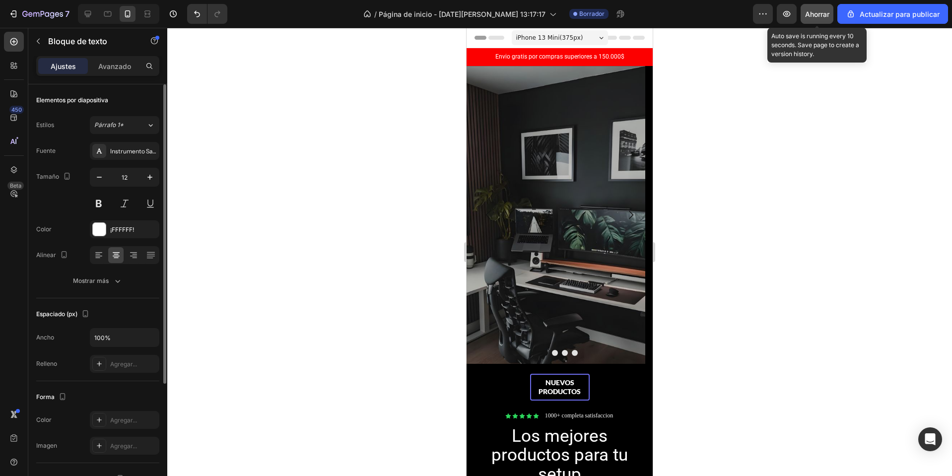
click at [821, 18] on font "Ahorrar" at bounding box center [817, 14] width 24 height 8
click at [86, 9] on icon at bounding box center [88, 14] width 10 height 10
type input "13"
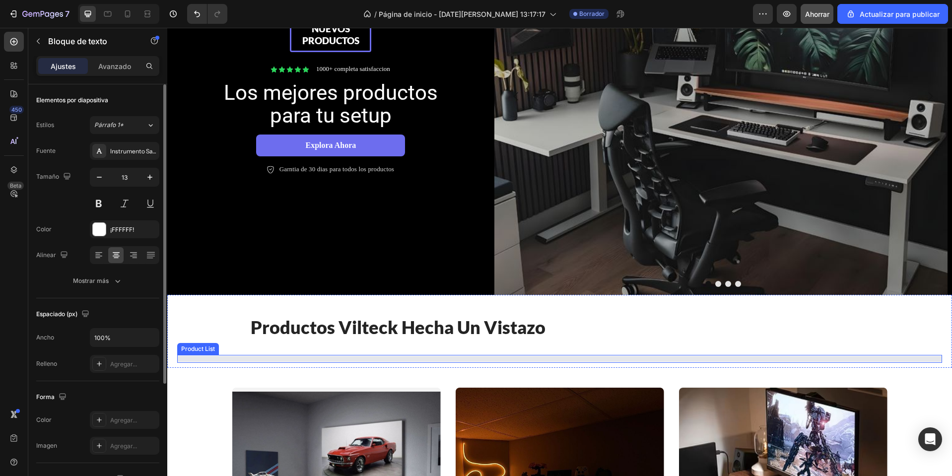
scroll to position [174, 0]
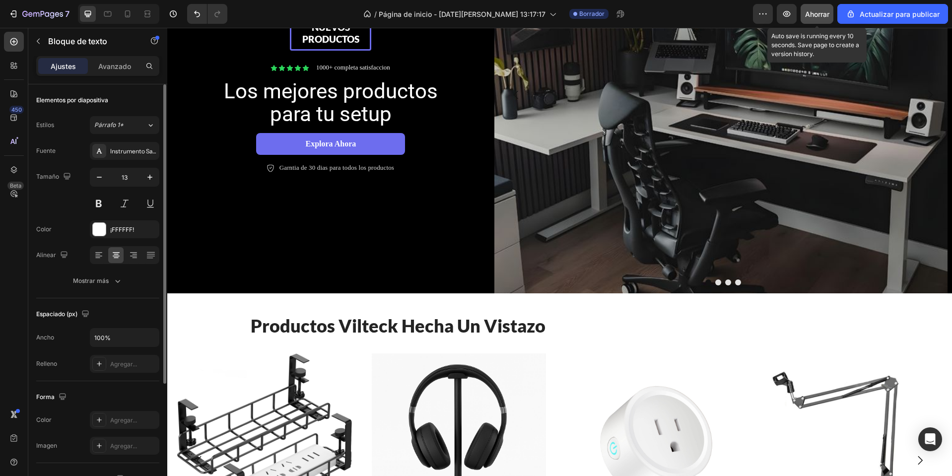
click at [823, 11] on font "Ahorrar" at bounding box center [817, 14] width 24 height 8
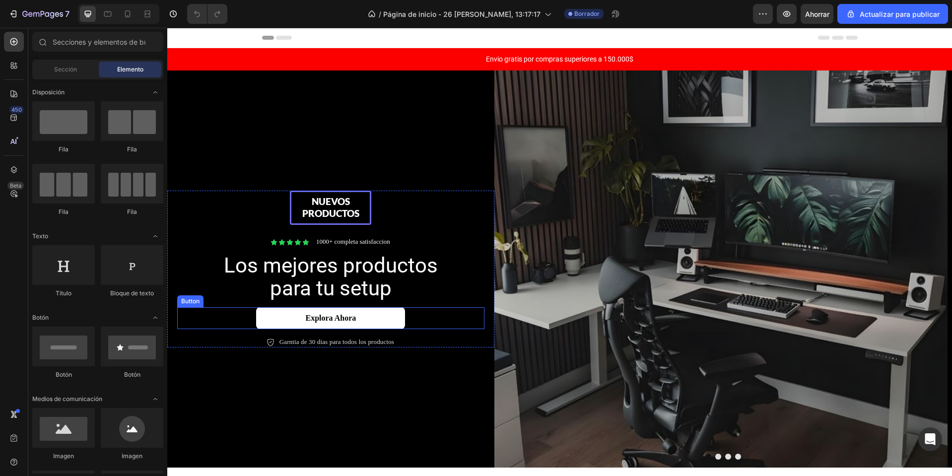
click at [314, 312] on button "Explora ahora" at bounding box center [330, 318] width 149 height 22
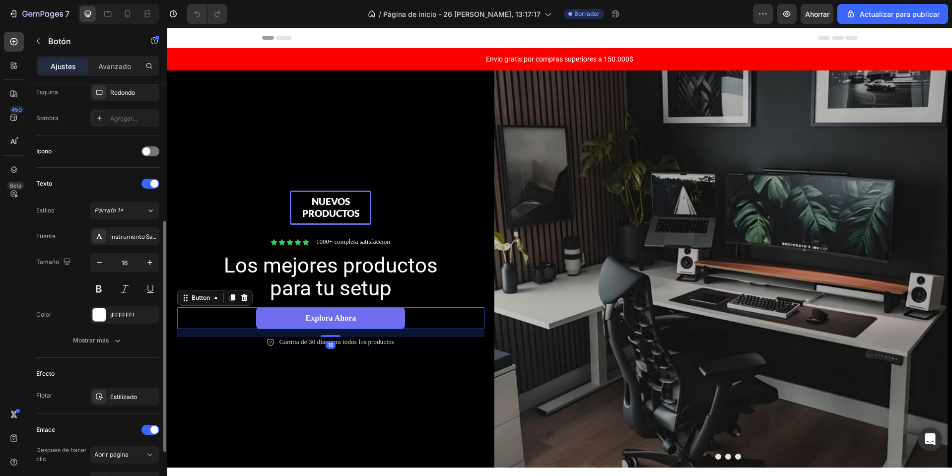
scroll to position [343, 0]
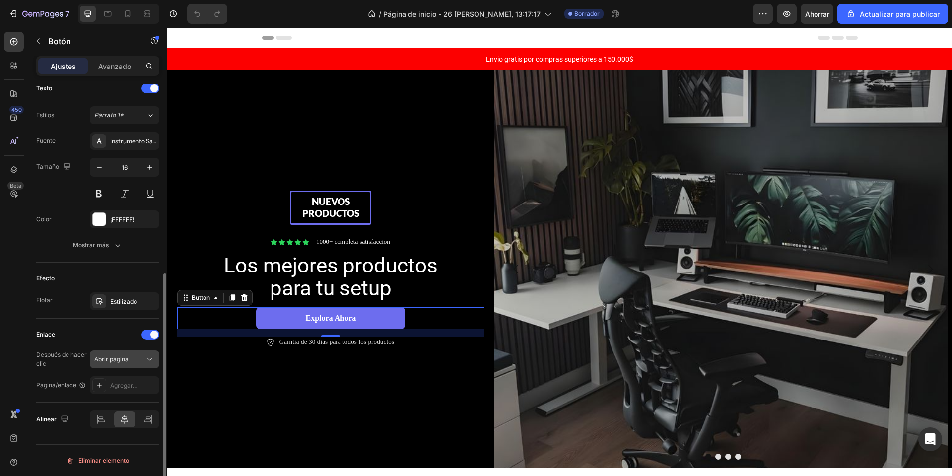
click at [129, 360] on div "Abrir página" at bounding box center [119, 359] width 51 height 9
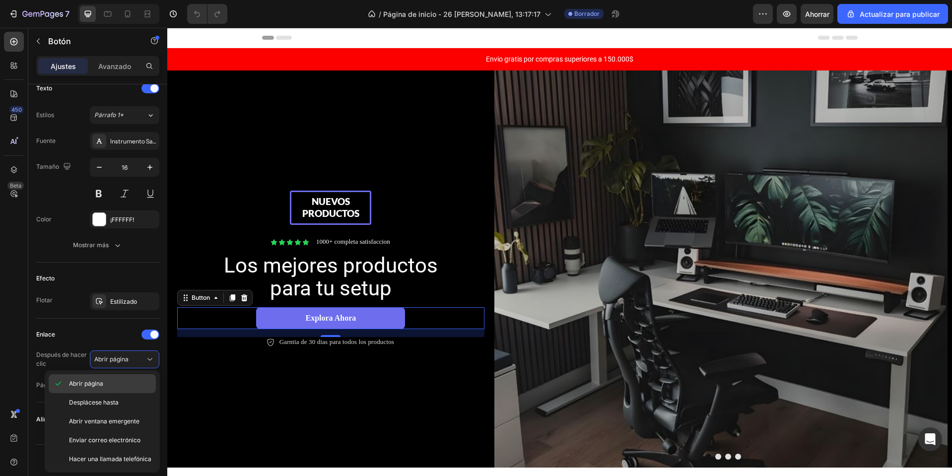
click at [118, 393] on div "Abrir página" at bounding box center [102, 402] width 107 height 19
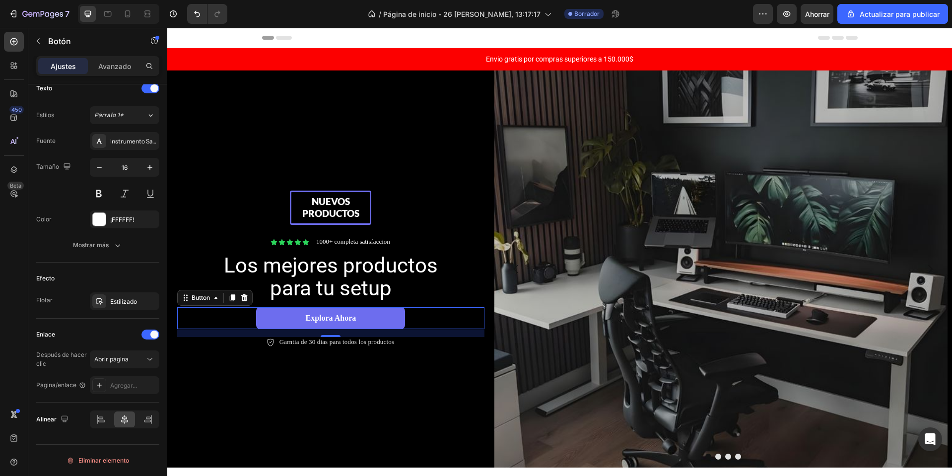
click at [118, 383] on font "Agregar..." at bounding box center [123, 385] width 27 height 7
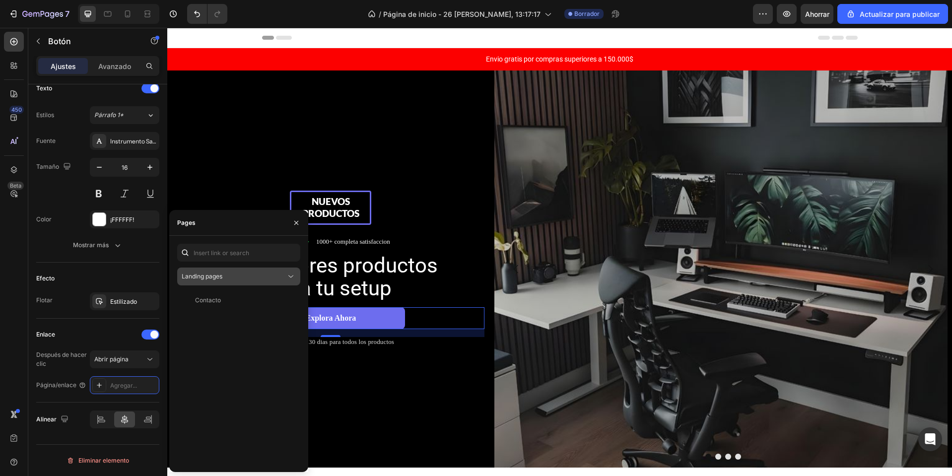
click at [265, 278] on div "Landing pages" at bounding box center [234, 276] width 104 height 9
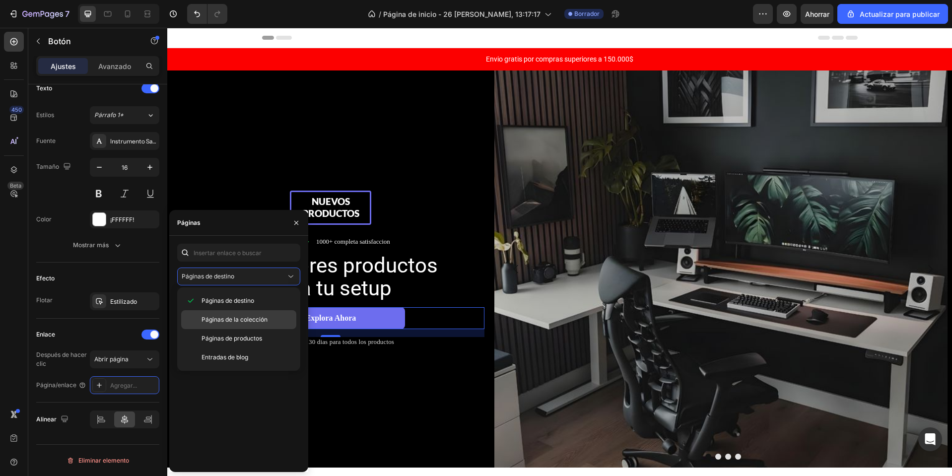
click at [252, 320] on font "Páginas de la colección" at bounding box center [235, 319] width 66 height 7
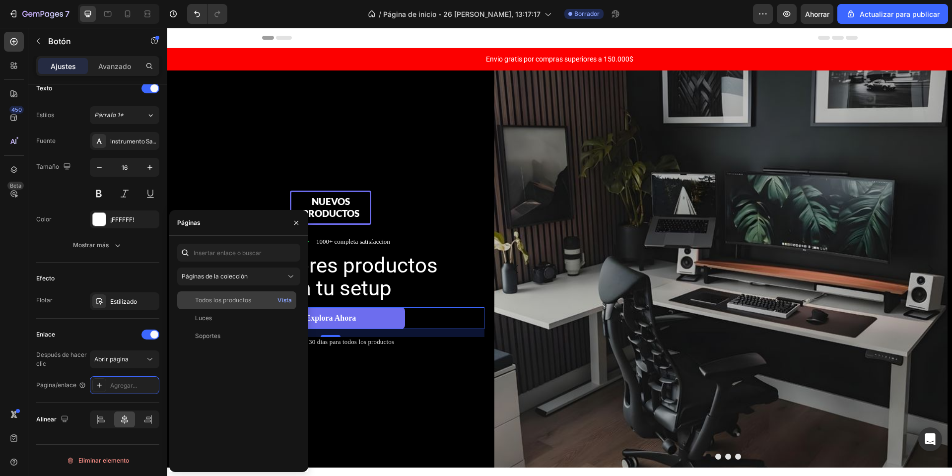
click at [255, 301] on div "Todos los productos" at bounding box center [236, 300] width 111 height 9
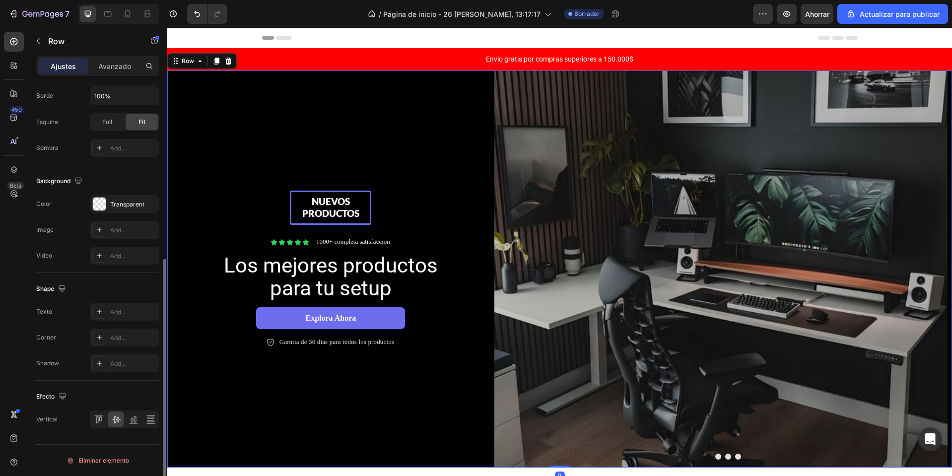
click at [387, 386] on div "Nuevos productos Text Block Row Icon Icon Icon Icon Icon Icon List 1000+ comple…" at bounding box center [330, 268] width 327 height 397
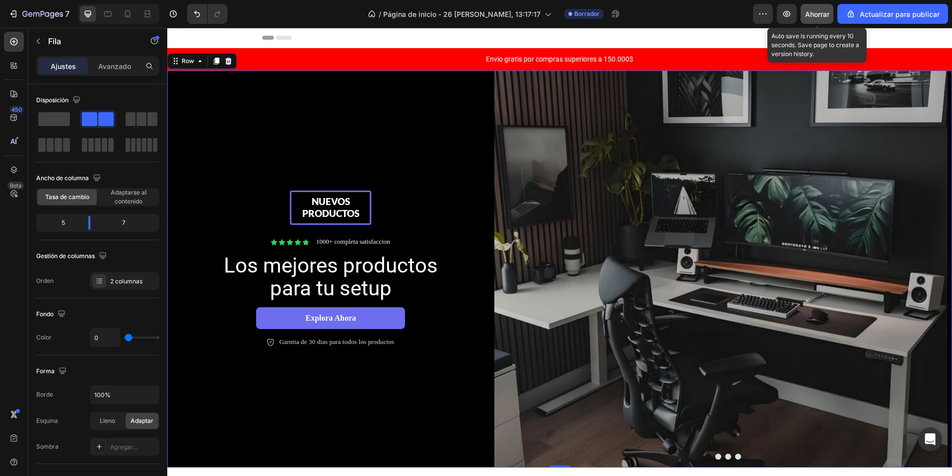
click at [813, 15] on font "Ahorrar" at bounding box center [817, 14] width 24 height 8
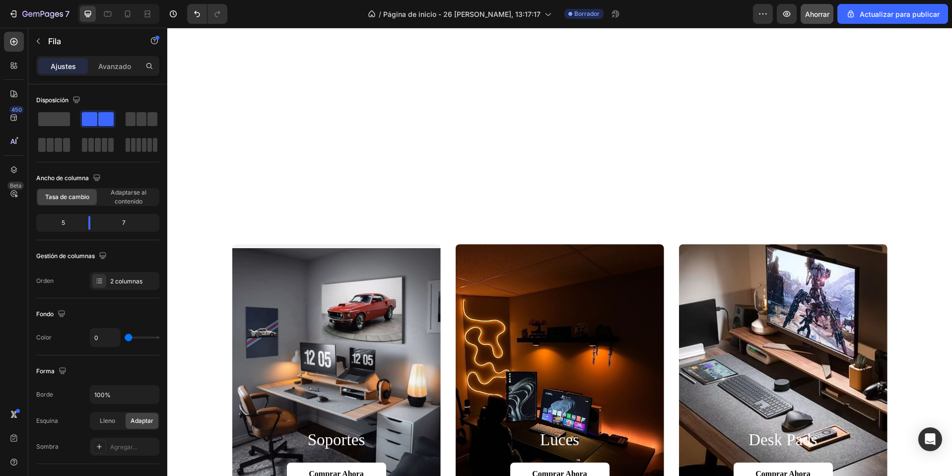
scroll to position [744, 0]
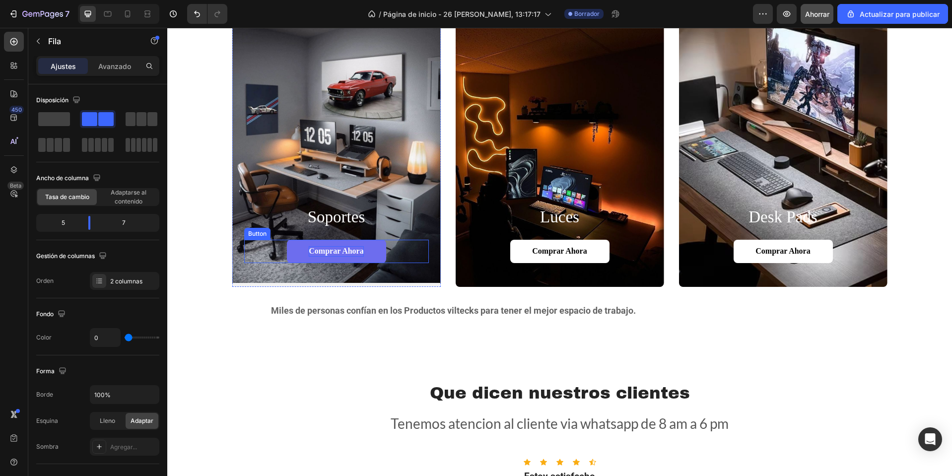
click at [339, 257] on p "Comprar ahora" at bounding box center [336, 251] width 55 height 10
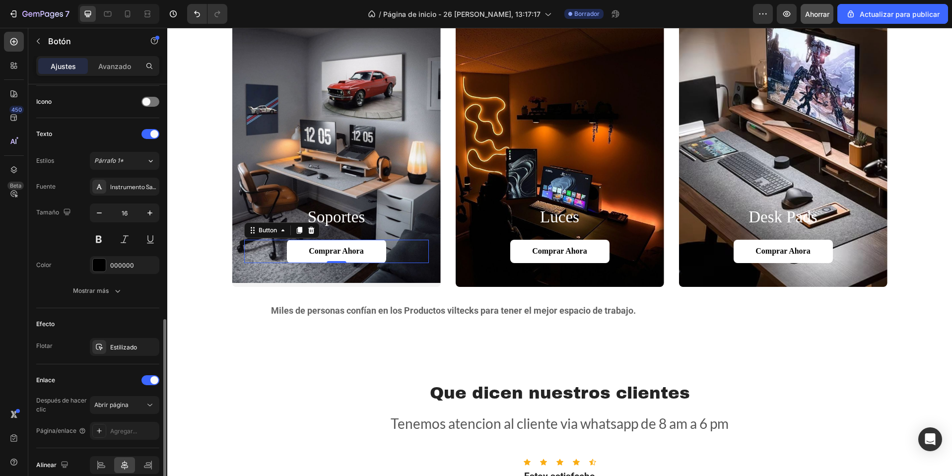
scroll to position [343, 0]
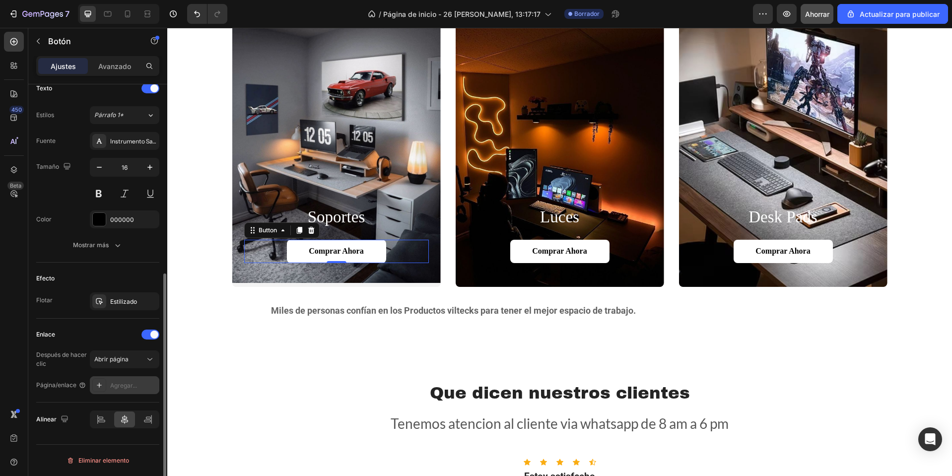
click at [112, 387] on font "Agregar..." at bounding box center [123, 385] width 27 height 7
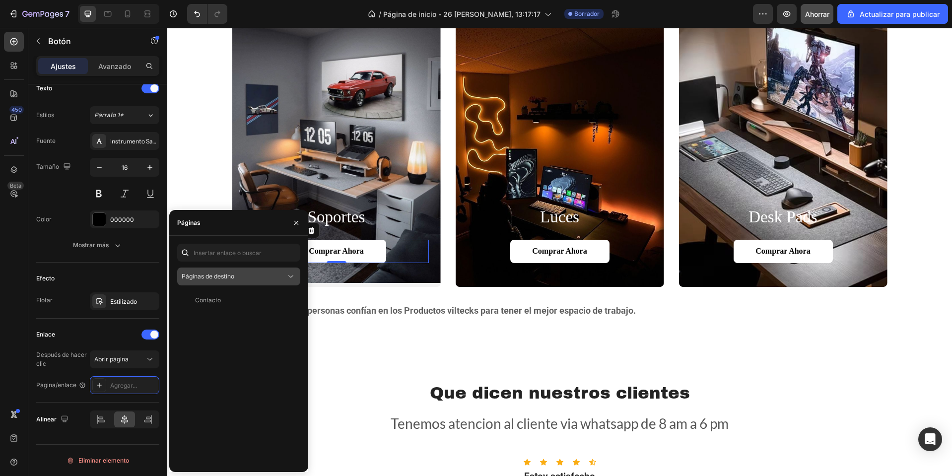
click at [219, 271] on div "Páginas de destino" at bounding box center [239, 276] width 114 height 10
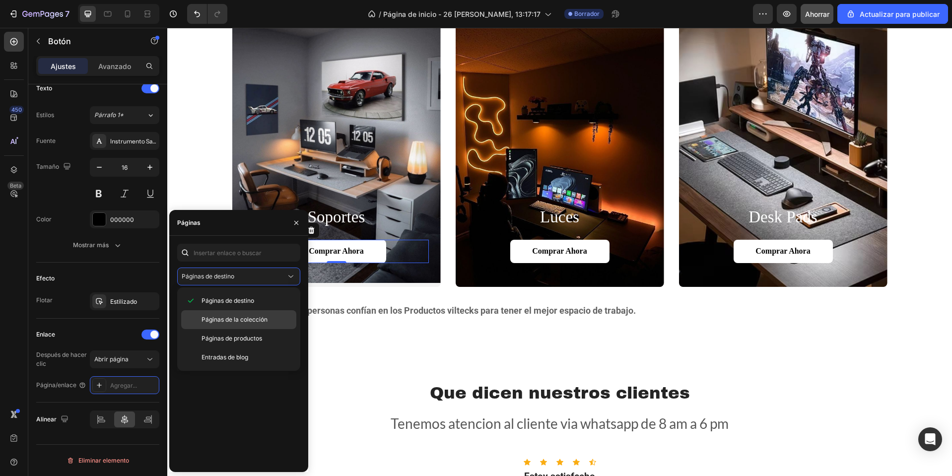
click at [227, 323] on font "Páginas de la colección" at bounding box center [235, 319] width 66 height 7
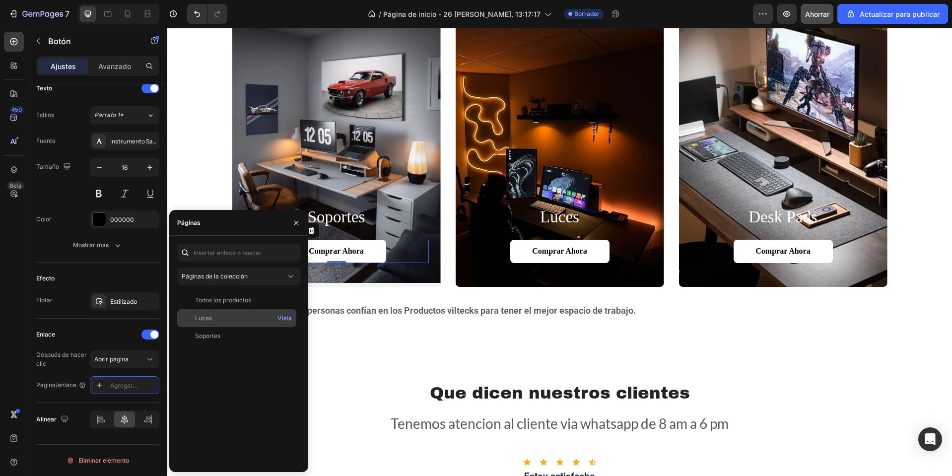
click at [226, 319] on div "Luces" at bounding box center [236, 318] width 111 height 9
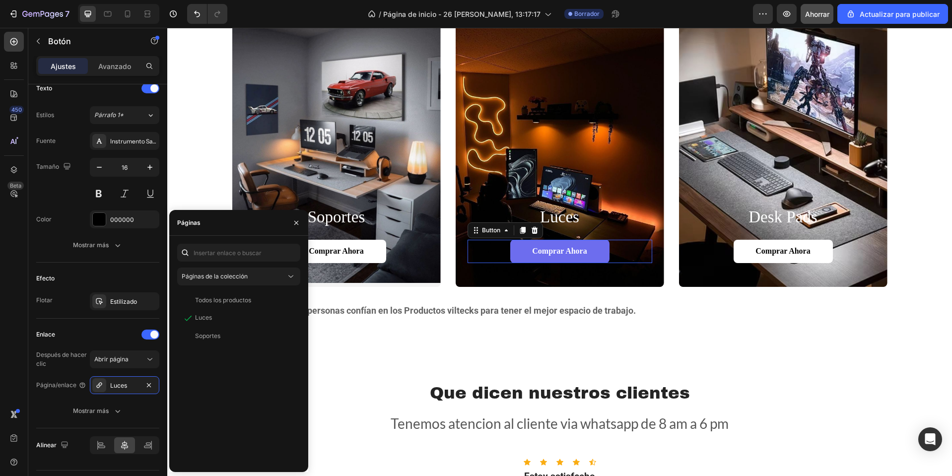
click at [522, 249] on link "Comprar ahora" at bounding box center [559, 251] width 99 height 23
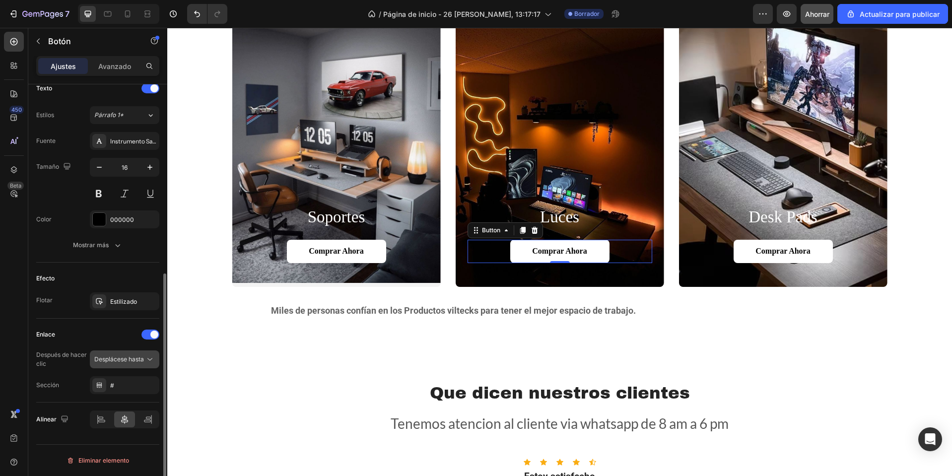
click at [125, 360] on font "Desplácese hasta" at bounding box center [119, 358] width 50 height 7
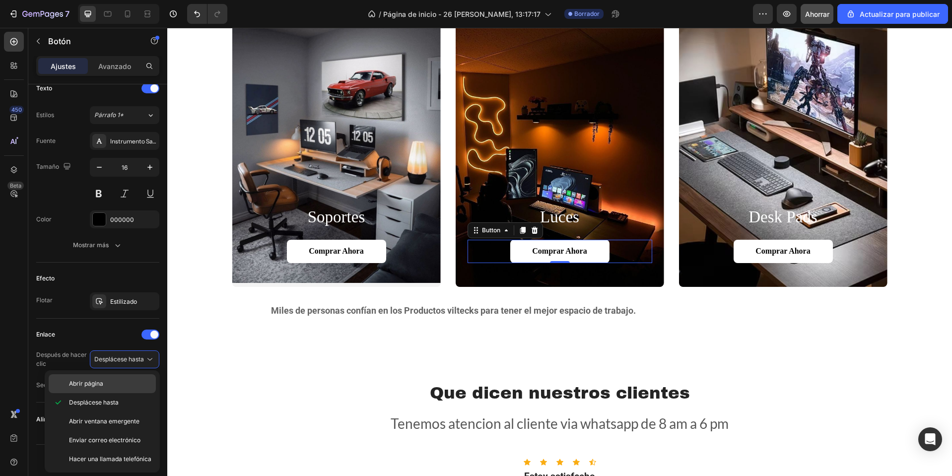
click at [113, 381] on p "Abrir página" at bounding box center [110, 383] width 82 height 9
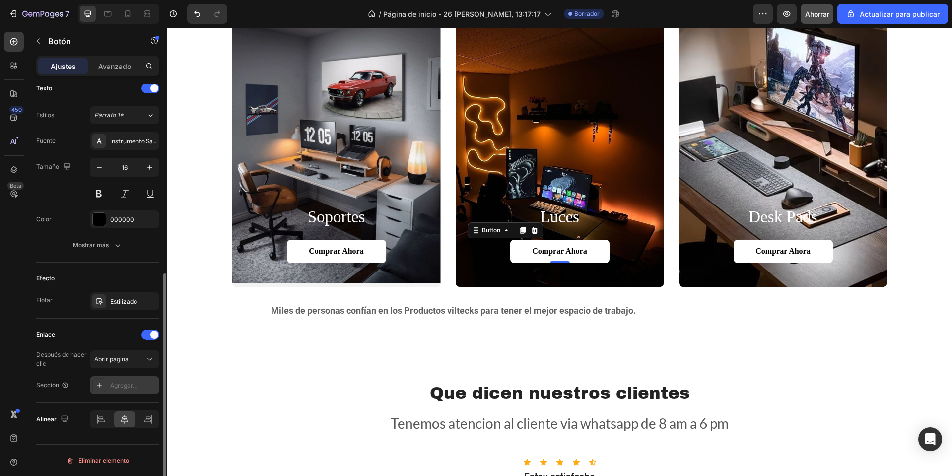
click at [110, 382] on font "Agregar..." at bounding box center [123, 385] width 27 height 7
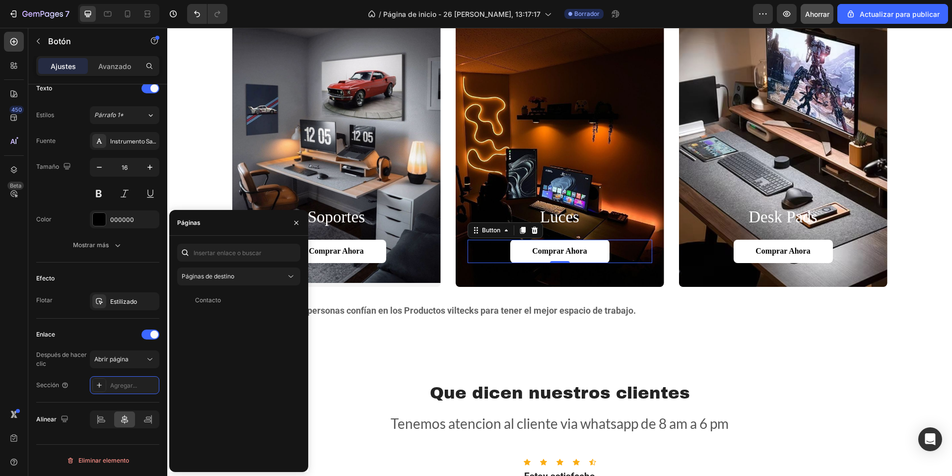
click at [251, 264] on div "Páginas de destino Contacto Vista" at bounding box center [238, 354] width 123 height 220
click at [251, 275] on div "Páginas de destino" at bounding box center [234, 276] width 104 height 9
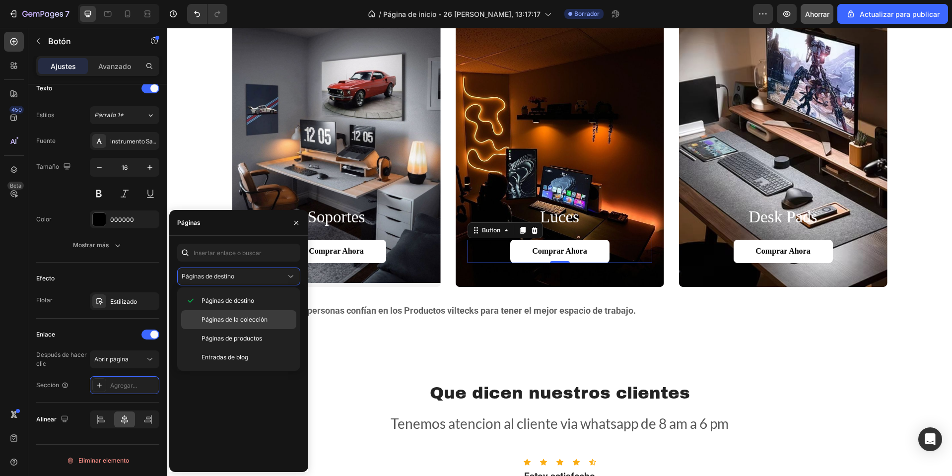
click at [239, 320] on font "Páginas de la colección" at bounding box center [235, 319] width 66 height 7
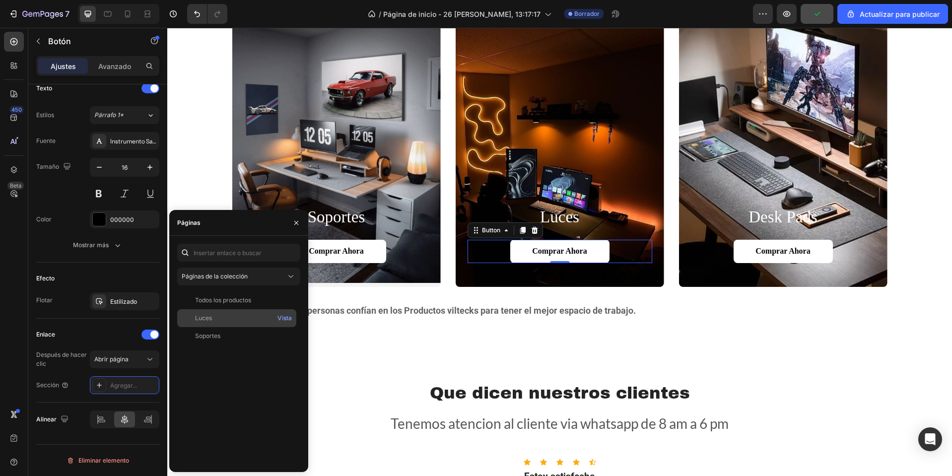
click at [215, 322] on div "Luces" at bounding box center [236, 318] width 111 height 9
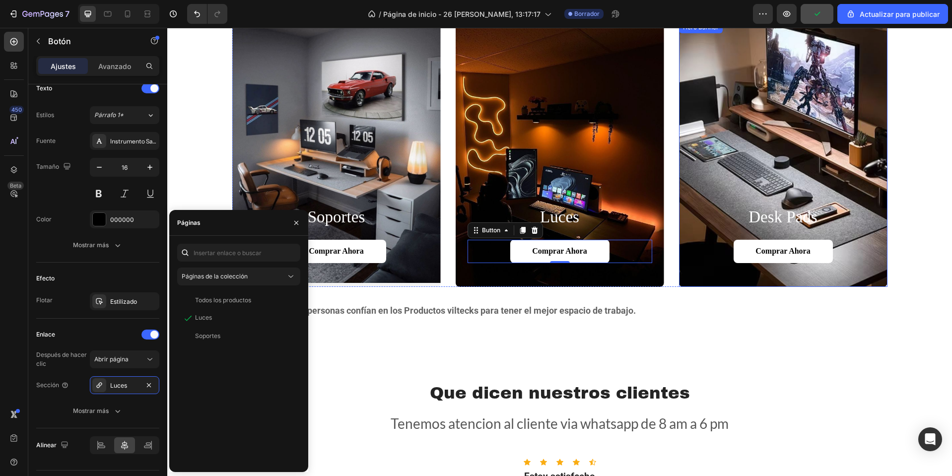
click at [756, 164] on div "Background Image" at bounding box center [783, 154] width 208 height 266
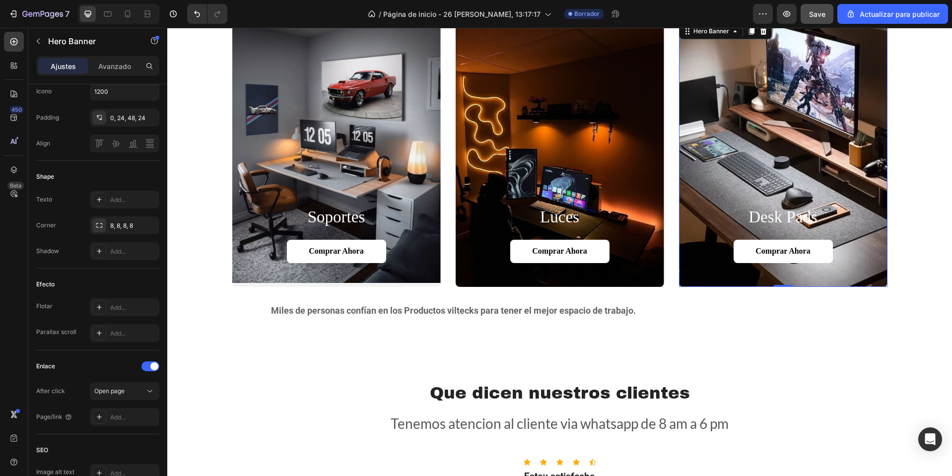
scroll to position [0, 0]
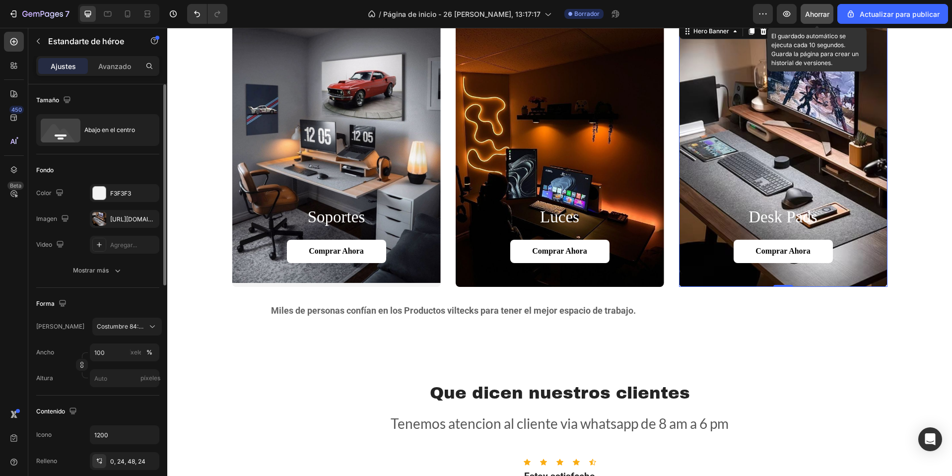
click at [811, 19] on button "Ahorrar" at bounding box center [817, 14] width 33 height 20
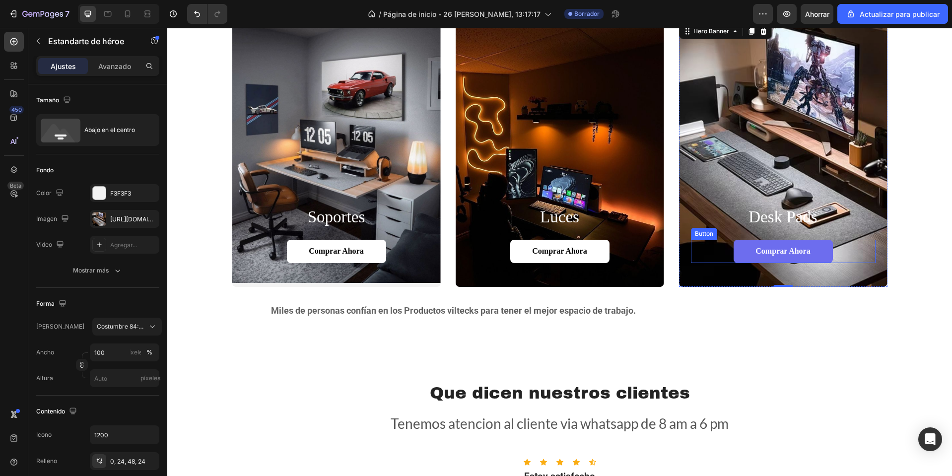
click at [811, 251] on link "Comprar ahora" at bounding box center [783, 251] width 99 height 23
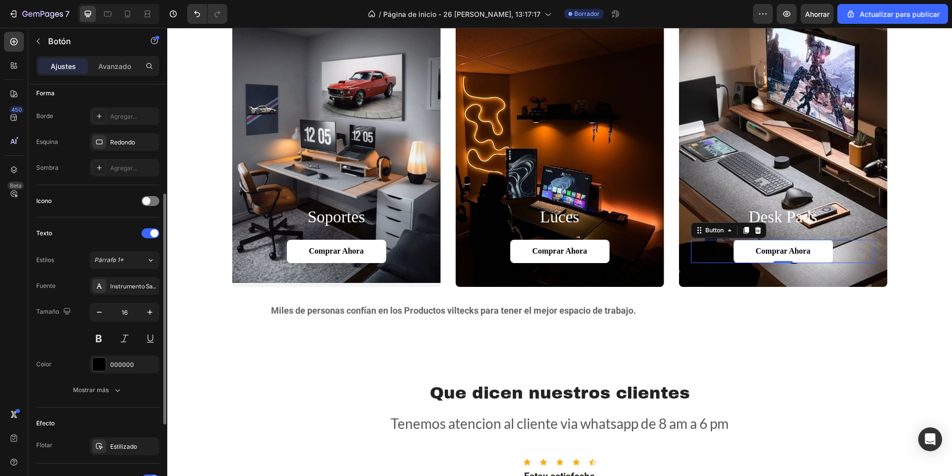
scroll to position [343, 0]
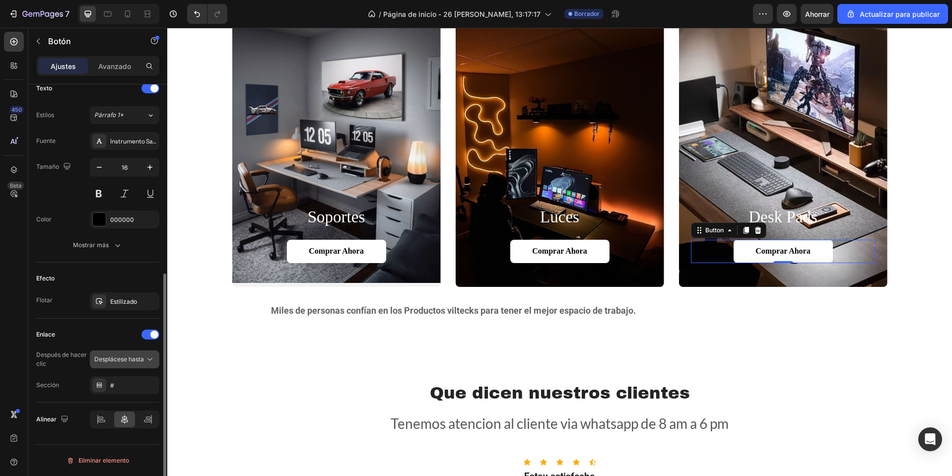
click at [115, 359] on font "Desplácese hasta" at bounding box center [119, 358] width 50 height 7
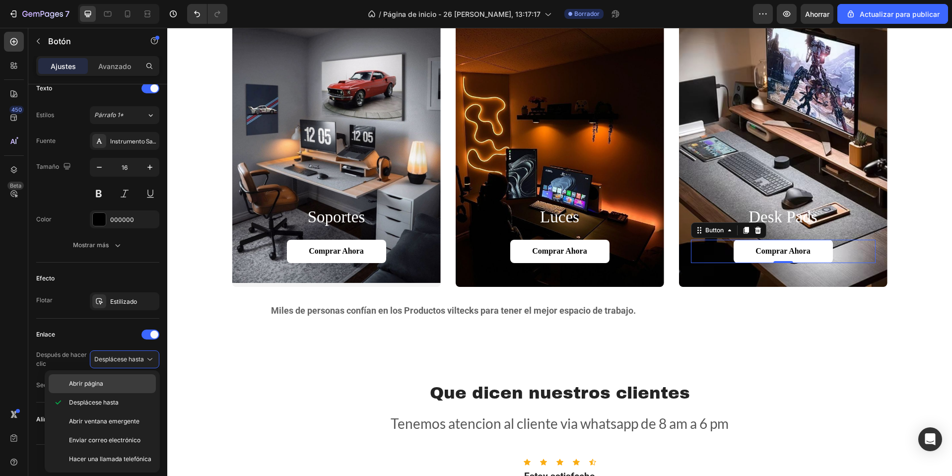
click at [113, 384] on p "Abrir página" at bounding box center [110, 383] width 82 height 9
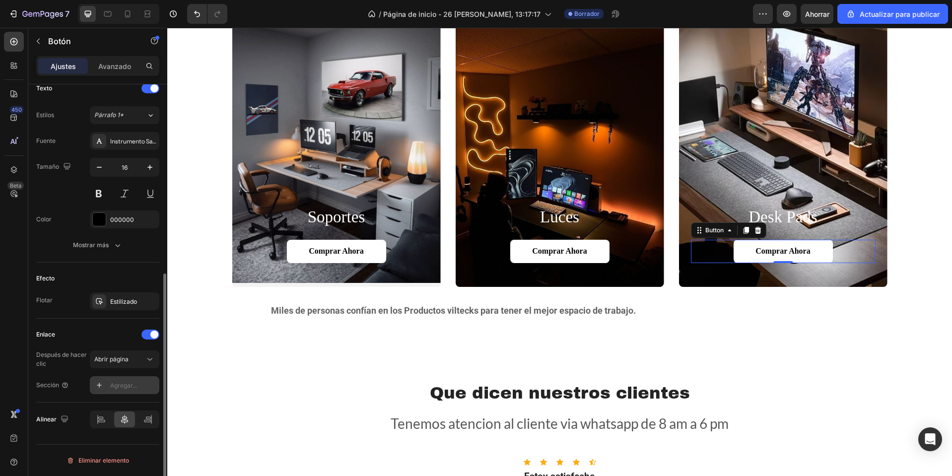
click at [122, 386] on font "Agregar..." at bounding box center [123, 385] width 27 height 7
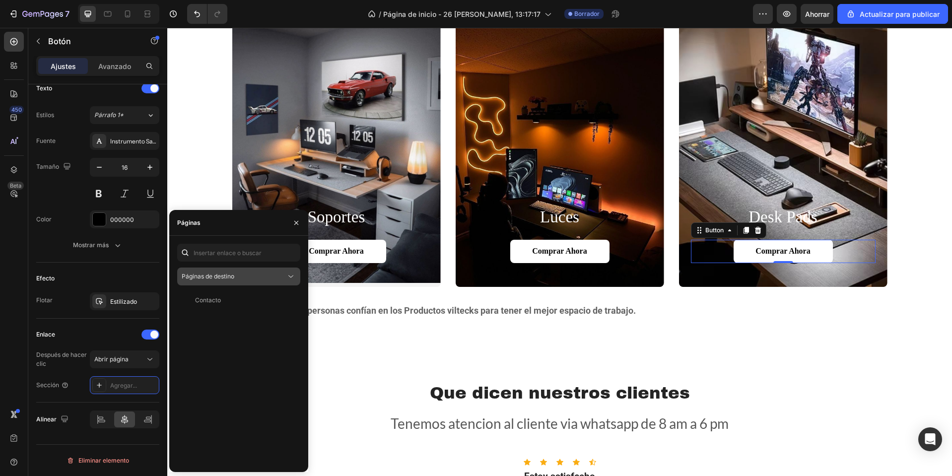
click at [252, 269] on button "Páginas de destino" at bounding box center [238, 277] width 123 height 18
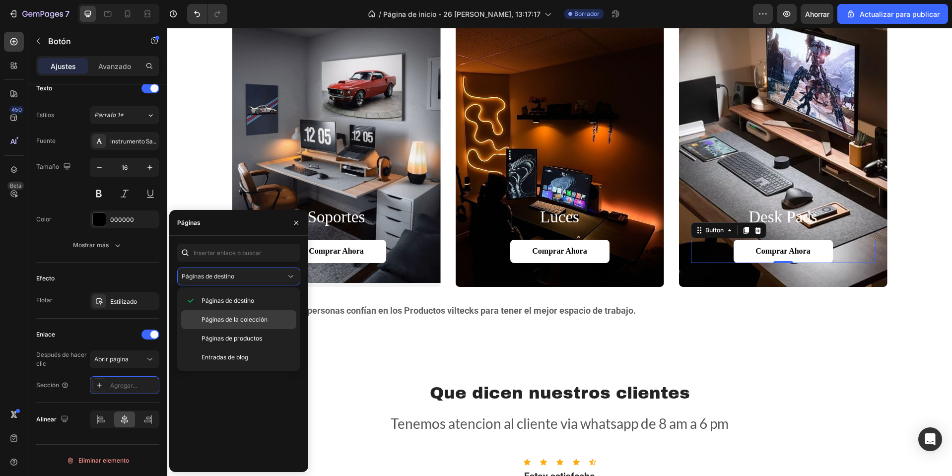
click at [223, 318] on font "Páginas de la colección" at bounding box center [235, 319] width 66 height 7
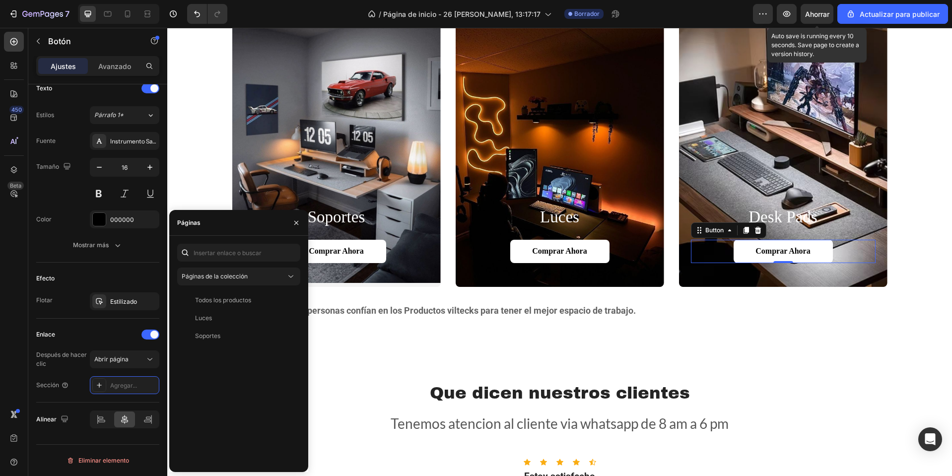
click at [820, 10] on font "Ahorrar" at bounding box center [817, 14] width 24 height 8
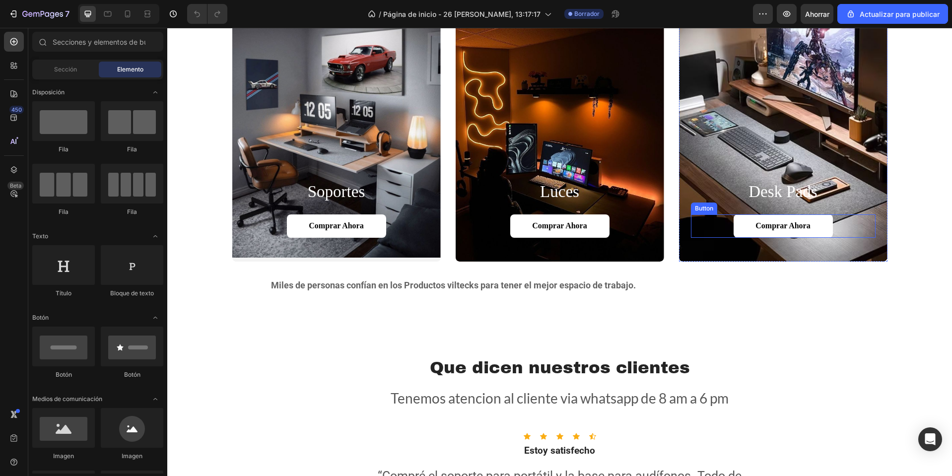
scroll to position [695, 0]
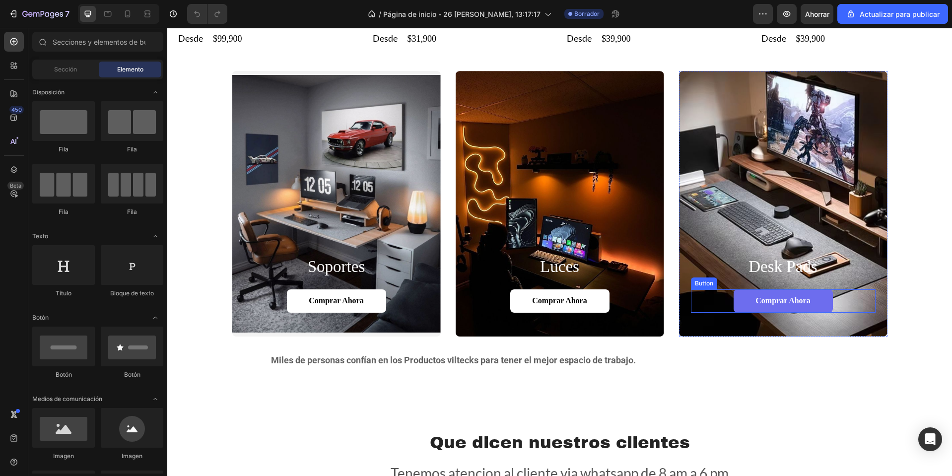
click at [765, 292] on button "Comprar ahora" at bounding box center [783, 300] width 99 height 23
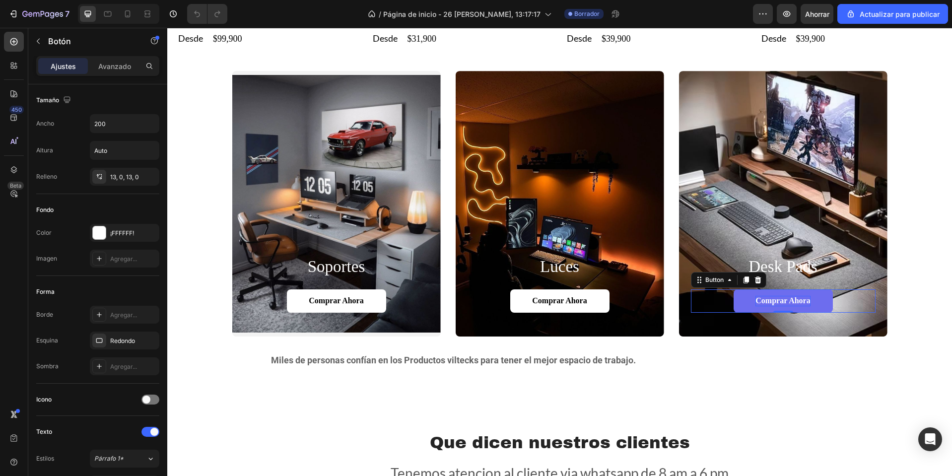
click at [762, 298] on p "Comprar ahora" at bounding box center [782, 301] width 55 height 10
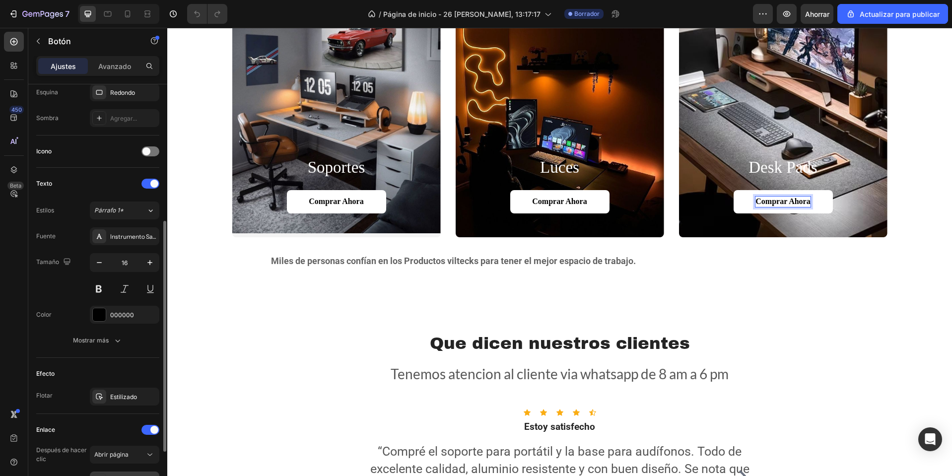
scroll to position [343, 0]
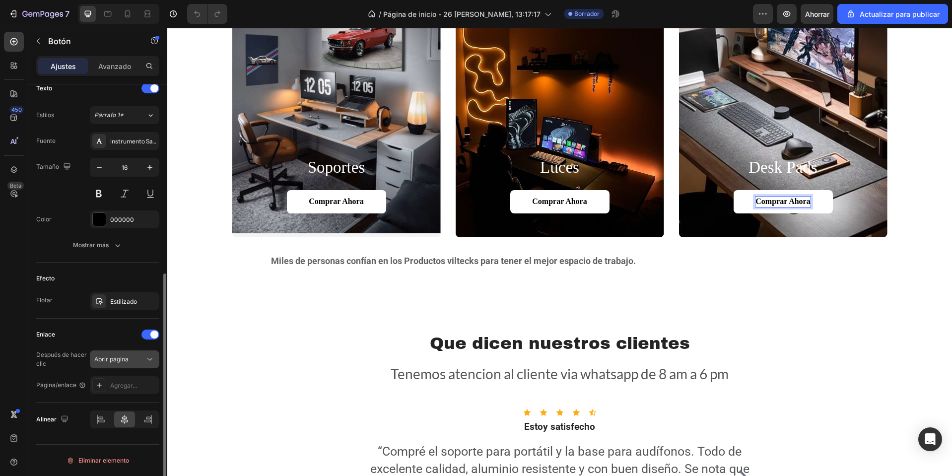
click at [121, 362] on font "Abrir página" at bounding box center [111, 358] width 34 height 7
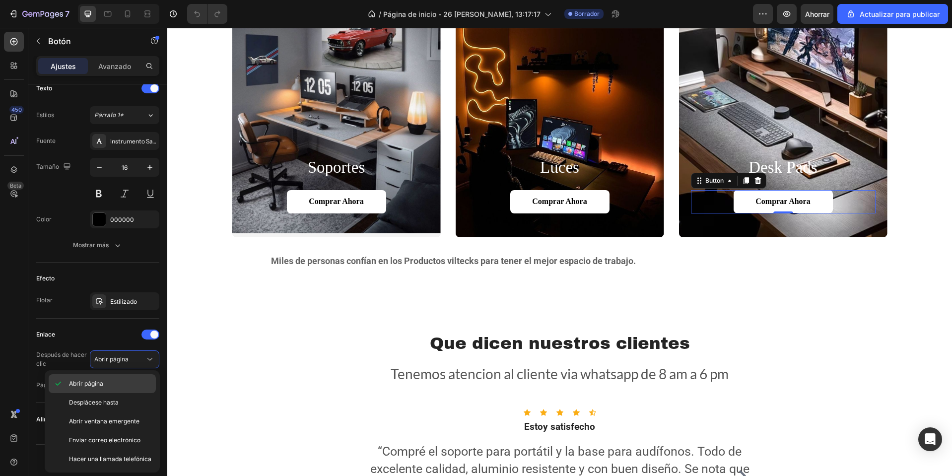
click at [116, 385] on p "Abrir página" at bounding box center [110, 383] width 82 height 9
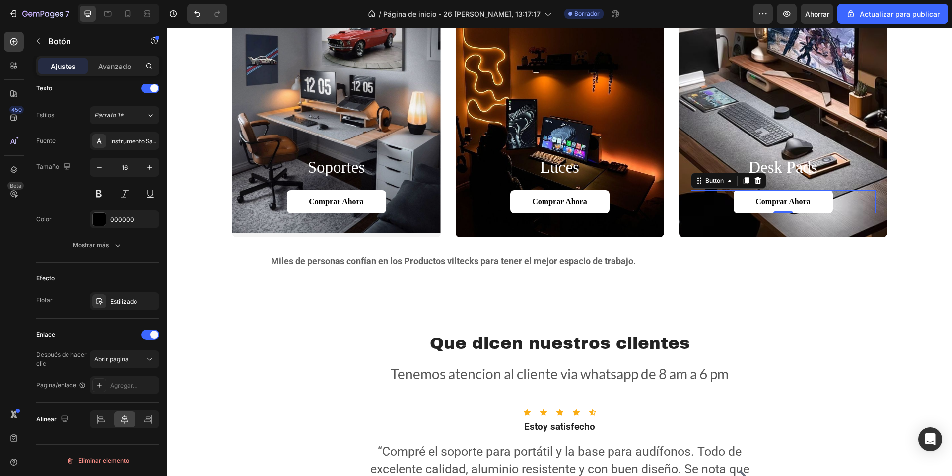
click at [117, 385] on font "Agregar..." at bounding box center [123, 385] width 27 height 7
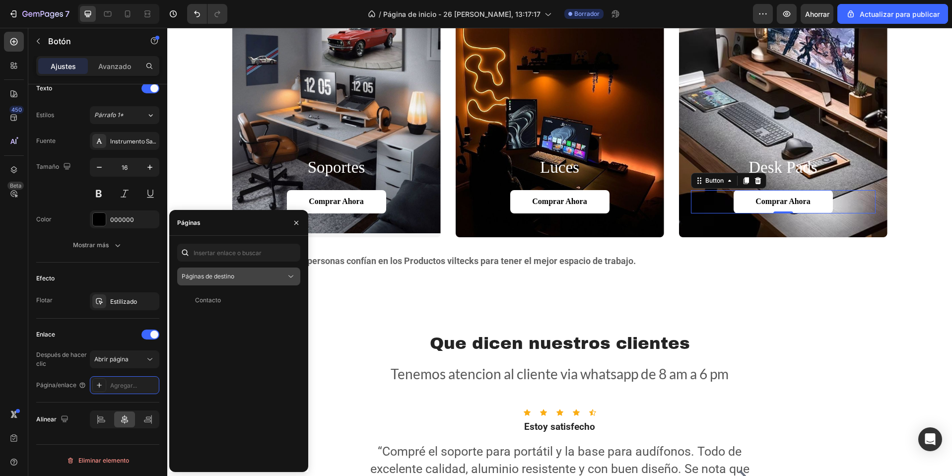
click at [262, 284] on button "Páginas de destino" at bounding box center [238, 277] width 123 height 18
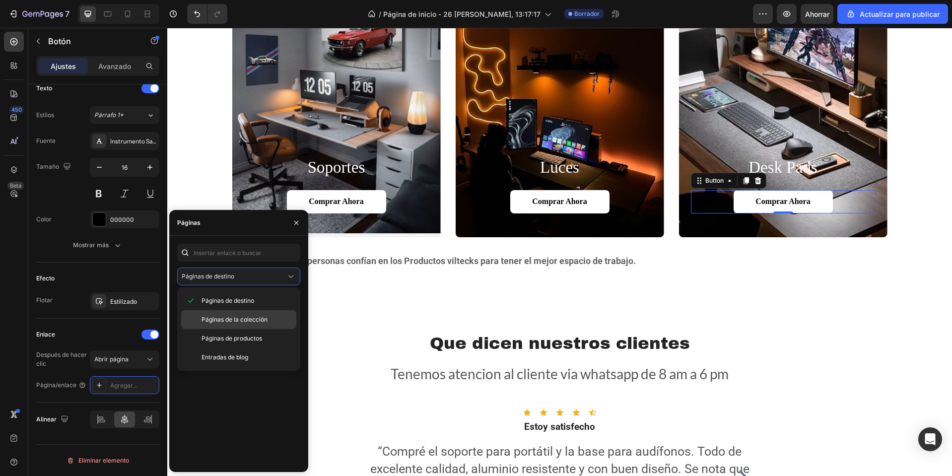
click at [236, 321] on font "Páginas de la colección" at bounding box center [235, 319] width 66 height 7
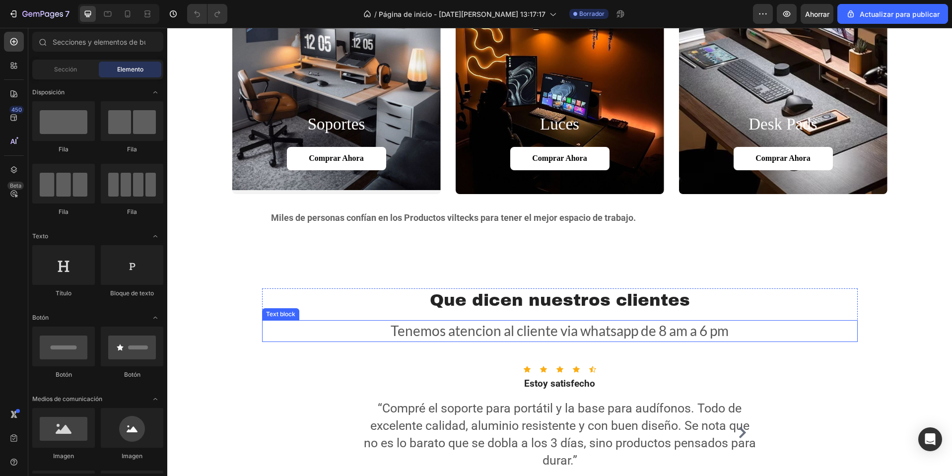
scroll to position [893, 0]
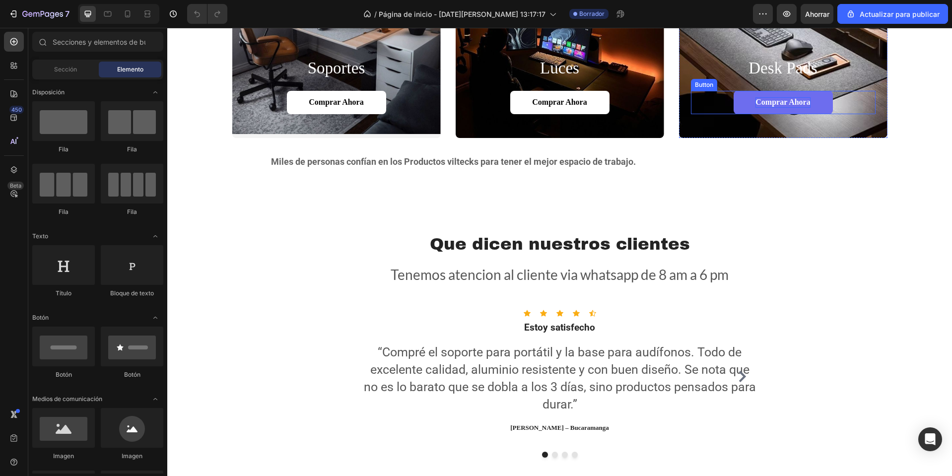
click at [768, 106] on p "Comprar ahora" at bounding box center [782, 102] width 55 height 10
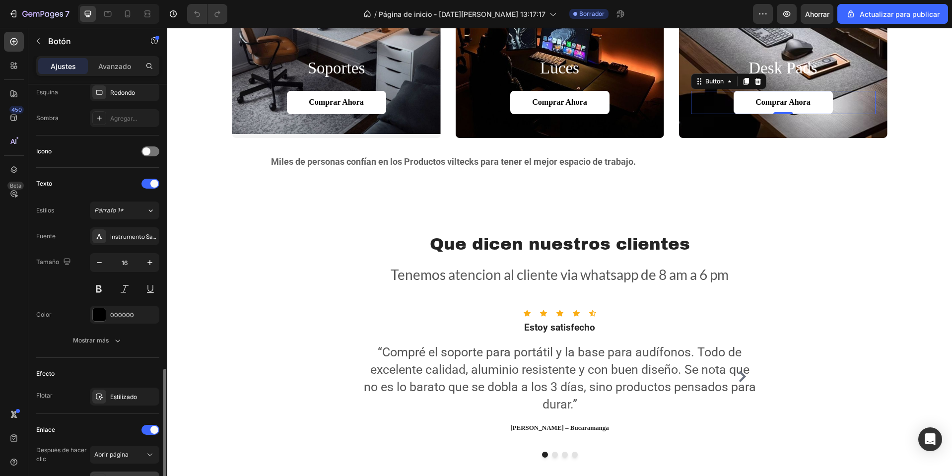
scroll to position [343, 0]
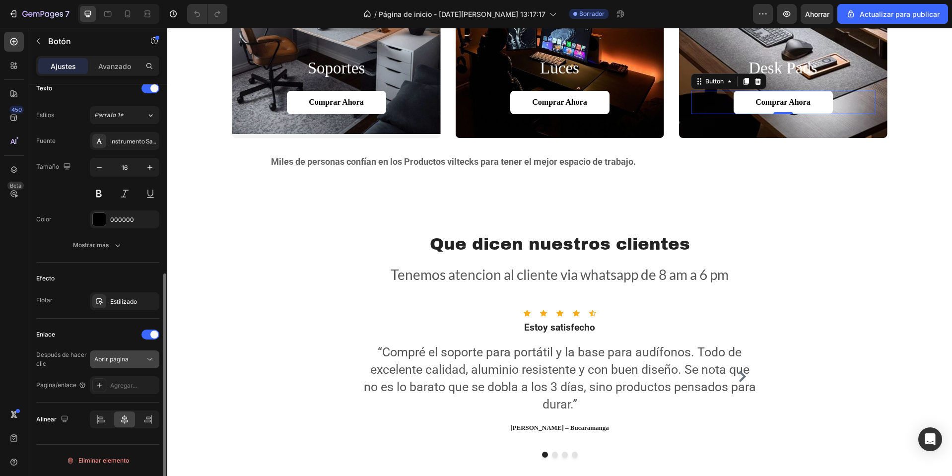
click at [122, 356] on font "Abrir página" at bounding box center [111, 358] width 34 height 7
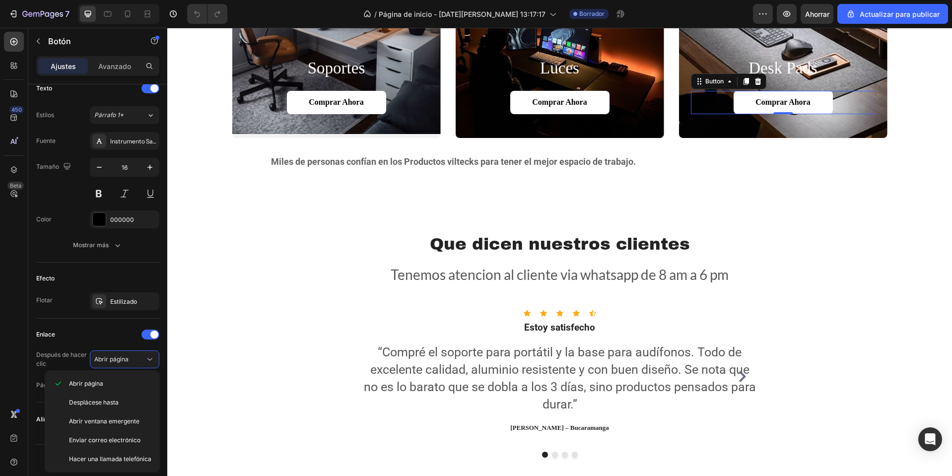
click at [46, 404] on div "Abrir página Desplácese hasta Abrir ventana emergente Enviar correo electrónico…" at bounding box center [102, 421] width 115 height 102
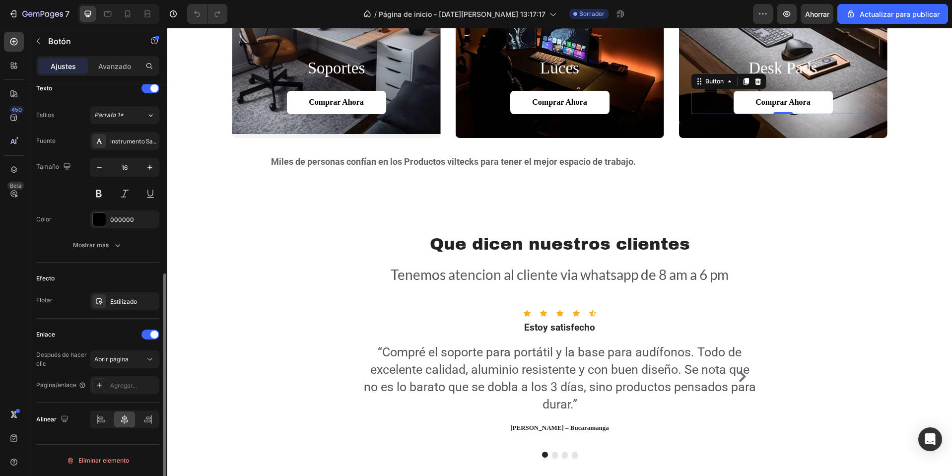
click at [82, 334] on div "Enlace" at bounding box center [97, 335] width 123 height 16
click at [126, 382] on font "Agregar..." at bounding box center [123, 385] width 27 height 7
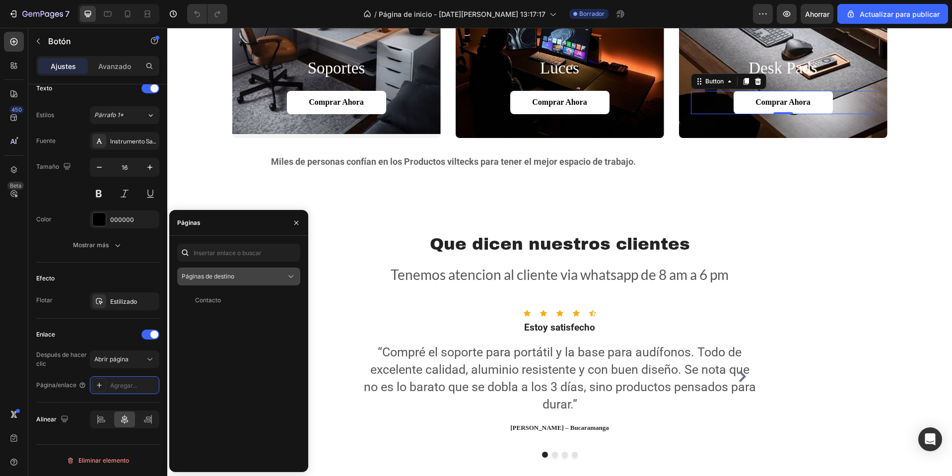
click at [223, 271] on div "Páginas de destino" at bounding box center [239, 276] width 114 height 10
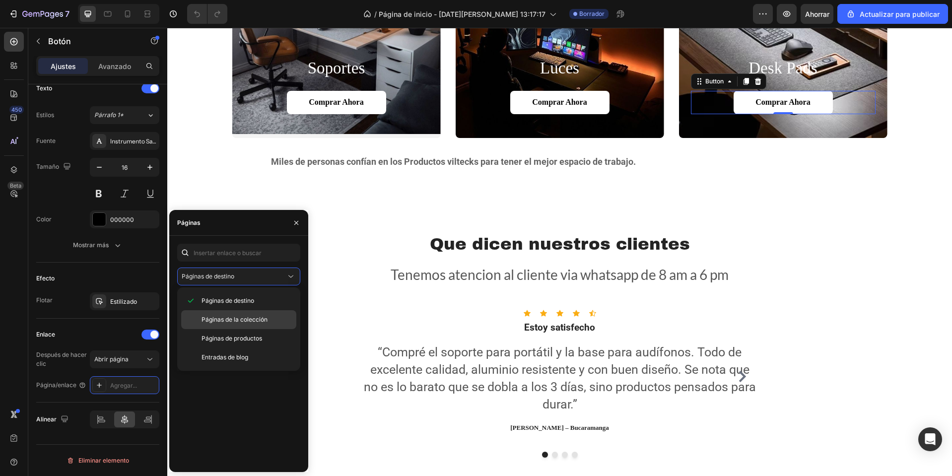
click at [221, 318] on font "Páginas de la colección" at bounding box center [235, 319] width 66 height 7
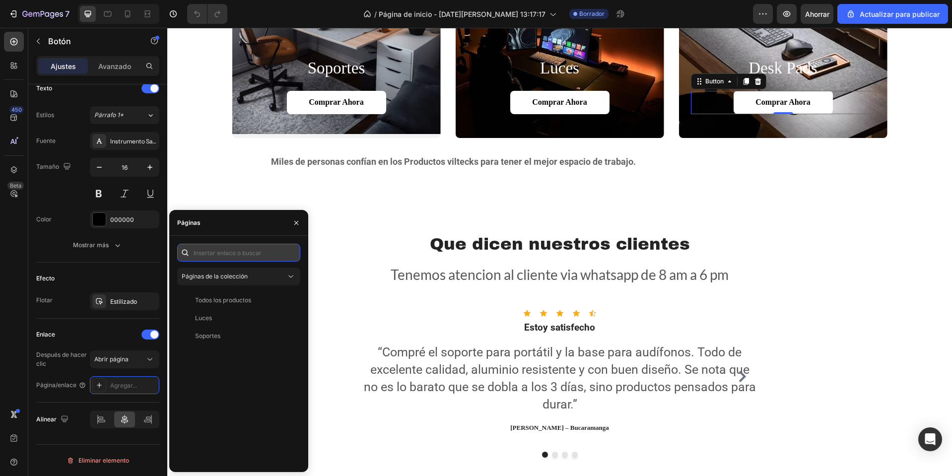
click at [236, 245] on input "text" at bounding box center [238, 253] width 123 height 18
type input "d"
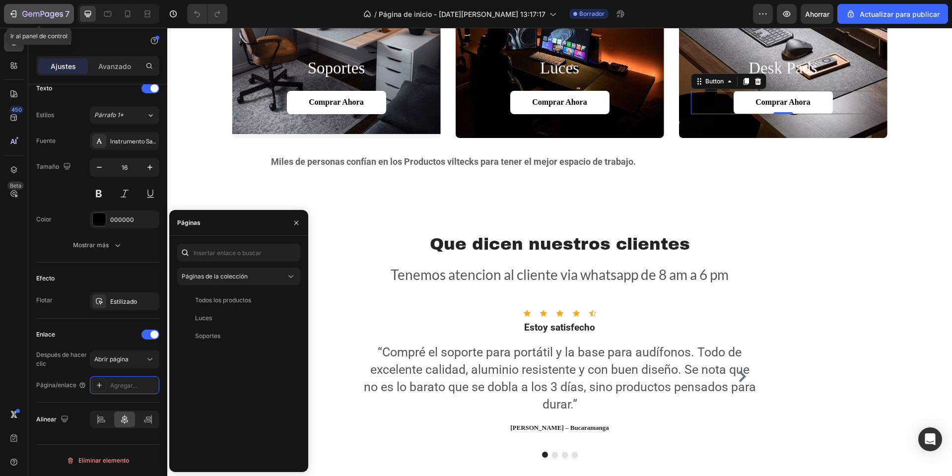
click at [52, 18] on icon "button" at bounding box center [52, 15] width 4 height 6
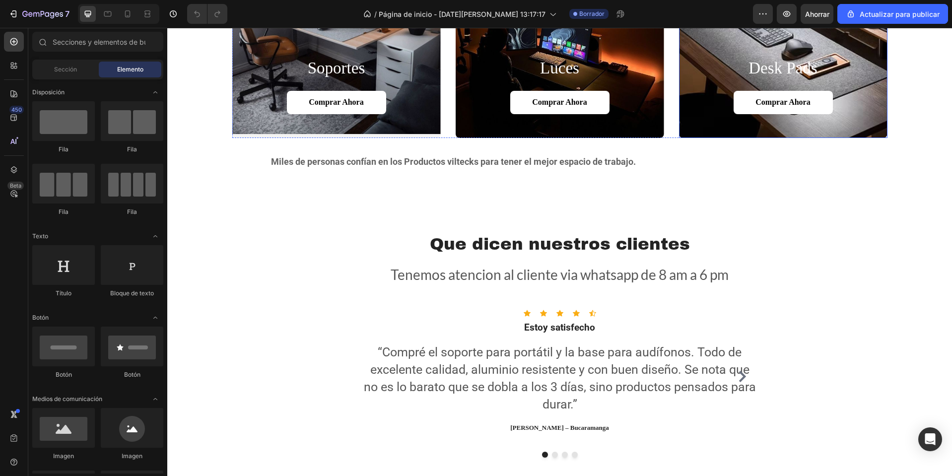
scroll to position [794, 0]
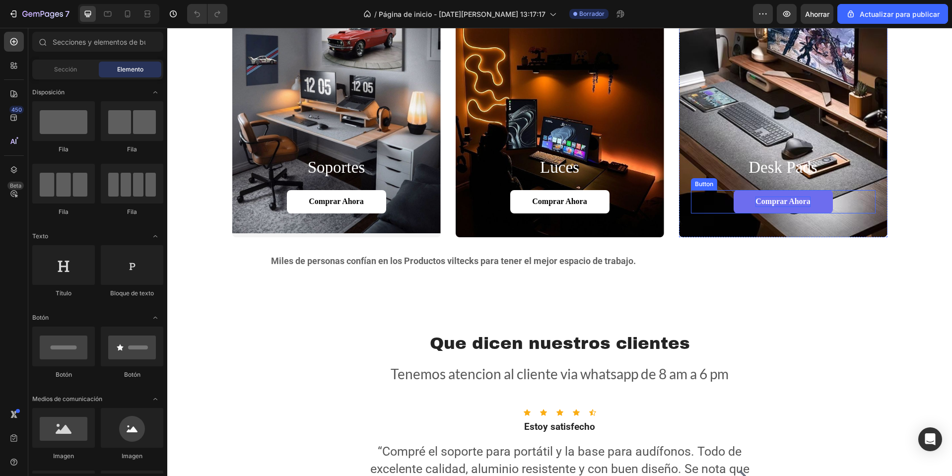
click at [772, 207] on button "Comprar ahora" at bounding box center [783, 201] width 99 height 23
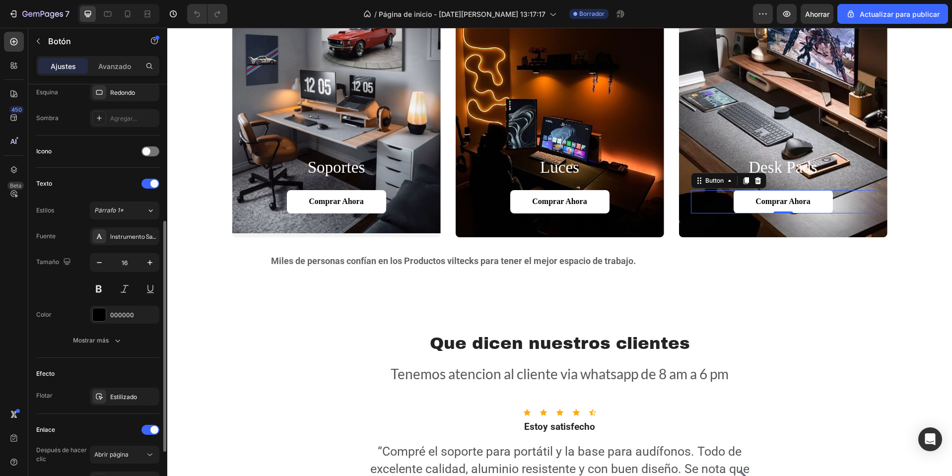
scroll to position [343, 0]
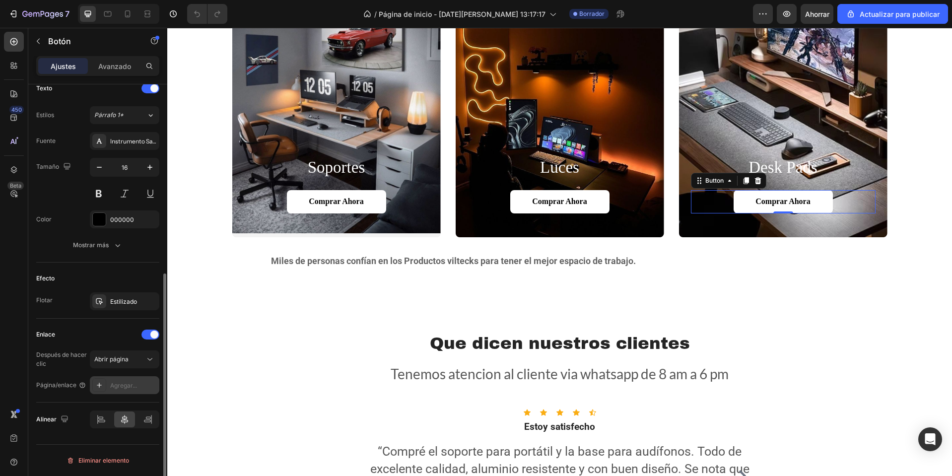
click at [125, 380] on div "Agregar..." at bounding box center [124, 385] width 69 height 18
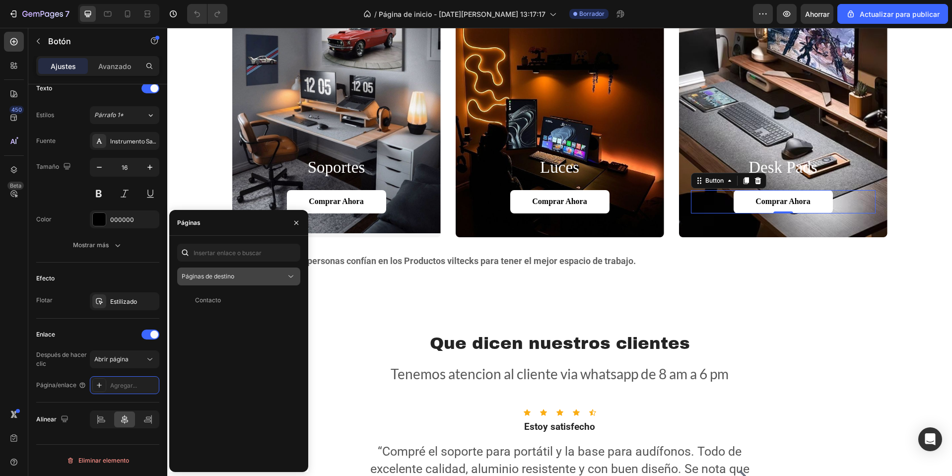
click at [251, 274] on div "Páginas de destino" at bounding box center [234, 276] width 104 height 9
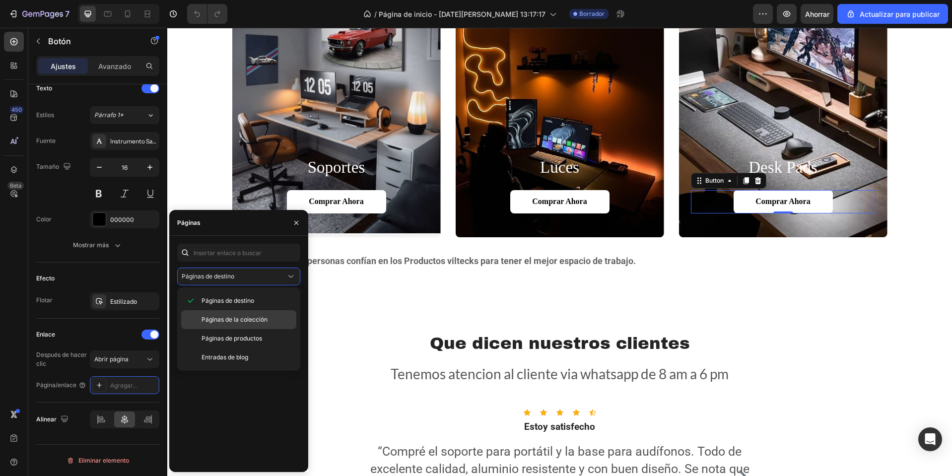
click at [230, 317] on font "Páginas de la colección" at bounding box center [235, 319] width 66 height 7
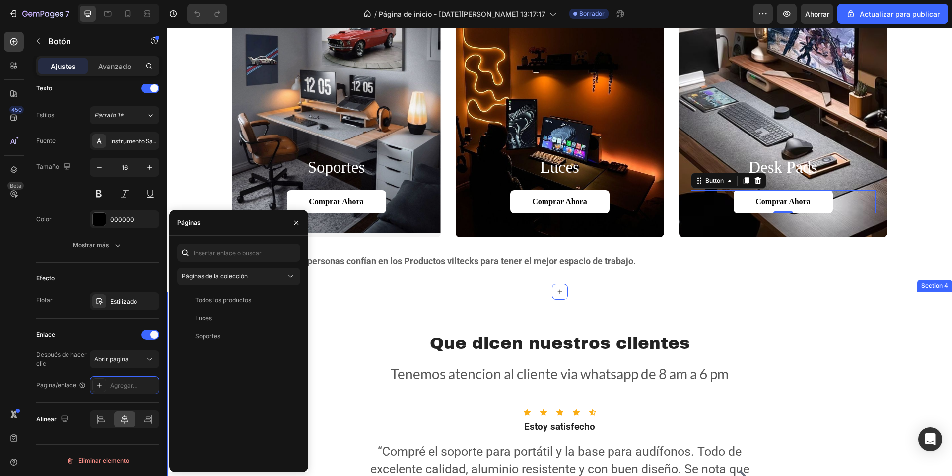
click at [747, 311] on div "Que dicen nuestros clientes Heading Tenemos atencion al cliente via whatsapp de…" at bounding box center [559, 444] width 785 height 305
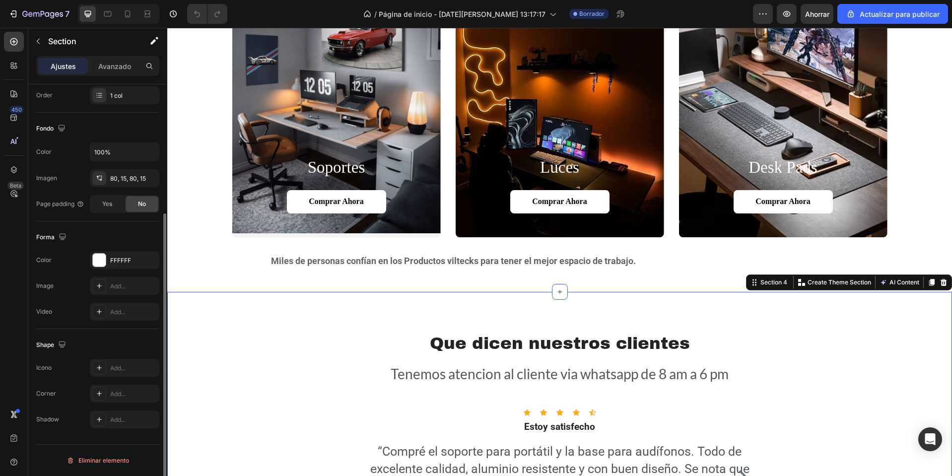
scroll to position [0, 0]
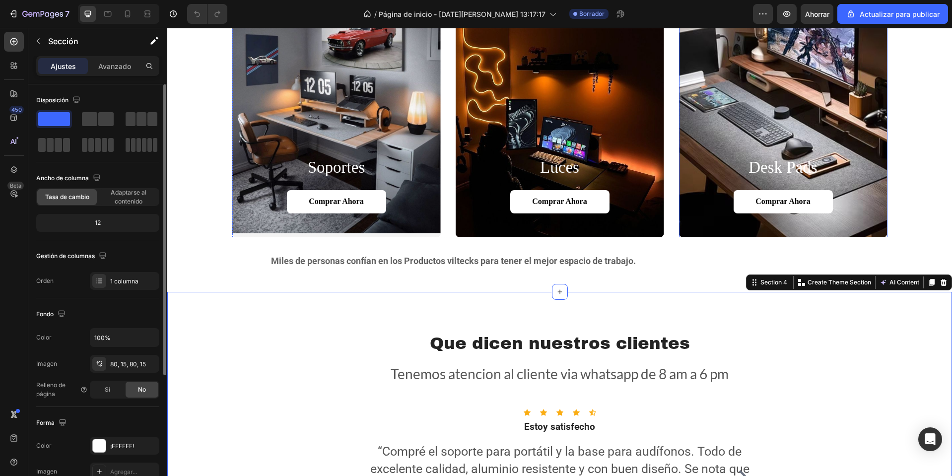
click at [547, 86] on div "Background Image" at bounding box center [560, 105] width 208 height 266
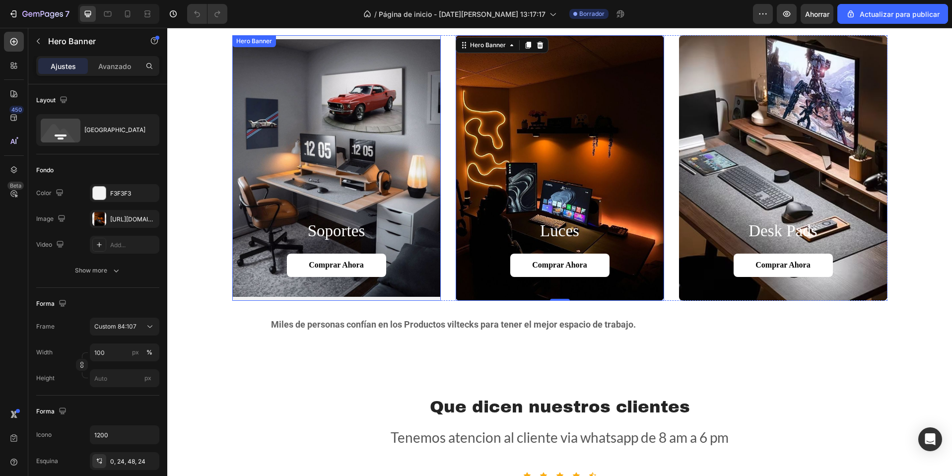
scroll to position [645, 0]
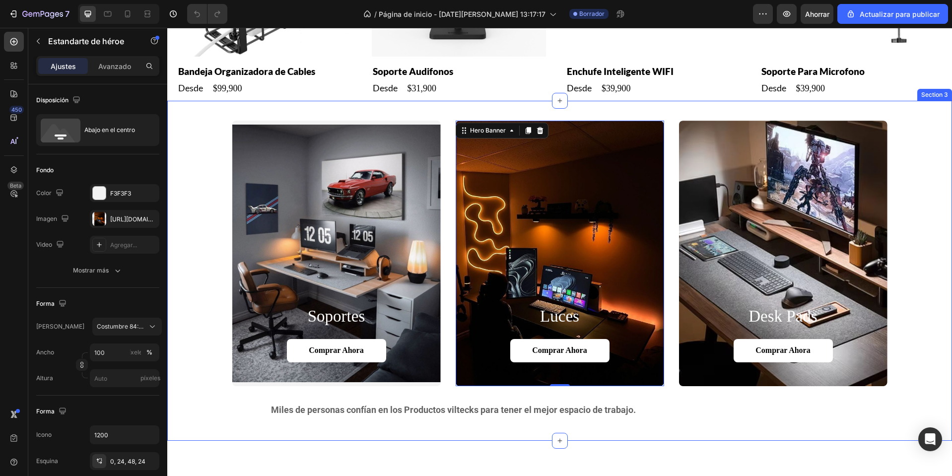
click at [215, 114] on div "soportes Heading Comprar ahora Button Hero Banner luces Heading Comprar ahora B…" at bounding box center [559, 271] width 785 height 340
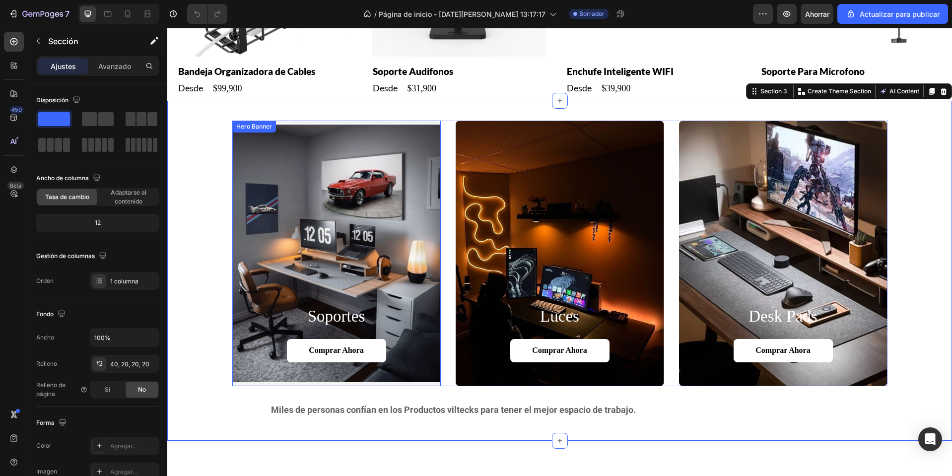
click at [304, 145] on div "Background Image" at bounding box center [336, 254] width 208 height 266
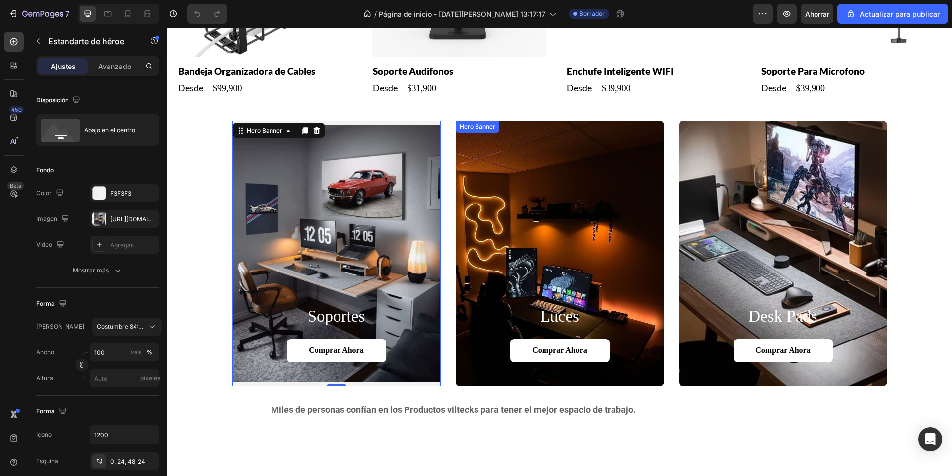
click at [491, 195] on div "Background Image" at bounding box center [560, 254] width 208 height 266
click at [308, 174] on div "Background Image" at bounding box center [336, 254] width 208 height 266
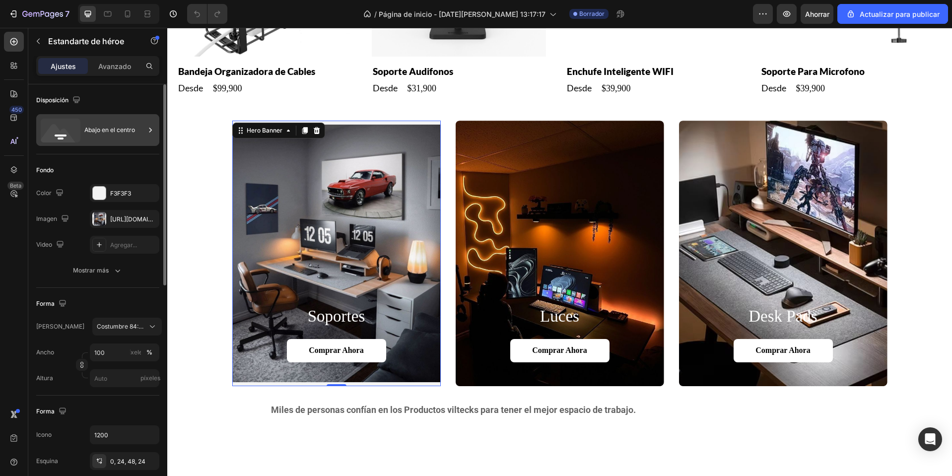
click at [116, 123] on div "Abajo en el centro" at bounding box center [114, 130] width 61 height 23
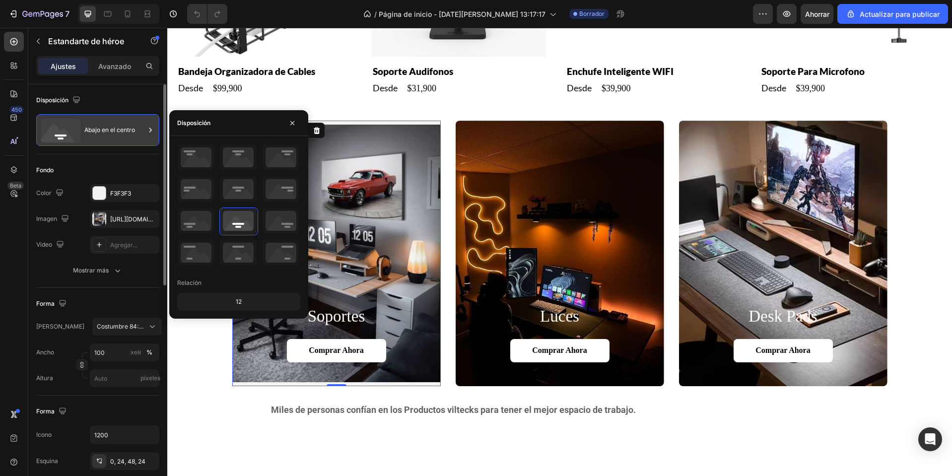
click at [116, 123] on div "Abajo en el centro" at bounding box center [114, 130] width 61 height 23
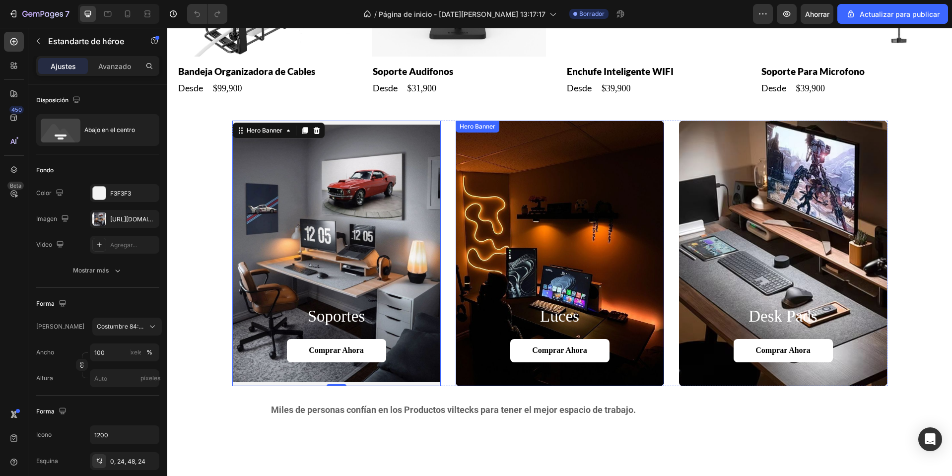
click at [518, 224] on div "Background Image" at bounding box center [560, 254] width 208 height 266
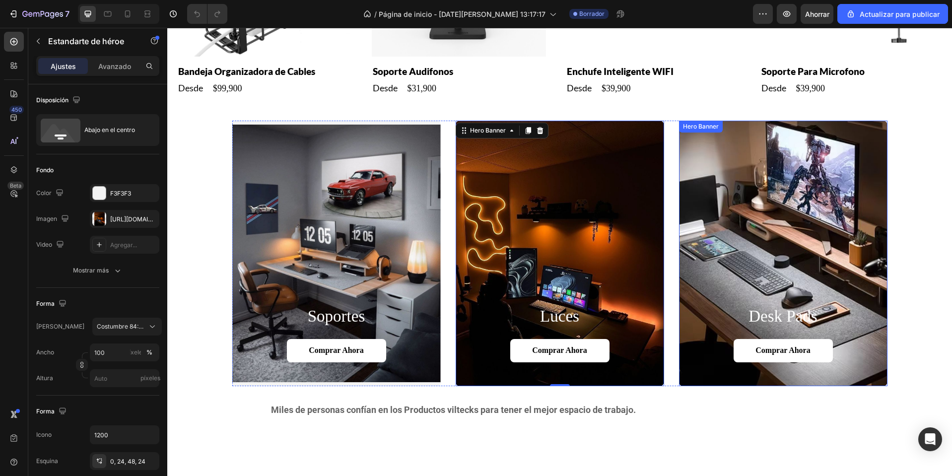
click at [759, 240] on div "Background Image" at bounding box center [783, 254] width 208 height 266
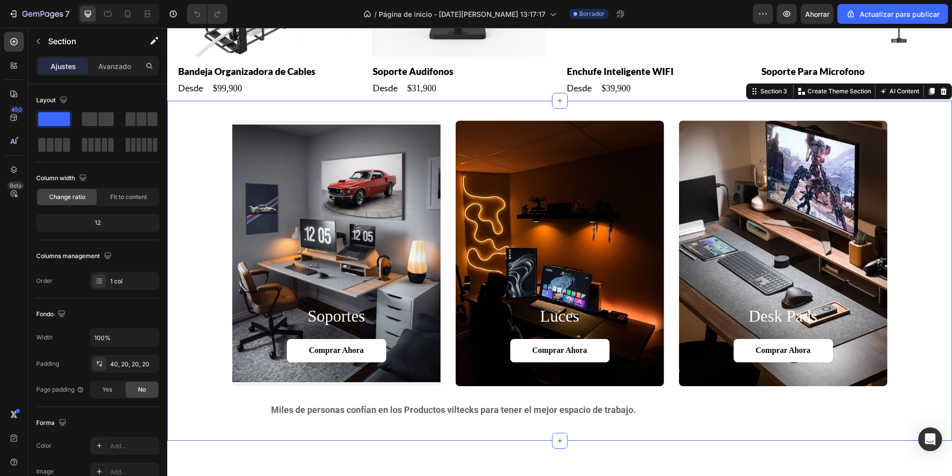
click at [917, 195] on div "soportes Heading Comprar ahora Button Hero Banner luces Heading Comprar ahora B…" at bounding box center [559, 254] width 765 height 266
click at [105, 117] on span at bounding box center [105, 119] width 15 height 14
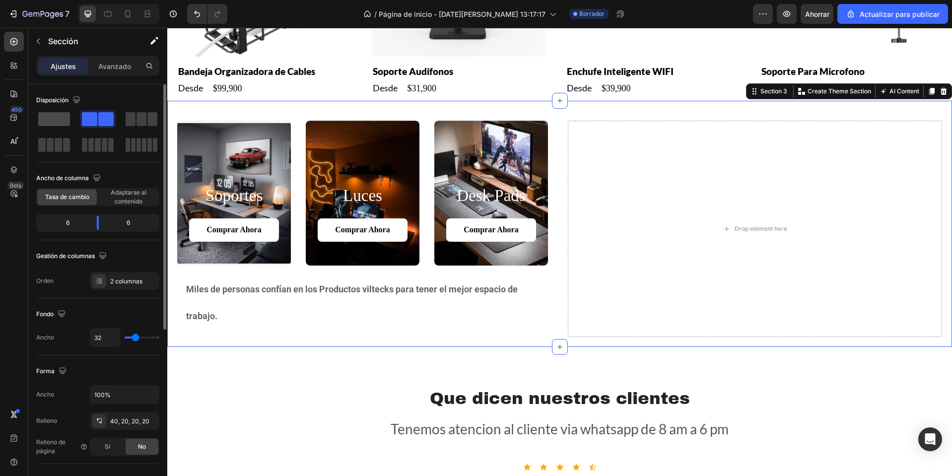
click at [56, 123] on span at bounding box center [54, 119] width 32 height 14
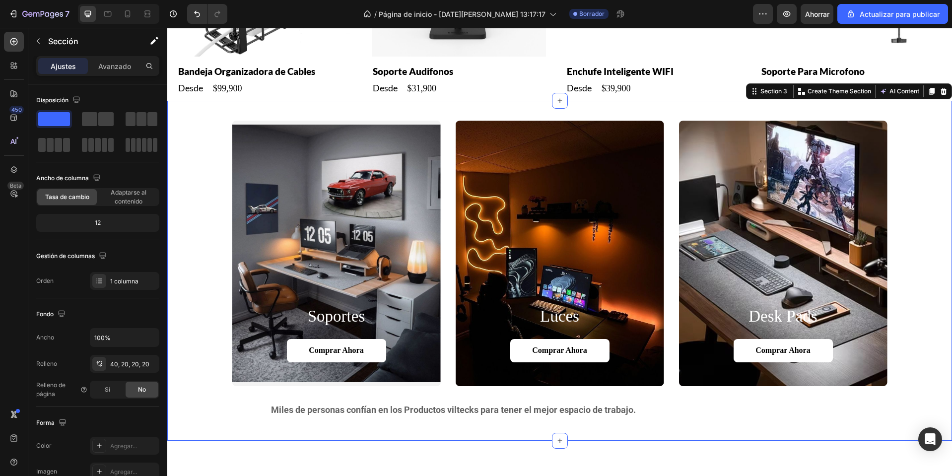
click at [97, 24] on div "7 / Página de inicio - [DATE][PERSON_NAME] 13:17:17 Borrador Avance Ahorrar Act…" at bounding box center [476, 14] width 952 height 28
click at [93, 42] on p "Sección" at bounding box center [88, 41] width 81 height 12
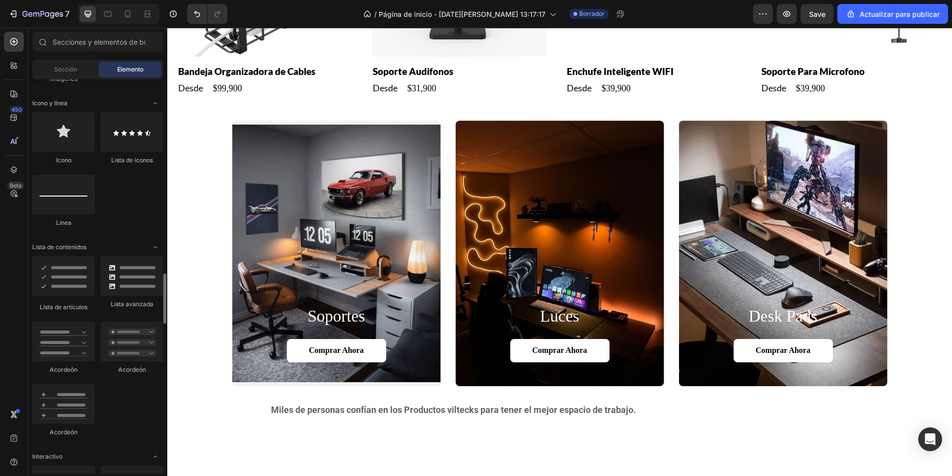
scroll to position [794, 0]
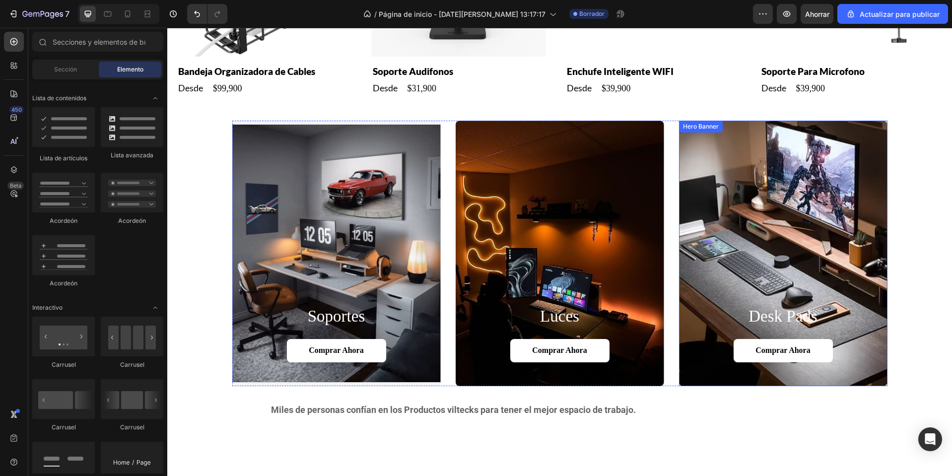
click at [760, 223] on div "Background Image" at bounding box center [783, 254] width 208 height 266
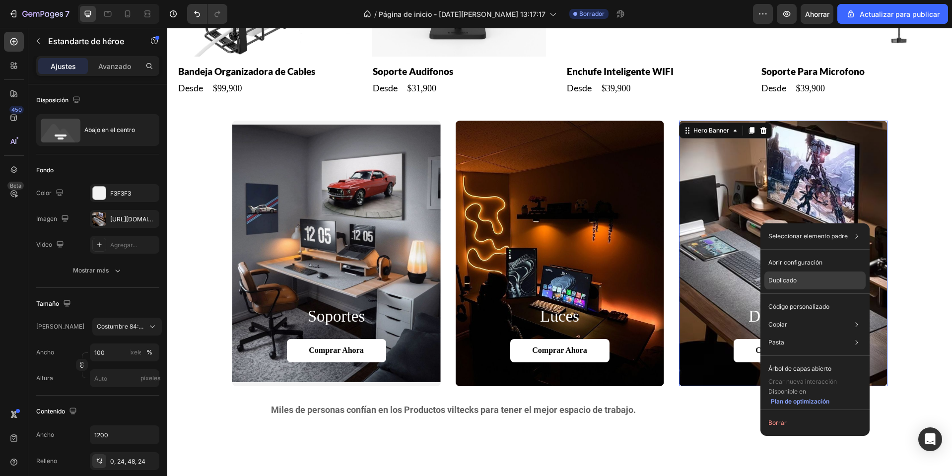
click at [810, 298] on div "Duplicado" at bounding box center [814, 307] width 101 height 18
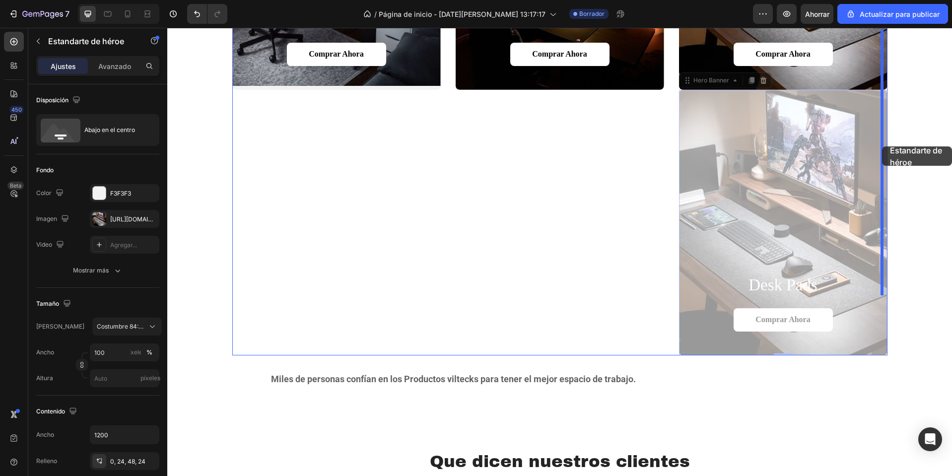
scroll to position [718, 0]
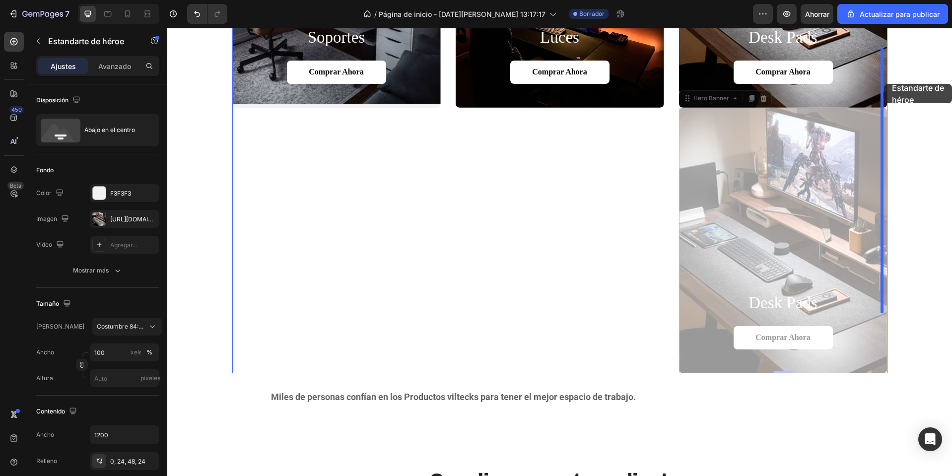
drag, startPoint x: 767, startPoint y: 203, endPoint x: 885, endPoint y: 78, distance: 172.0
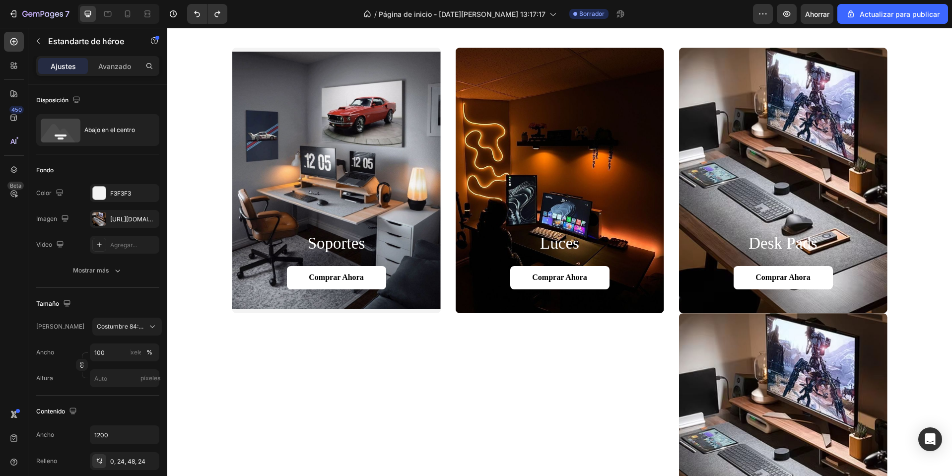
click at [691, 370] on div "Background Image" at bounding box center [783, 446] width 208 height 266
click at [728, 341] on div "Background Image" at bounding box center [783, 446] width 208 height 266
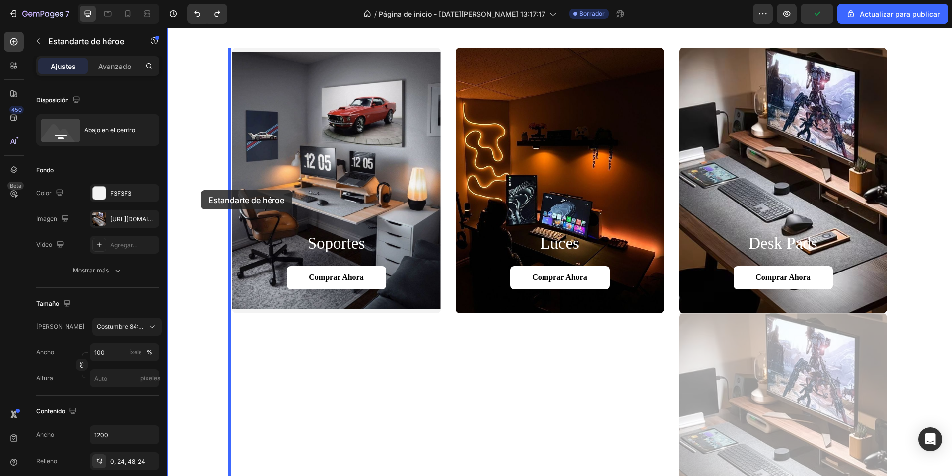
drag, startPoint x: 729, startPoint y: 343, endPoint x: 201, endPoint y: 190, distance: 550.2
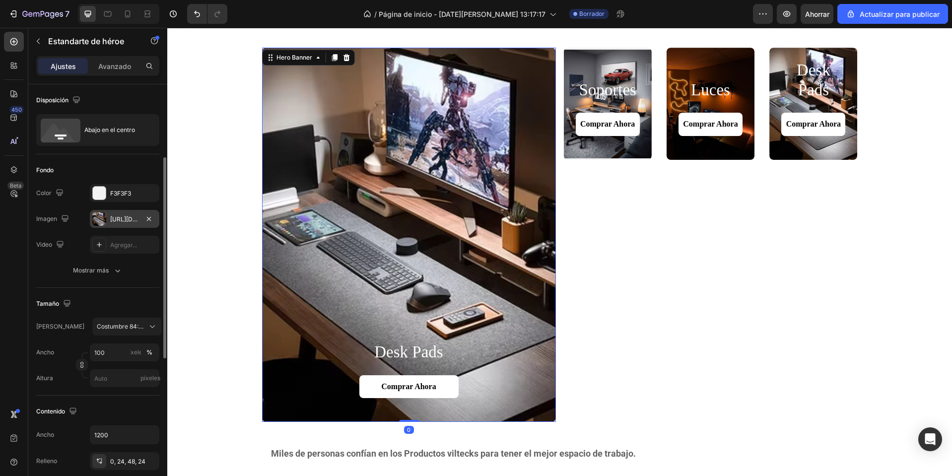
scroll to position [99, 0]
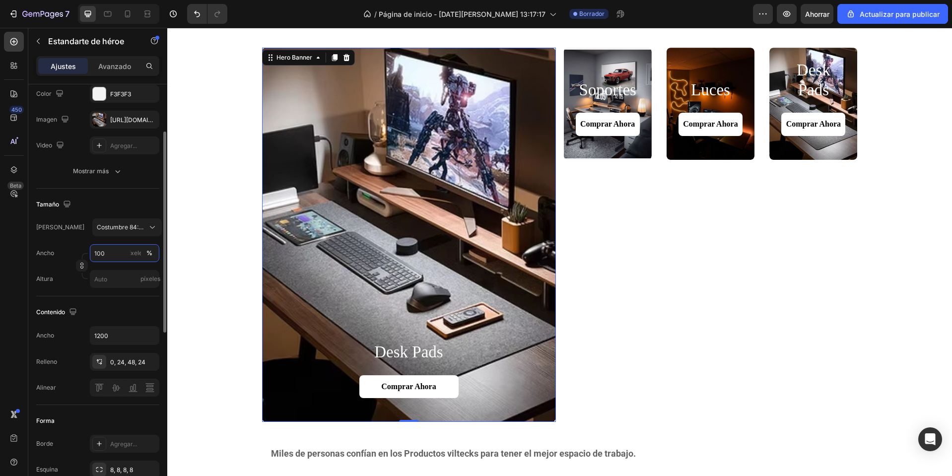
click at [106, 251] on input "100" at bounding box center [124, 253] width 69 height 18
click at [110, 341] on input "1200" at bounding box center [124, 336] width 68 height 18
click at [283, 147] on div "Background Image" at bounding box center [409, 235] width 294 height 374
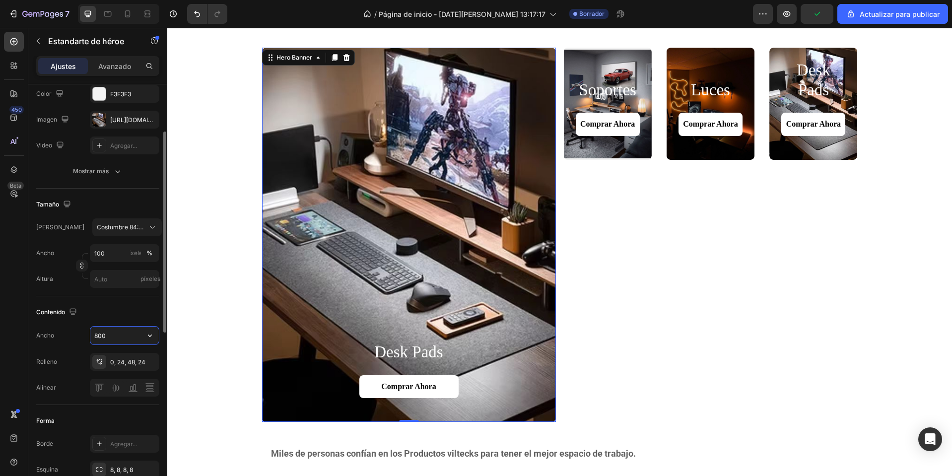
click at [126, 335] on input "800" at bounding box center [124, 336] width 68 height 18
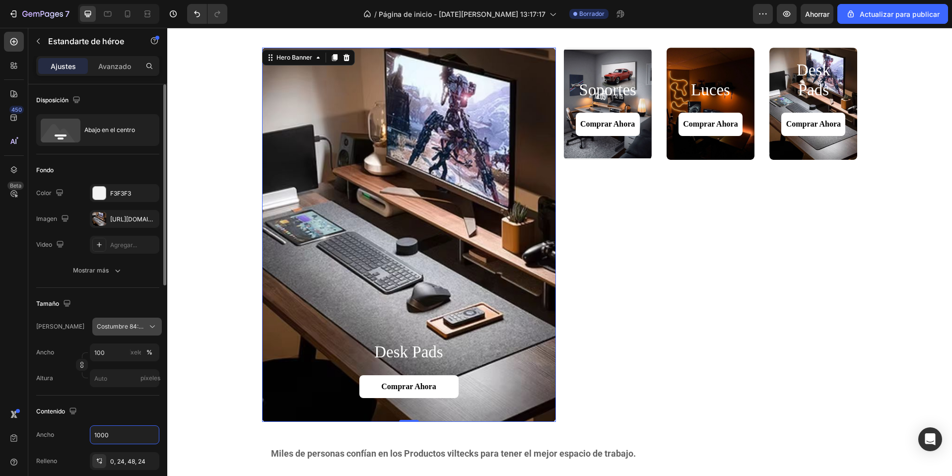
type input "1000"
click at [135, 322] on span "Costumbre 84:107" at bounding box center [121, 326] width 49 height 9
click at [106, 383] on input "píxeles" at bounding box center [124, 378] width 69 height 18
type input "1"
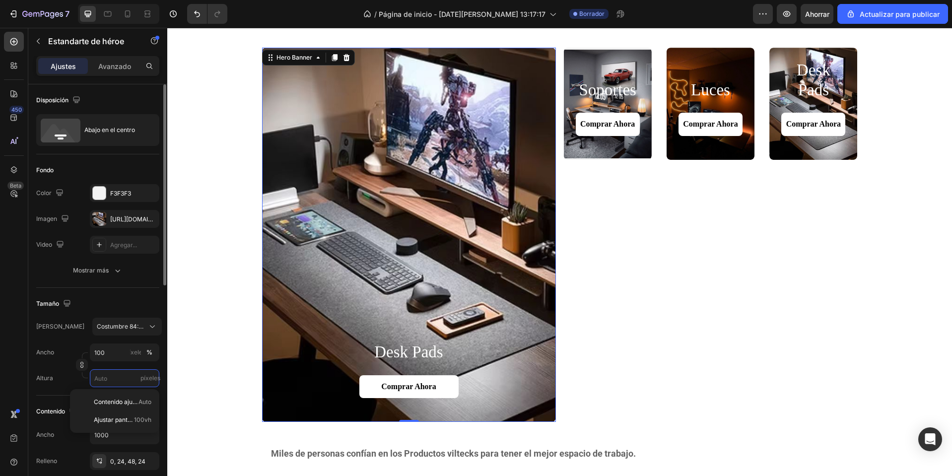
type input "1"
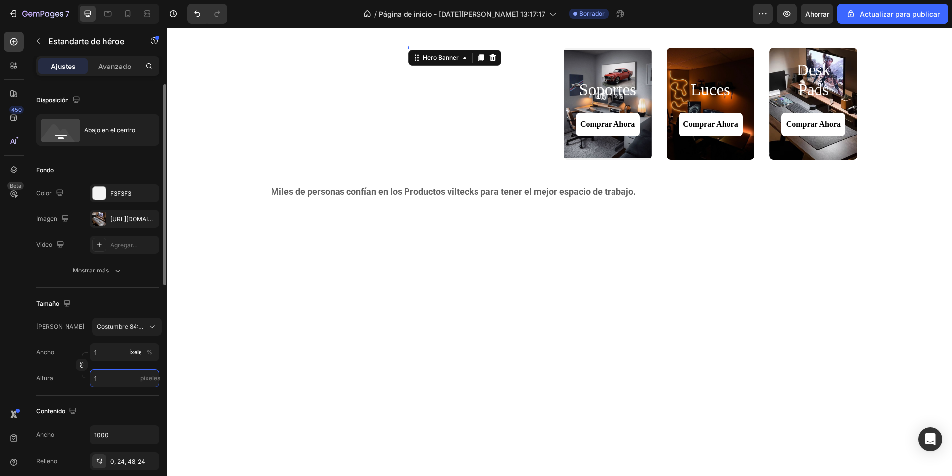
type input "9"
type input "11"
type input "87"
type input "111"
type input "872"
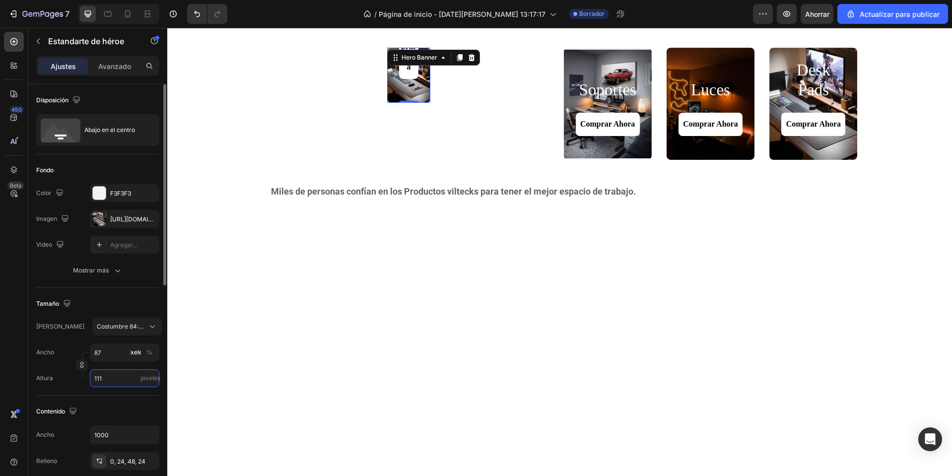
type input "1111"
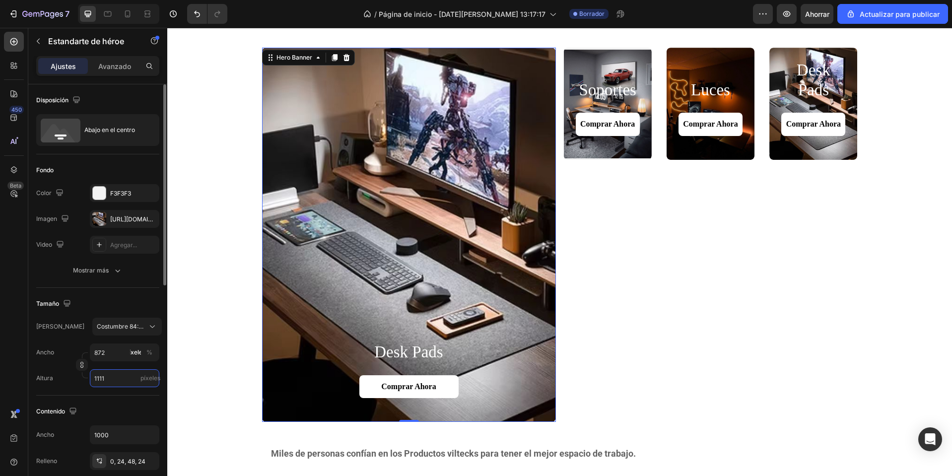
type input "100"
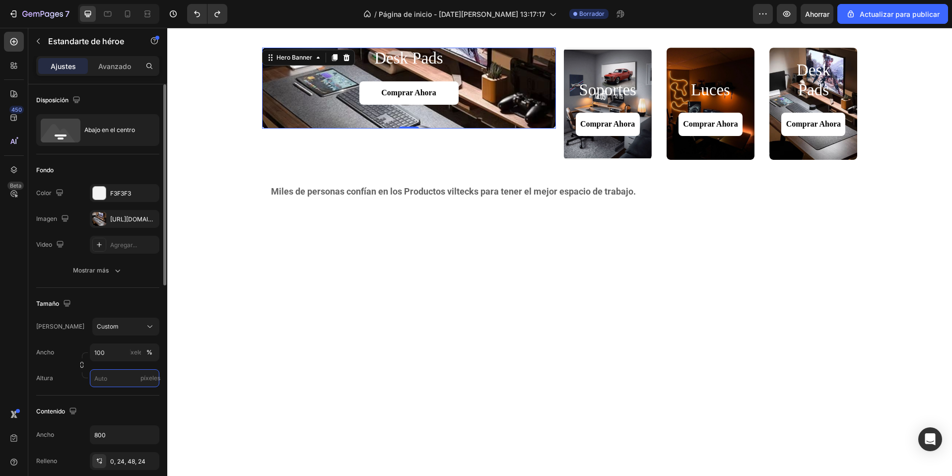
type input "1200"
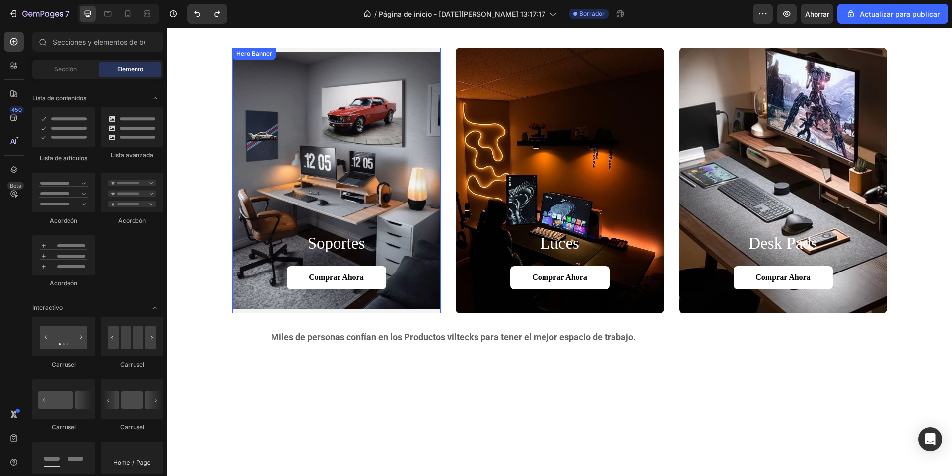
click at [355, 148] on div "Background Image" at bounding box center [336, 181] width 208 height 266
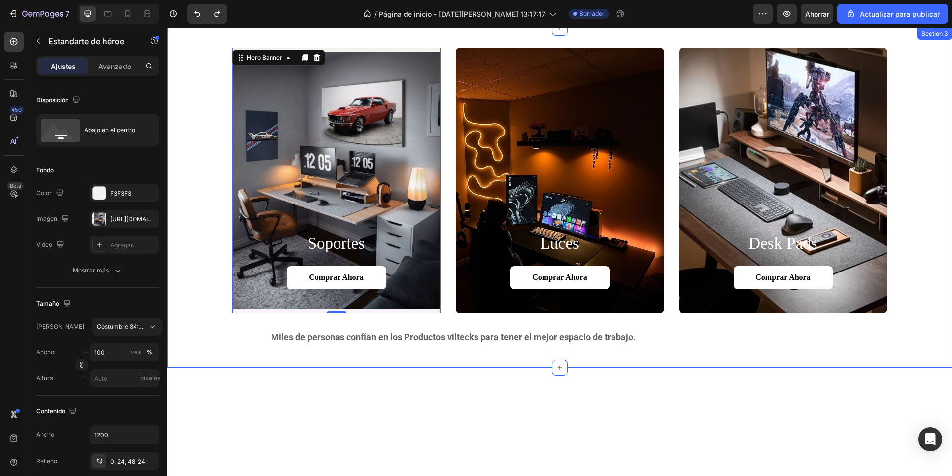
click at [195, 79] on div "soportes Heading Comprar ahora Button Hero Banner 0 luces Heading Comprar ahora…" at bounding box center [559, 181] width 765 height 266
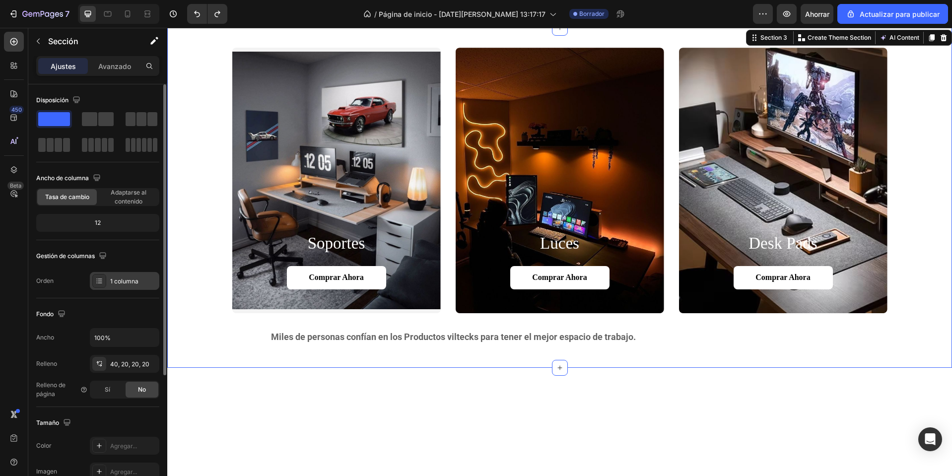
click at [117, 285] on div "1 columna" at bounding box center [133, 281] width 47 height 9
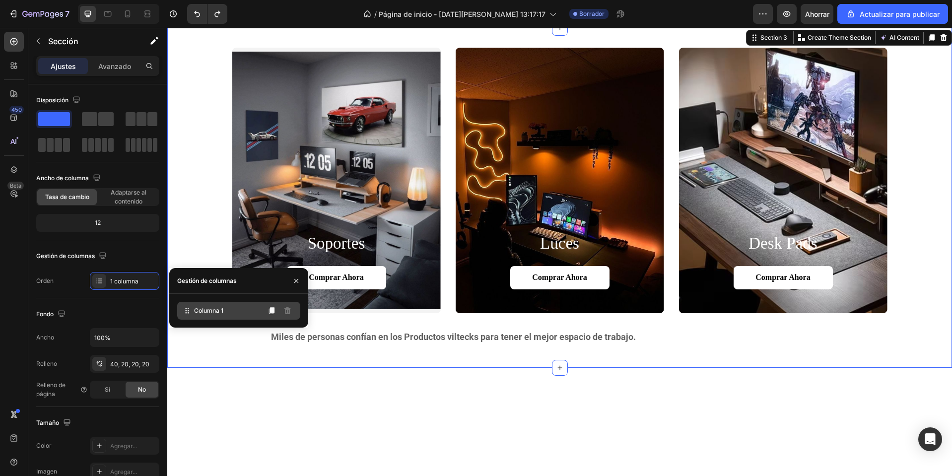
click at [225, 315] on div "Columna 1" at bounding box center [238, 311] width 123 height 18
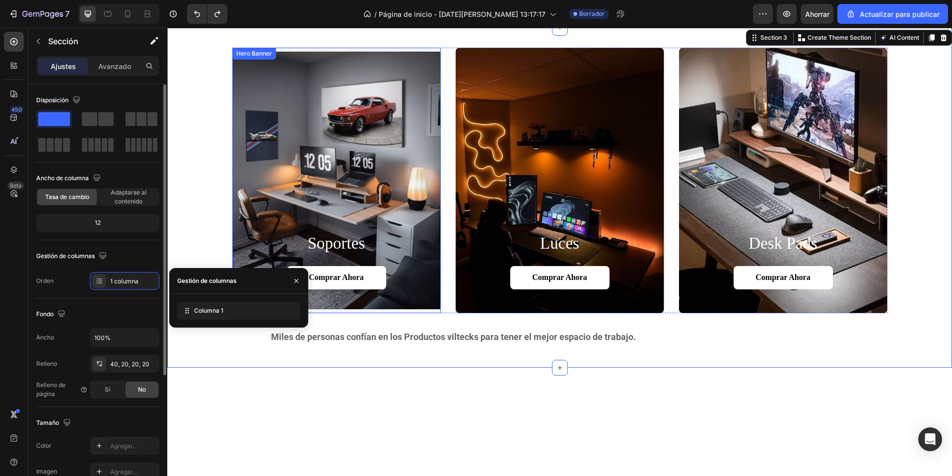
click at [319, 167] on div "Background Image" at bounding box center [336, 181] width 208 height 266
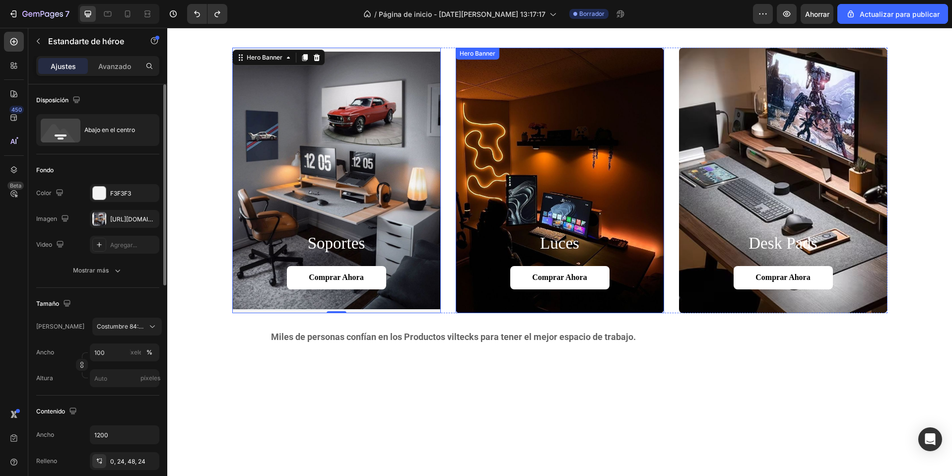
click at [558, 202] on div "Background Image" at bounding box center [560, 181] width 208 height 266
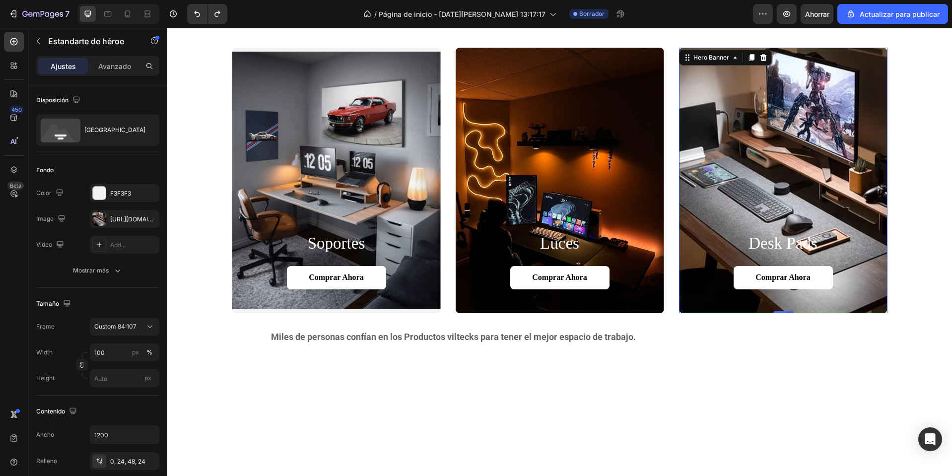
click at [731, 171] on div "Background Image" at bounding box center [783, 181] width 208 height 266
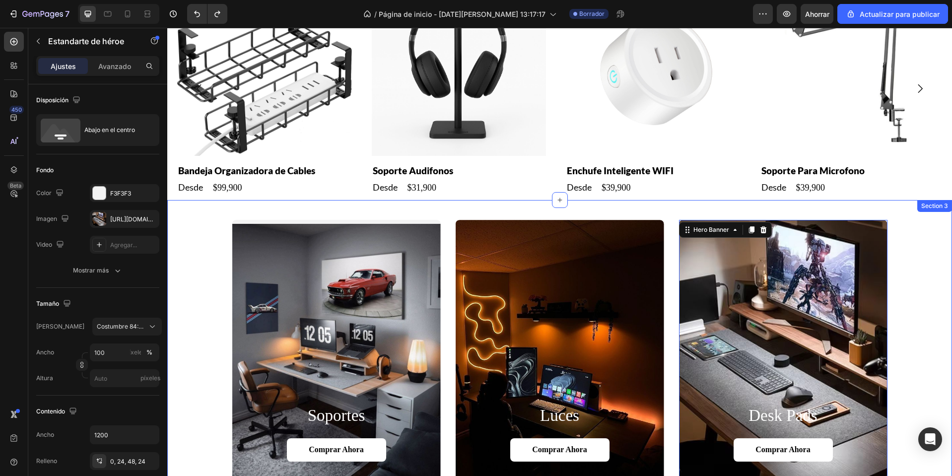
scroll to position [420, 0]
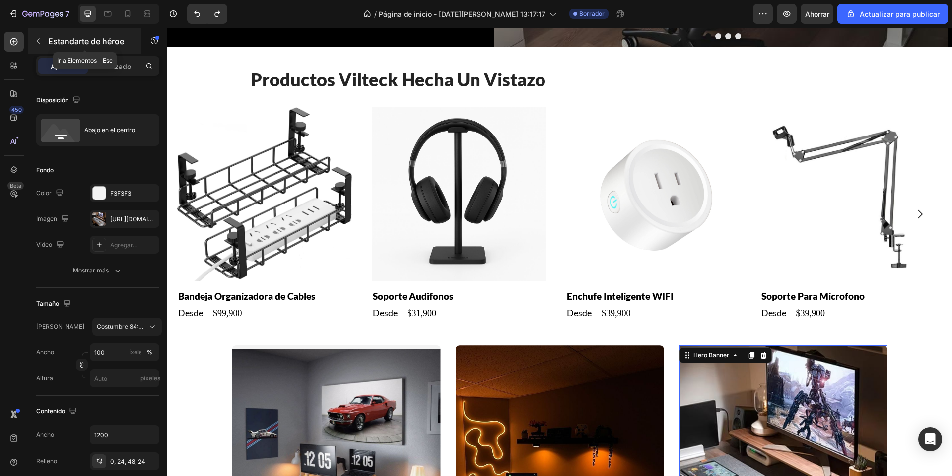
click at [44, 40] on button "button" at bounding box center [38, 41] width 16 height 16
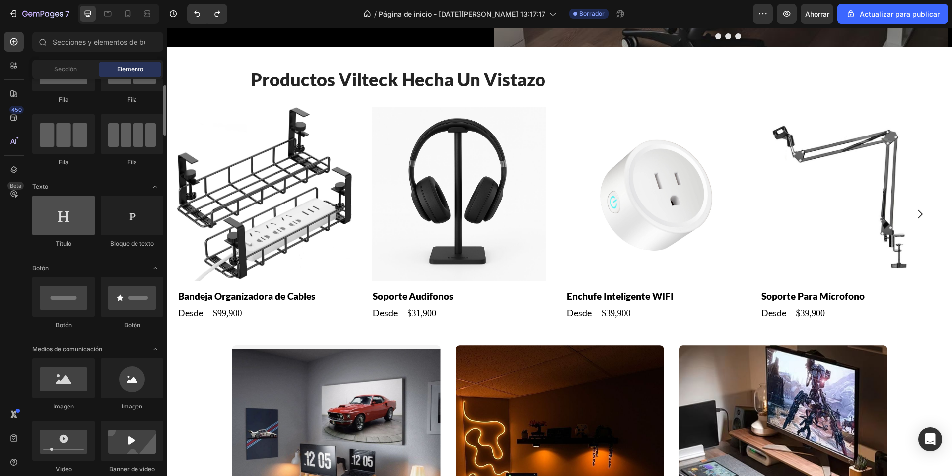
scroll to position [0, 0]
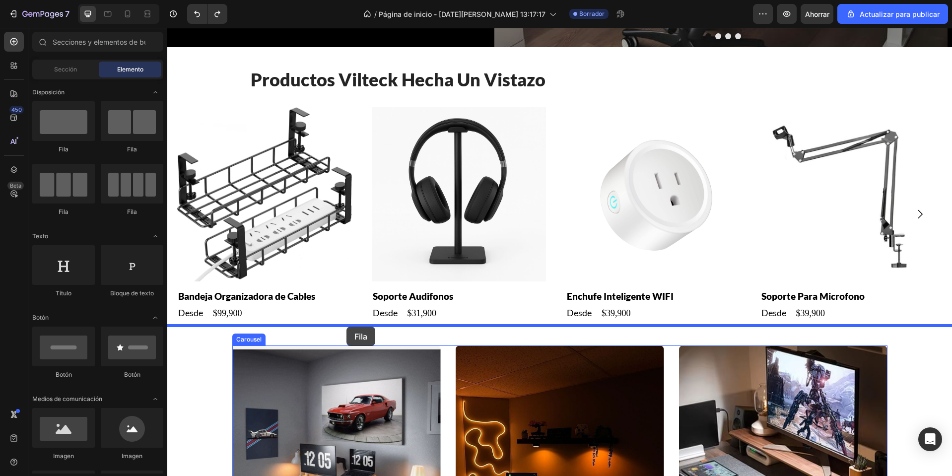
drag, startPoint x: 308, startPoint y: 214, endPoint x: 347, endPoint y: 327, distance: 118.7
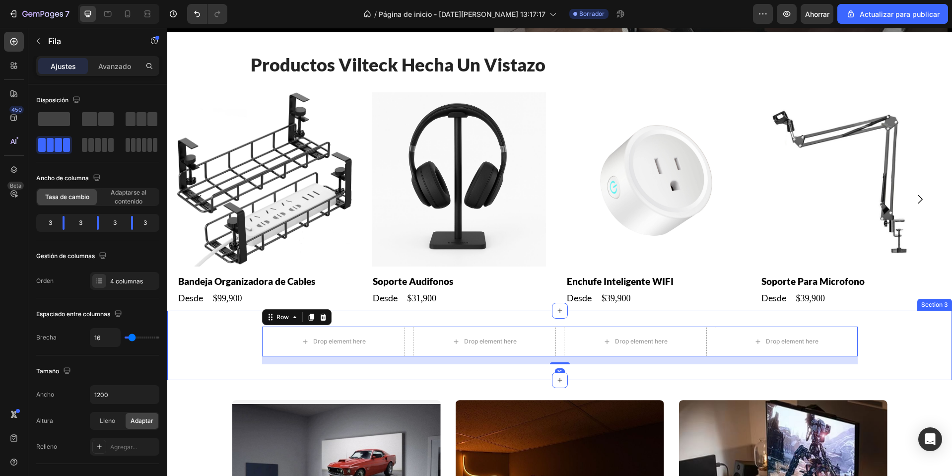
scroll to position [619, 0]
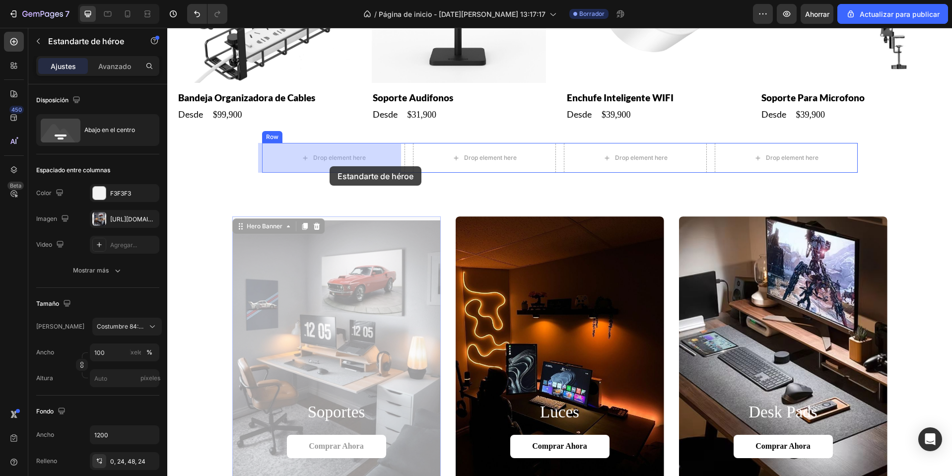
drag, startPoint x: 346, startPoint y: 333, endPoint x: 330, endPoint y: 166, distance: 167.6
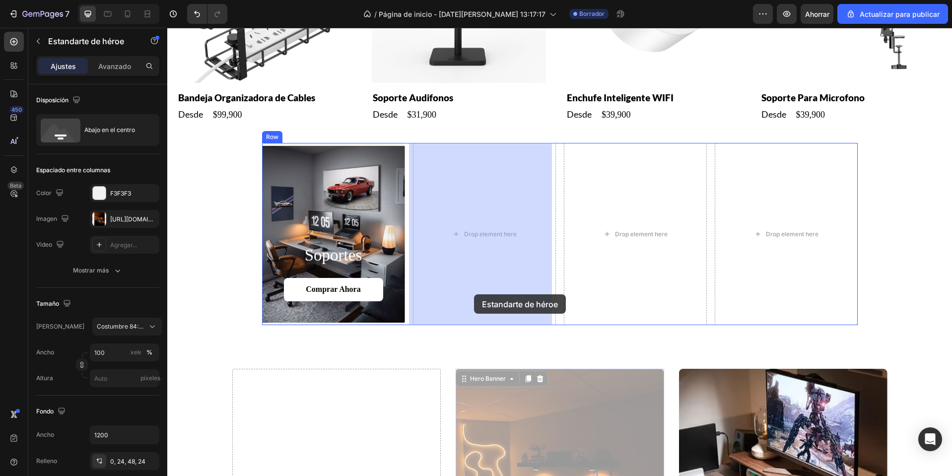
drag, startPoint x: 518, startPoint y: 418, endPoint x: 473, endPoint y: 294, distance: 131.7
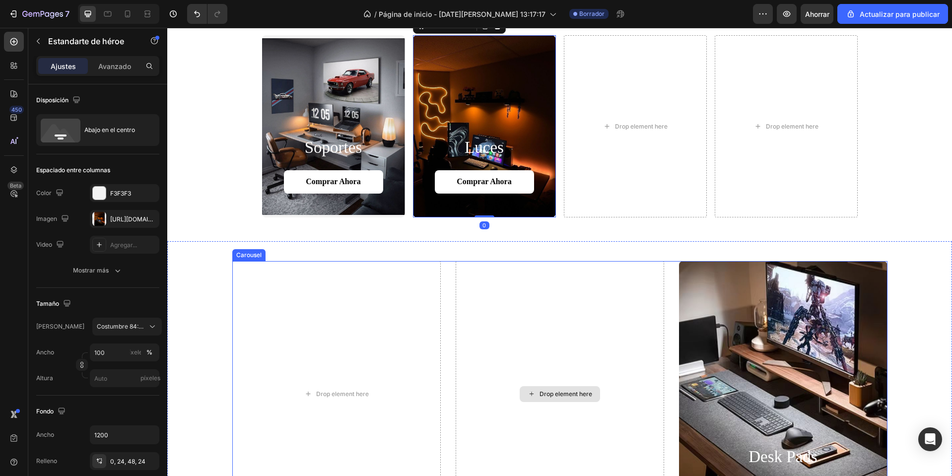
scroll to position [817, 0]
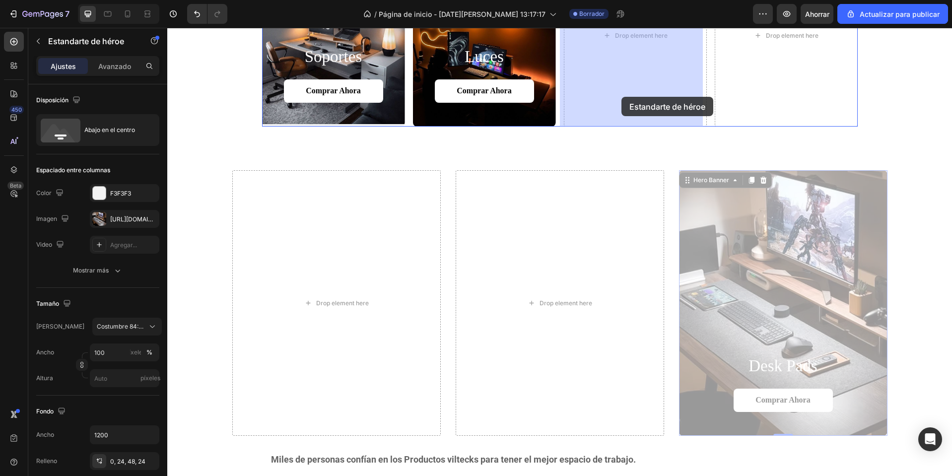
drag, startPoint x: 724, startPoint y: 331, endPoint x: 621, endPoint y: 97, distance: 255.6
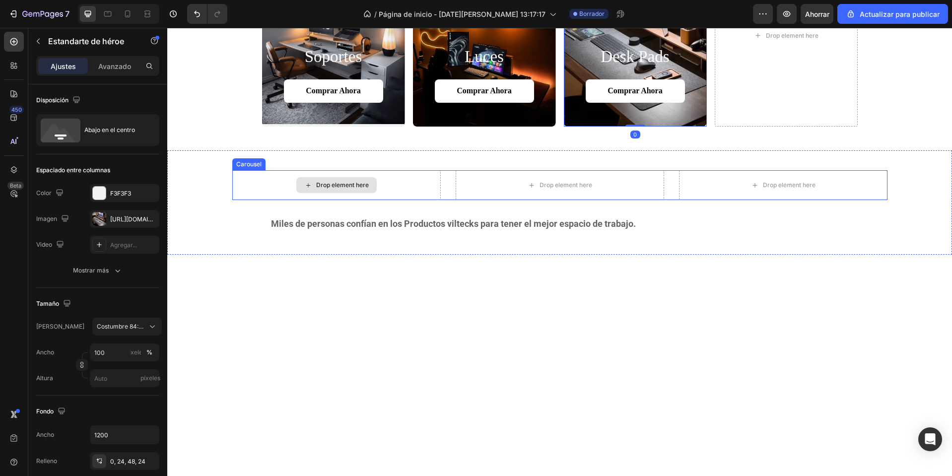
click at [239, 186] on div "Drop element here" at bounding box center [336, 185] width 208 height 30
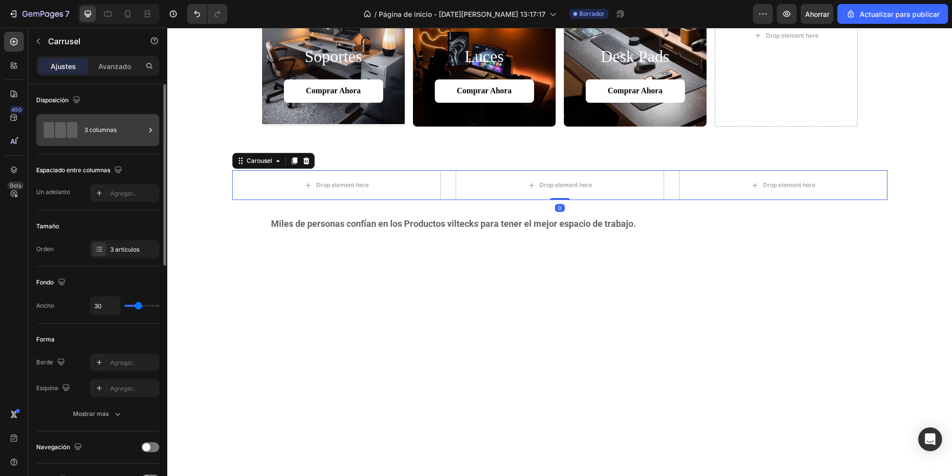
click at [114, 134] on font "3 columnas" at bounding box center [100, 130] width 32 height 9
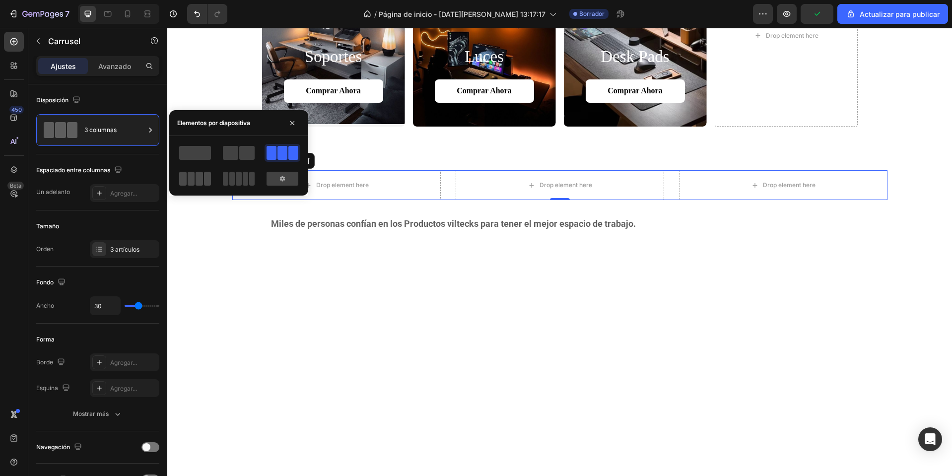
click at [199, 178] on span at bounding box center [199, 179] width 7 height 14
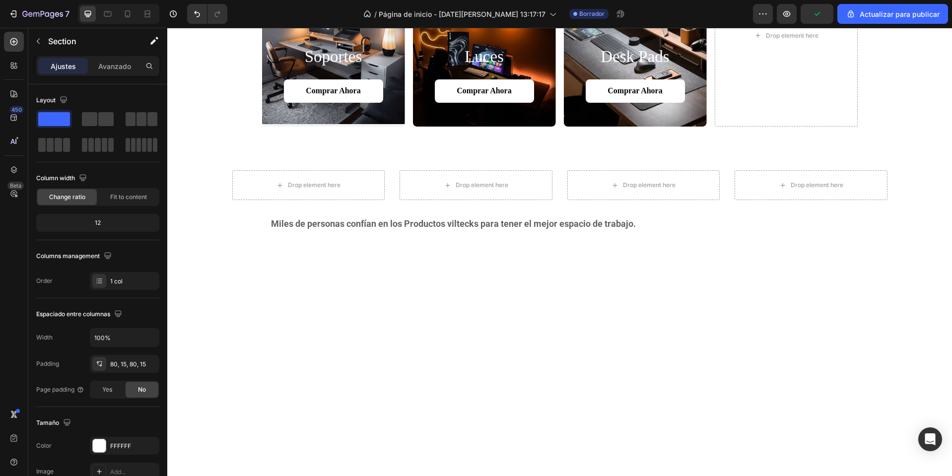
click at [328, 306] on div at bounding box center [560, 406] width 770 height 225
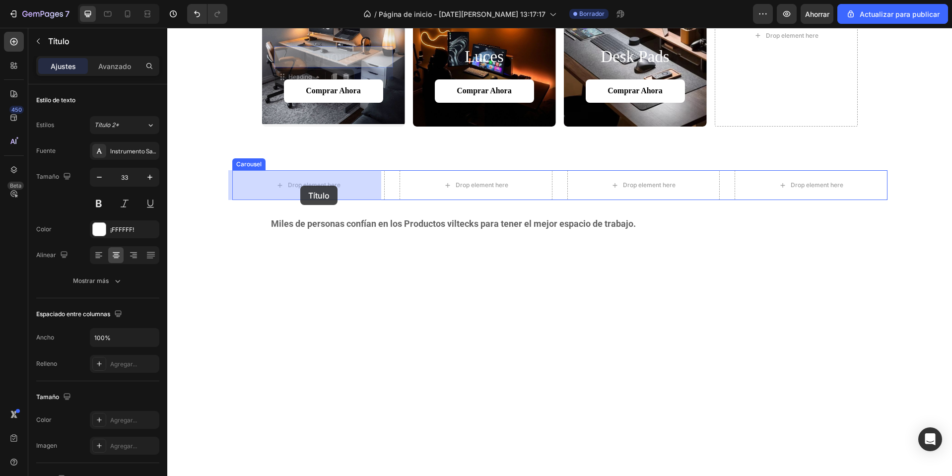
drag, startPoint x: 332, startPoint y: 57, endPoint x: 300, endPoint y: 186, distance: 132.9
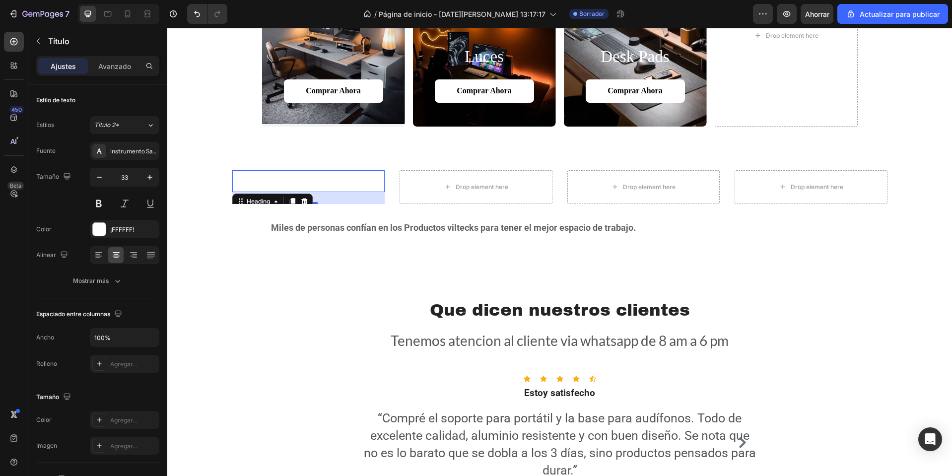
click at [333, 183] on h2 "soportes" at bounding box center [308, 181] width 153 height 22
click at [351, 159] on div "soportes Heading 24 Drop element here Drop element here Drop element here Carou…" at bounding box center [559, 204] width 785 height 108
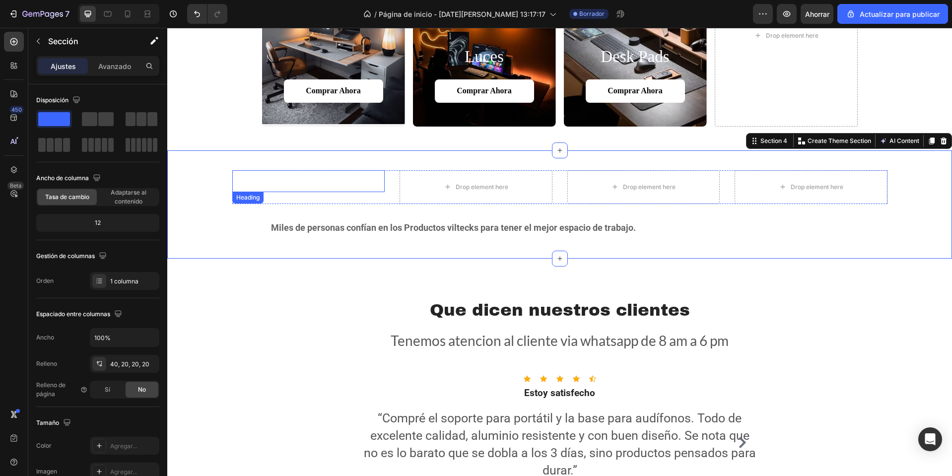
click at [313, 189] on p "soportes" at bounding box center [308, 181] width 151 height 20
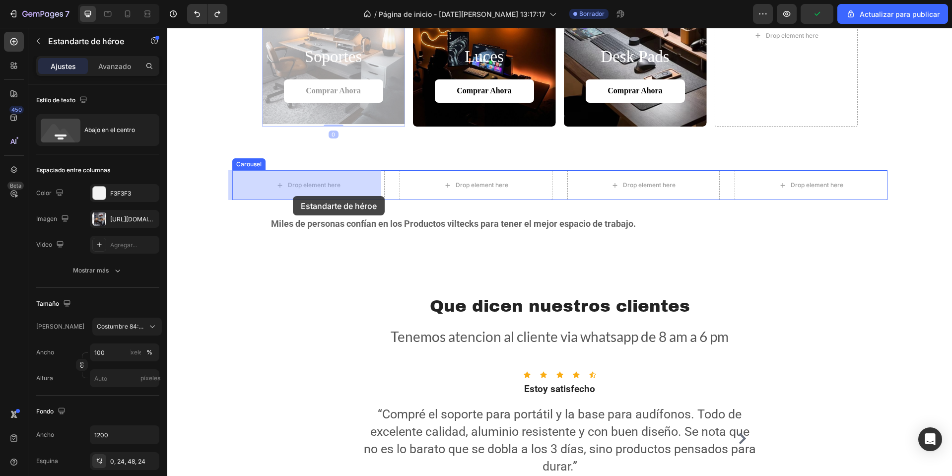
drag, startPoint x: 336, startPoint y: 37, endPoint x: 293, endPoint y: 186, distance: 154.9
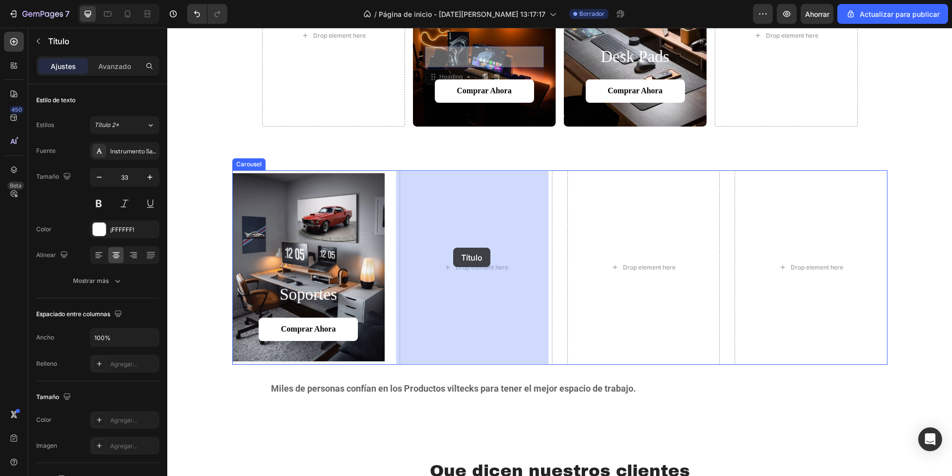
drag, startPoint x: 489, startPoint y: 62, endPoint x: 459, endPoint y: 226, distance: 166.7
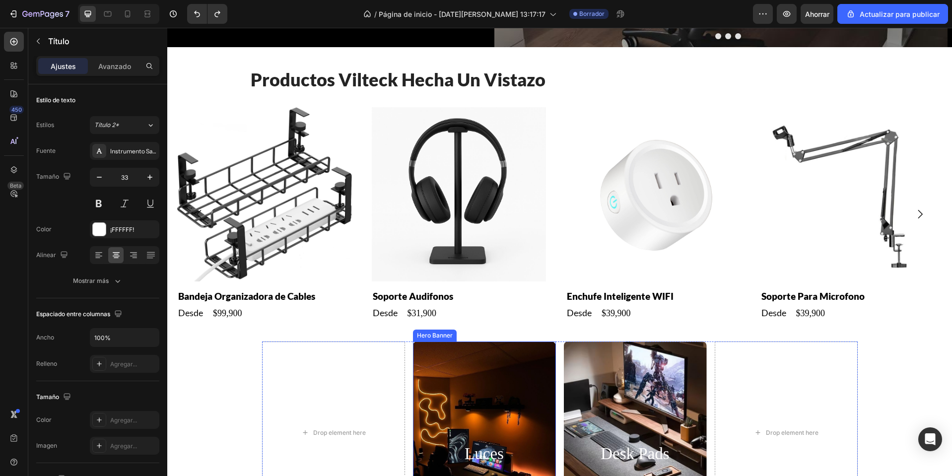
scroll to position [619, 0]
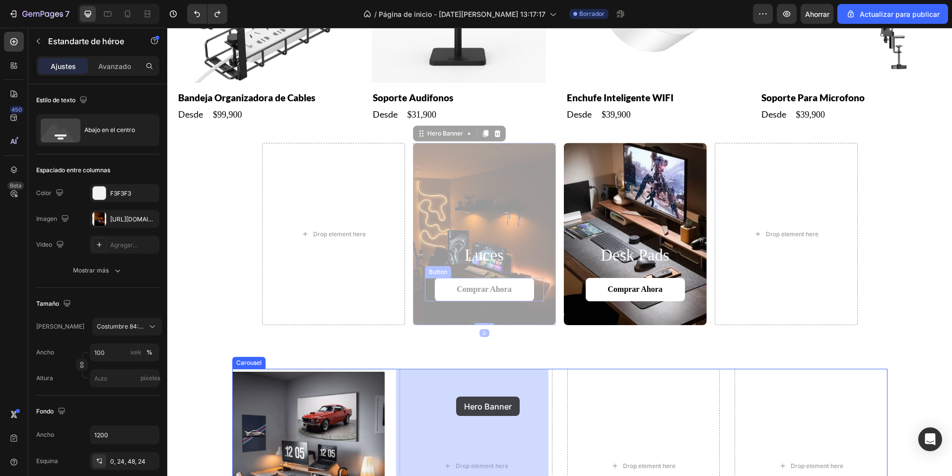
drag, startPoint x: 490, startPoint y: 208, endPoint x: 456, endPoint y: 397, distance: 191.2
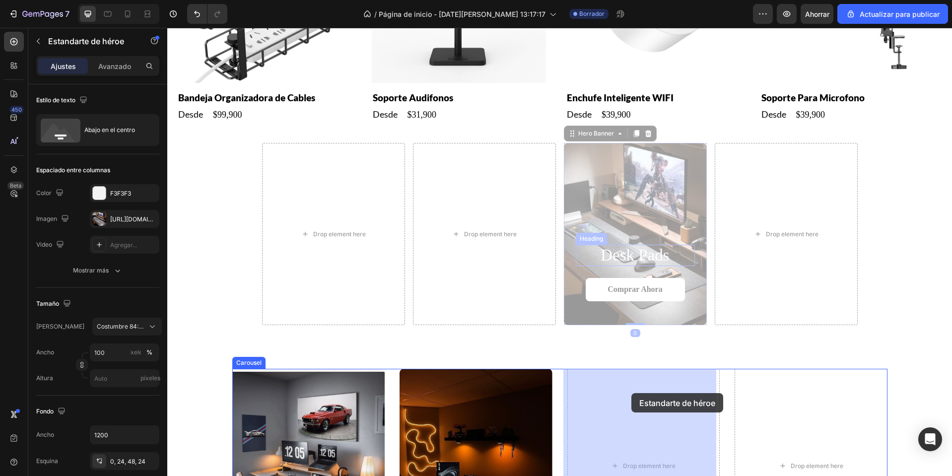
drag, startPoint x: 624, startPoint y: 193, endPoint x: 631, endPoint y: 393, distance: 200.7
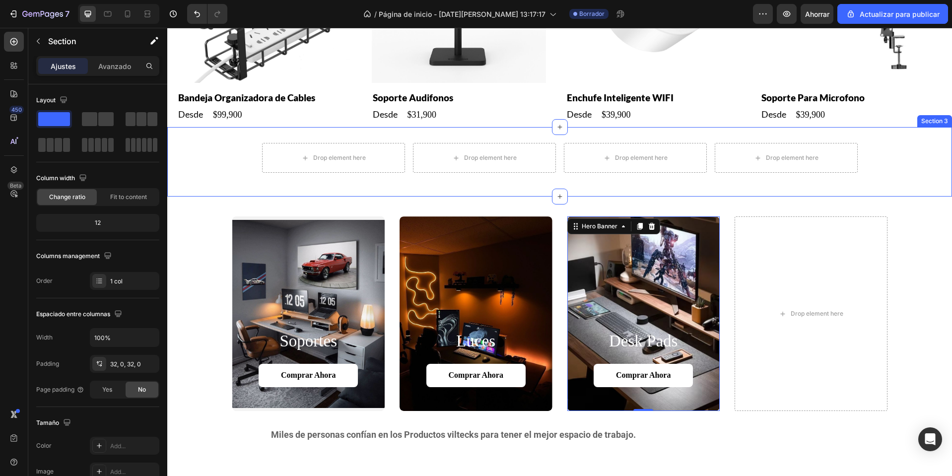
click at [929, 148] on div "Drop element here Drop element here Drop element here Drop element here Row" at bounding box center [559, 162] width 785 height 38
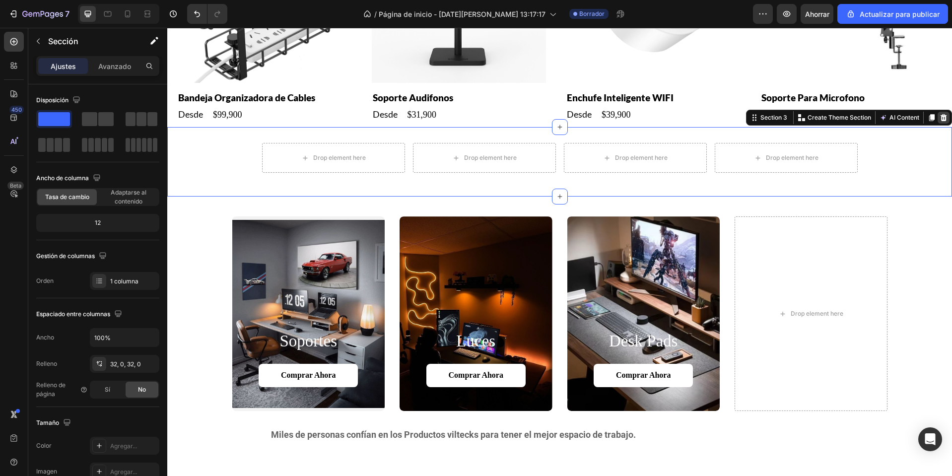
click at [940, 114] on icon at bounding box center [944, 118] width 8 height 8
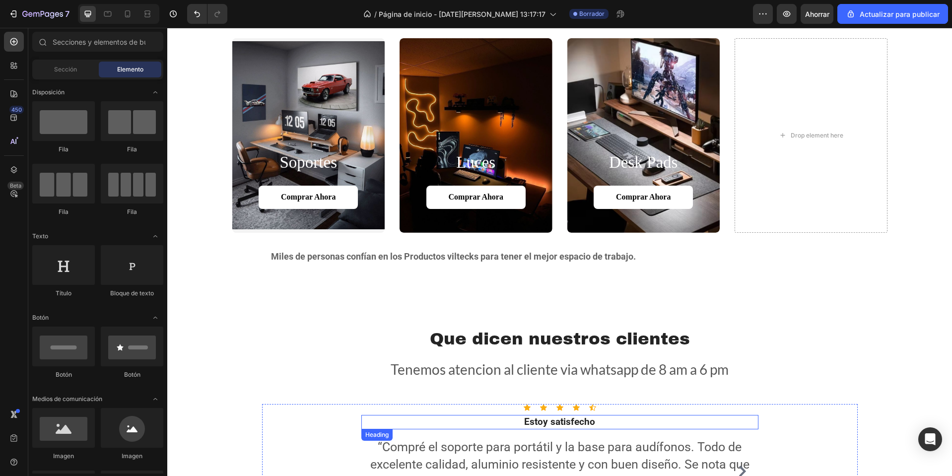
scroll to position [669, 0]
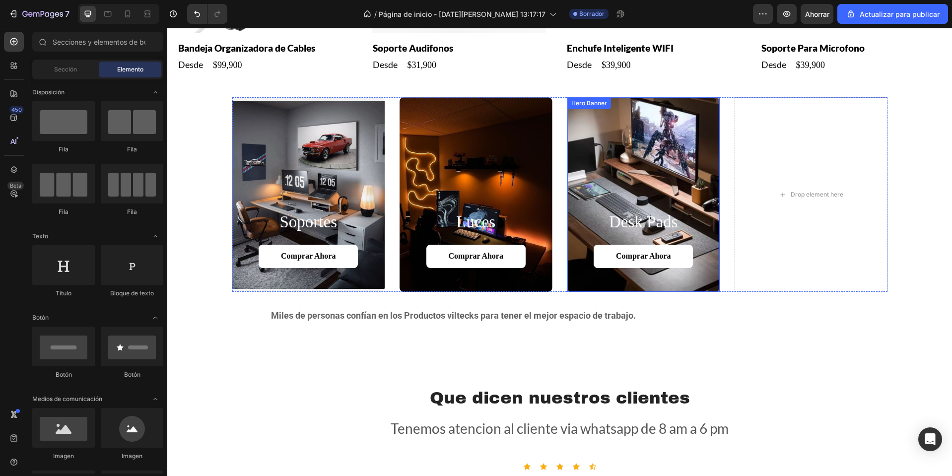
click at [666, 174] on div "Background Image" at bounding box center [643, 194] width 153 height 195
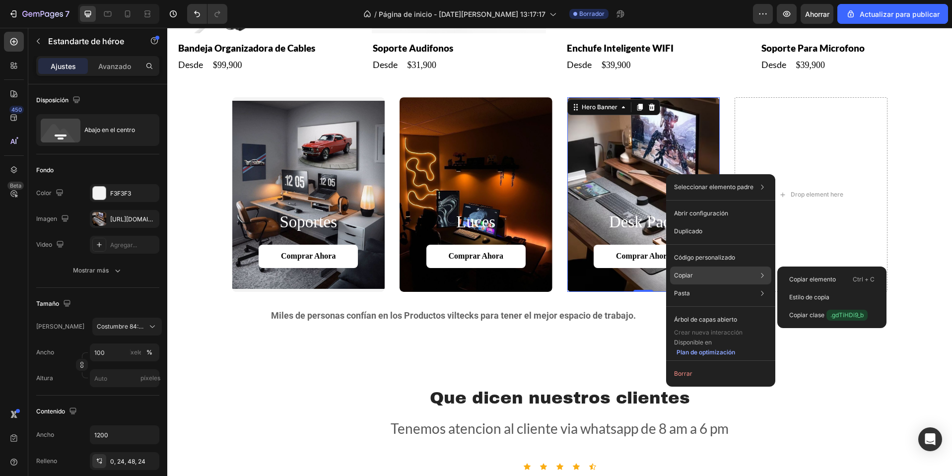
click at [694, 271] on div "Copiar Copiar elemento Ctrl + C Estilo de copia Copiar clase .gdTiHDi9_b" at bounding box center [720, 276] width 101 height 18
click at [827, 288] on div "Copiar elemento Ctrl + C" at bounding box center [831, 297] width 101 height 18
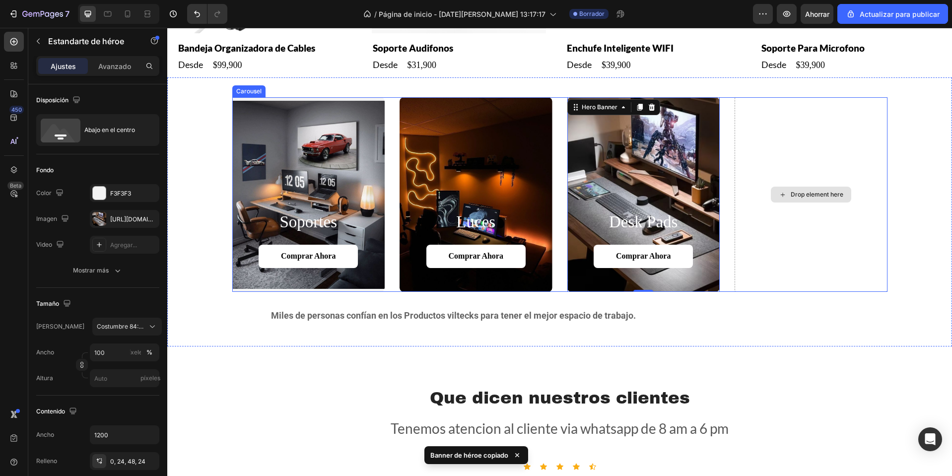
click at [823, 151] on div "Drop element here" at bounding box center [811, 194] width 153 height 195
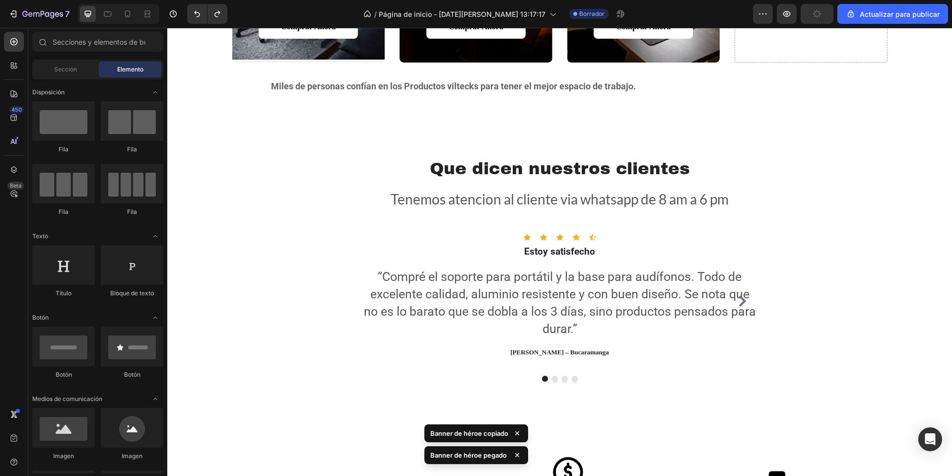
scroll to position [749, 0]
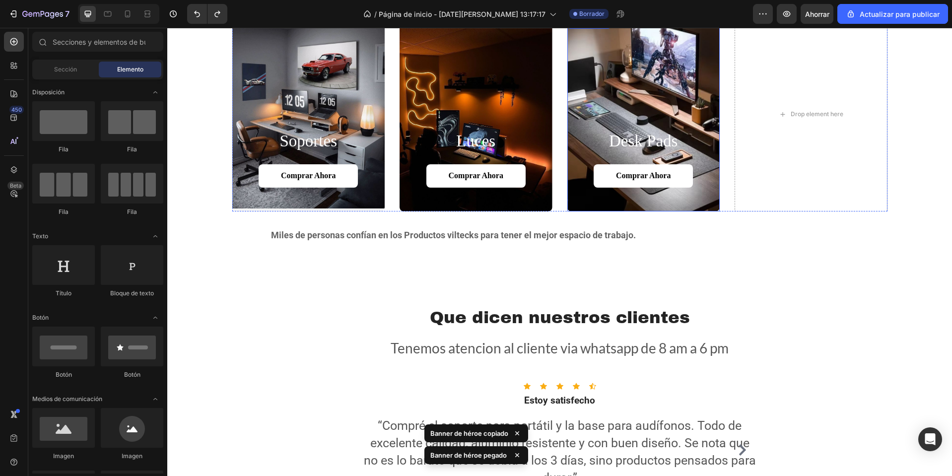
click at [640, 106] on div "Background Image" at bounding box center [643, 114] width 153 height 195
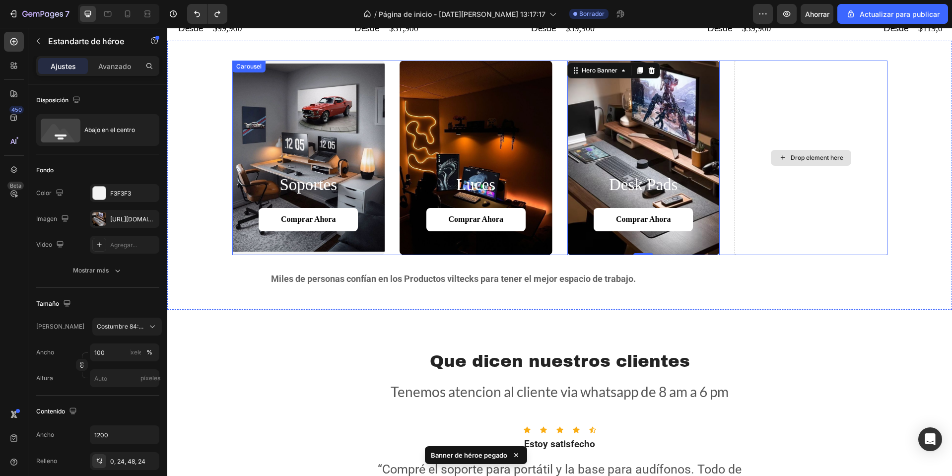
scroll to position [650, 0]
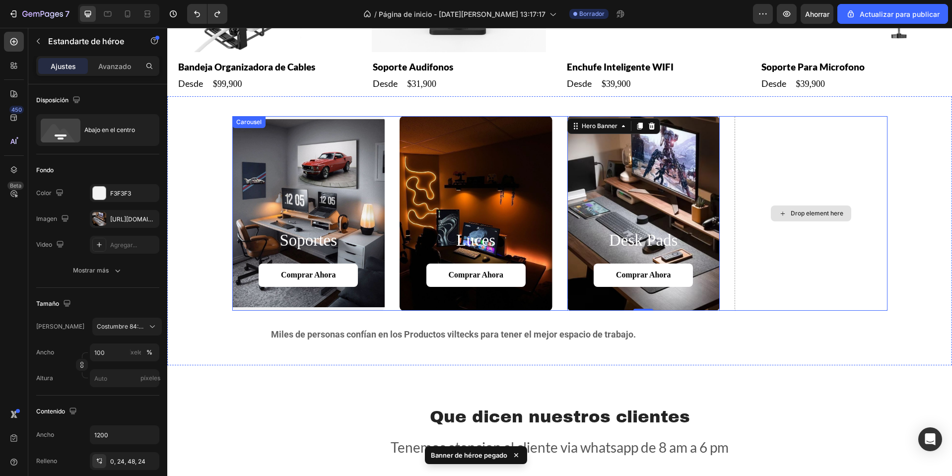
click at [810, 122] on div "Drop element here" at bounding box center [811, 213] width 153 height 195
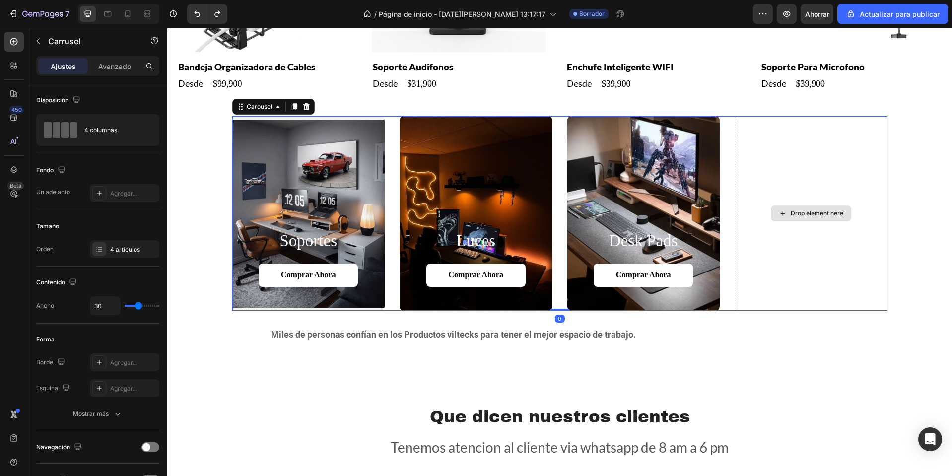
click at [780, 199] on div "Drop element here" at bounding box center [811, 213] width 153 height 195
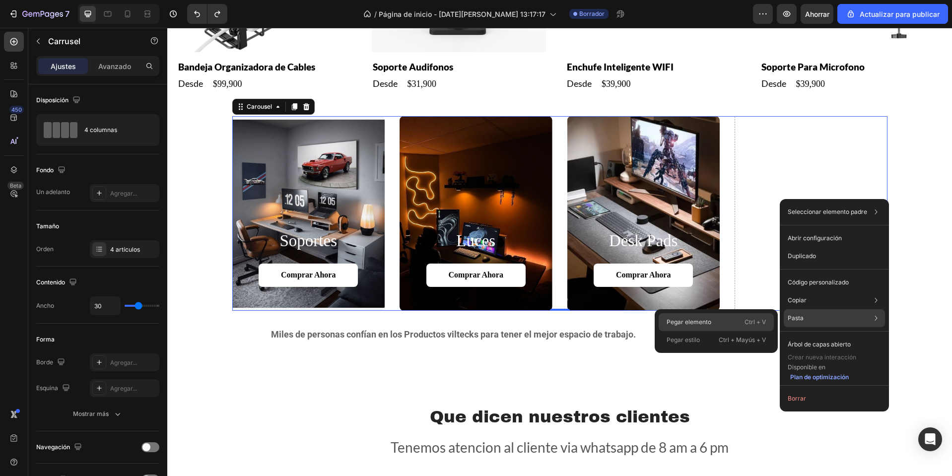
click at [746, 324] on font "Ctrl + V" at bounding box center [754, 321] width 21 height 7
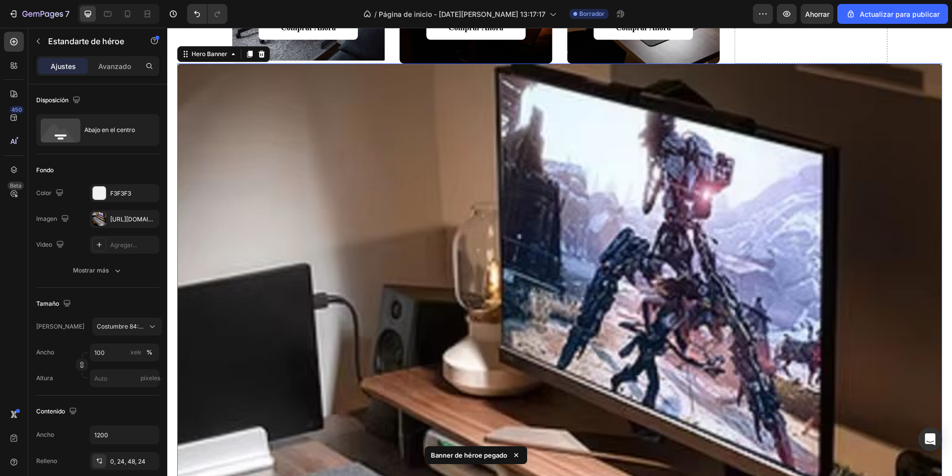
scroll to position [898, 0]
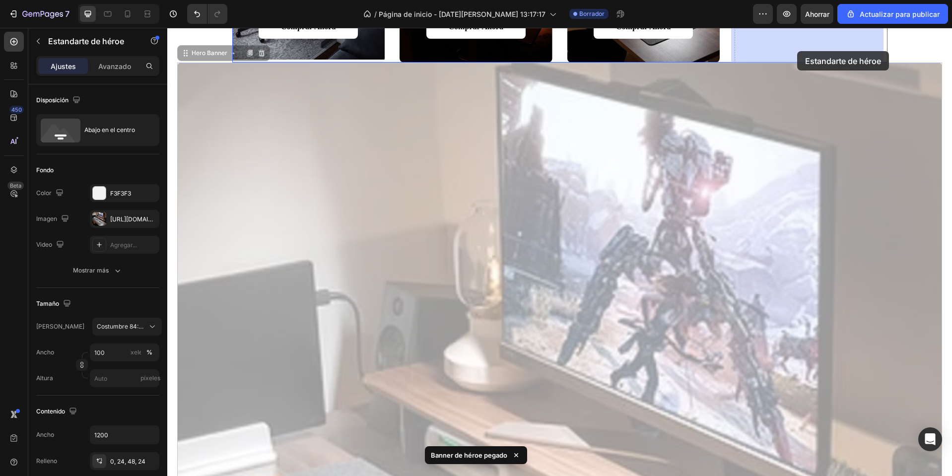
drag, startPoint x: 699, startPoint y: 329, endPoint x: 797, endPoint y: 52, distance: 293.9
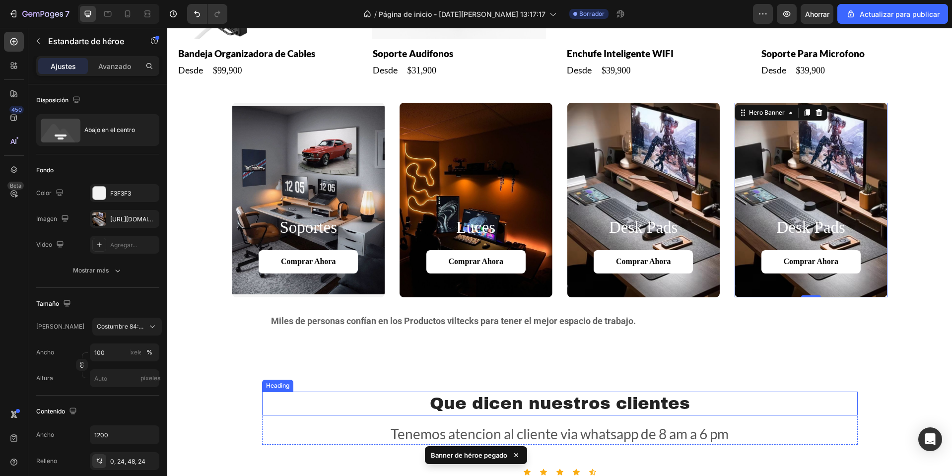
scroll to position [645, 0]
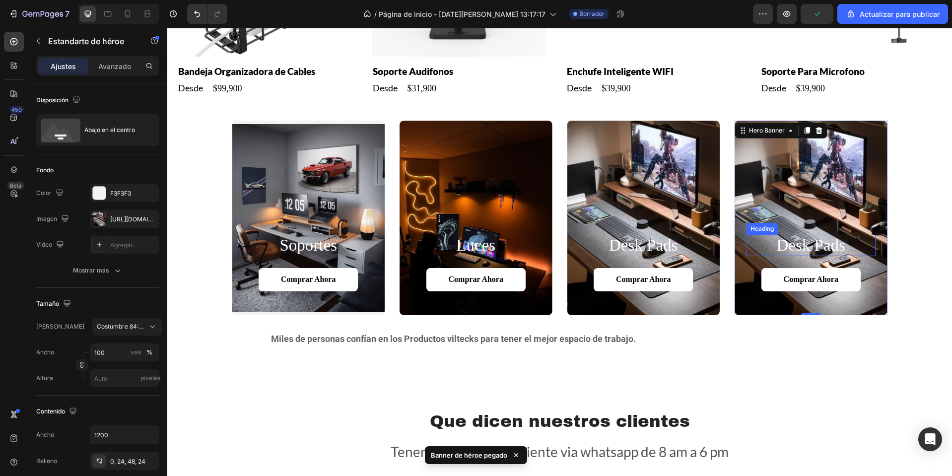
click at [805, 249] on h2 "desk pads" at bounding box center [810, 246] width 129 height 22
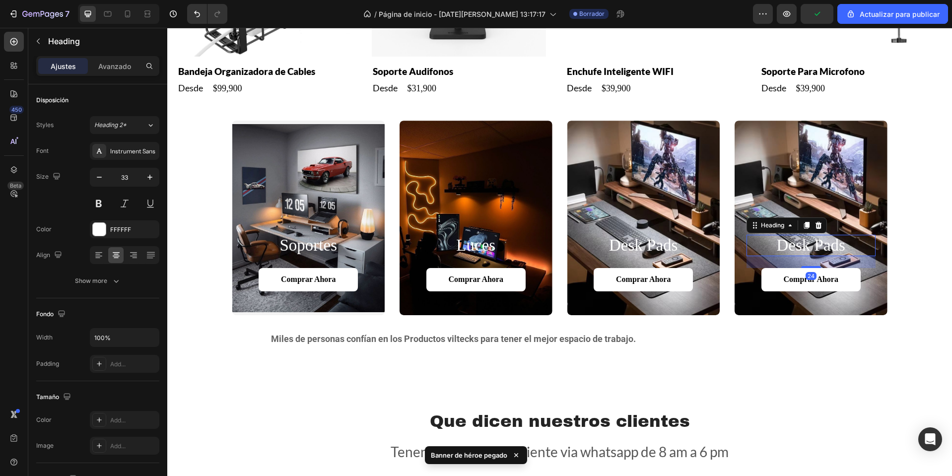
click at [805, 249] on h2 "desk pads" at bounding box center [810, 246] width 129 height 22
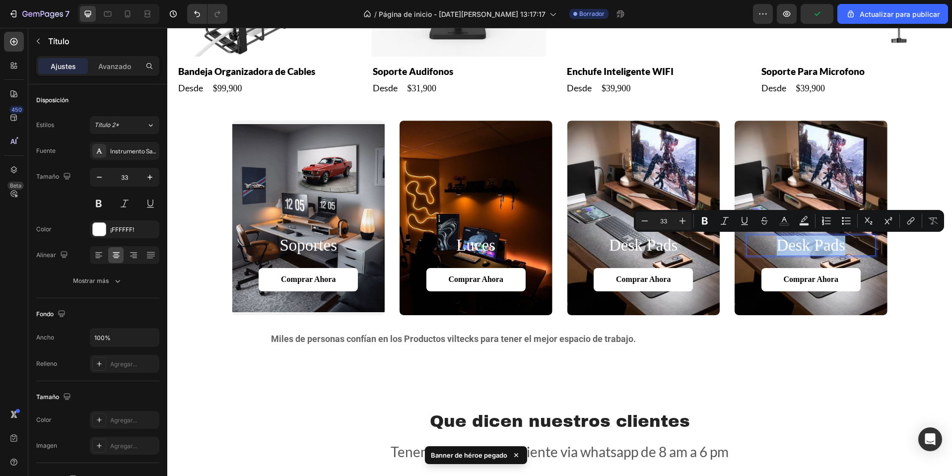
click at [805, 249] on p "desk pads" at bounding box center [810, 246] width 127 height 20
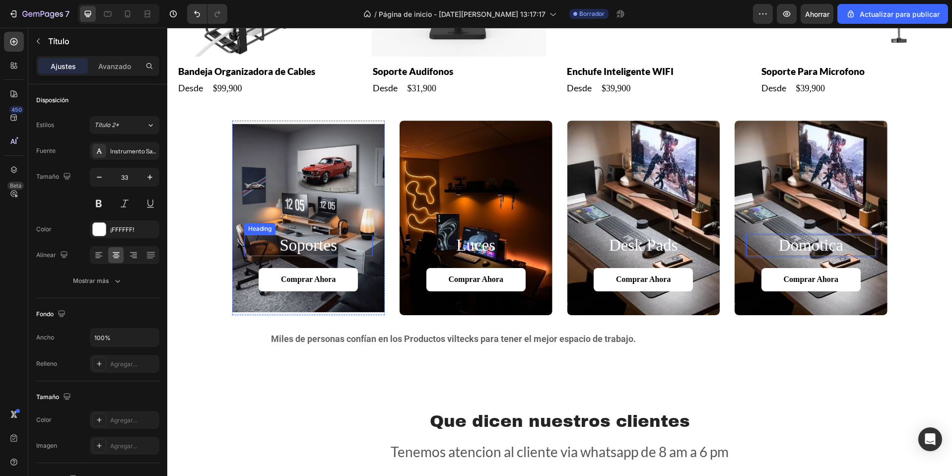
click at [305, 244] on h2 "soportes" at bounding box center [308, 246] width 129 height 22
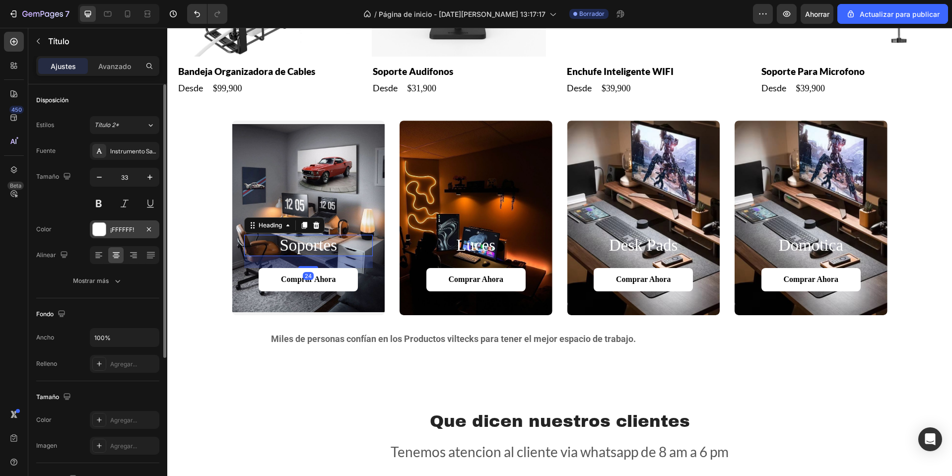
click at [124, 228] on font "¡FFFFFF!" at bounding box center [122, 229] width 24 height 7
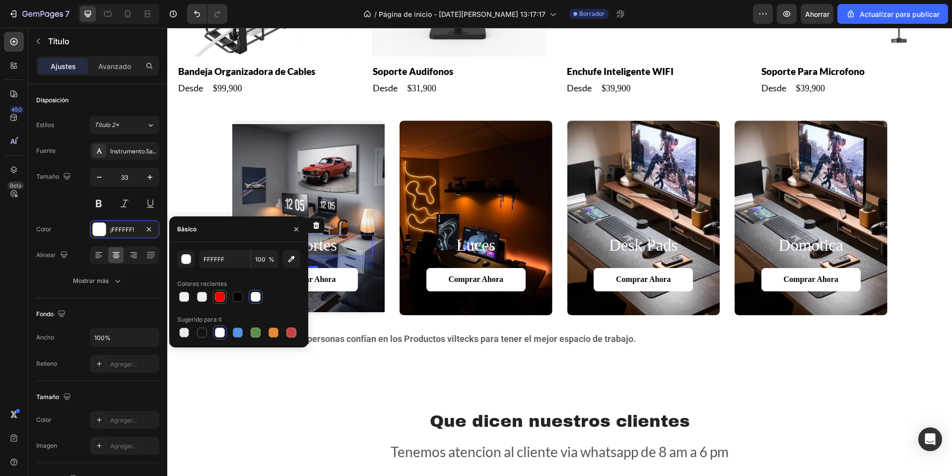
click at [223, 297] on div at bounding box center [220, 297] width 10 height 10
click at [219, 331] on div at bounding box center [220, 333] width 10 height 10
click at [202, 333] on div at bounding box center [202, 333] width 10 height 10
click at [216, 337] on div at bounding box center [220, 333] width 10 height 10
type input "FFFFFF"
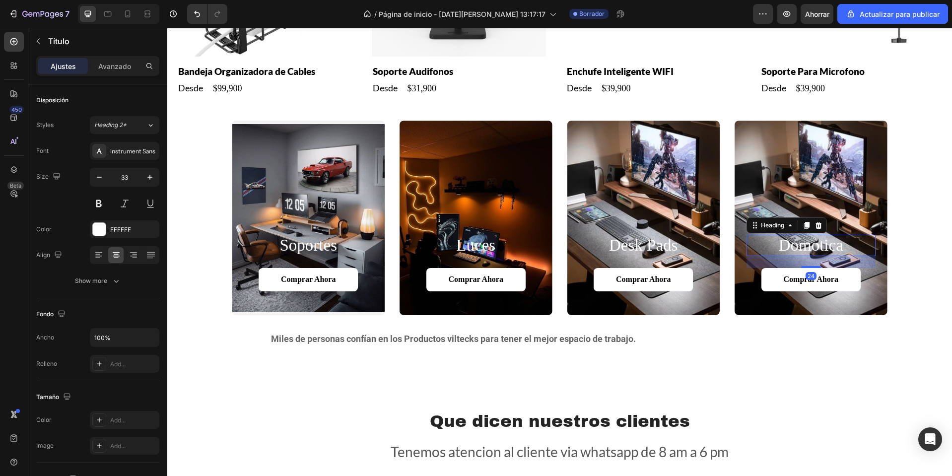
click at [812, 249] on p "Domotica" at bounding box center [810, 246] width 127 height 20
click at [907, 206] on div "soportes Heading Comprar ahora Button Hero Banner luces Heading Comprar ahora B…" at bounding box center [559, 218] width 765 height 195
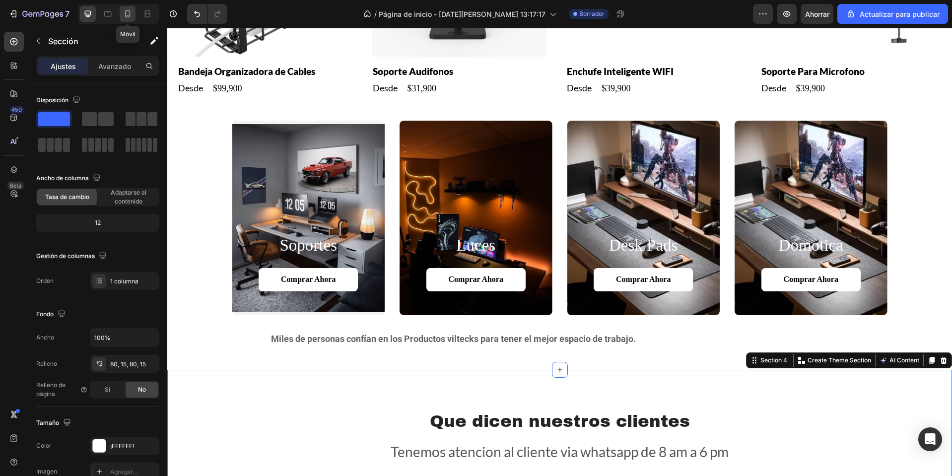
click at [130, 12] on icon at bounding box center [127, 13] width 5 height 7
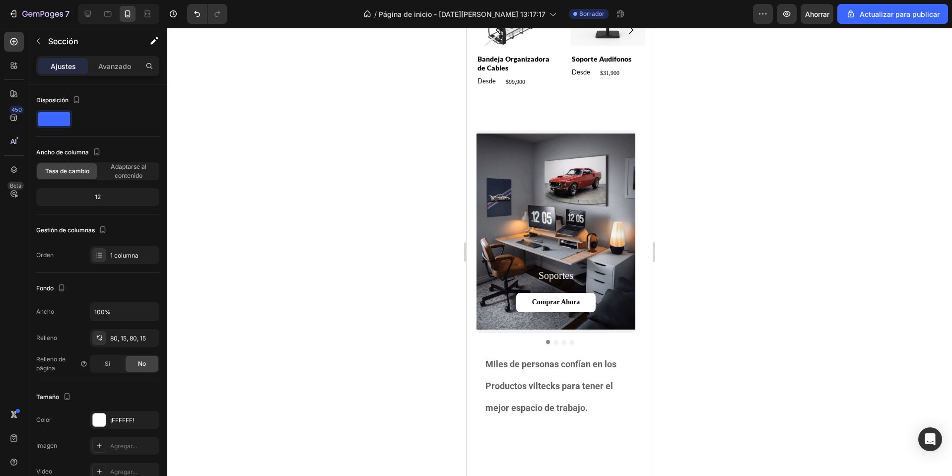
scroll to position [656, 0]
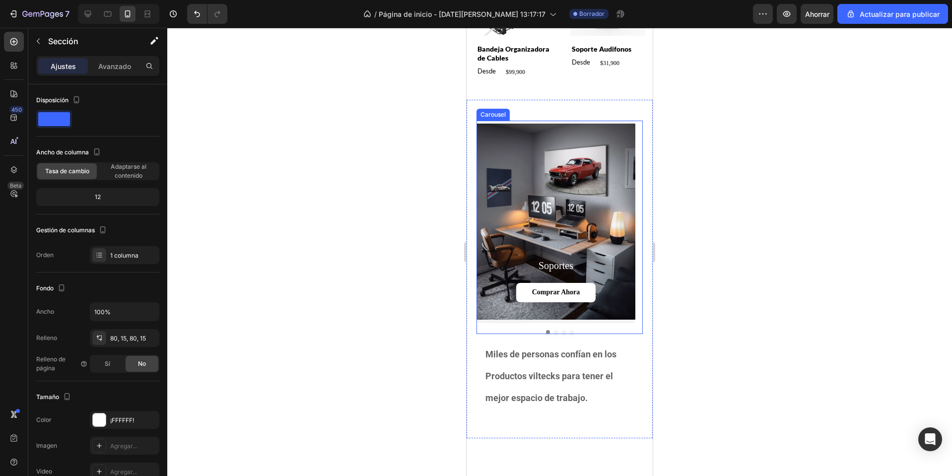
click at [554, 332] on button "Dot" at bounding box center [556, 332] width 4 height 4
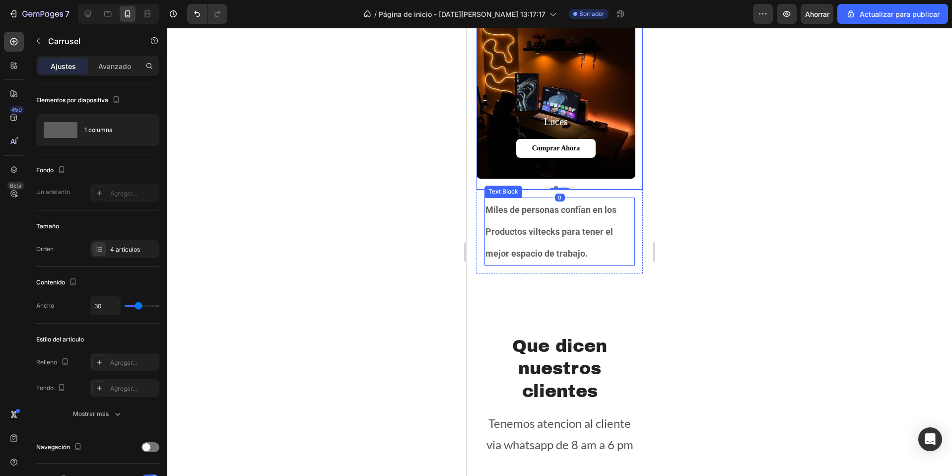
scroll to position [606, 0]
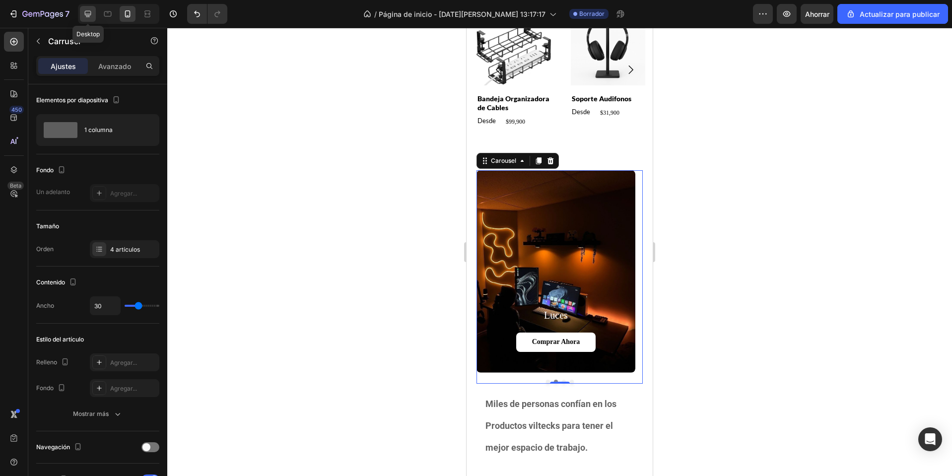
click at [94, 8] on div at bounding box center [88, 14] width 16 height 16
type input "1320"
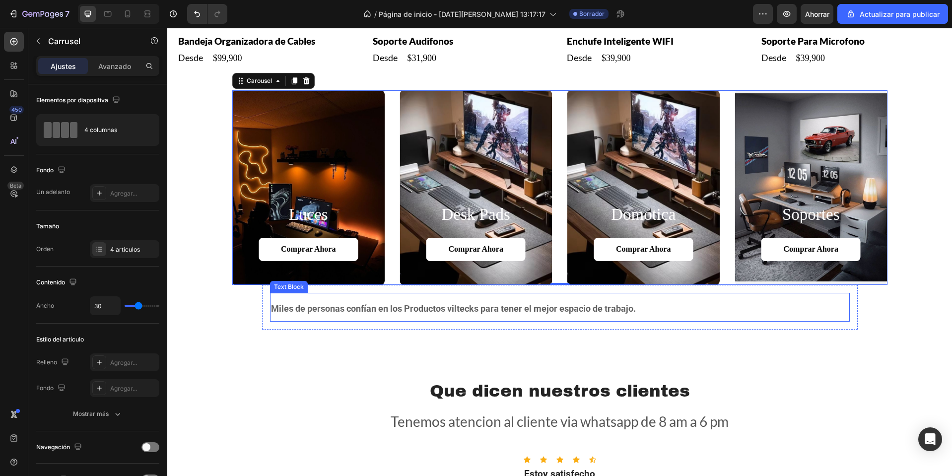
scroll to position [784, 0]
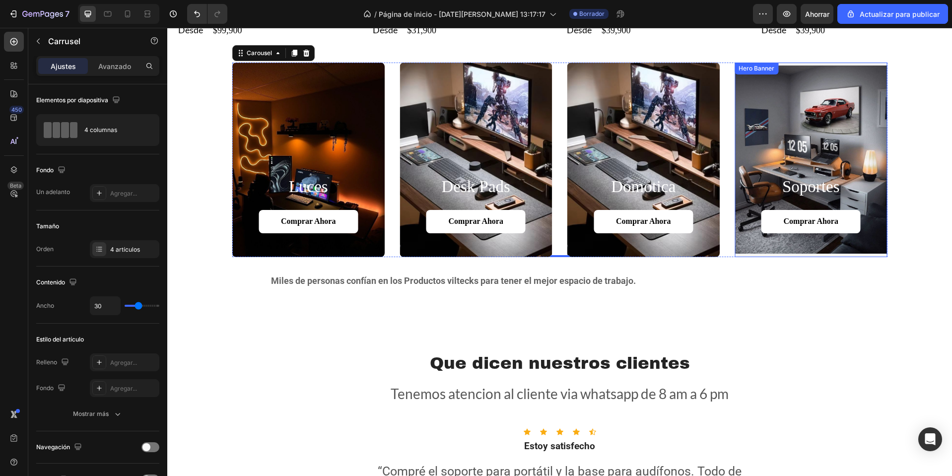
click at [789, 147] on div "Background Image" at bounding box center [811, 160] width 153 height 195
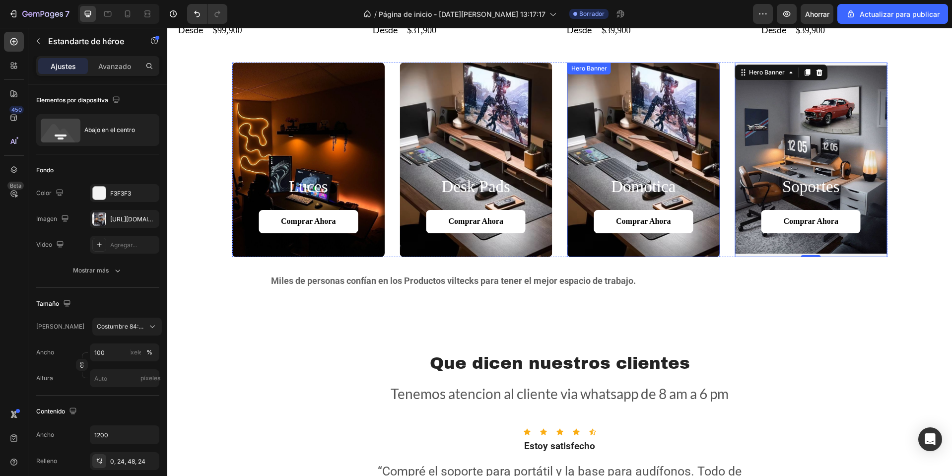
click at [635, 137] on div "Background Image" at bounding box center [643, 160] width 153 height 195
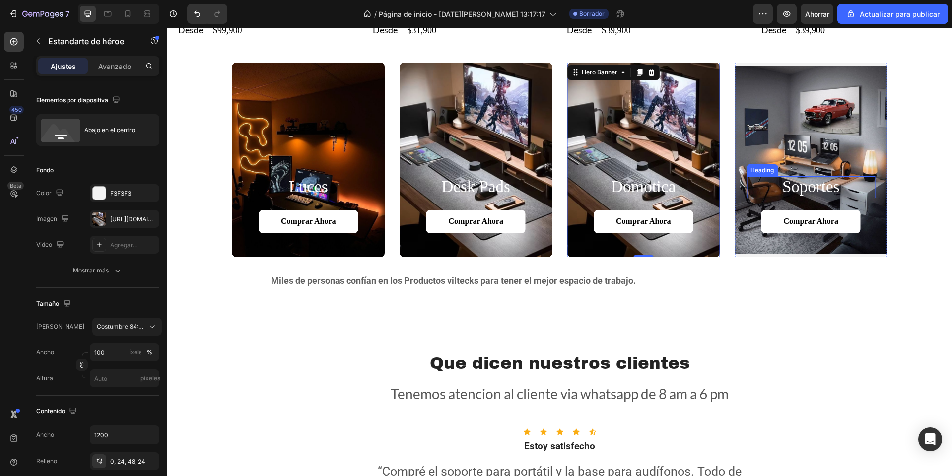
click at [822, 184] on h2 "soportes" at bounding box center [810, 187] width 129 height 22
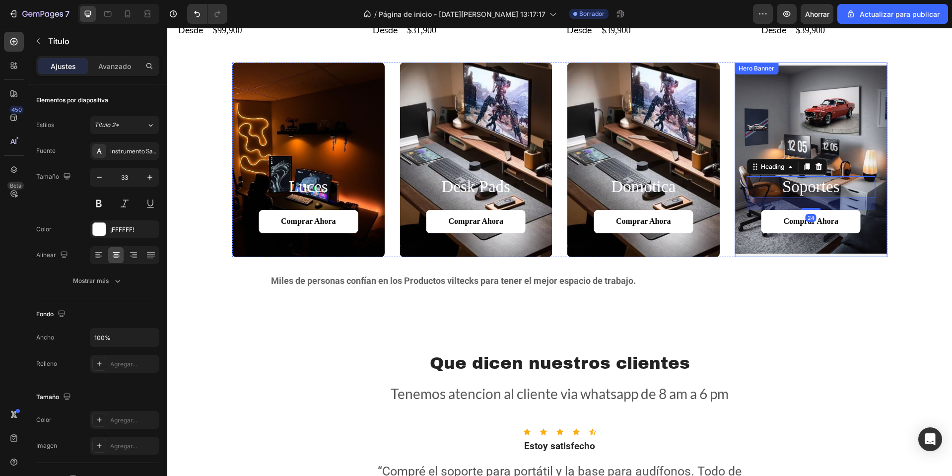
click at [822, 148] on div "Background Image" at bounding box center [811, 160] width 153 height 195
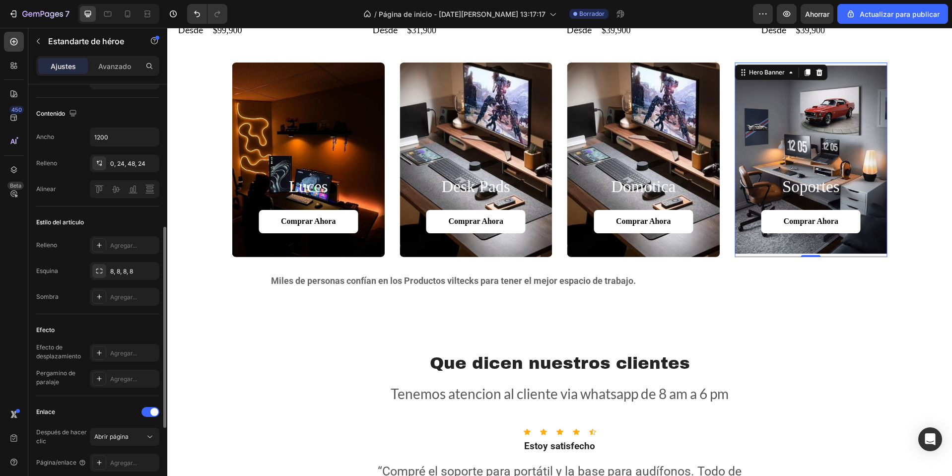
scroll to position [457, 0]
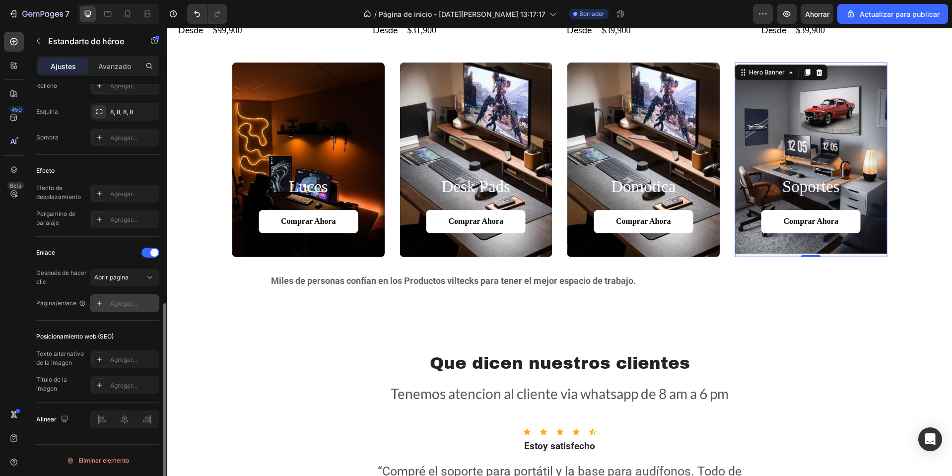
click at [124, 302] on font "Agregar..." at bounding box center [123, 303] width 27 height 7
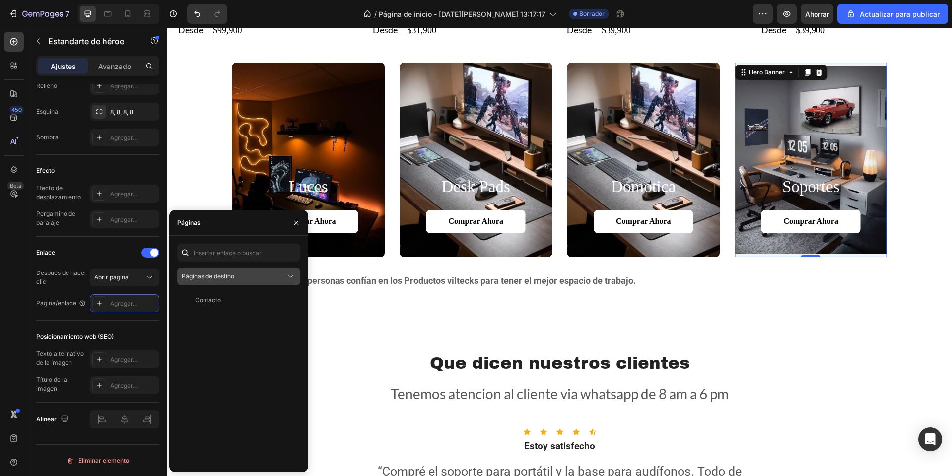
click at [226, 280] on span "Páginas de destino" at bounding box center [208, 276] width 53 height 9
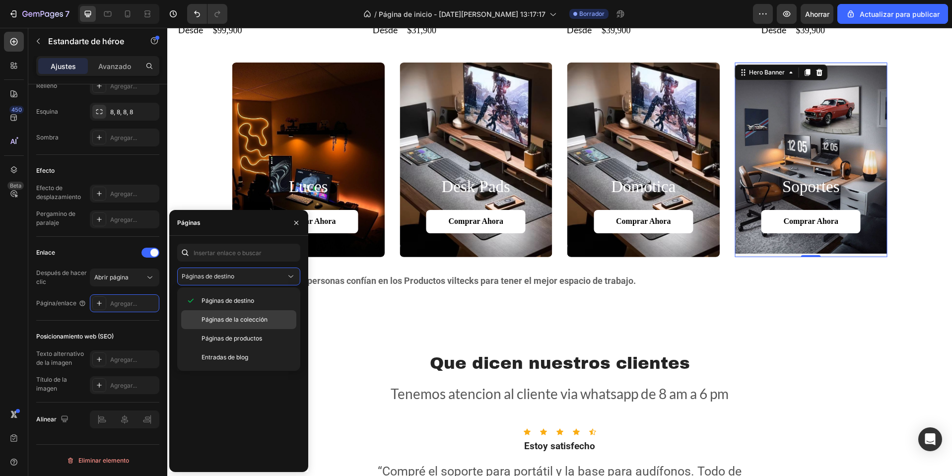
click at [225, 318] on font "Páginas de la colección" at bounding box center [235, 319] width 66 height 7
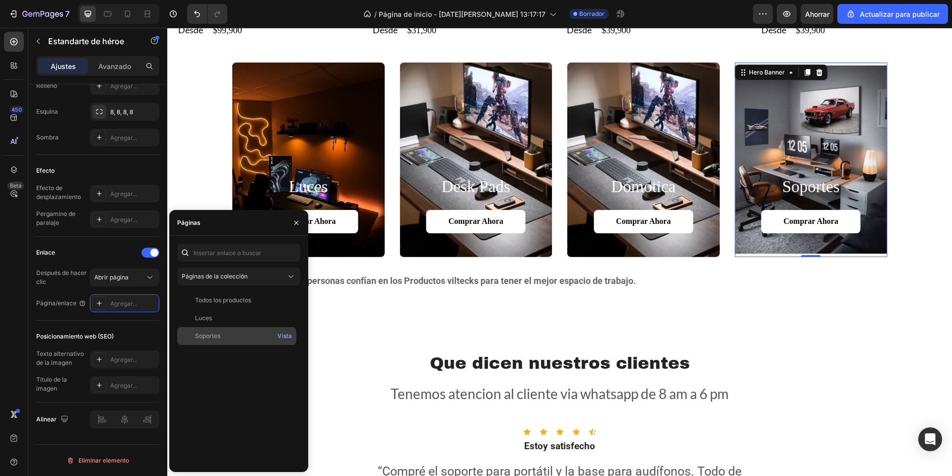
click at [219, 330] on div "Soportes Vista" at bounding box center [236, 336] width 119 height 18
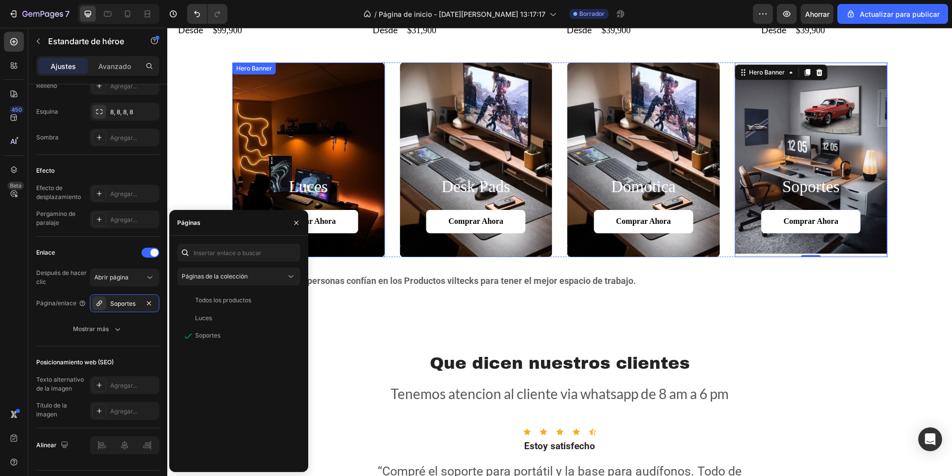
click at [328, 125] on div "Background Image" at bounding box center [308, 160] width 153 height 195
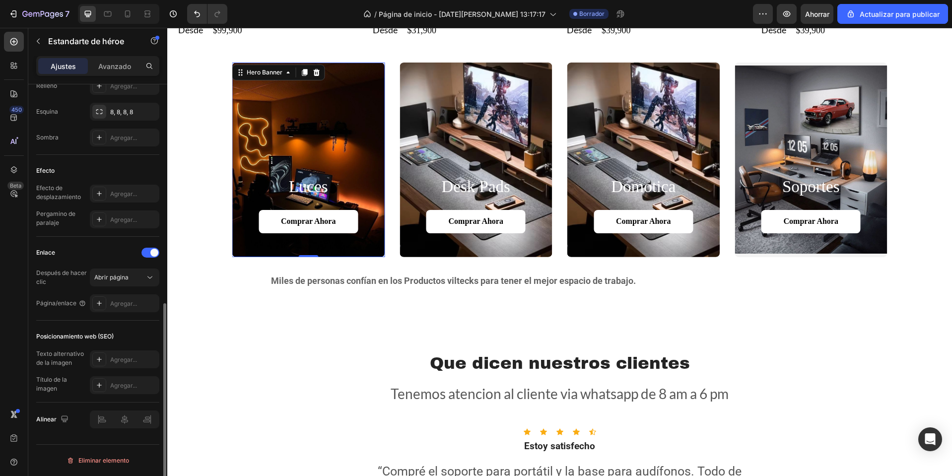
click at [313, 154] on div "Background Image" at bounding box center [308, 160] width 153 height 195
click at [299, 216] on p "Comprar ahora" at bounding box center [308, 221] width 55 height 10
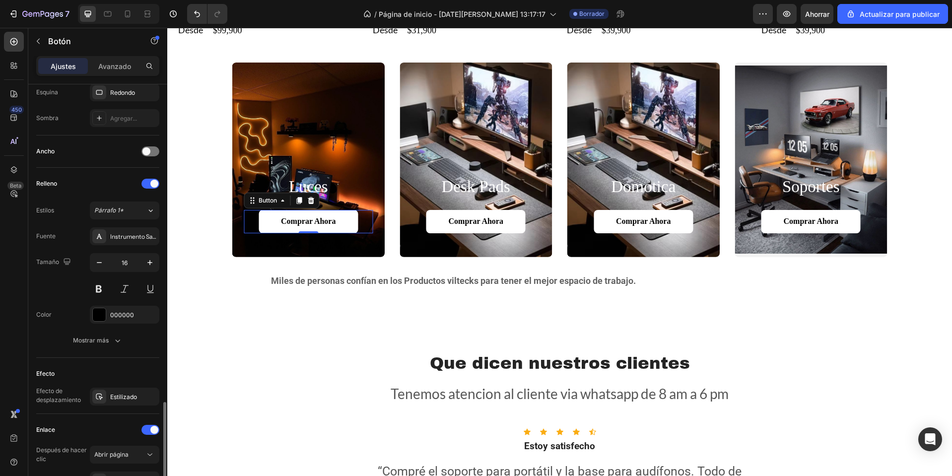
scroll to position [369, 0]
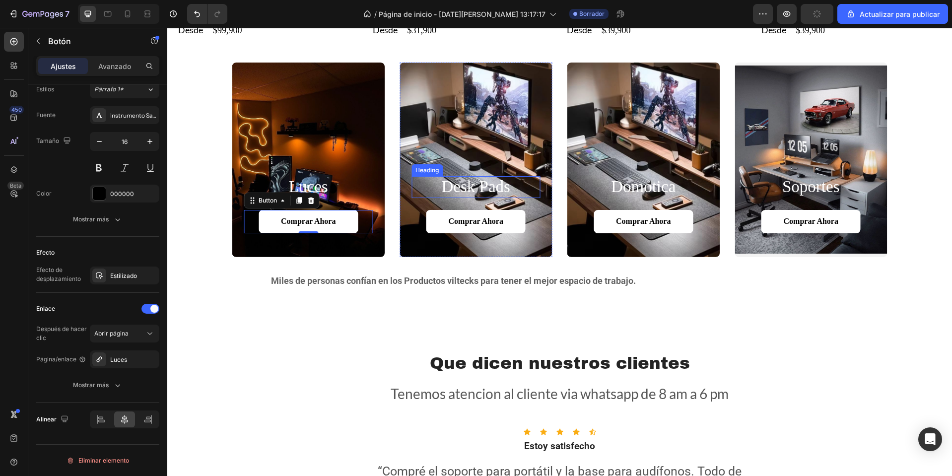
click at [470, 186] on h2 "desk pads" at bounding box center [475, 187] width 129 height 22
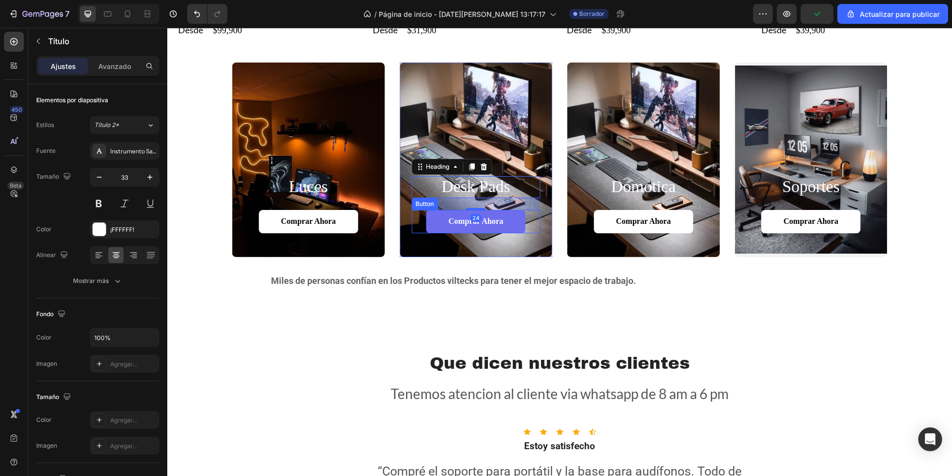
click at [463, 229] on button "Comprar ahora" at bounding box center [475, 221] width 99 height 23
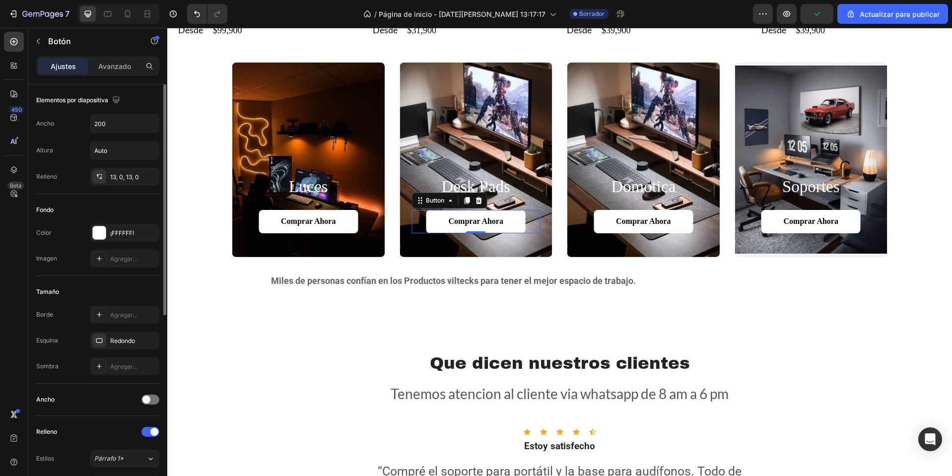
scroll to position [343, 0]
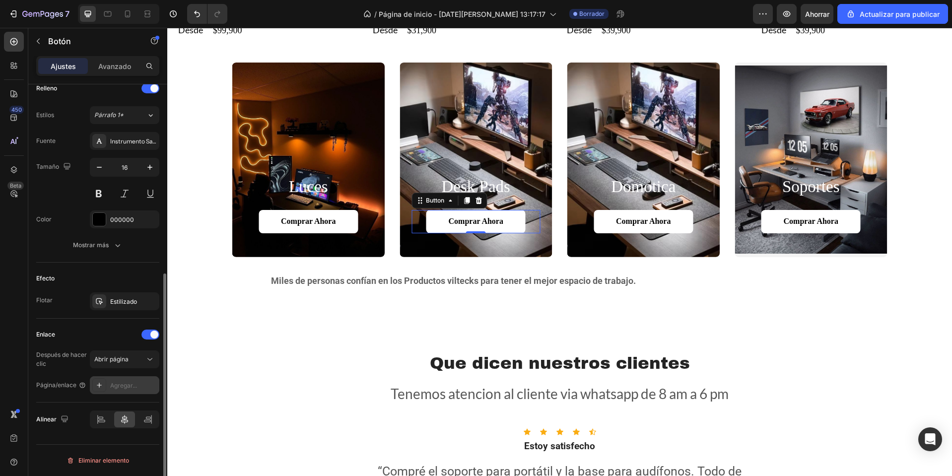
click at [108, 381] on div "Agregar..." at bounding box center [124, 385] width 69 height 18
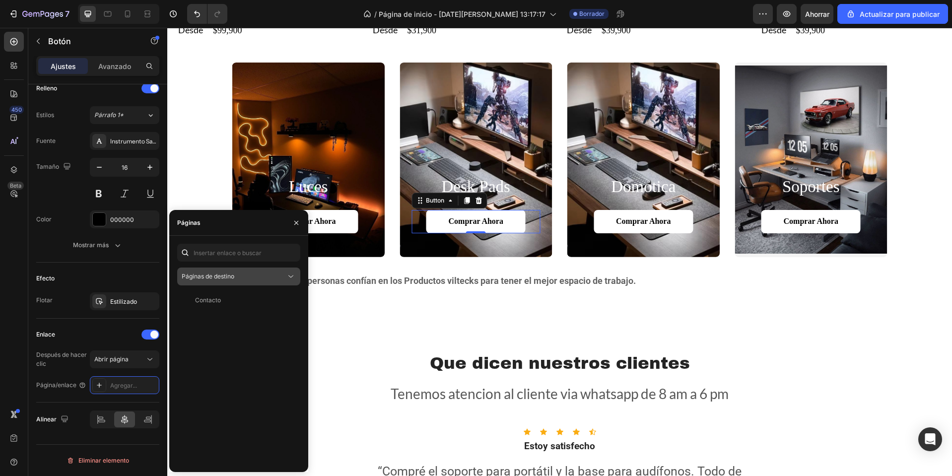
click at [246, 270] on button "Páginas de destino" at bounding box center [238, 277] width 123 height 18
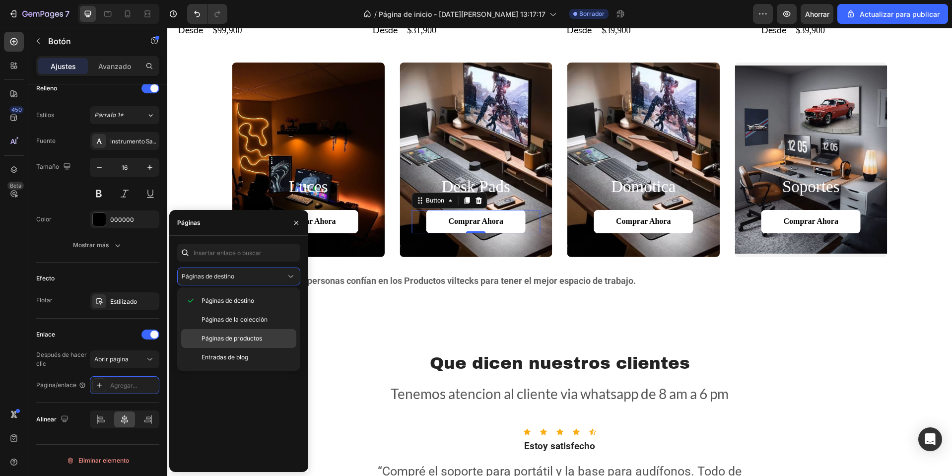
click at [229, 340] on font "Páginas de productos" at bounding box center [232, 338] width 61 height 7
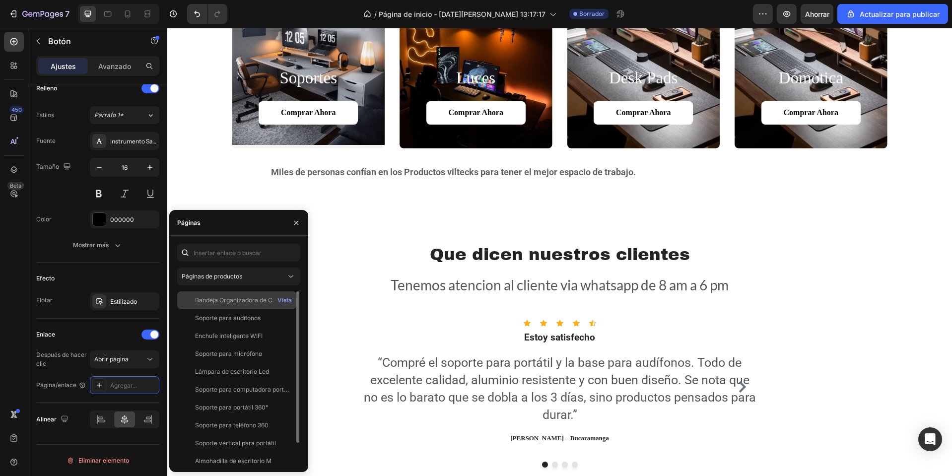
scroll to position [883, 0]
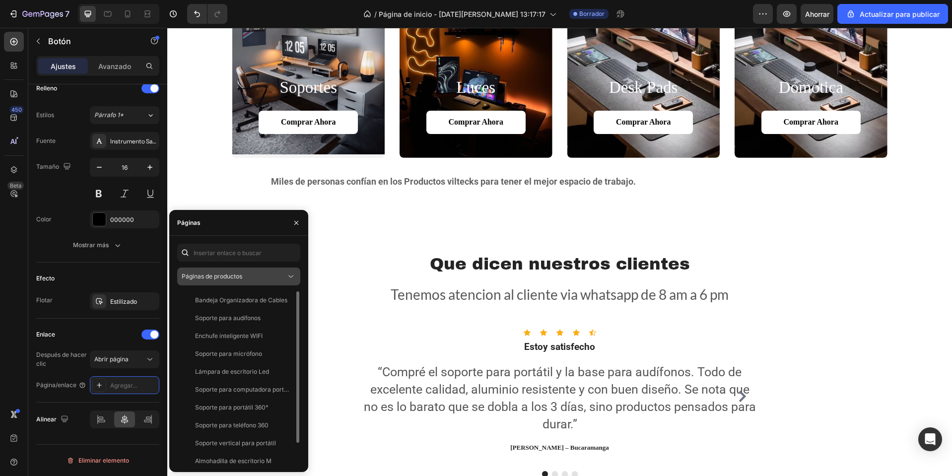
click at [244, 275] on div "Páginas de productos" at bounding box center [234, 276] width 104 height 9
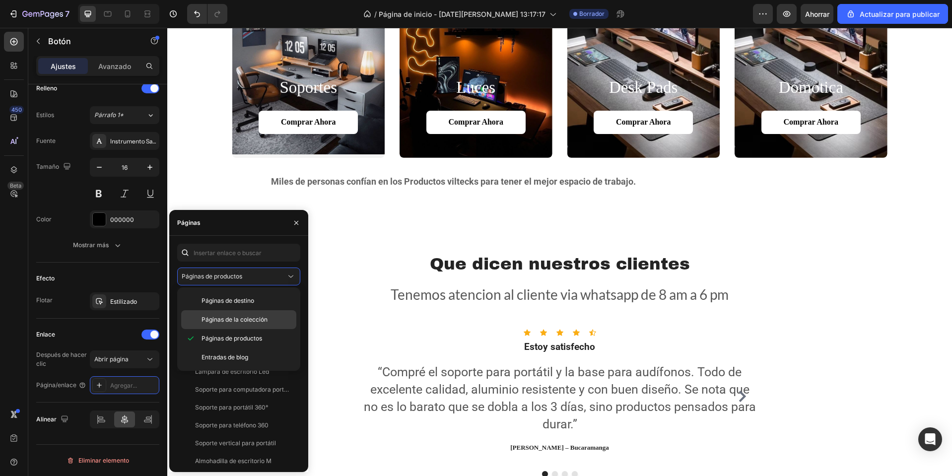
click at [240, 329] on div "Páginas de la colección" at bounding box center [238, 319] width 115 height 19
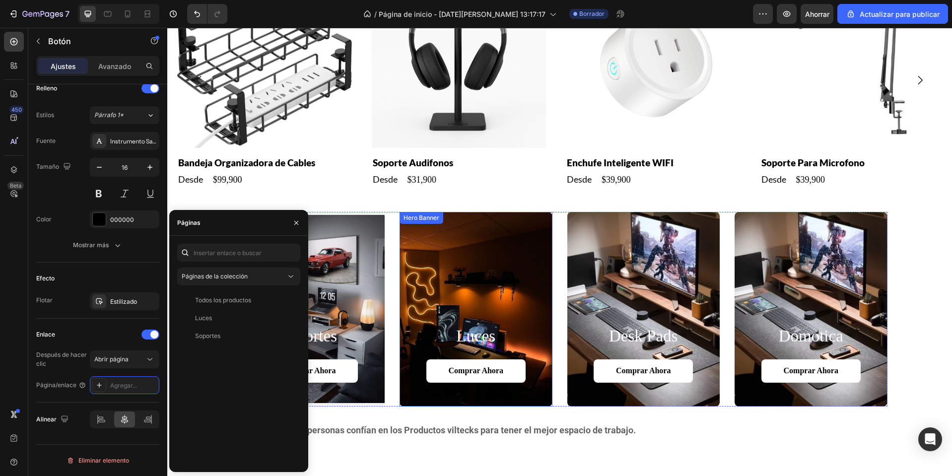
scroll to position [735, 0]
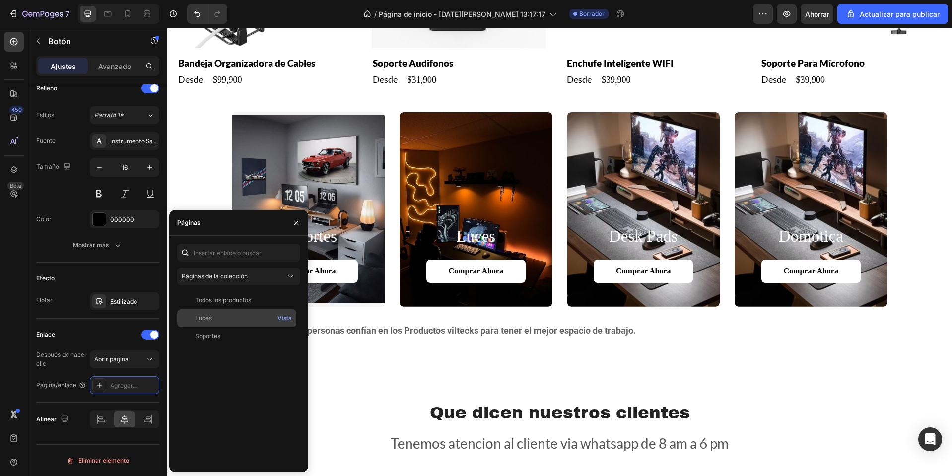
click at [209, 321] on font "Luces" at bounding box center [203, 317] width 17 height 7
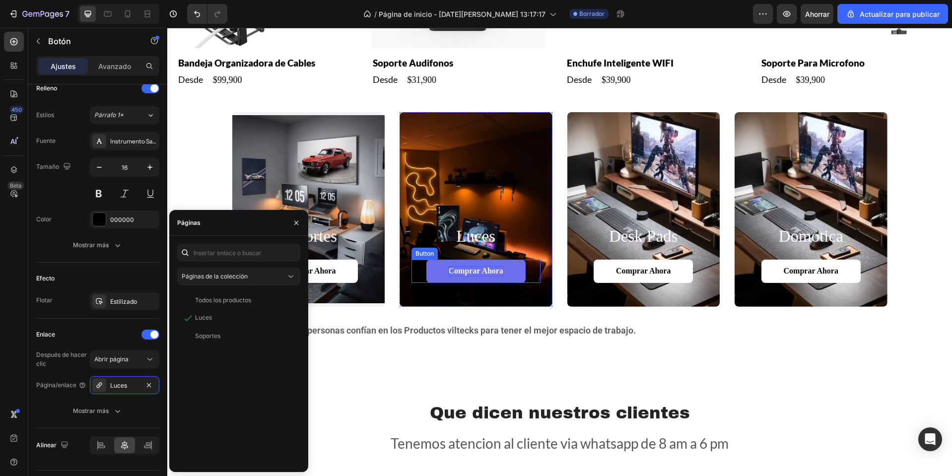
click at [470, 273] on p "Comprar ahora" at bounding box center [476, 271] width 55 height 10
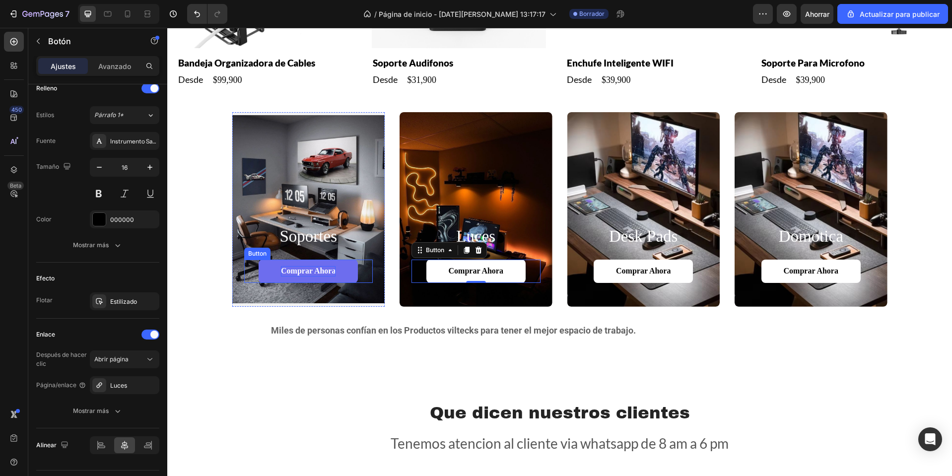
click at [312, 269] on p "Comprar ahora" at bounding box center [308, 271] width 55 height 10
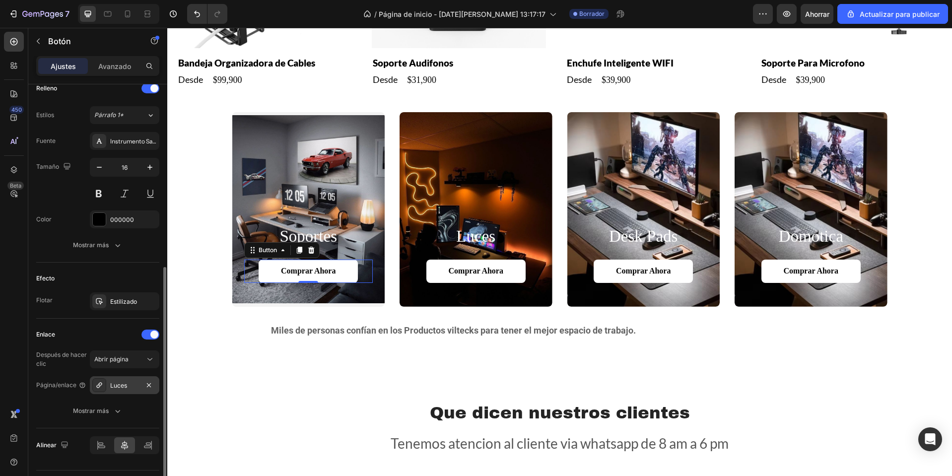
click at [136, 384] on div "Luces" at bounding box center [124, 385] width 29 height 9
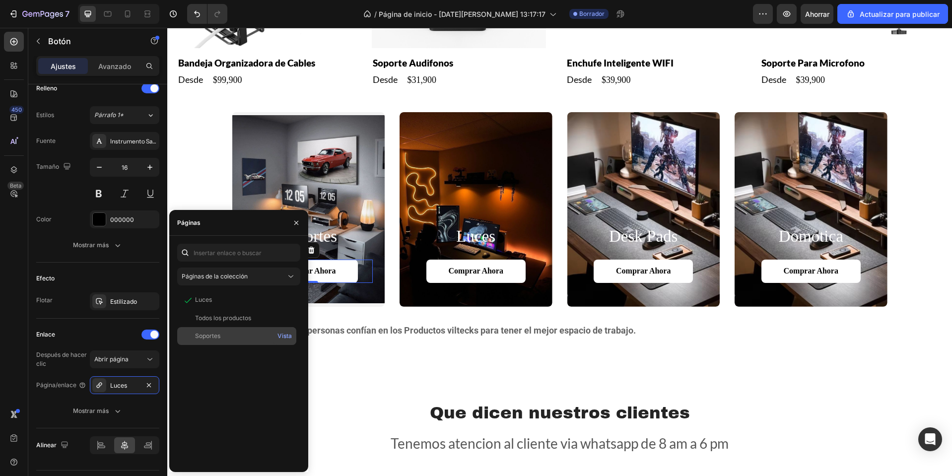
click at [211, 336] on font "Soportes" at bounding box center [207, 335] width 25 height 7
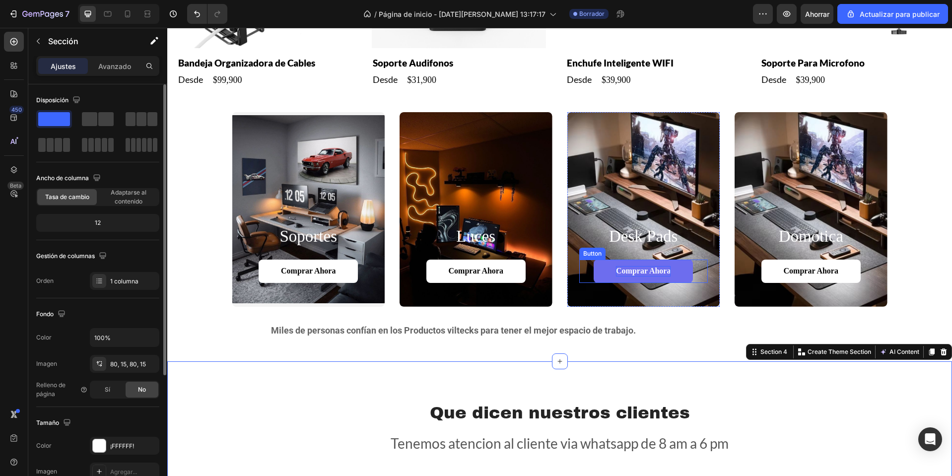
click at [651, 270] on p "Comprar ahora" at bounding box center [643, 271] width 55 height 10
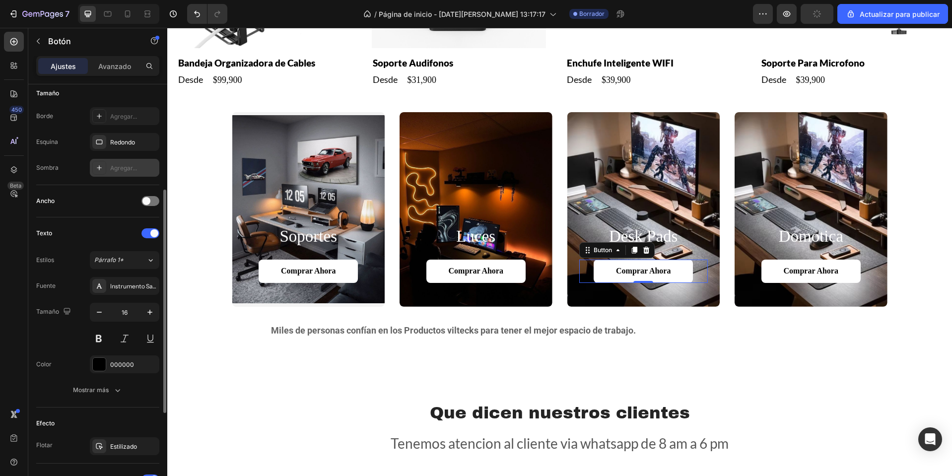
scroll to position [369, 0]
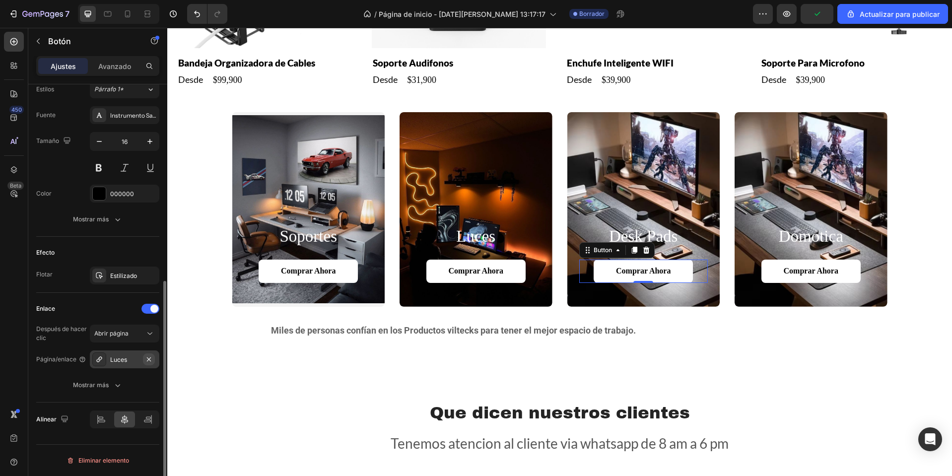
click at [145, 354] on button "button" at bounding box center [149, 359] width 12 height 12
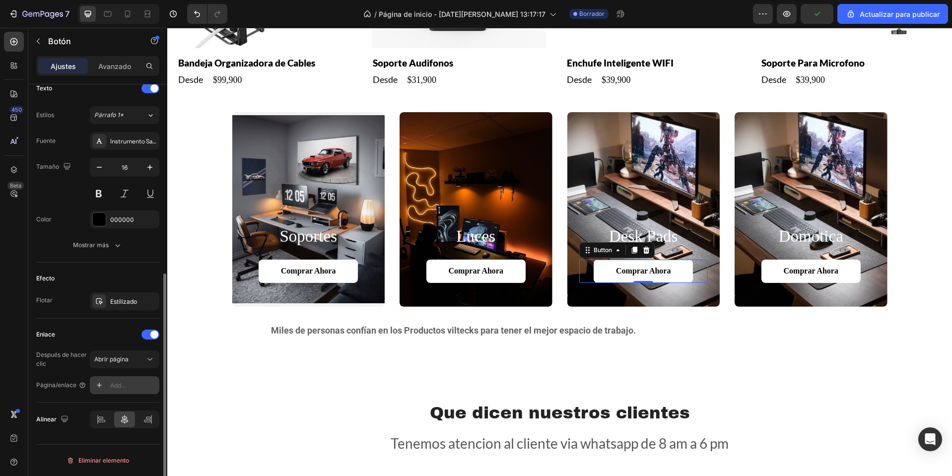
scroll to position [343, 0]
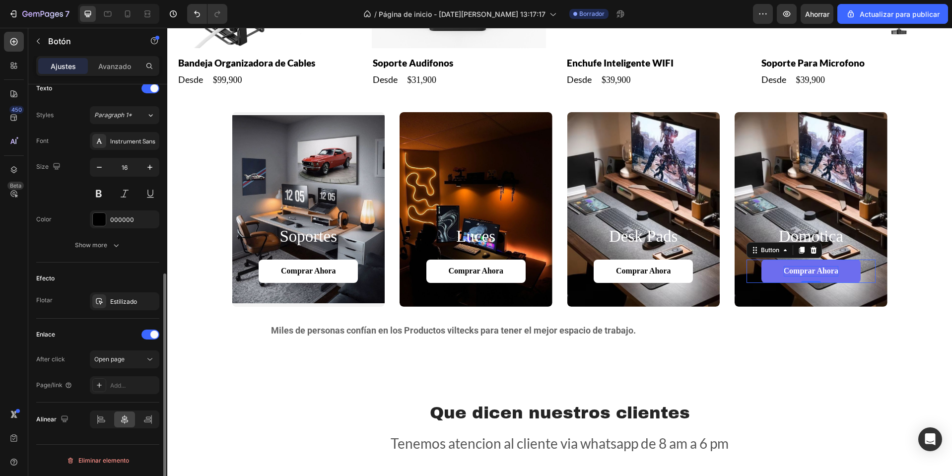
click at [796, 270] on p "Comprar ahora" at bounding box center [811, 271] width 55 height 10
click at [802, 195] on div "Background Image" at bounding box center [811, 209] width 153 height 195
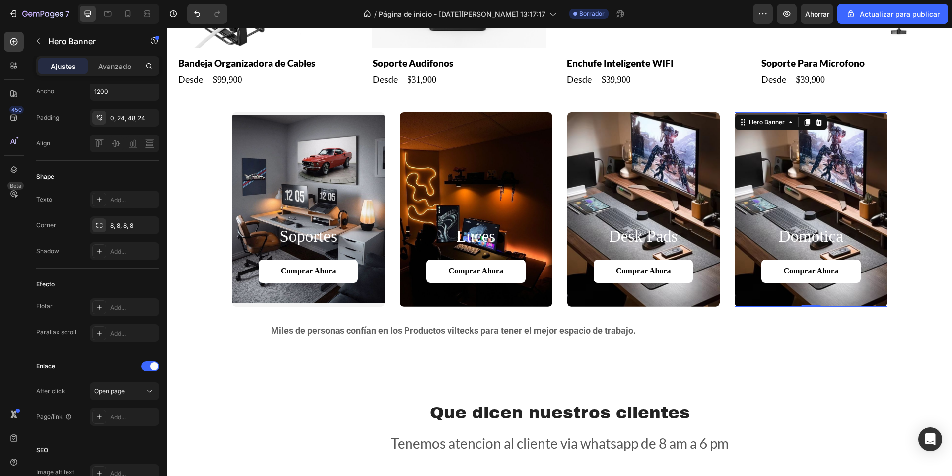
scroll to position [0, 0]
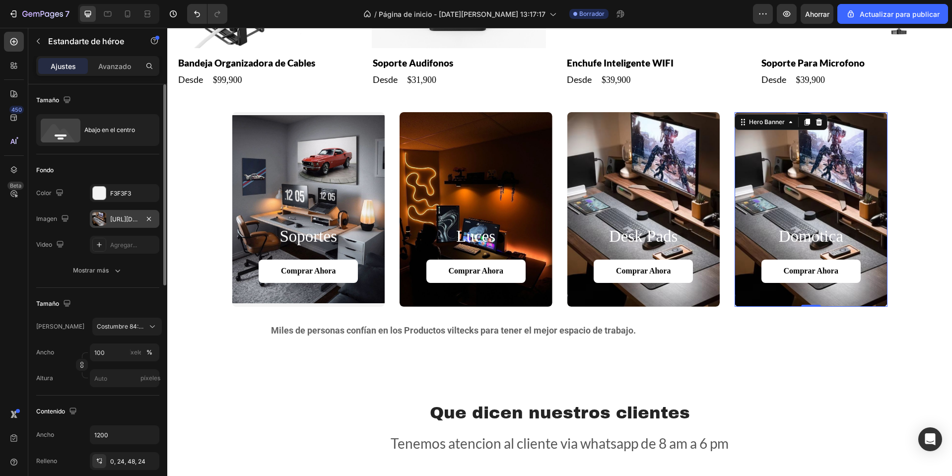
click at [106, 224] on div "https://cdn.shopify.com/s/files/1/0668/0317/1459/files/gempags_5810686461183272…" at bounding box center [124, 219] width 69 height 18
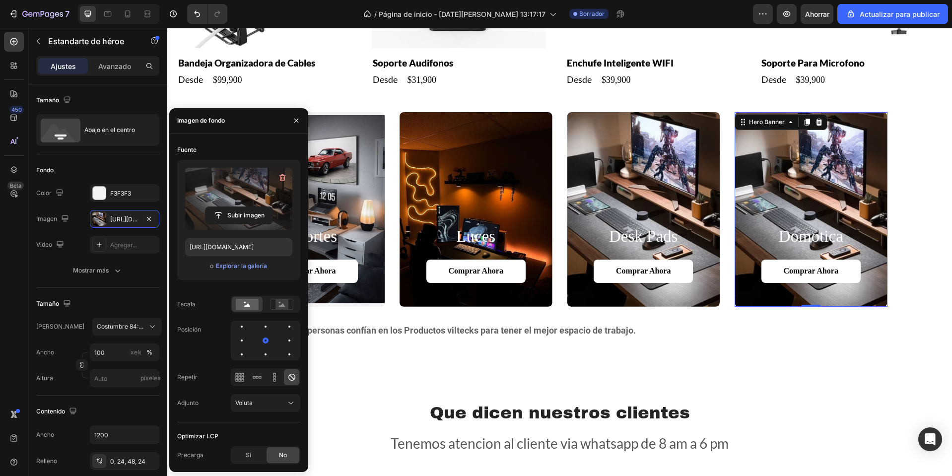
click at [254, 203] on label at bounding box center [238, 199] width 107 height 63
click at [254, 207] on input "file" at bounding box center [238, 215] width 67 height 17
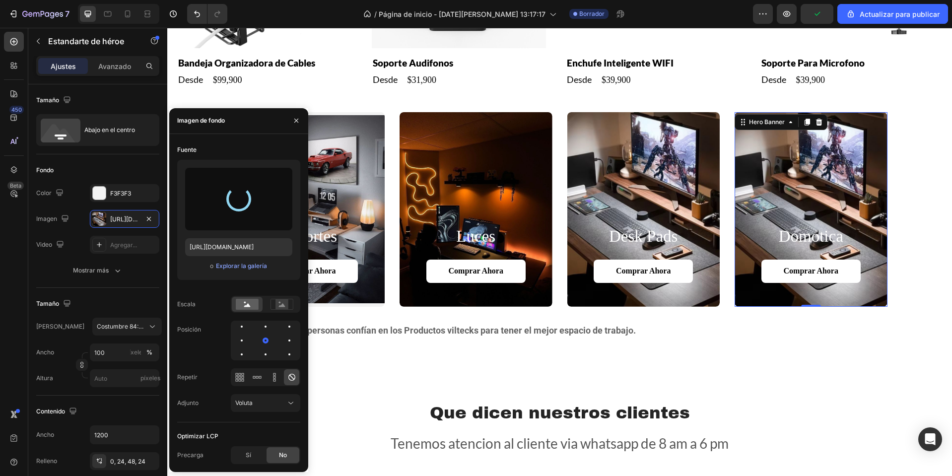
type input "https://cdn.shopify.com/s/files/1/0668/0317/1459/files/gempages_581068646118327…"
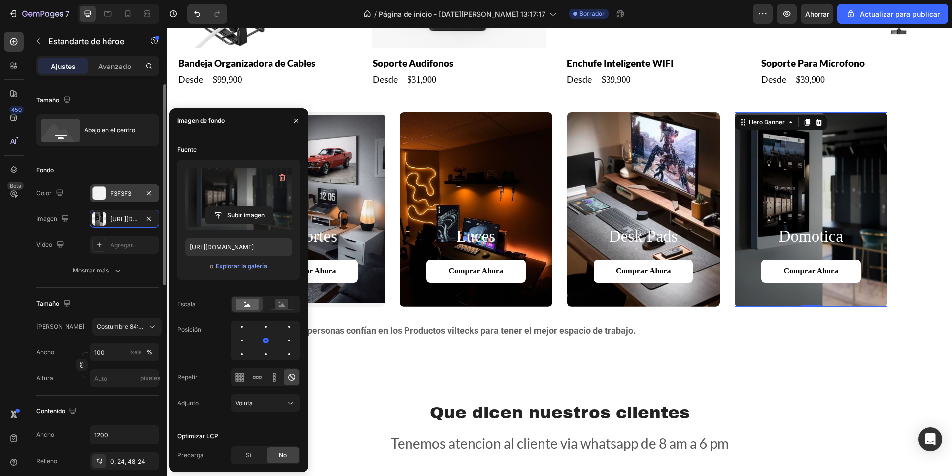
click at [121, 192] on font "F3F3F3" at bounding box center [120, 193] width 21 height 7
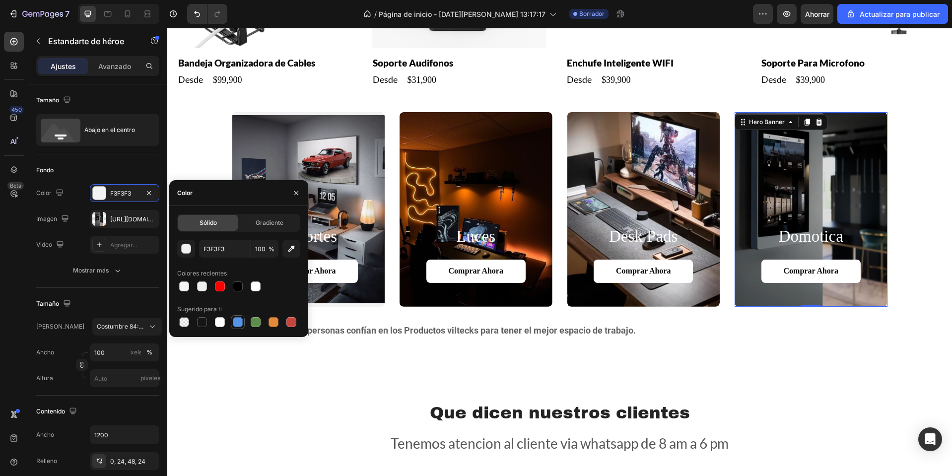
click at [240, 325] on div at bounding box center [238, 322] width 10 height 10
click at [224, 285] on div at bounding box center [220, 286] width 10 height 10
type input "FC0000"
click at [769, 272] on button "Comprar ahora" at bounding box center [810, 271] width 99 height 23
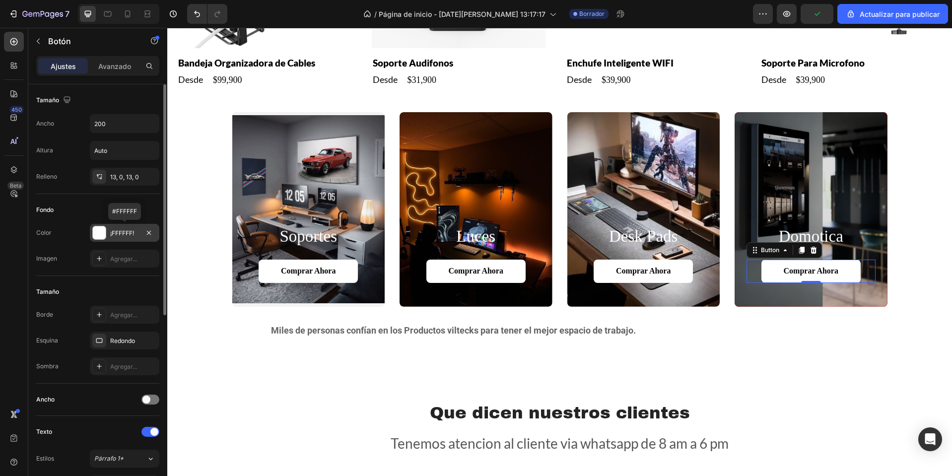
click at [103, 239] on div at bounding box center [99, 232] width 13 height 13
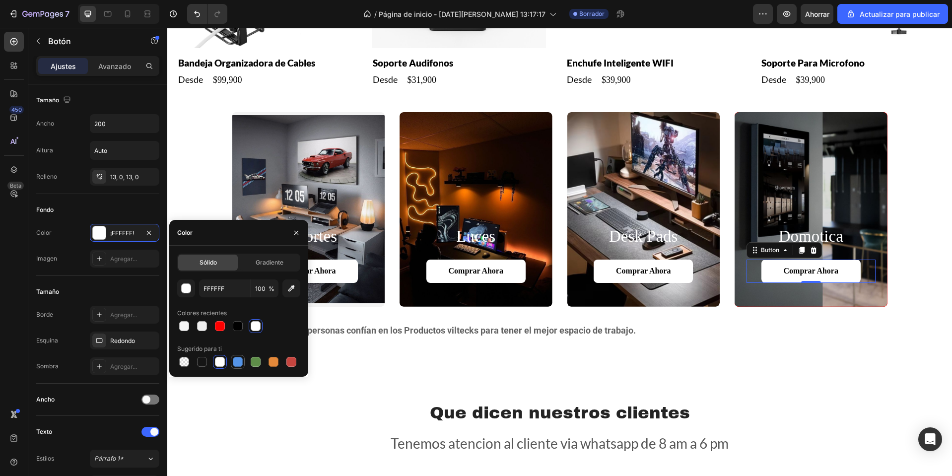
click at [241, 362] on div at bounding box center [238, 362] width 10 height 10
click at [217, 330] on div at bounding box center [220, 326] width 10 height 10
type input "FC0000"
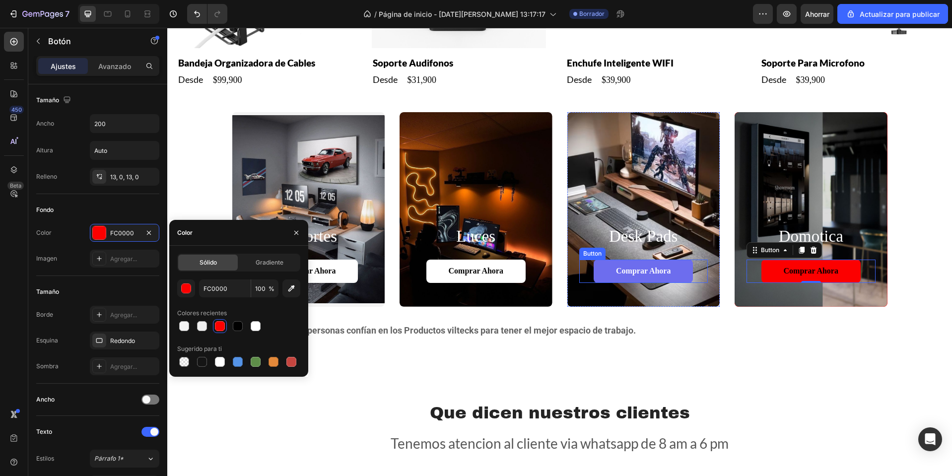
click at [608, 274] on button "Comprar ahora" at bounding box center [643, 271] width 99 height 23
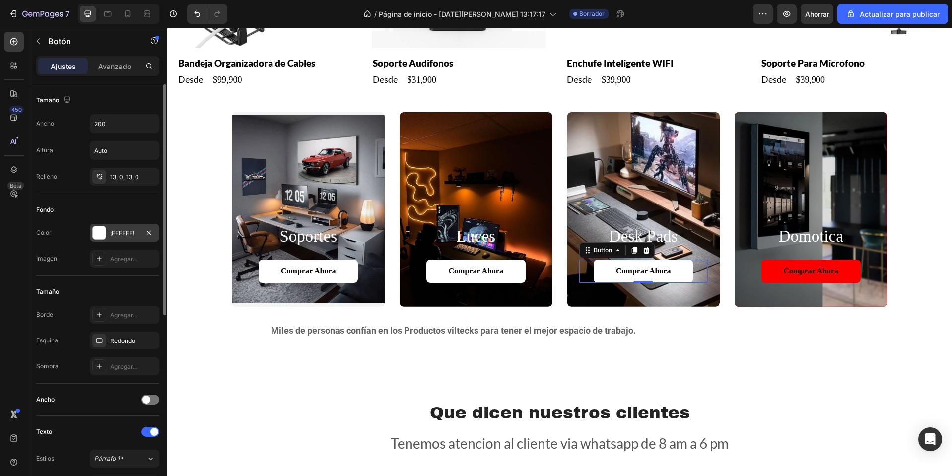
click at [146, 238] on div at bounding box center [149, 233] width 12 height 12
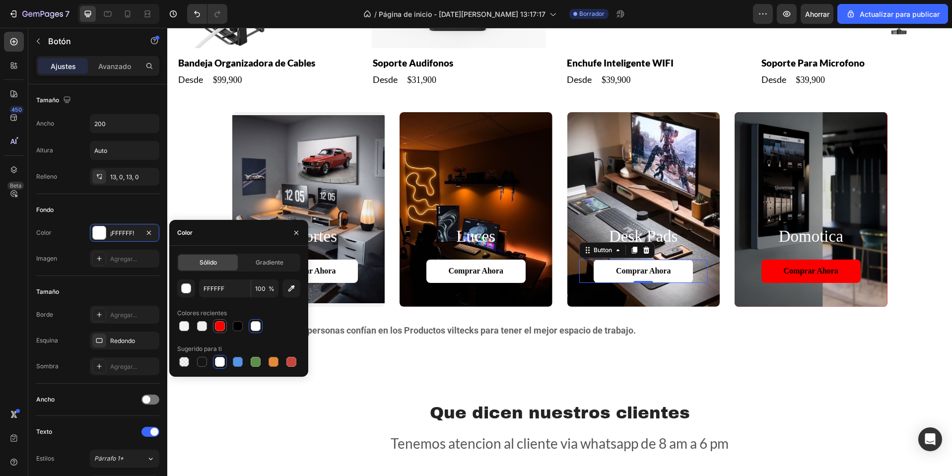
click at [219, 325] on div at bounding box center [220, 326] width 10 height 10
type input "FC0000"
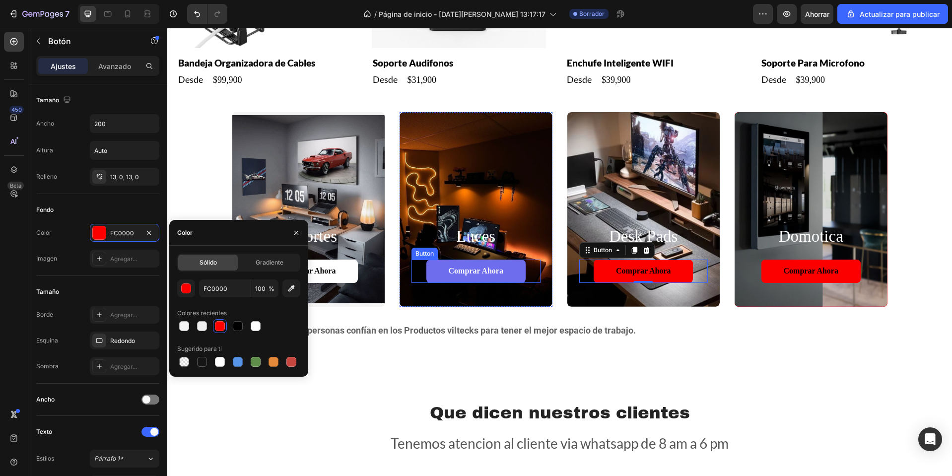
click at [446, 277] on link "Comprar ahora" at bounding box center [475, 271] width 99 height 23
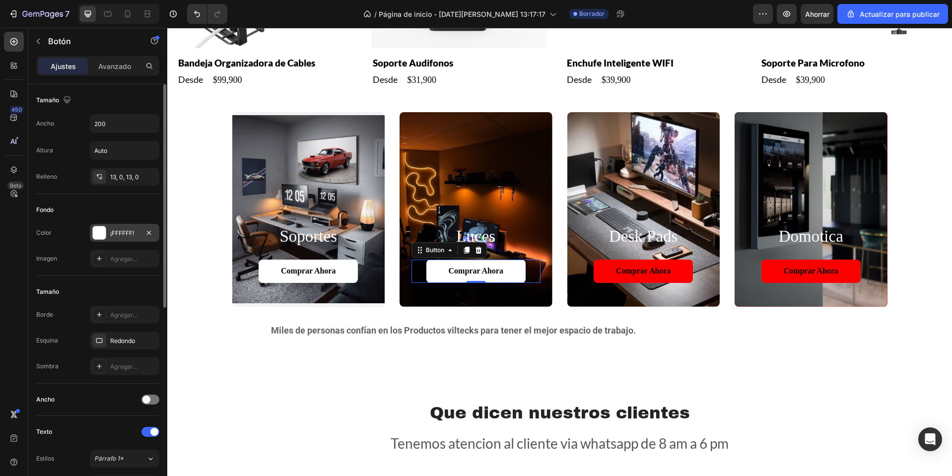
click at [125, 240] on div "¡FFFFFF!" at bounding box center [124, 233] width 69 height 18
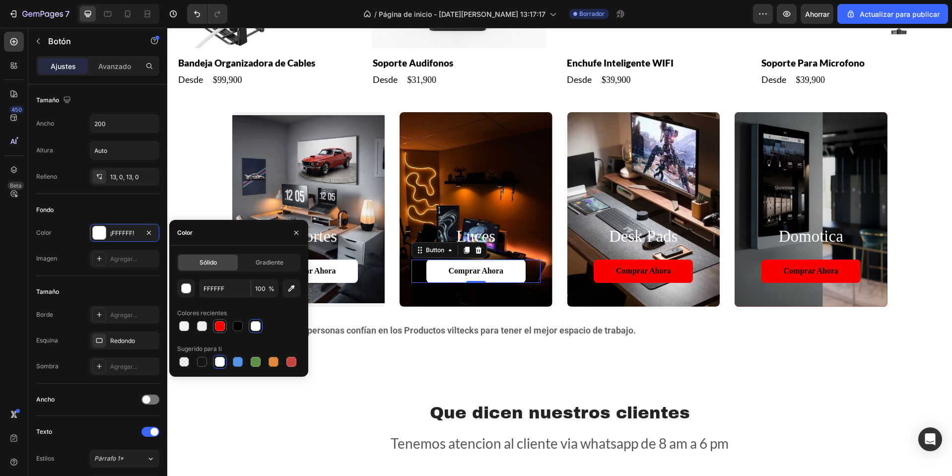
click at [222, 328] on div at bounding box center [220, 326] width 10 height 10
type input "FC0000"
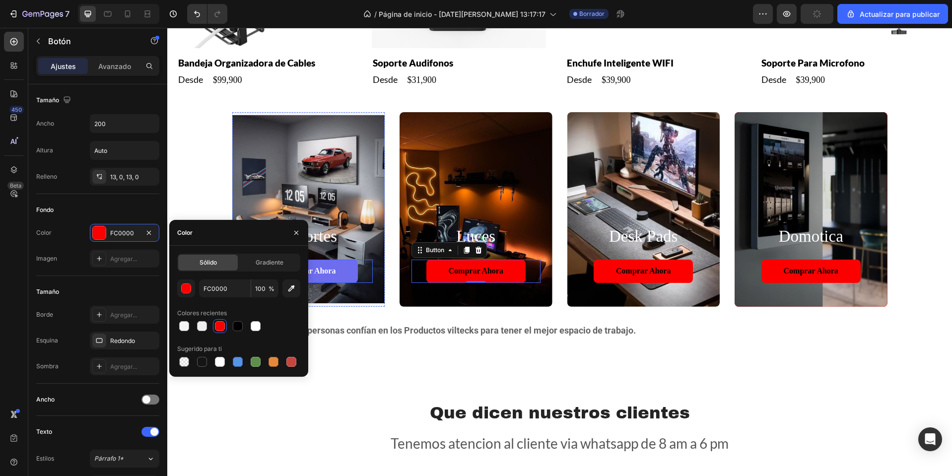
click at [317, 279] on link "Comprar ahora" at bounding box center [308, 271] width 99 height 23
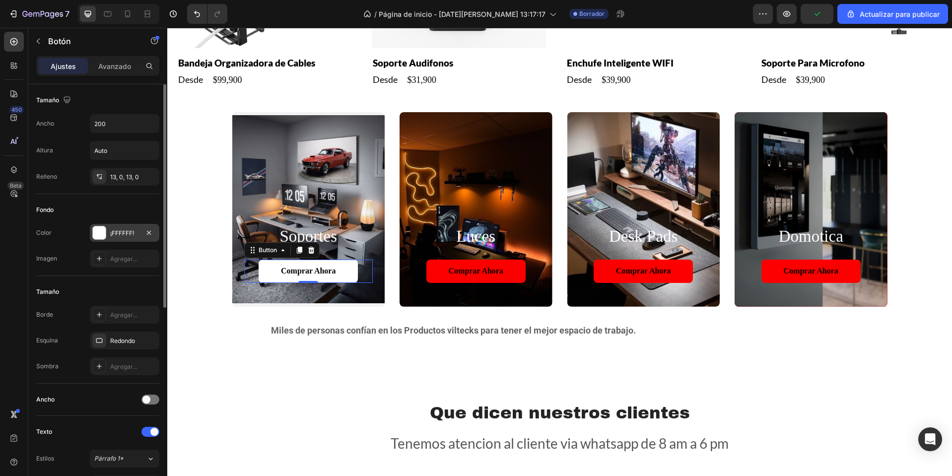
click at [135, 239] on div "¡FFFFFF!" at bounding box center [124, 233] width 69 height 18
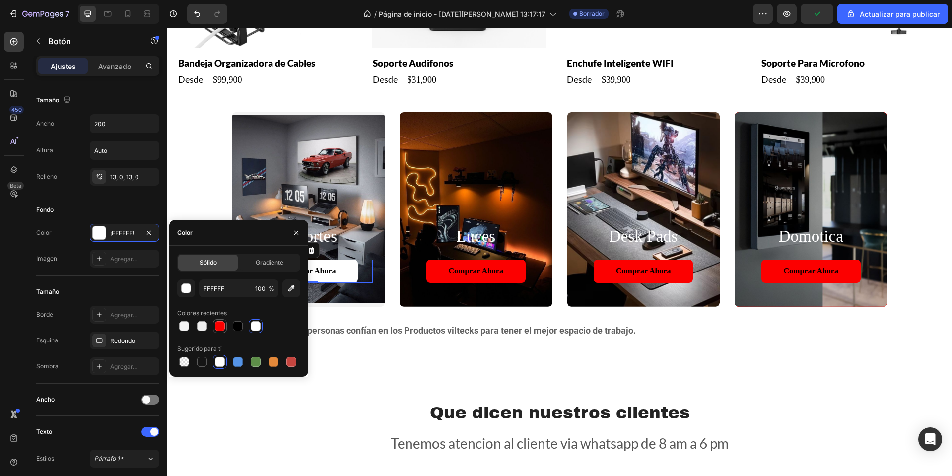
click at [216, 324] on div at bounding box center [220, 326] width 10 height 10
type input "FC0000"
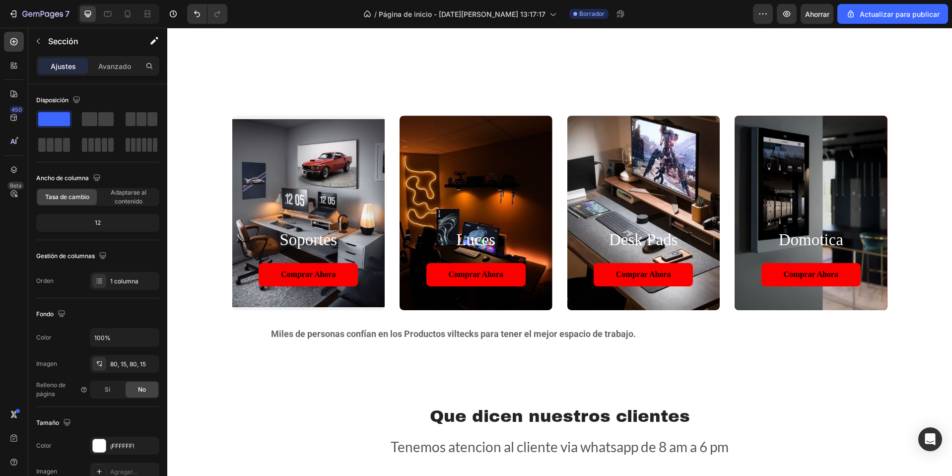
scroll to position [744, 0]
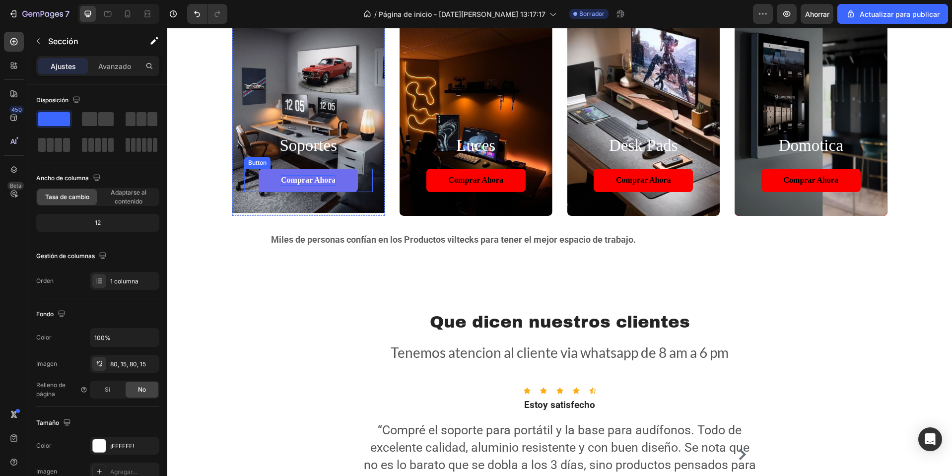
click at [300, 181] on p "Comprar ahora" at bounding box center [308, 180] width 55 height 10
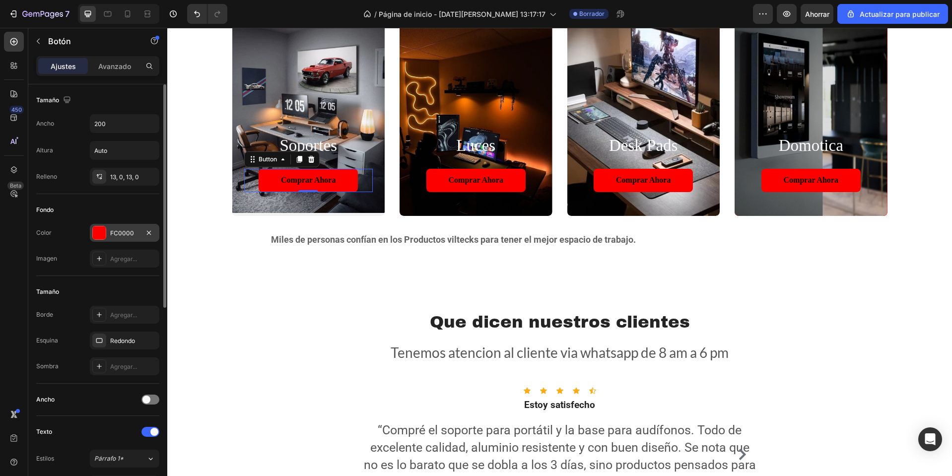
click at [118, 240] on div "FC0000" at bounding box center [124, 233] width 69 height 18
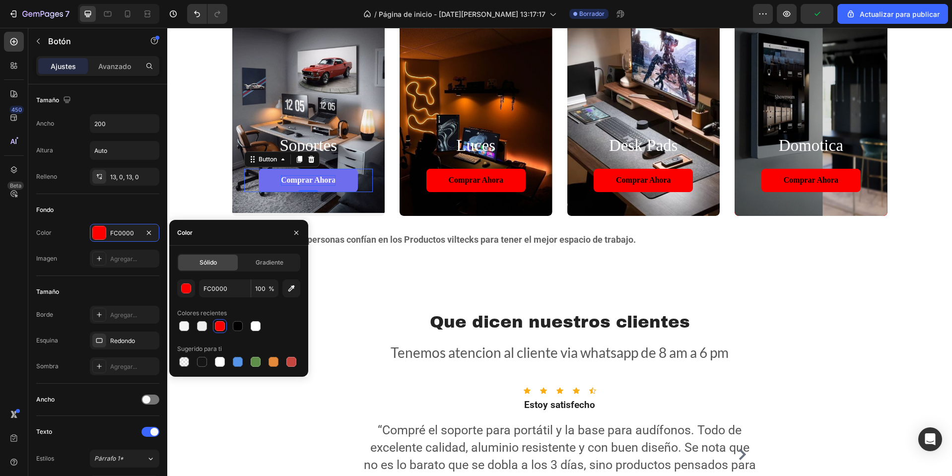
click at [313, 178] on p "Comprar ahora" at bounding box center [308, 180] width 55 height 10
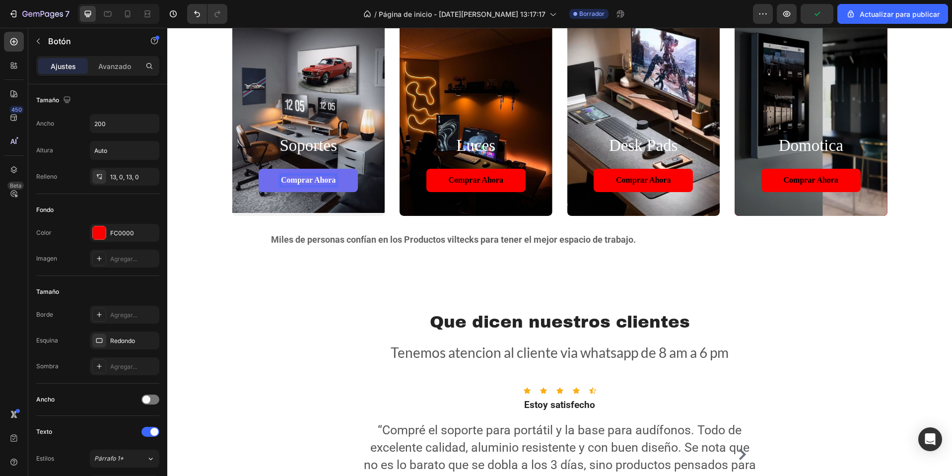
click at [313, 178] on p "Comprar ahora" at bounding box center [308, 180] width 55 height 10
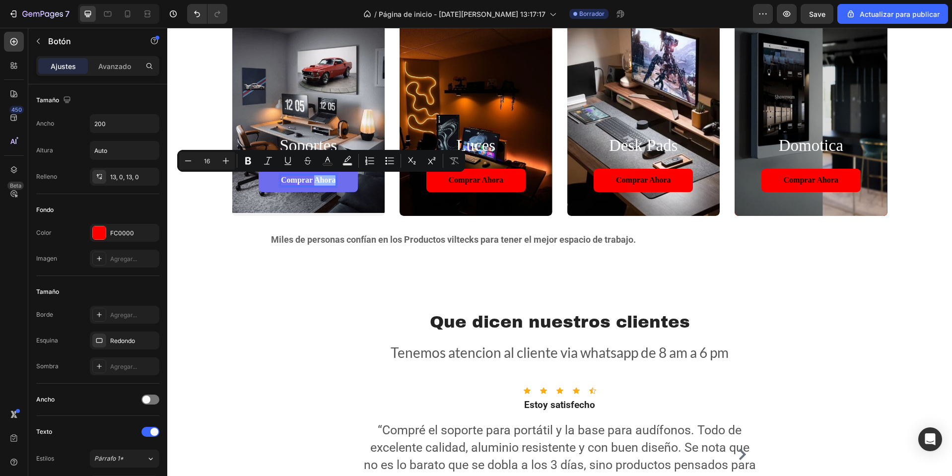
click at [313, 178] on p "Comprar ahora" at bounding box center [308, 180] width 55 height 10
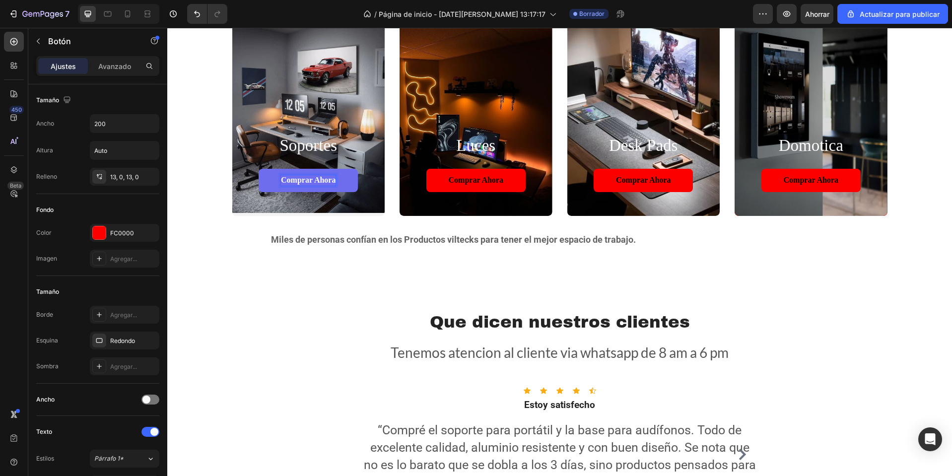
click at [285, 185] on p "Comprar ahora" at bounding box center [308, 180] width 55 height 10
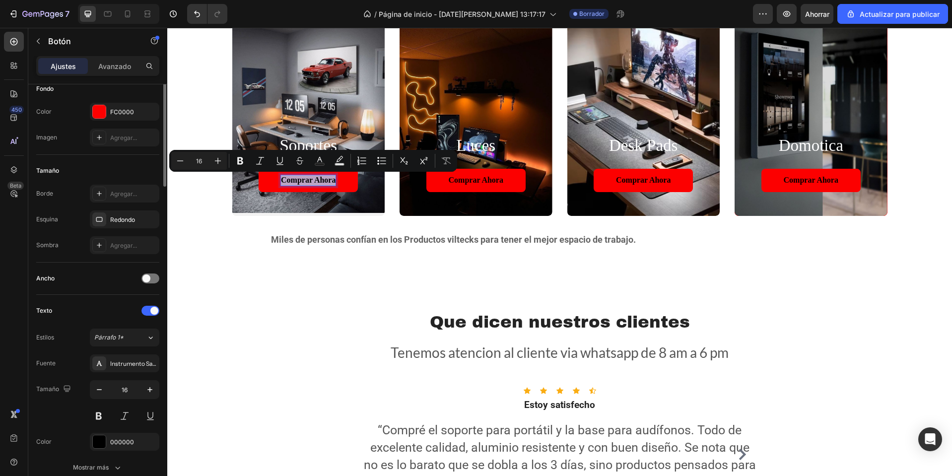
scroll to position [0, 0]
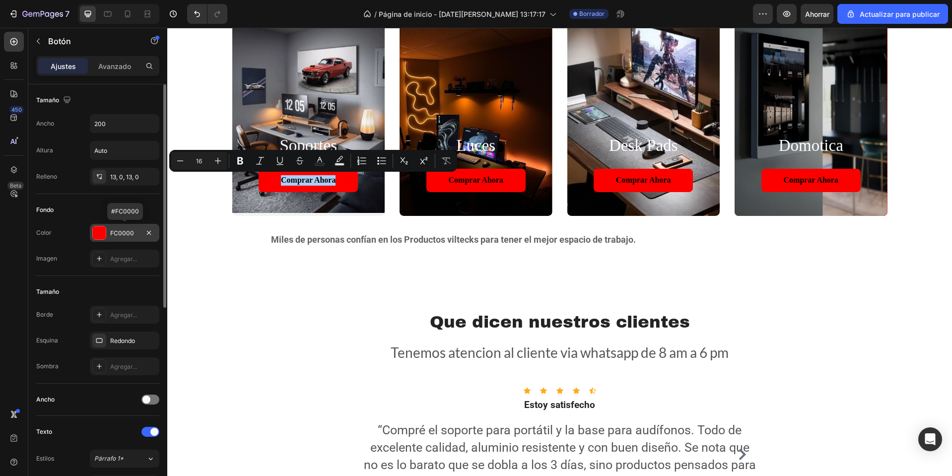
click at [127, 231] on font "FC0000" at bounding box center [122, 232] width 24 height 7
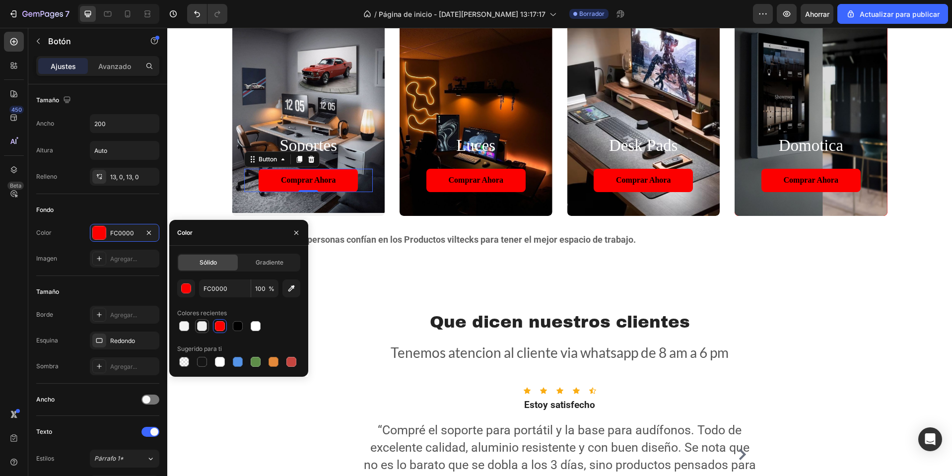
click at [202, 321] on div at bounding box center [202, 326] width 10 height 10
click at [217, 328] on div at bounding box center [220, 326] width 10 height 10
type input "FC0000"
click at [391, 327] on h2 "Que dicen nuestros clientes" at bounding box center [560, 322] width 596 height 24
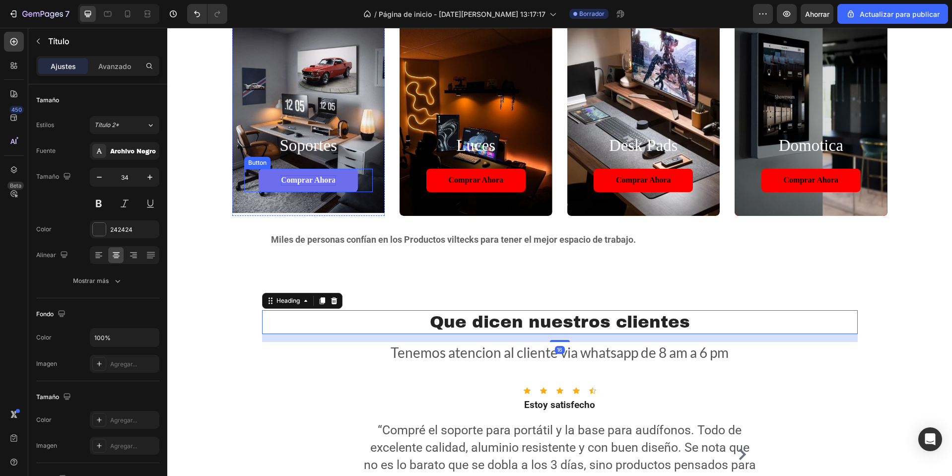
click at [311, 180] on p "Comprar ahora" at bounding box center [308, 180] width 55 height 10
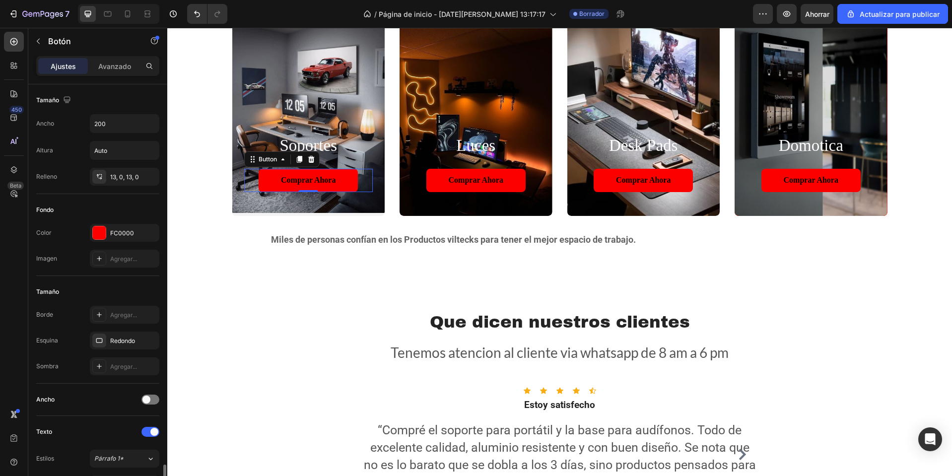
scroll to position [248, 0]
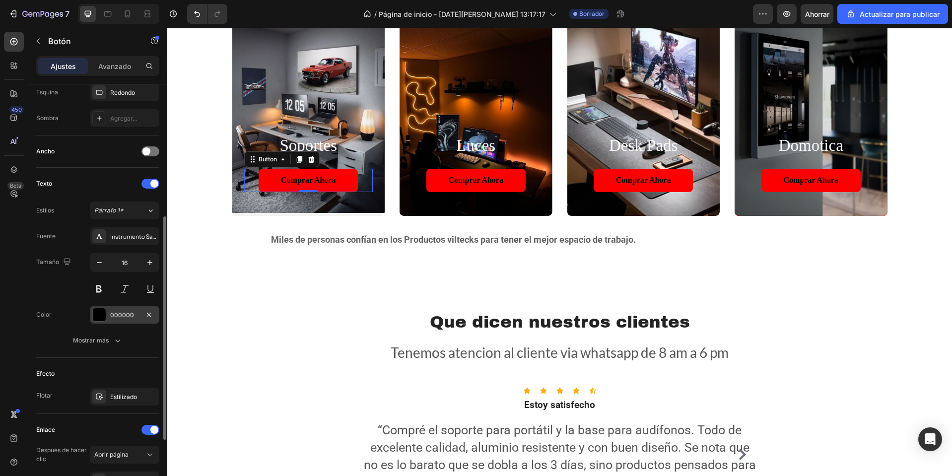
click at [105, 311] on div at bounding box center [99, 314] width 13 height 13
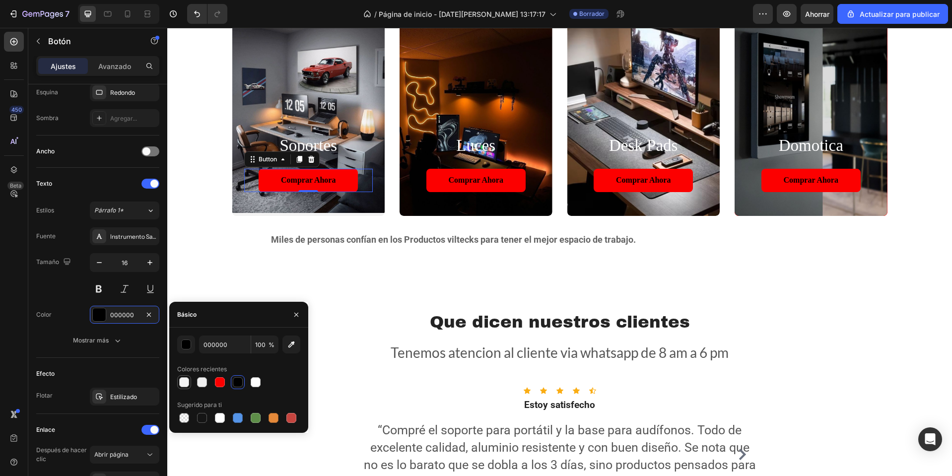
click at [183, 384] on div at bounding box center [184, 382] width 10 height 10
click at [216, 383] on div at bounding box center [220, 382] width 10 height 10
click at [238, 383] on div at bounding box center [238, 382] width 10 height 10
type input "000000"
click at [542, 284] on div "Que dicen nuestros clientes Heading Tenemos atencion al cliente via whatsapp de…" at bounding box center [559, 422] width 785 height 305
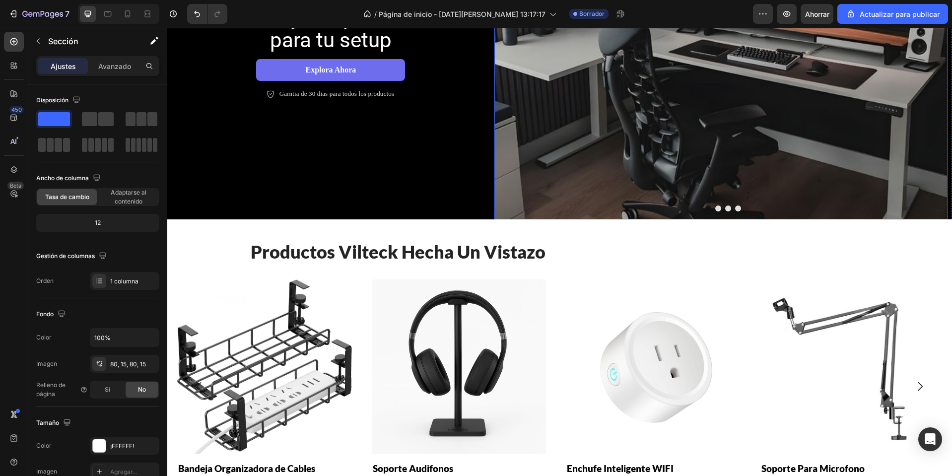
scroll to position [50, 0]
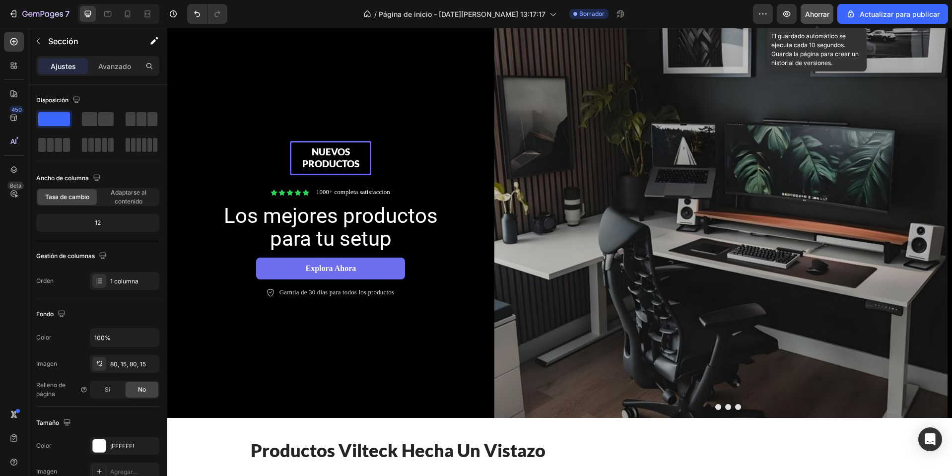
click at [817, 12] on font "Ahorrar" at bounding box center [817, 14] width 24 height 8
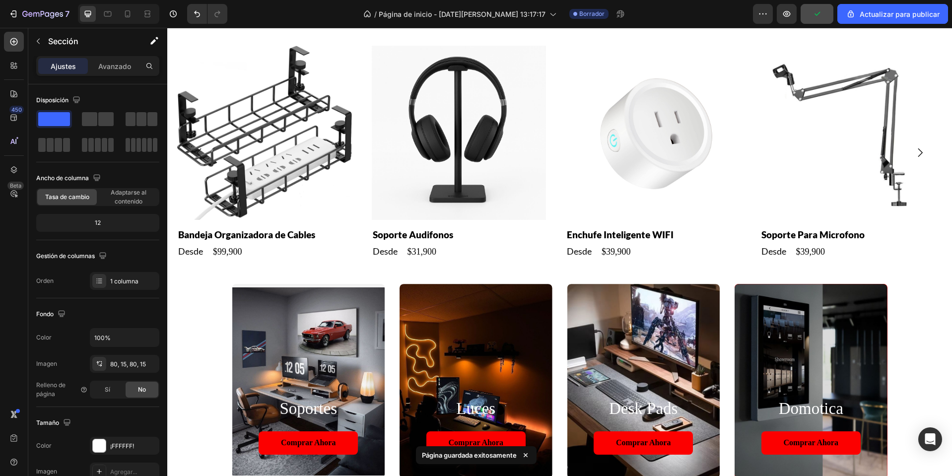
scroll to position [695, 0]
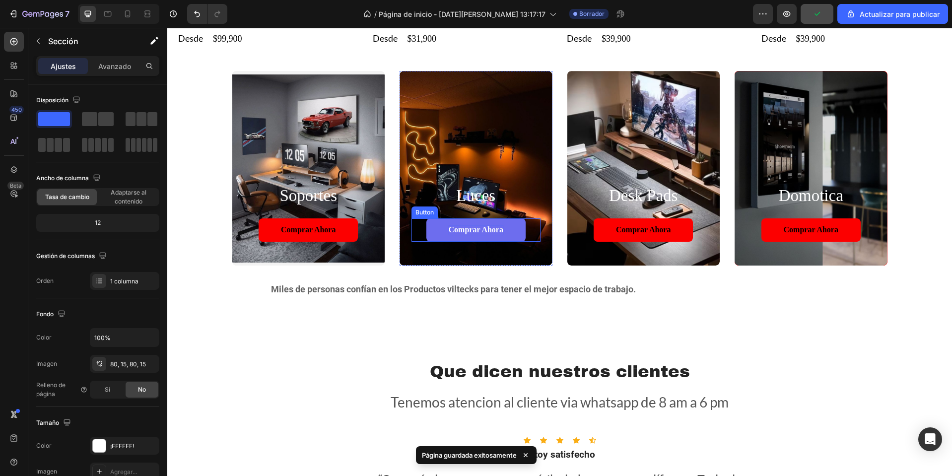
click at [482, 226] on p "Comprar ahora" at bounding box center [476, 230] width 55 height 10
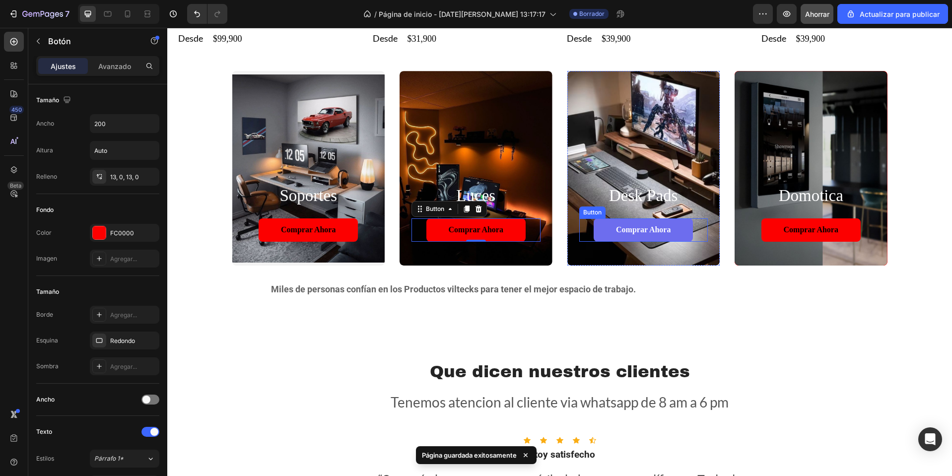
click at [622, 223] on button "Comprar ahora" at bounding box center [643, 229] width 99 height 23
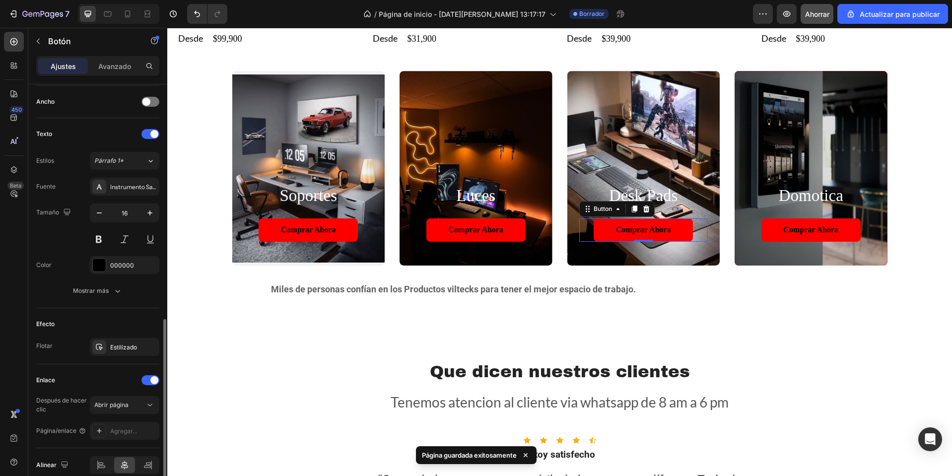
scroll to position [343, 0]
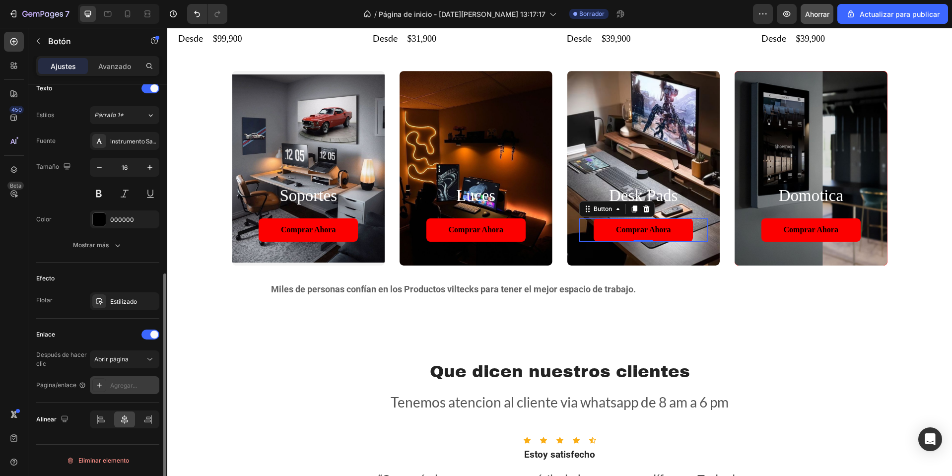
click at [116, 394] on div "Agregar..." at bounding box center [124, 385] width 69 height 18
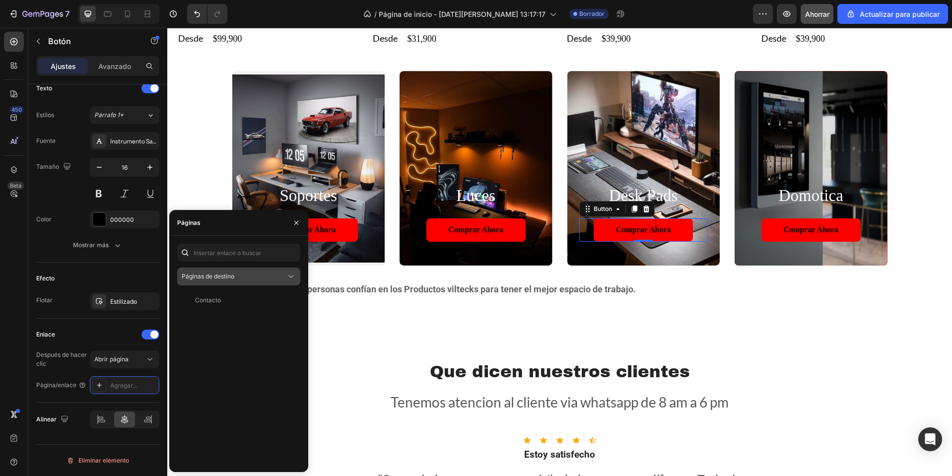
click at [232, 272] on font "Páginas de destino" at bounding box center [208, 275] width 53 height 7
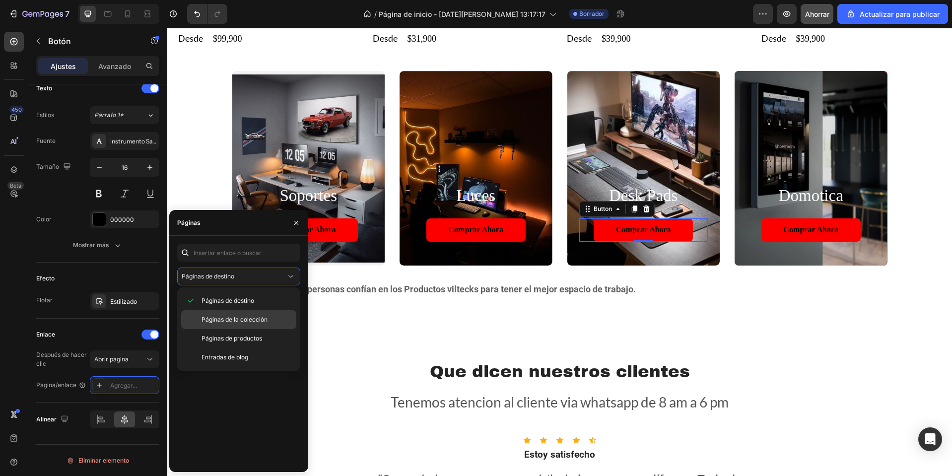
click at [244, 322] on font "Páginas de la colección" at bounding box center [235, 319] width 66 height 7
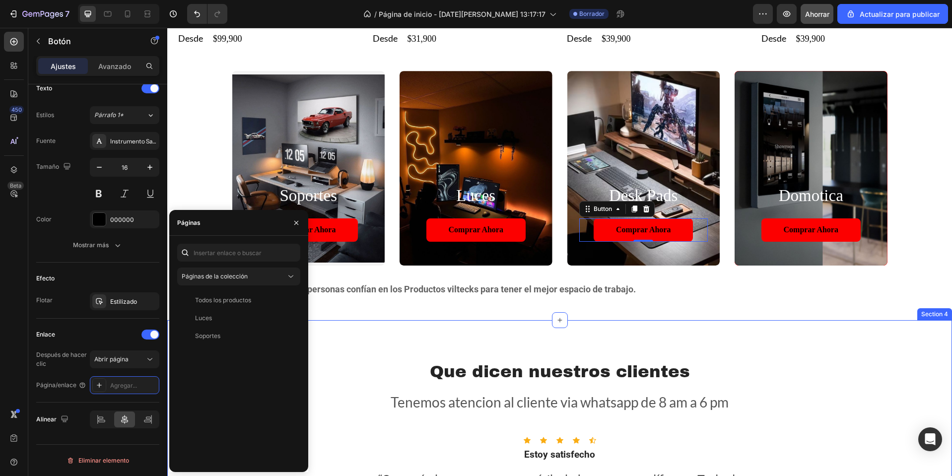
click at [385, 324] on div "Que dicen nuestros clientes Heading Tenemos atencion al cliente via whatsapp de…" at bounding box center [559, 472] width 785 height 305
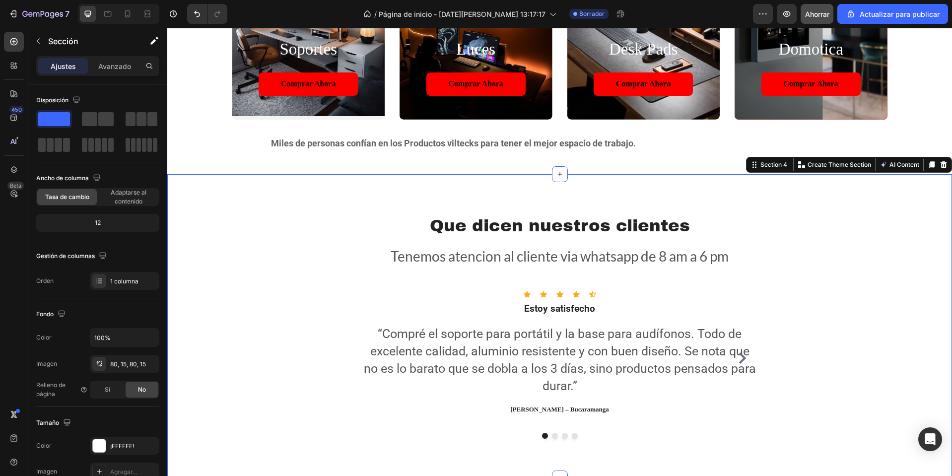
scroll to position [695, 0]
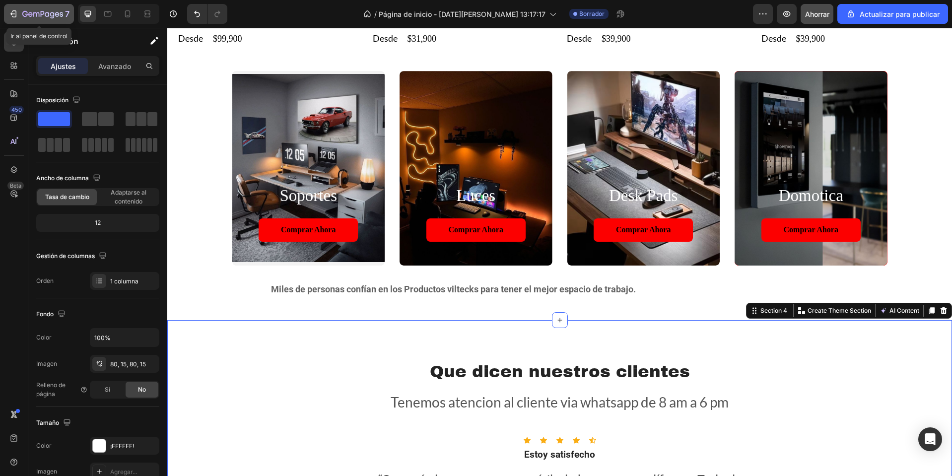
click at [37, 18] on icon "button" at bounding box center [42, 14] width 41 height 8
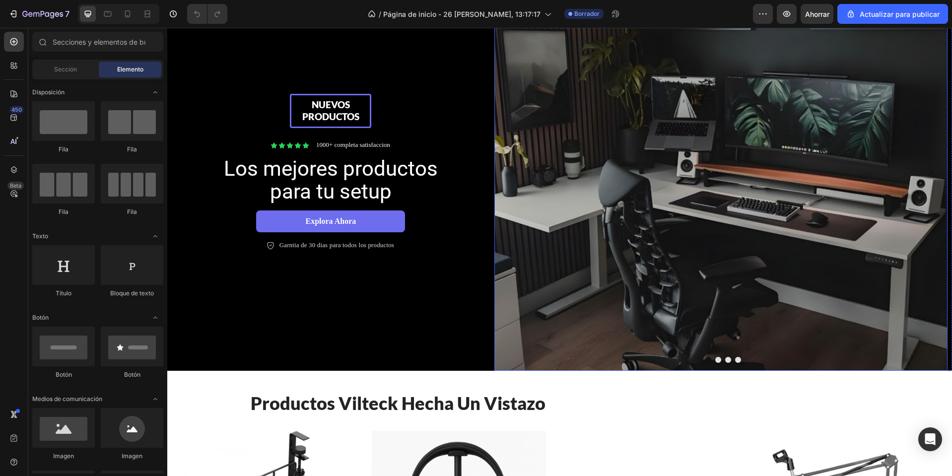
scroll to position [99, 0]
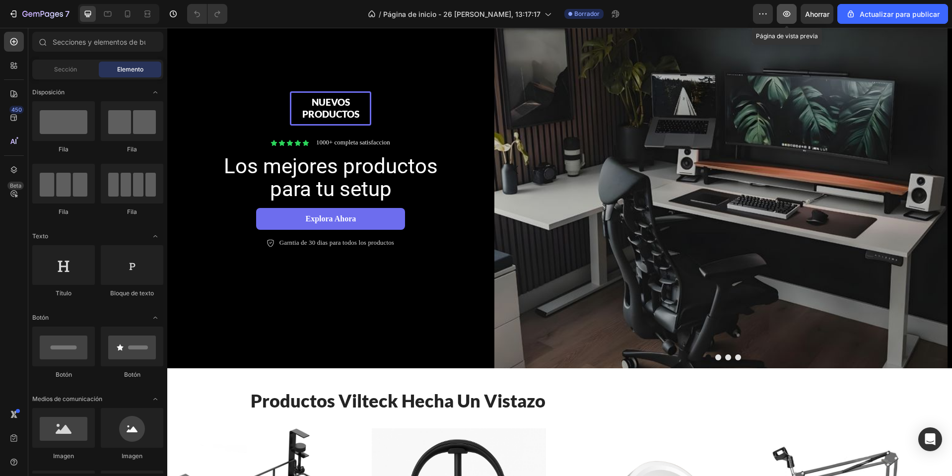
click at [794, 14] on button "button" at bounding box center [787, 14] width 20 height 20
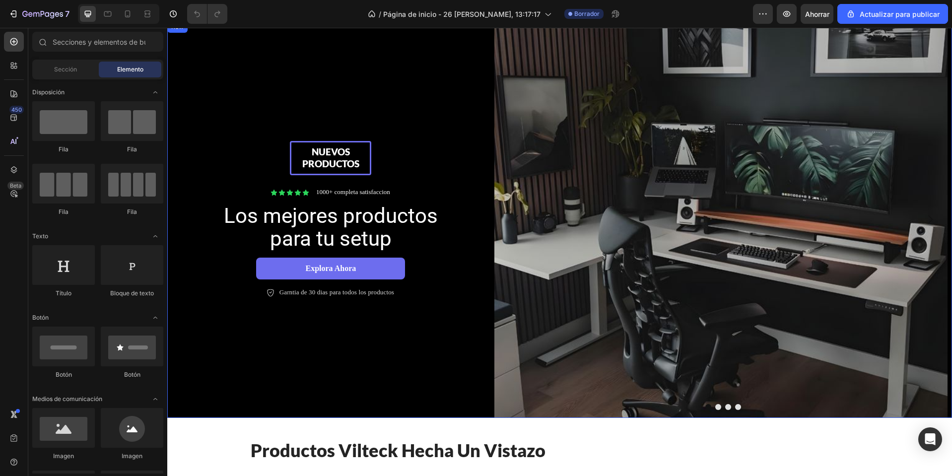
scroll to position [0, 0]
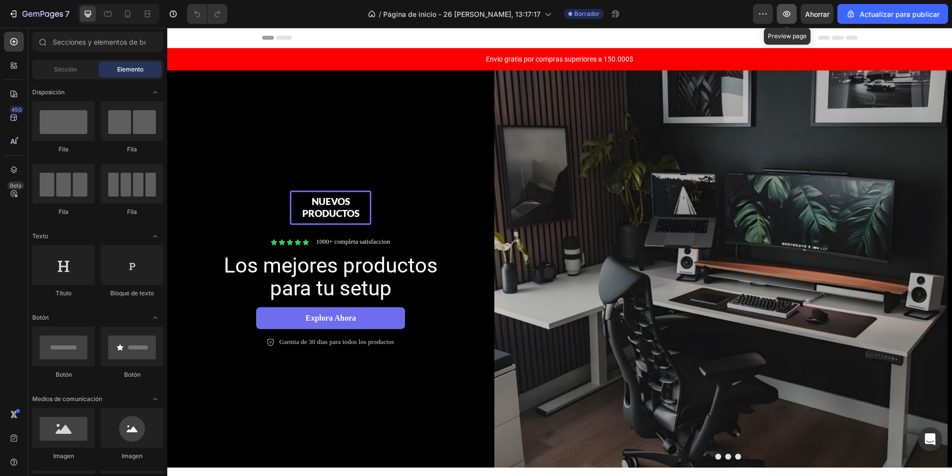
click at [788, 19] on button "button" at bounding box center [787, 14] width 20 height 20
